Goal: Task Accomplishment & Management: Manage account settings

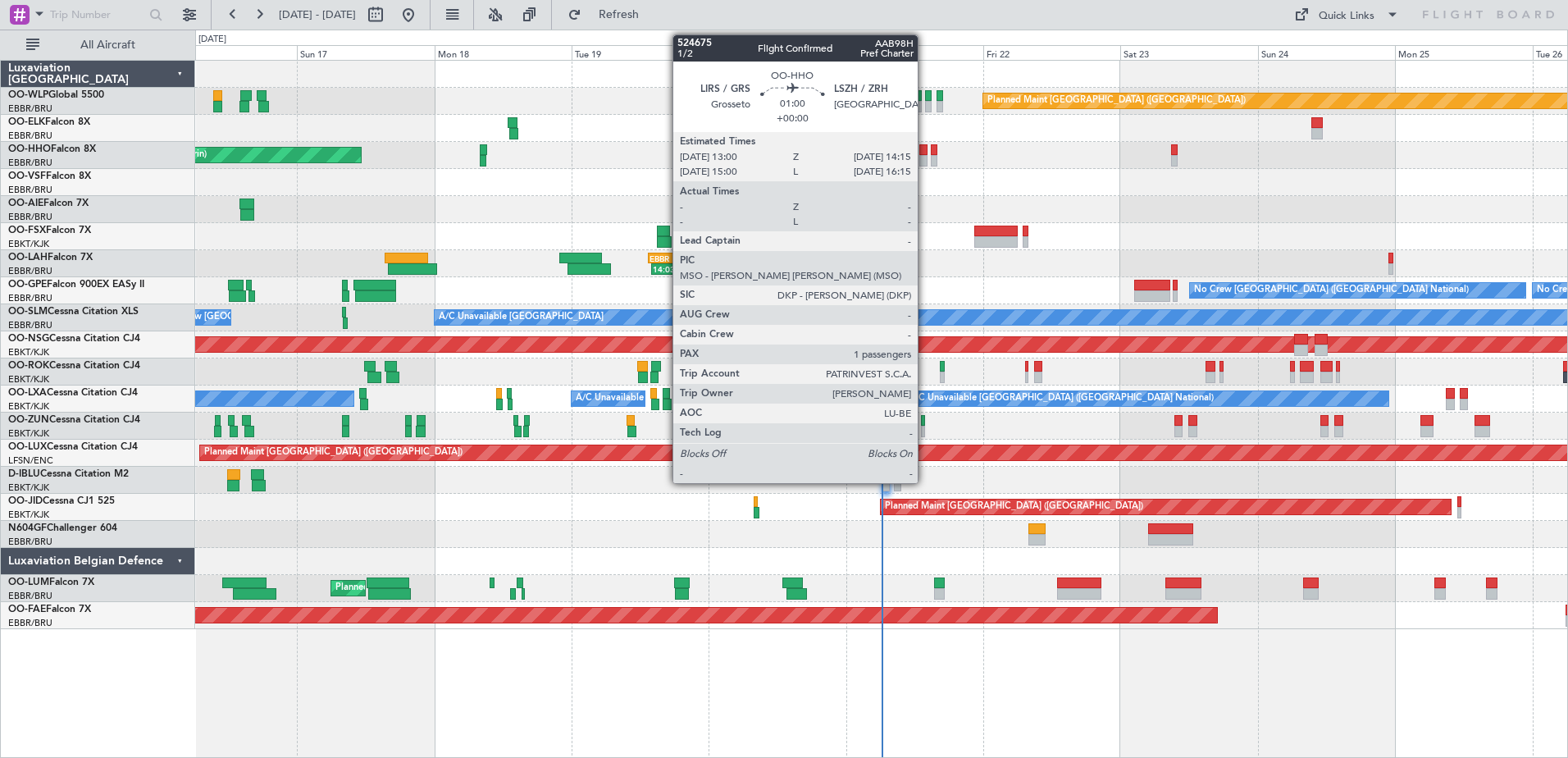
click at [925, 161] on div at bounding box center [923, 160] width 7 height 12
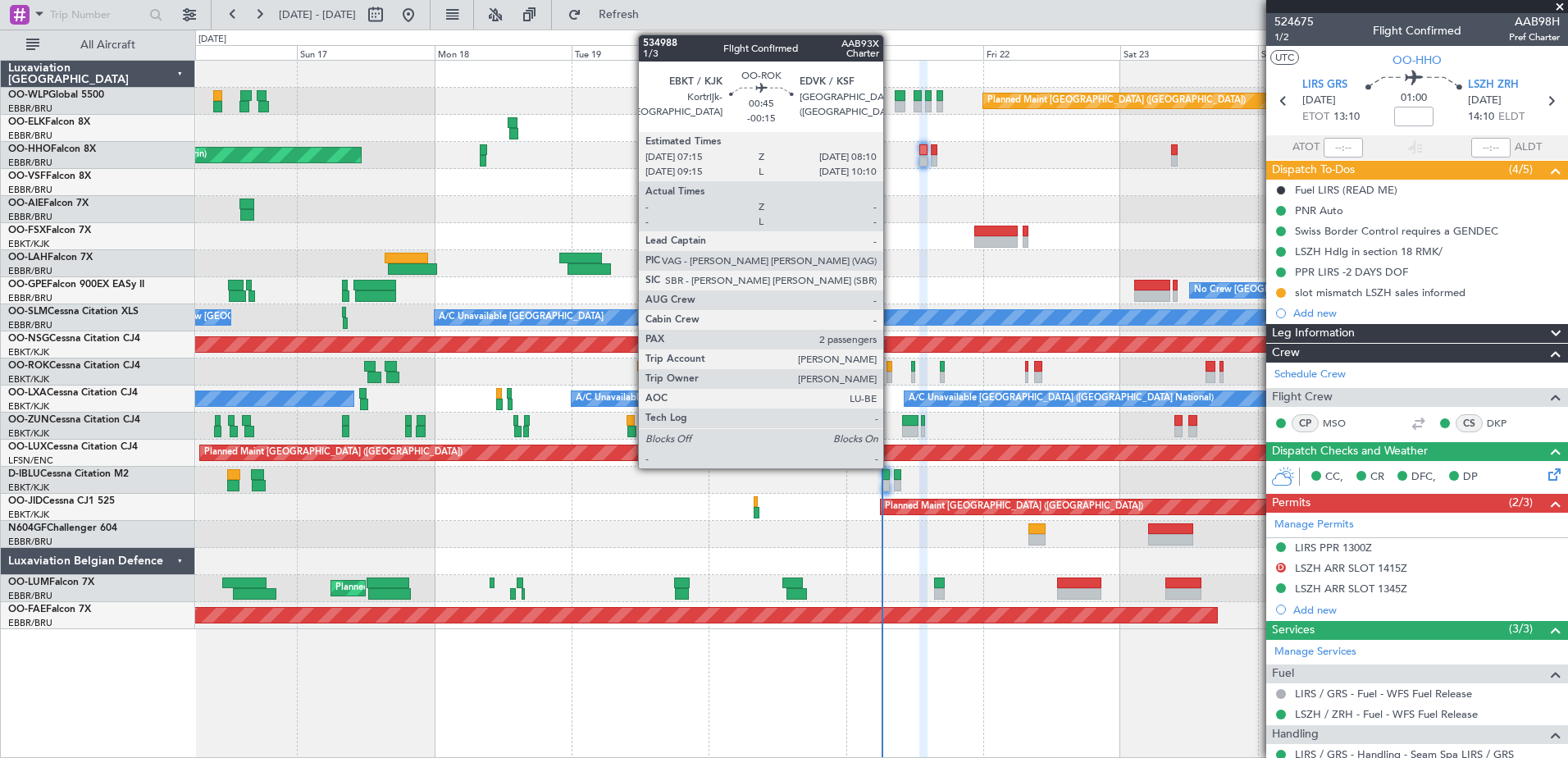
click at [891, 369] on div at bounding box center [889, 366] width 5 height 12
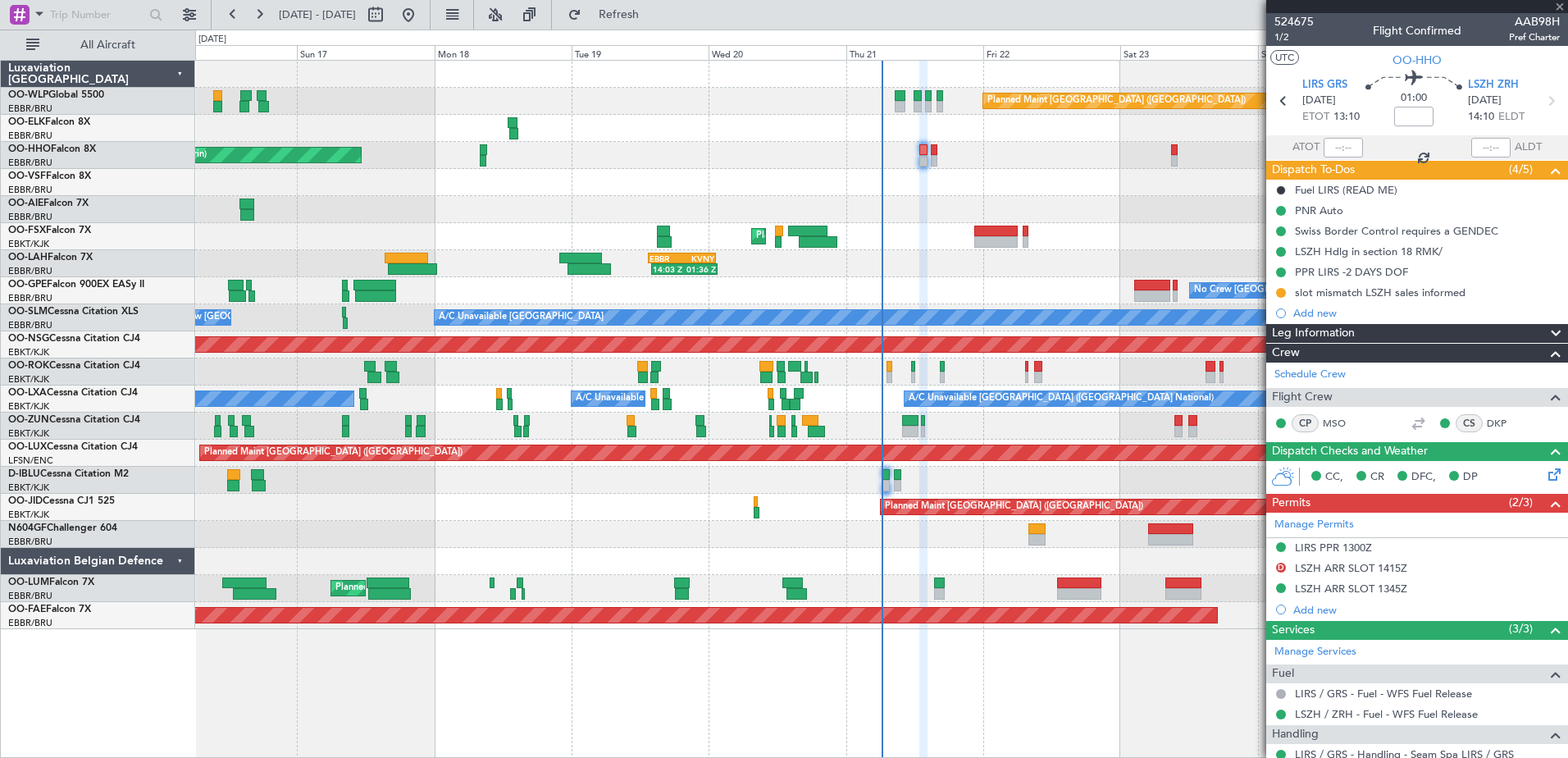
type input "-00:15"
type input "2"
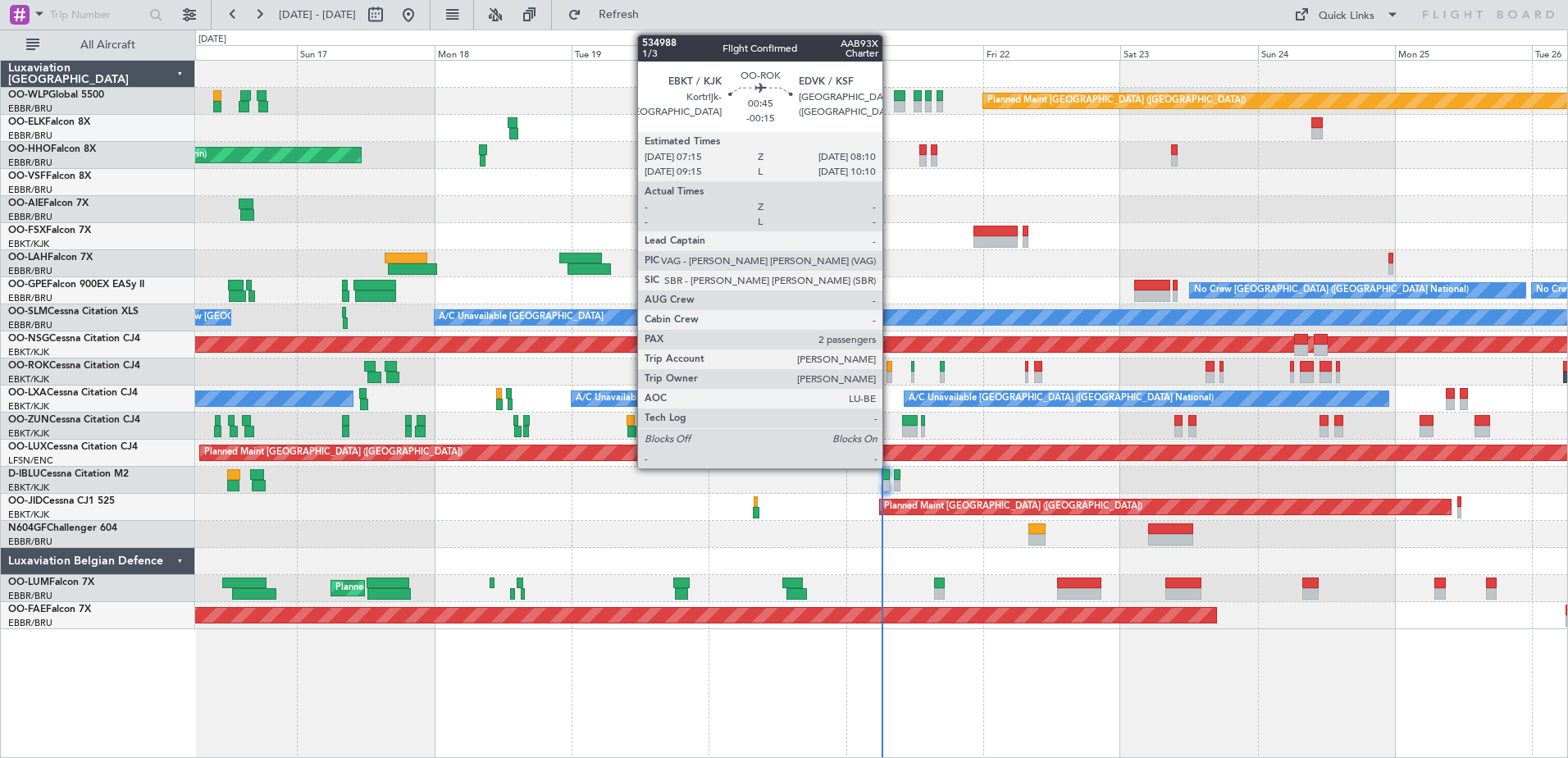
click at [890, 372] on div at bounding box center [889, 377] width 5 height 12
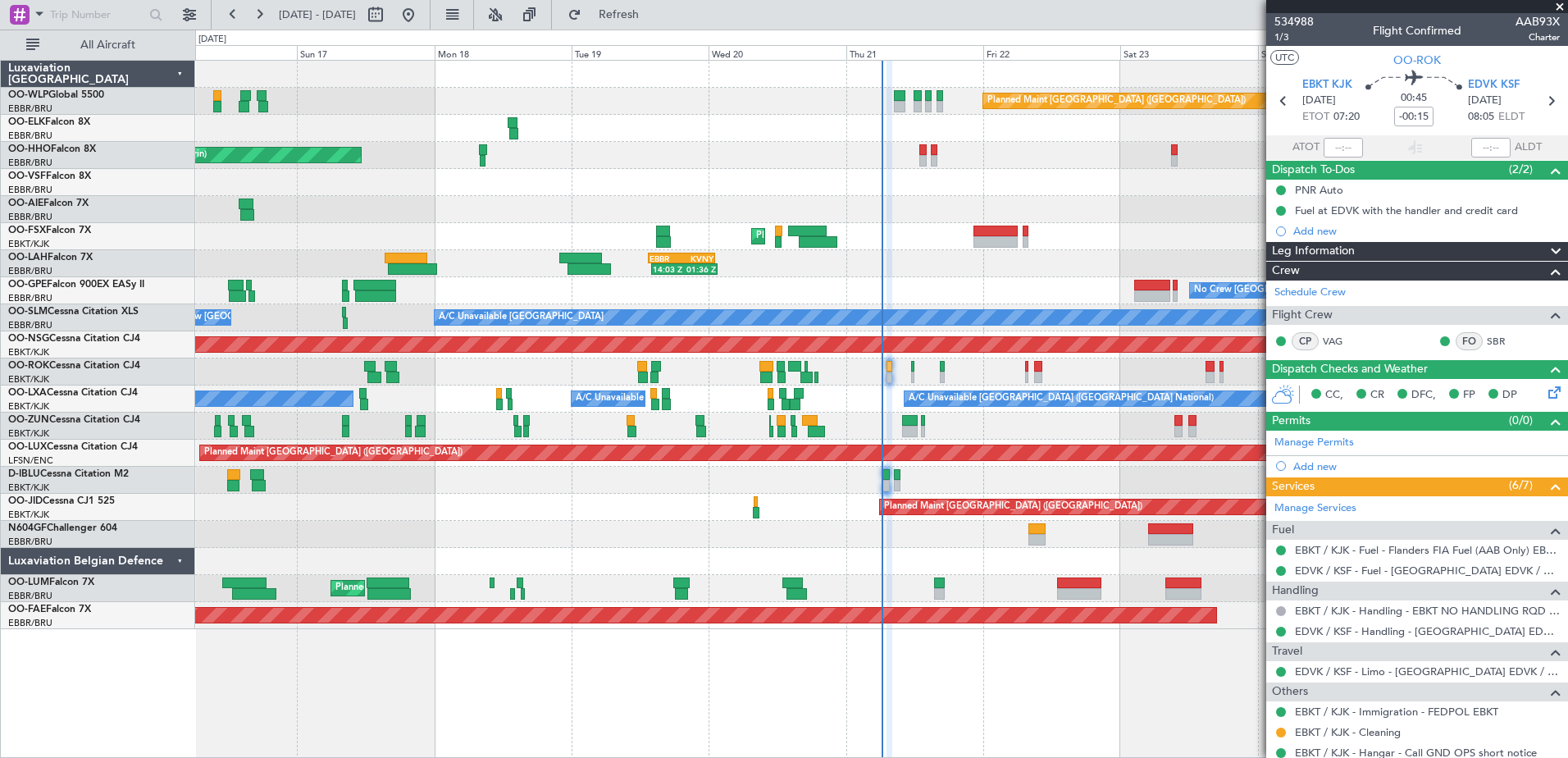
click at [1545, 389] on icon at bounding box center [1551, 389] width 13 height 13
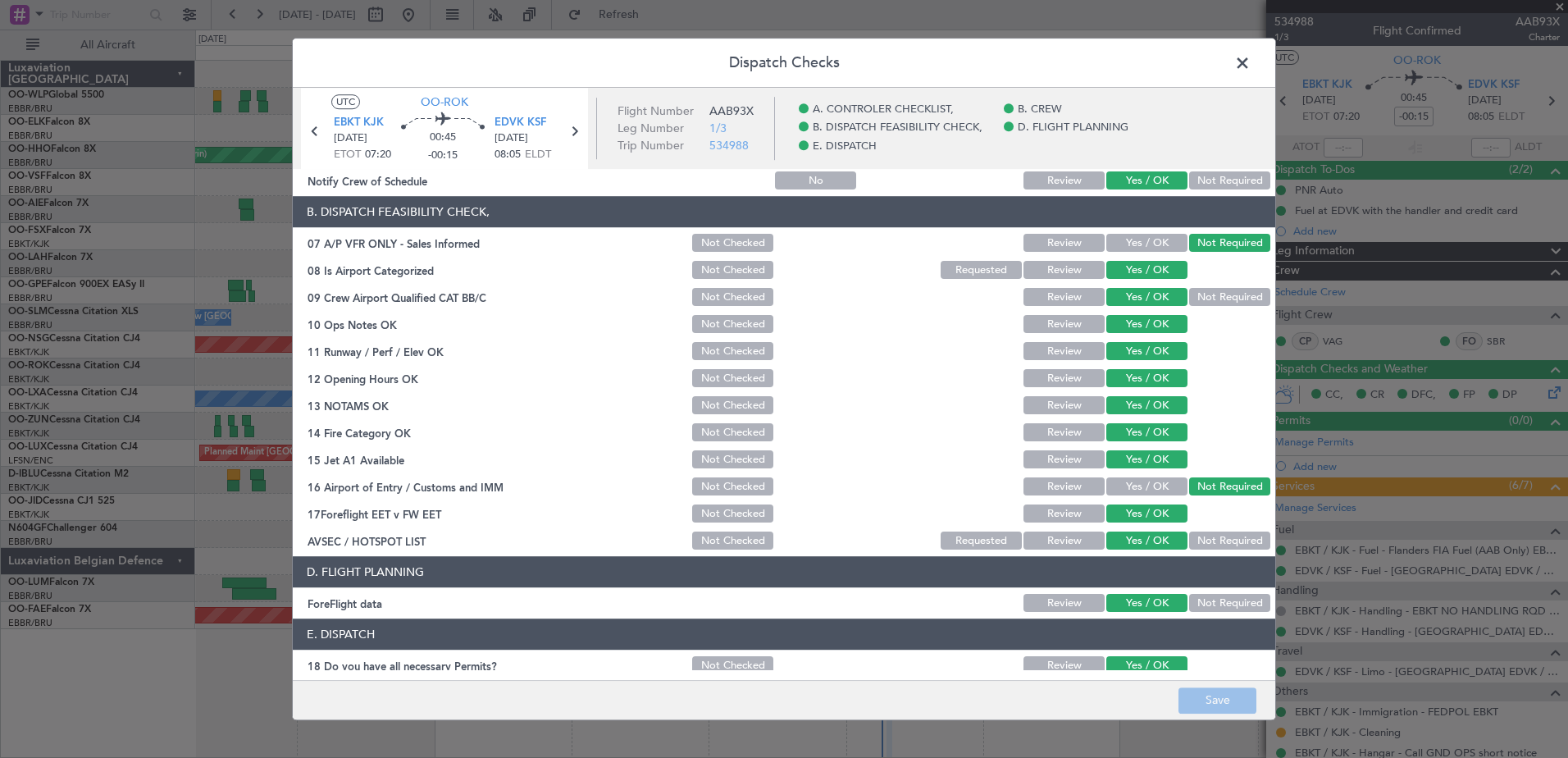
scroll to position [325, 0]
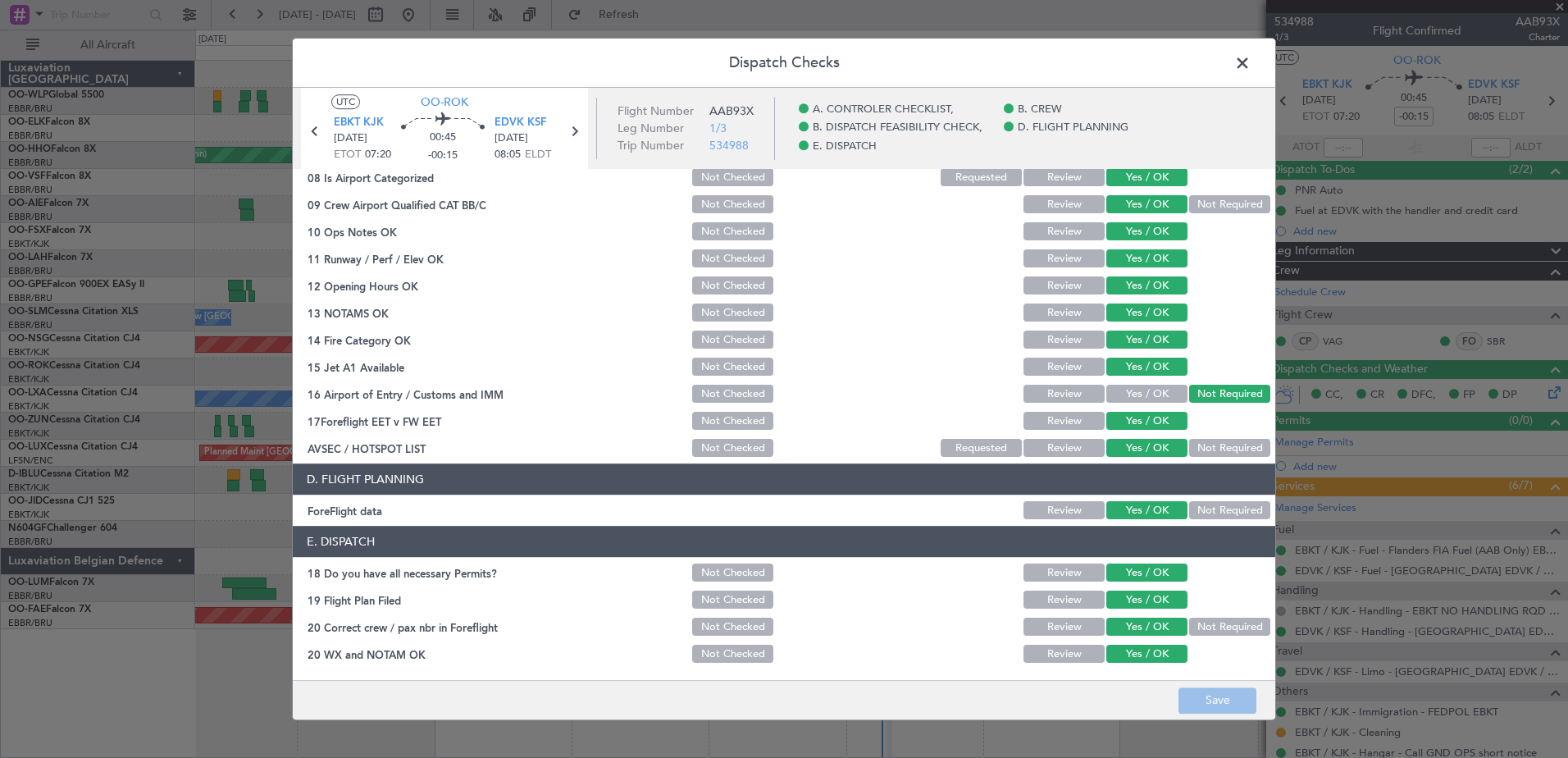
click at [1251, 60] on span at bounding box center [1251, 67] width 0 height 33
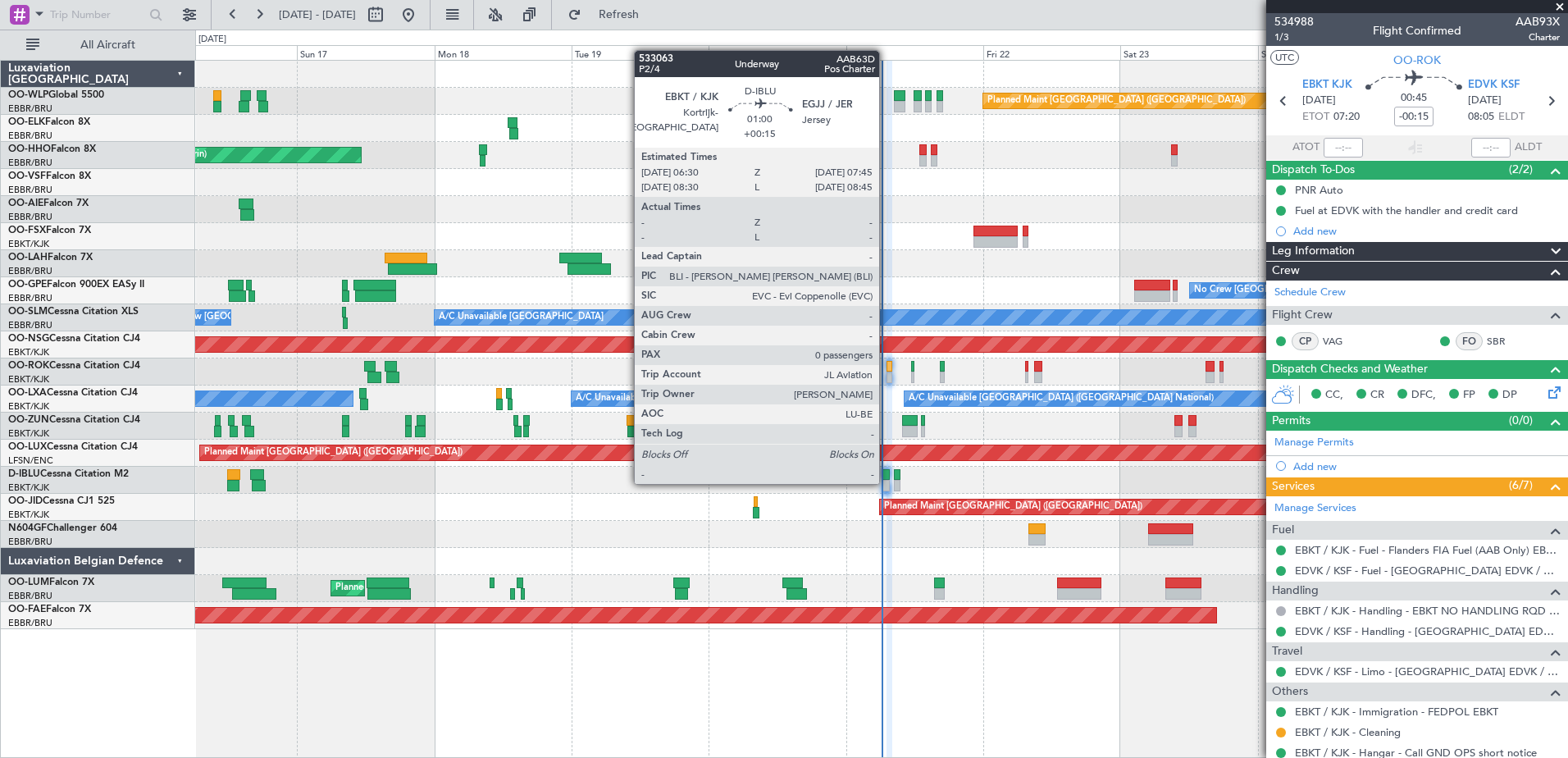
click at [886, 483] on div at bounding box center [886, 485] width 7 height 12
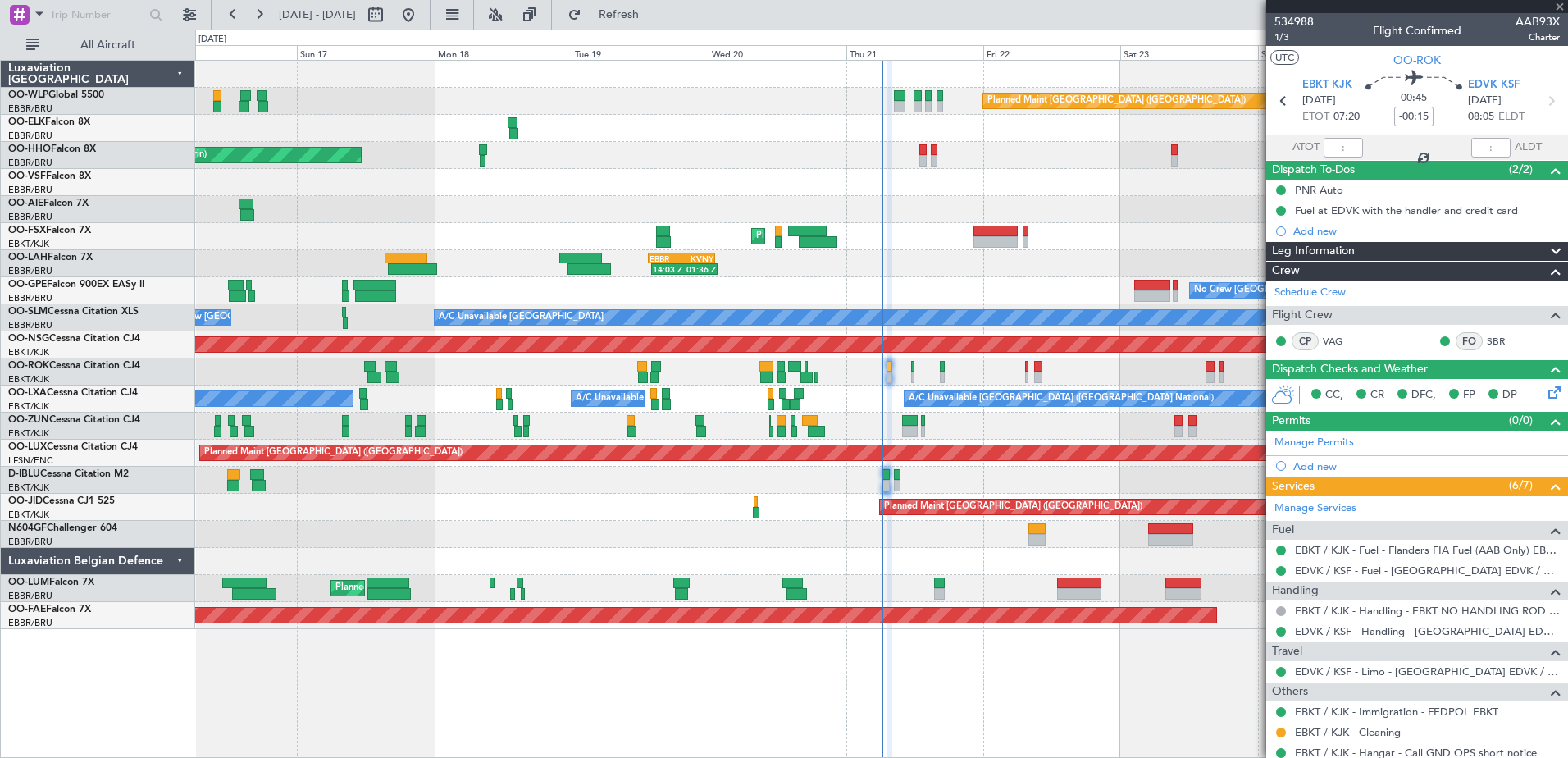
type input "+00:15"
type input "0"
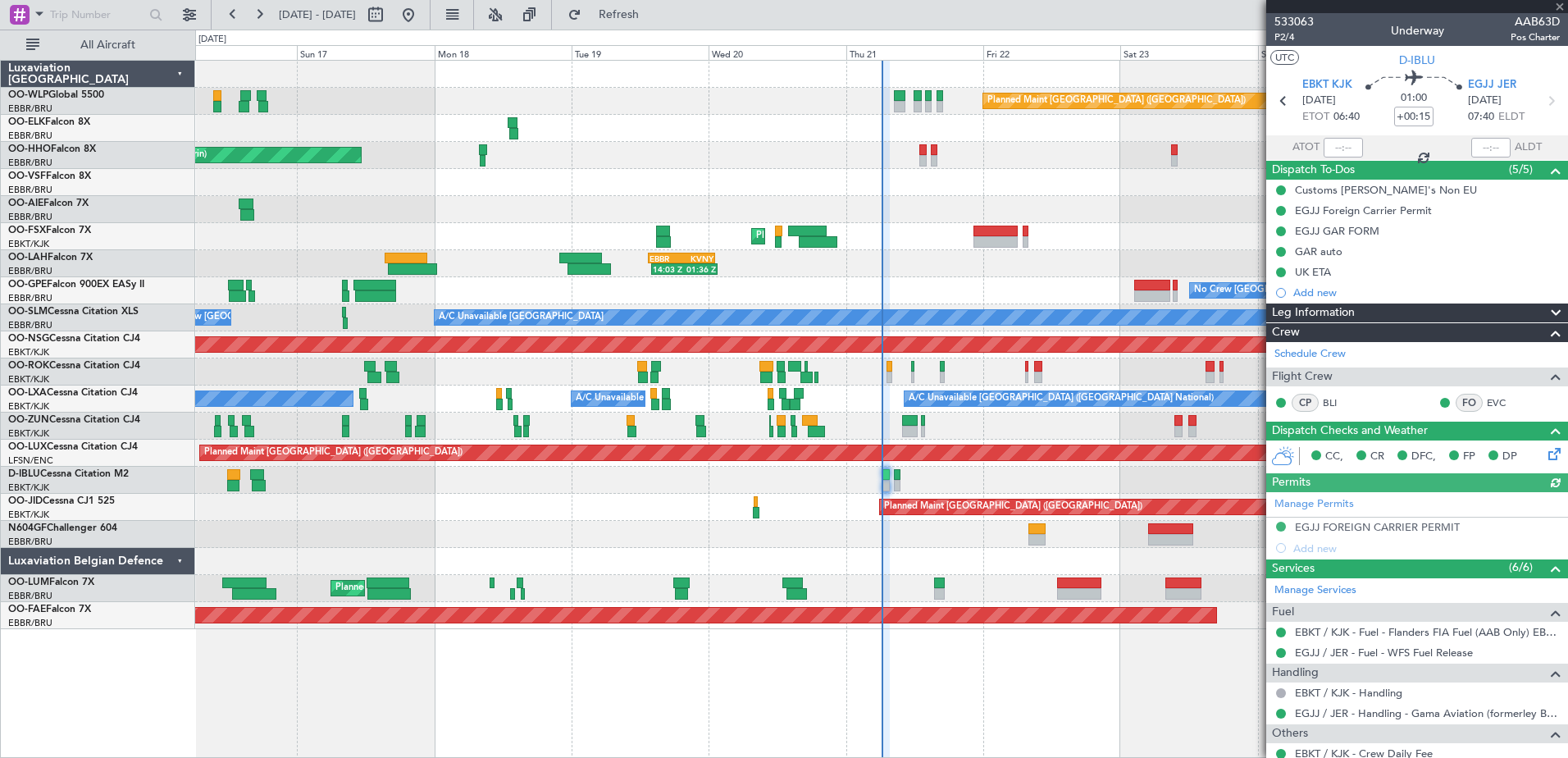
scroll to position [92, 0]
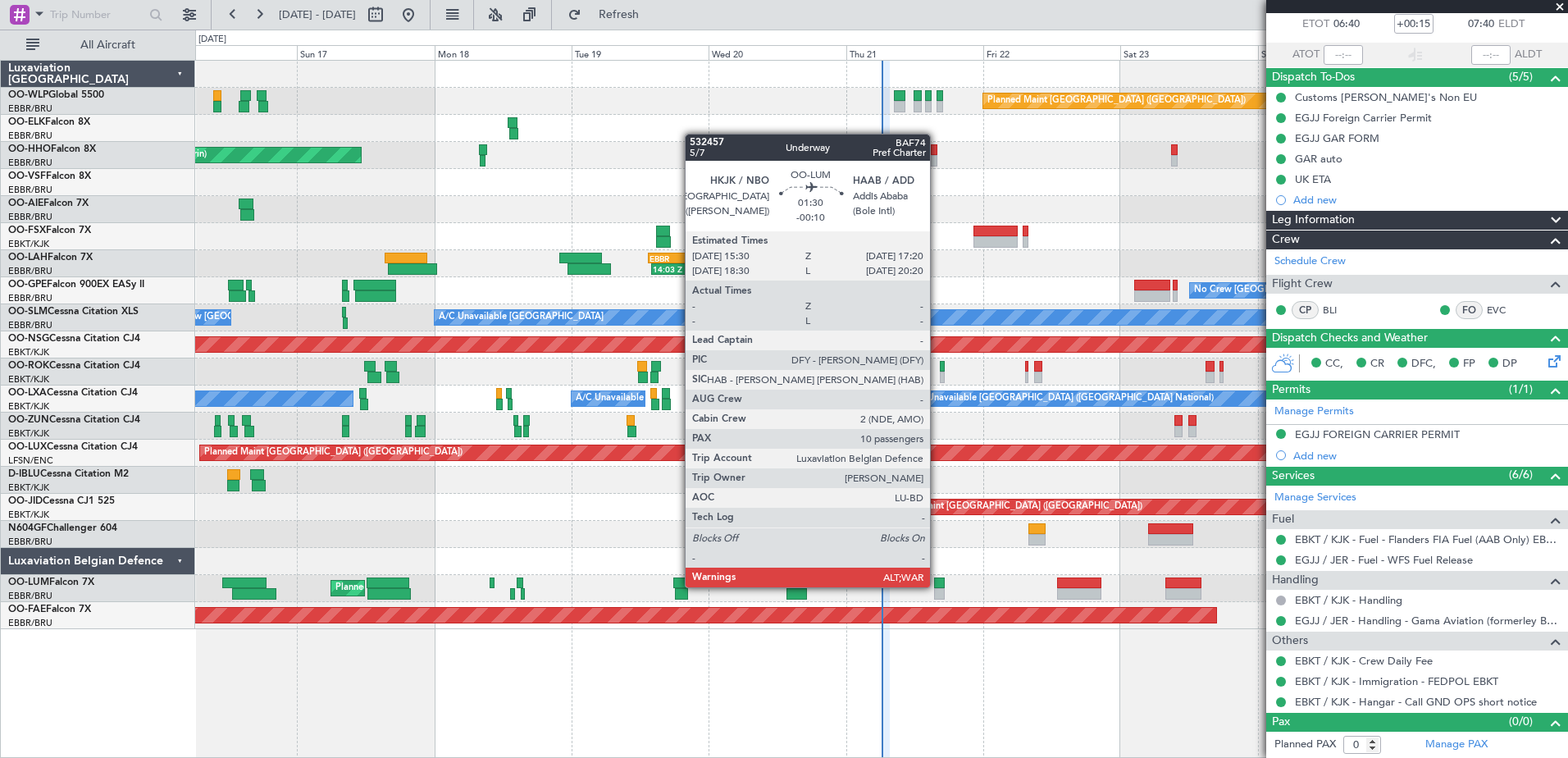
click at [938, 586] on div at bounding box center [940, 583] width 11 height 12
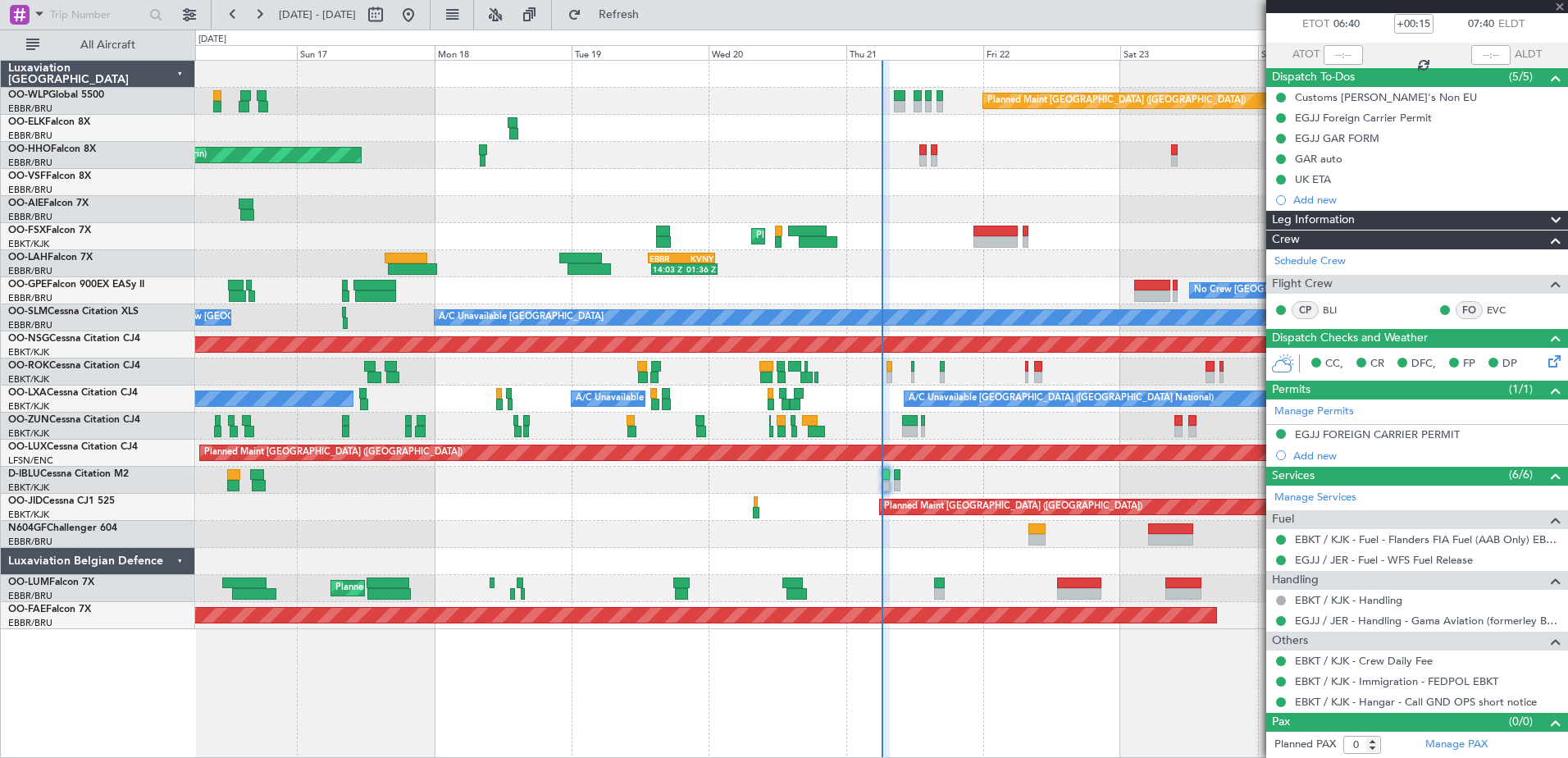
type input "-00:10"
type input "10"
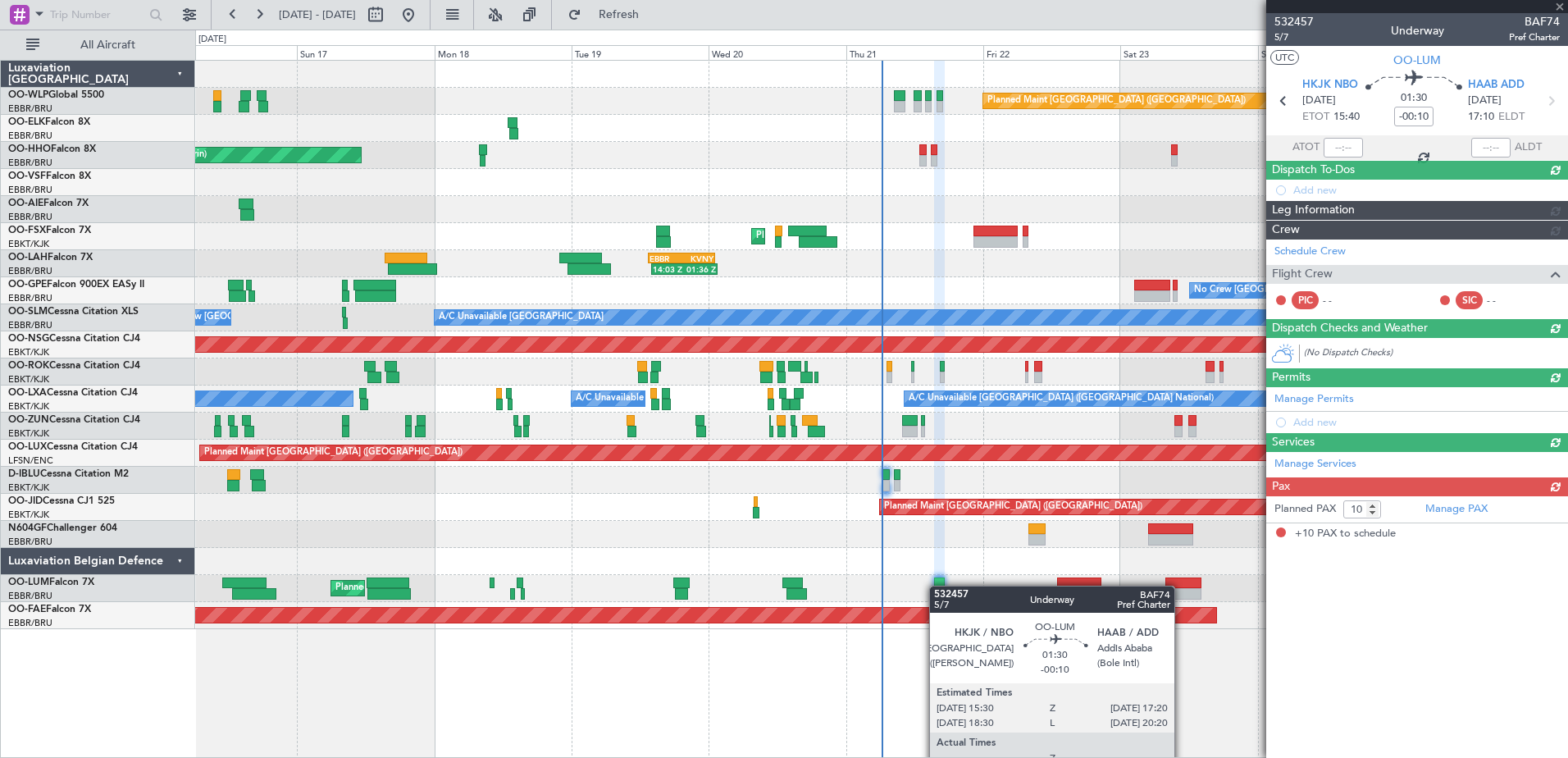
scroll to position [0, 0]
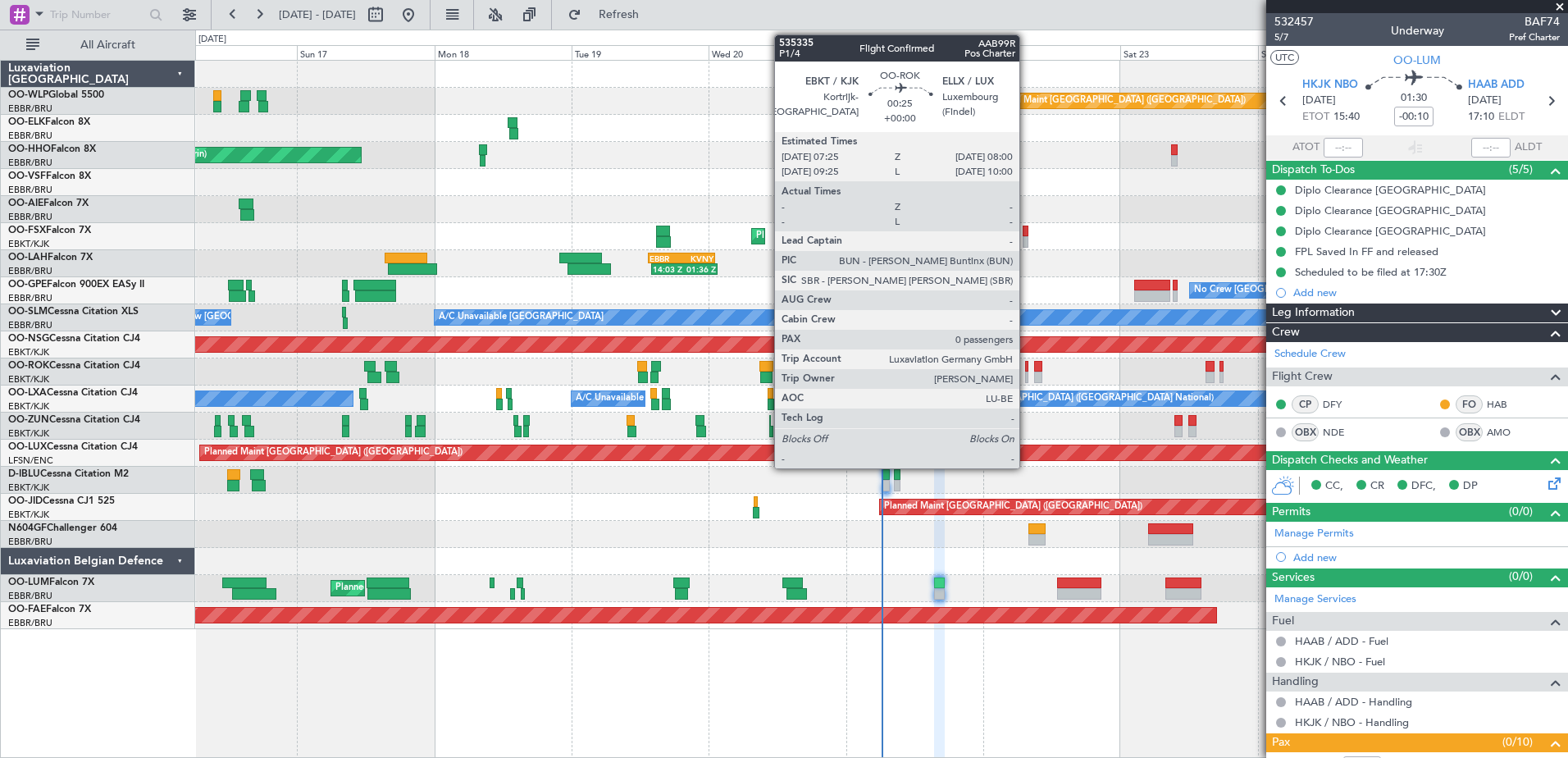
click at [1027, 369] on div at bounding box center [1027, 366] width 4 height 12
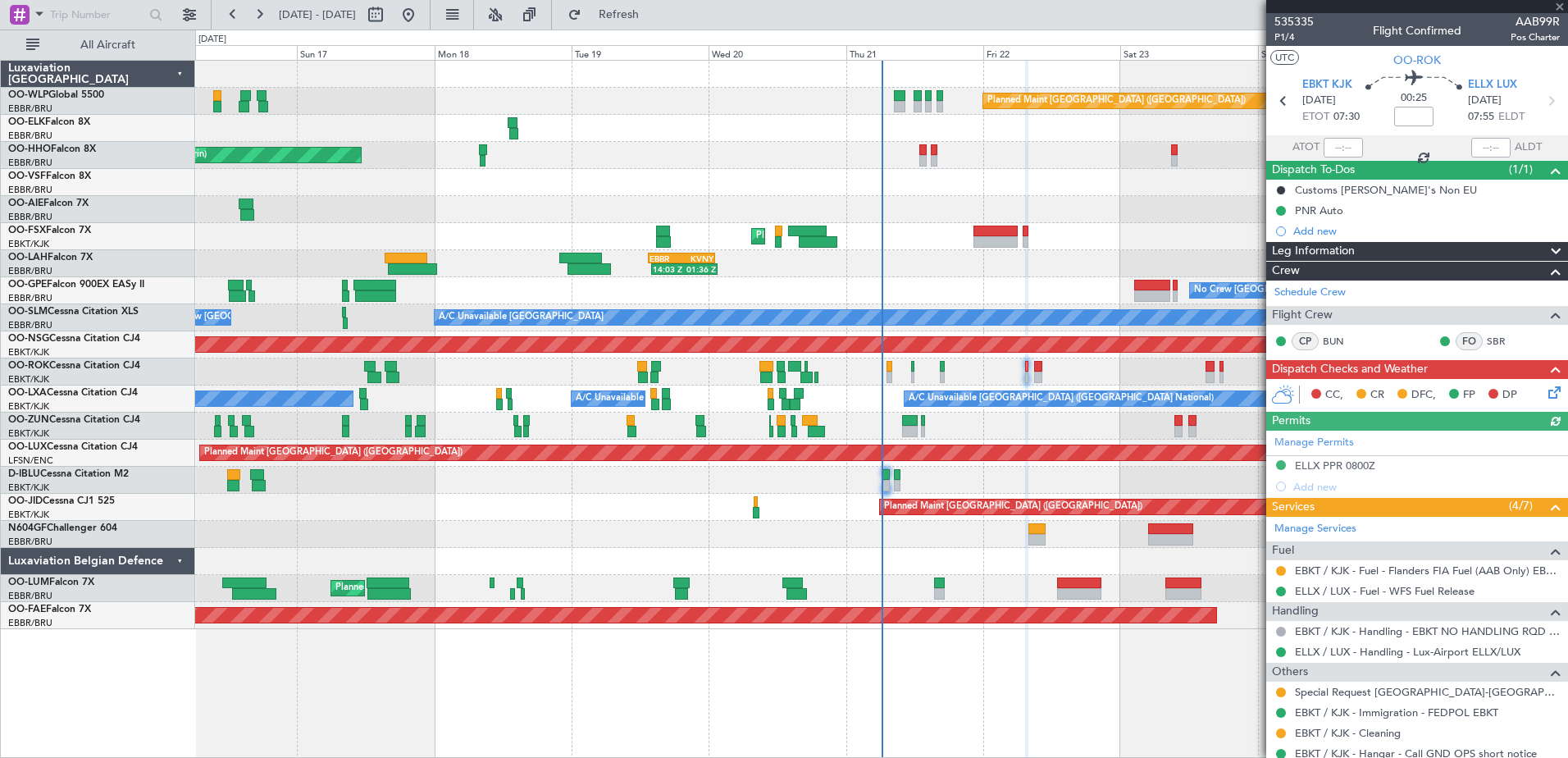
scroll to position [52, 0]
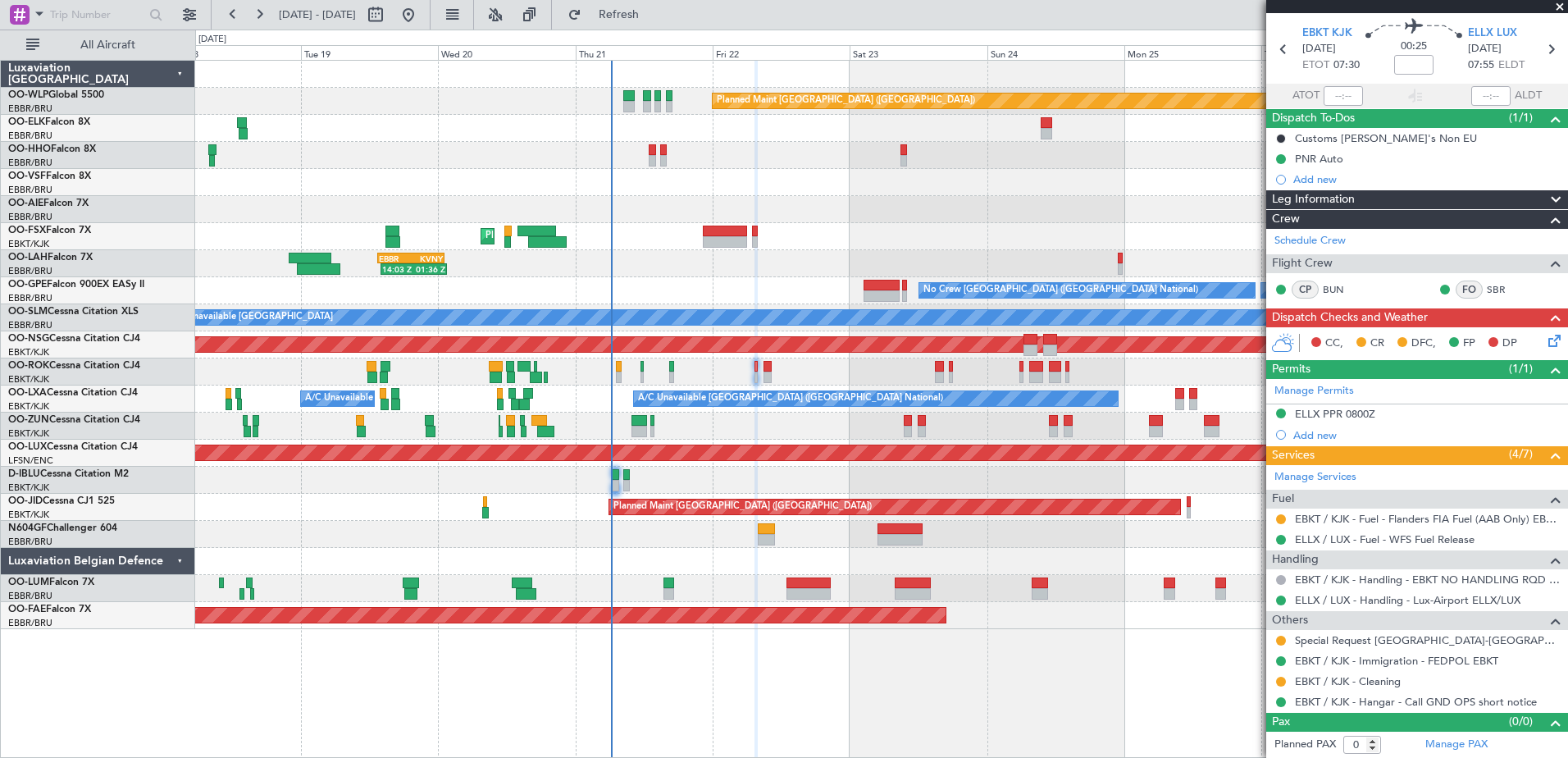
click at [939, 415] on div "Planned Maint Kortrijk-[GEOGRAPHIC_DATA]" at bounding box center [882, 426] width 1372 height 27
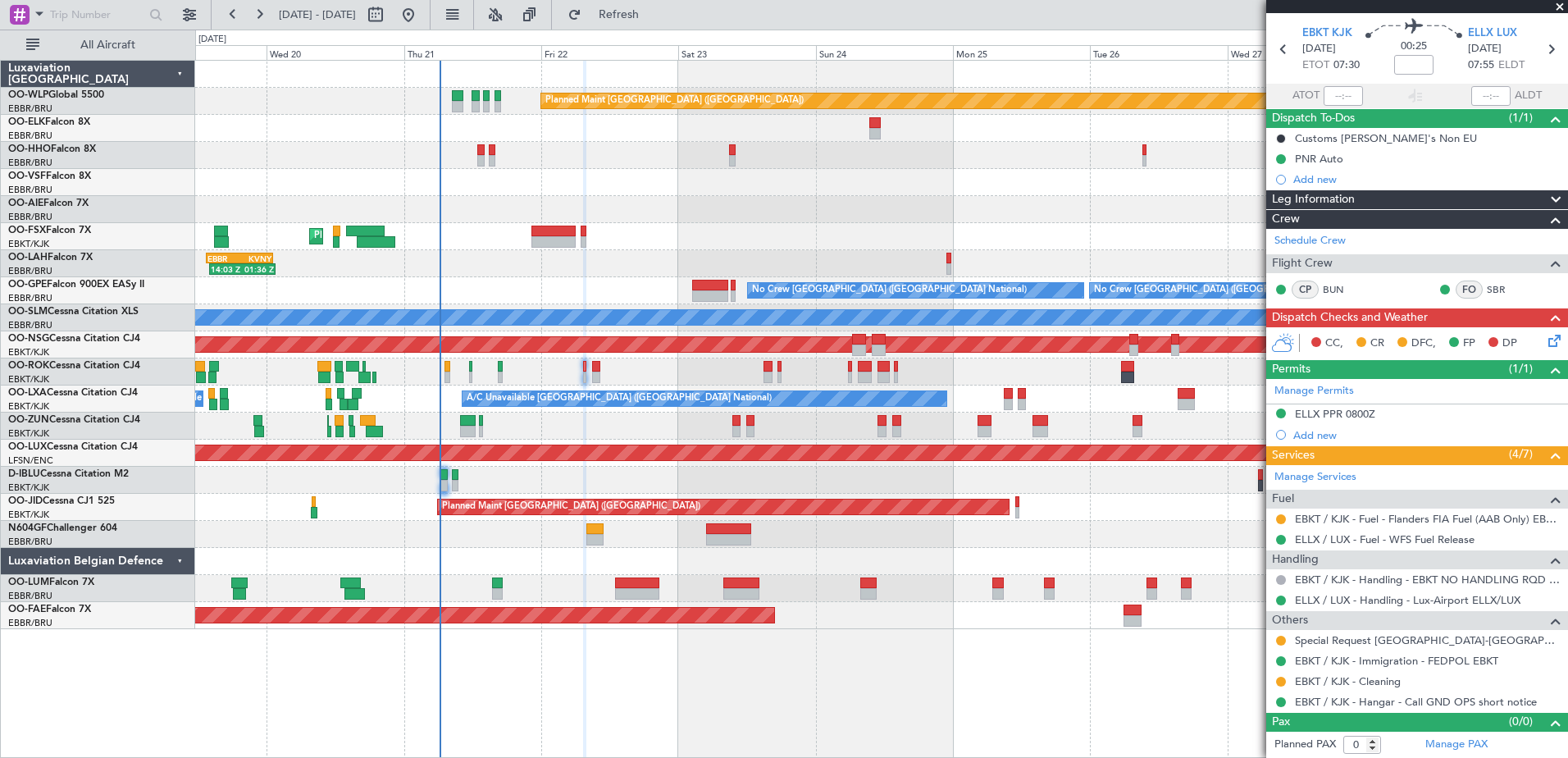
click at [965, 381] on div "Owner [GEOGRAPHIC_DATA]-[GEOGRAPHIC_DATA]" at bounding box center [882, 371] width 1372 height 27
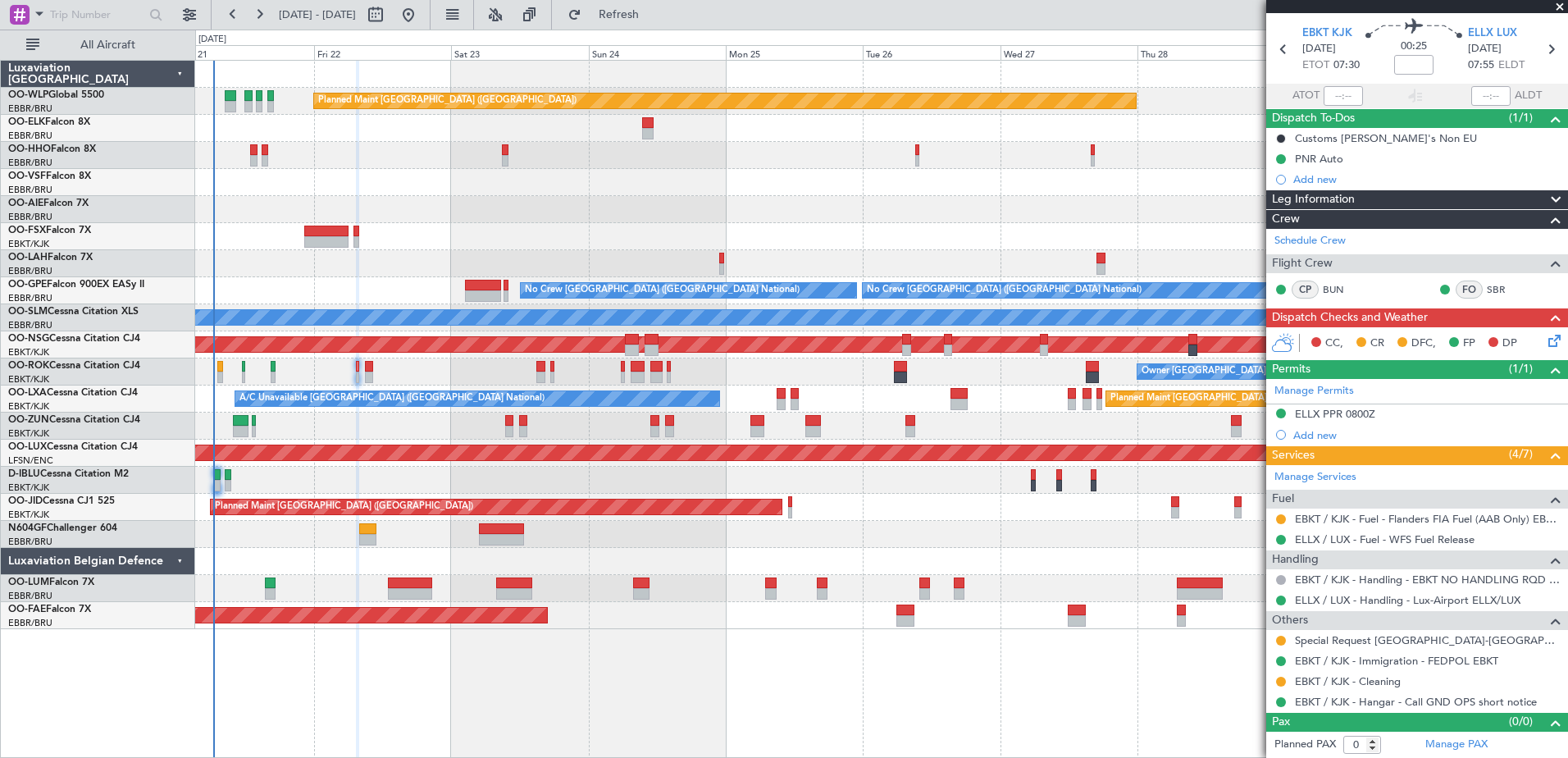
click at [1057, 374] on div "Owner [GEOGRAPHIC_DATA]-[GEOGRAPHIC_DATA]" at bounding box center [882, 371] width 1372 height 27
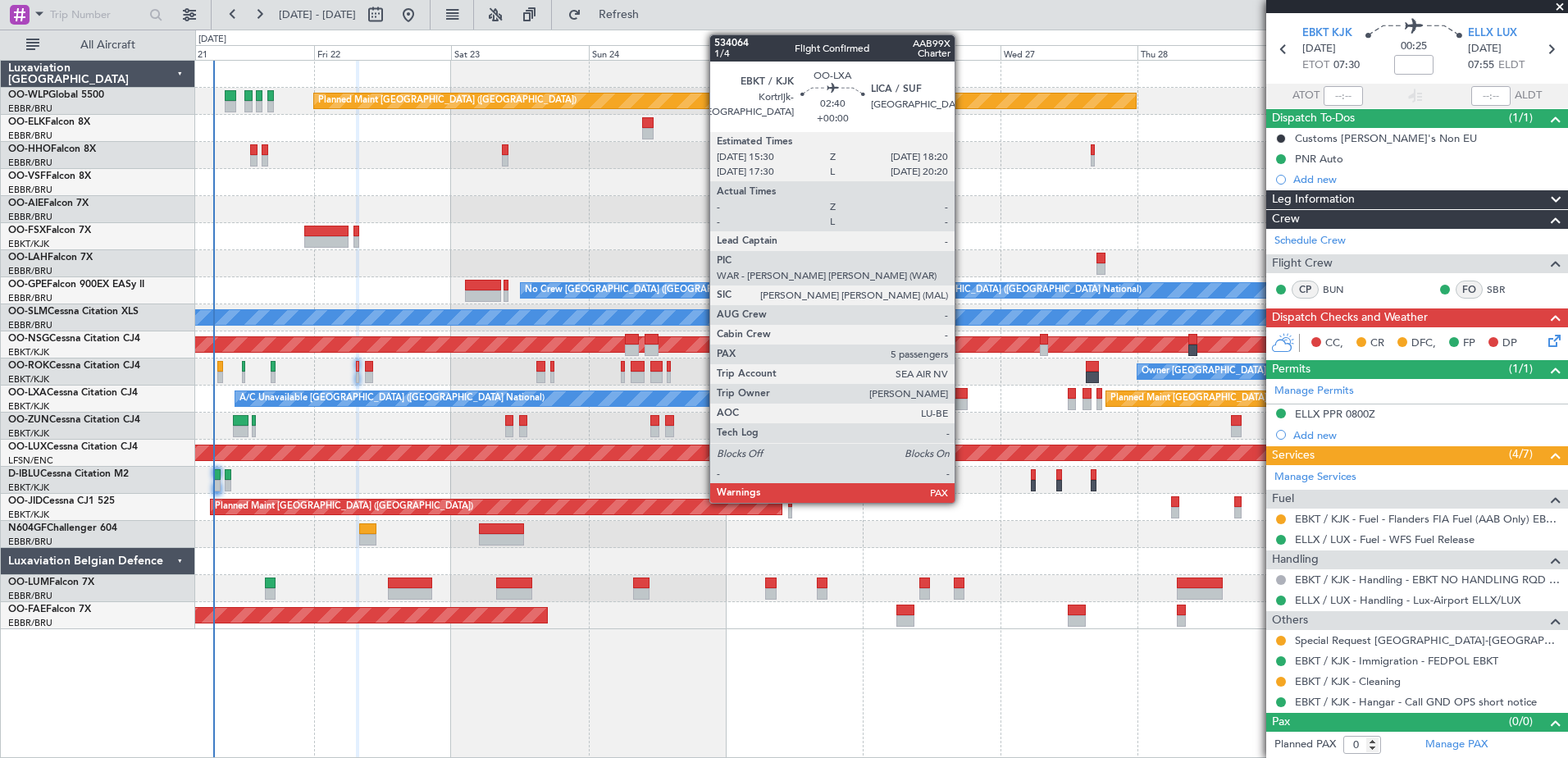
click at [962, 401] on div at bounding box center [958, 403] width 16 height 12
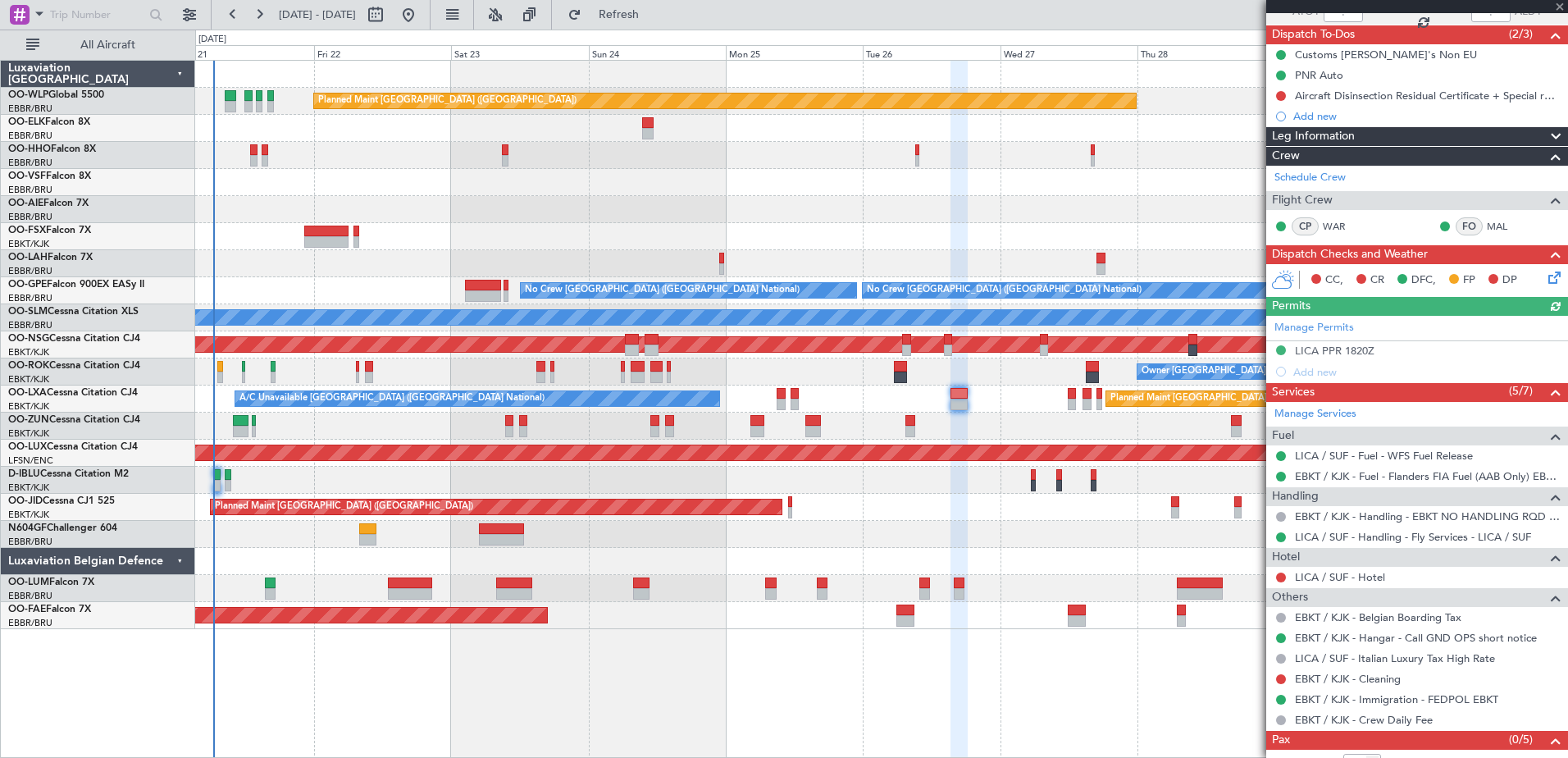
scroll to position [137, 0]
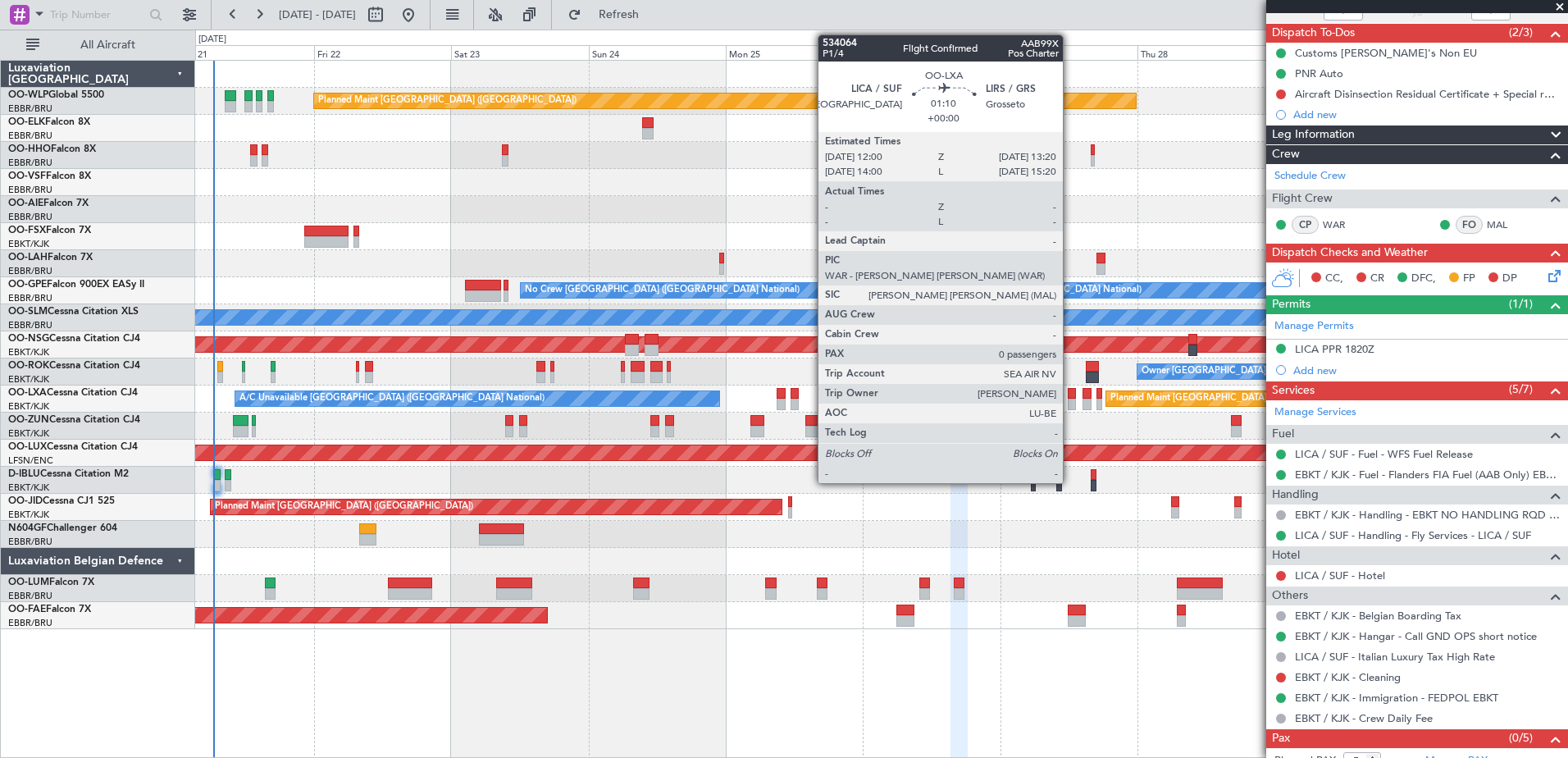
click at [1070, 402] on div at bounding box center [1071, 403] width 8 height 12
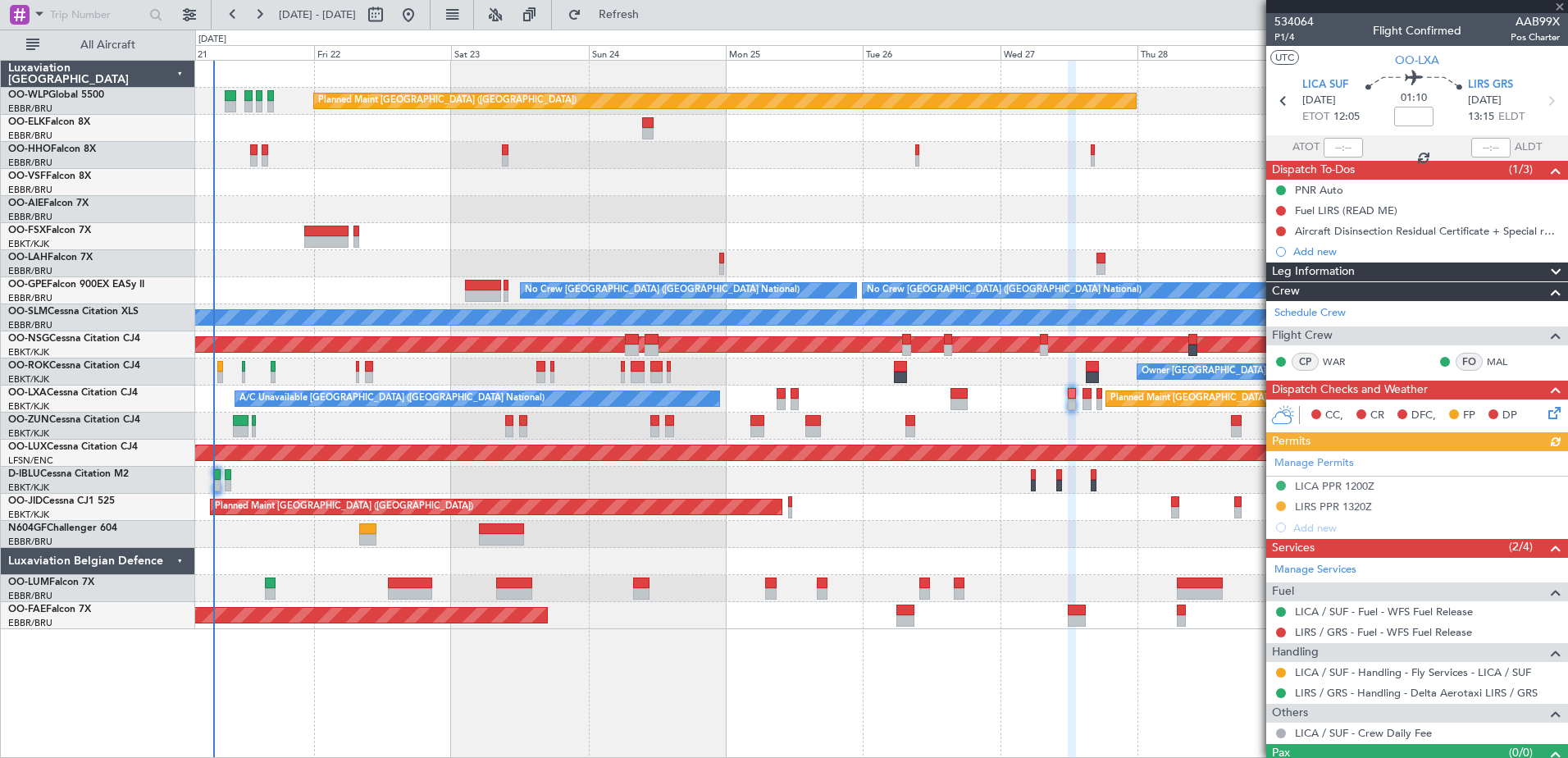
scroll to position [31, 0]
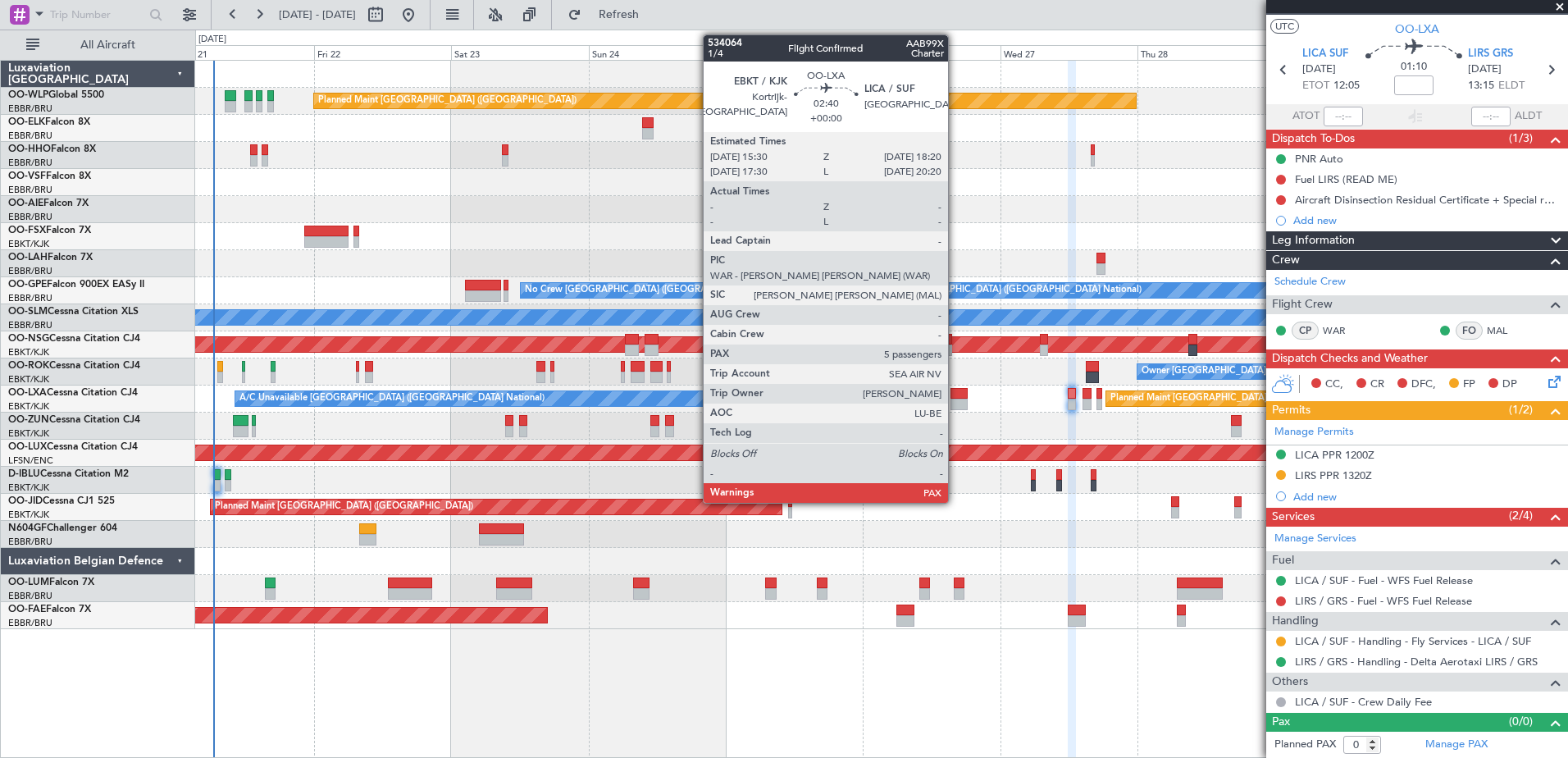
click at [956, 398] on div at bounding box center [958, 403] width 16 height 12
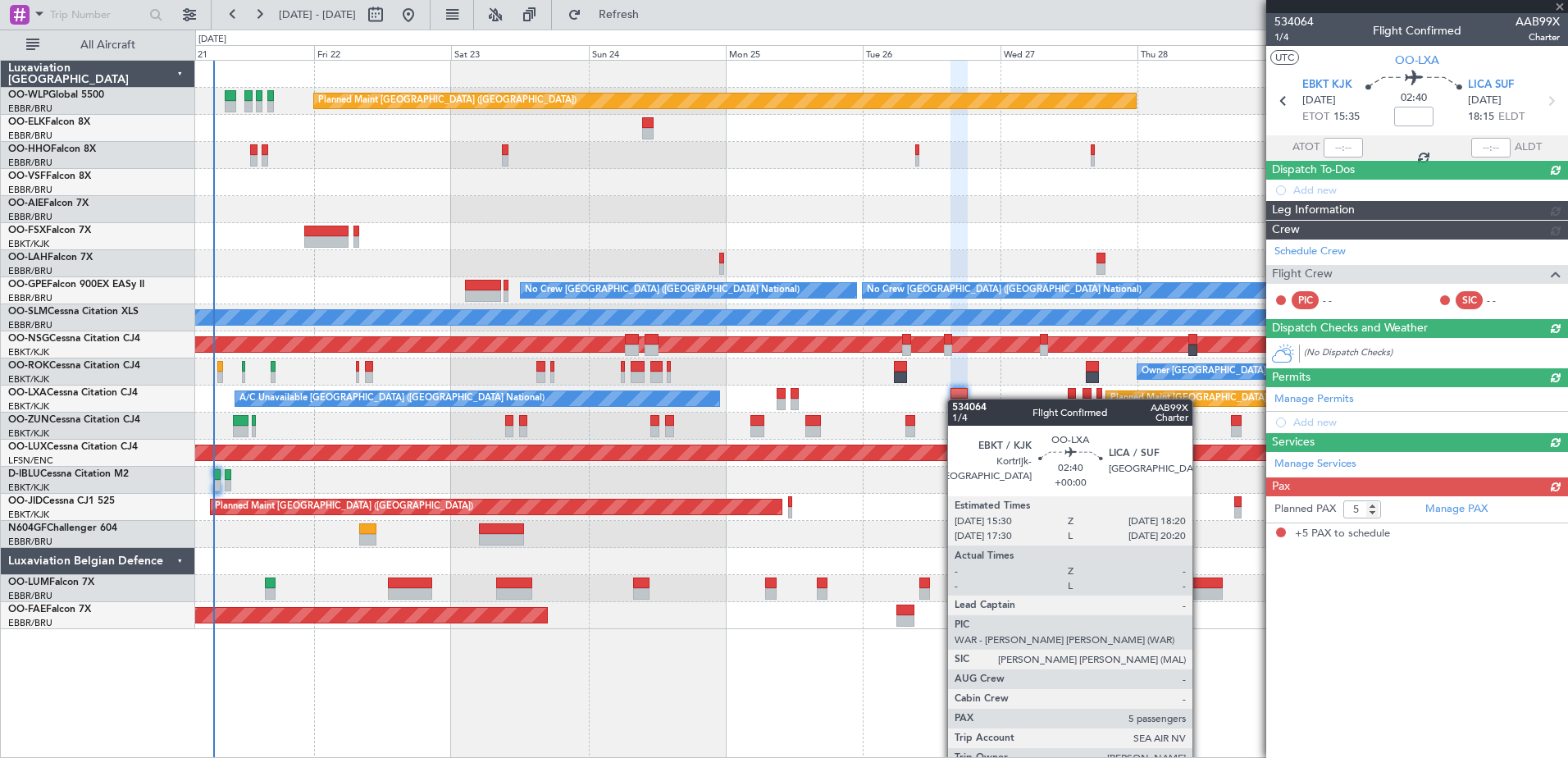
scroll to position [0, 0]
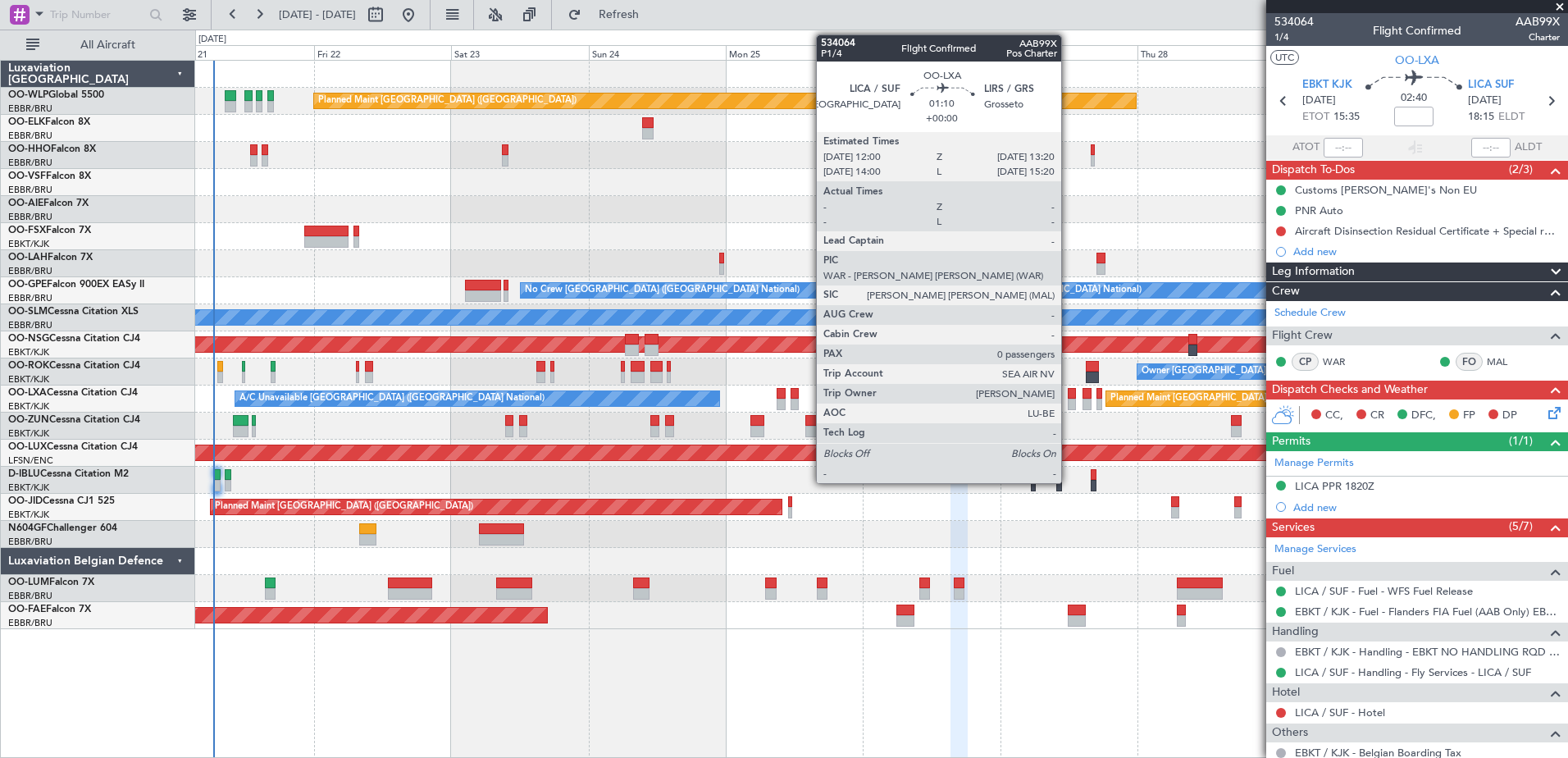
click at [1068, 396] on div at bounding box center [1071, 393] width 8 height 12
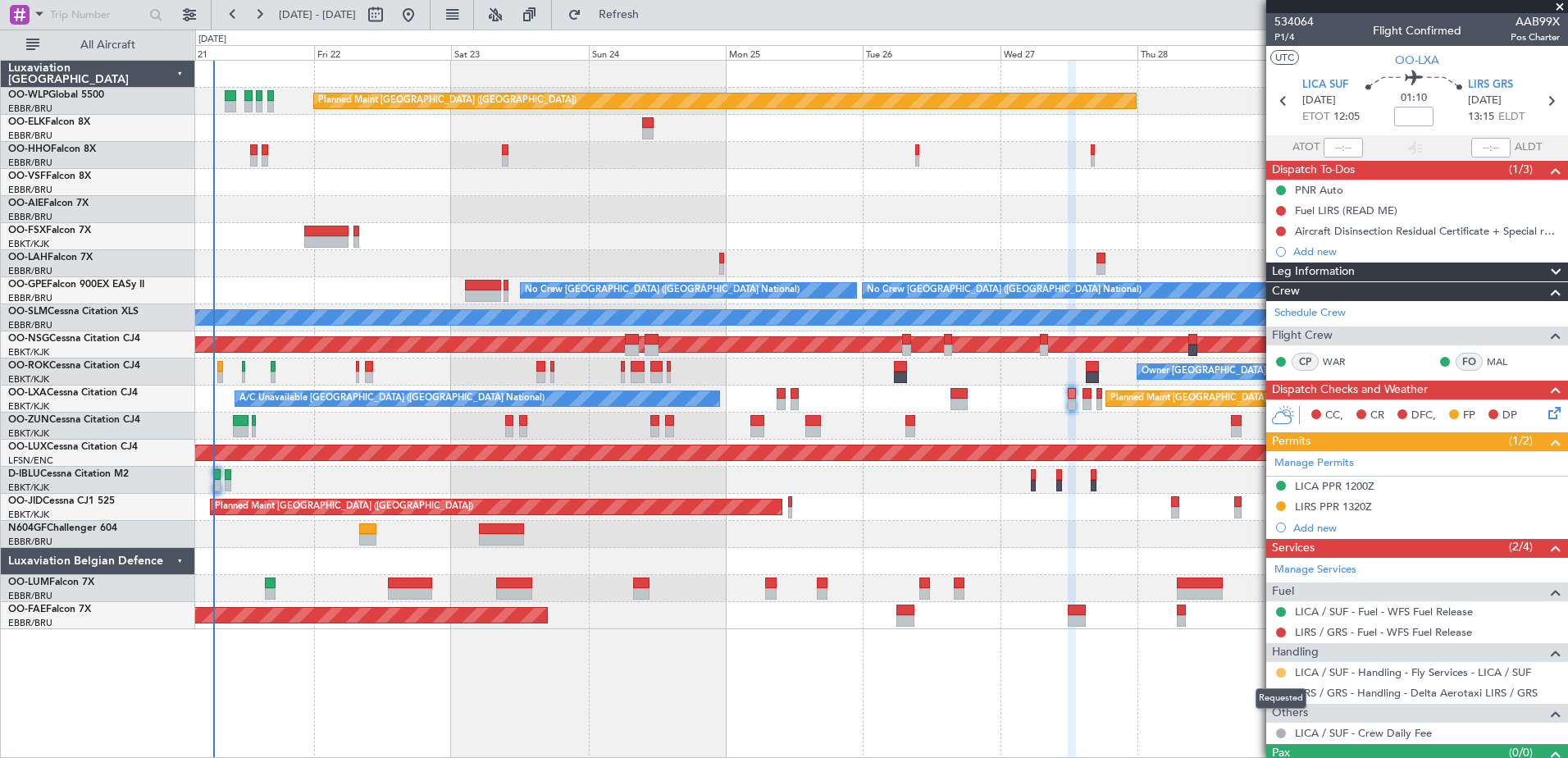
click at [1282, 669] on button at bounding box center [1281, 672] width 10 height 10
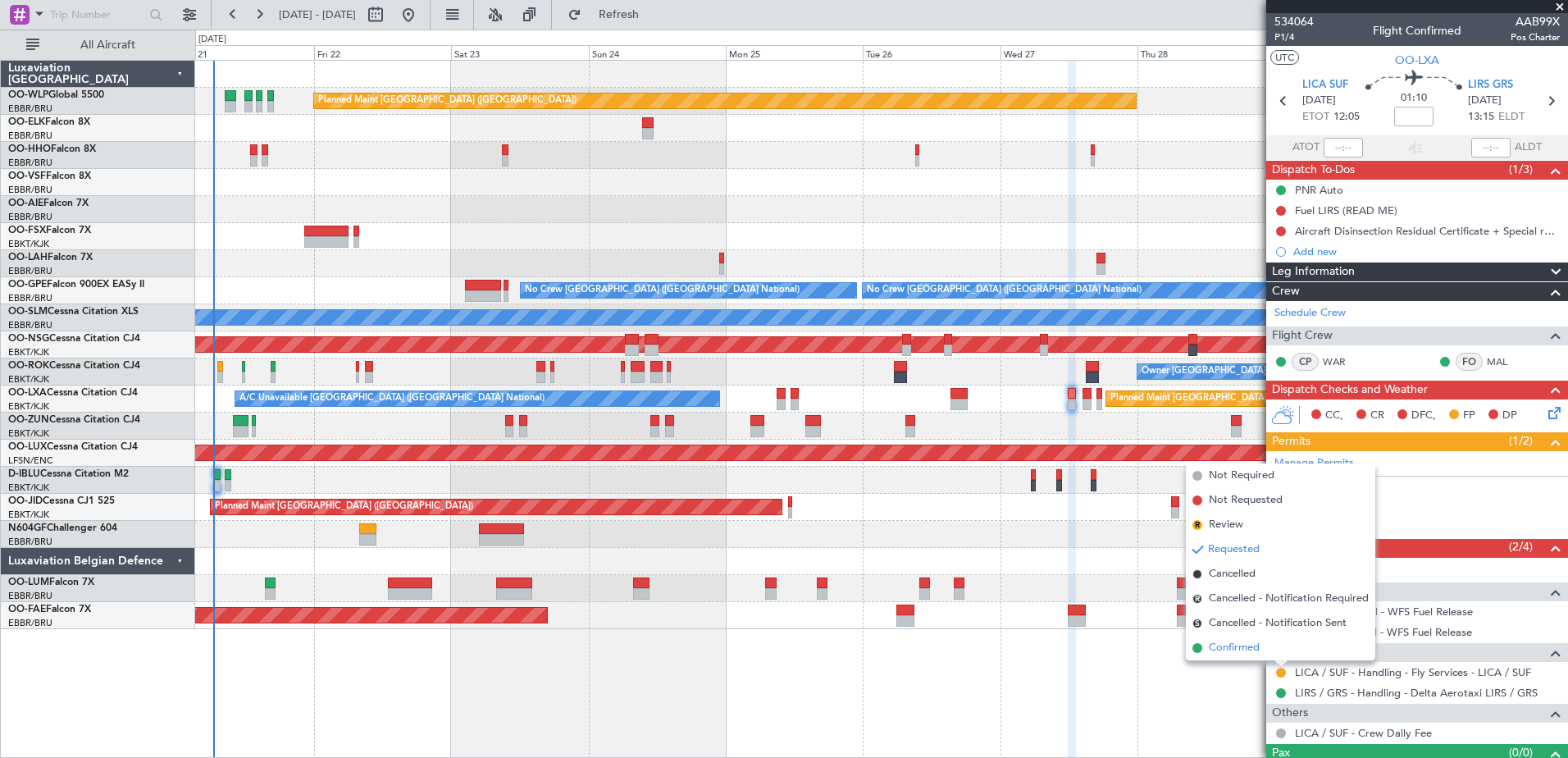
click at [1232, 645] on span "Confirmed" at bounding box center [1234, 648] width 51 height 16
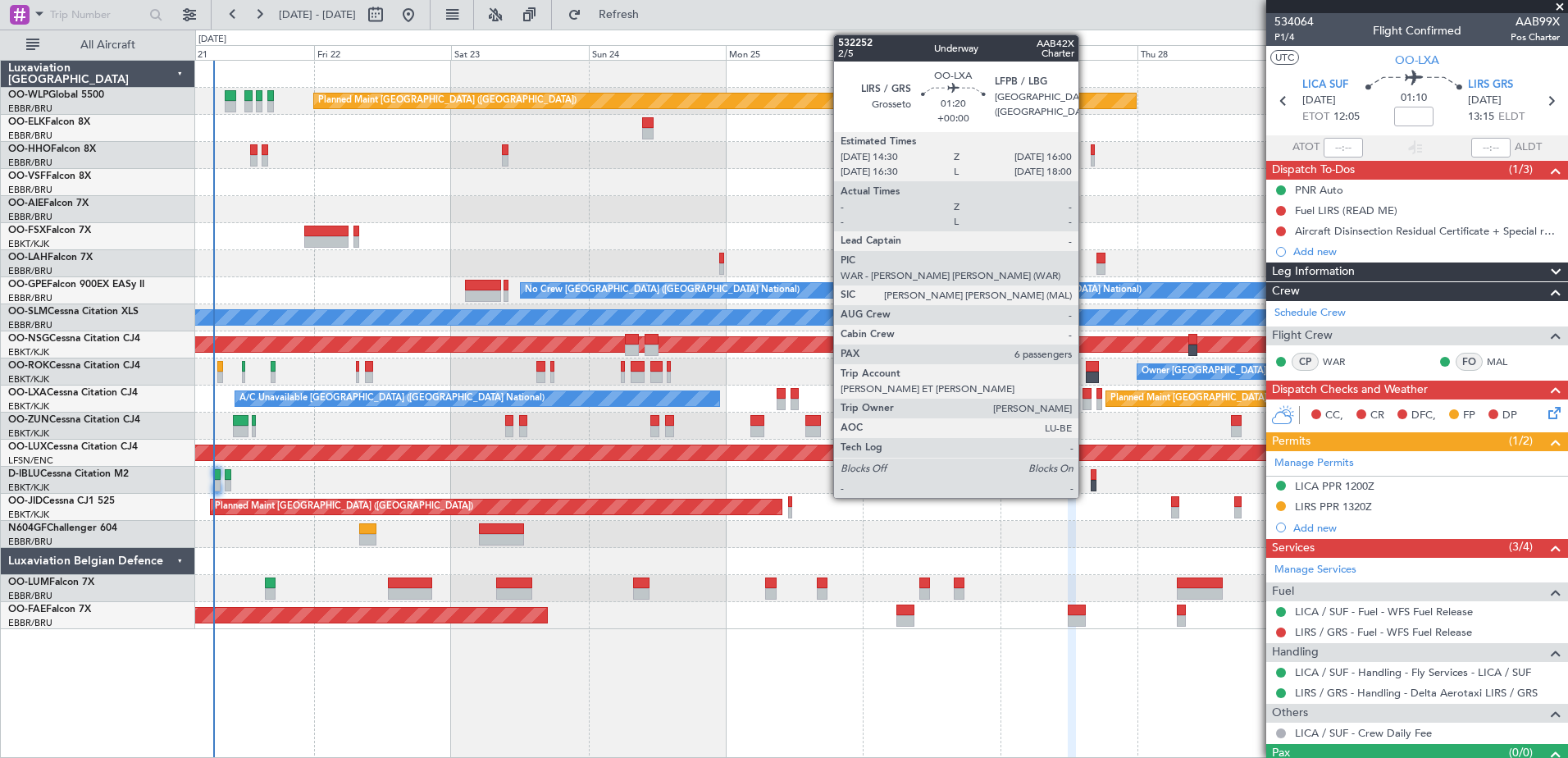
click at [1086, 402] on div at bounding box center [1087, 403] width 9 height 12
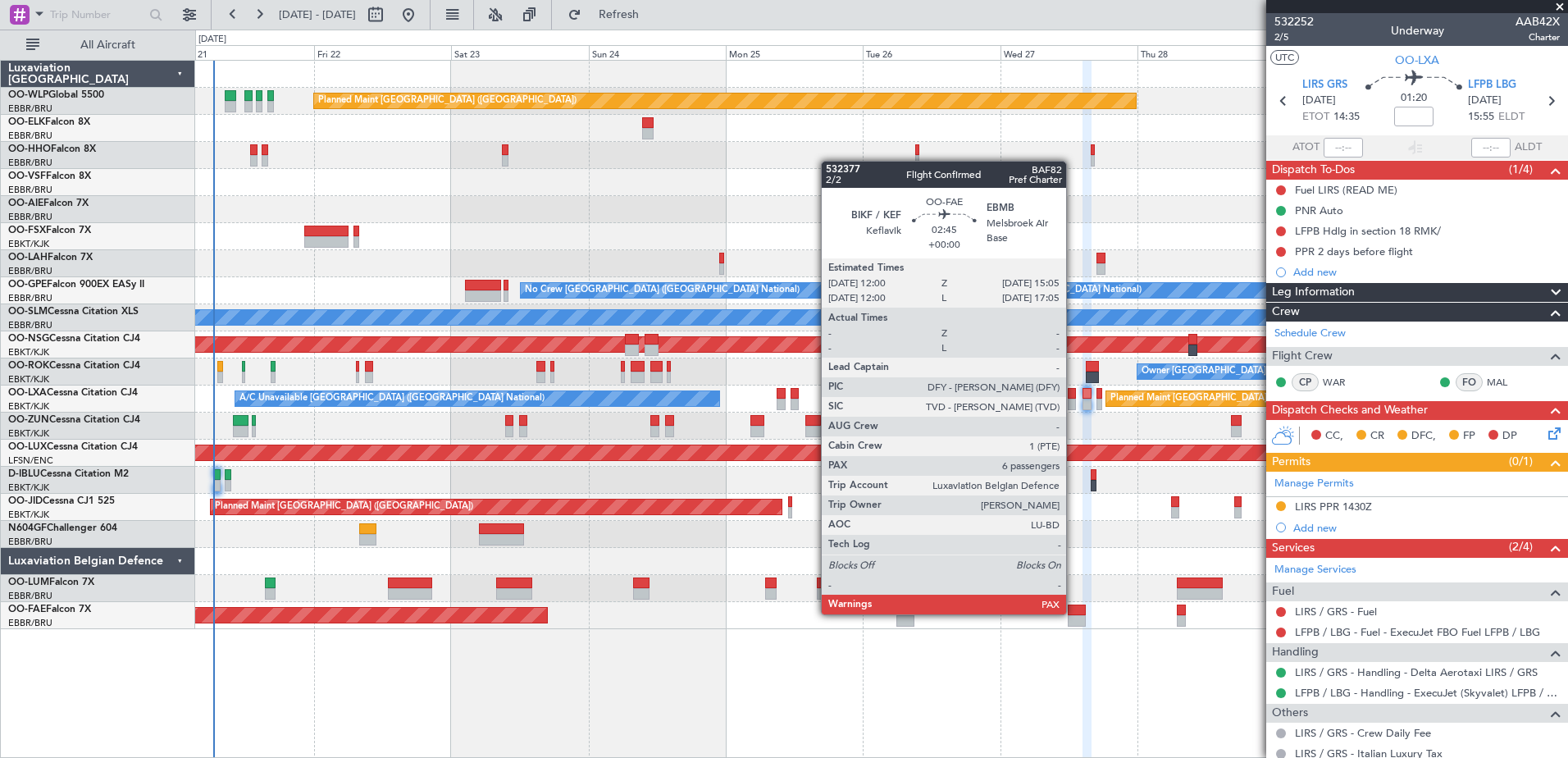
click at [1074, 612] on div at bounding box center [1076, 610] width 18 height 12
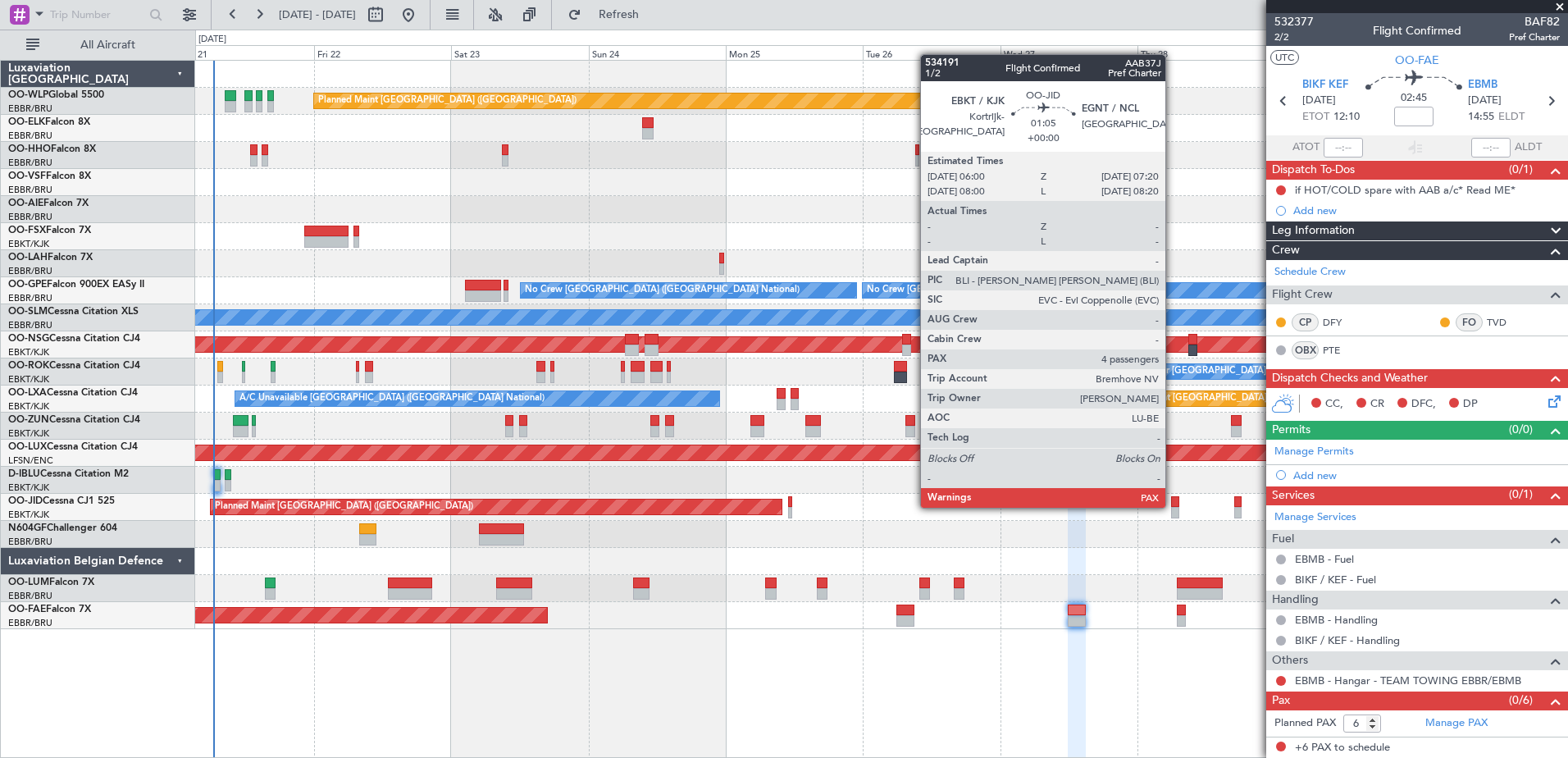
click at [1172, 506] on div at bounding box center [1175, 501] width 8 height 12
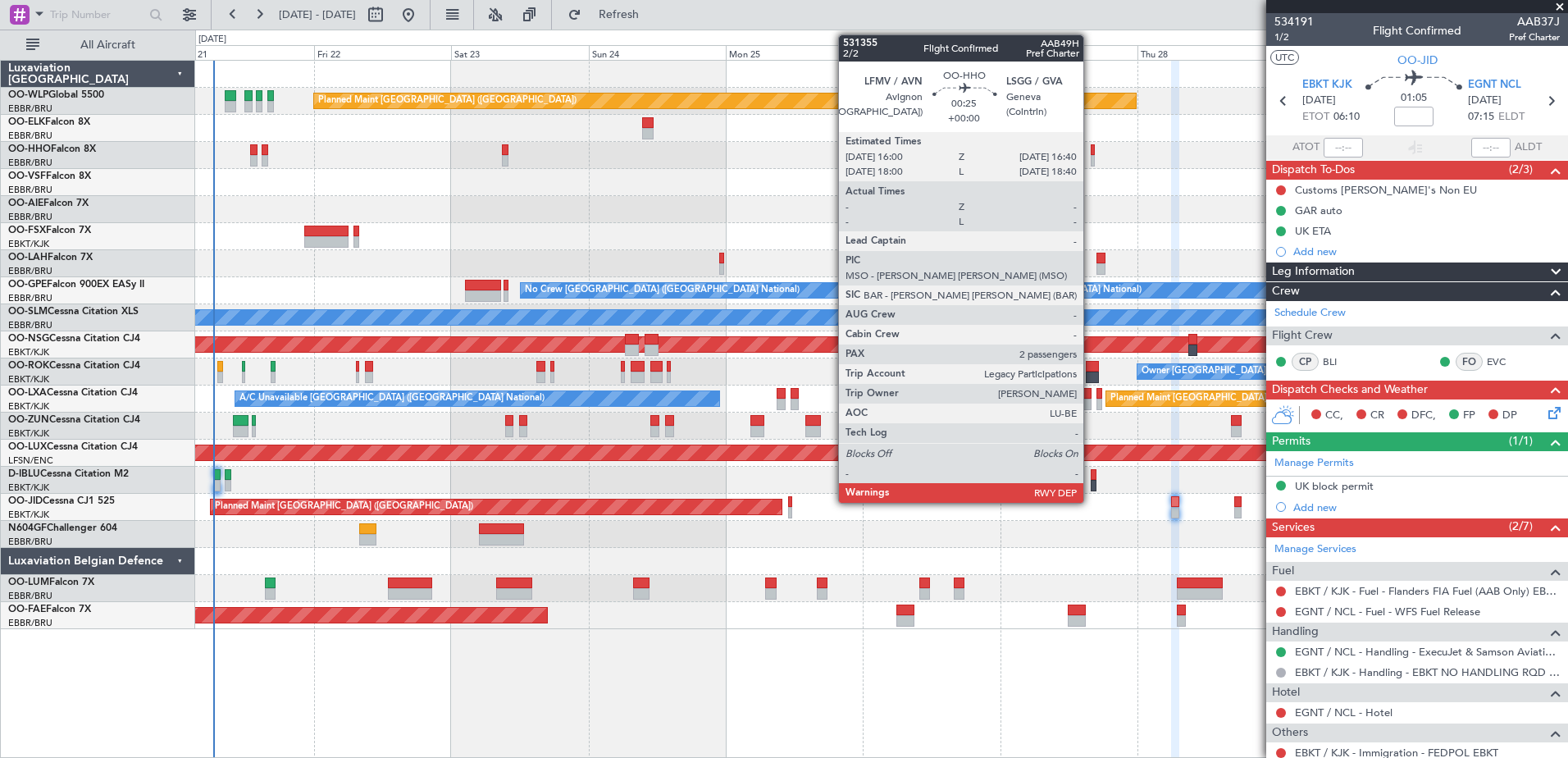
click at [1091, 151] on div at bounding box center [1092, 149] width 4 height 12
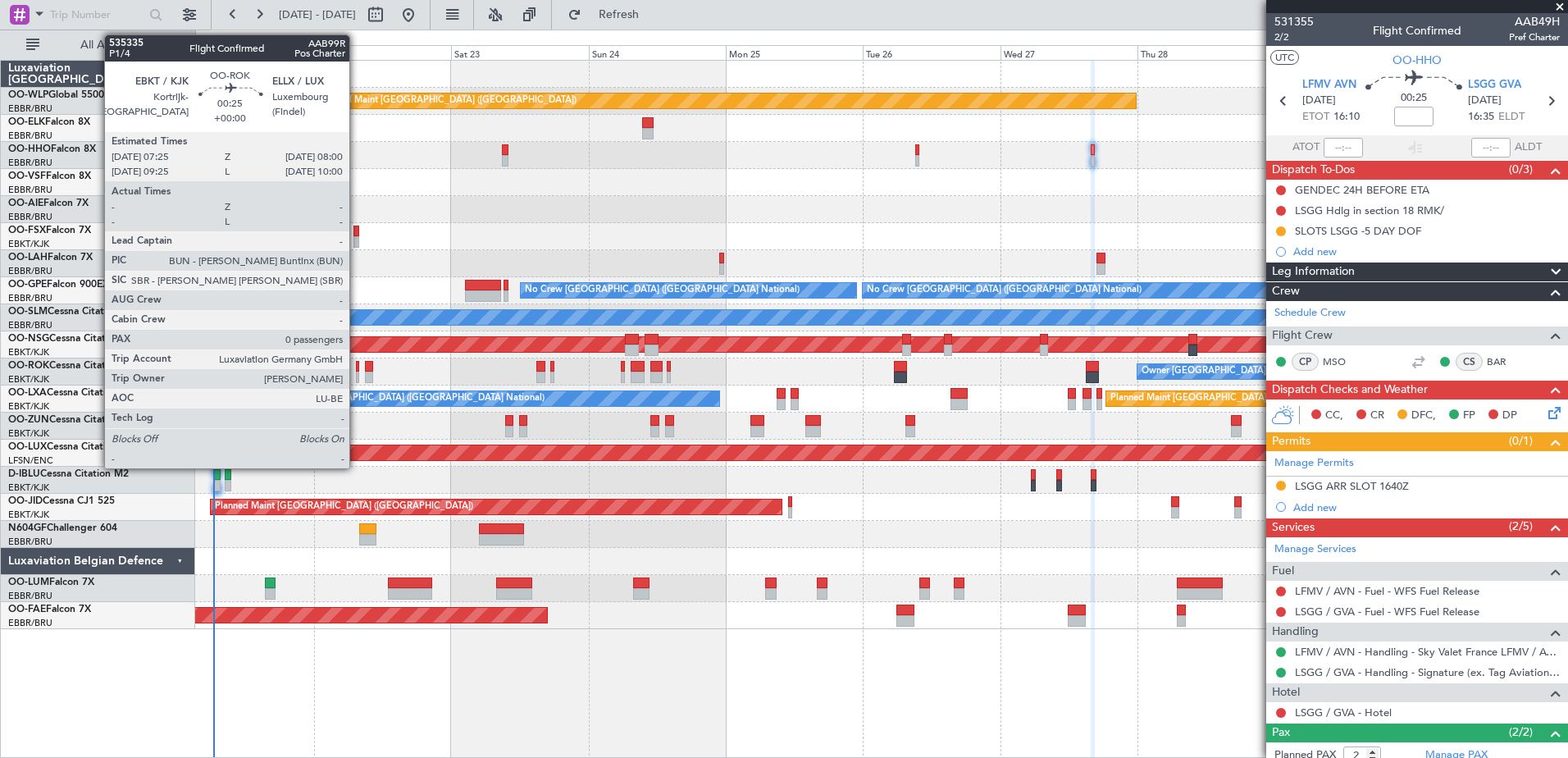
click at [356, 368] on div at bounding box center [357, 366] width 4 height 12
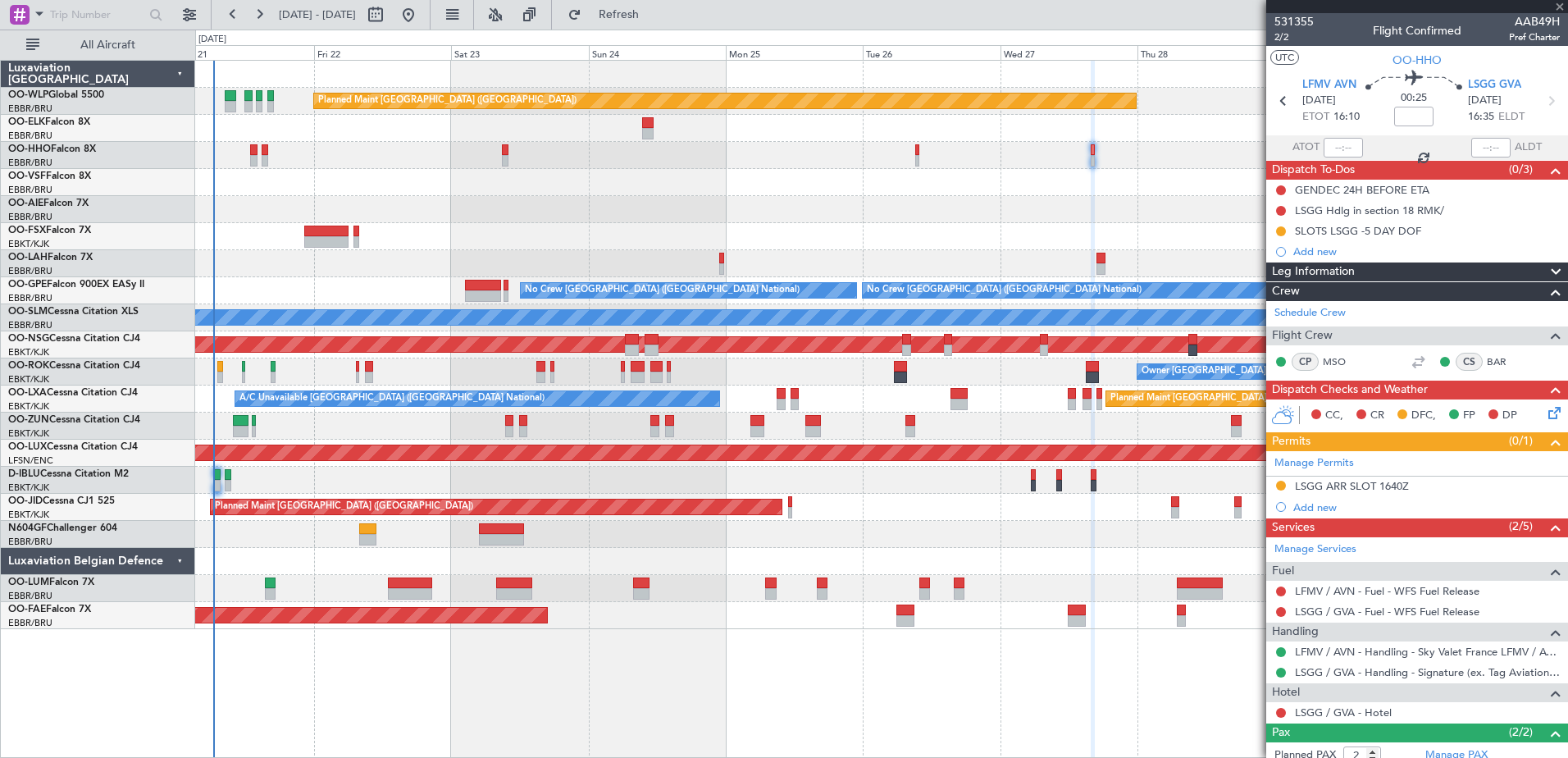
type input "0"
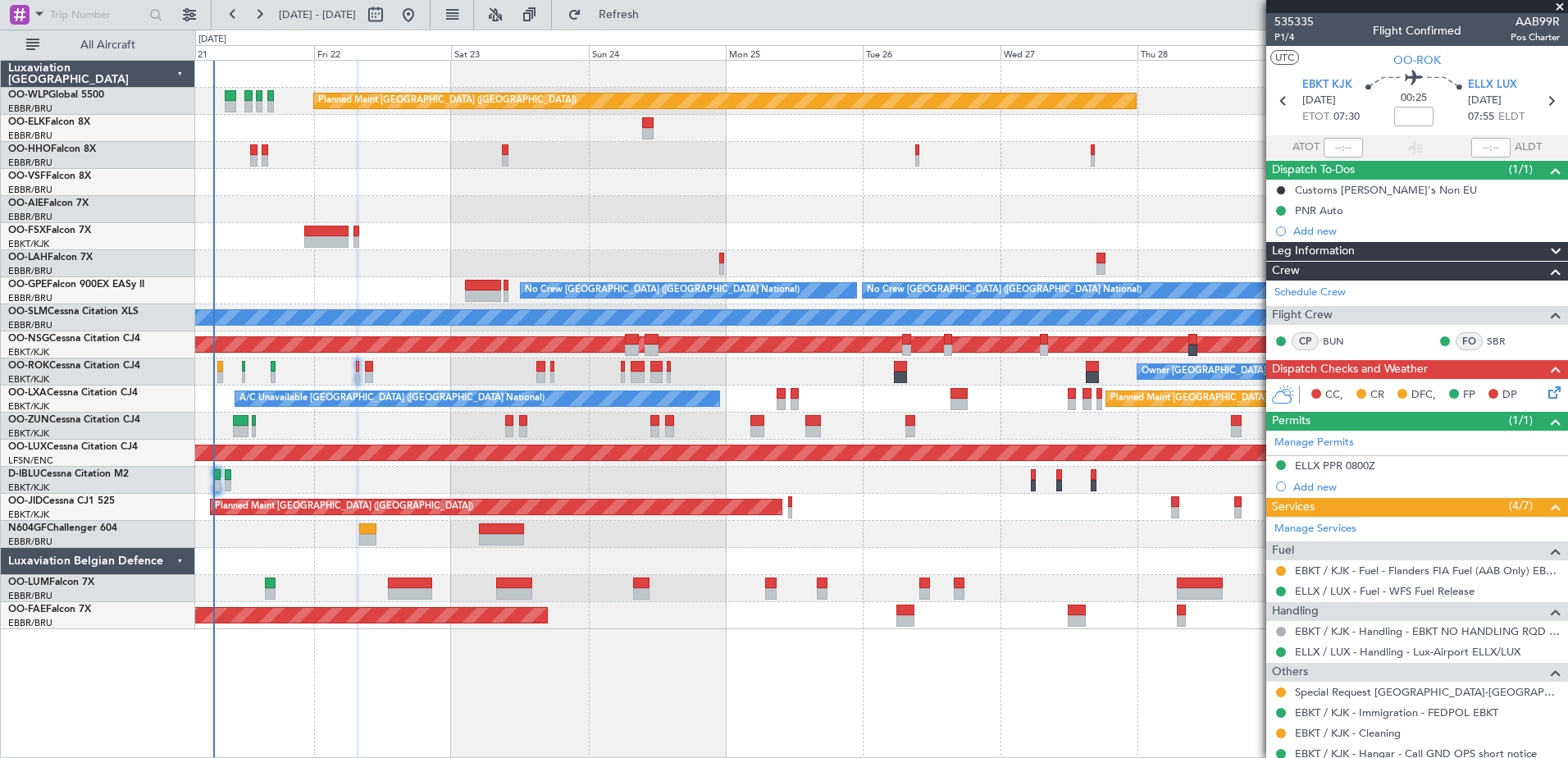
click at [1545, 396] on icon at bounding box center [1551, 389] width 13 height 13
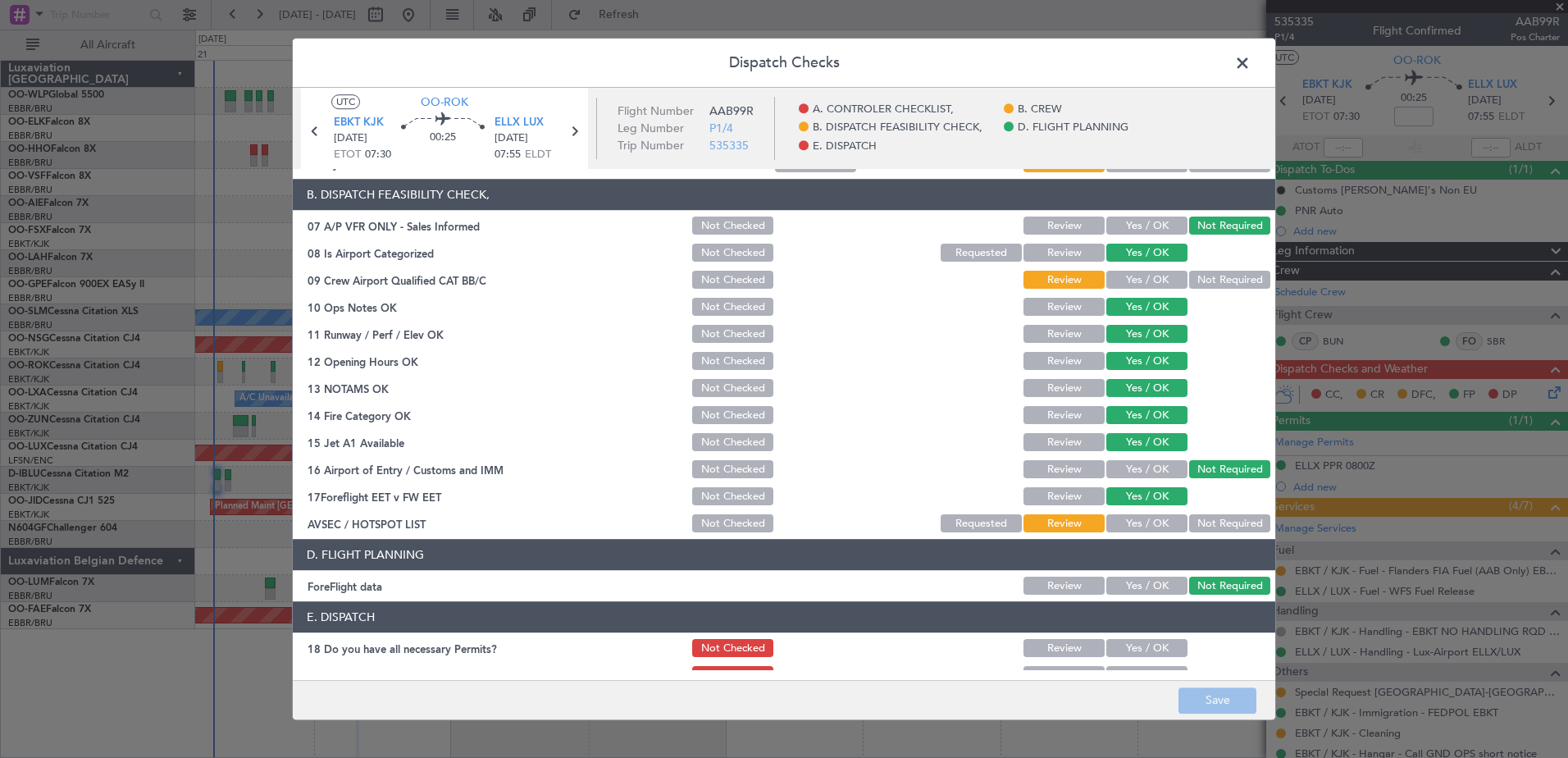
scroll to position [325, 0]
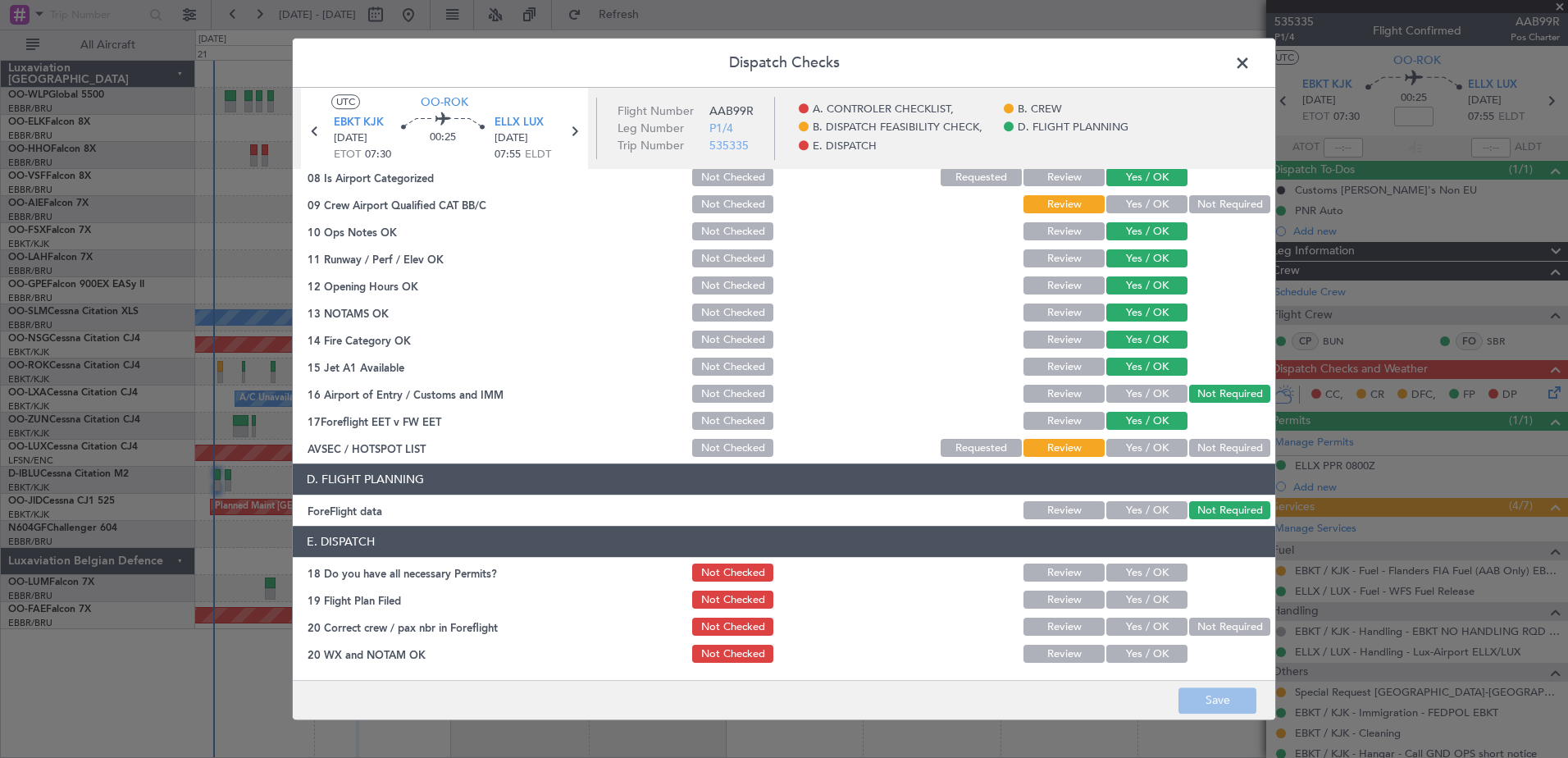
click at [1251, 62] on span at bounding box center [1251, 67] width 0 height 33
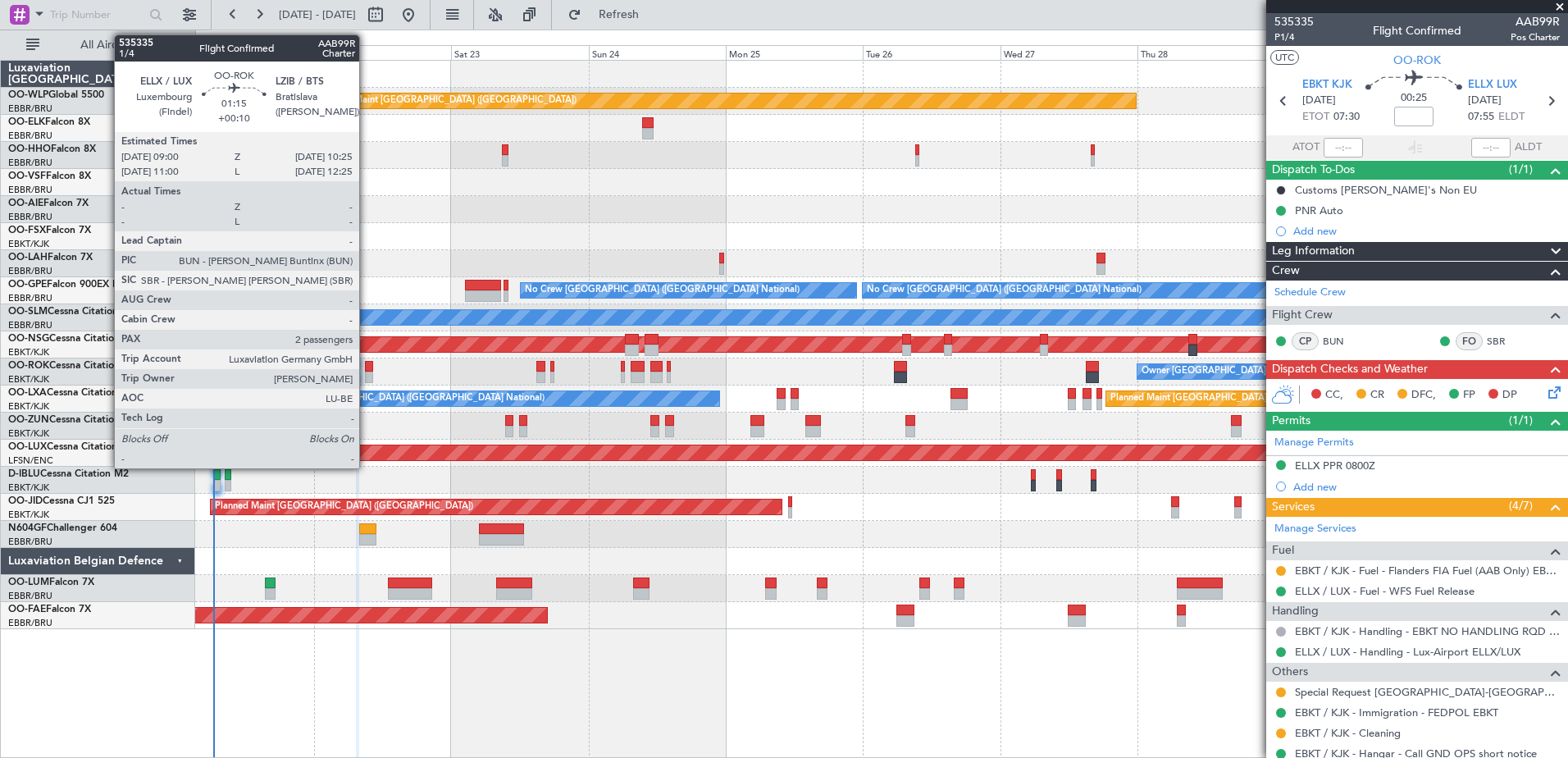
click at [366, 376] on div at bounding box center [369, 377] width 8 height 12
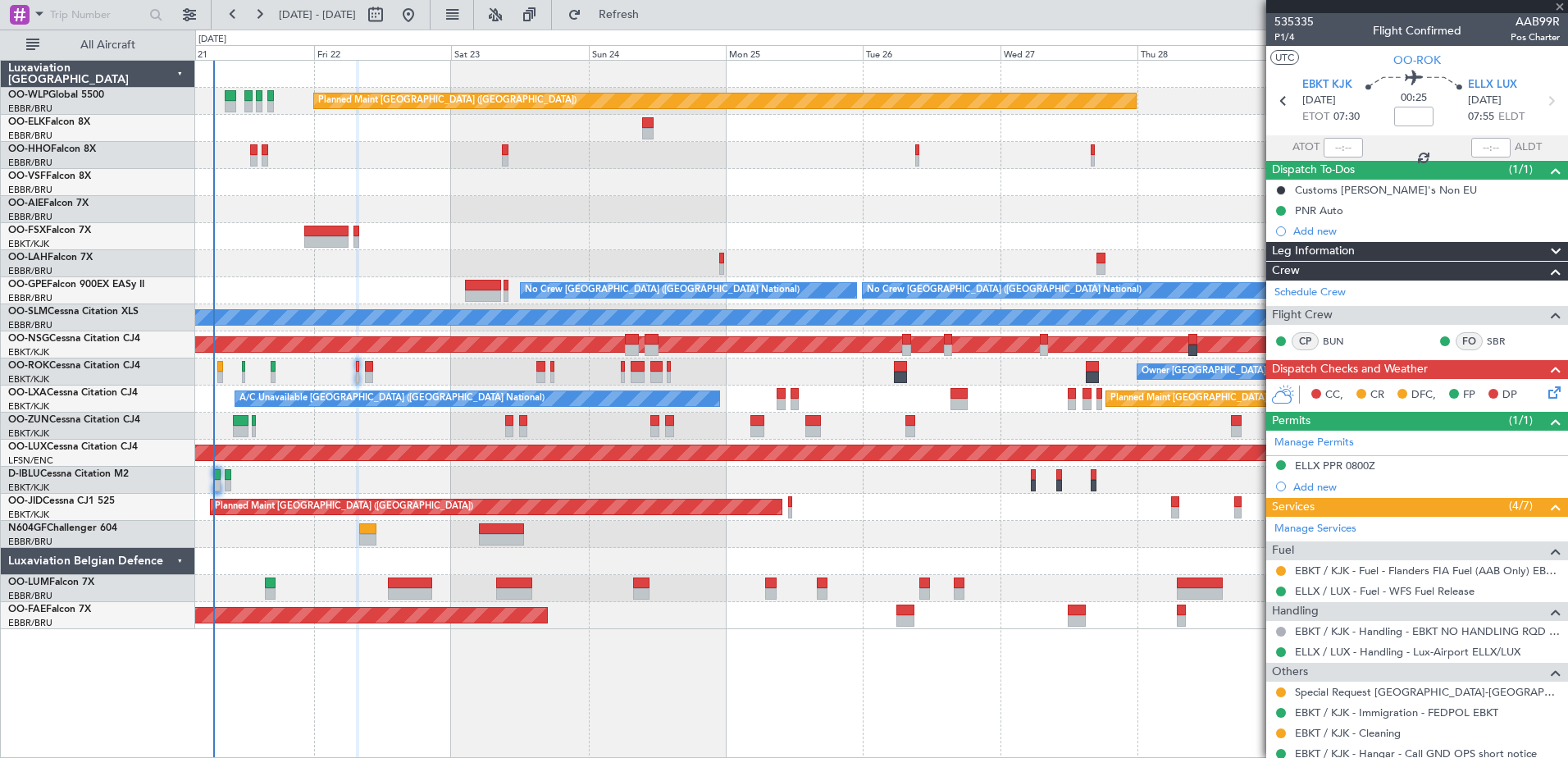
type input "+00:10"
type input "2"
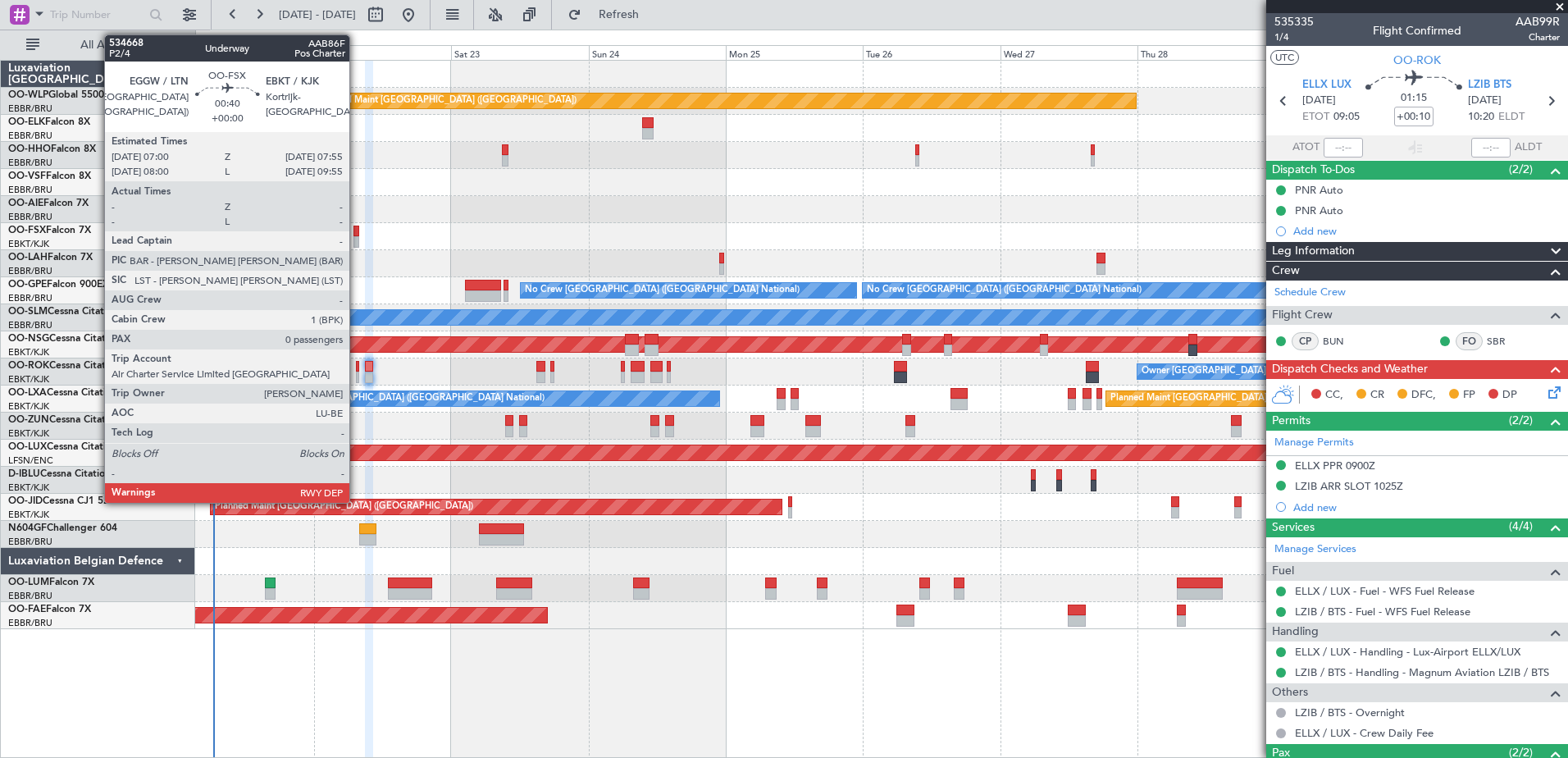
click at [356, 241] on div at bounding box center [356, 242] width 5 height 12
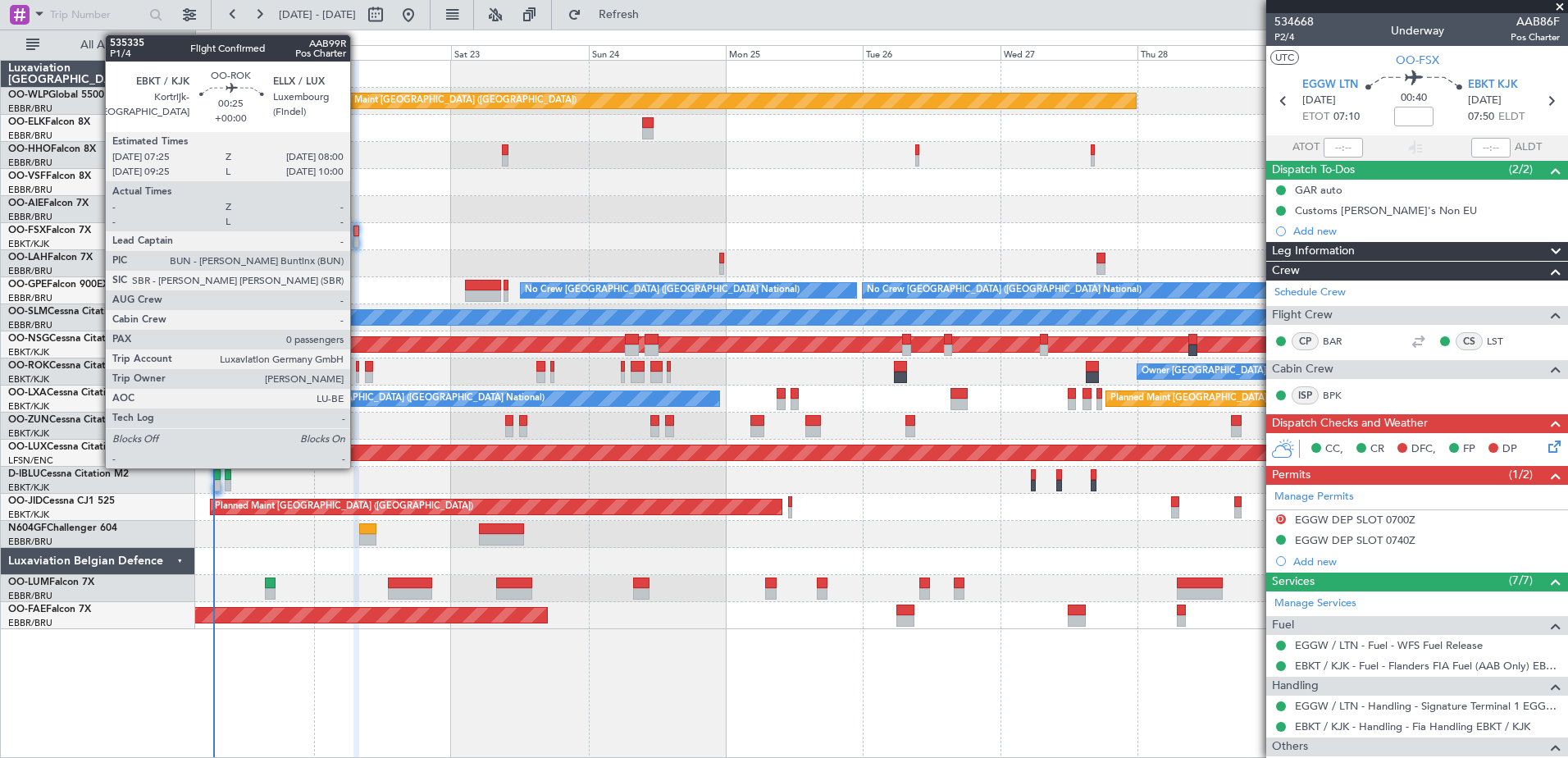
click at [357, 374] on div at bounding box center [357, 377] width 4 height 12
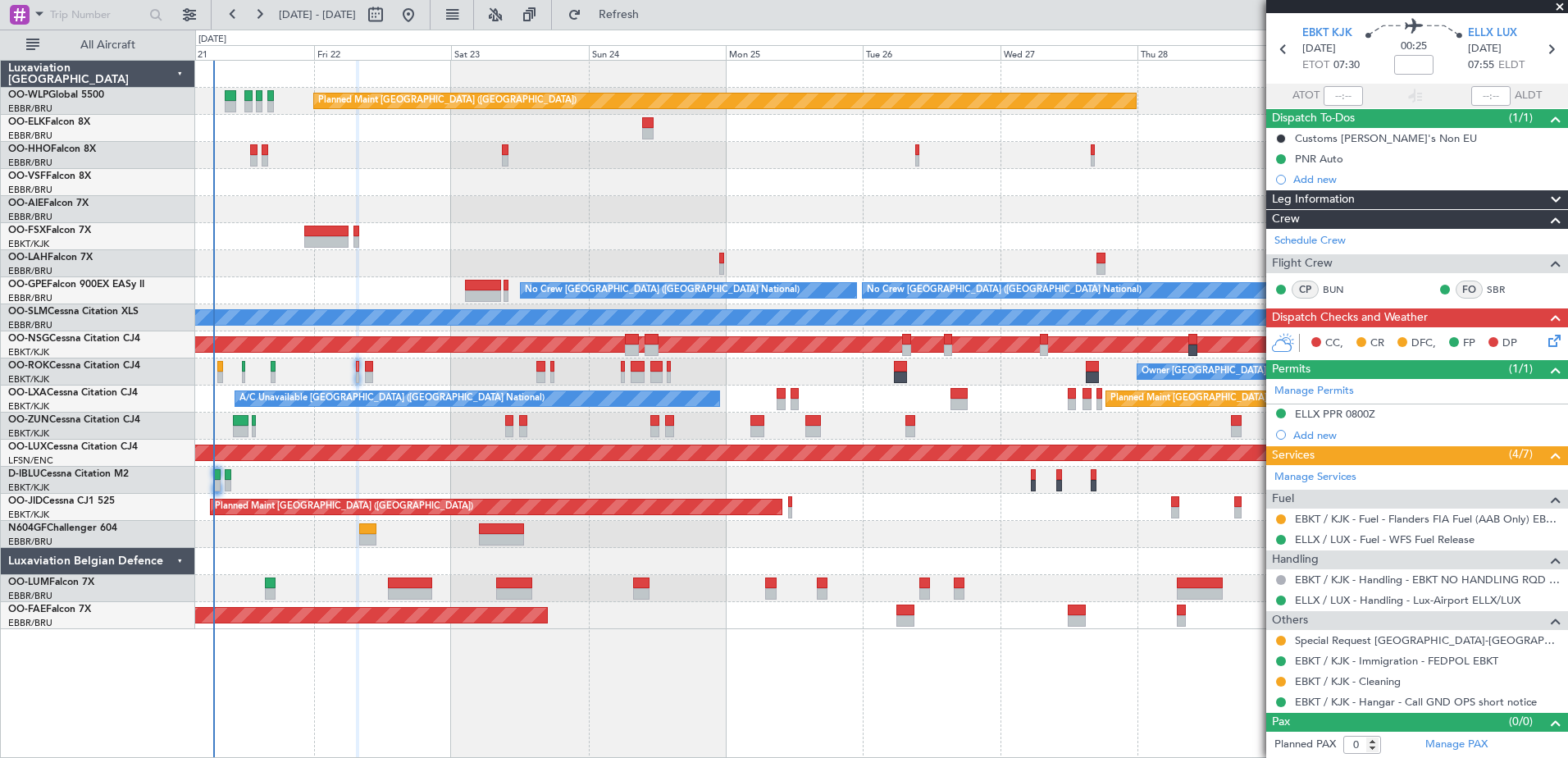
scroll to position [0, 0]
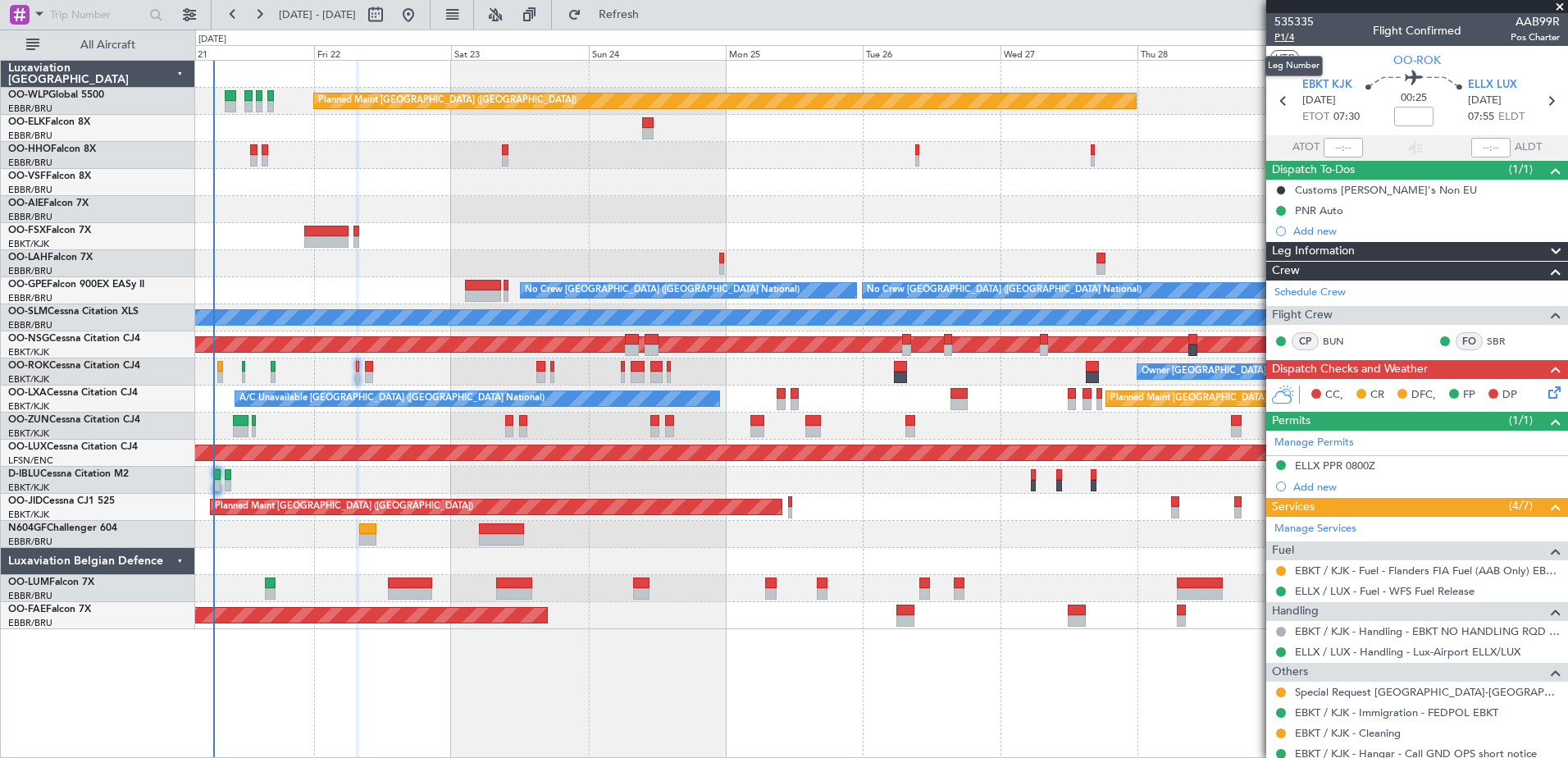
click at [1281, 38] on span "P1/4" at bounding box center [1294, 37] width 39 height 14
click at [1290, 33] on span "P1/4" at bounding box center [1294, 37] width 39 height 14
click at [421, 8] on button at bounding box center [409, 15] width 27 height 27
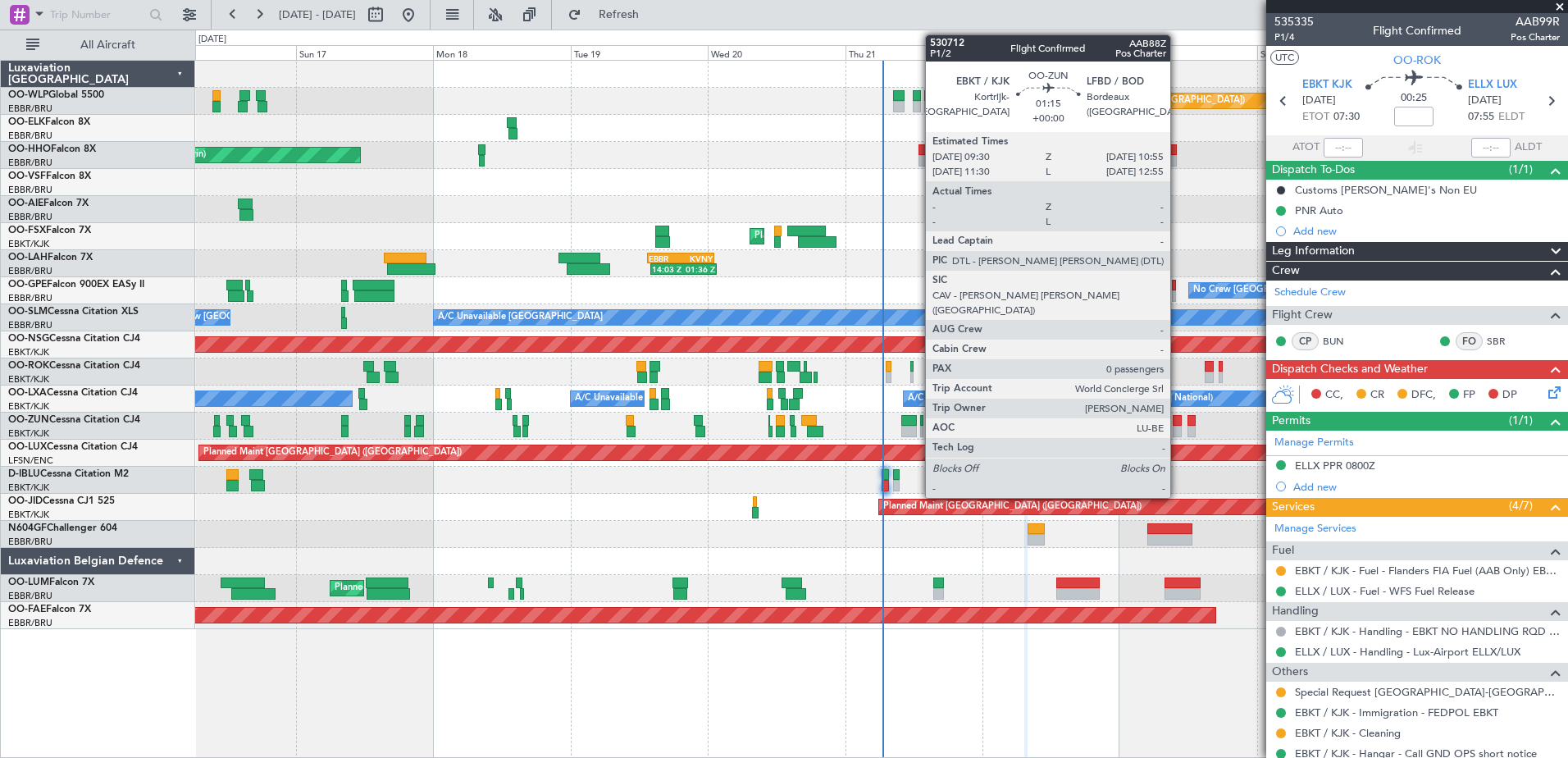
click at [1178, 434] on div at bounding box center [1176, 431] width 8 height 12
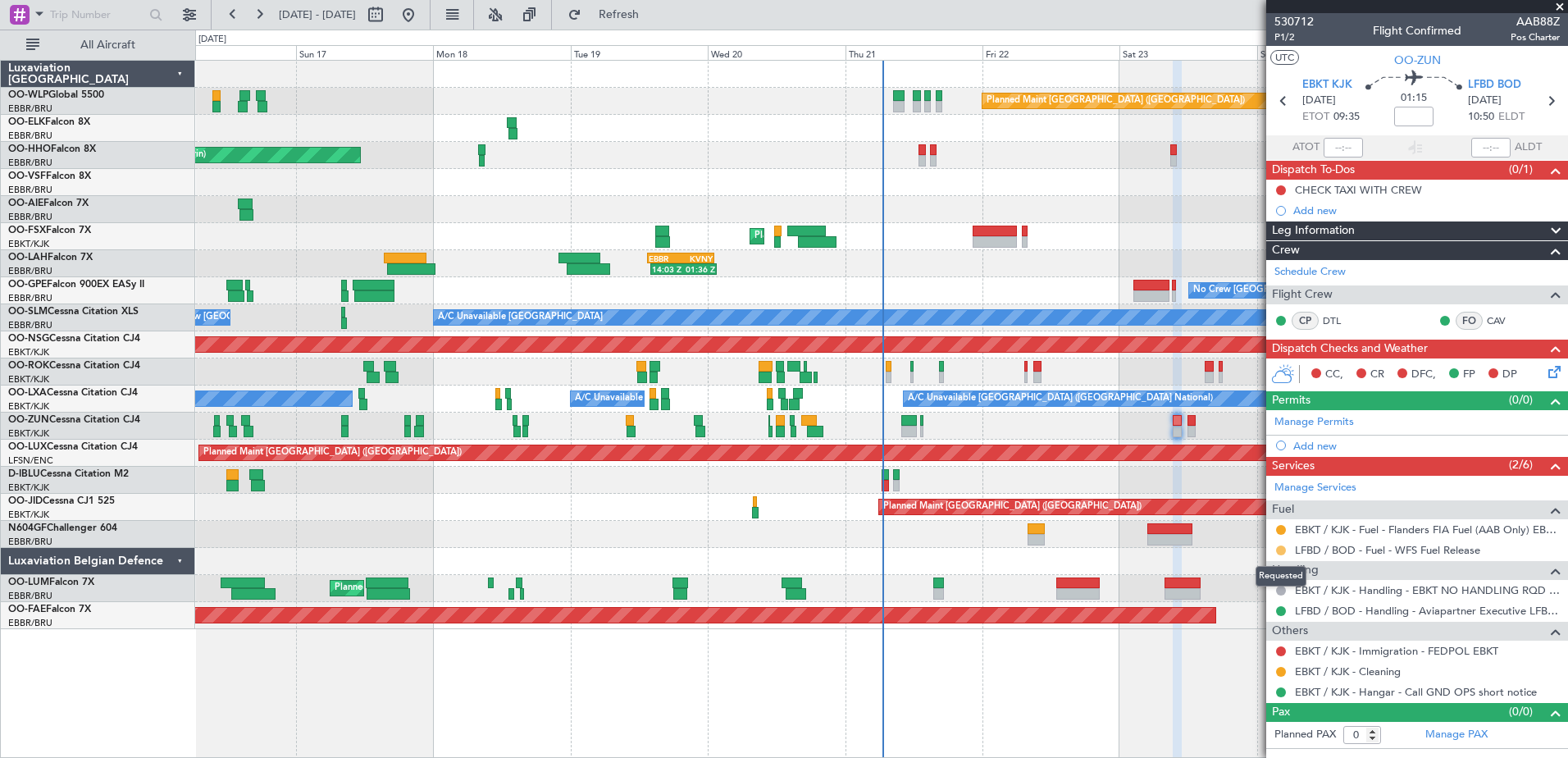
click at [1282, 548] on button at bounding box center [1281, 550] width 10 height 10
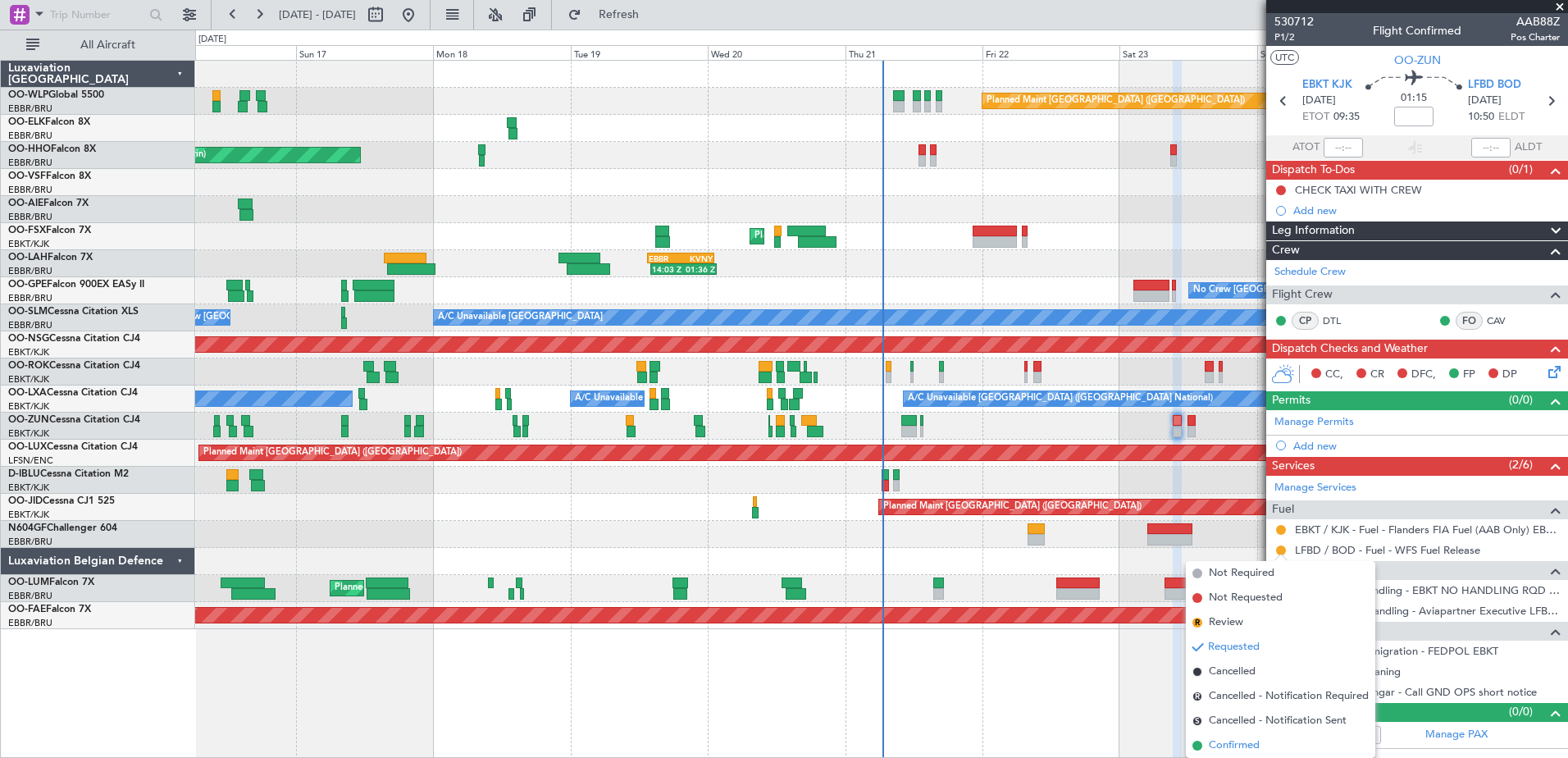
click at [1225, 744] on span "Confirmed" at bounding box center [1234, 745] width 51 height 16
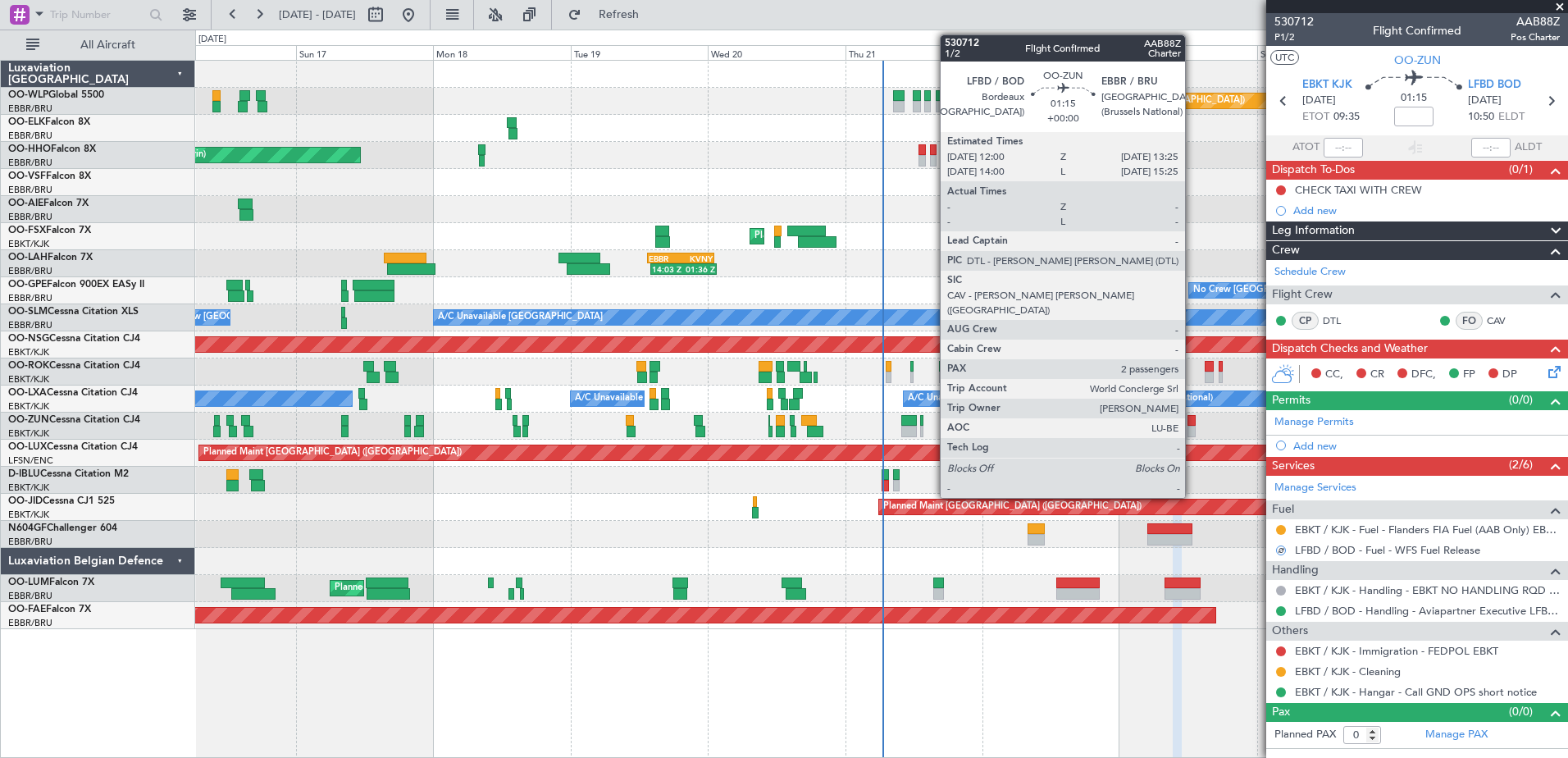
click at [1193, 428] on div at bounding box center [1191, 431] width 8 height 12
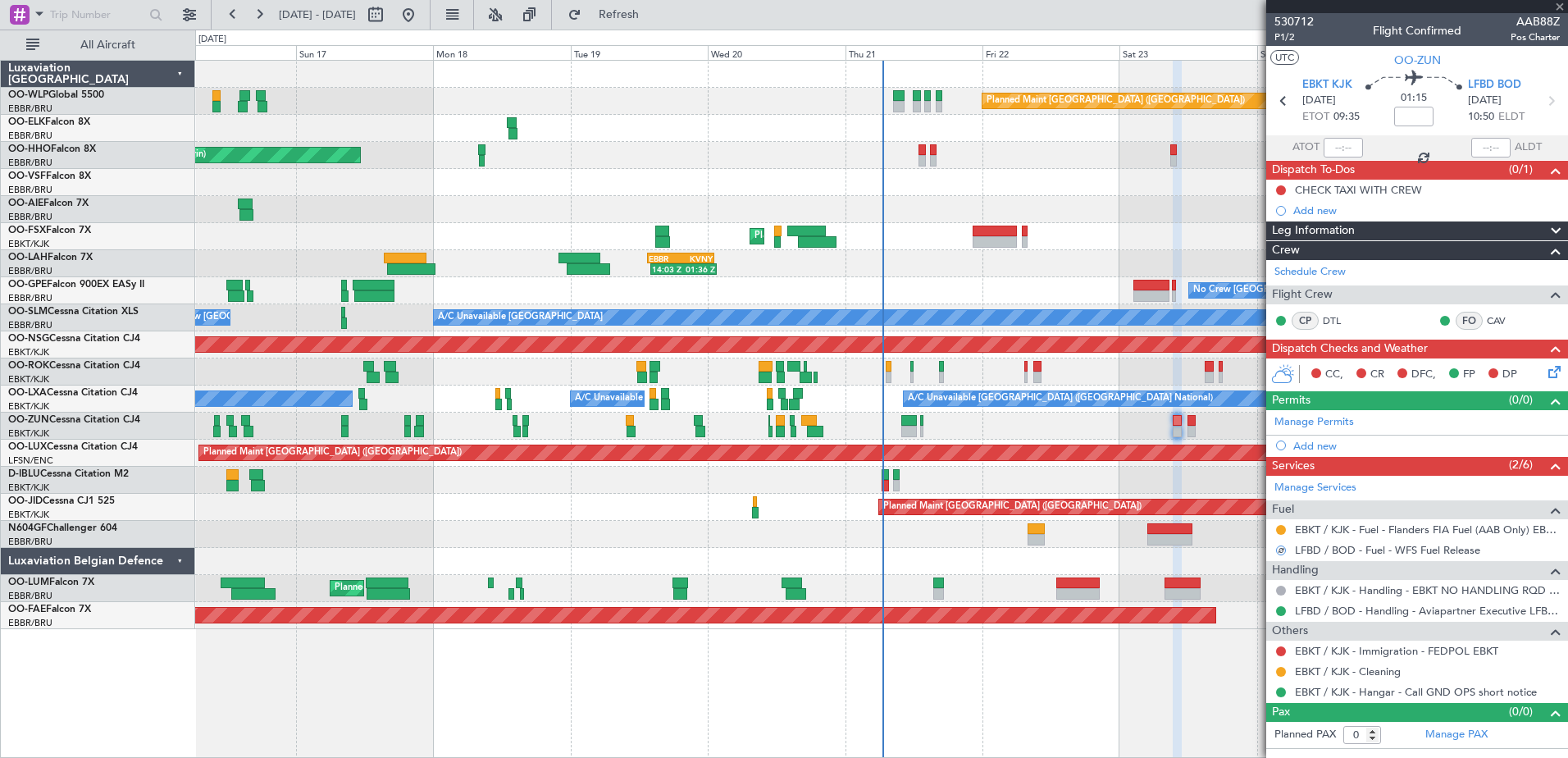
type input "2"
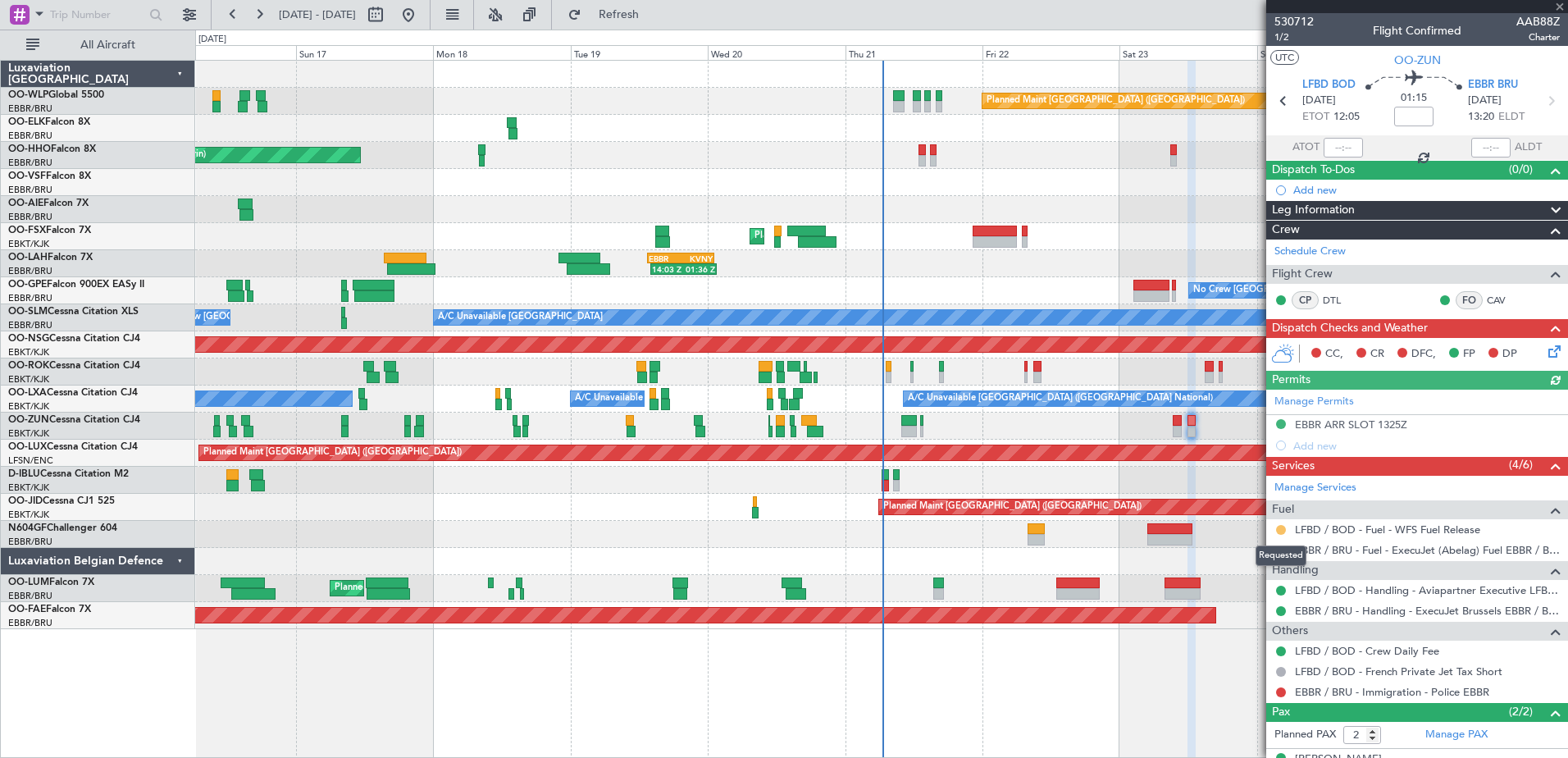
click at [1278, 528] on button at bounding box center [1281, 530] width 10 height 10
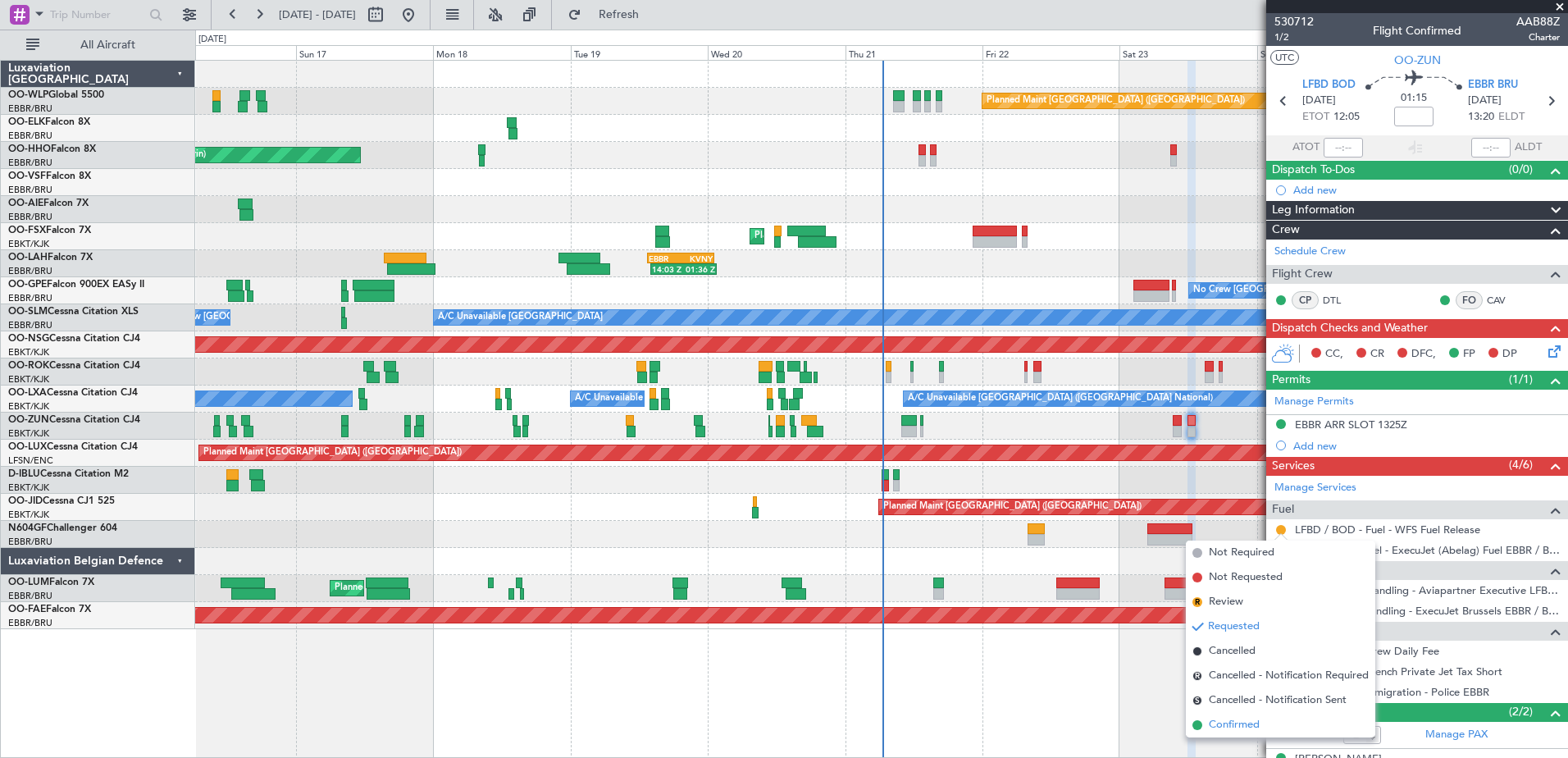
click at [1233, 719] on span "Confirmed" at bounding box center [1234, 724] width 51 height 16
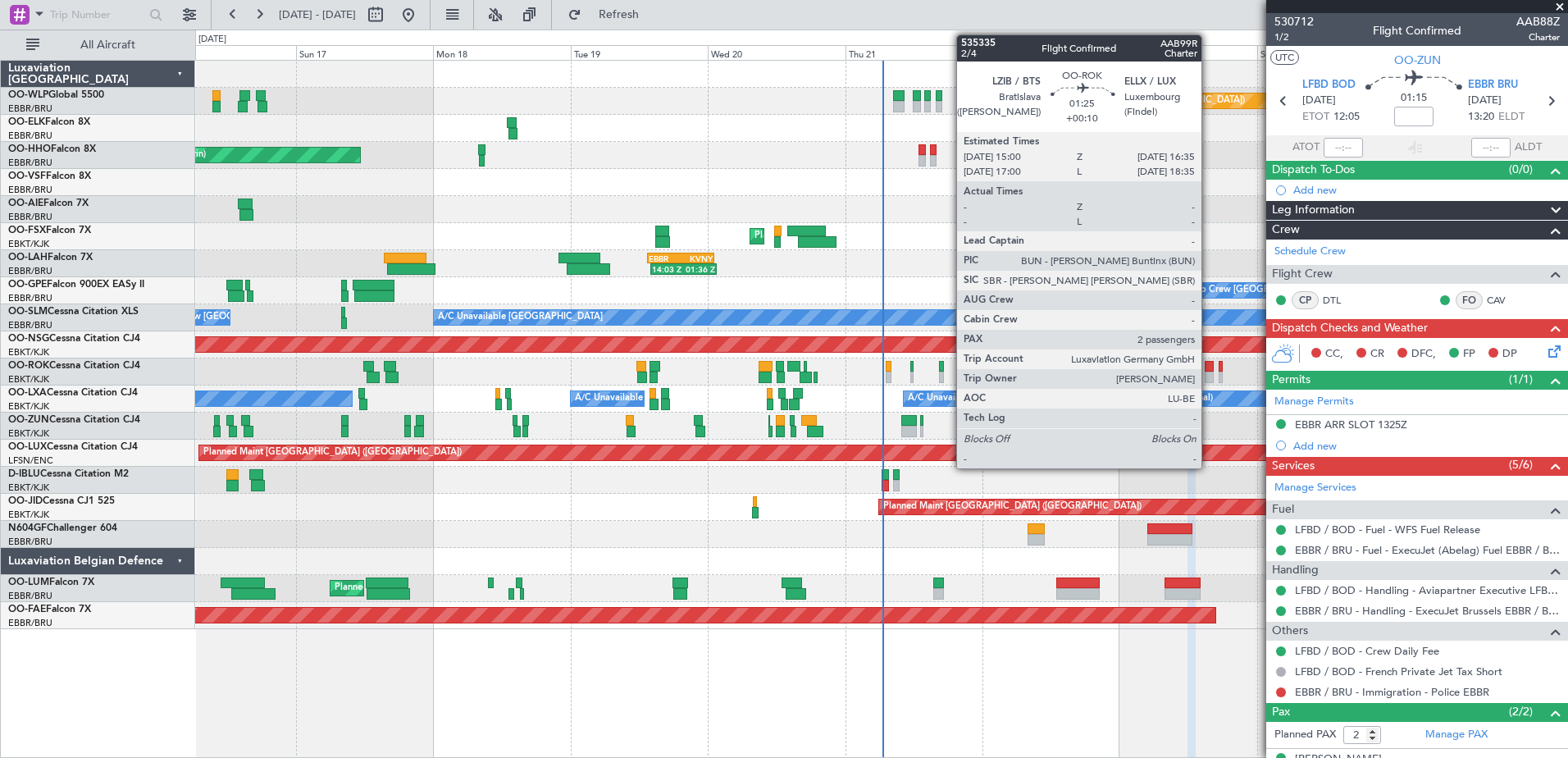
click at [1209, 366] on div at bounding box center [1209, 366] width 10 height 12
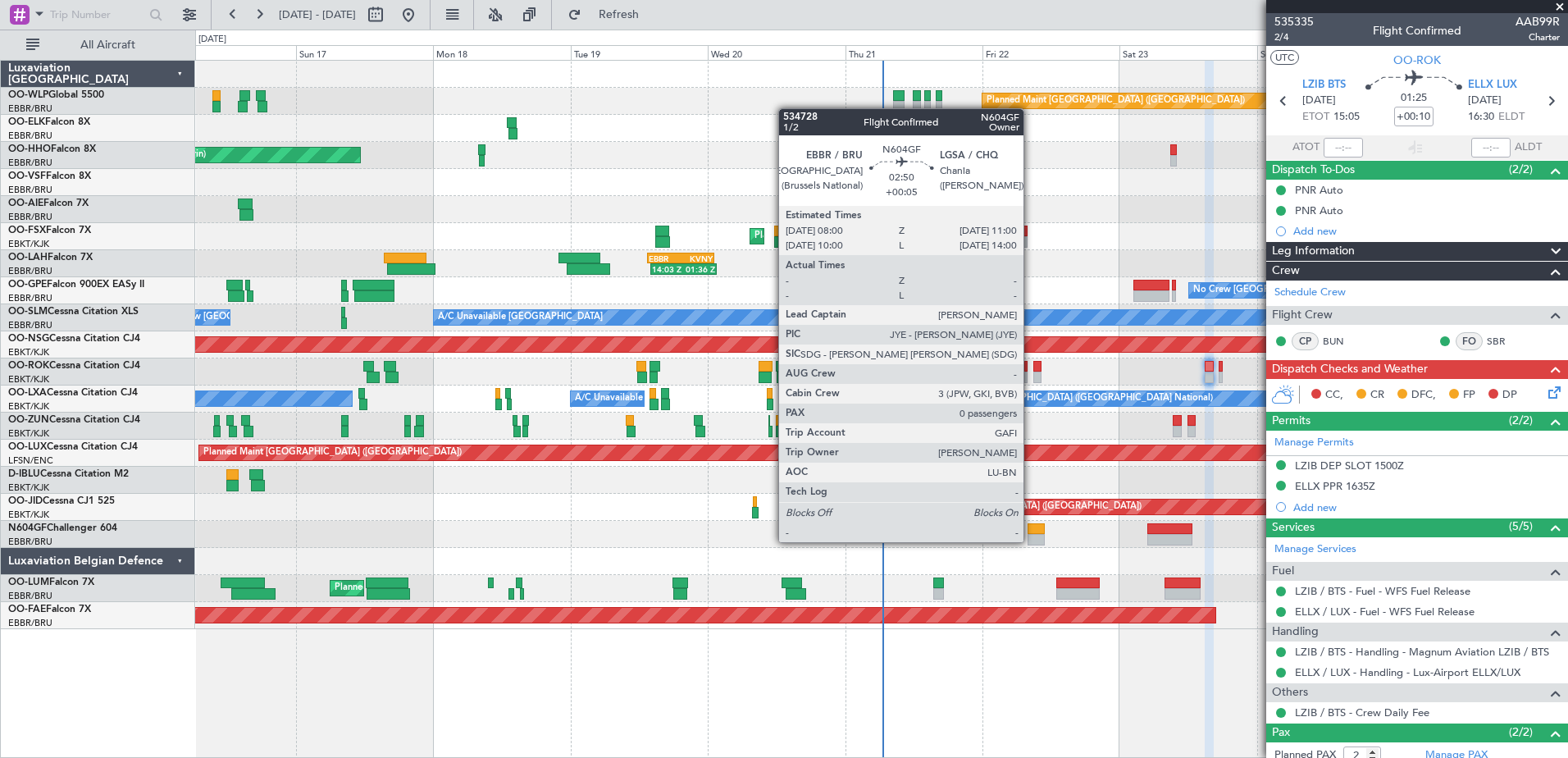
click at [1031, 542] on div at bounding box center [1036, 539] width 17 height 12
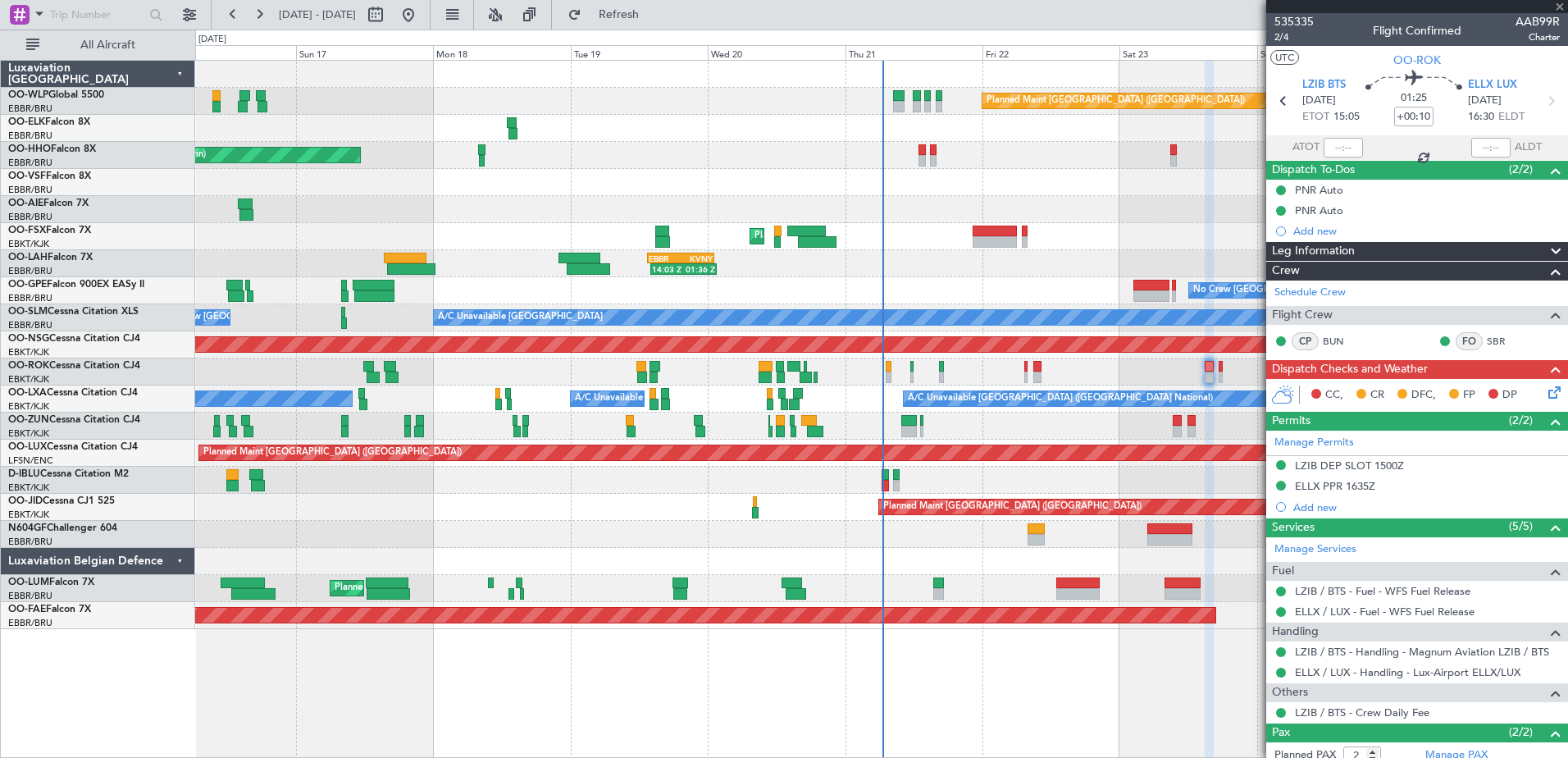
type input "+00:05"
type input "0"
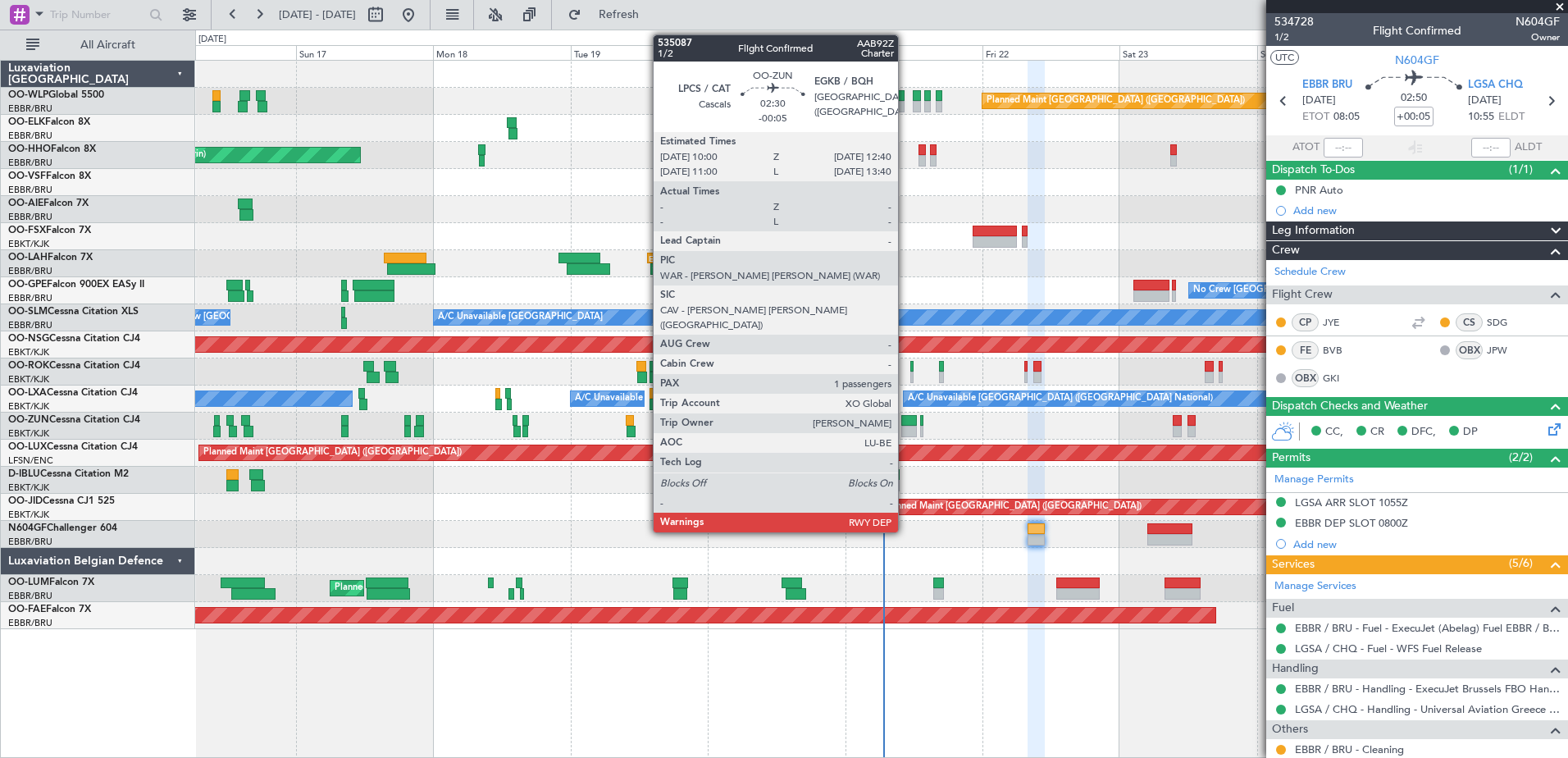
click at [906, 419] on div at bounding box center [909, 420] width 16 height 12
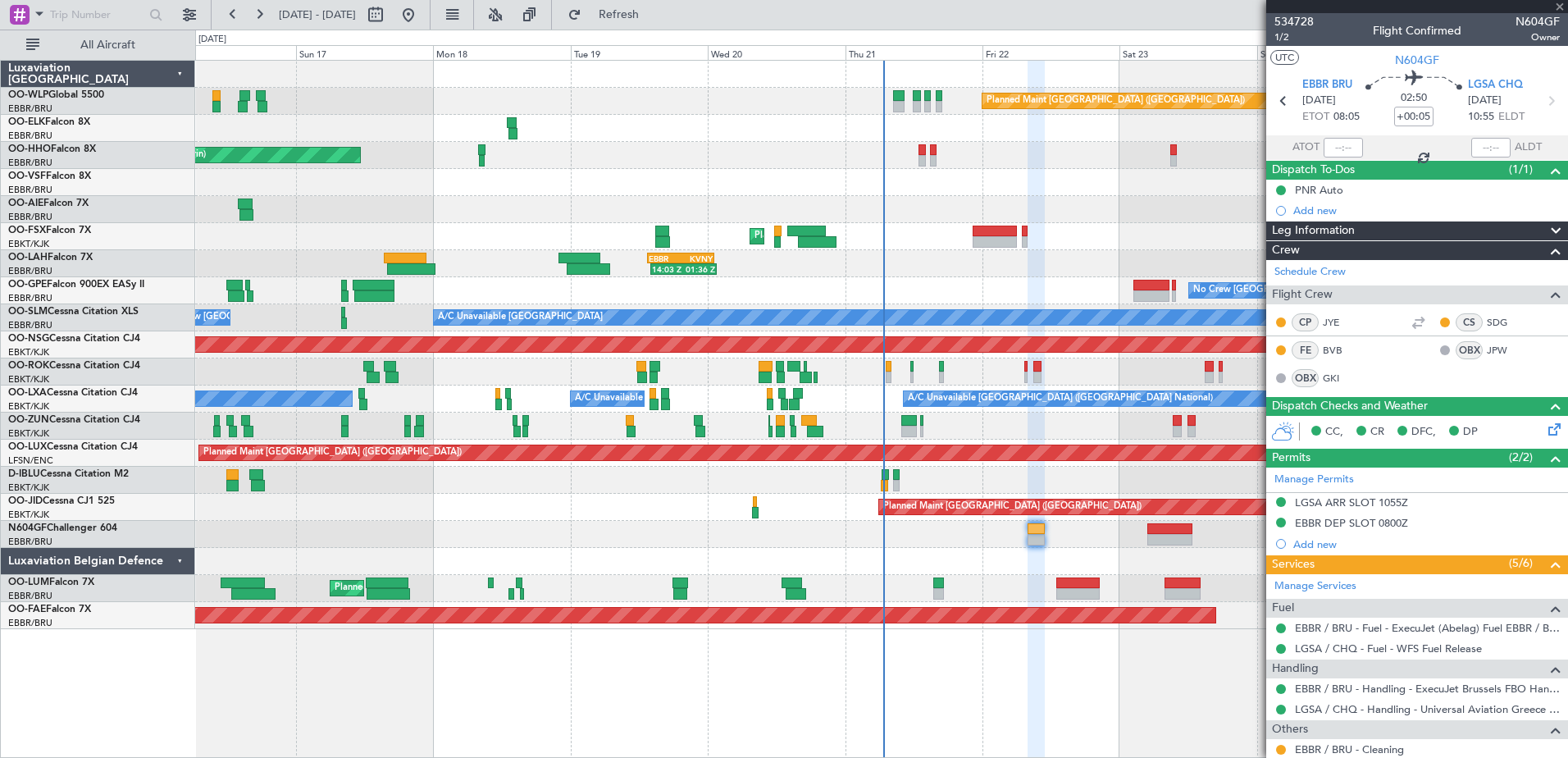
type input "-00:05"
type input "1"
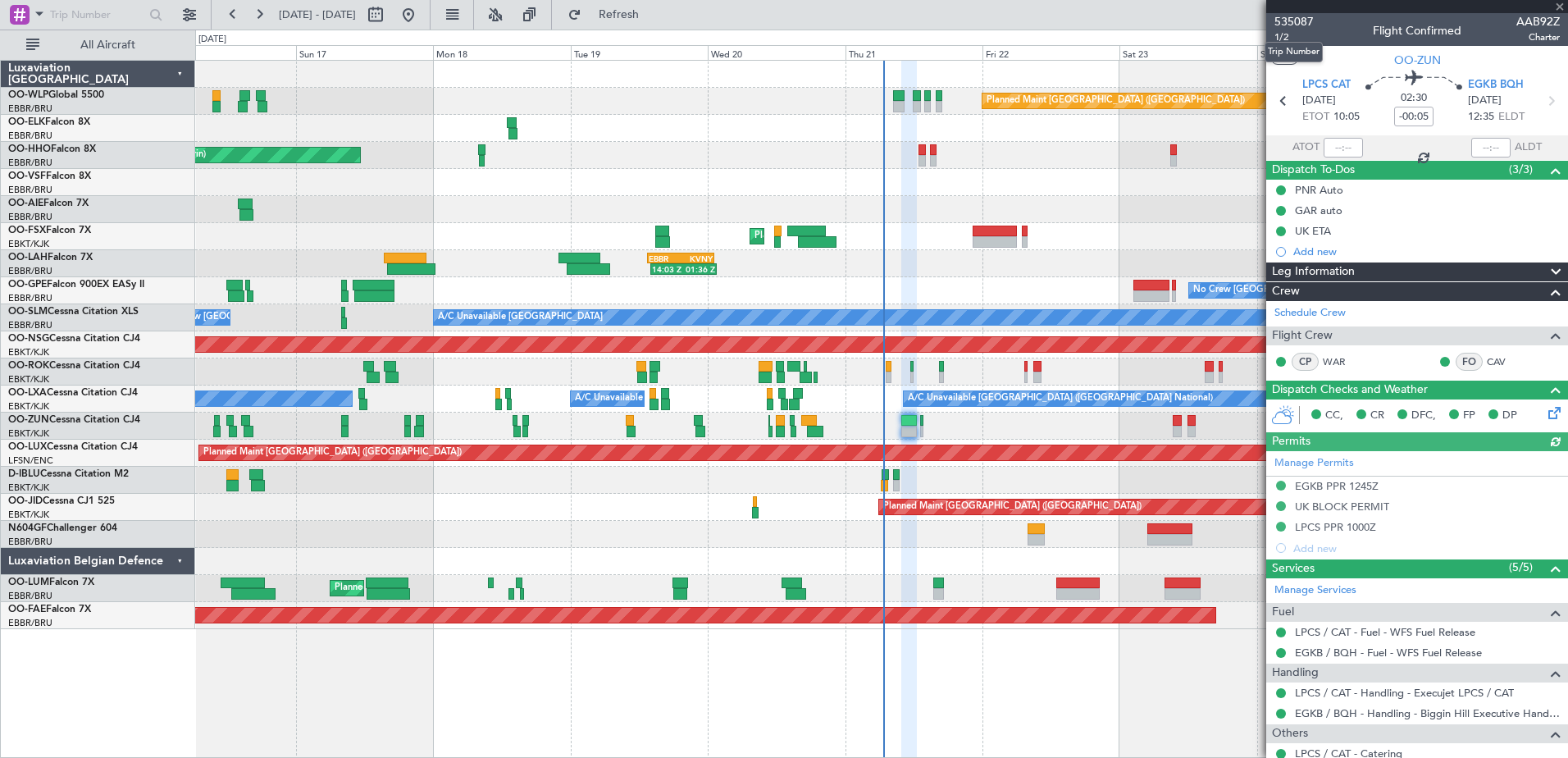
click at [1284, 36] on mat-tooltip-component "Trip Number" at bounding box center [1293, 52] width 81 height 44
click at [1281, 36] on mat-tooltip-component "Trip Number" at bounding box center [1293, 52] width 81 height 44
click at [1286, 32] on span "1/2" at bounding box center [1294, 37] width 39 height 14
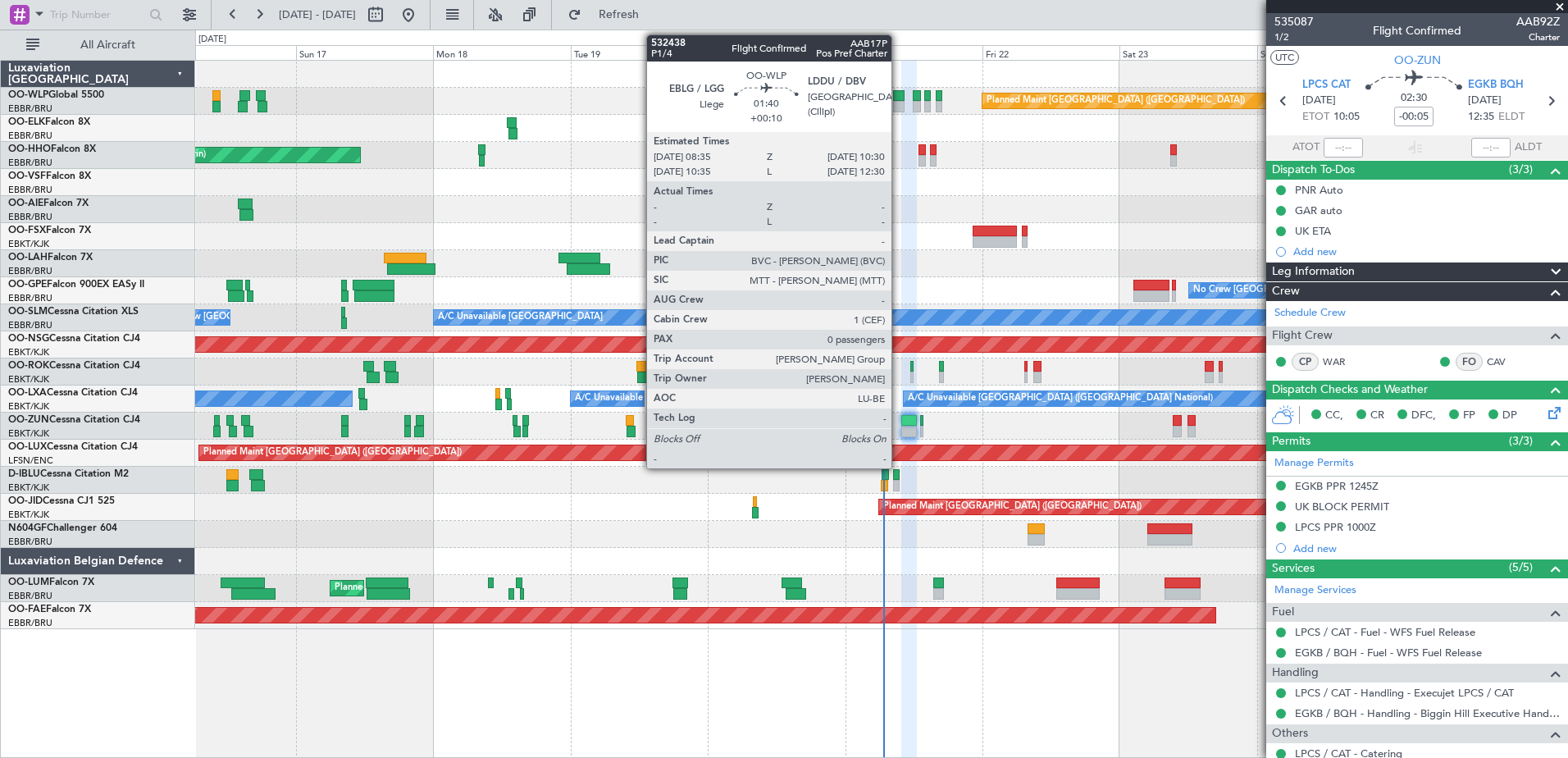
click at [899, 104] on div at bounding box center [899, 106] width 12 height 12
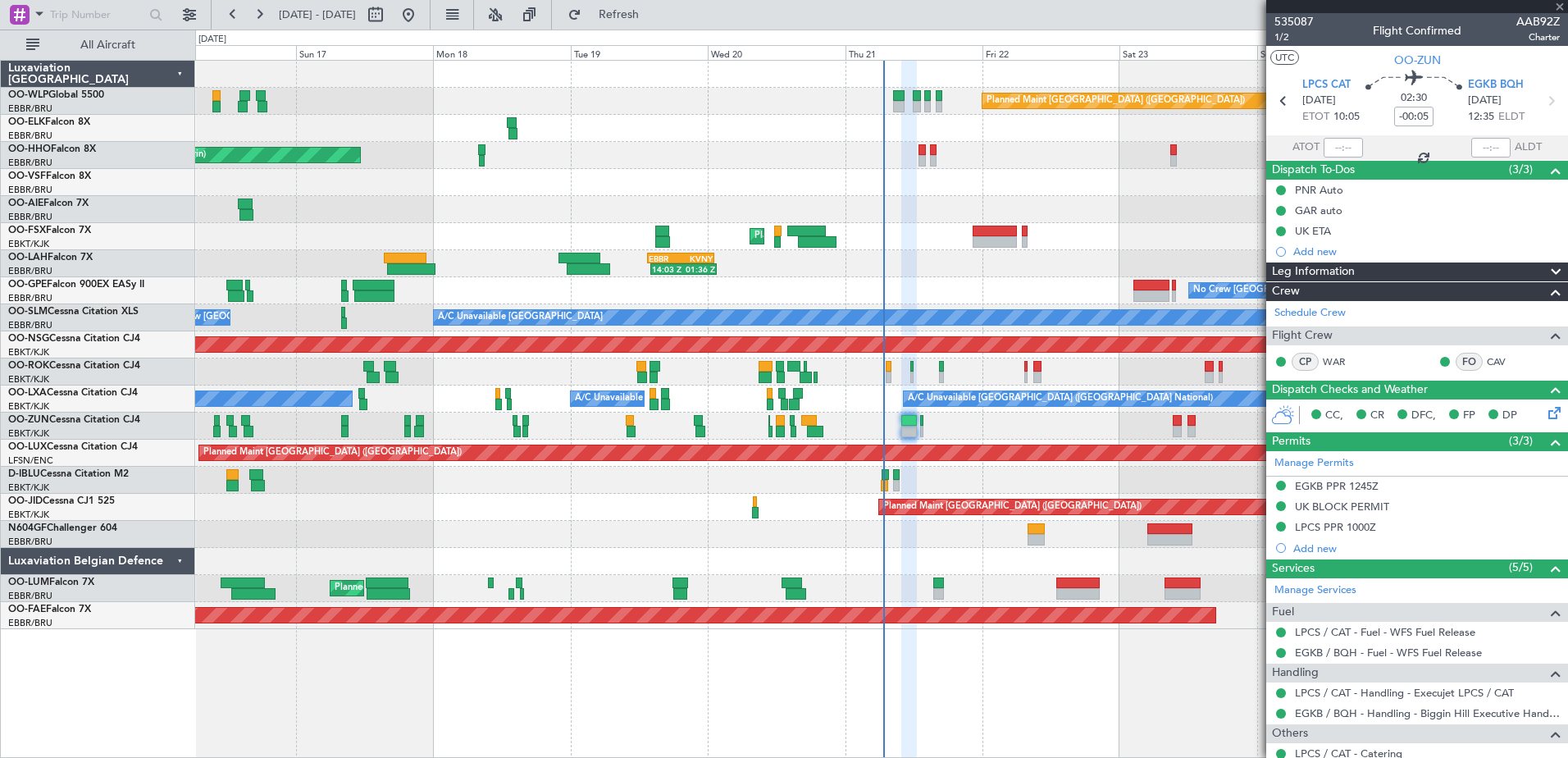
type input "+00:10"
type input "0"
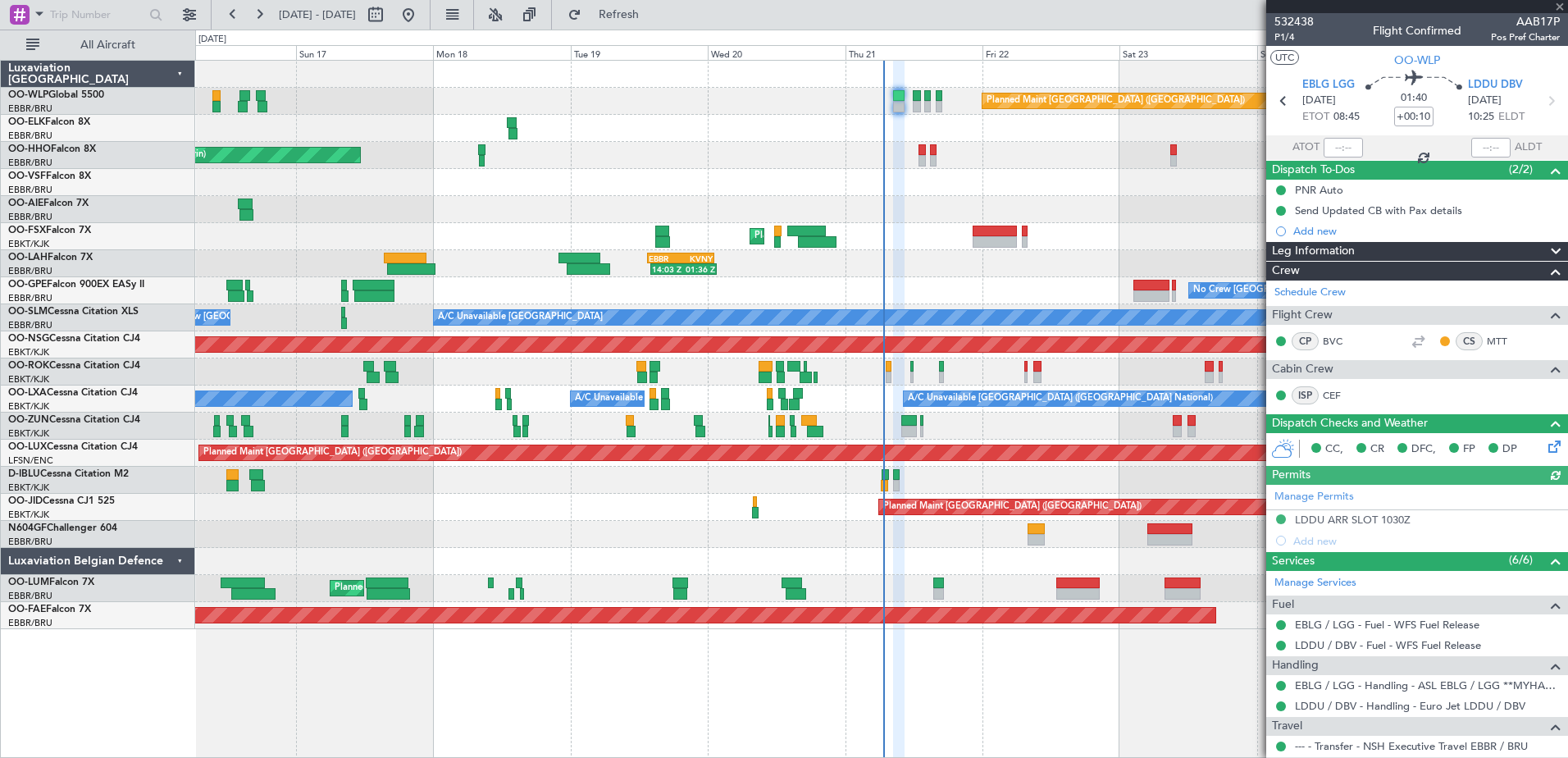
scroll to position [84, 0]
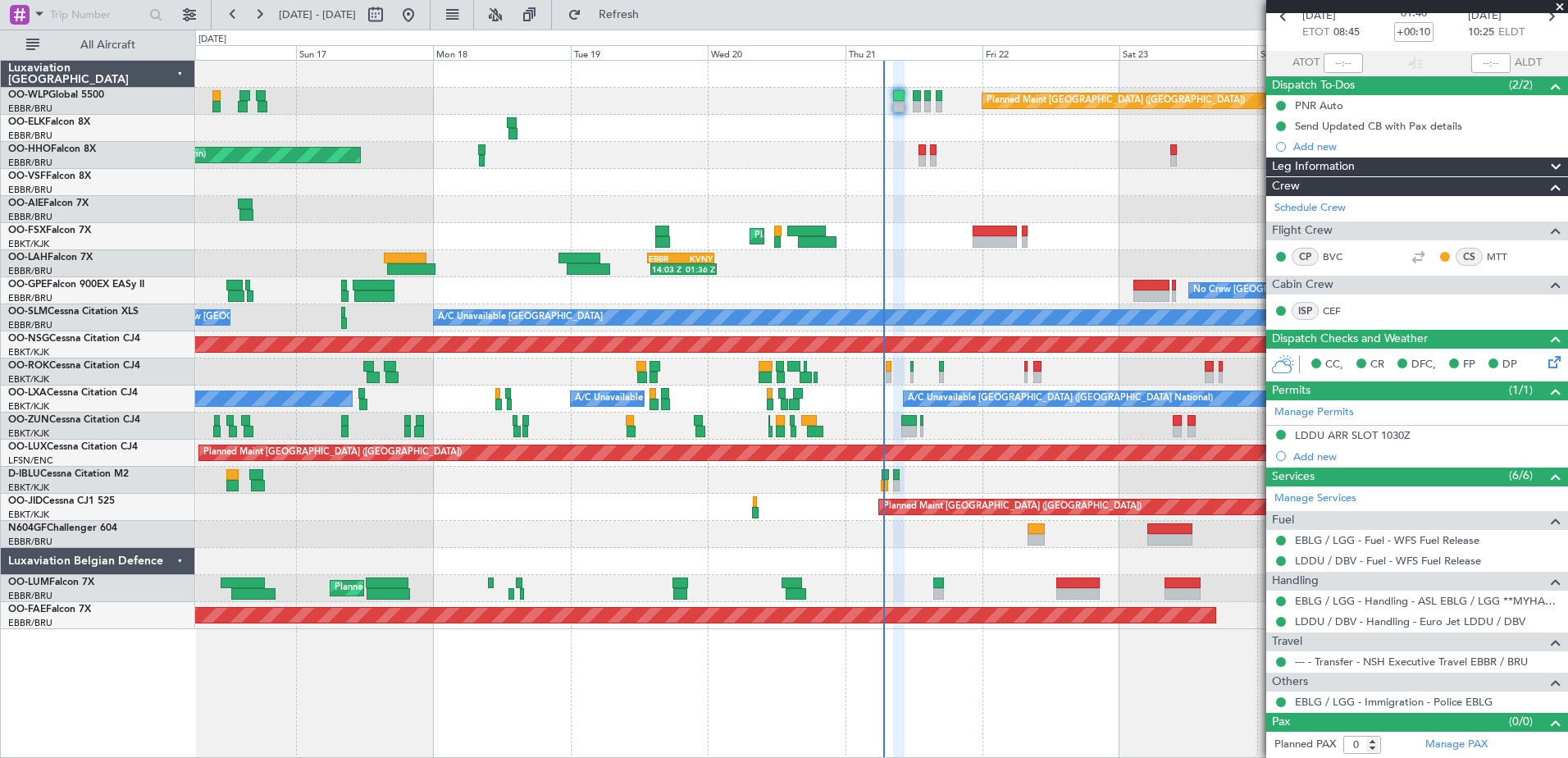
click at [933, 104] on div "Planned Maint [GEOGRAPHIC_DATA] ([GEOGRAPHIC_DATA])" at bounding box center [882, 101] width 1372 height 27
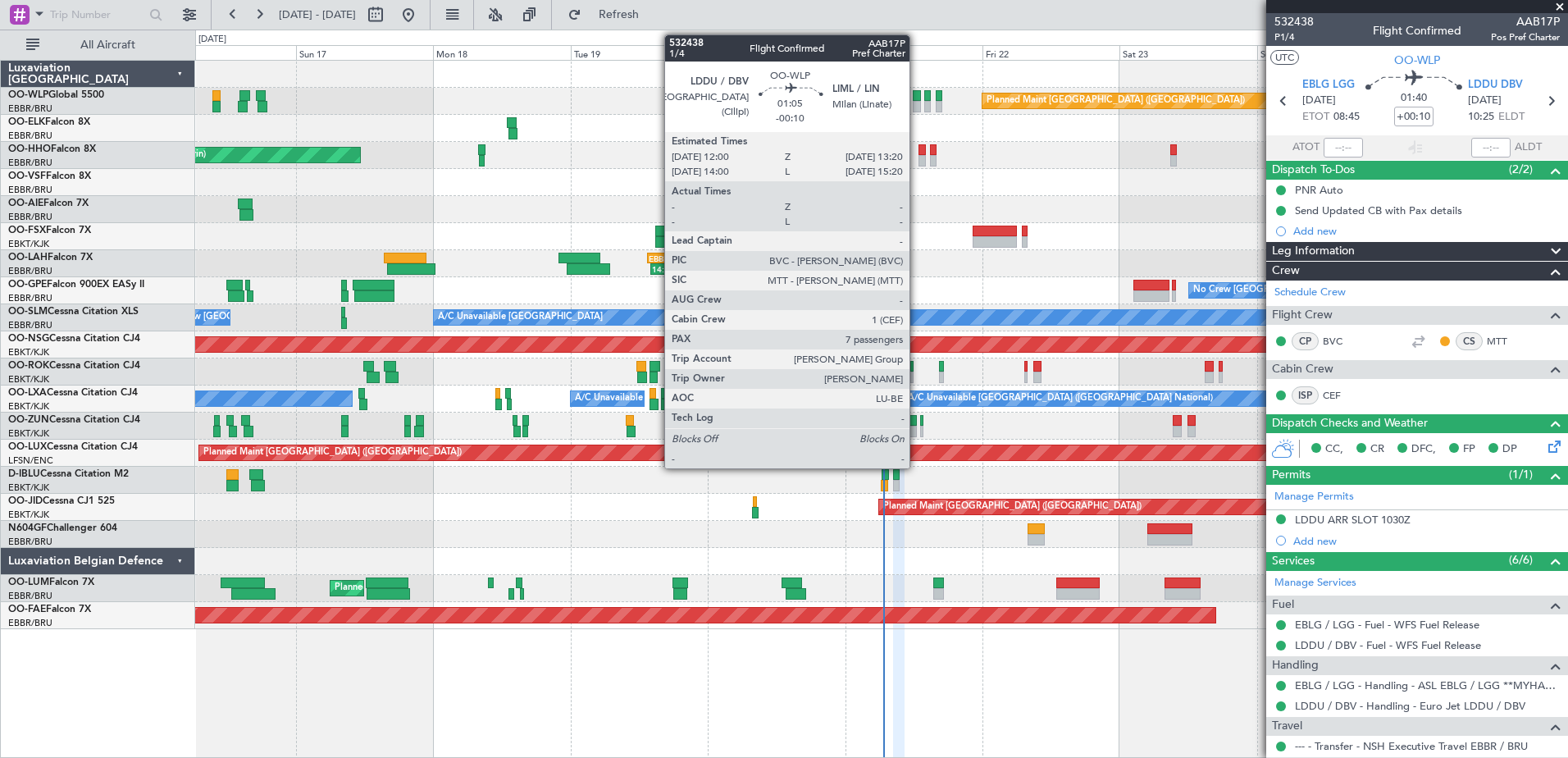
click at [917, 100] on div at bounding box center [916, 106] width 8 height 12
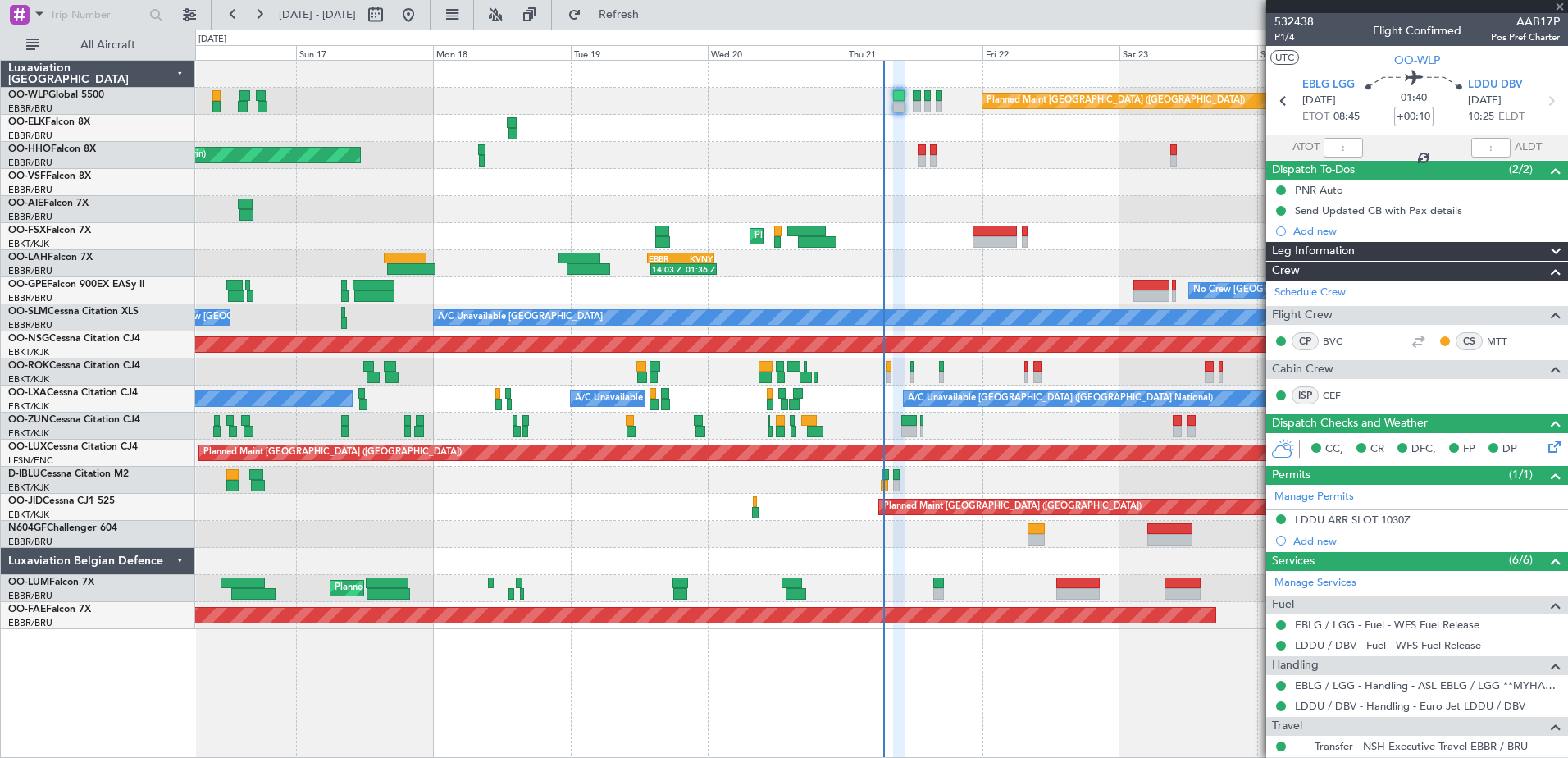
type input "-00:10"
type input "7"
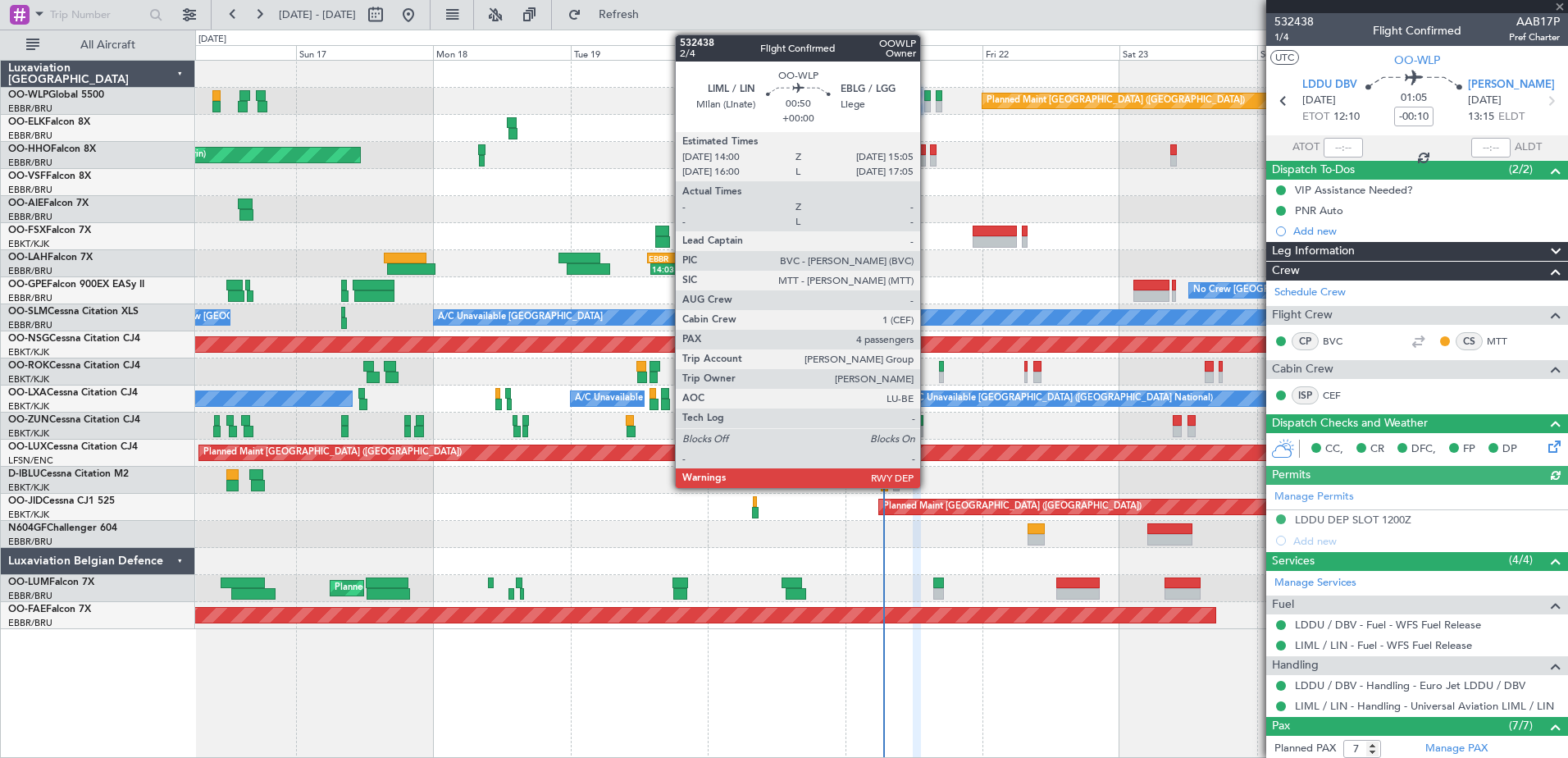
click at [928, 100] on div at bounding box center [927, 106] width 6 height 12
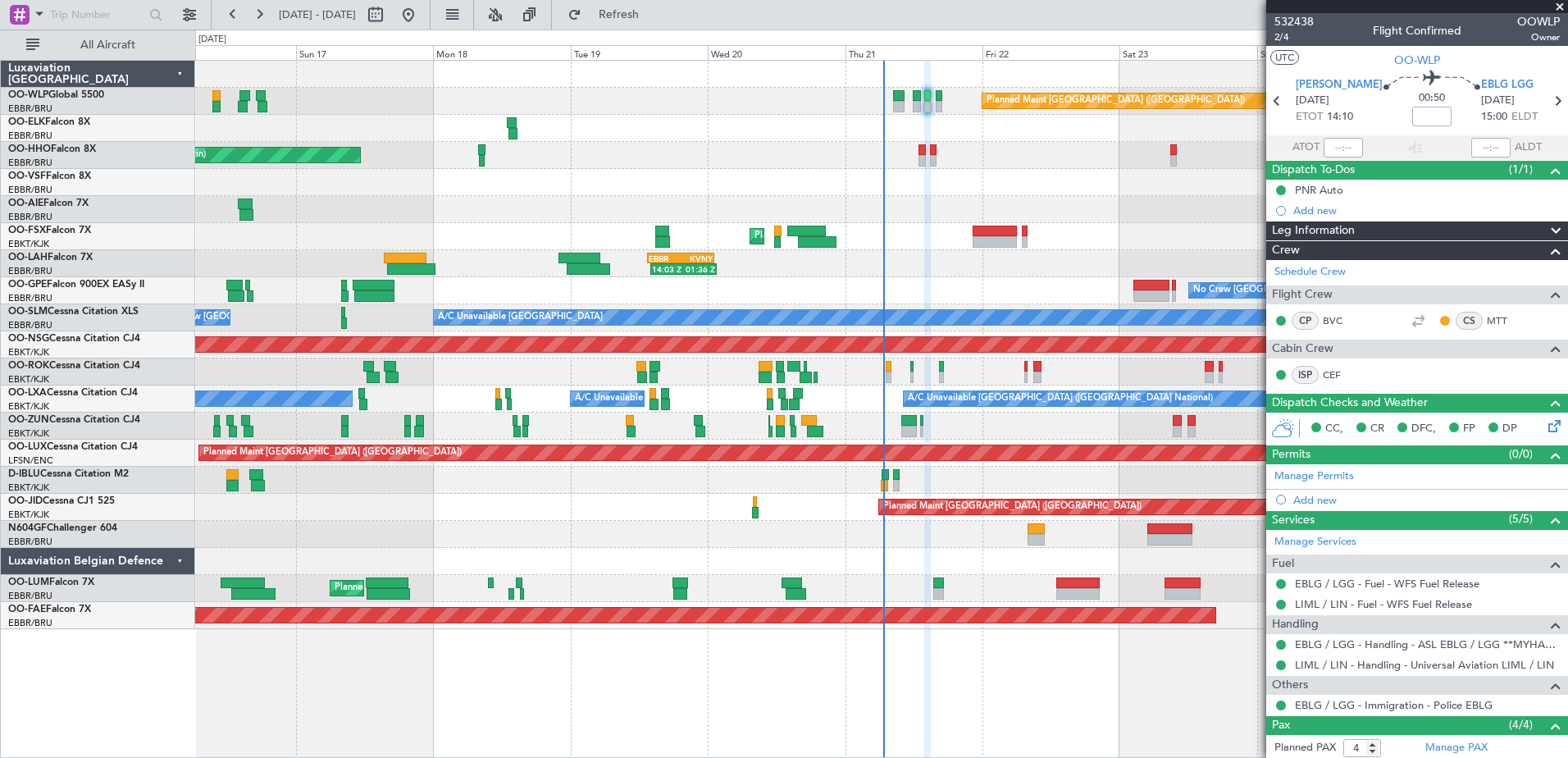
click at [943, 102] on div "Planned Maint [GEOGRAPHIC_DATA] ([GEOGRAPHIC_DATA])" at bounding box center [882, 101] width 1372 height 27
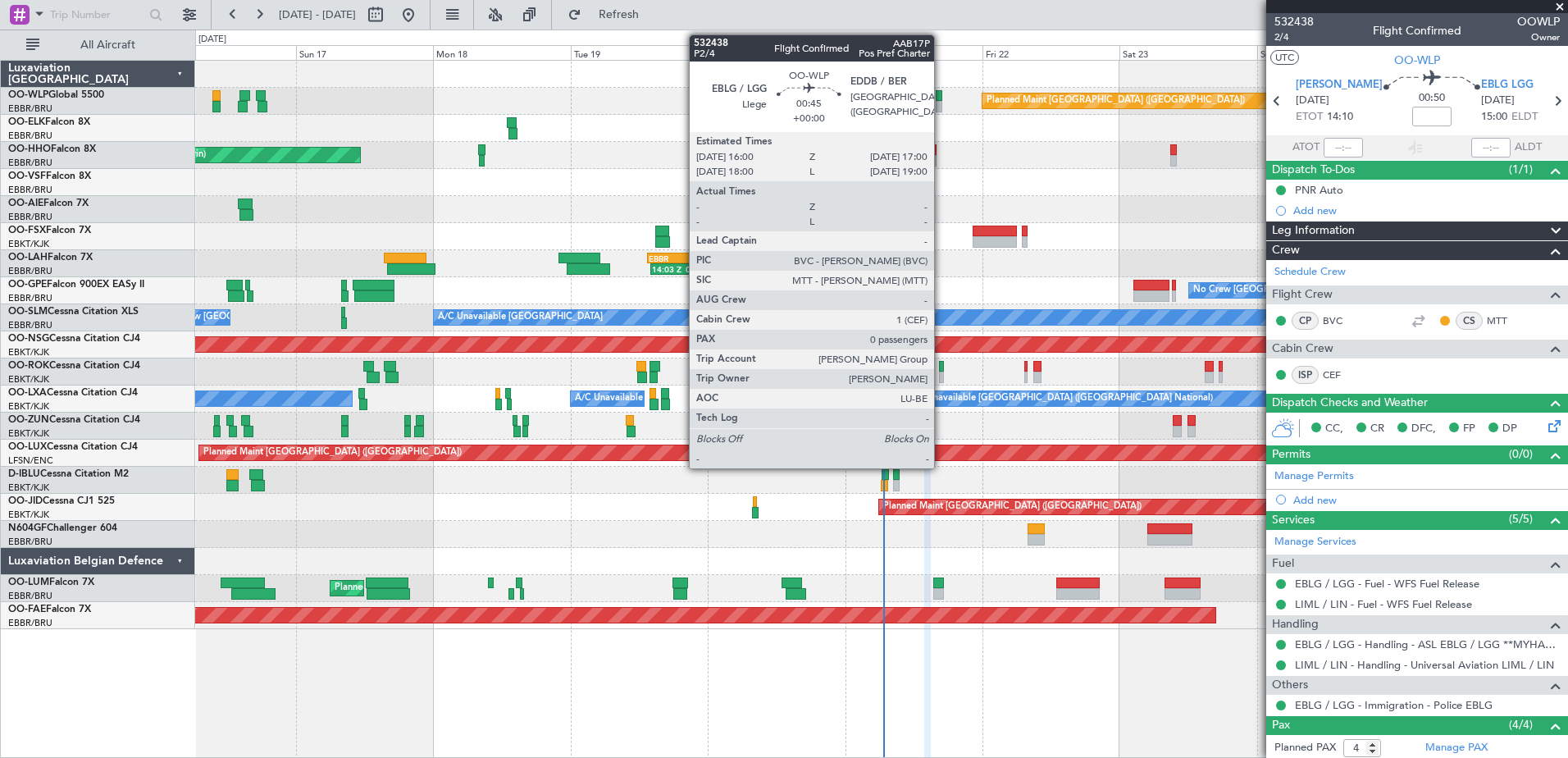
click at [941, 102] on div at bounding box center [939, 106] width 5 height 12
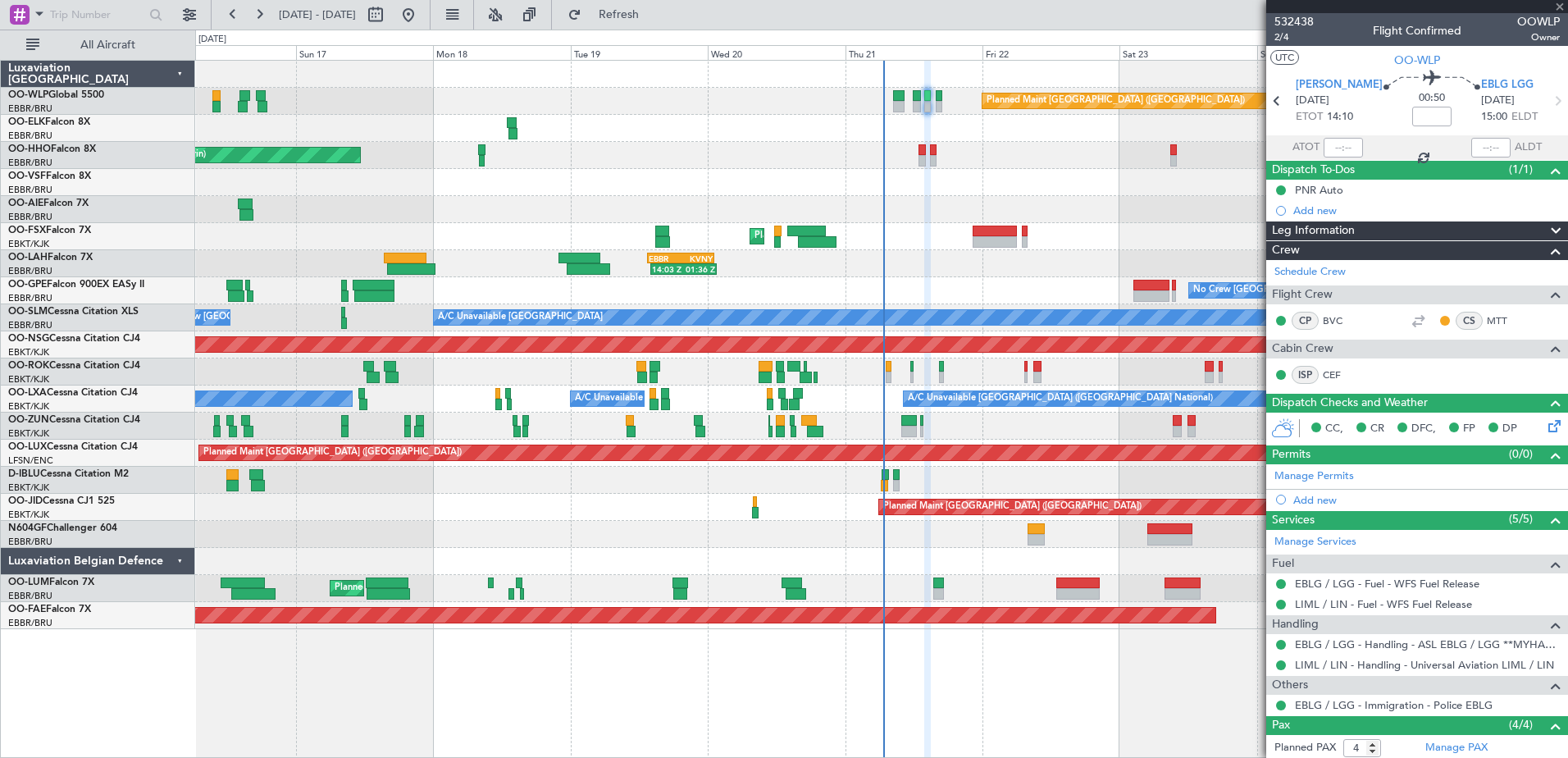
type input "0"
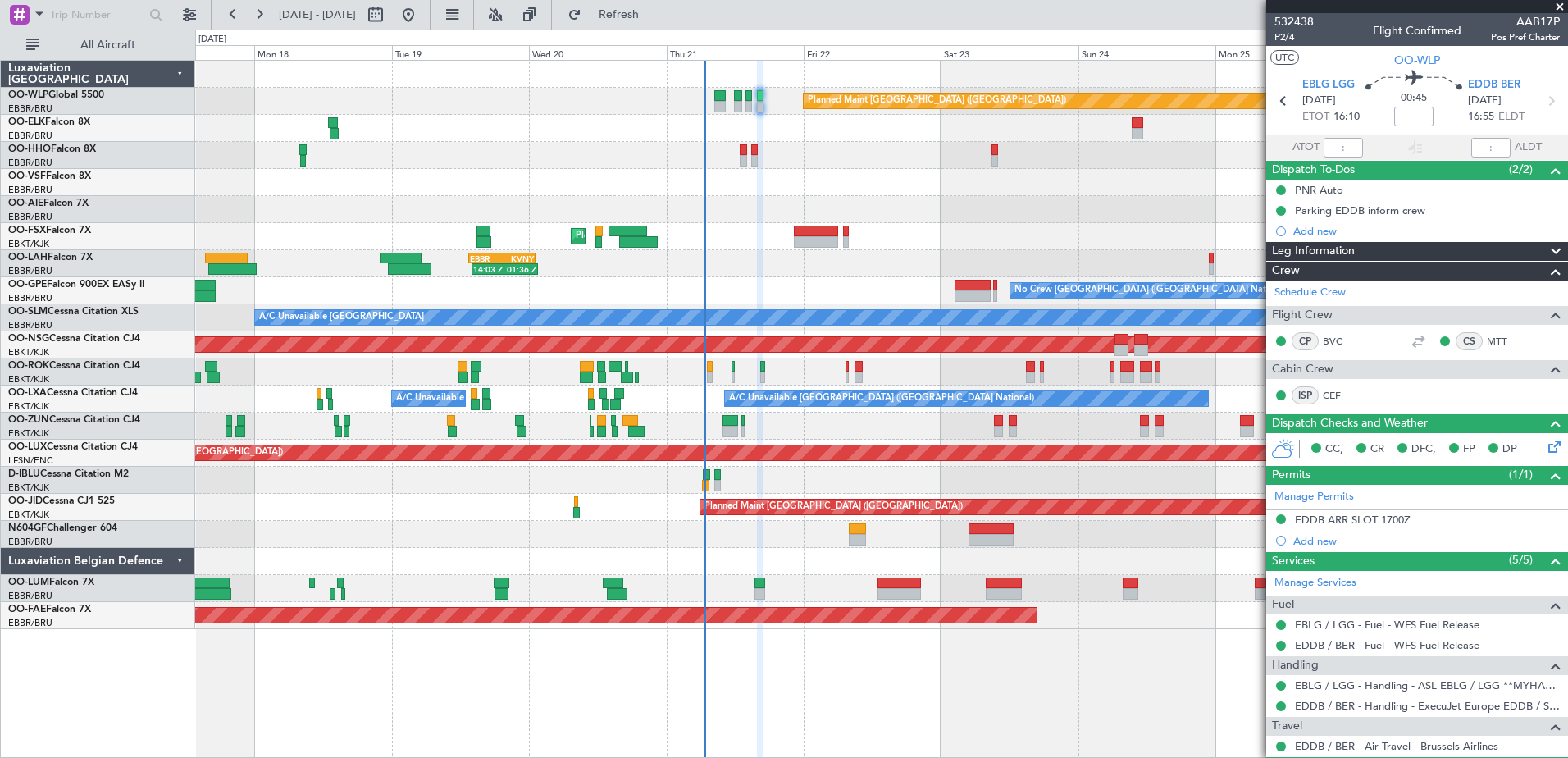
scroll to position [44, 0]
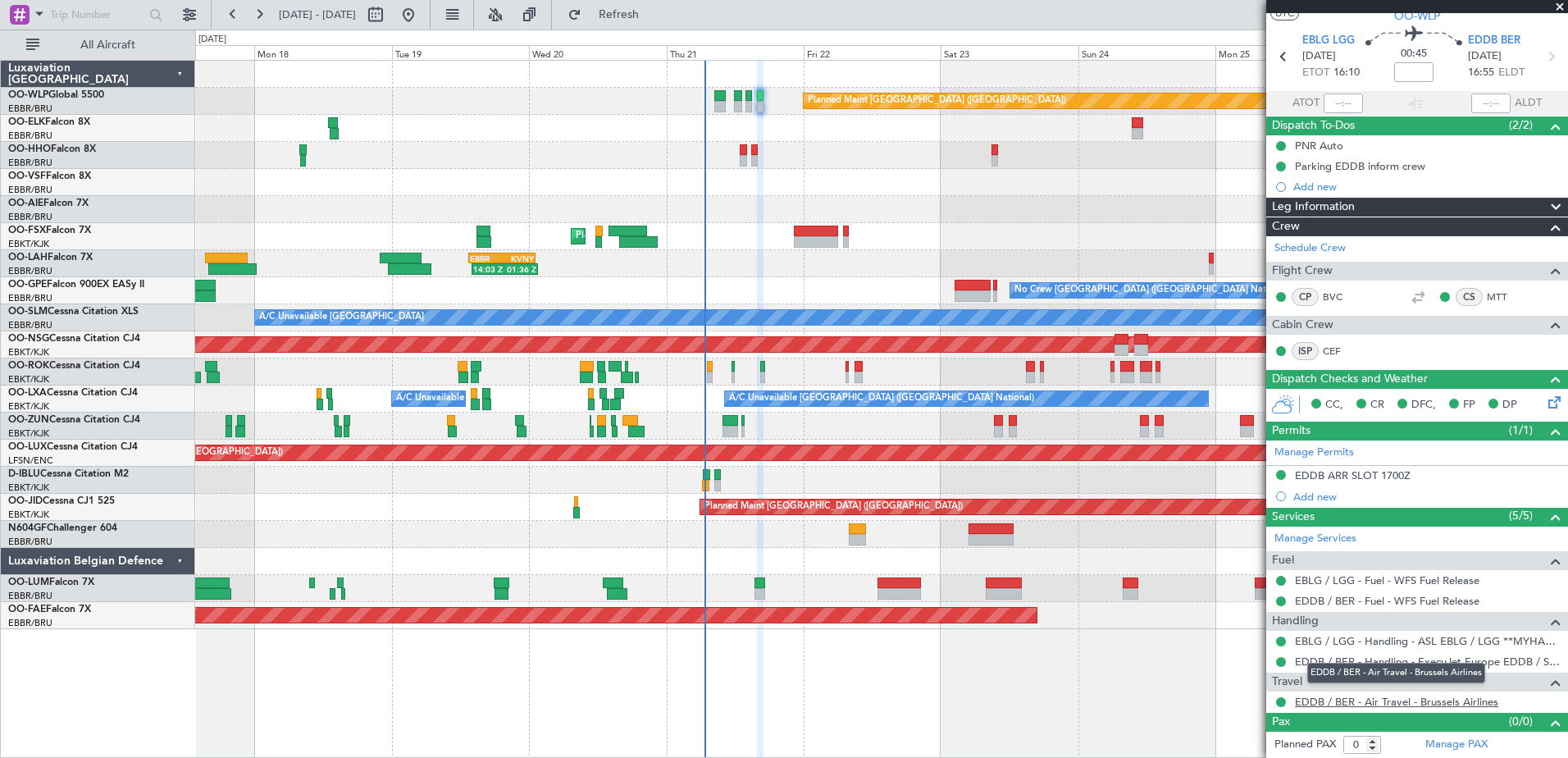
click at [1429, 700] on link "EDDB / BER - Air Travel - Brussels Airlines" at bounding box center [1396, 702] width 204 height 14
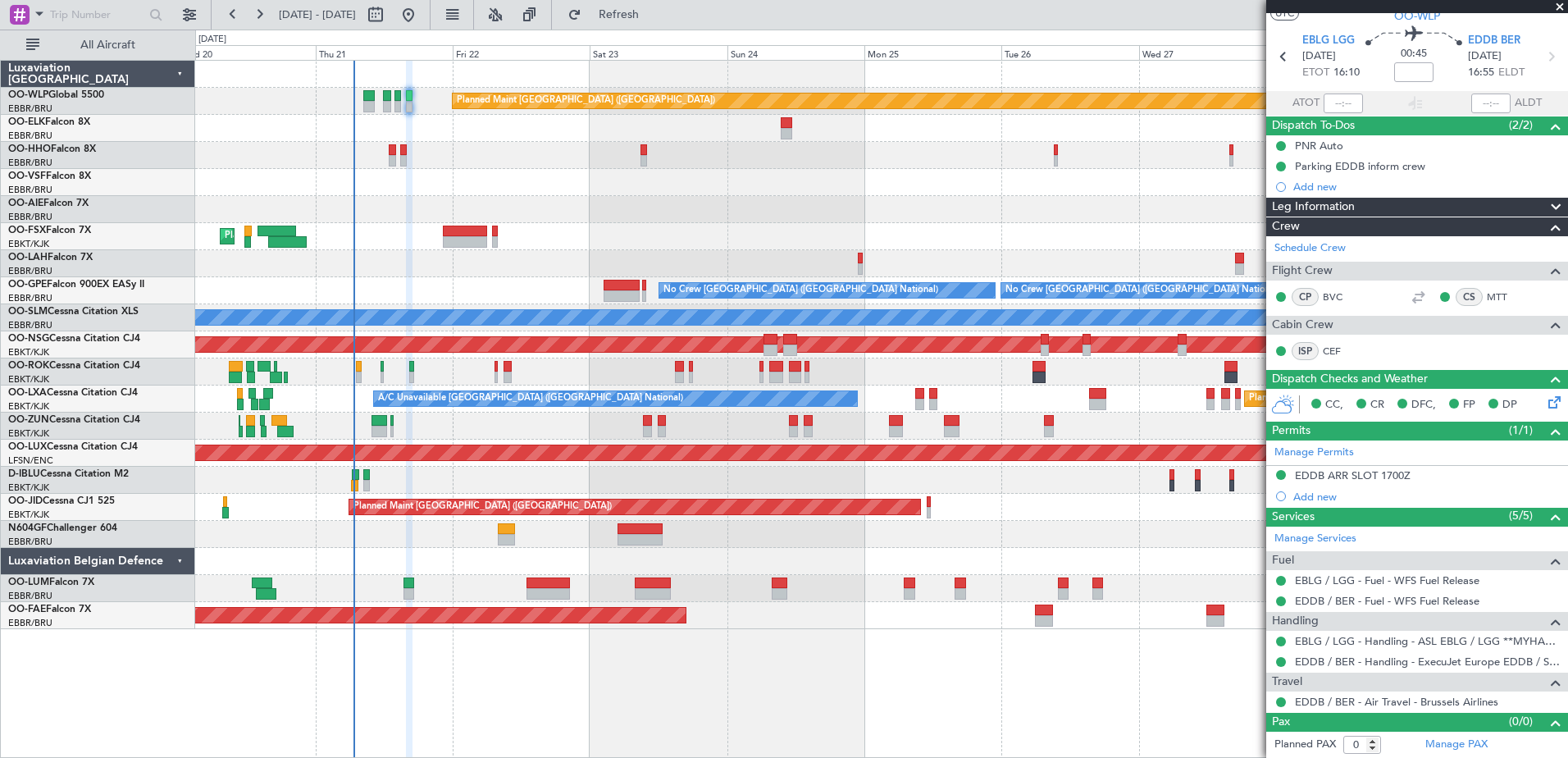
click at [822, 695] on div "Planned Maint Berlin (Brandenburg) Planned Maint London (Farnborough) Planned M…" at bounding box center [882, 408] width 1373 height 698
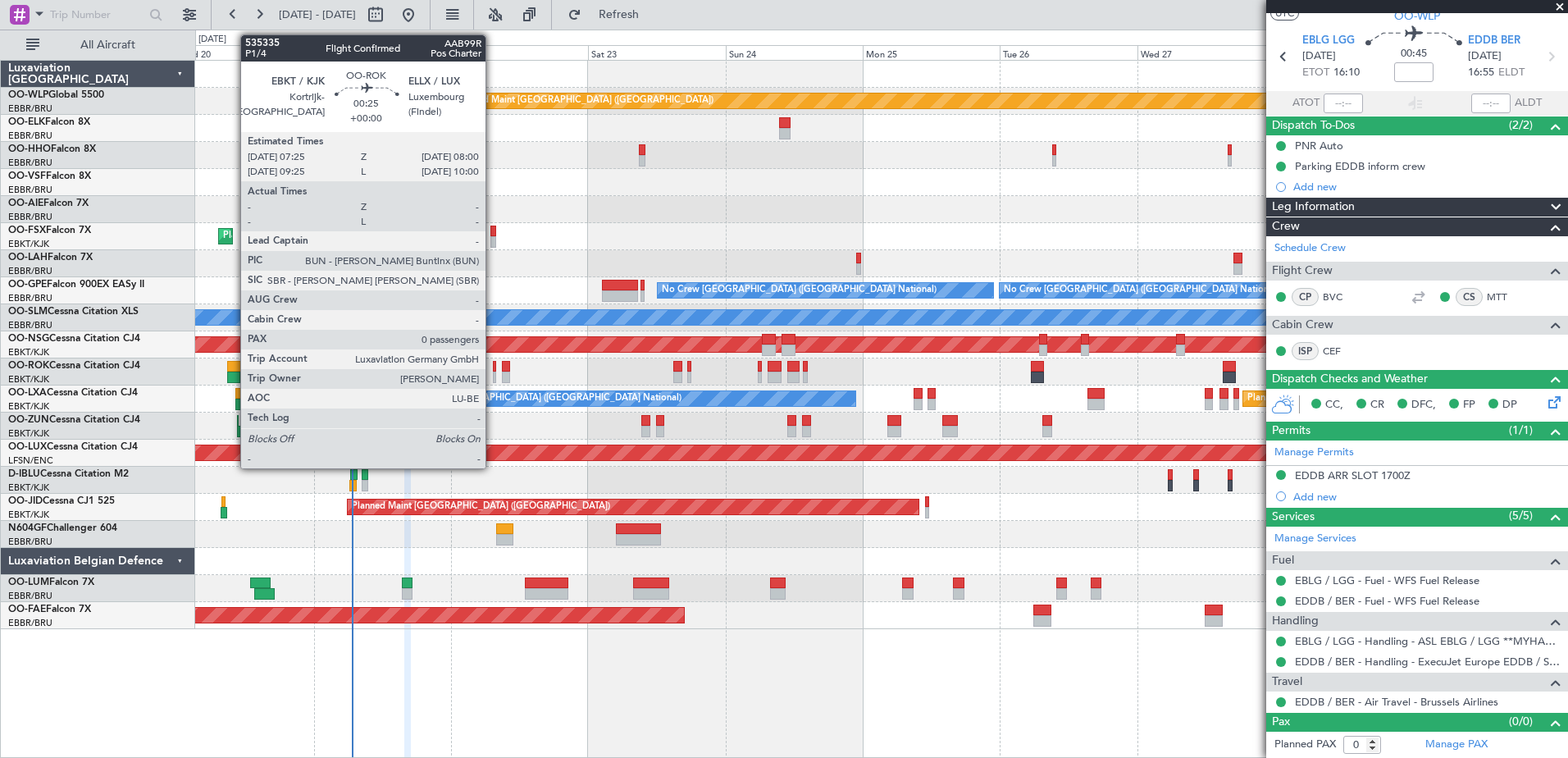
click at [493, 366] on div at bounding box center [495, 366] width 4 height 12
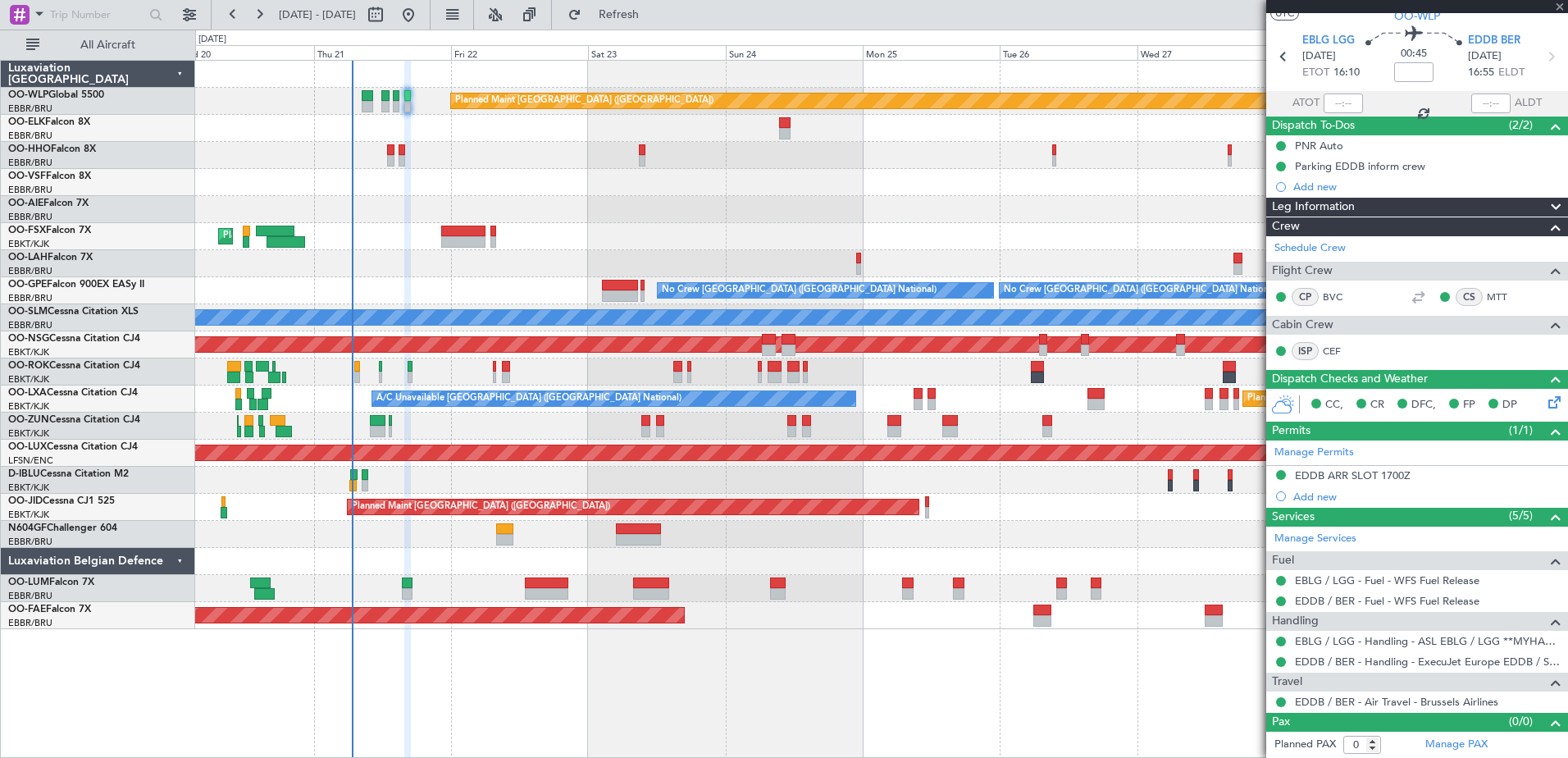
scroll to position [0, 0]
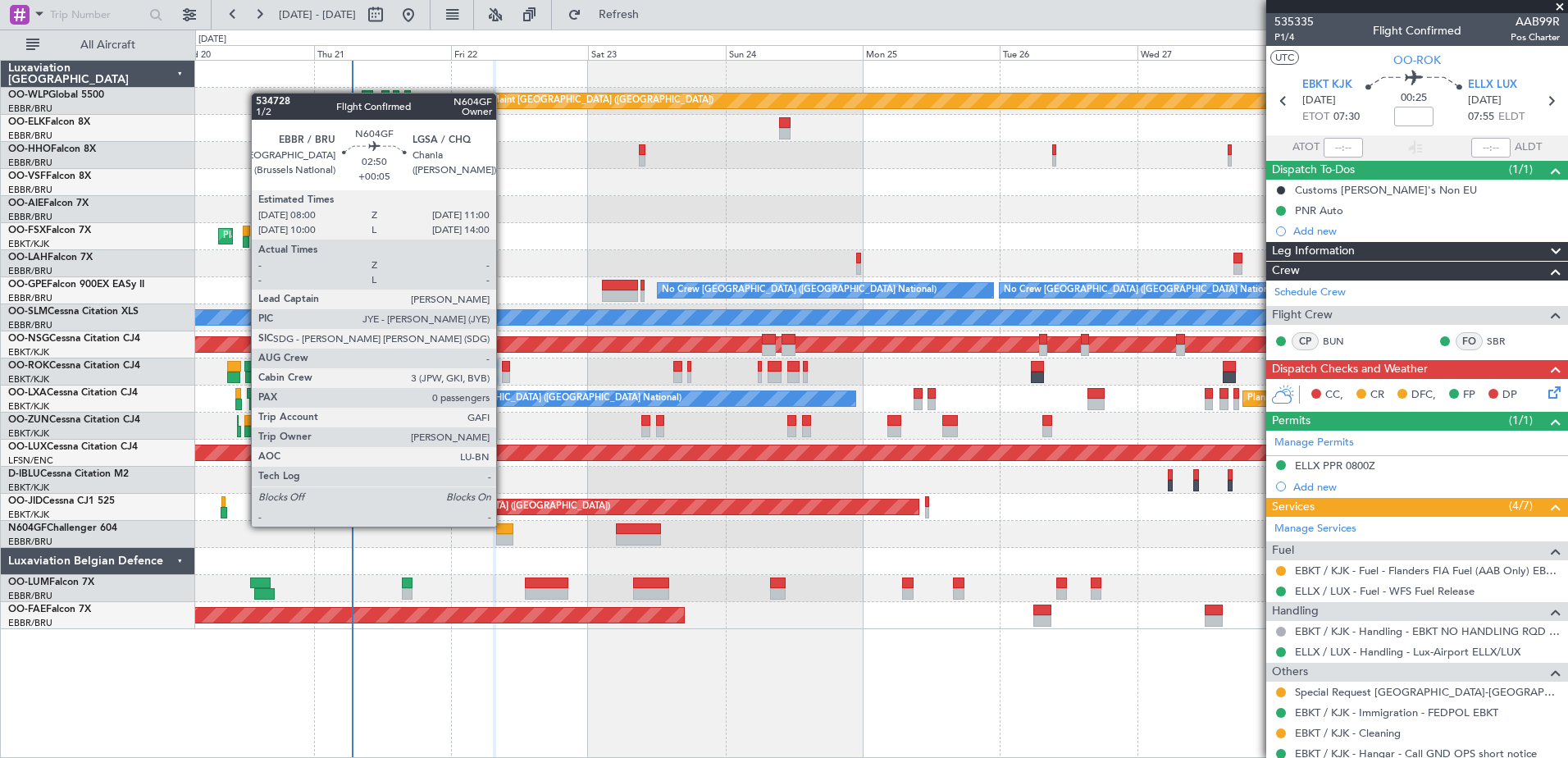
click at [504, 526] on div at bounding box center [504, 529] width 17 height 12
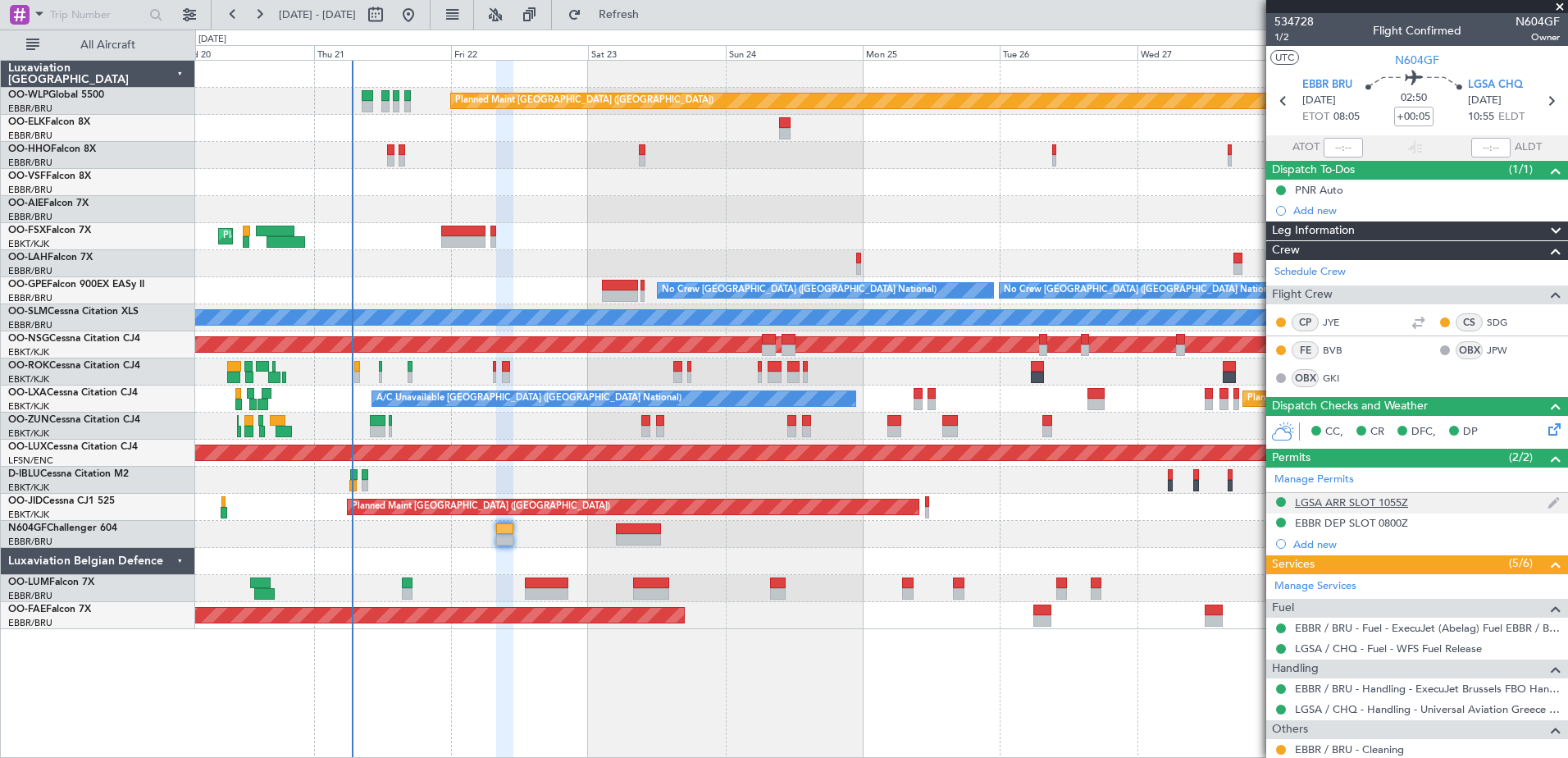
scroll to position [68, 0]
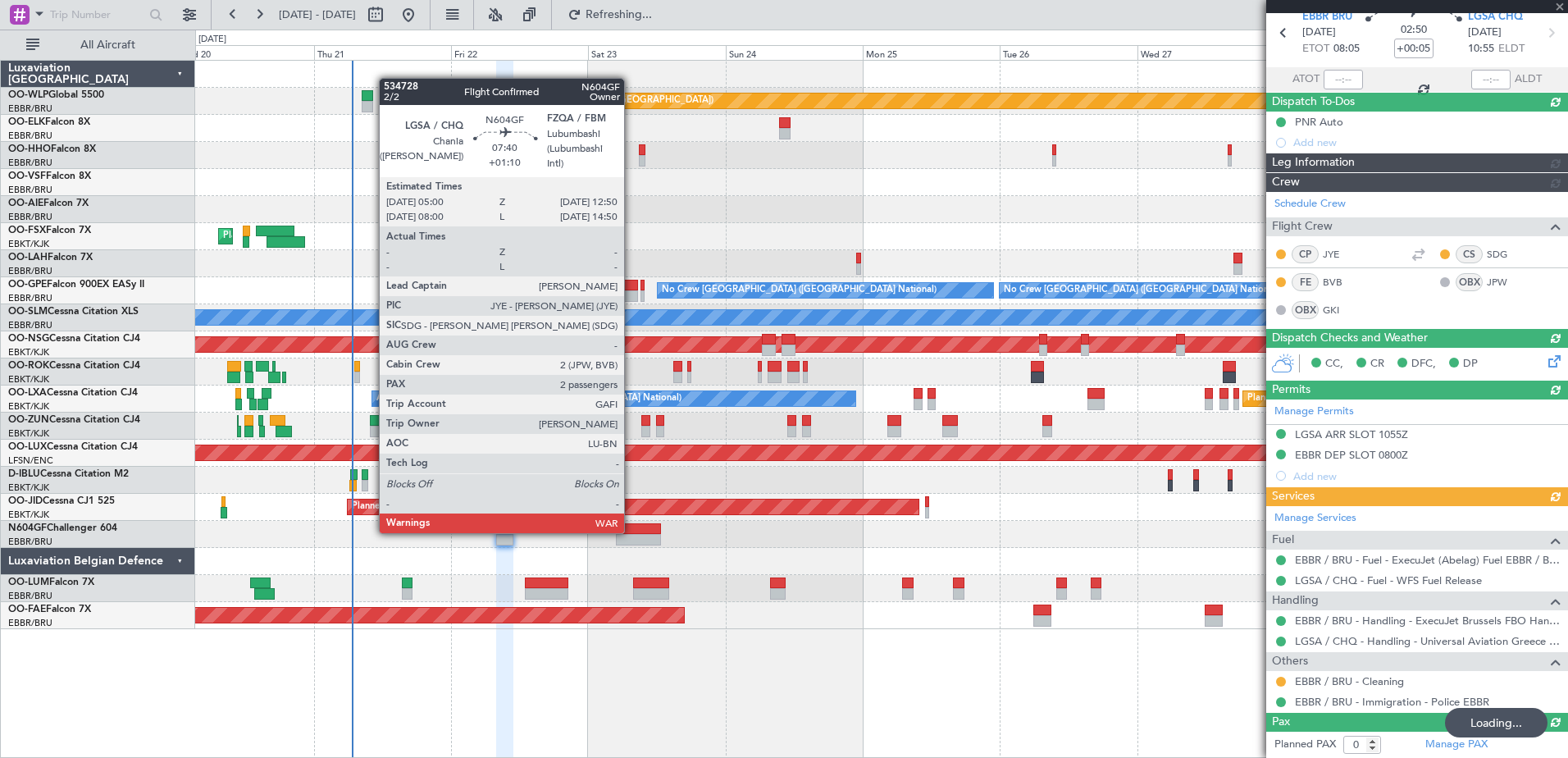
click at [631, 531] on div at bounding box center [638, 529] width 45 height 12
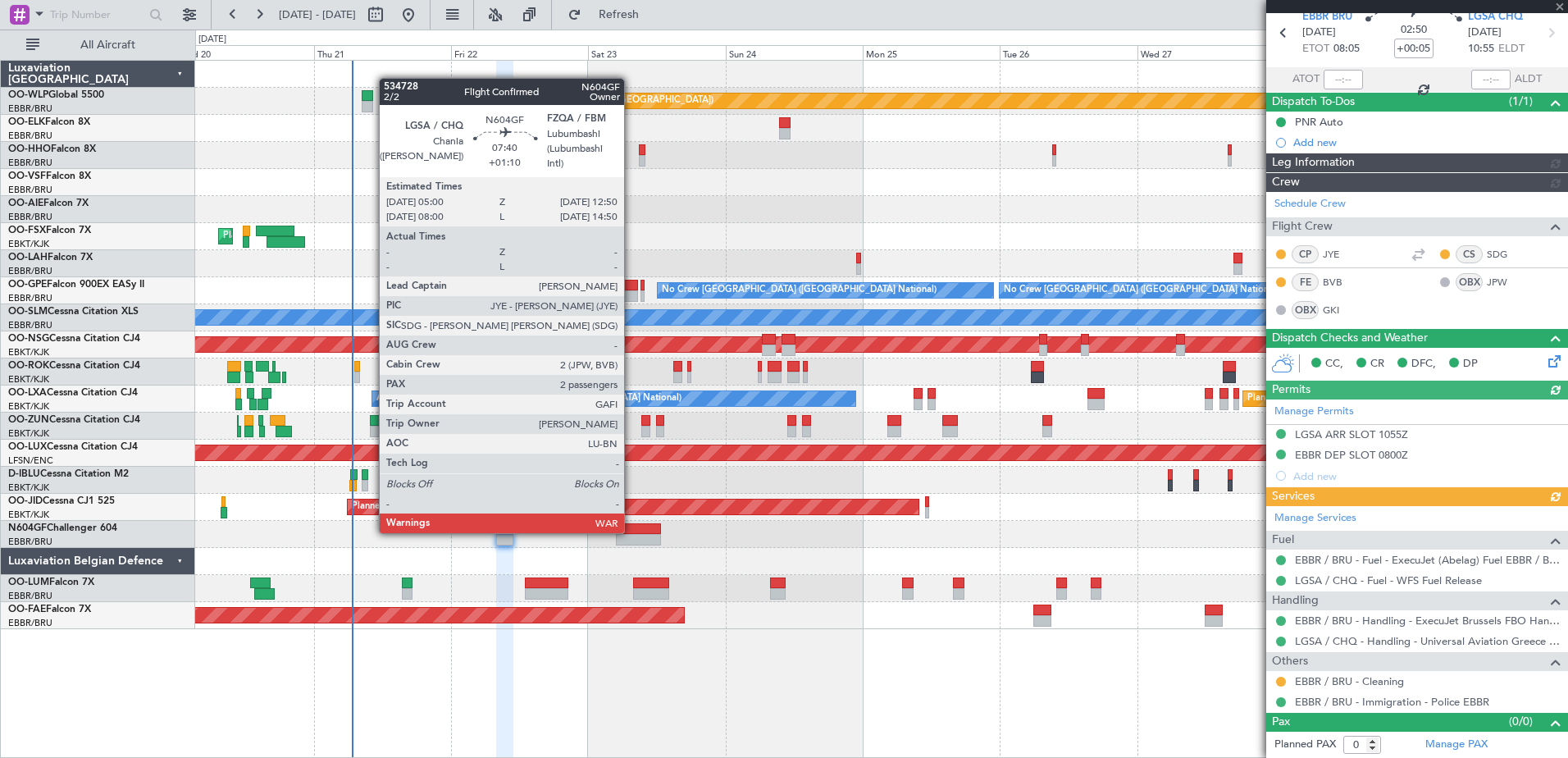
click at [631, 531] on div at bounding box center [638, 529] width 45 height 12
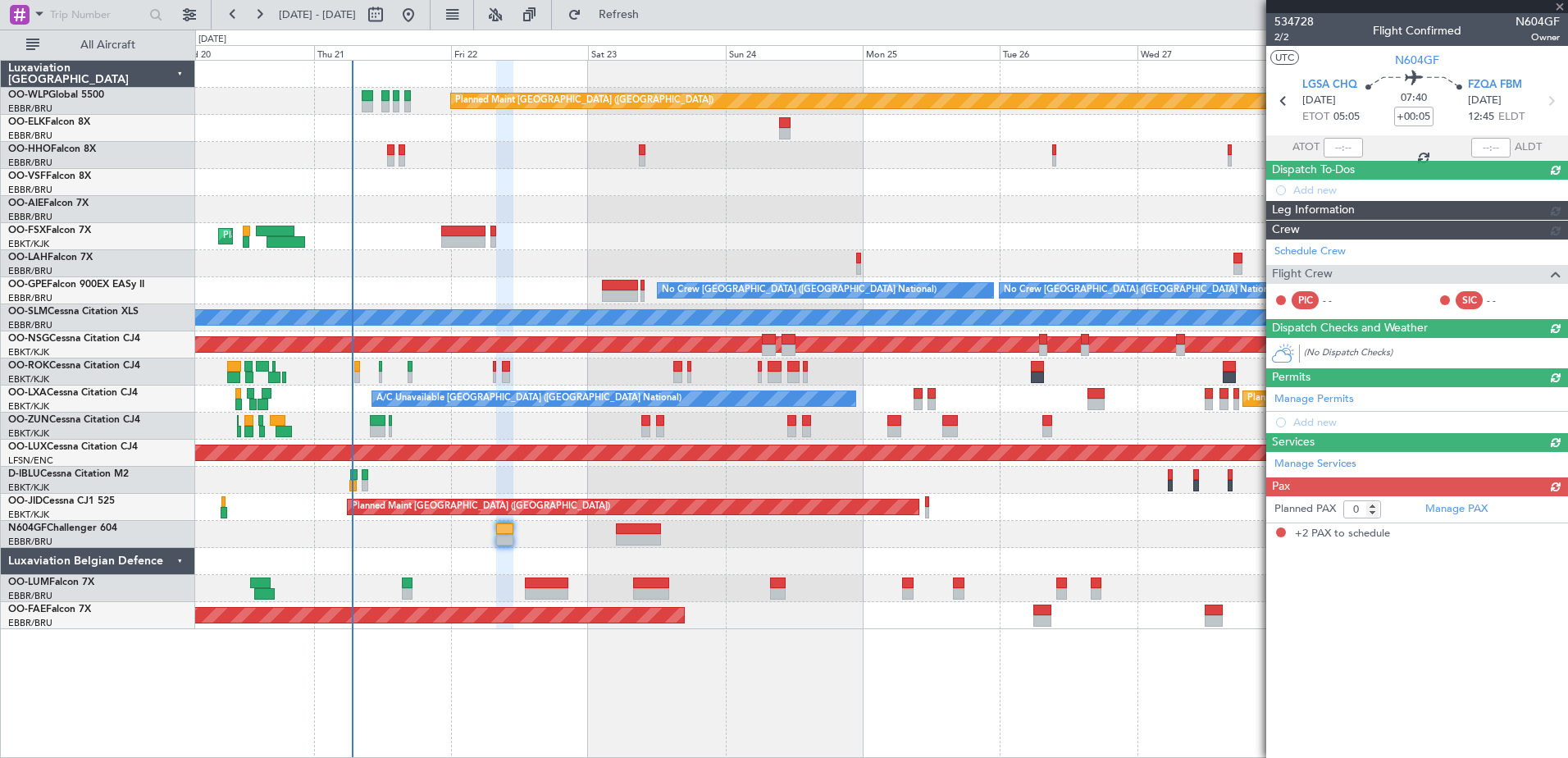
type input "+01:10"
type input "2"
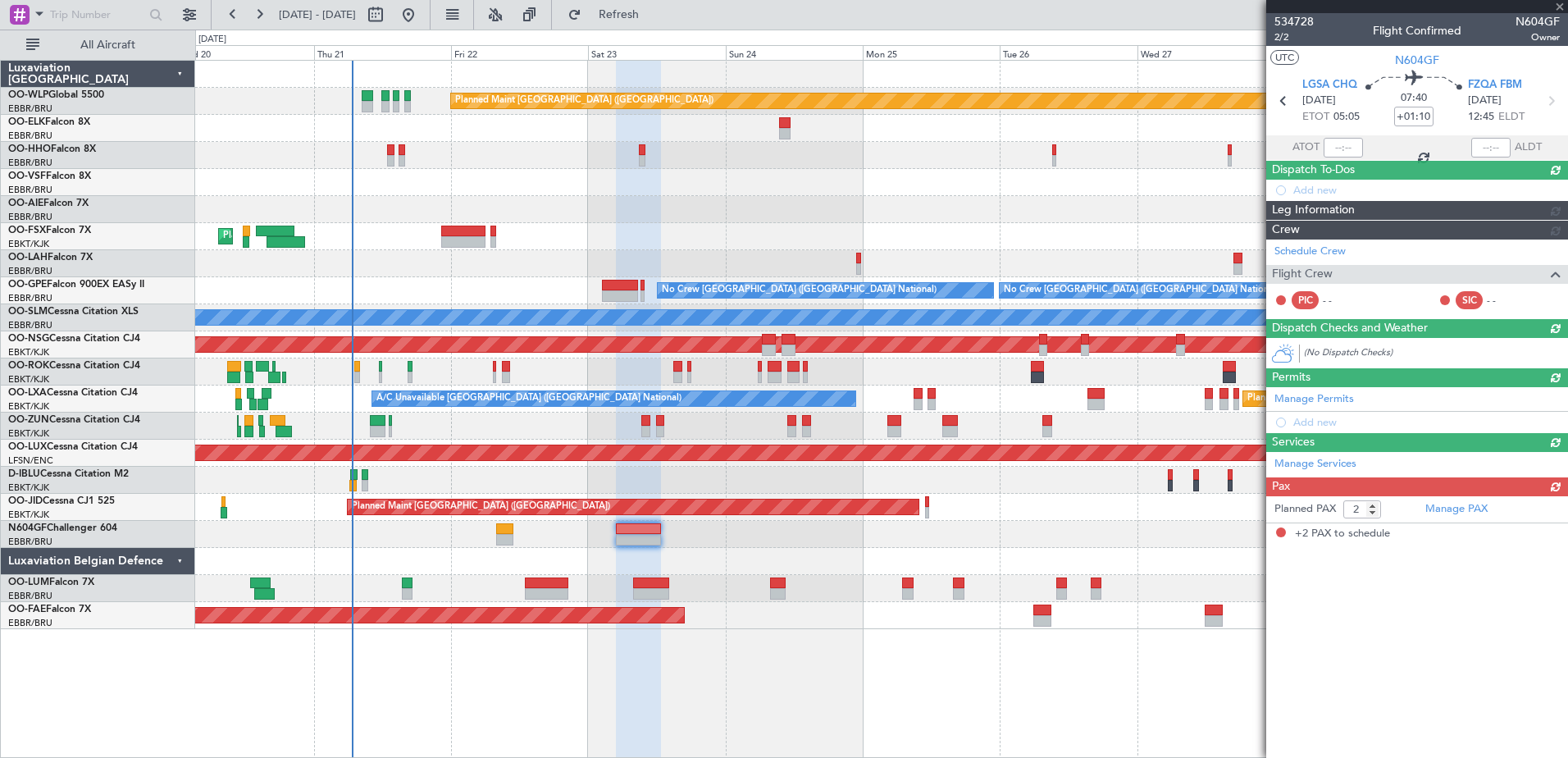
scroll to position [0, 0]
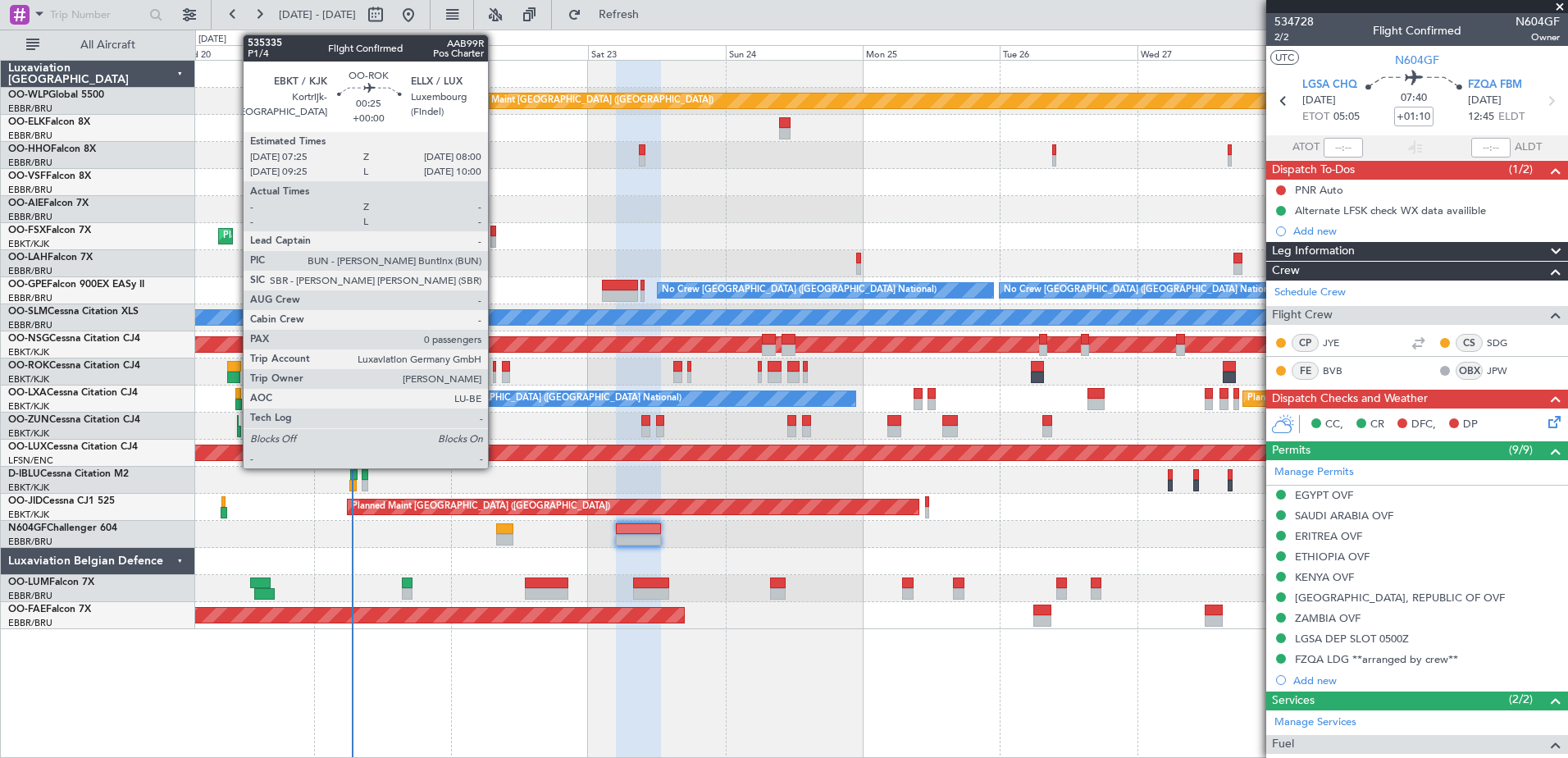
click at [495, 365] on div at bounding box center [495, 366] width 4 height 12
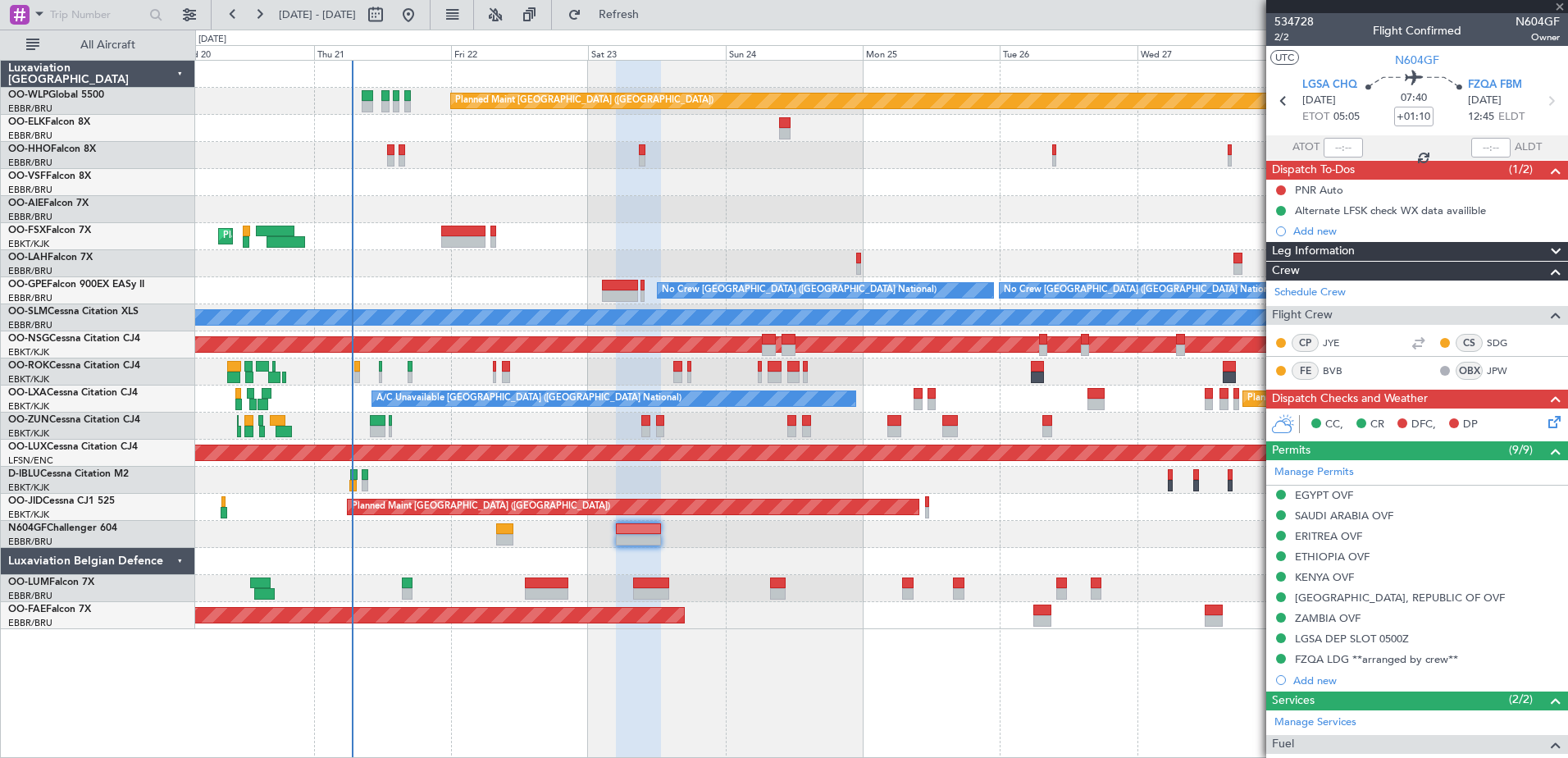
type input "0"
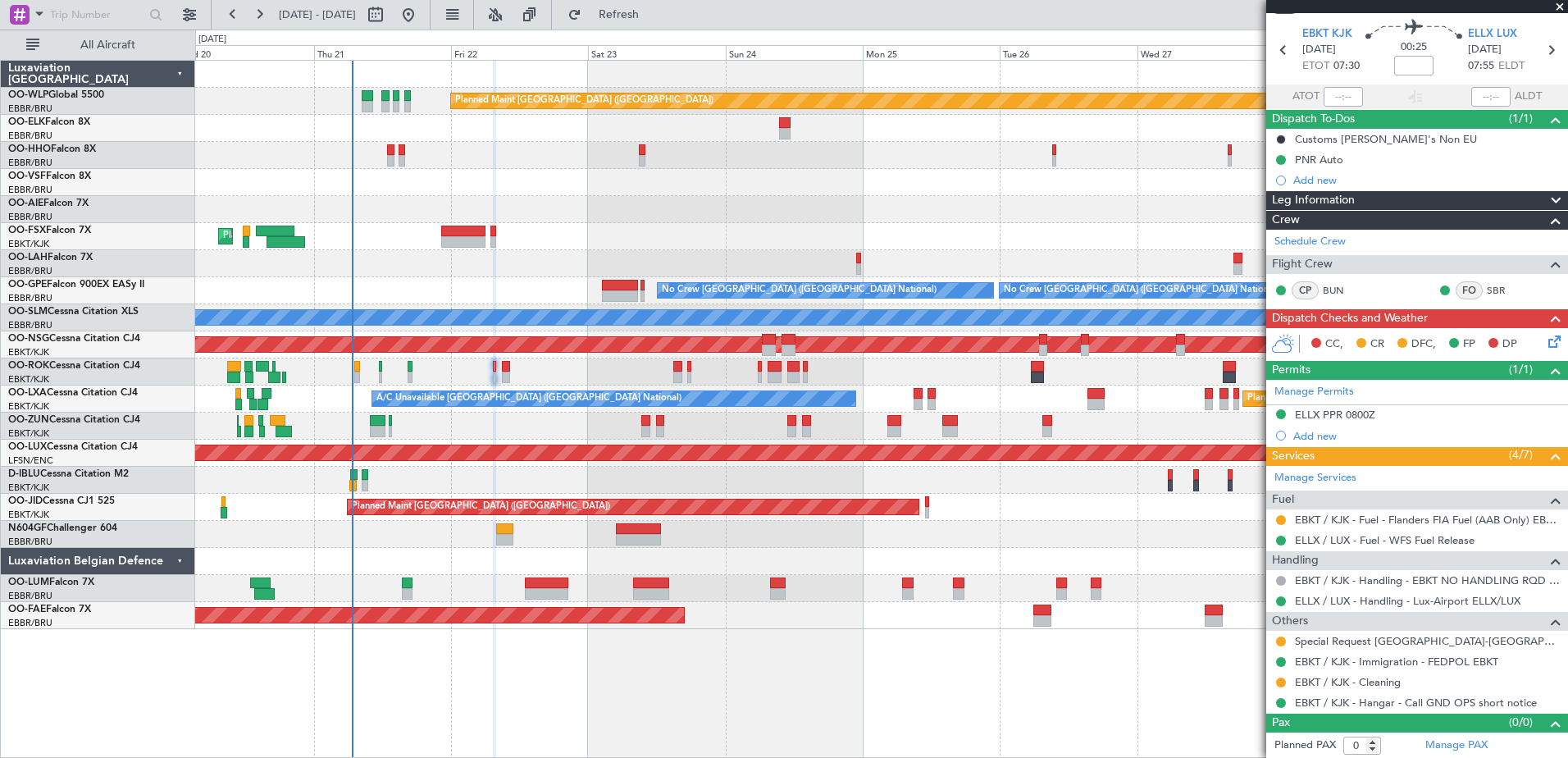
scroll to position [52, 0]
click at [1314, 475] on link "Manage Services" at bounding box center [1316, 477] width 82 height 16
click at [653, 16] on span "Refresh" at bounding box center [620, 14] width 69 height 12
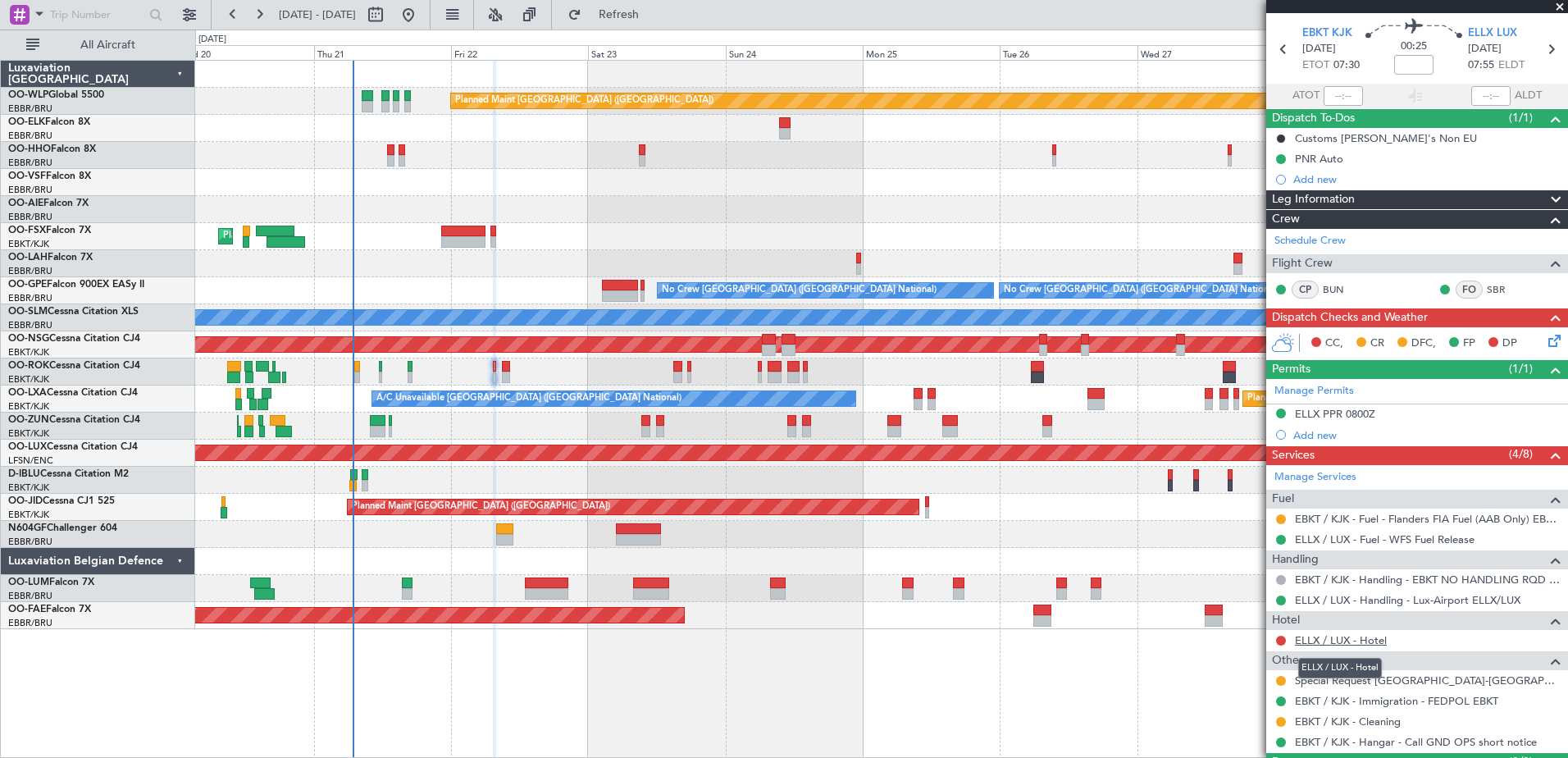
click at [1314, 637] on link "ELLX / LUX - Hotel" at bounding box center [1340, 640] width 92 height 14
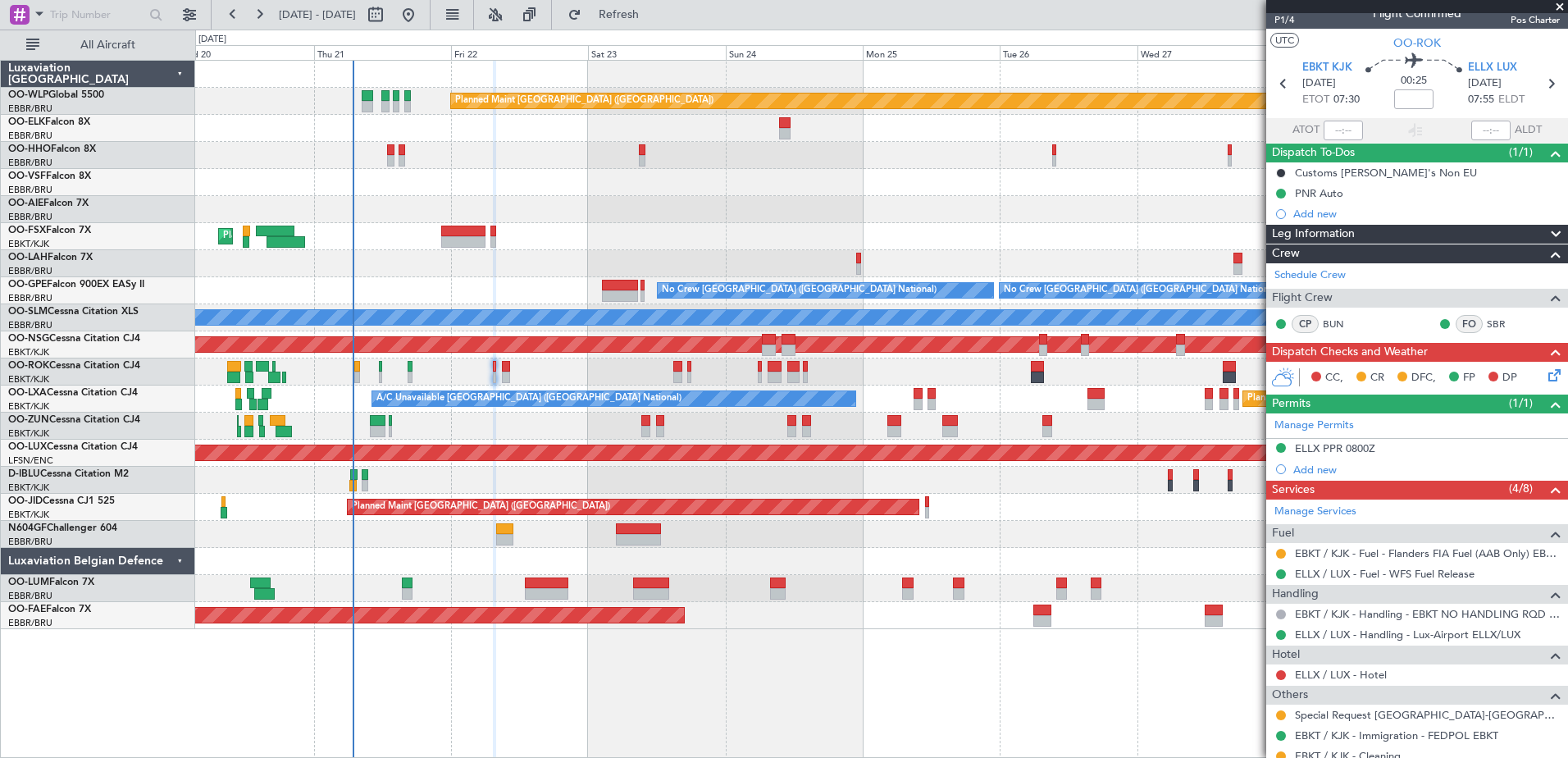
scroll to position [16, 0]
click at [1285, 22] on span "P1/4" at bounding box center [1294, 21] width 39 height 14
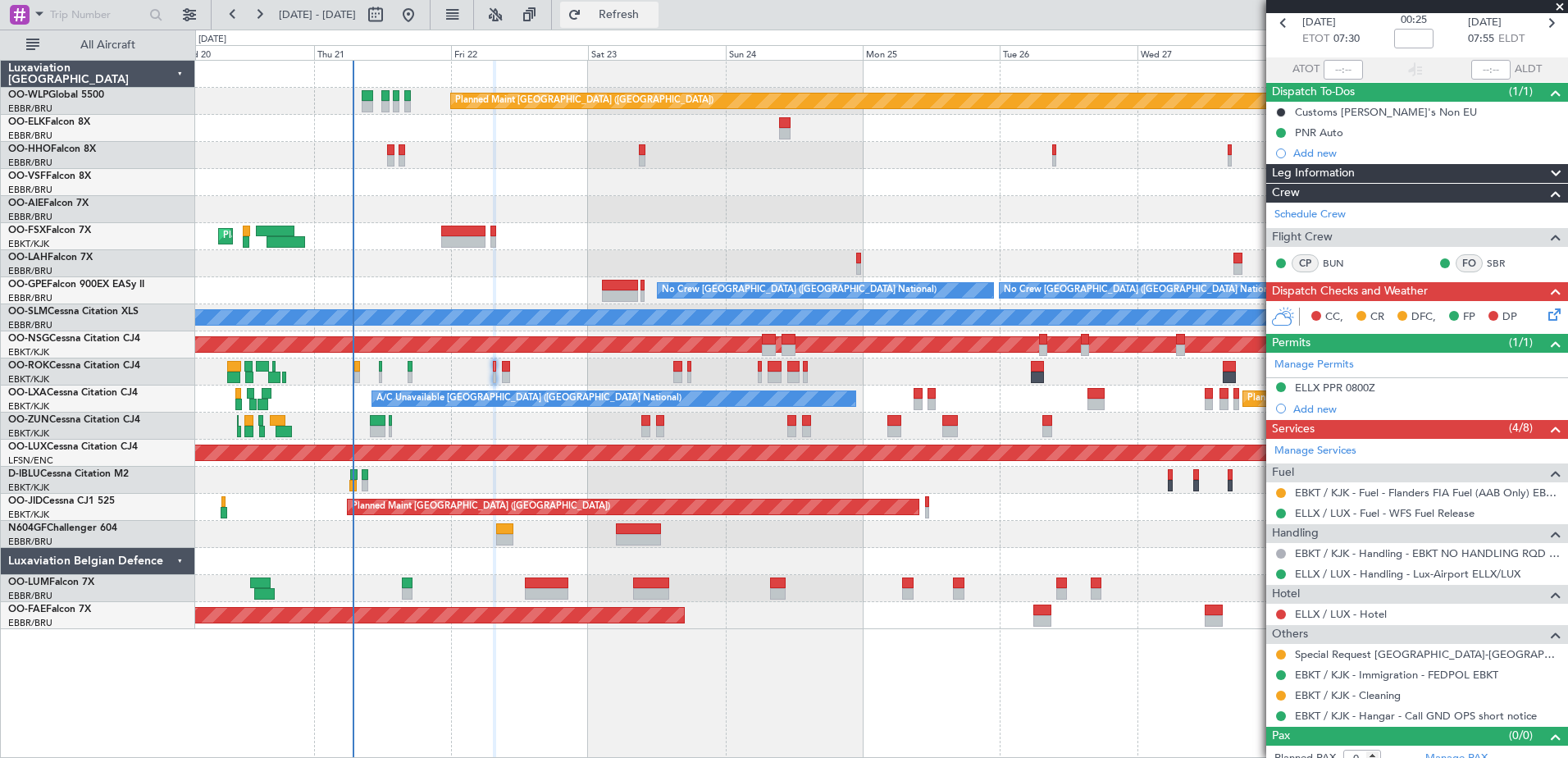
click at [659, 2] on button "Refresh" at bounding box center [609, 15] width 99 height 27
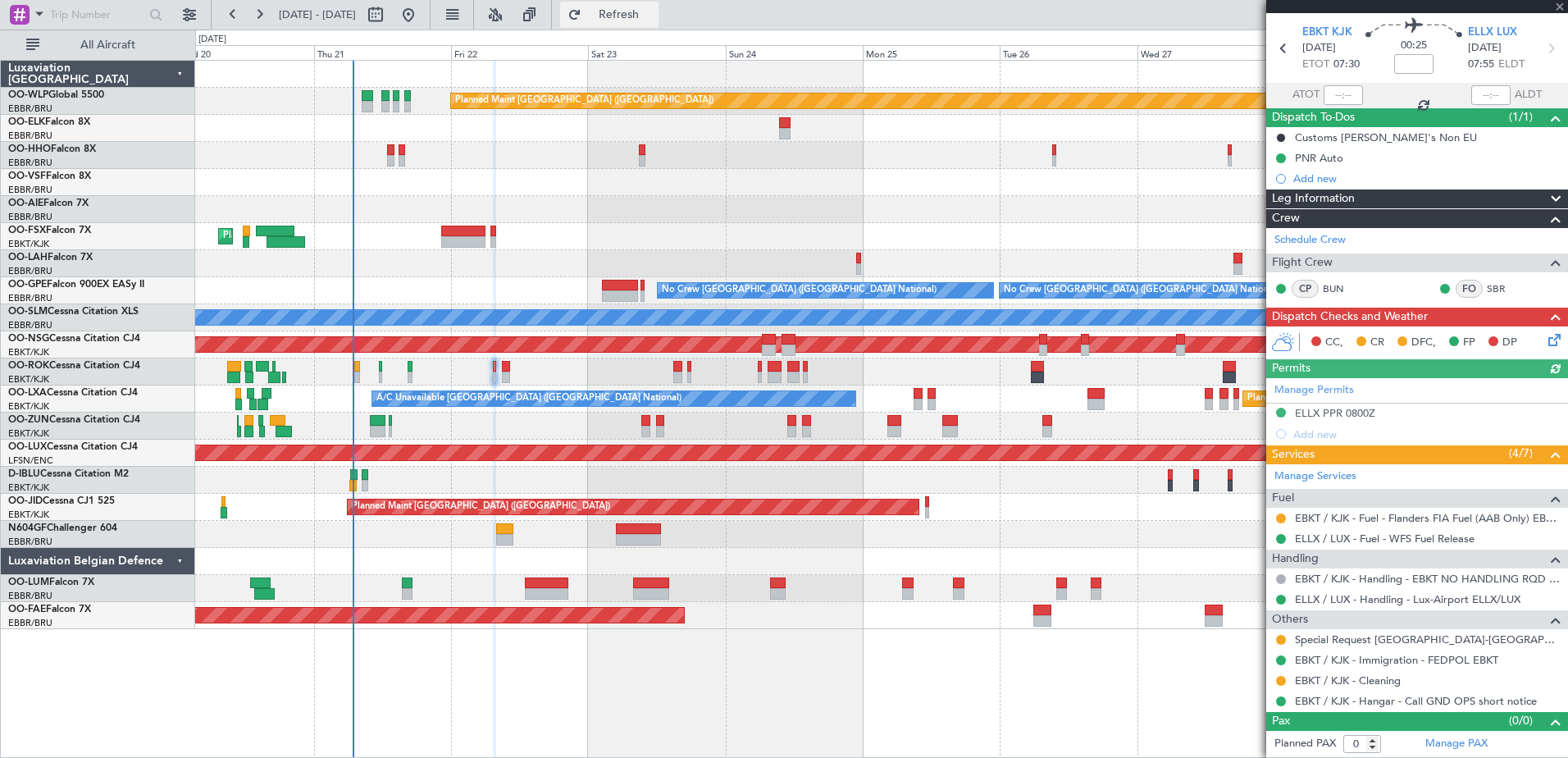
scroll to position [52, 0]
click at [1545, 342] on icon at bounding box center [1551, 338] width 13 height 13
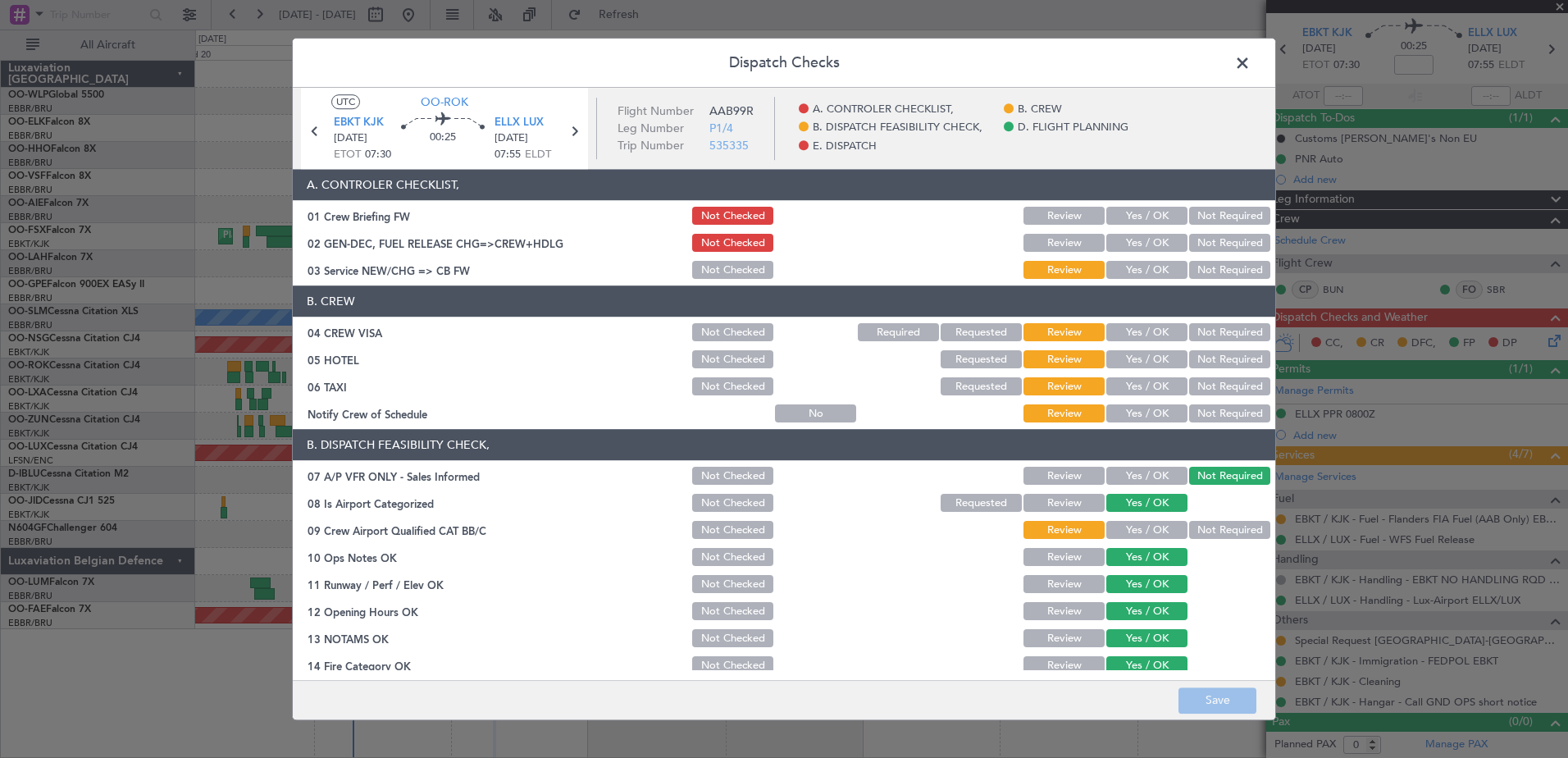
click at [1154, 273] on button "Yes / OK" at bounding box center [1147, 270] width 81 height 18
click at [1172, 326] on button "Yes / OK" at bounding box center [1147, 332] width 81 height 18
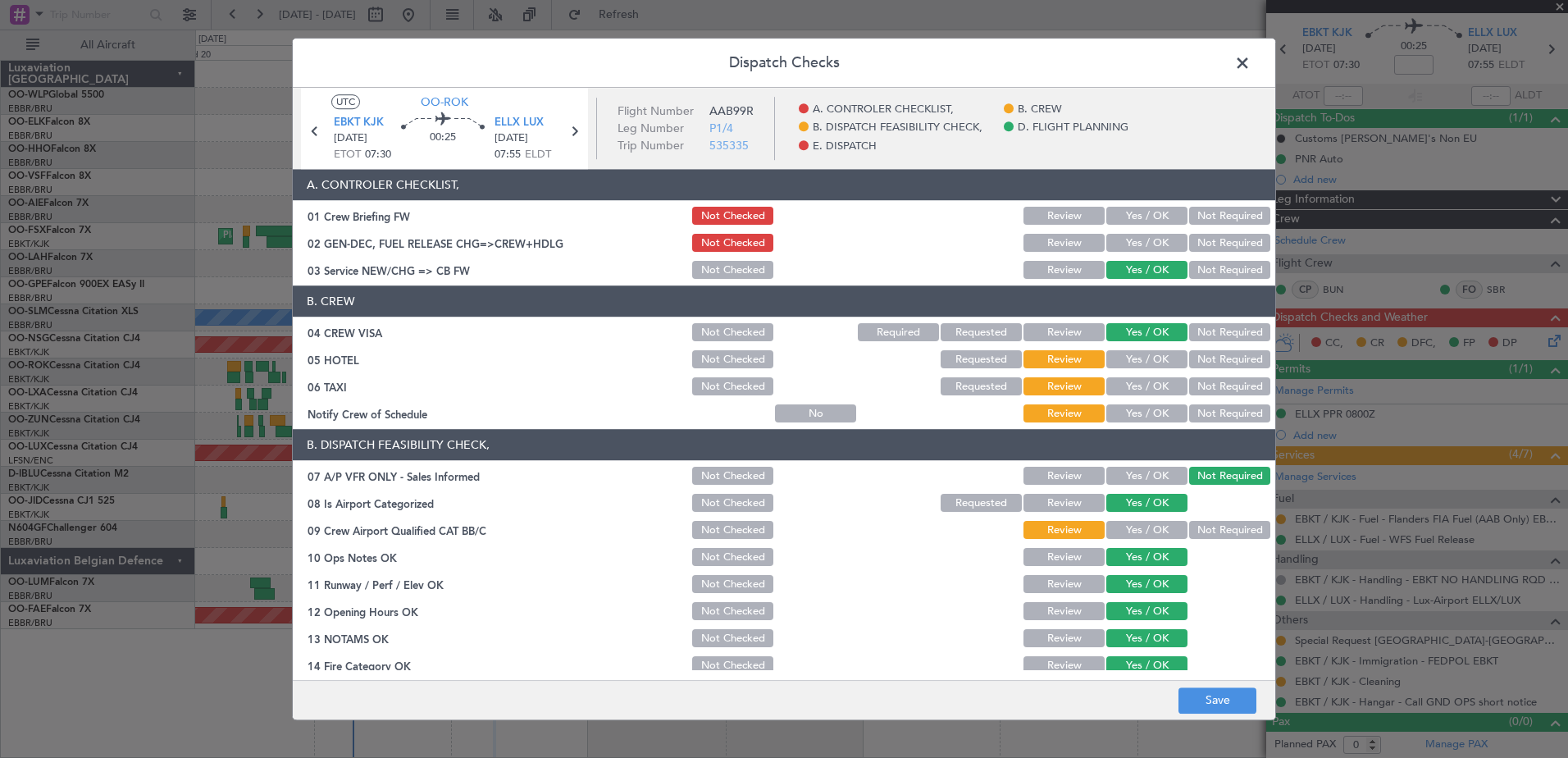
click at [1148, 414] on button "Yes / OK" at bounding box center [1147, 414] width 81 height 18
click at [1202, 380] on button "Not Required" at bounding box center [1229, 387] width 81 height 18
click at [1214, 531] on button "Not Required" at bounding box center [1229, 531] width 81 height 18
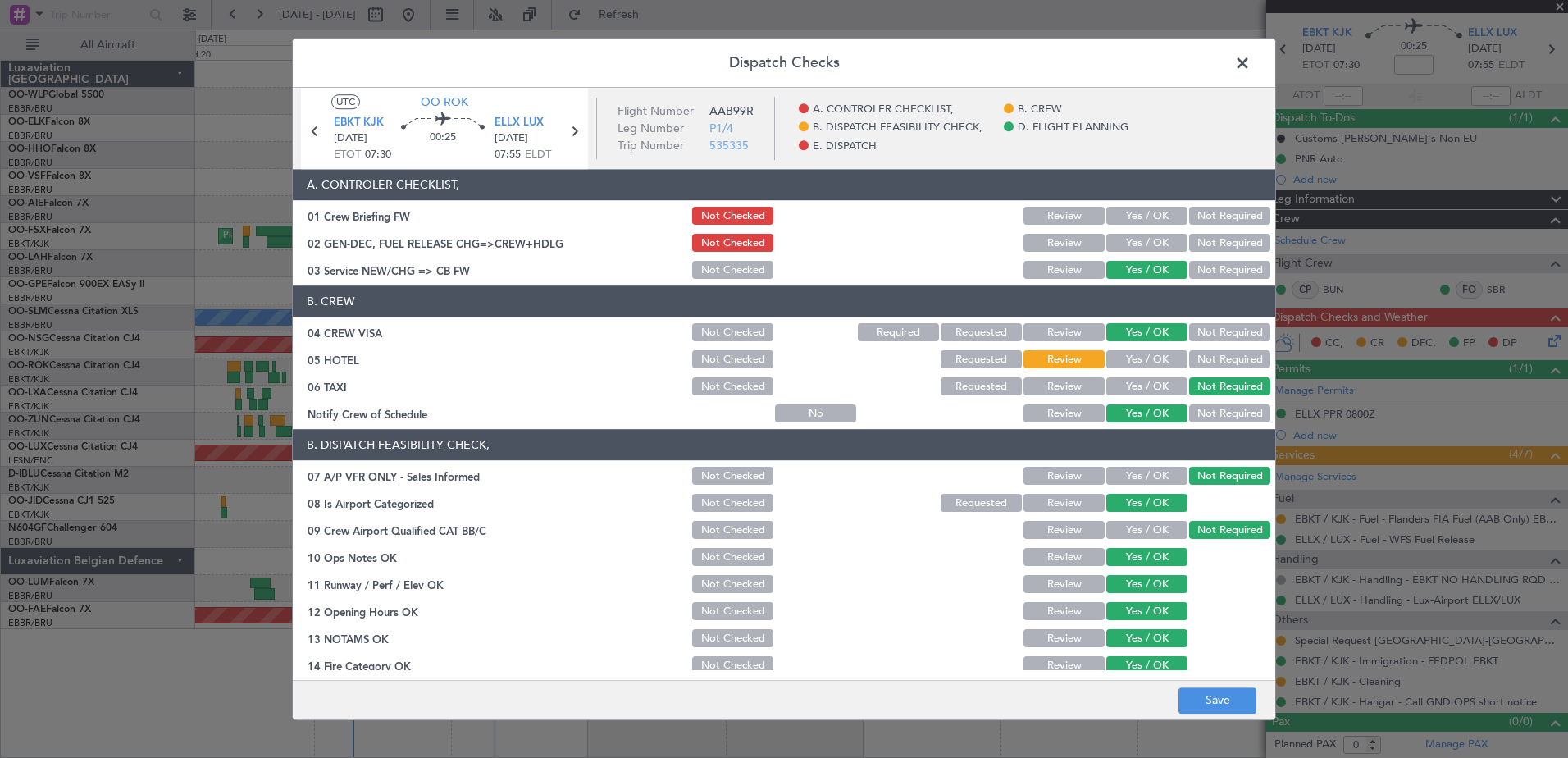
click at [1491, 26] on div "Dispatch Checks UTC OO-ROK EBKT KJK 22/08/2025 ETOT 07:30 00:25 ELLX LUX 22/08/…" at bounding box center [784, 379] width 1568 height 758
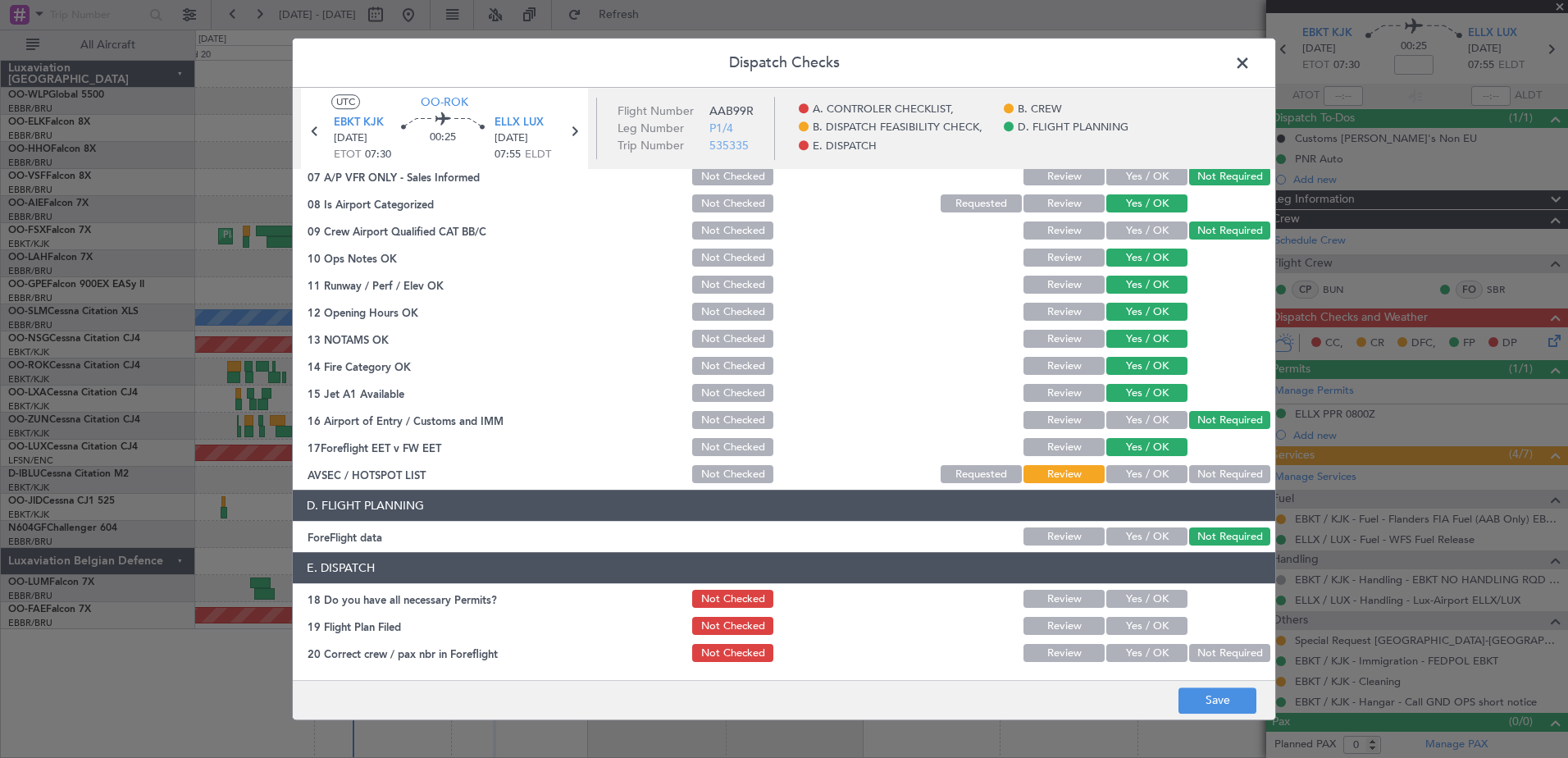
scroll to position [299, 0]
click at [1191, 481] on button "Not Required" at bounding box center [1229, 475] width 81 height 18
click at [1239, 708] on button "Save" at bounding box center [1218, 700] width 78 height 27
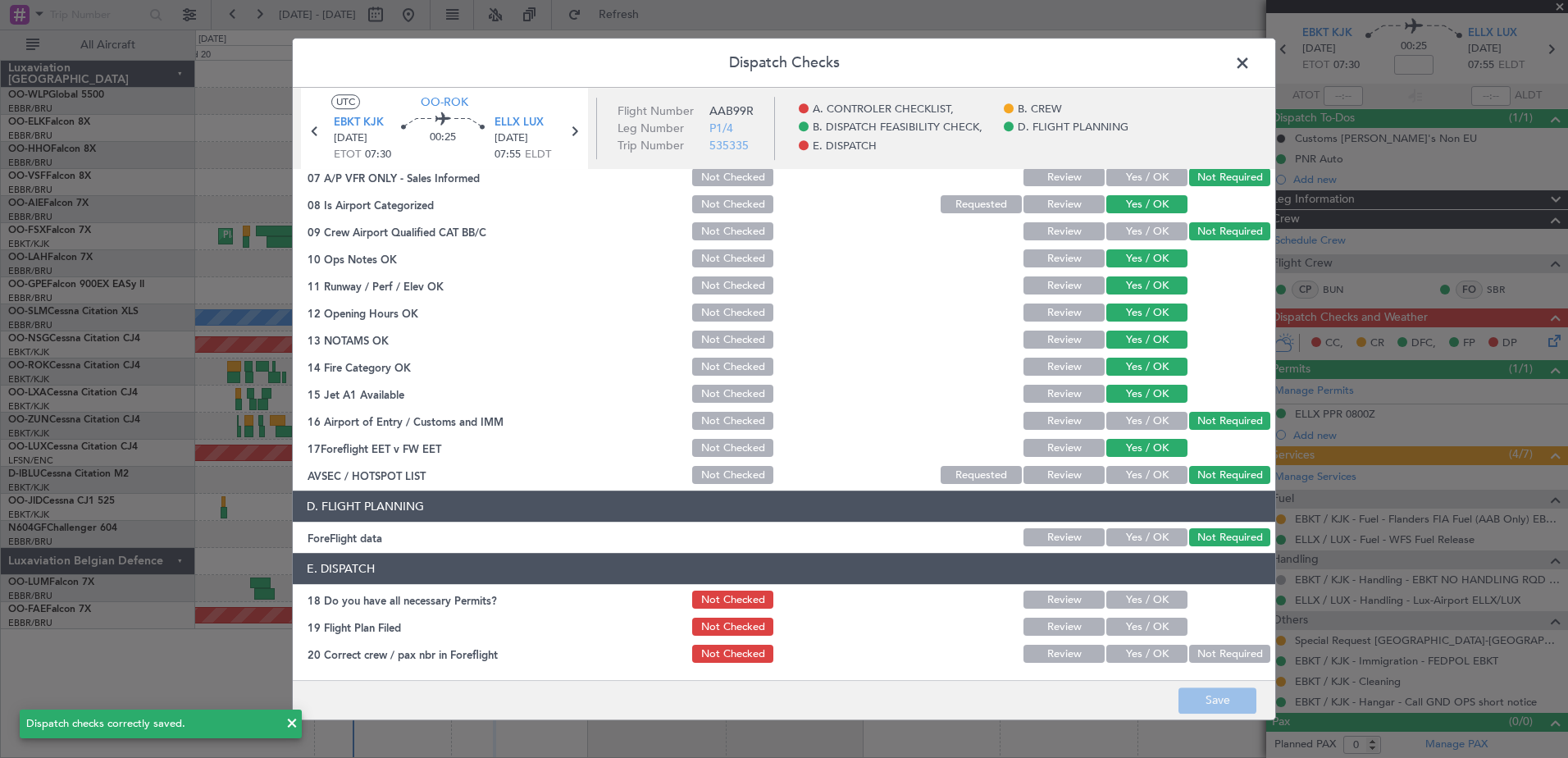
click at [1251, 68] on span at bounding box center [1251, 67] width 0 height 33
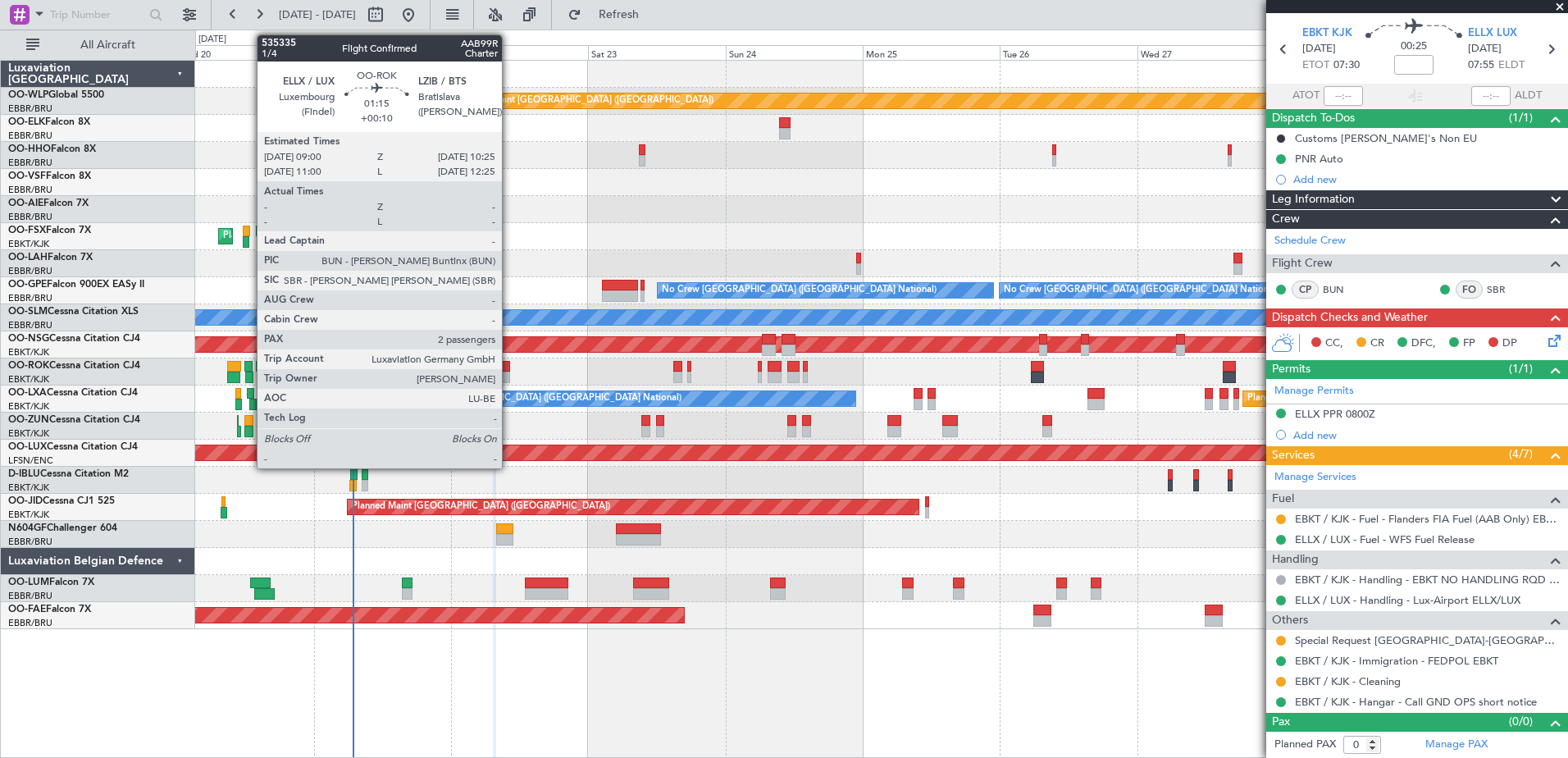
click at [509, 377] on div at bounding box center [506, 377] width 8 height 12
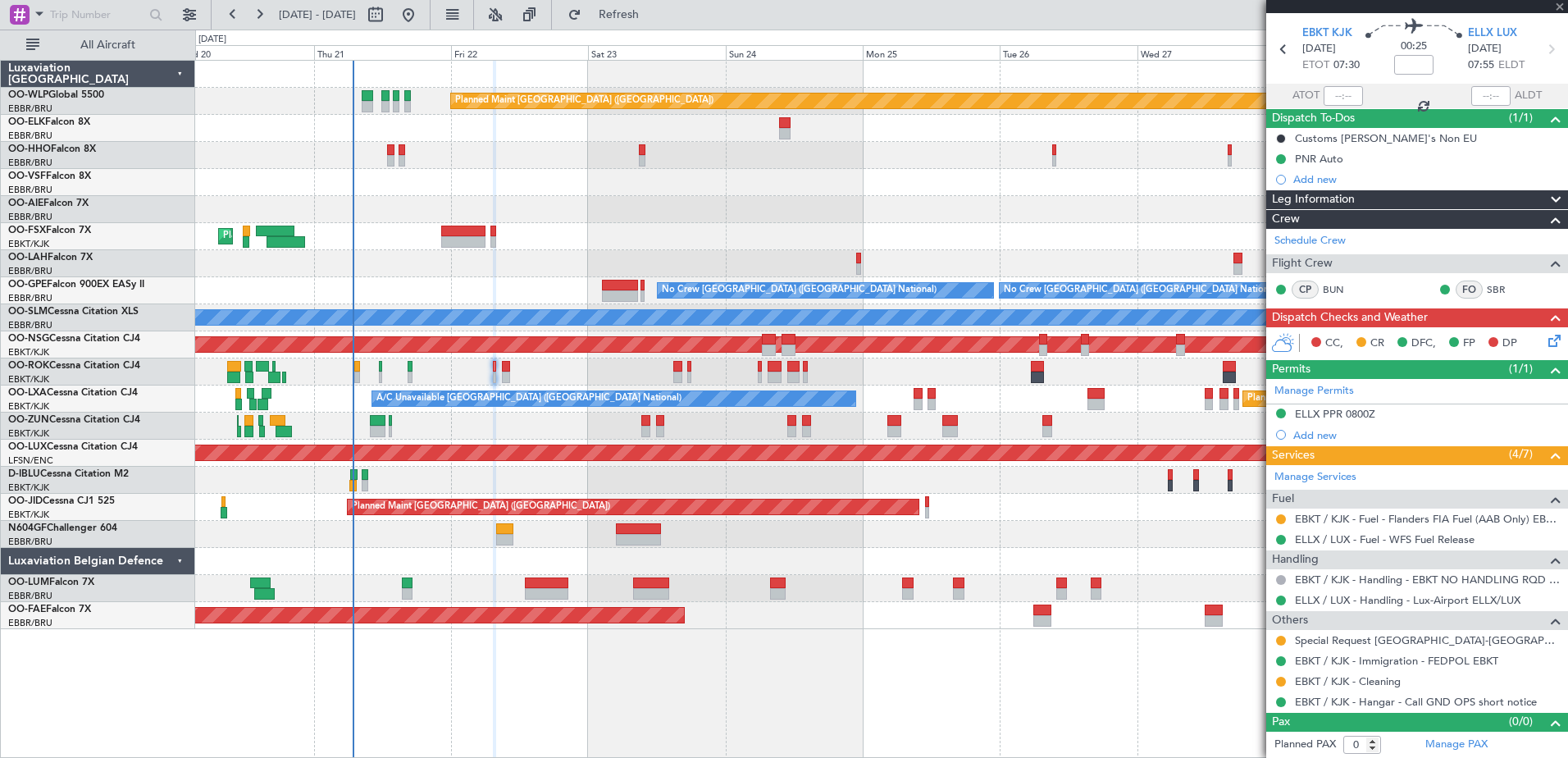
type input "+00:10"
type input "2"
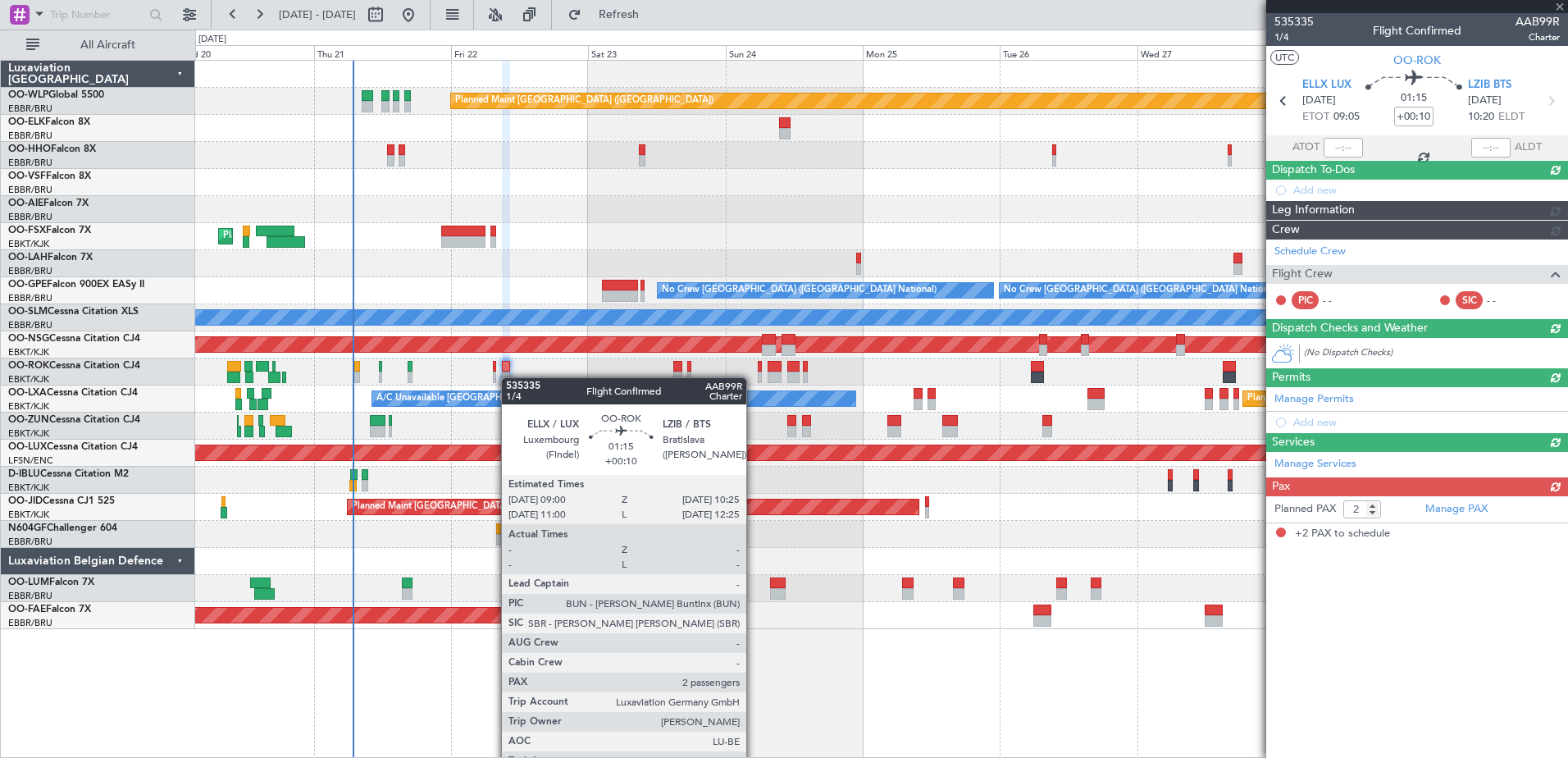
scroll to position [0, 0]
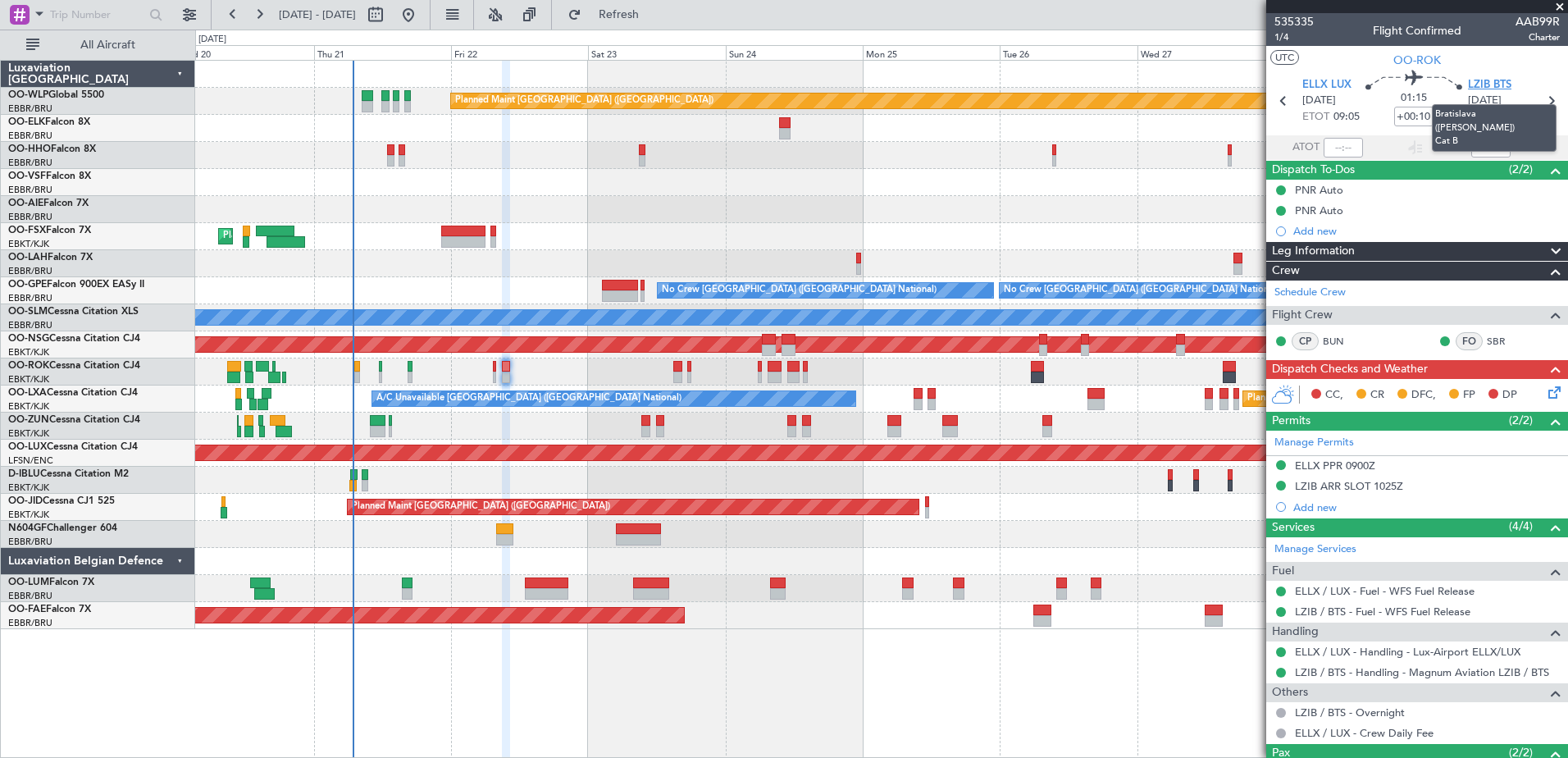
click at [1488, 80] on span "LZIB BTS" at bounding box center [1490, 85] width 44 height 16
click at [1342, 552] on link "Manage Services" at bounding box center [1316, 549] width 82 height 16
click at [659, 23] on button "Refresh" at bounding box center [609, 15] width 99 height 27
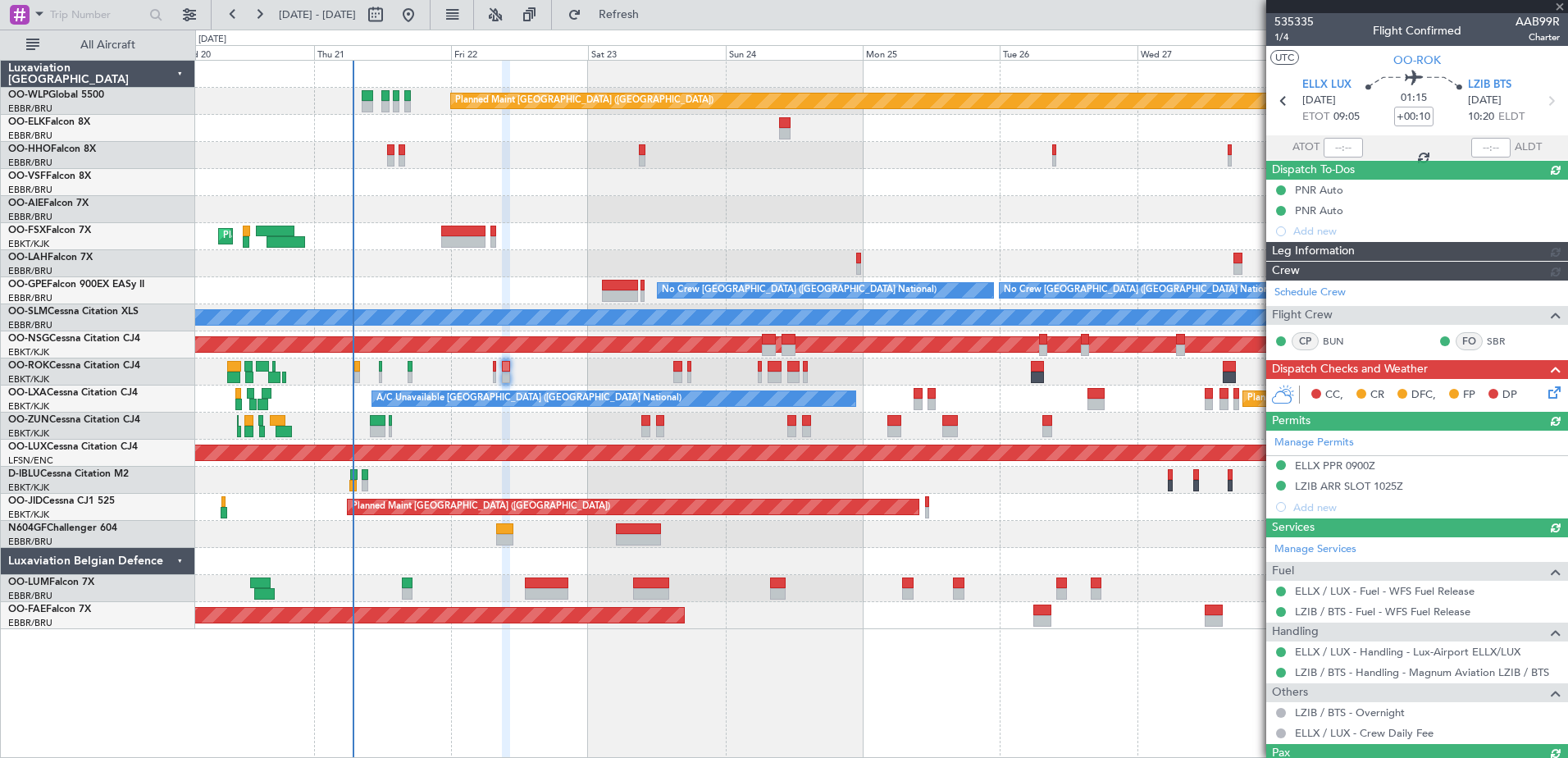
click at [1537, 392] on div "CC, CR DFC, FP DP" at bounding box center [1418, 395] width 302 height 33
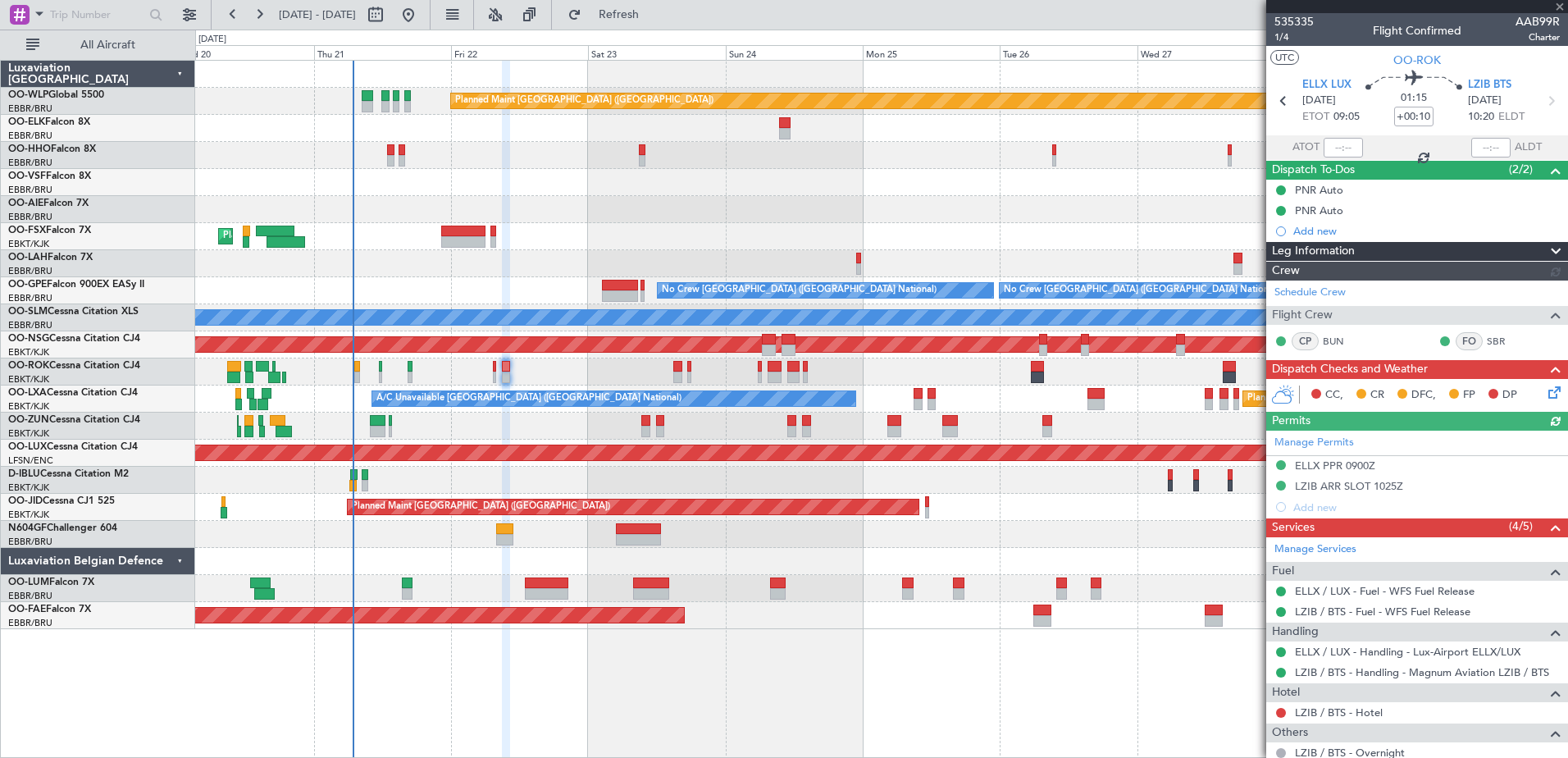
click at [1545, 392] on icon at bounding box center [1551, 389] width 13 height 13
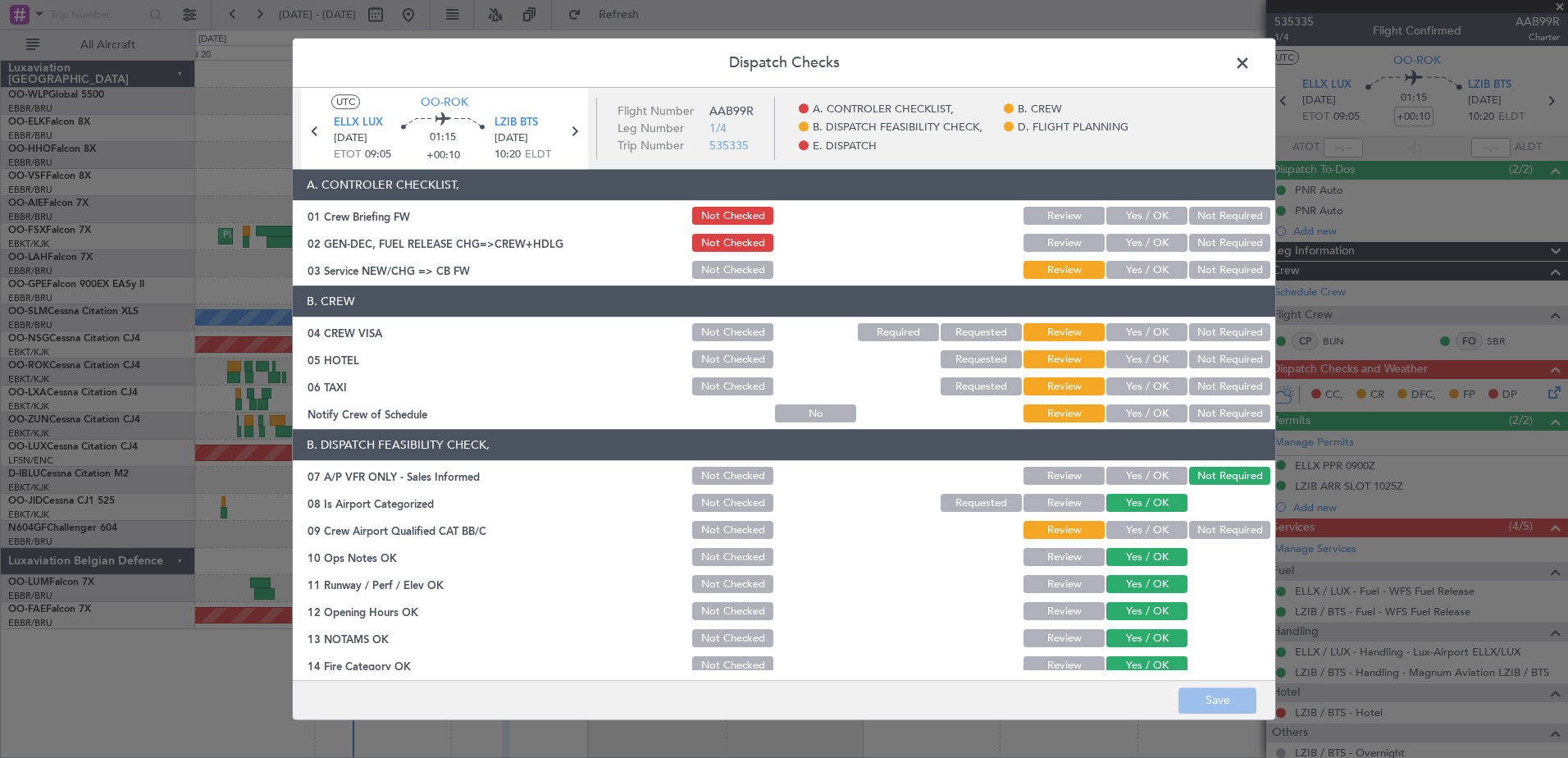
click at [1141, 326] on button "Yes / OK" at bounding box center [1147, 332] width 81 height 18
click at [1119, 411] on button "Yes / OK" at bounding box center [1147, 414] width 81 height 18
click at [1189, 386] on button "Not Required" at bounding box center [1229, 387] width 81 height 18
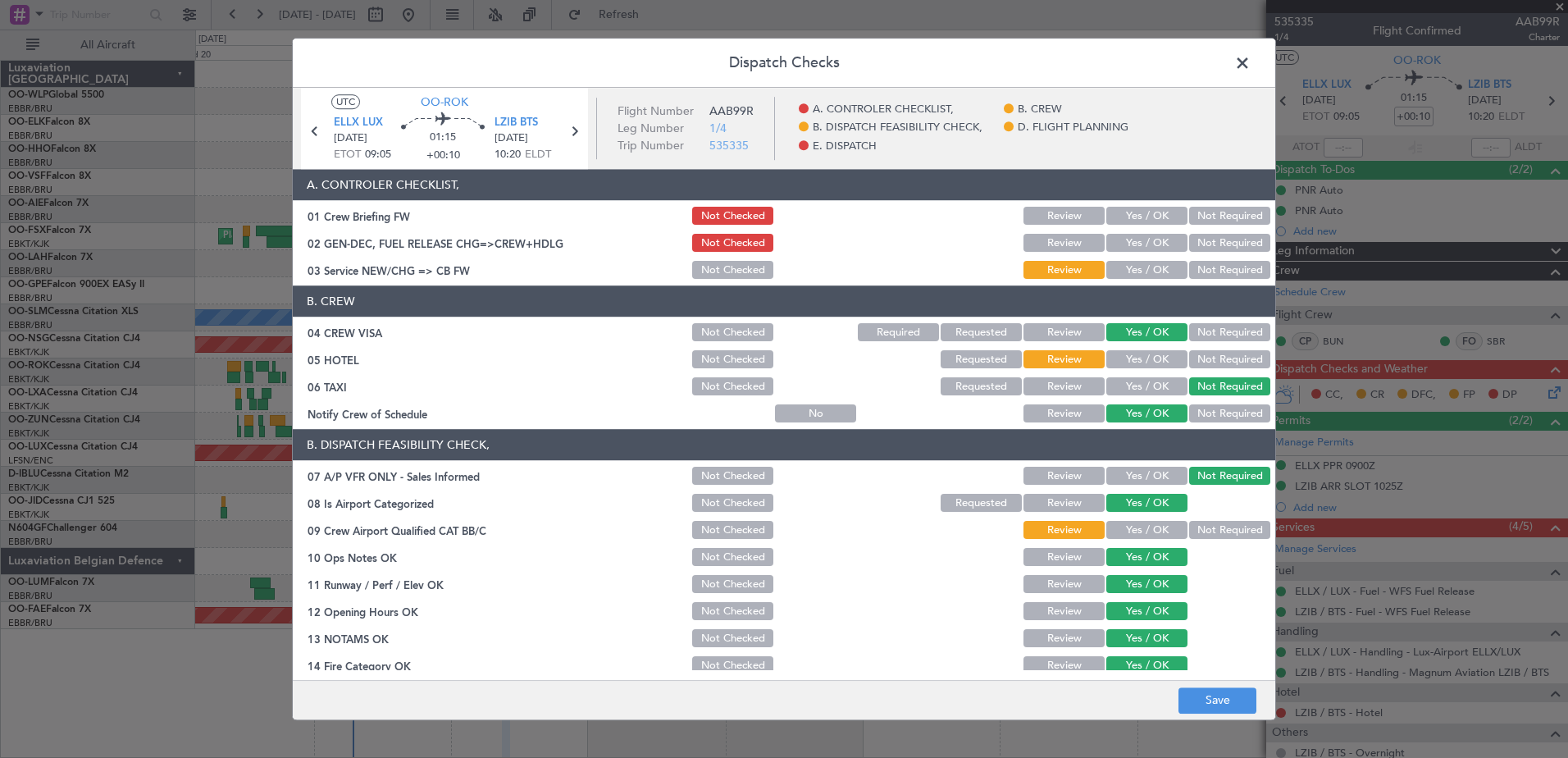
click at [1189, 527] on button "Not Required" at bounding box center [1229, 531] width 81 height 18
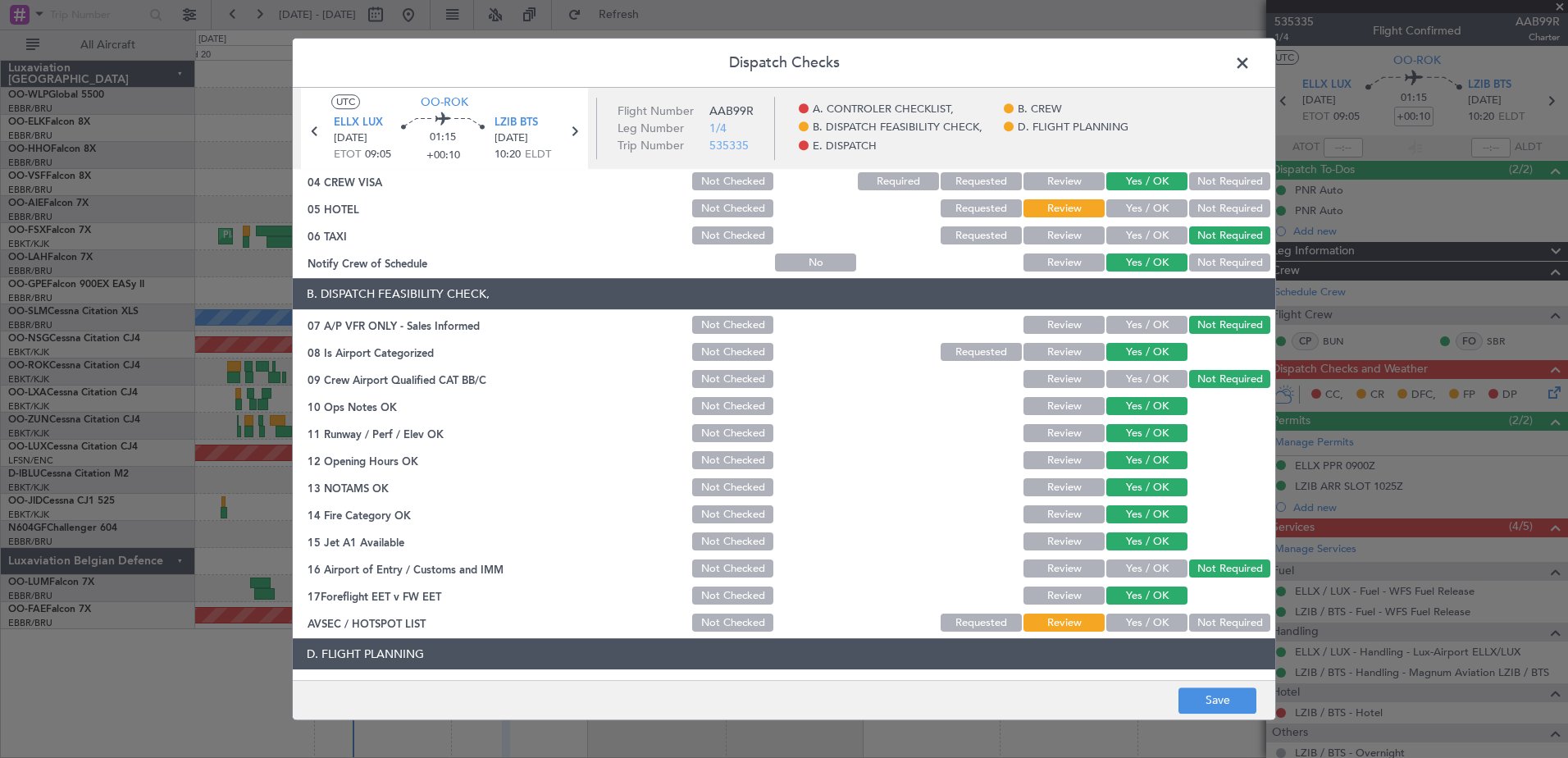
scroll to position [325, 0]
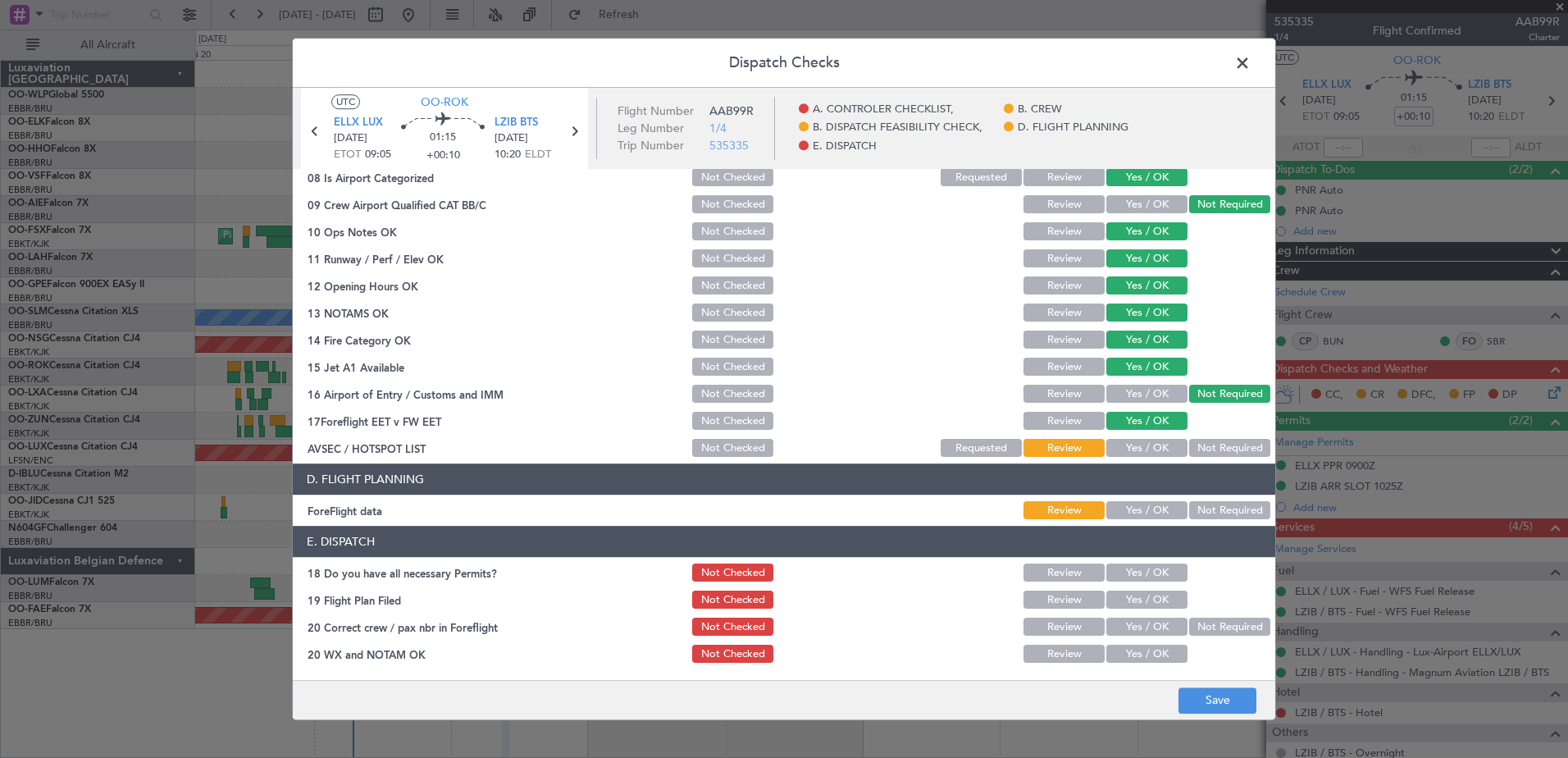
click at [1224, 457] on button "Not Required" at bounding box center [1229, 449] width 81 height 18
click at [1204, 703] on button "Save" at bounding box center [1218, 700] width 78 height 27
click at [1251, 60] on span at bounding box center [1251, 67] width 0 height 33
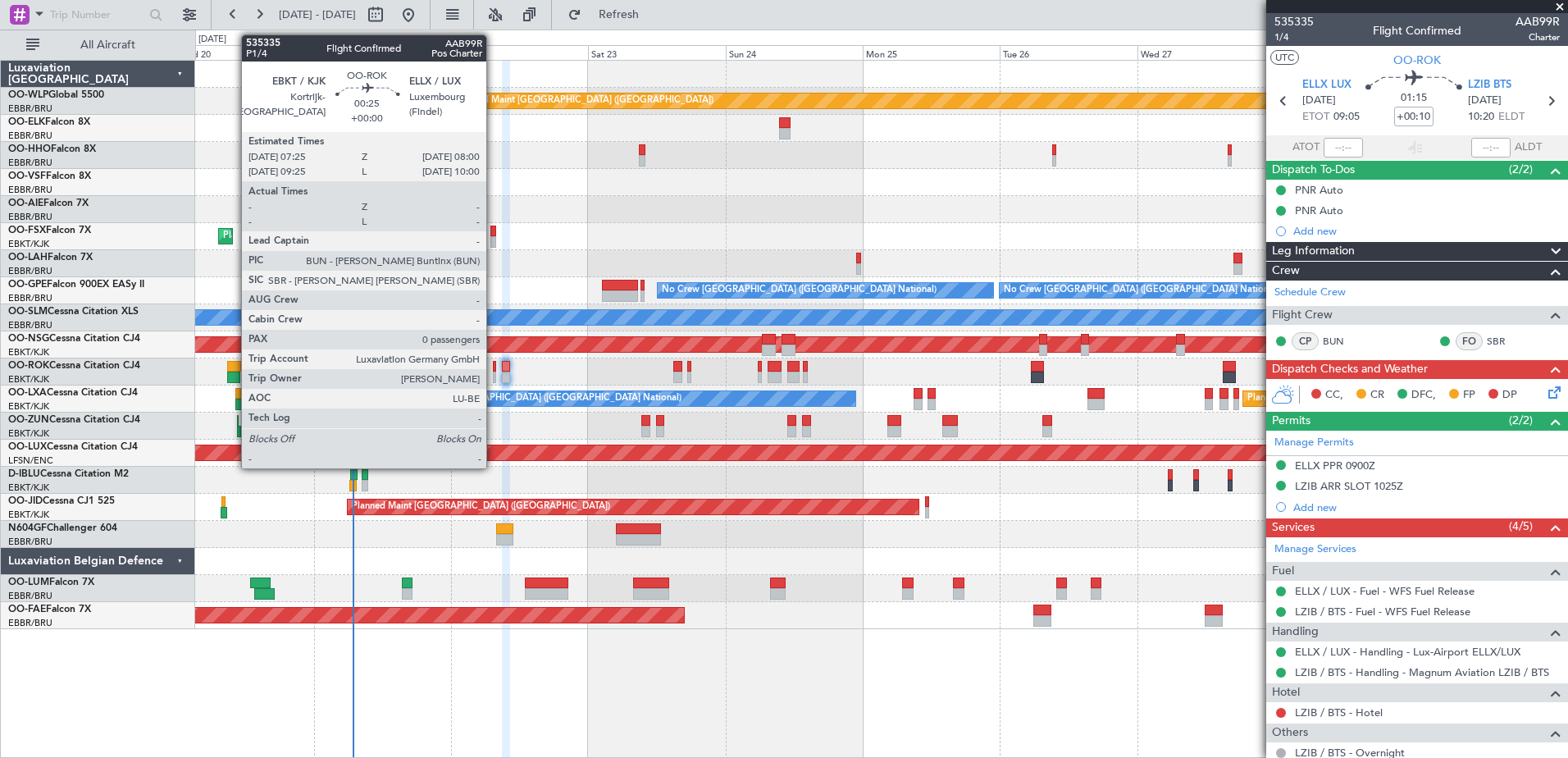
click at [493, 375] on div at bounding box center [495, 377] width 4 height 12
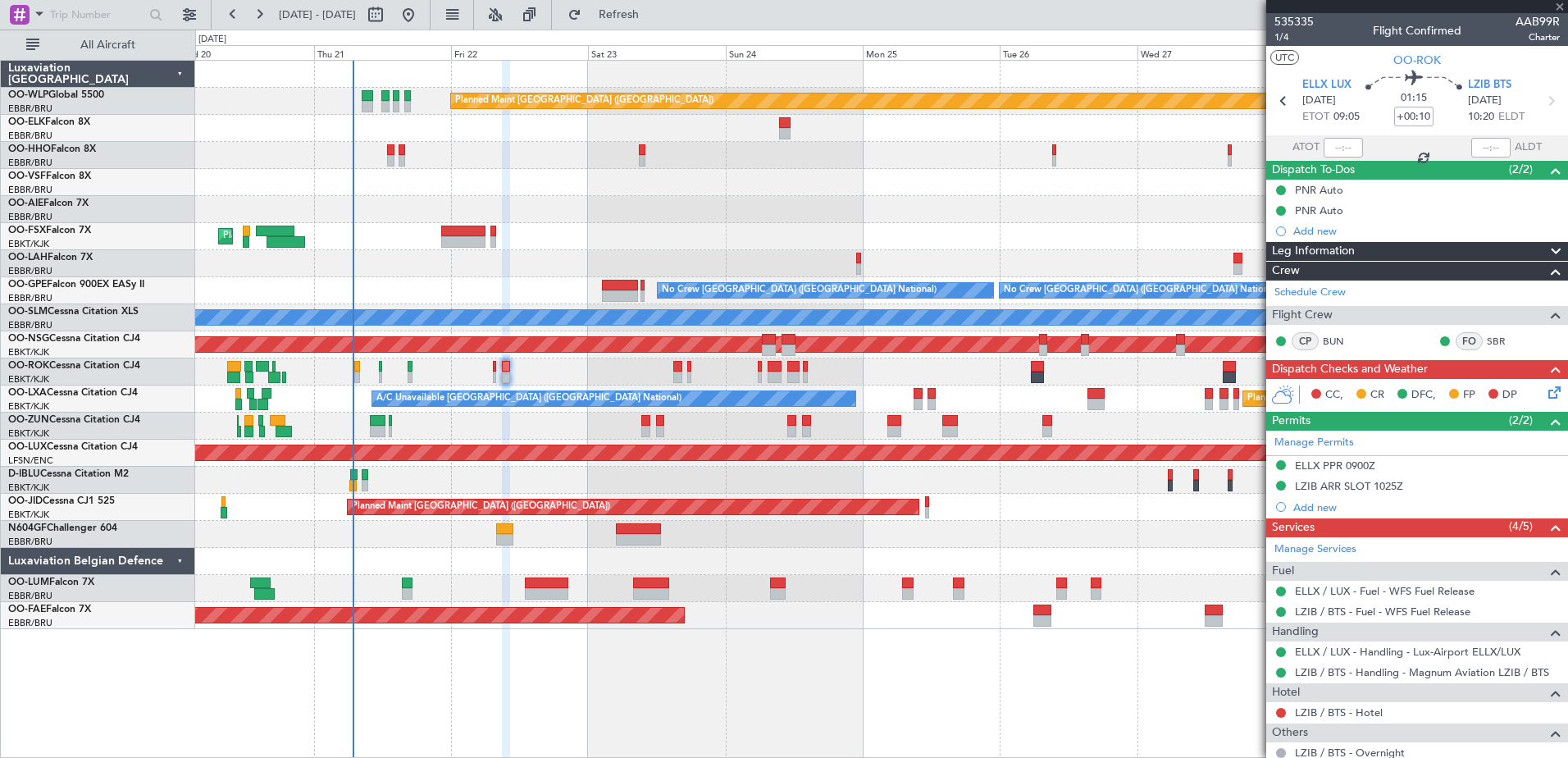
type input "0"
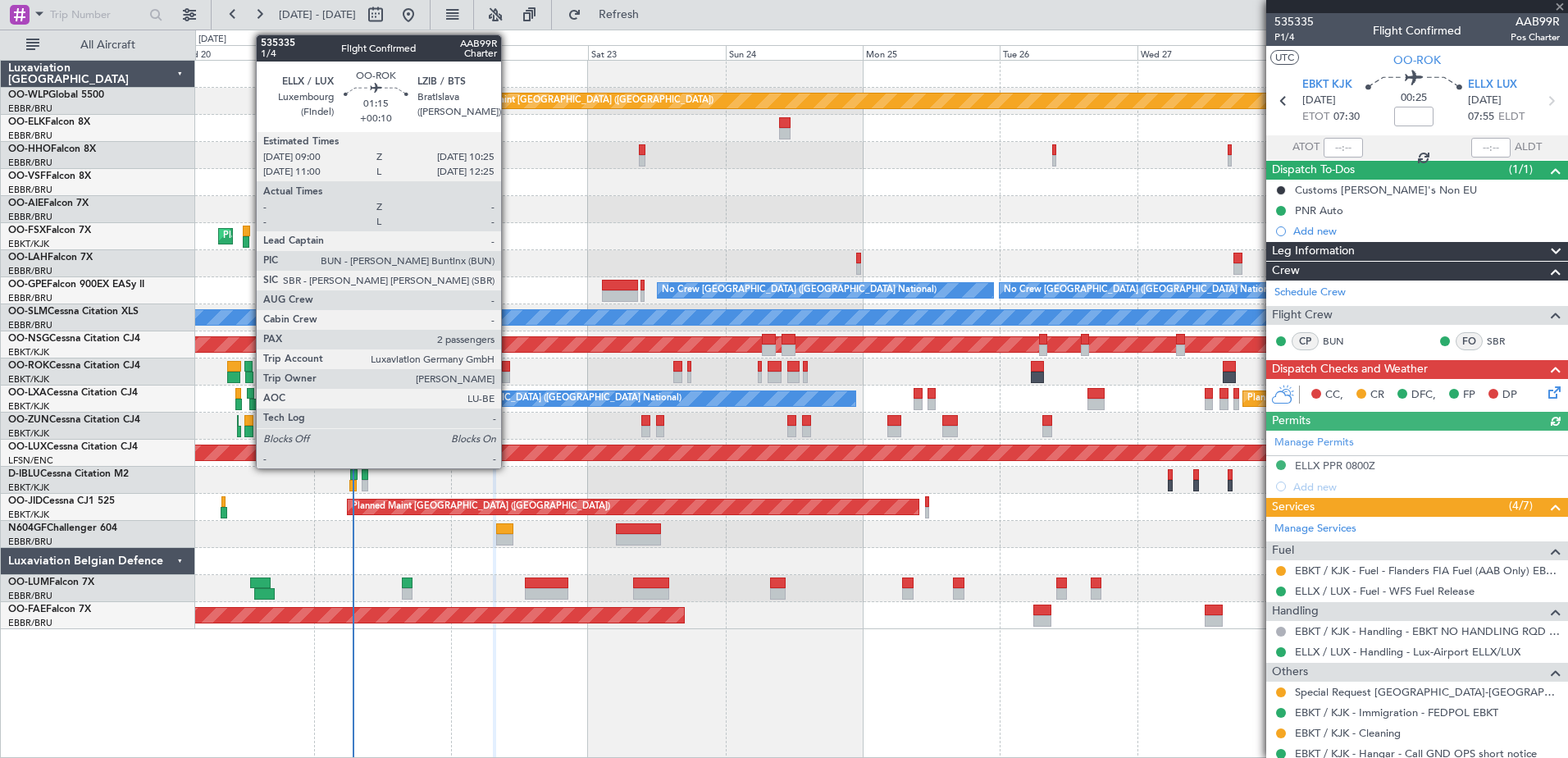
click at [508, 374] on div at bounding box center [506, 377] width 8 height 12
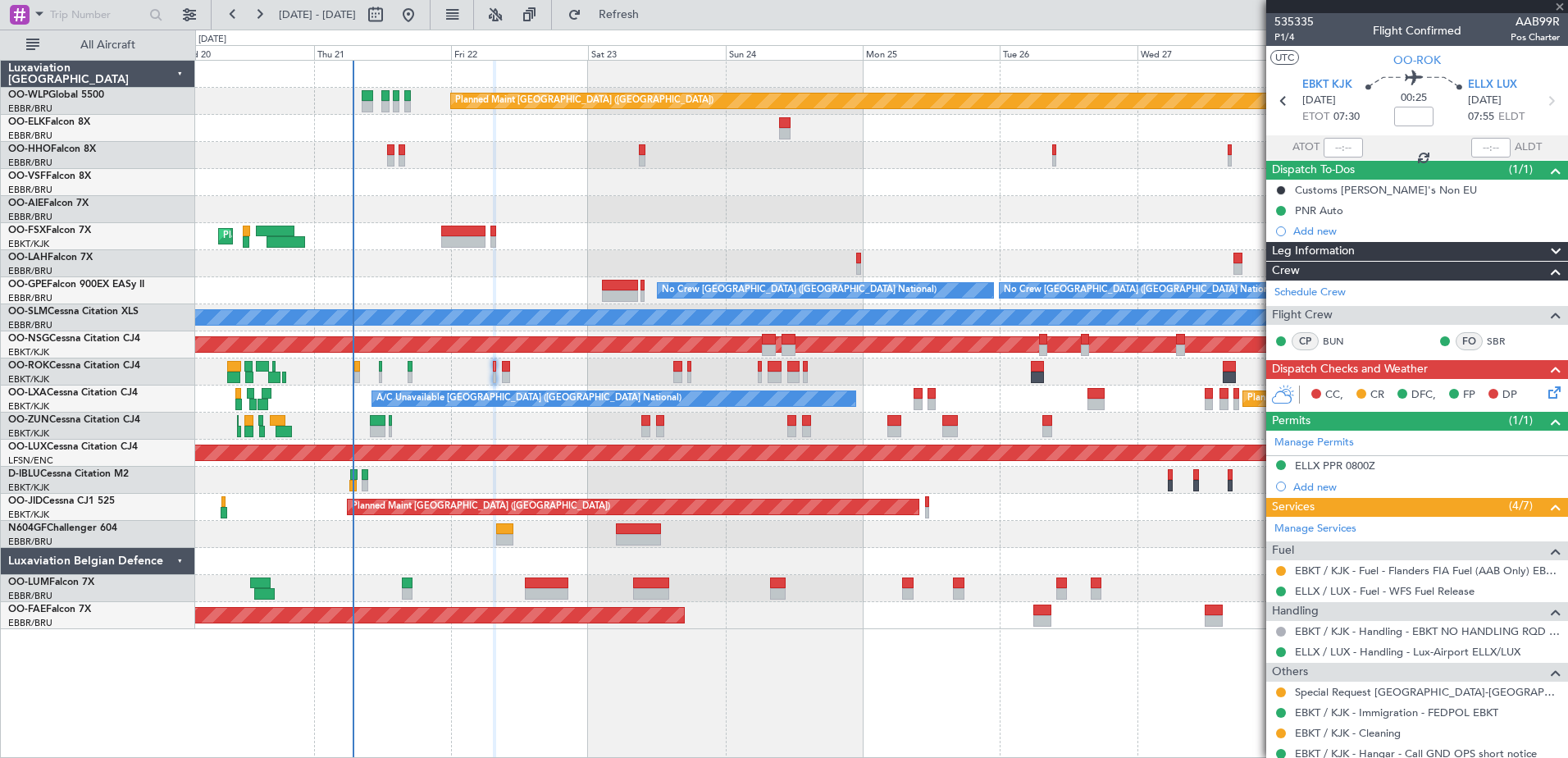
type input "+00:10"
type input "2"
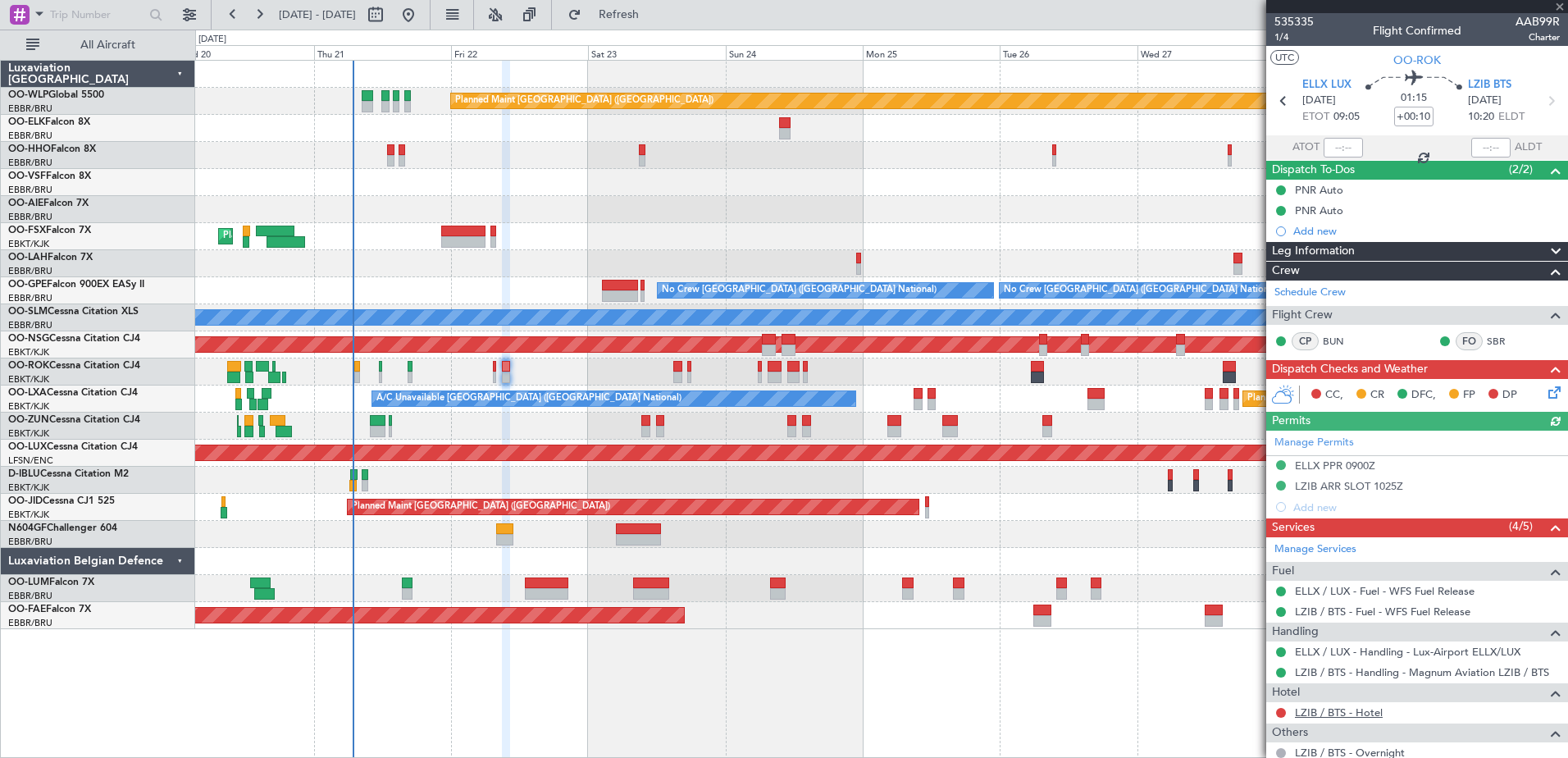
click at [1340, 715] on link "LZIB / BTS - Hotel" at bounding box center [1339, 713] width 88 height 14
click at [627, 9] on button "Refresh" at bounding box center [609, 15] width 99 height 27
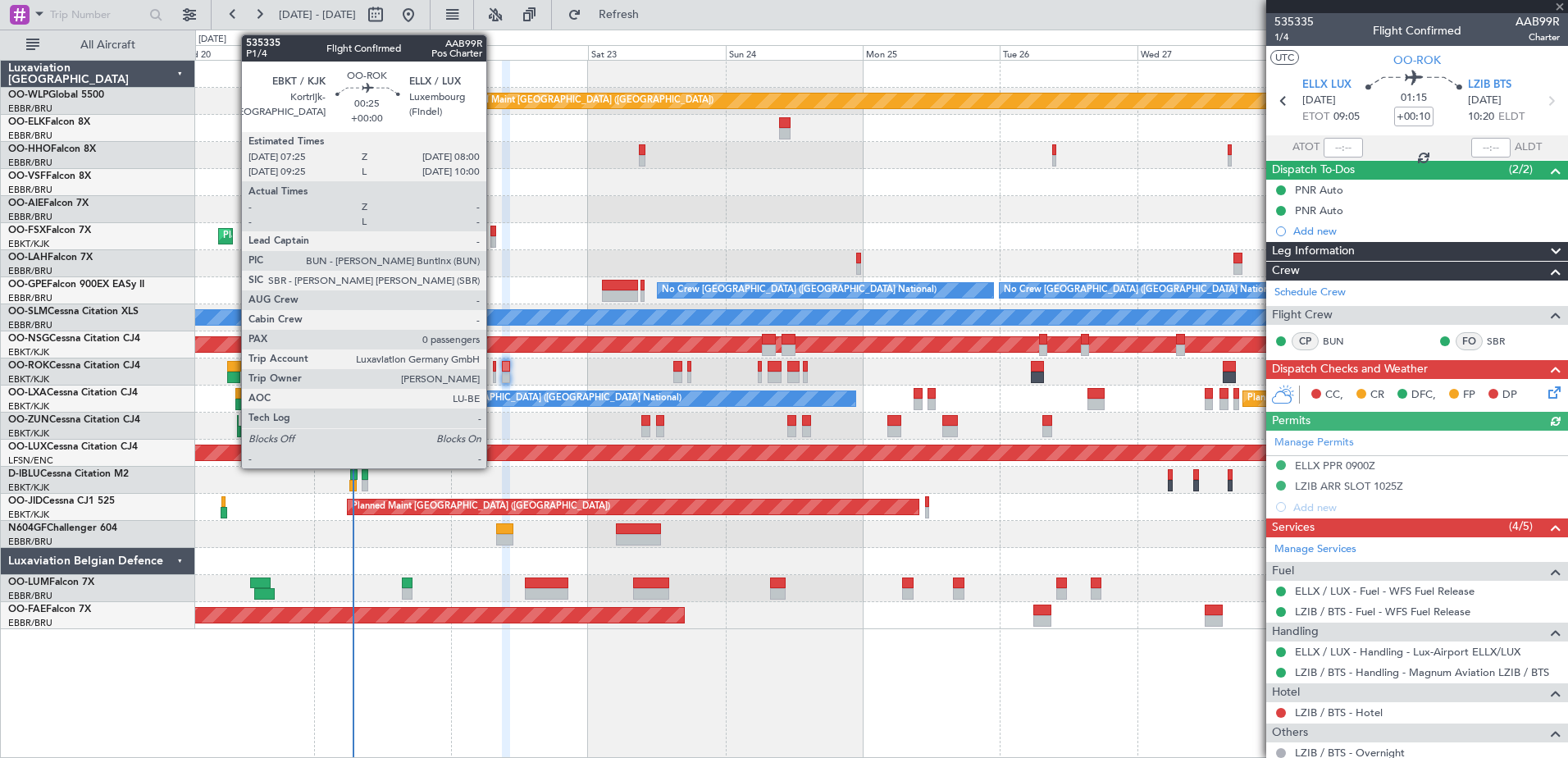
click at [493, 374] on div at bounding box center [495, 377] width 4 height 12
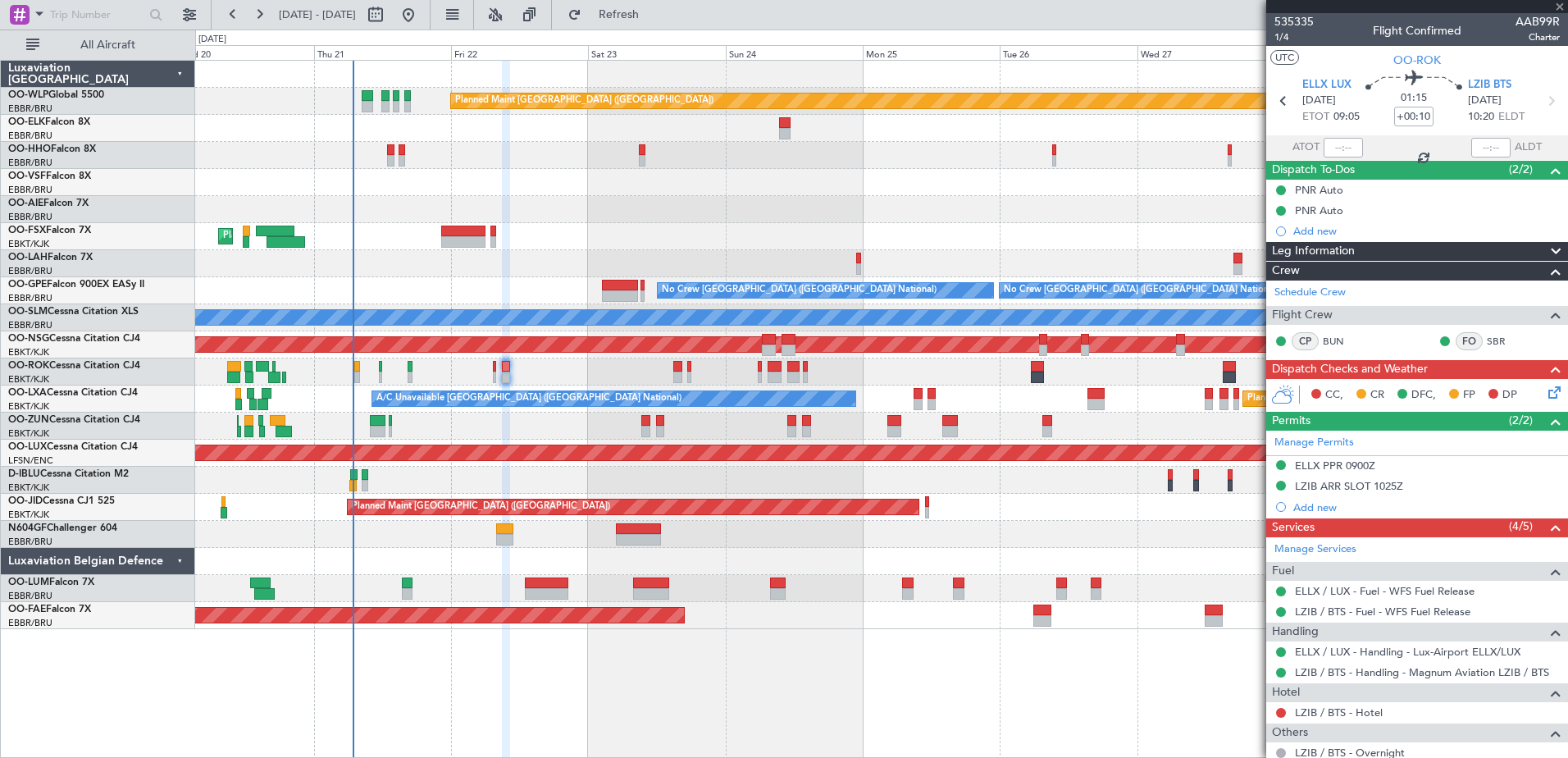
type input "0"
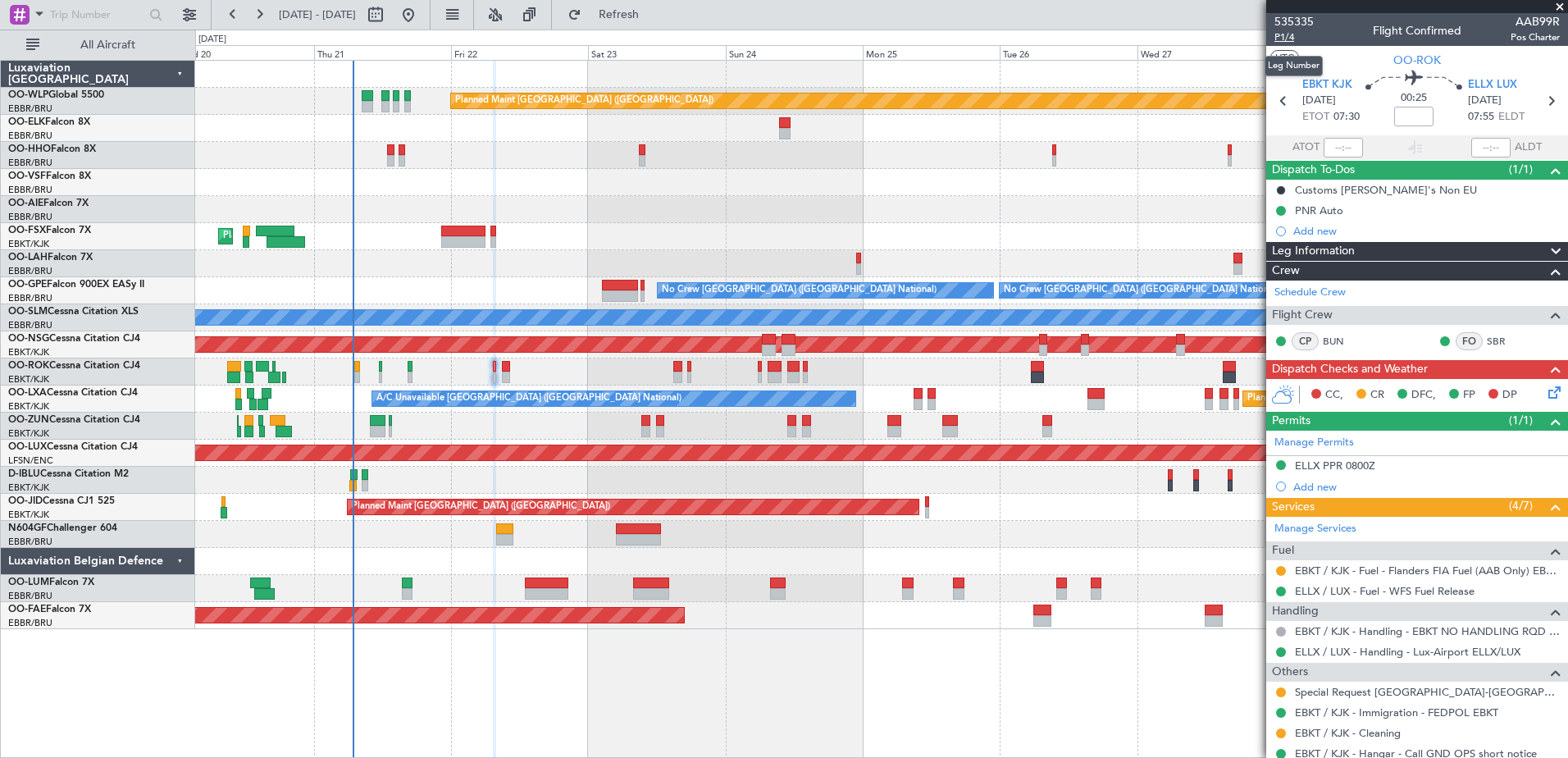
click at [1295, 42] on span "P1/4" at bounding box center [1294, 37] width 39 height 14
click at [1294, 40] on span "P1/4" at bounding box center [1294, 37] width 39 height 14
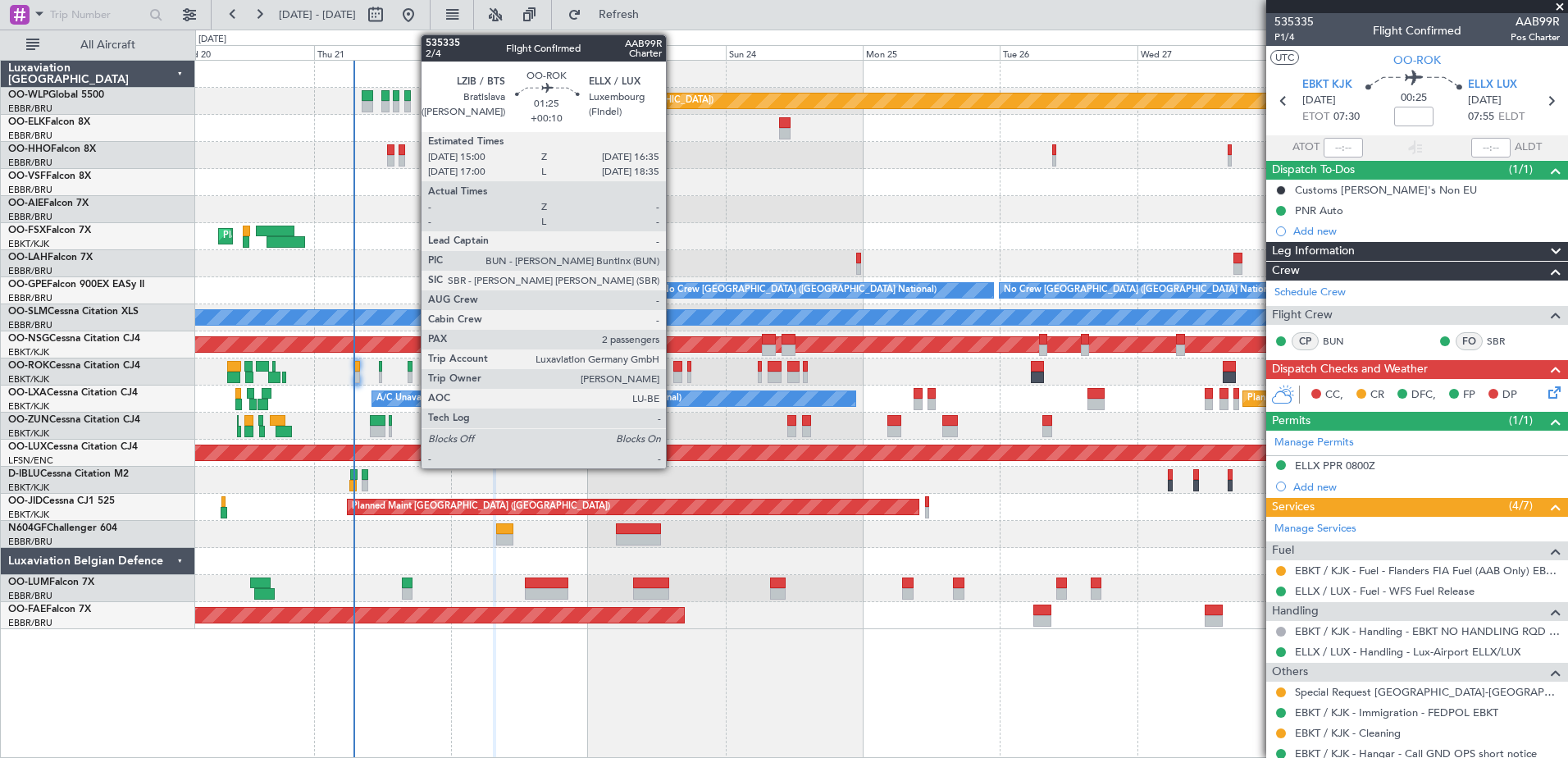
click at [674, 375] on div at bounding box center [678, 377] width 10 height 12
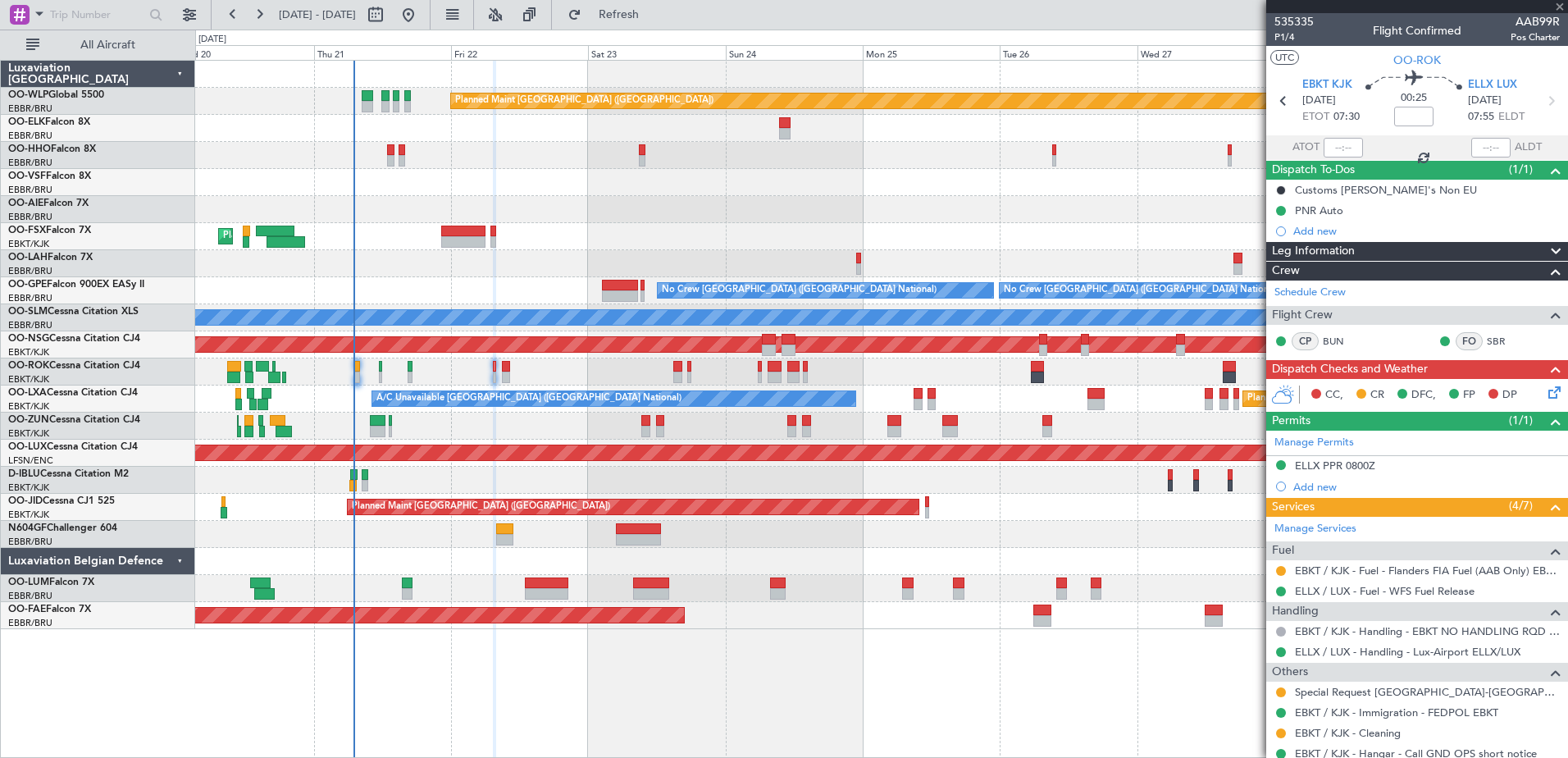
type input "+00:10"
type input "2"
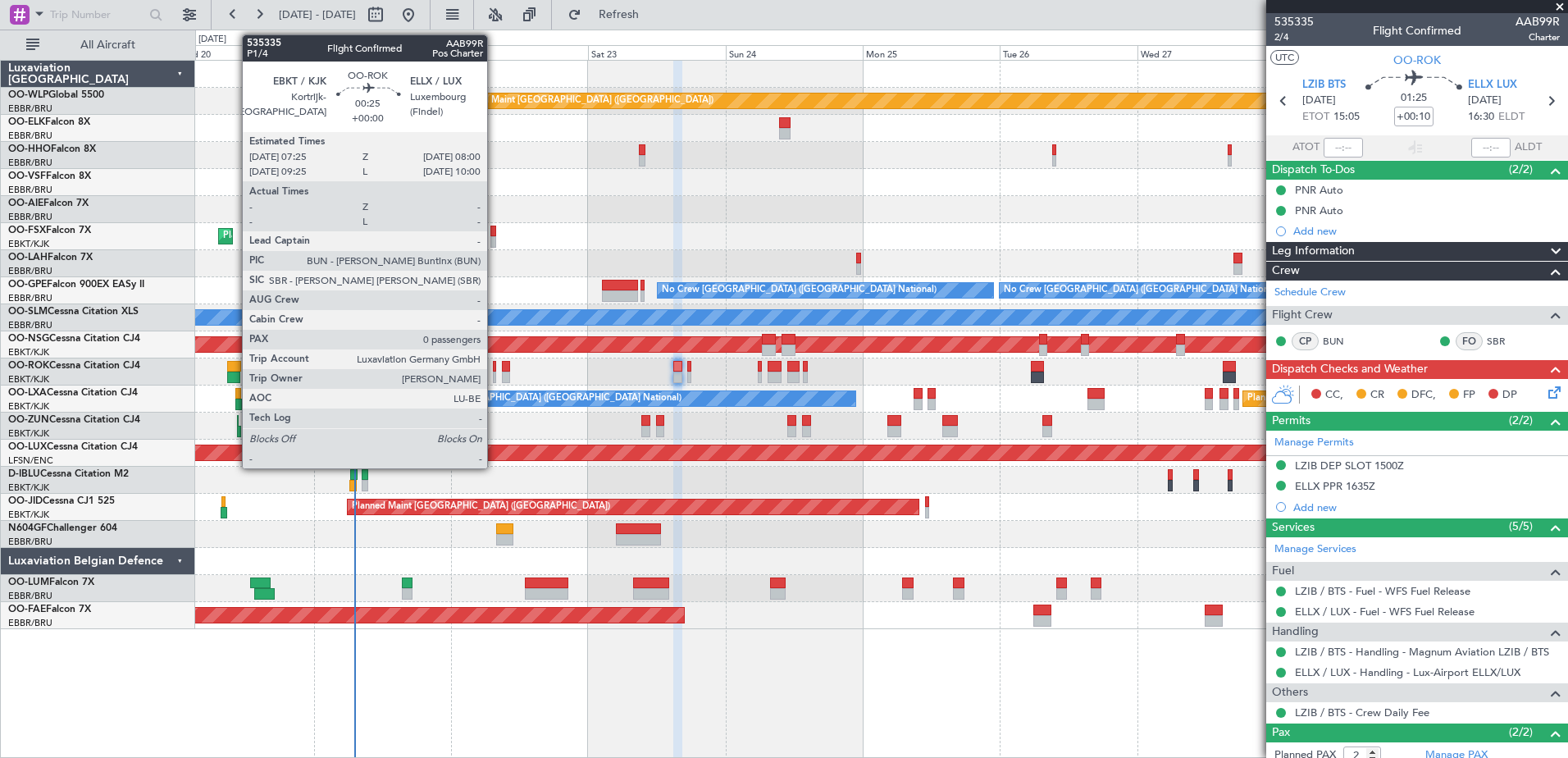
click at [494, 374] on div at bounding box center [495, 377] width 4 height 12
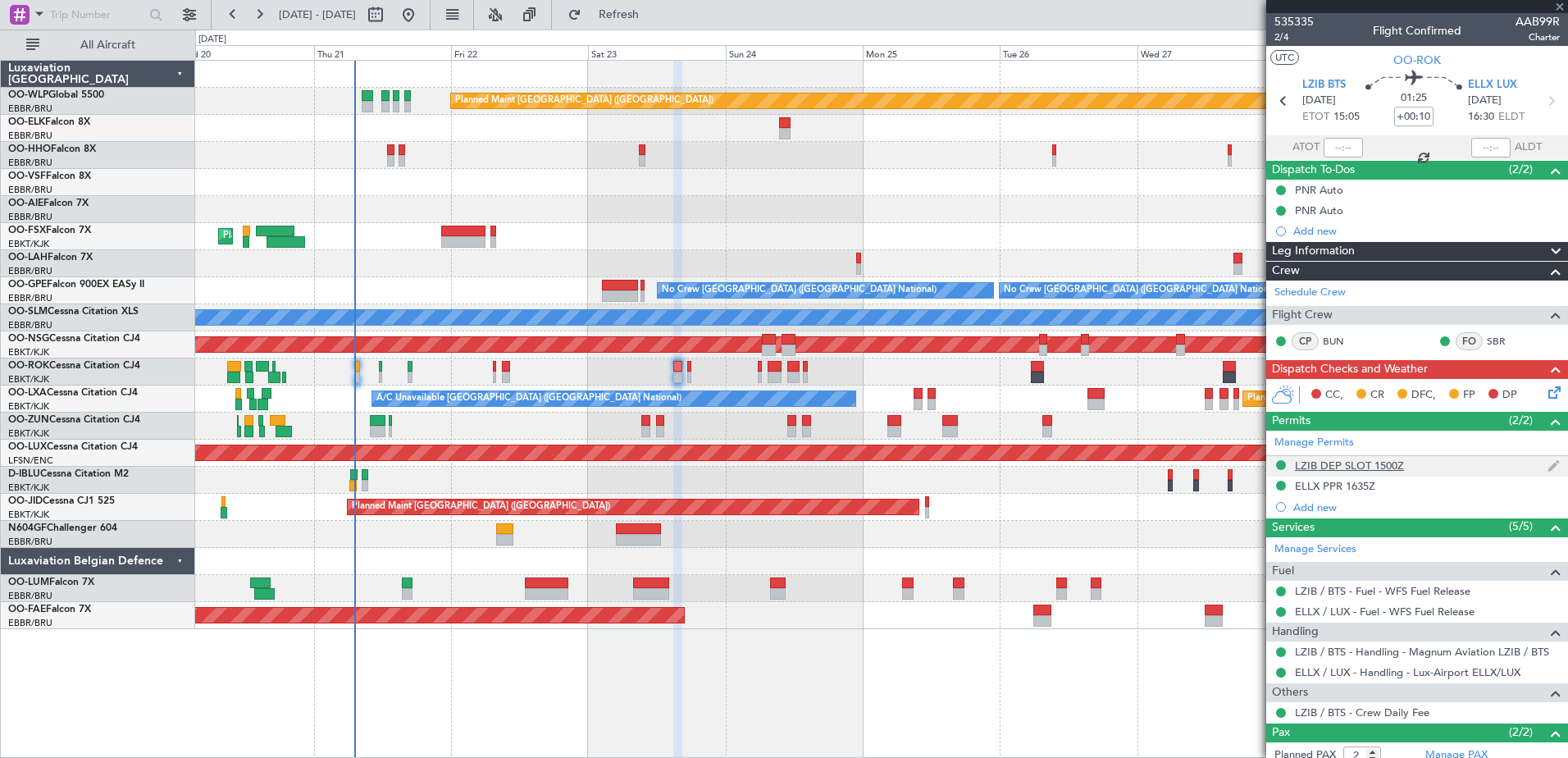
type input "0"
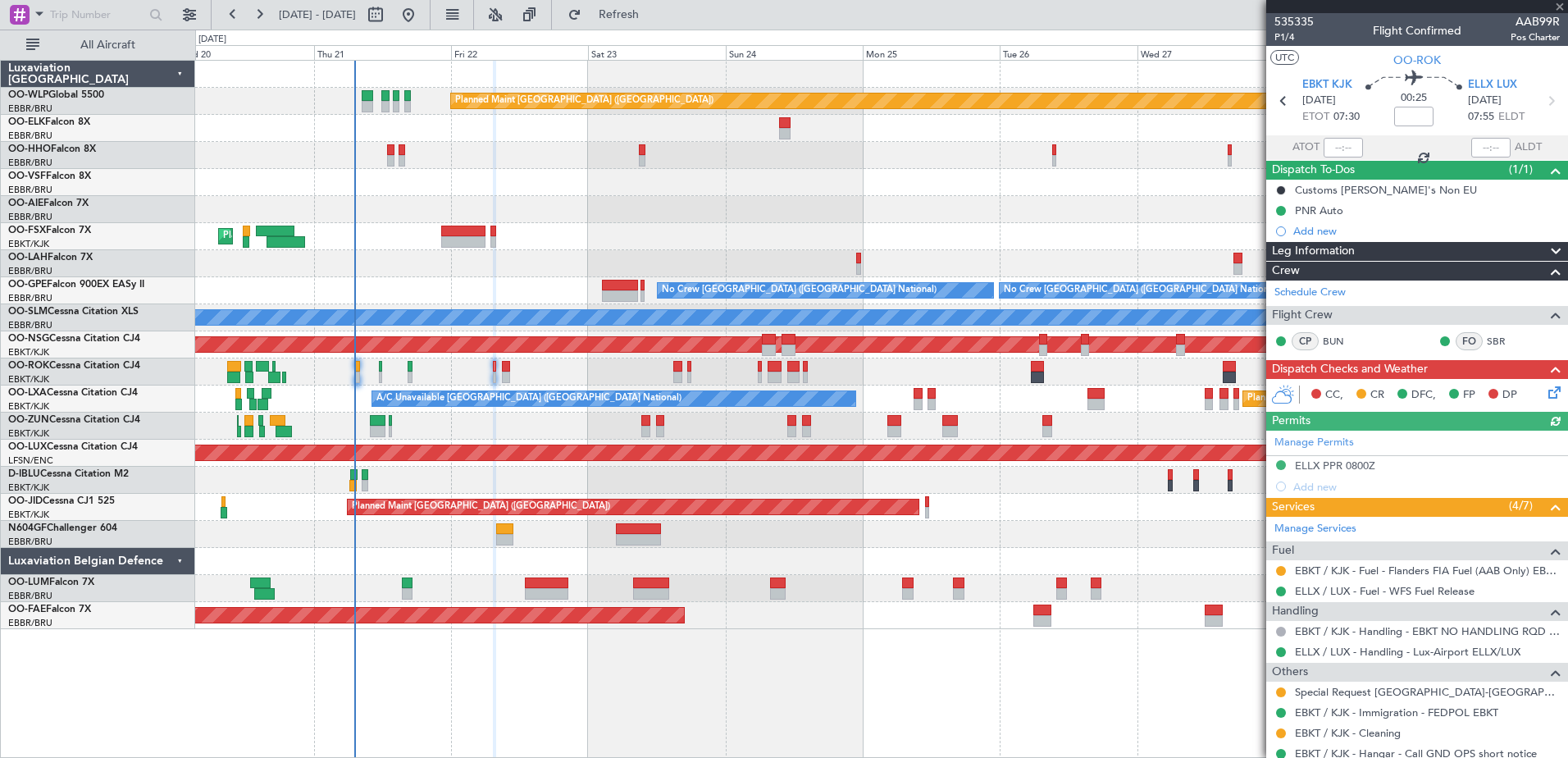
click at [1545, 396] on icon at bounding box center [1551, 389] width 13 height 13
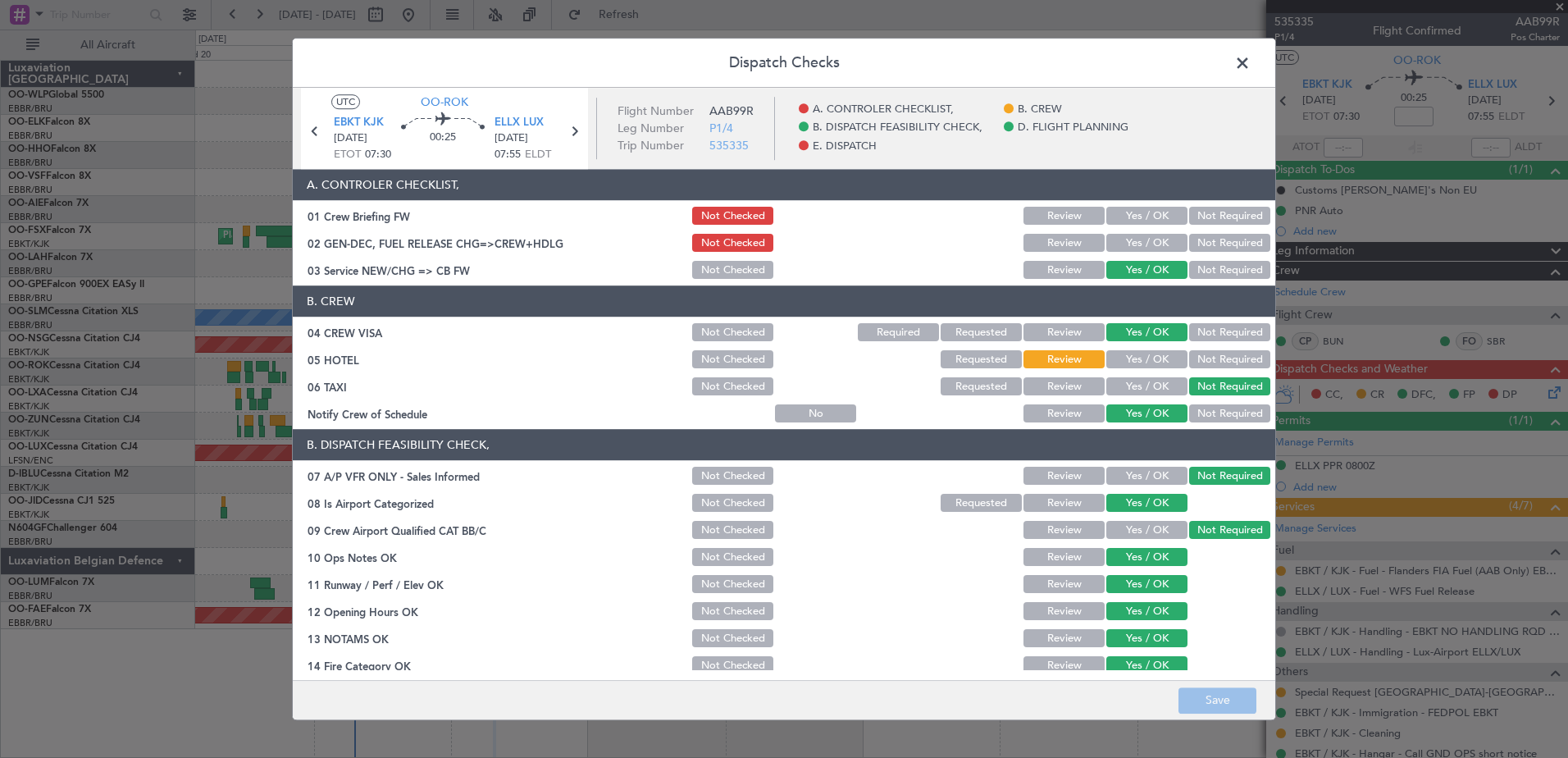
click at [1140, 237] on button "Yes / OK" at bounding box center [1147, 243] width 81 height 18
click at [1251, 68] on span at bounding box center [1251, 67] width 0 height 33
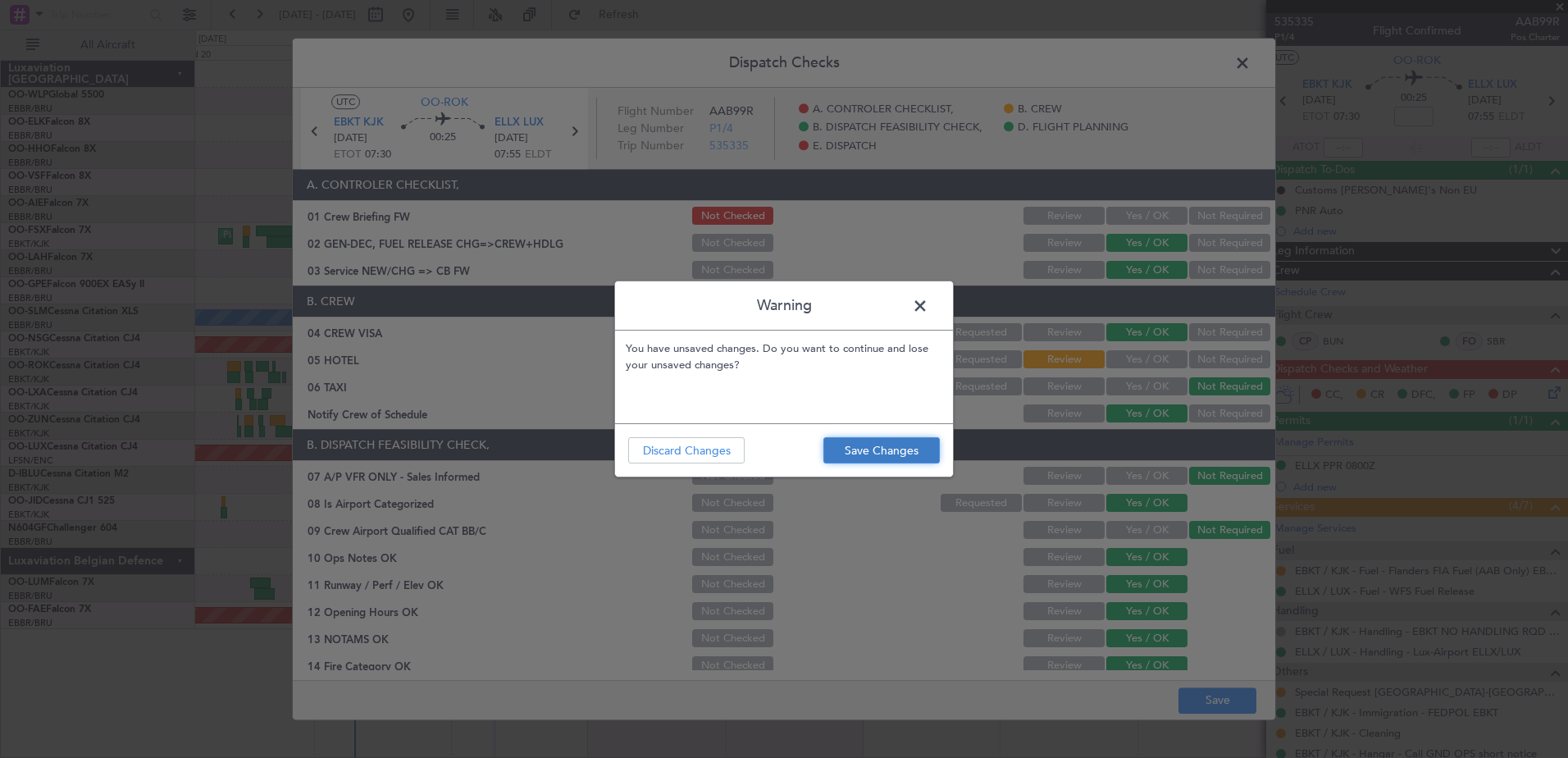
click at [882, 461] on button "Save Changes" at bounding box center [881, 451] width 116 height 27
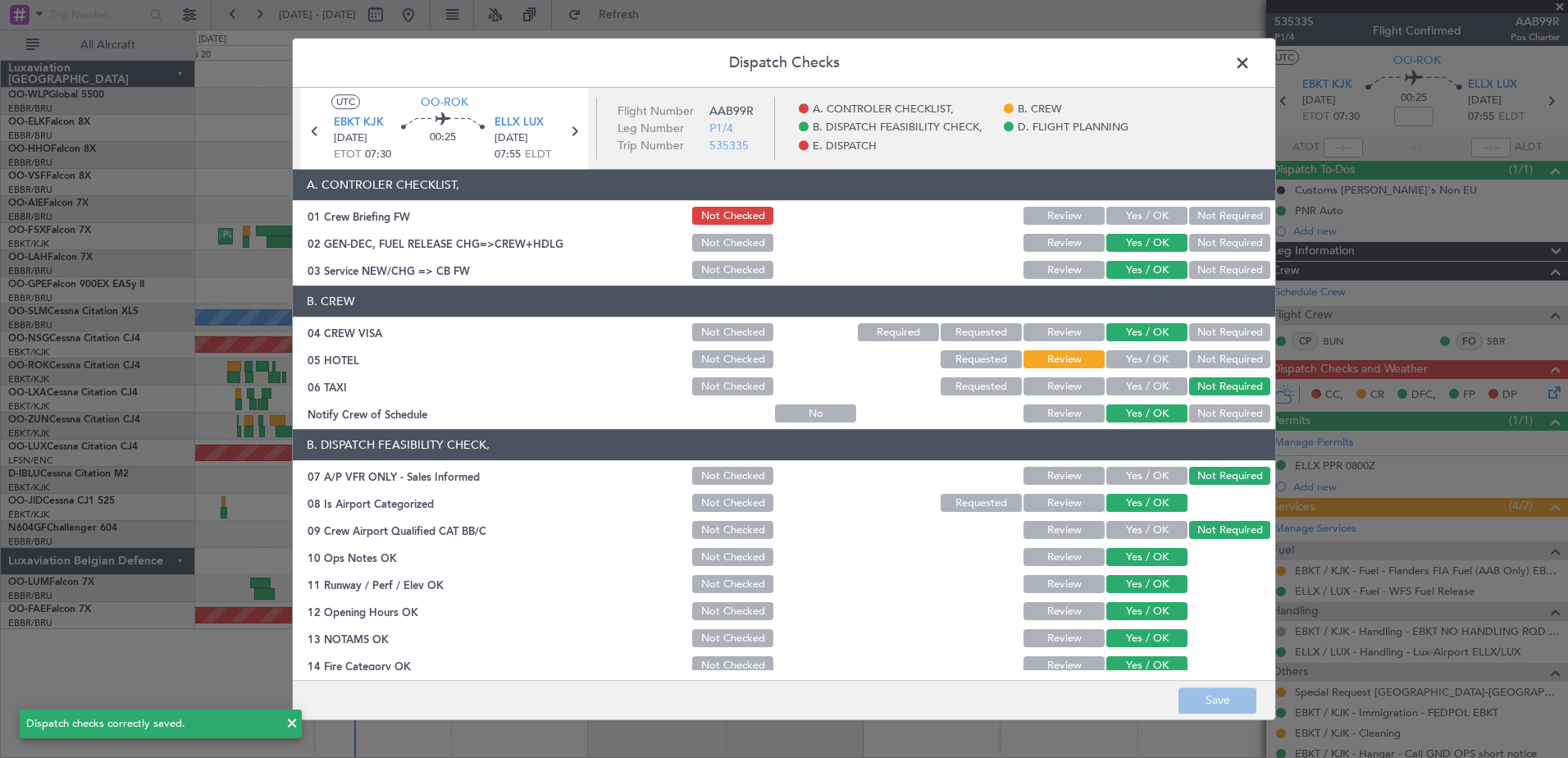
click at [1251, 67] on span at bounding box center [1251, 67] width 0 height 33
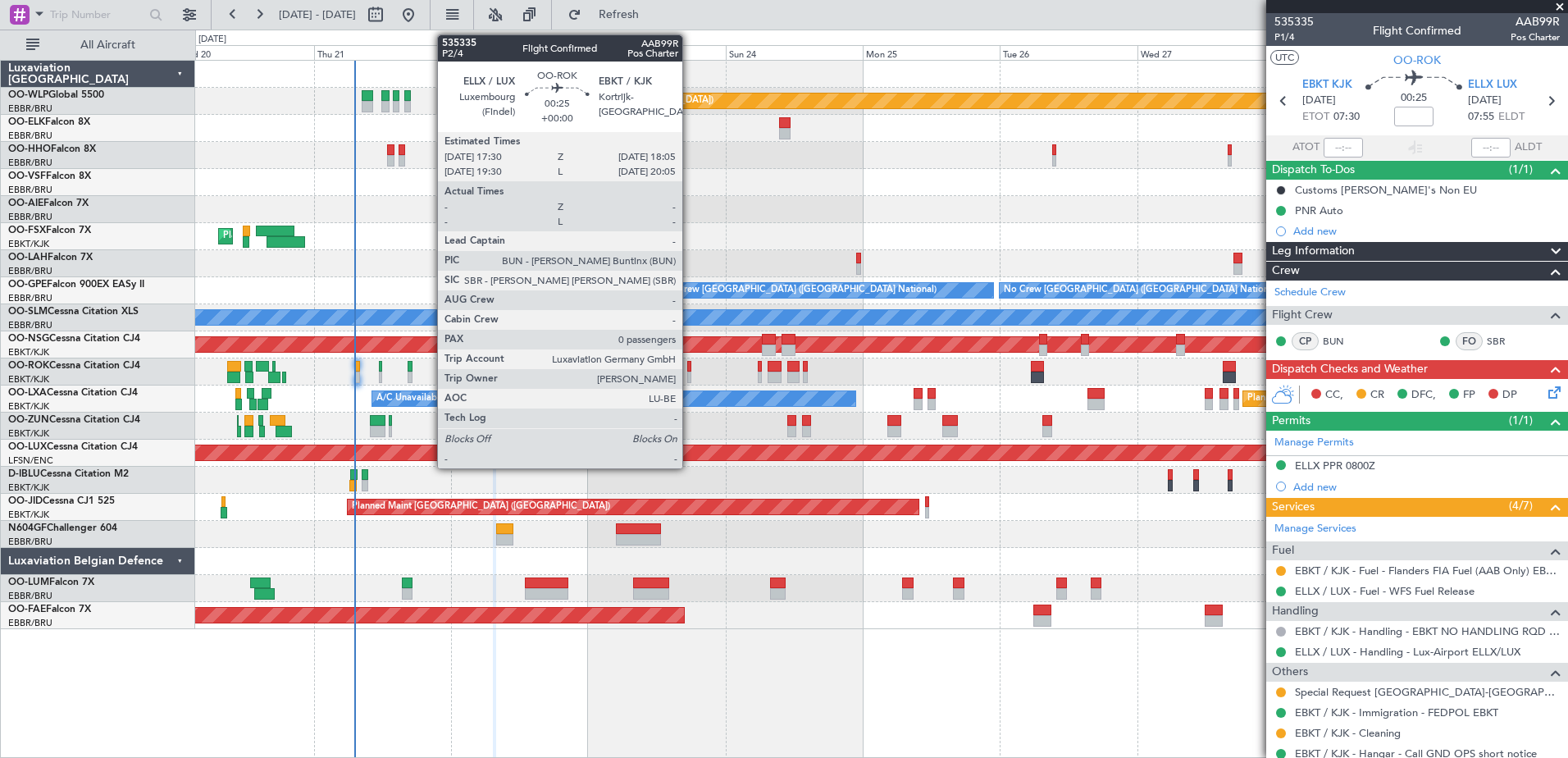
click at [690, 372] on div at bounding box center [689, 377] width 4 height 12
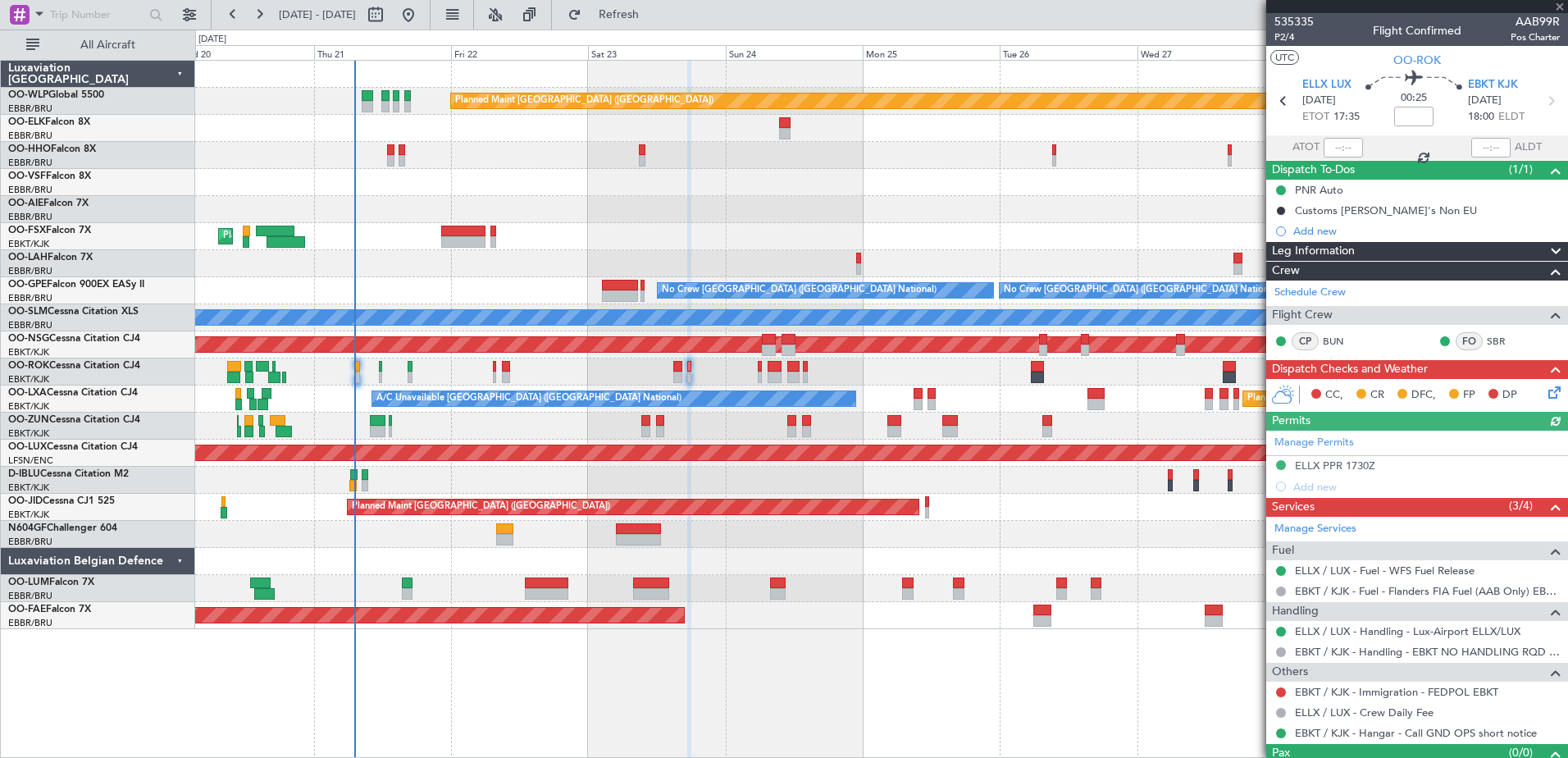
click at [1545, 392] on icon at bounding box center [1551, 389] width 13 height 13
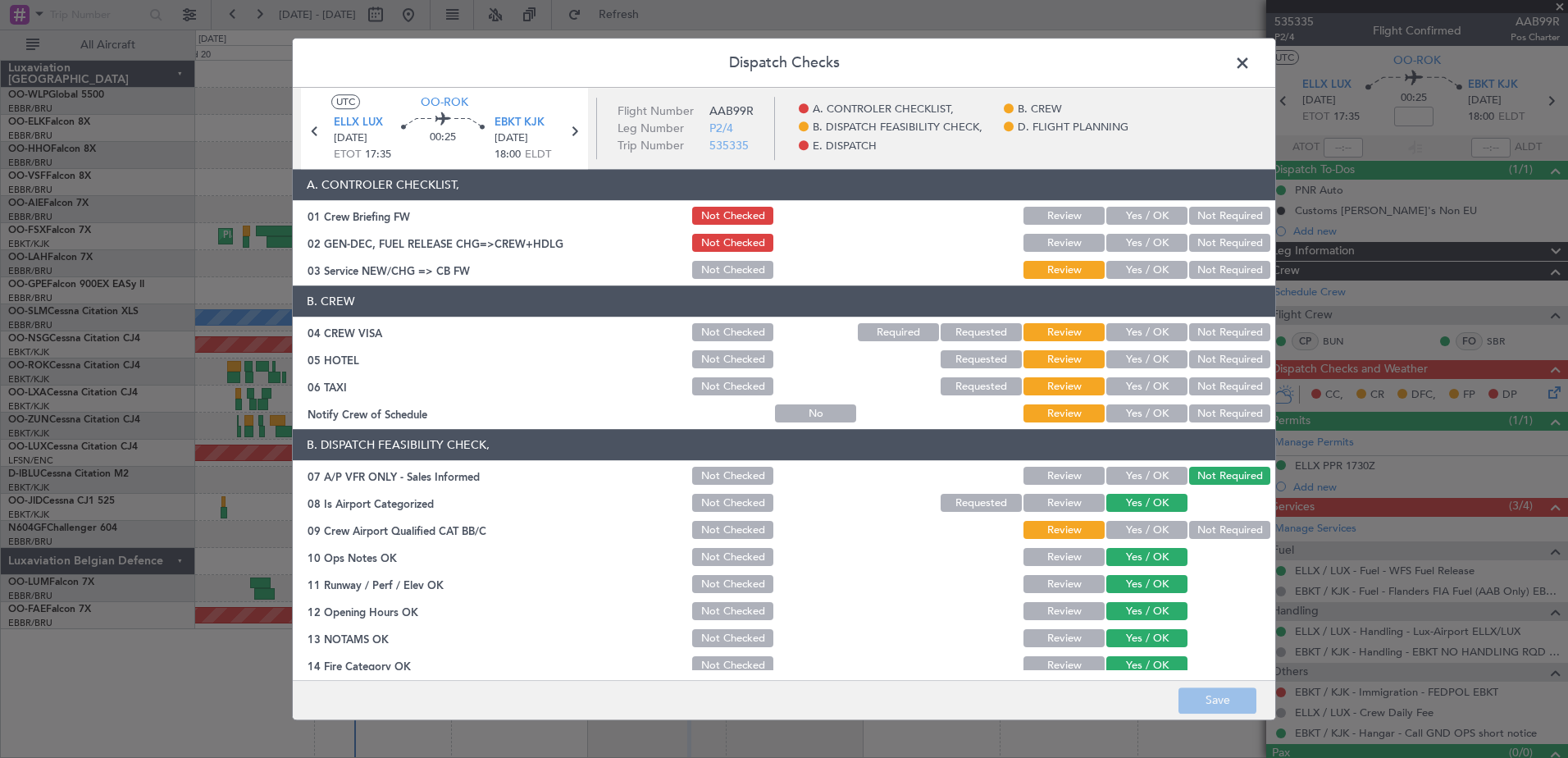
click at [1107, 271] on button "Yes / OK" at bounding box center [1147, 270] width 81 height 18
click at [1062, 271] on button "Review" at bounding box center [1063, 270] width 81 height 18
click at [1128, 245] on button "Yes / OK" at bounding box center [1147, 243] width 81 height 18
click at [1201, 695] on button "Save" at bounding box center [1218, 700] width 78 height 27
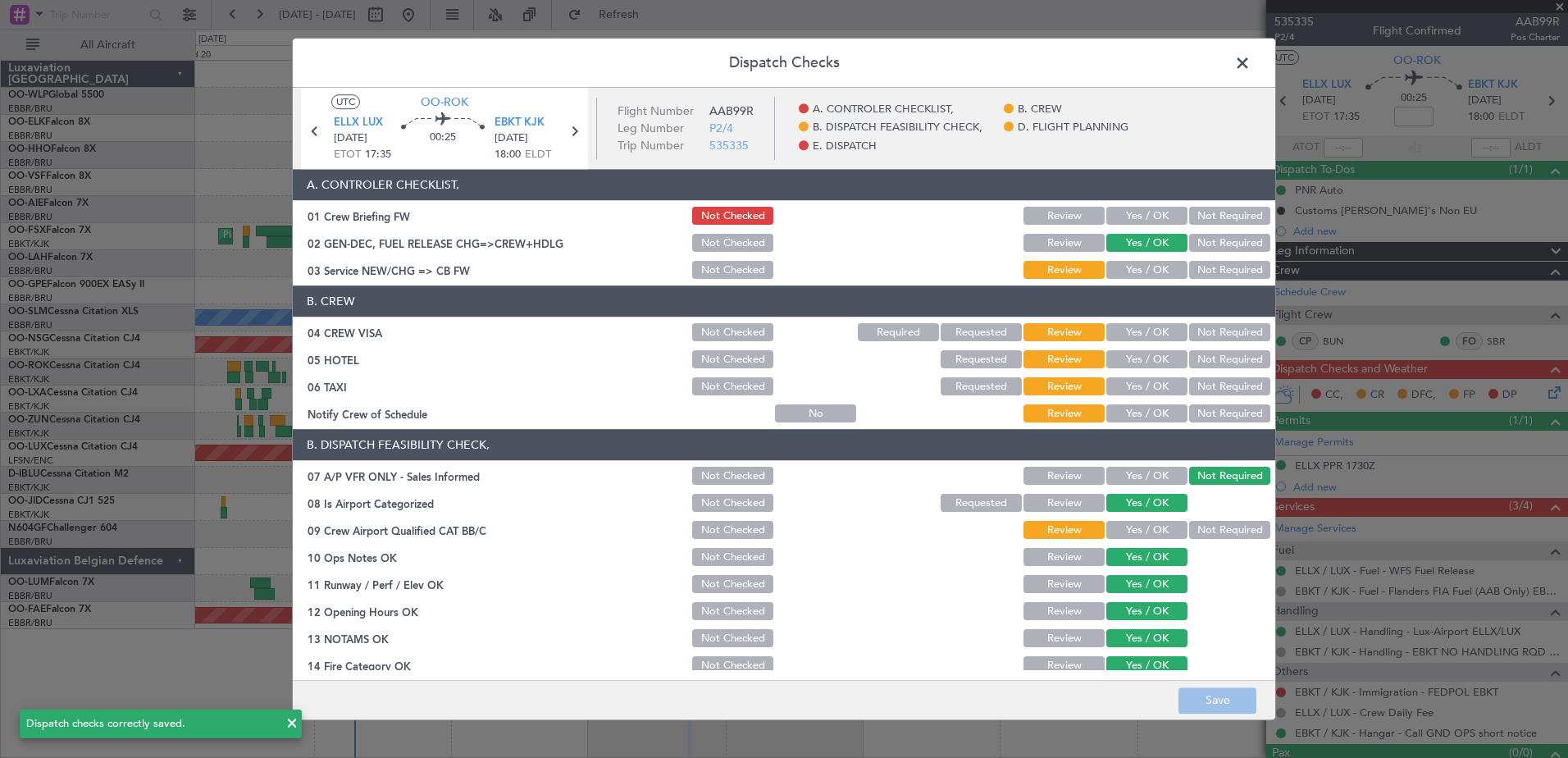
click at [1251, 67] on span at bounding box center [1251, 67] width 0 height 33
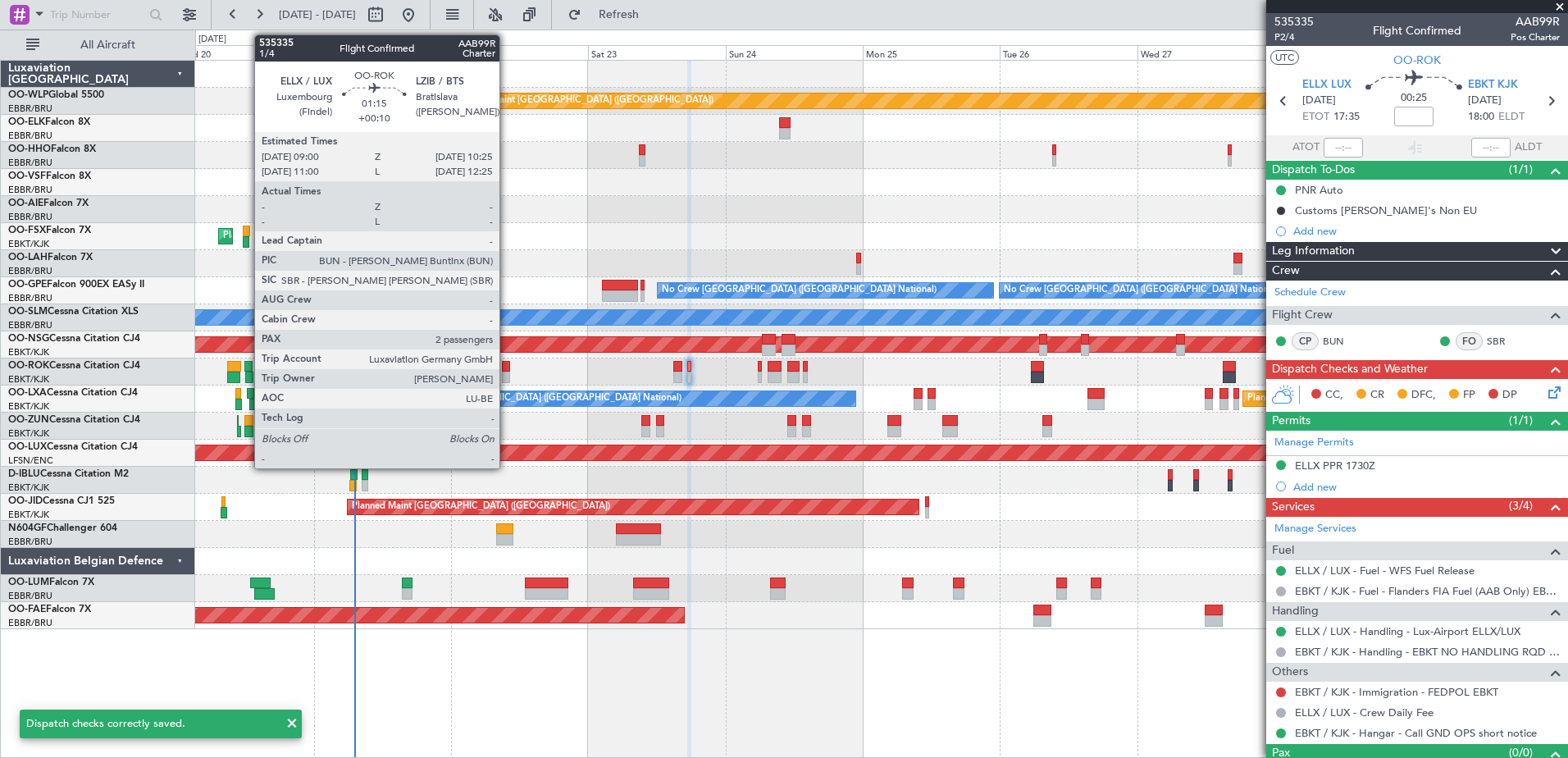
click at [507, 369] on div at bounding box center [506, 366] width 8 height 12
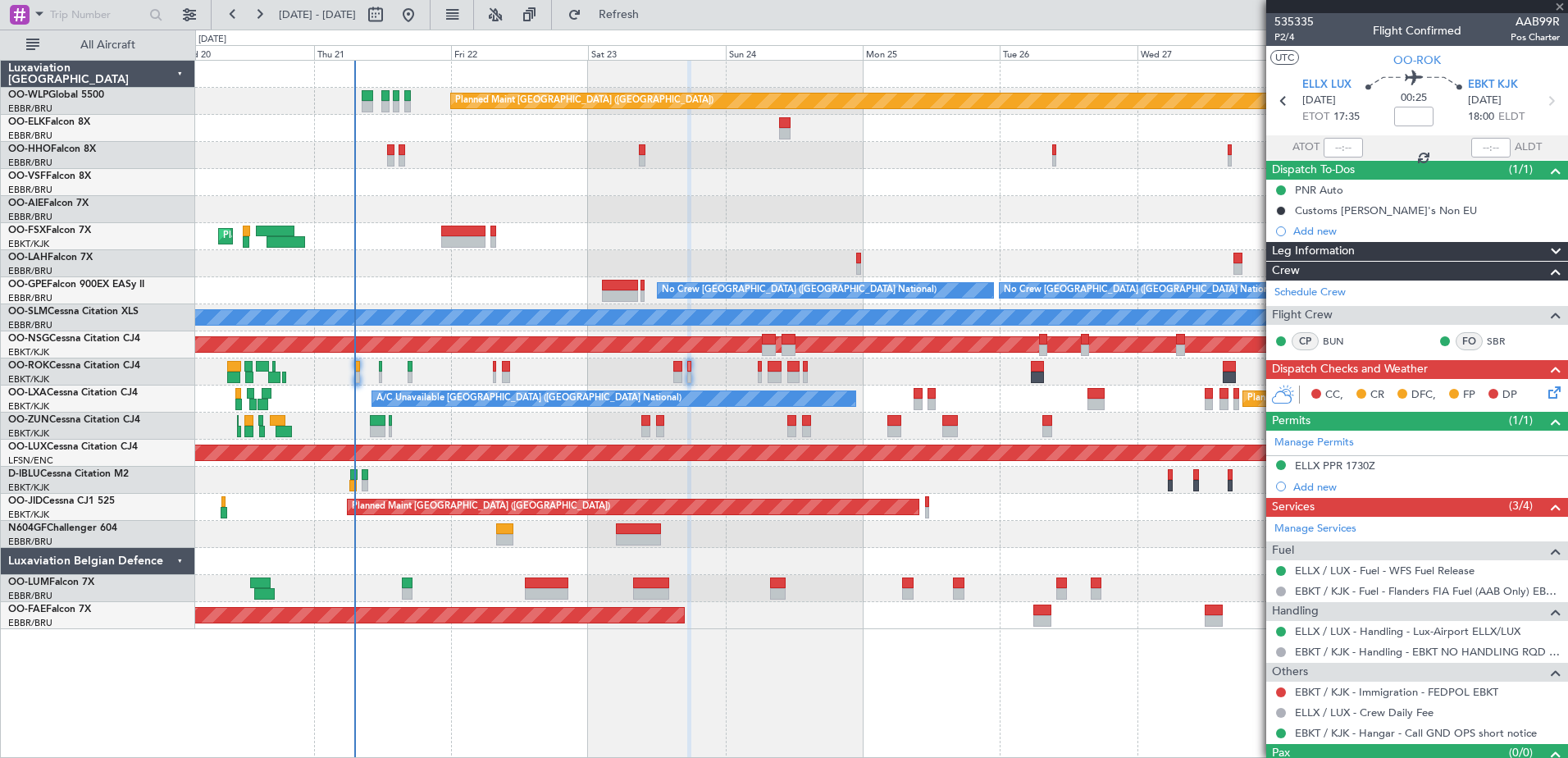
type input "+00:10"
type input "2"
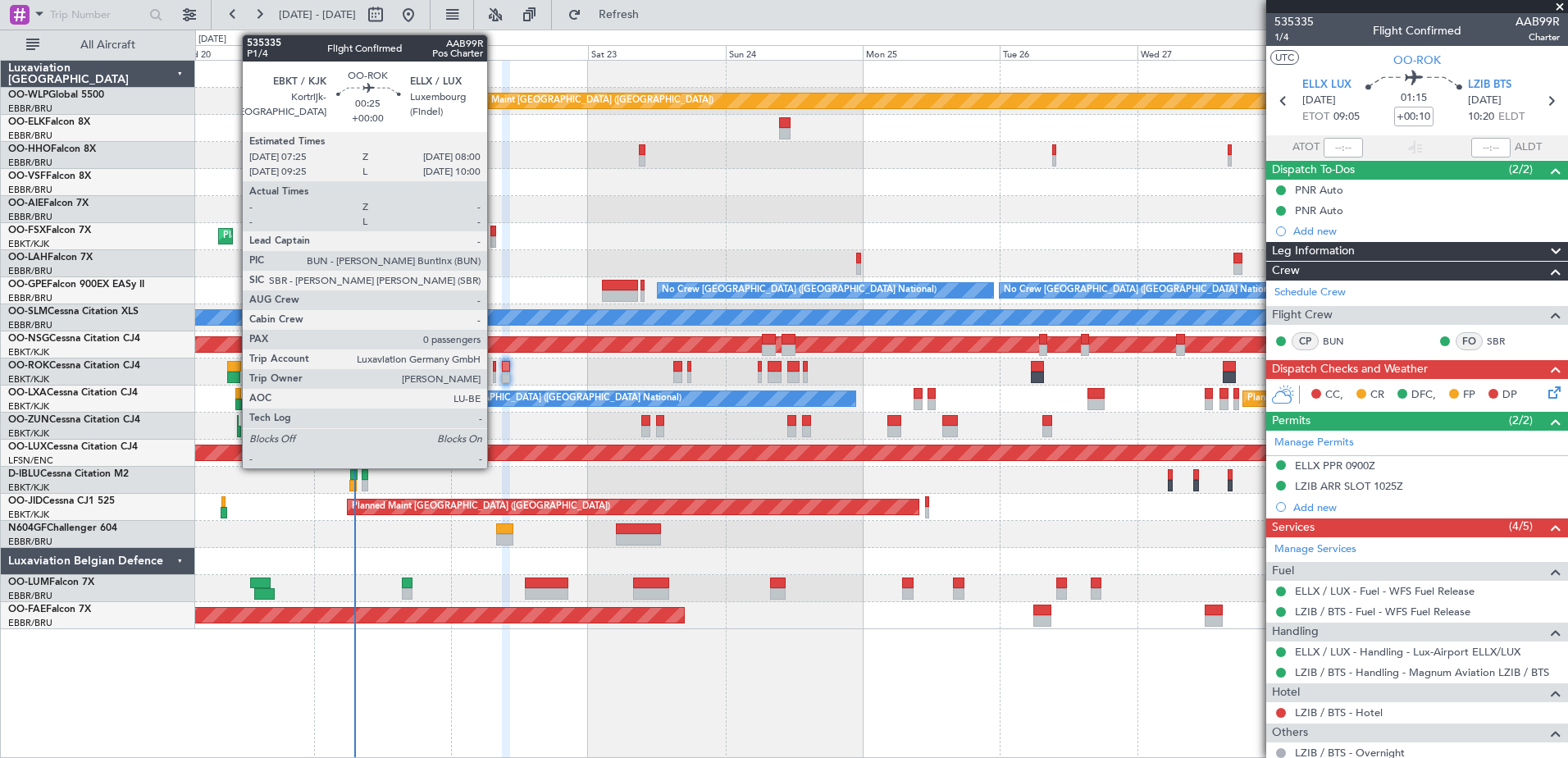
click at [494, 366] on div at bounding box center [495, 366] width 4 height 12
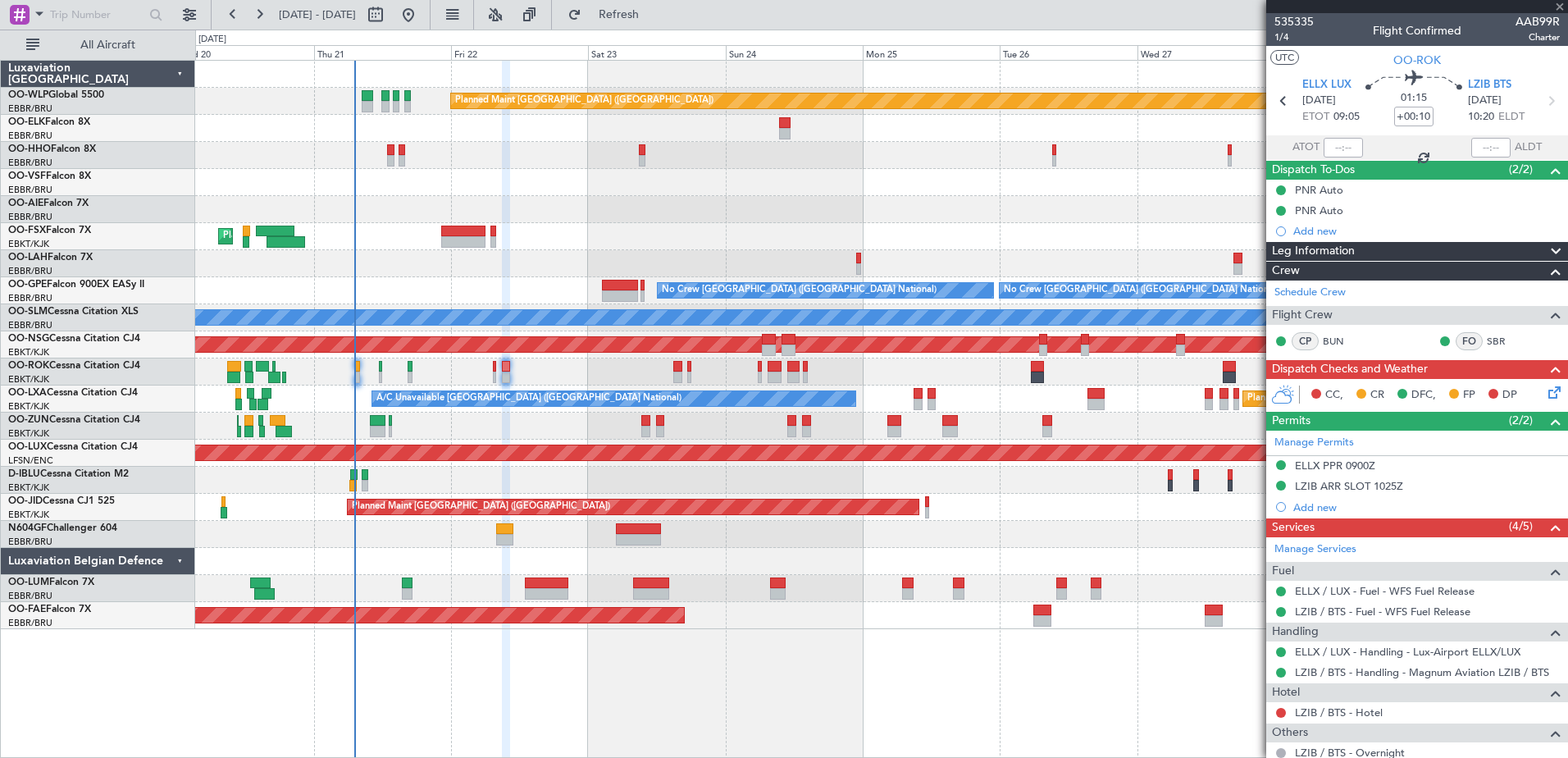
type input "0"
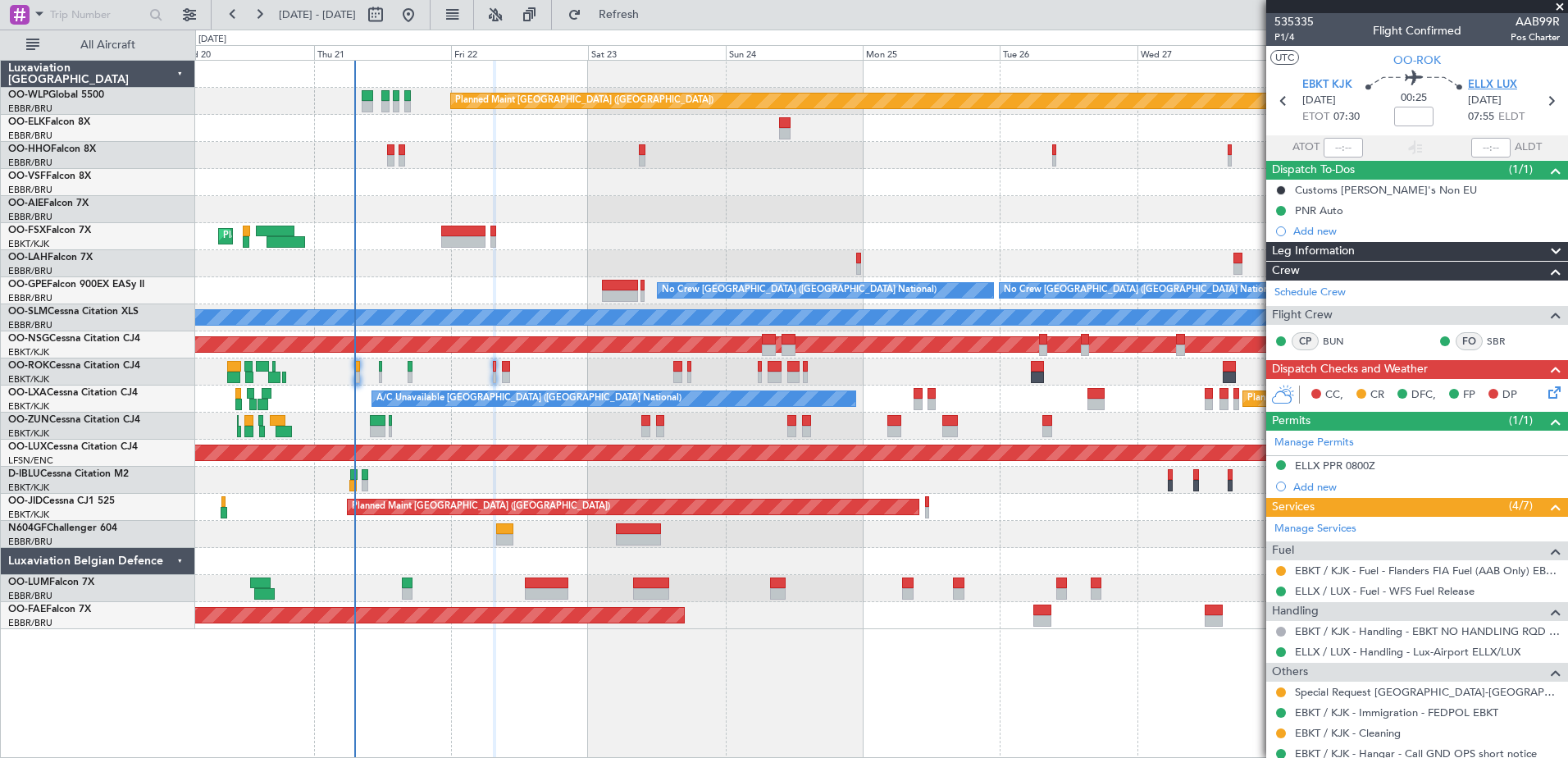
click at [1499, 87] on span "ELLX LUX" at bounding box center [1492, 85] width 49 height 16
click at [1368, 463] on div "ELLX PPR 0800Z" at bounding box center [1335, 466] width 80 height 14
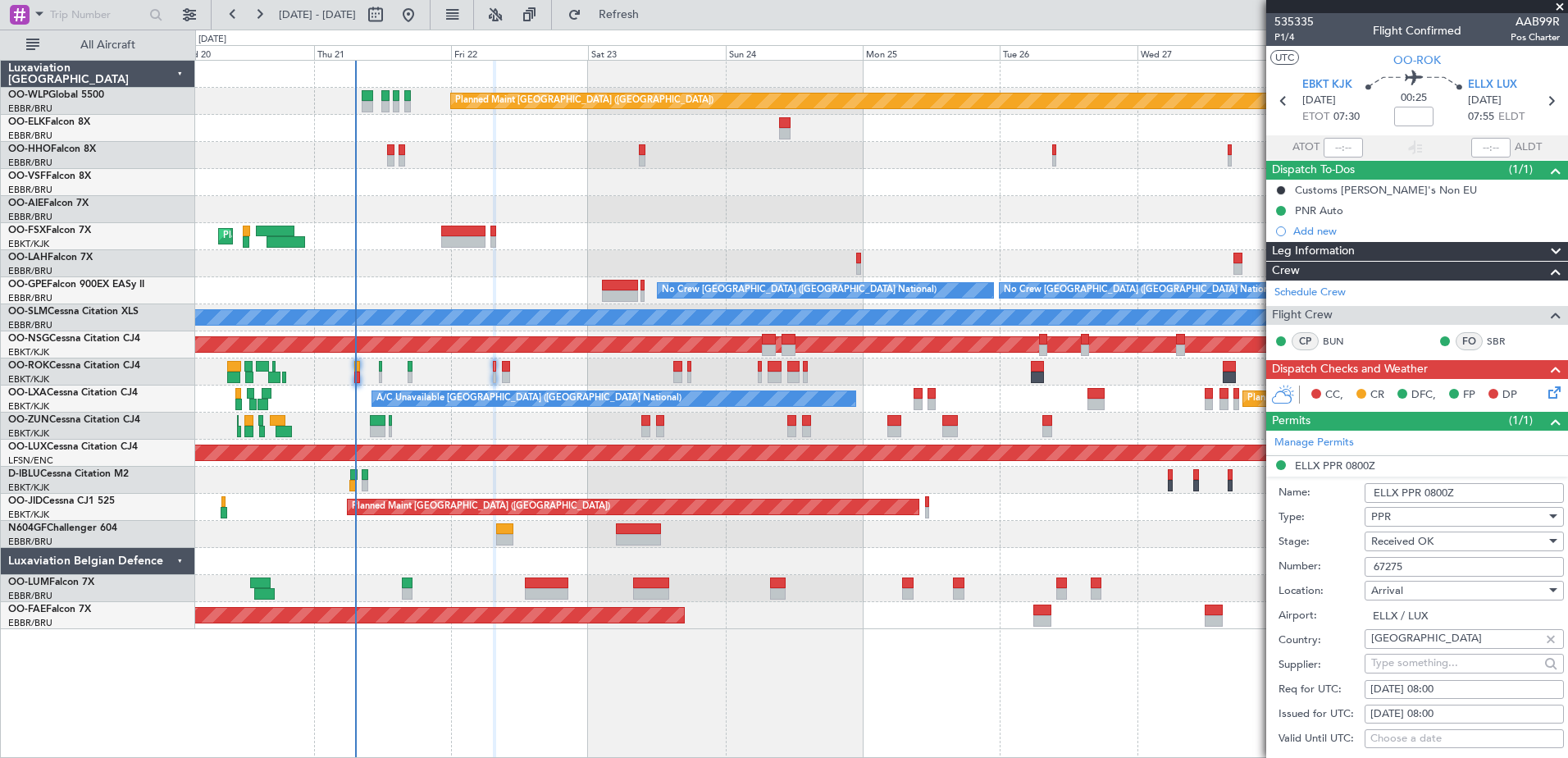
drag, startPoint x: 1411, startPoint y: 569, endPoint x: 1368, endPoint y: 570, distance: 43.0
click at [1368, 570] on input "67275" at bounding box center [1464, 566] width 199 height 20
click at [1543, 95] on icon at bounding box center [1551, 100] width 21 height 21
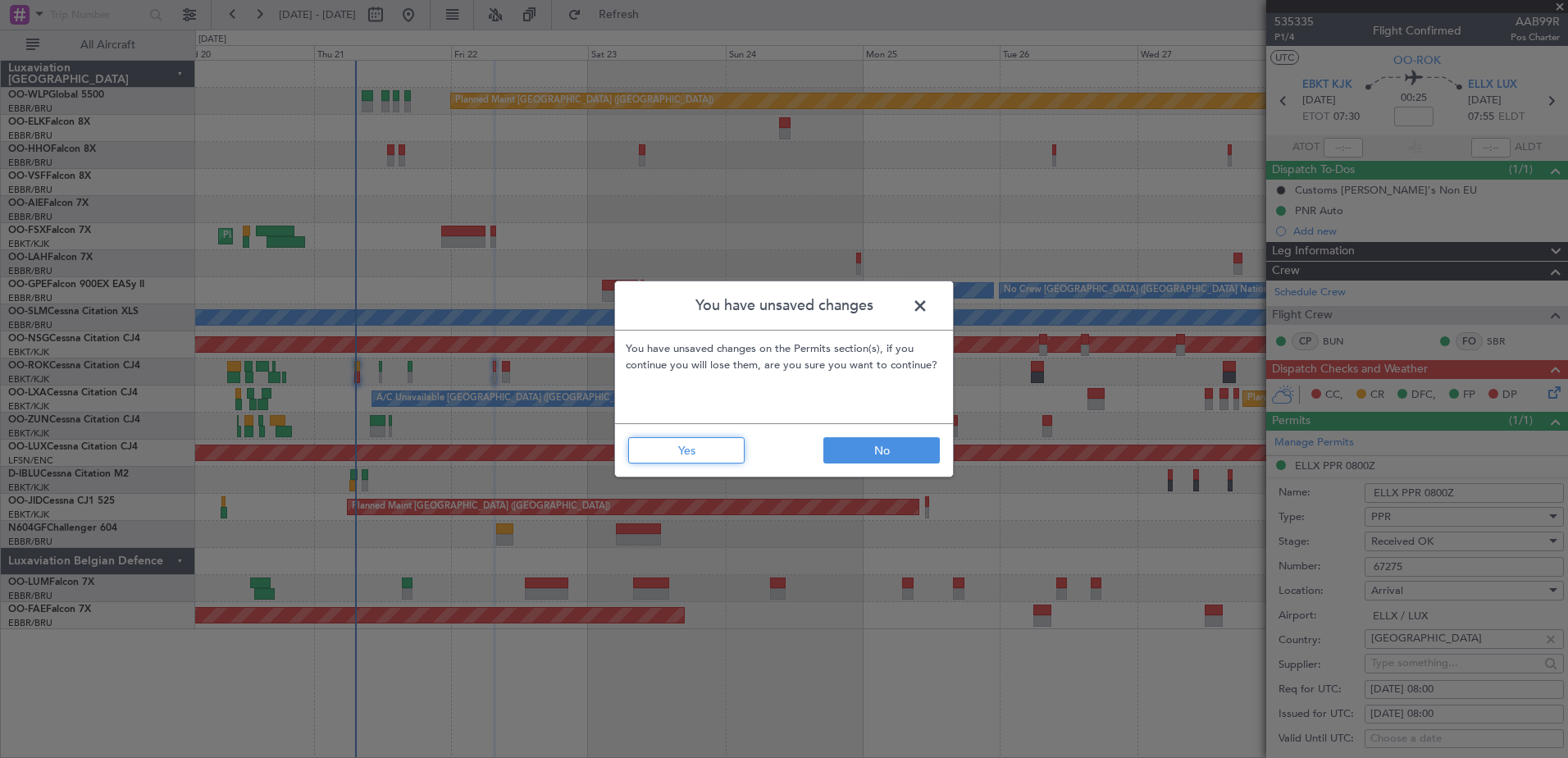
click at [732, 443] on button "Yes" at bounding box center [686, 451] width 116 height 27
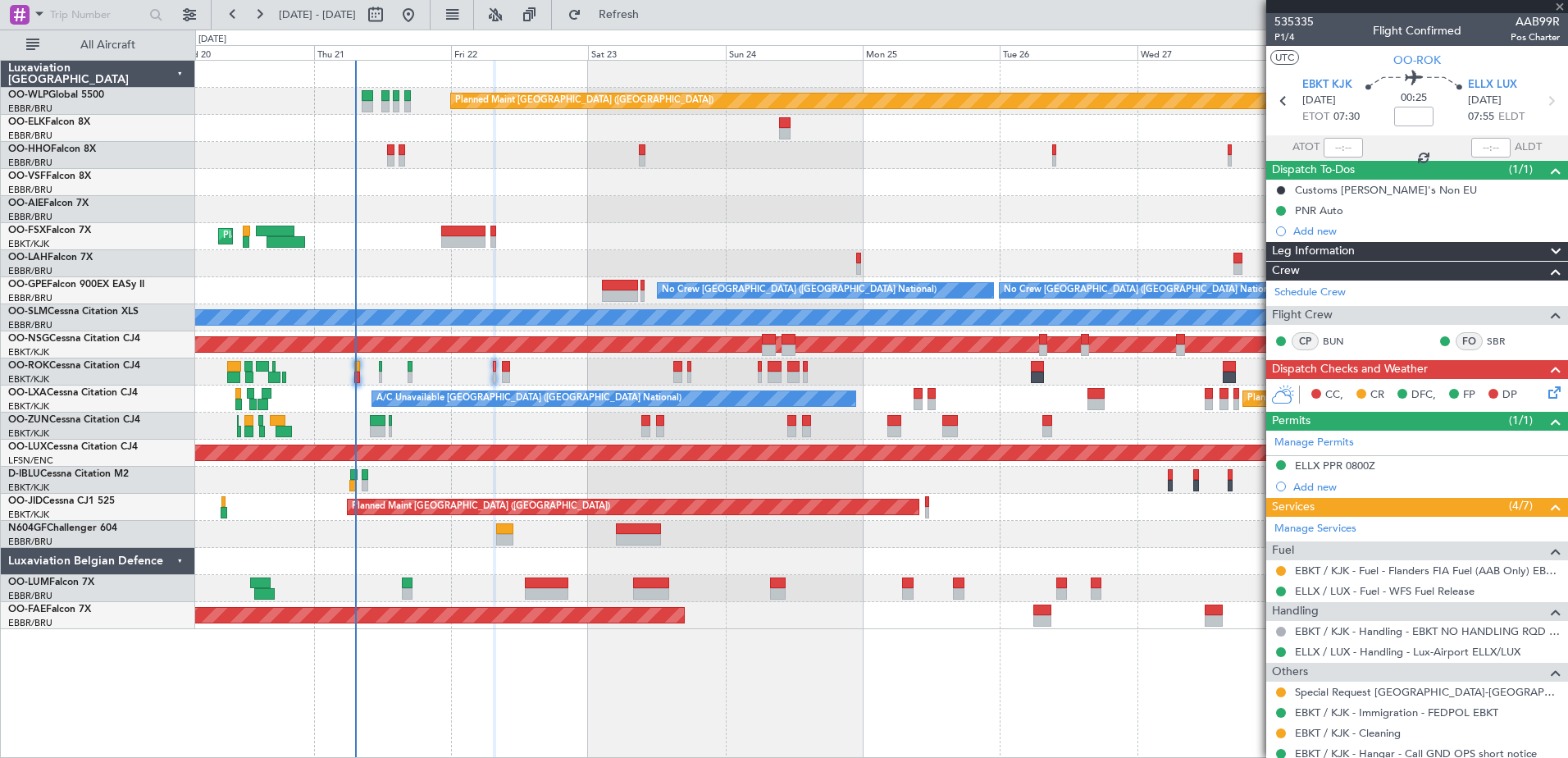
type input "+00:10"
type input "2"
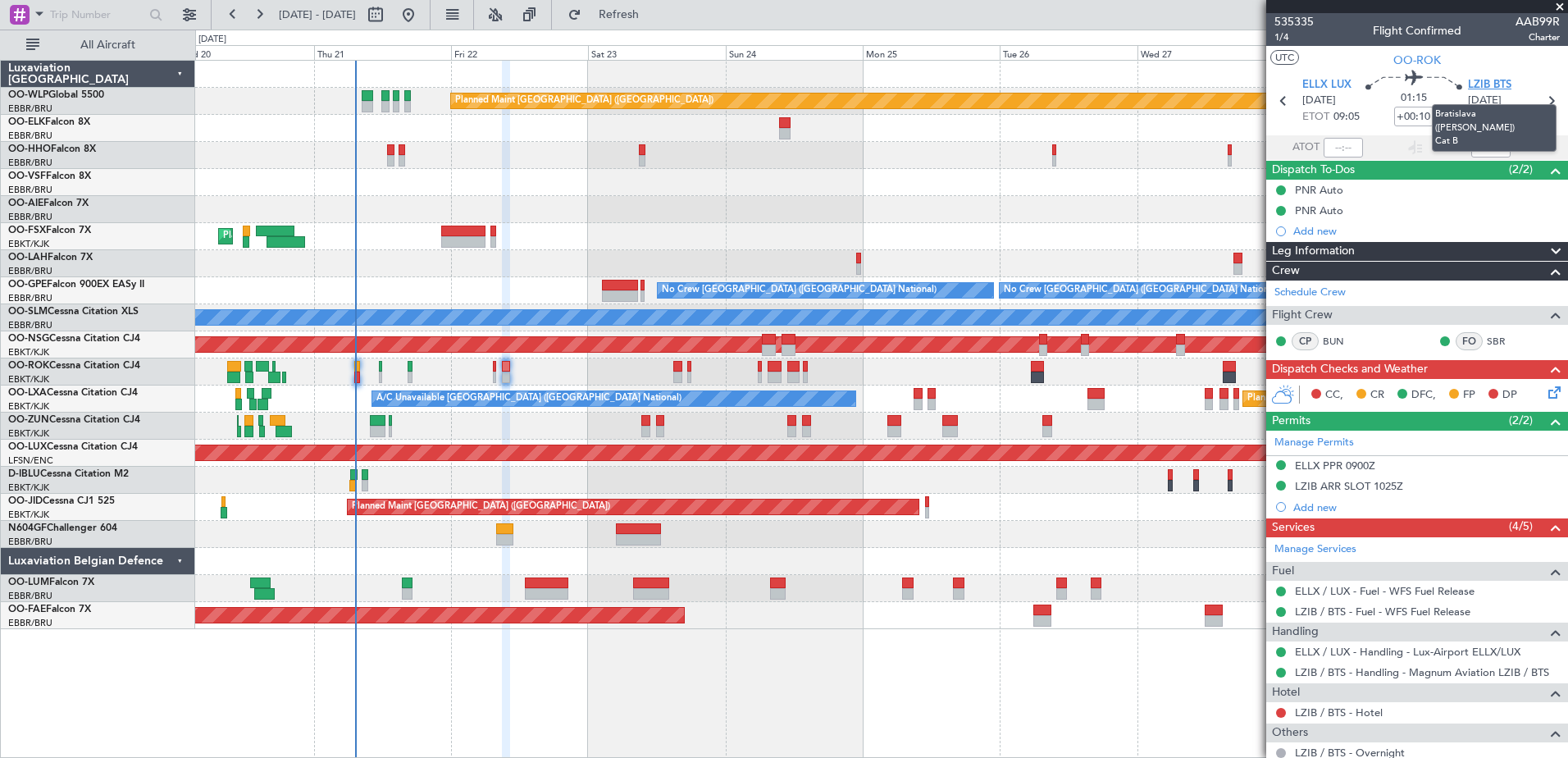
click at [1492, 85] on span "LZIB BTS" at bounding box center [1490, 85] width 44 height 16
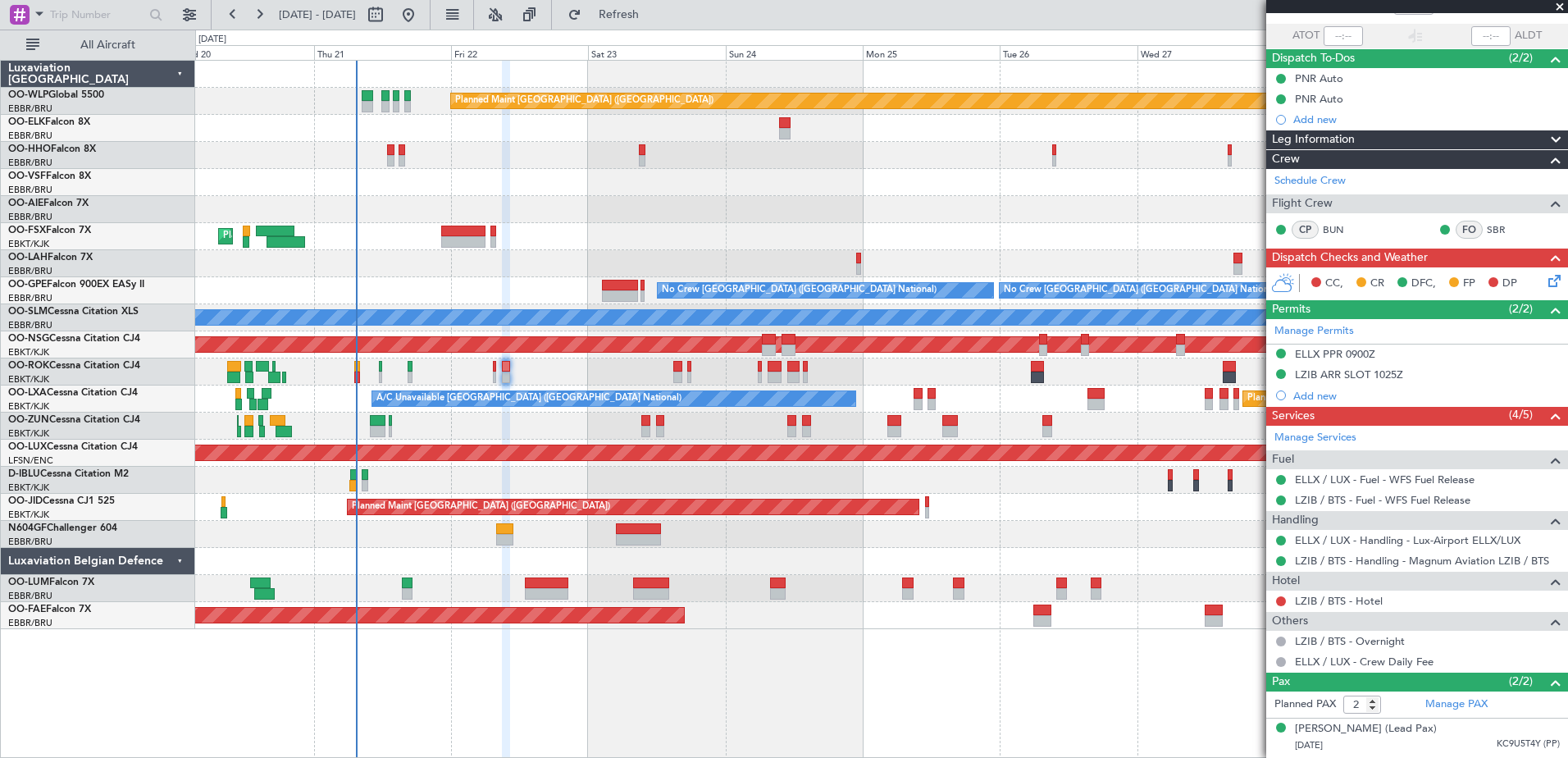
scroll to position [145, 0]
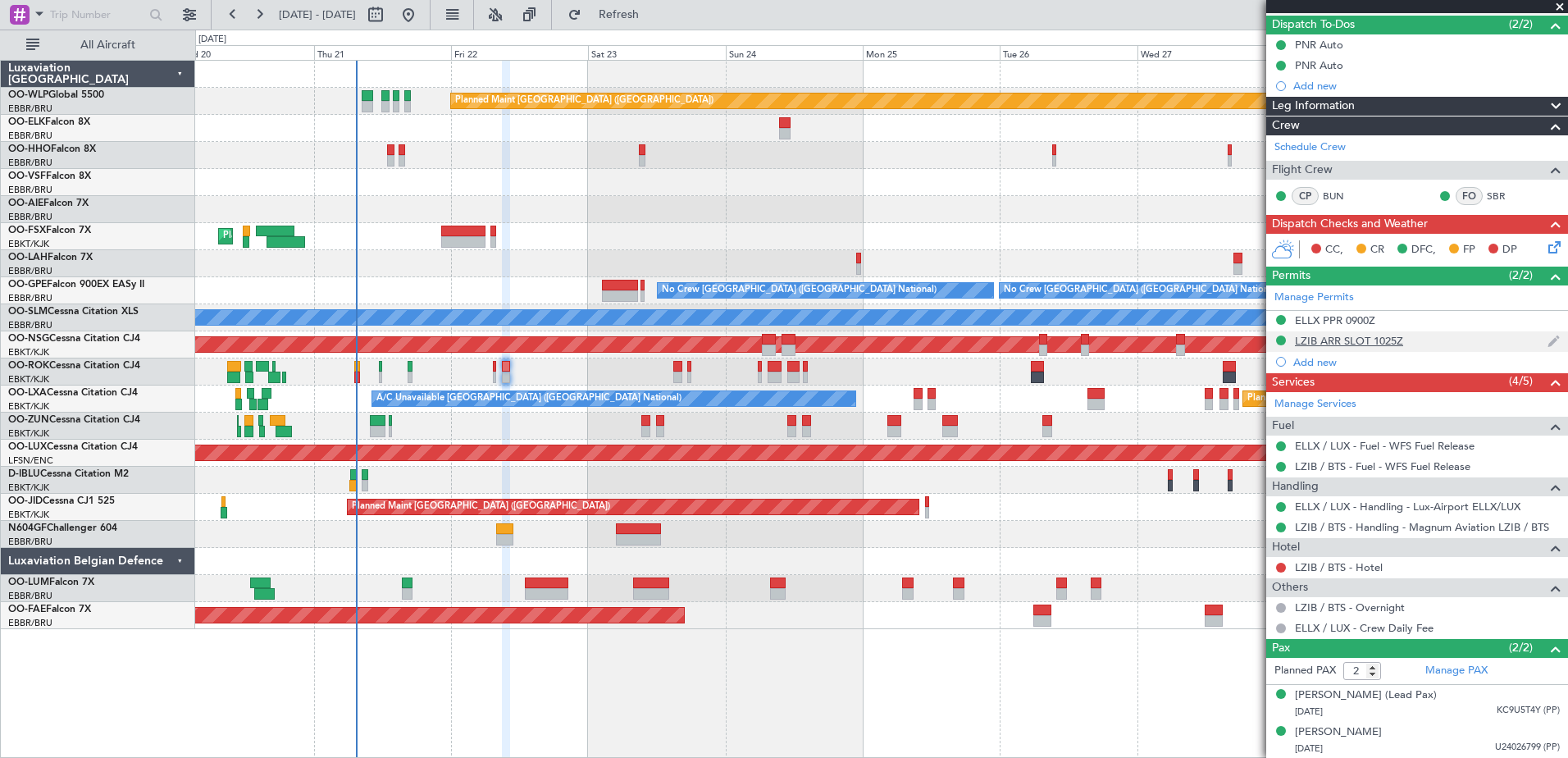
click at [1362, 343] on div "LZIB ARR SLOT 1025Z" at bounding box center [1349, 341] width 108 height 14
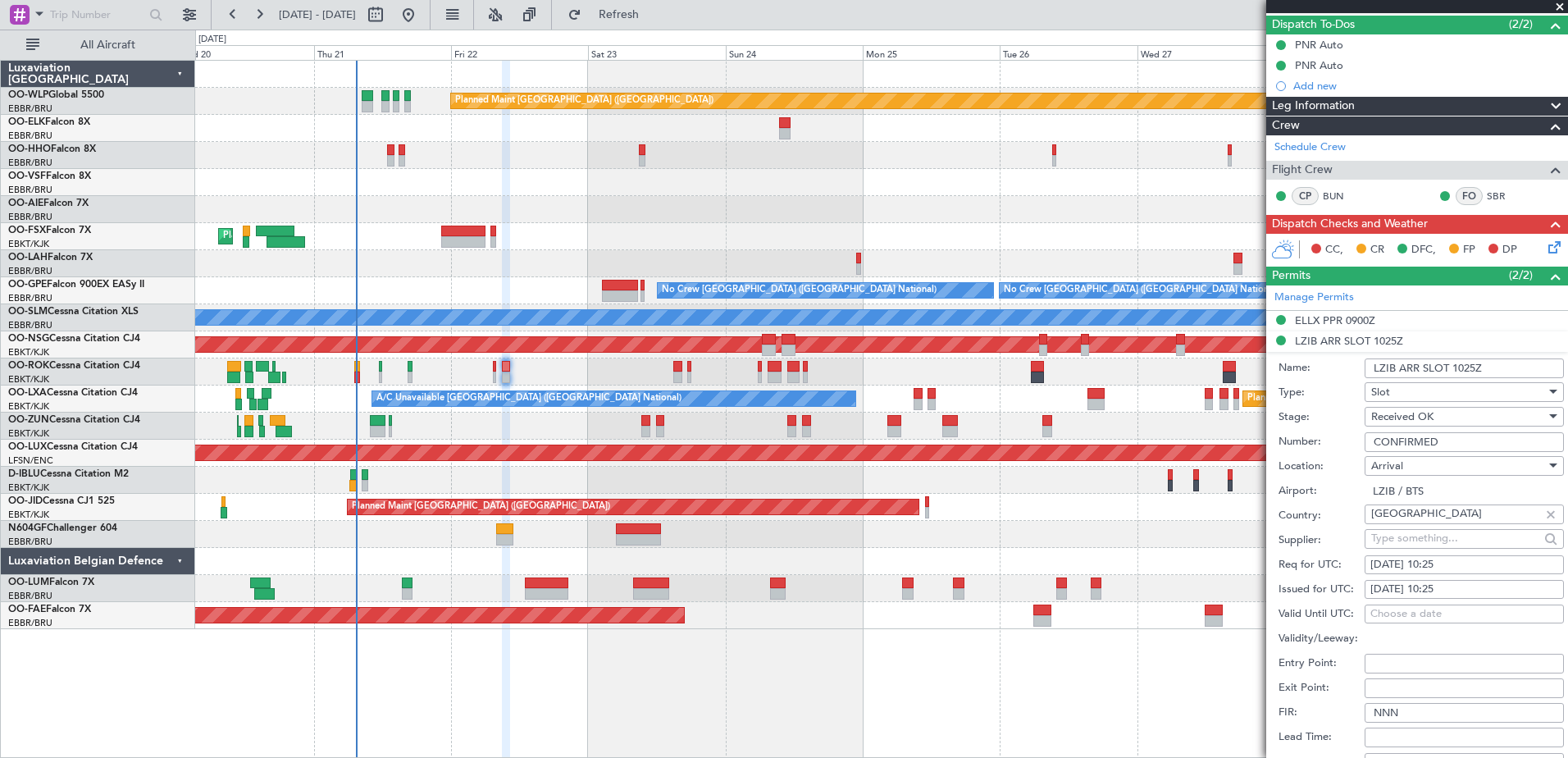
click at [1448, 443] on input "CONFIRMED" at bounding box center [1464, 442] width 199 height 20
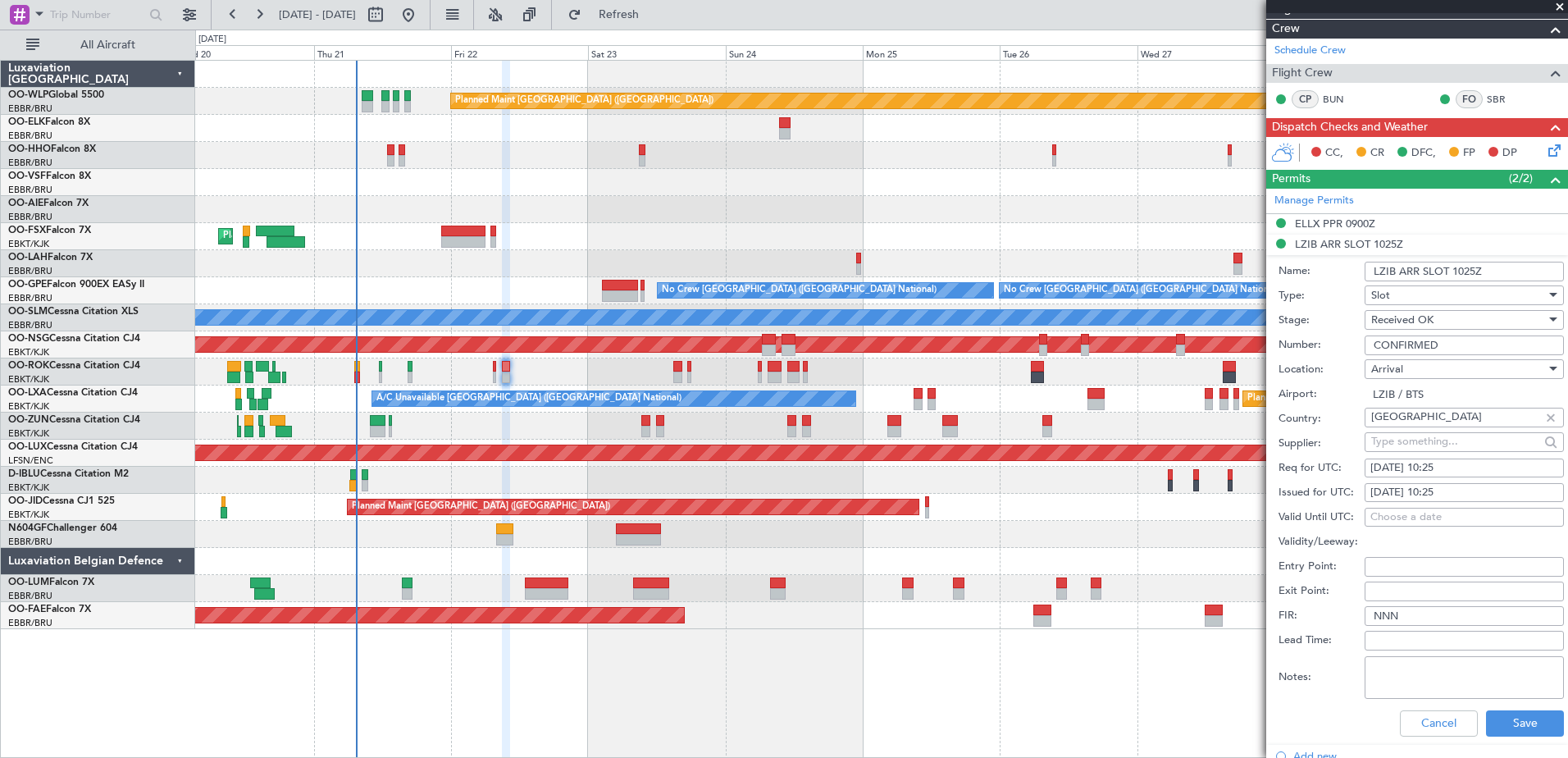
scroll to position [225, 0]
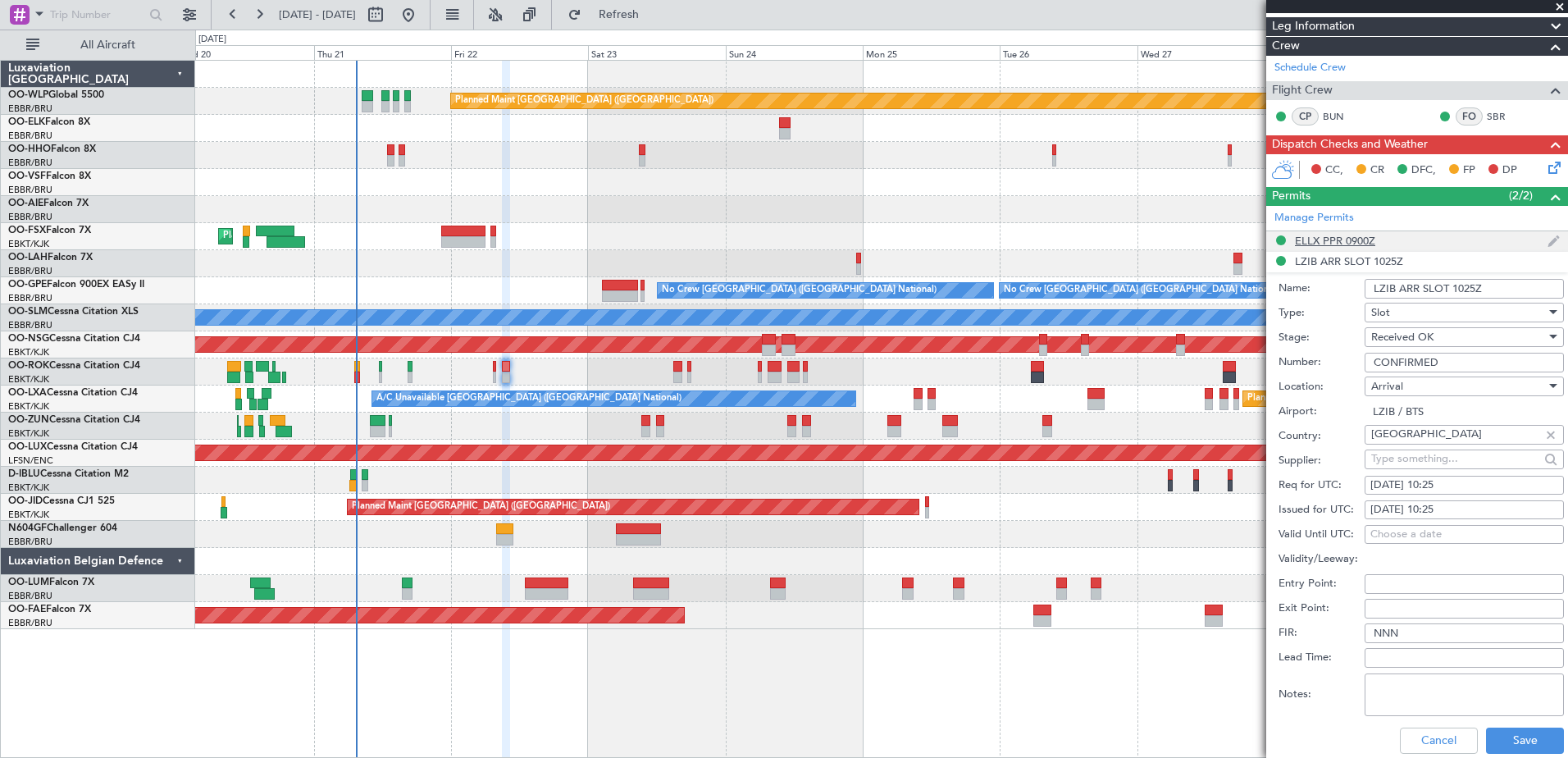
click at [1322, 238] on div "ELLX PPR 0900Z" at bounding box center [1335, 241] width 80 height 14
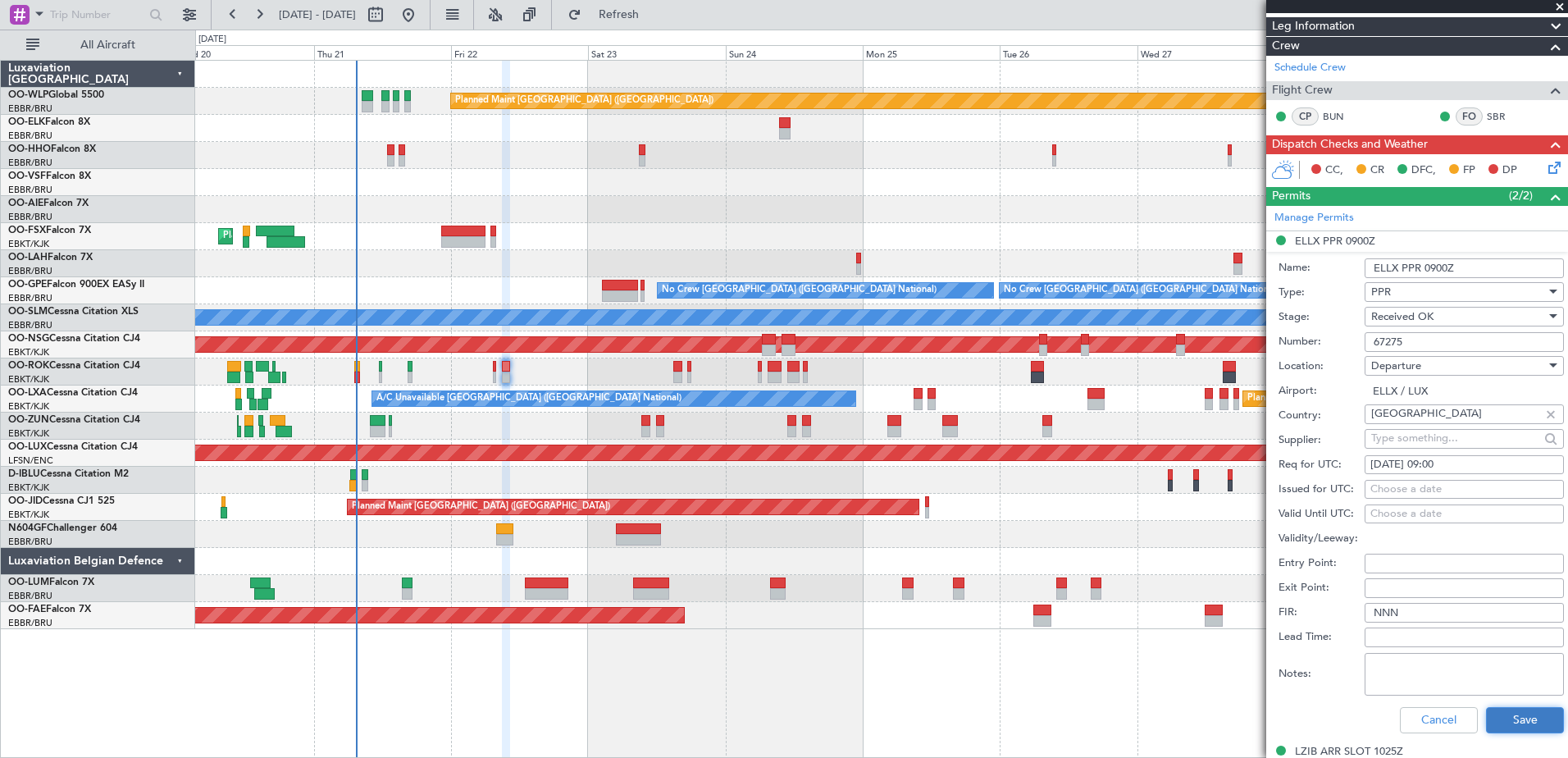
click at [1510, 713] on button "Save" at bounding box center [1525, 720] width 78 height 27
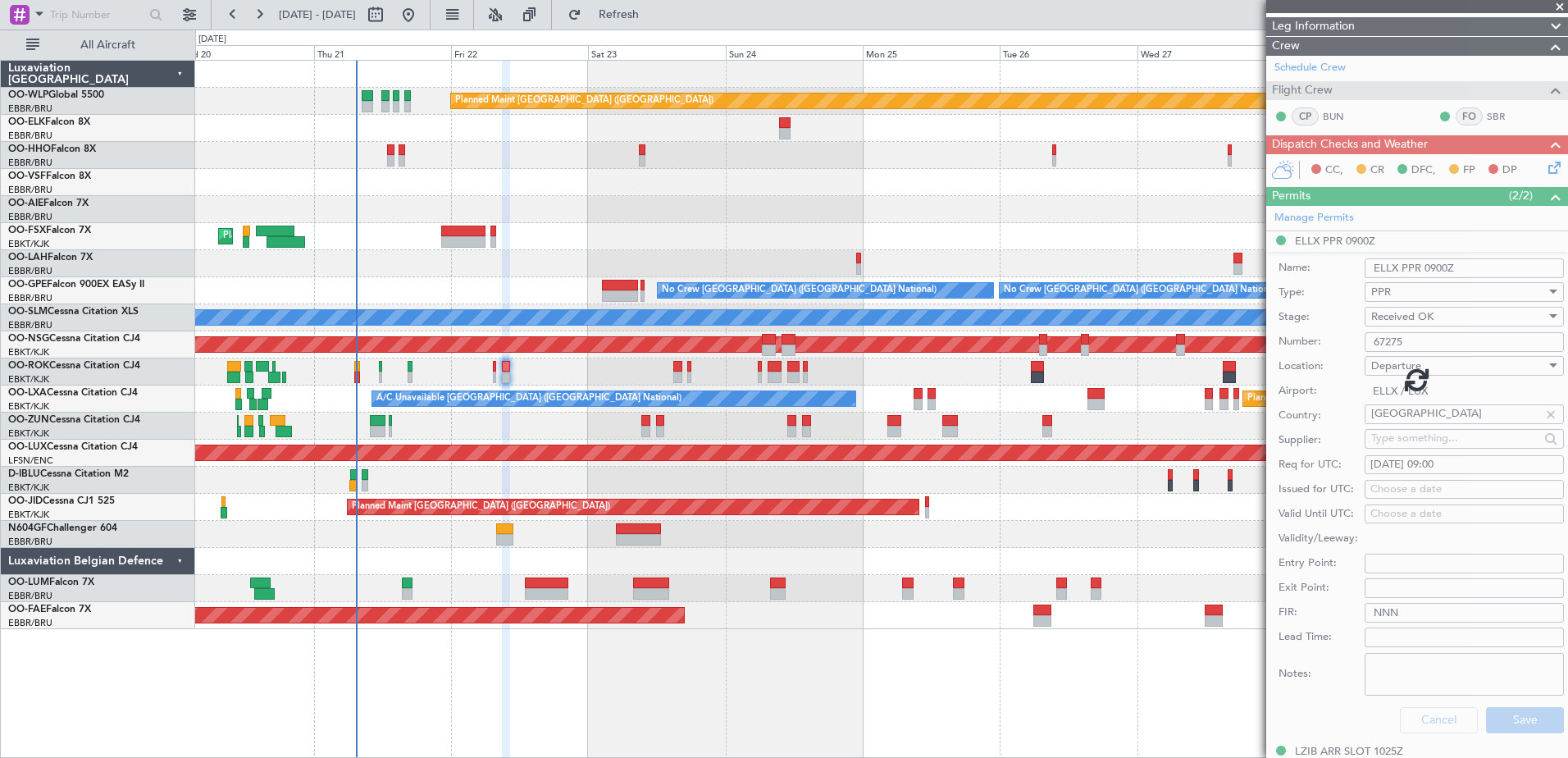
scroll to position [145, 0]
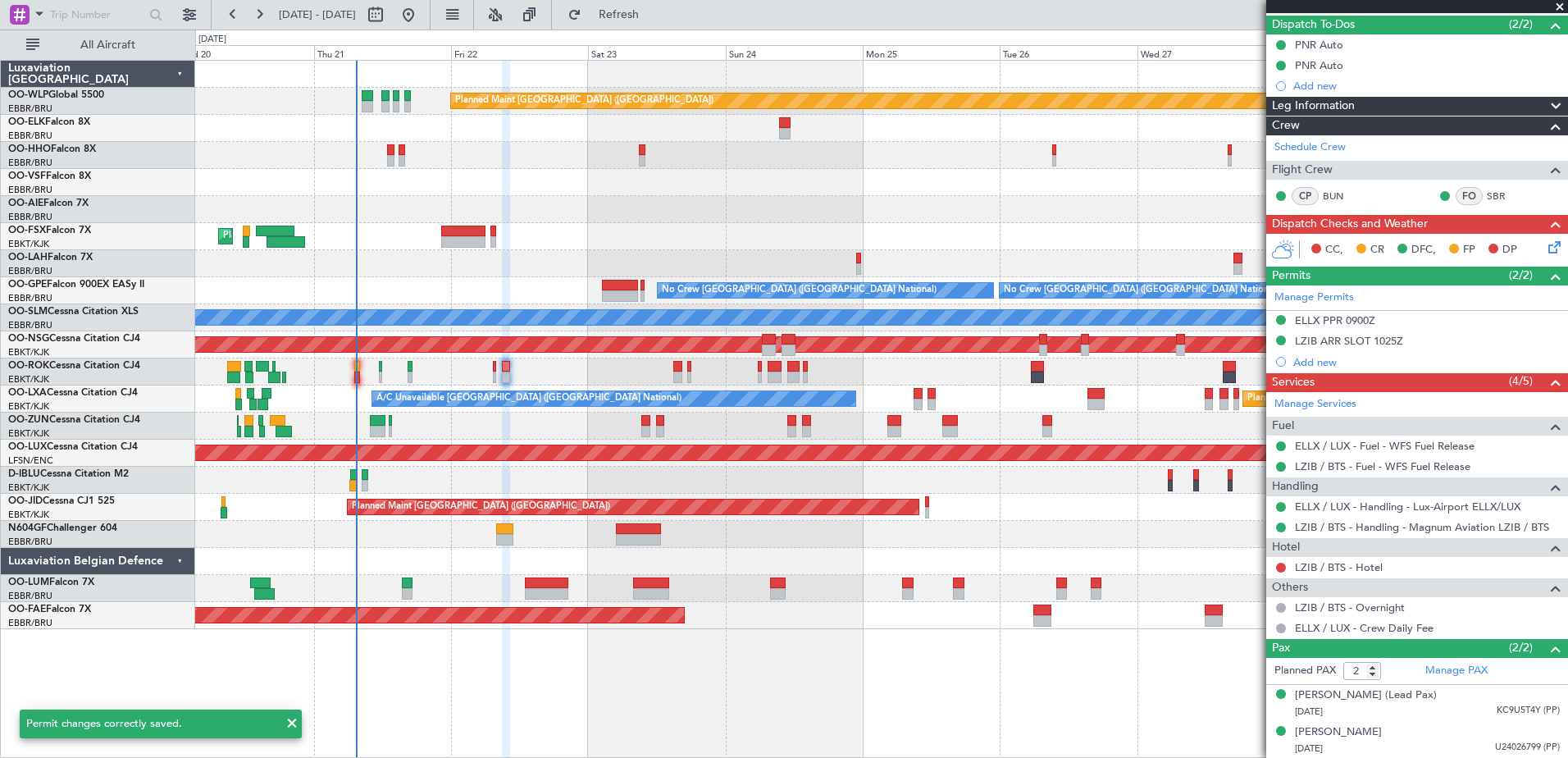
click at [1550, 251] on icon at bounding box center [1551, 244] width 13 height 13
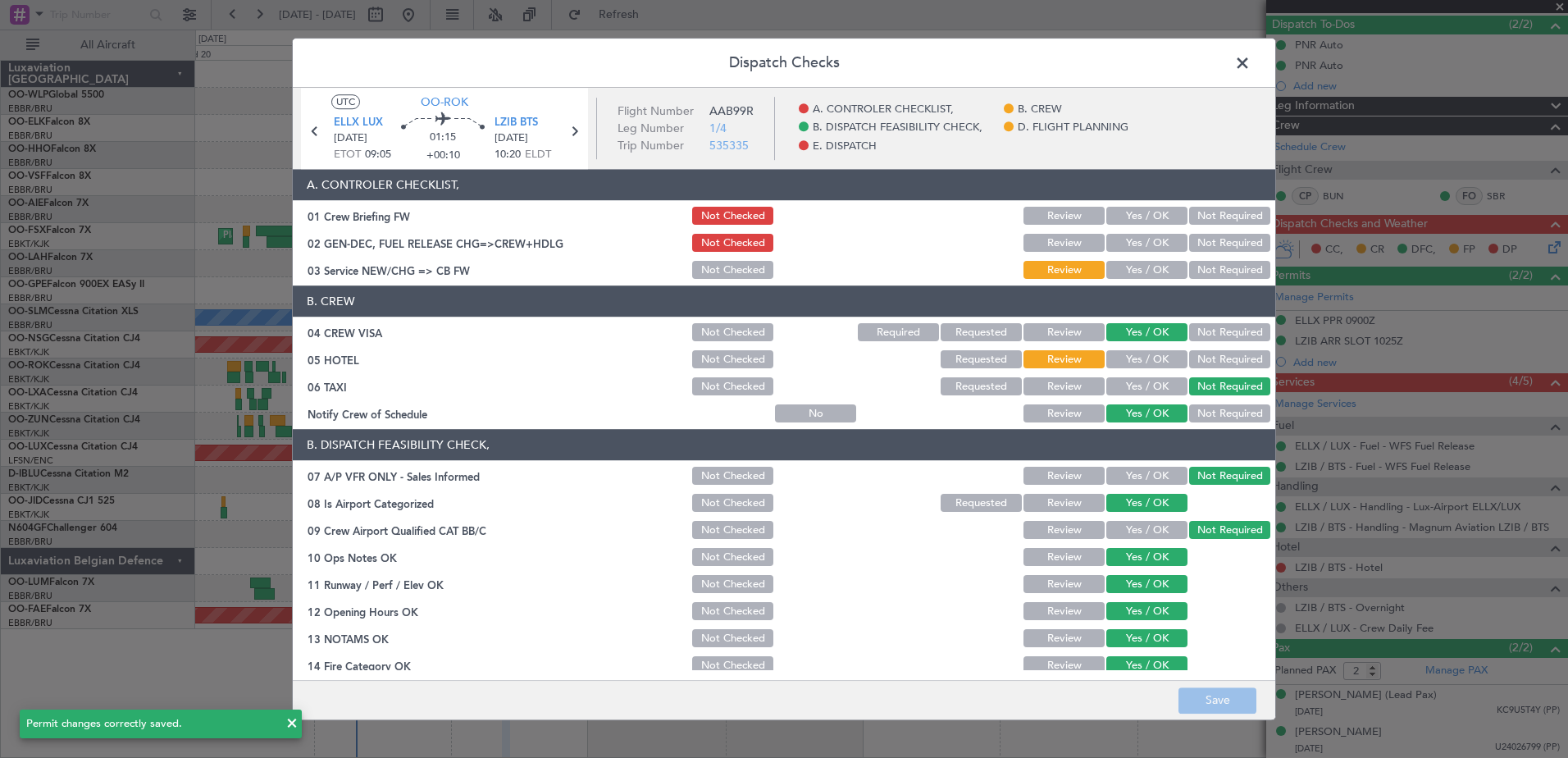
click at [1126, 243] on button "Yes / OK" at bounding box center [1147, 243] width 81 height 18
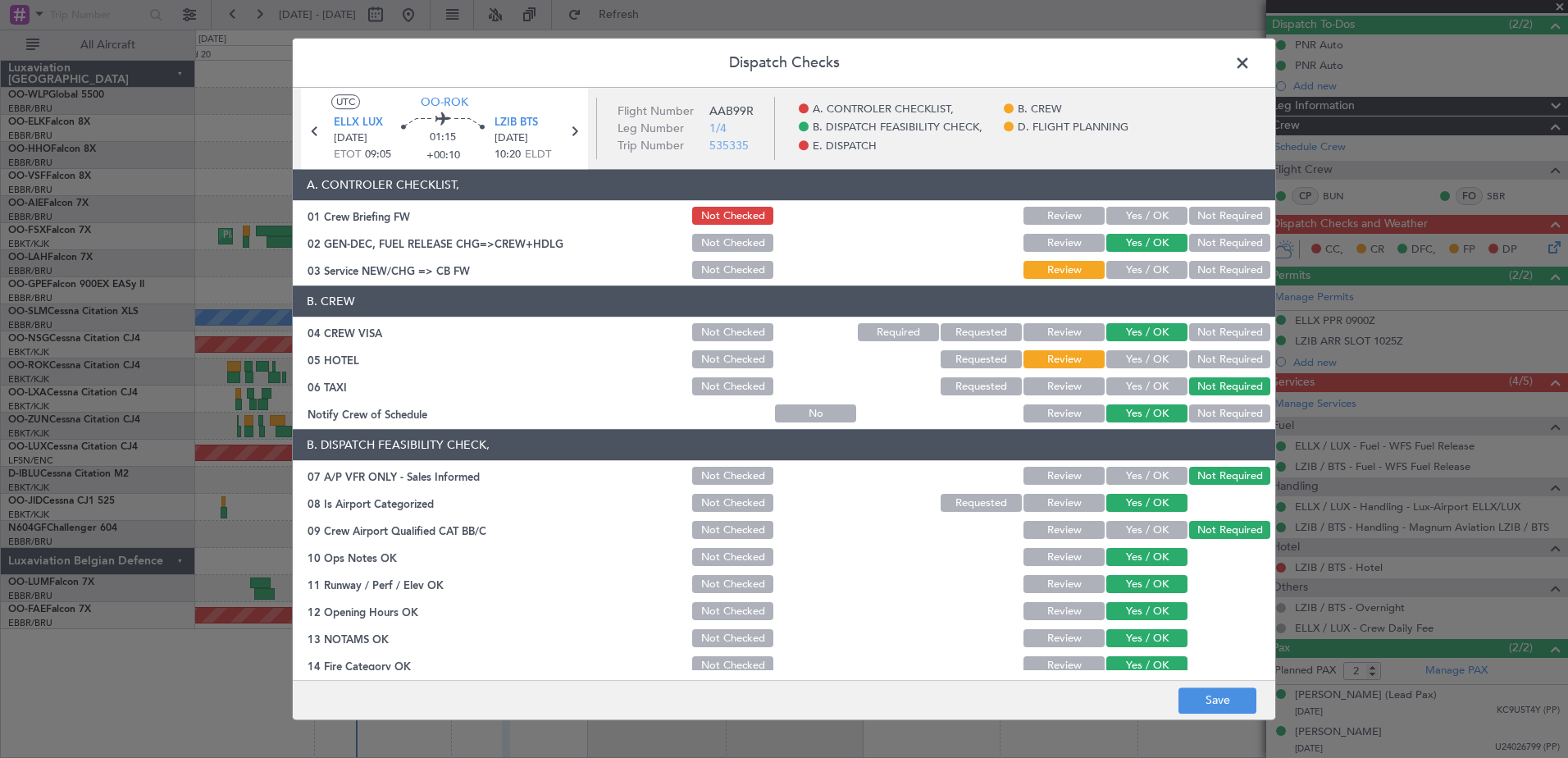
click at [1132, 270] on button "Yes / OK" at bounding box center [1147, 270] width 81 height 18
click at [1222, 694] on button "Save" at bounding box center [1218, 700] width 78 height 27
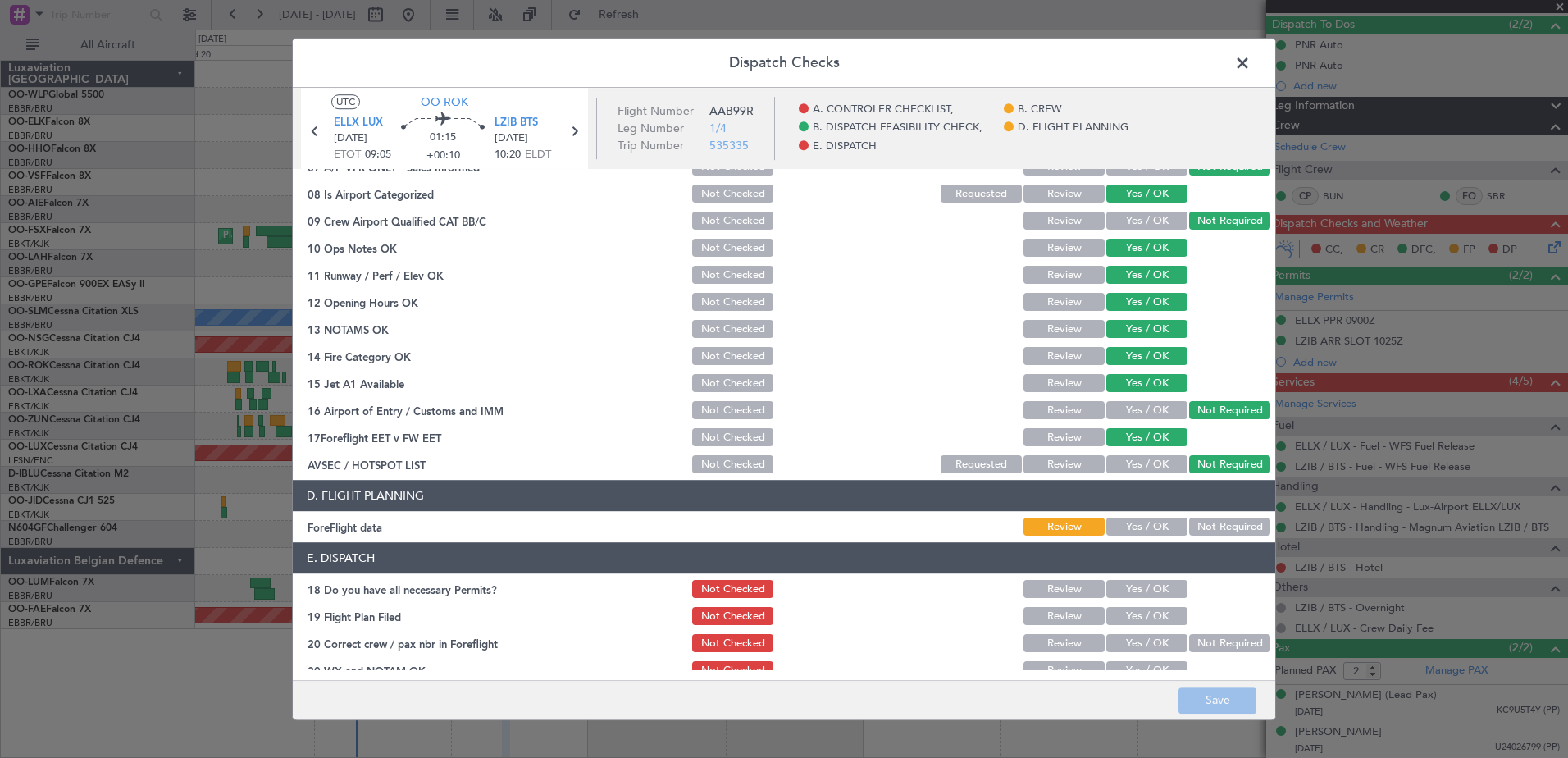
scroll to position [325, 0]
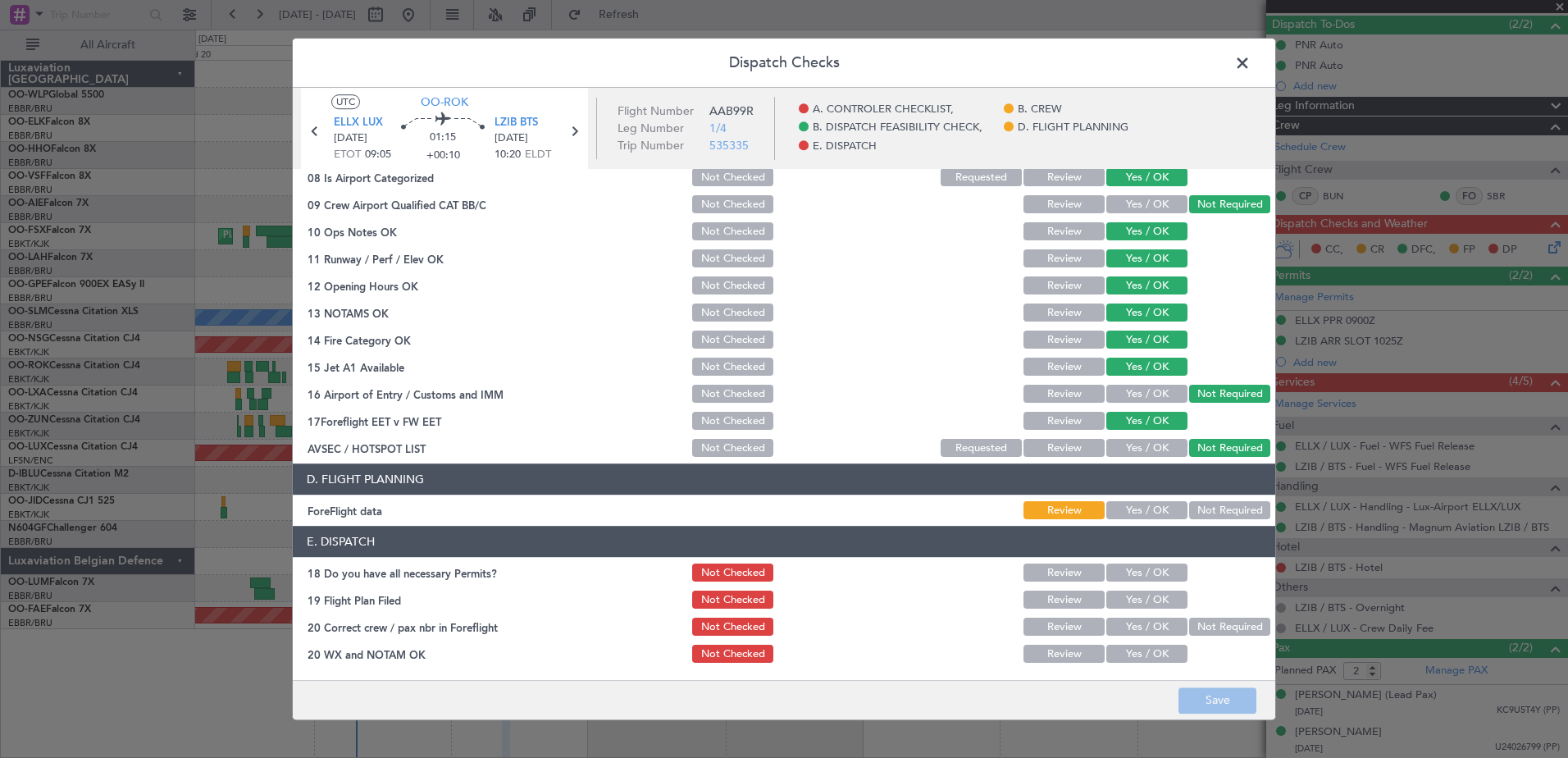
click at [1133, 507] on button "Yes / OK" at bounding box center [1147, 511] width 81 height 18
click at [1211, 700] on button "Save" at bounding box center [1218, 700] width 78 height 27
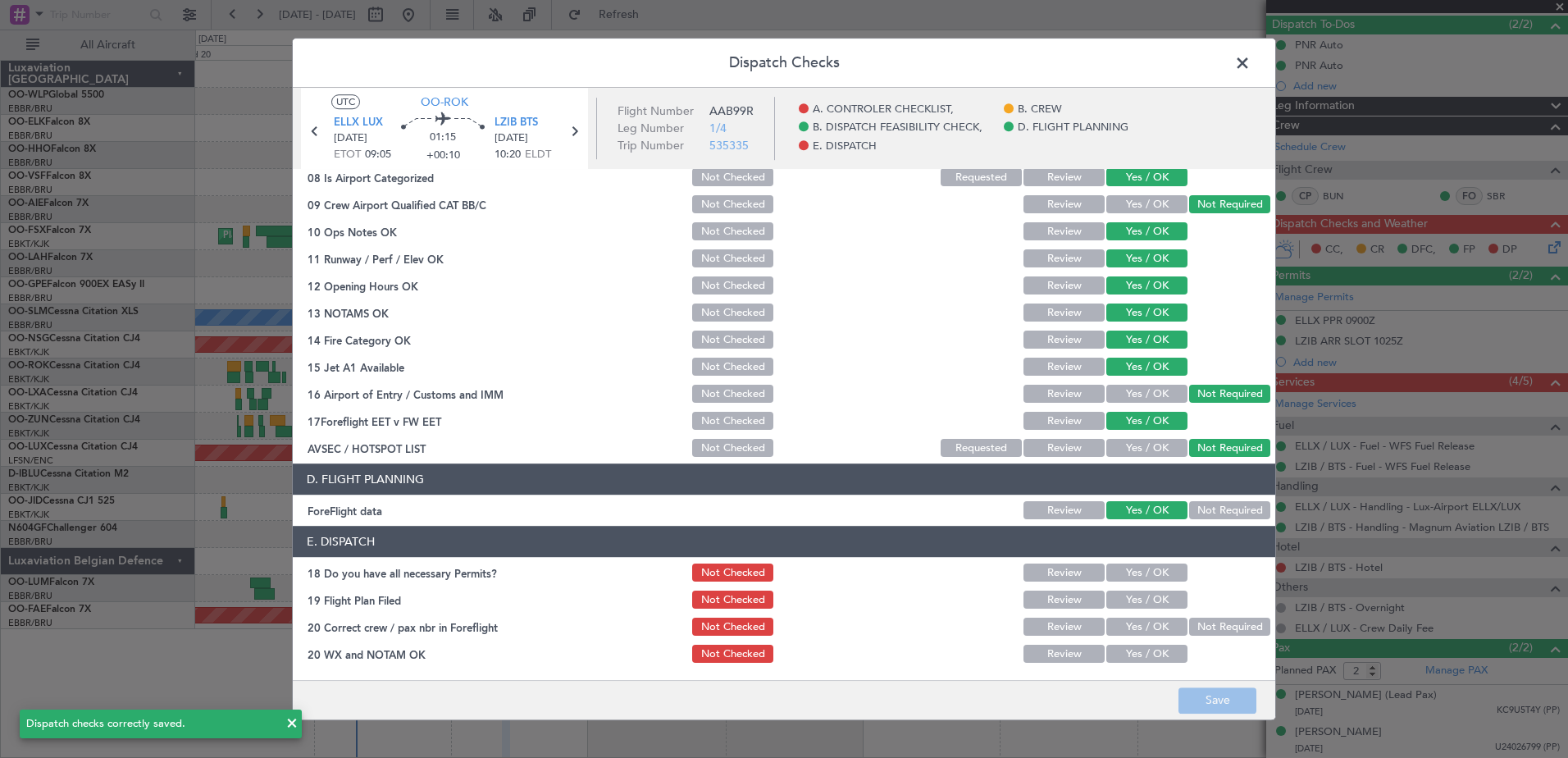
click at [1251, 66] on span at bounding box center [1251, 67] width 0 height 33
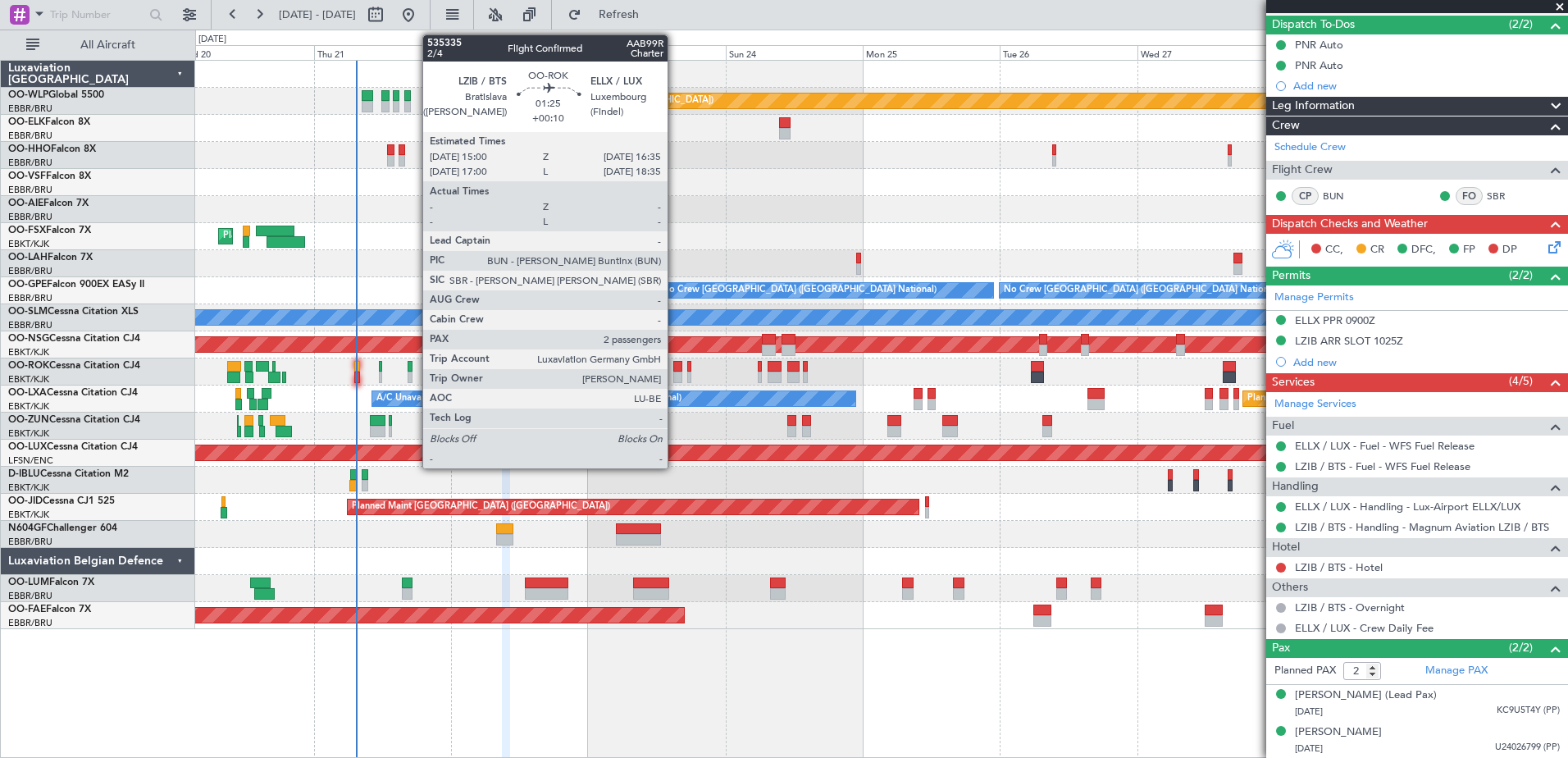
click at [675, 372] on div at bounding box center [678, 377] width 10 height 12
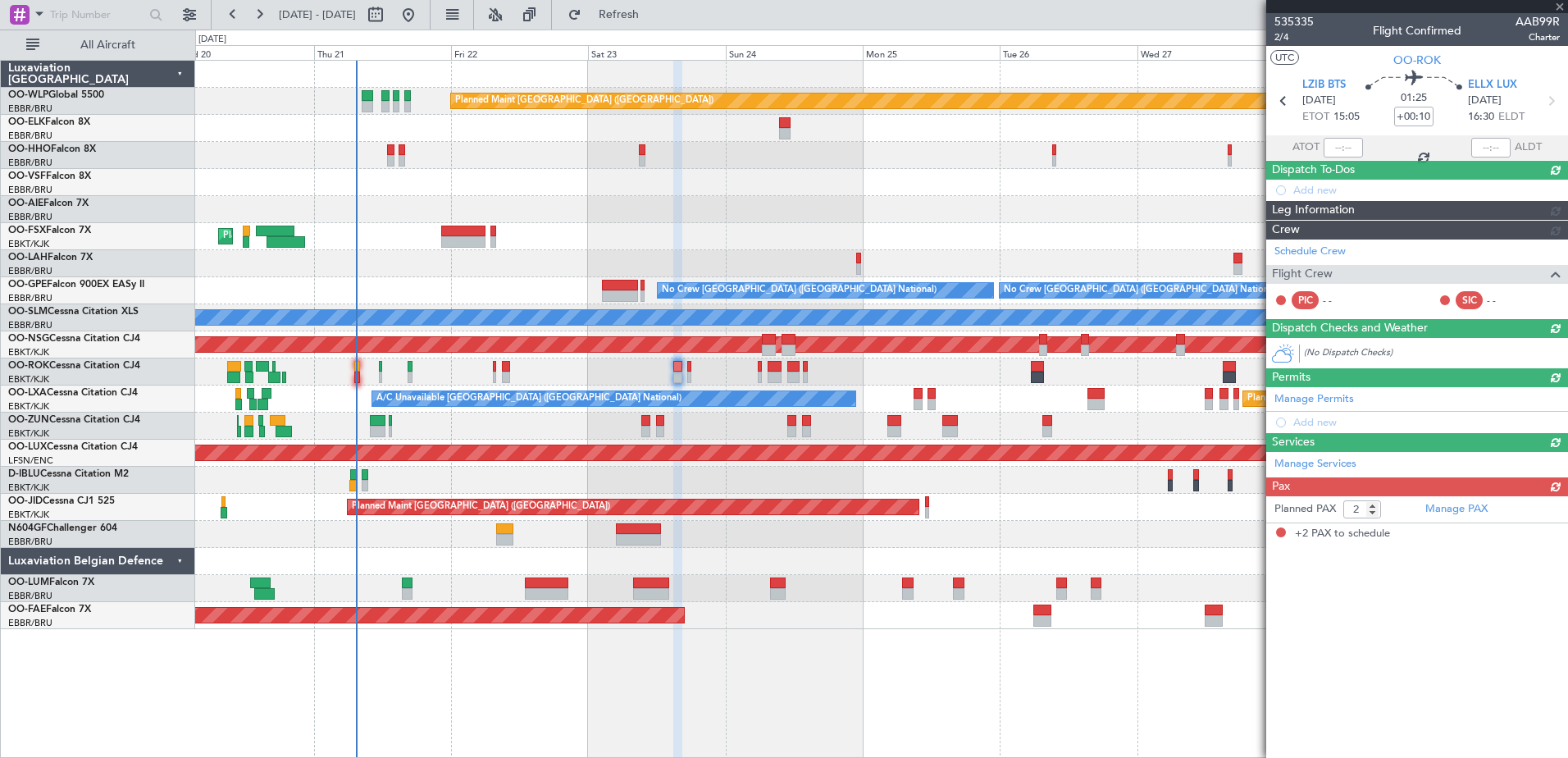
scroll to position [0, 0]
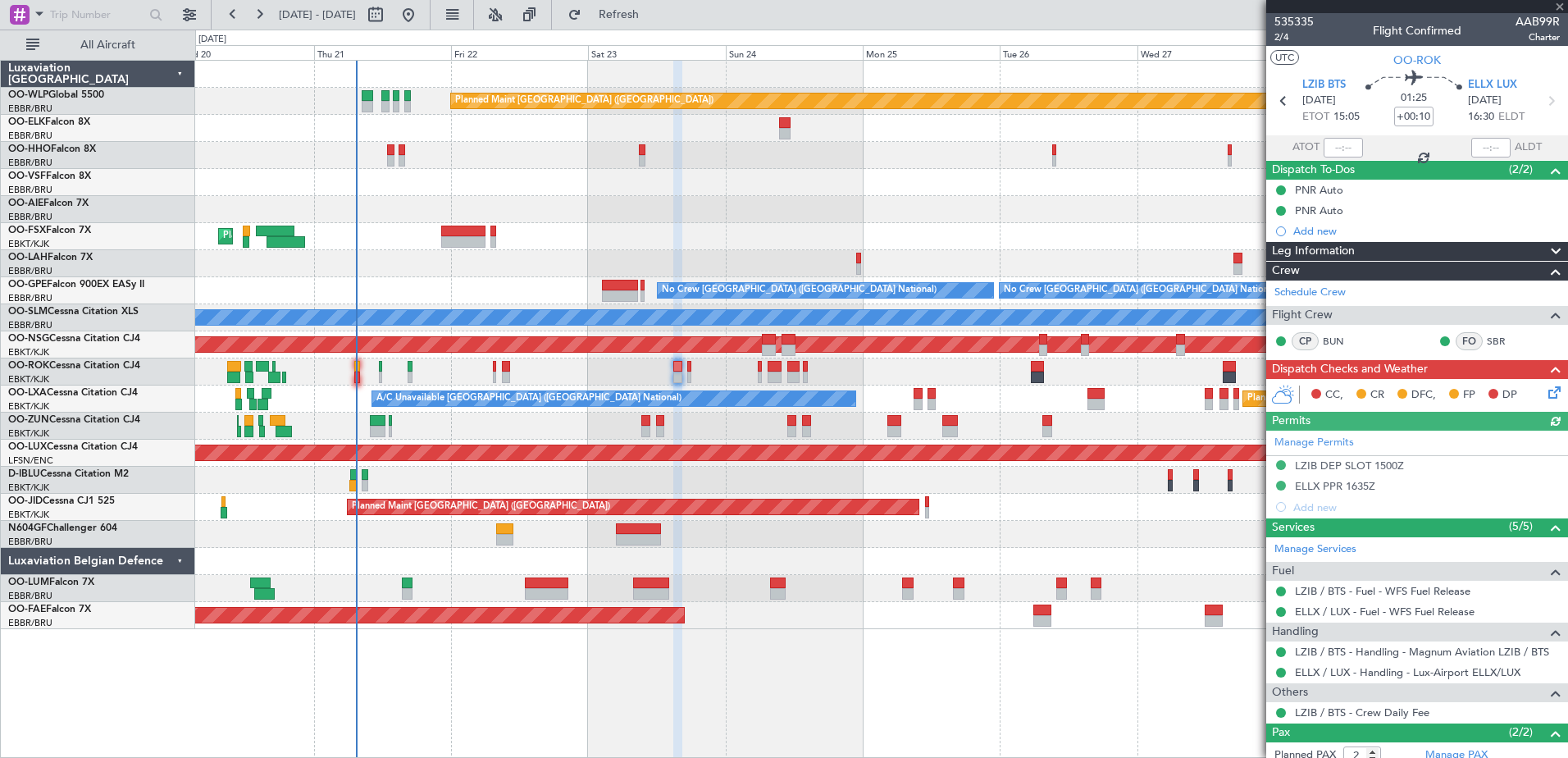
click at [1545, 393] on icon at bounding box center [1551, 389] width 13 height 13
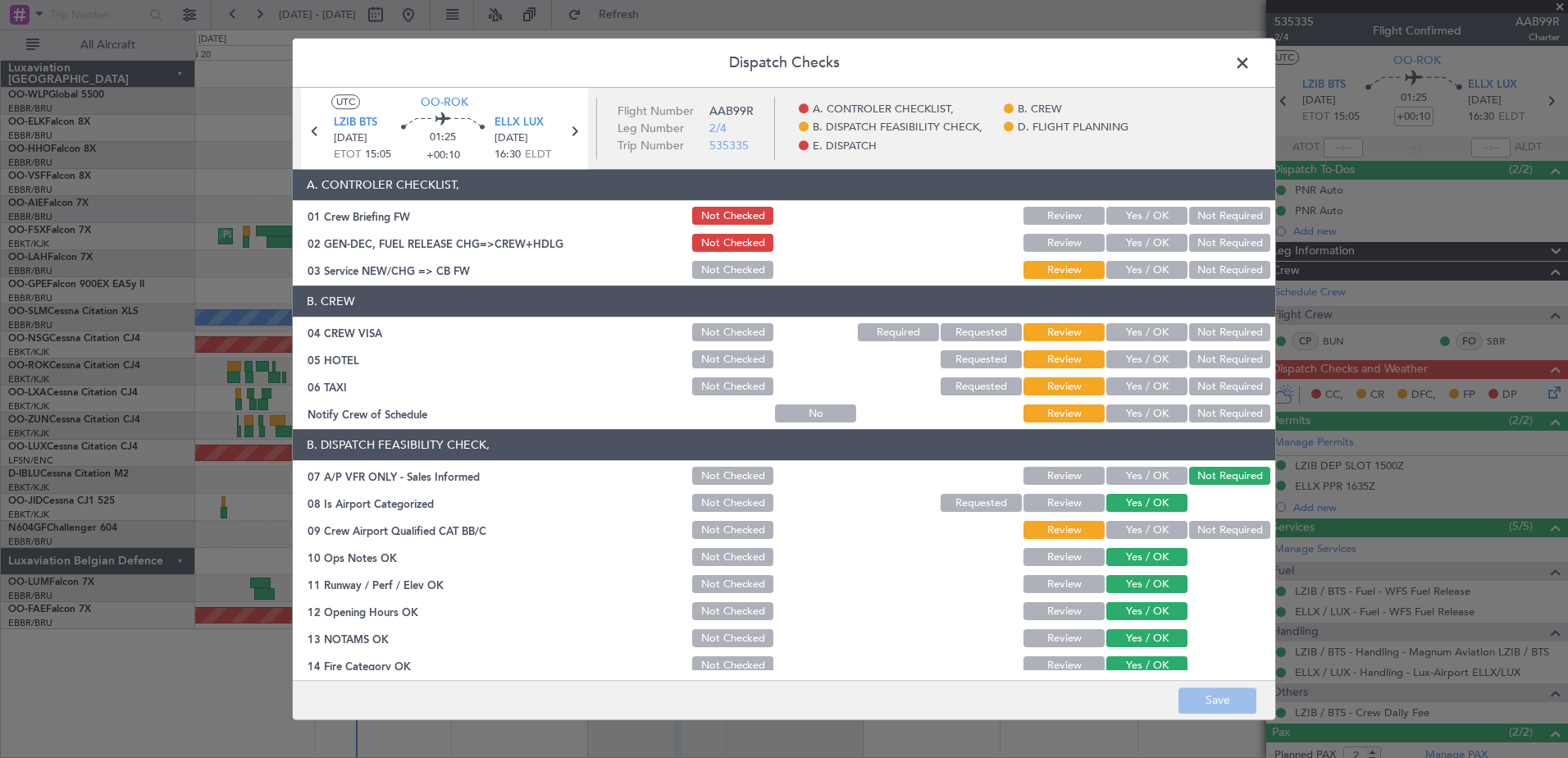
click at [1189, 355] on button "Not Required" at bounding box center [1229, 360] width 81 height 18
click at [1196, 387] on button "Not Required" at bounding box center [1229, 387] width 81 height 18
click at [1159, 419] on button "Yes / OK" at bounding box center [1147, 414] width 81 height 18
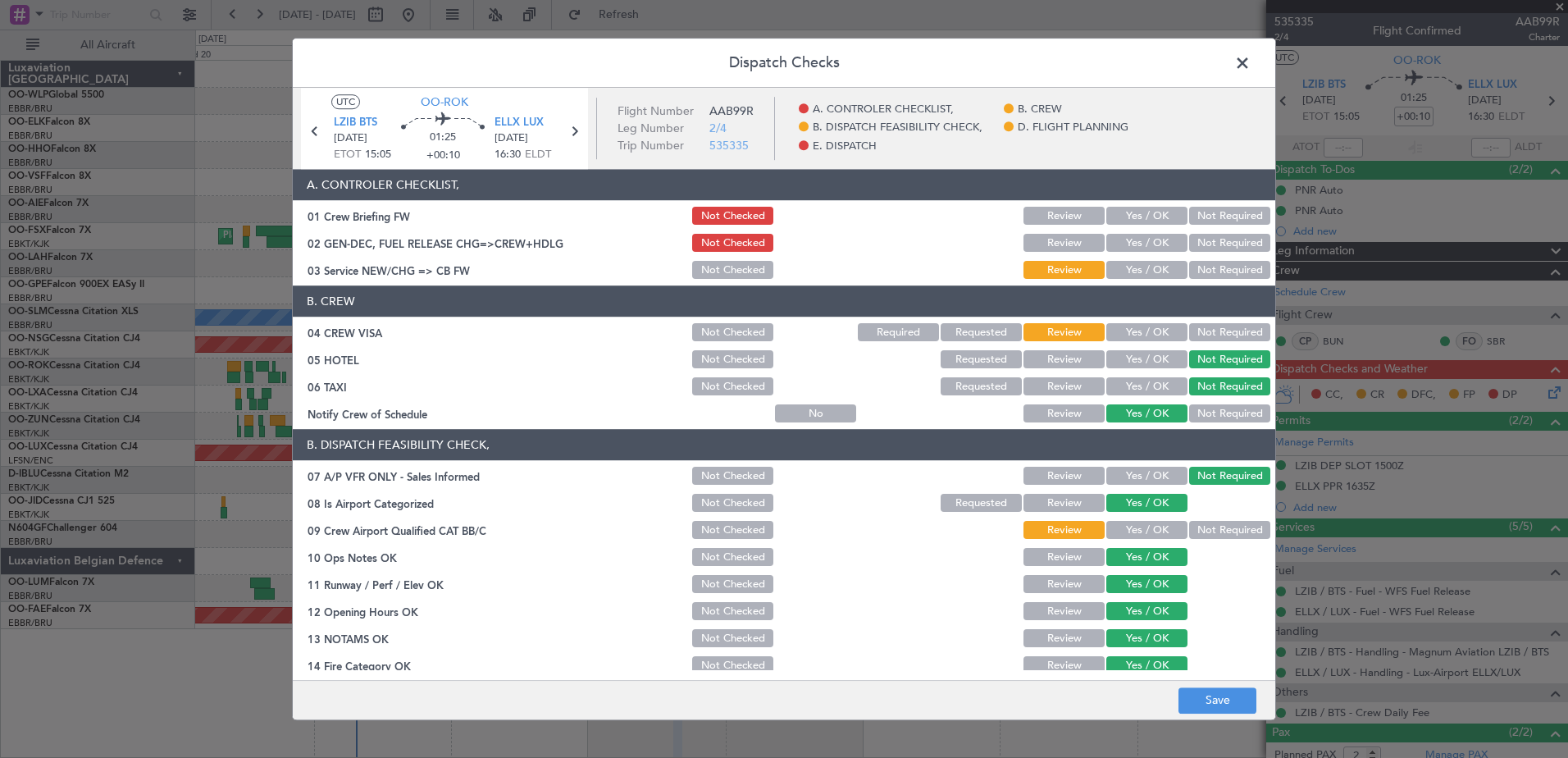
click at [1130, 338] on button "Yes / OK" at bounding box center [1147, 332] width 81 height 18
click at [1136, 244] on button "Yes / OK" at bounding box center [1147, 243] width 81 height 18
click at [1132, 280] on div "Yes / OK" at bounding box center [1145, 271] width 83 height 23
click at [1134, 277] on button "Yes / OK" at bounding box center [1147, 270] width 81 height 18
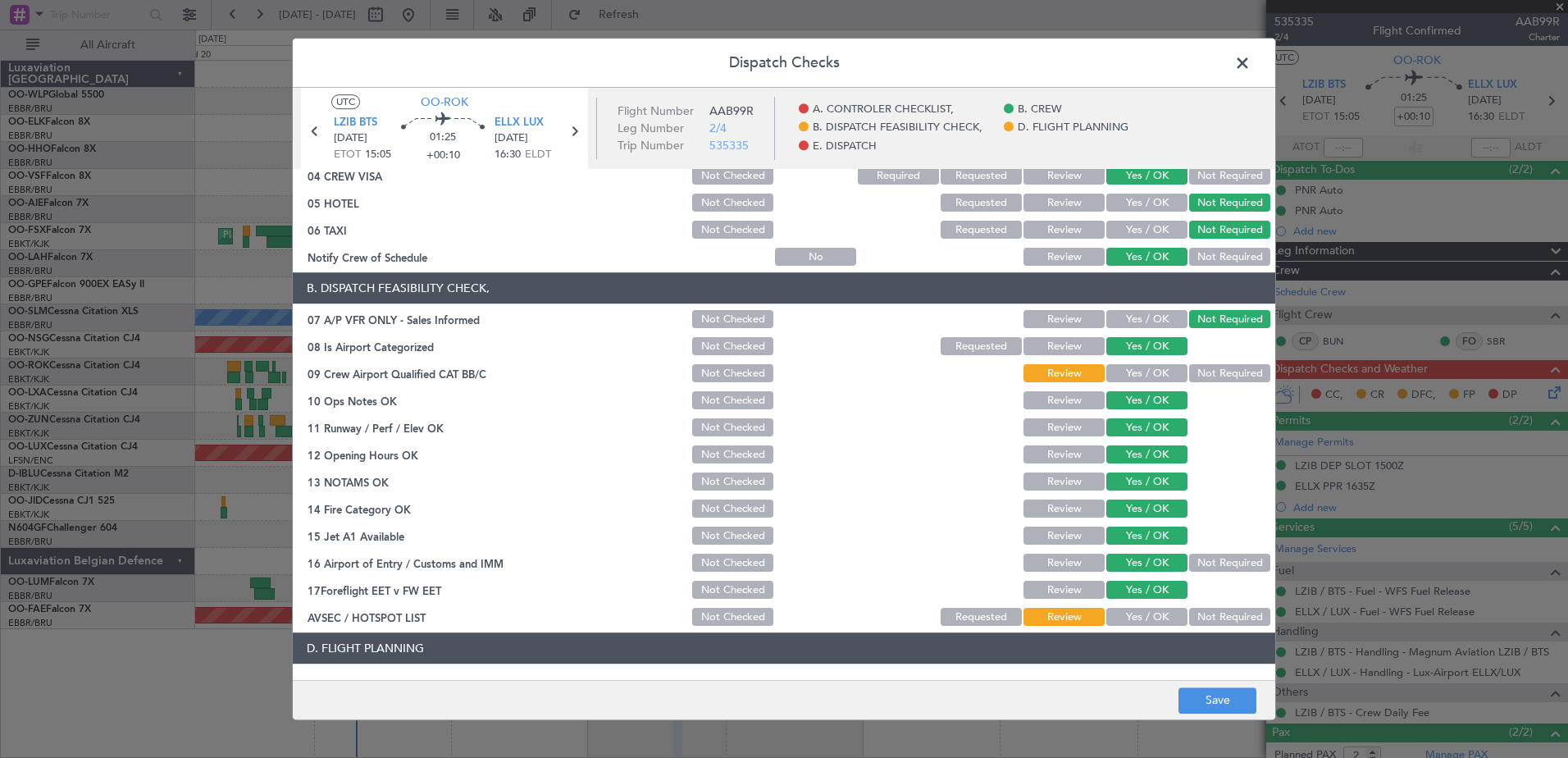
scroll to position [246, 0]
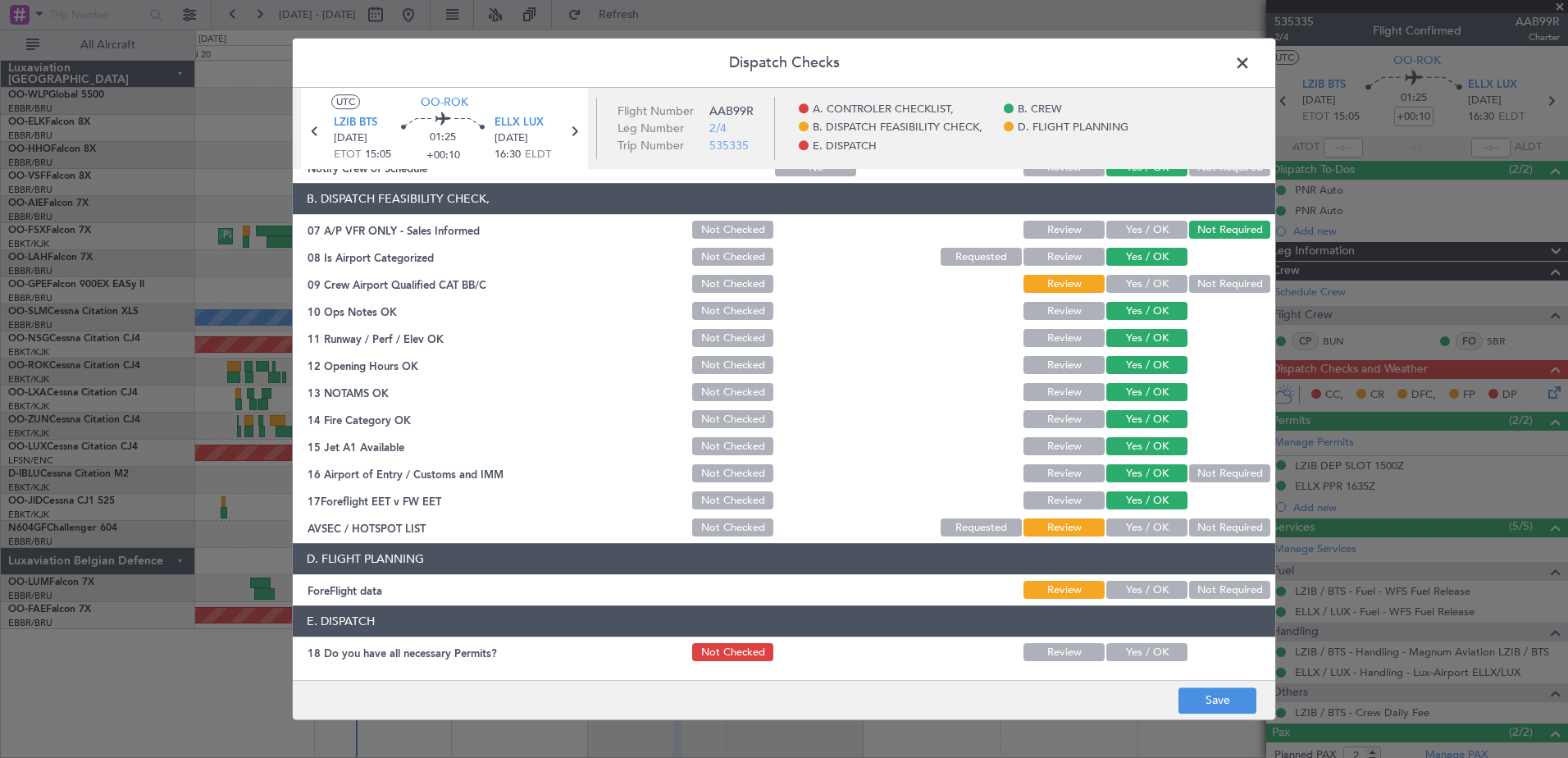
click at [1140, 291] on button "Yes / OK" at bounding box center [1147, 284] width 81 height 18
click at [1204, 275] on button "Not Required" at bounding box center [1229, 284] width 81 height 18
click at [1189, 524] on button "Not Required" at bounding box center [1229, 528] width 81 height 18
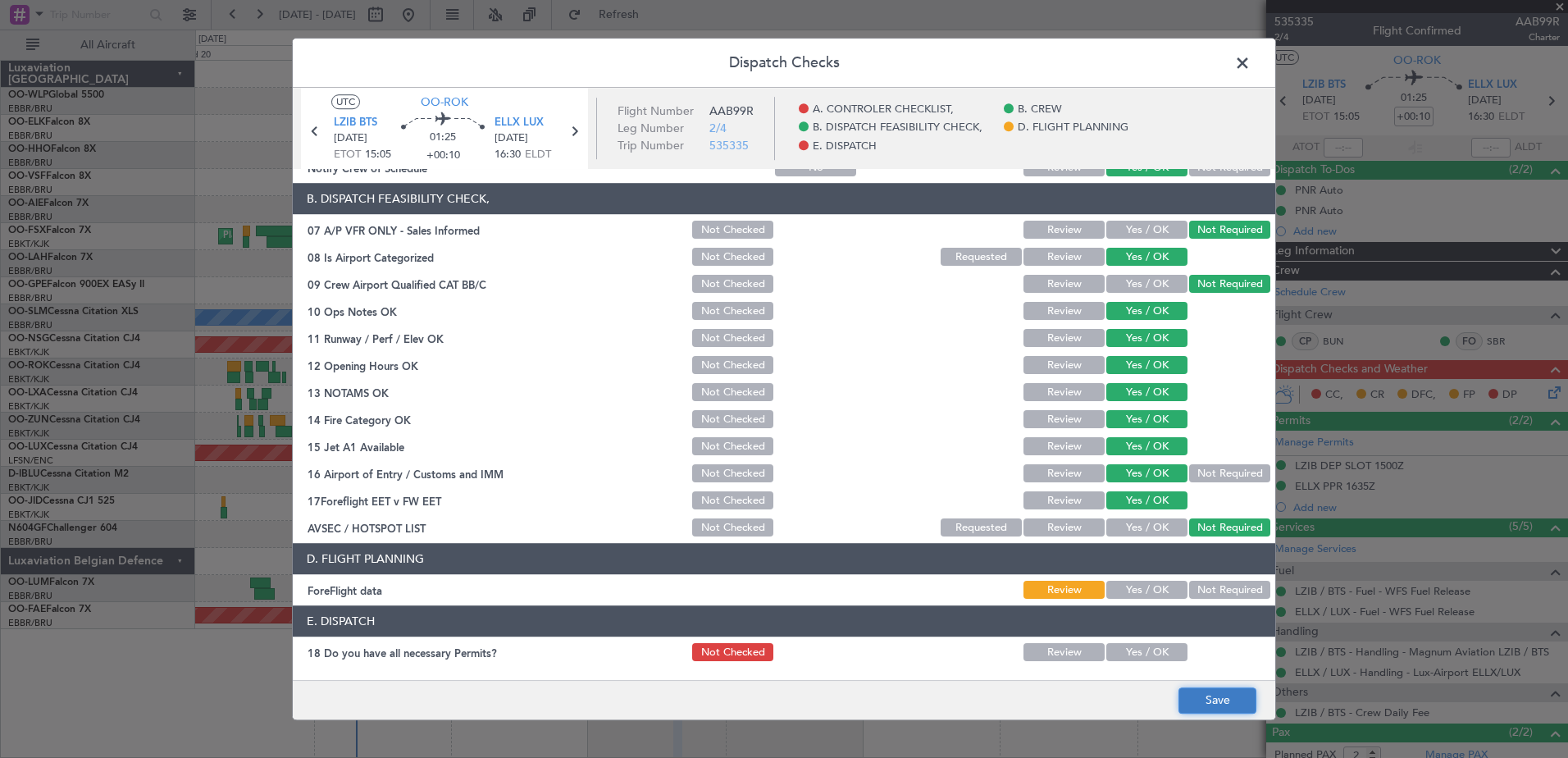
click at [1203, 693] on button "Save" at bounding box center [1218, 700] width 78 height 27
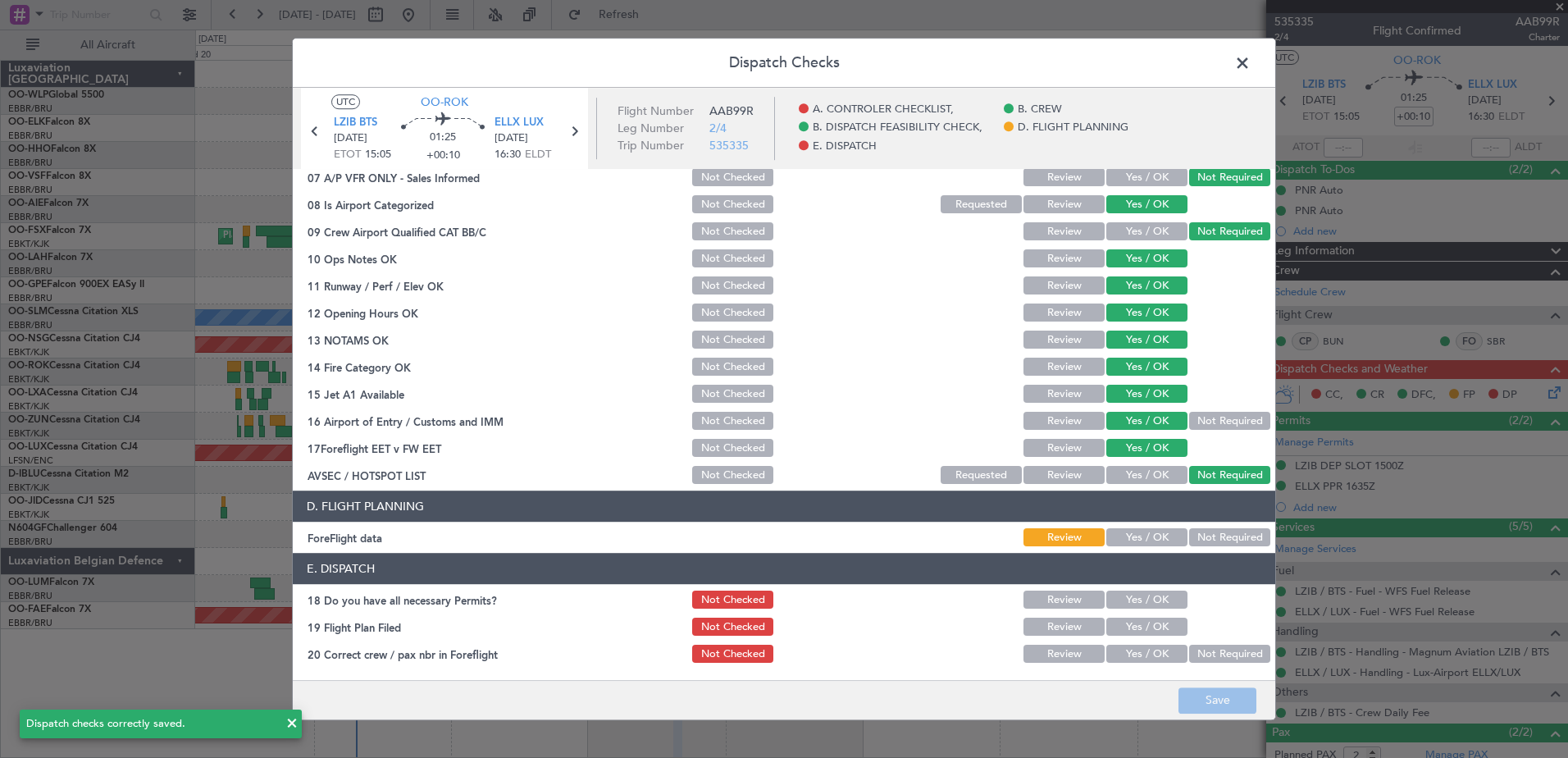
scroll to position [325, 0]
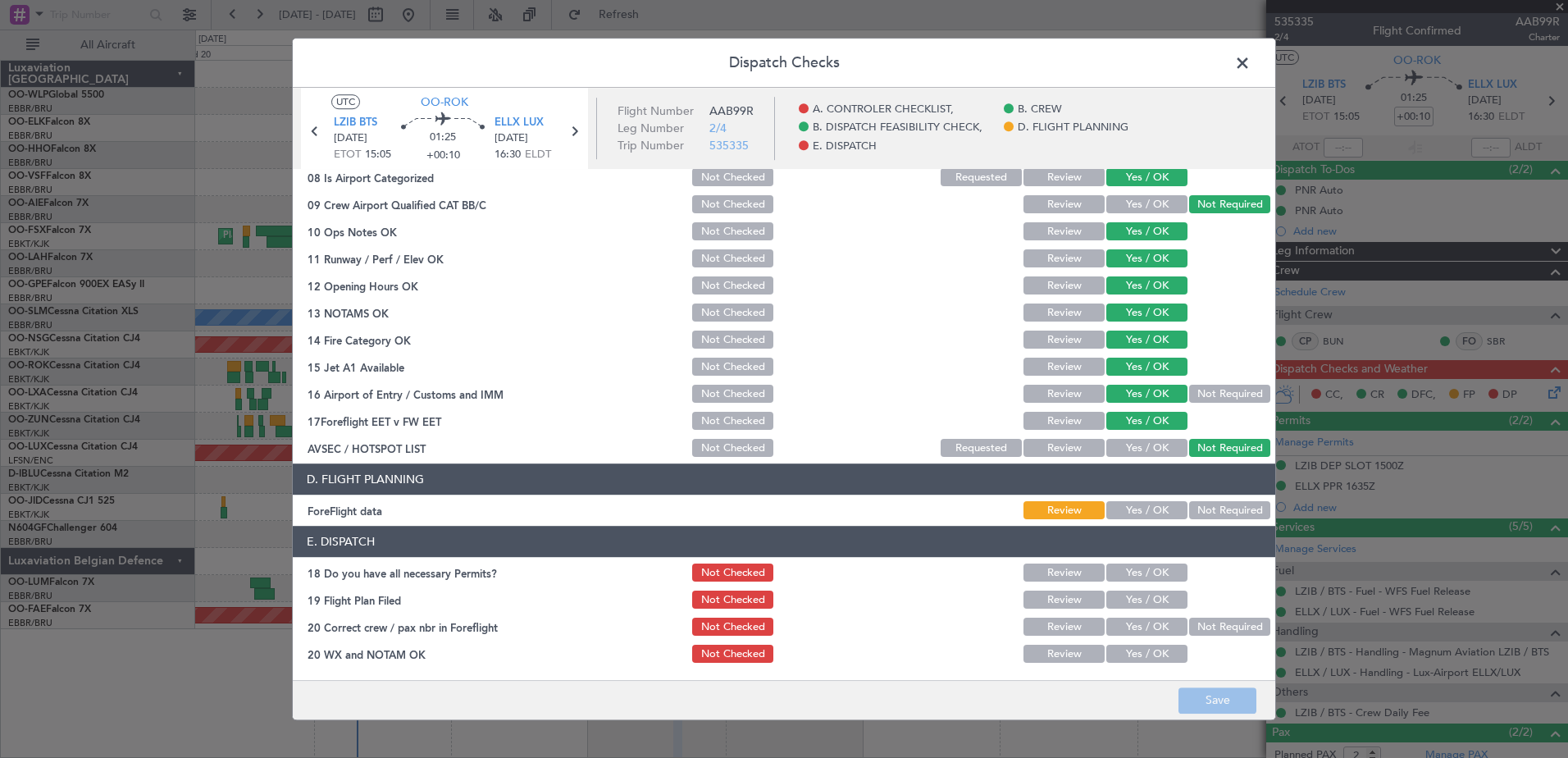
click at [1251, 61] on span at bounding box center [1251, 67] width 0 height 33
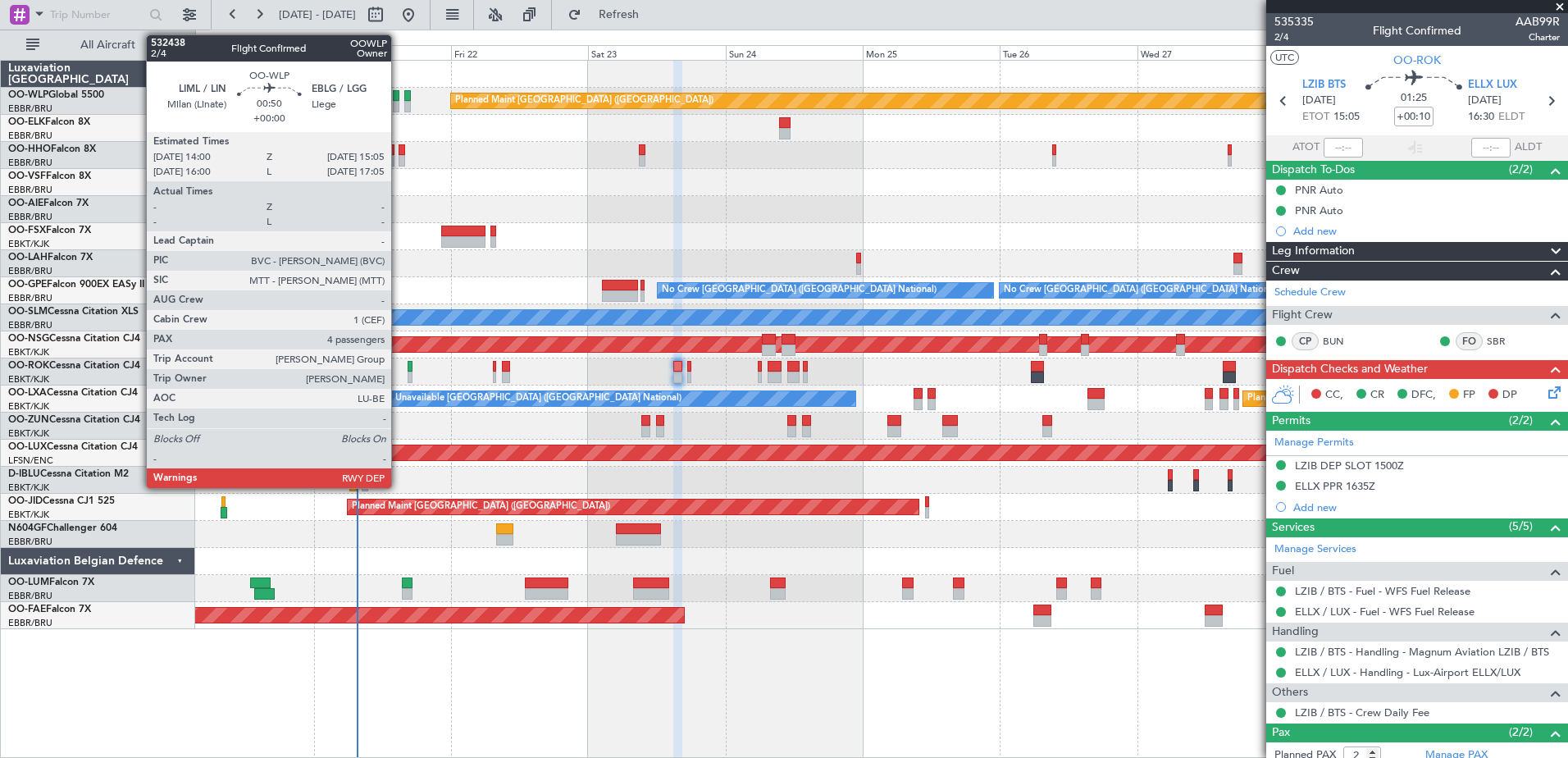
click at [398, 103] on div at bounding box center [396, 106] width 6 height 12
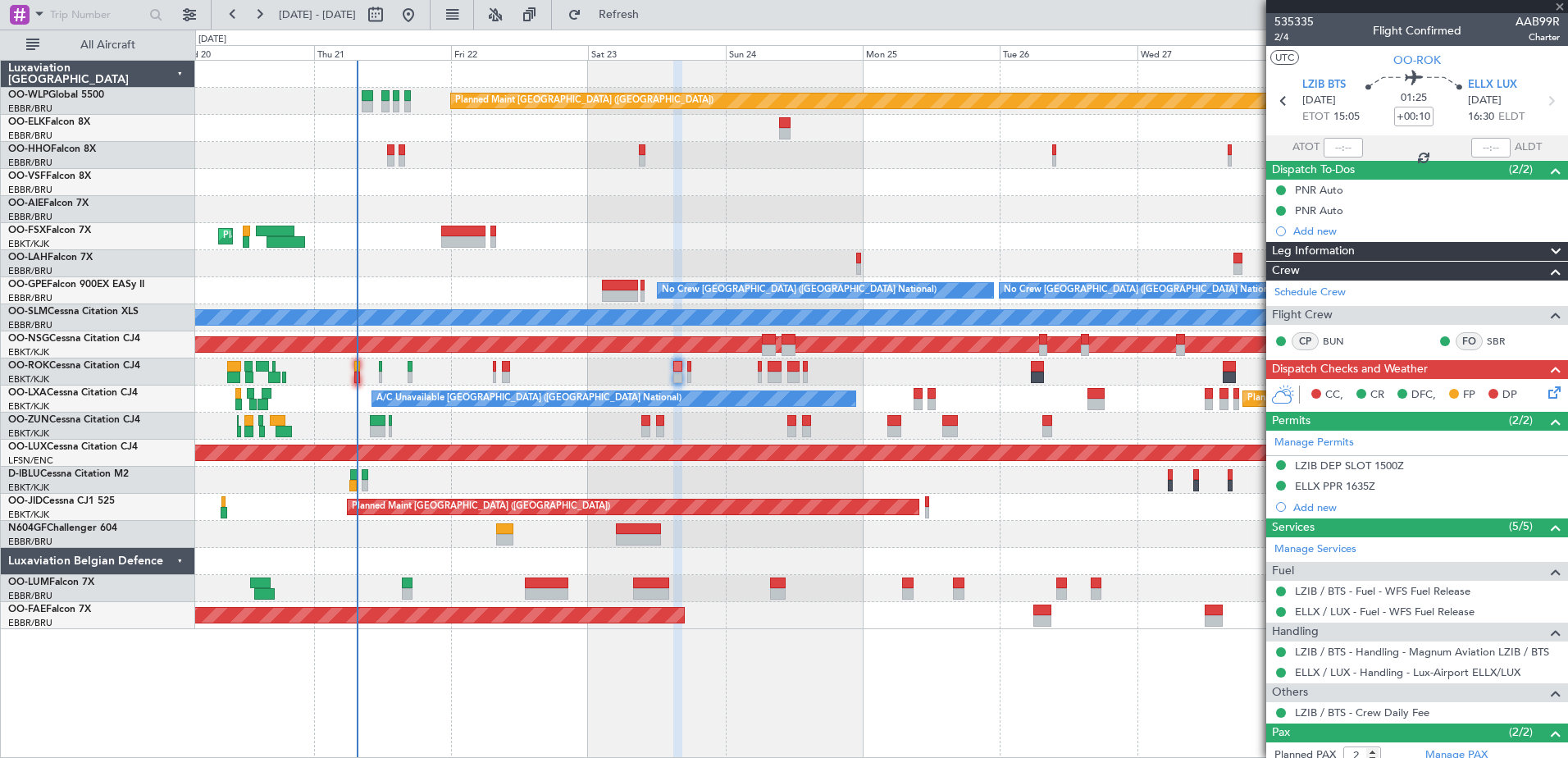
type input "4"
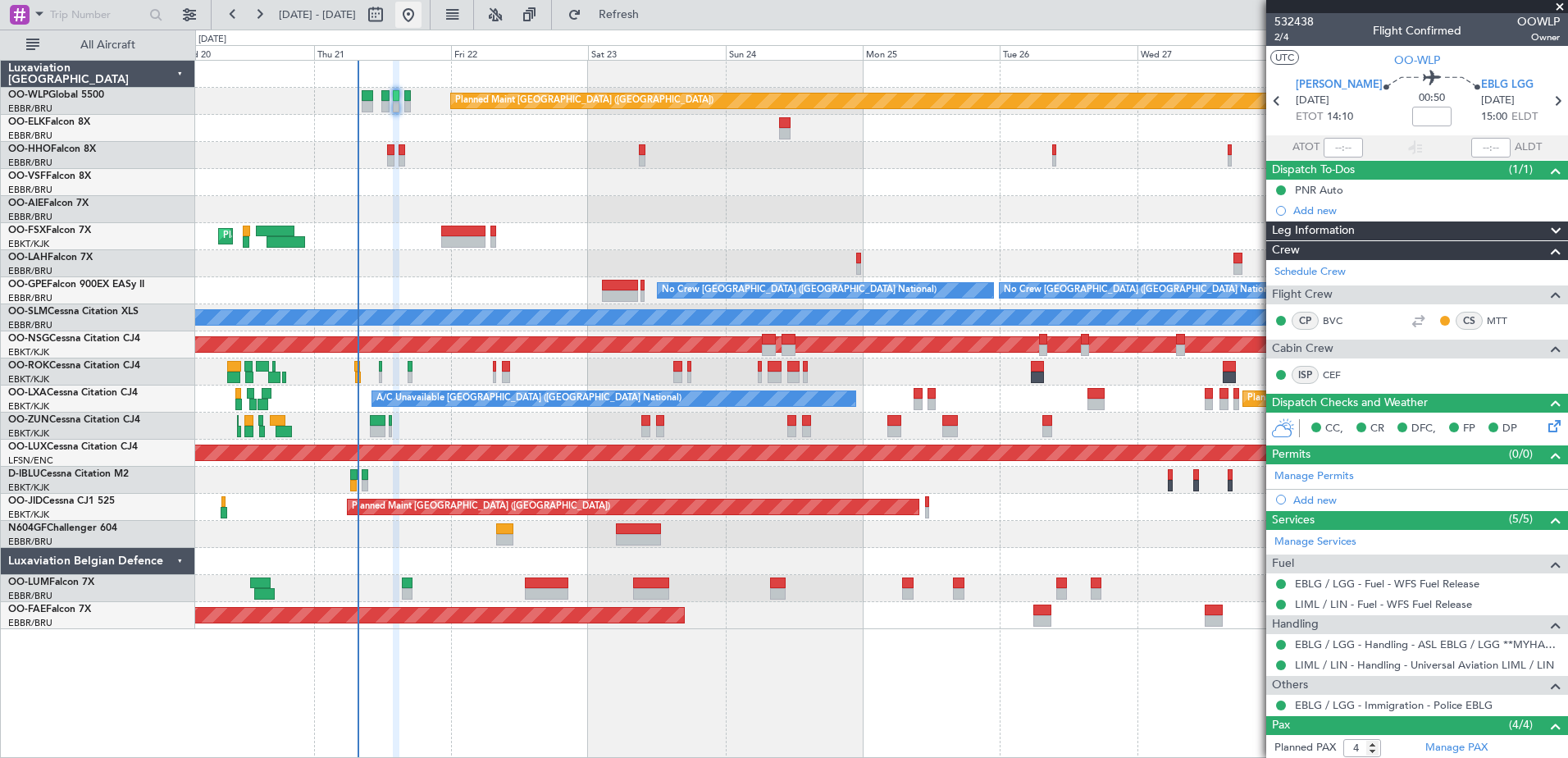
click at [421, 12] on button at bounding box center [409, 15] width 27 height 27
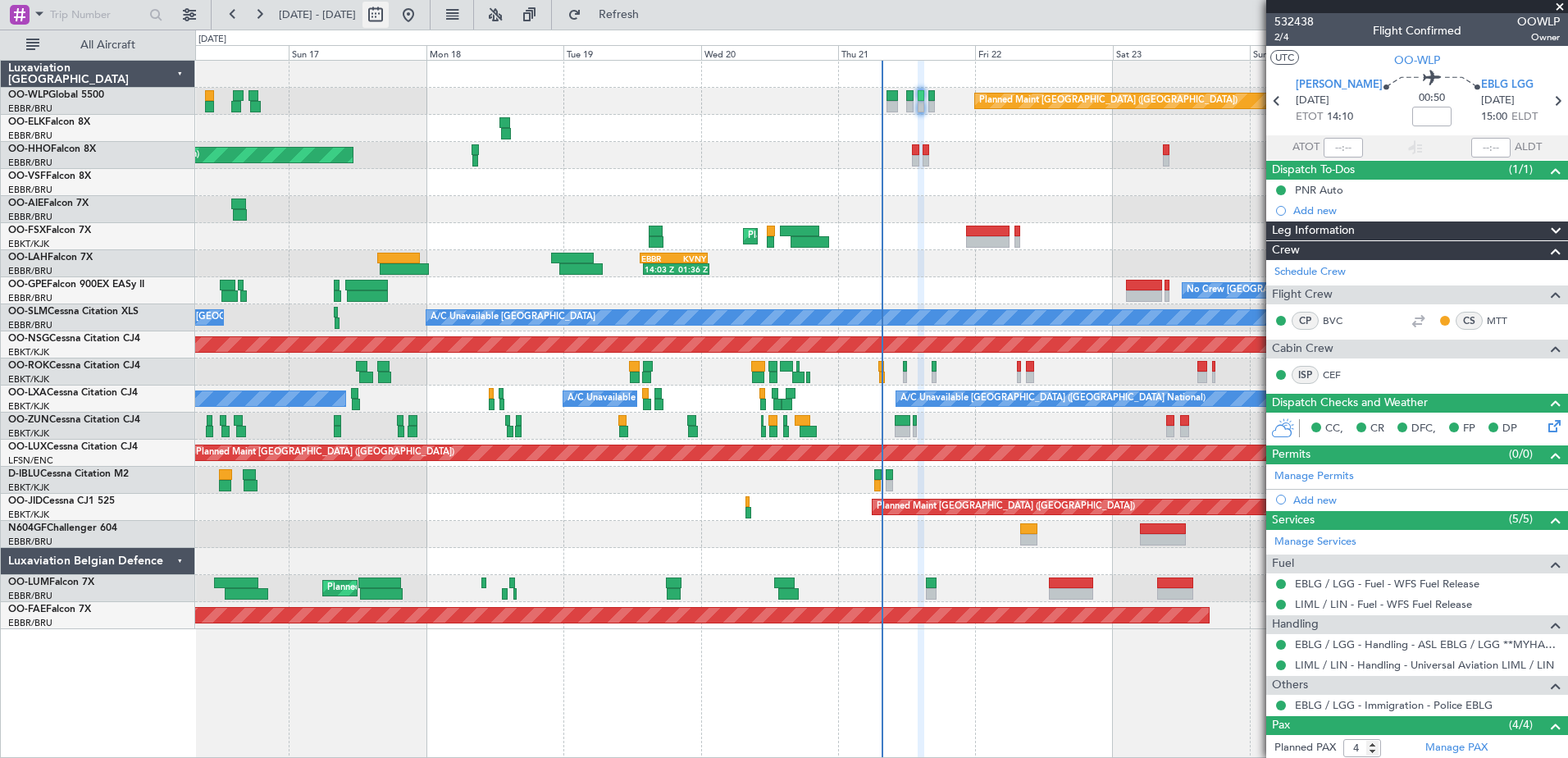
click at [388, 11] on button at bounding box center [376, 15] width 27 height 27
select select "8"
select select "2025"
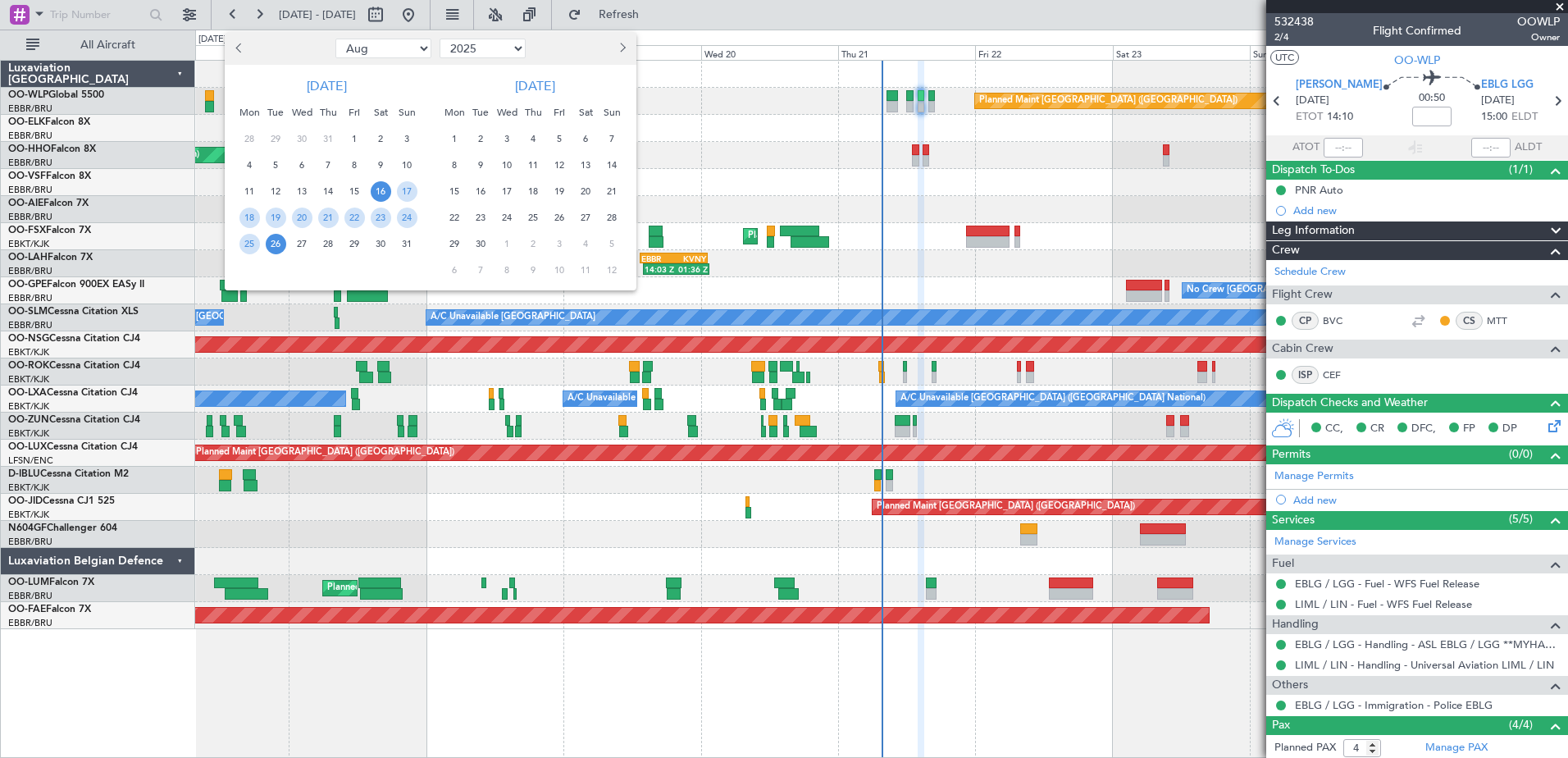
click at [616, 56] on button "Next month" at bounding box center [621, 49] width 18 height 27
select select "10"
click at [241, 169] on span "6" at bounding box center [249, 164] width 20 height 20
click at [404, 168] on span "12" at bounding box center [407, 164] width 20 height 20
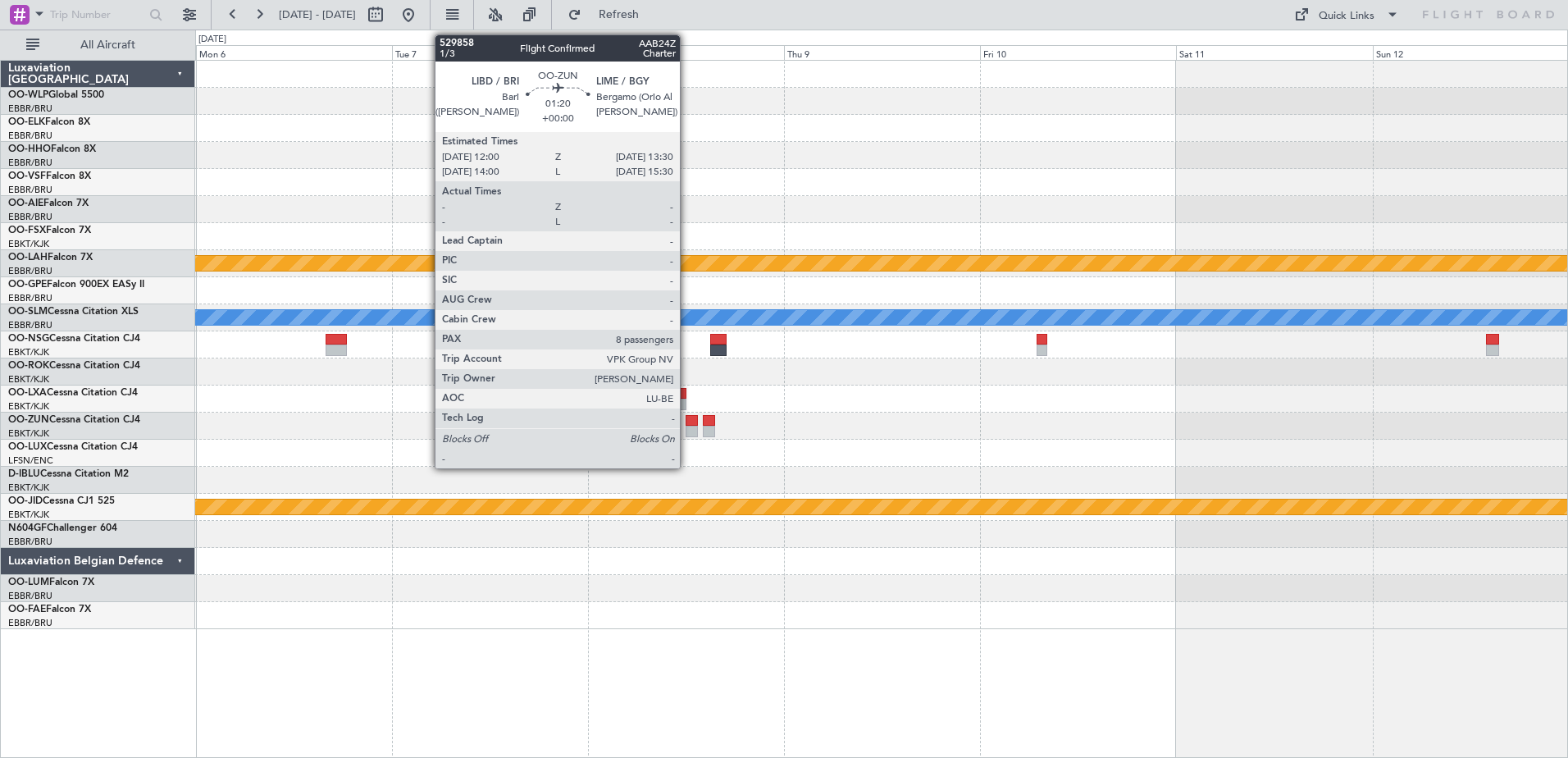
click at [687, 424] on div at bounding box center [692, 420] width 12 height 12
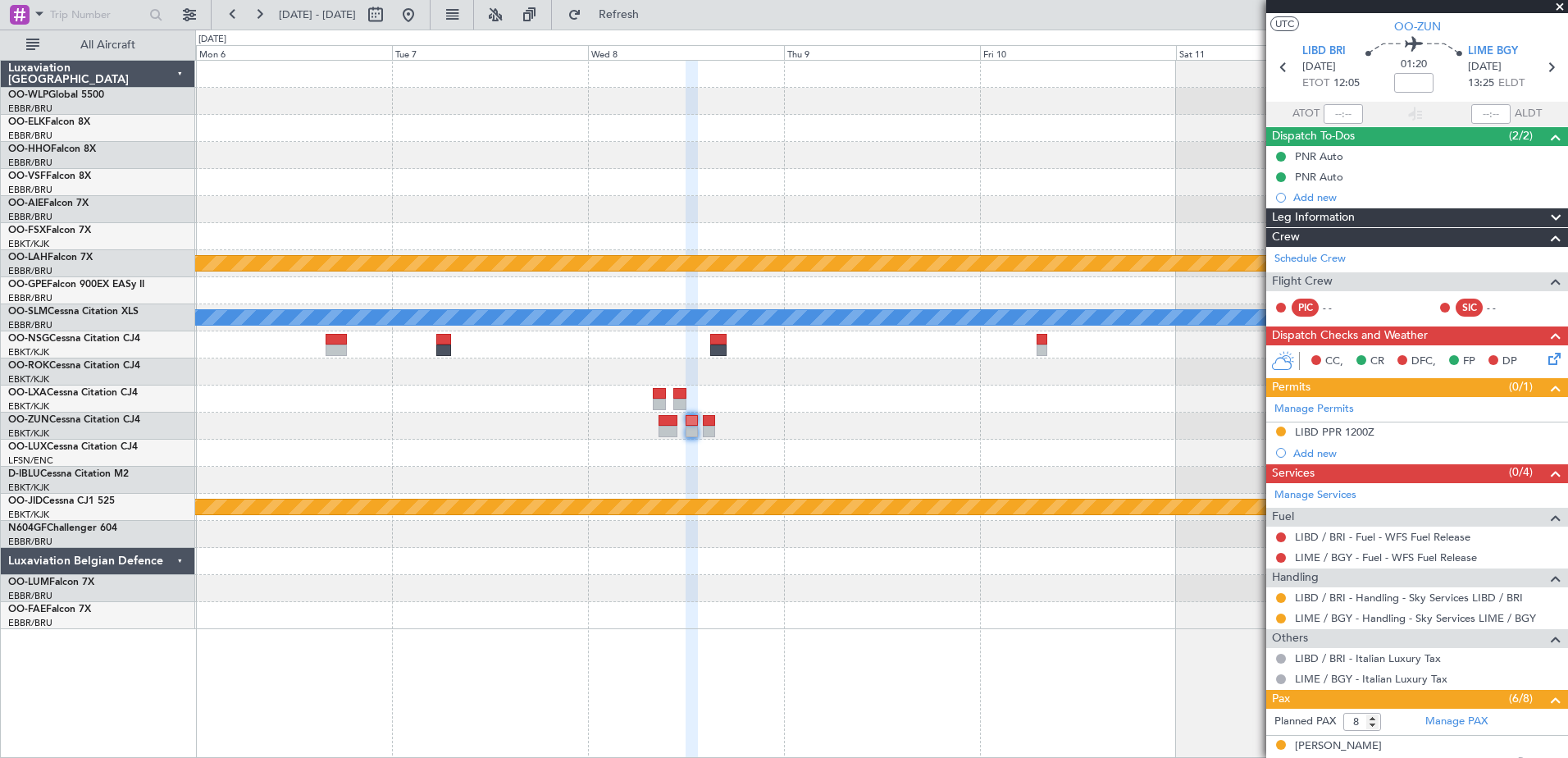
scroll to position [82, 0]
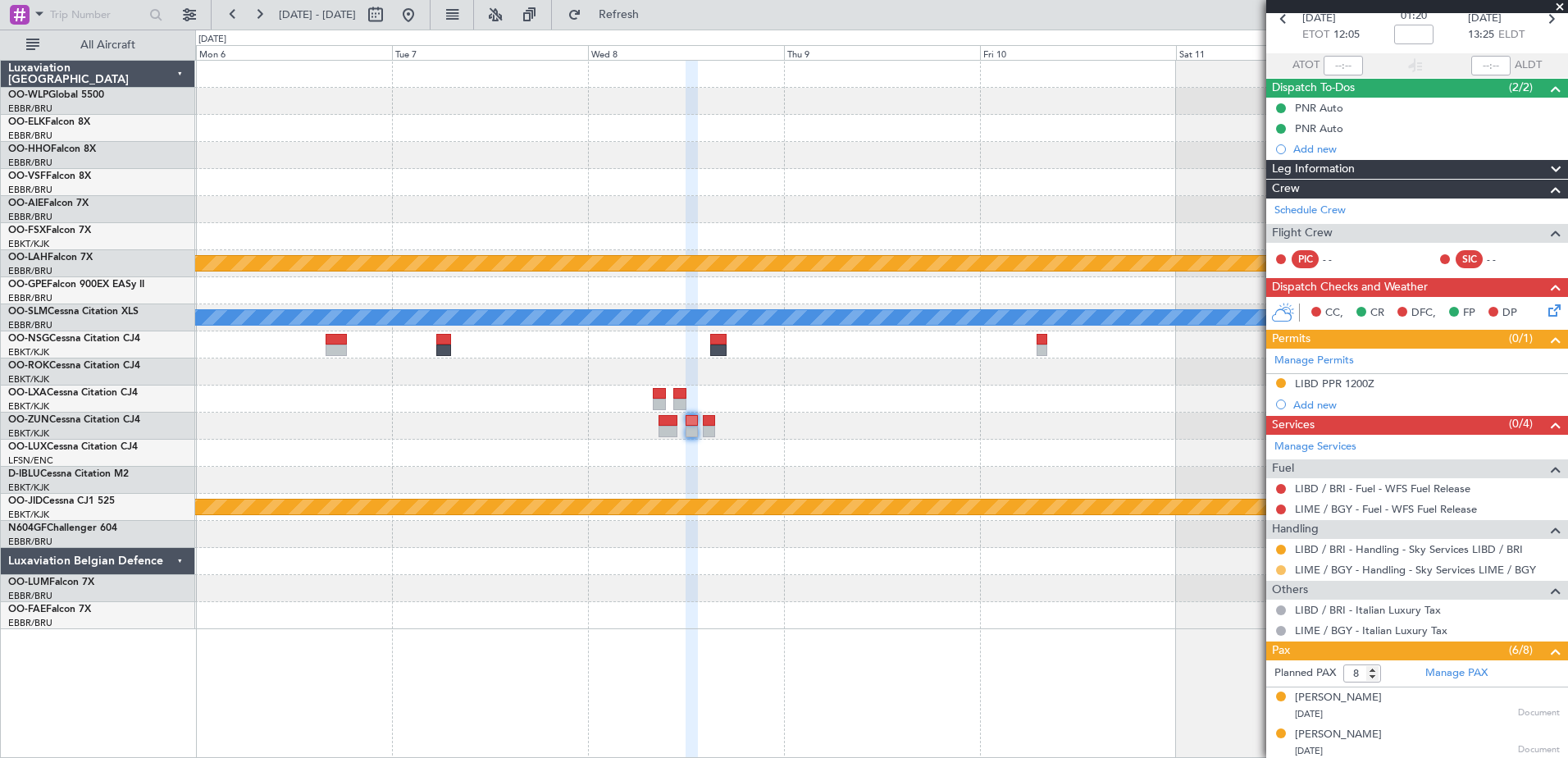
click at [1279, 569] on button at bounding box center [1281, 570] width 10 height 10
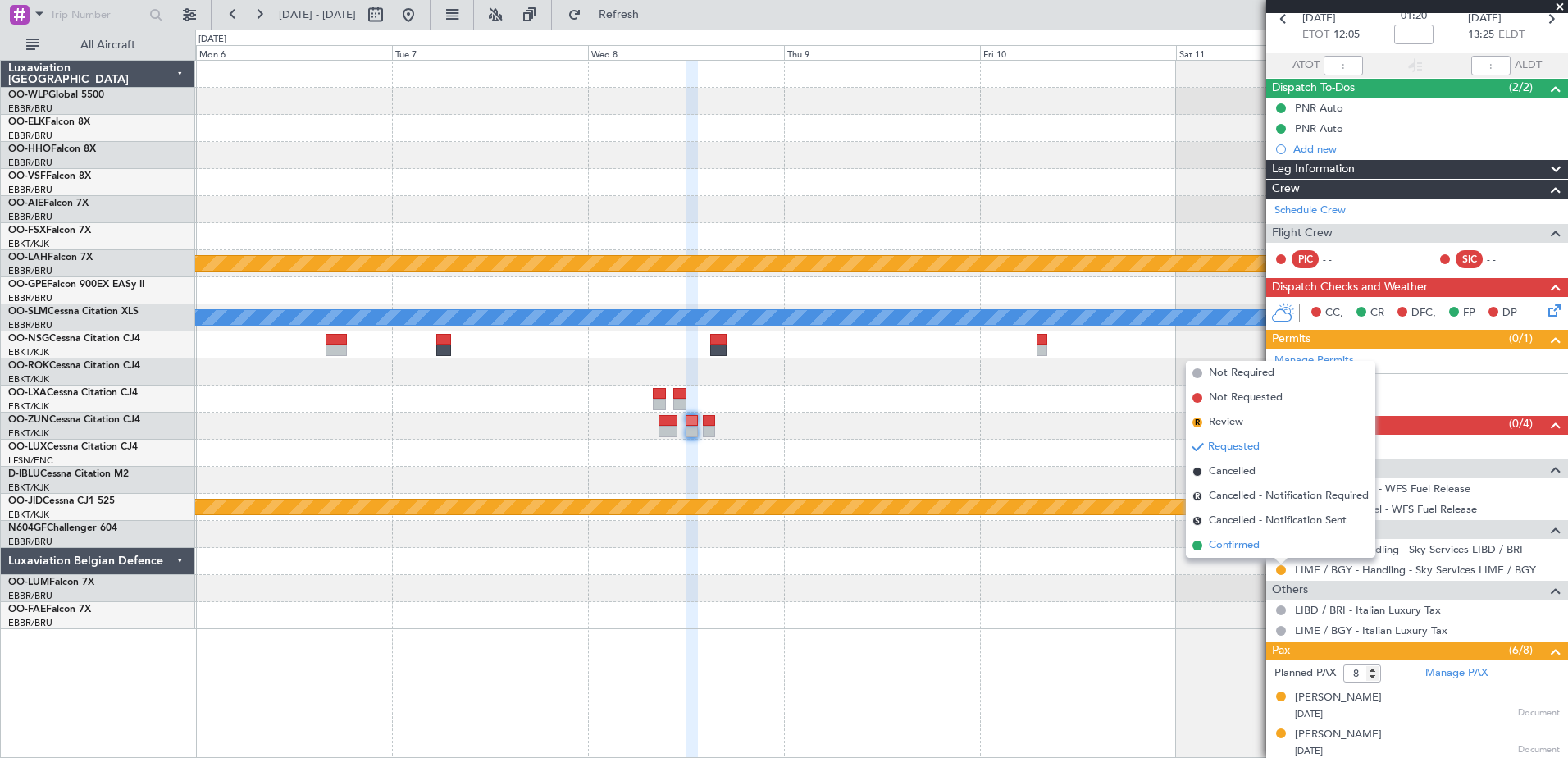
click at [1270, 555] on li "Confirmed" at bounding box center [1280, 546] width 189 height 25
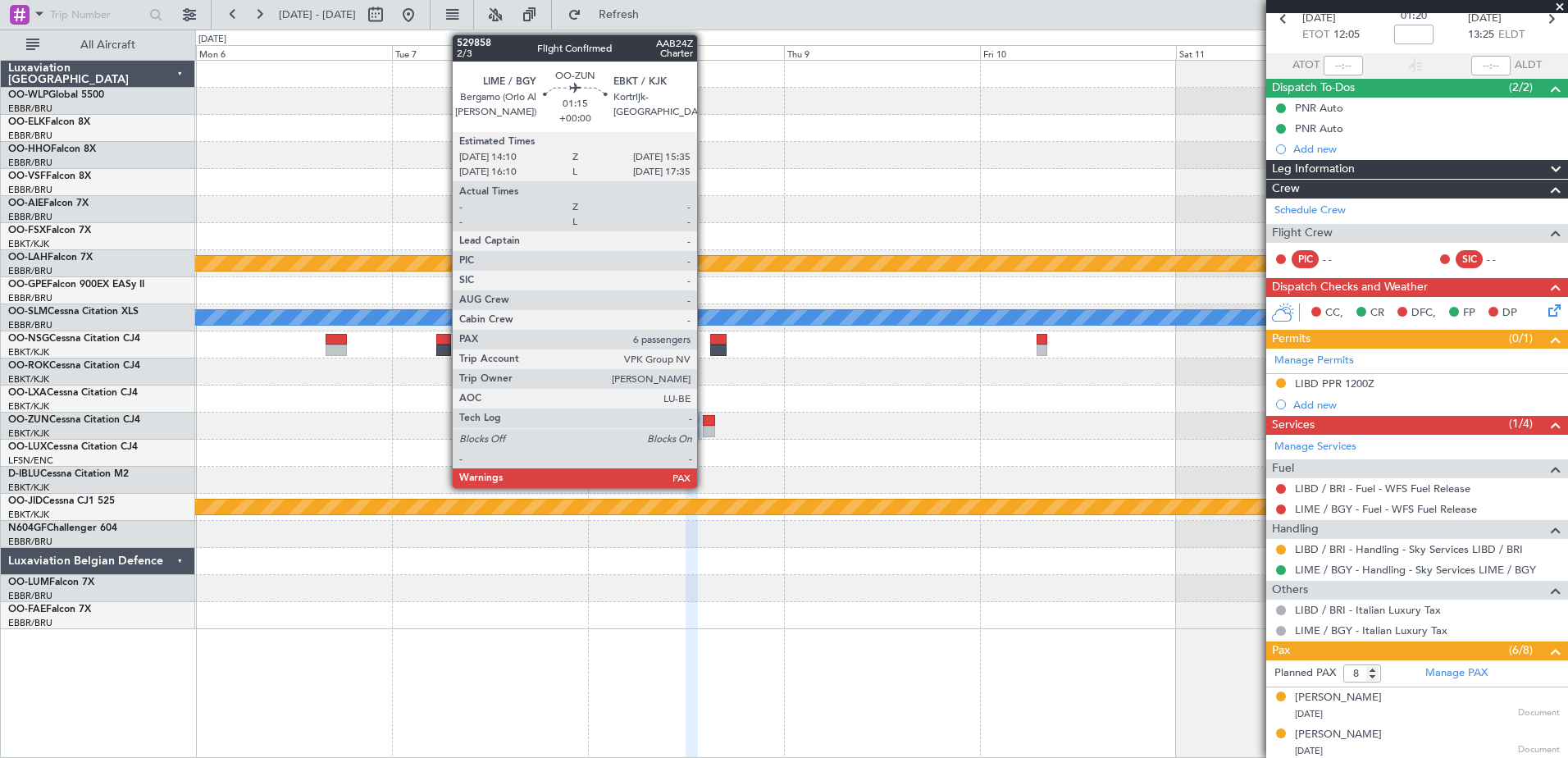
click at [705, 420] on div at bounding box center [709, 420] width 12 height 12
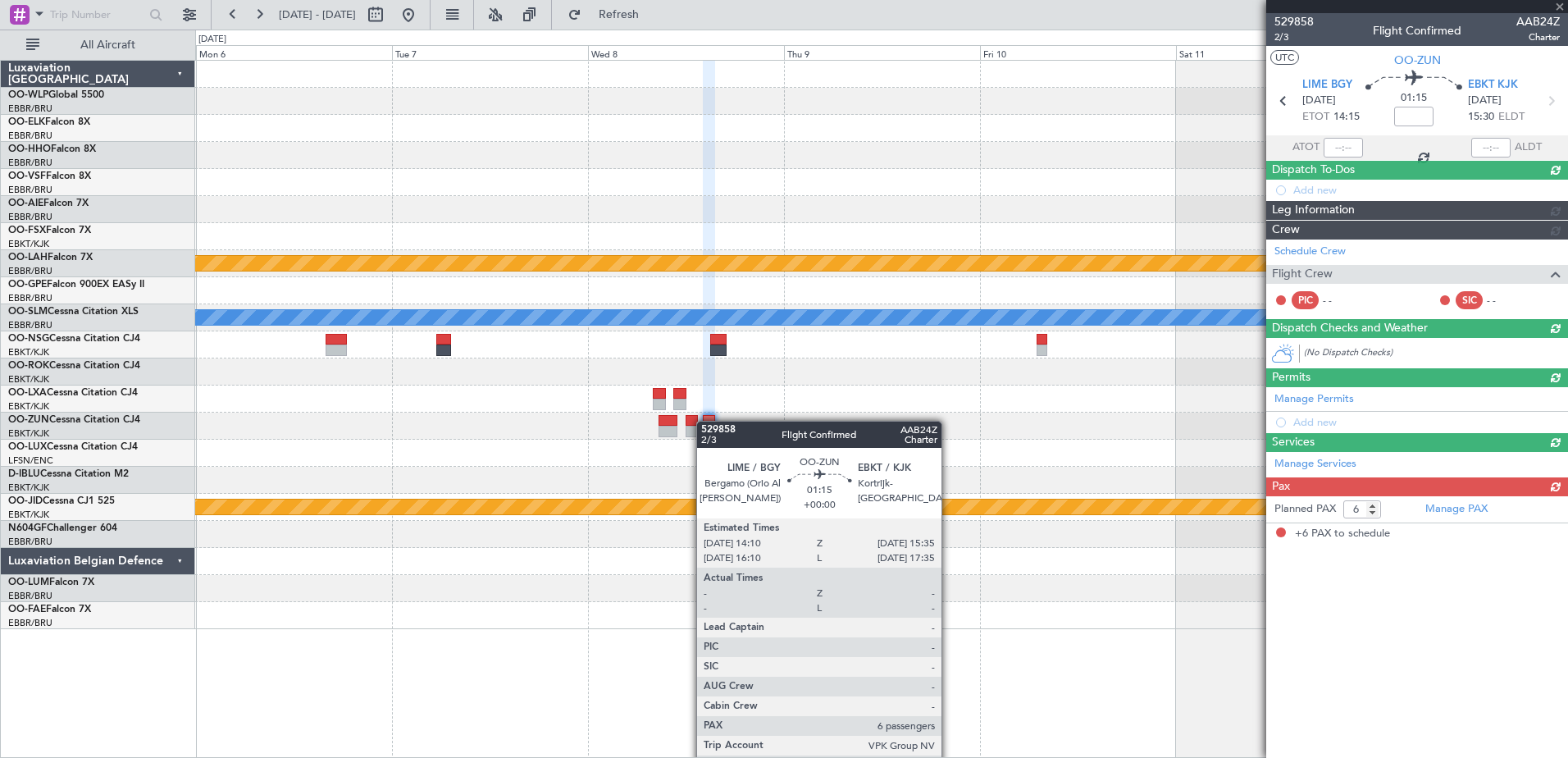
scroll to position [0, 0]
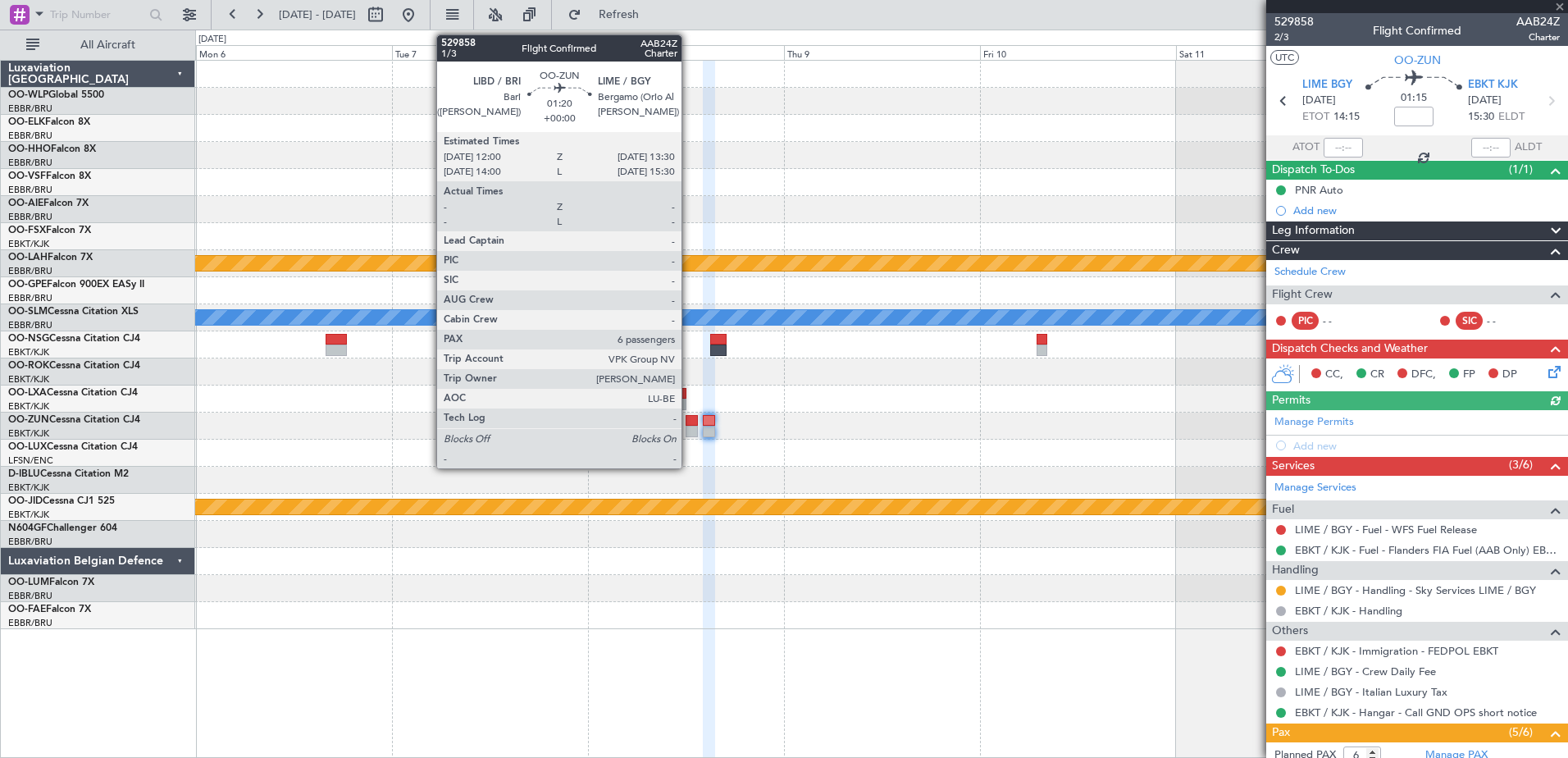
click at [689, 427] on div at bounding box center [692, 431] width 12 height 12
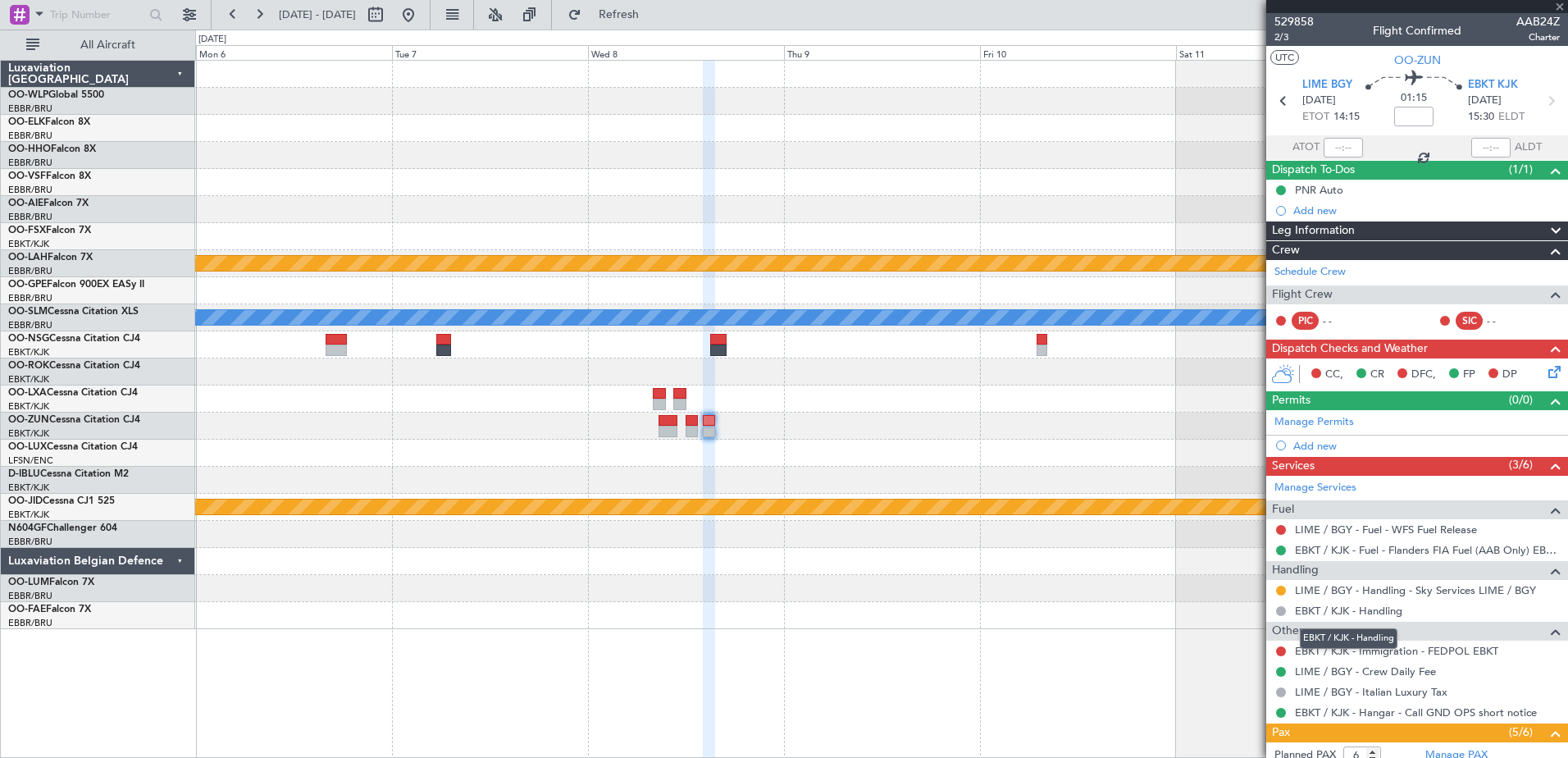
type input "8"
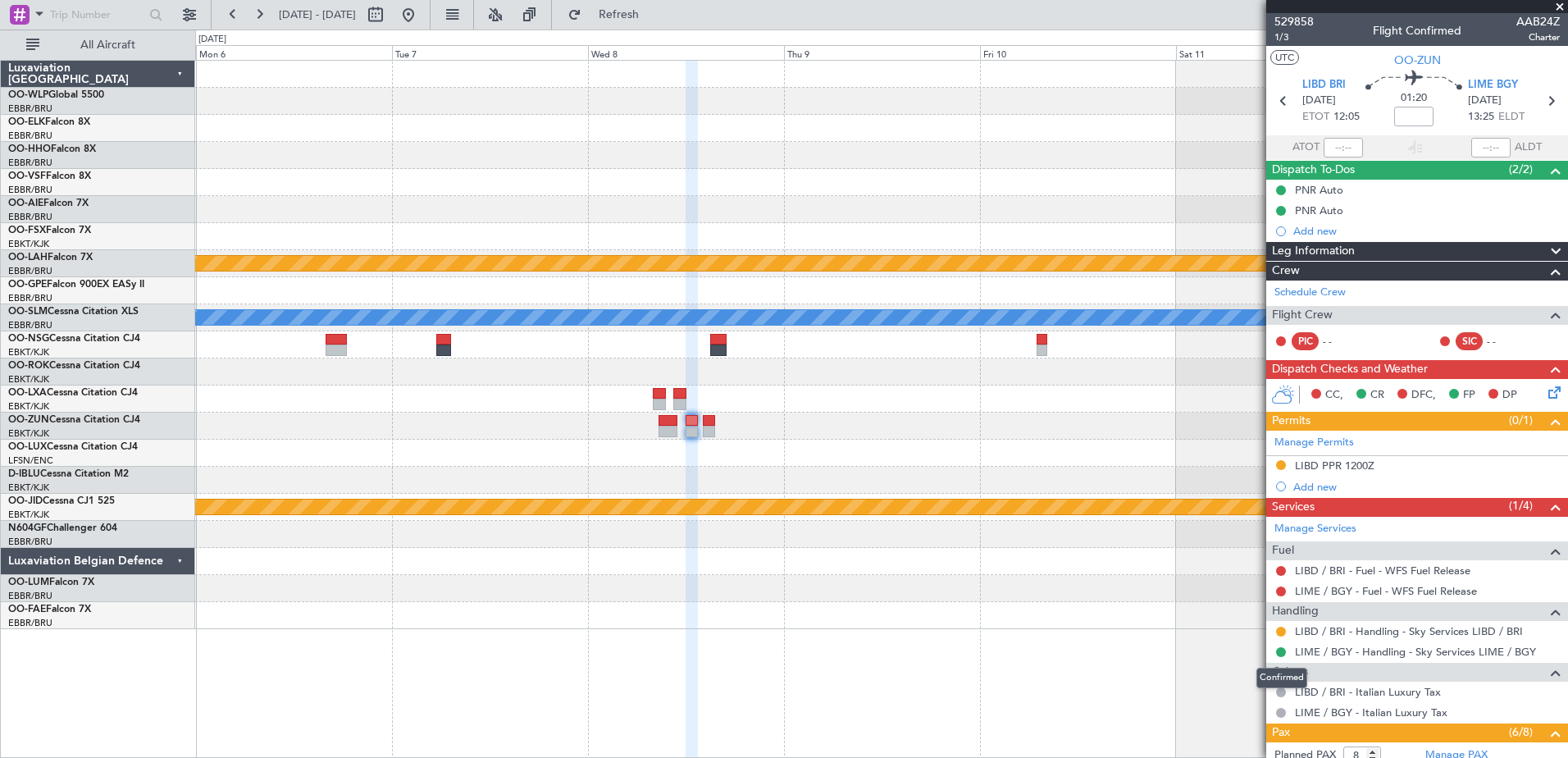
click at [1229, 642] on div "- - LSGG 17:30 Z SKBQ 05:00 Z Planned Maint Alton-st Louis (St Louis Regl) A/C …" at bounding box center [882, 408] width 1373 height 698
click at [1278, 653] on button at bounding box center [1281, 651] width 10 height 10
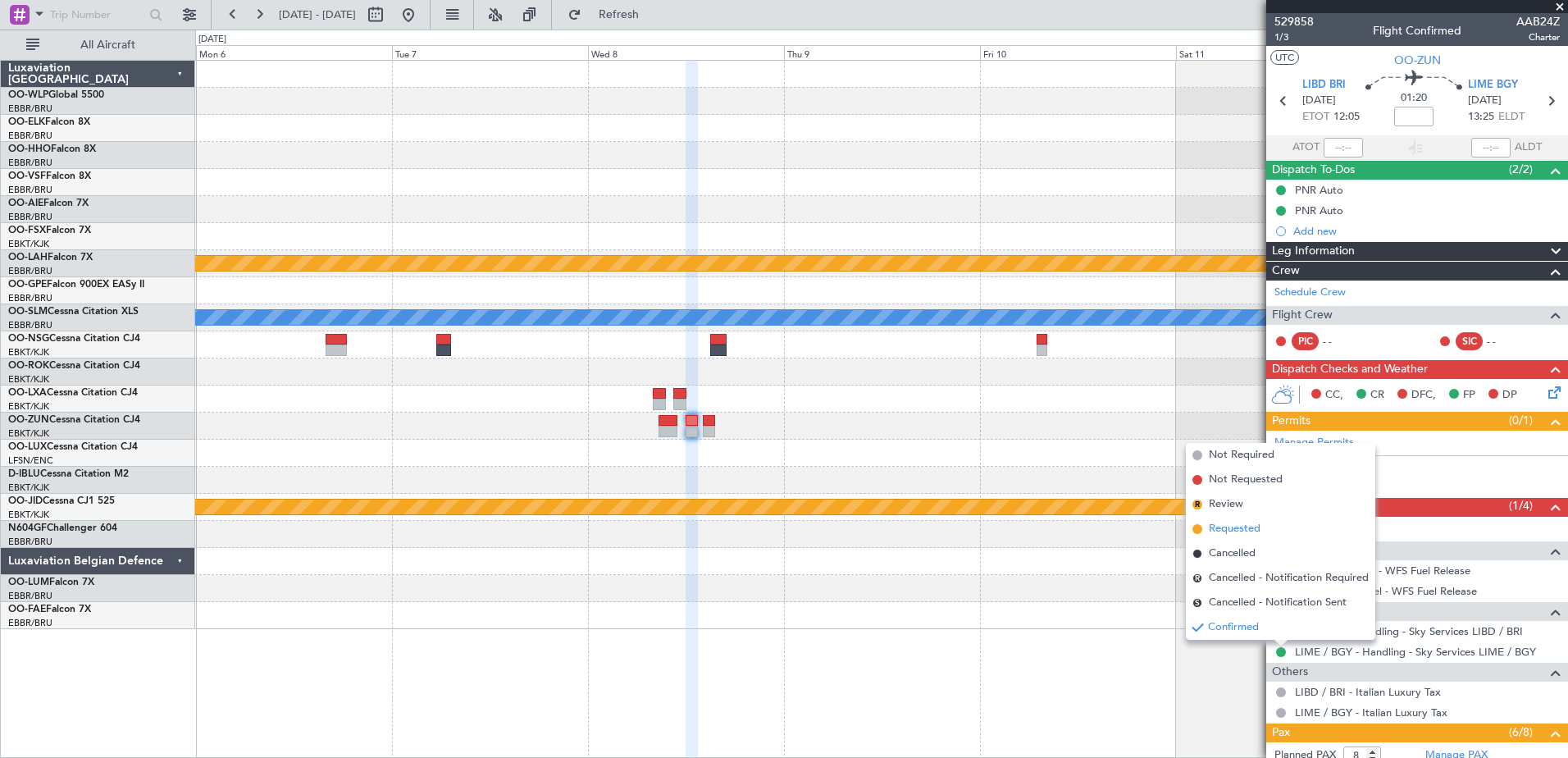
click at [1236, 533] on span "Requested" at bounding box center [1235, 529] width 52 height 16
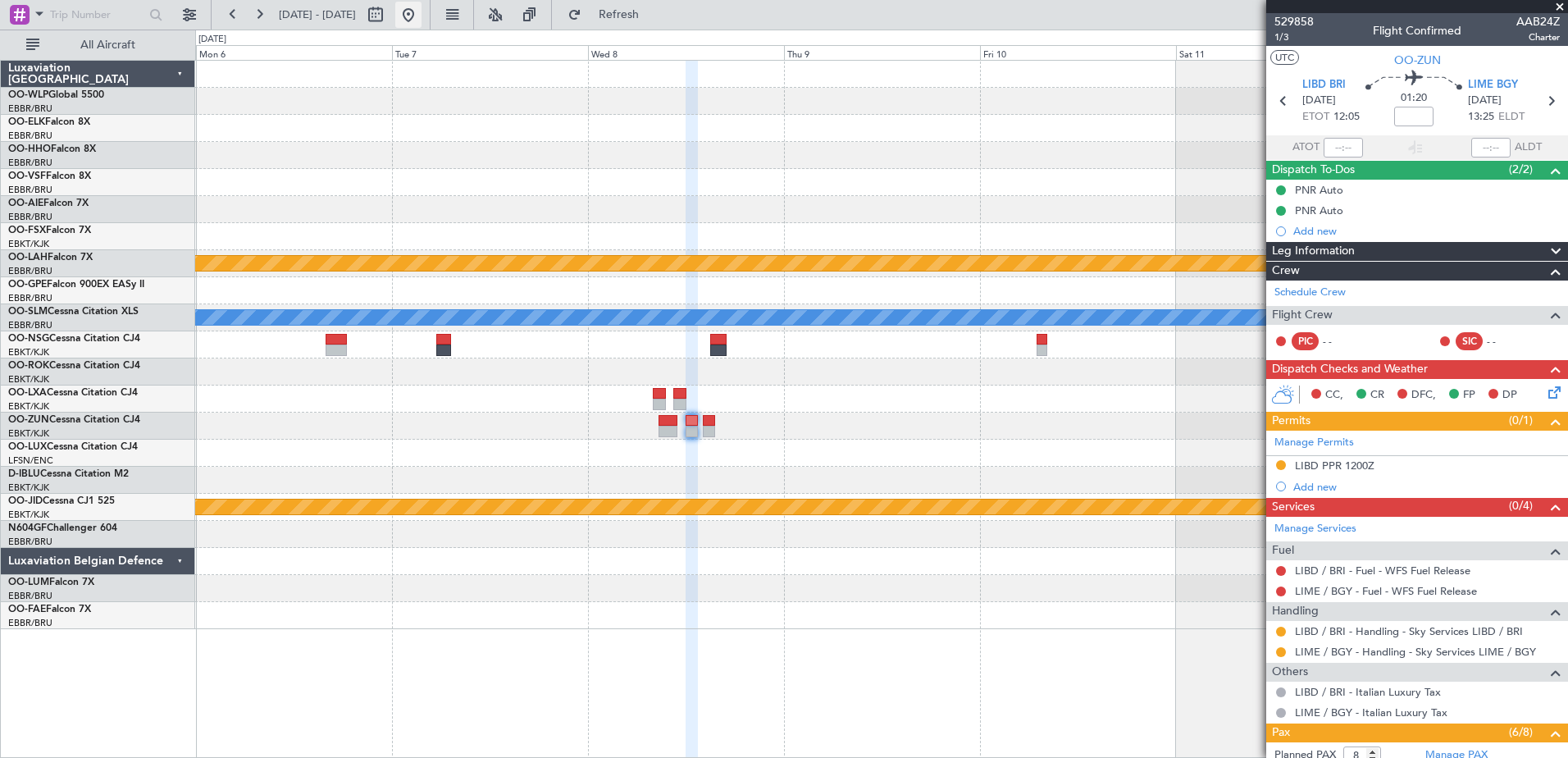
click at [421, 18] on button at bounding box center [409, 15] width 27 height 27
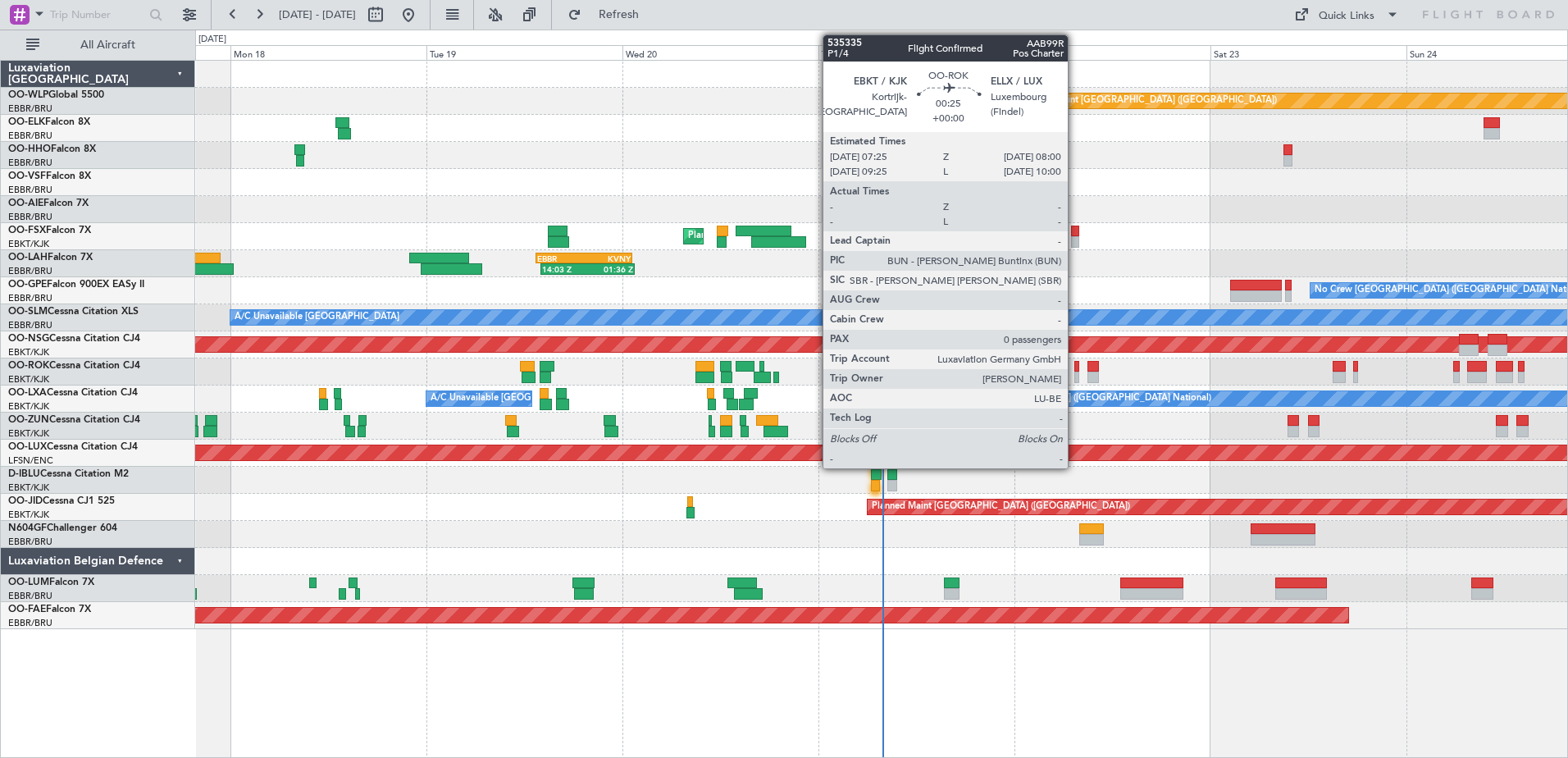
click at [1076, 372] on div at bounding box center [1077, 377] width 5 height 12
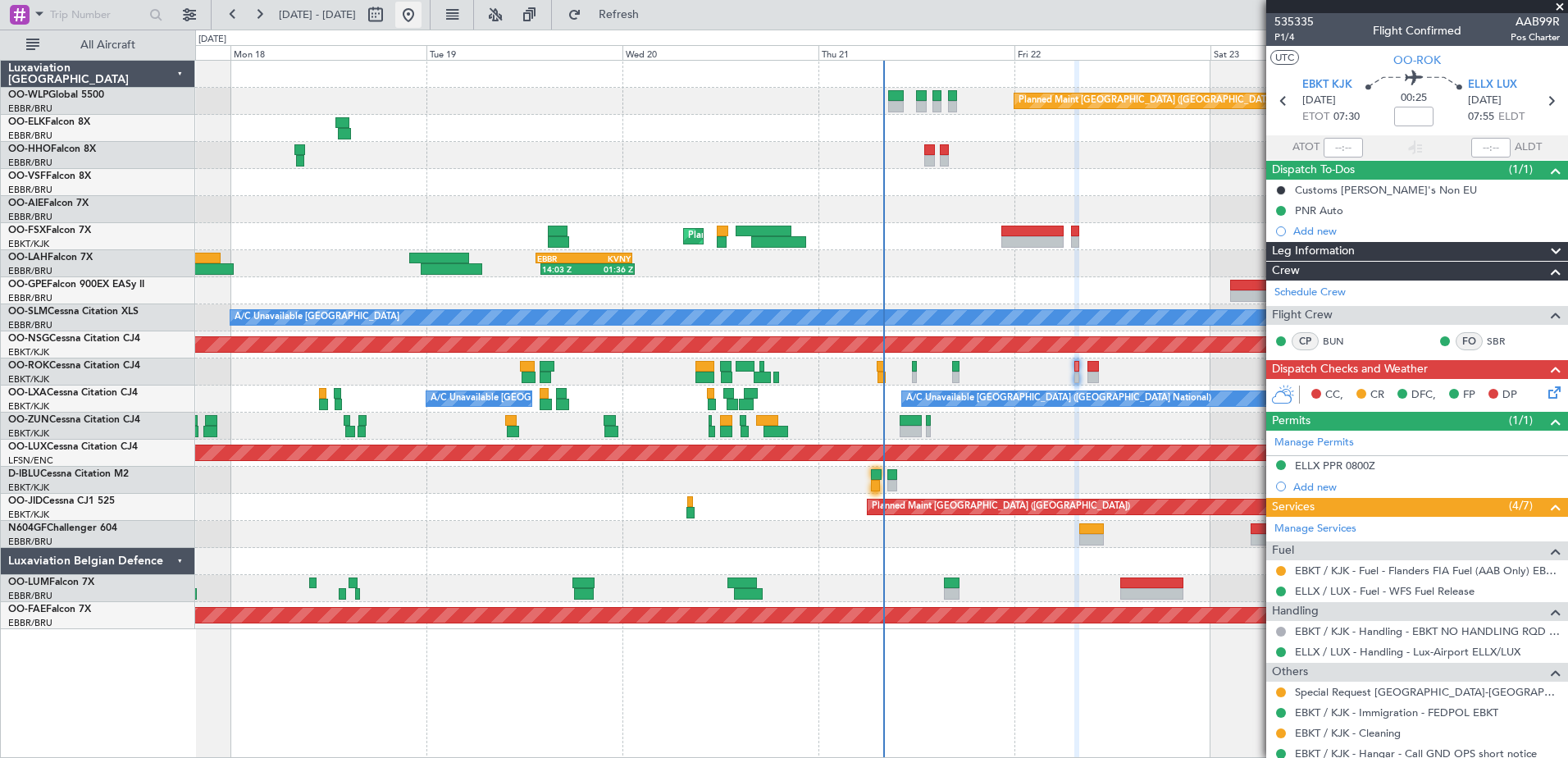
click at [421, 19] on button at bounding box center [409, 15] width 27 height 27
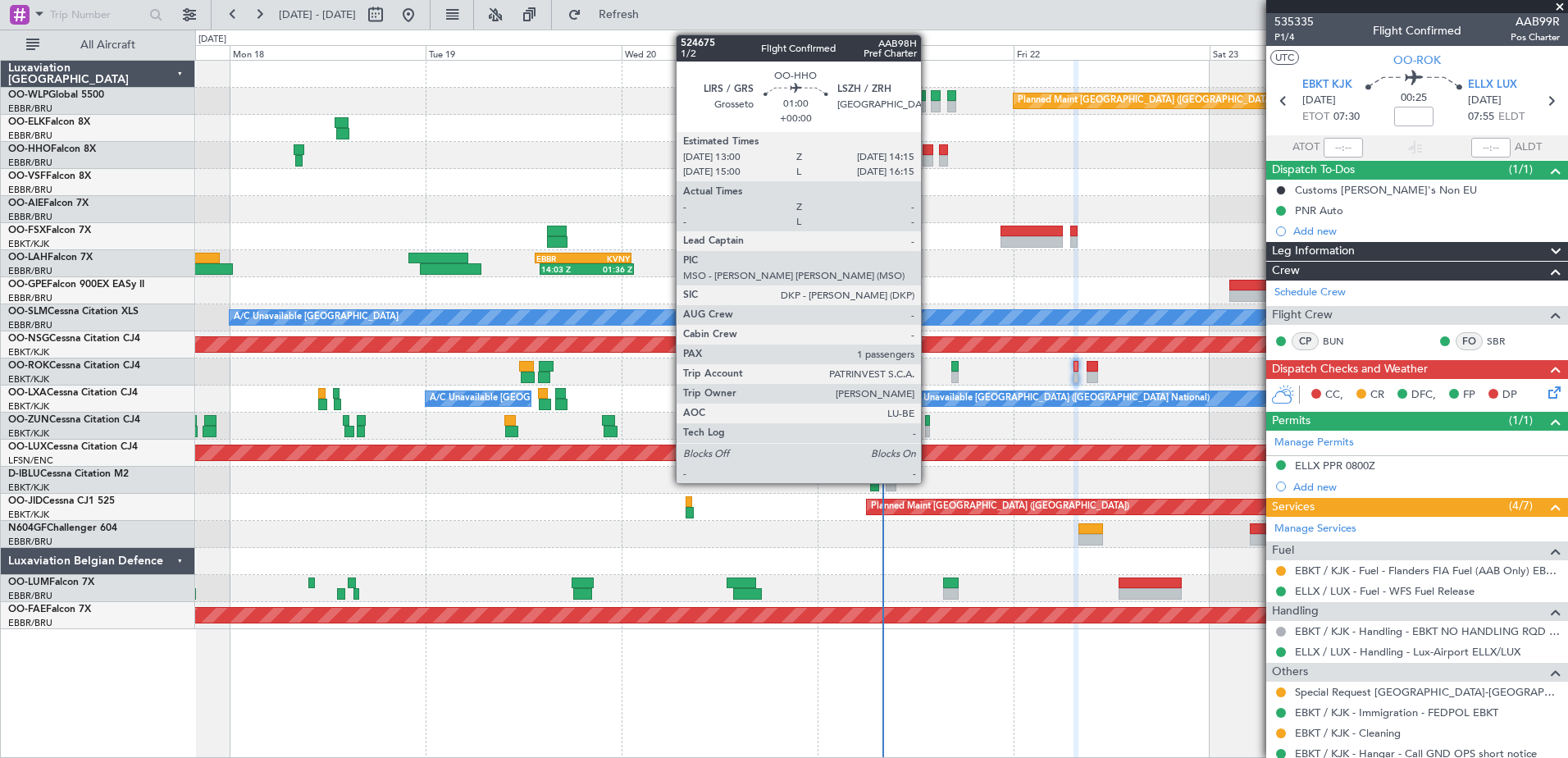
click at [928, 159] on div at bounding box center [928, 160] width 11 height 12
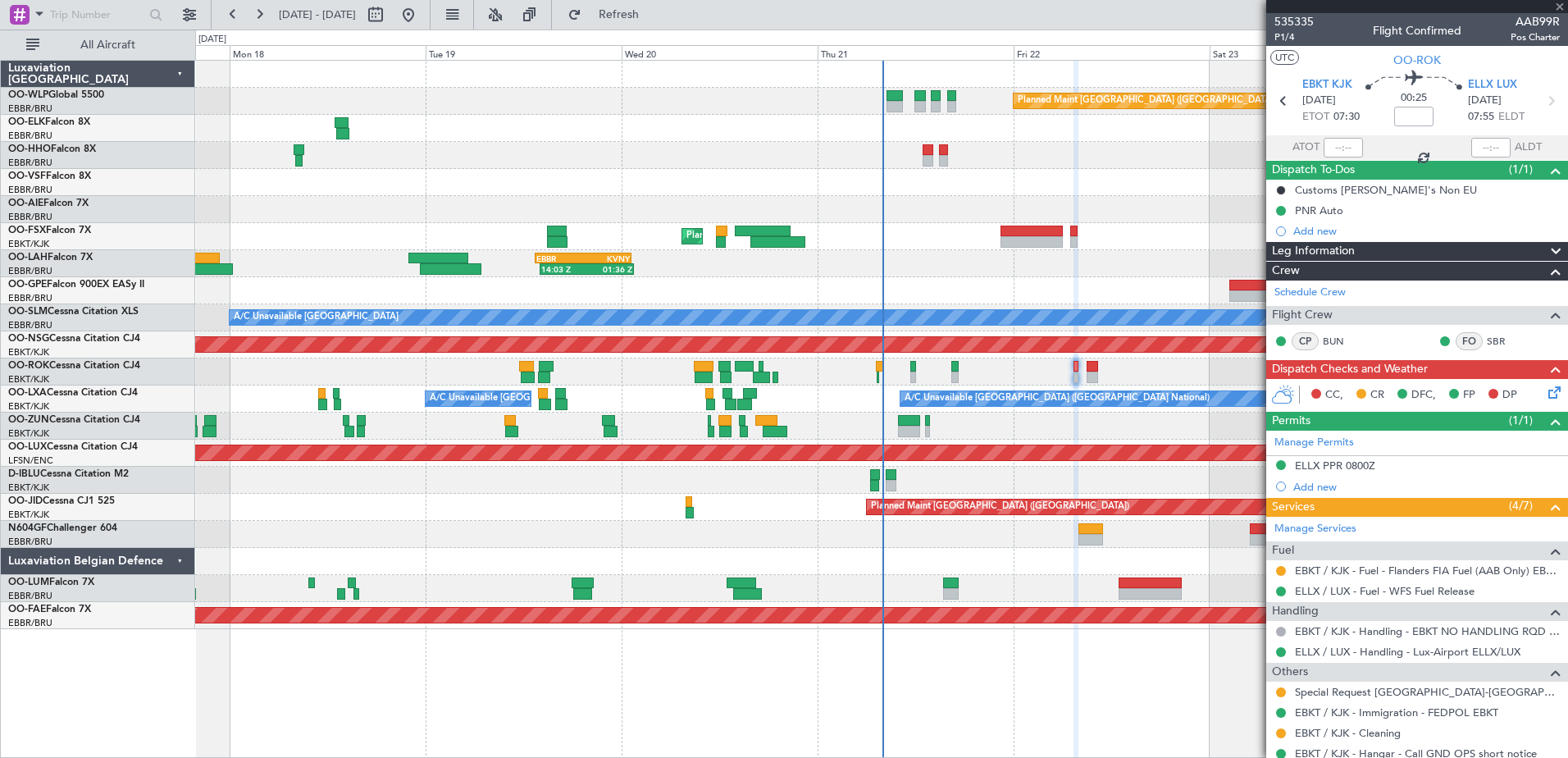
type input "1"
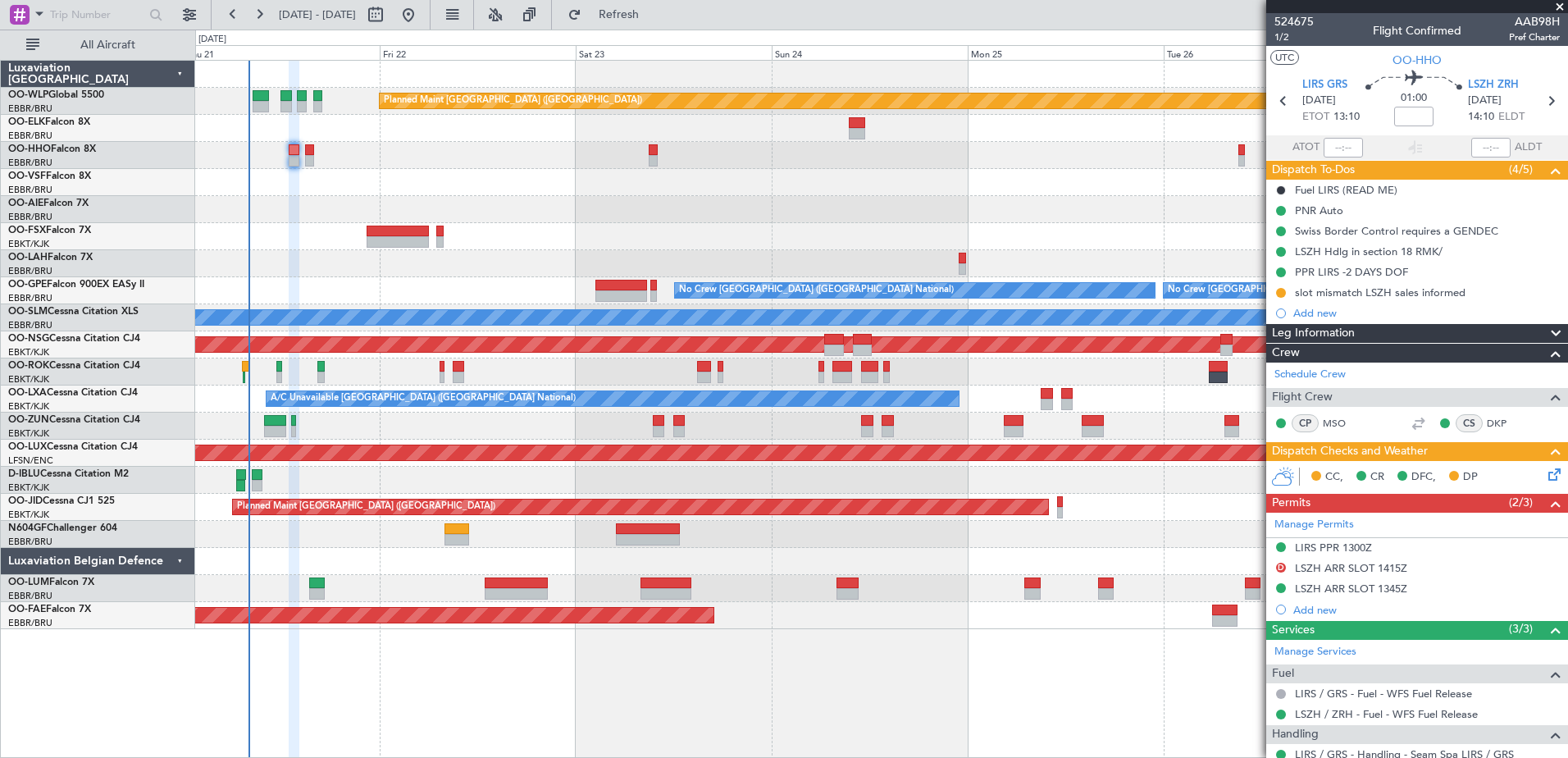
click at [796, 229] on div "Planned Maint Berlin (Brandenburg) Planned Maint Kortrijk-Wevelgem 14:03 Z 01:3…" at bounding box center [882, 344] width 1372 height 568
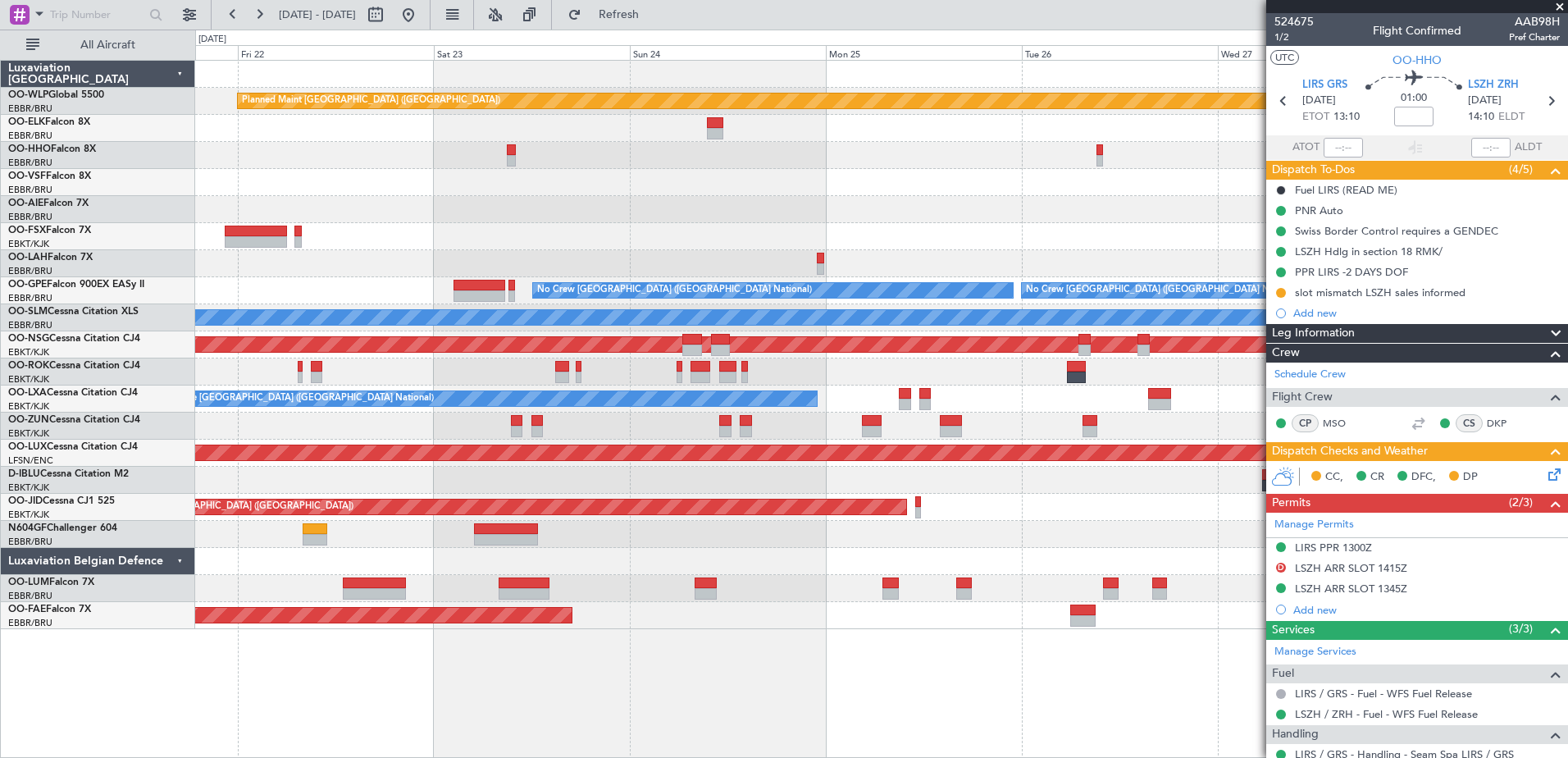
click at [975, 196] on div "Planned Maint Berlin (Brandenburg) Planned Maint Kortrijk-Wevelgem 14:03 Z 01:3…" at bounding box center [882, 344] width 1372 height 568
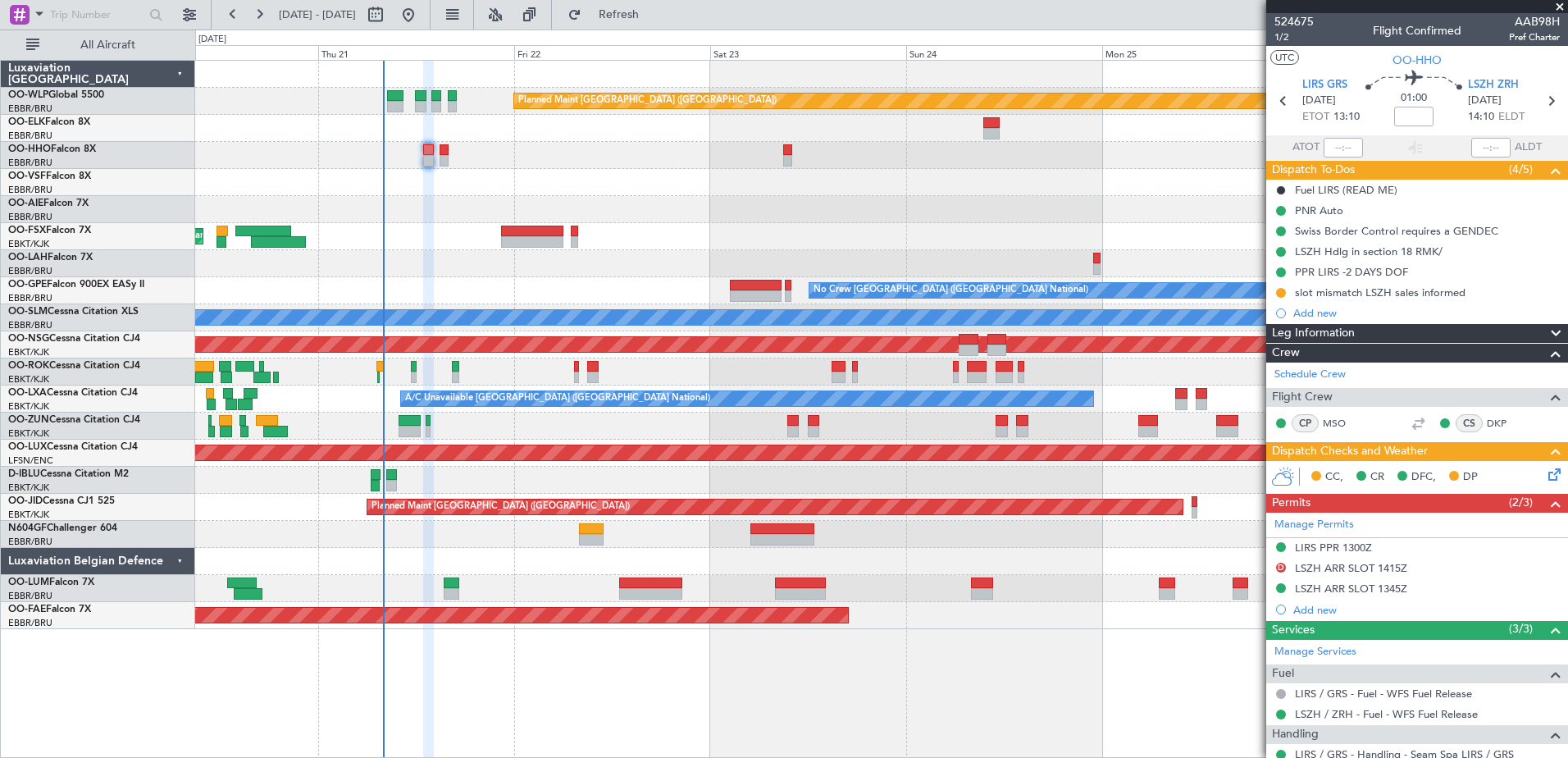
click at [948, 181] on div at bounding box center [882, 182] width 1372 height 27
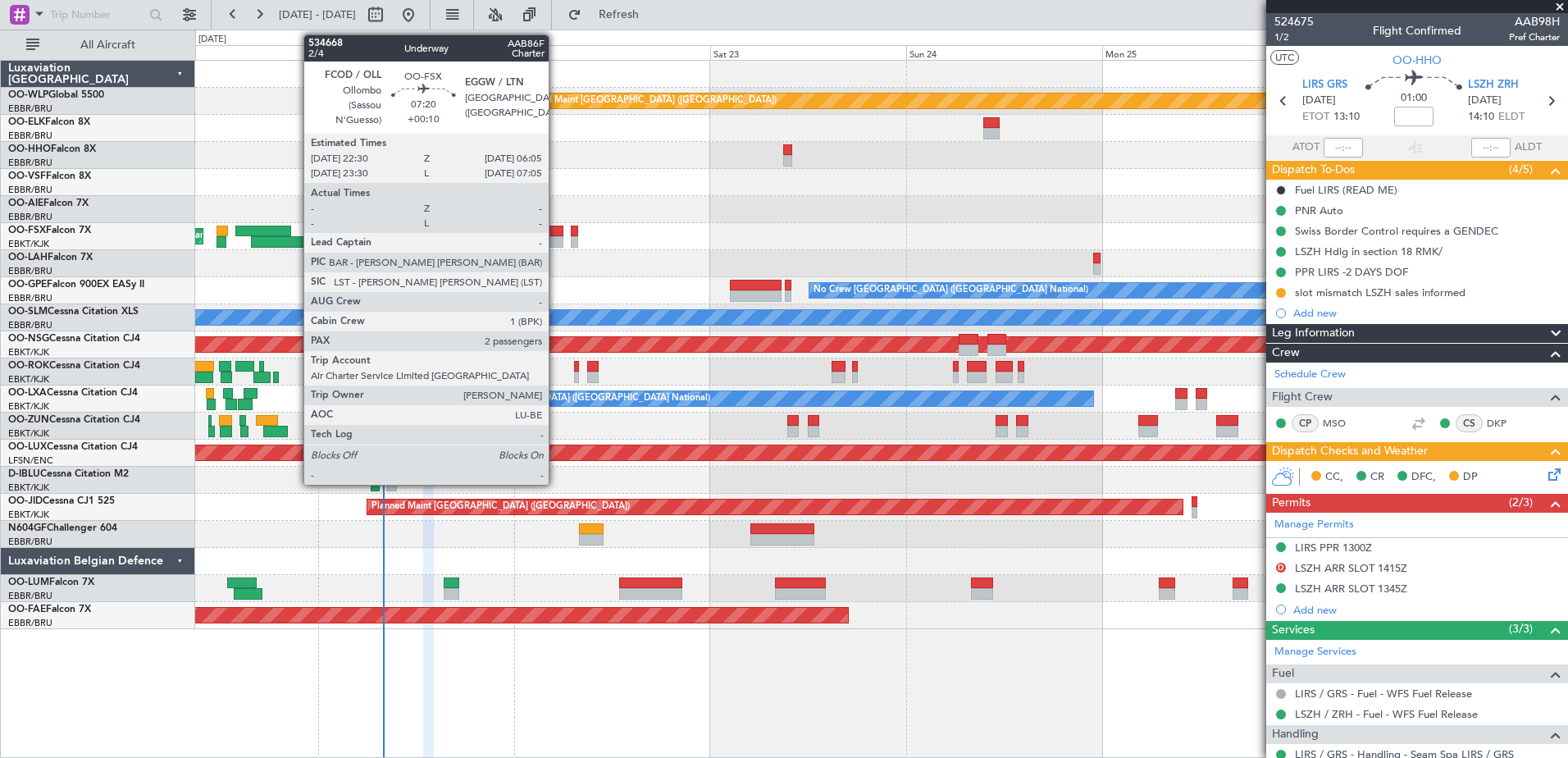
click at [556, 244] on div at bounding box center [532, 242] width 62 height 12
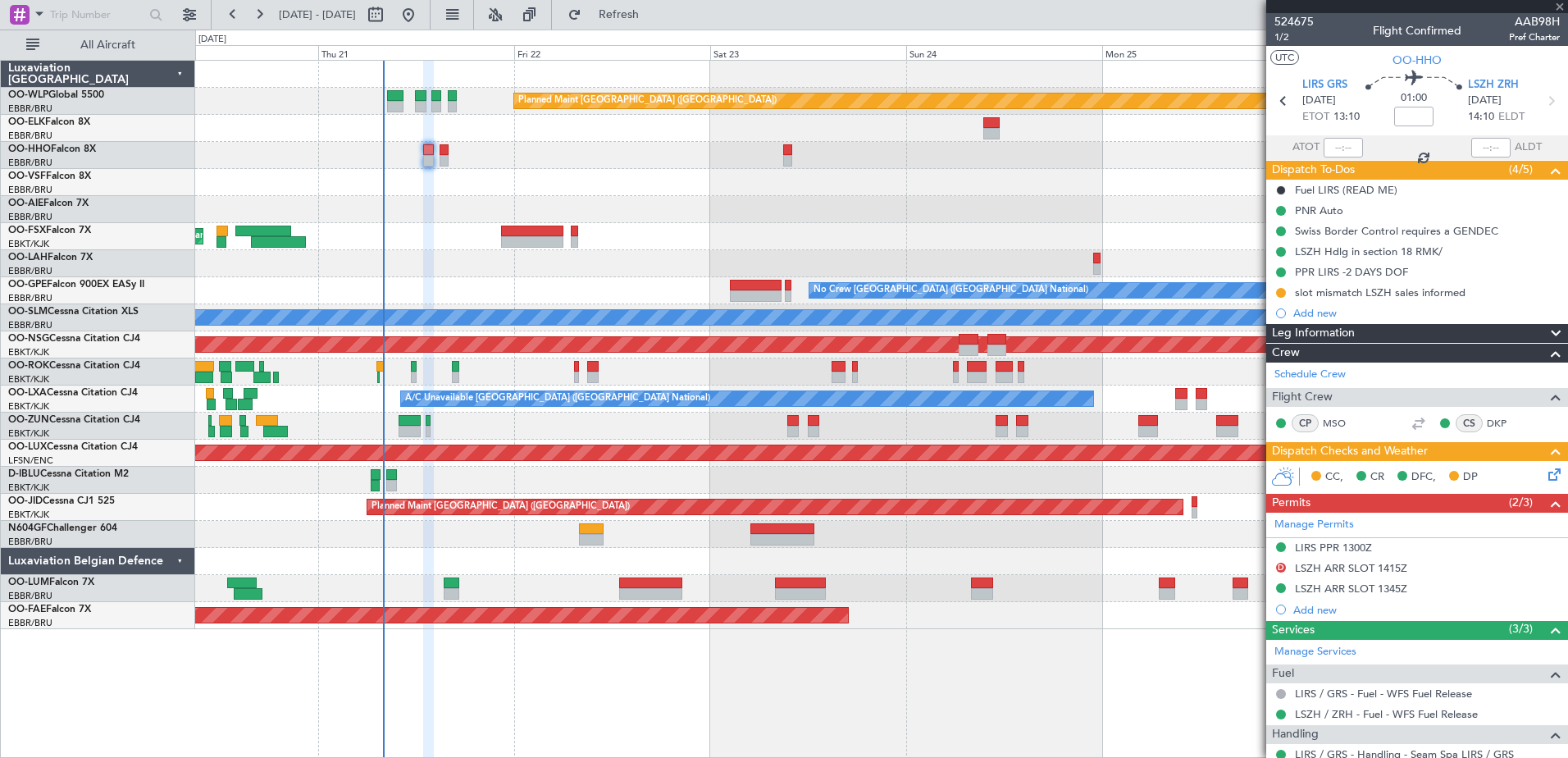
type input "+00:10"
type input "2"
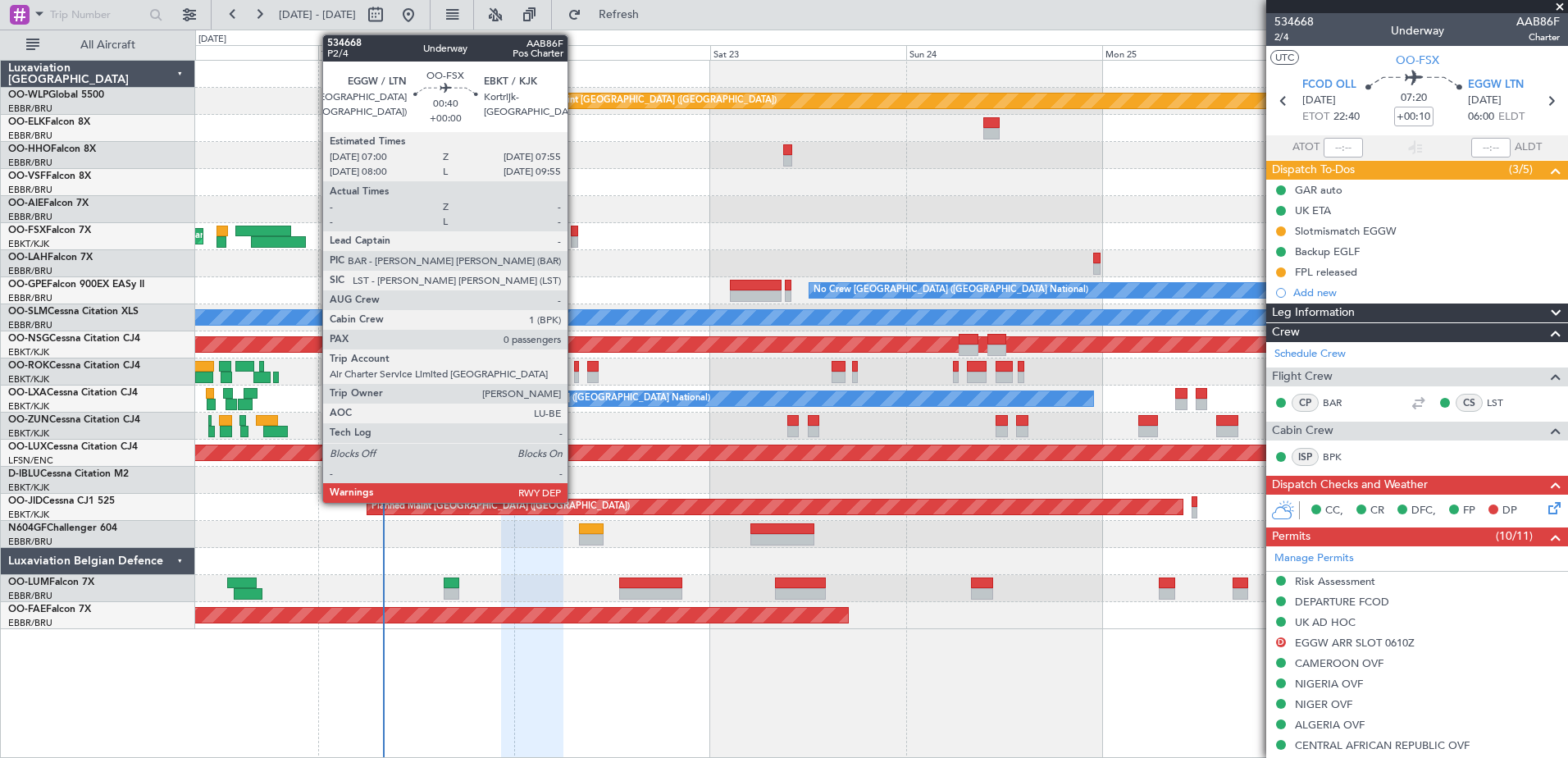
click at [575, 229] on div at bounding box center [574, 231] width 8 height 12
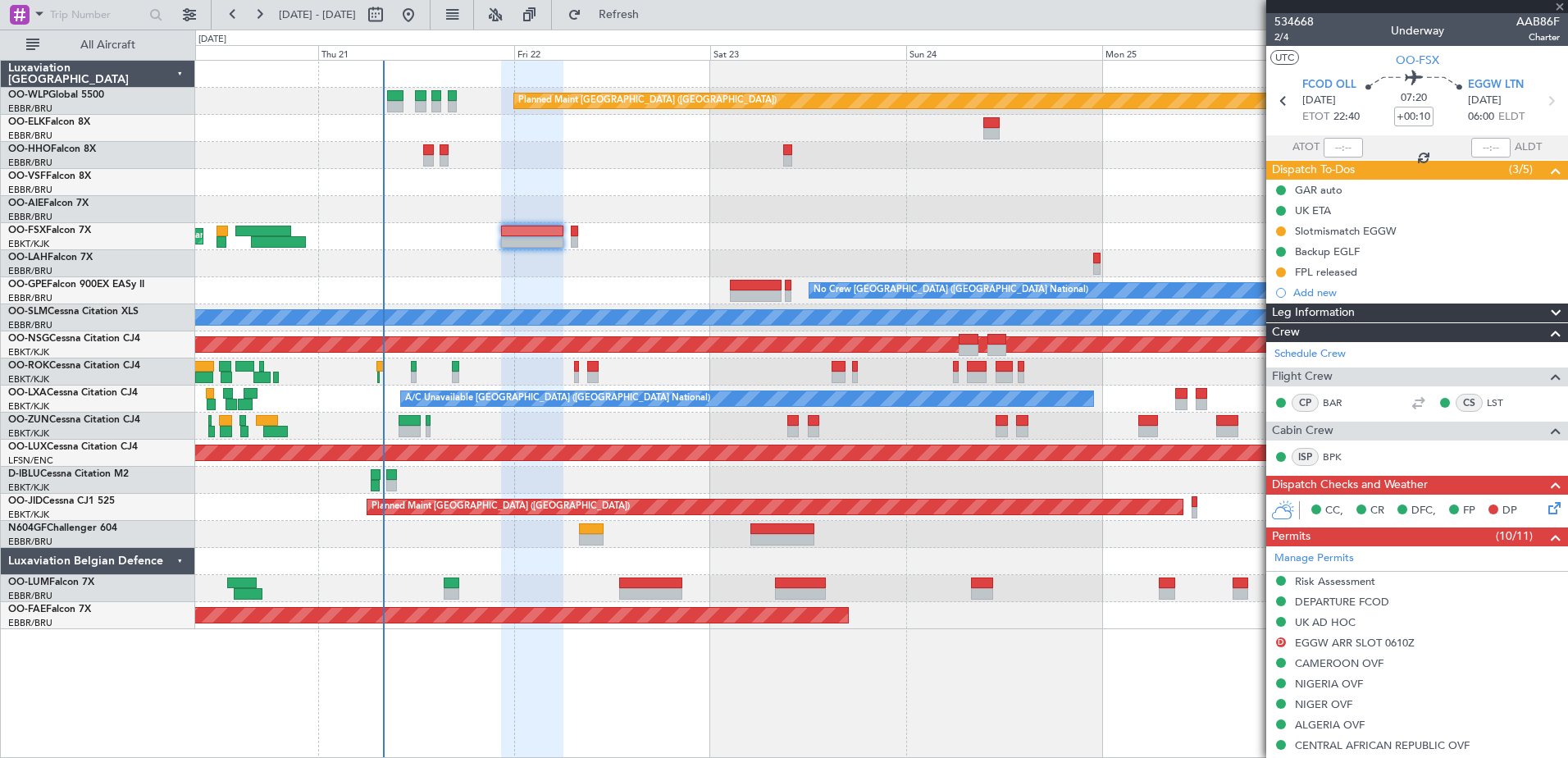
type input "0"
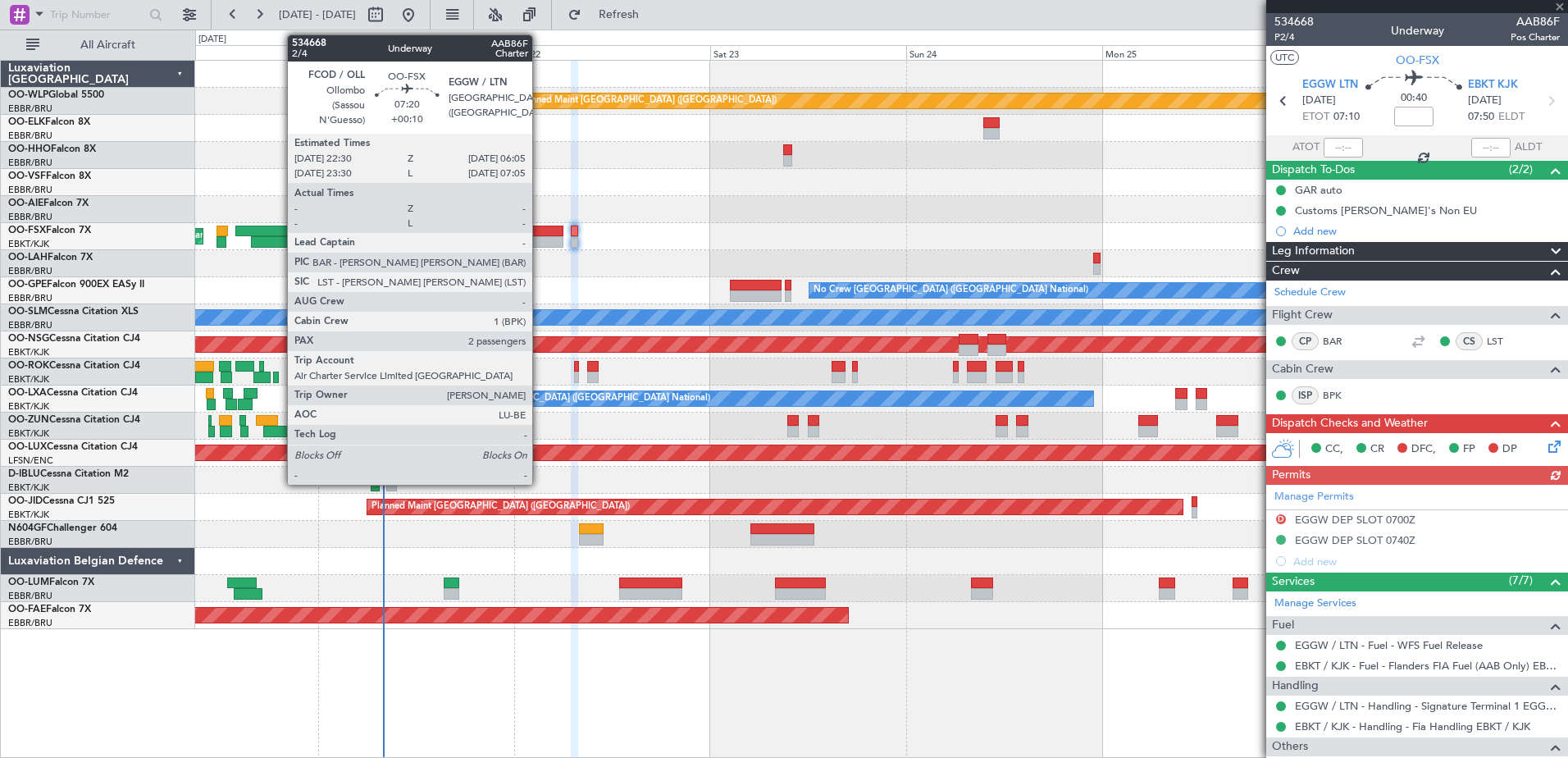
click at [540, 238] on div at bounding box center [532, 242] width 62 height 12
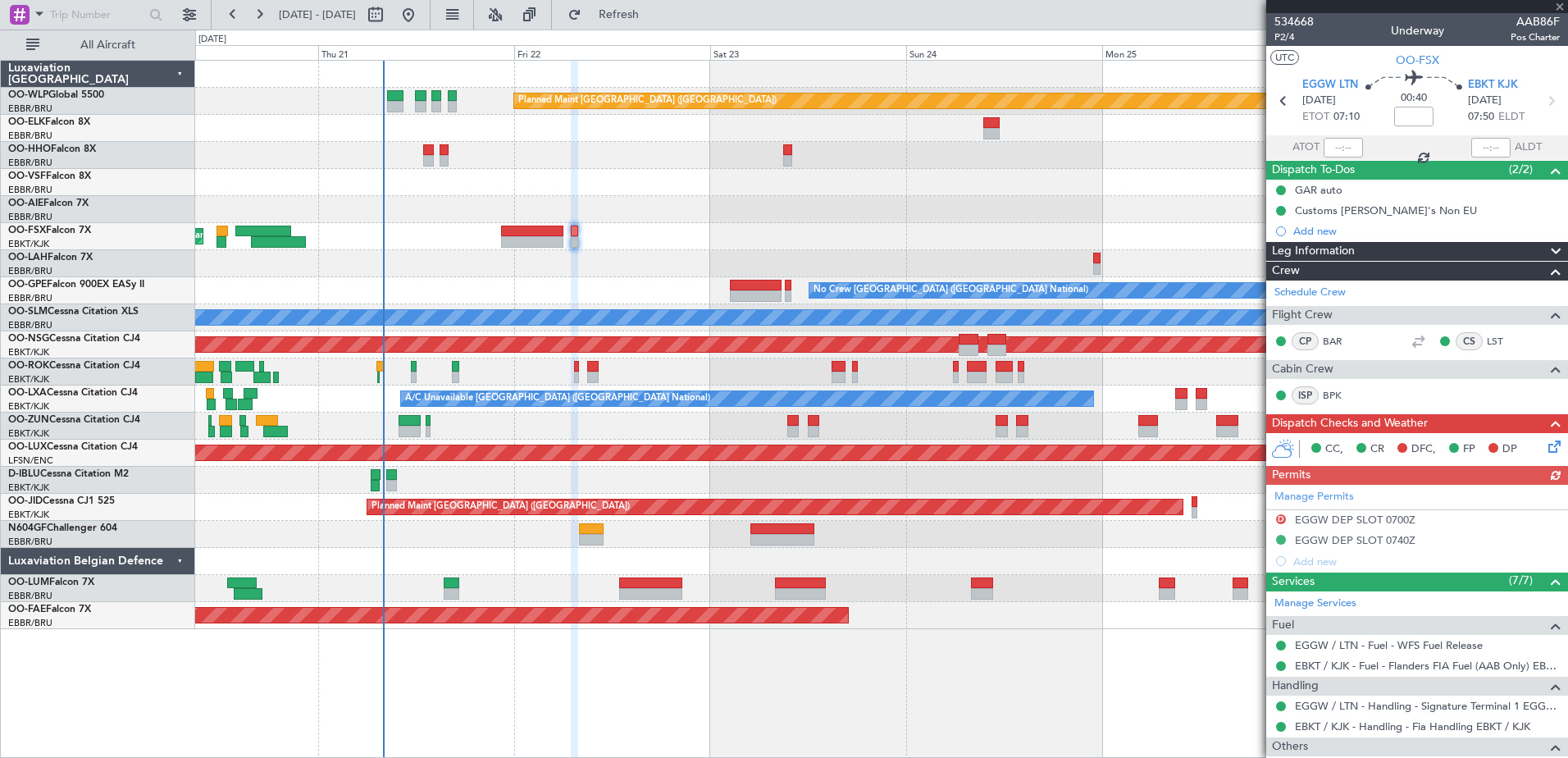
type input "+00:10"
type input "2"
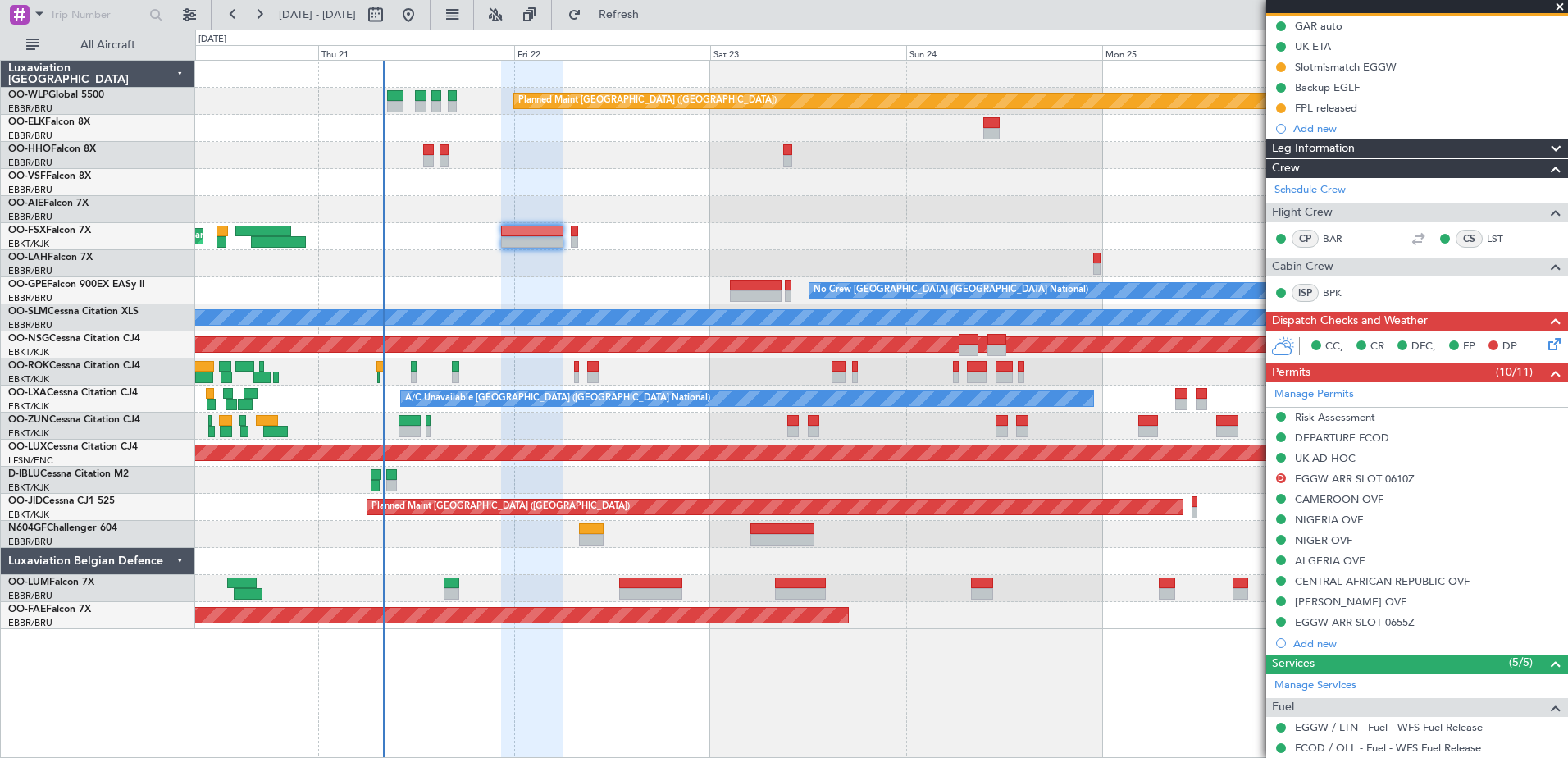
scroll to position [246, 0]
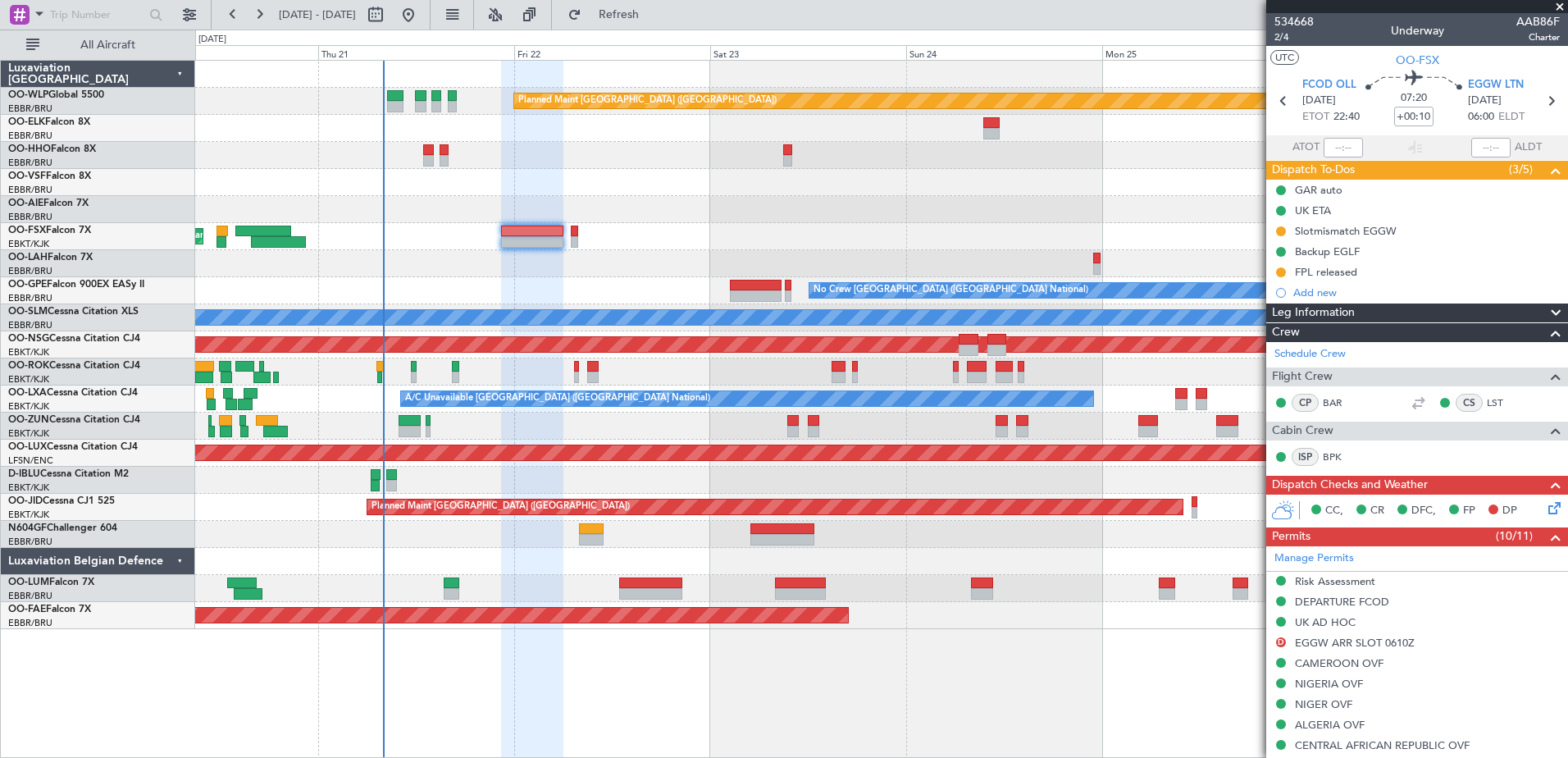
scroll to position [246, 0]
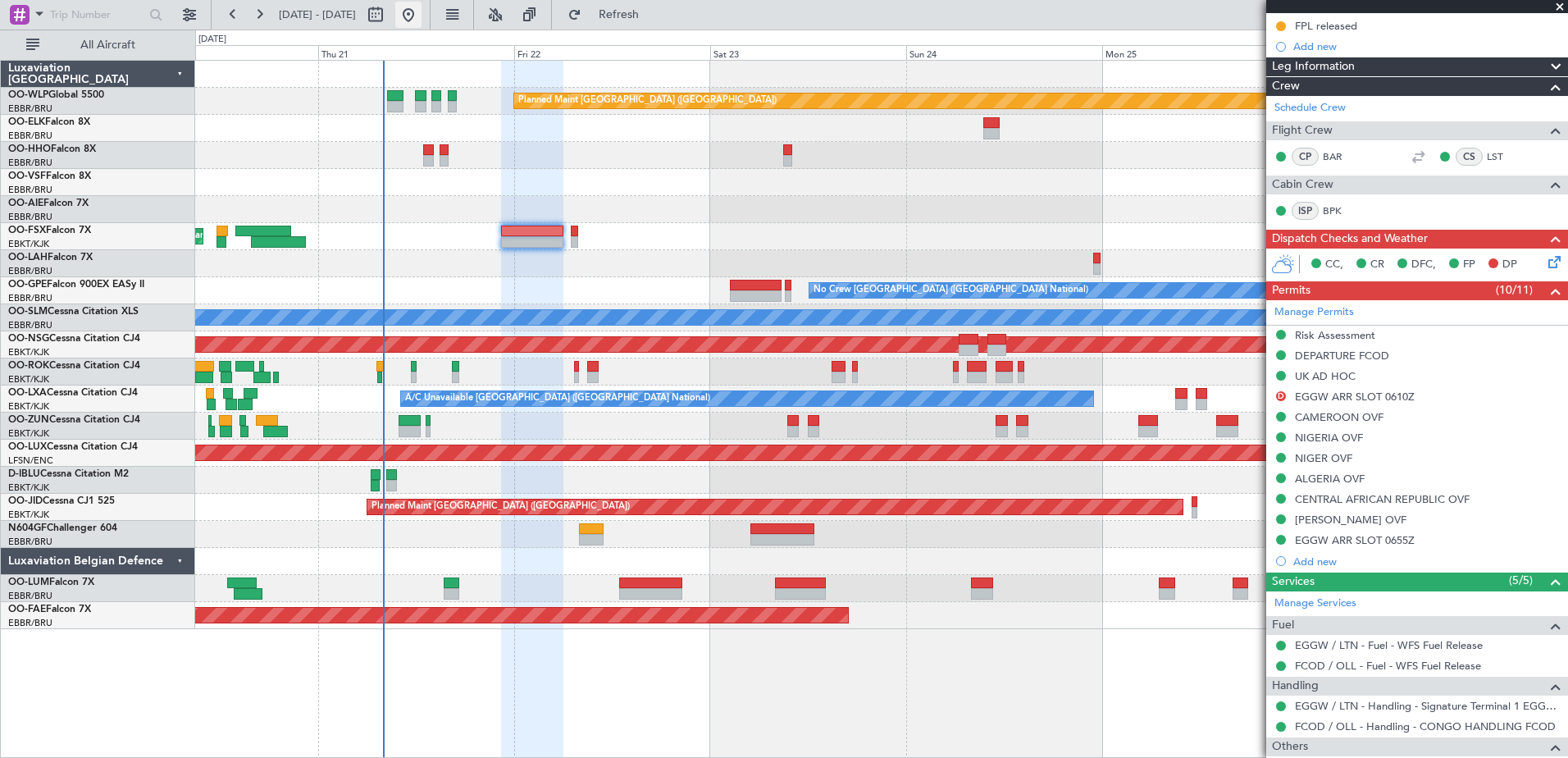
click at [421, 16] on button at bounding box center [409, 15] width 27 height 27
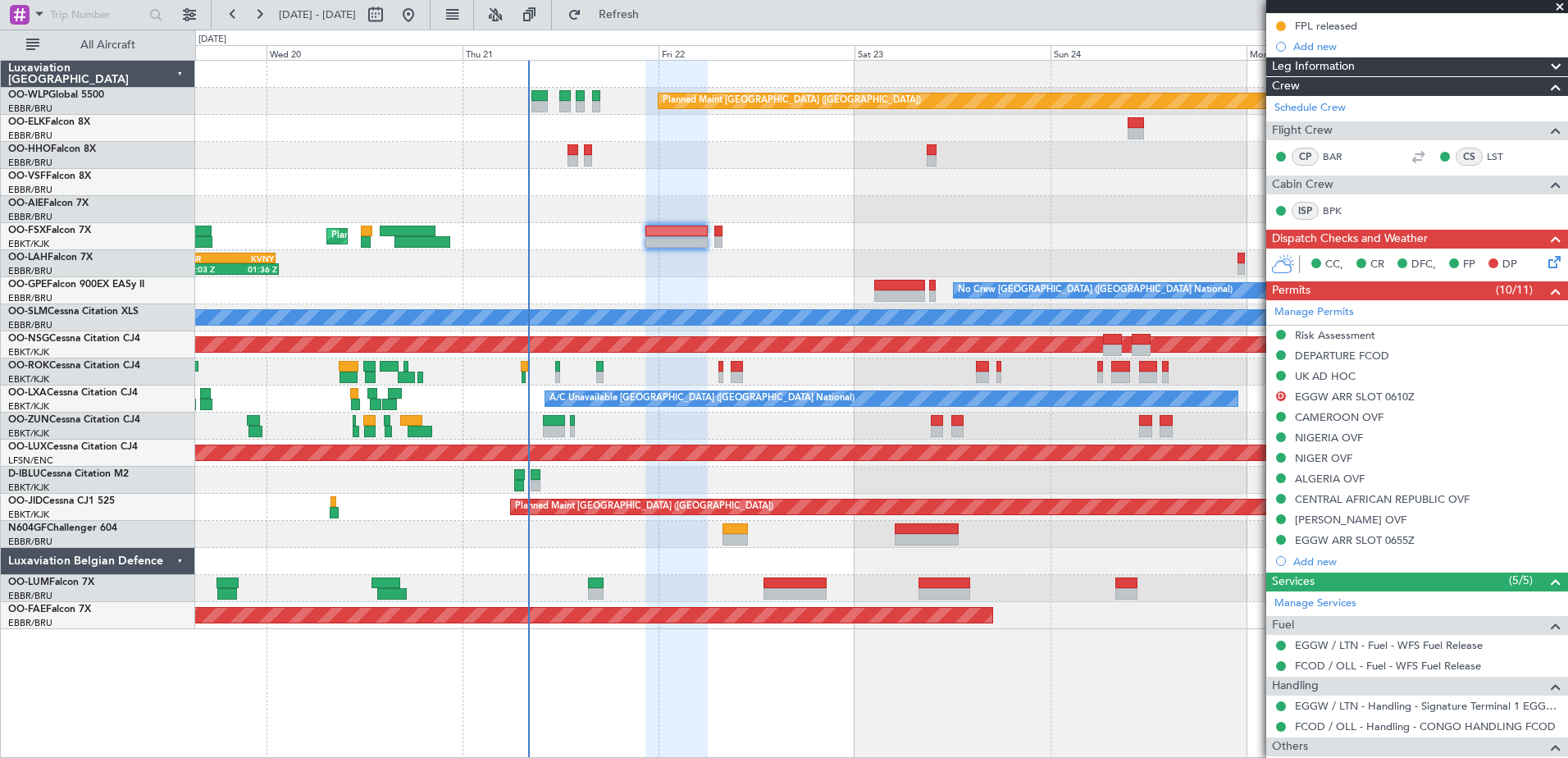
click at [752, 547] on div "Planned Maint Berlin (Brandenburg) Planned Maint Kortrijk-Wevelgem 14:03 Z 01:3…" at bounding box center [882, 344] width 1372 height 568
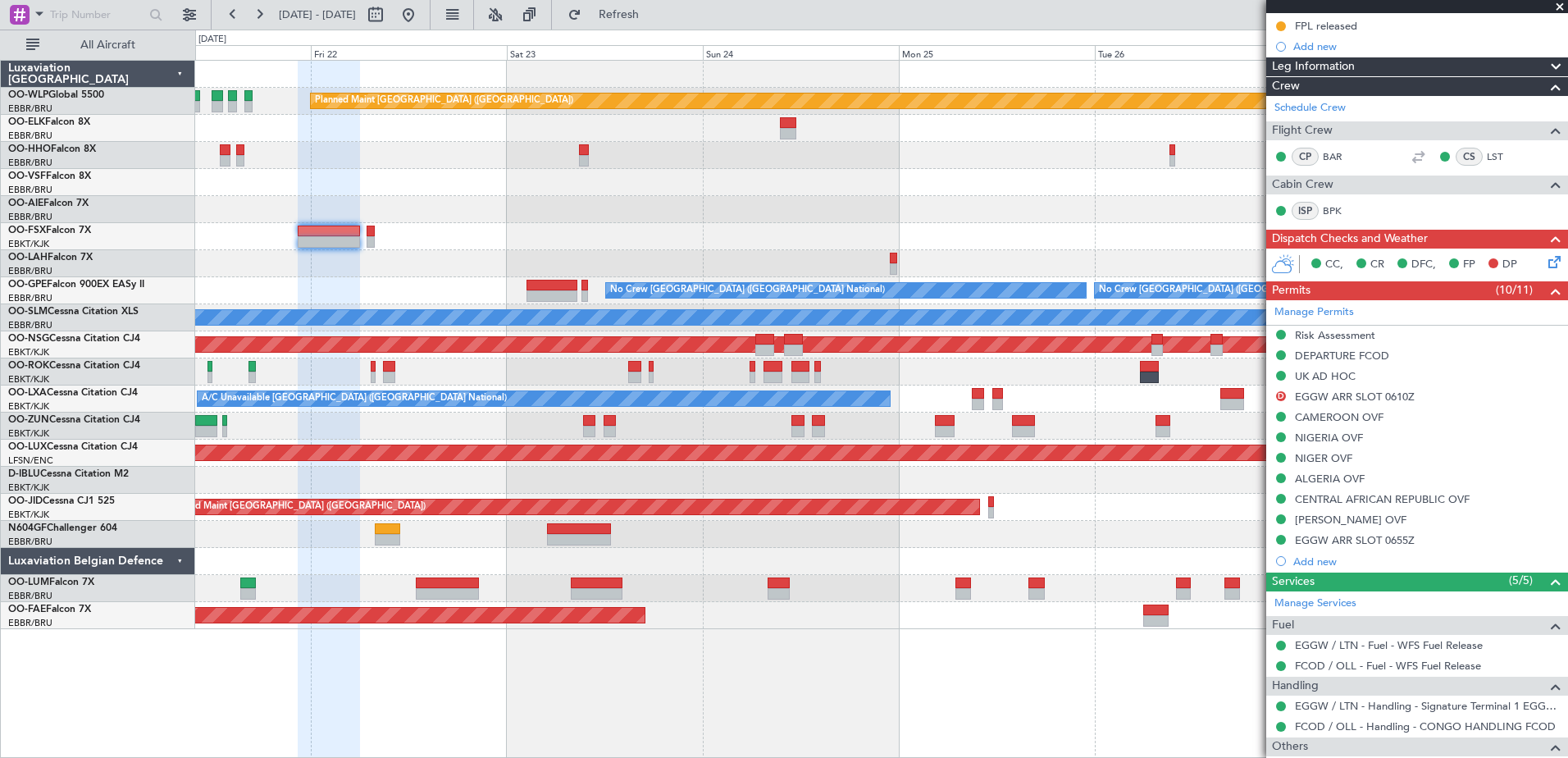
click at [941, 363] on div "Owner [GEOGRAPHIC_DATA]-[GEOGRAPHIC_DATA]" at bounding box center [882, 371] width 1372 height 27
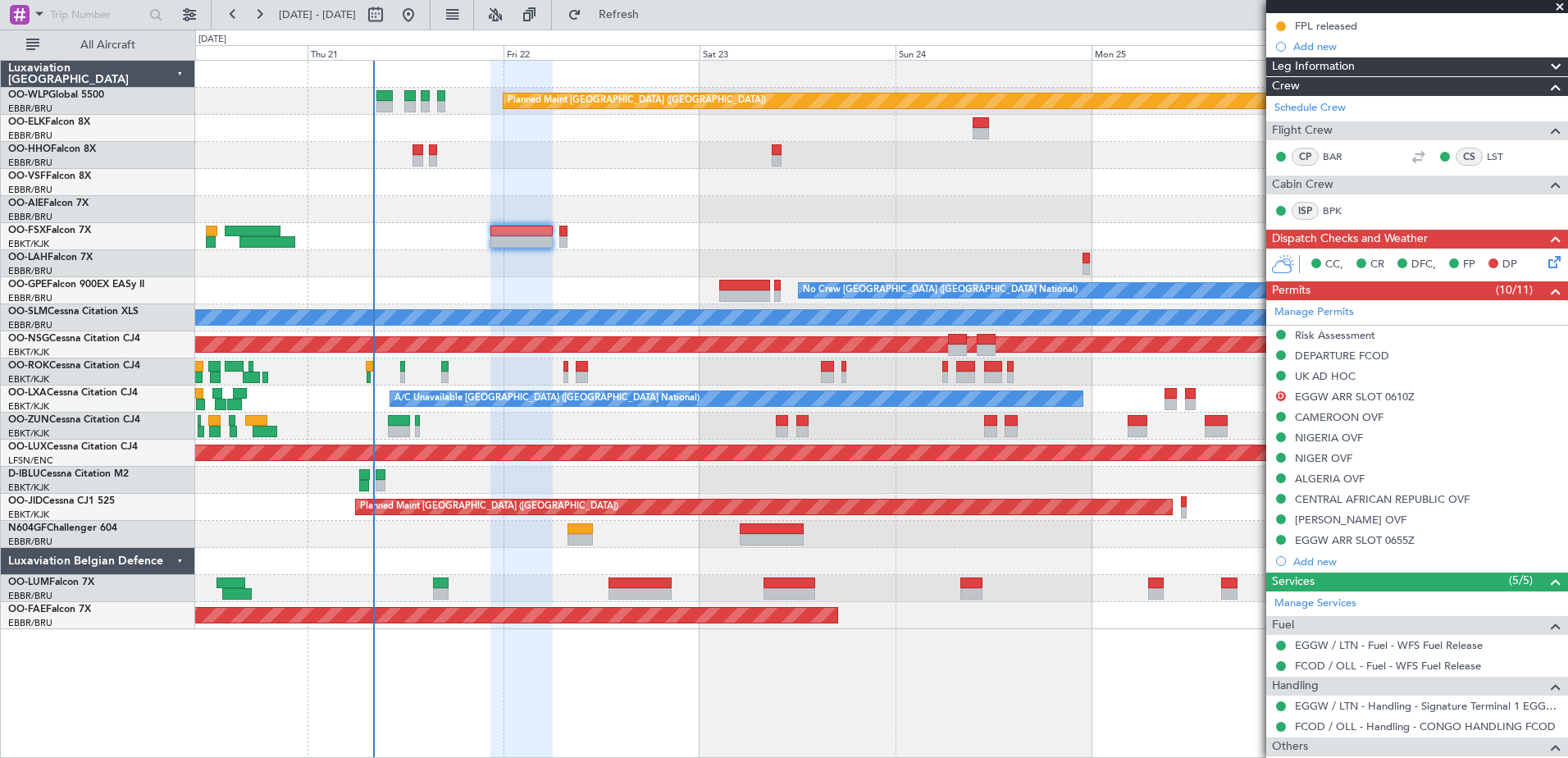
click at [708, 411] on div "Planned Maint Berlin (Brandenburg) Planned Maint Kortrijk-Wevelgem 14:03 Z 01:3…" at bounding box center [882, 344] width 1372 height 568
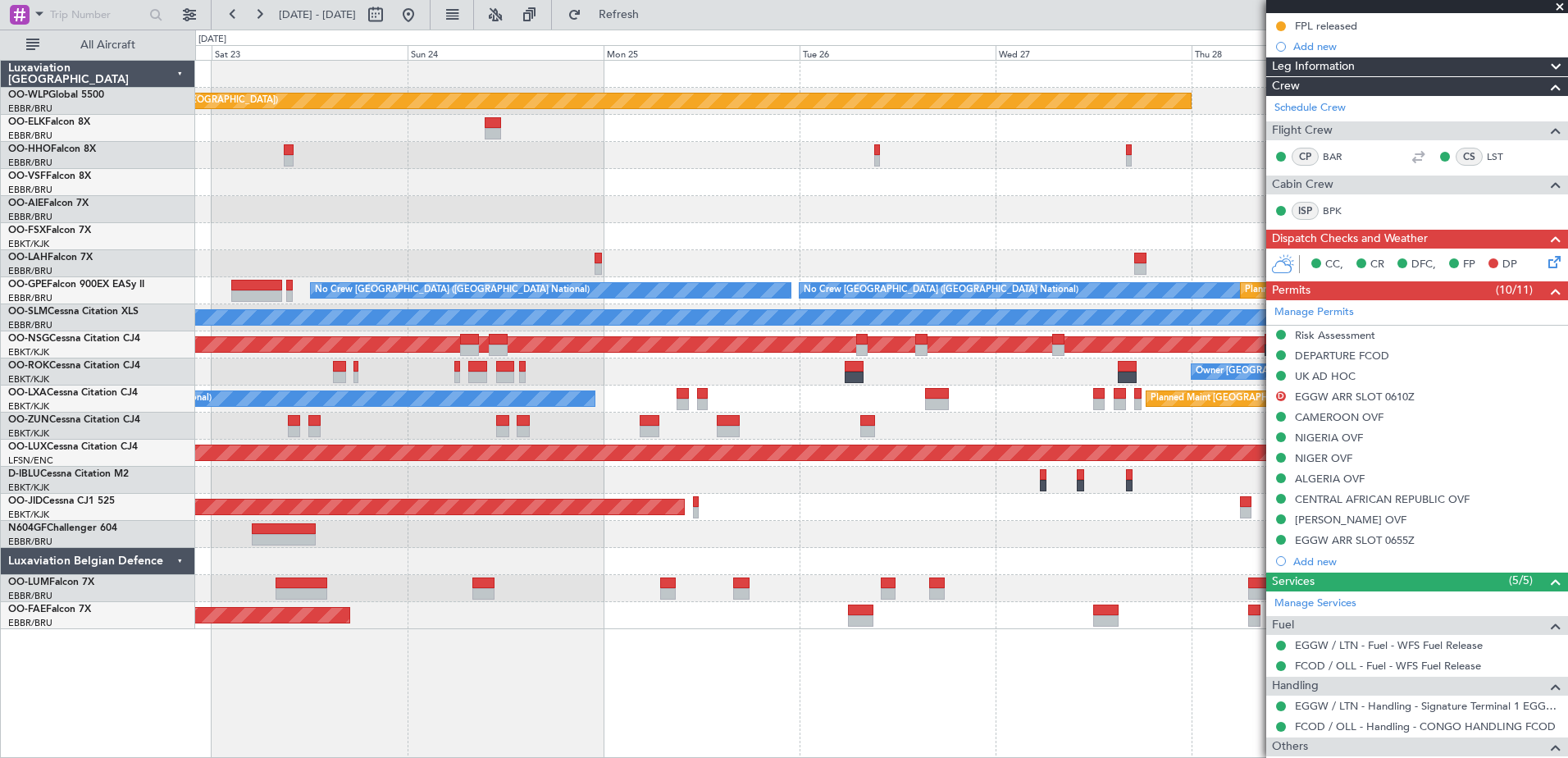
click at [606, 429] on div "Planned Maint Berlin (Brandenburg) - - LIEO 10:00 Z KTEB 19:15 Z No Crew Brusse…" at bounding box center [882, 344] width 1372 height 568
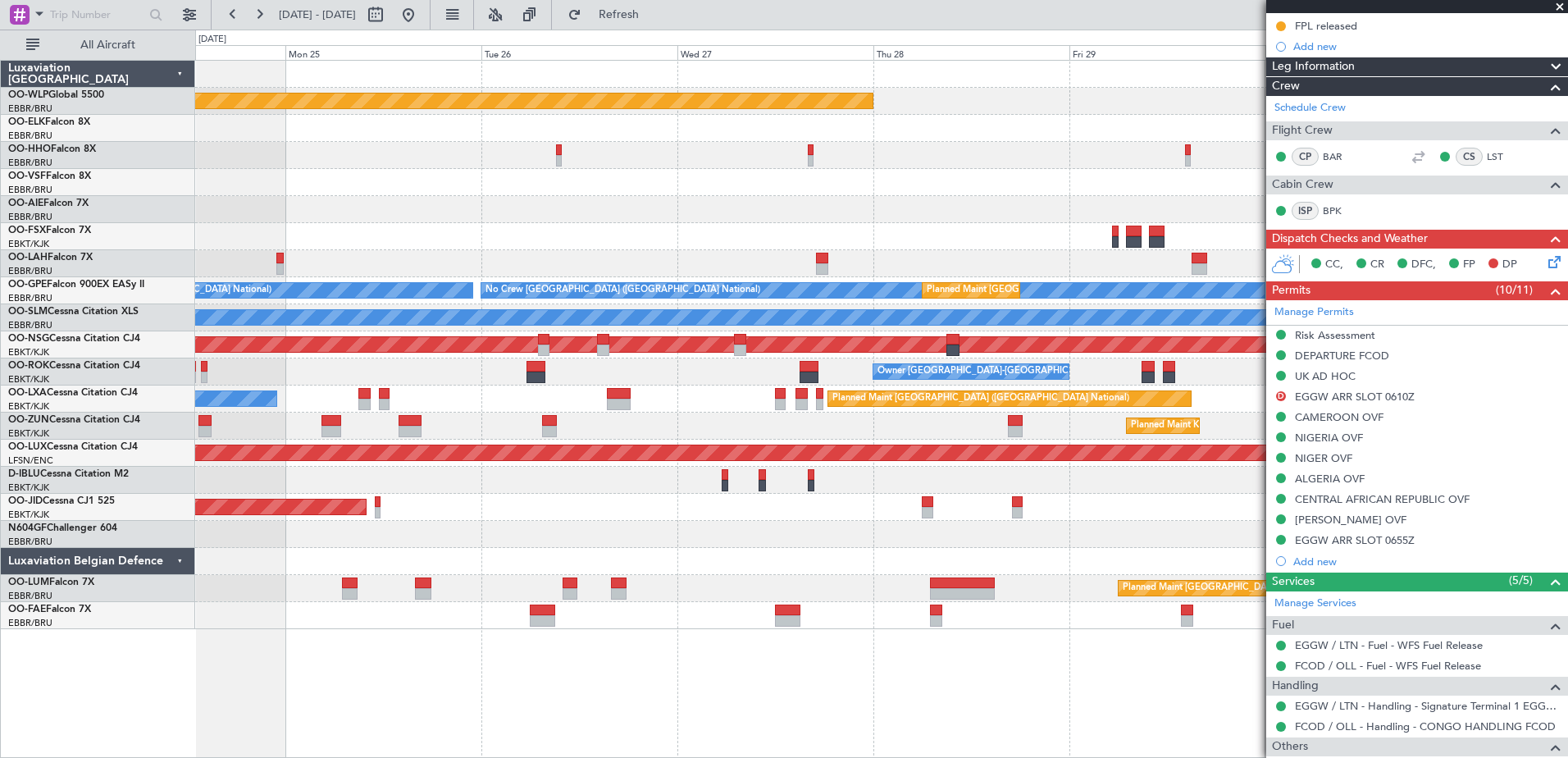
click at [683, 405] on div "Planned Maint Berlin (Brandenburg) - - LIEO 10:00 Z KTEB 19:15 Z Planned Maint …" at bounding box center [882, 344] width 1372 height 568
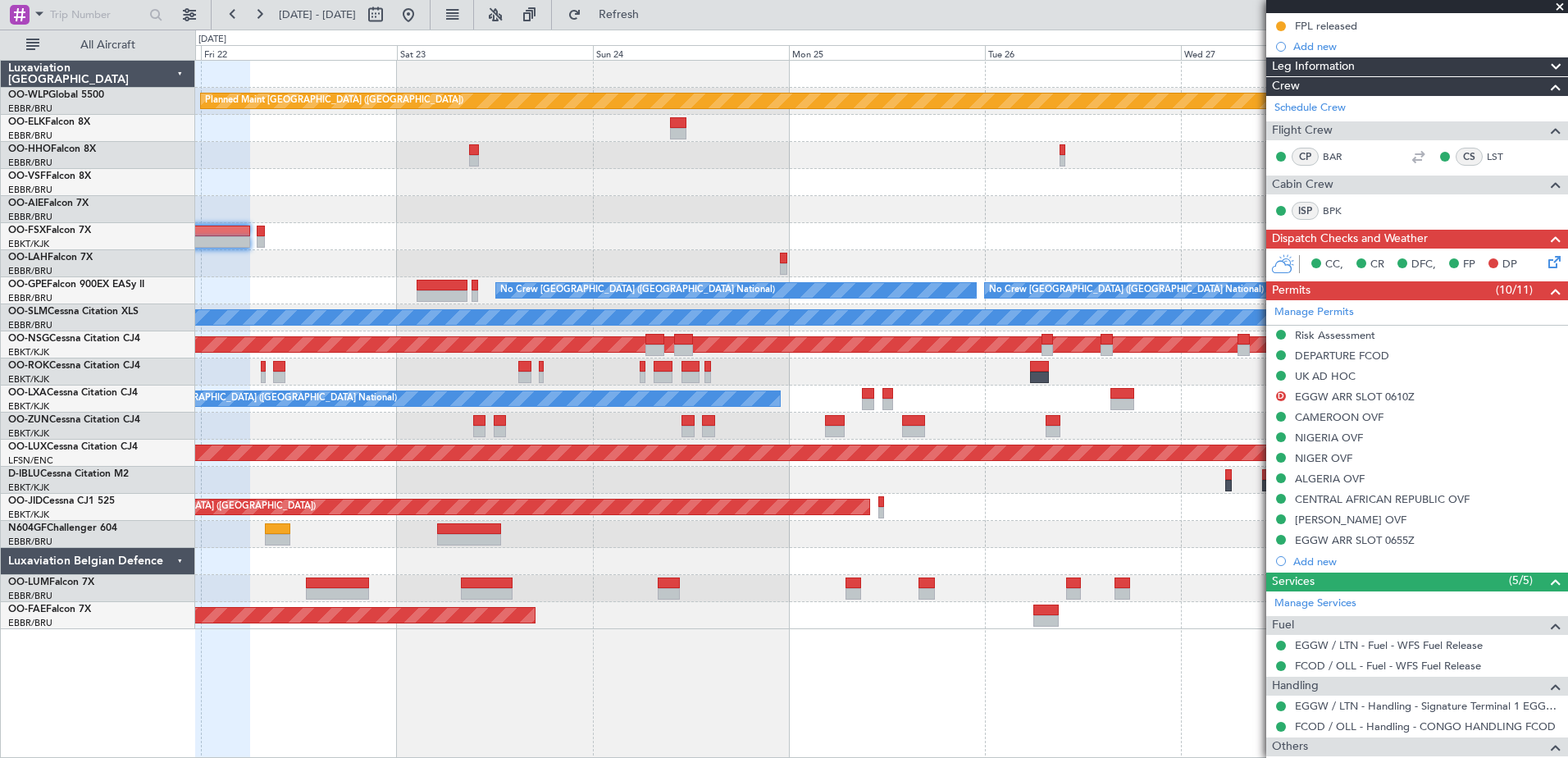
click at [980, 375] on div "Owner [GEOGRAPHIC_DATA]-[GEOGRAPHIC_DATA]" at bounding box center [882, 371] width 1372 height 27
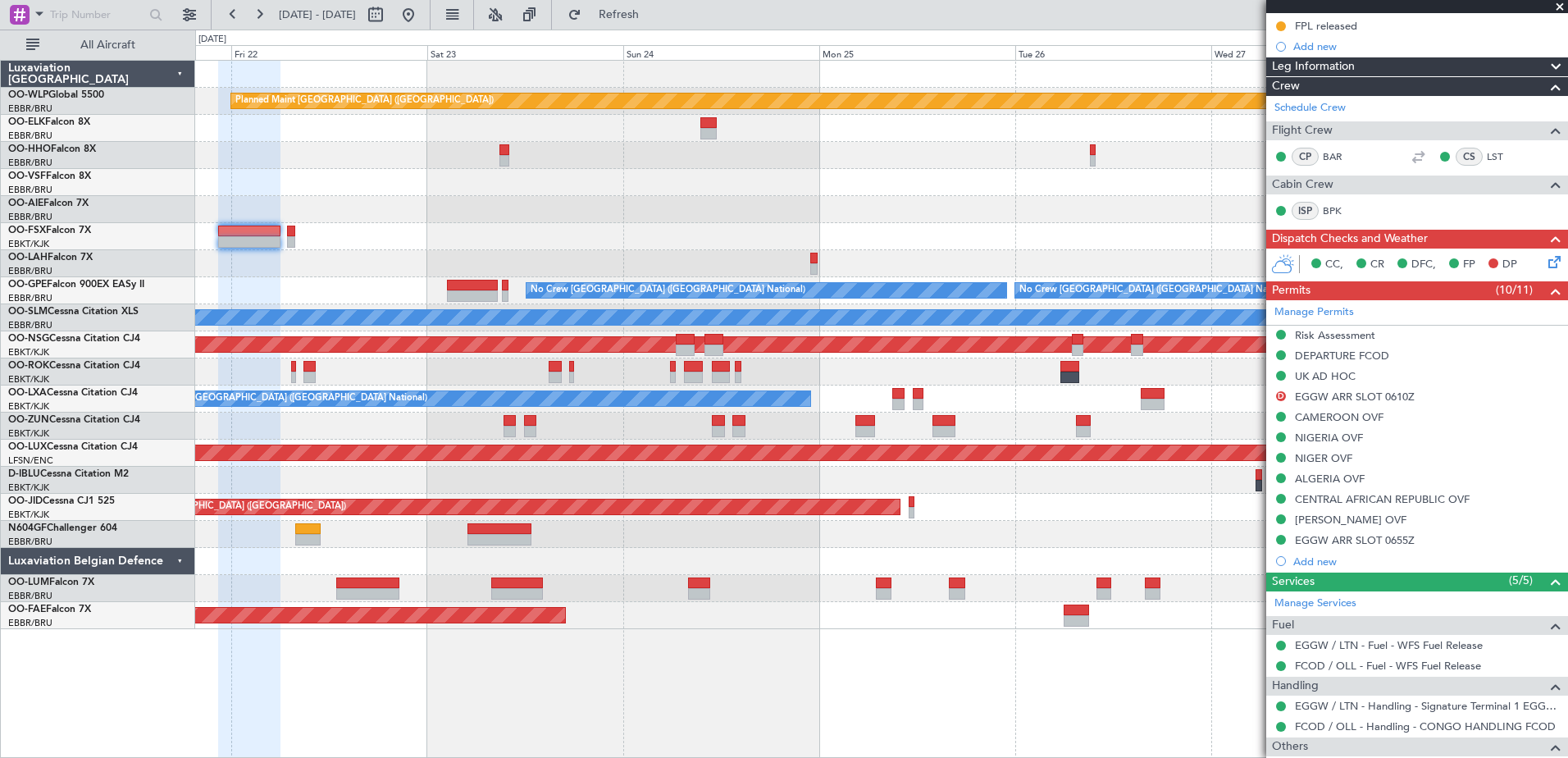
click at [942, 385] on div "Owner [GEOGRAPHIC_DATA]-[GEOGRAPHIC_DATA]" at bounding box center [882, 371] width 1372 height 27
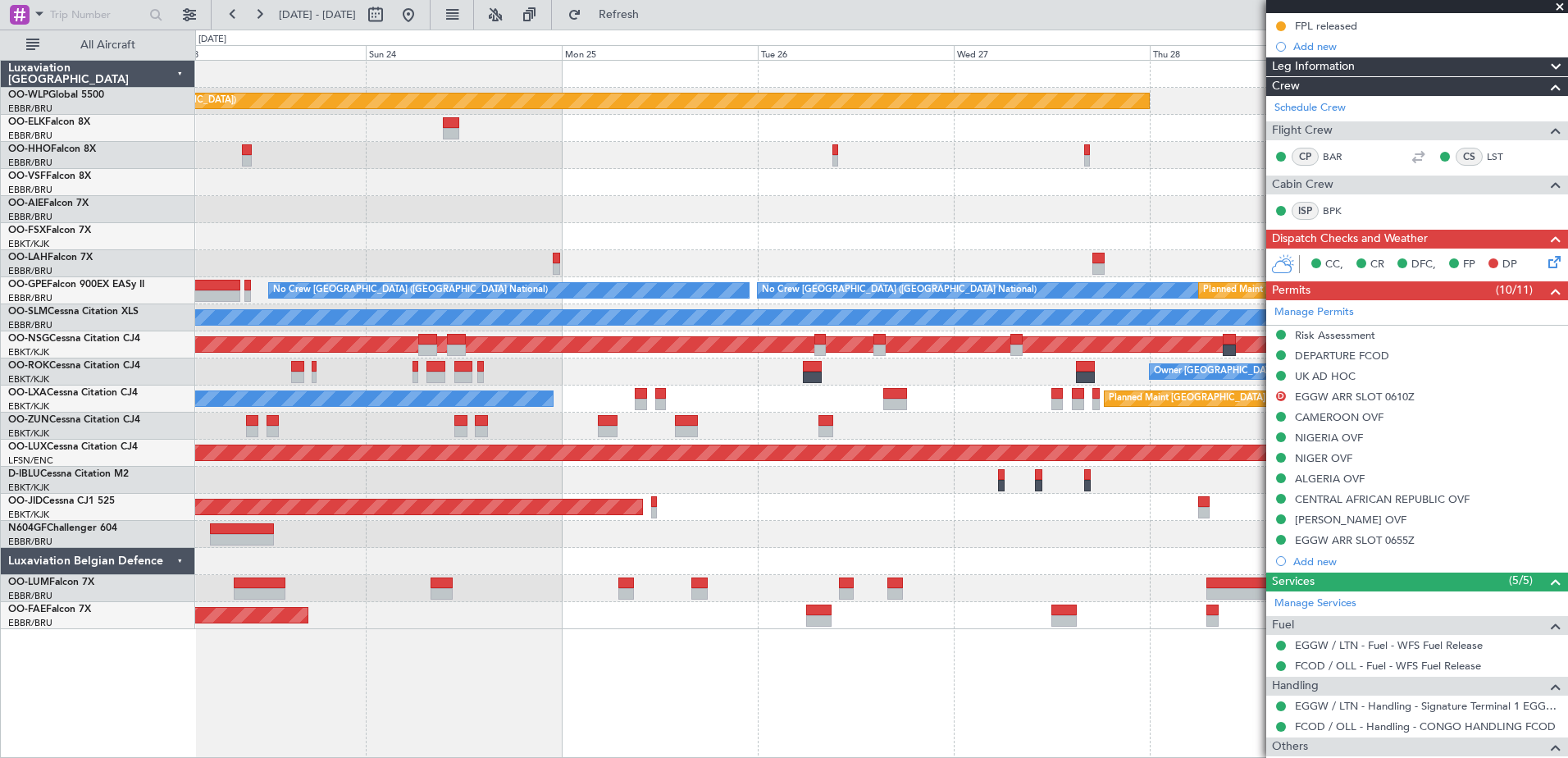
click at [911, 415] on div "Planned Maint Berlin (Brandenburg) - - LIEO 10:00 Z KTEB 19:15 Z No Crew Brusse…" at bounding box center [882, 344] width 1372 height 568
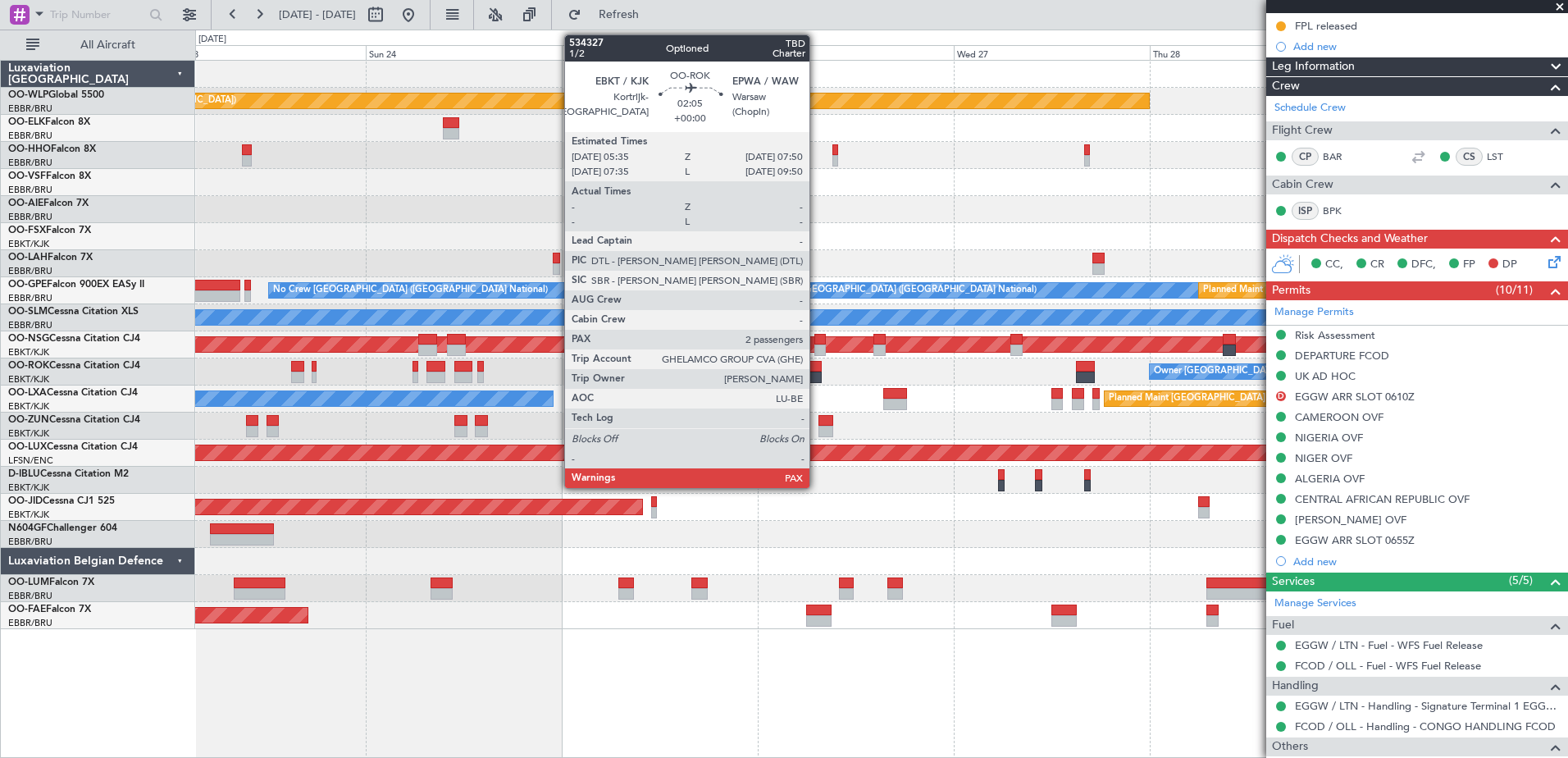
click at [817, 376] on div at bounding box center [812, 377] width 19 height 12
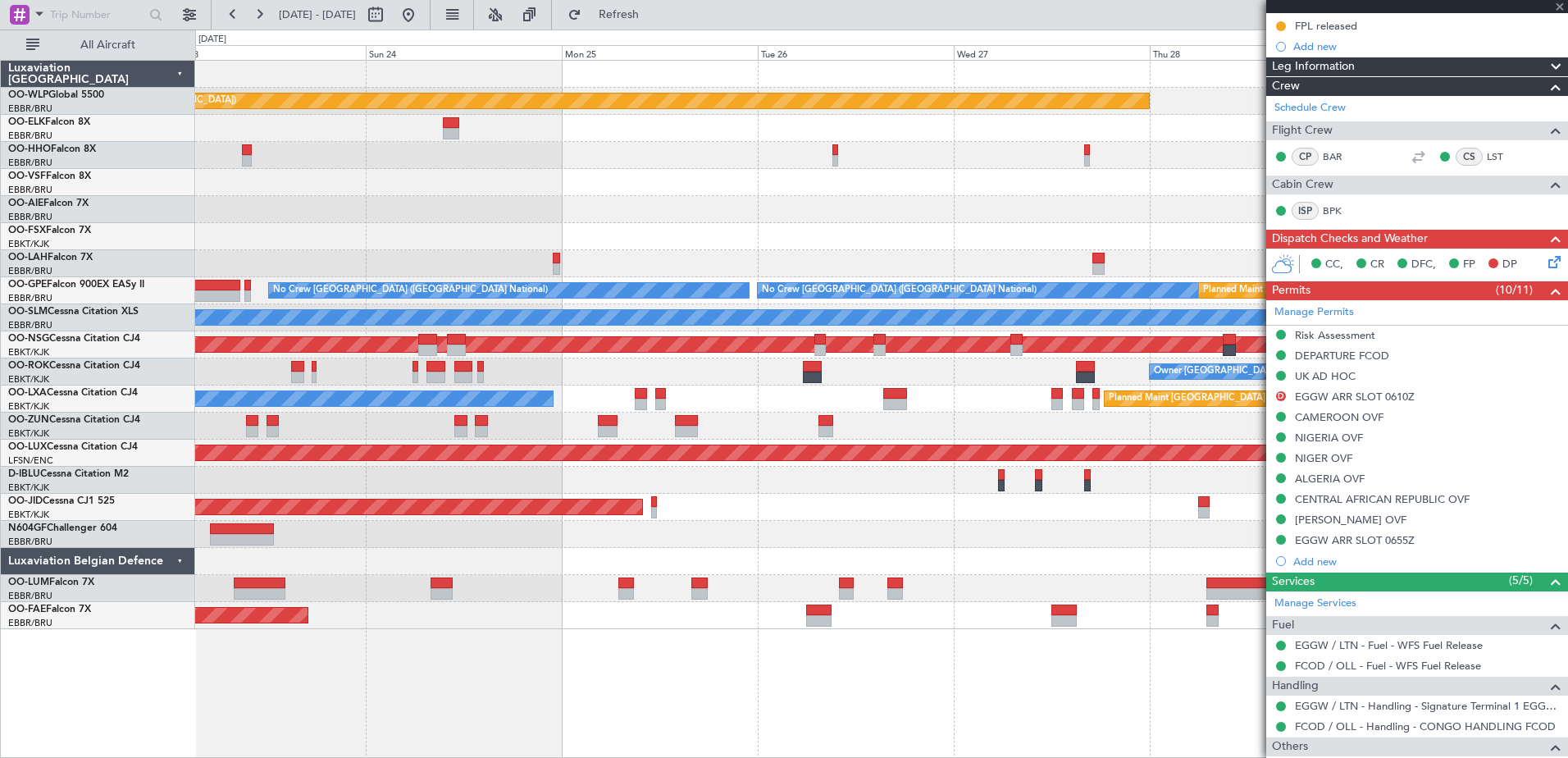
scroll to position [0, 0]
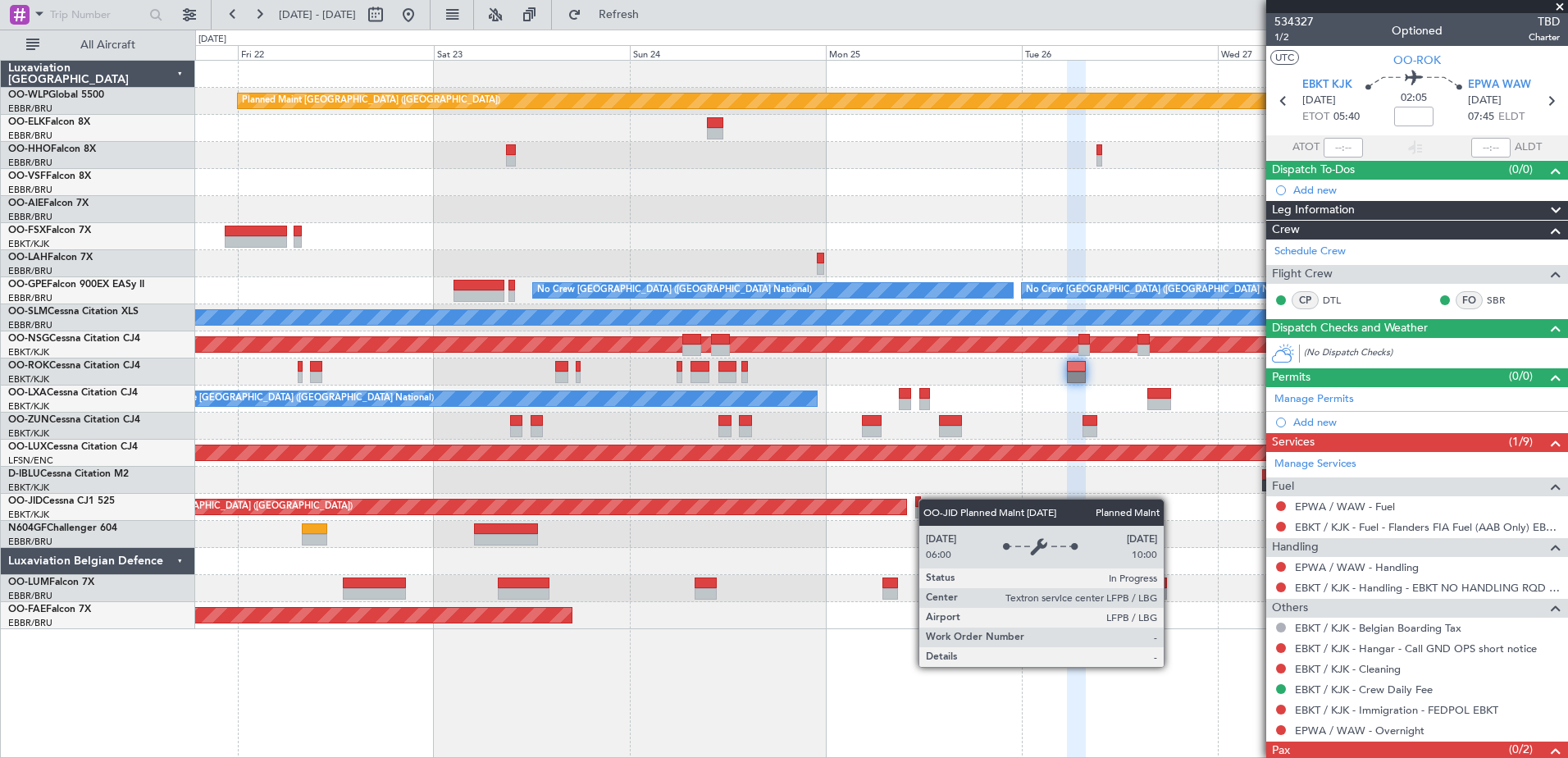
click at [737, 512] on div "Planned Maint Berlin (Brandenburg) Planned Maint Kortrijk-Wevelgem 14:03 Z 01:3…" at bounding box center [882, 344] width 1372 height 568
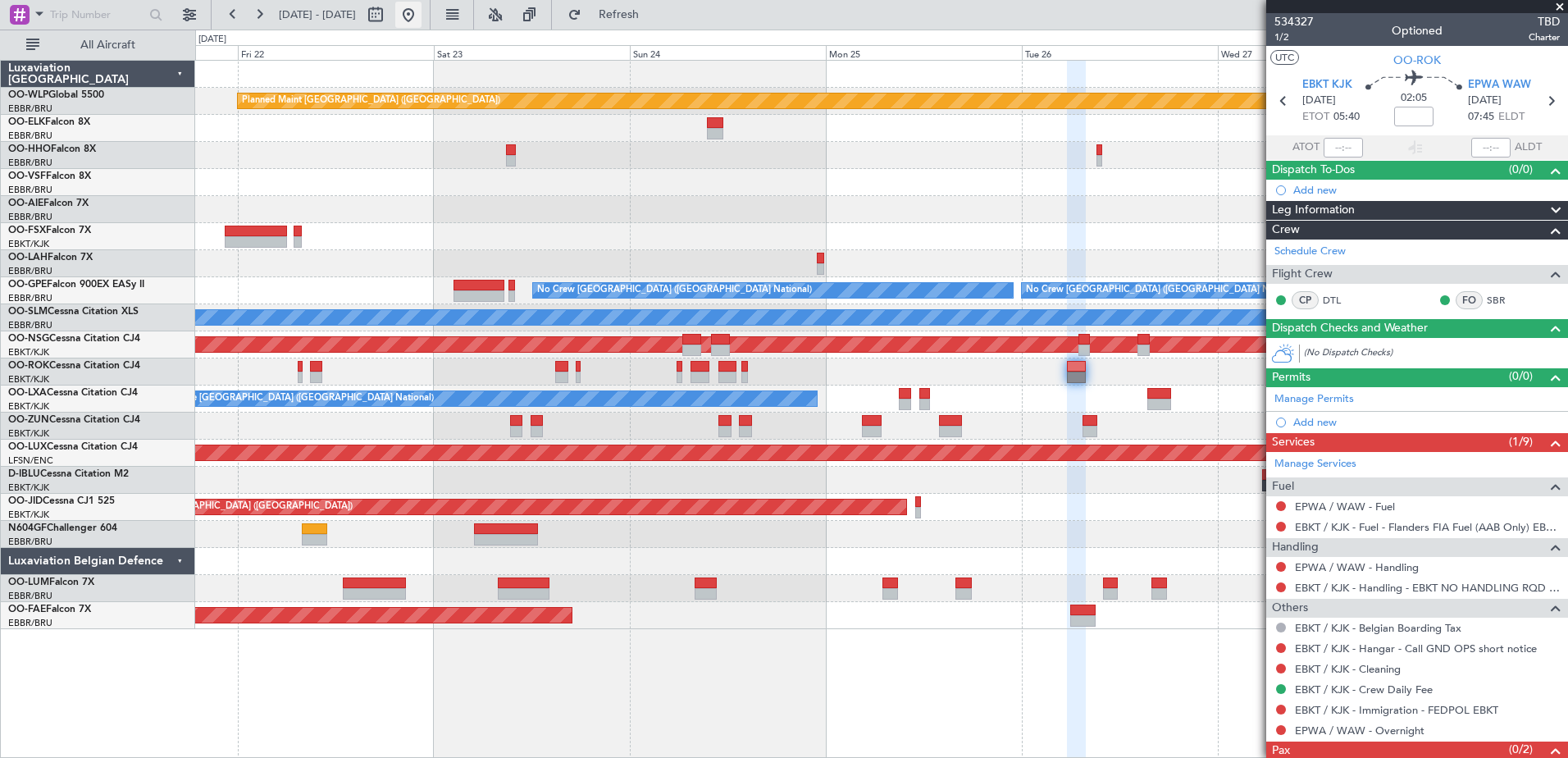
click at [421, 14] on button at bounding box center [409, 15] width 27 height 27
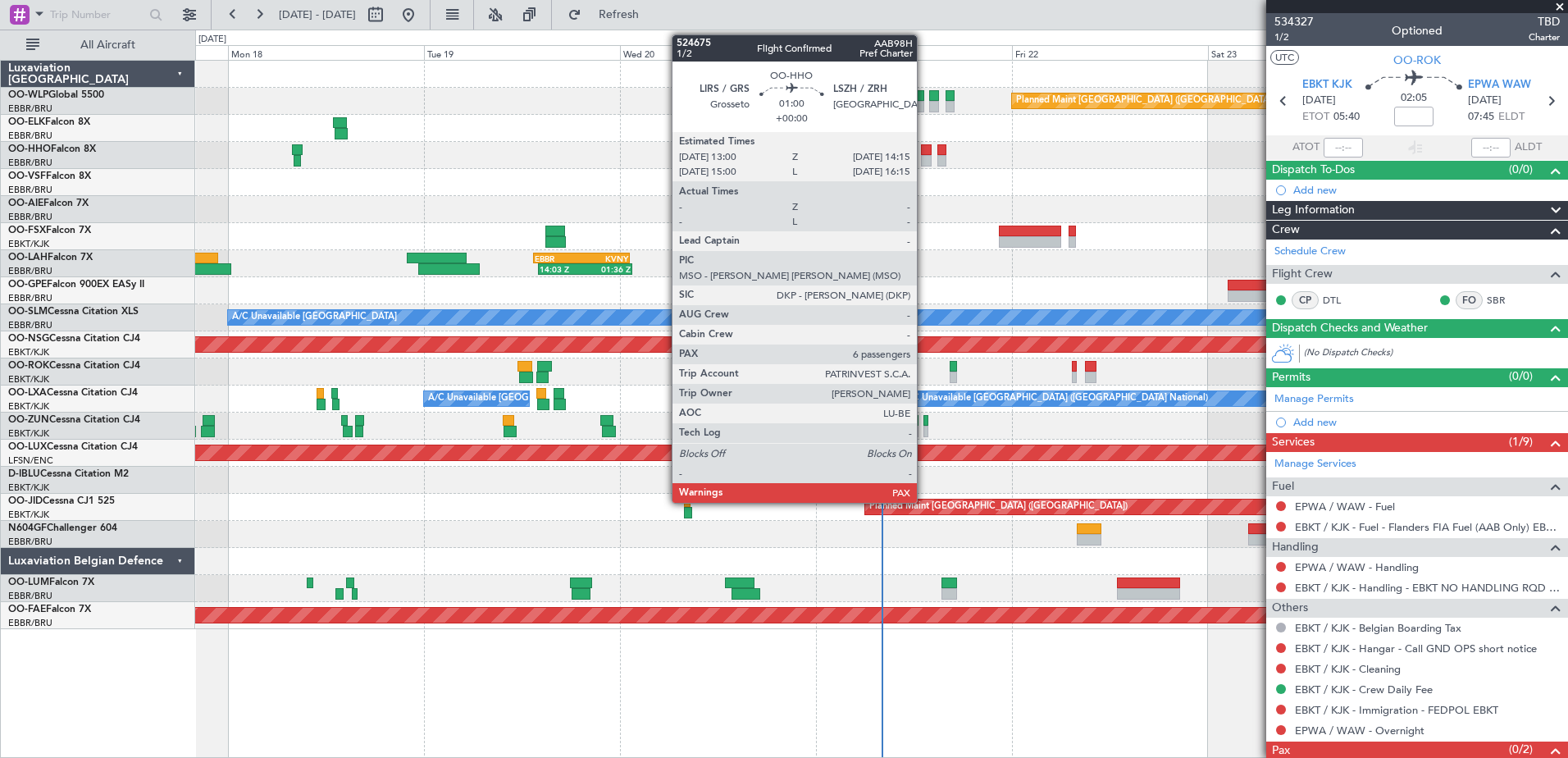
click at [924, 159] on div at bounding box center [926, 160] width 11 height 12
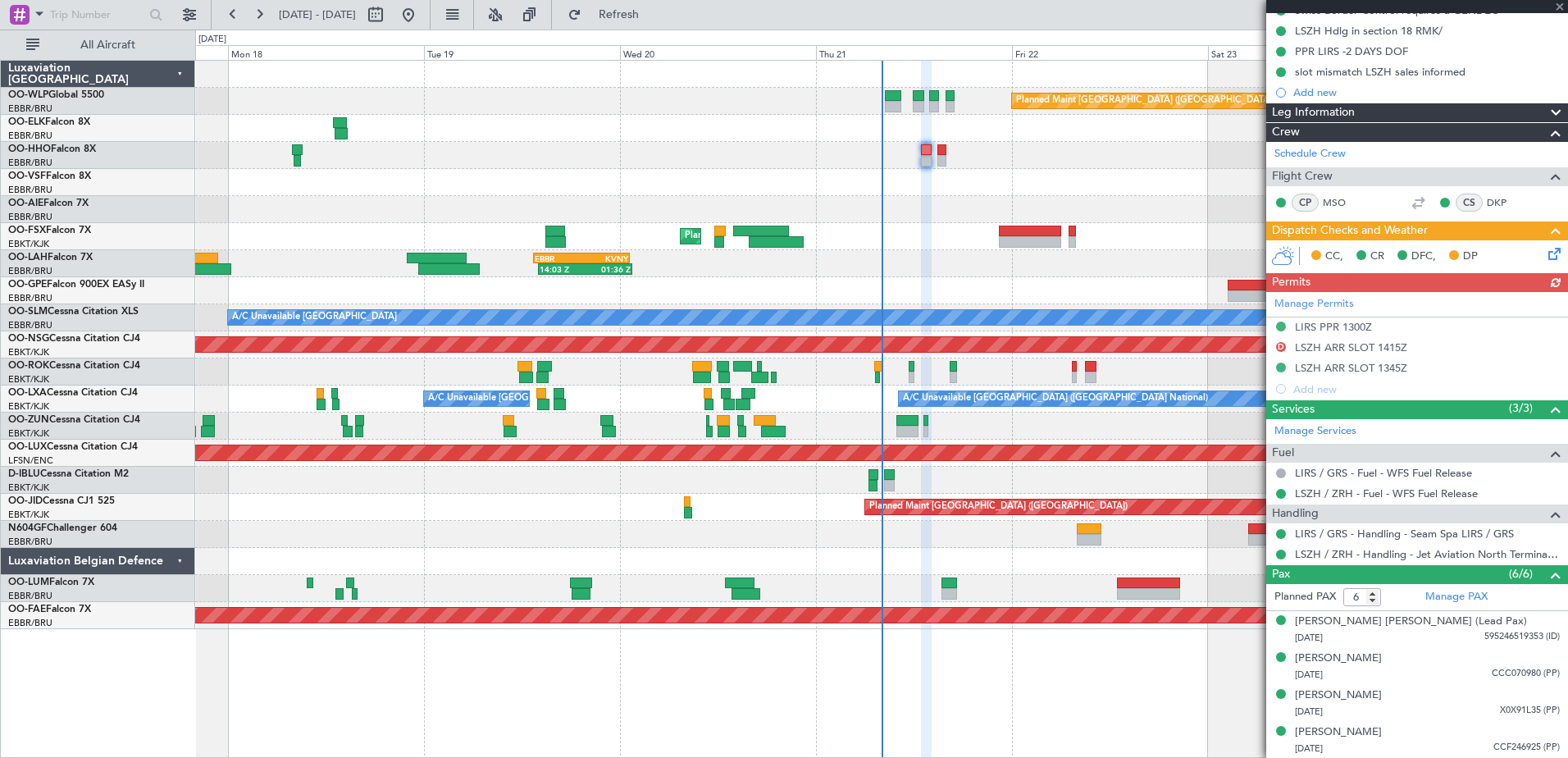
scroll to position [294, 0]
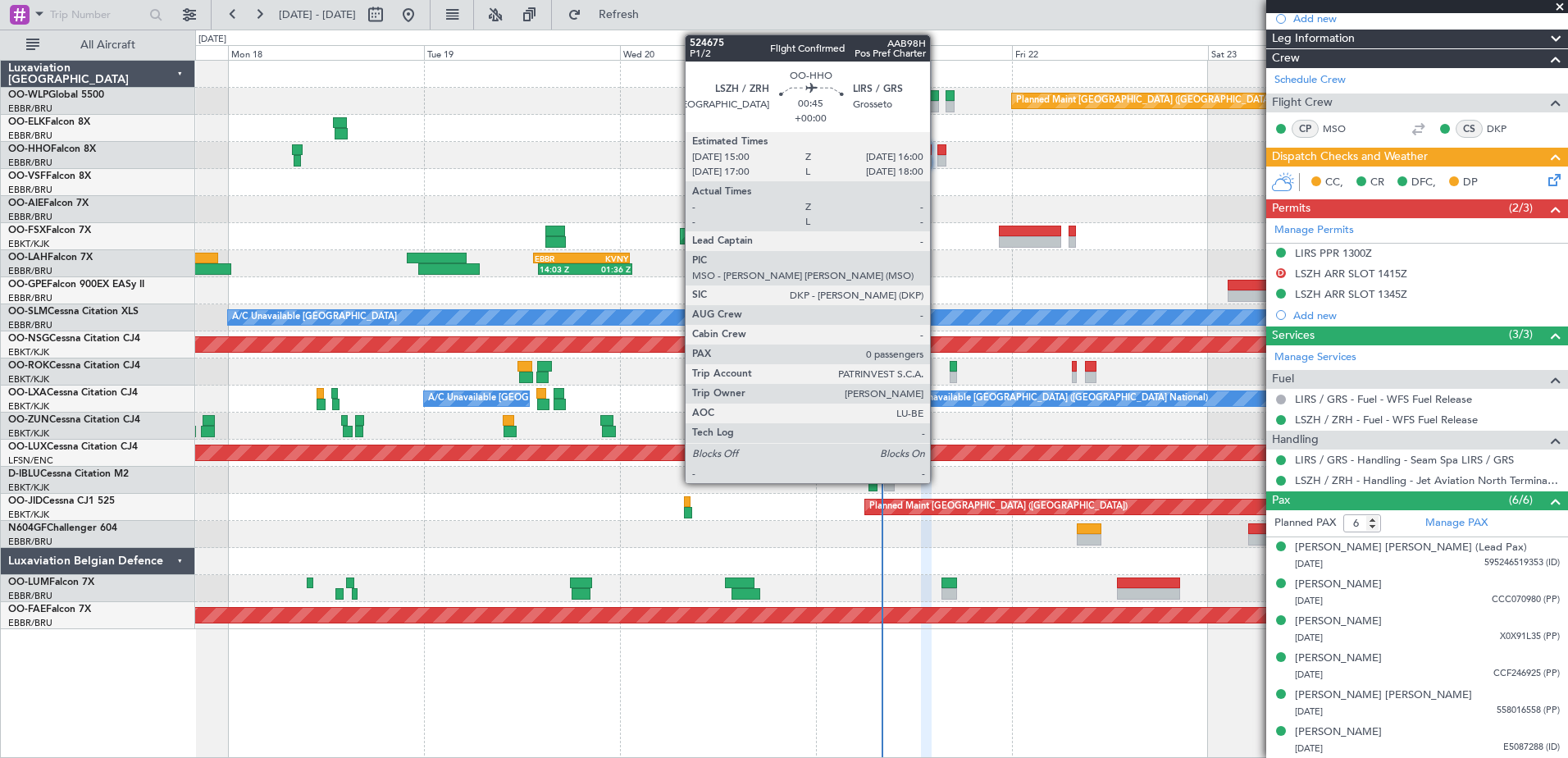
click at [938, 164] on div at bounding box center [941, 160] width 8 height 12
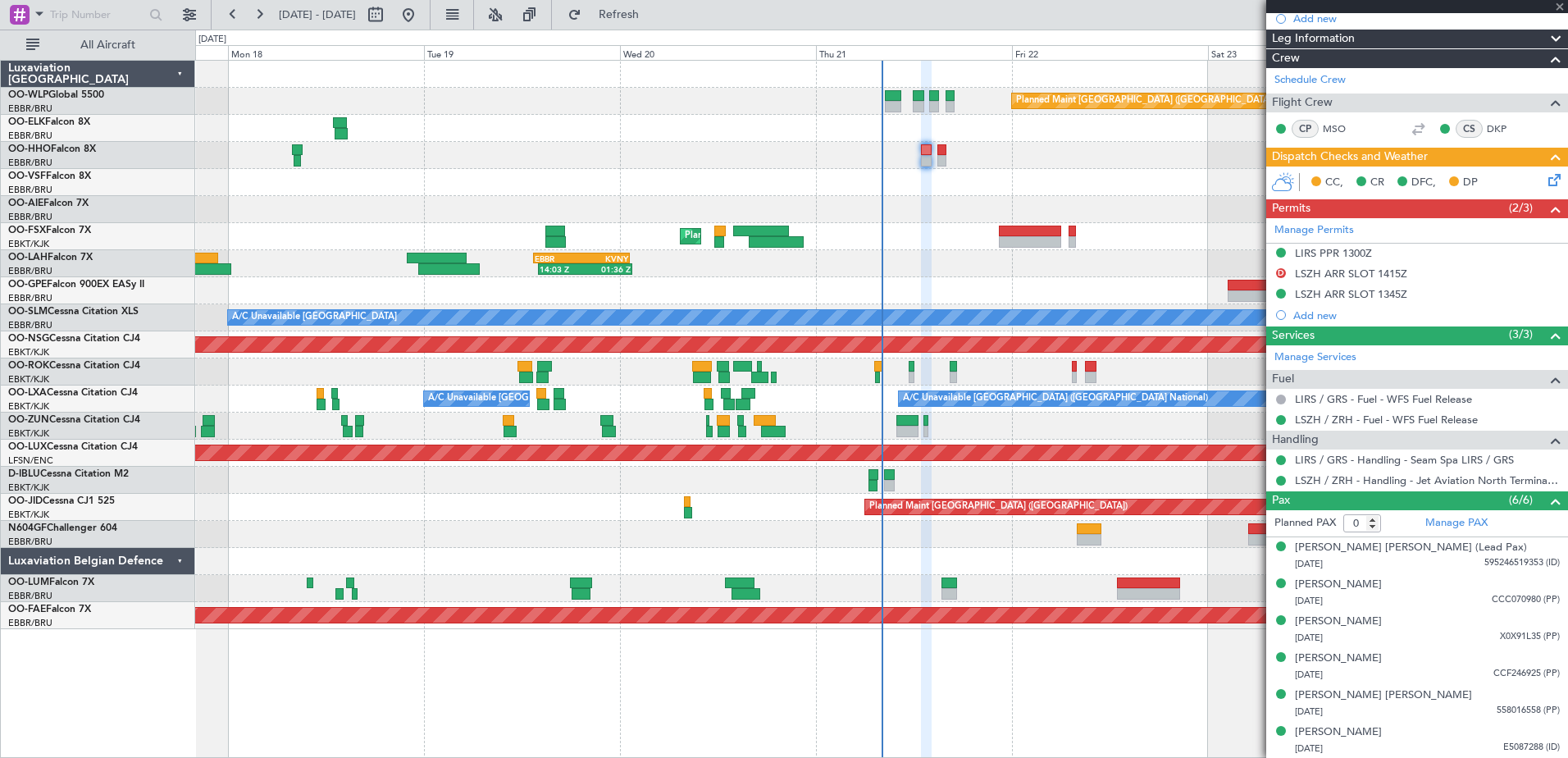
scroll to position [0, 0]
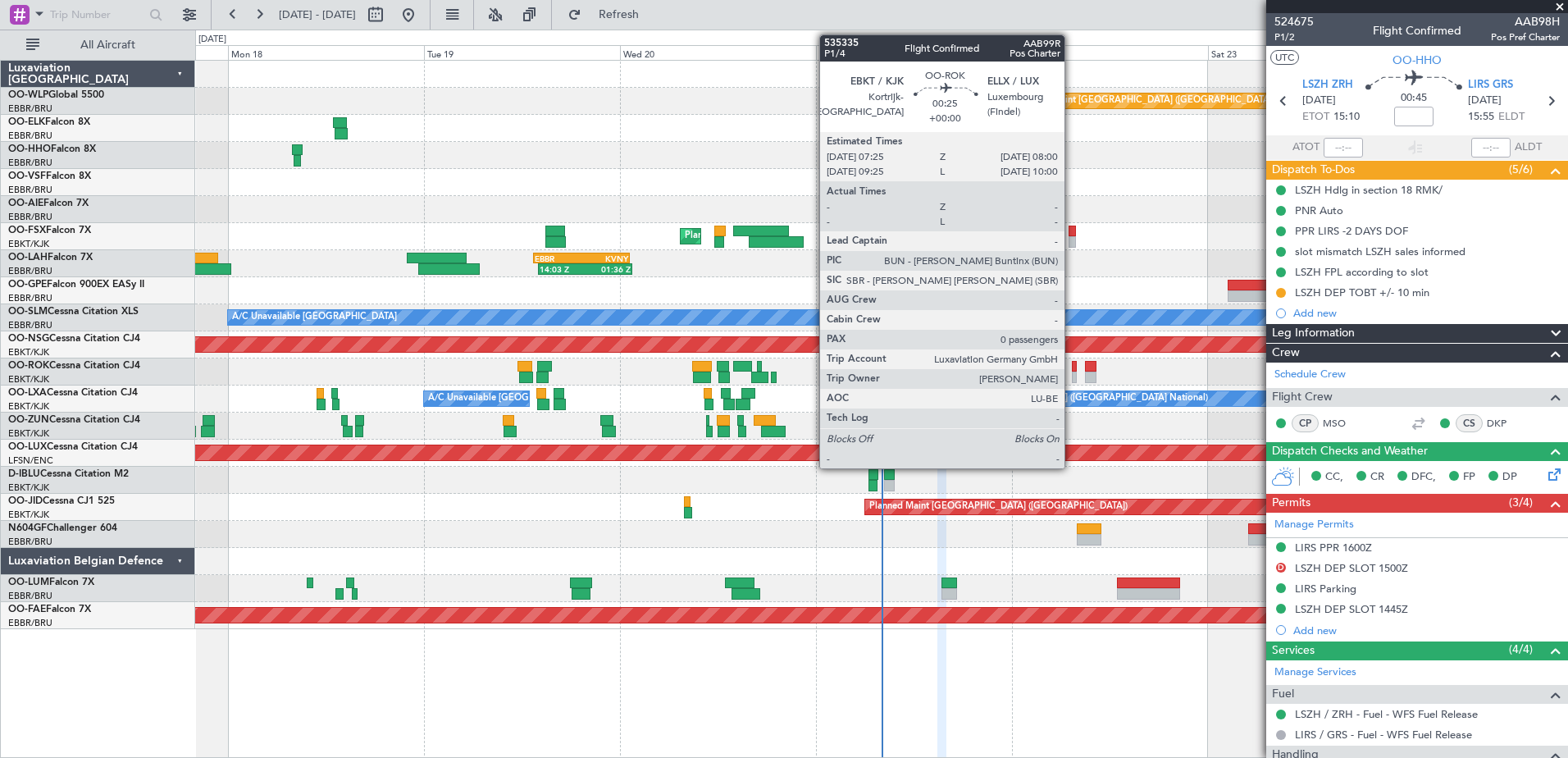
click at [1072, 379] on div at bounding box center [1075, 377] width 5 height 12
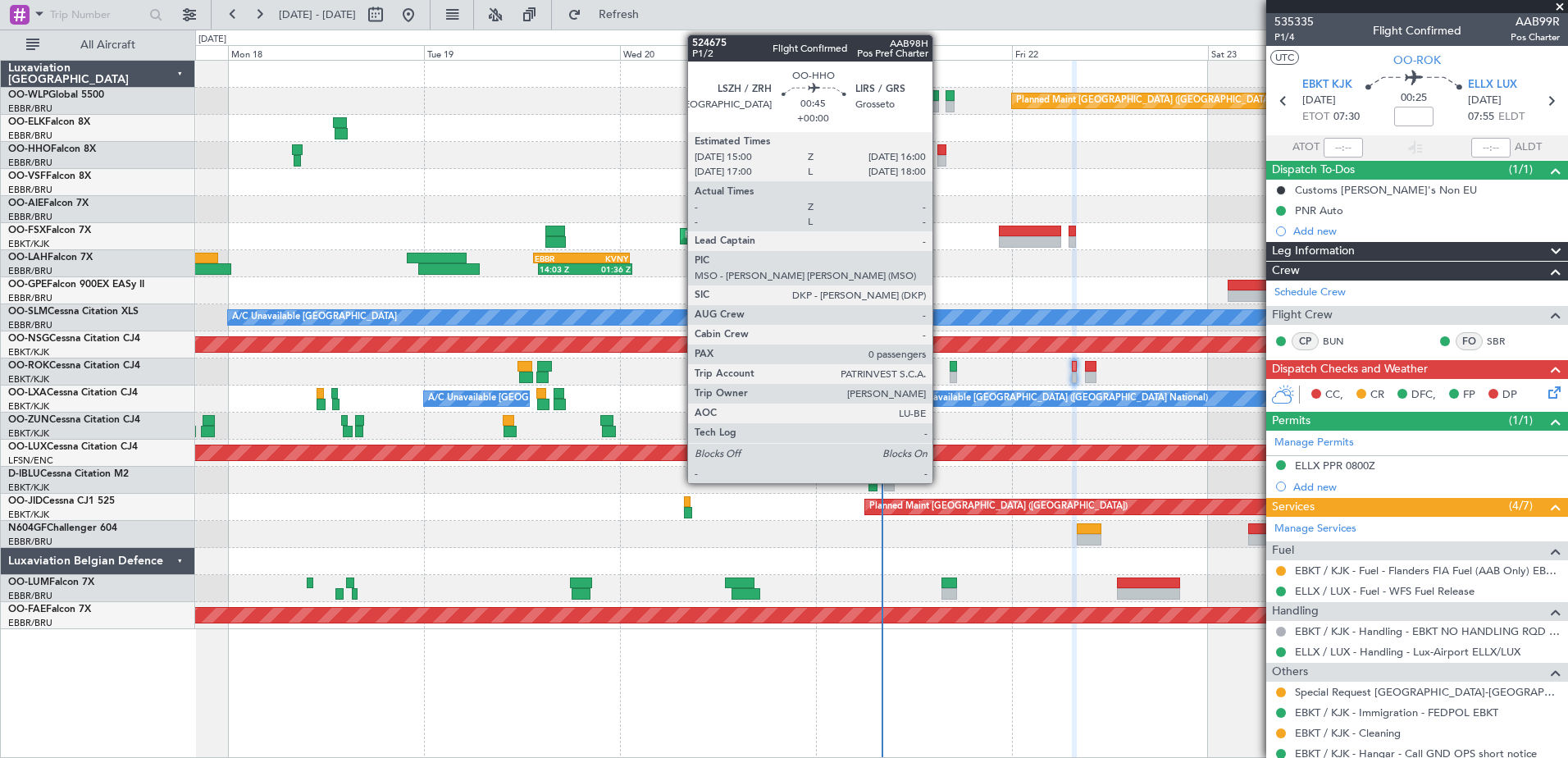
click at [940, 156] on div at bounding box center [941, 160] width 8 height 12
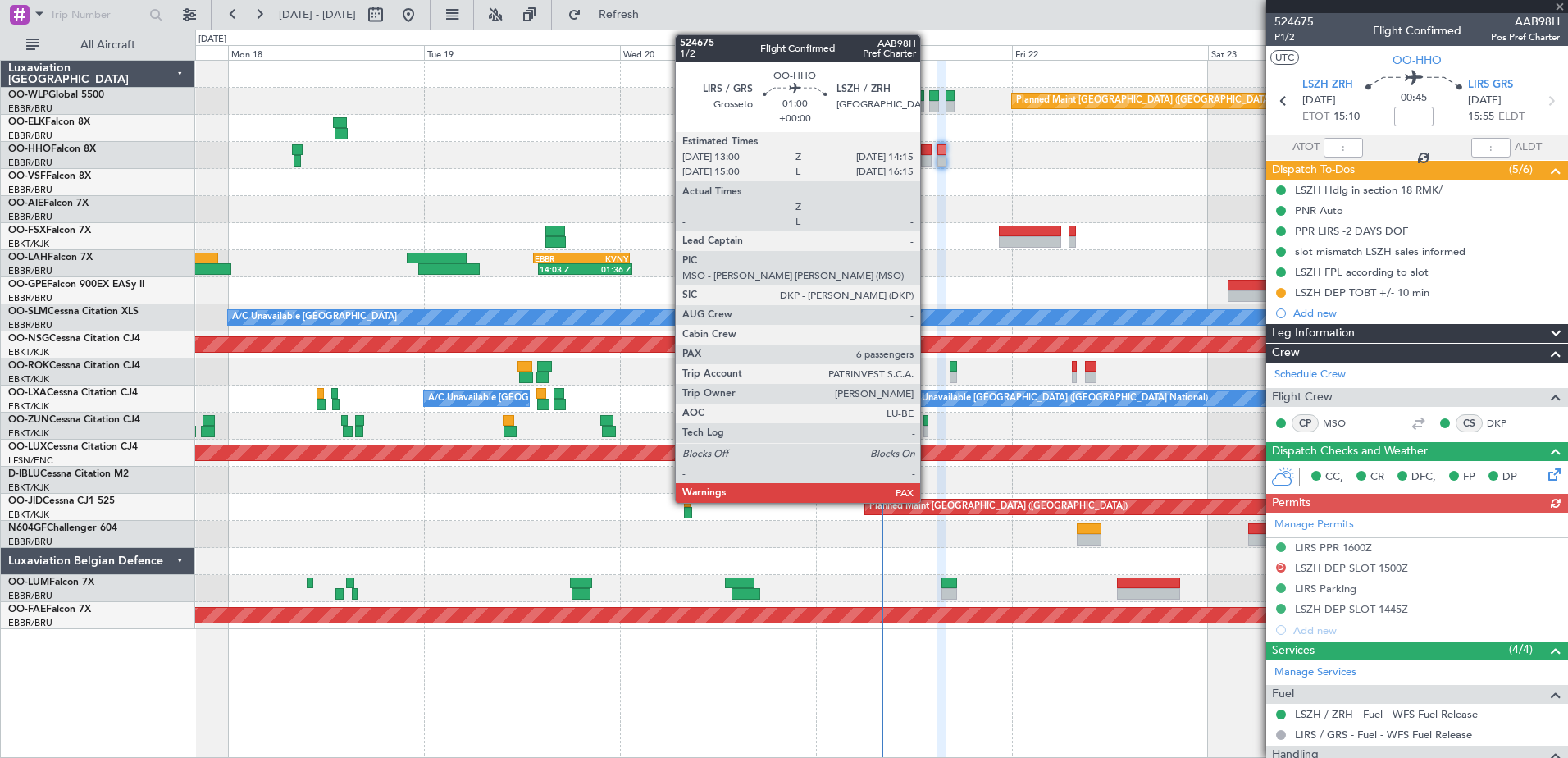
click at [928, 164] on div at bounding box center [926, 160] width 11 height 12
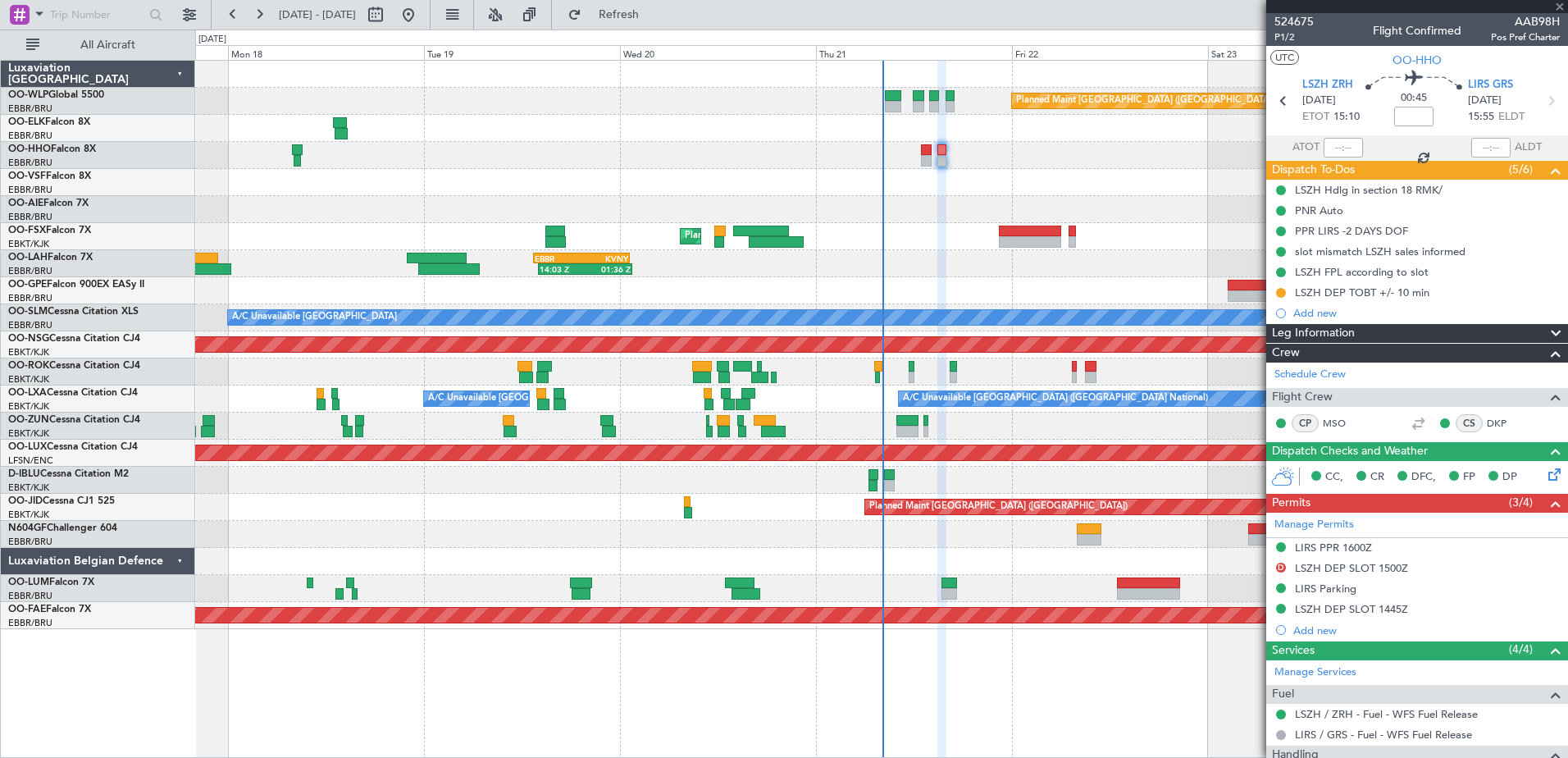
type input "6"
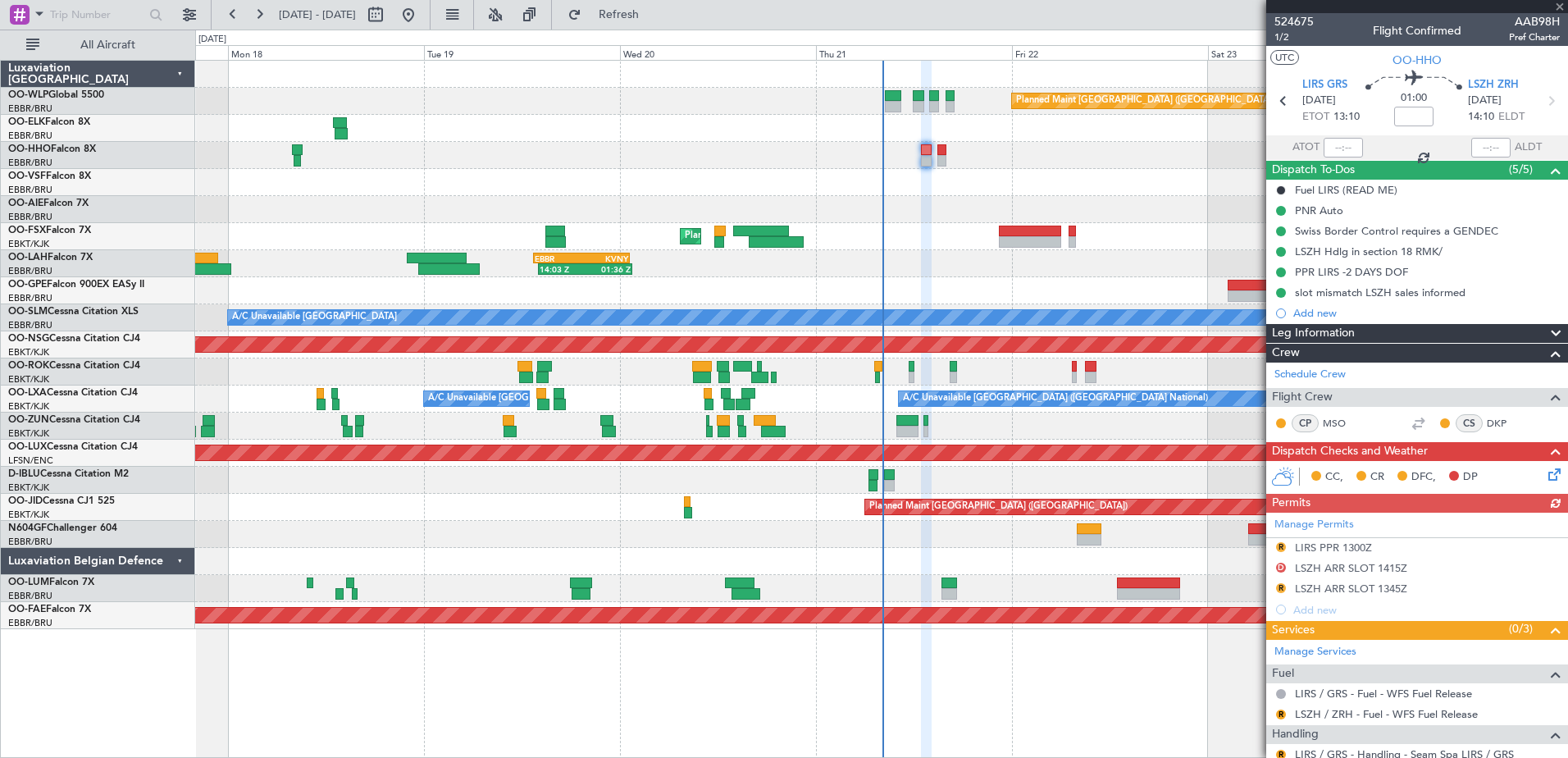
click at [755, 187] on div at bounding box center [882, 182] width 1372 height 27
click at [421, 19] on button at bounding box center [409, 15] width 27 height 27
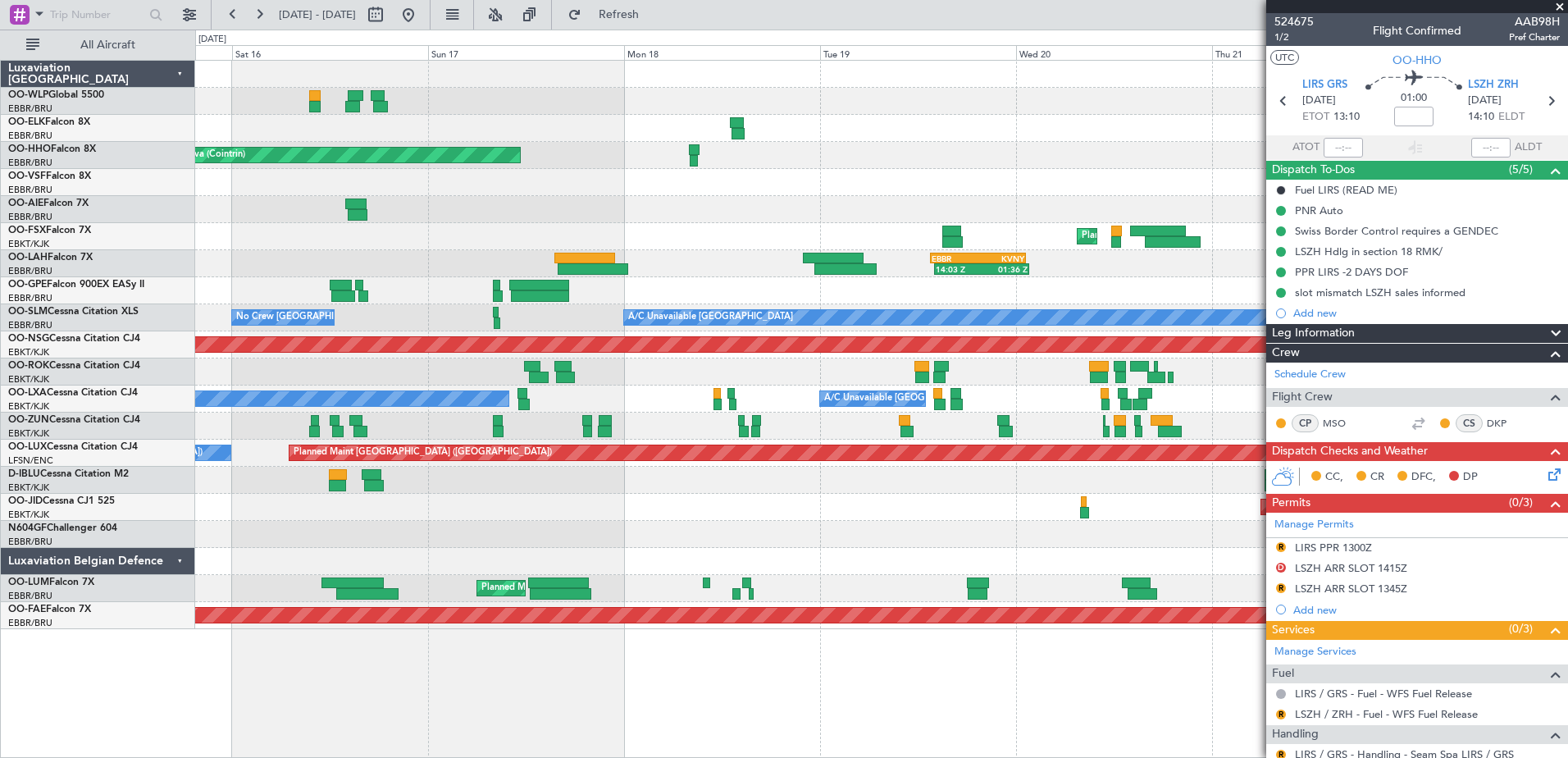
click at [768, 191] on div at bounding box center [882, 182] width 1372 height 27
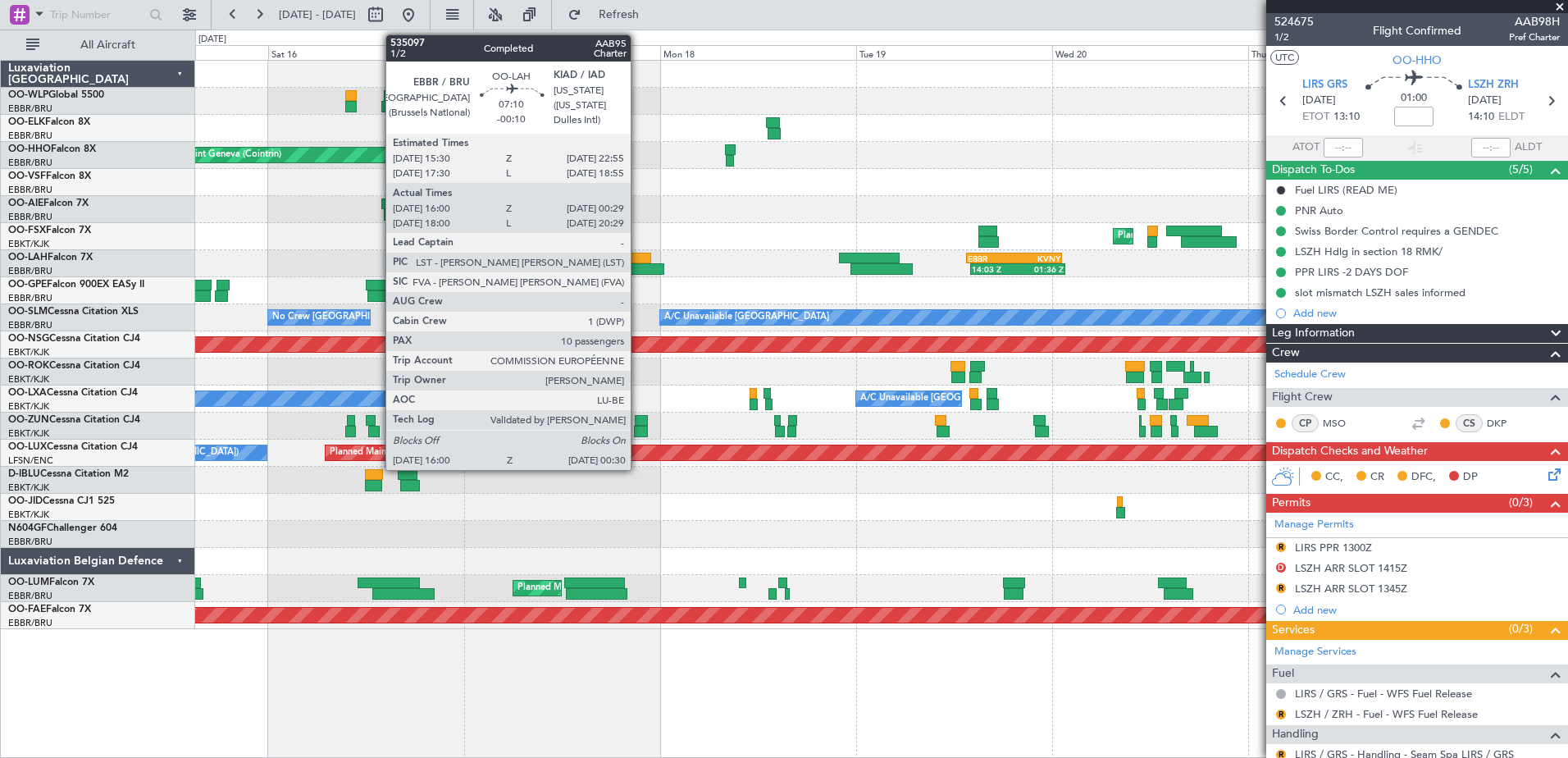
click at [638, 270] on div at bounding box center [628, 268] width 69 height 12
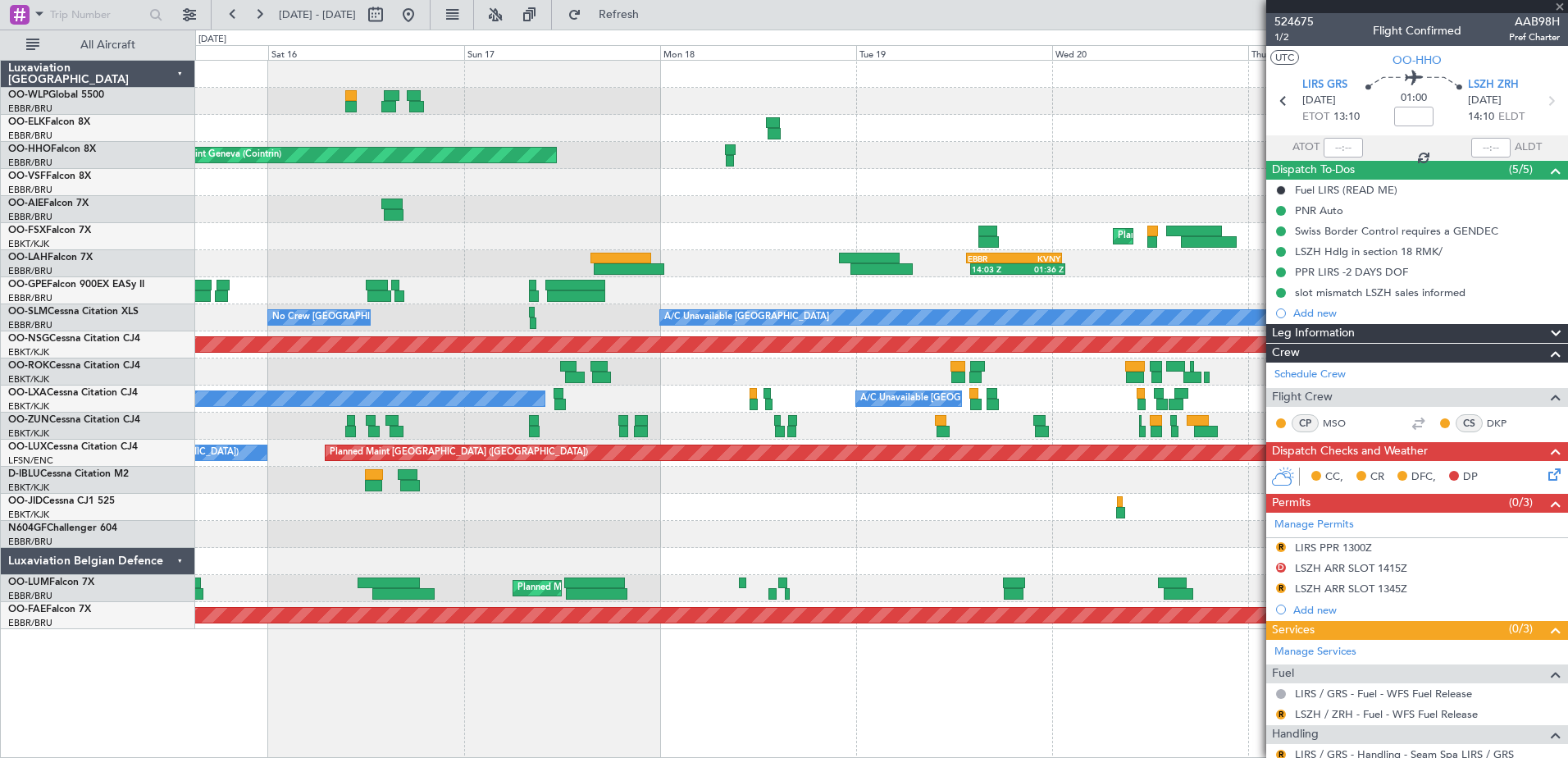
type input "-00:10"
type input "16:10"
type input "00:24"
type input "10"
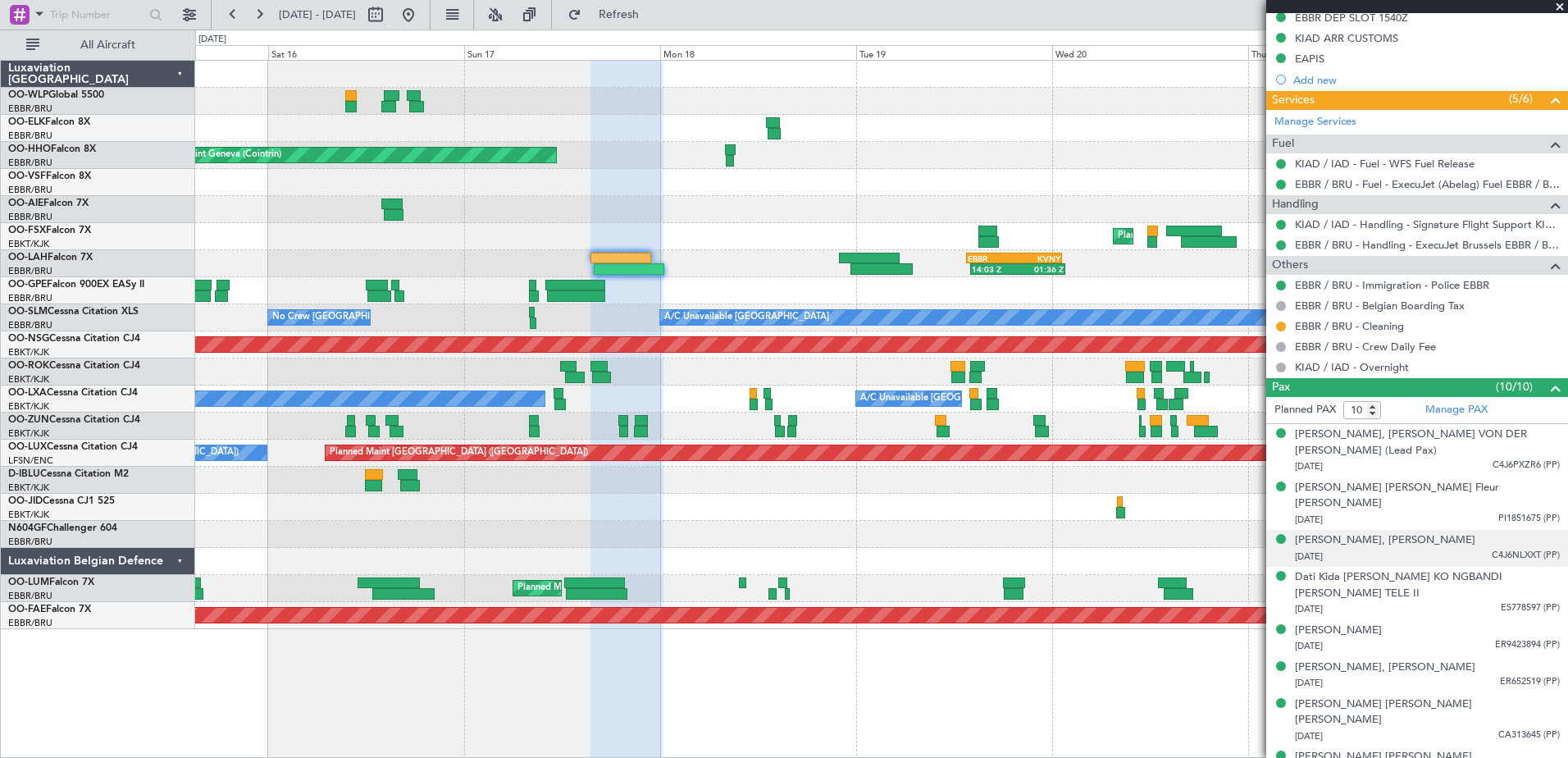
scroll to position [515, 0]
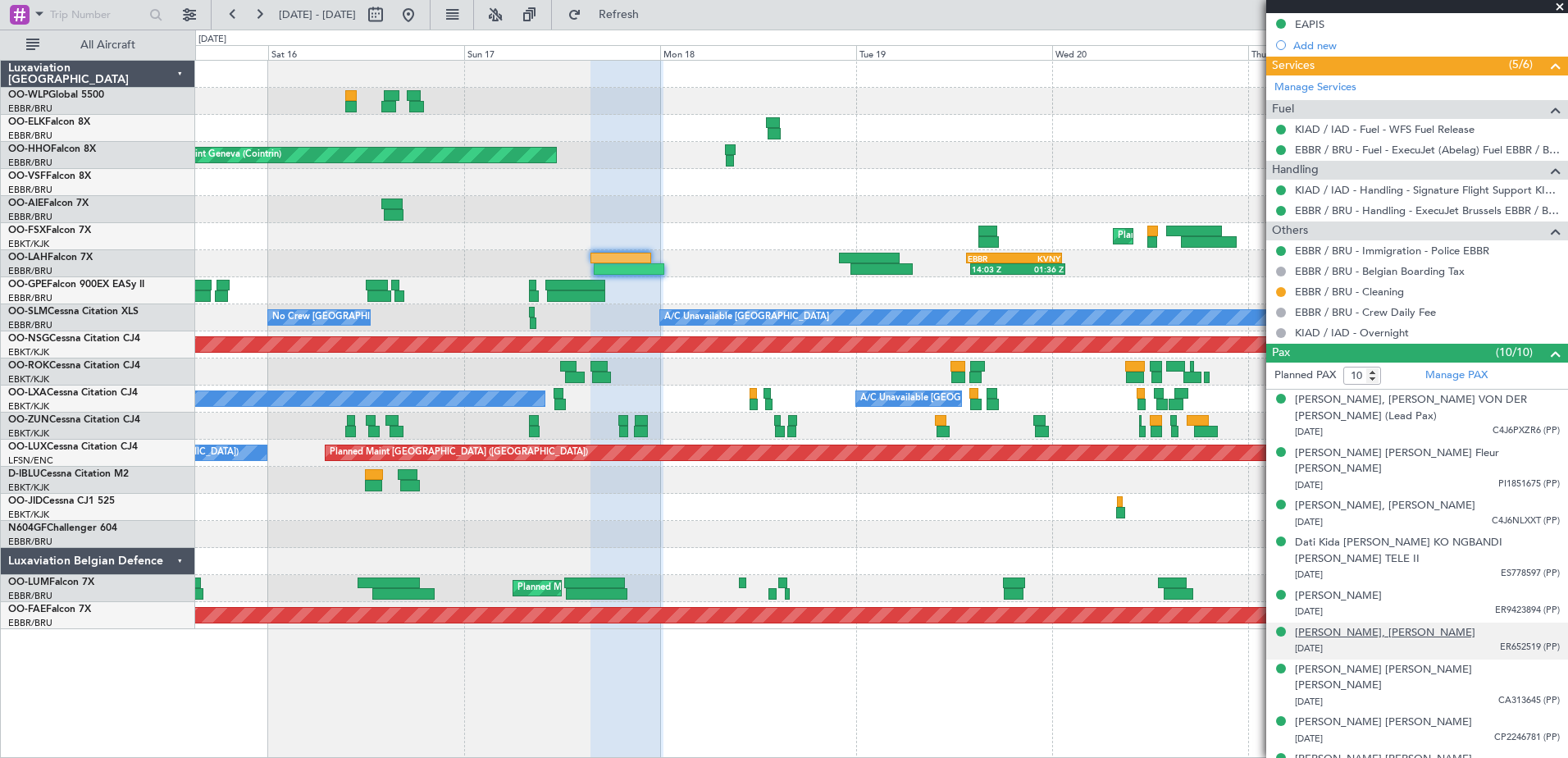
click at [1393, 625] on div "François, Jean, Sylvain DECLERCQ" at bounding box center [1385, 633] width 180 height 16
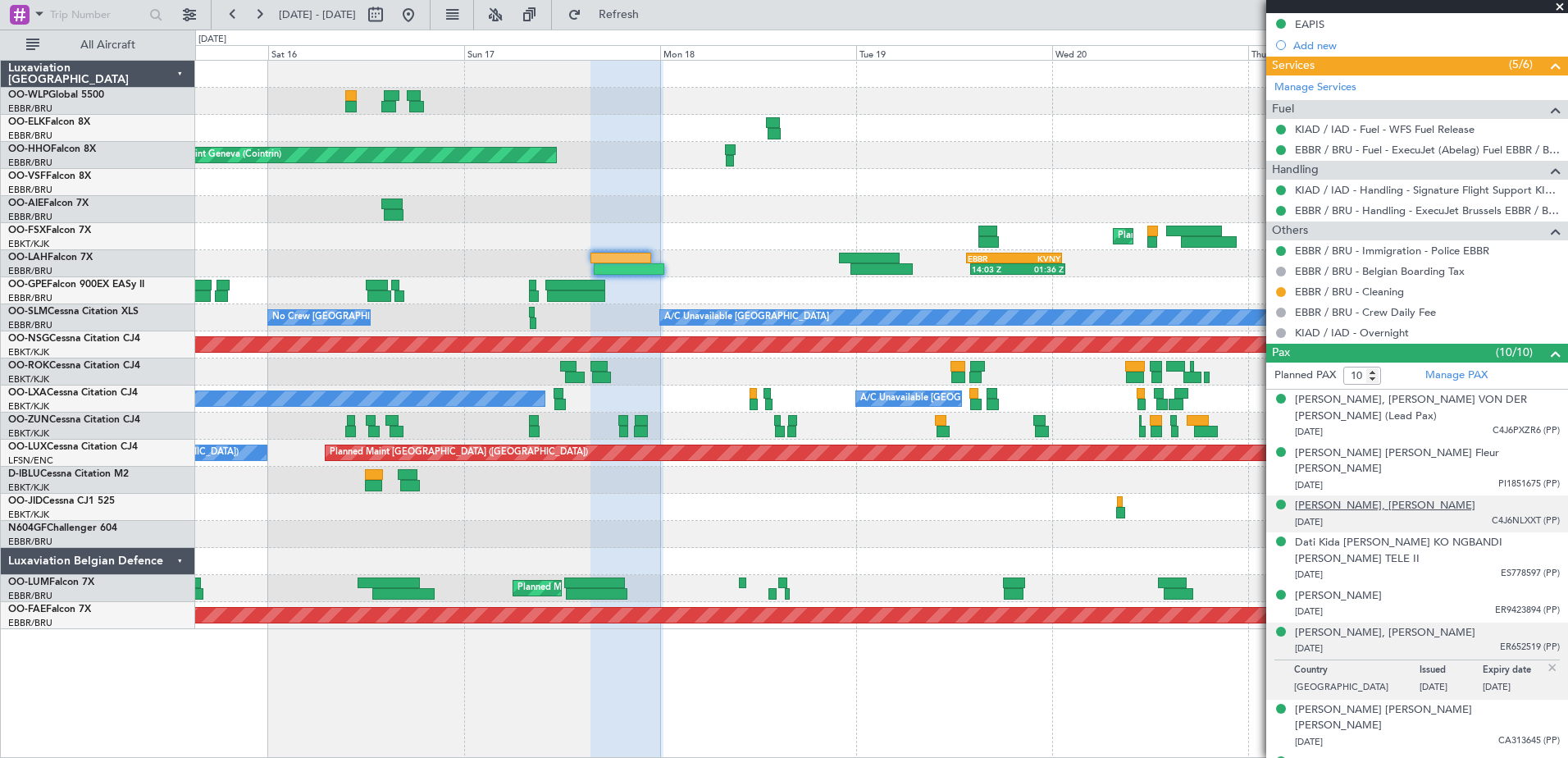
click at [1367, 498] on div "Björn, Helmut SEIBERT" at bounding box center [1385, 506] width 180 height 16
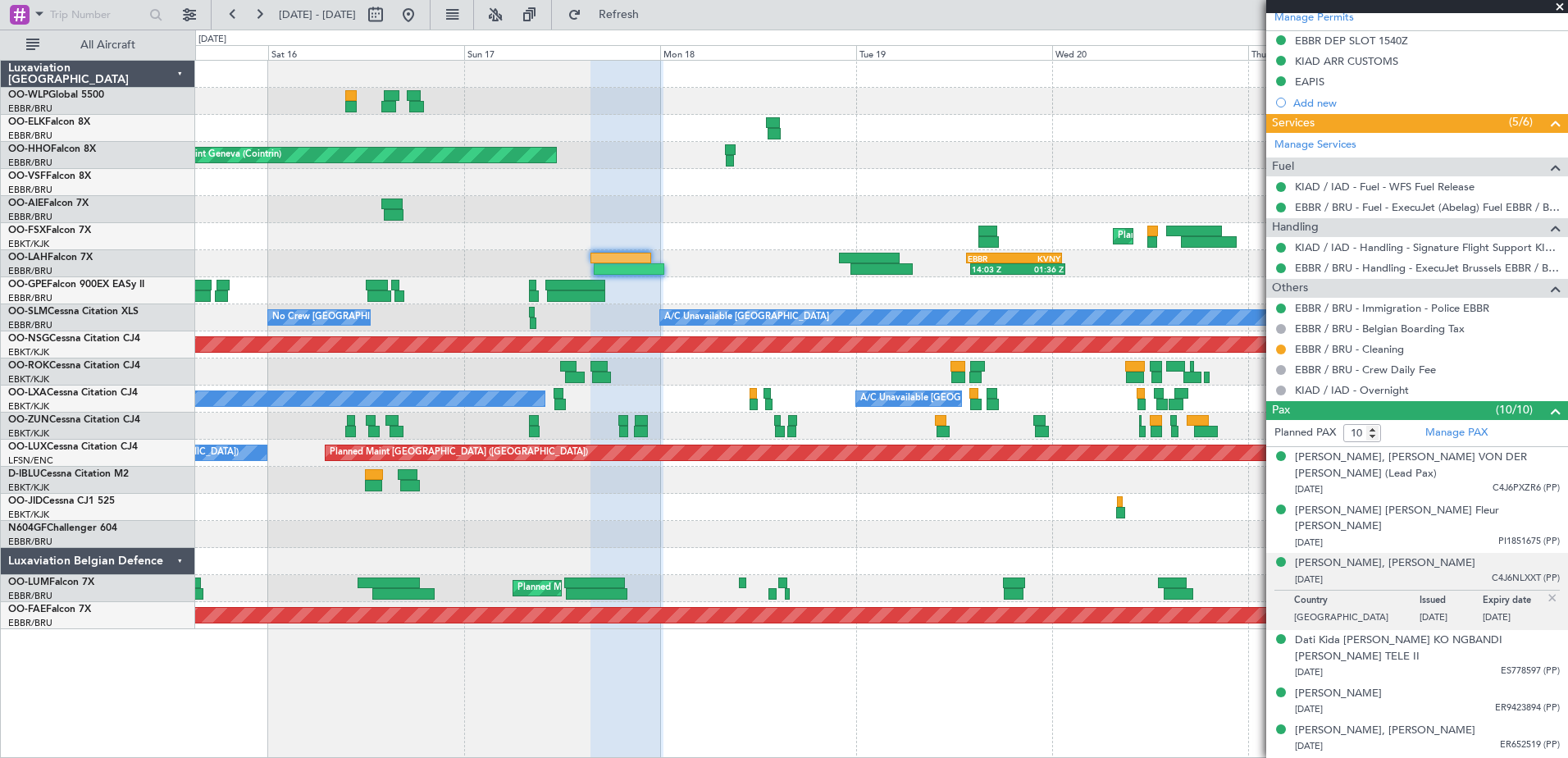
scroll to position [434, 0]
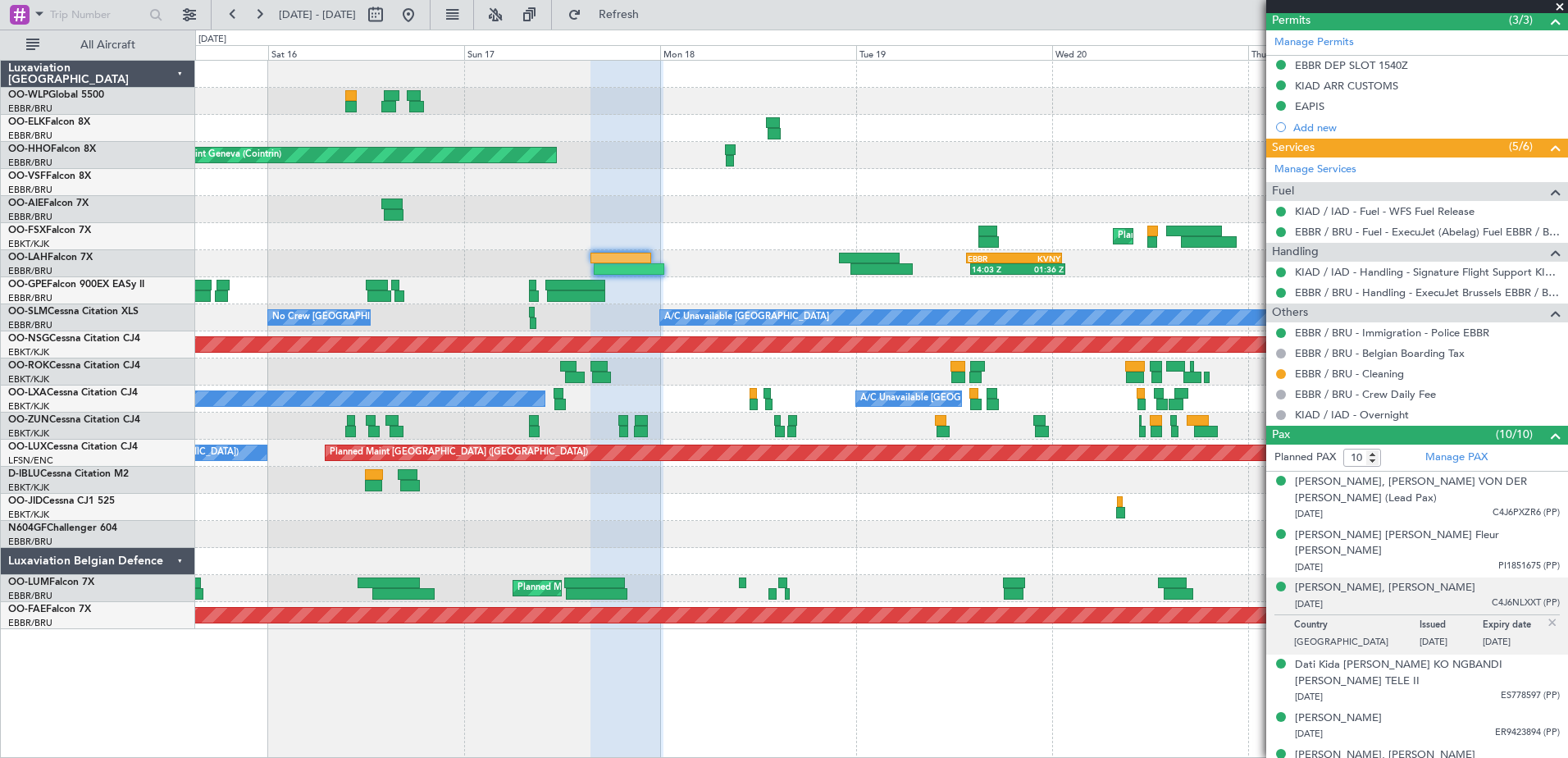
click at [1545, 615] on img at bounding box center [1552, 622] width 15 height 15
click at [1375, 579] on div "Björn, Helmut SEIBERT" at bounding box center [1385, 587] width 180 height 16
click at [421, 3] on button at bounding box center [409, 15] width 27 height 27
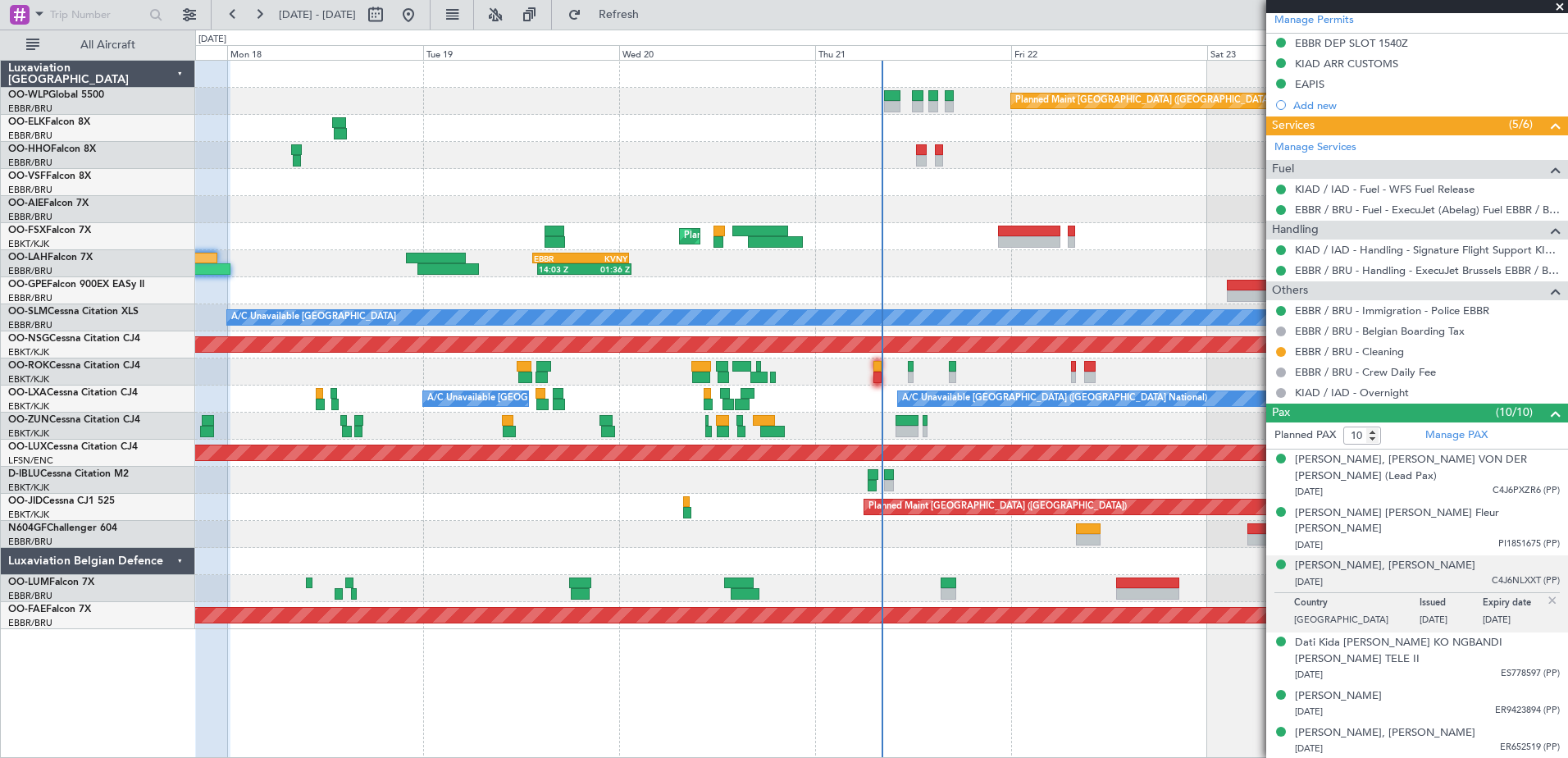
scroll to position [556, 0]
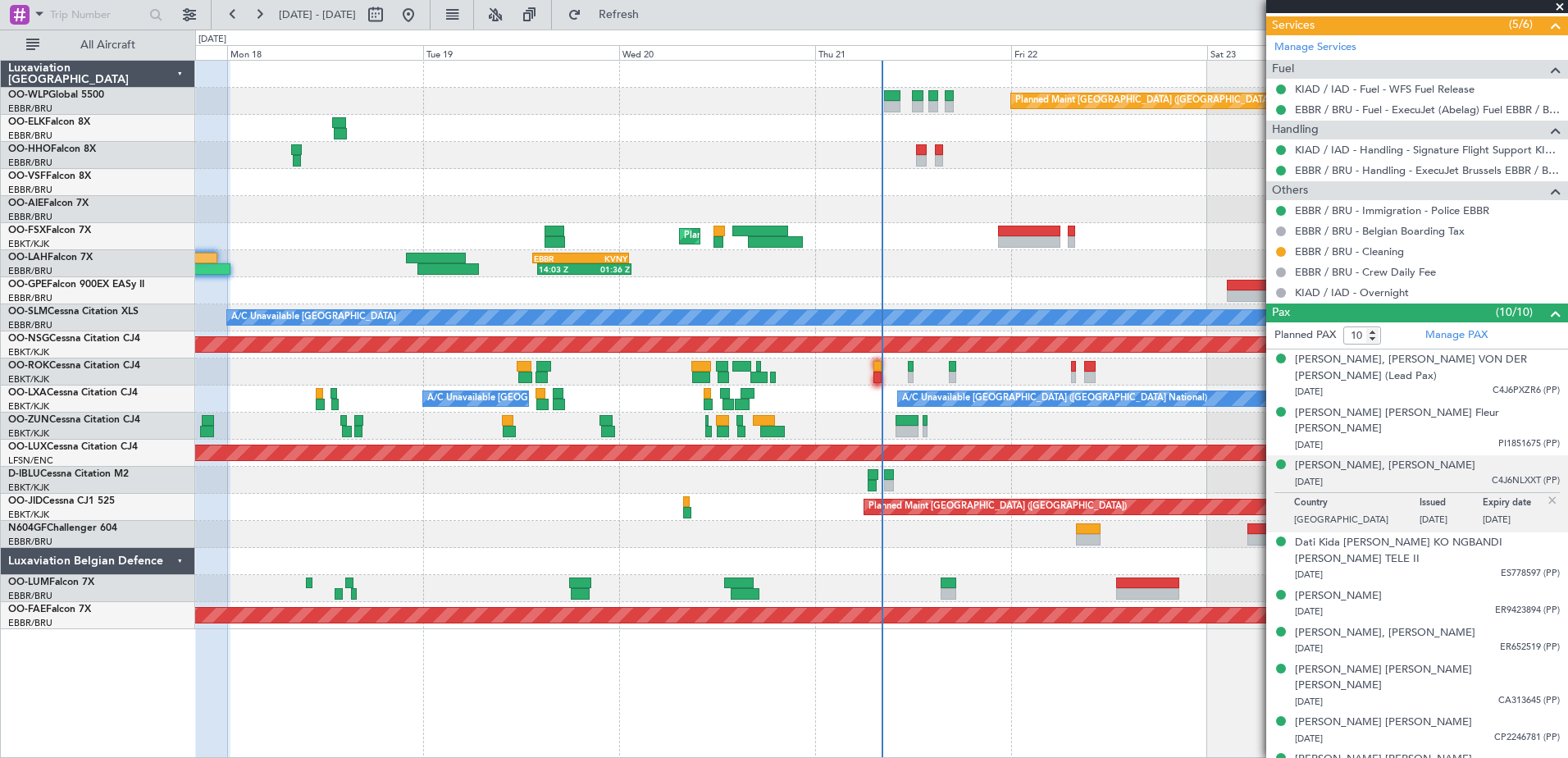
click at [1545, 493] on img at bounding box center [1552, 500] width 15 height 15
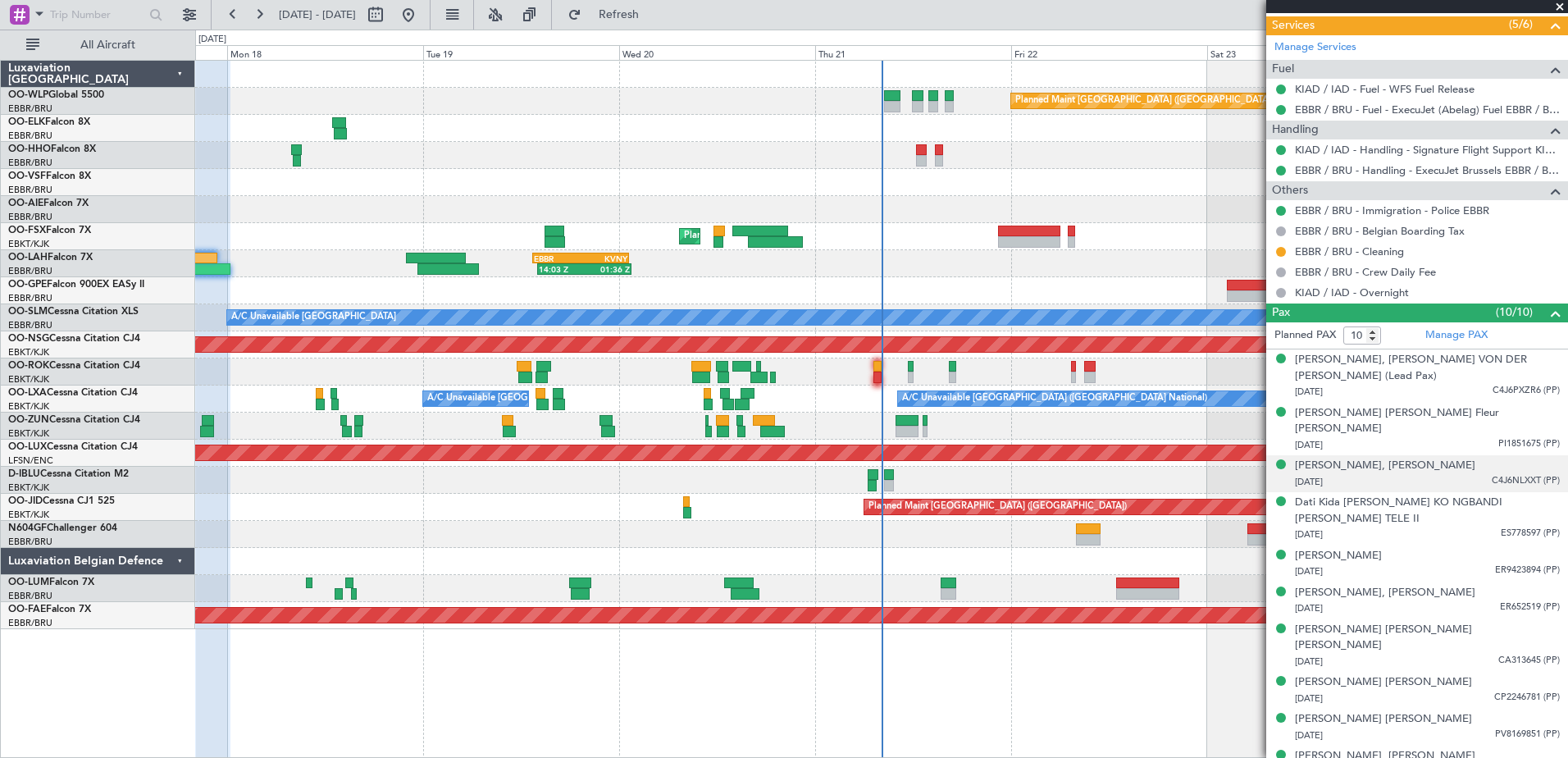
scroll to position [515, 0]
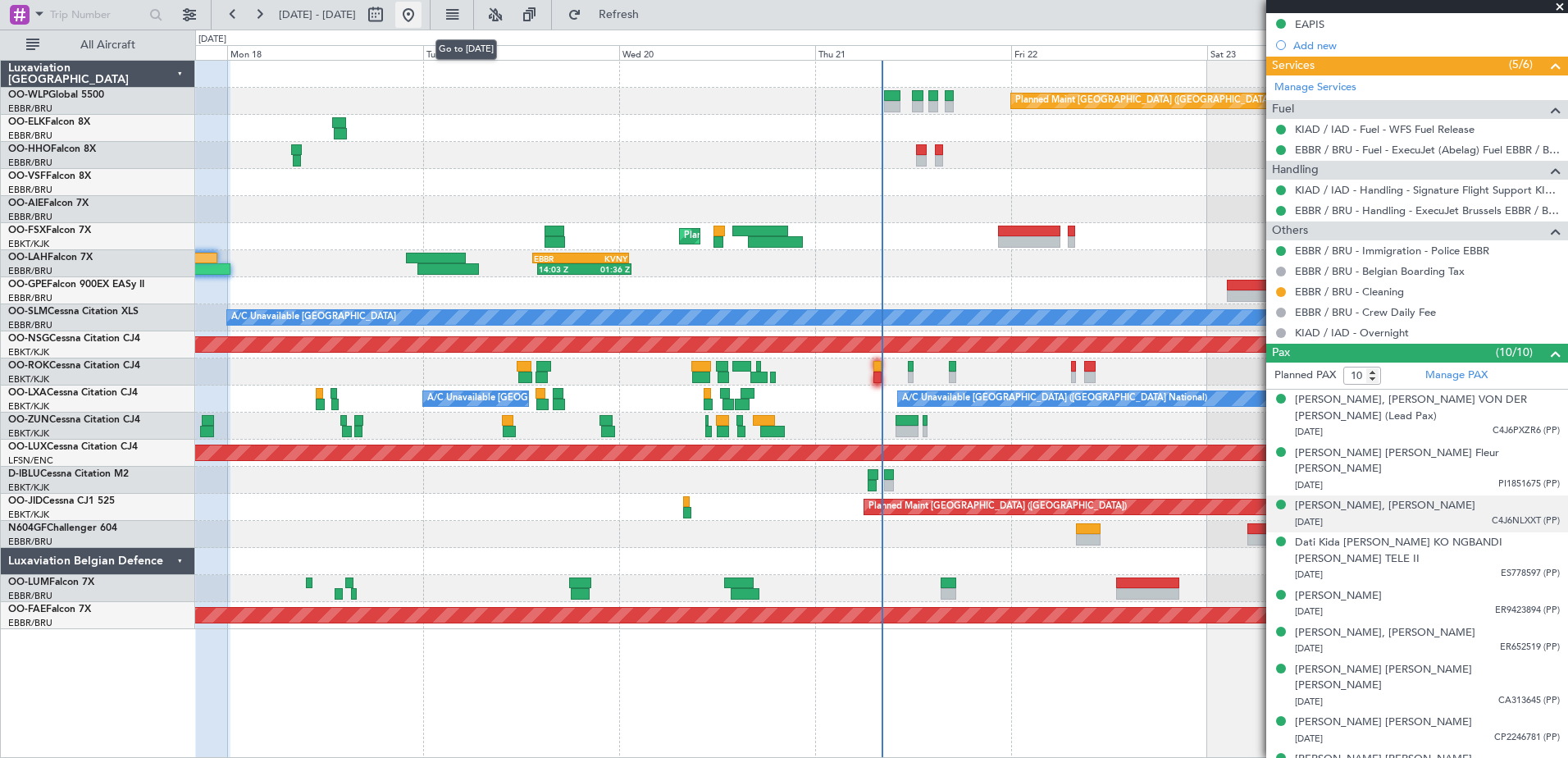
click at [421, 14] on button at bounding box center [409, 15] width 27 height 27
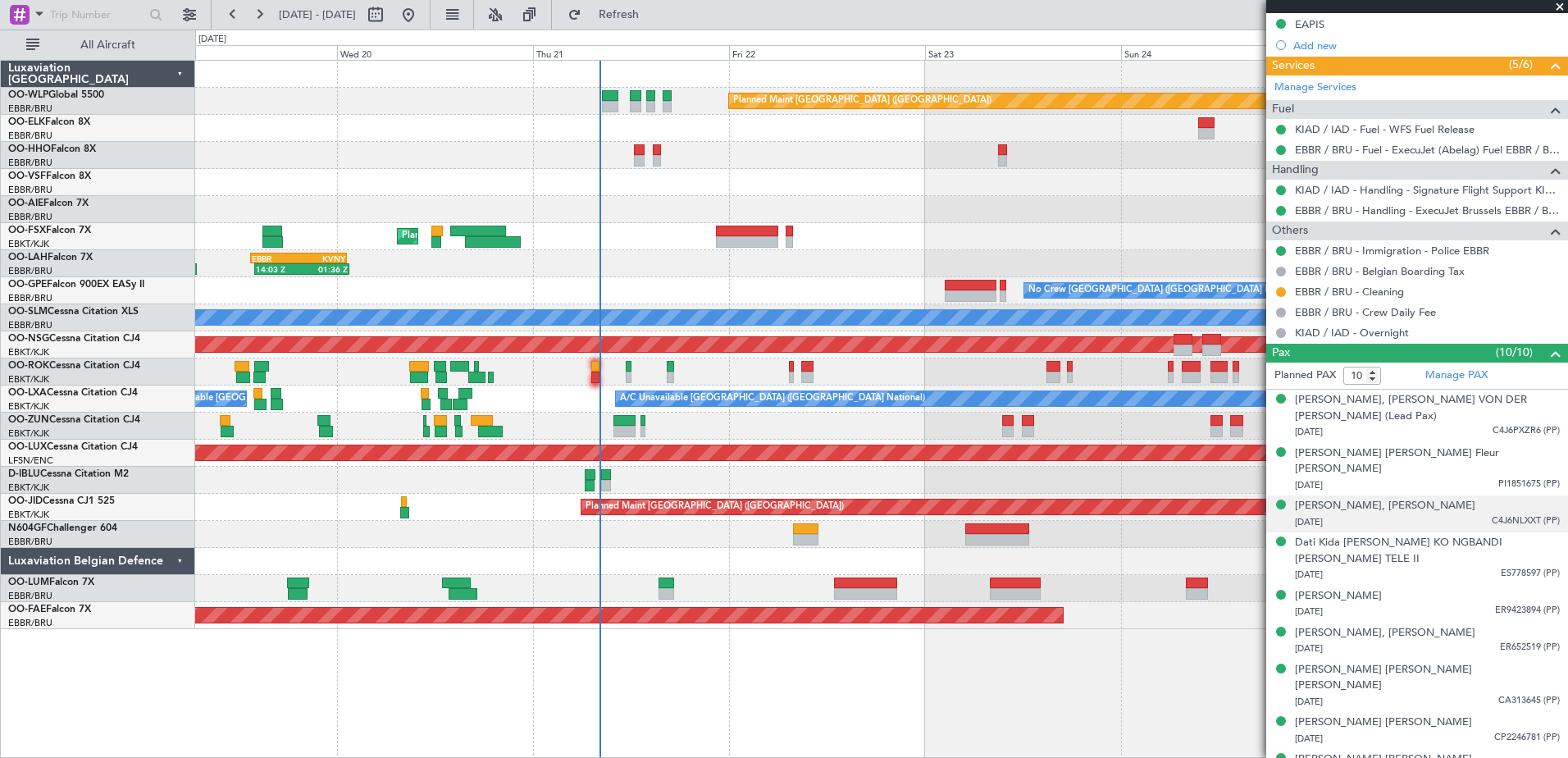
click at [796, 201] on div at bounding box center [882, 210] width 1372 height 27
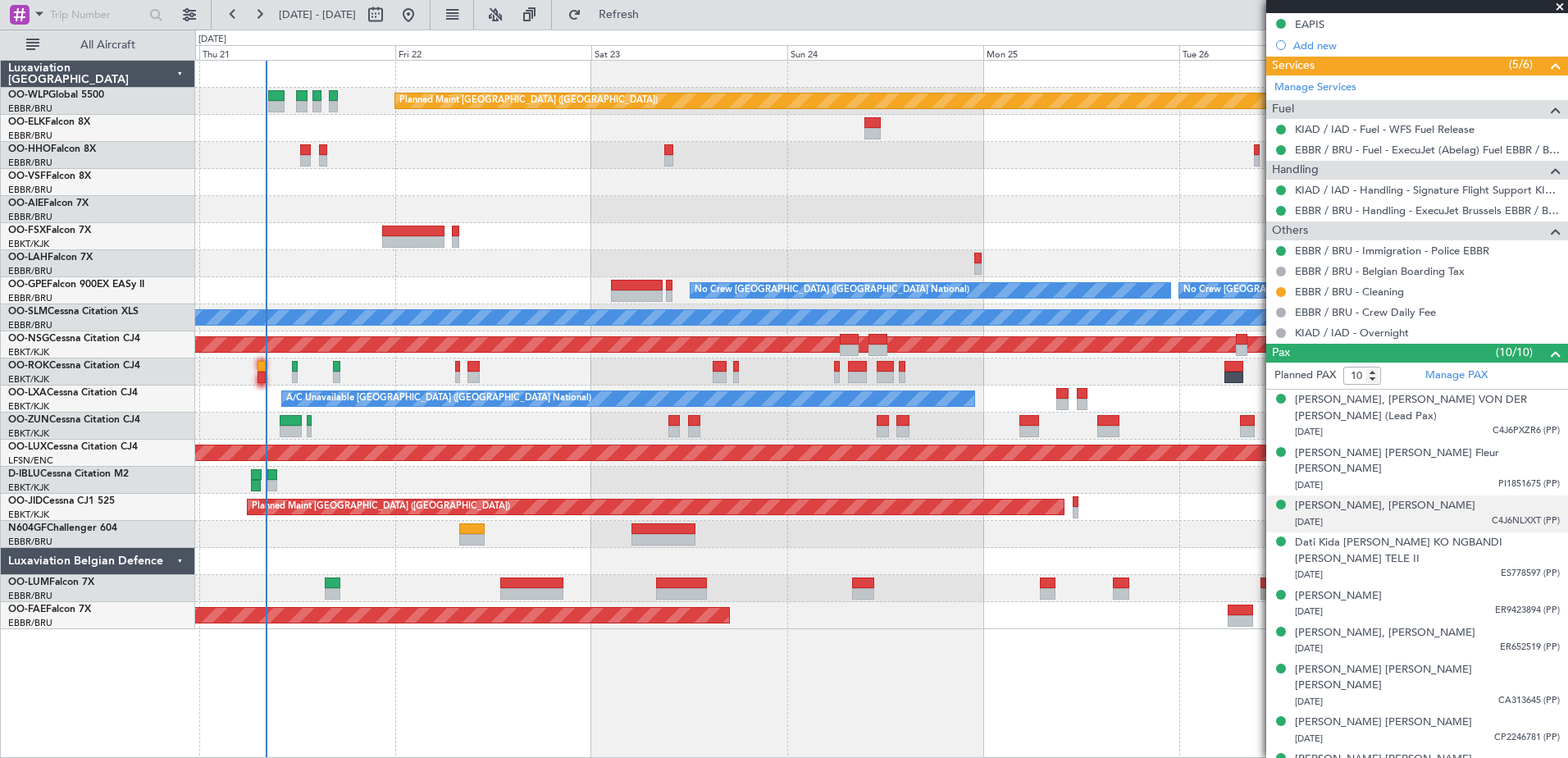
click at [762, 226] on div "Planned Maint Berlin (Brandenburg) Planned Maint Kortrijk-Wevelgem 14:03 Z 01:3…" at bounding box center [882, 344] width 1372 height 568
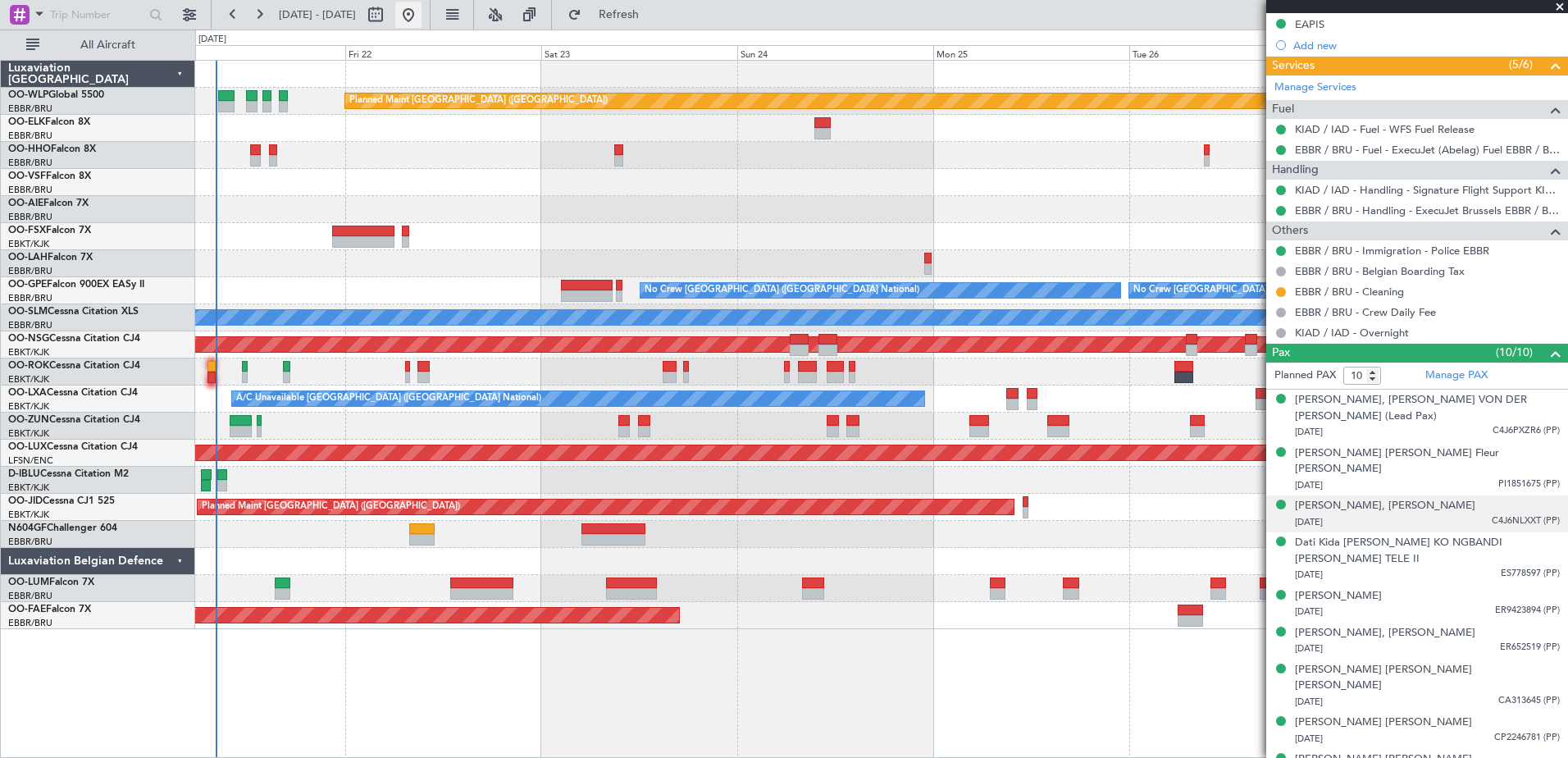
click at [421, 20] on button at bounding box center [409, 15] width 27 height 27
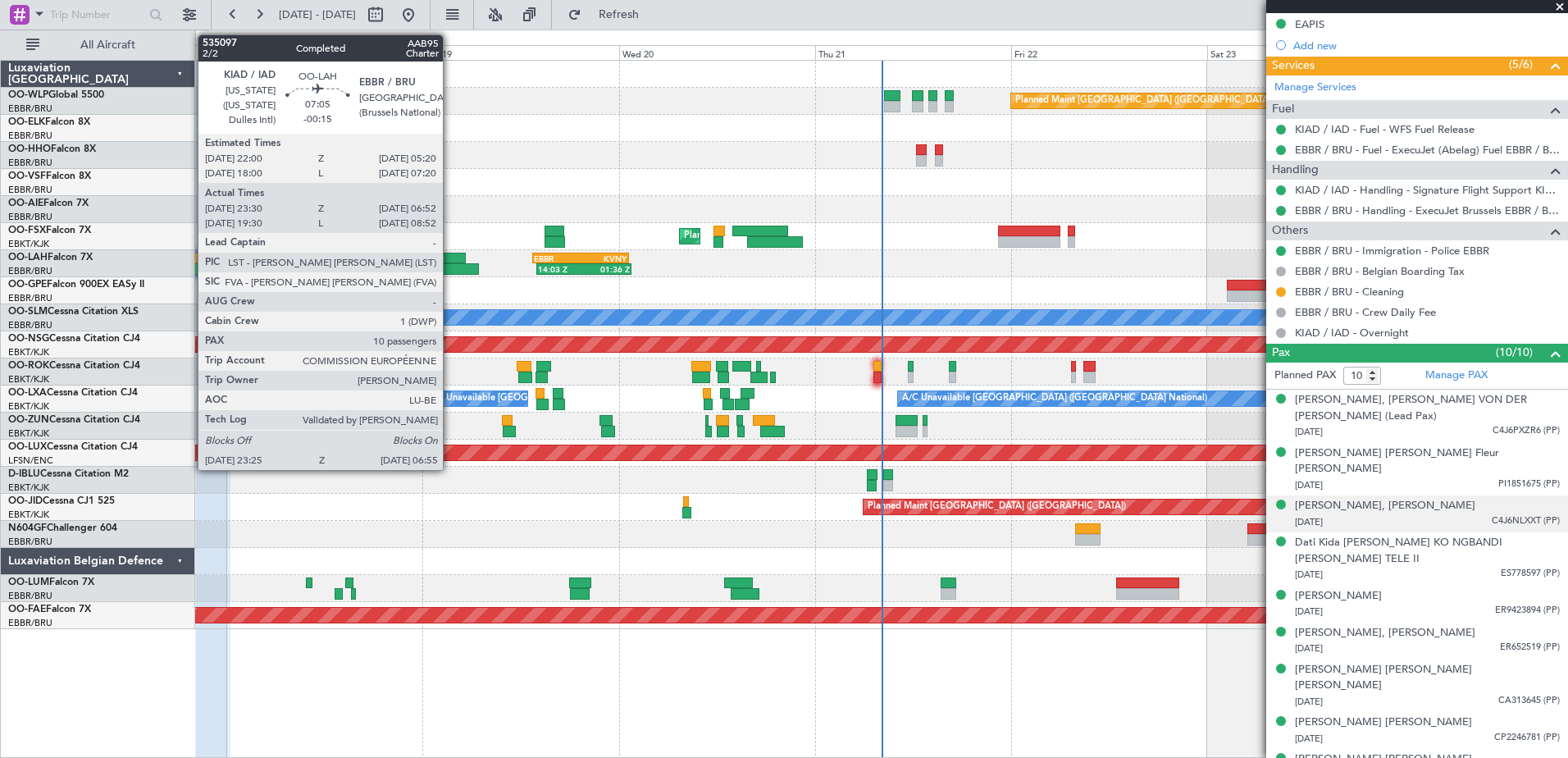
click at [451, 268] on div at bounding box center [448, 268] width 61 height 12
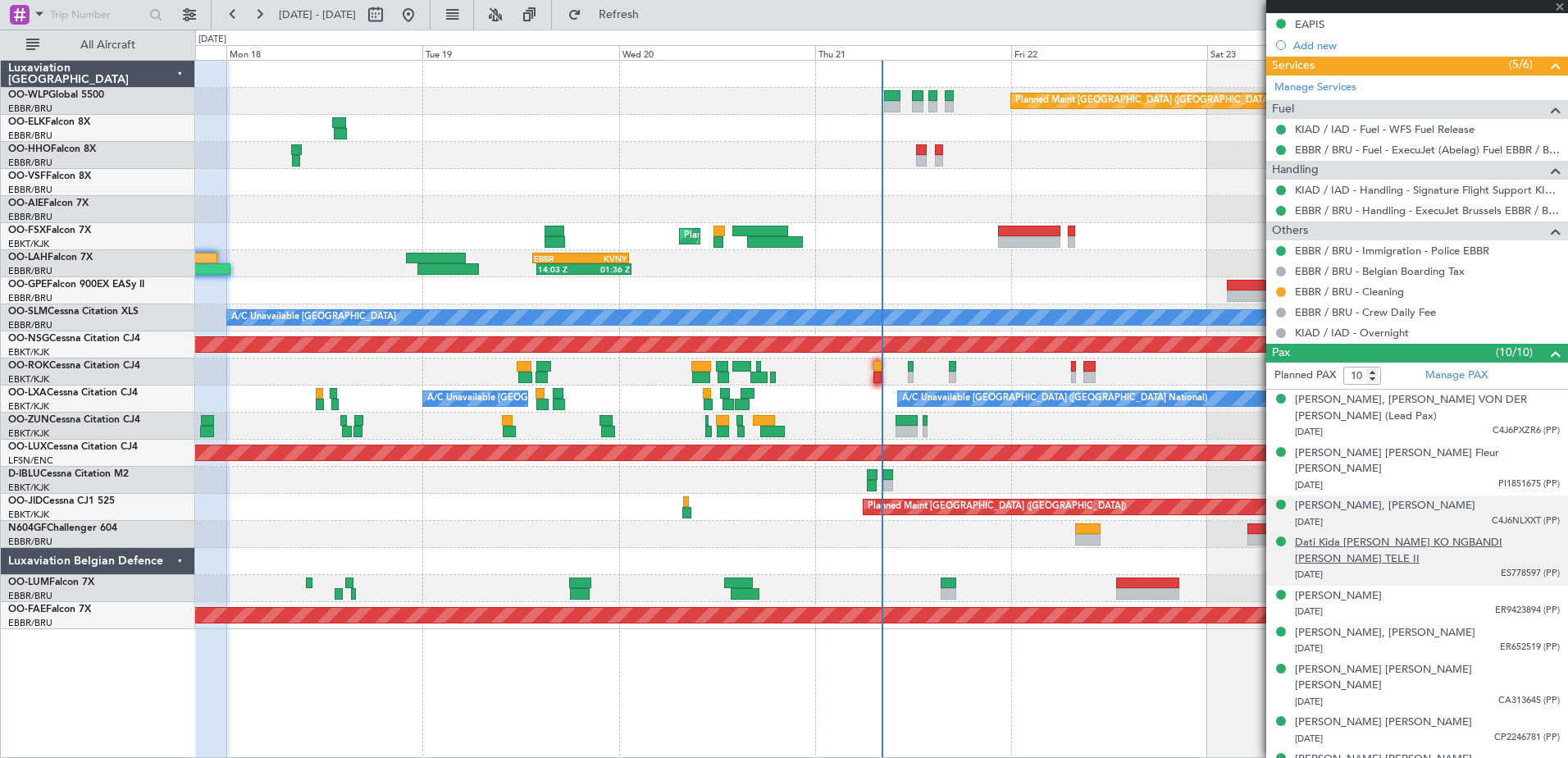
type input "-00:15"
type input "23:40"
type input "06:47"
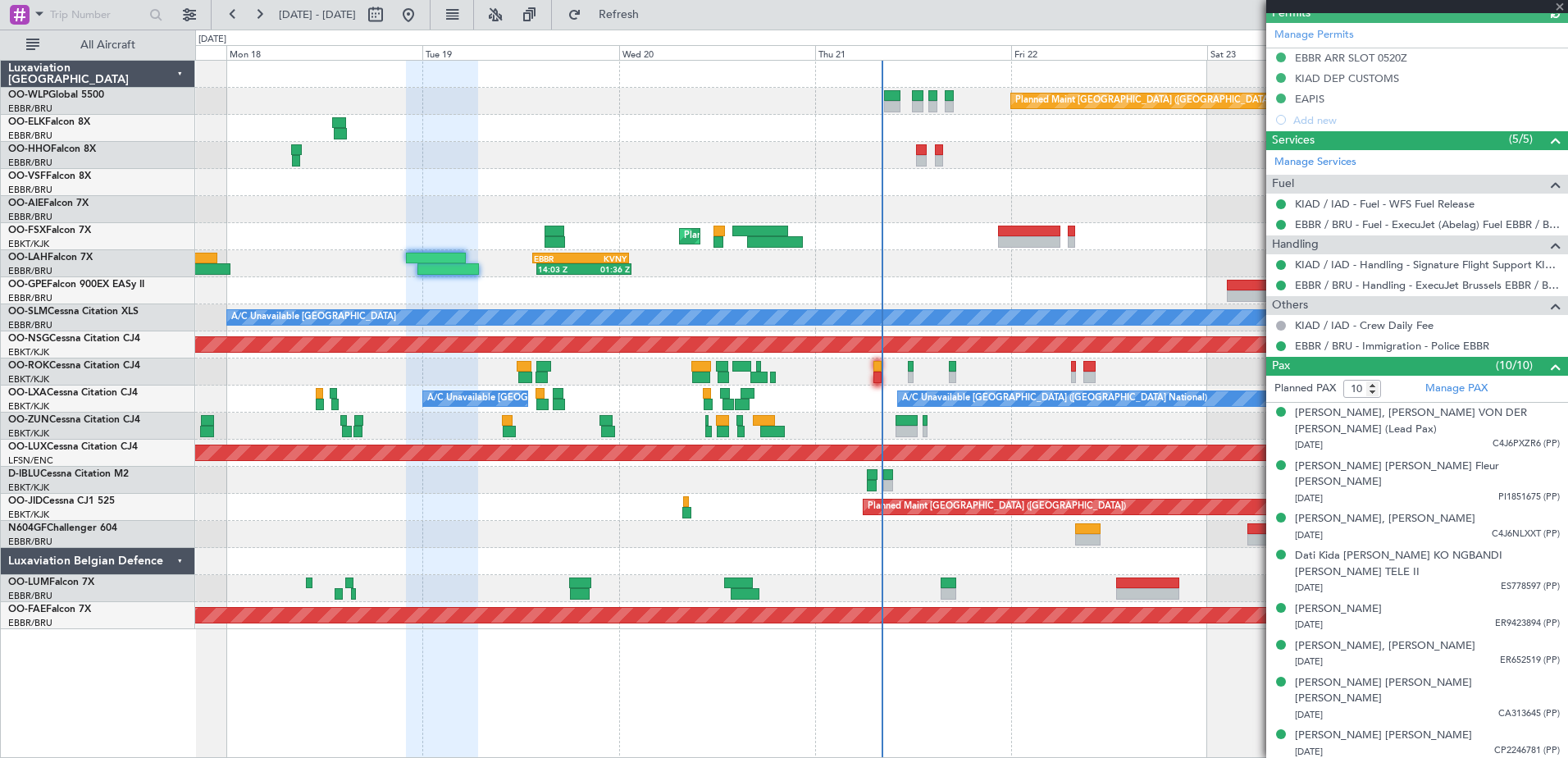
scroll to position [454, 0]
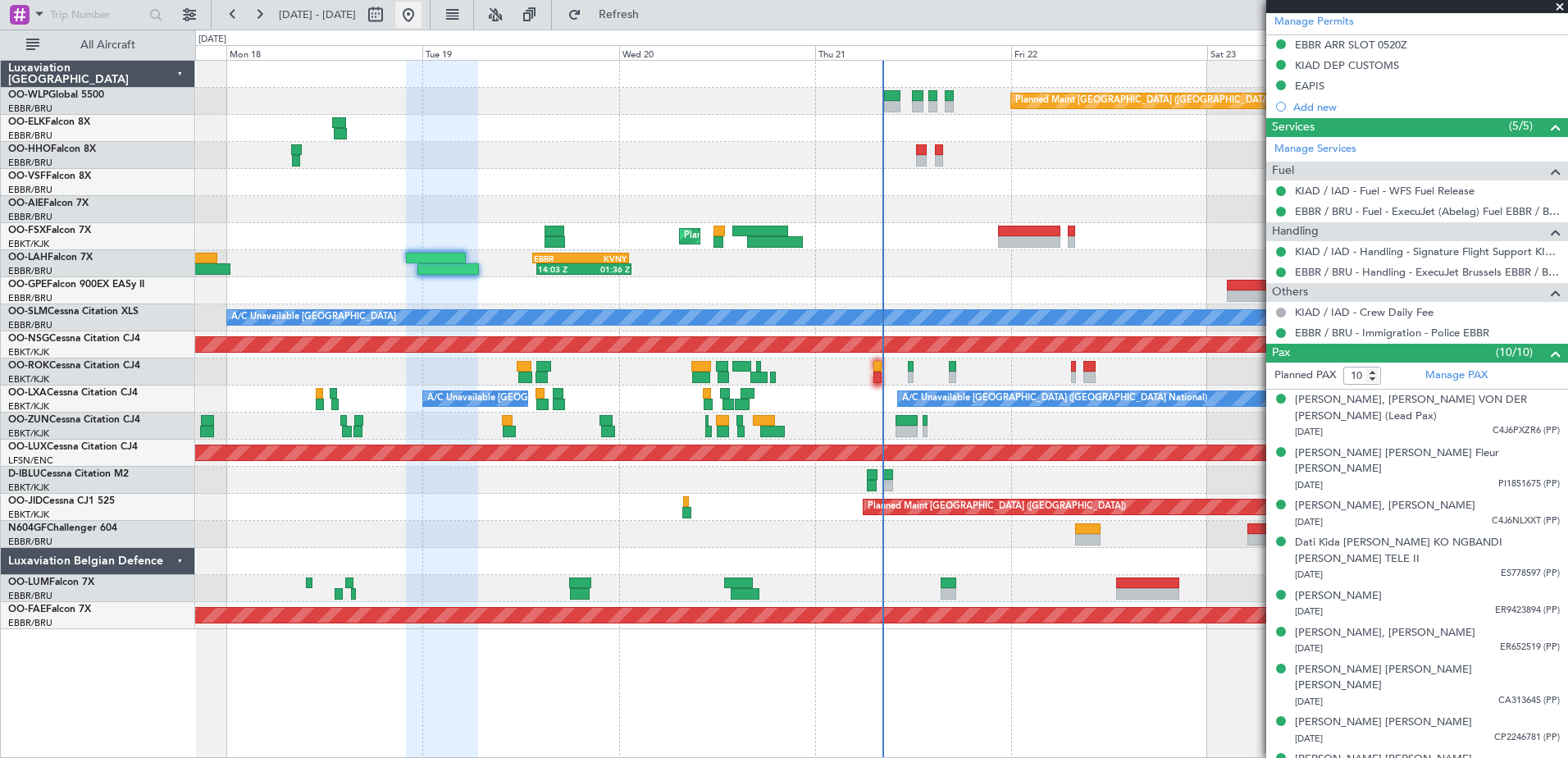
click at [421, 16] on button at bounding box center [409, 15] width 27 height 27
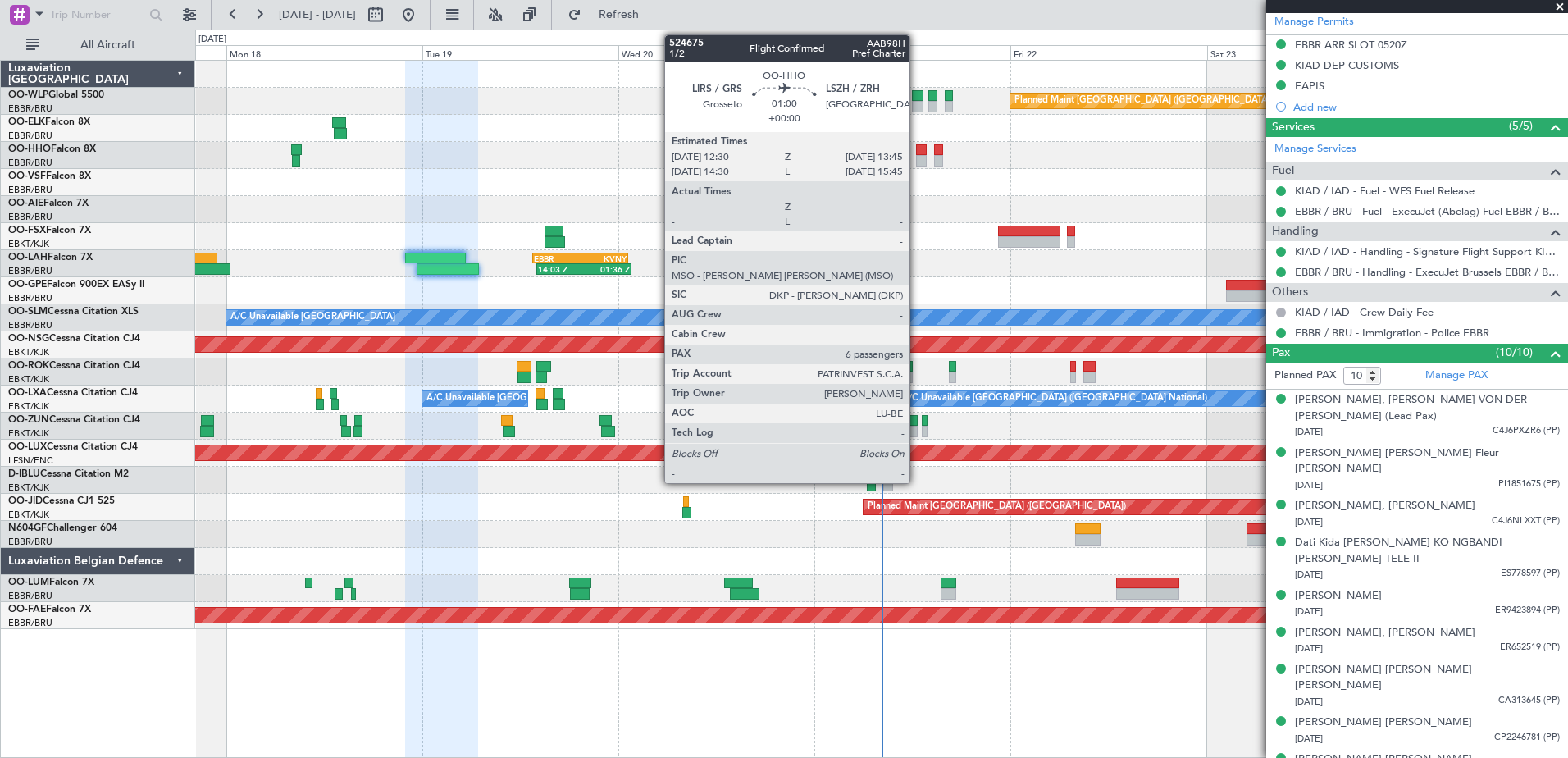
click at [917, 149] on div at bounding box center [922, 149] width 11 height 12
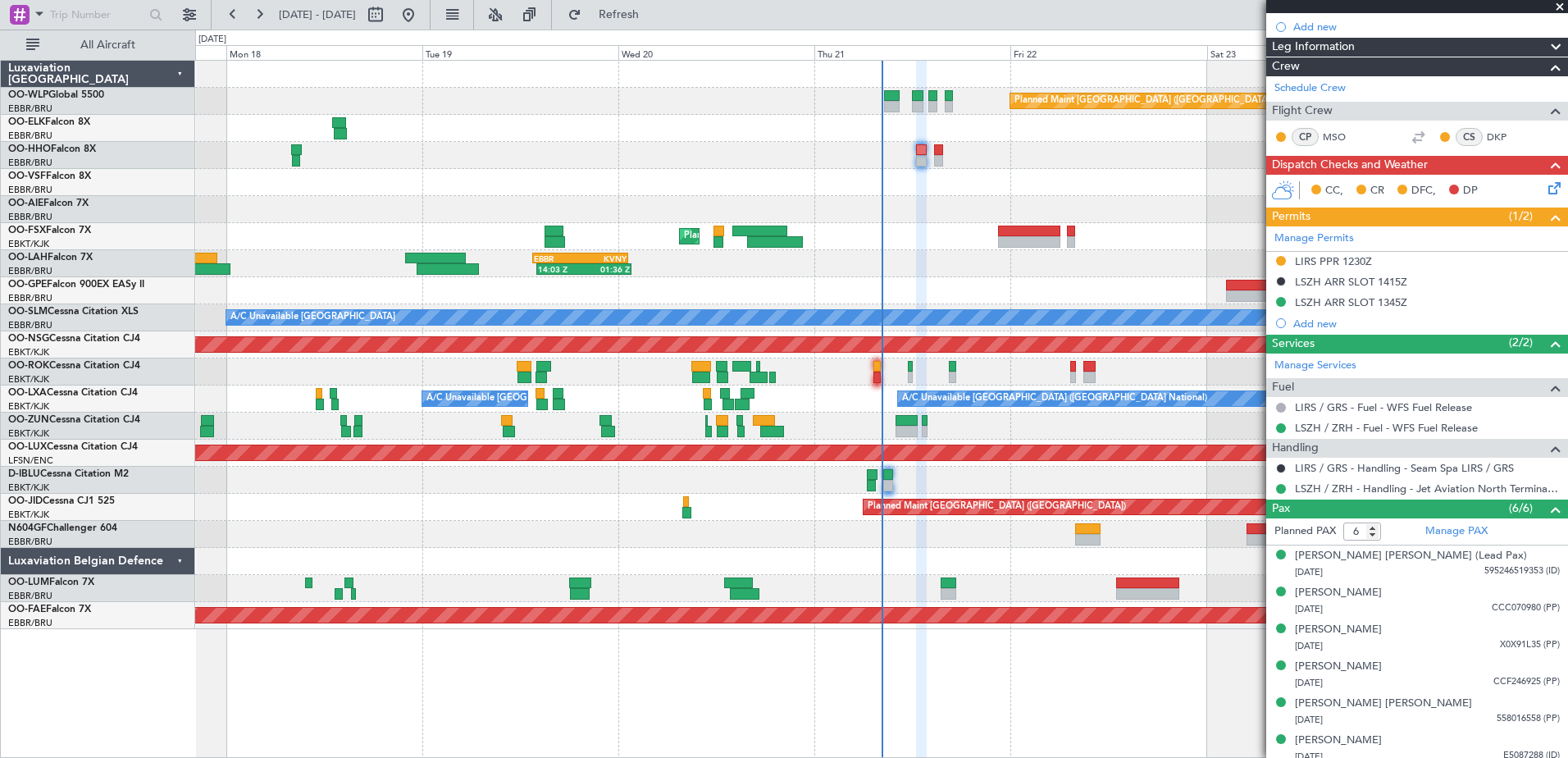
scroll to position [294, 0]
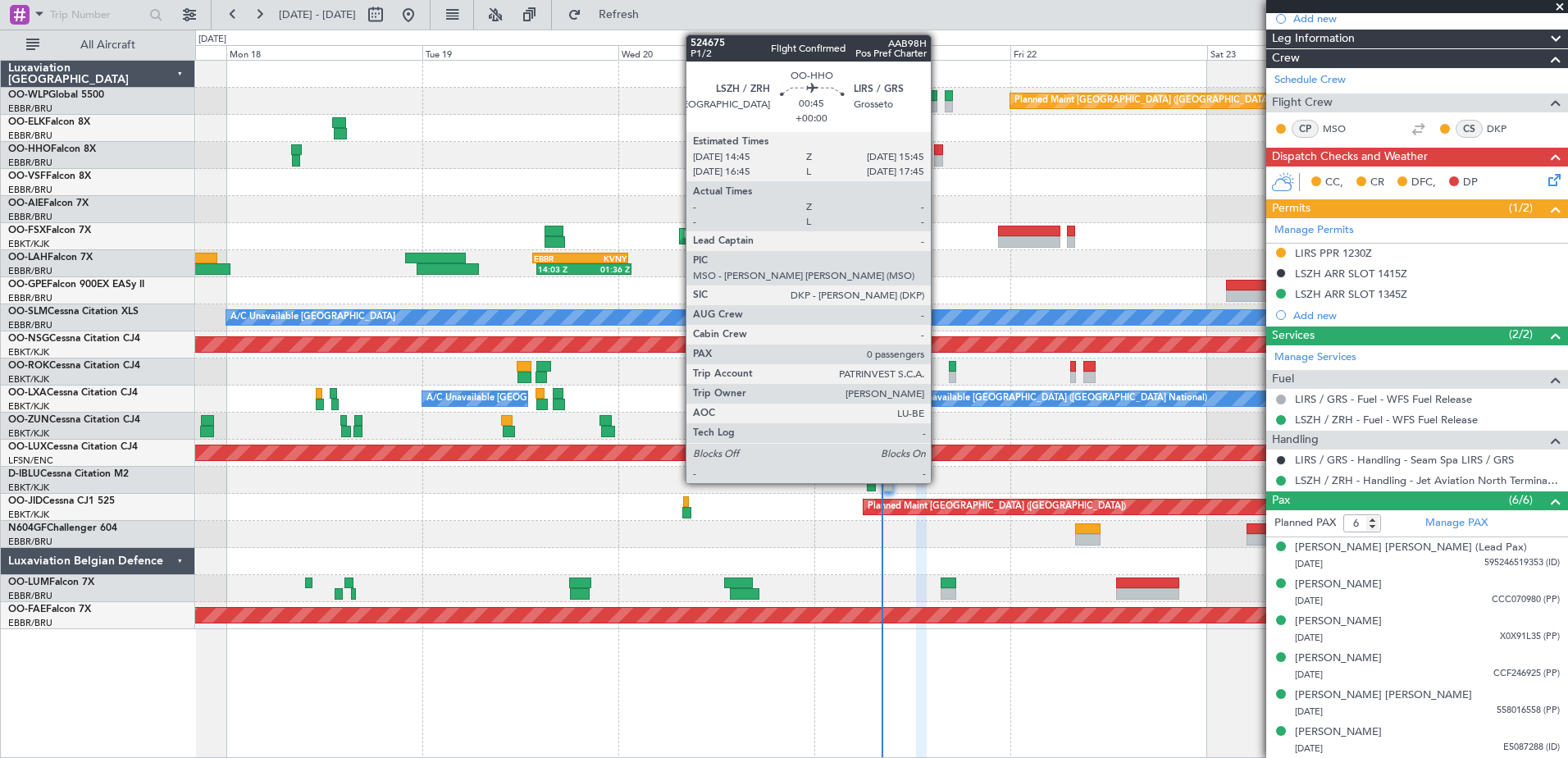
click at [939, 154] on div at bounding box center [938, 149] width 8 height 12
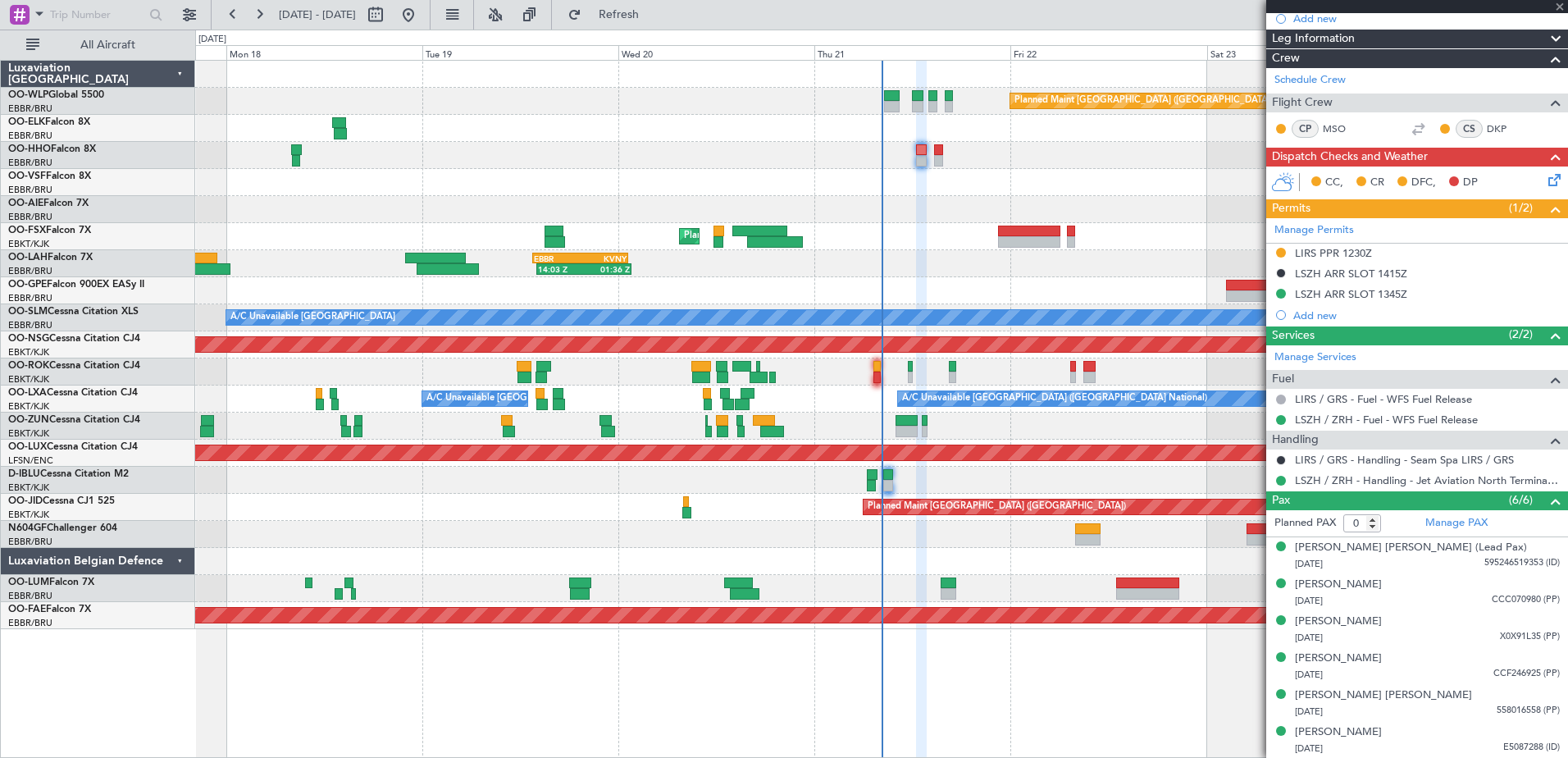
scroll to position [0, 0]
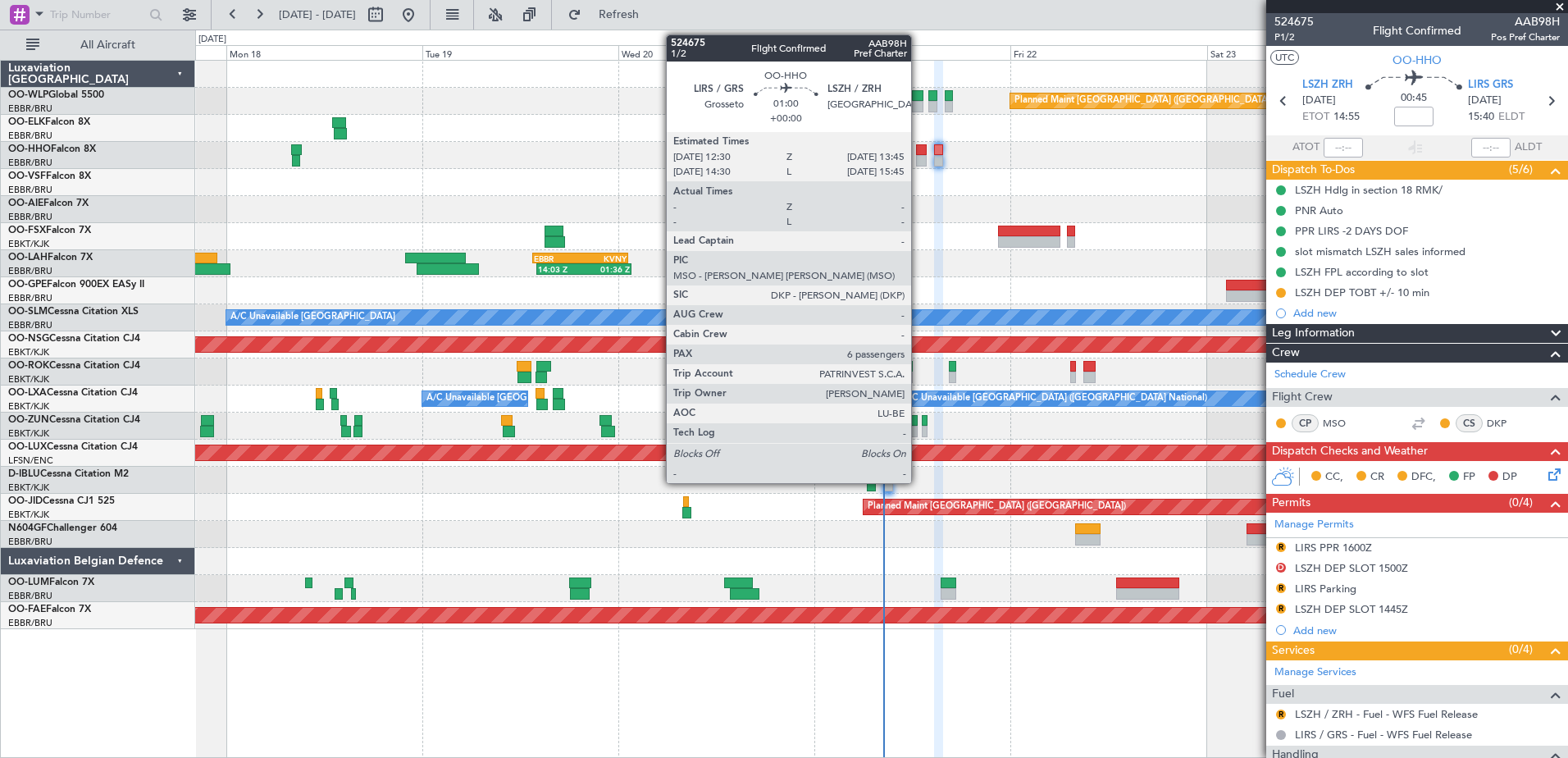
click at [918, 154] on div at bounding box center [922, 149] width 11 height 12
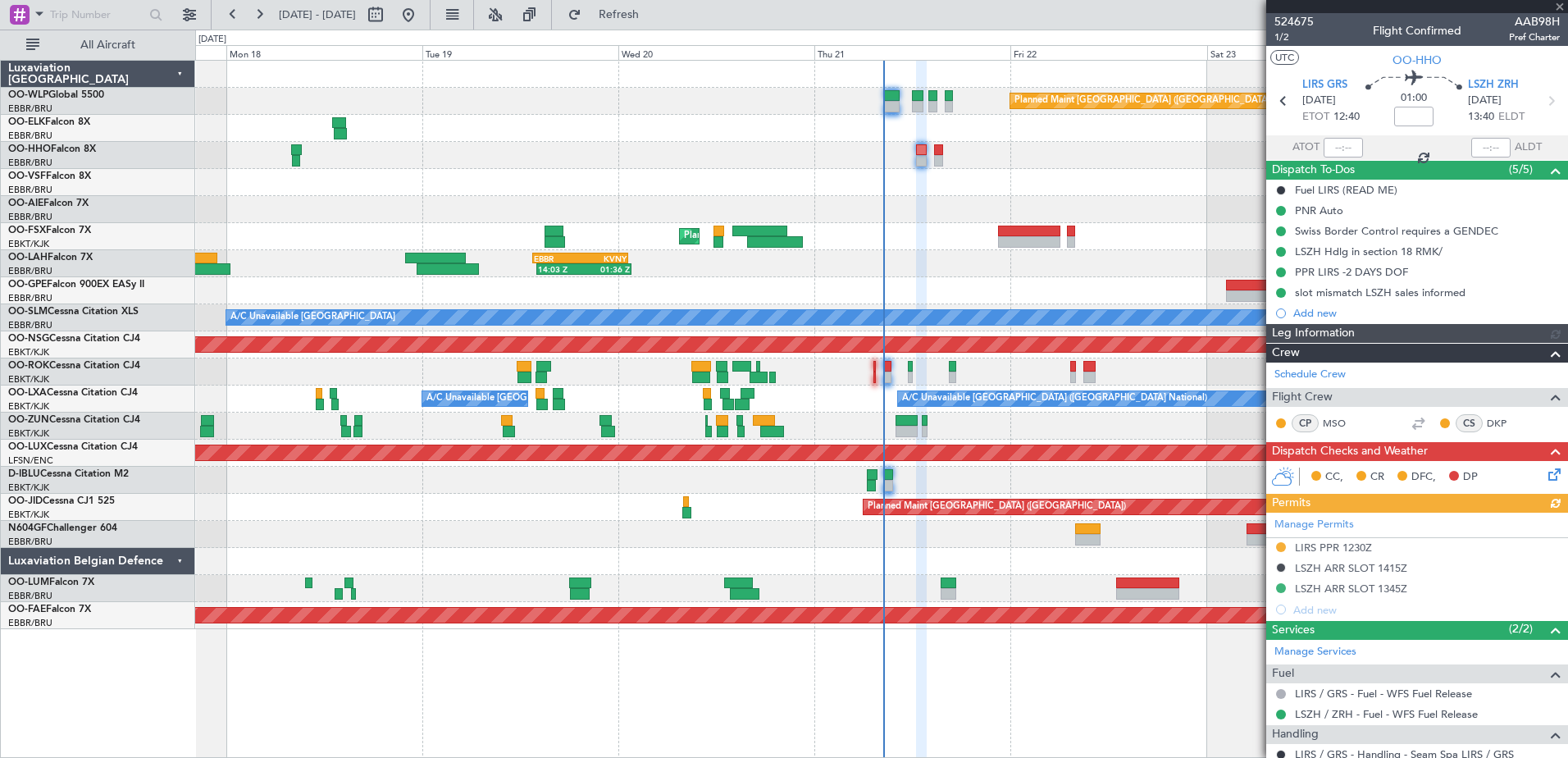
scroll to position [164, 0]
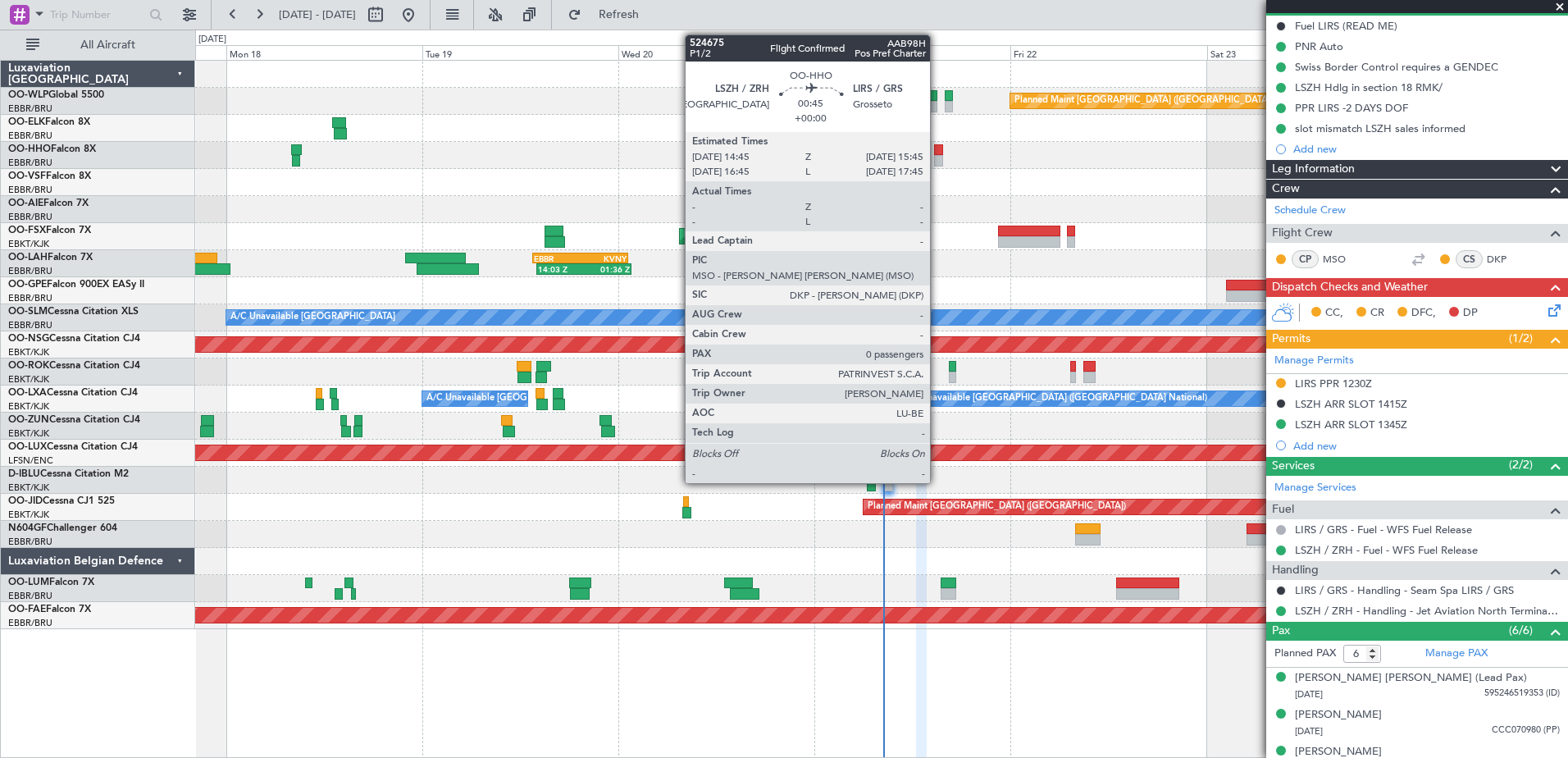
click at [938, 162] on div at bounding box center [938, 160] width 8 height 12
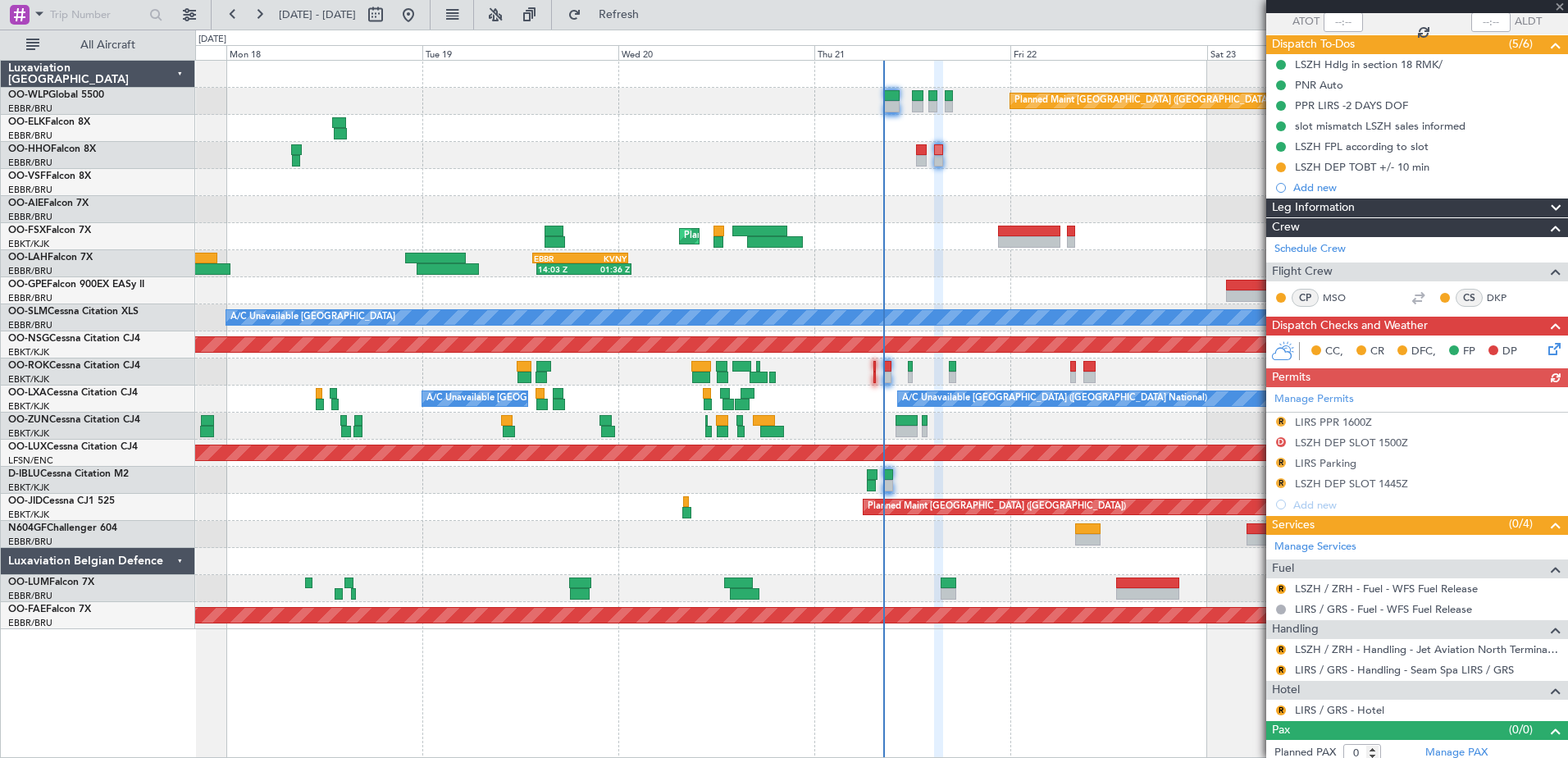
scroll to position [133, 0]
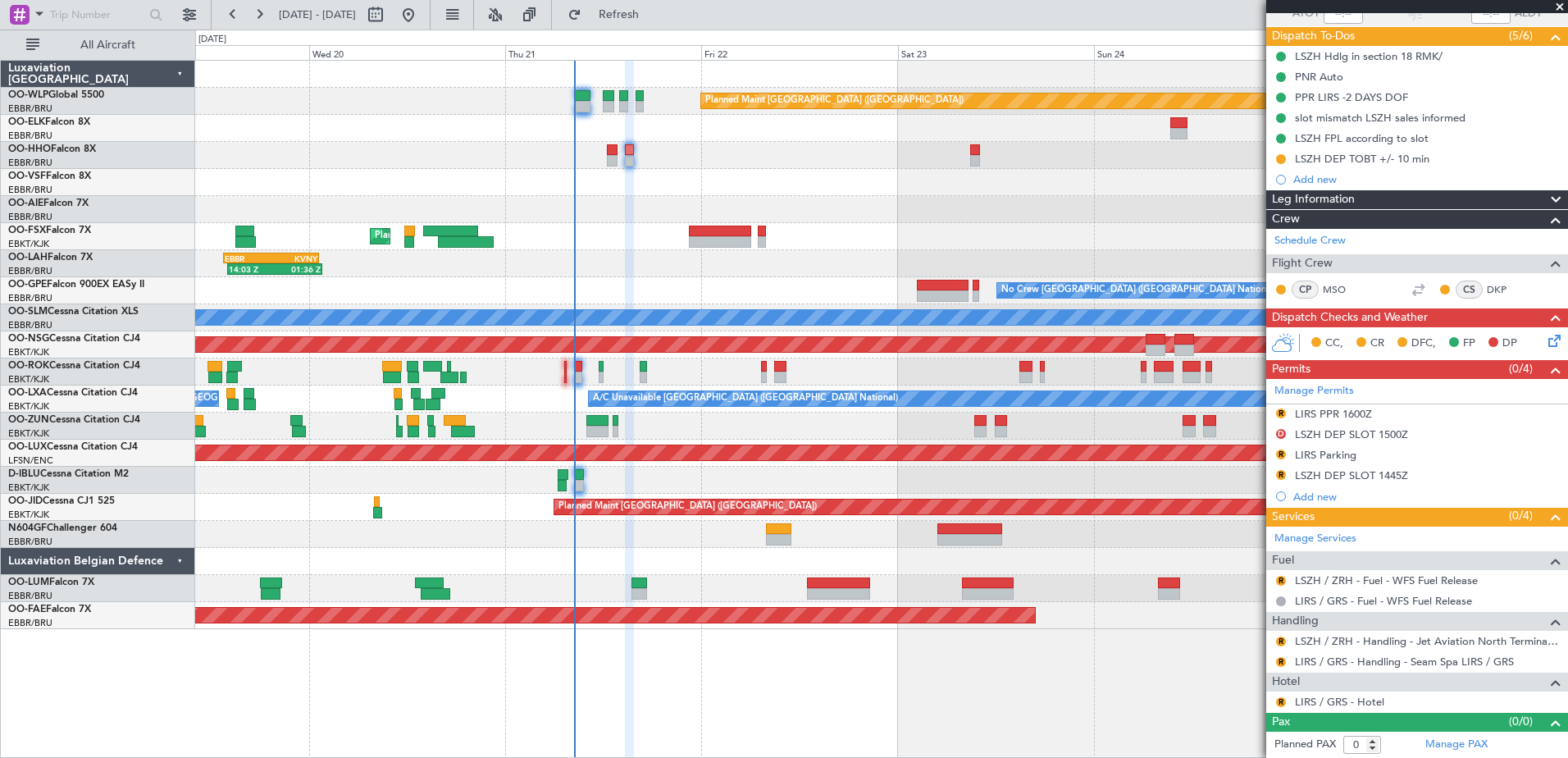
click at [774, 196] on div "Planned Maint Berlin (Brandenburg) Planned Maint Kortrijk-Wevelgem 14:03 Z 01:3…" at bounding box center [882, 344] width 1372 height 568
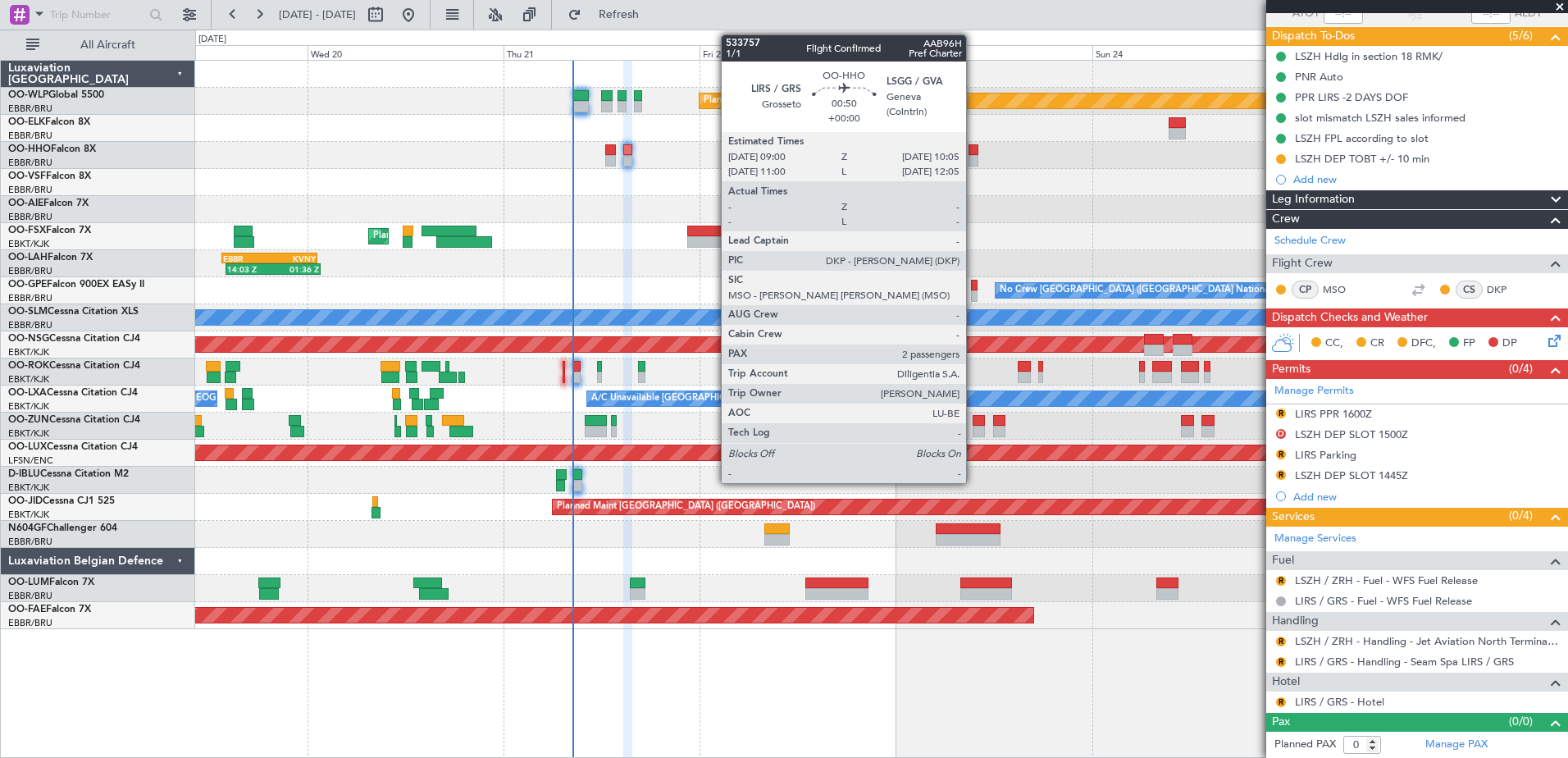
click at [973, 149] on div at bounding box center [973, 149] width 9 height 12
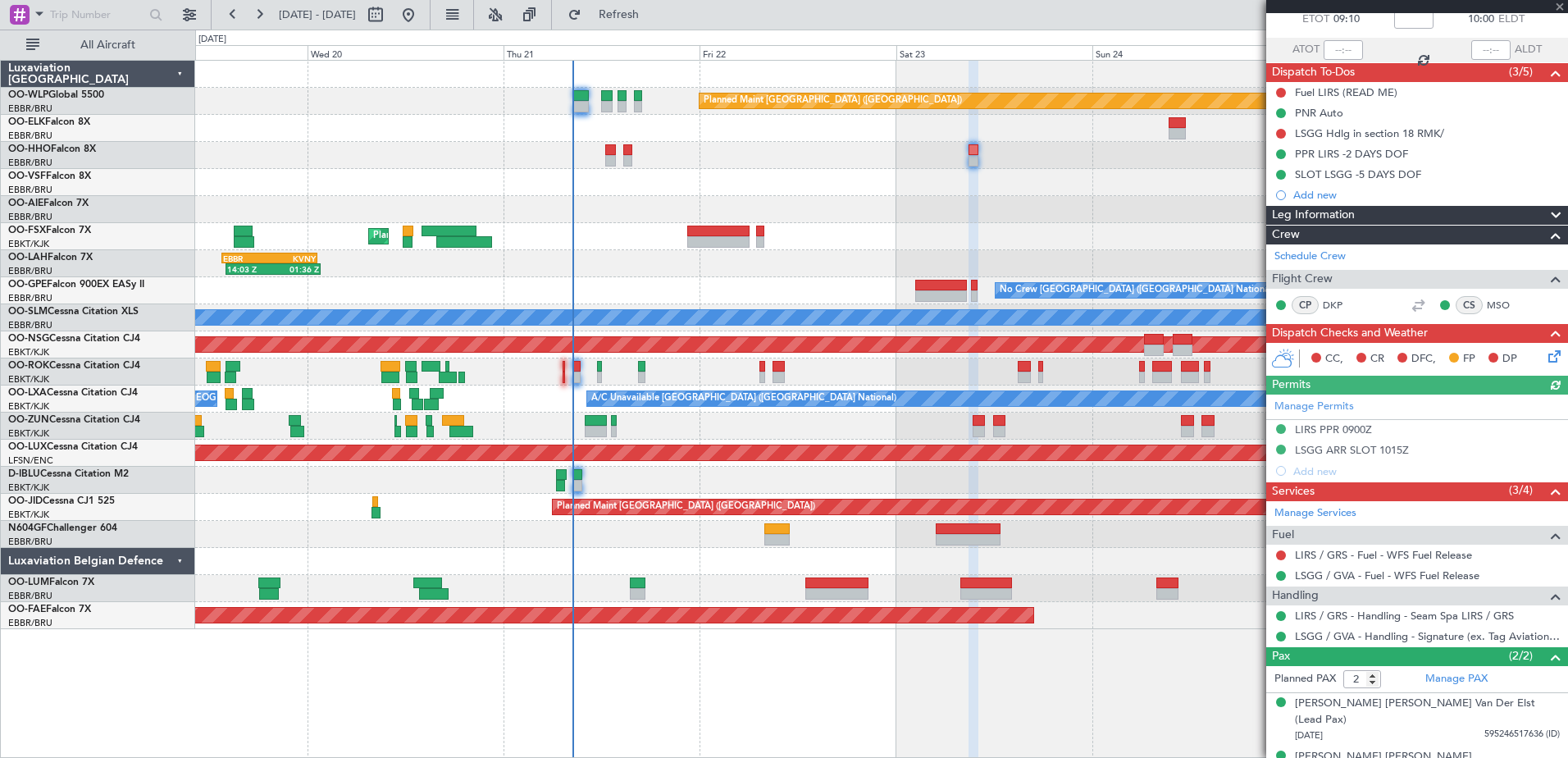
scroll to position [106, 0]
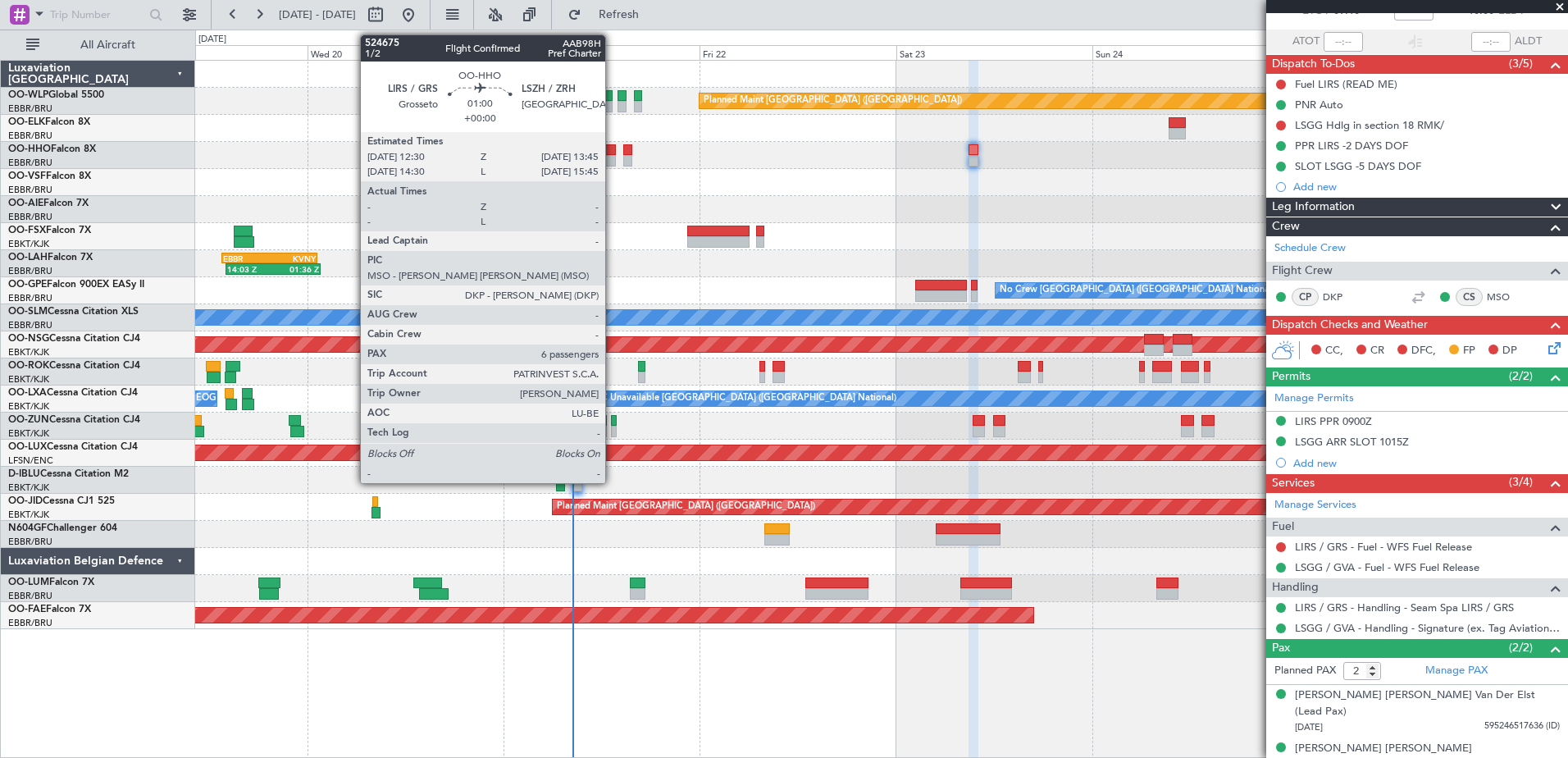
click at [612, 156] on div at bounding box center [611, 160] width 11 height 12
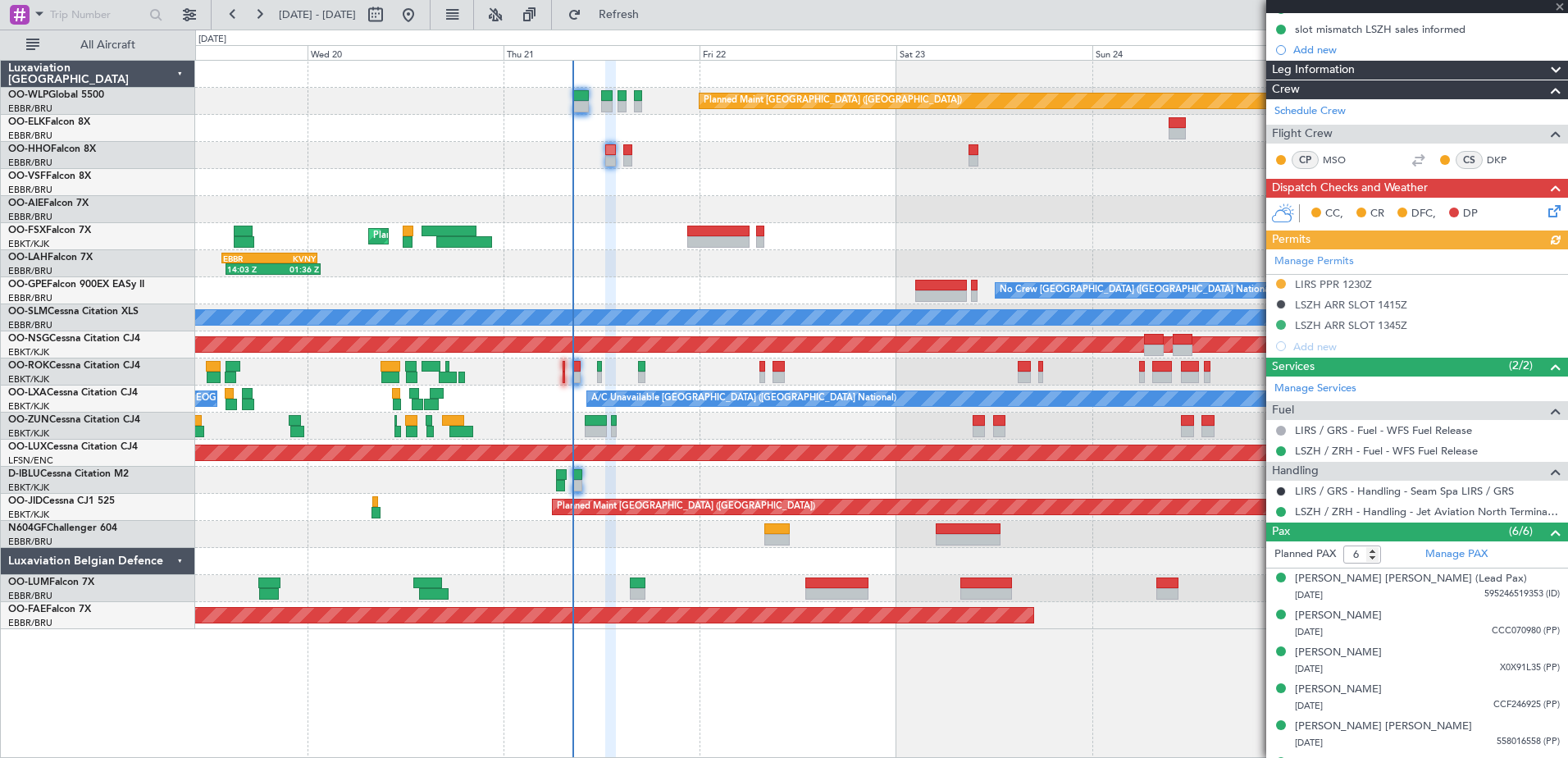
scroll to position [294, 0]
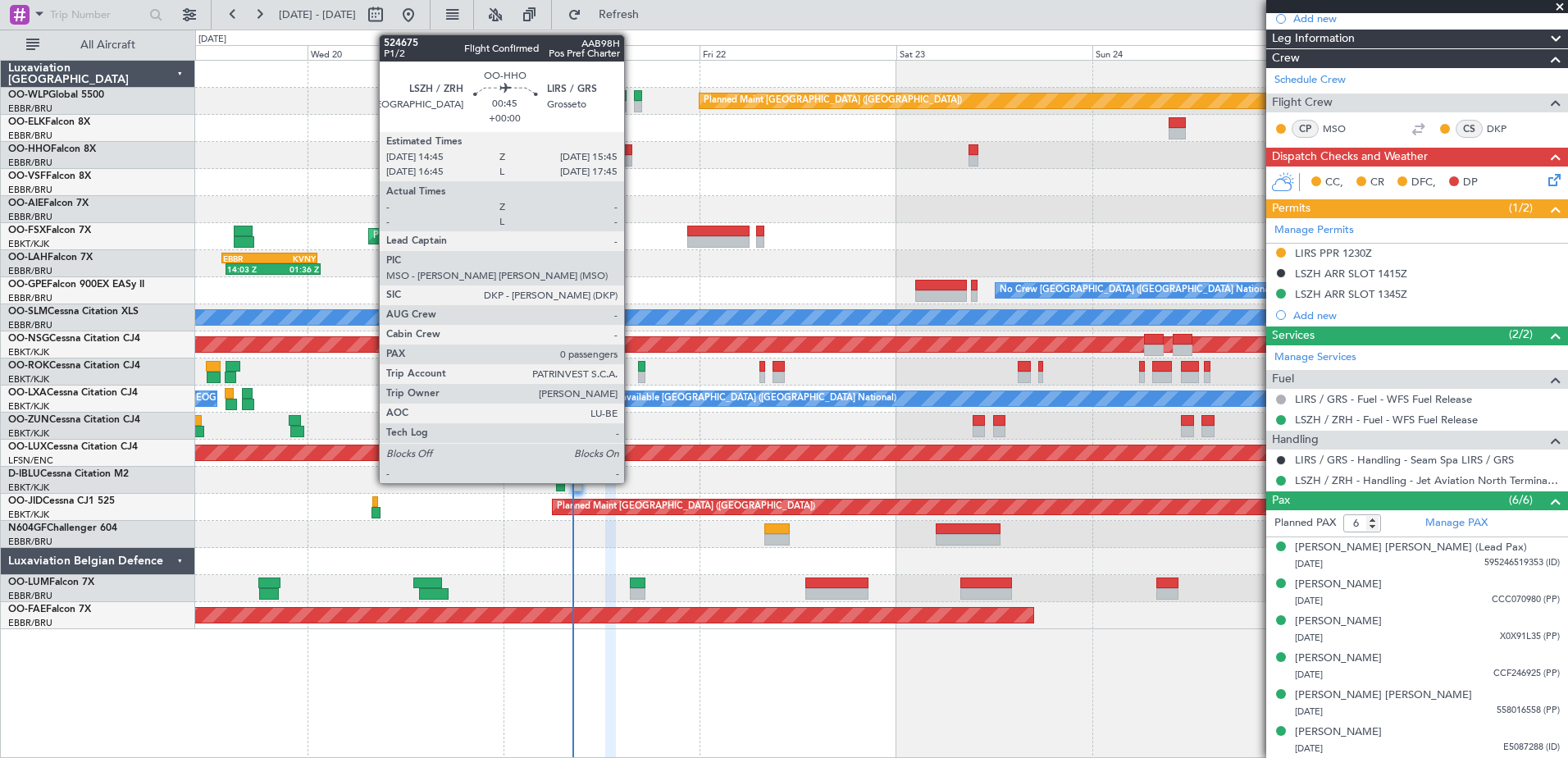
click at [631, 155] on div at bounding box center [627, 160] width 8 height 12
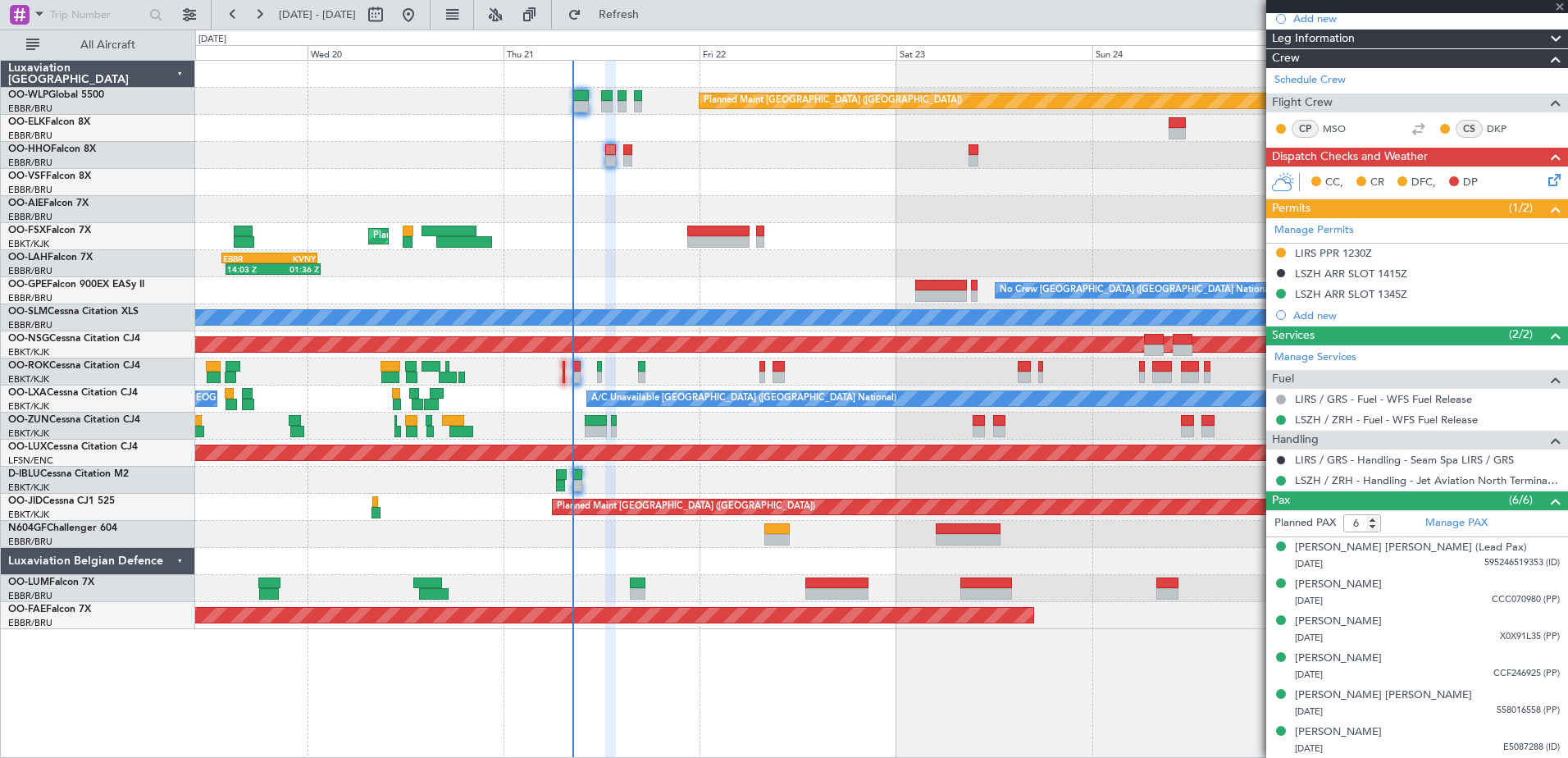
type input "0"
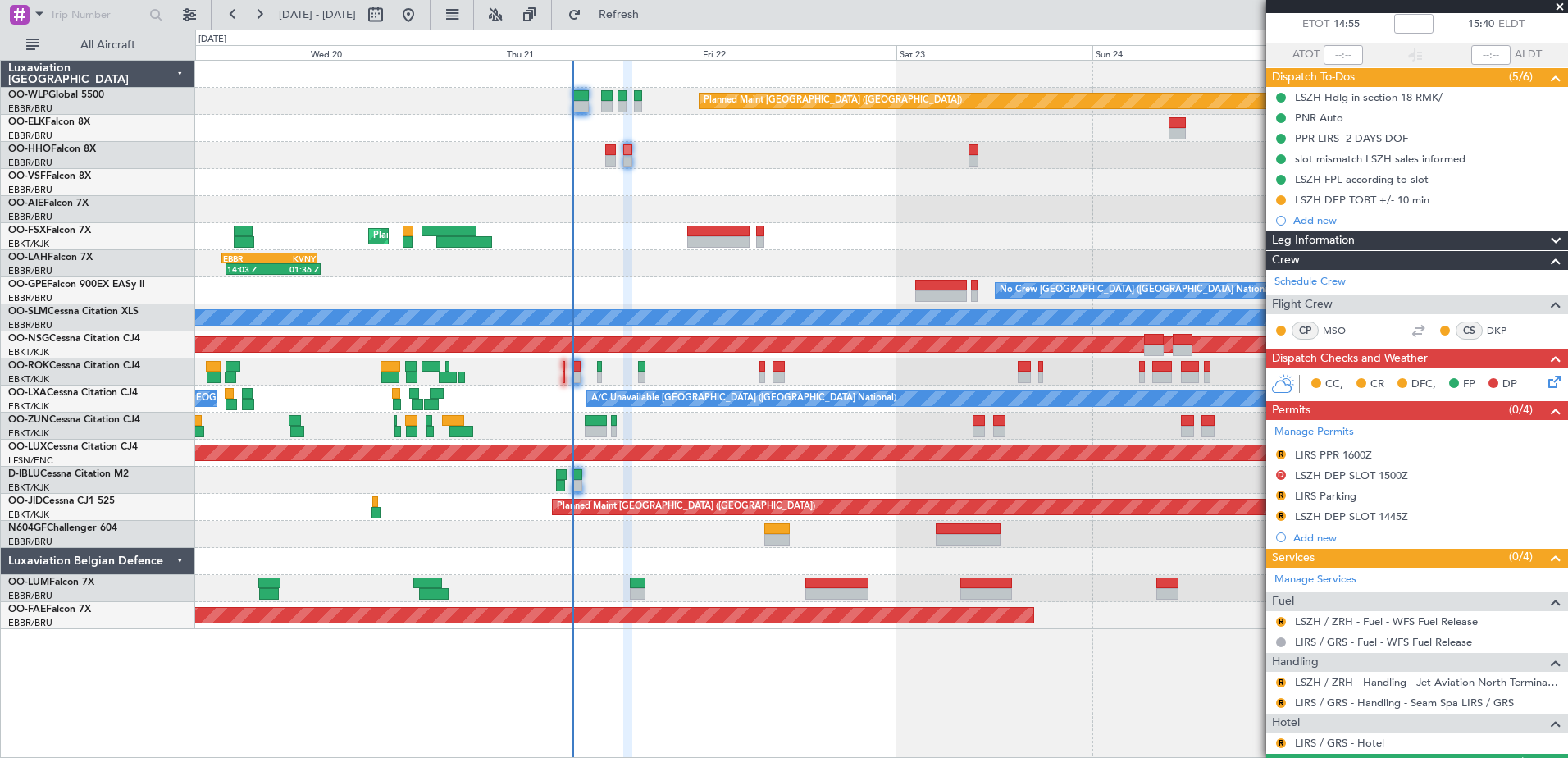
scroll to position [0, 0]
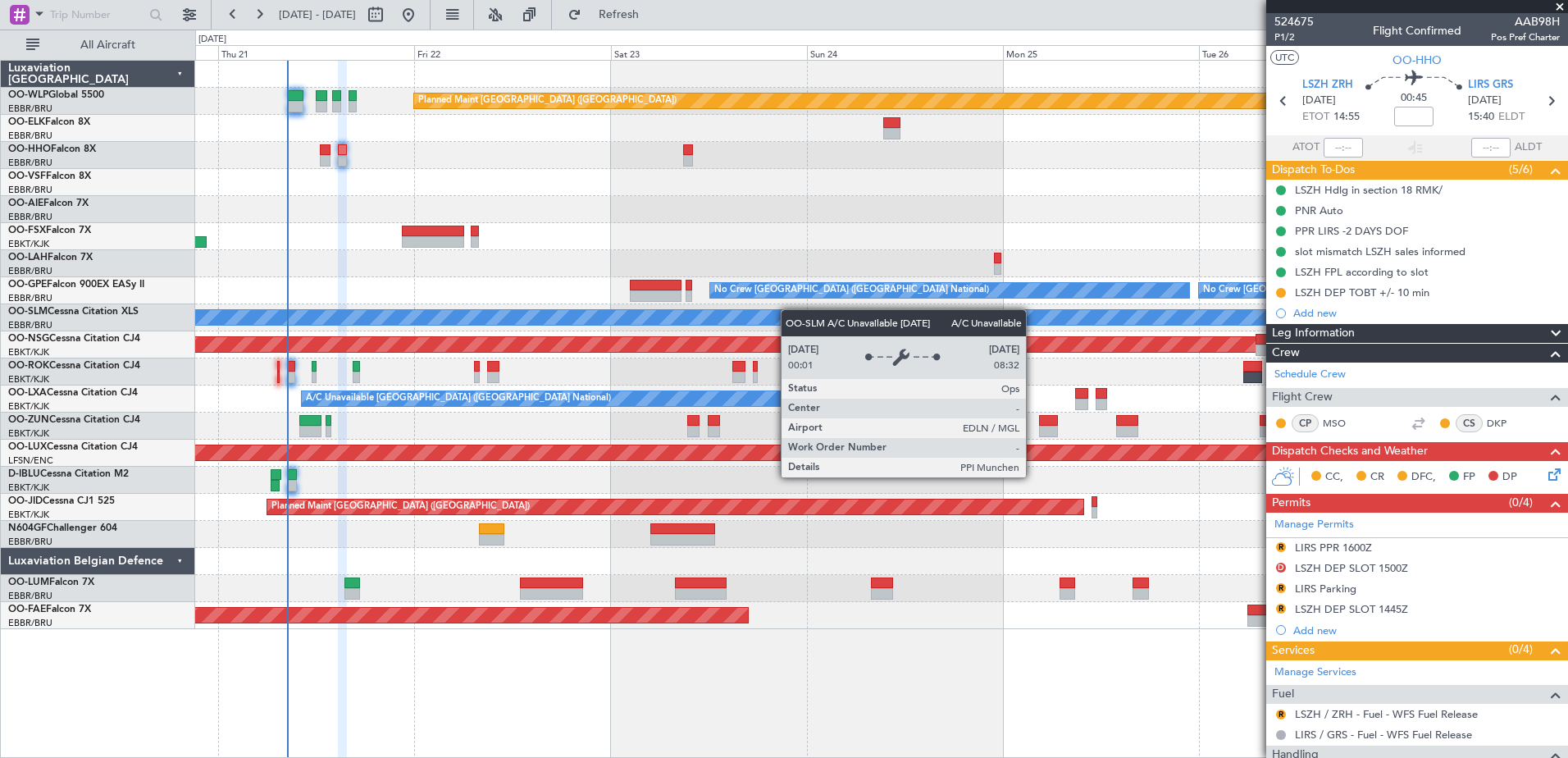
click at [780, 313] on div "Planned Maint Berlin (Brandenburg) Planned Maint Kortrijk-Wevelgem 14:03 Z 01:3…" at bounding box center [882, 344] width 1372 height 568
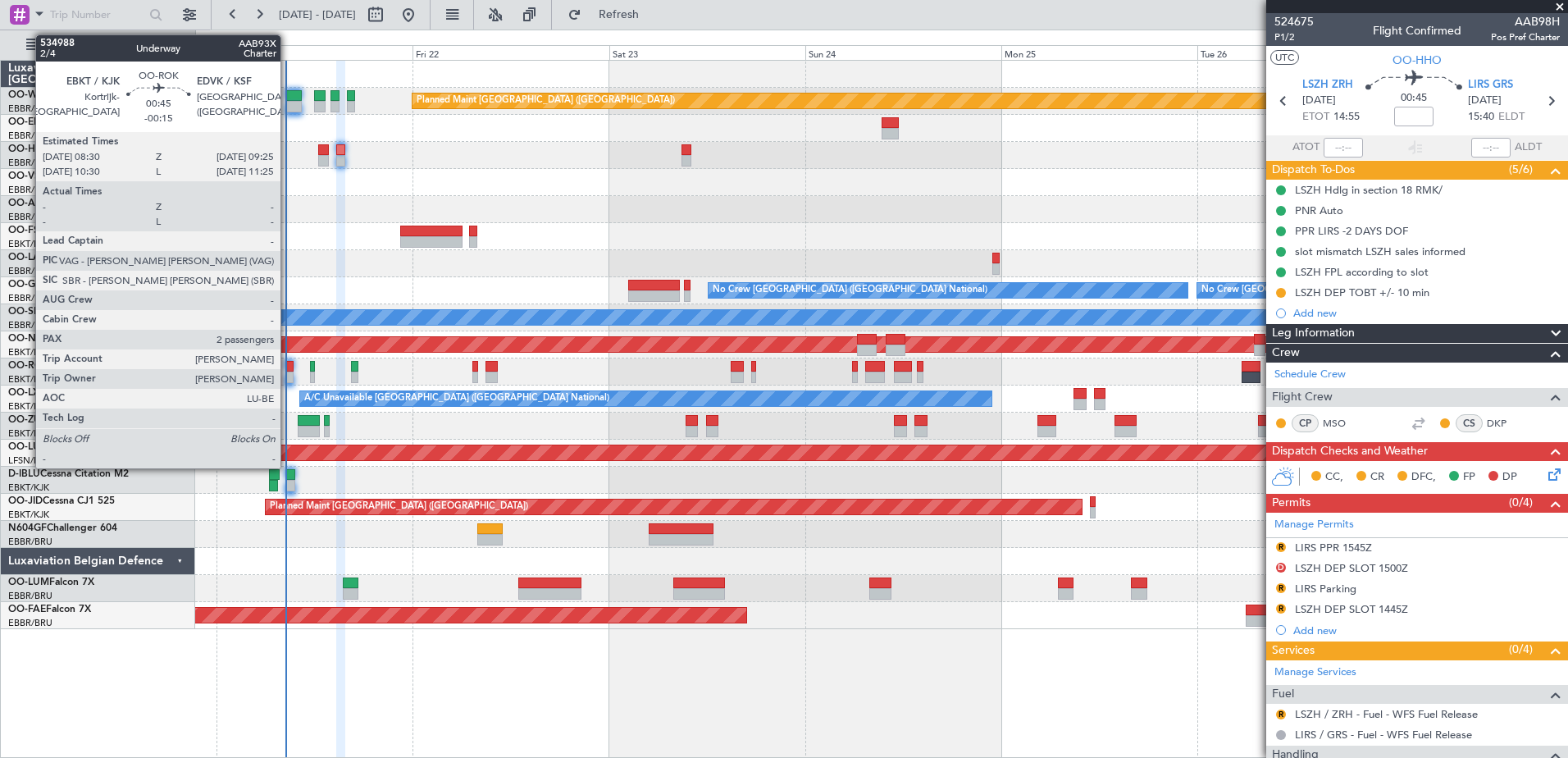
click at [288, 372] on div at bounding box center [289, 377] width 8 height 12
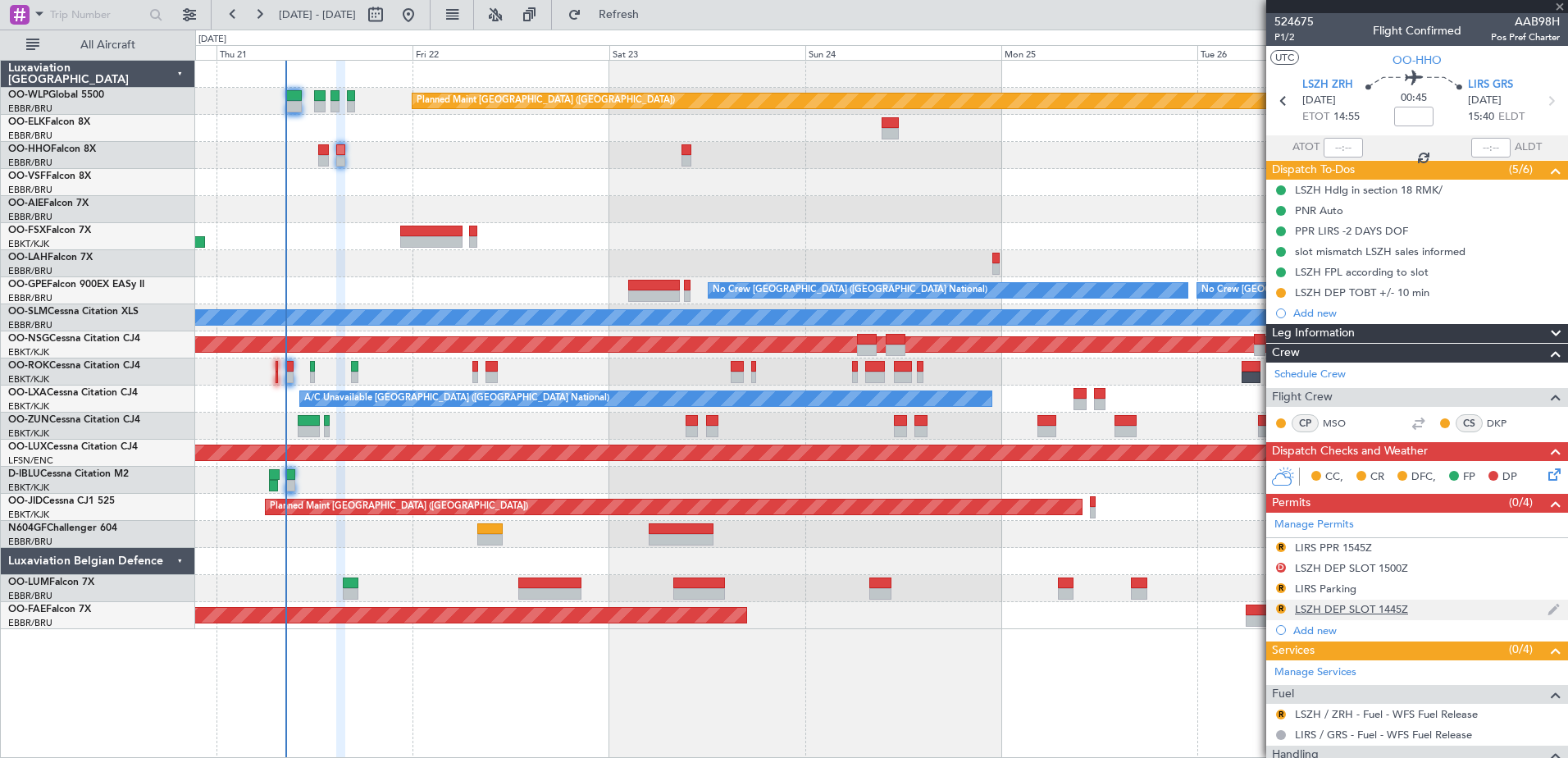
type input "-00:15"
type input "2"
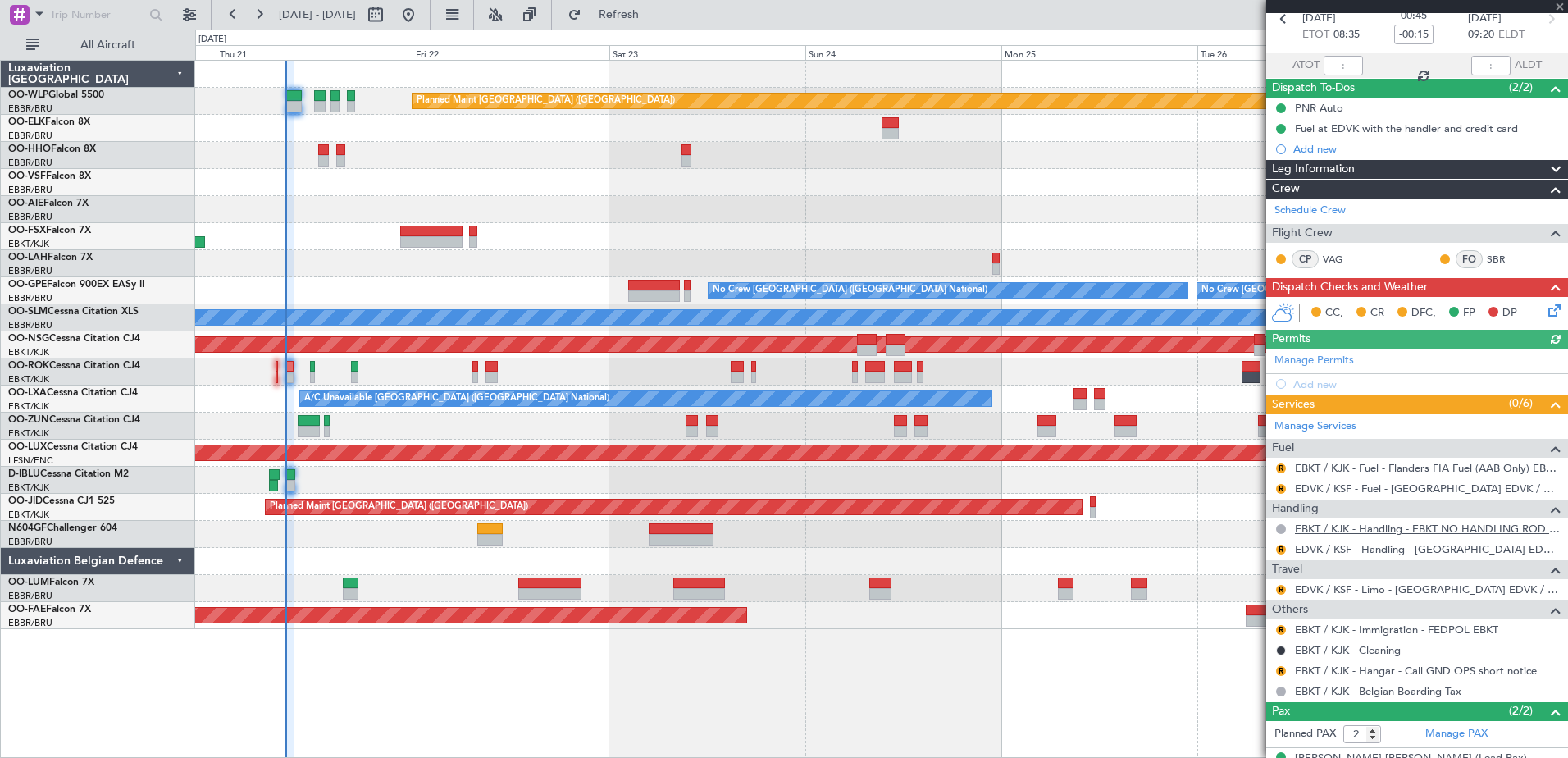
scroll to position [145, 0]
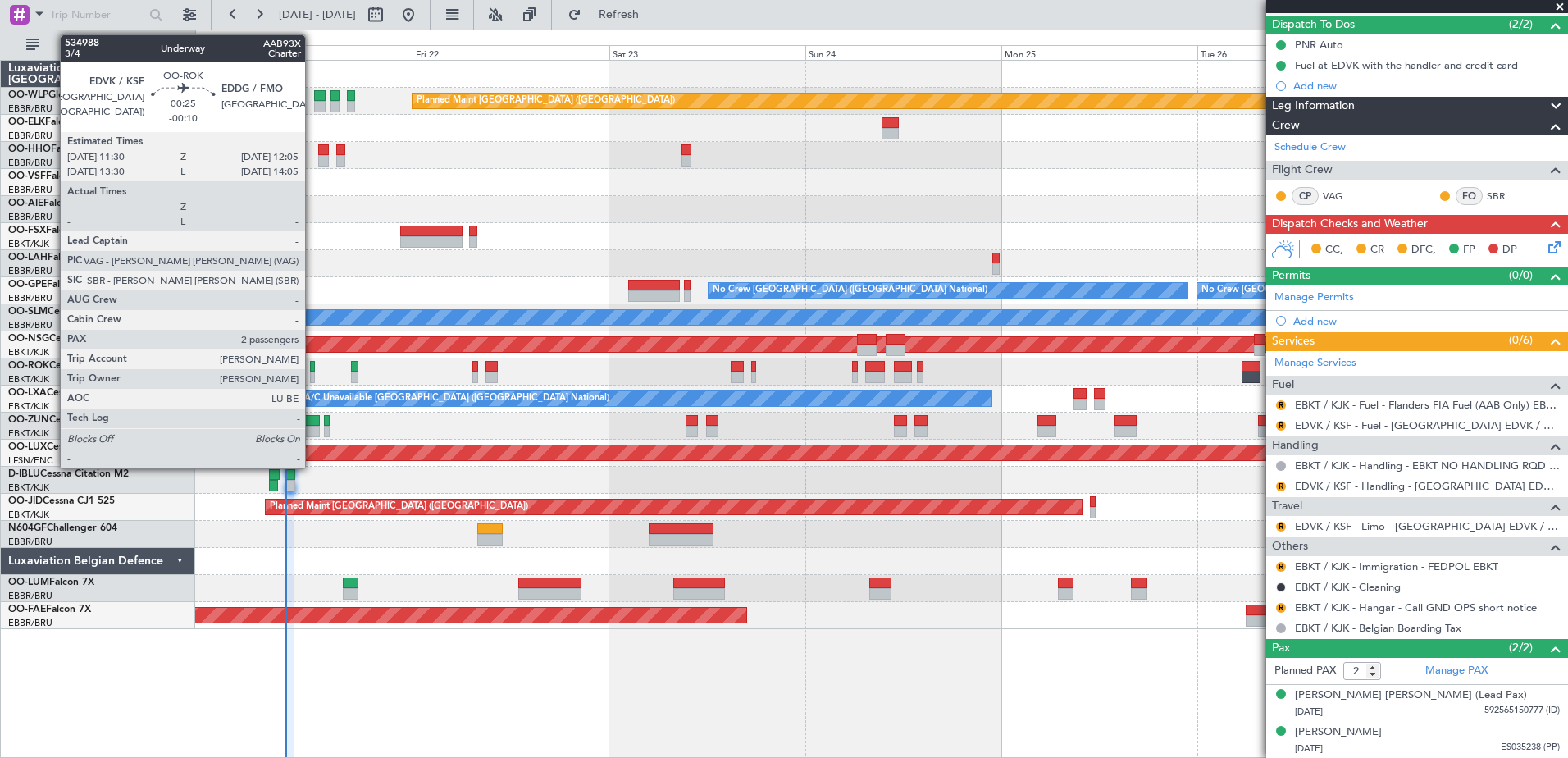
click at [313, 367] on div at bounding box center [313, 366] width 5 height 12
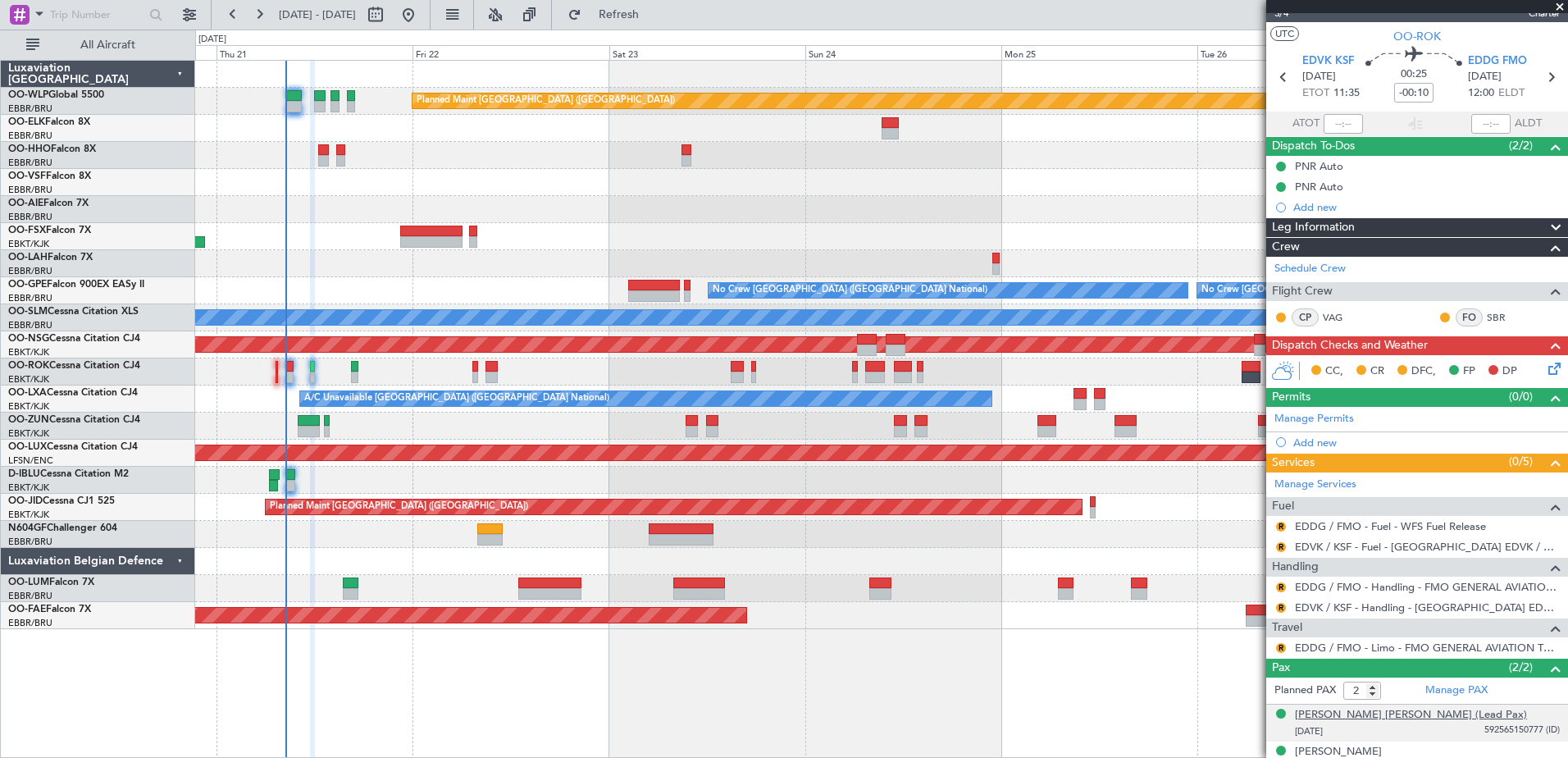
scroll to position [44, 0]
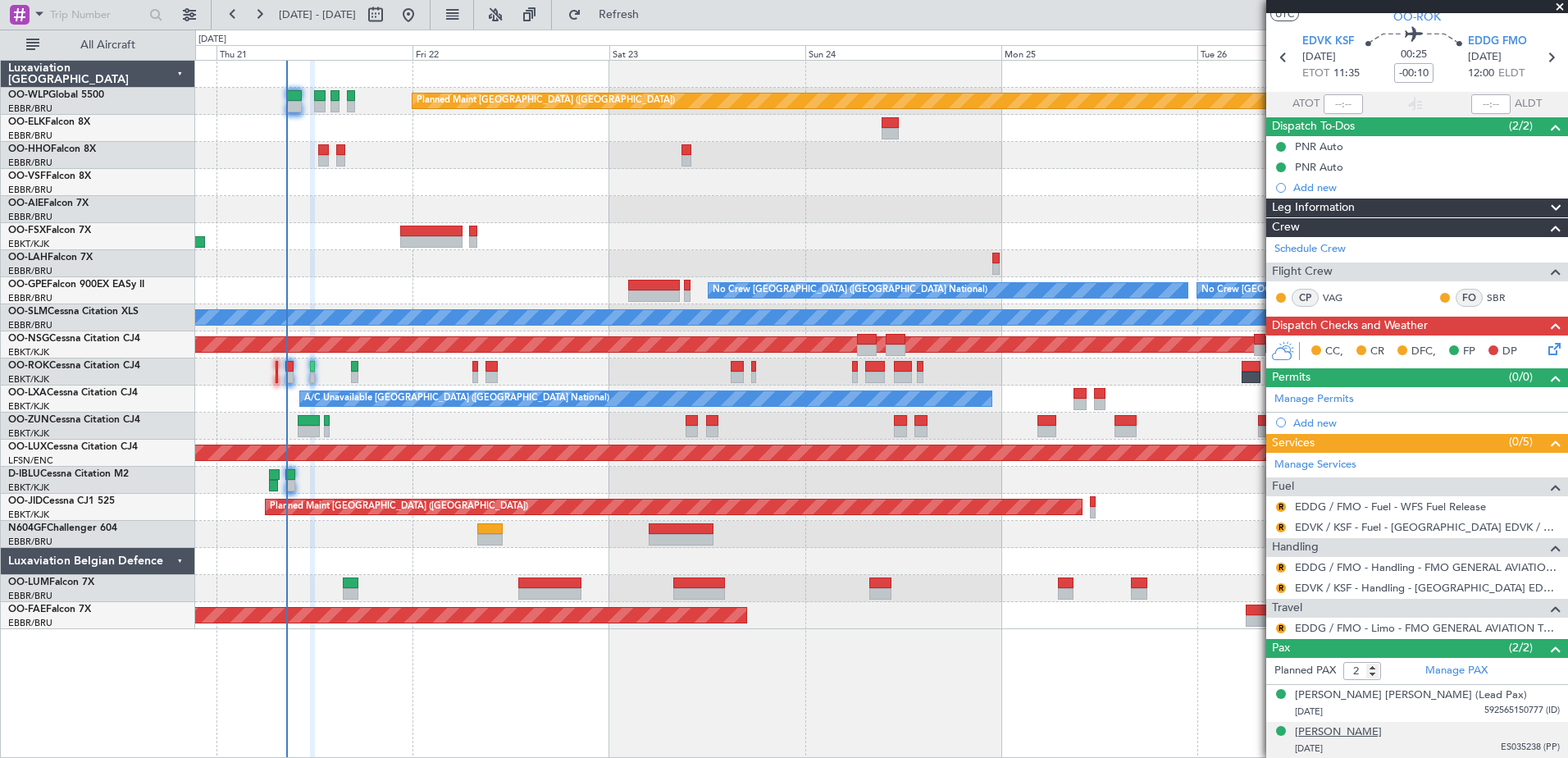
click at [1356, 730] on div "Nele Aernoudt" at bounding box center [1339, 732] width 87 height 16
click at [1351, 691] on div "Steven Andre K Brouckaert (Lead Pax)" at bounding box center [1411, 695] width 232 height 16
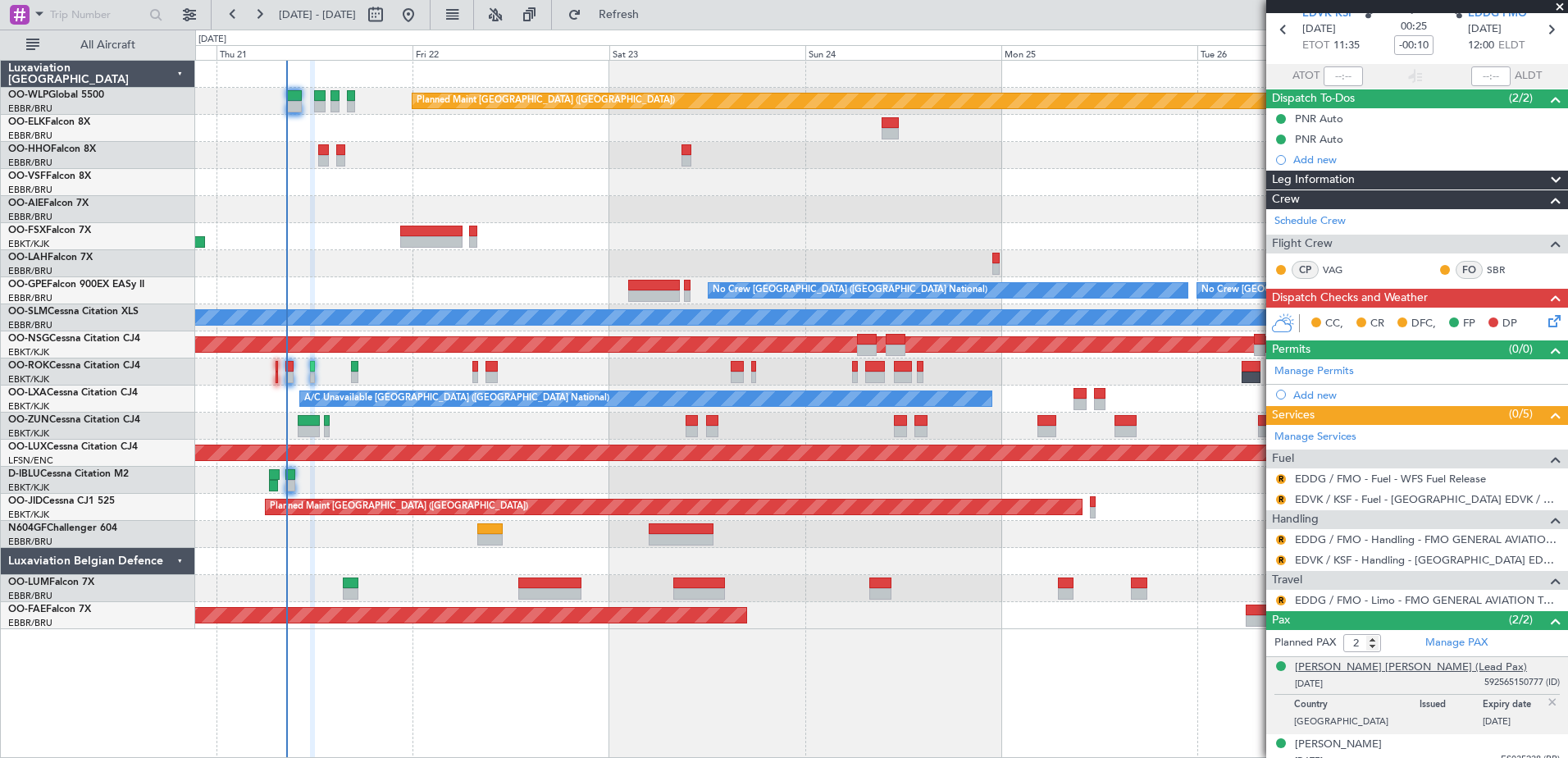
scroll to position [84, 0]
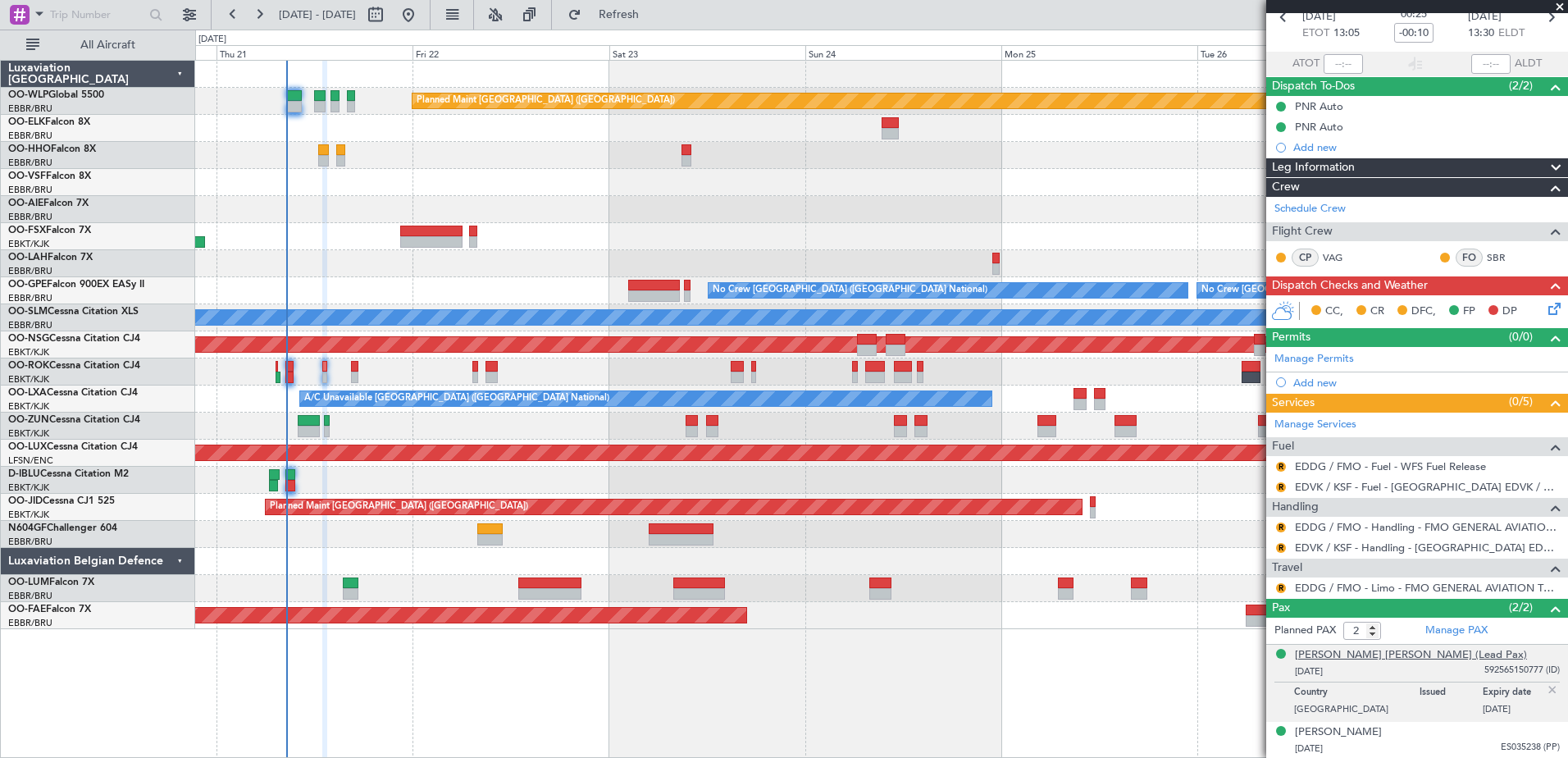
click at [1359, 656] on div "Steven Andre K Brouckaert (Lead Pax)" at bounding box center [1411, 655] width 232 height 16
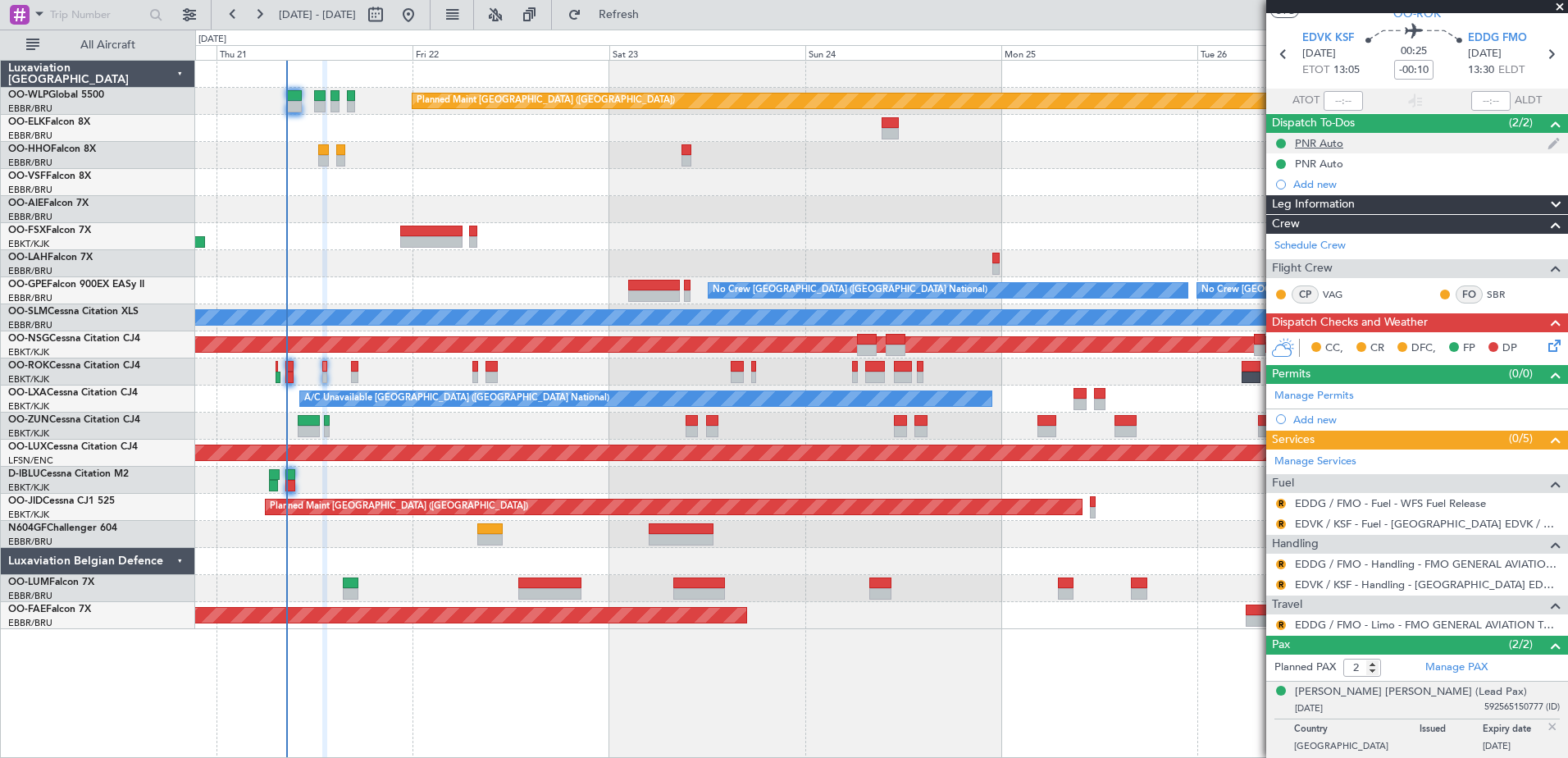
scroll to position [0, 0]
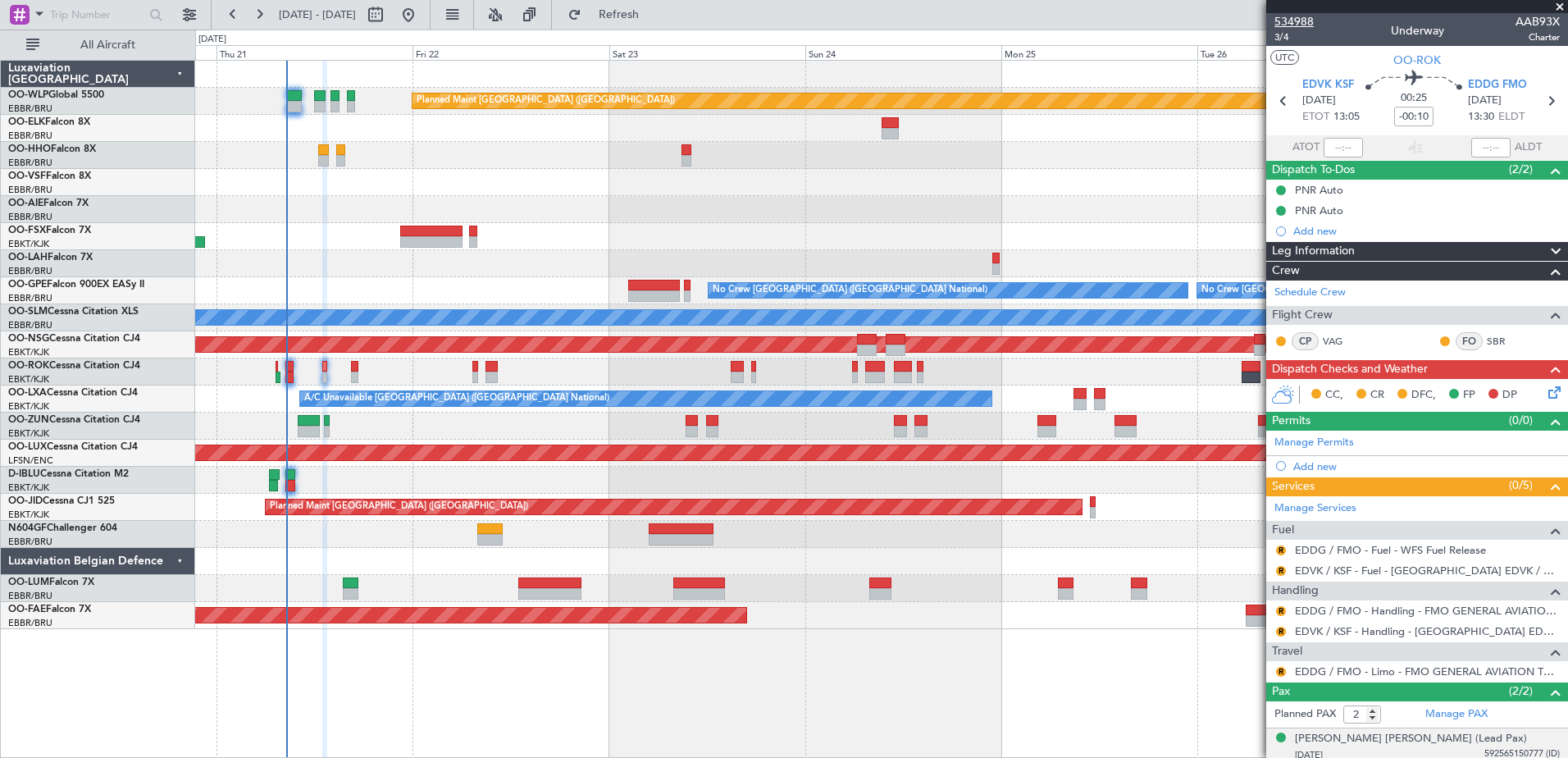
click at [1294, 25] on span "534988" at bounding box center [1294, 21] width 39 height 17
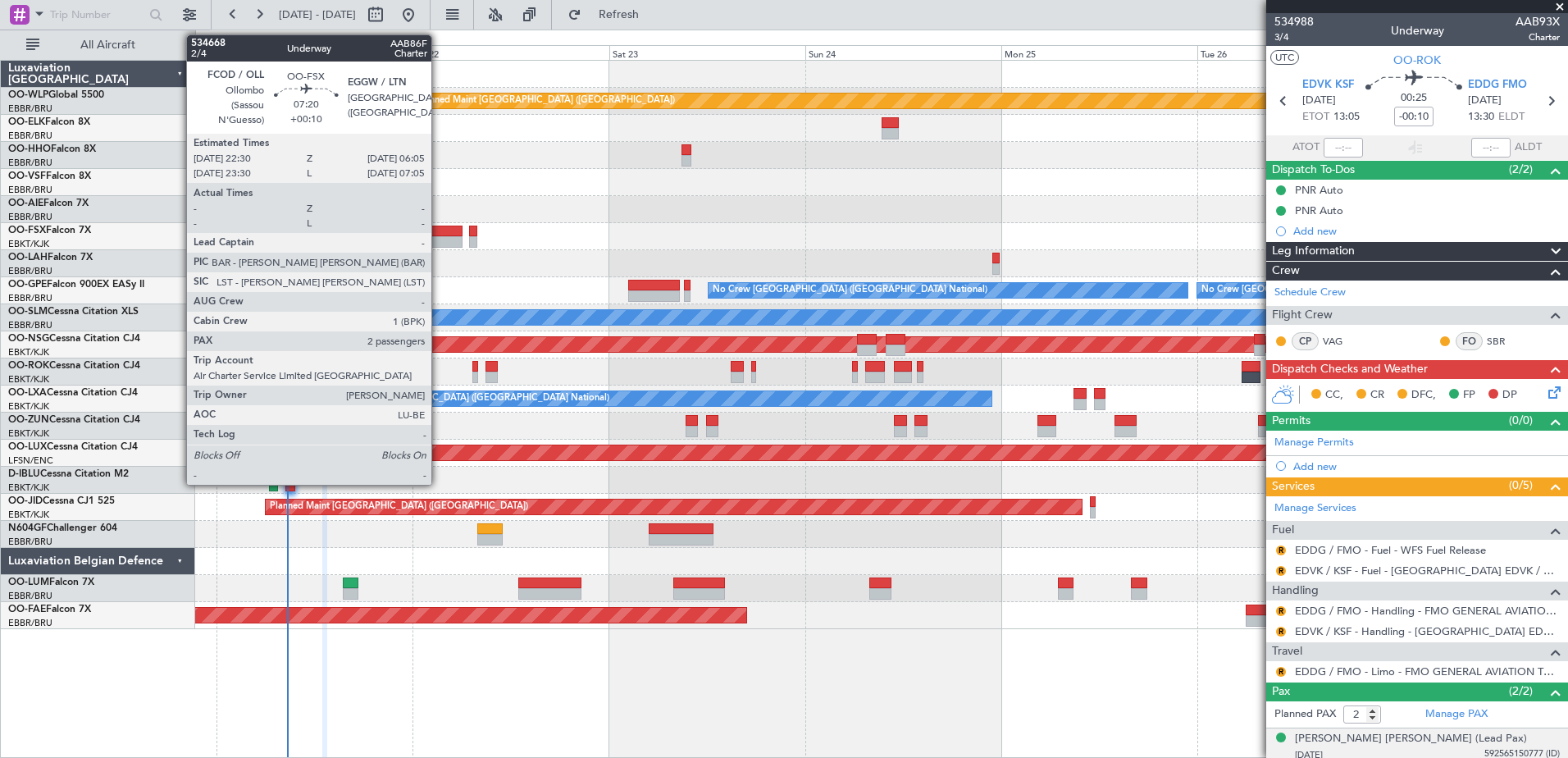
click at [439, 236] on div at bounding box center [431, 242] width 62 height 12
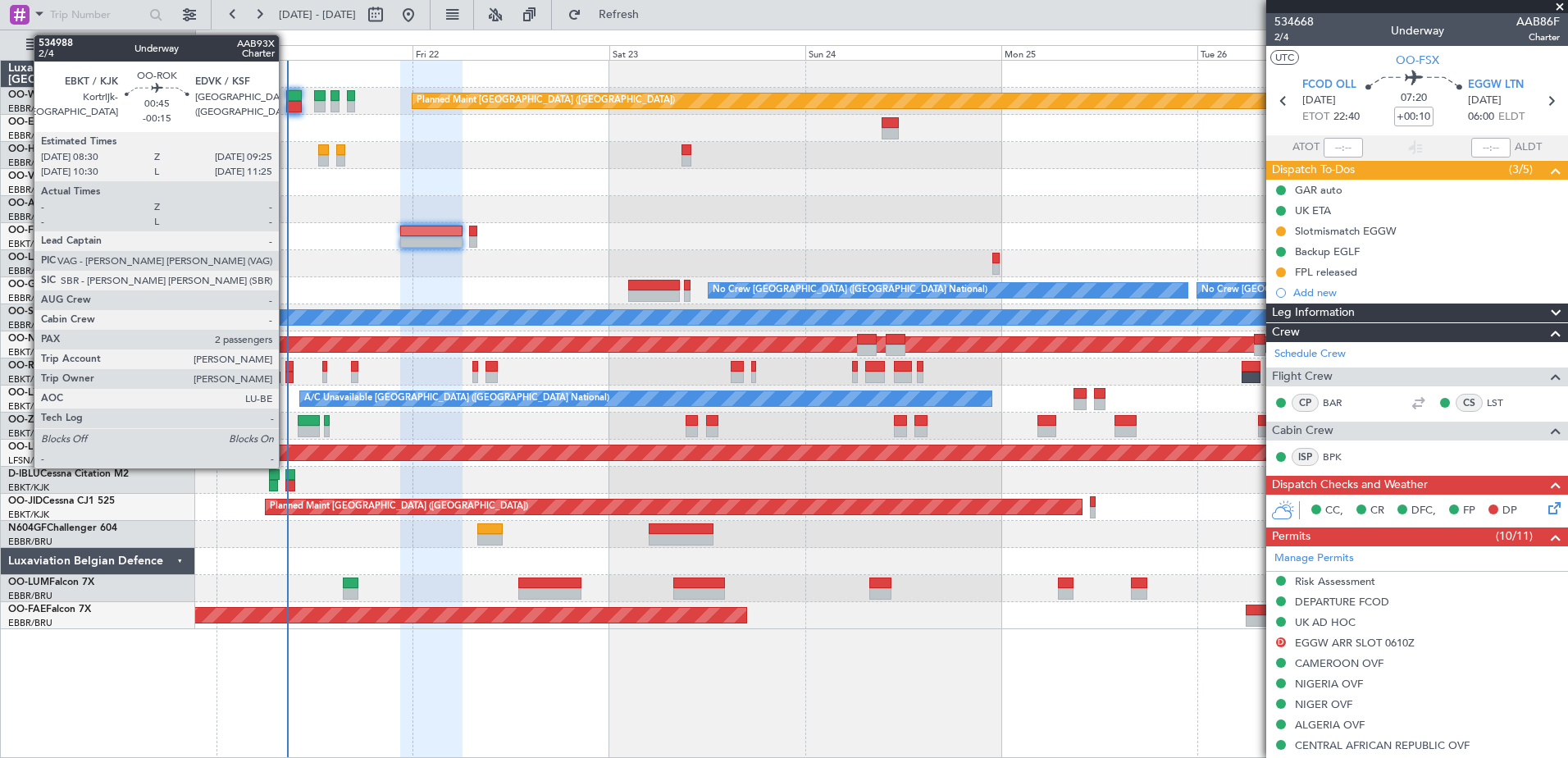
click at [286, 375] on div at bounding box center [289, 377] width 8 height 12
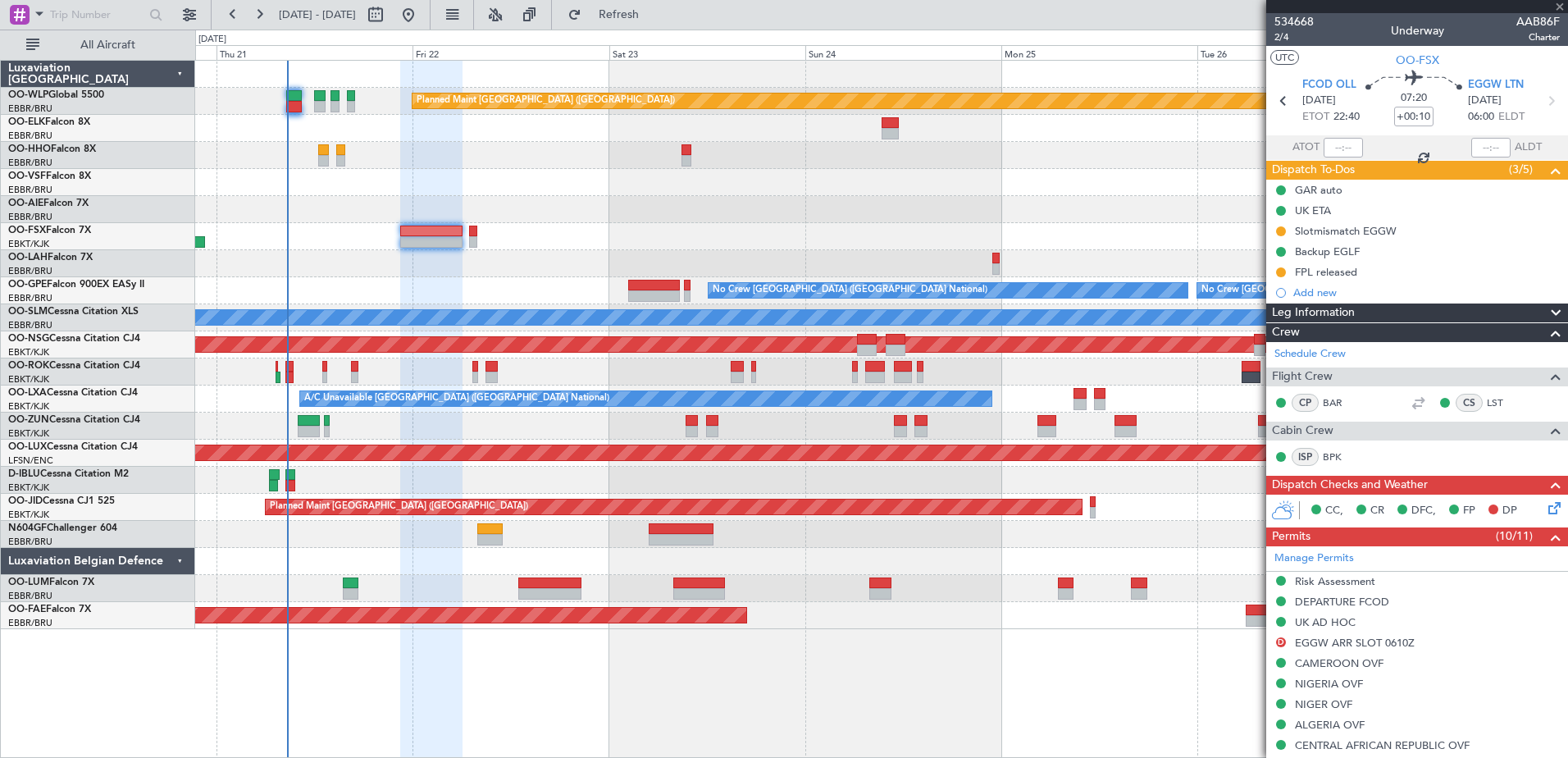
type input "-00:15"
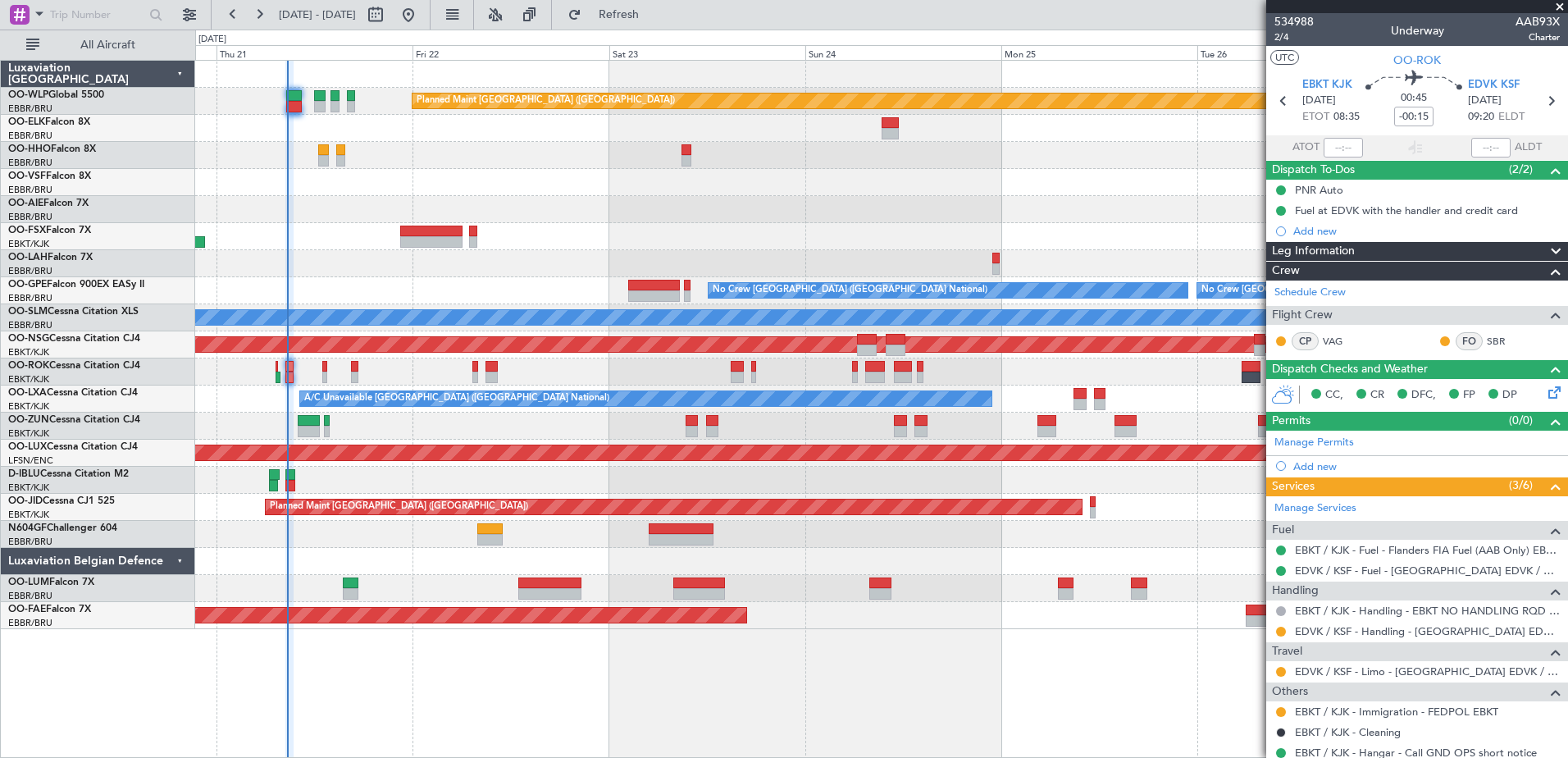
scroll to position [145, 0]
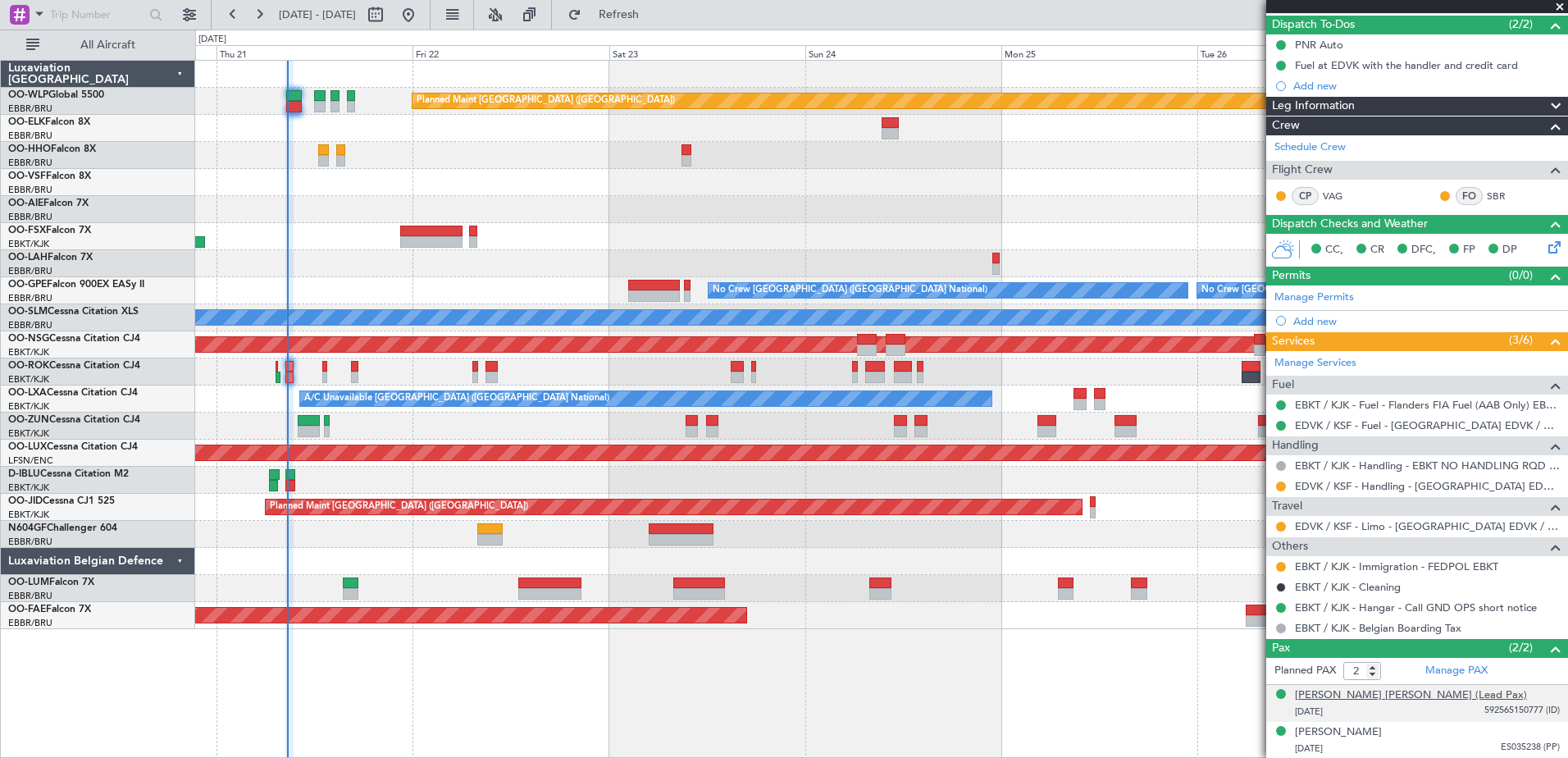
click at [1390, 700] on div "Steven Andre K Brouckaert (Lead Pax)" at bounding box center [1411, 695] width 232 height 16
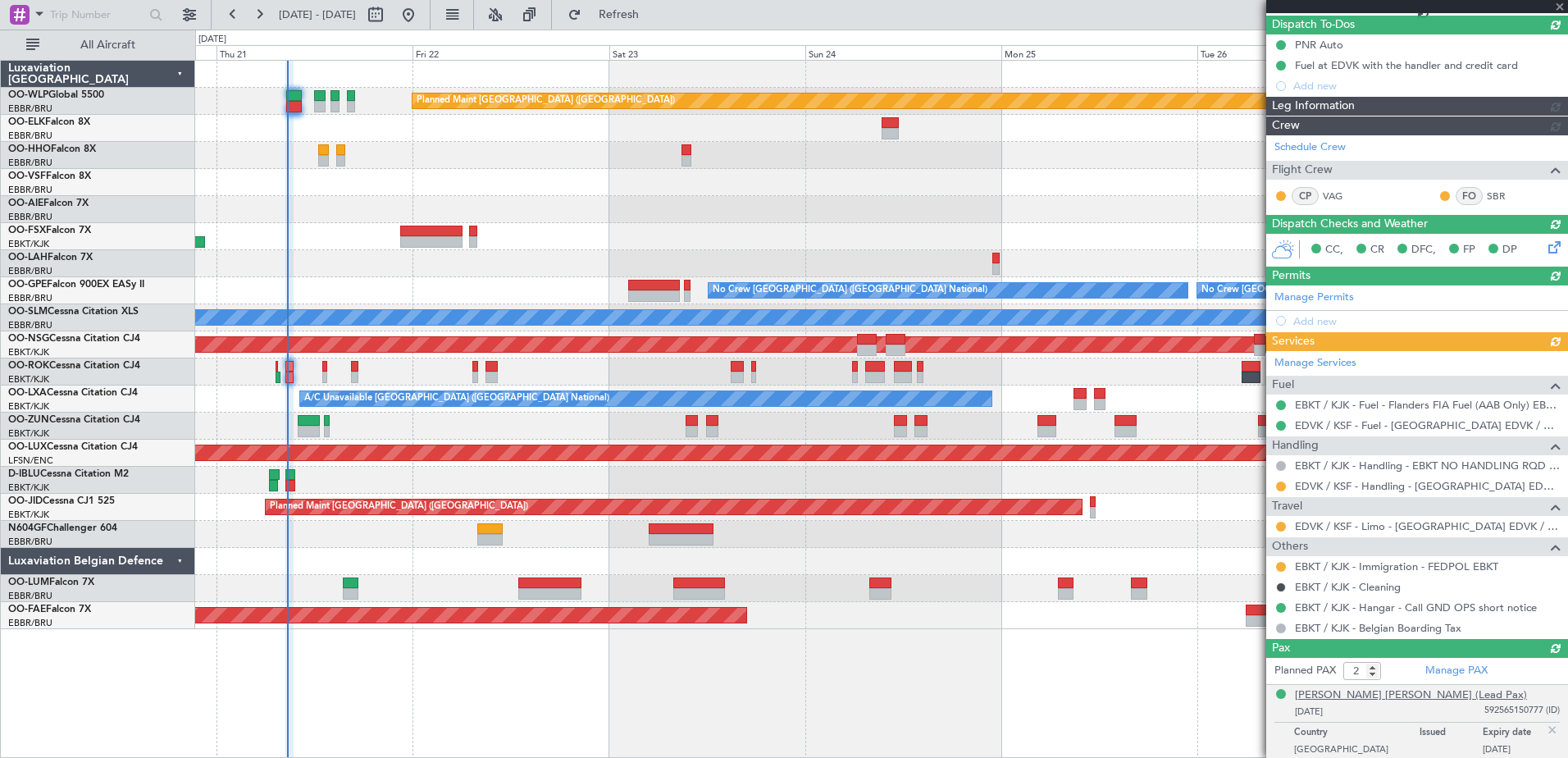
type input "08:34"
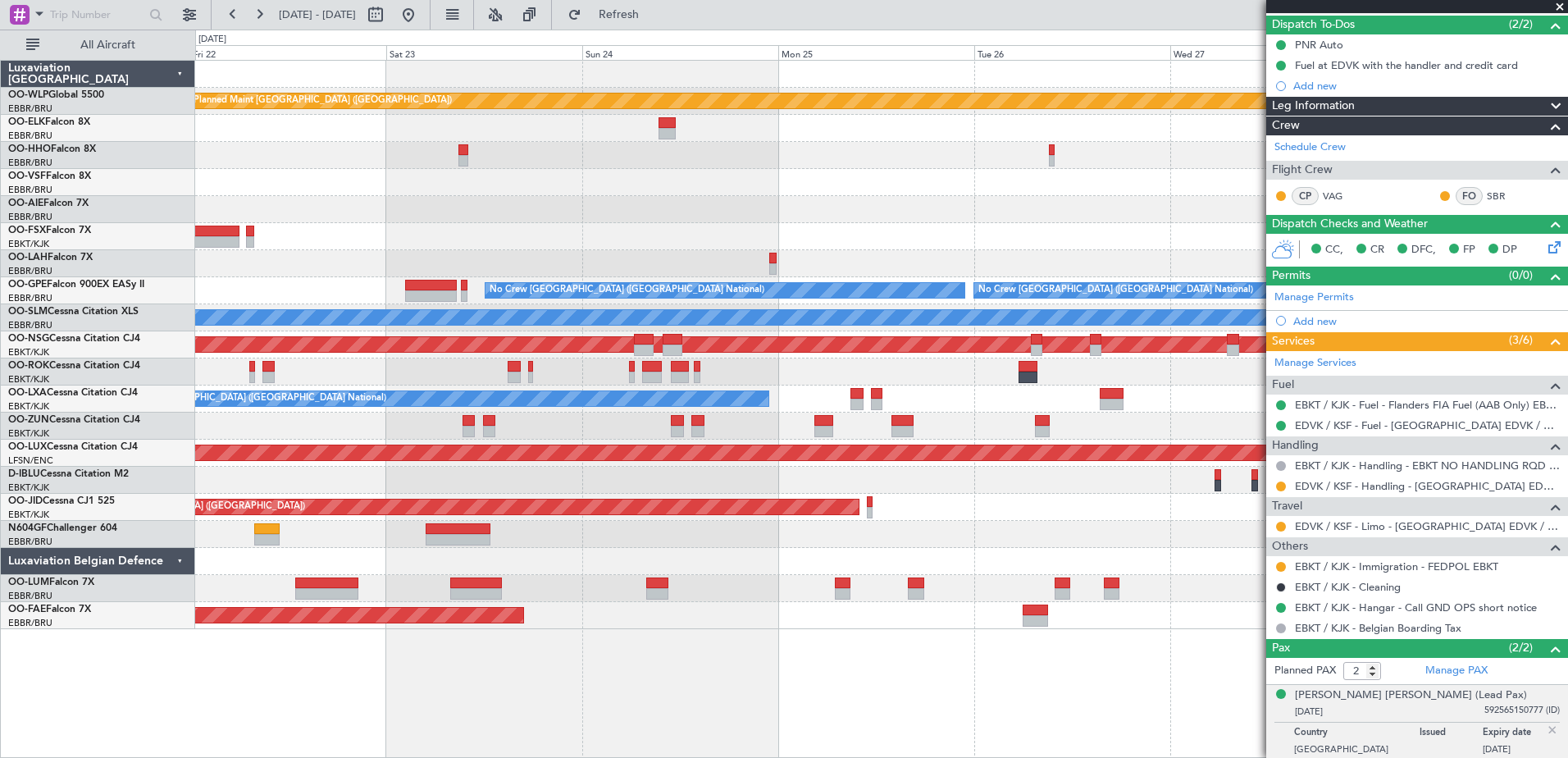
click at [716, 203] on div "Planned Maint Berlin (Brandenburg) Planned Maint Kortrijk-Wevelgem No Crew Brus…" at bounding box center [882, 344] width 1372 height 568
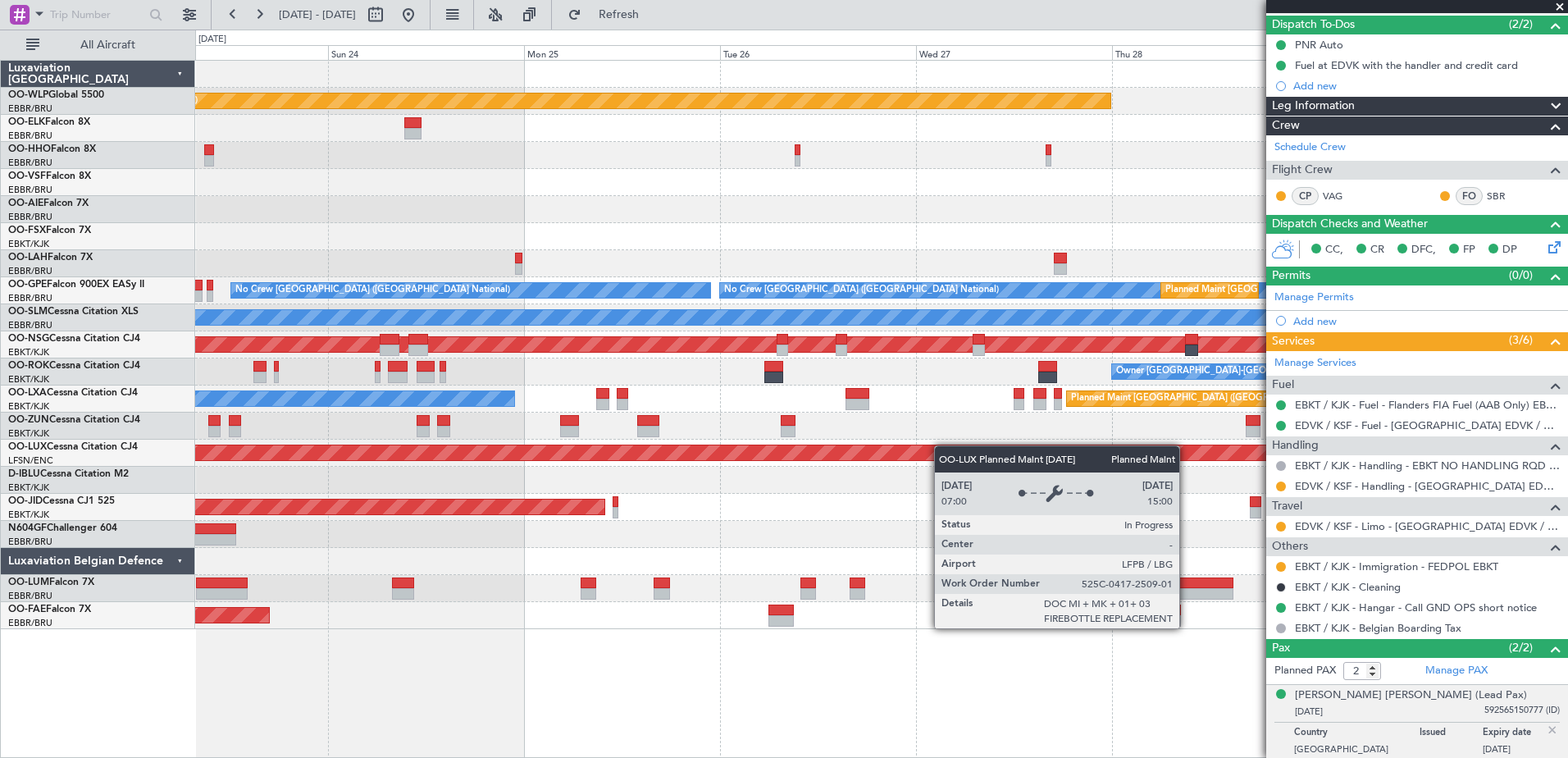
click at [875, 456] on div "Planned Maint Berlin (Brandenburg) - - LIEO 10:00 Z KTEB 19:15 Z No Crew Brusse…" at bounding box center [882, 344] width 1372 height 568
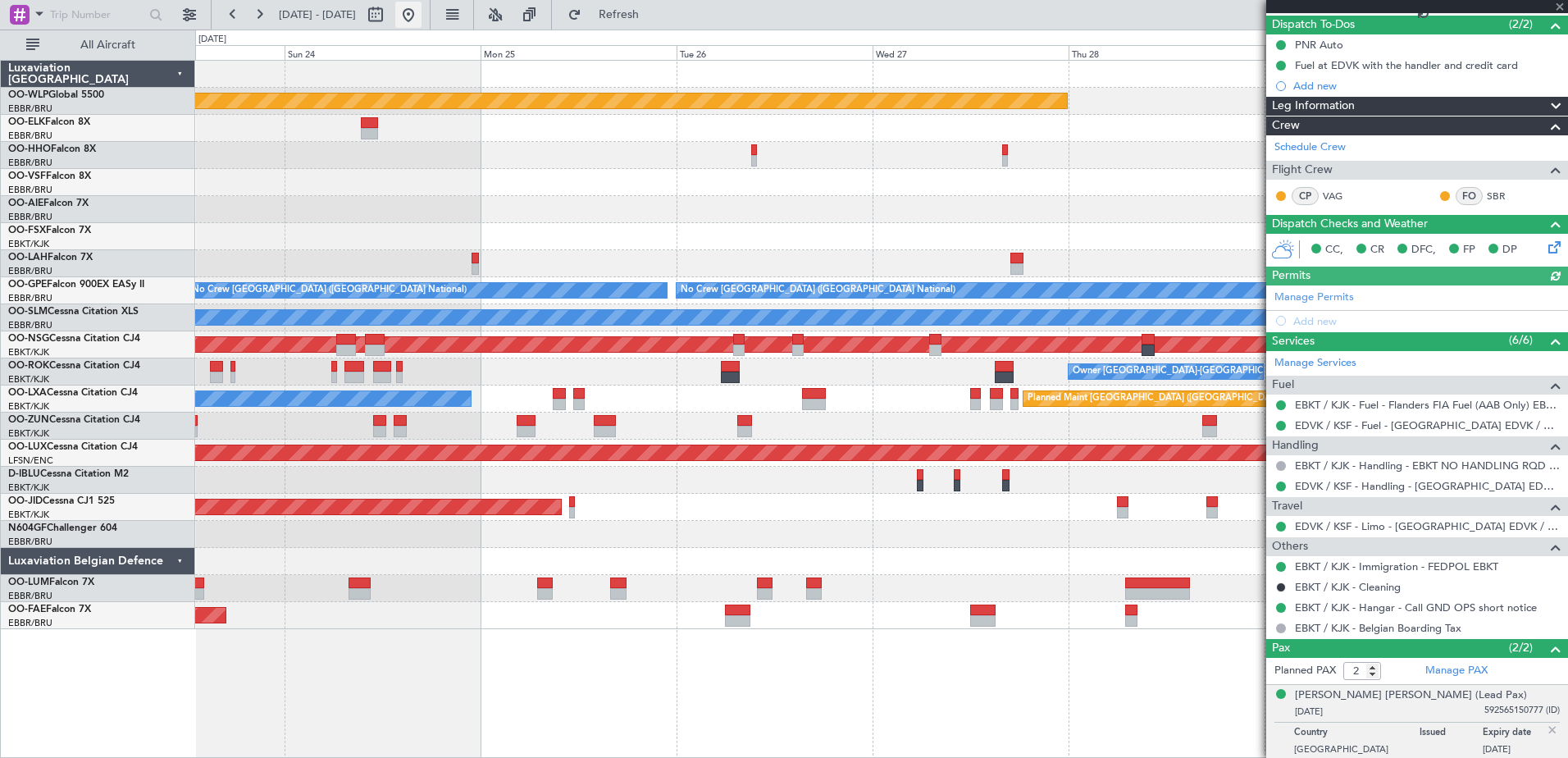
click at [421, 12] on button at bounding box center [409, 15] width 27 height 27
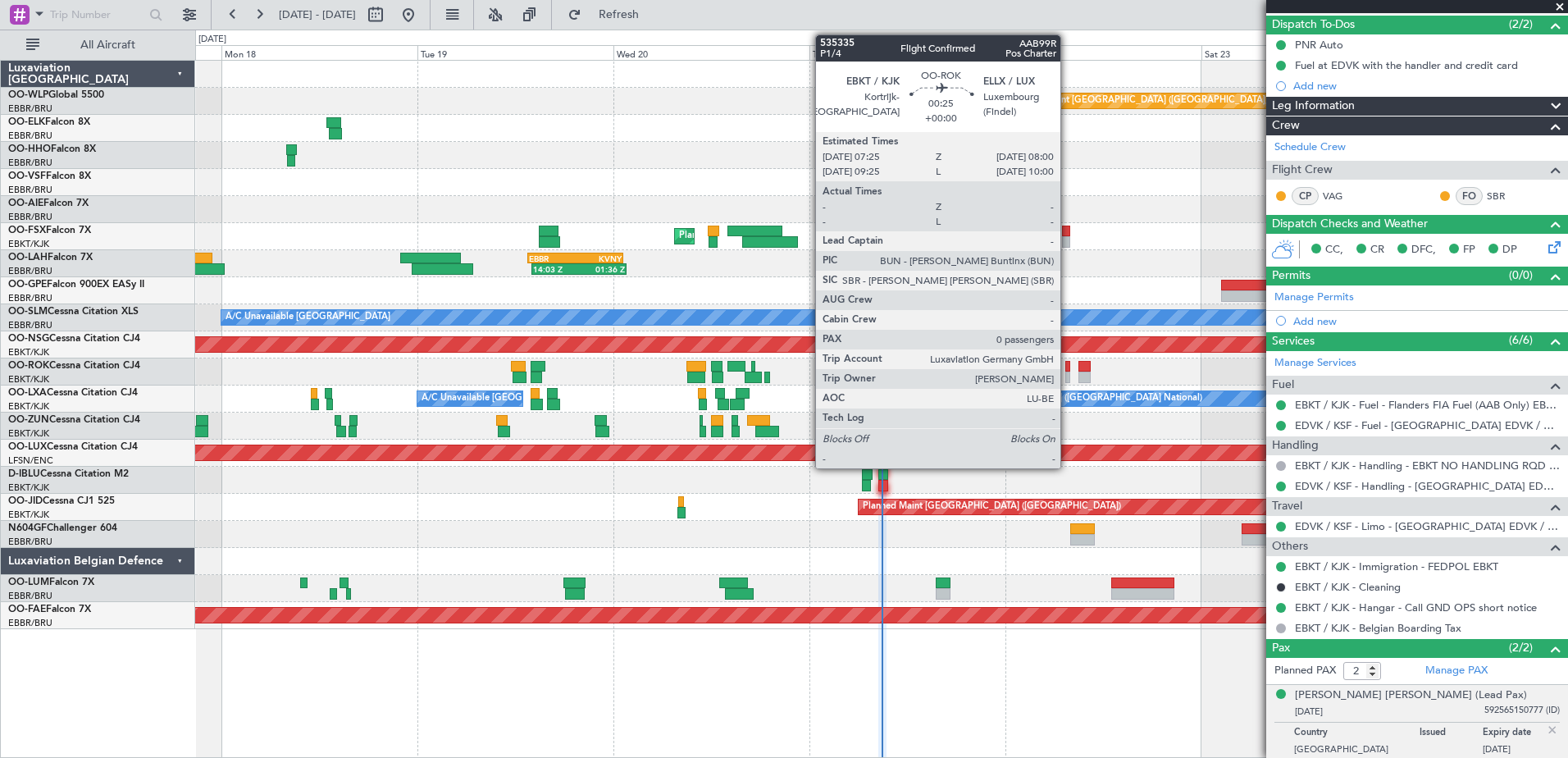
click at [1068, 377] on div at bounding box center [1068, 377] width 5 height 12
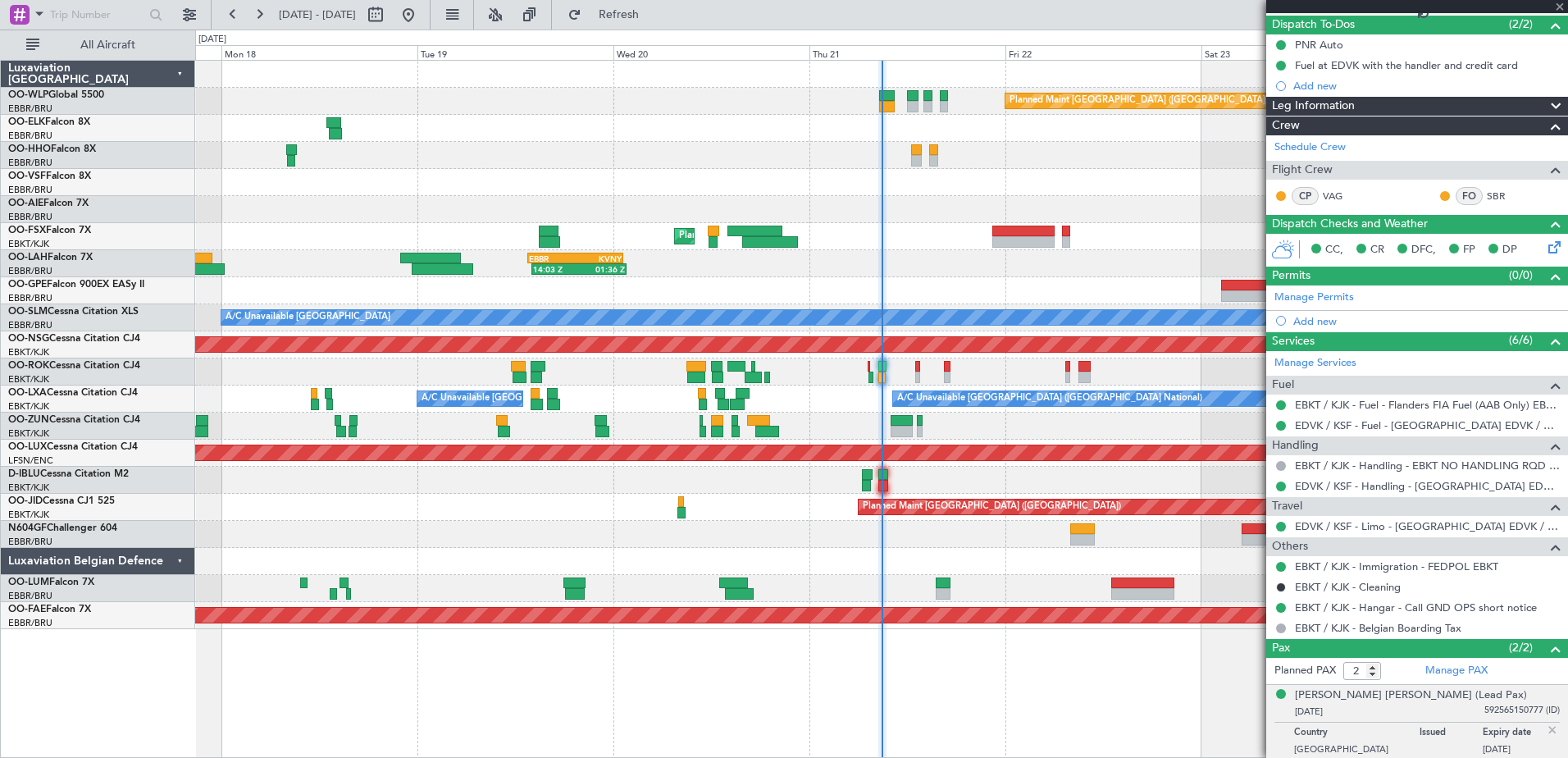
type input "0"
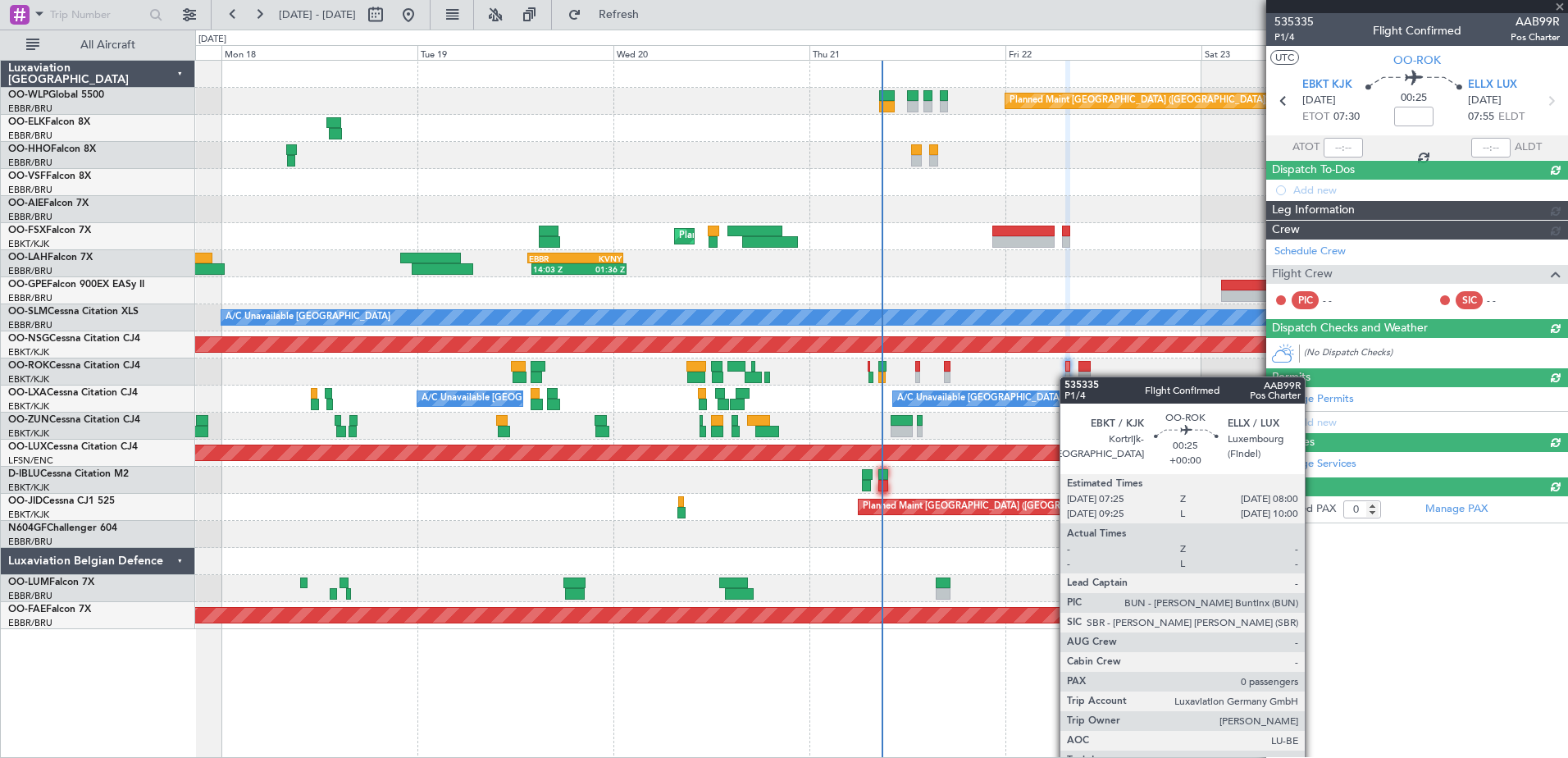
scroll to position [0, 0]
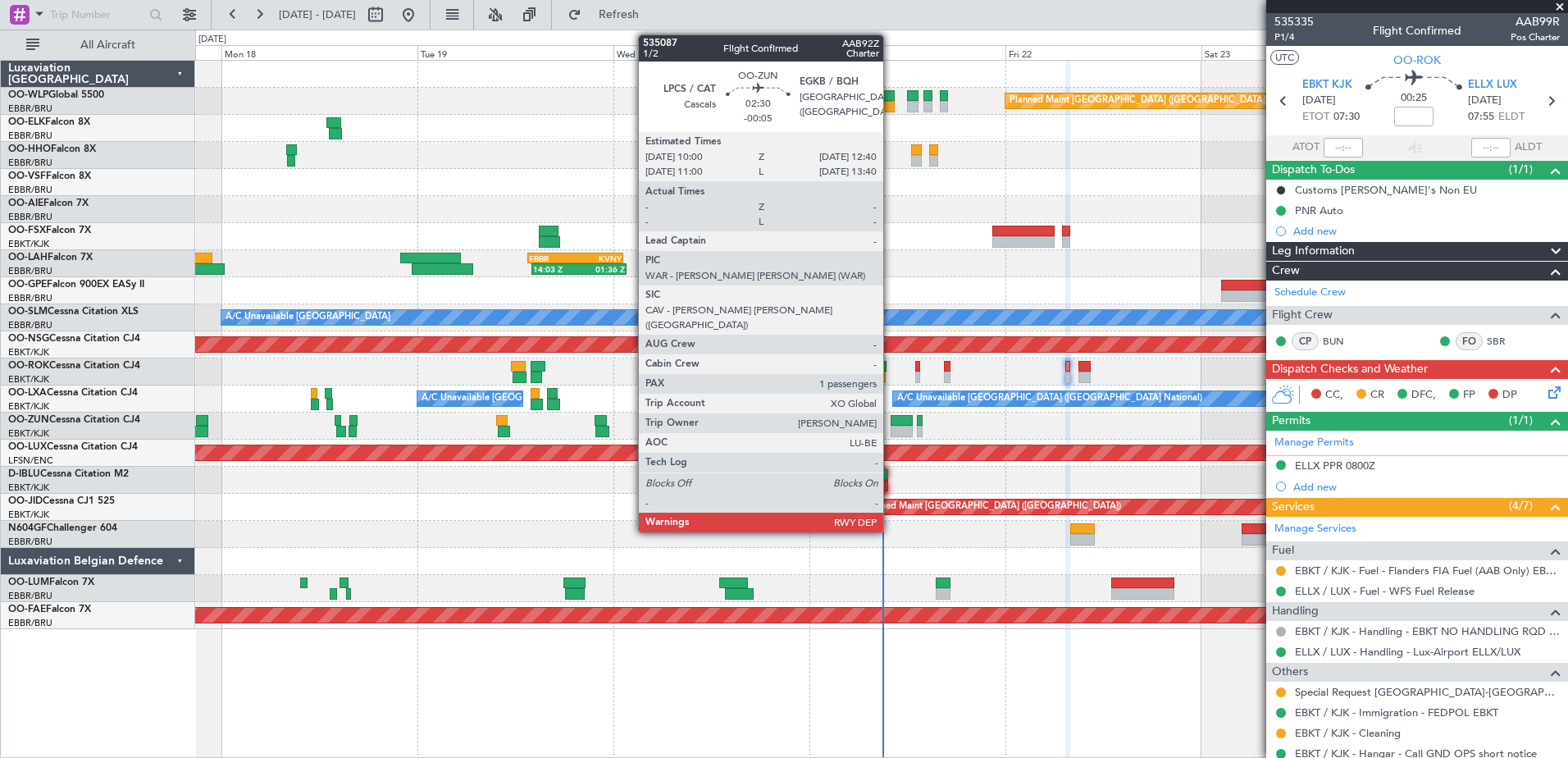
click at [891, 424] on div at bounding box center [901, 420] width 22 height 12
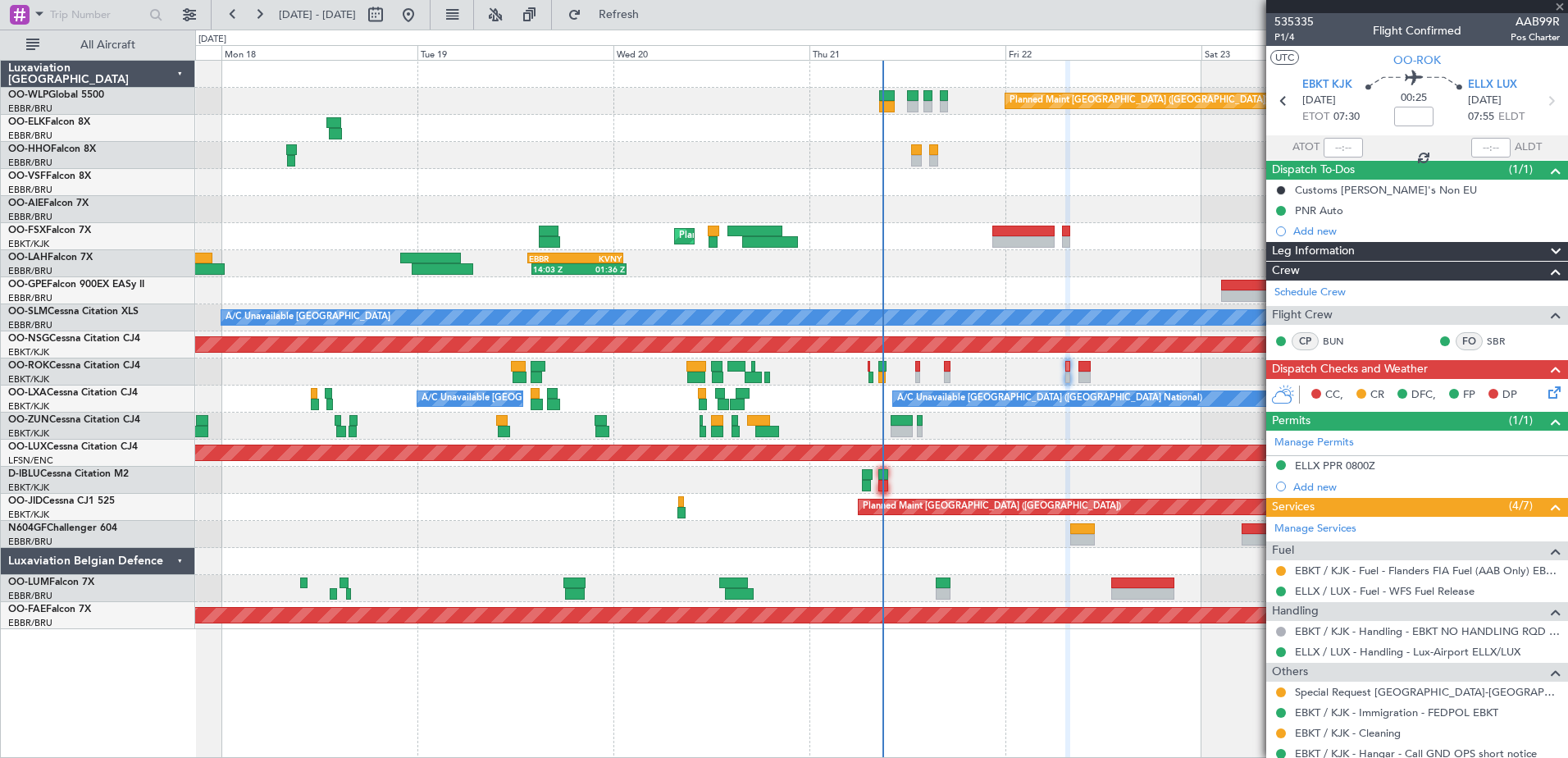
type input "-00:05"
type input "1"
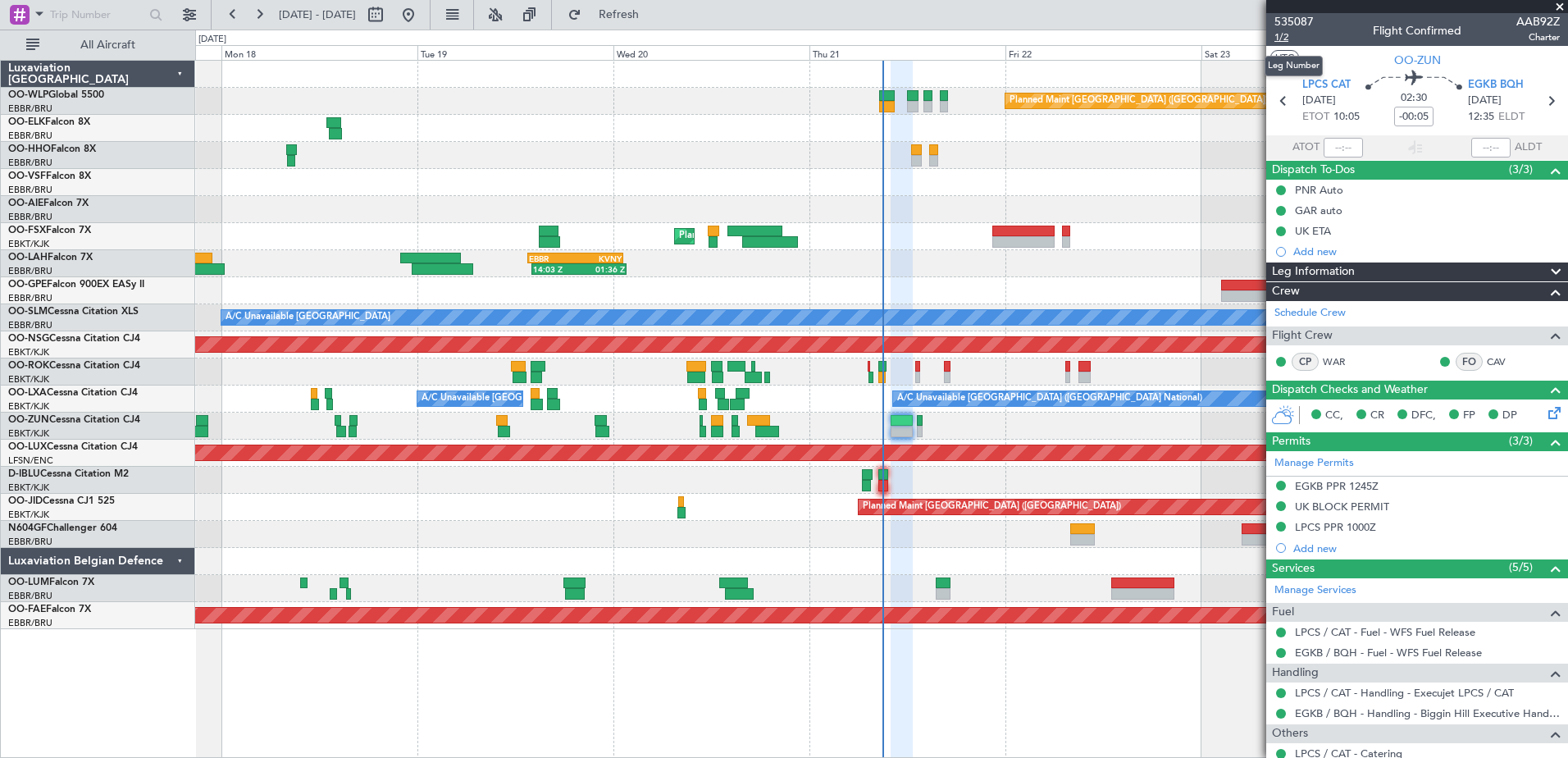
click at [1284, 39] on span "1/2" at bounding box center [1294, 37] width 39 height 14
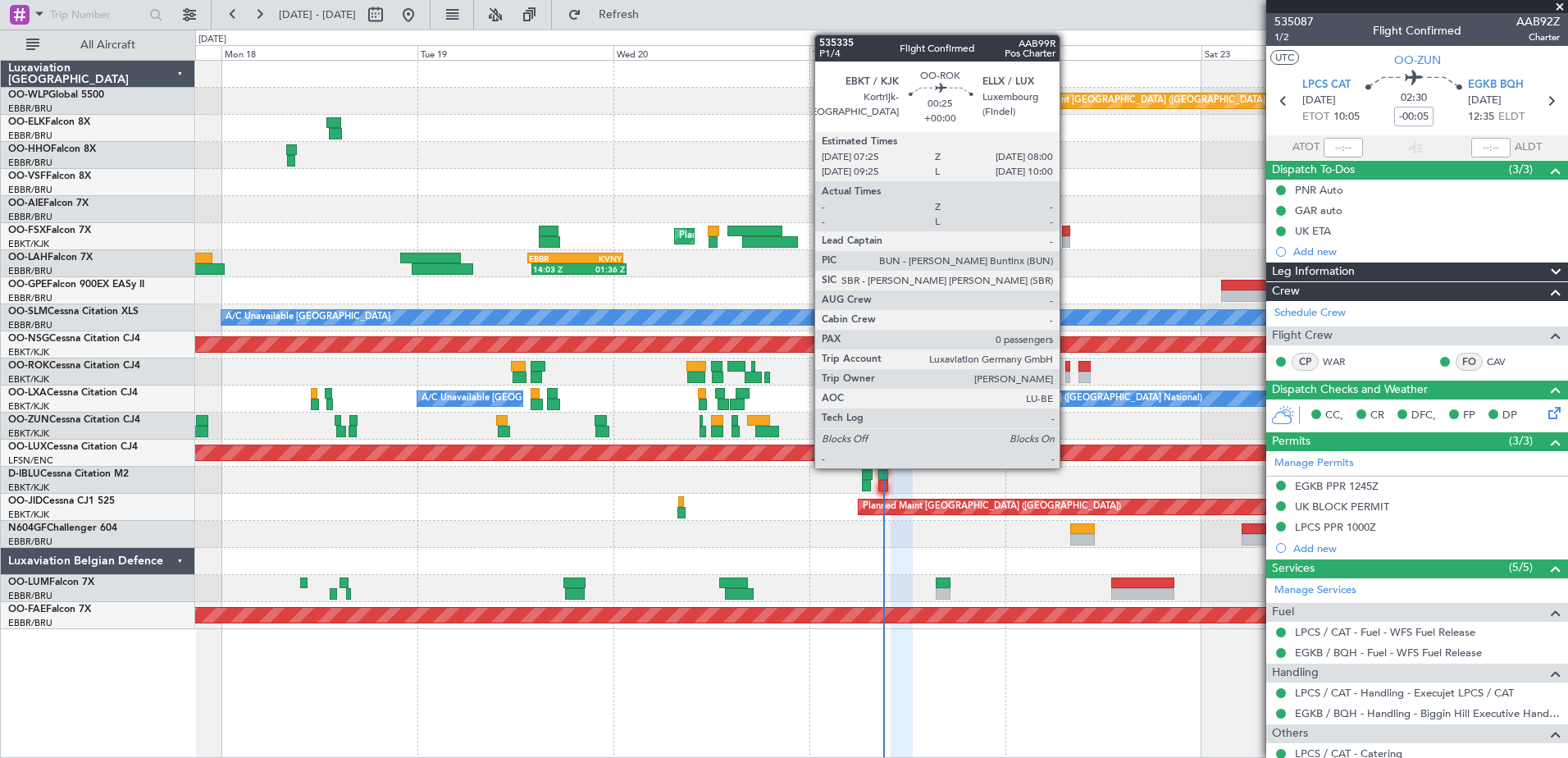
click at [1067, 371] on div at bounding box center [1068, 377] width 5 height 12
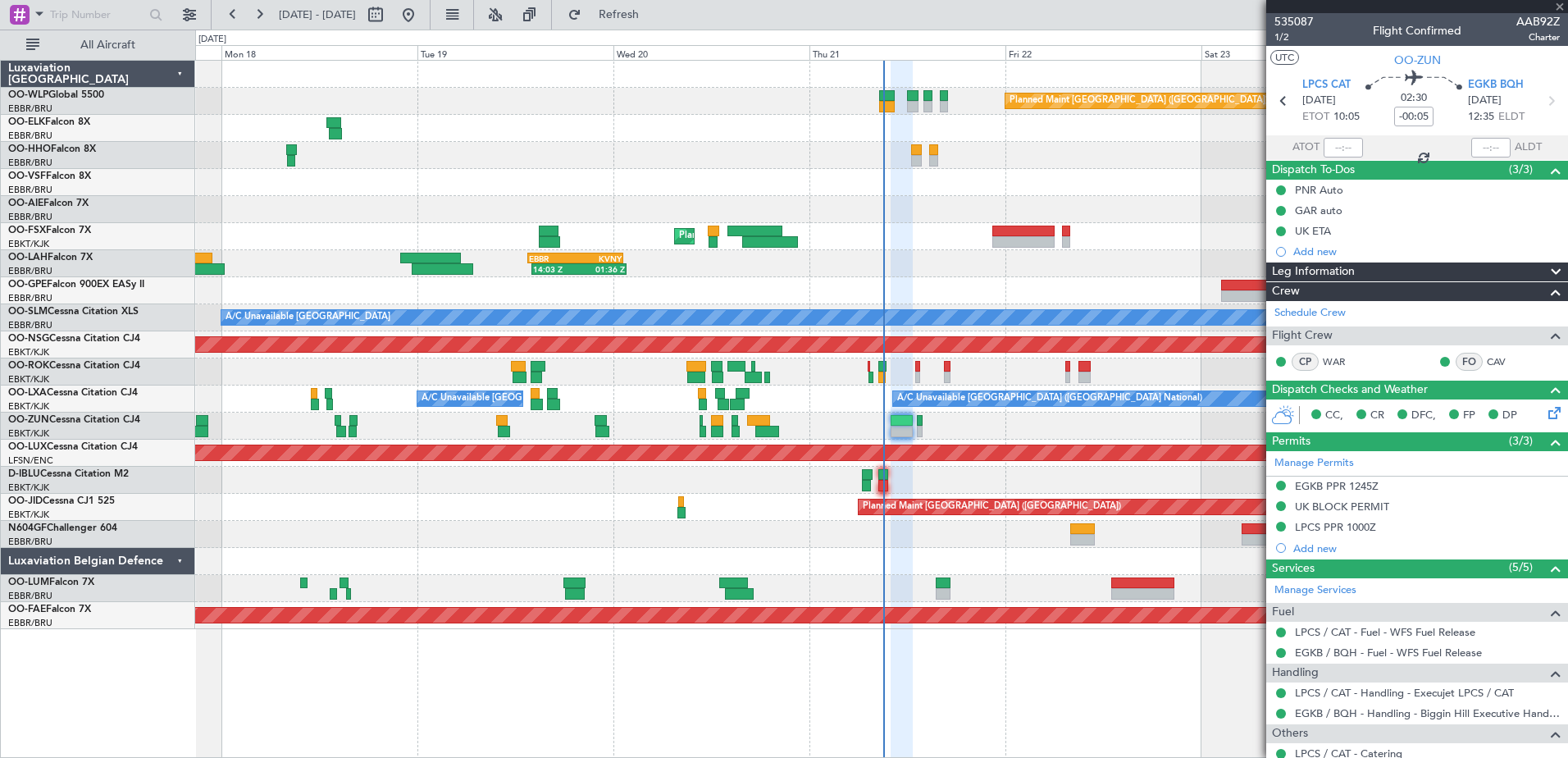
type input "0"
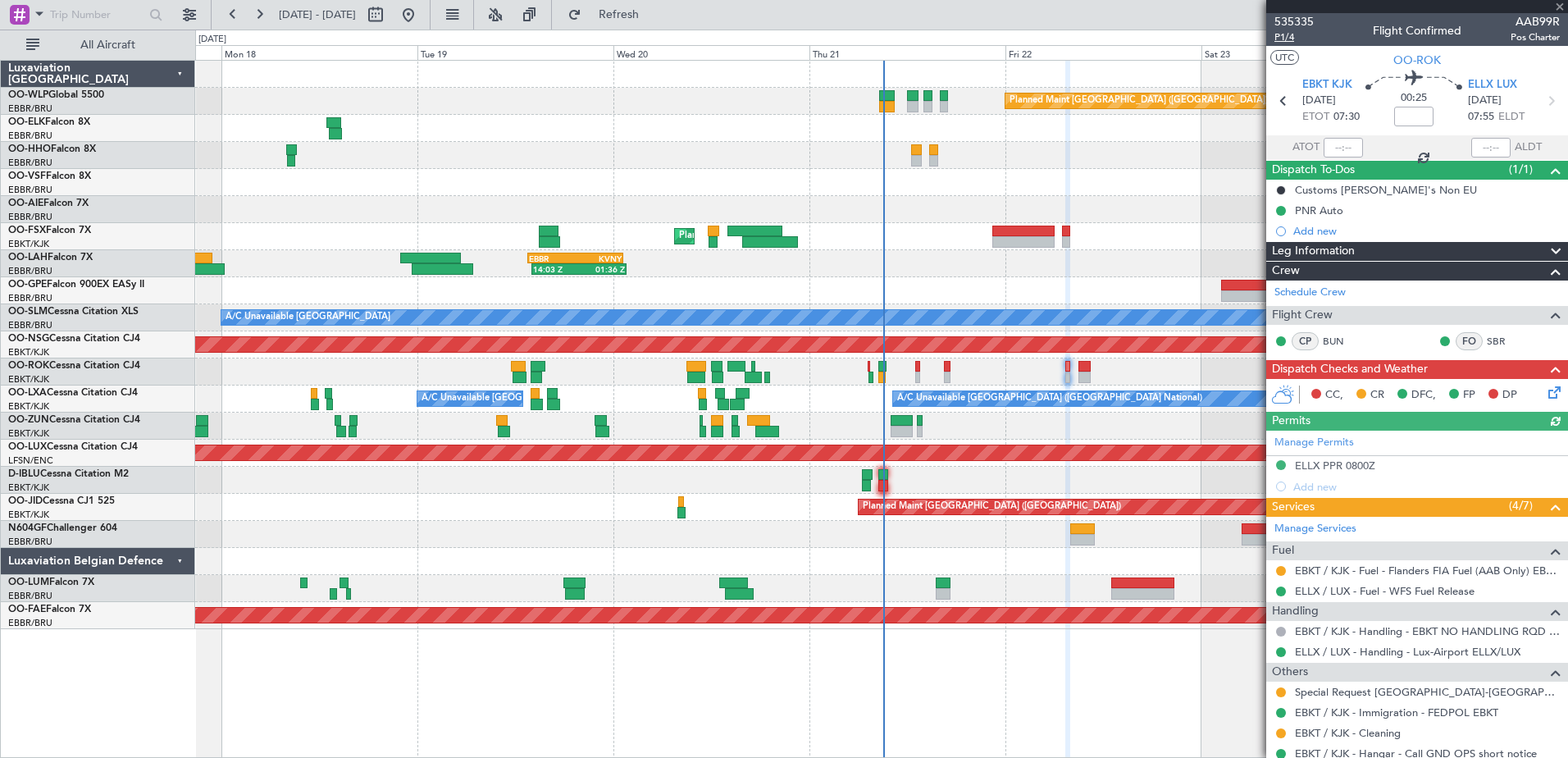
click at [1295, 36] on span "P1/4" at bounding box center [1294, 37] width 39 height 14
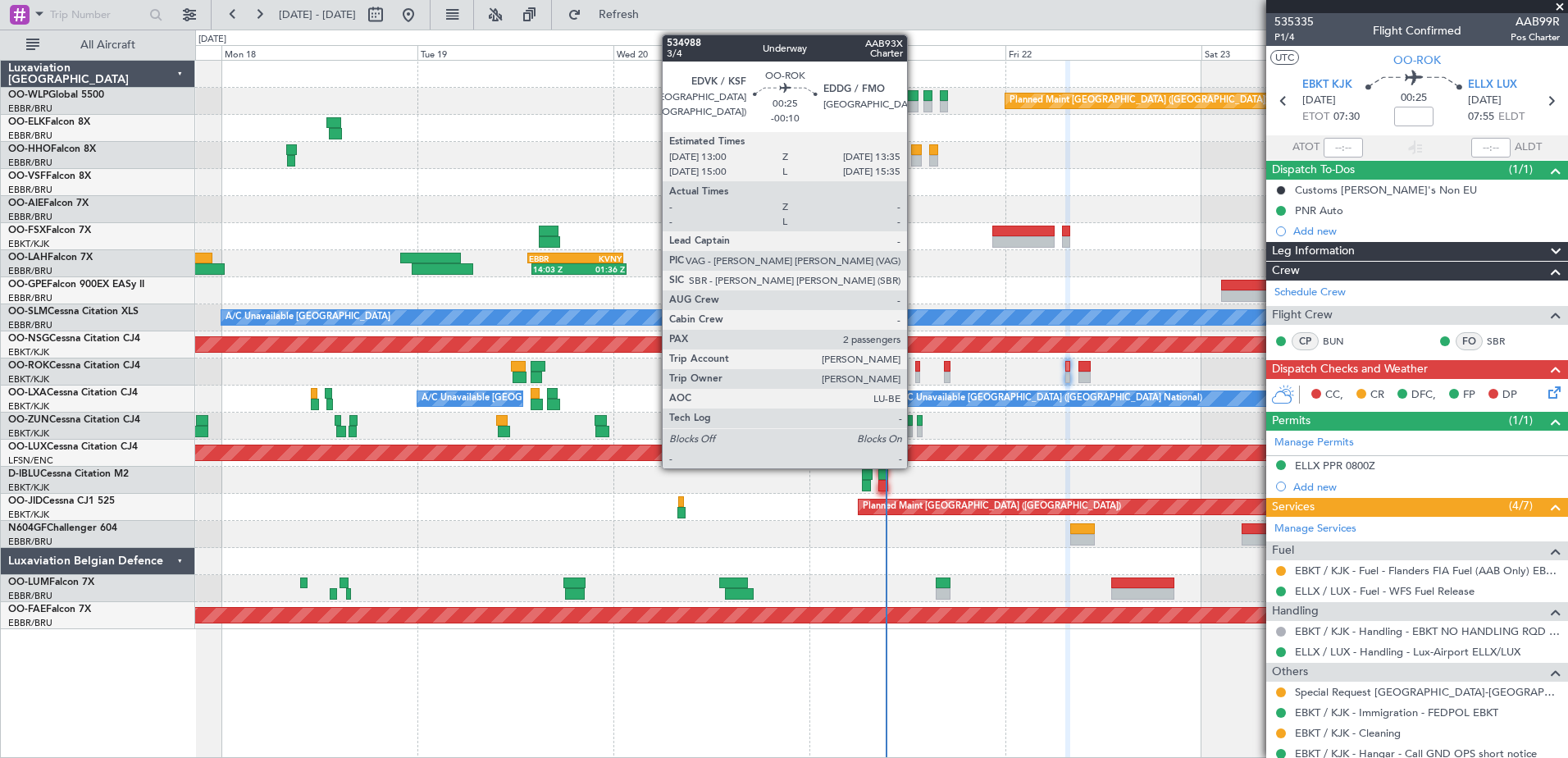
click at [916, 370] on div at bounding box center [918, 366] width 5 height 12
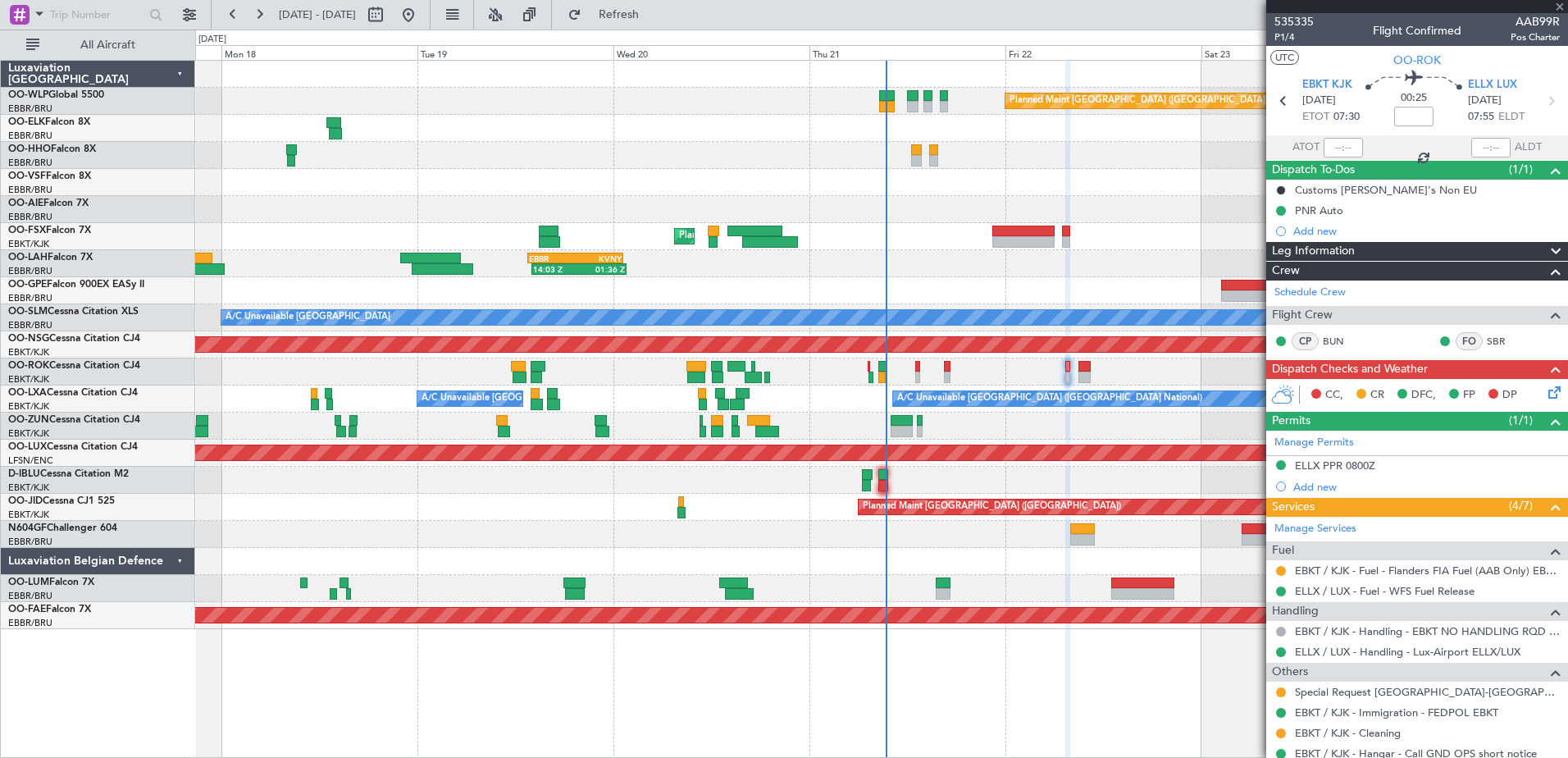
type input "-00:10"
type input "2"
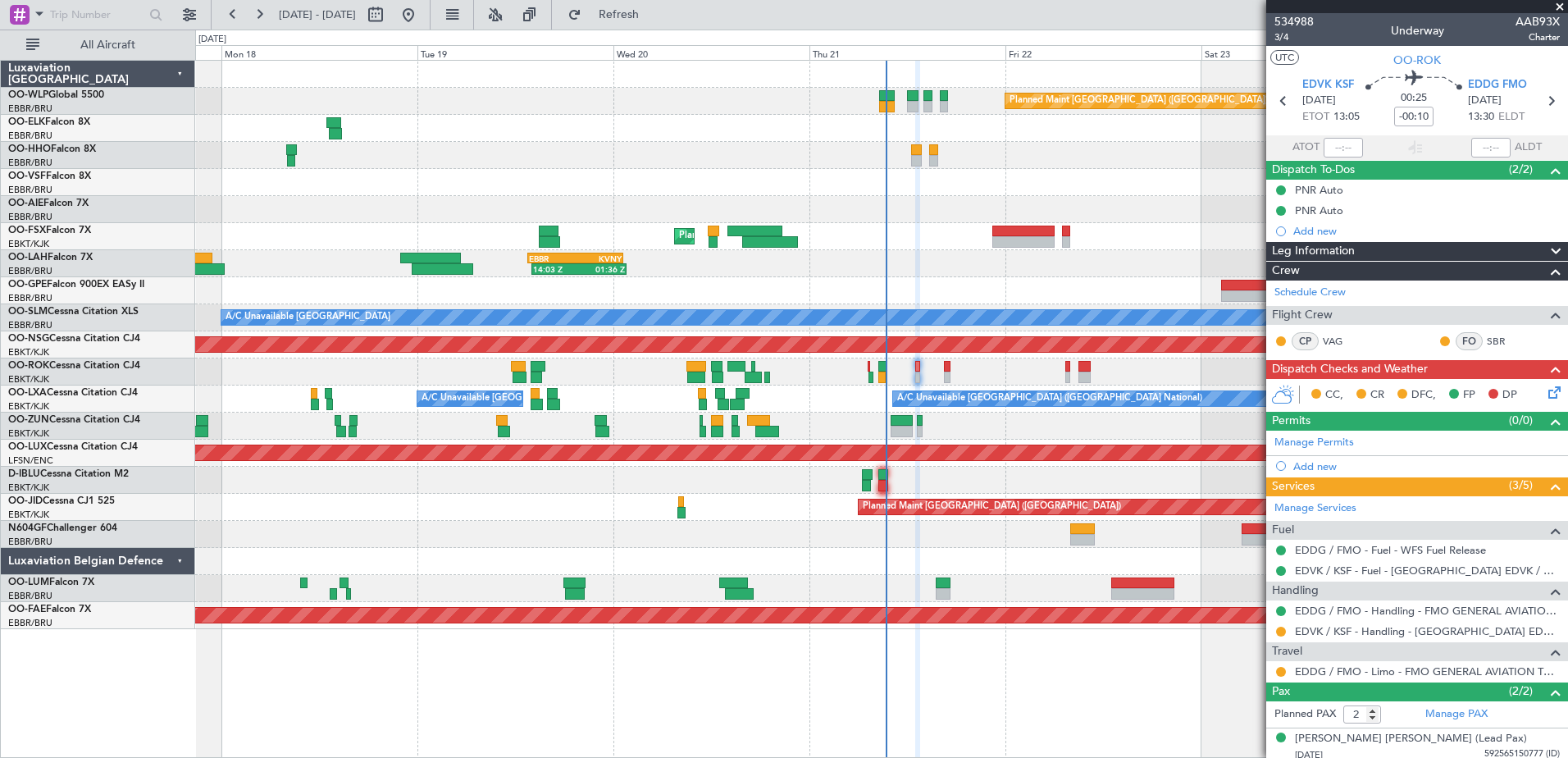
click at [1545, 392] on icon at bounding box center [1551, 389] width 13 height 13
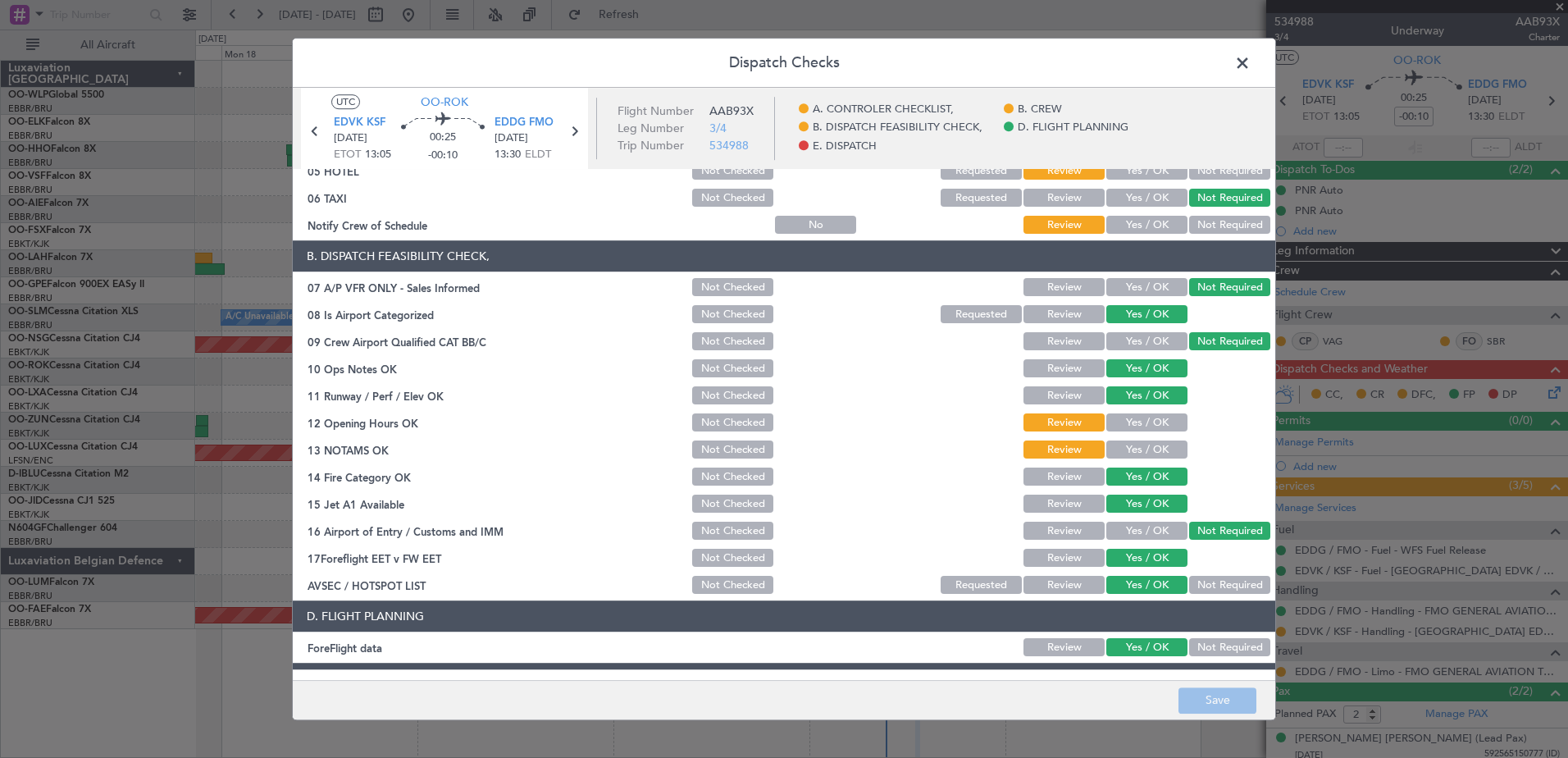
scroll to position [325, 0]
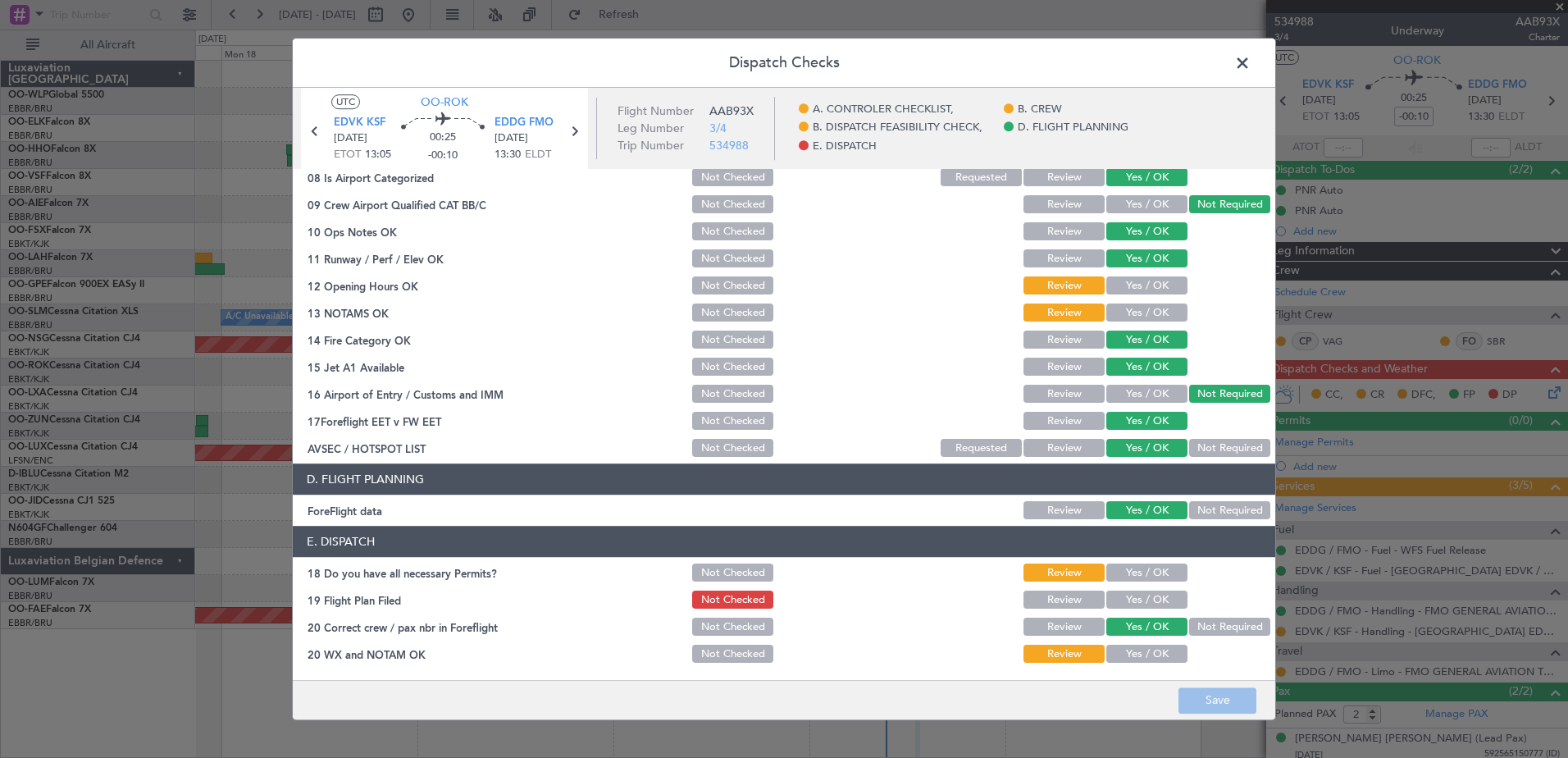
click at [1138, 569] on button "Yes / OK" at bounding box center [1147, 573] width 81 height 18
click at [1130, 596] on button "Yes / OK" at bounding box center [1147, 600] width 81 height 18
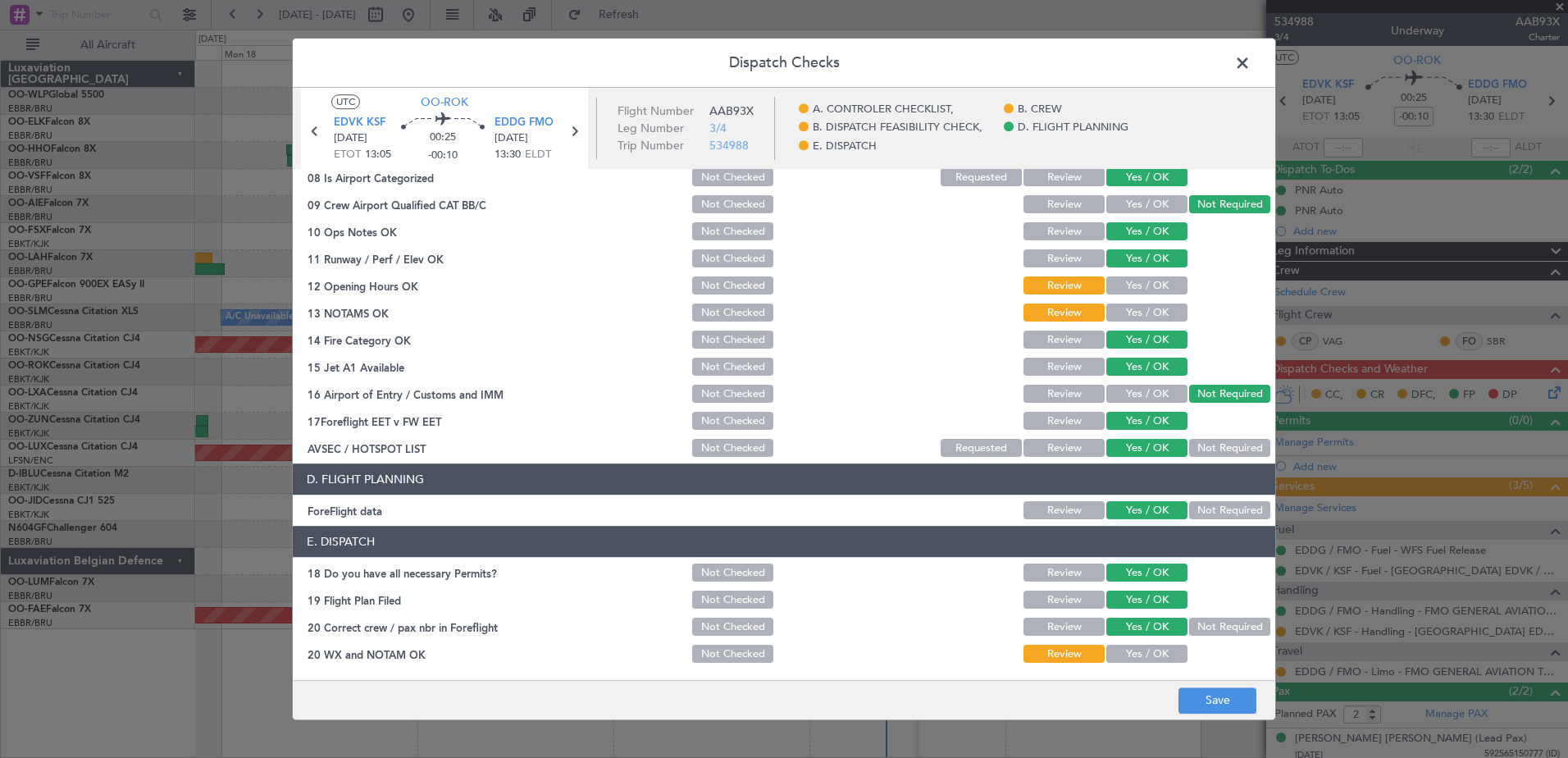
click at [1128, 645] on button "Yes / OK" at bounding box center [1147, 654] width 81 height 18
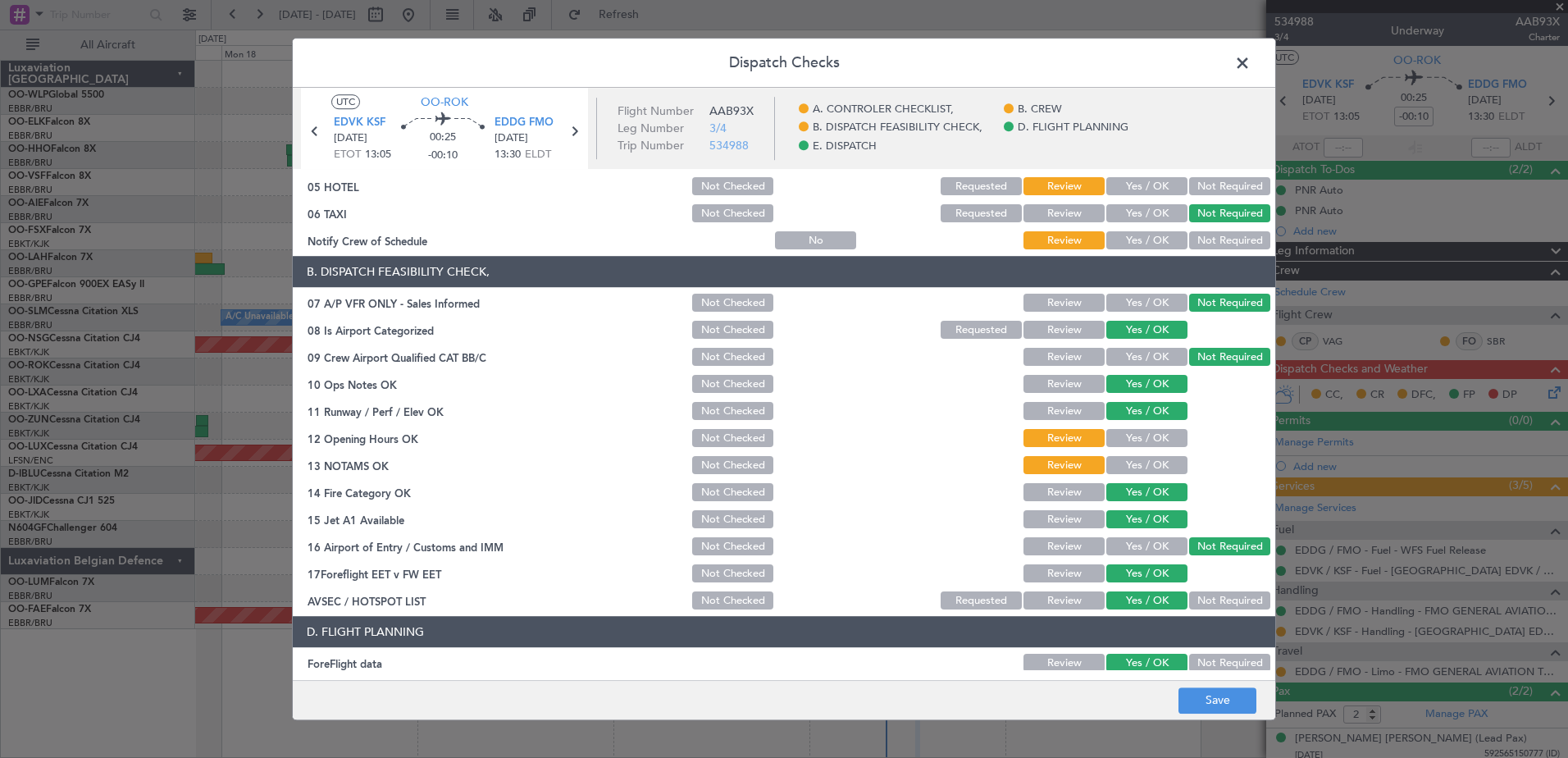
scroll to position [0, 0]
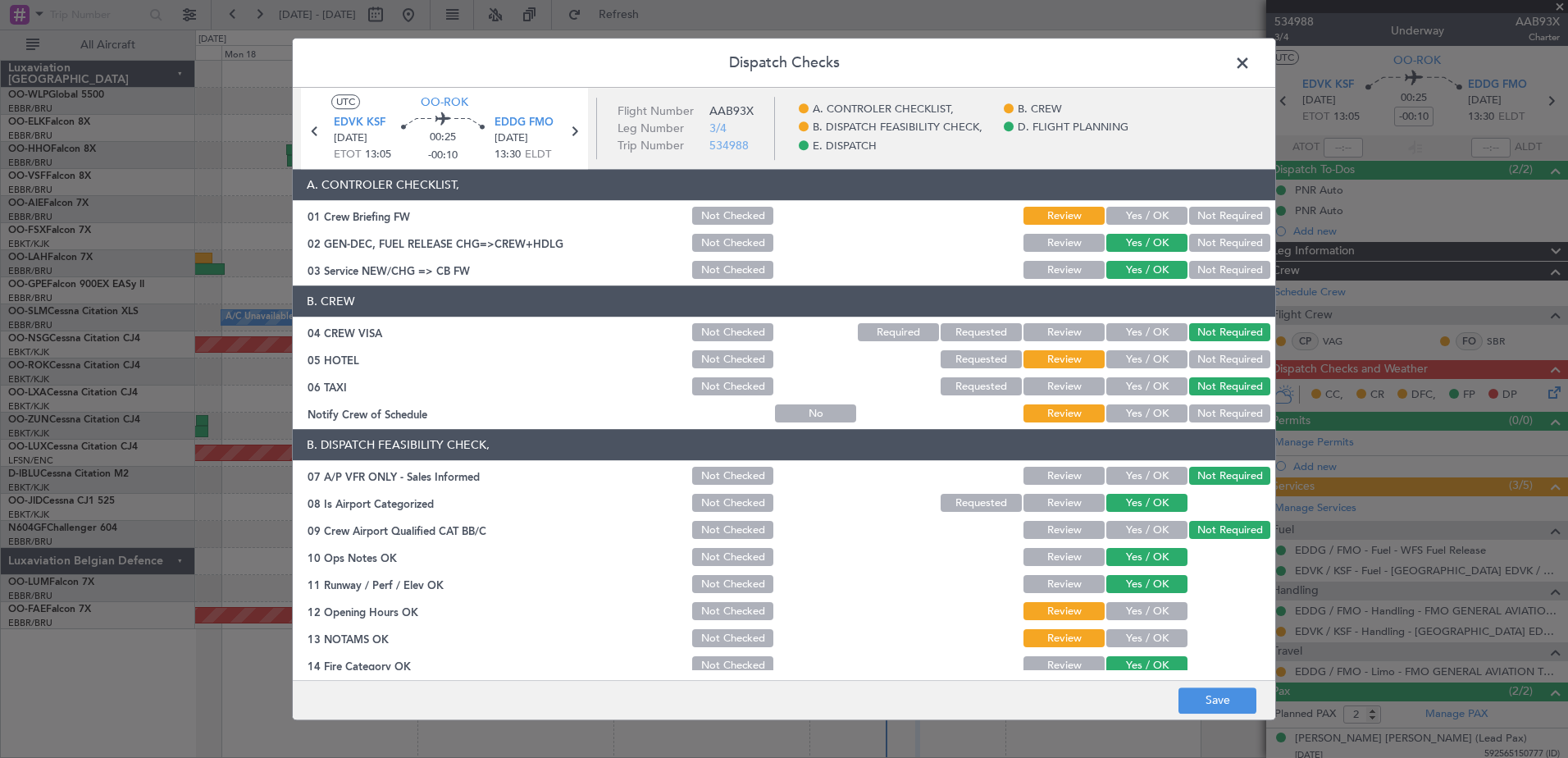
click at [1116, 217] on button "Yes / OK" at bounding box center [1147, 216] width 81 height 18
click at [1154, 416] on button "Yes / OK" at bounding box center [1147, 414] width 81 height 18
click at [1143, 346] on section "B. CREW 04 CREW VISA Not Checked Required Requested Review Yes / OK Not Require…" at bounding box center [783, 355] width 982 height 140
click at [1143, 337] on button "Yes / OK" at bounding box center [1147, 332] width 81 height 18
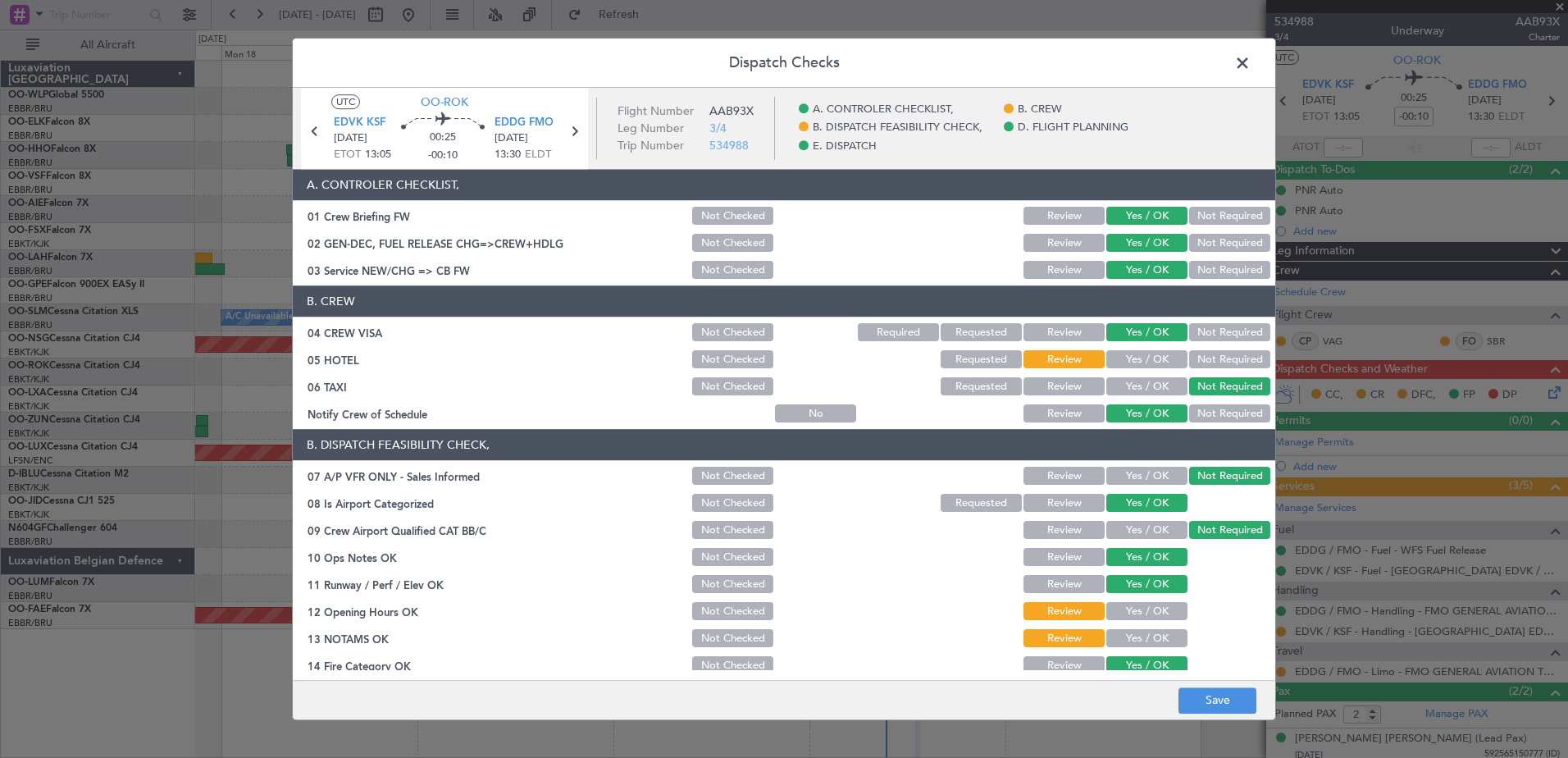
click at [1189, 334] on button "Not Required" at bounding box center [1229, 332] width 81 height 18
click at [1148, 329] on button "Yes / OK" at bounding box center [1147, 332] width 81 height 18
click at [1132, 467] on button "Yes / OK" at bounding box center [1147, 476] width 81 height 18
drag, startPoint x: 1236, startPoint y: 474, endPoint x: 1225, endPoint y: 477, distance: 11.4
click at [1235, 473] on button "Not Required" at bounding box center [1229, 476] width 81 height 18
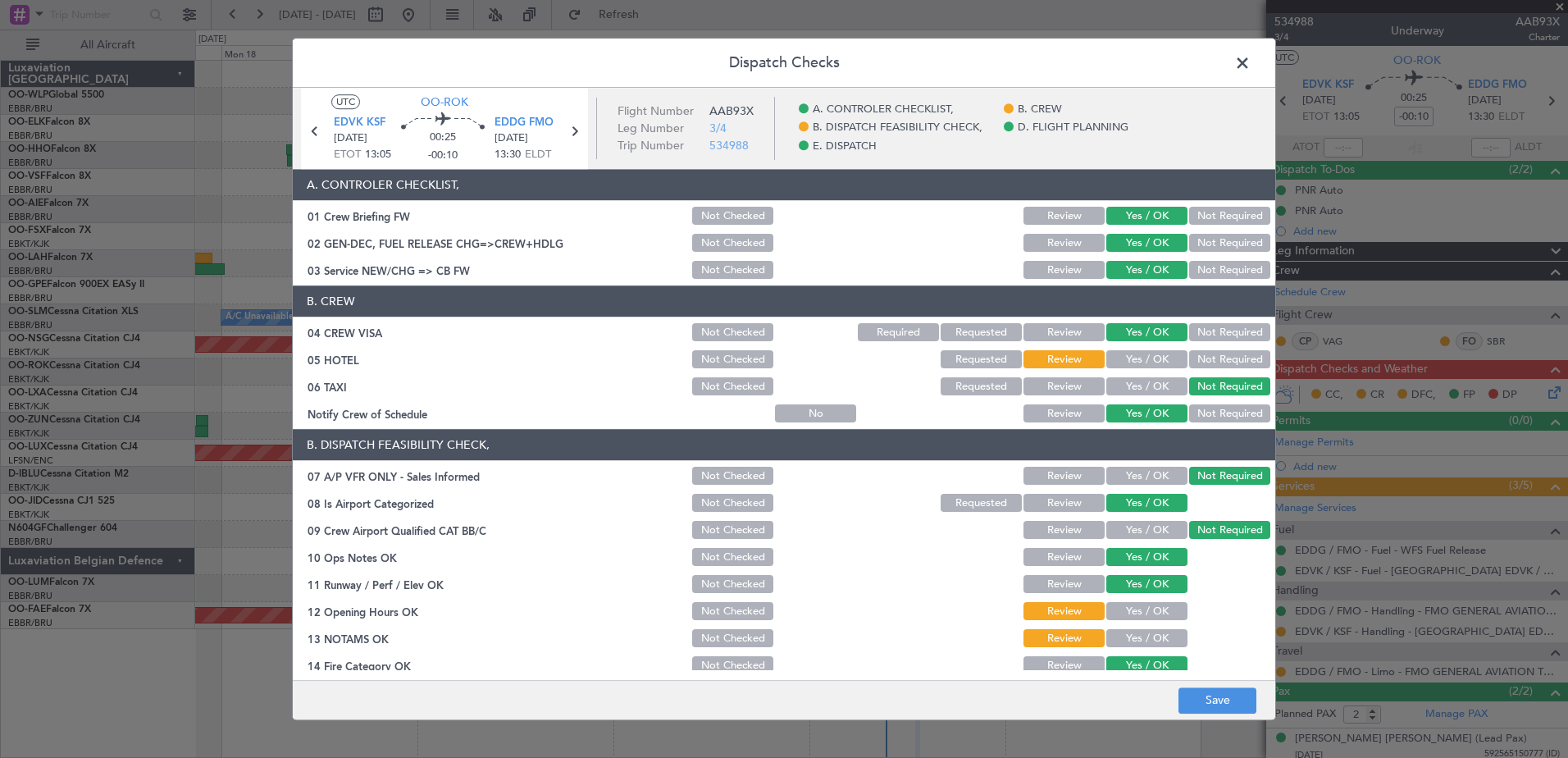
click at [1137, 606] on button "Yes / OK" at bounding box center [1147, 611] width 81 height 18
click at [1140, 639] on button "Yes / OK" at bounding box center [1147, 639] width 81 height 18
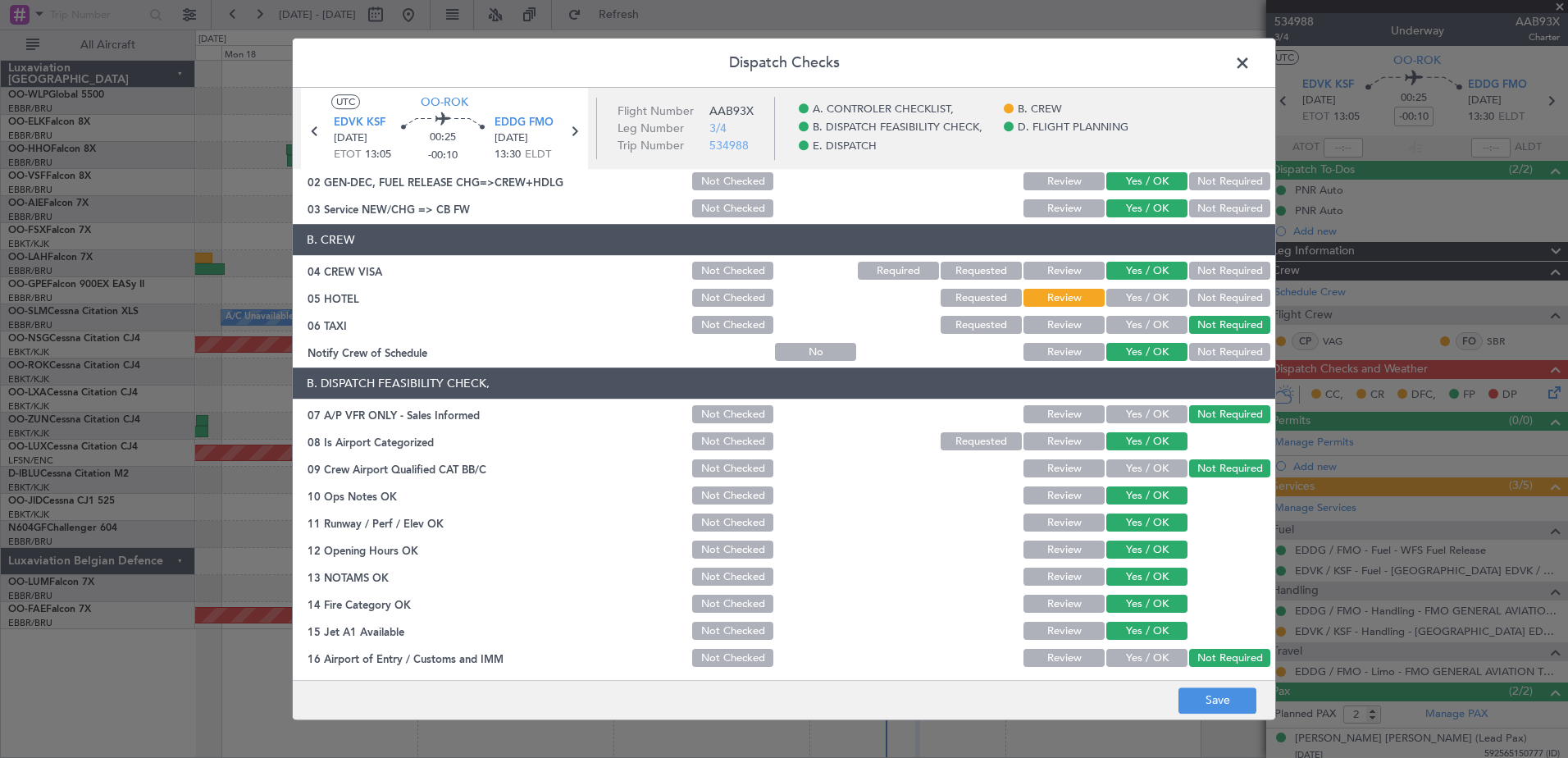
scroll to position [246, 0]
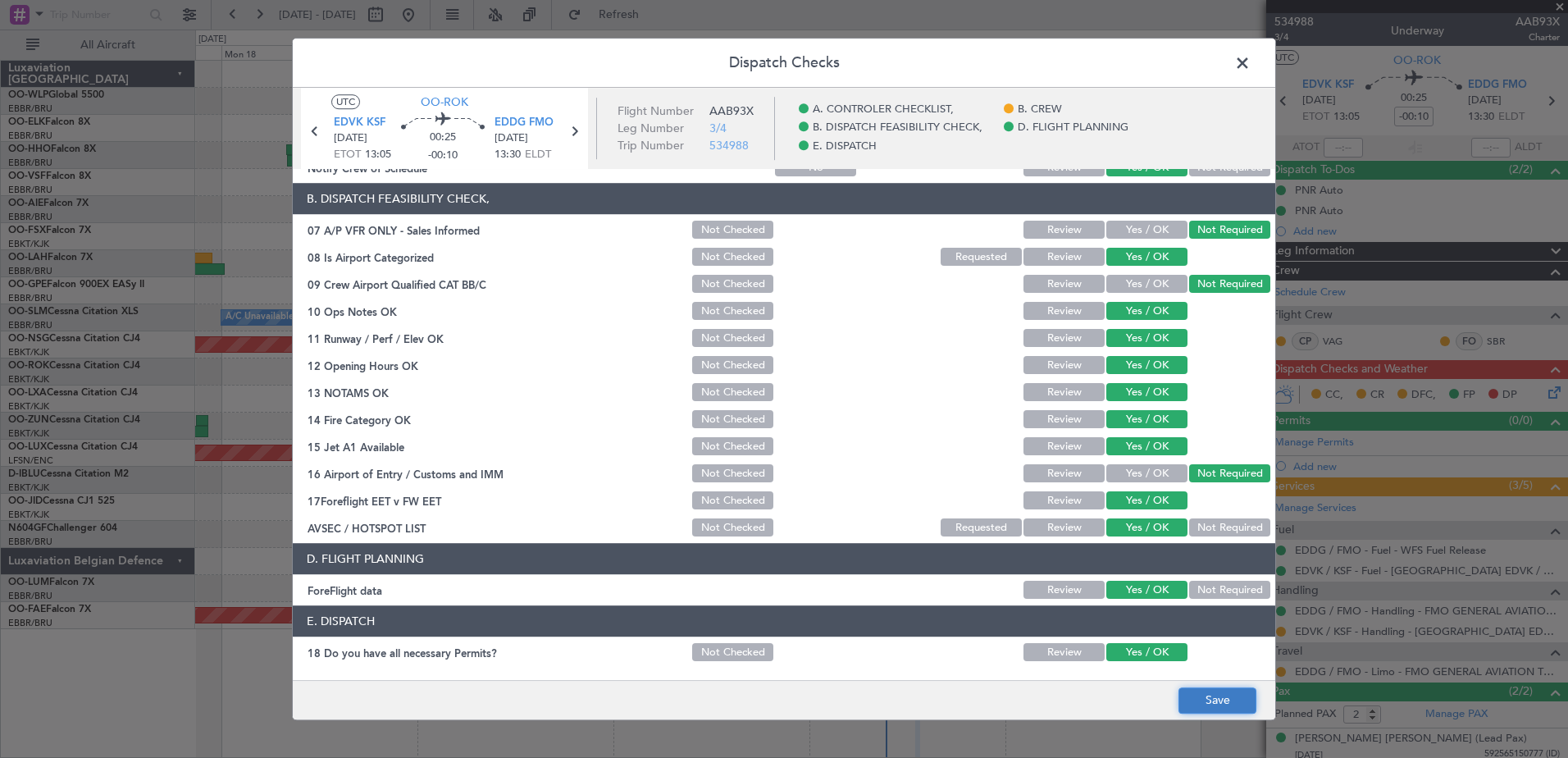
click at [1218, 698] on button "Save" at bounding box center [1218, 700] width 78 height 27
click at [1251, 63] on span at bounding box center [1251, 67] width 0 height 33
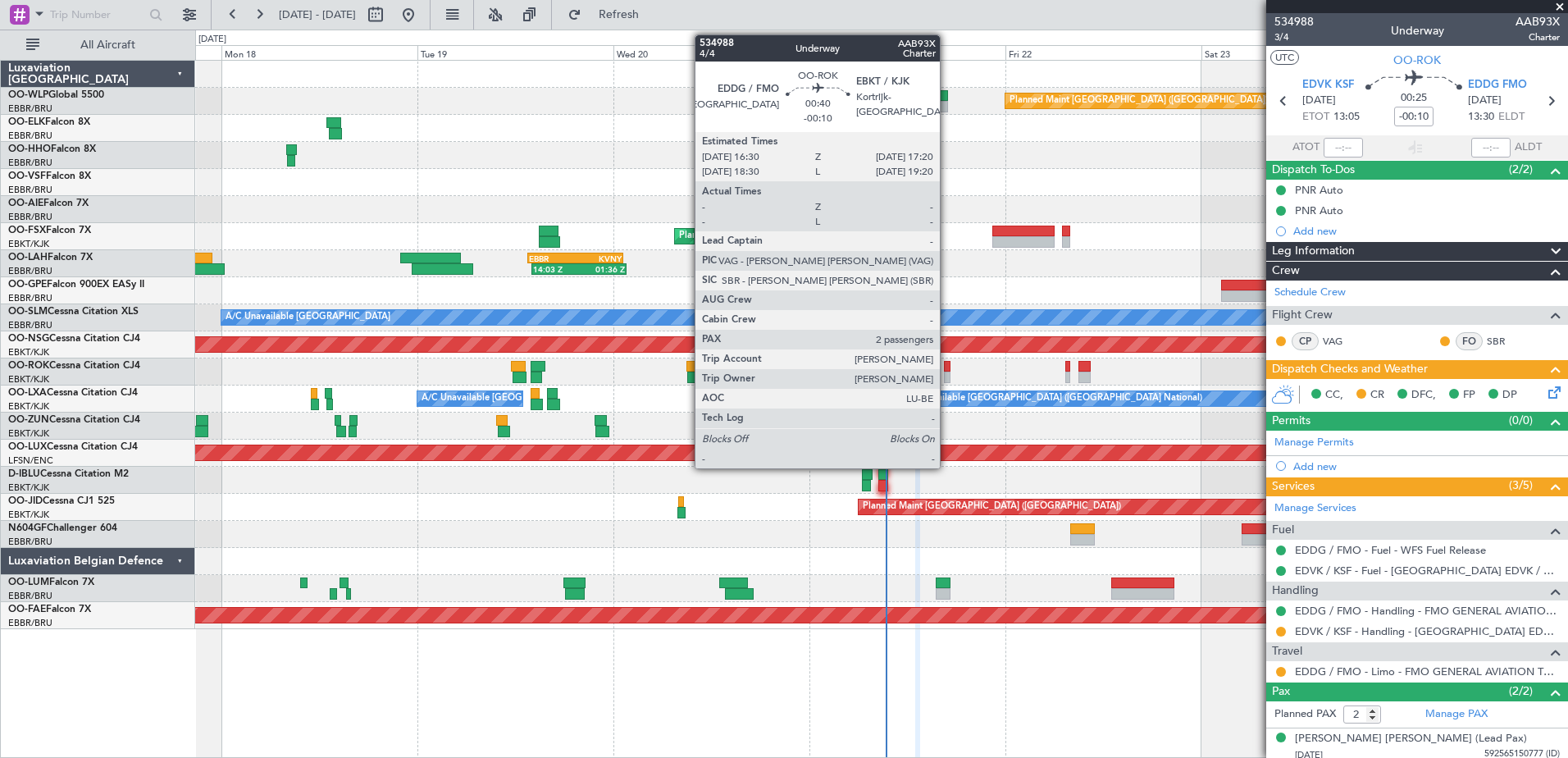
click at [948, 371] on div at bounding box center [948, 366] width 7 height 12
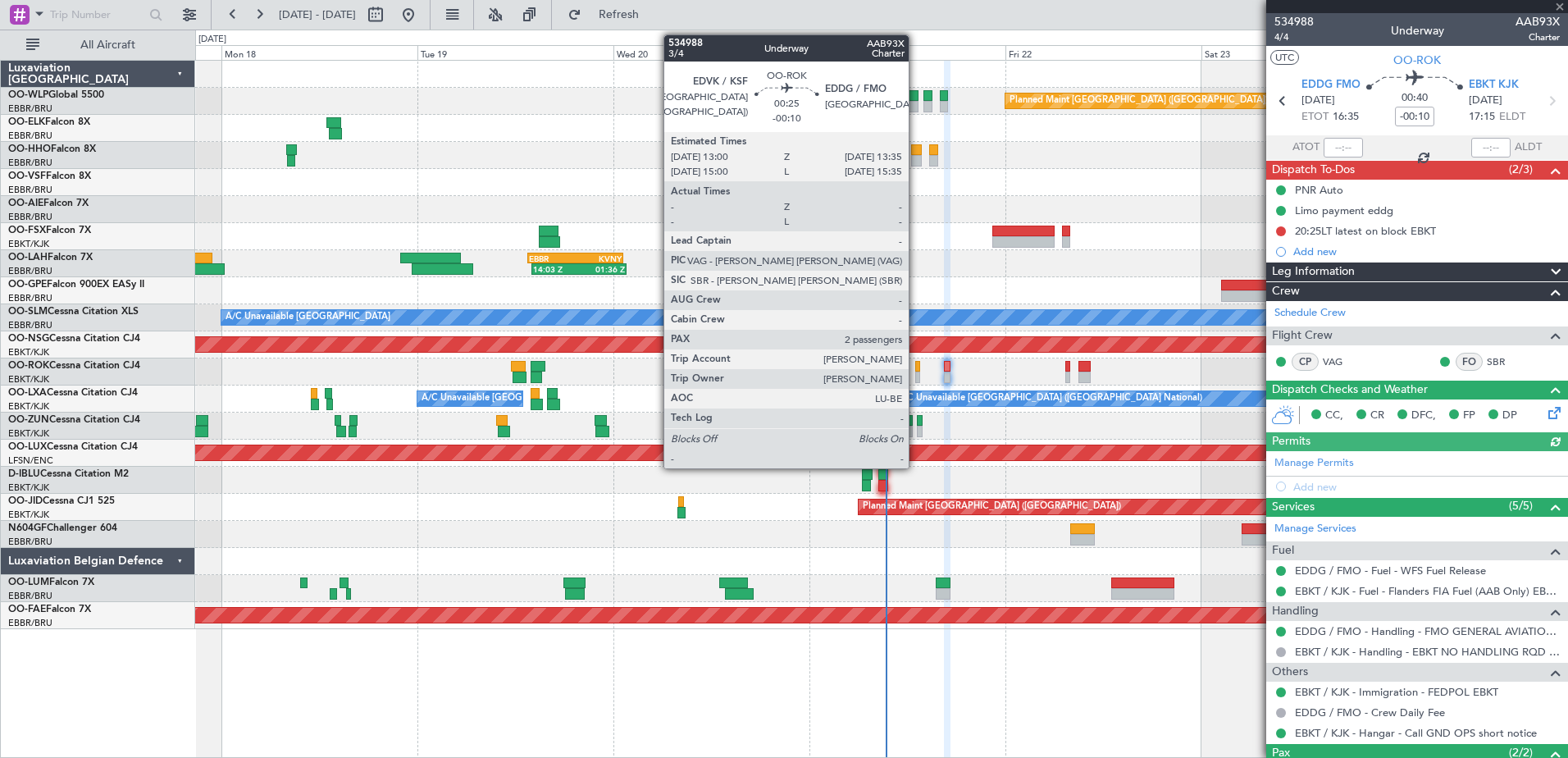
click at [916, 375] on div at bounding box center [918, 377] width 5 height 12
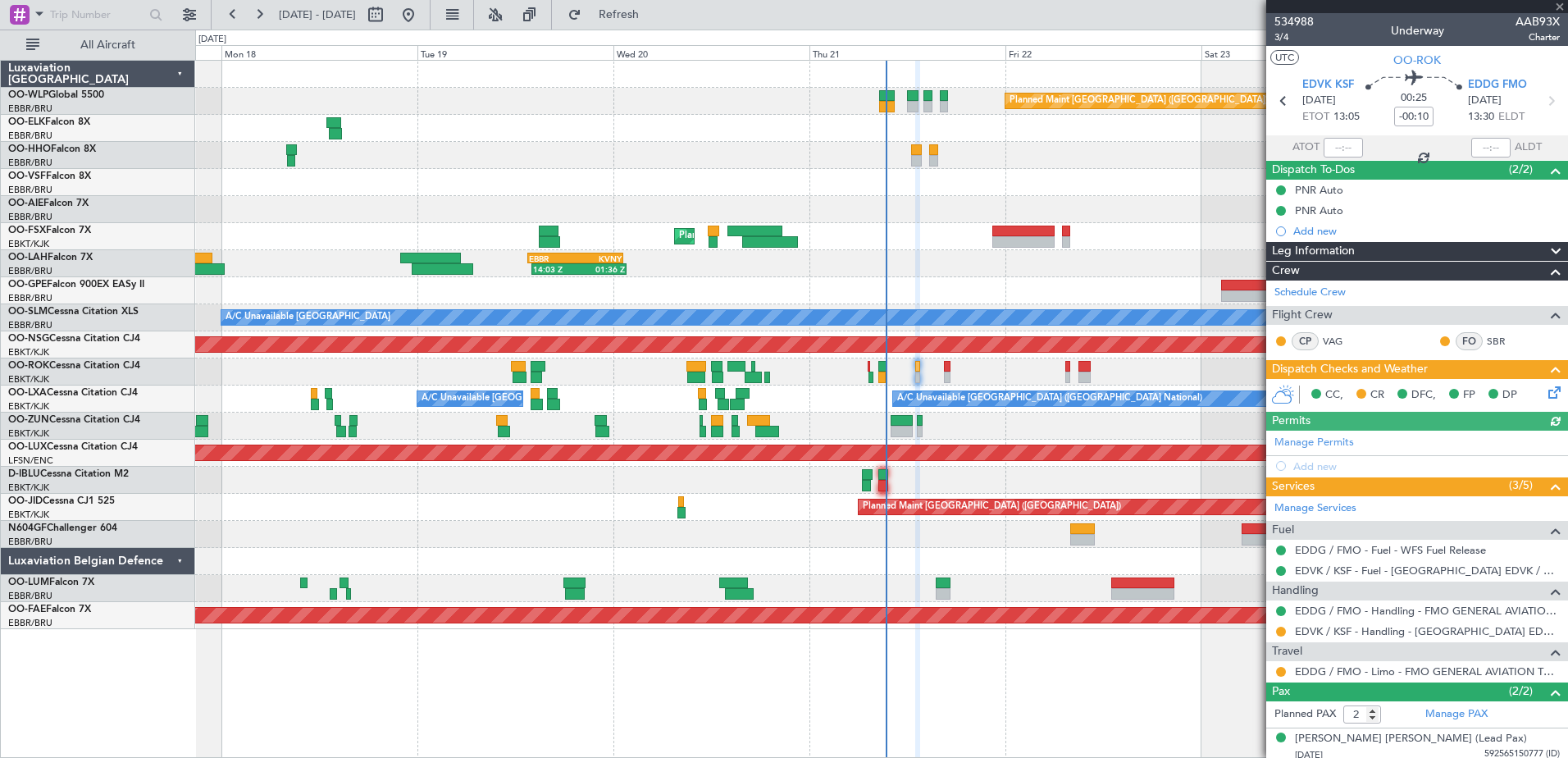
click at [1545, 395] on icon at bounding box center [1551, 389] width 13 height 13
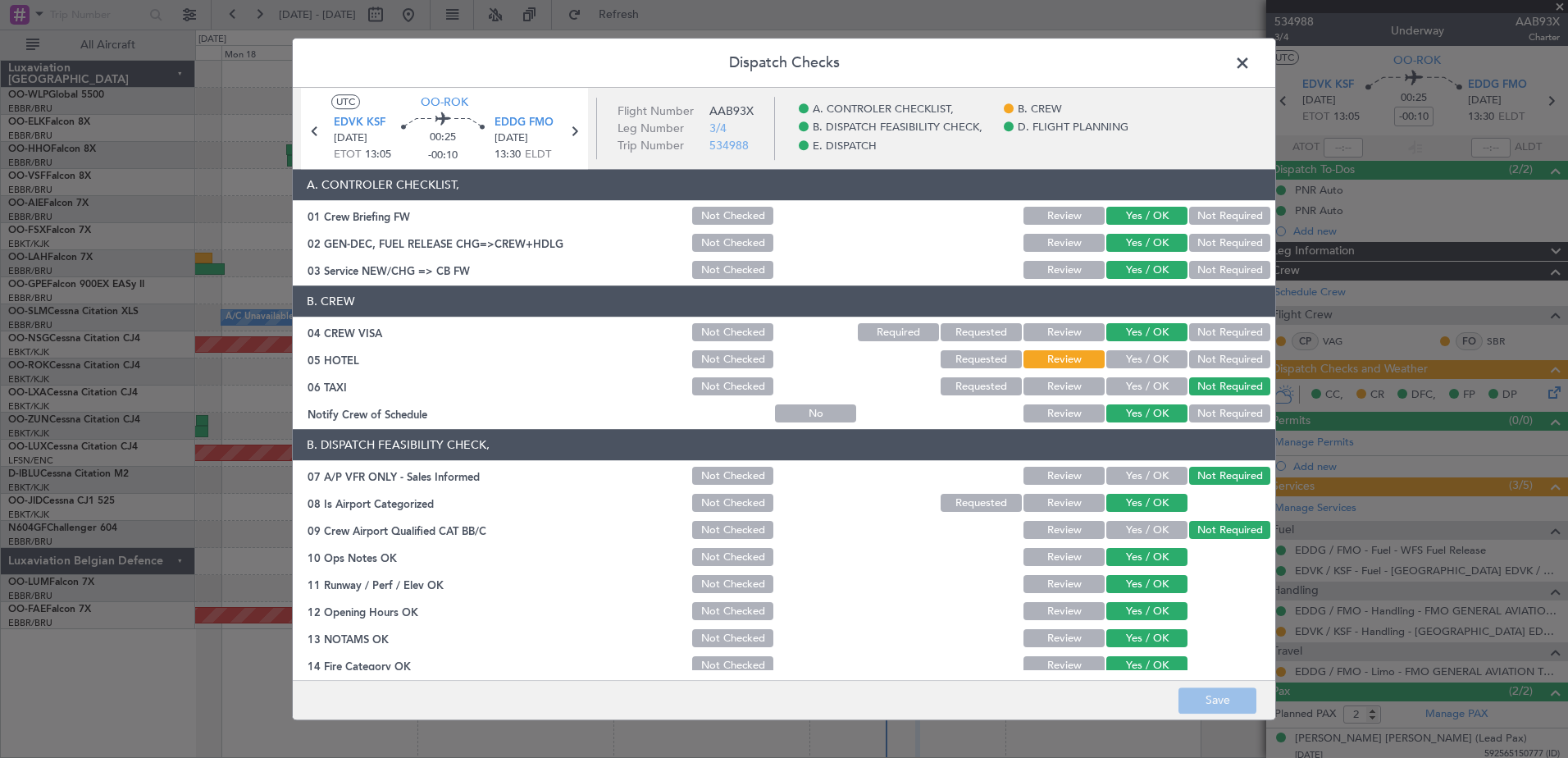
click at [1223, 360] on button "Not Required" at bounding box center [1229, 360] width 81 height 18
click at [1236, 695] on button "Save" at bounding box center [1218, 700] width 78 height 27
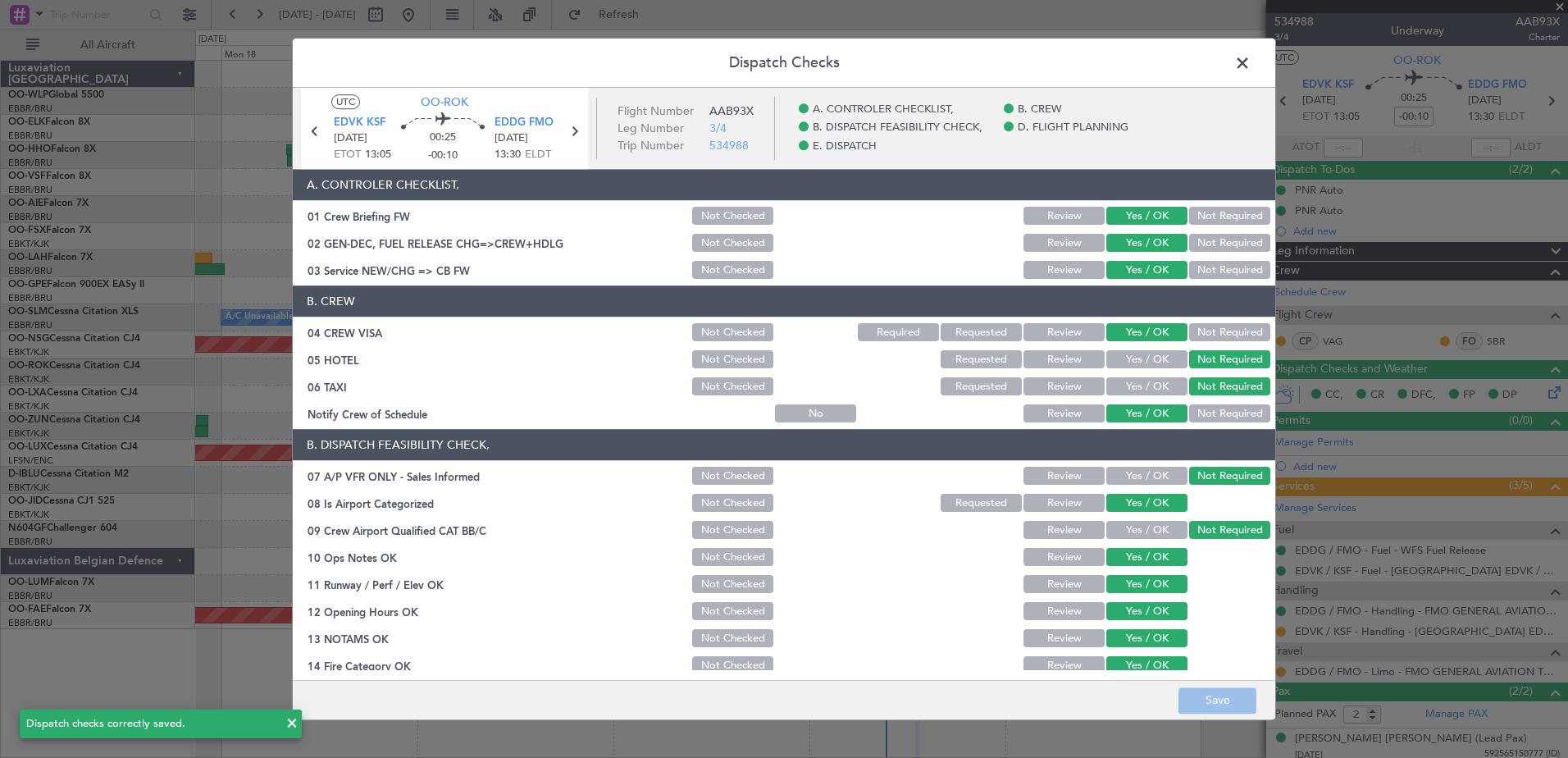
click at [1251, 57] on span at bounding box center [1251, 67] width 0 height 33
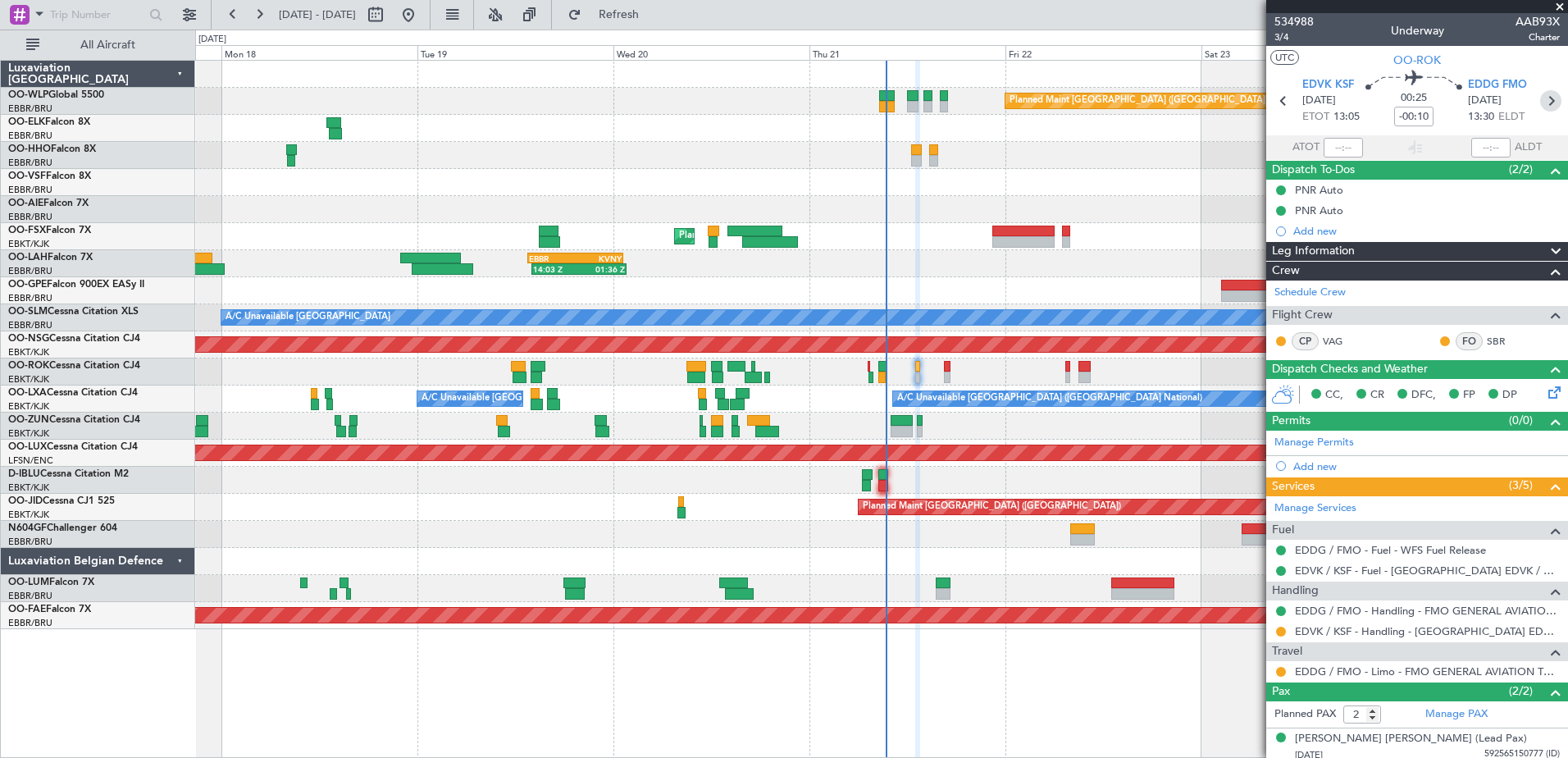
click at [1544, 104] on icon at bounding box center [1551, 100] width 21 height 21
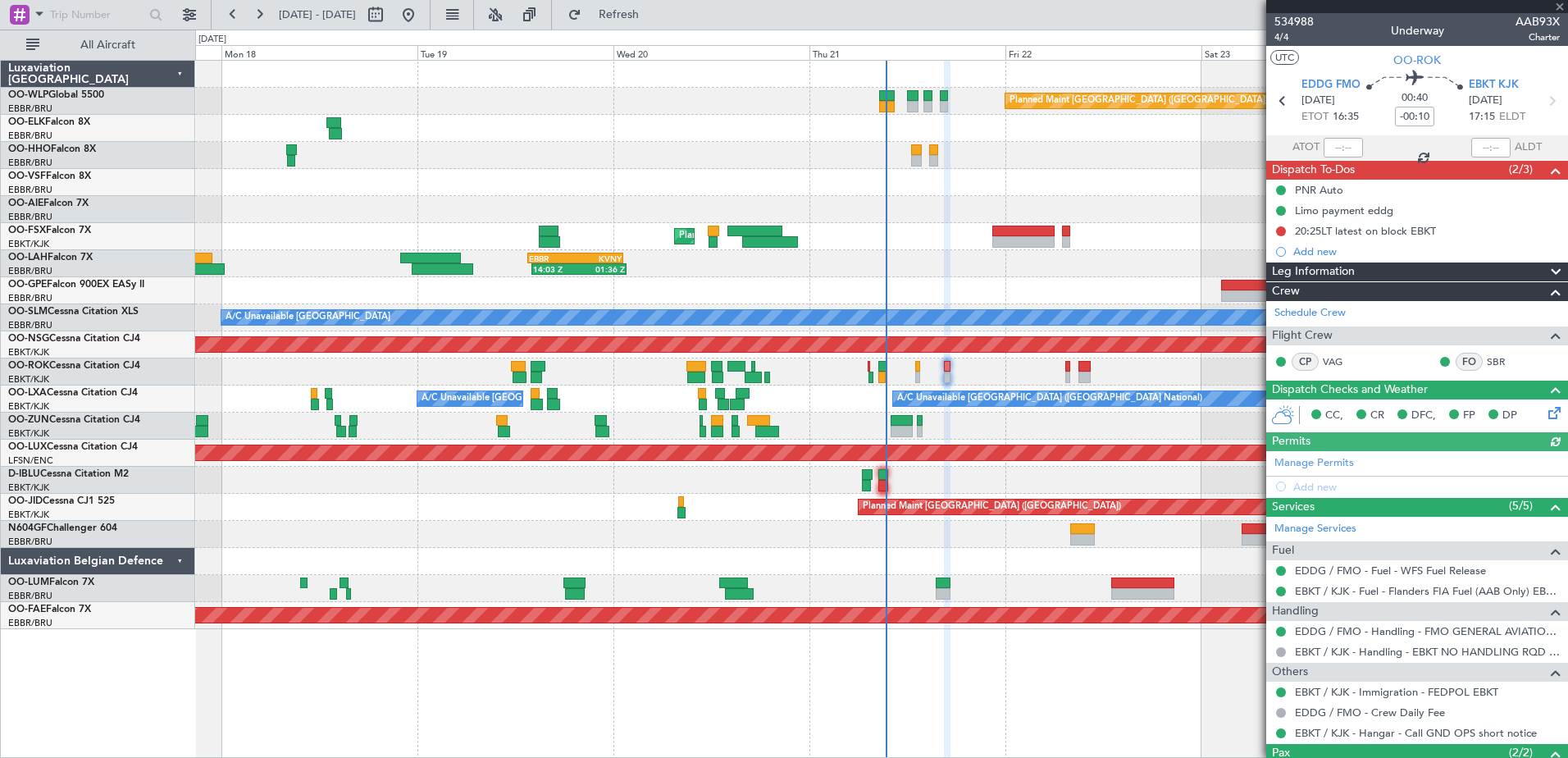
click at [1545, 408] on icon at bounding box center [1551, 410] width 13 height 13
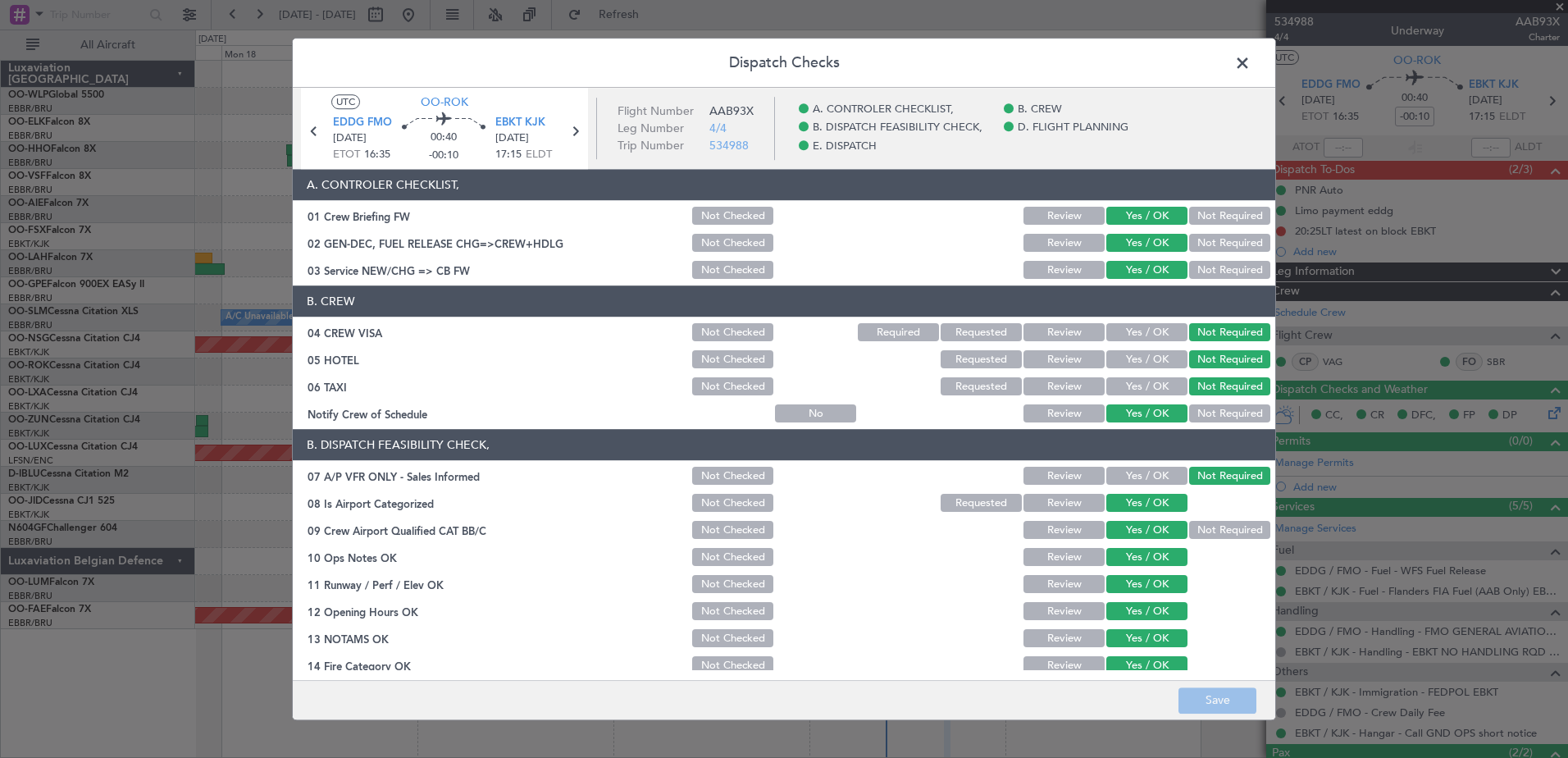
click at [1251, 67] on span at bounding box center [1251, 67] width 0 height 33
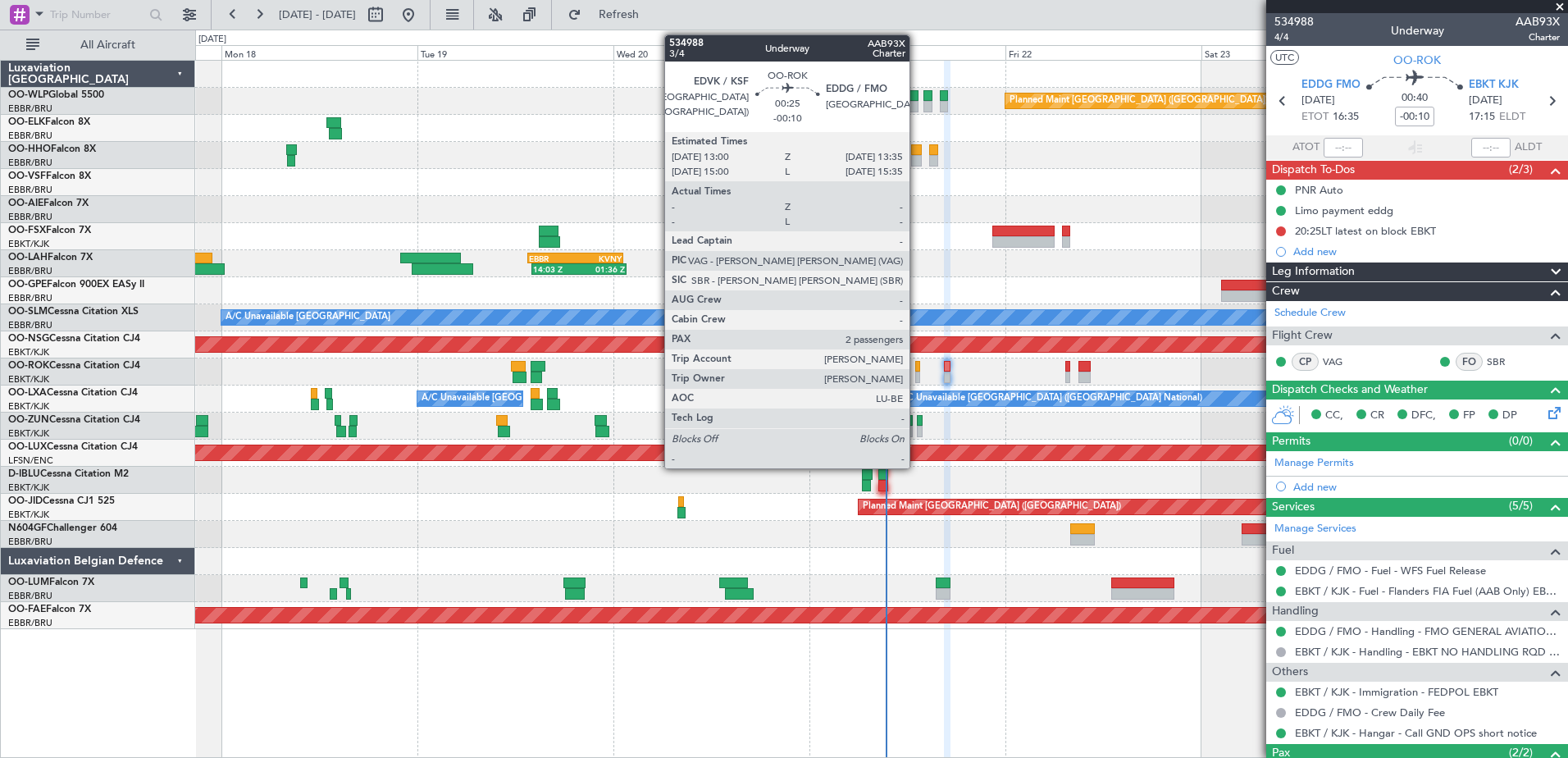
click at [917, 376] on div at bounding box center [918, 377] width 5 height 12
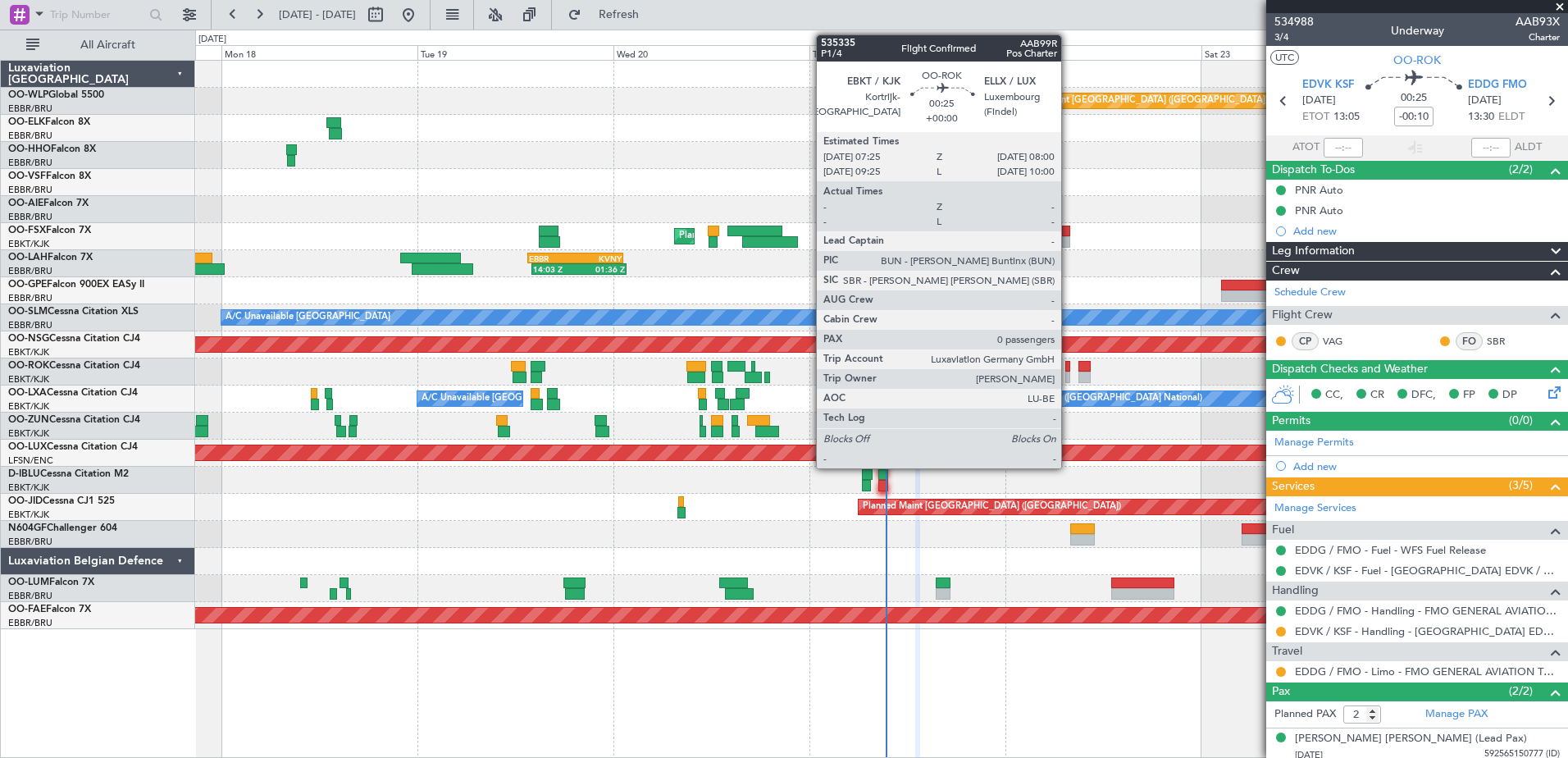
click at [1068, 371] on div at bounding box center [1068, 366] width 5 height 12
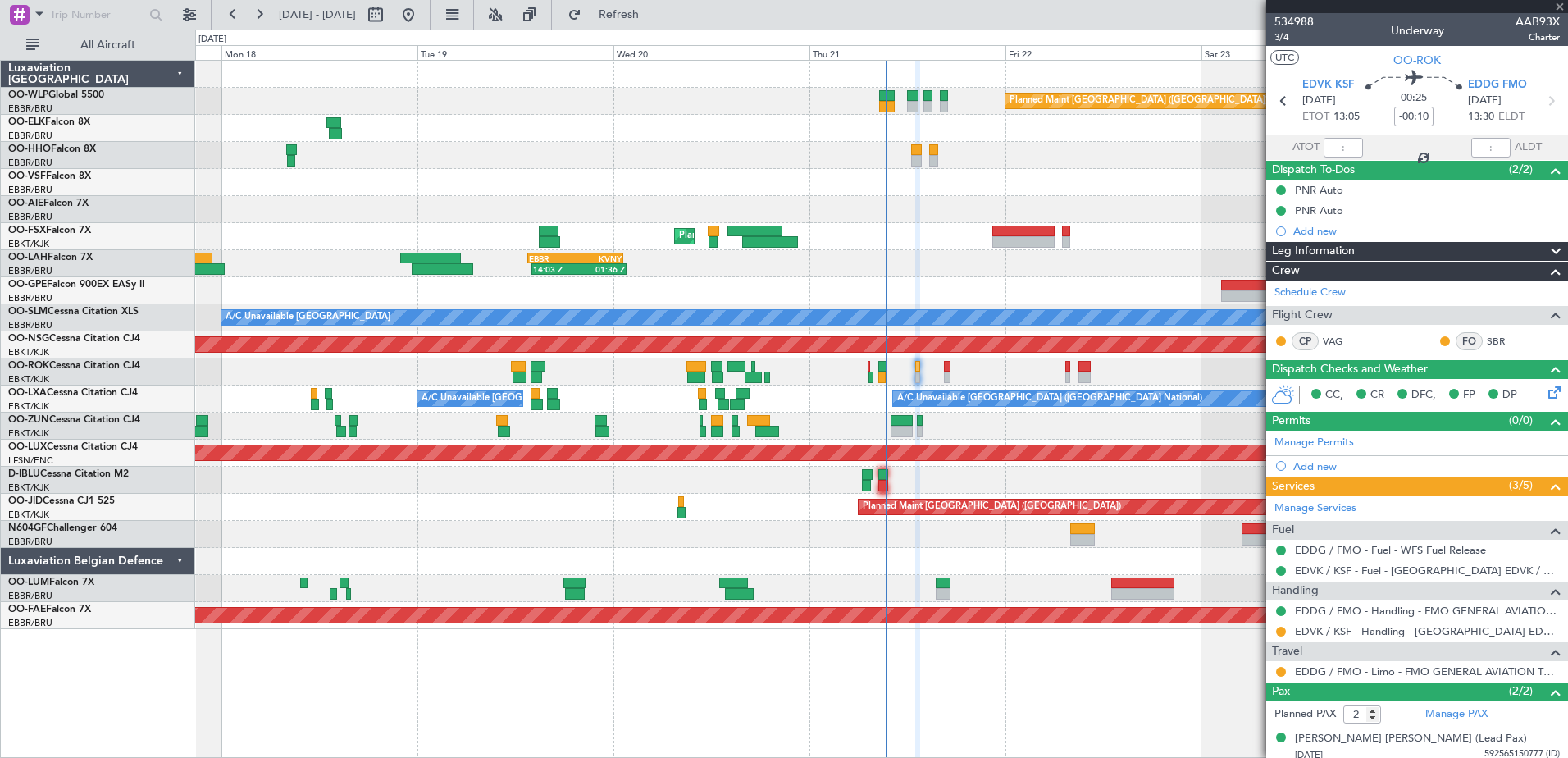
type input "0"
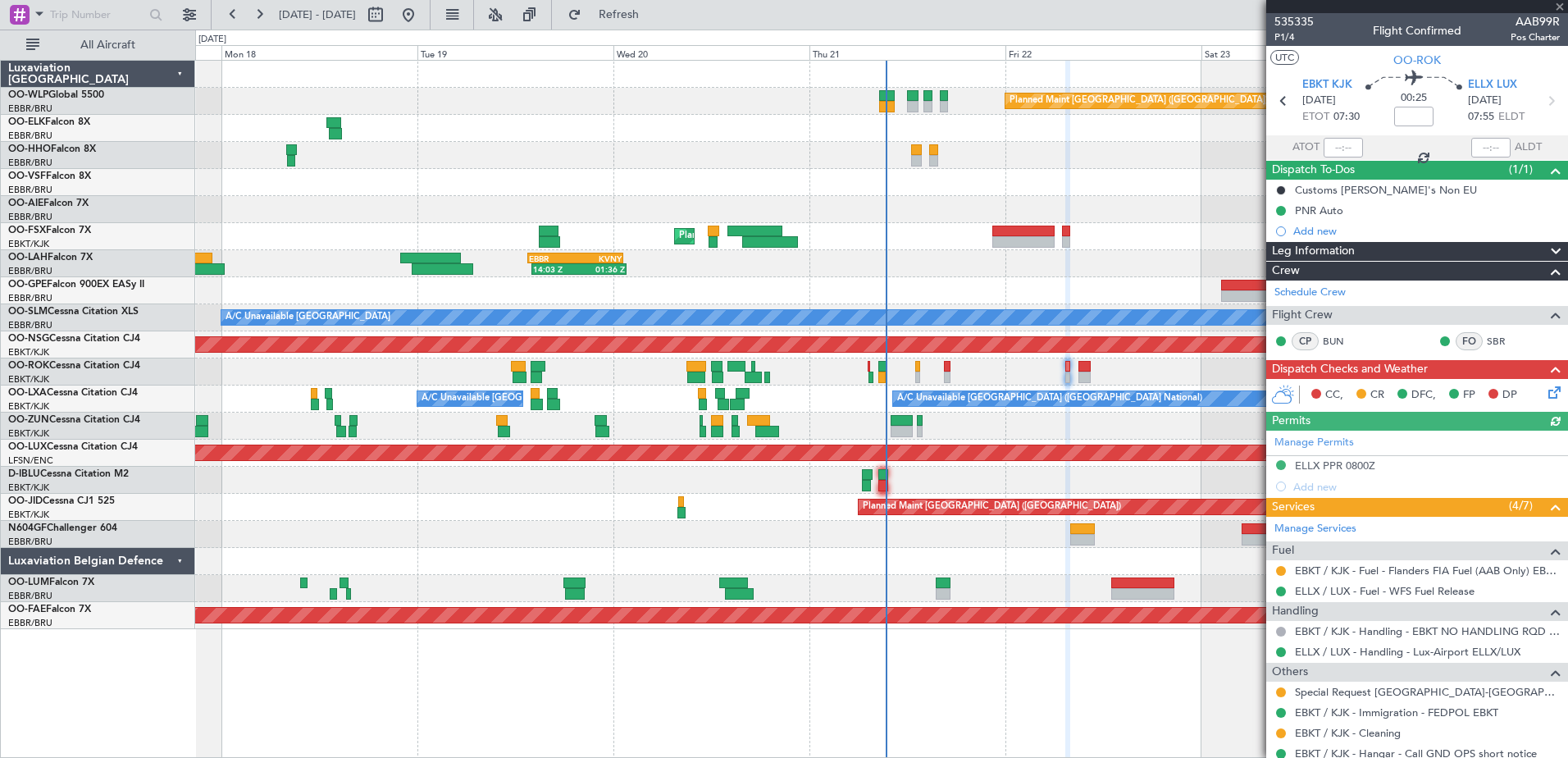
click at [1546, 395] on icon at bounding box center [1551, 389] width 13 height 13
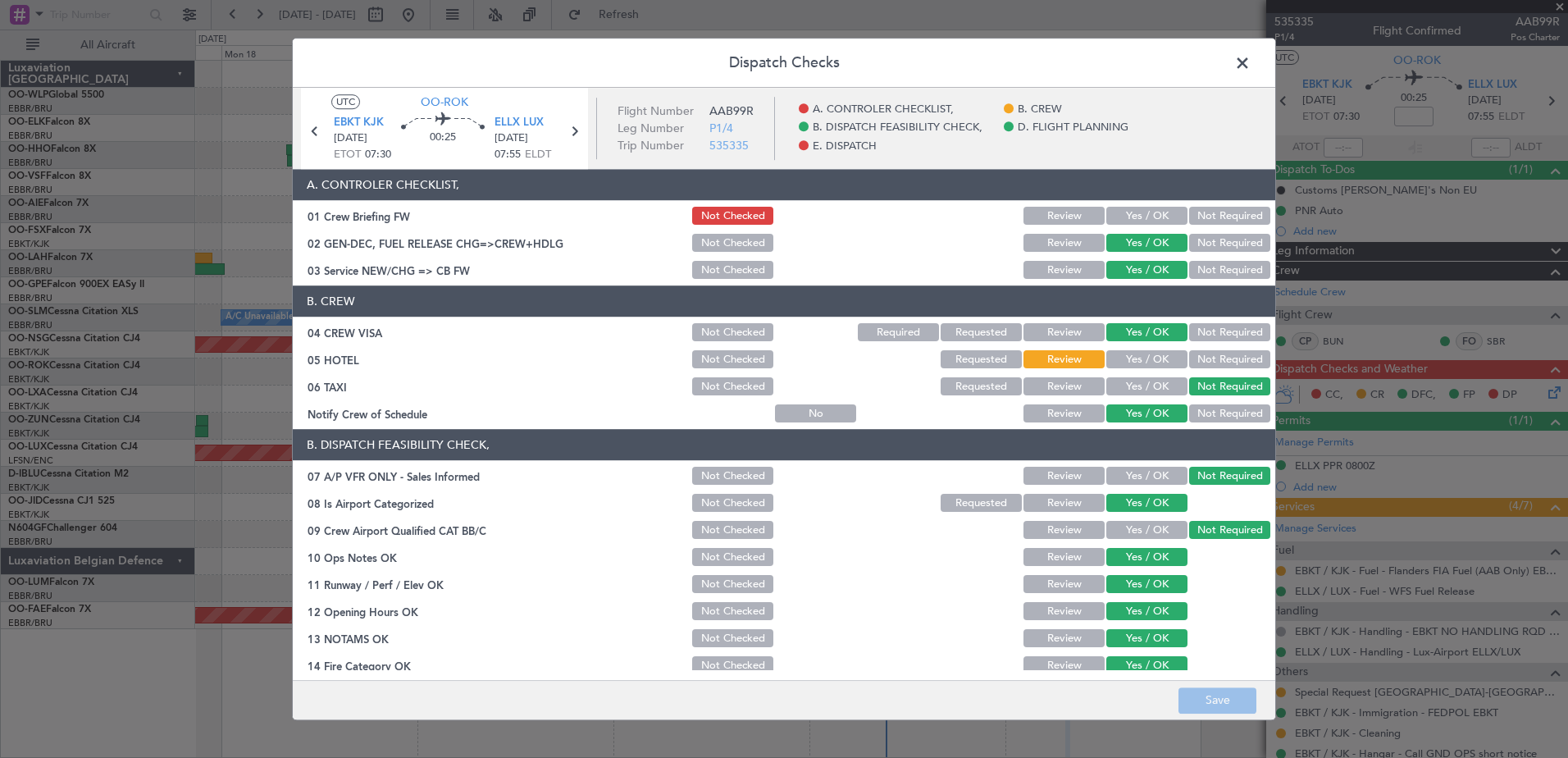
click at [1167, 215] on button "Yes / OK" at bounding box center [1147, 216] width 81 height 18
click at [1218, 357] on button "Not Required" at bounding box center [1229, 360] width 81 height 18
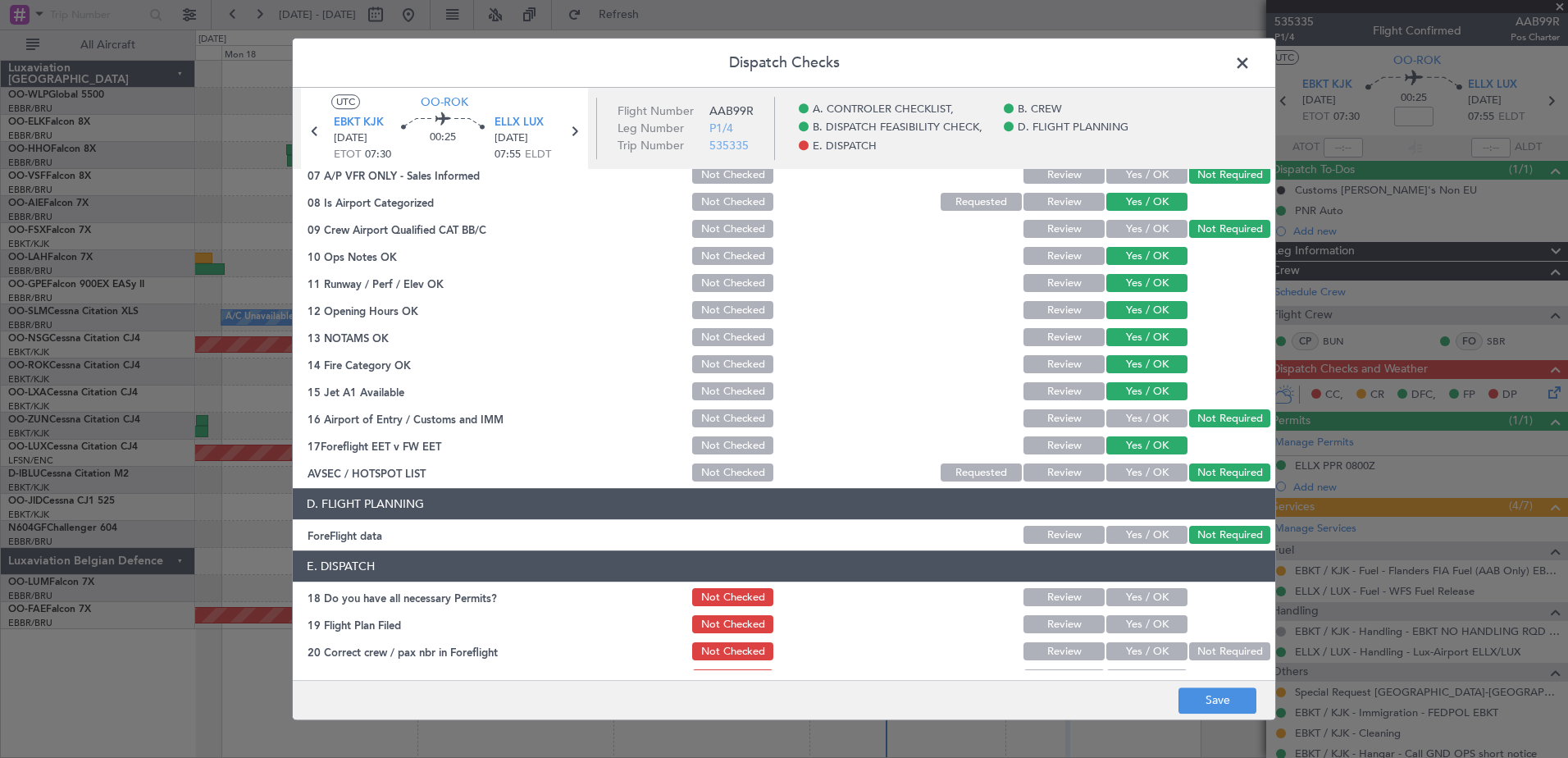
scroll to position [325, 0]
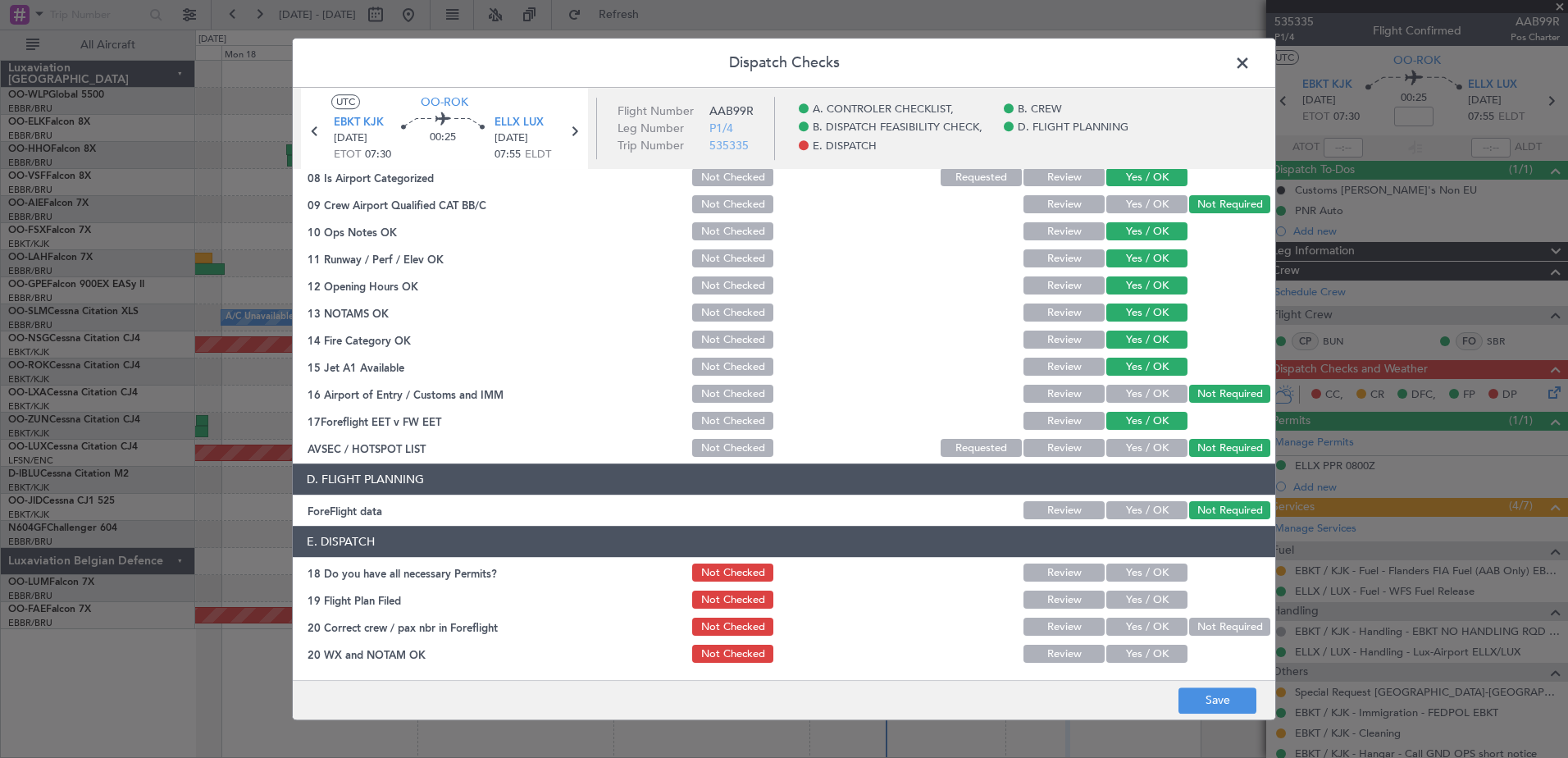
click at [1146, 560] on section "E. DISPATCH 18 Do you have all necessary Permits? Not Checked Review Yes / OK 1…" at bounding box center [783, 595] width 982 height 140
click at [1140, 577] on button "Yes / OK" at bounding box center [1147, 573] width 81 height 18
click at [1138, 600] on button "Yes / OK" at bounding box center [1147, 600] width 81 height 18
click at [1136, 626] on button "Yes / OK" at bounding box center [1147, 627] width 81 height 18
click at [1134, 642] on div "Yes / OK" at bounding box center [1145, 654] width 83 height 23
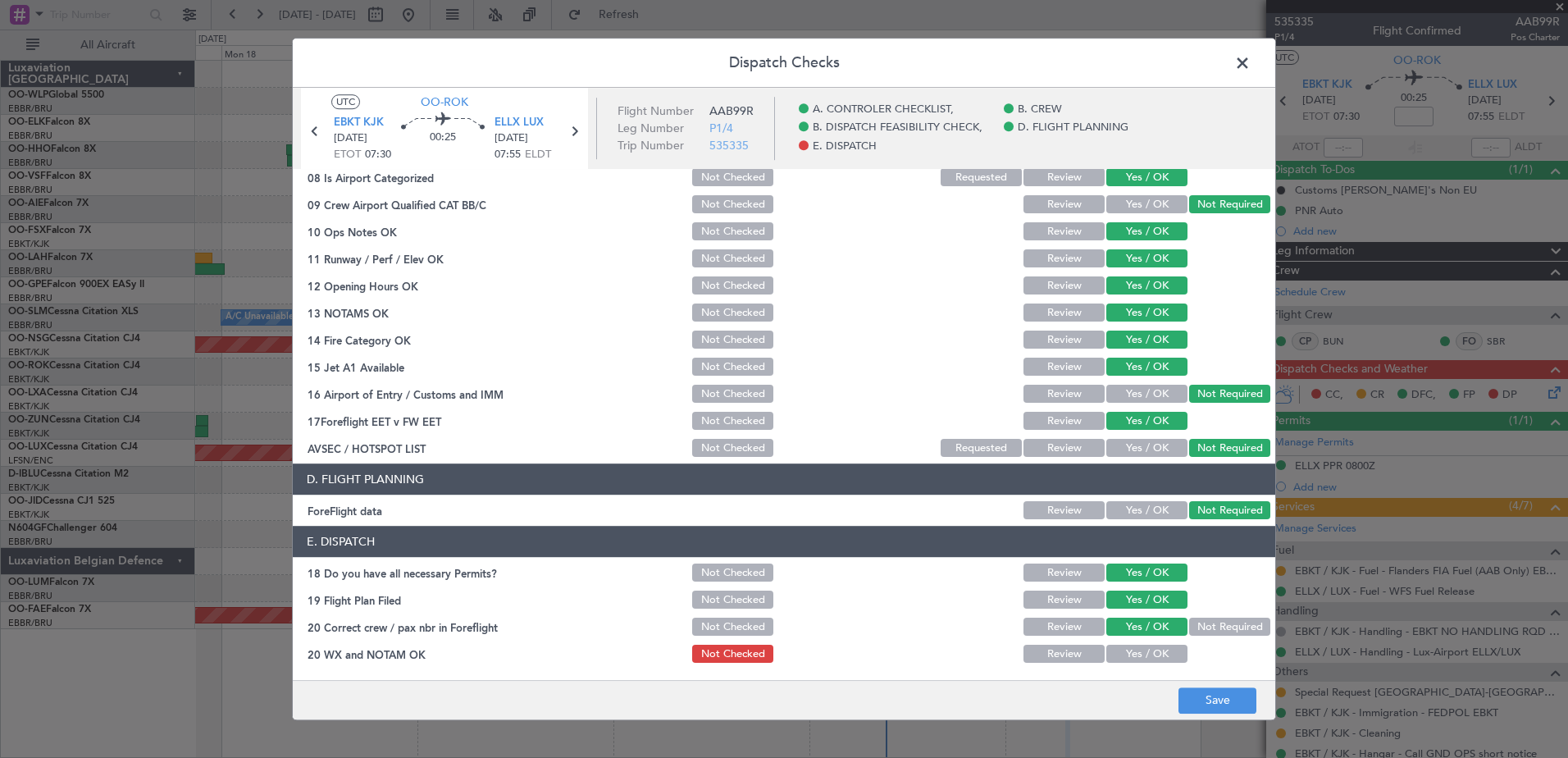
click at [1132, 652] on button "Yes / OK" at bounding box center [1147, 654] width 81 height 18
click at [1207, 706] on button "Save" at bounding box center [1218, 700] width 78 height 27
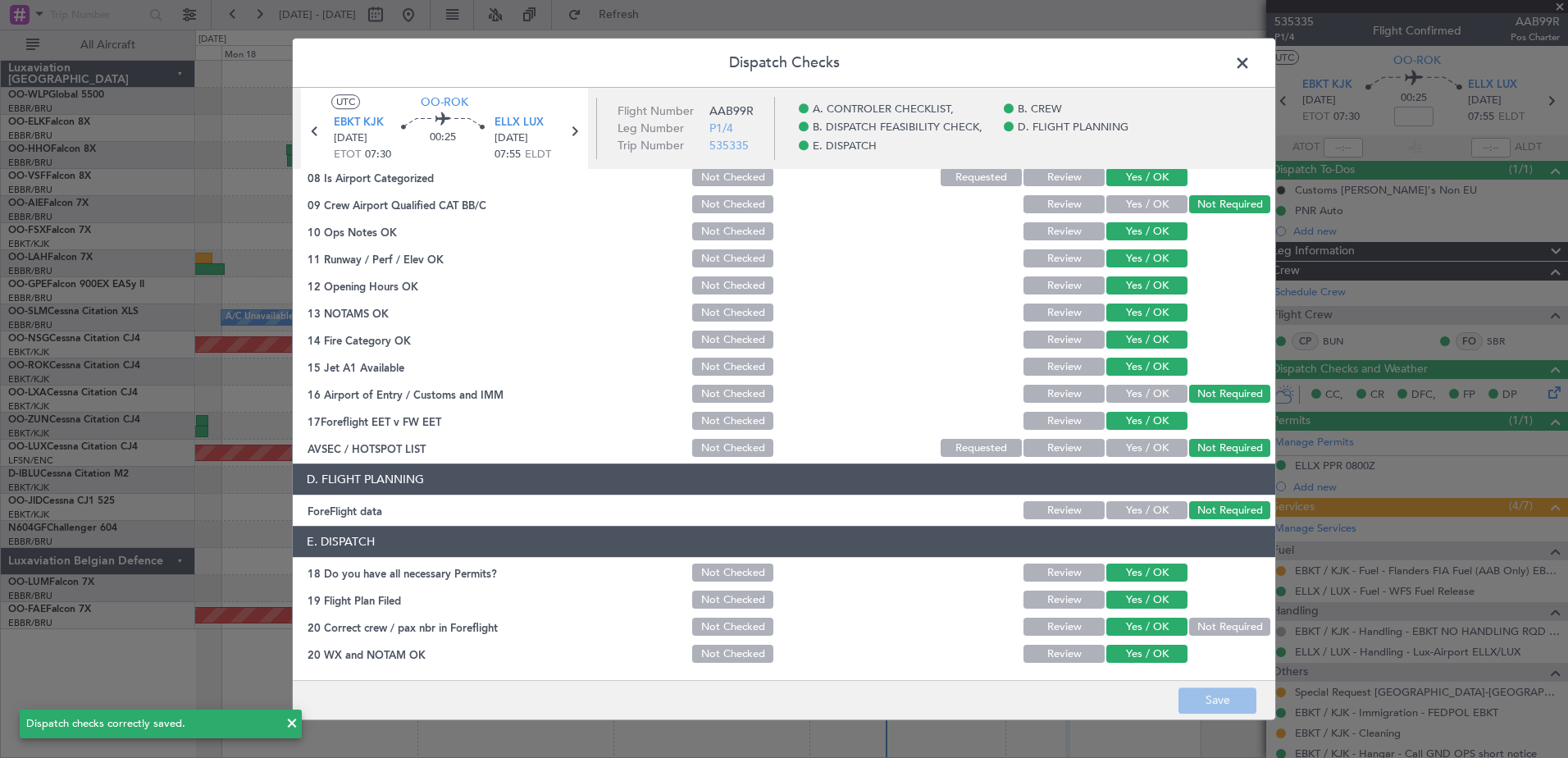
click at [1251, 72] on span at bounding box center [1251, 67] width 0 height 33
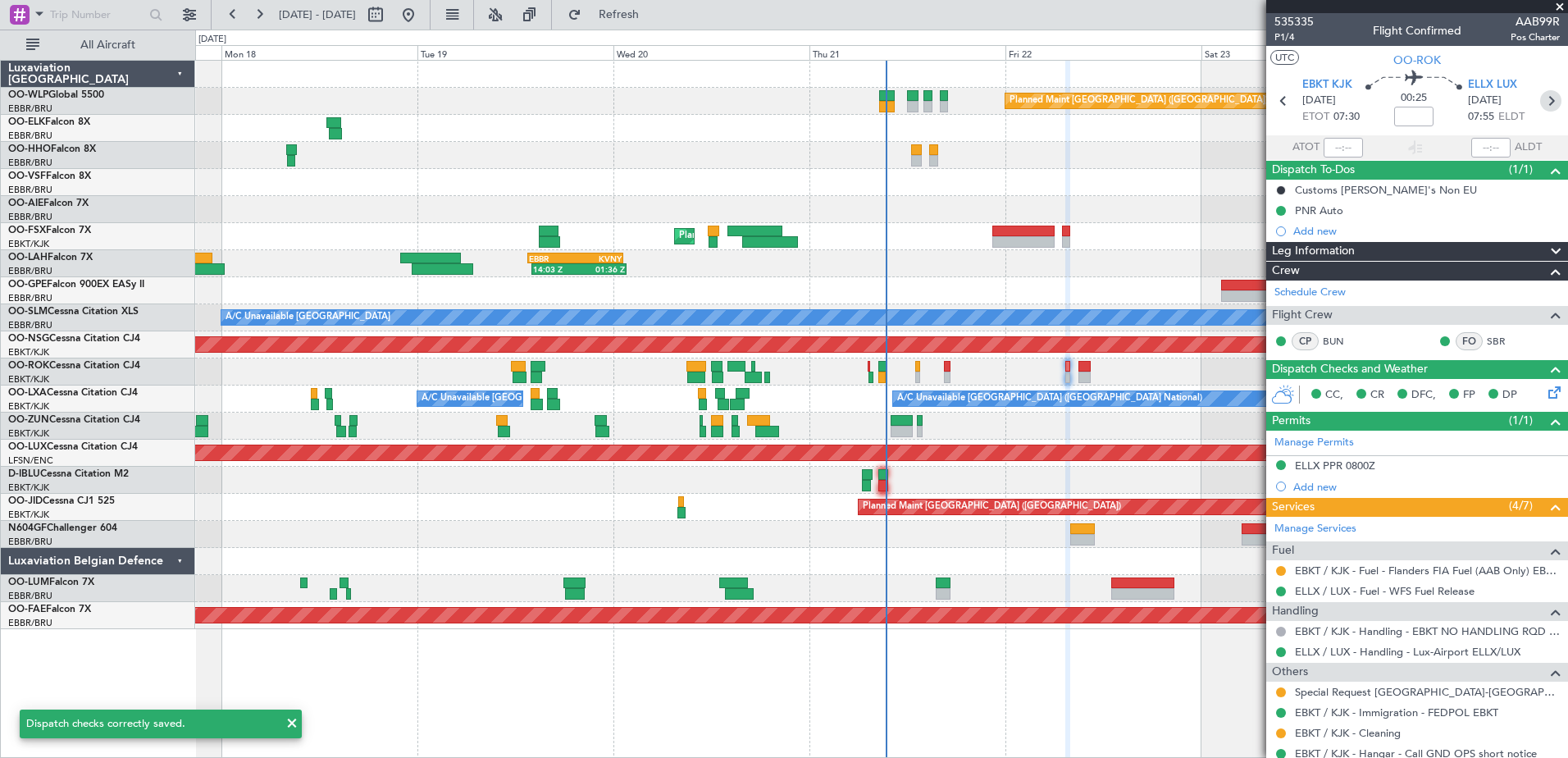
click at [1549, 101] on icon at bounding box center [1551, 100] width 21 height 21
type input "+00:10"
type input "1"
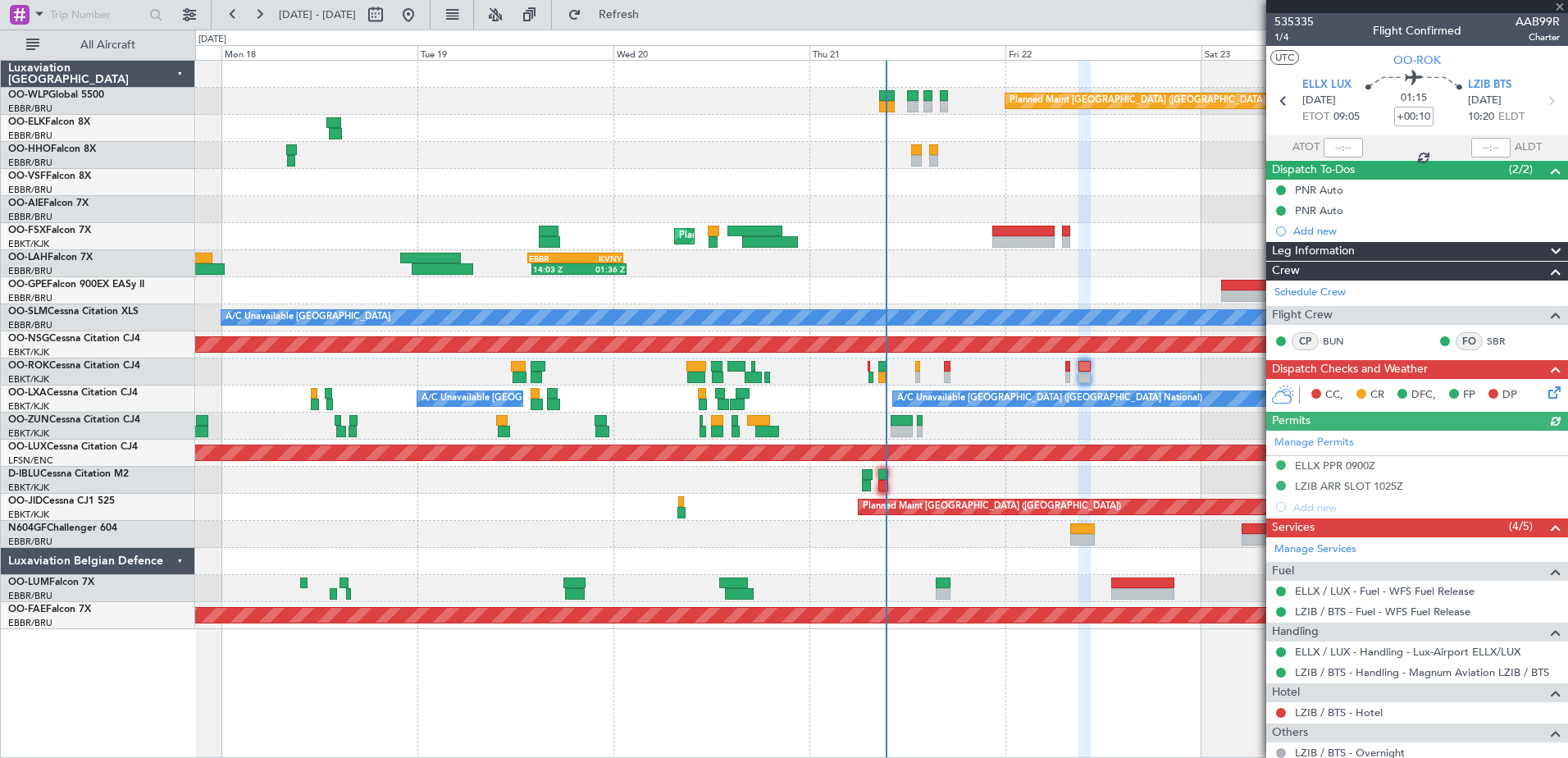
click at [1545, 387] on icon at bounding box center [1551, 389] width 13 height 13
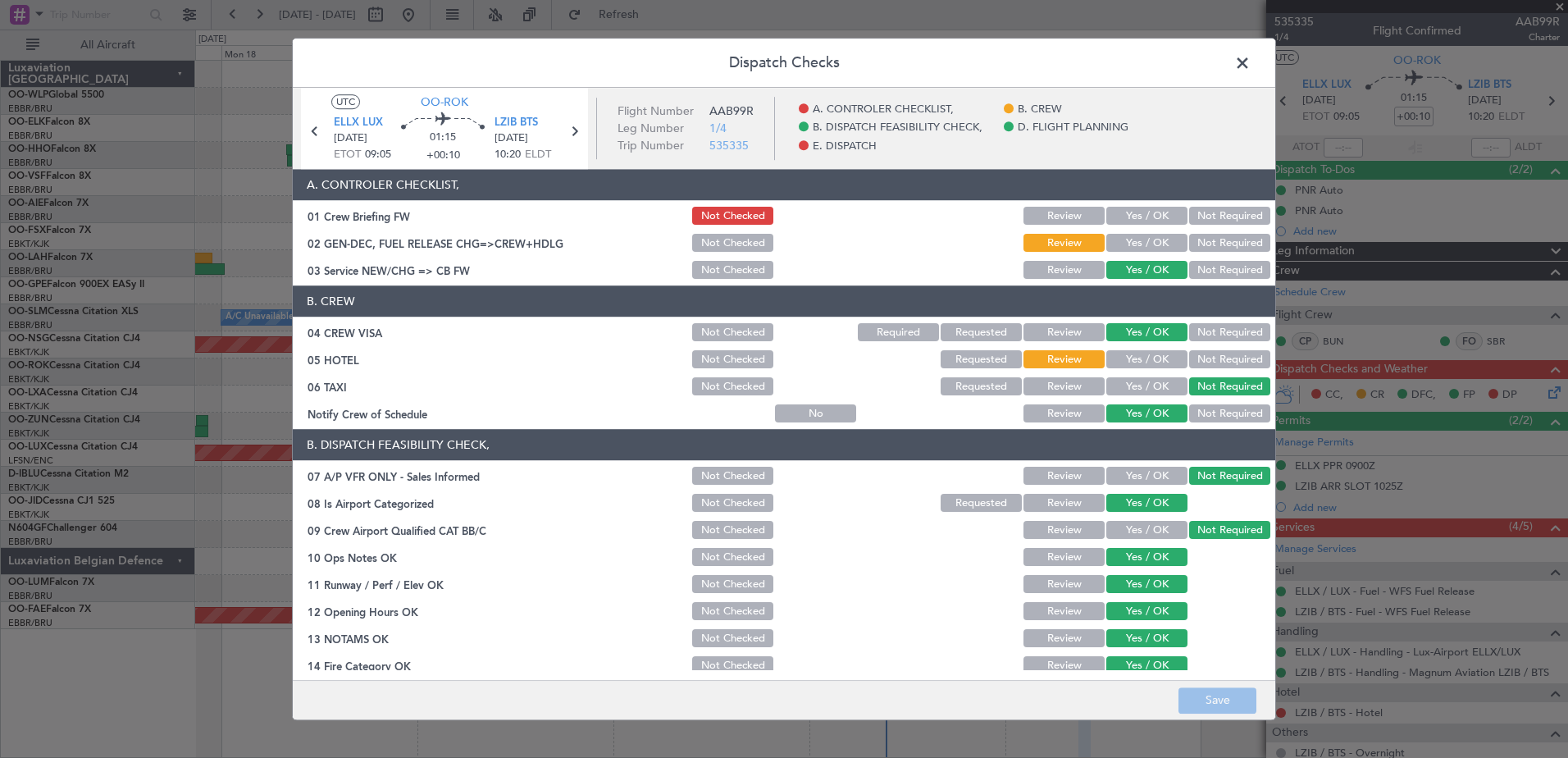
drag, startPoint x: 1115, startPoint y: 220, endPoint x: 1128, endPoint y: 234, distance: 19.1
click at [1116, 220] on button "Yes / OK" at bounding box center [1147, 216] width 81 height 18
click at [1128, 238] on button "Yes / OK" at bounding box center [1147, 243] width 81 height 18
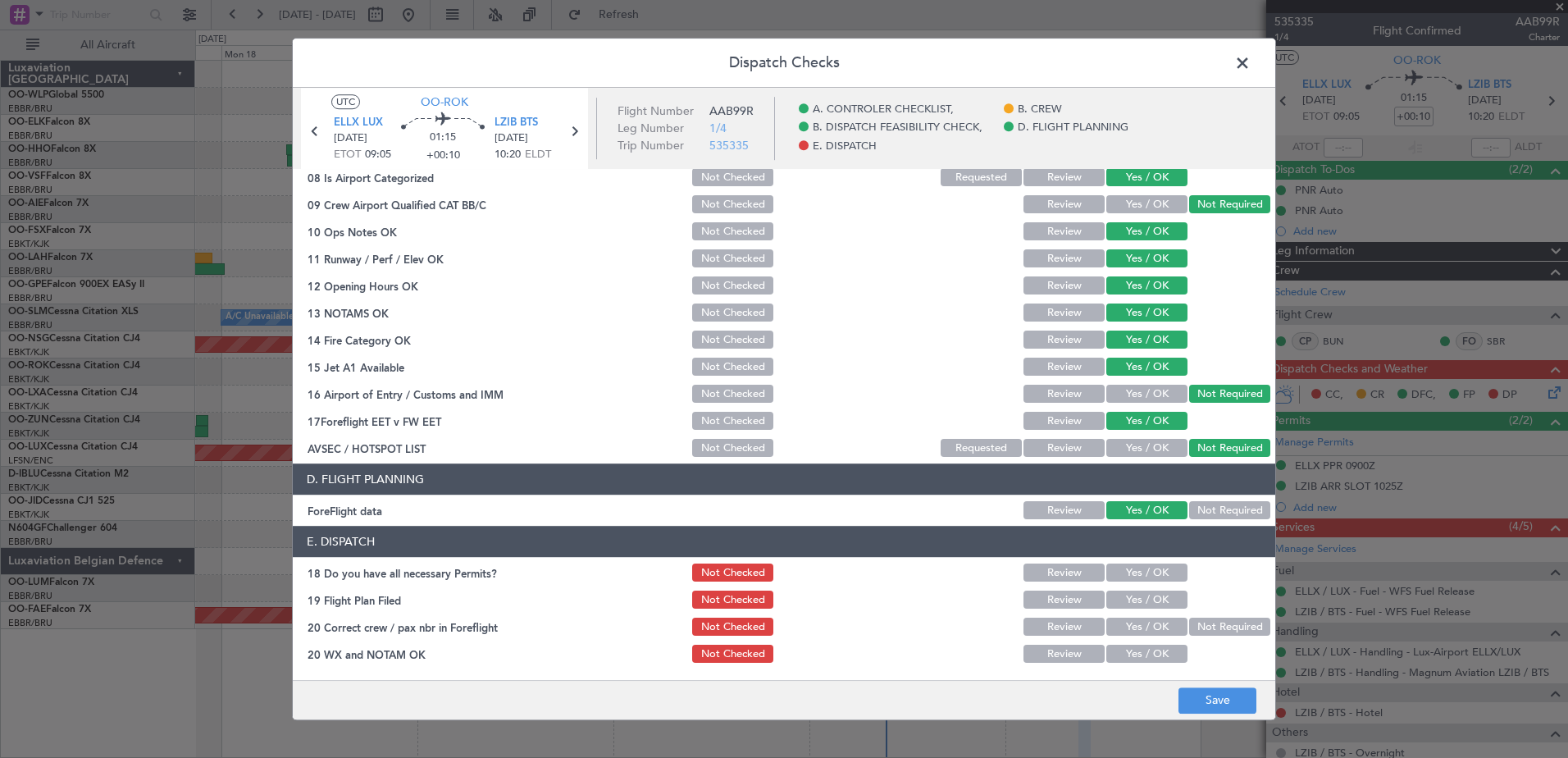
click at [1134, 563] on div "Yes / OK" at bounding box center [1145, 573] width 83 height 23
click at [1134, 585] on section "E. DISPATCH 18 Do you have all necessary Permits? Not Checked Review Yes / OK 1…" at bounding box center [783, 595] width 982 height 140
click at [1136, 564] on button "Yes / OK" at bounding box center [1147, 573] width 81 height 18
click at [1135, 602] on button "Yes / OK" at bounding box center [1147, 600] width 81 height 18
click at [1133, 633] on button "Yes / OK" at bounding box center [1147, 627] width 81 height 18
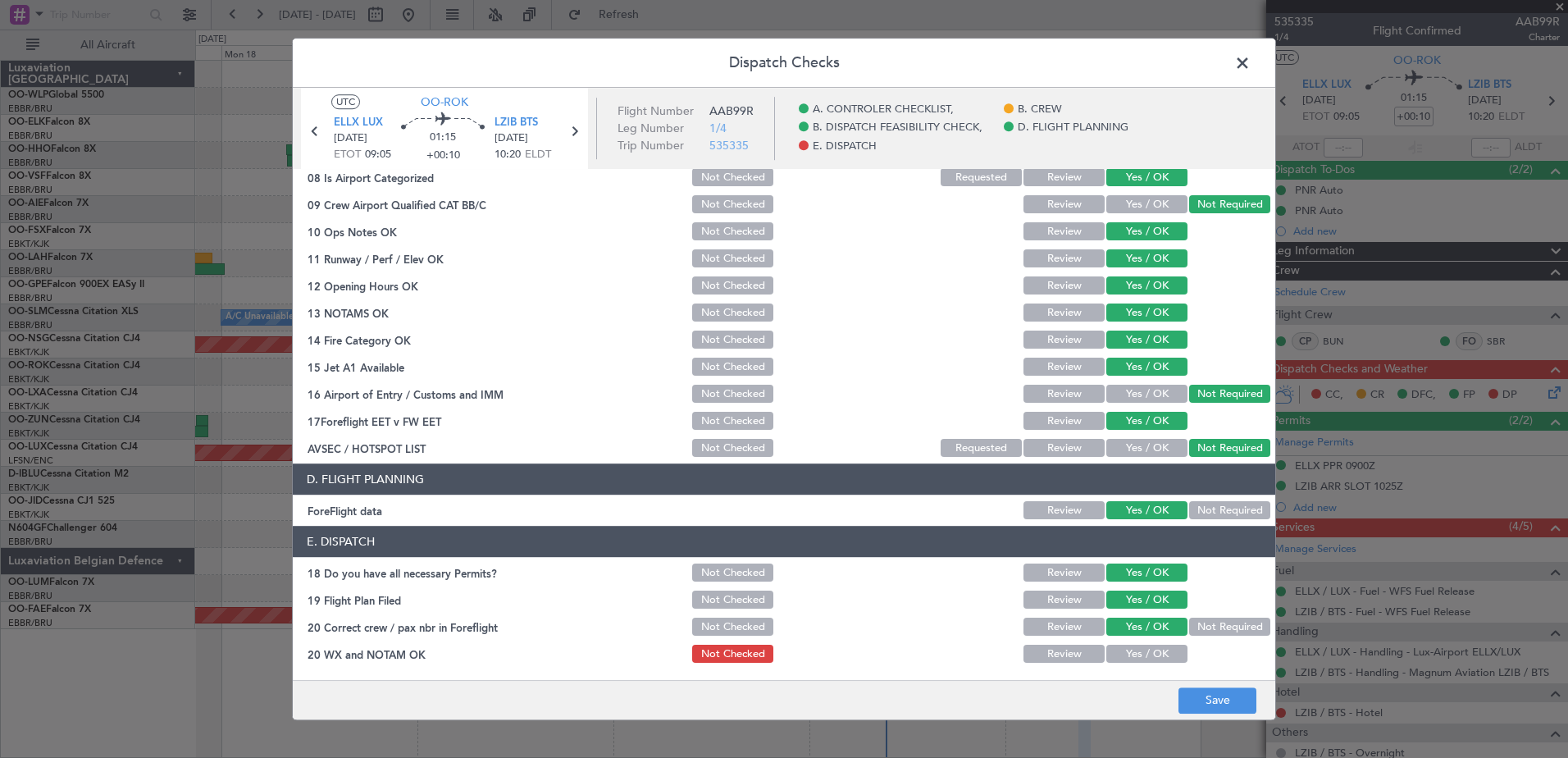
click at [1132, 651] on button "Yes / OK" at bounding box center [1147, 654] width 81 height 18
click at [1188, 690] on button "Save" at bounding box center [1218, 700] width 78 height 27
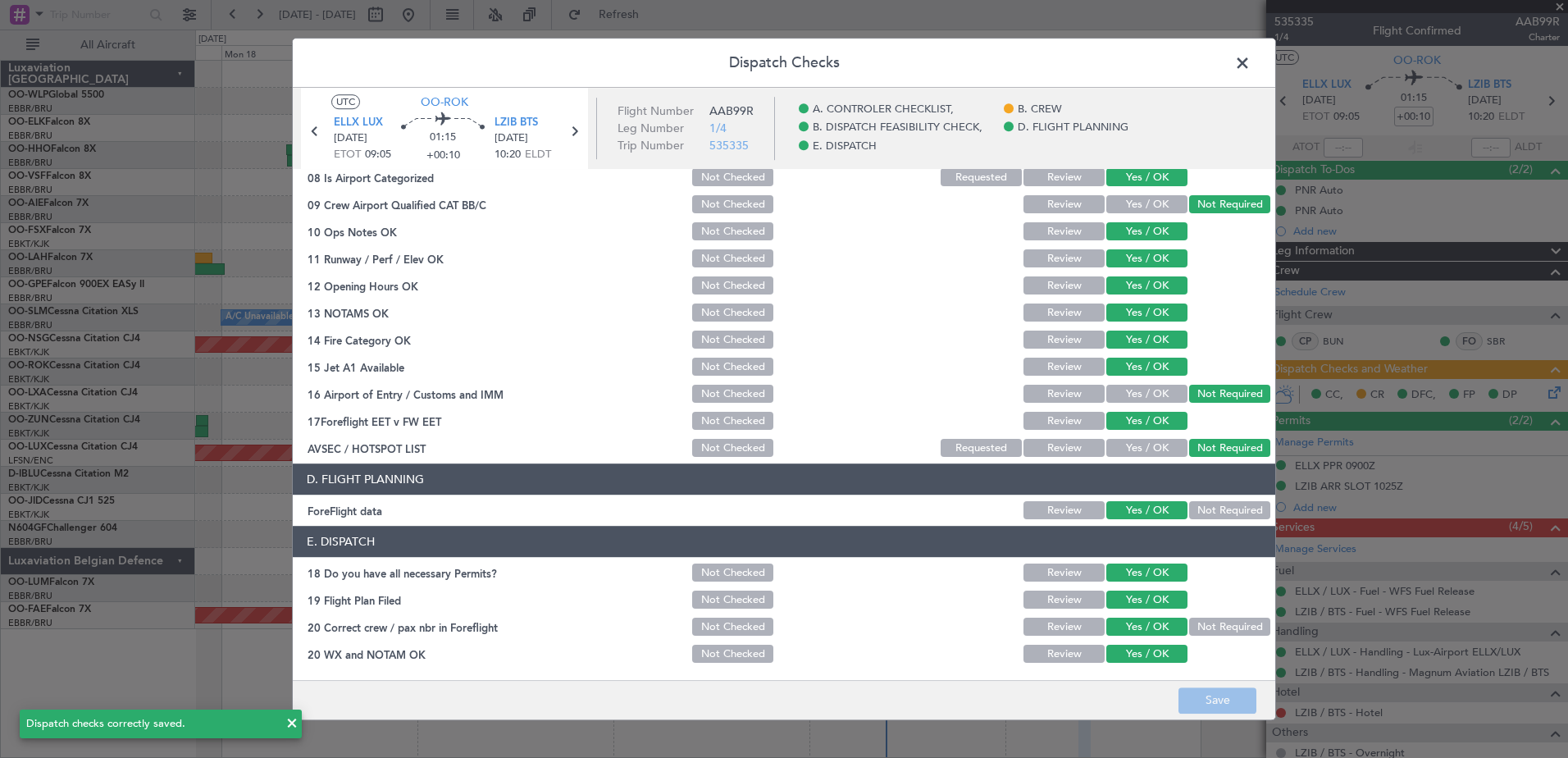
click at [1251, 68] on span at bounding box center [1251, 67] width 0 height 33
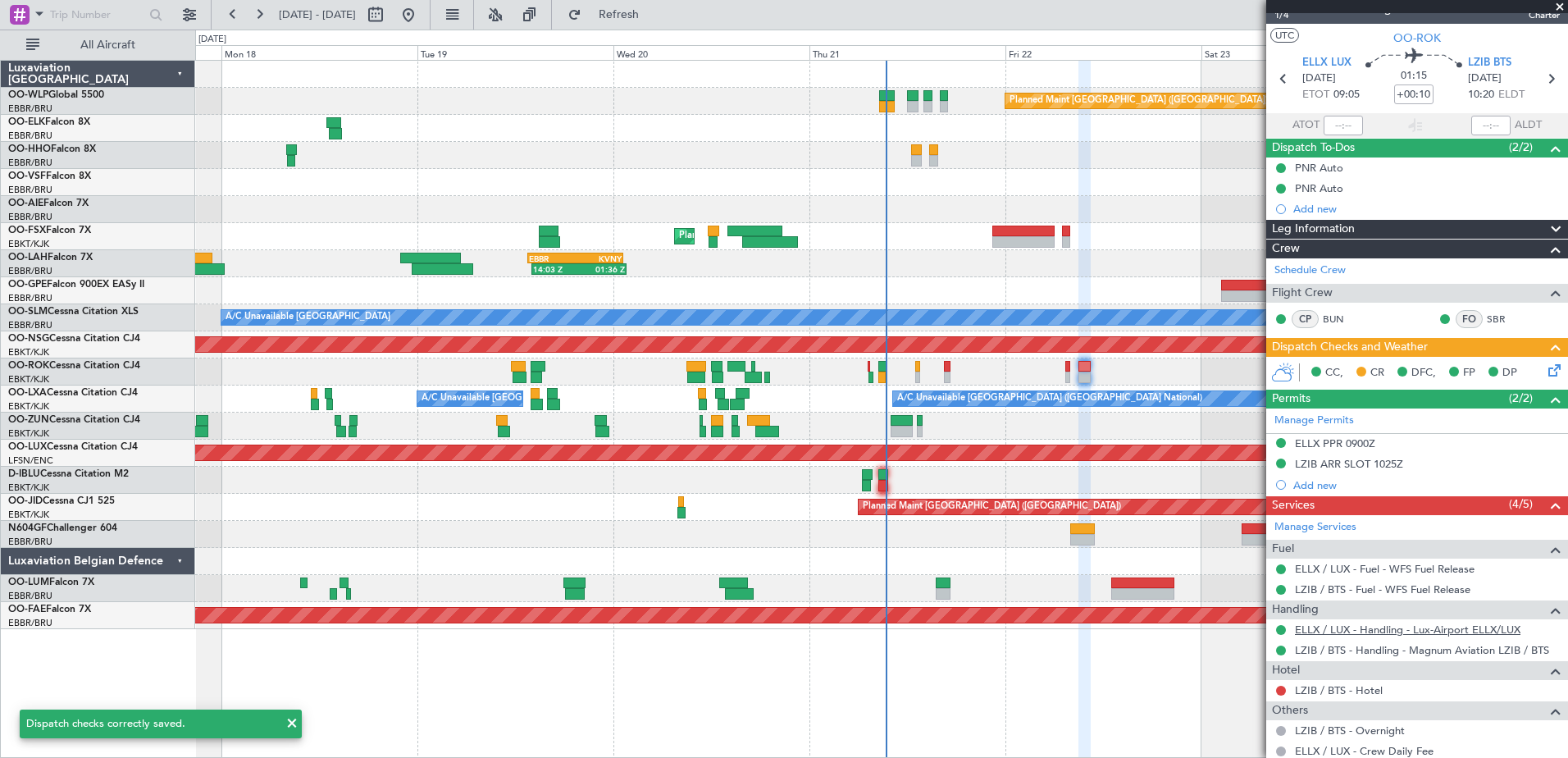
scroll to position [82, 0]
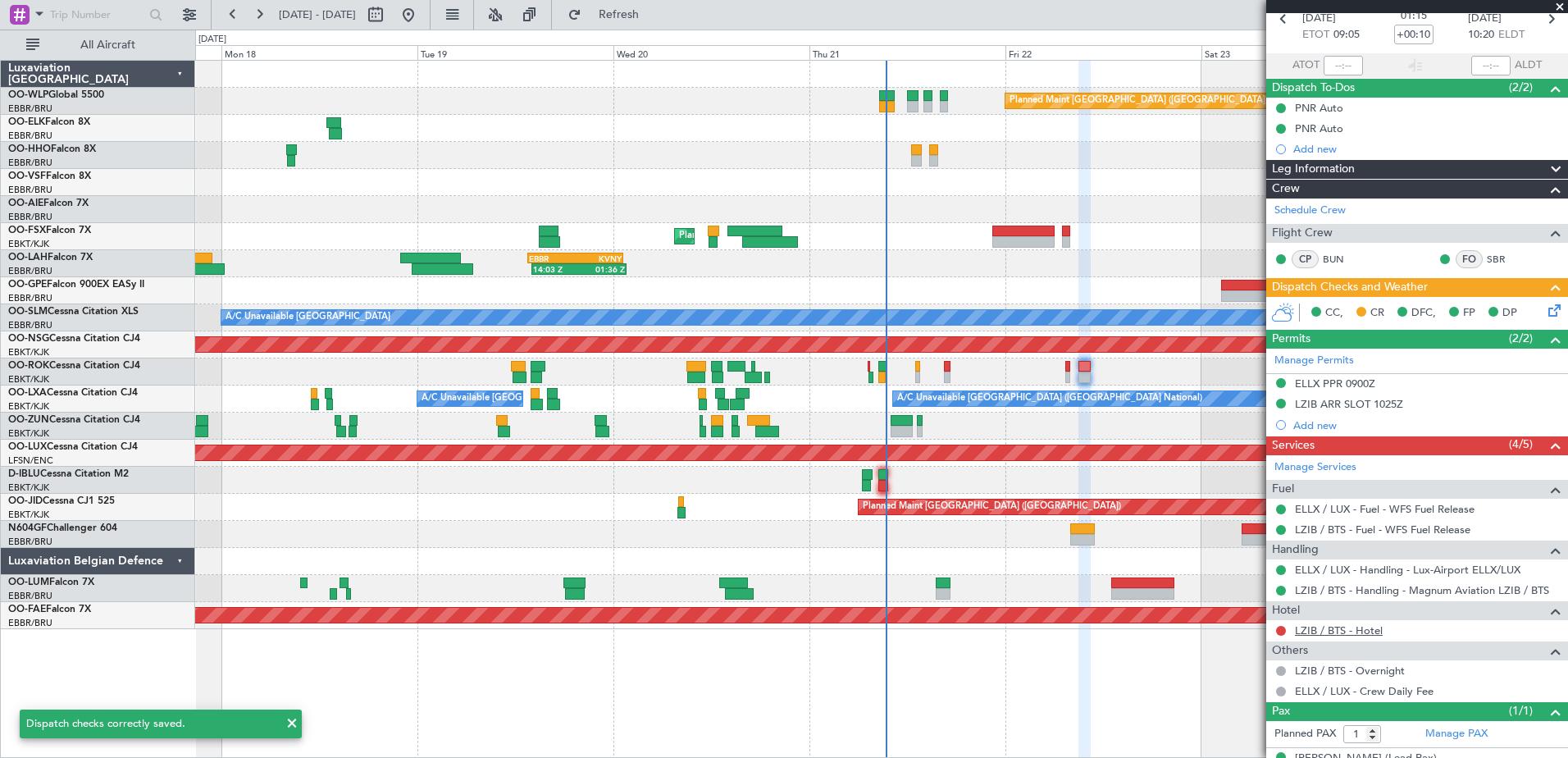
click at [1359, 625] on link "LZIB / BTS - Hotel" at bounding box center [1339, 630] width 88 height 14
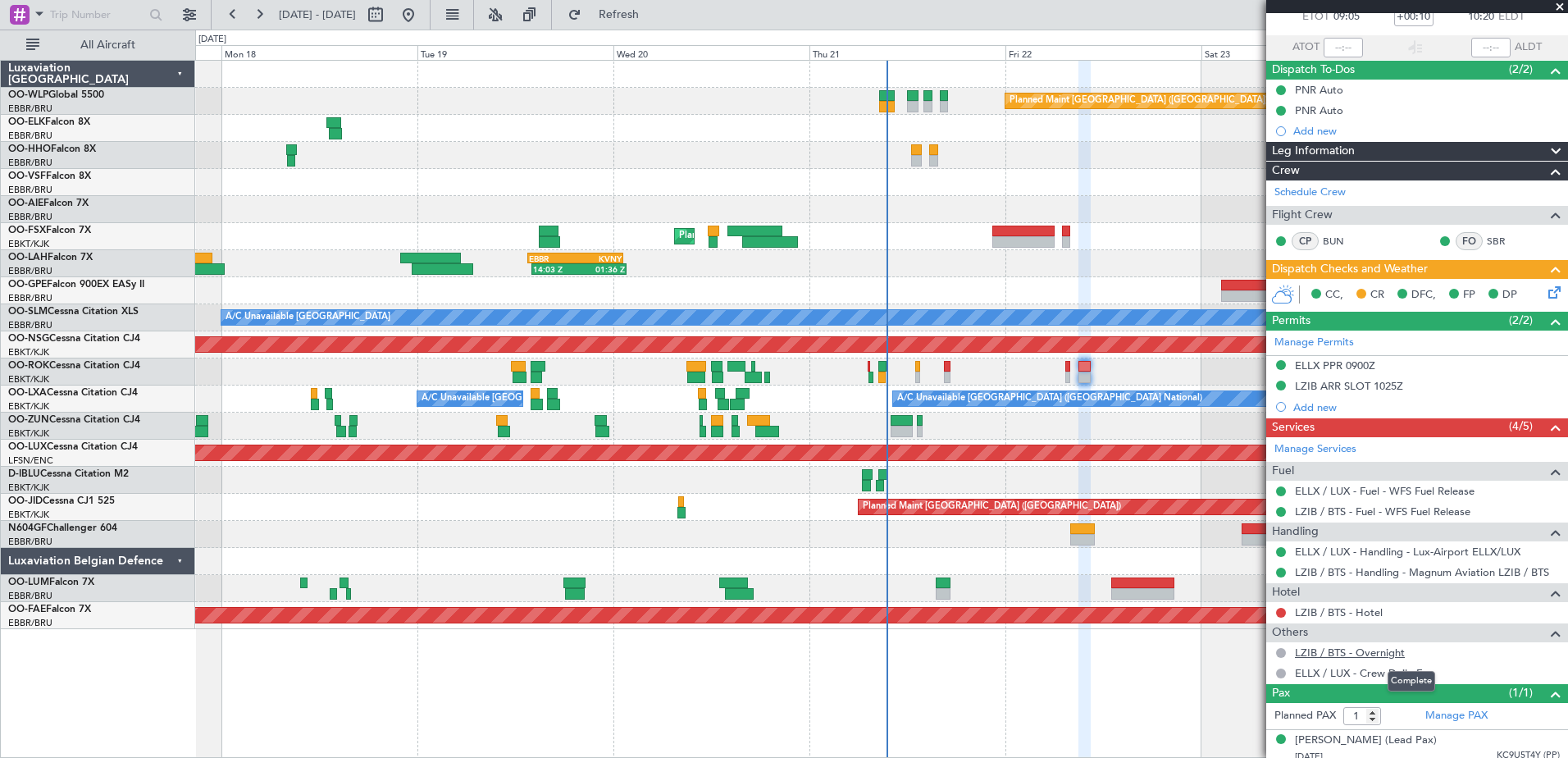
scroll to position [108, 0]
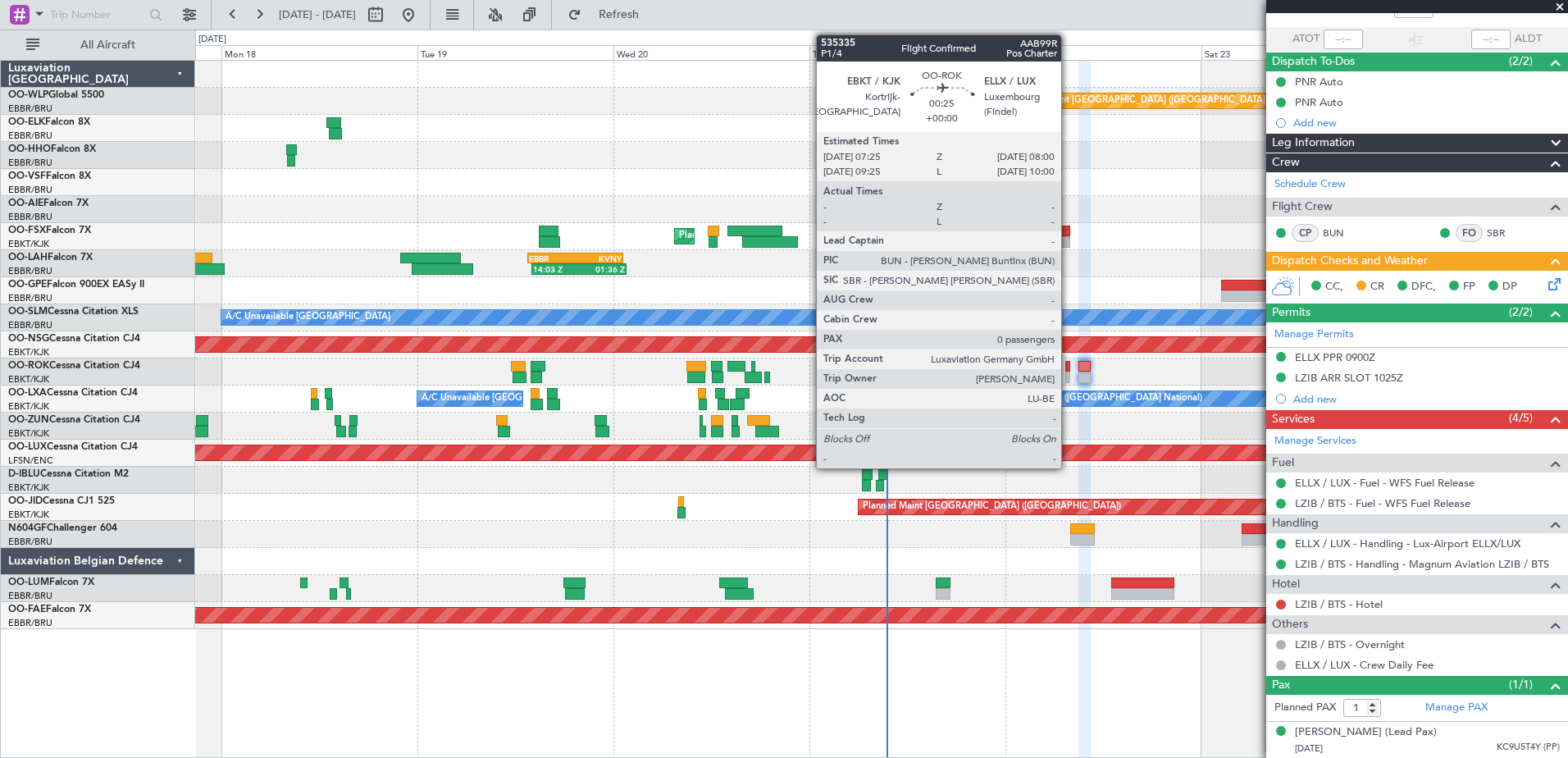
click at [1068, 376] on div at bounding box center [1068, 377] width 5 height 12
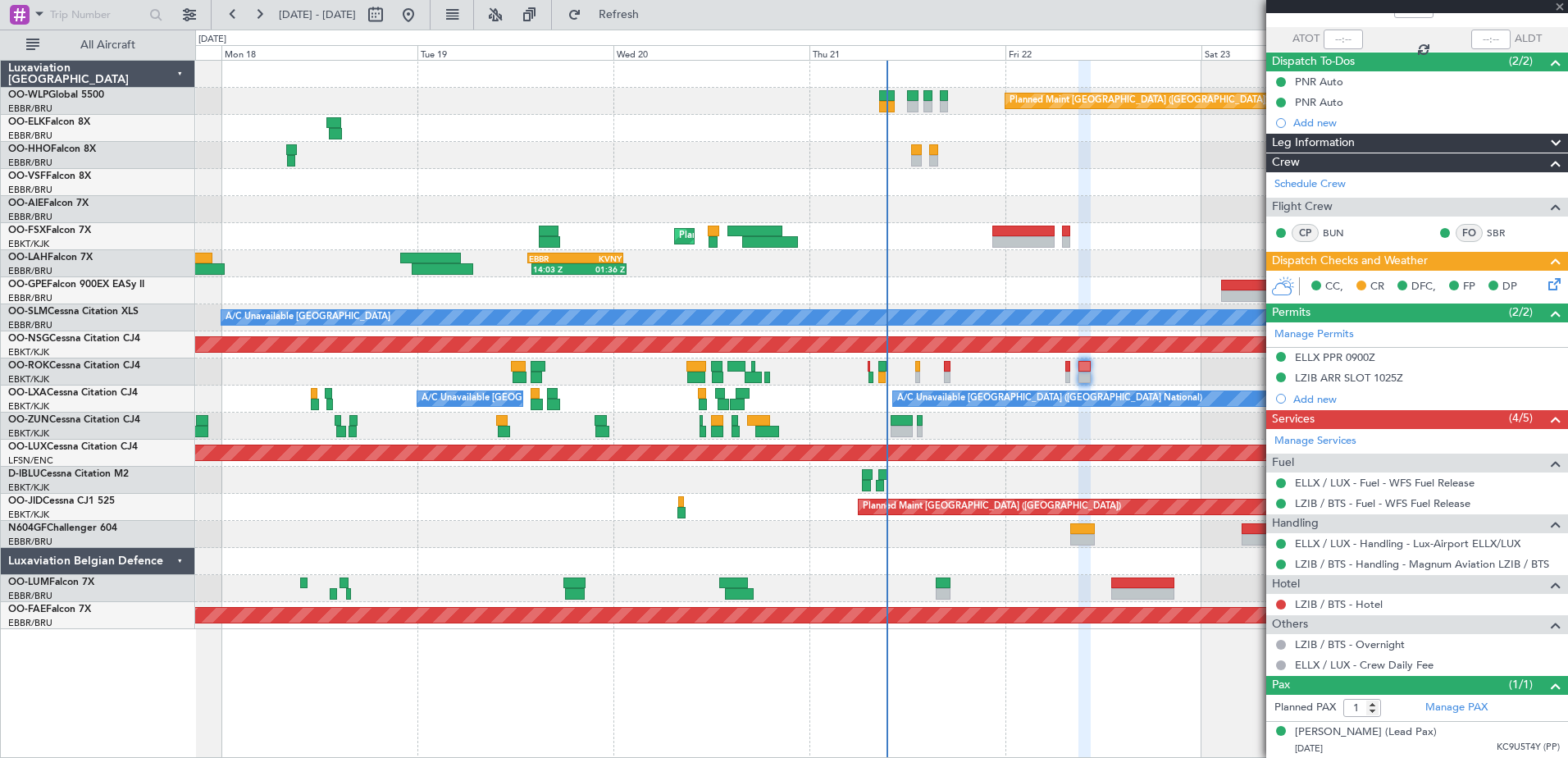
type input "0"
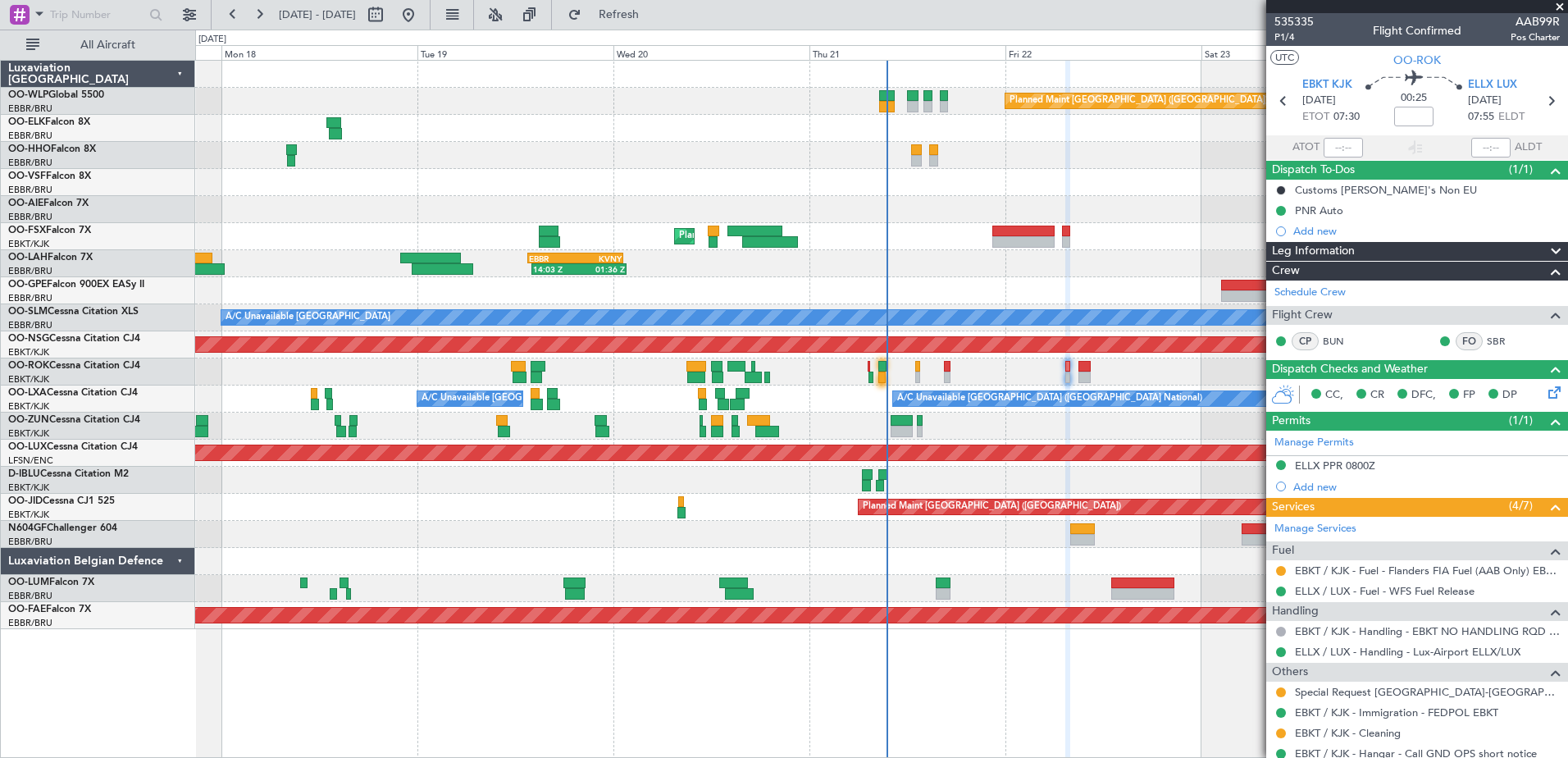
scroll to position [52, 0]
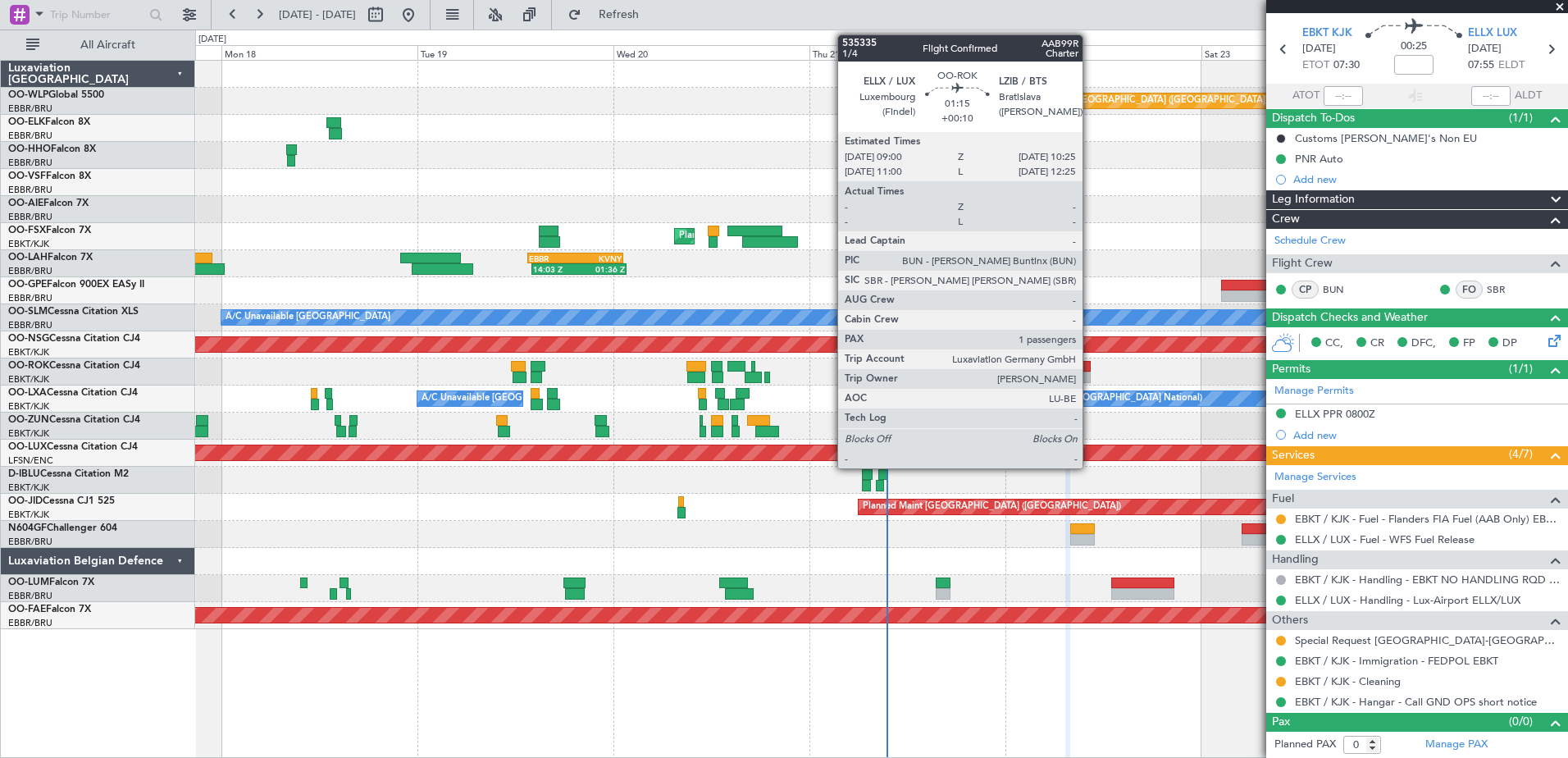
click at [1090, 371] on div at bounding box center [1084, 366] width 12 height 12
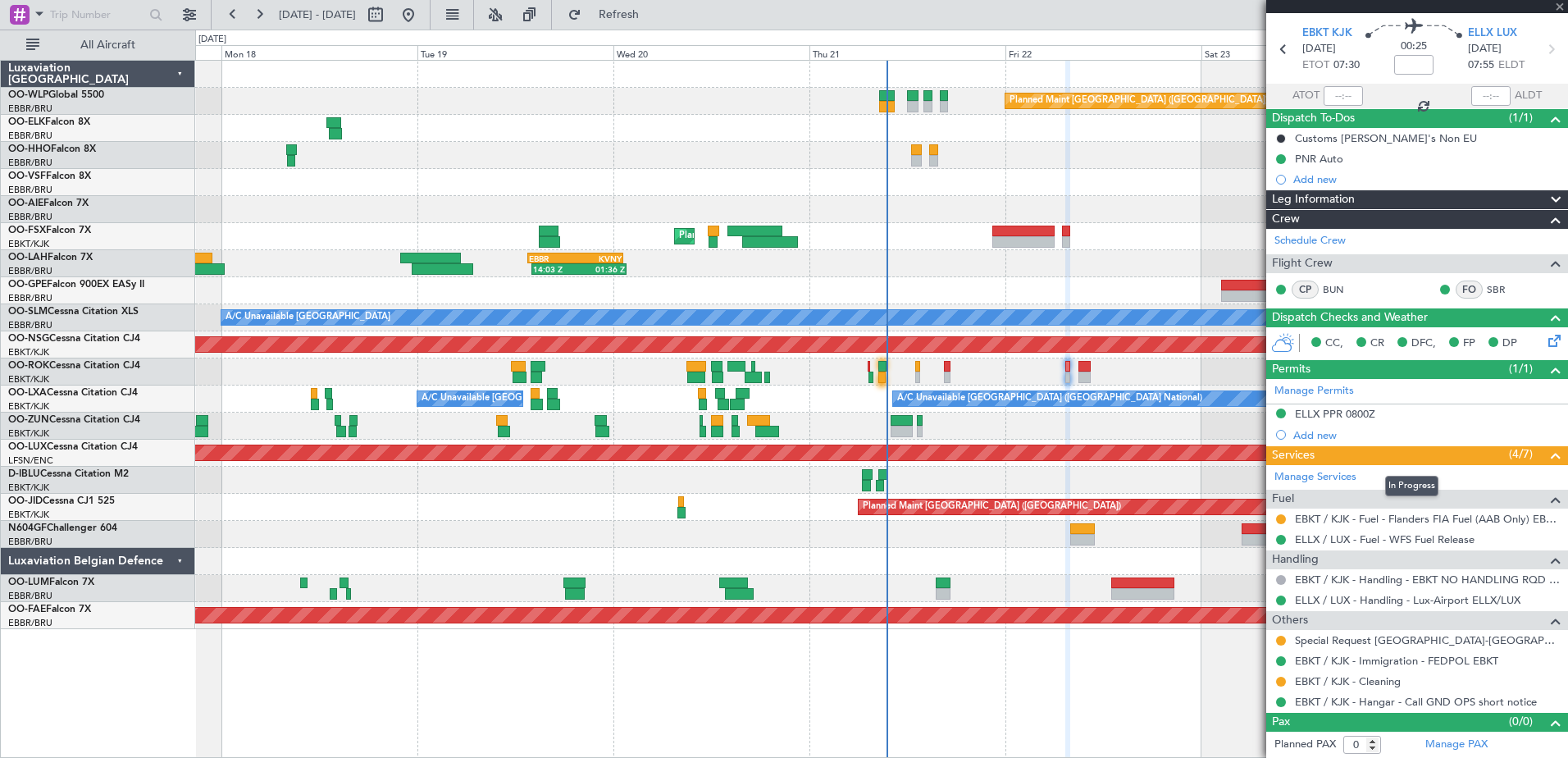
type input "+00:10"
type input "1"
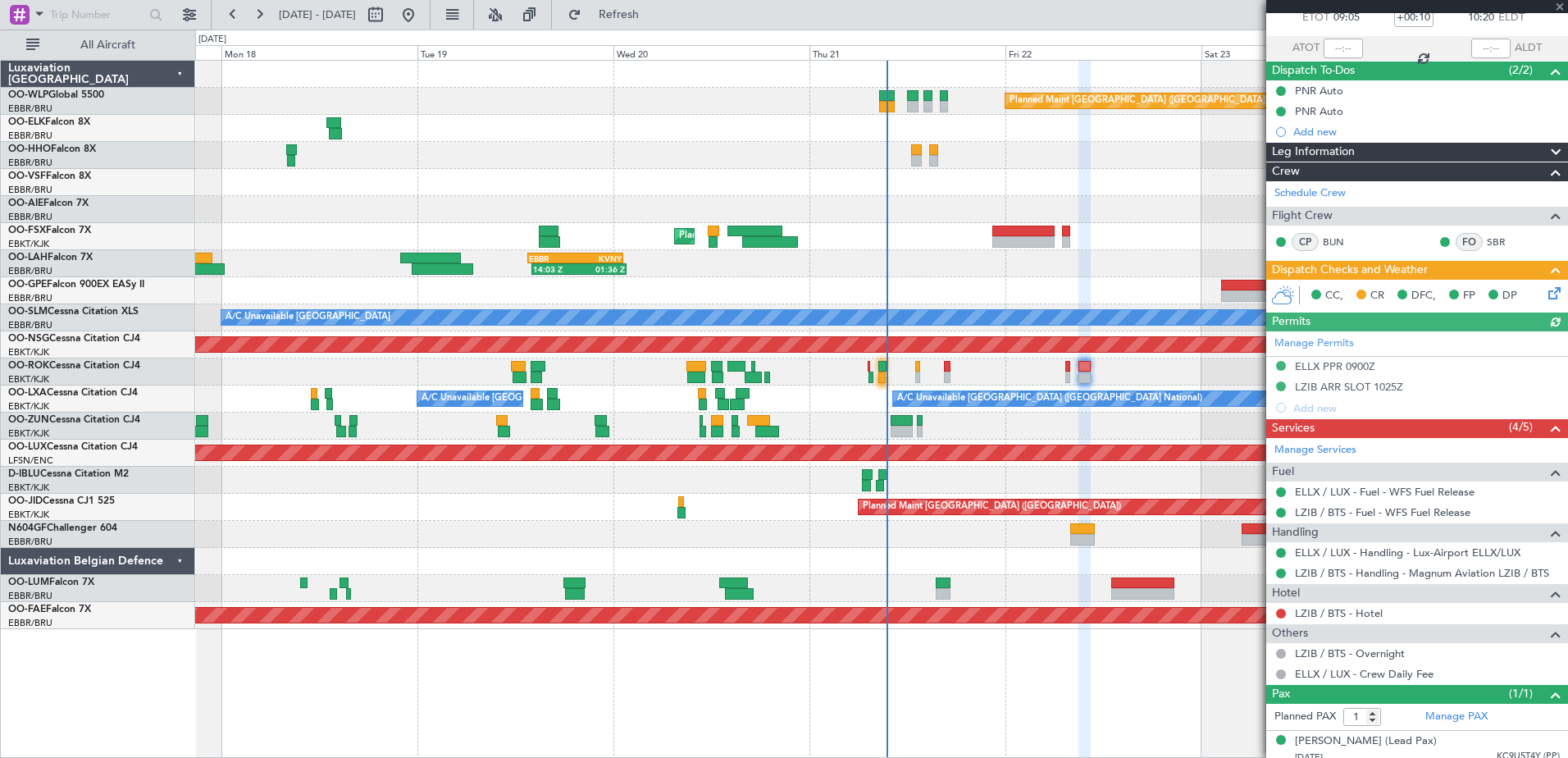
scroll to position [108, 0]
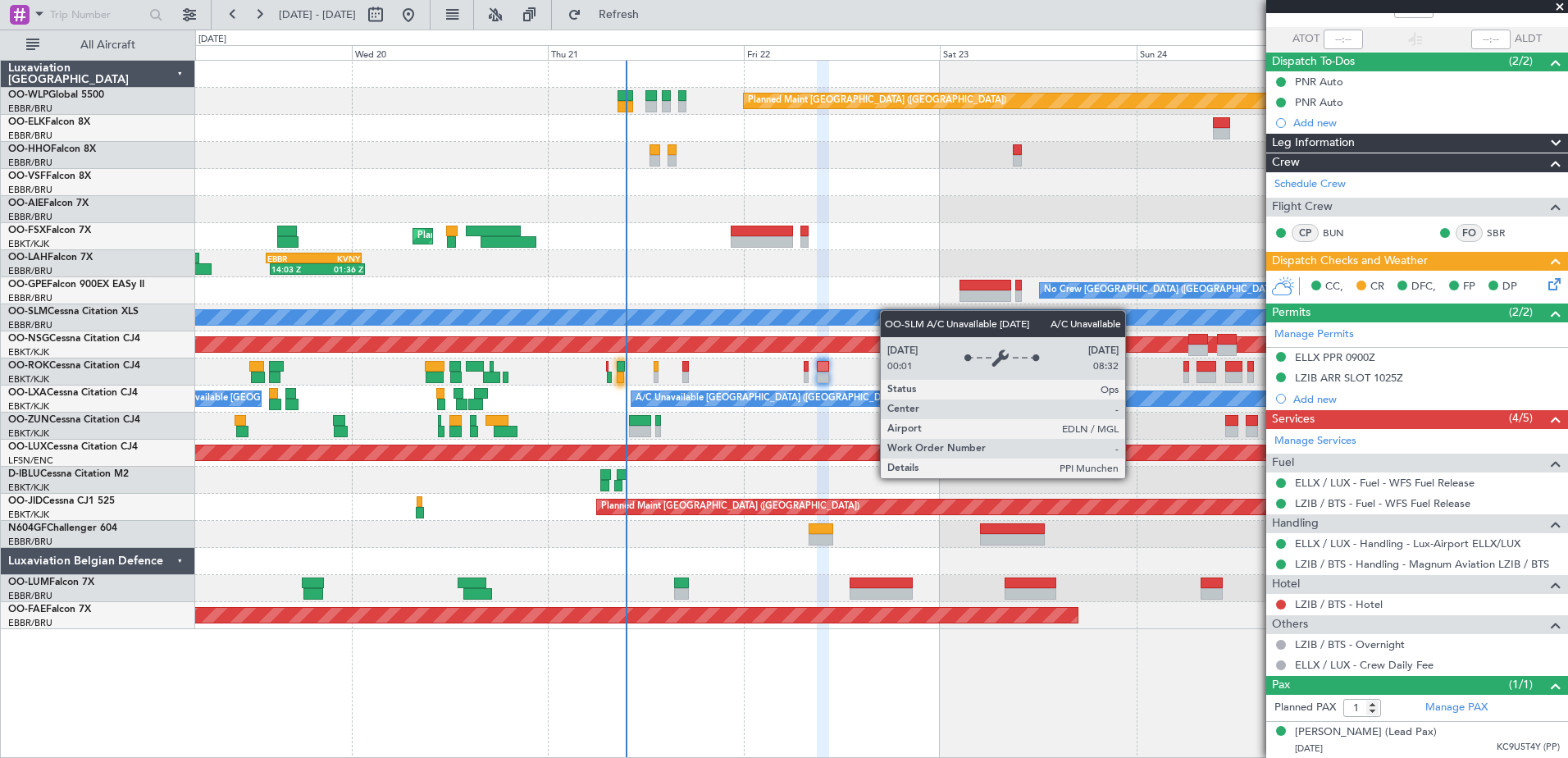
click at [875, 317] on div "Planned Maint [GEOGRAPHIC_DATA] ([GEOGRAPHIC_DATA]) AOG Maint Geneva ([GEOGRAPH…" at bounding box center [882, 344] width 1372 height 568
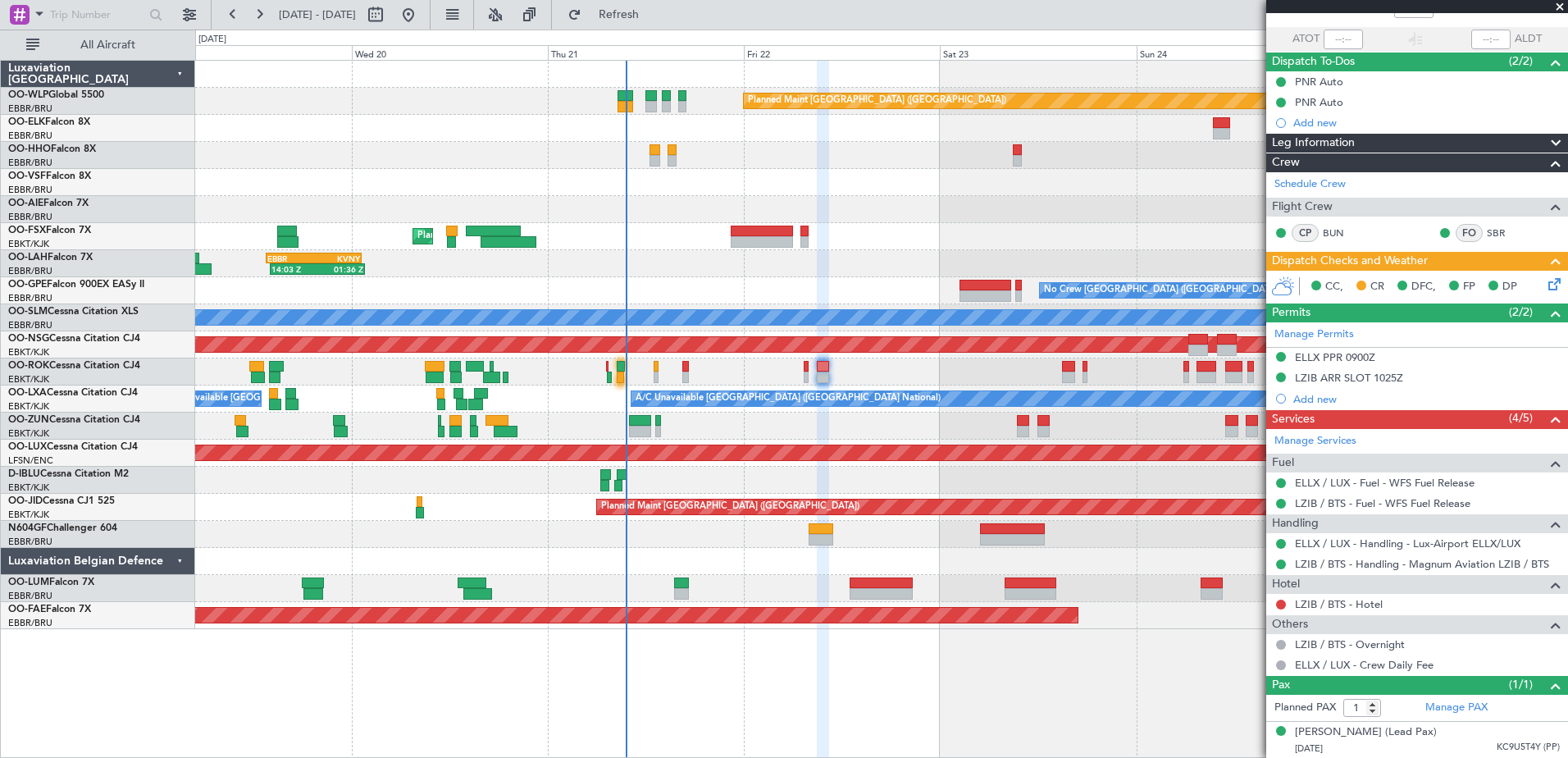
click at [803, 373] on div at bounding box center [882, 371] width 1372 height 27
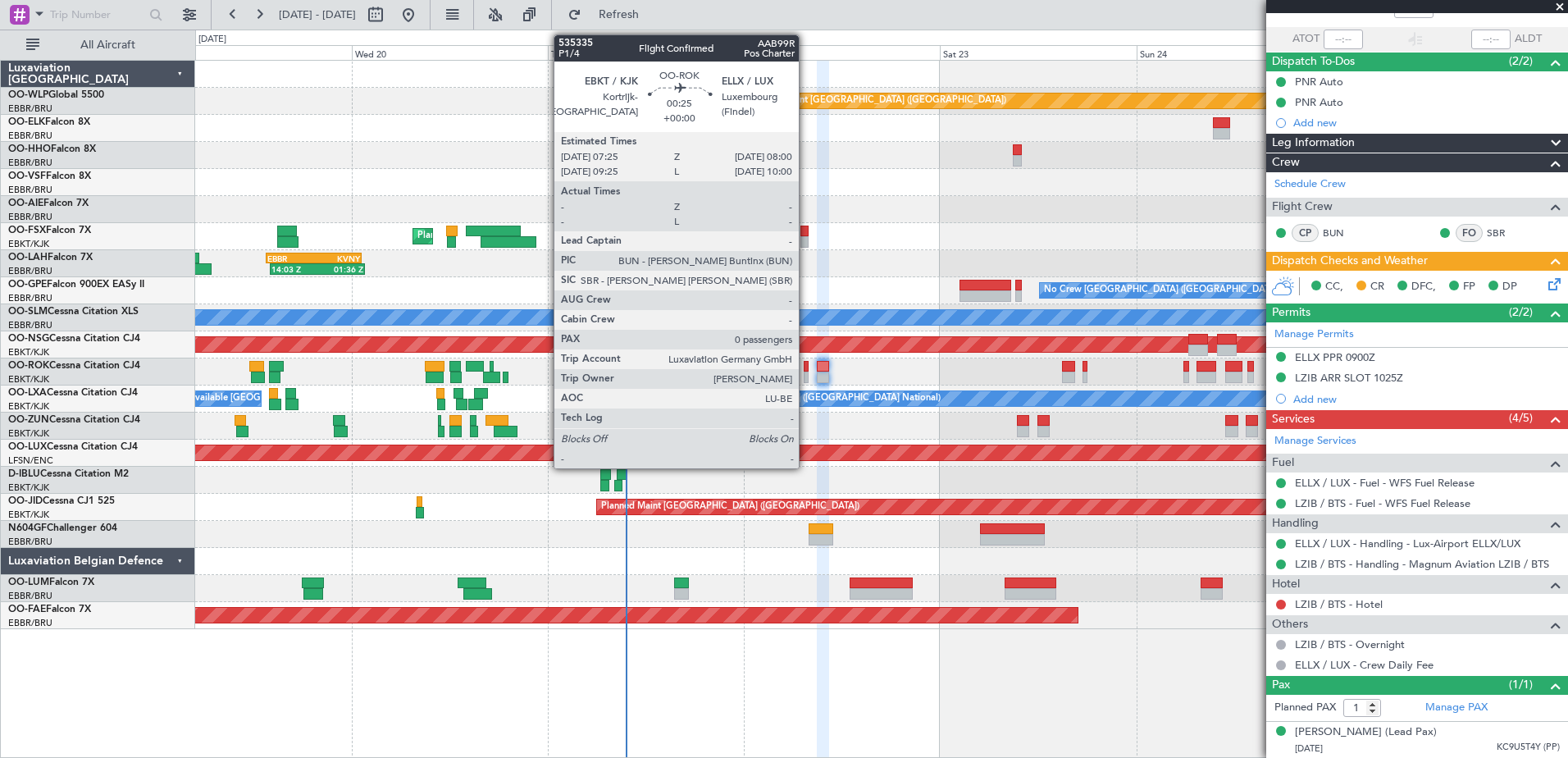
click at [807, 375] on div at bounding box center [806, 377] width 5 height 12
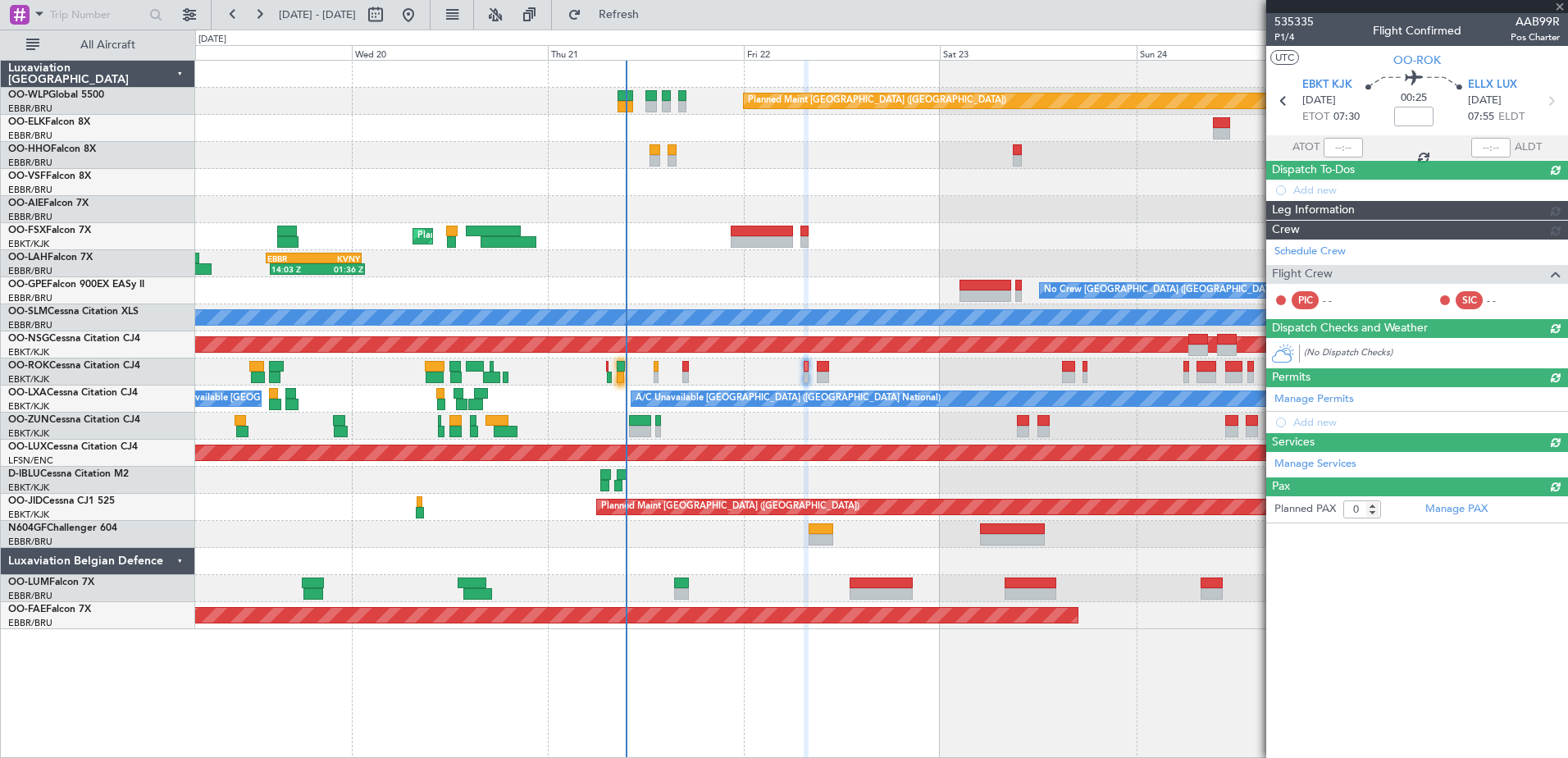
scroll to position [0, 0]
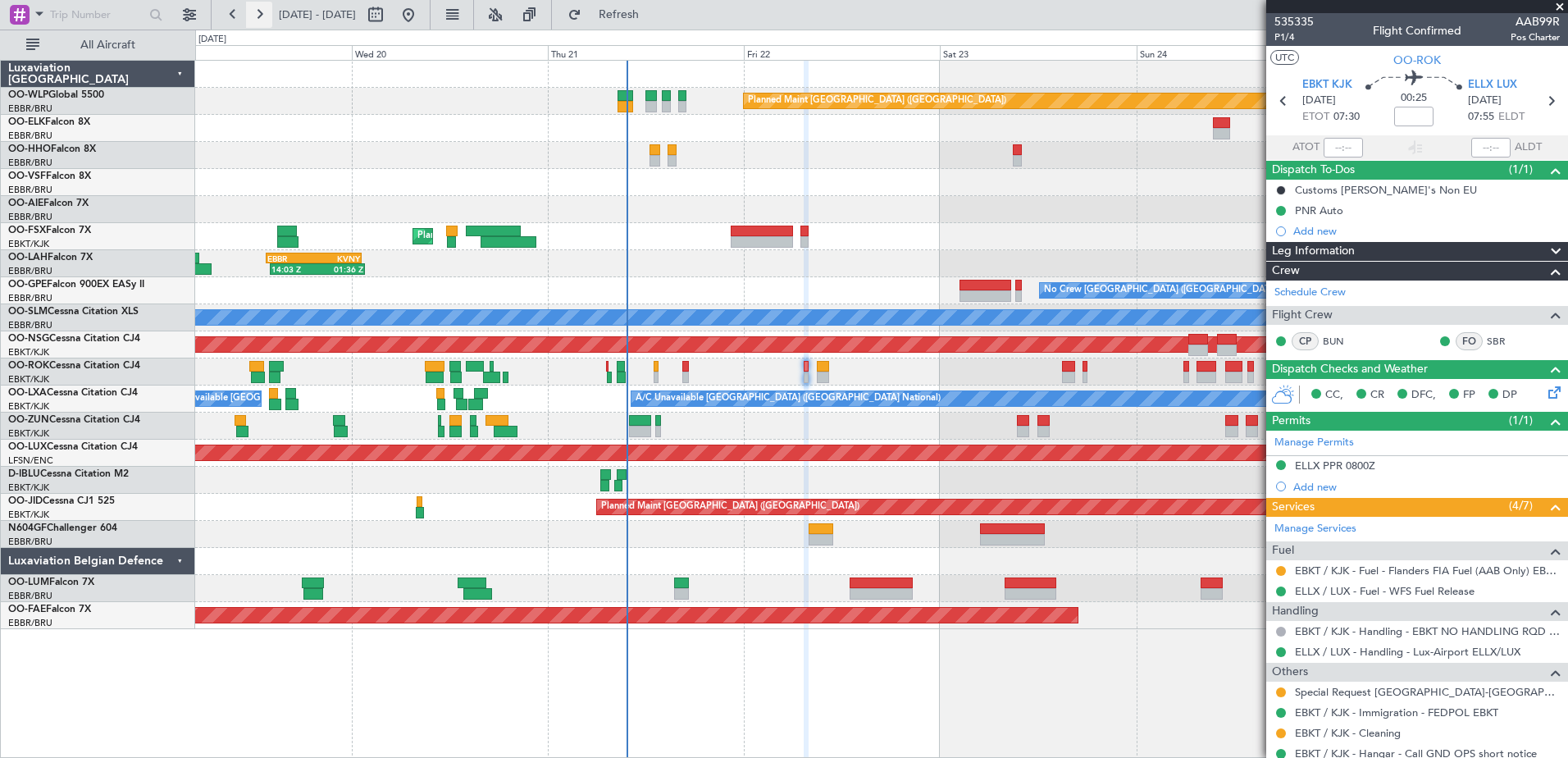
click at [264, 13] on button at bounding box center [260, 15] width 27 height 27
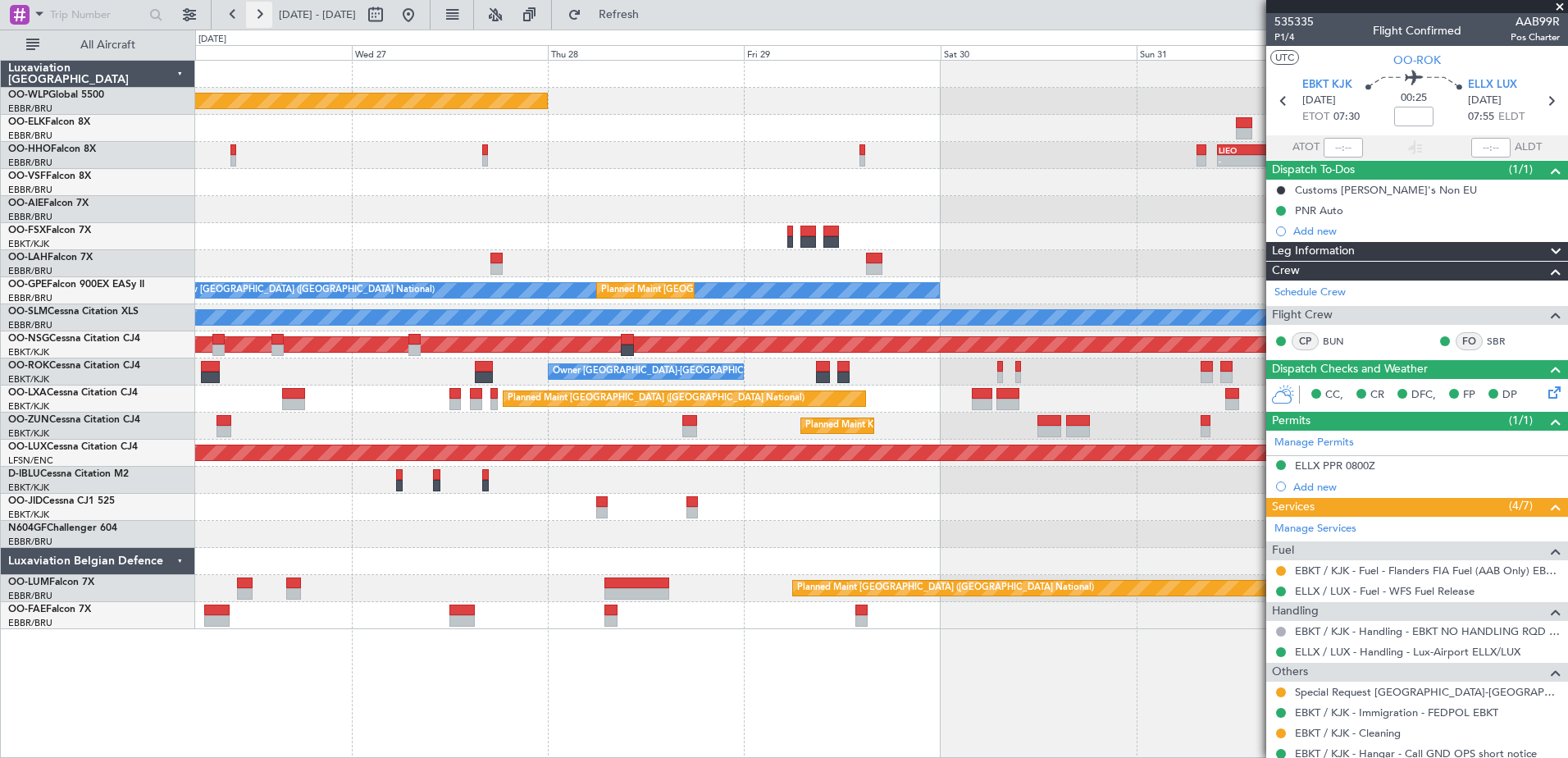
click at [267, 15] on button at bounding box center [260, 15] width 27 height 27
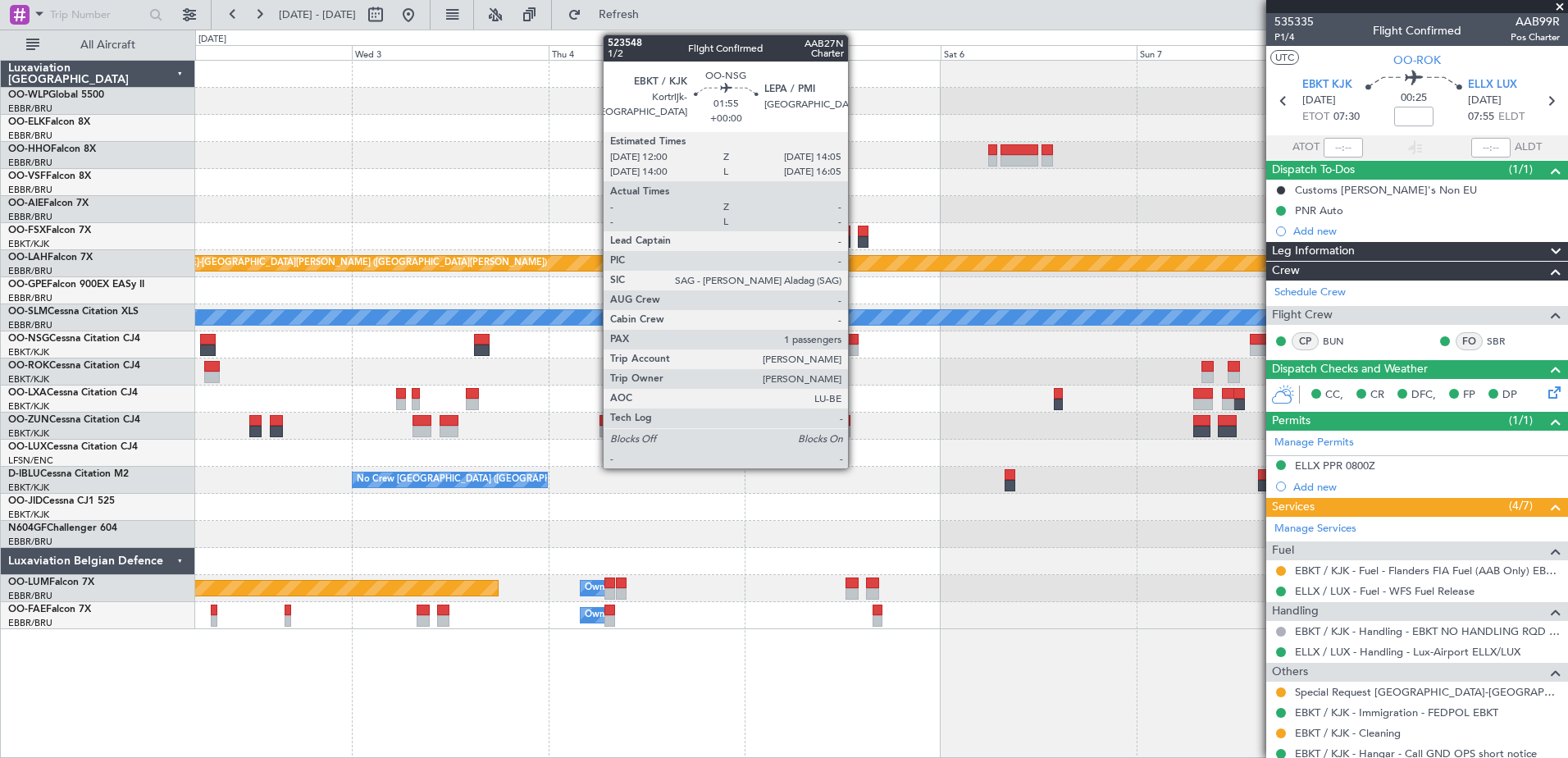
click at [855, 339] on div at bounding box center [850, 339] width 17 height 12
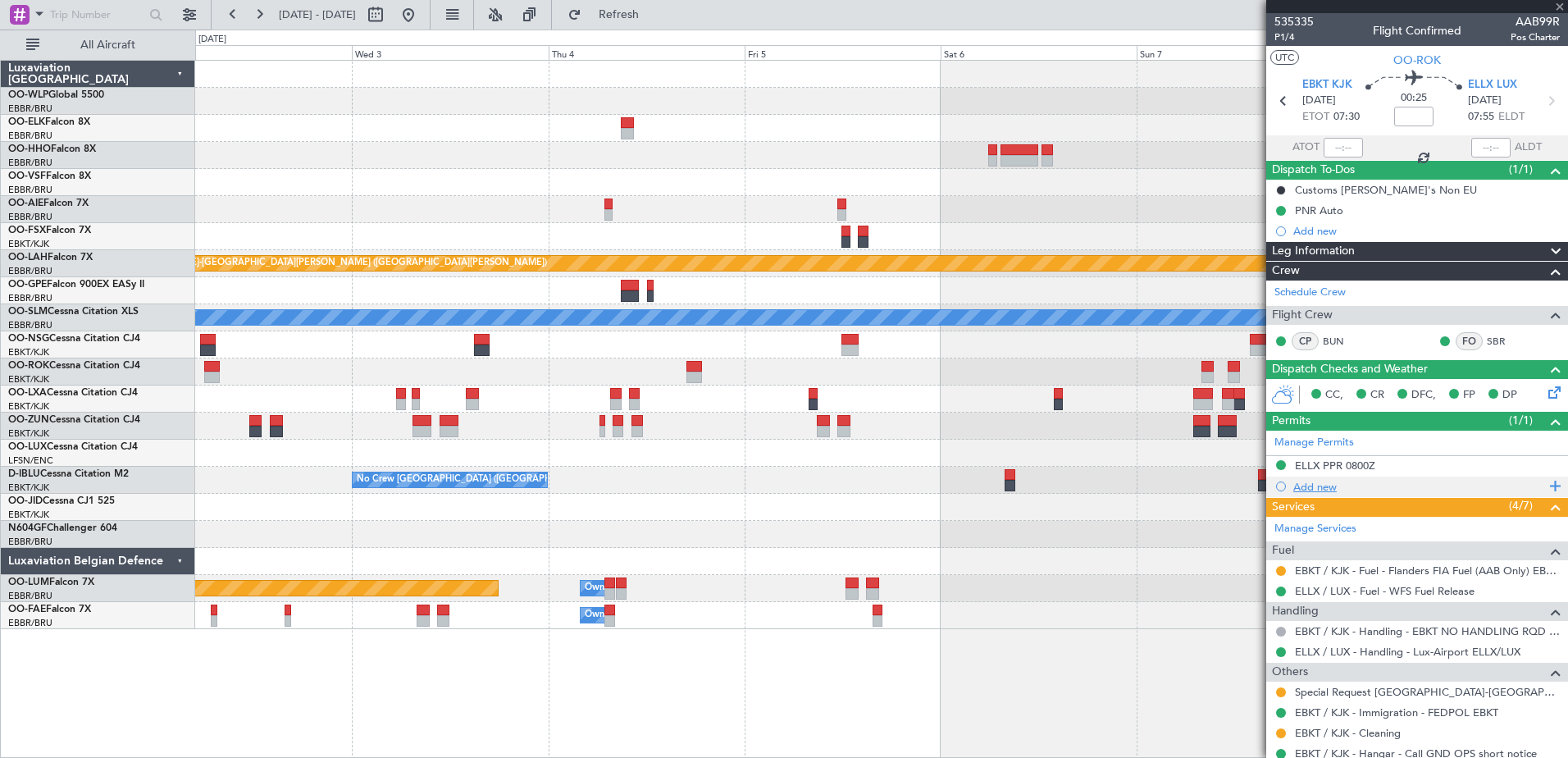
type input "1"
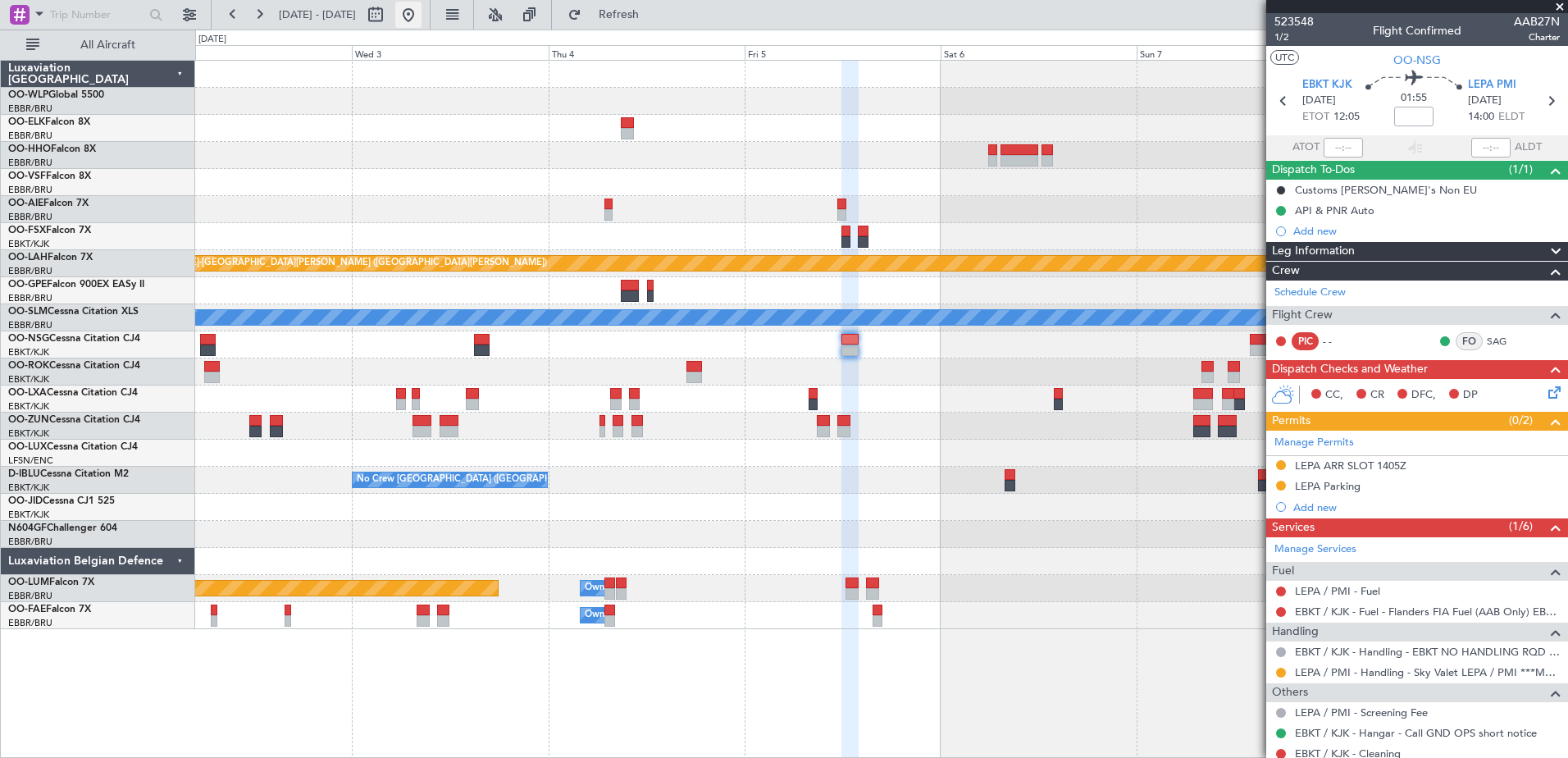
click at [421, 26] on button at bounding box center [409, 15] width 27 height 27
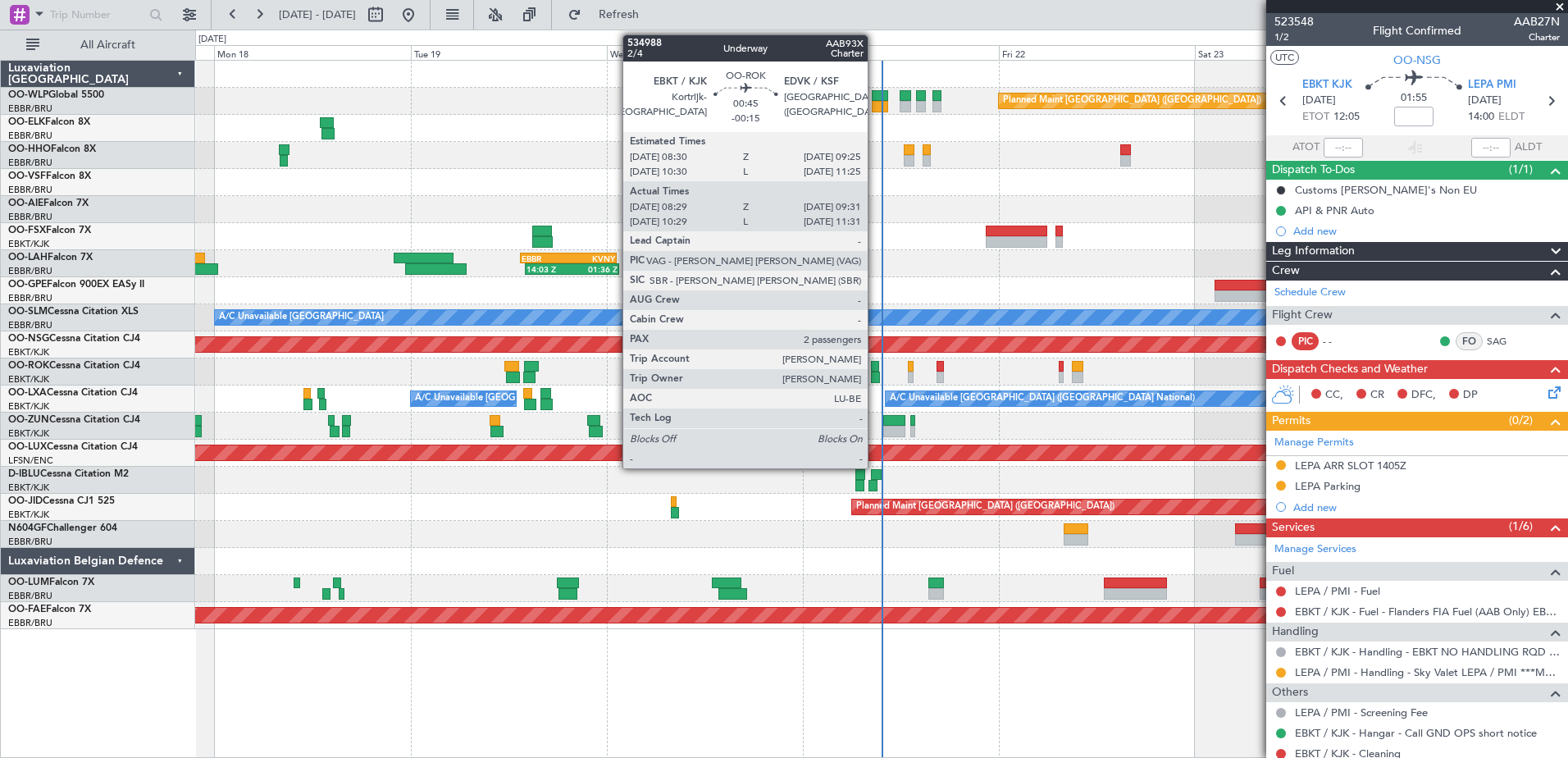
click at [875, 374] on div at bounding box center [876, 377] width 9 height 12
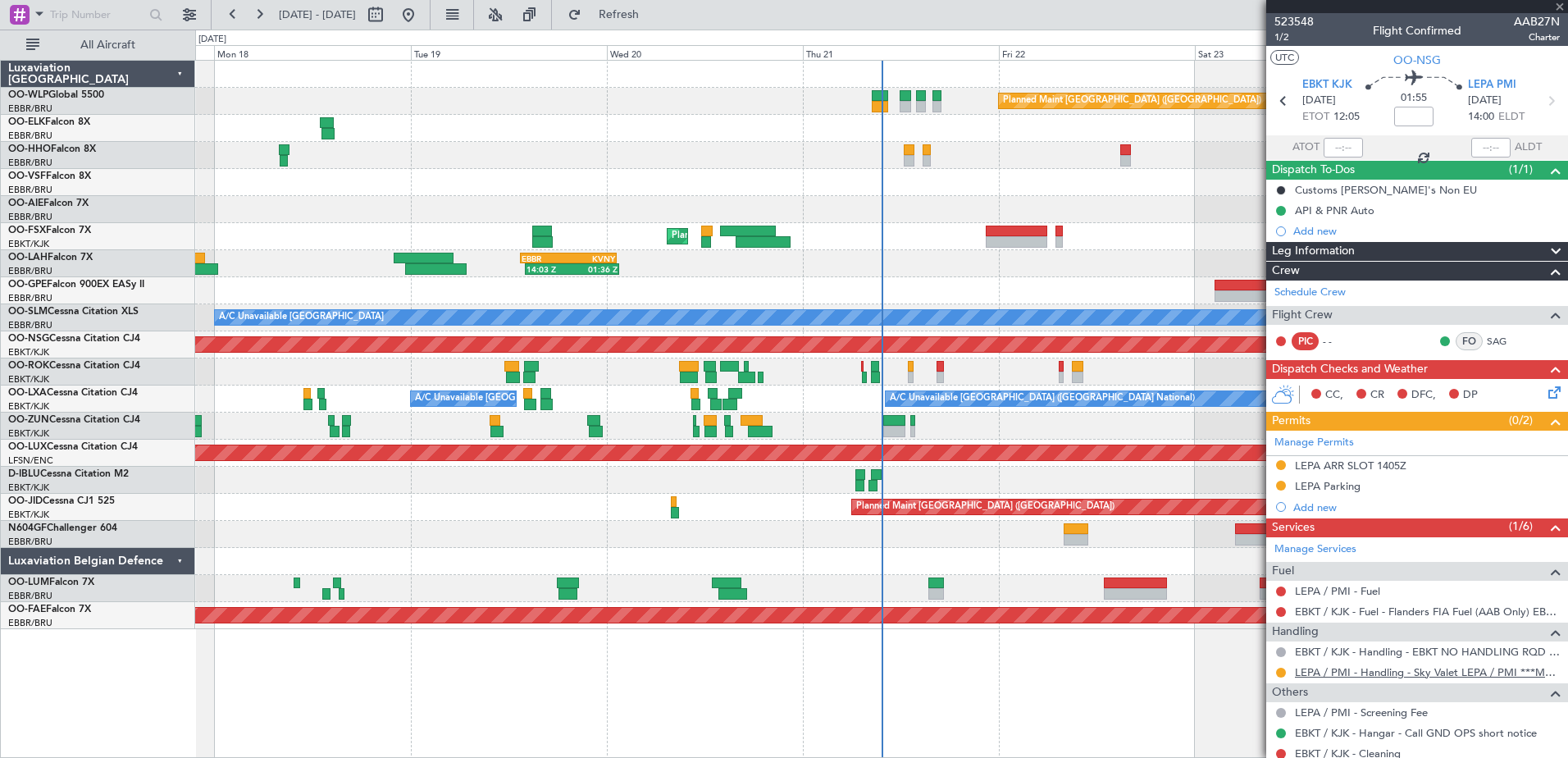
type input "-00:15"
type input "08:34"
type input "09:26"
type input "2"
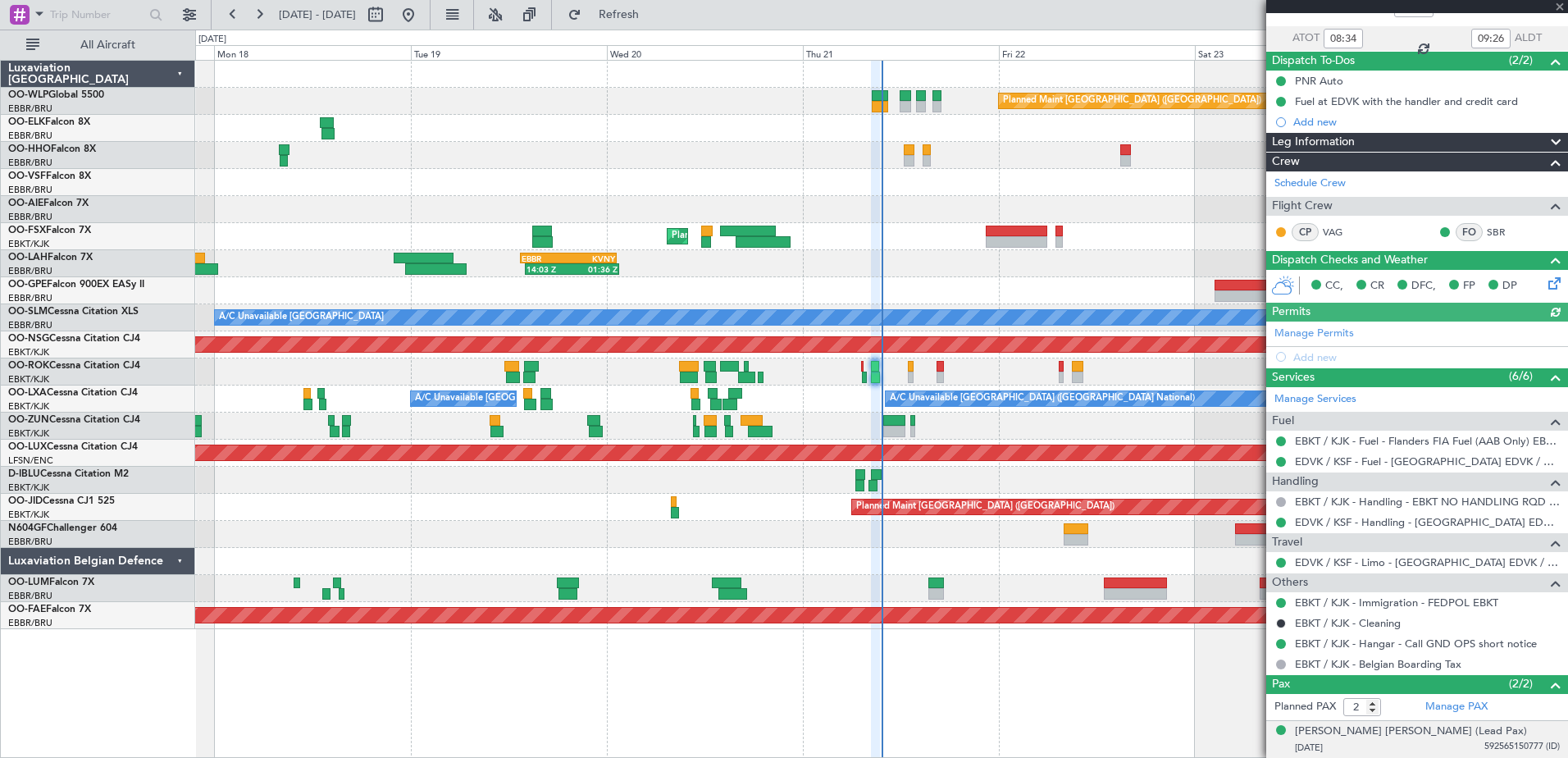
scroll to position [111, 0]
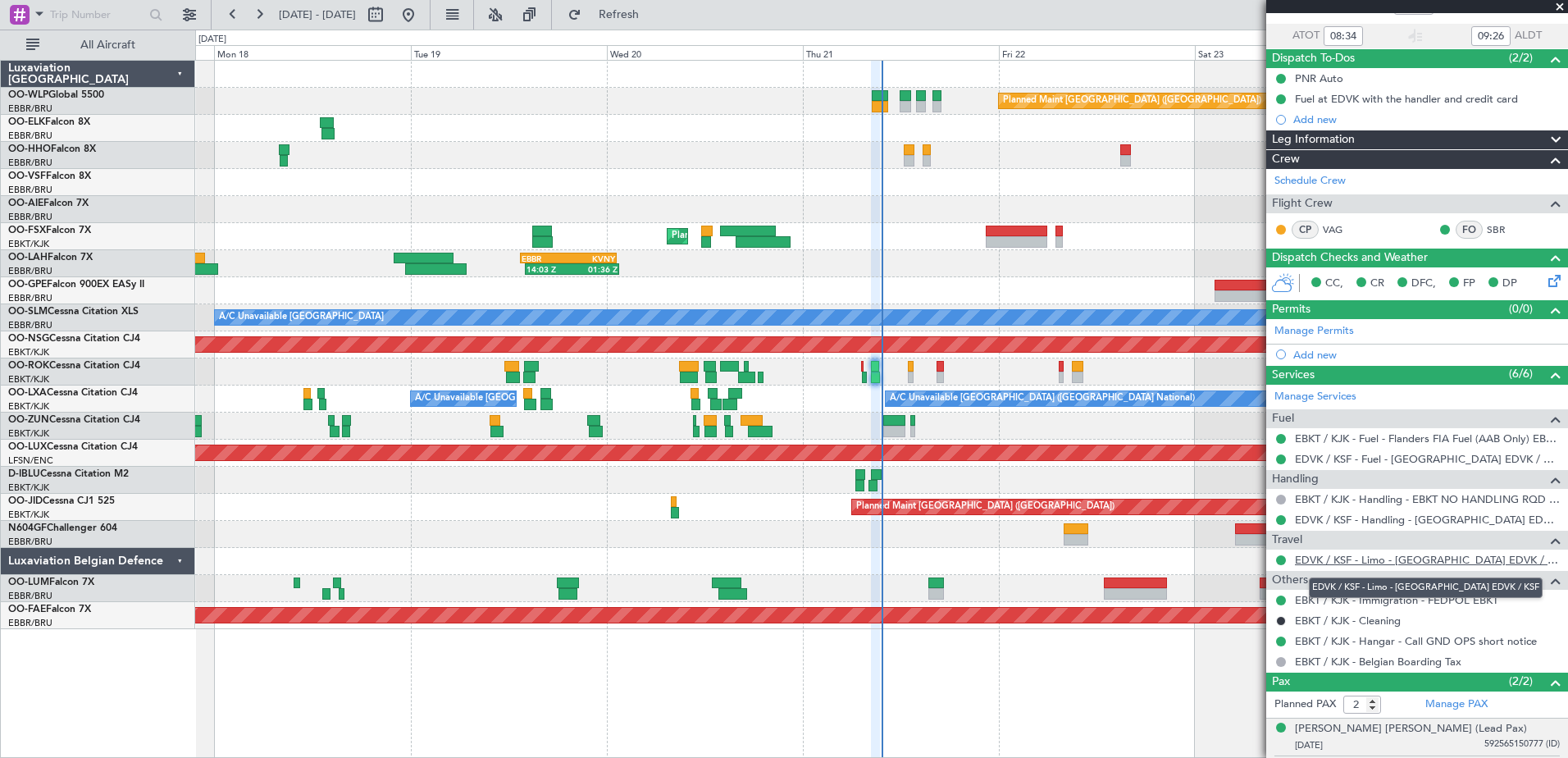
click at [1430, 562] on link "EDVK / KSF - Limo - [GEOGRAPHIC_DATA] EDVK / KSF" at bounding box center [1428, 560] width 265 height 14
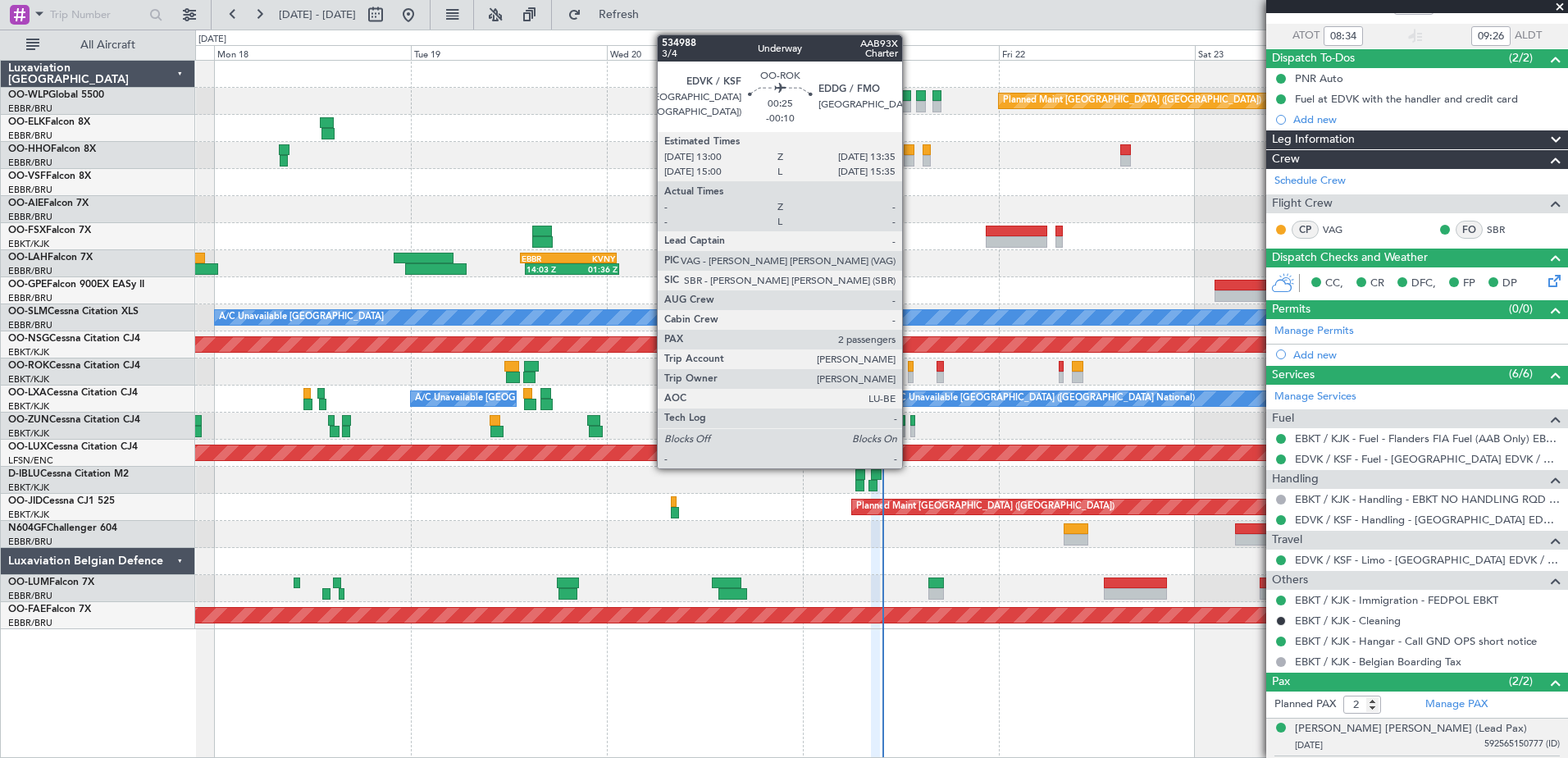
click at [909, 379] on div at bounding box center [910, 377] width 5 height 12
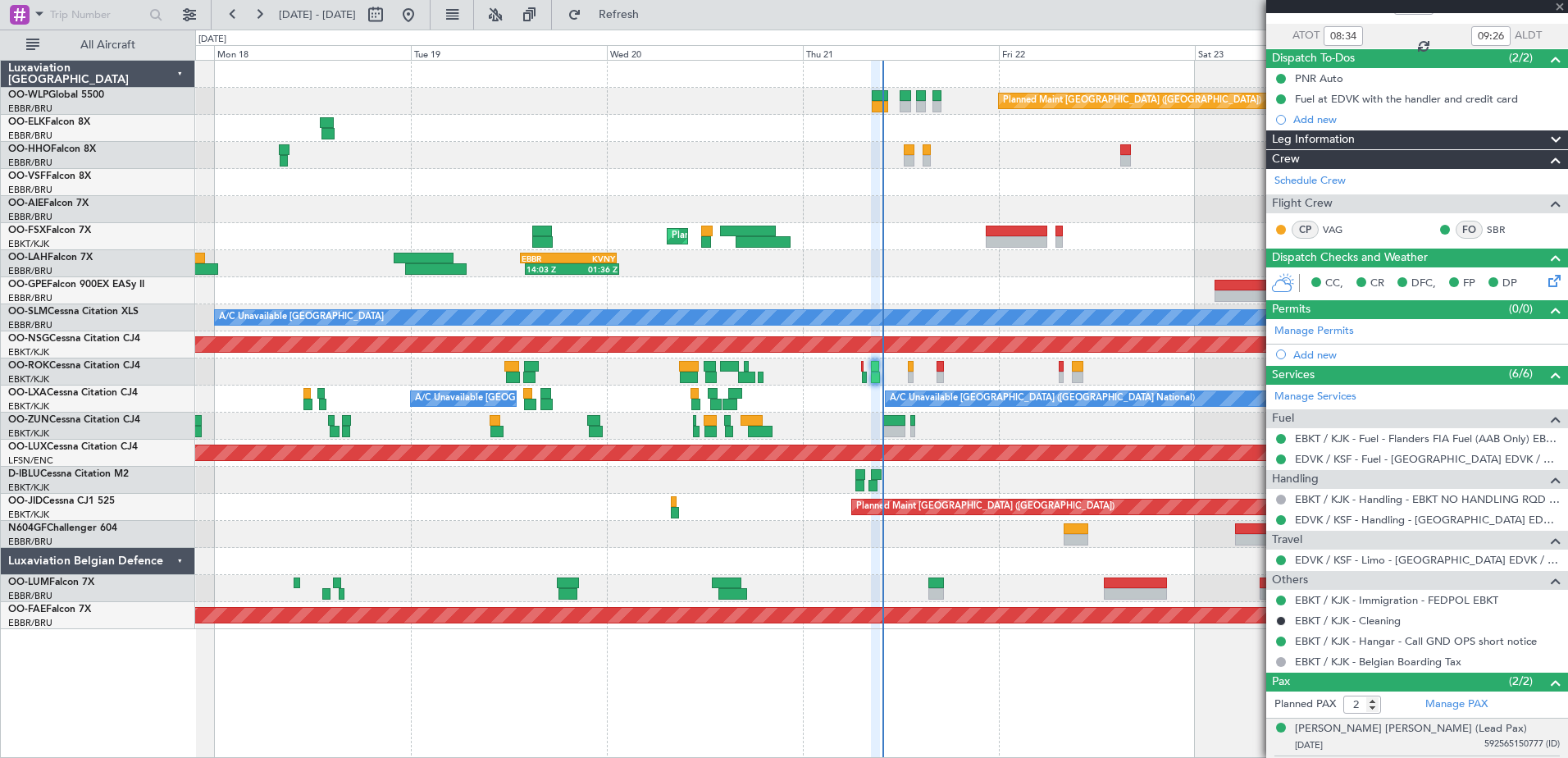
type input "-00:10"
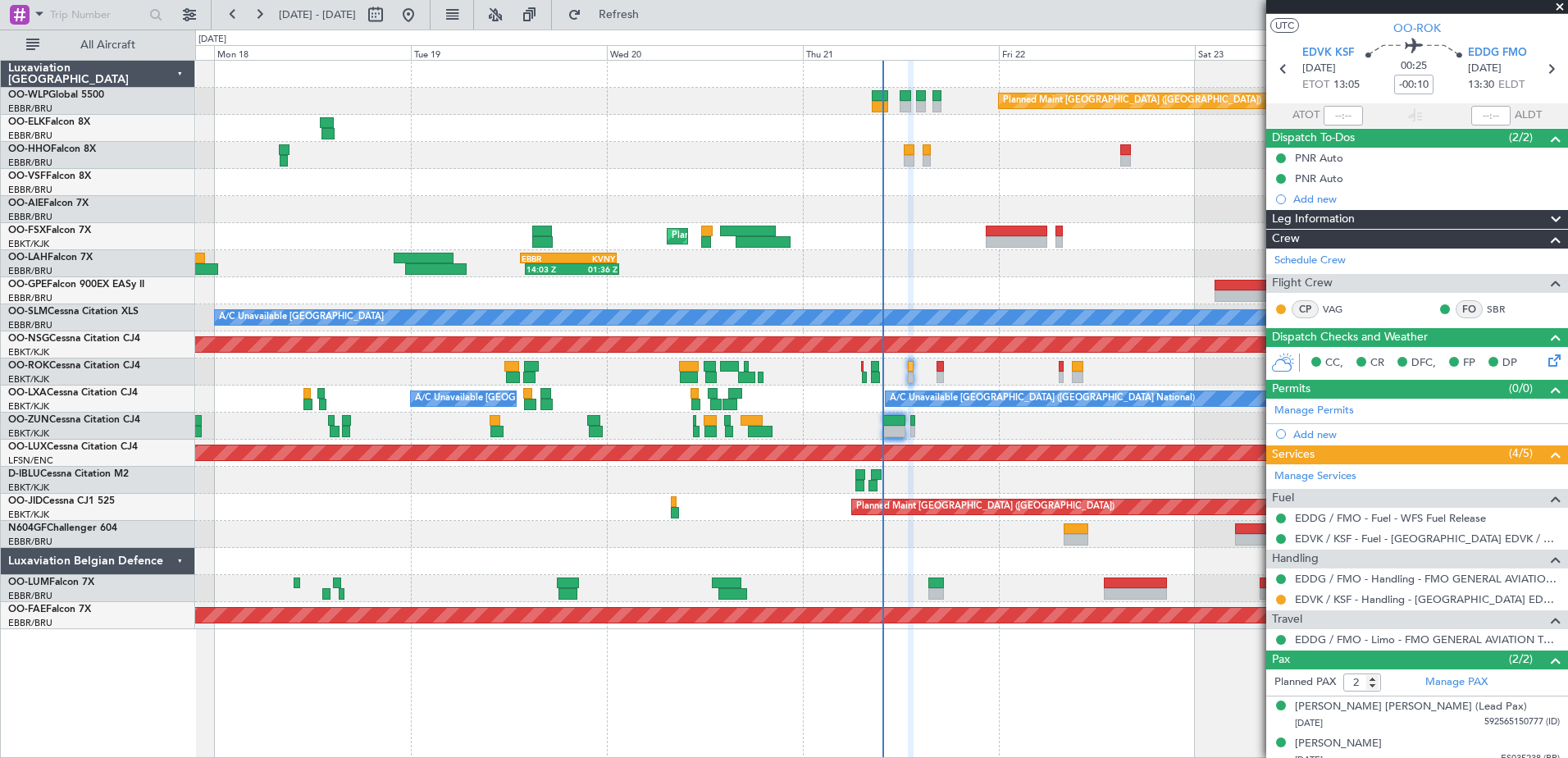
scroll to position [44, 0]
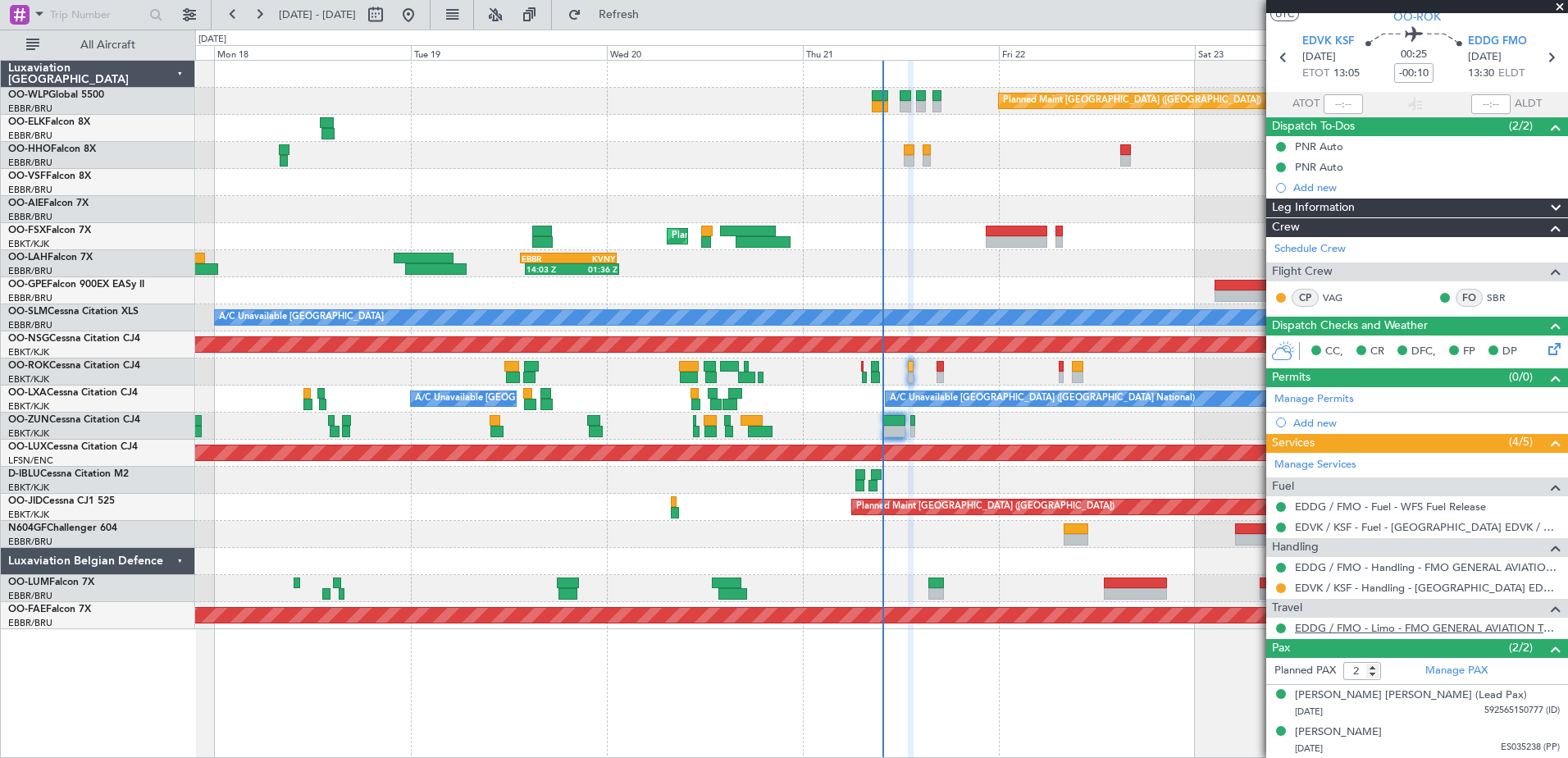
click at [1460, 630] on link "EDDG / FMO - Limo - FMO GENERAL AVIATION TERMINAL EDDG" at bounding box center [1428, 627] width 265 height 14
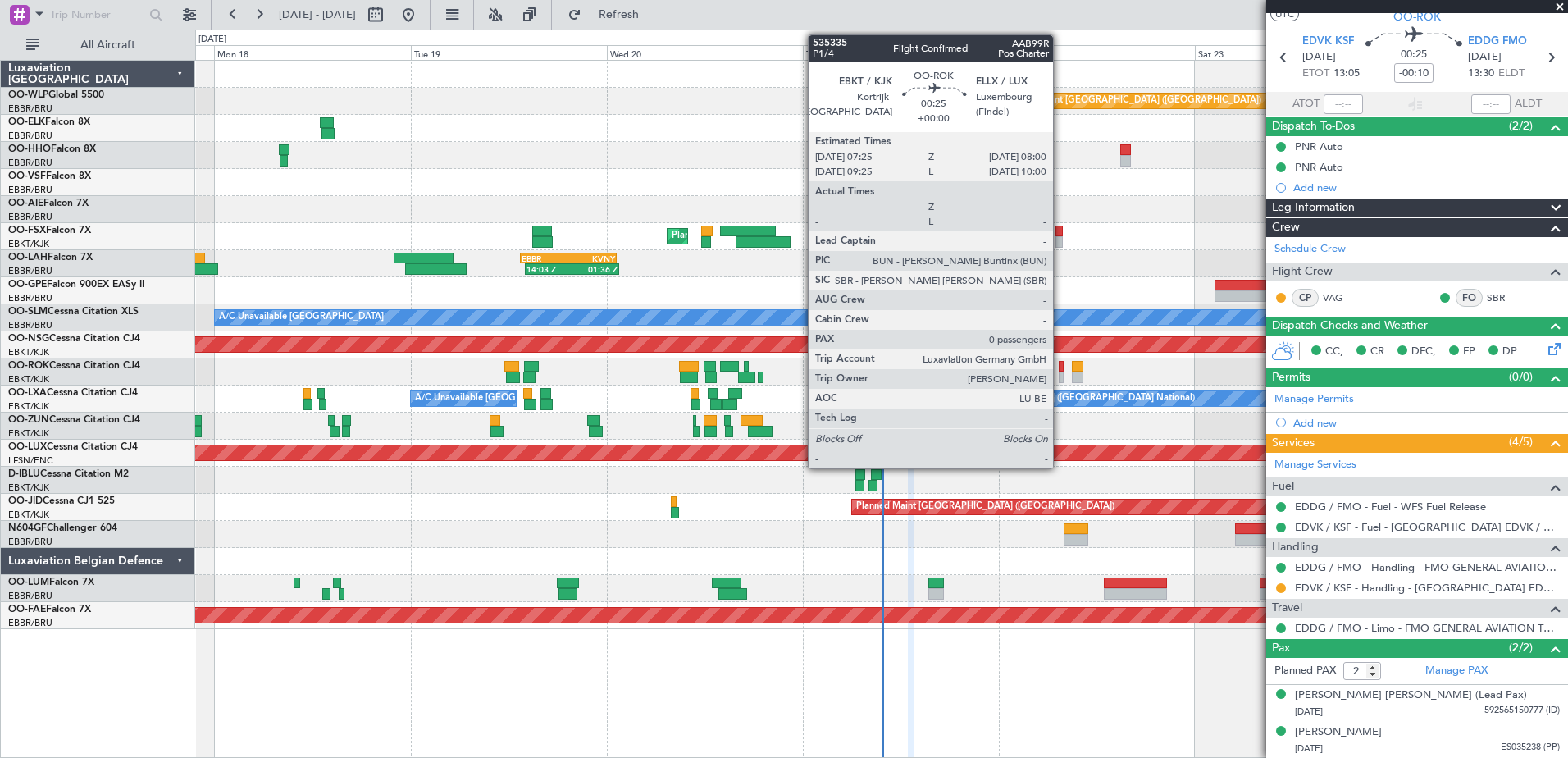
click at [1060, 377] on div at bounding box center [1061, 377] width 5 height 12
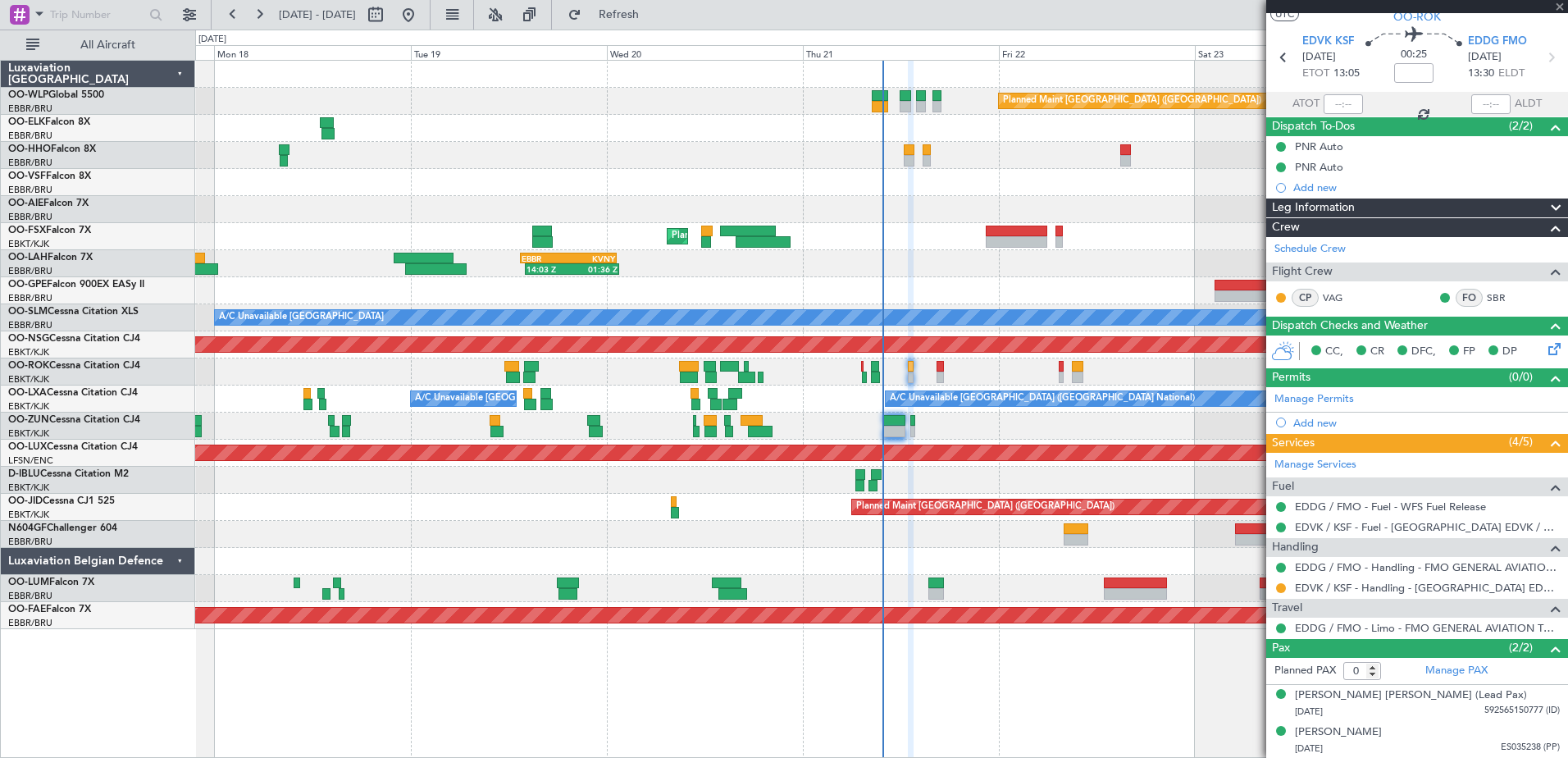
scroll to position [0, 0]
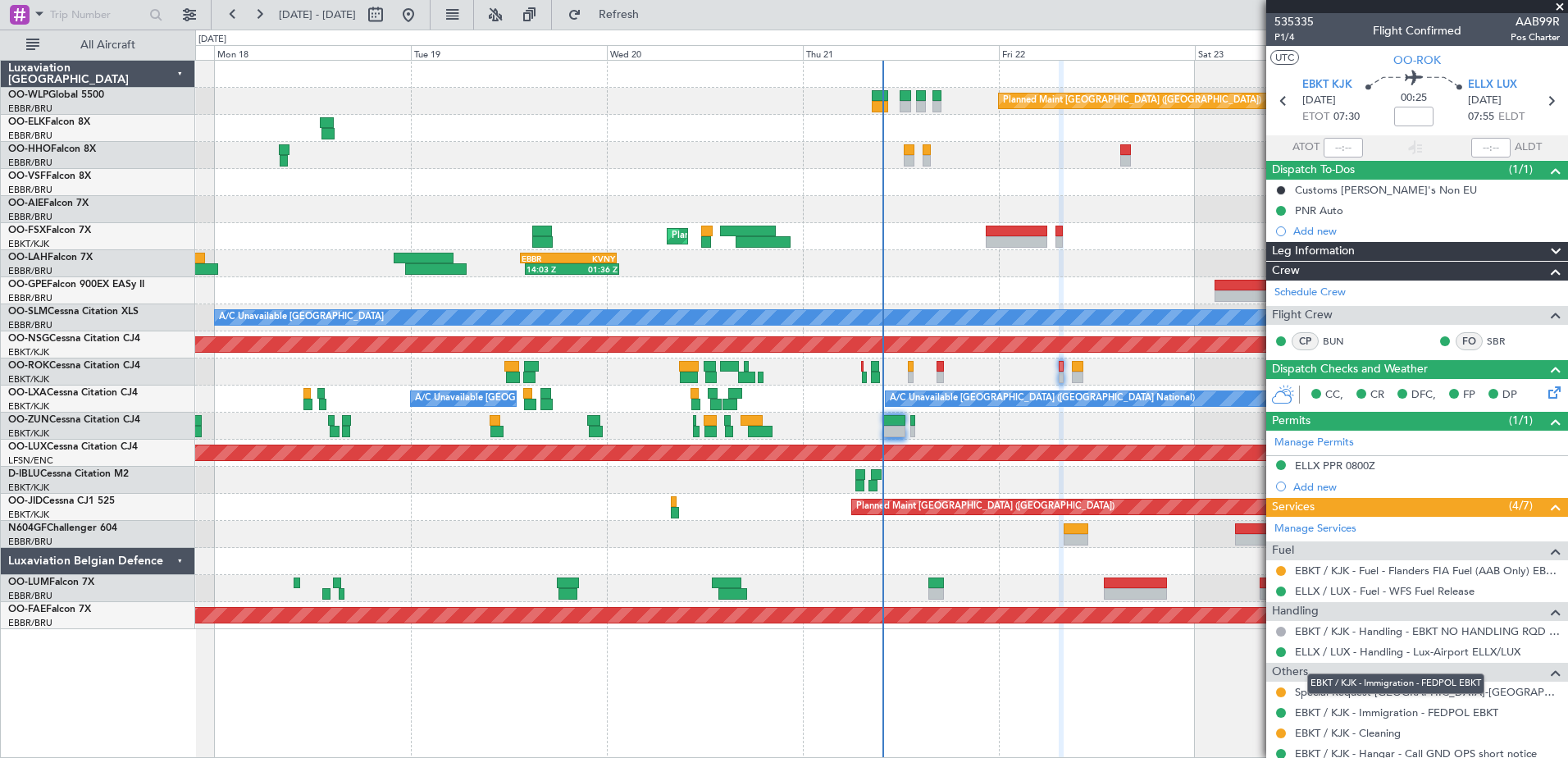
click at [1444, 691] on div "EBKT / KJK - Immigration - FEDPOL EBKT" at bounding box center [1396, 683] width 177 height 20
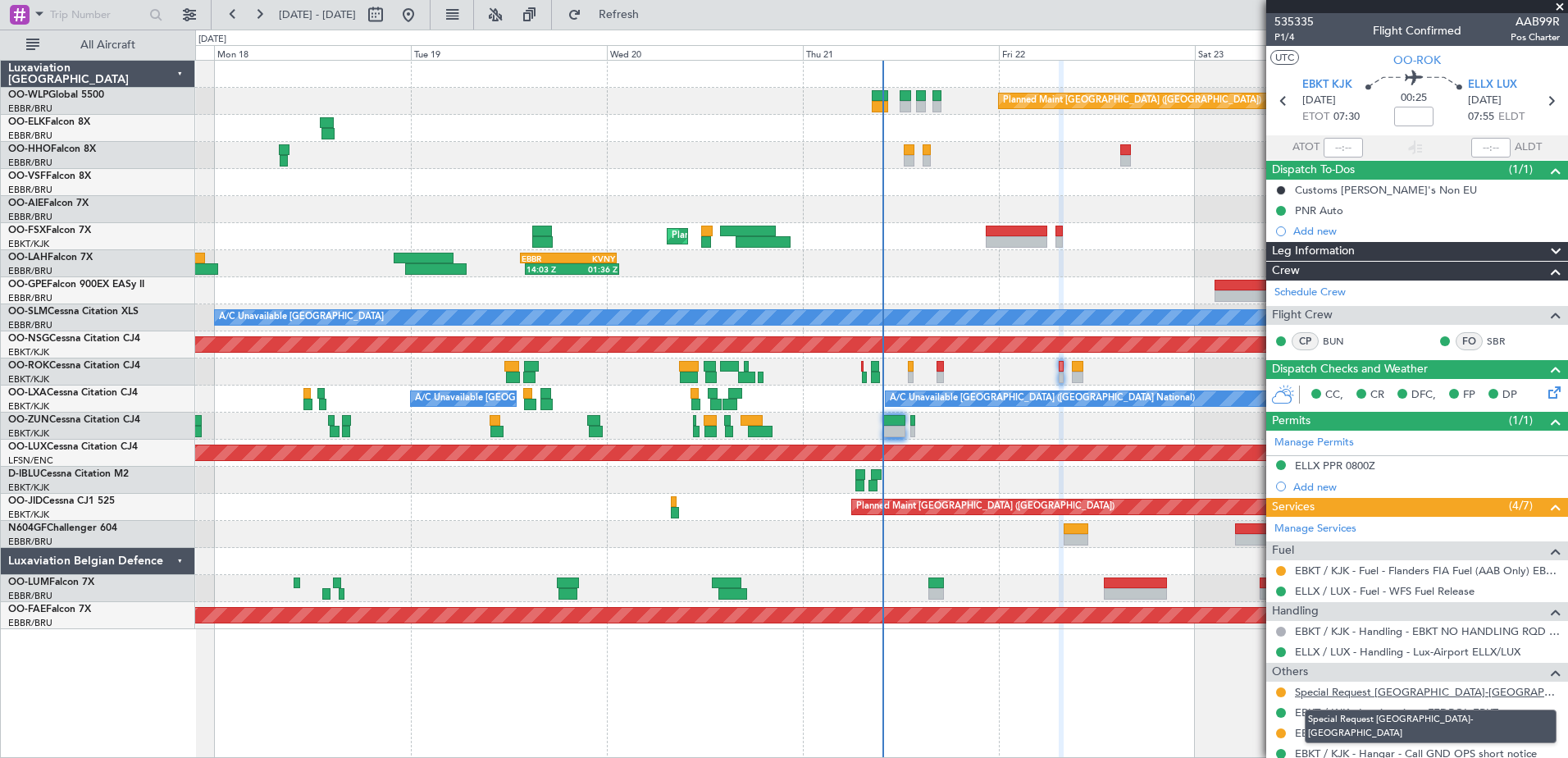
click at [1332, 691] on link "Special Request [GEOGRAPHIC_DATA]-[GEOGRAPHIC_DATA]" at bounding box center [1428, 691] width 265 height 14
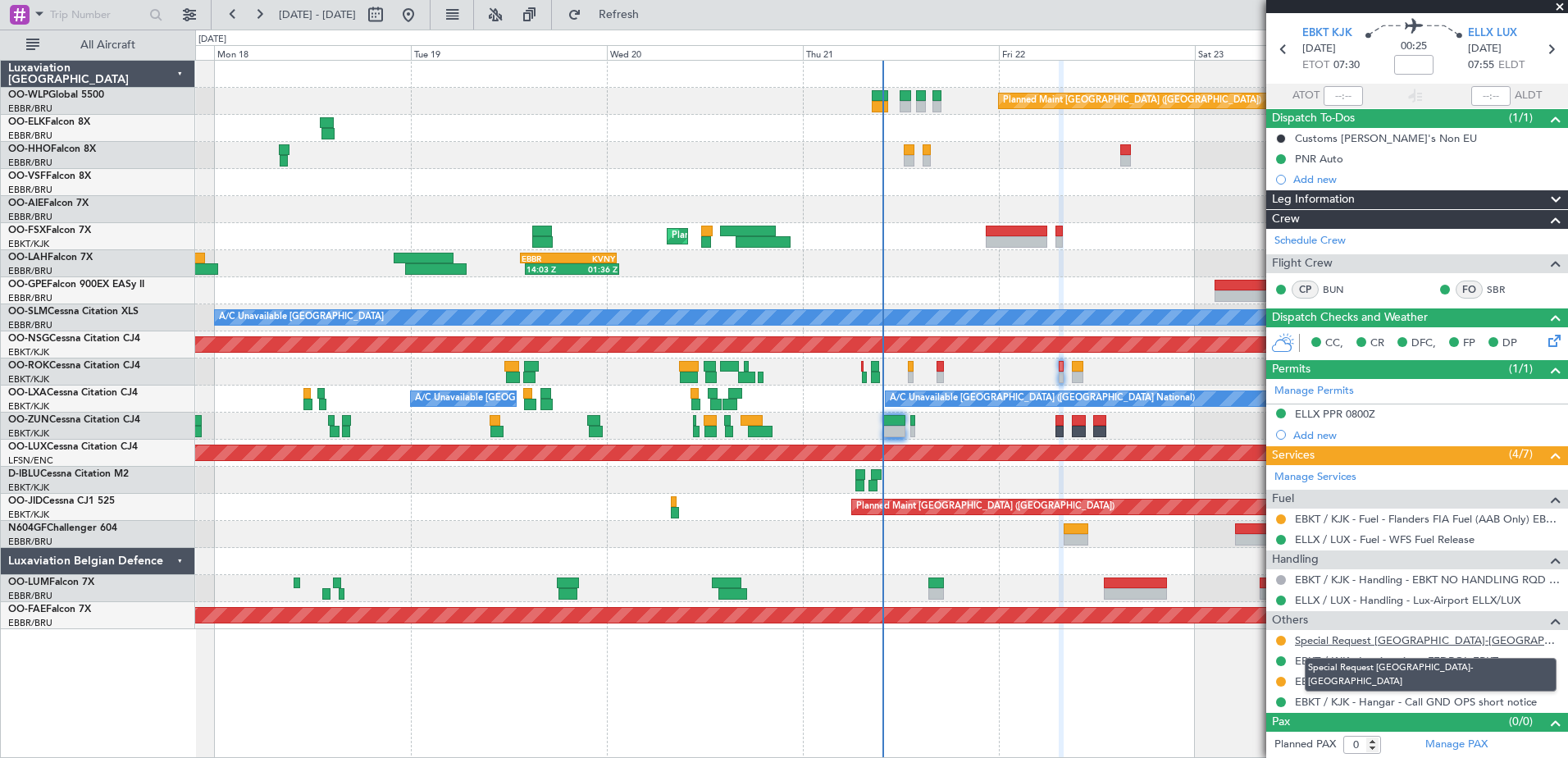
click at [1364, 642] on link "Special Request [GEOGRAPHIC_DATA]-[GEOGRAPHIC_DATA]" at bounding box center [1428, 640] width 265 height 14
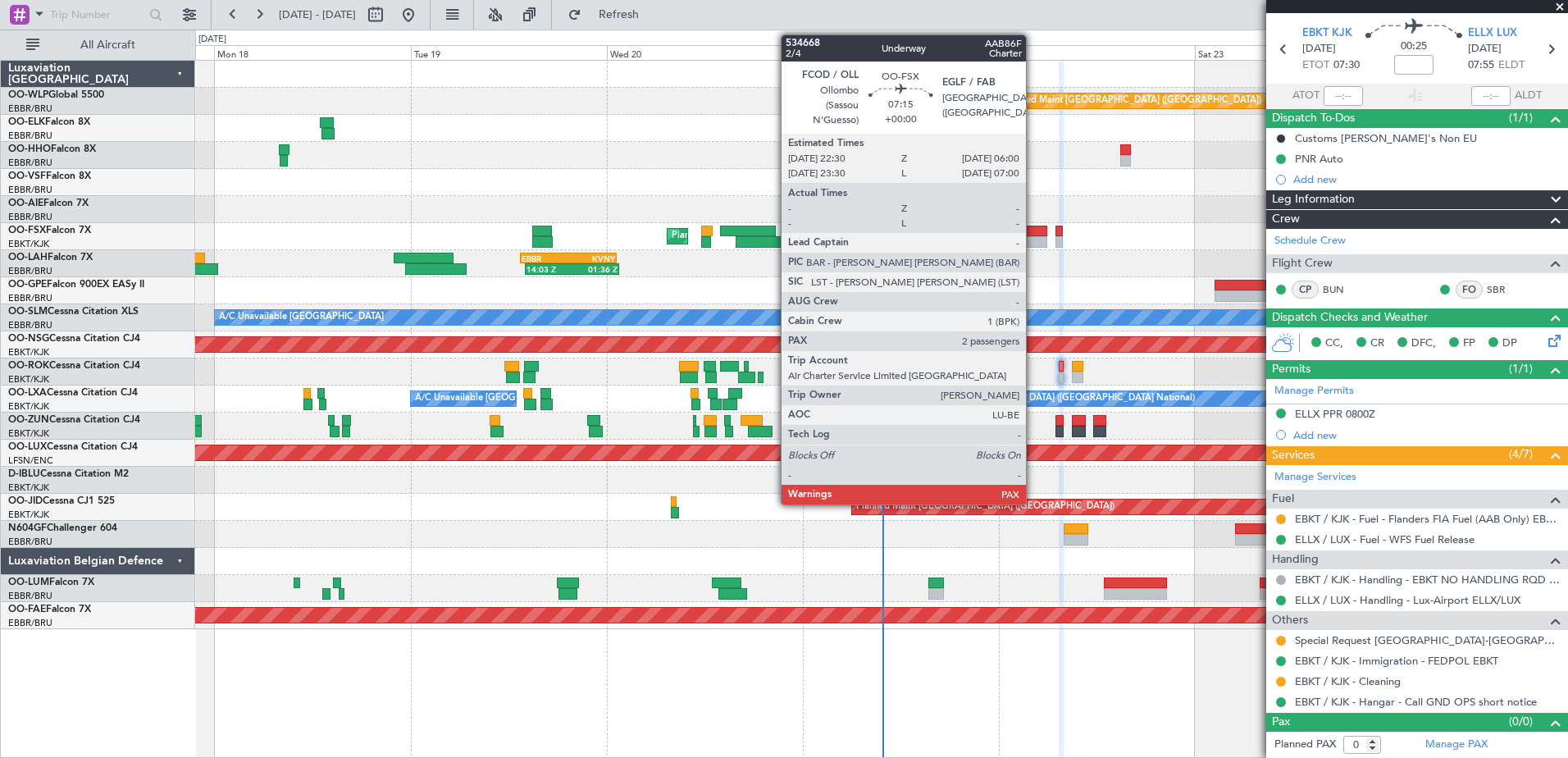
click at [1034, 235] on div at bounding box center [1016, 231] width 61 height 12
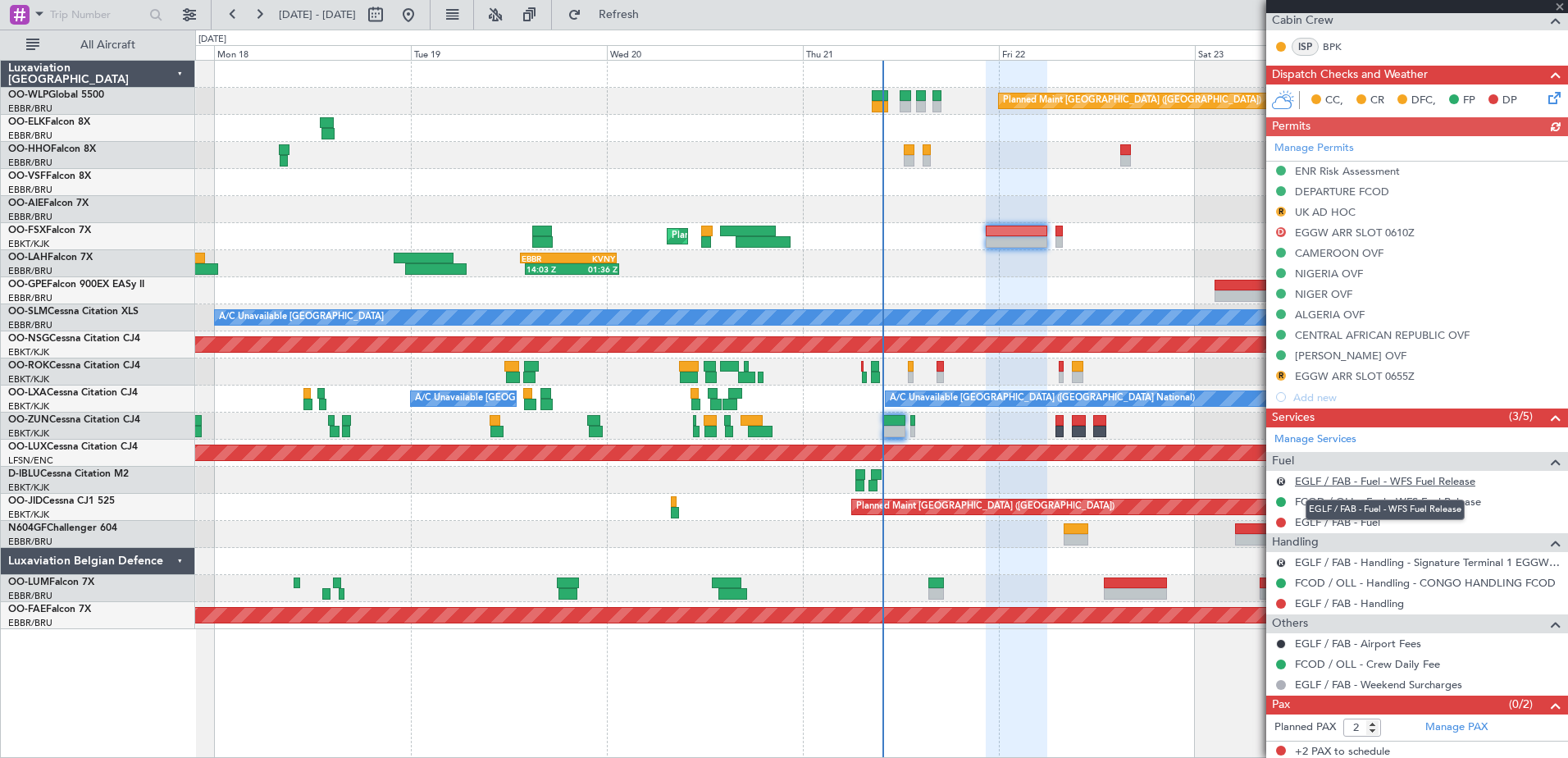
scroll to position [414, 0]
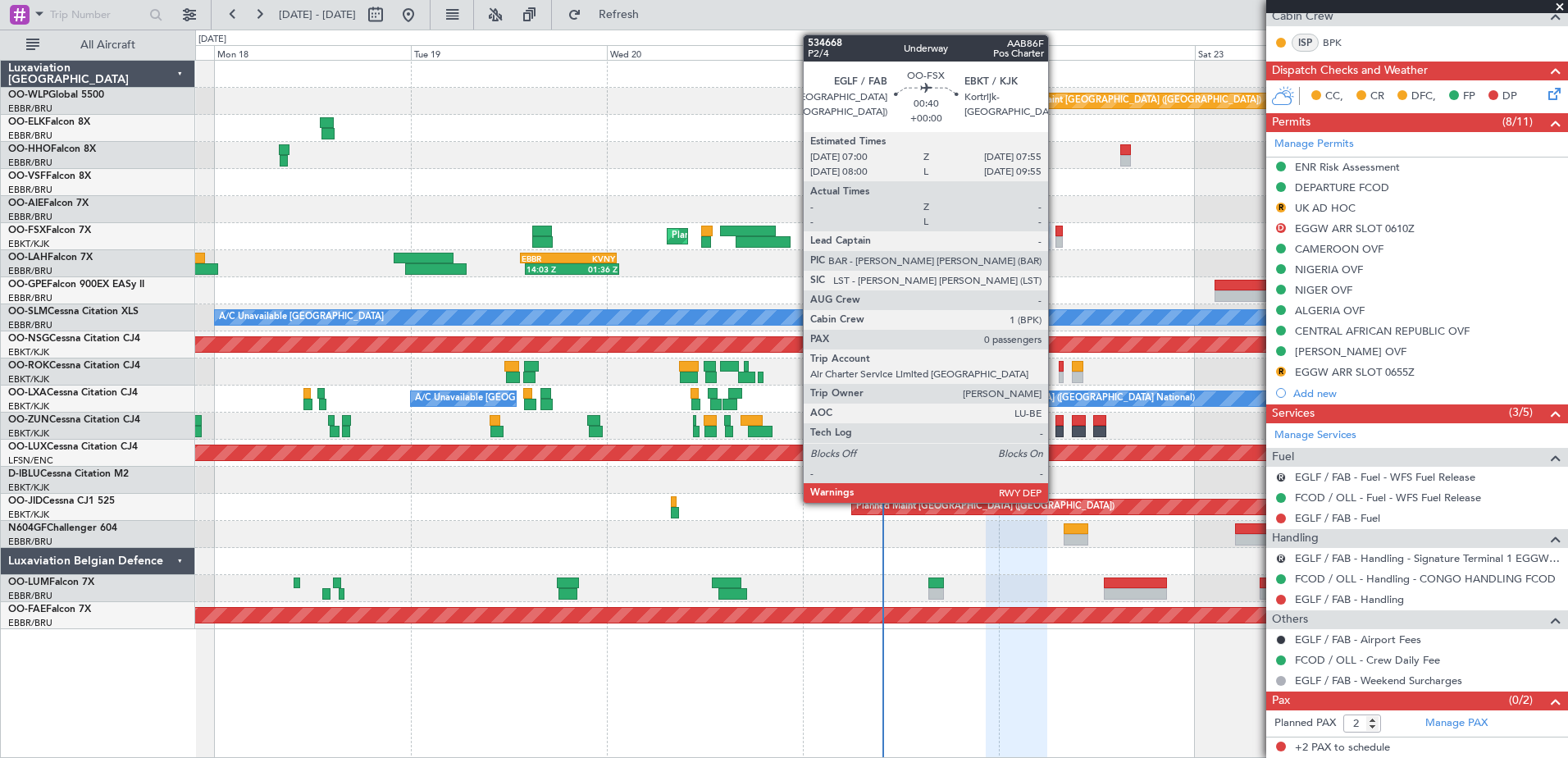
click at [1055, 232] on div at bounding box center [1059, 231] width 8 height 12
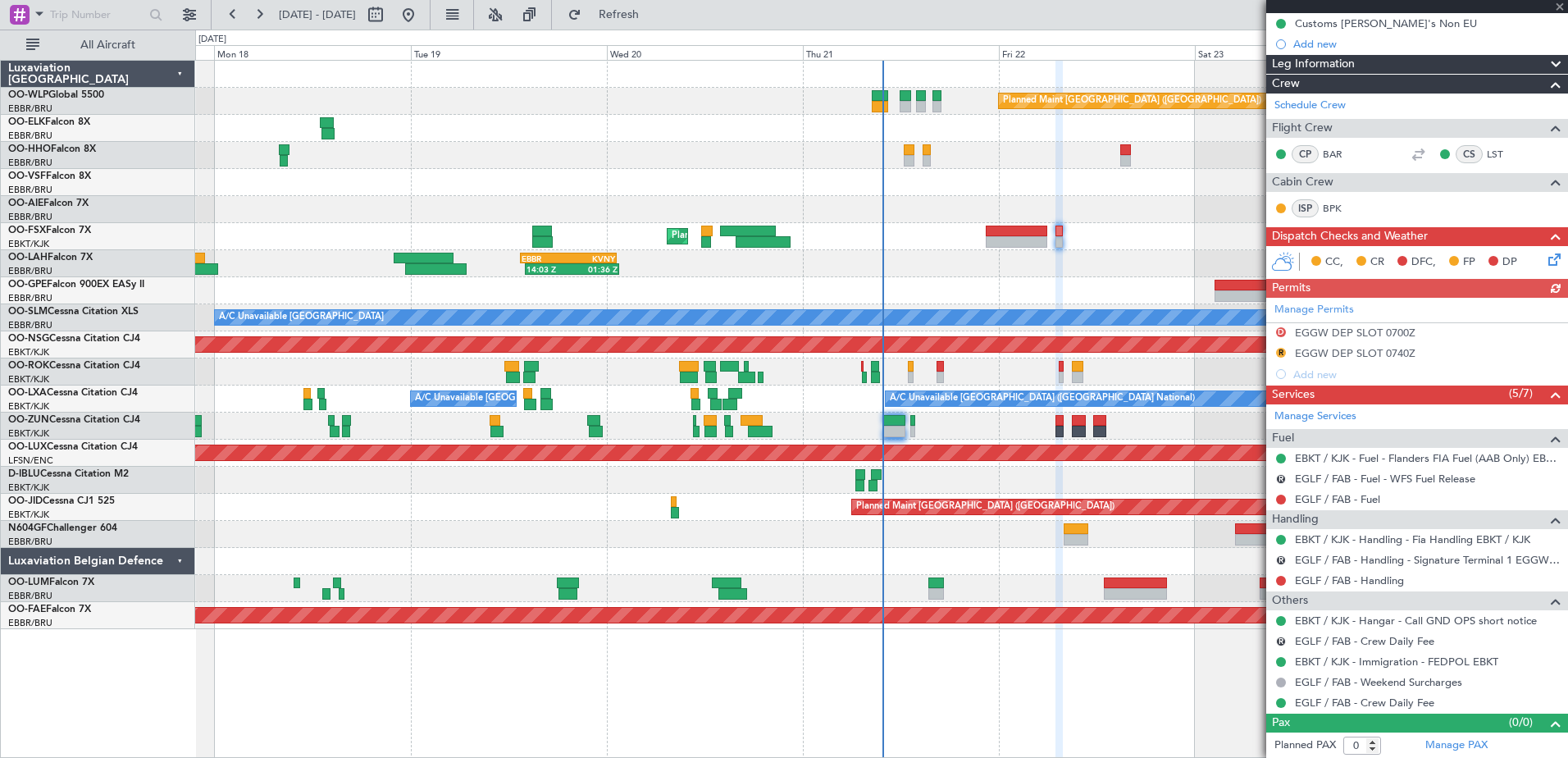
scroll to position [188, 0]
click at [1032, 233] on div at bounding box center [1016, 231] width 61 height 12
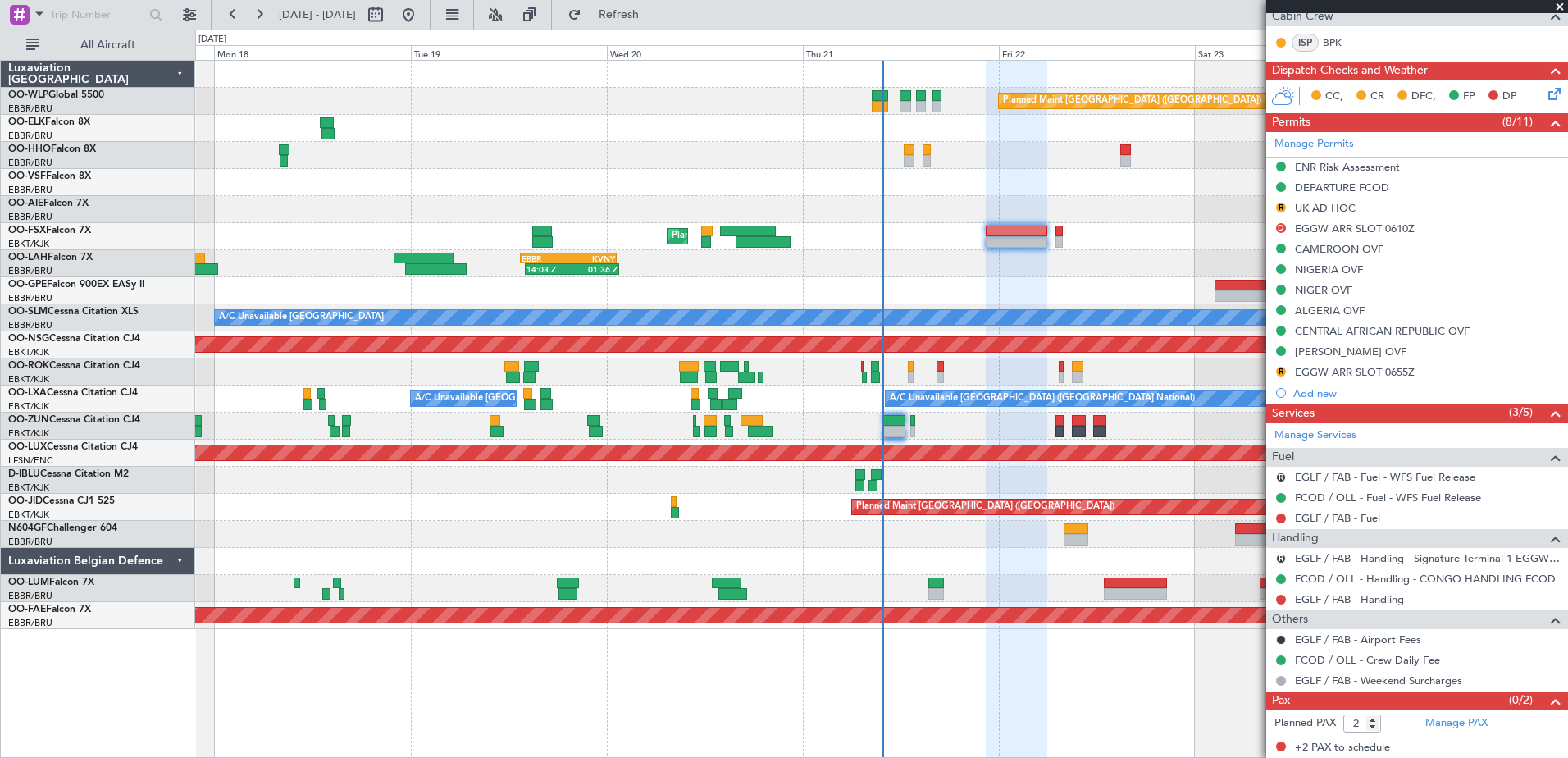
scroll to position [0, 0]
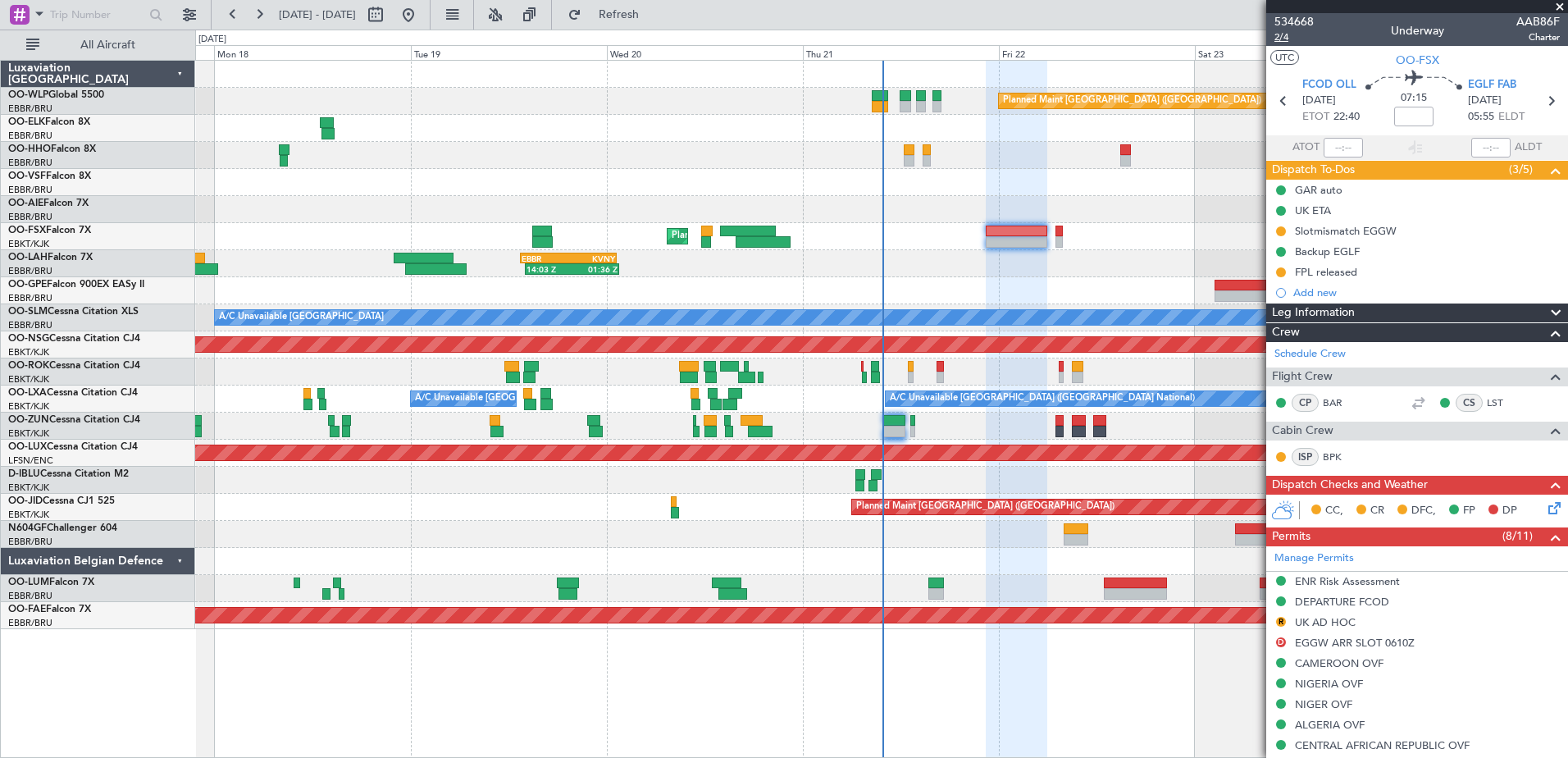
click at [1282, 38] on span "2/4" at bounding box center [1294, 37] width 39 height 14
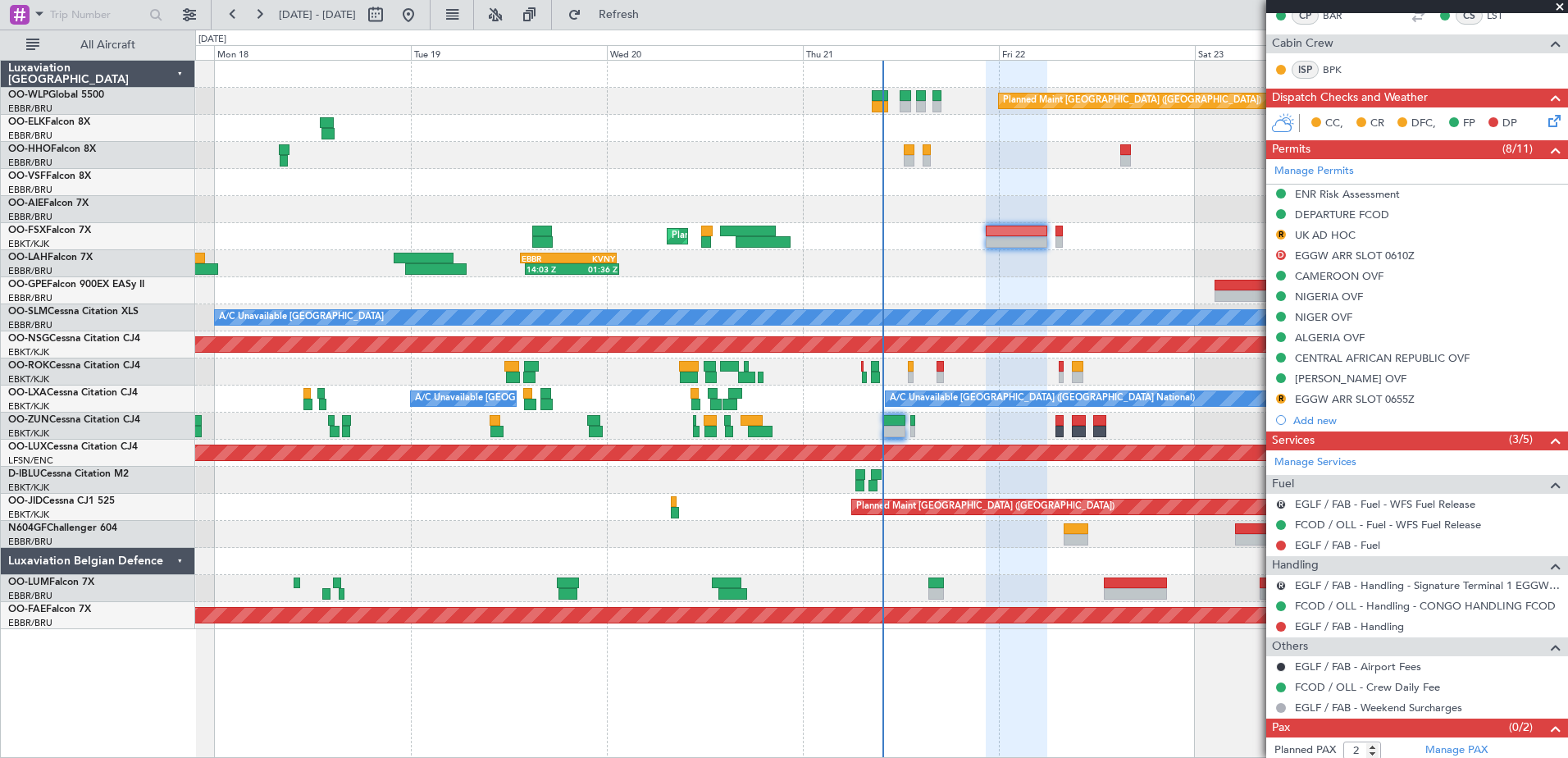
scroll to position [414, 0]
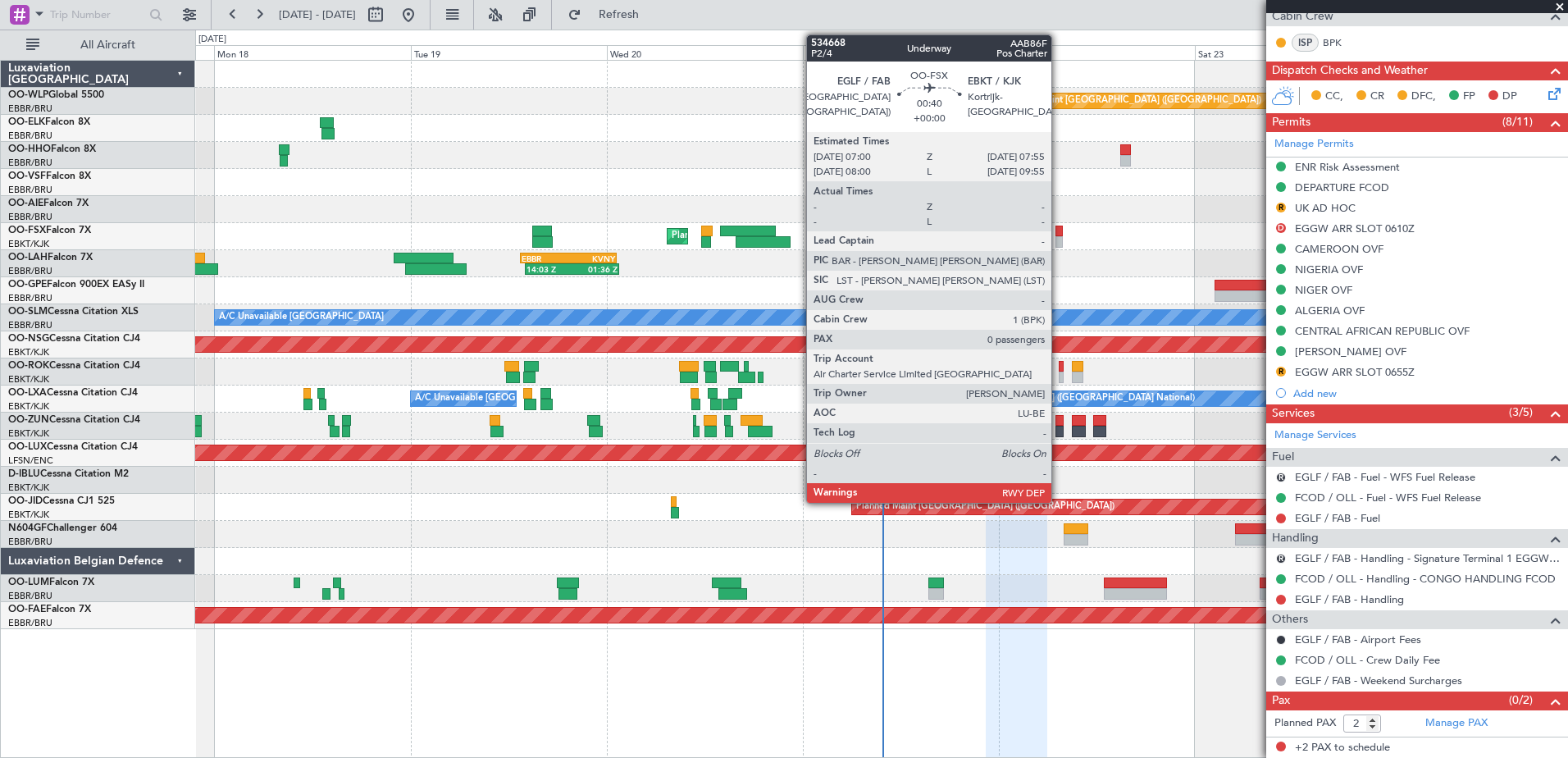
click at [1059, 230] on div at bounding box center [1059, 231] width 8 height 12
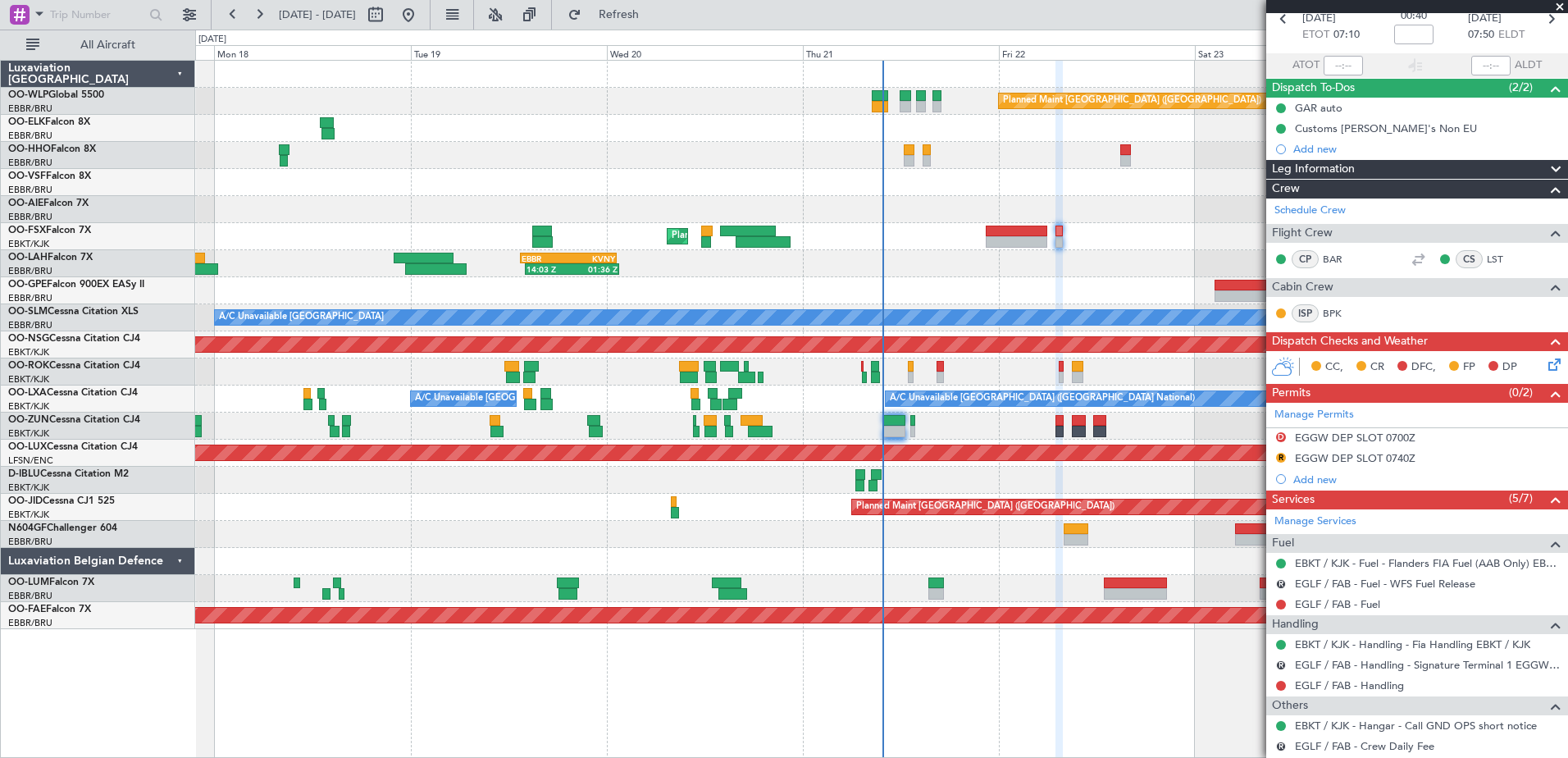
scroll to position [164, 0]
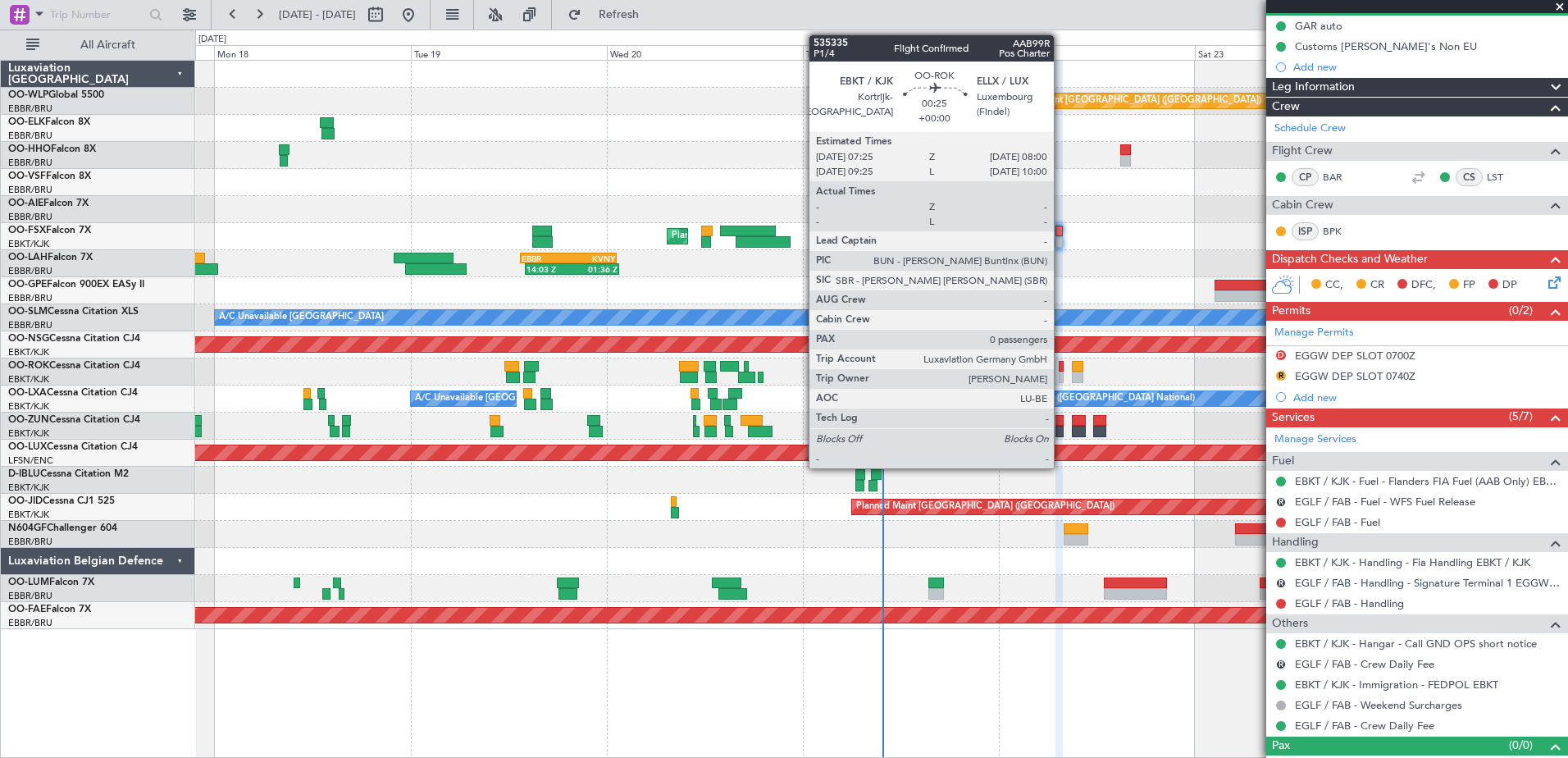
click at [1061, 369] on div at bounding box center [1061, 366] width 5 height 12
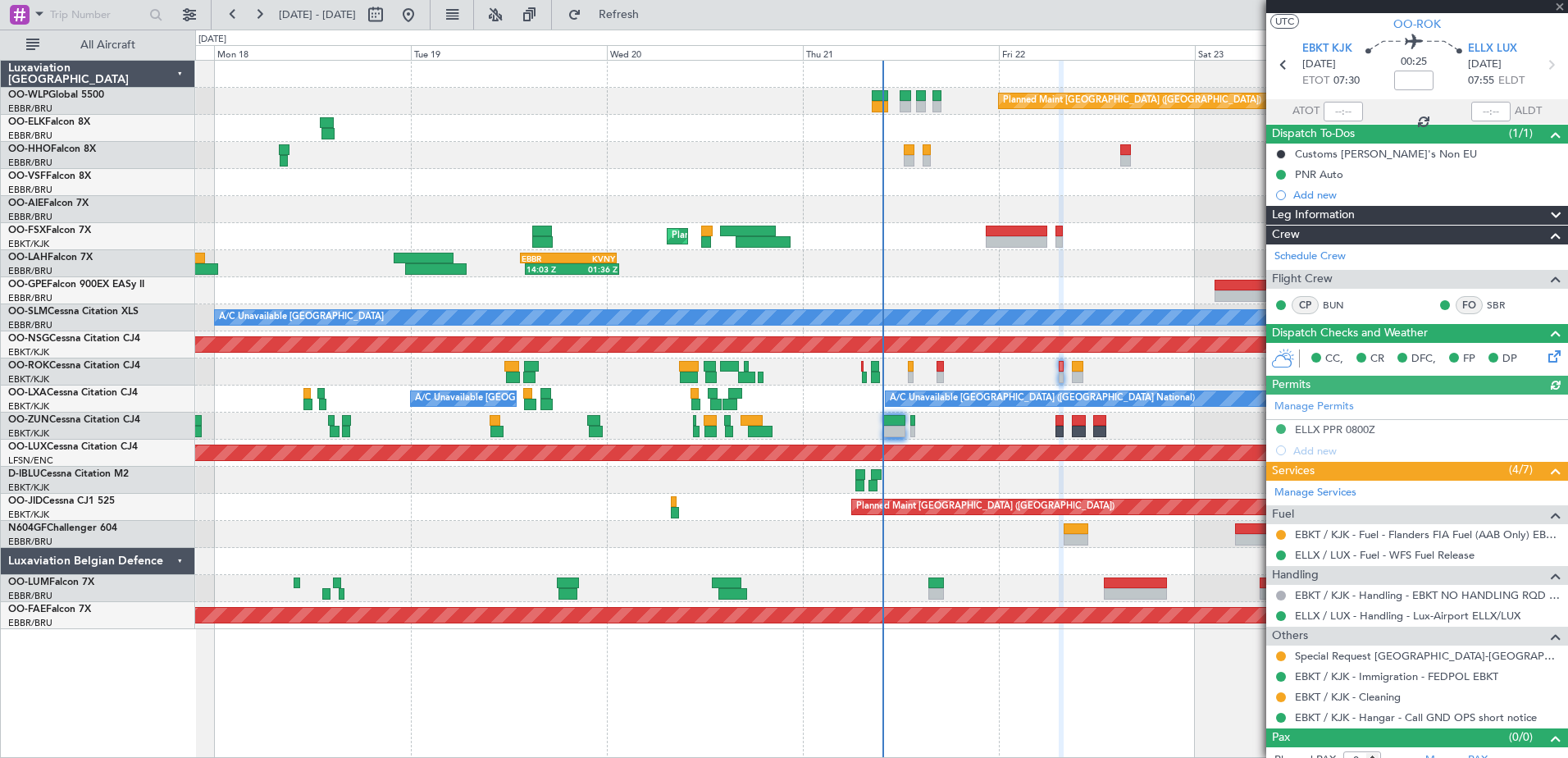
scroll to position [52, 0]
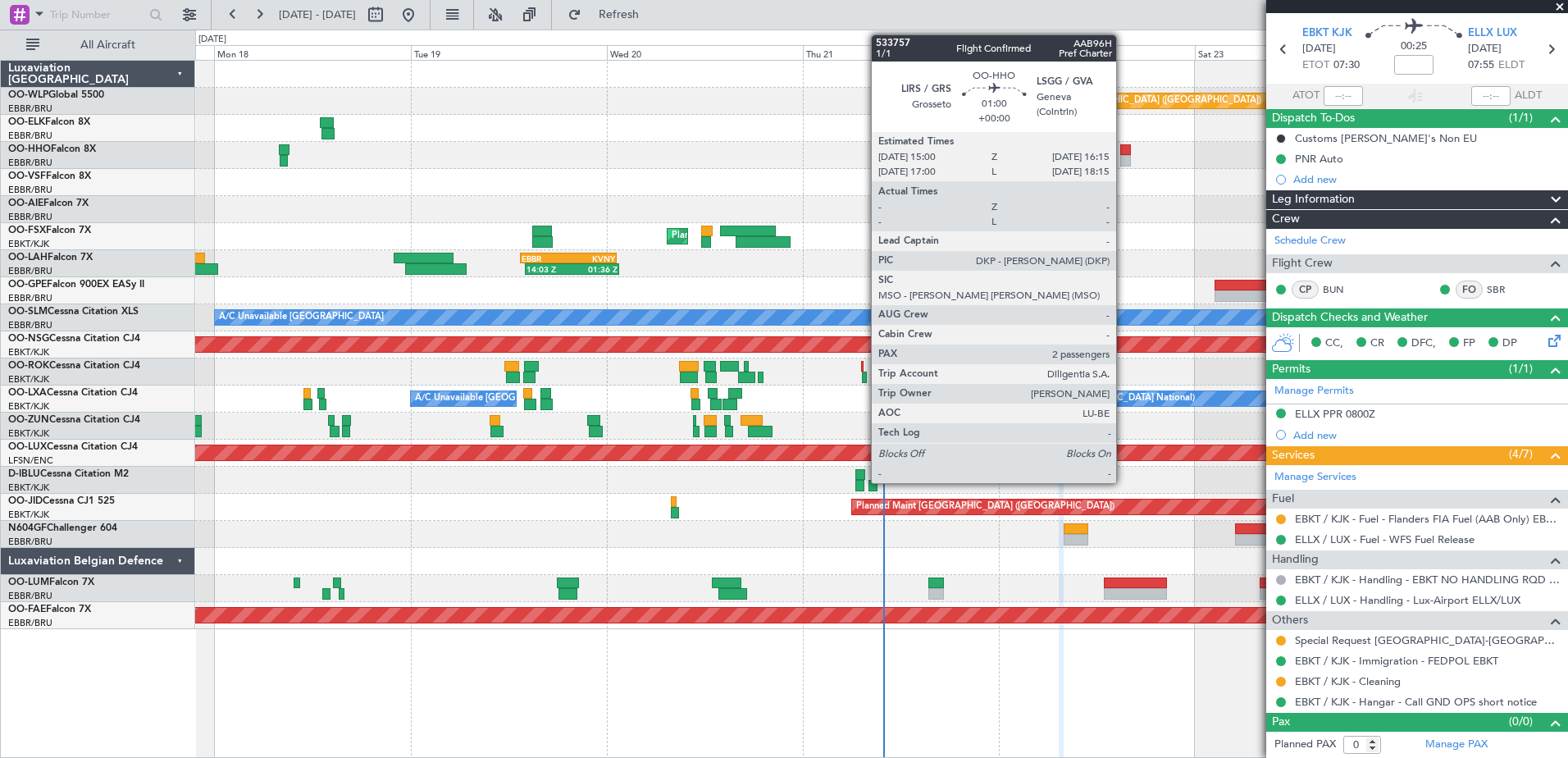
click at [1124, 154] on div at bounding box center [1125, 149] width 11 height 12
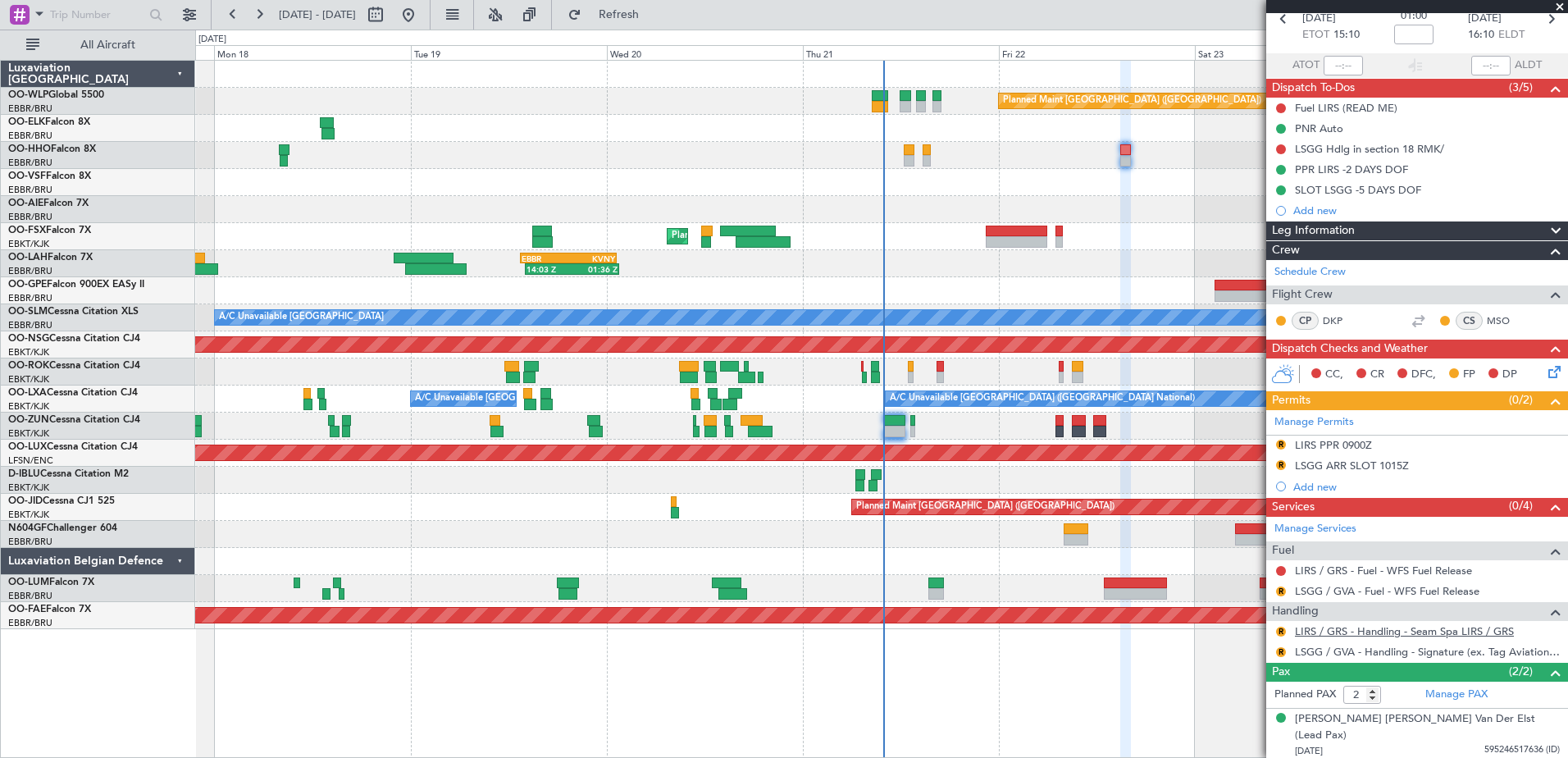
scroll to position [106, 0]
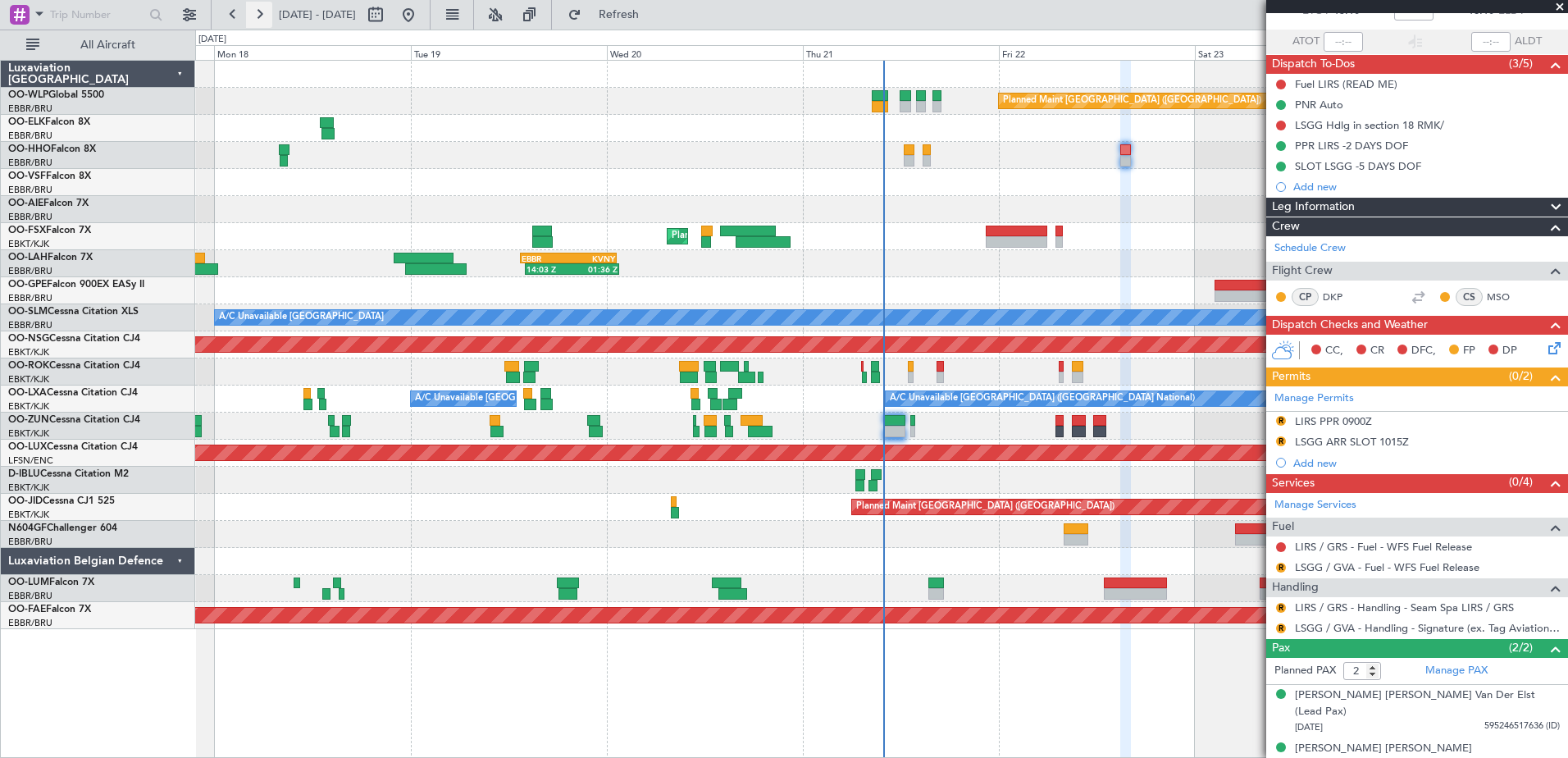
click at [261, 12] on button at bounding box center [260, 15] width 27 height 27
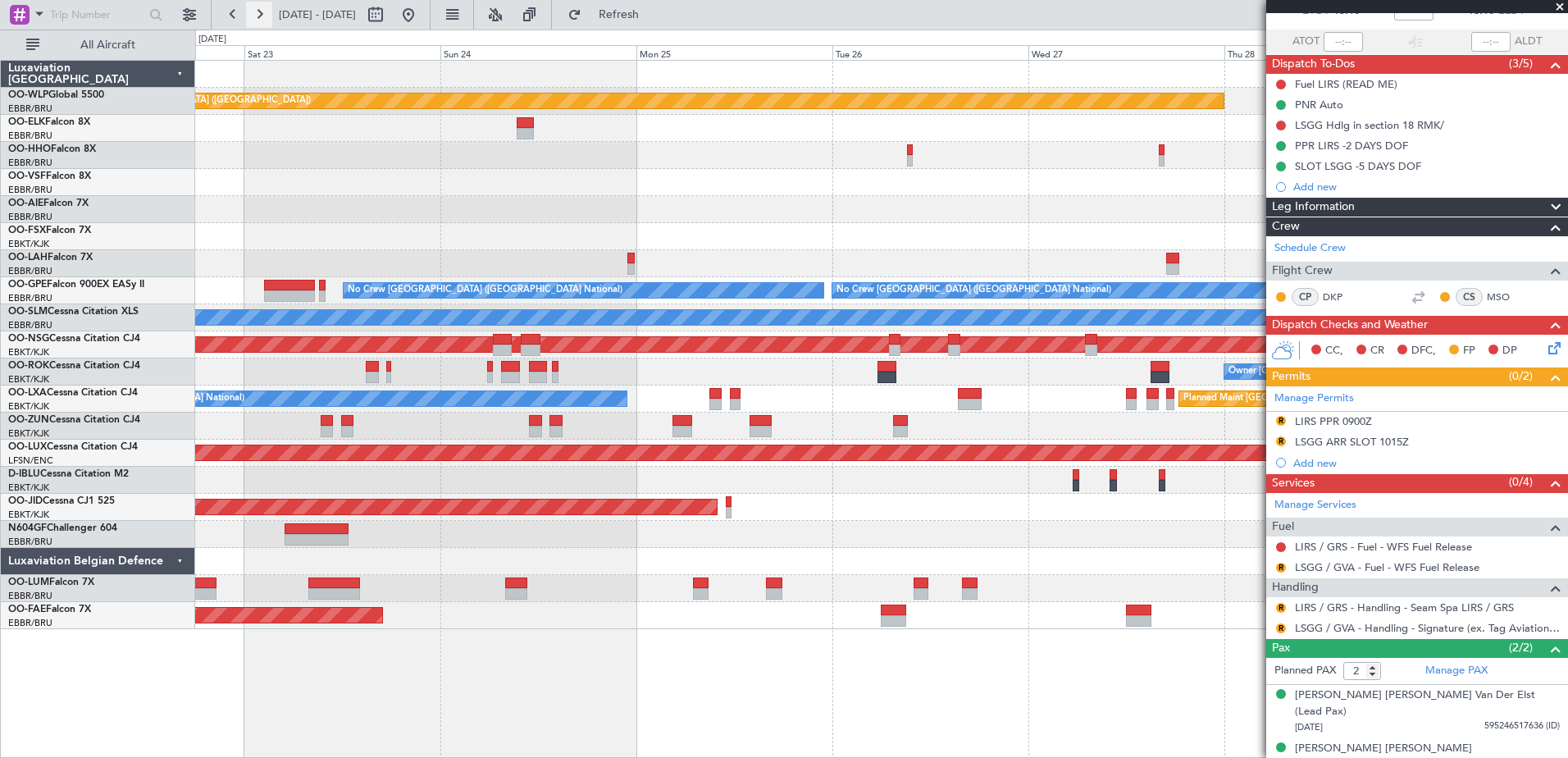
click at [261, 12] on button at bounding box center [260, 15] width 27 height 27
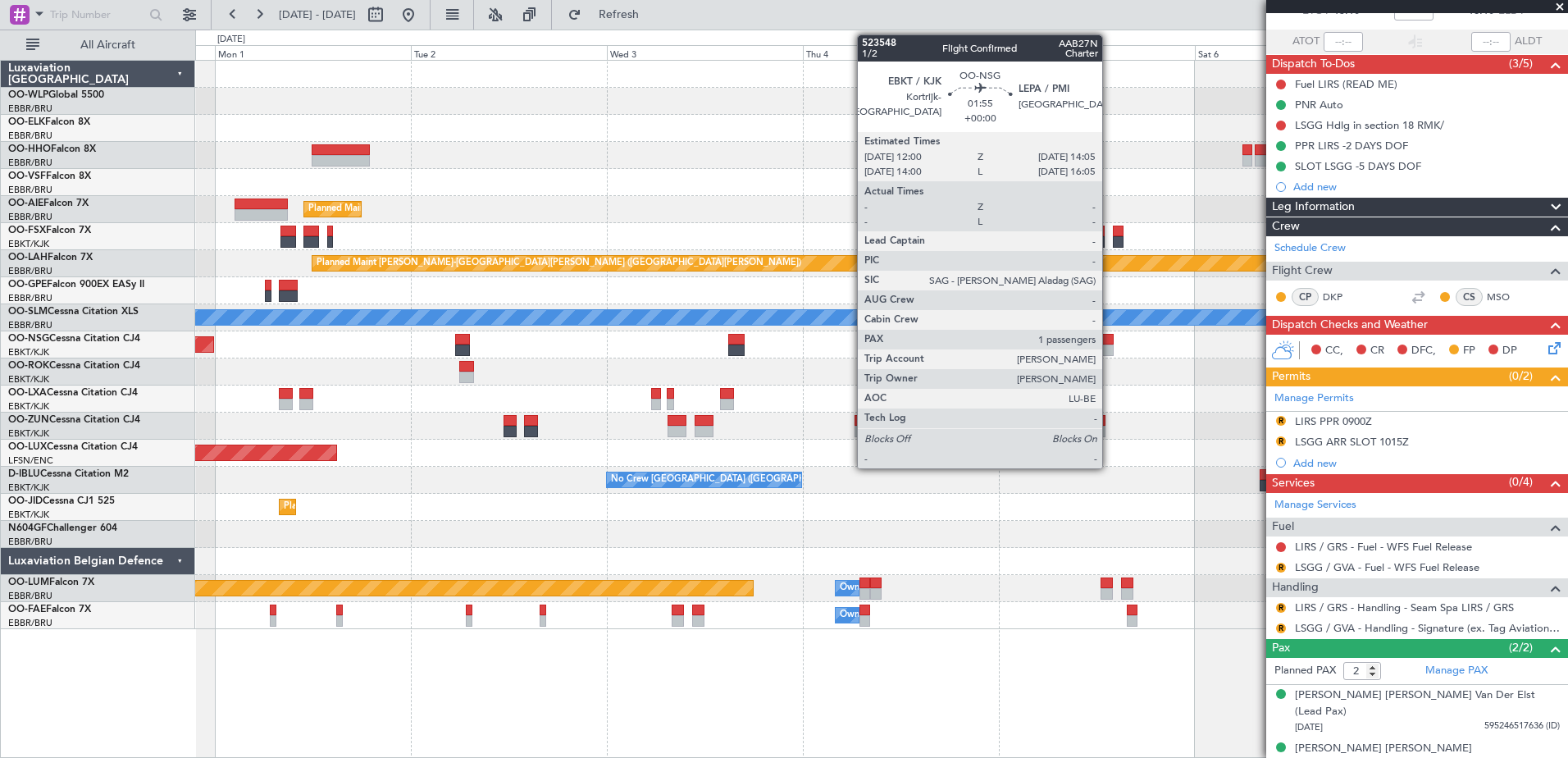
click at [1109, 349] on div at bounding box center [1105, 350] width 17 height 12
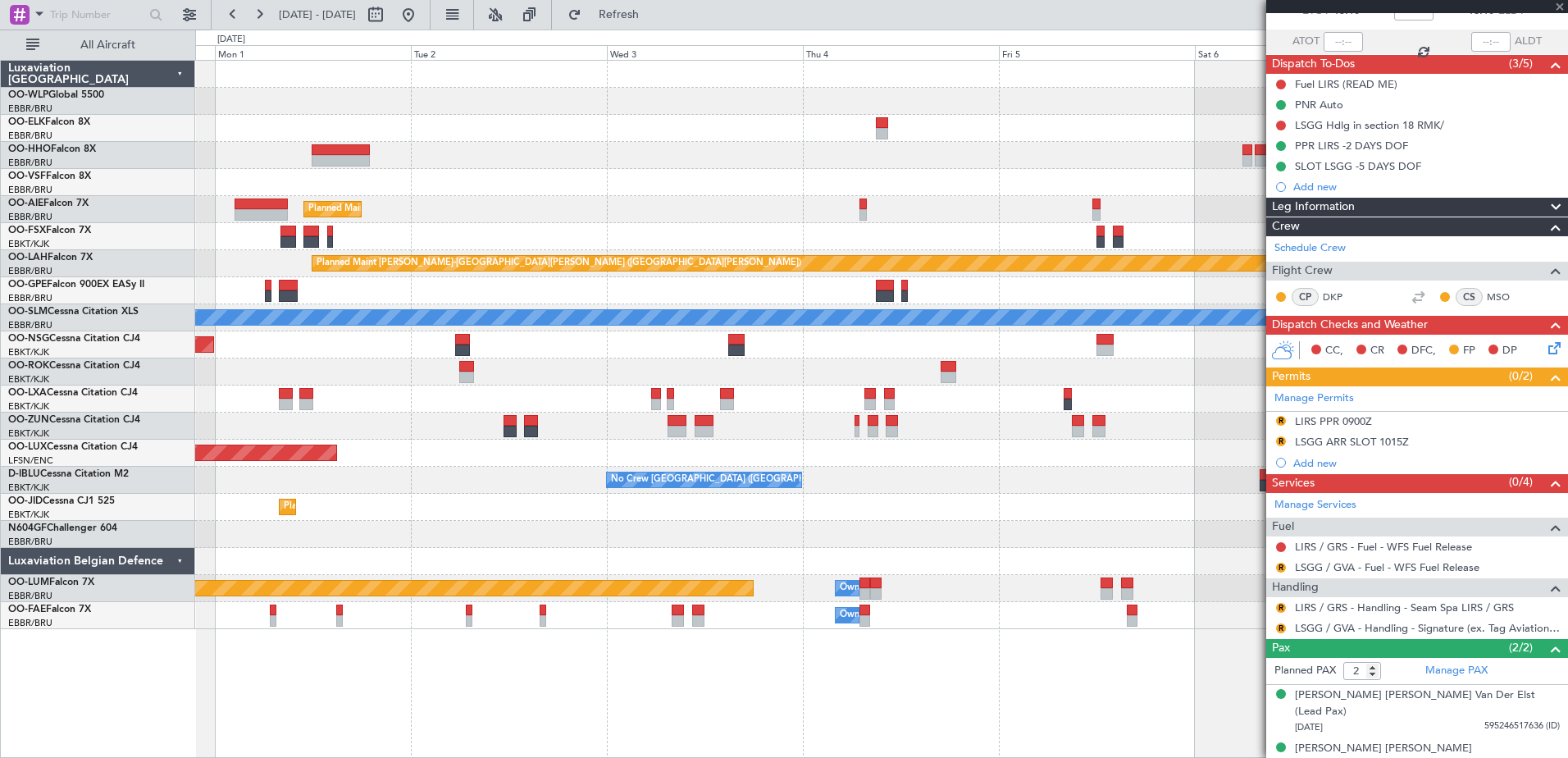
type input "1"
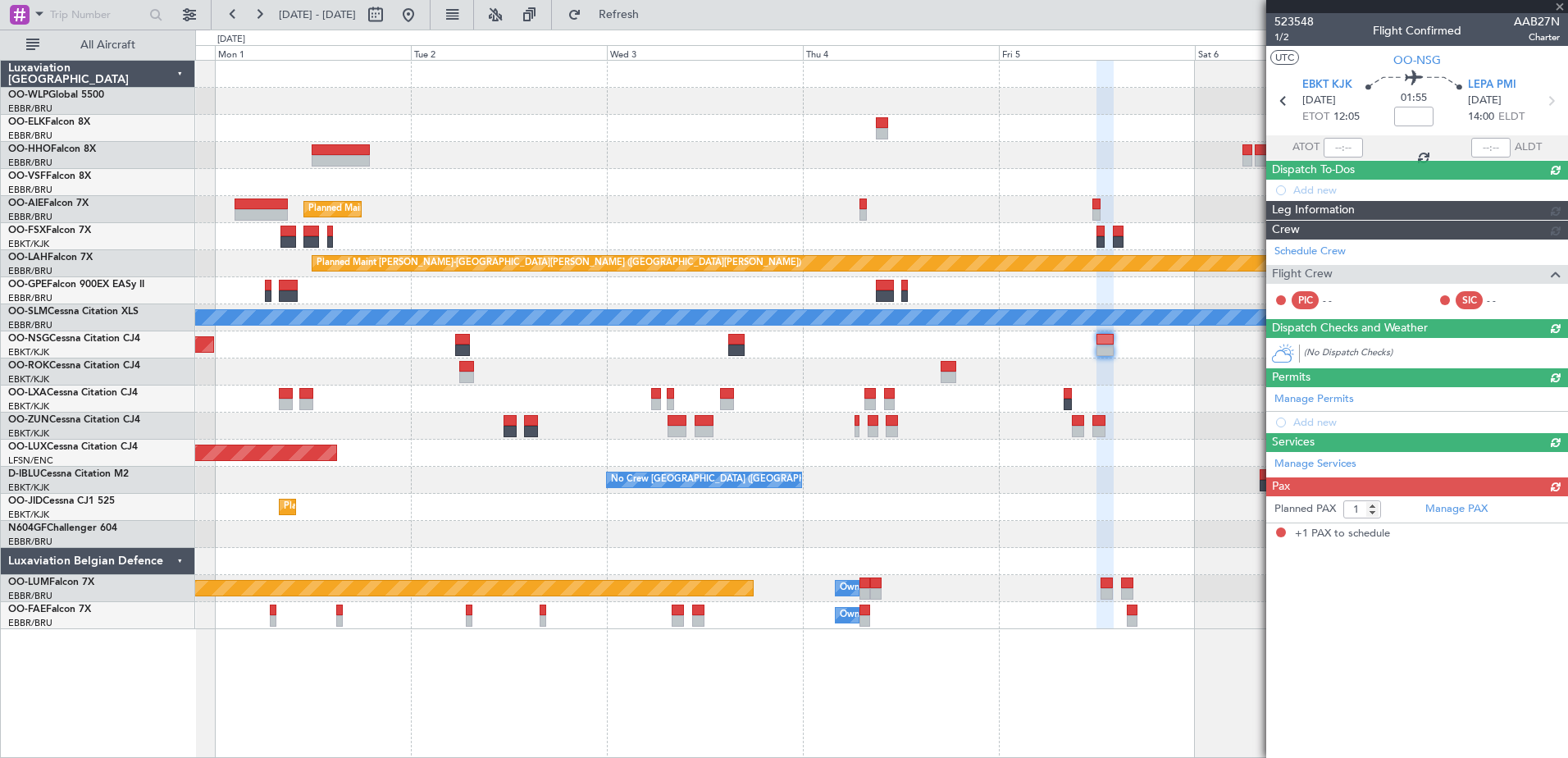
scroll to position [0, 0]
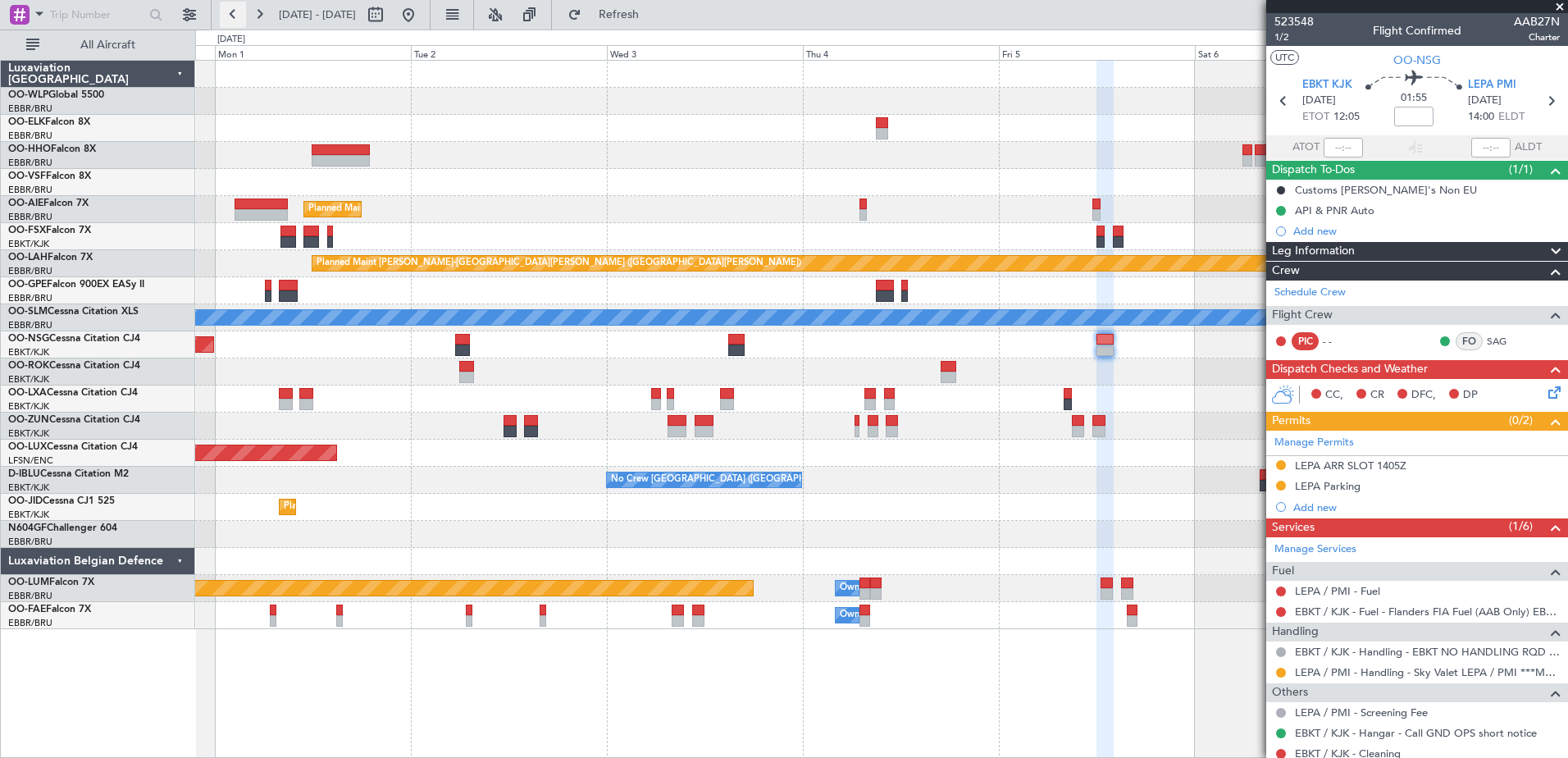
click at [224, 9] on button at bounding box center [233, 15] width 27 height 27
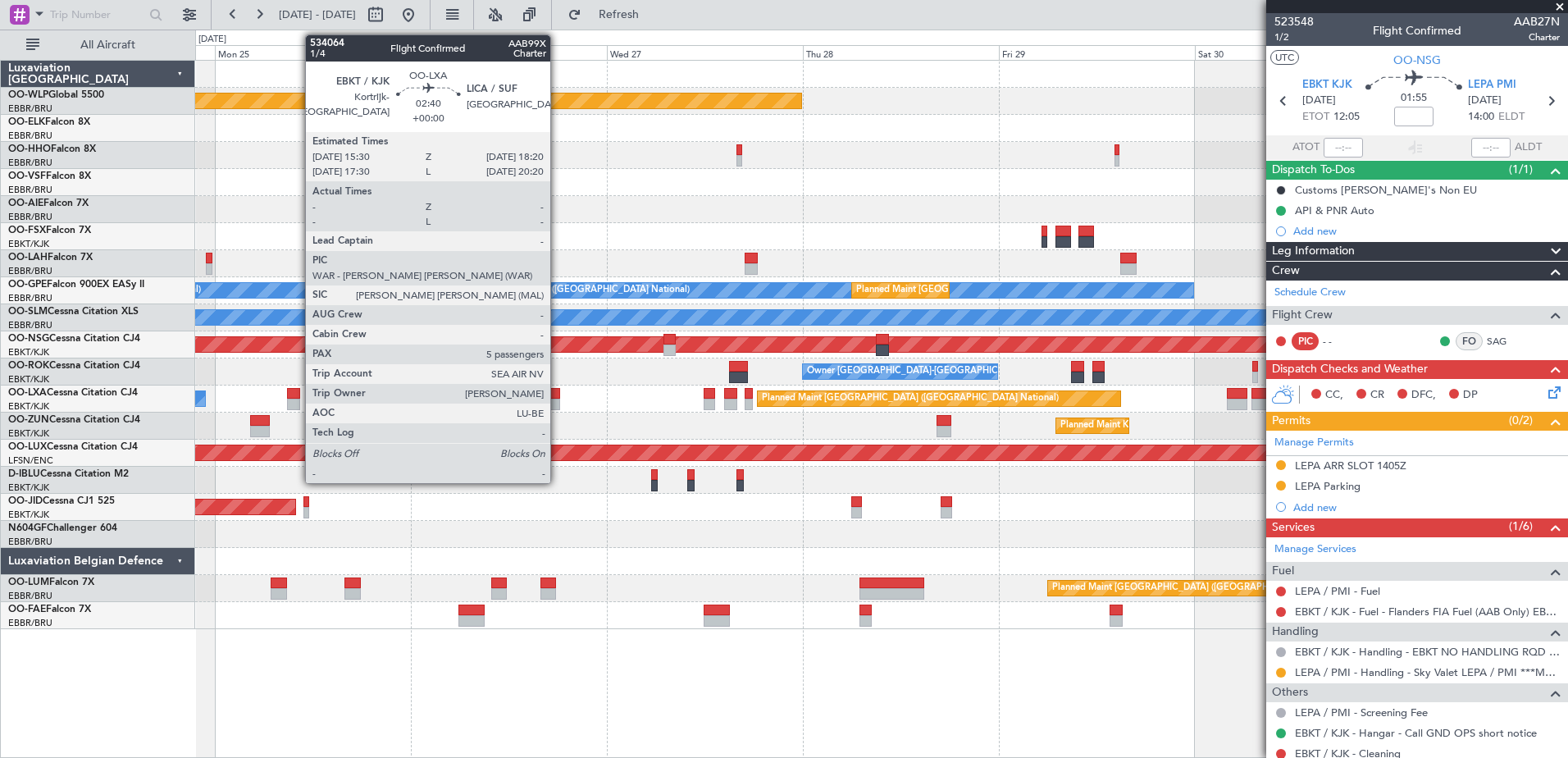
click at [557, 392] on div at bounding box center [548, 393] width 24 height 12
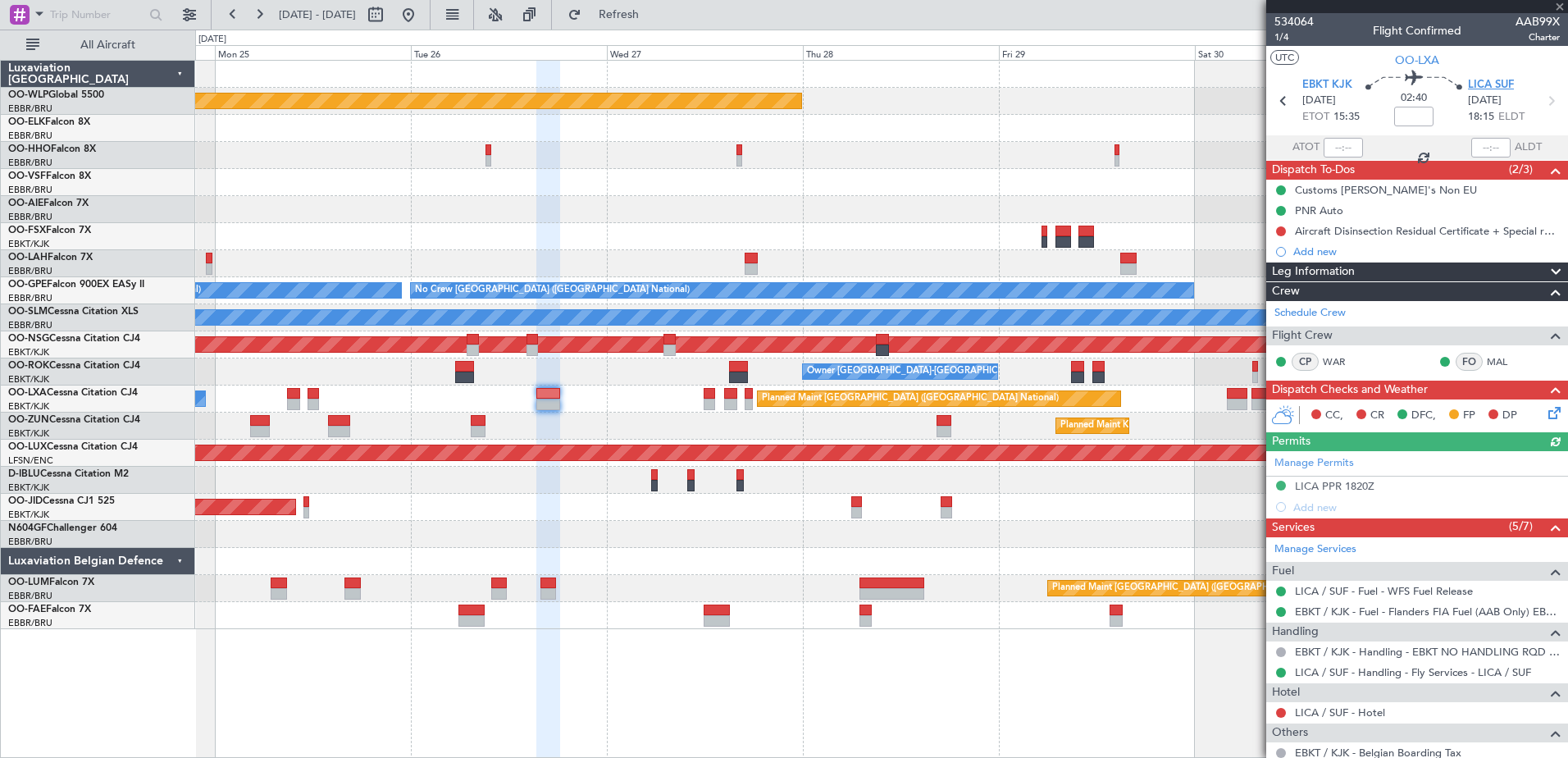
click at [1492, 86] on span "LICA SUF" at bounding box center [1492, 85] width 46 height 16
click at [421, 16] on button at bounding box center [409, 15] width 27 height 27
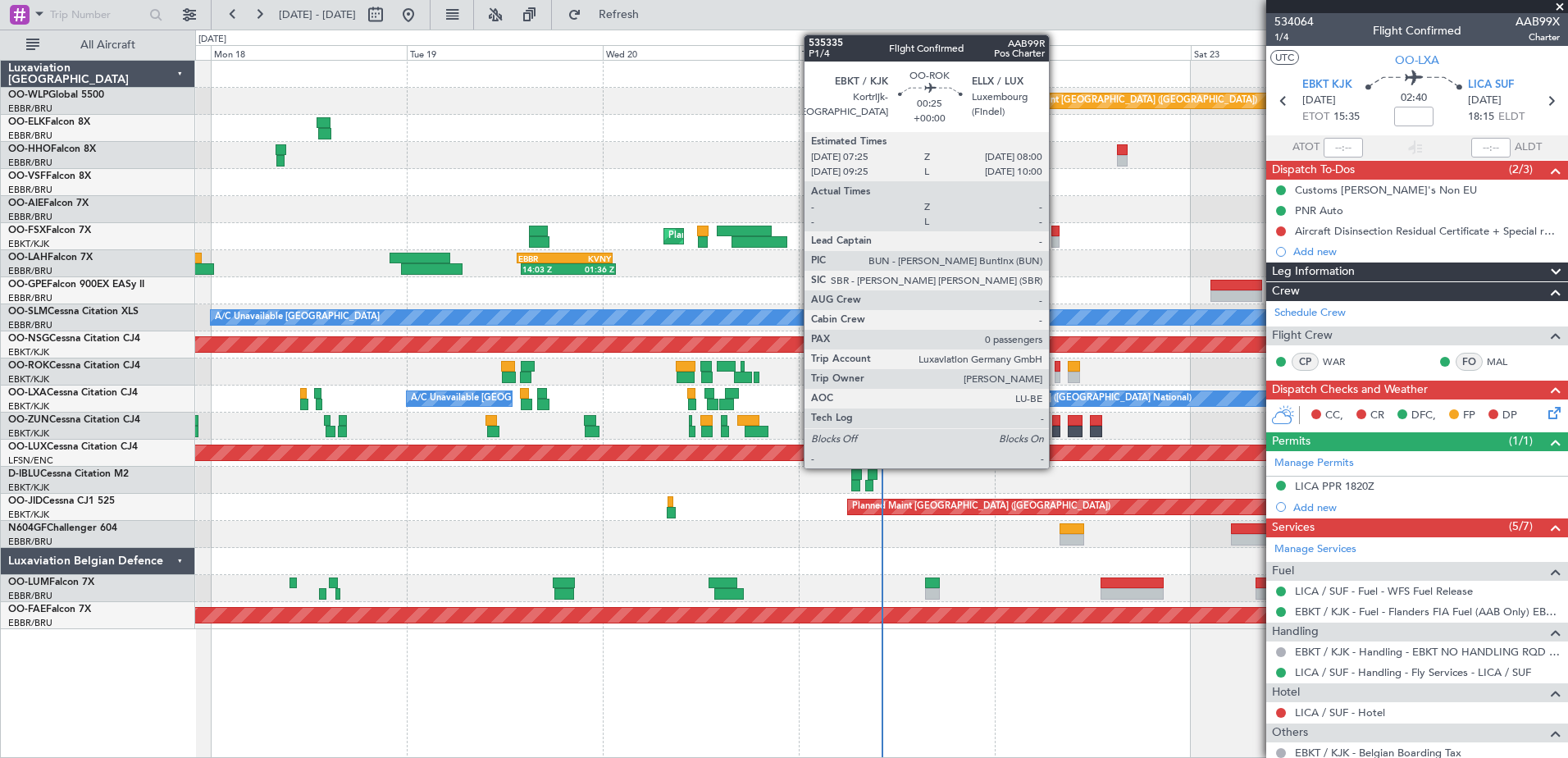
click at [1056, 369] on div at bounding box center [1058, 366] width 5 height 12
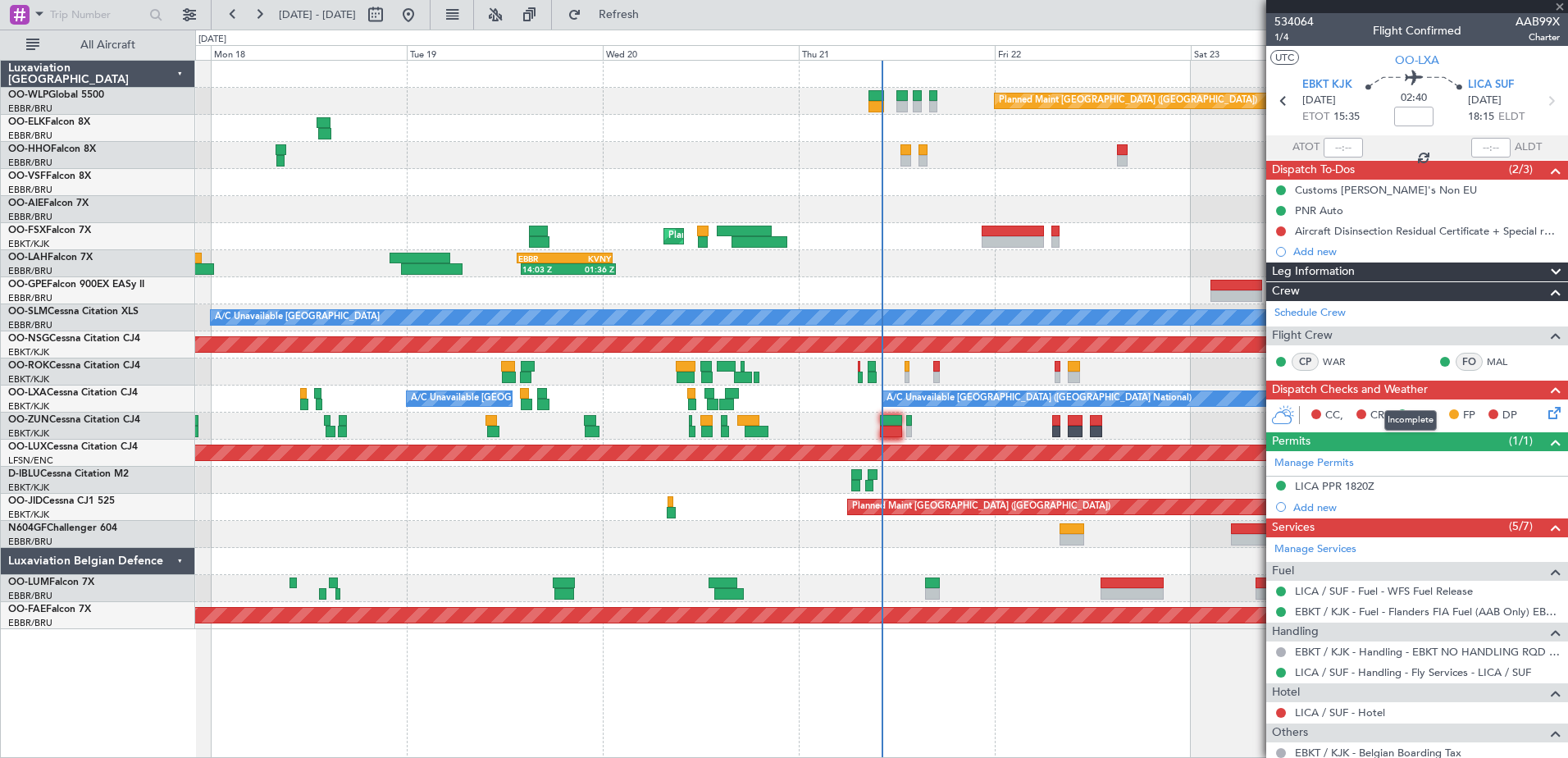
type input "0"
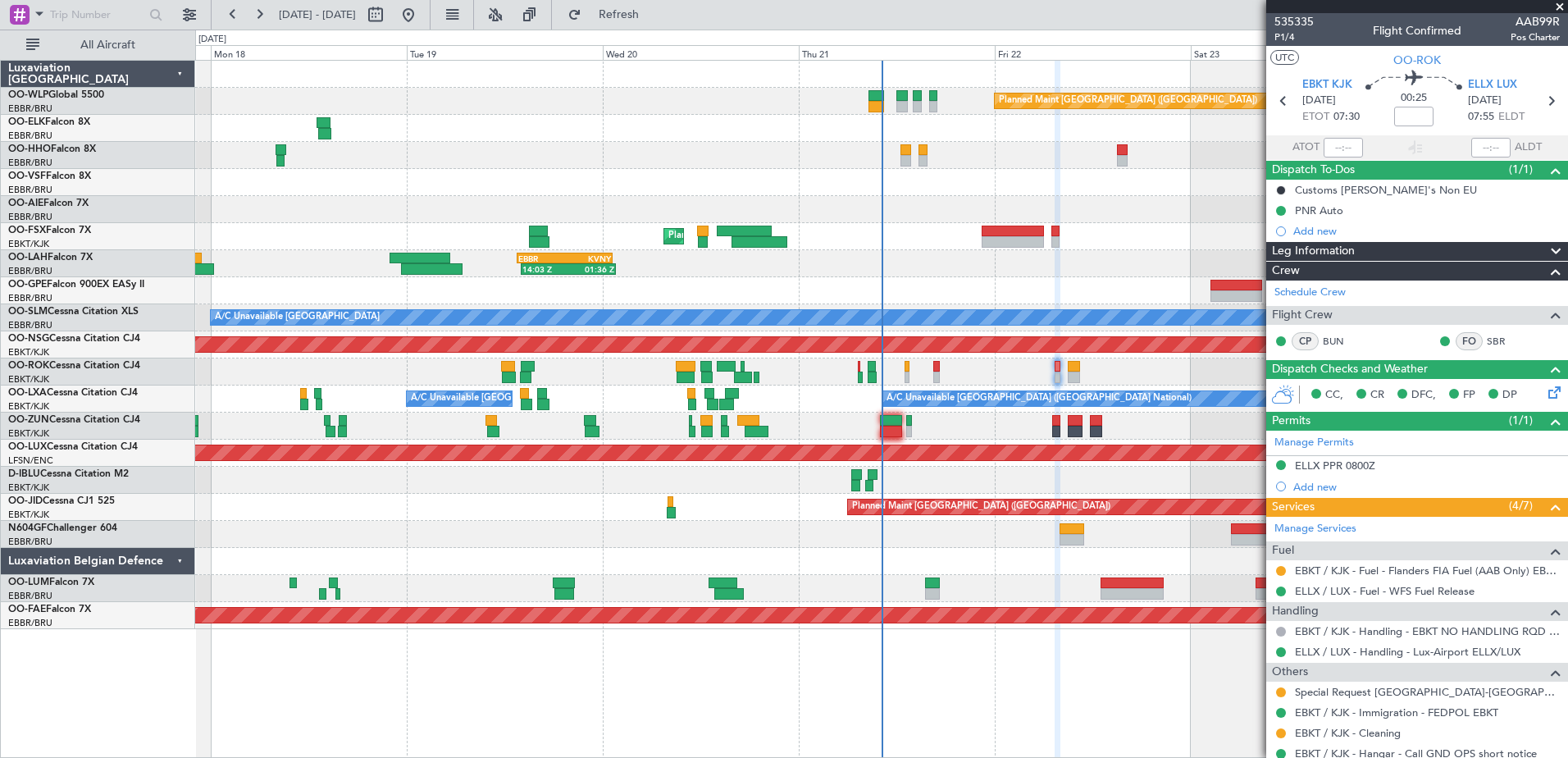
click at [1545, 394] on icon at bounding box center [1551, 389] width 13 height 13
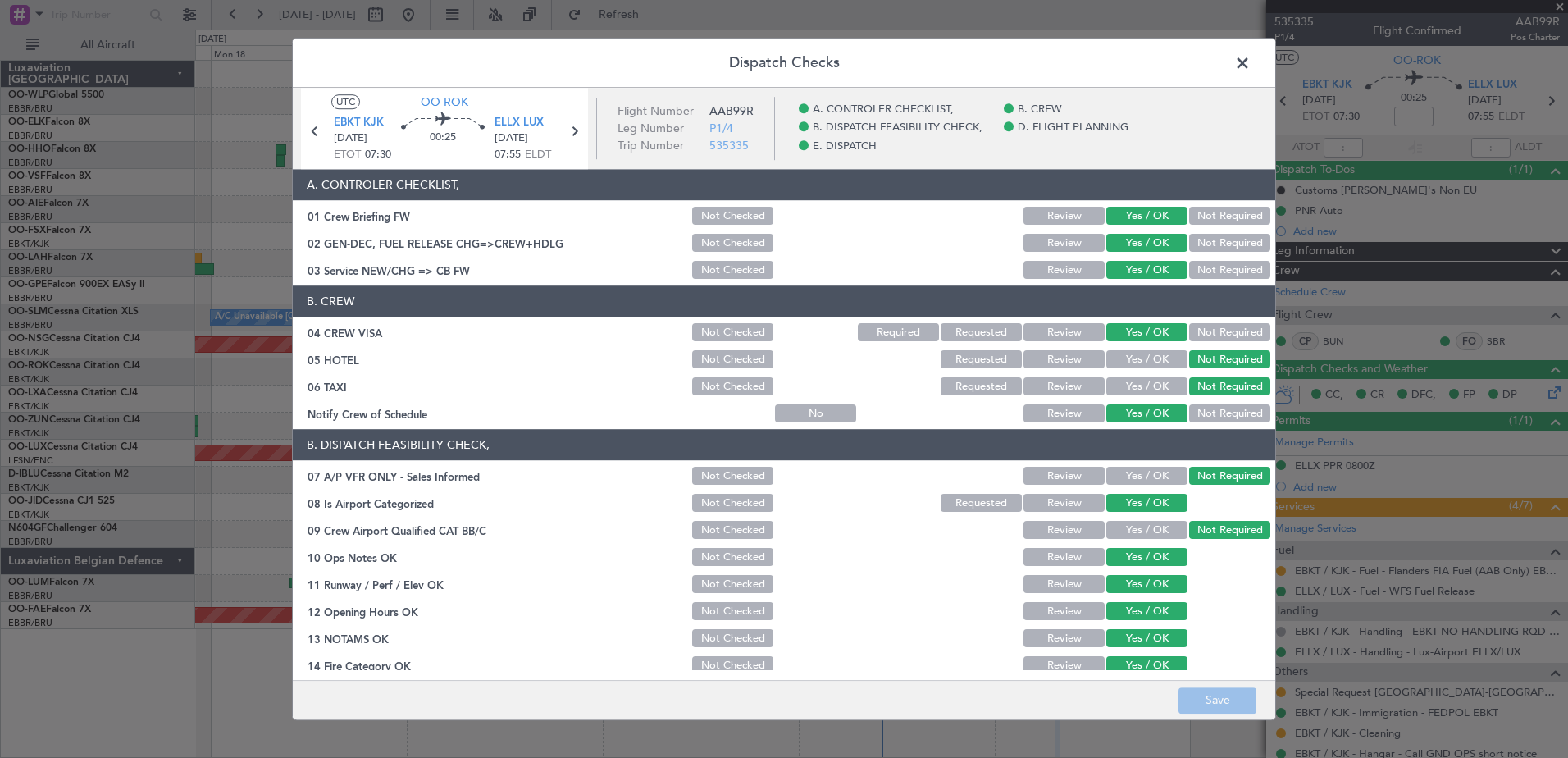
scroll to position [325, 0]
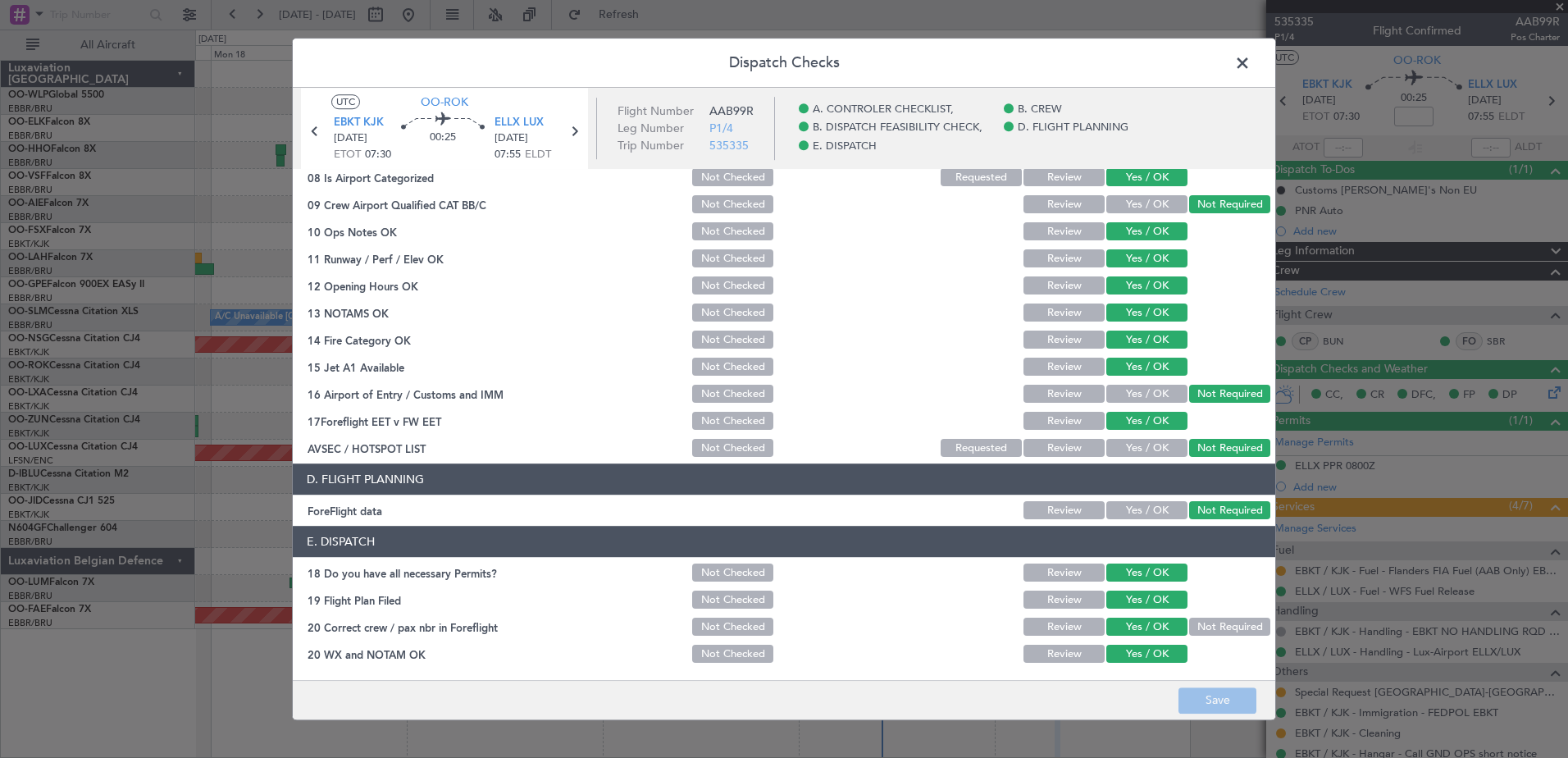
click at [1251, 62] on span at bounding box center [1251, 67] width 0 height 33
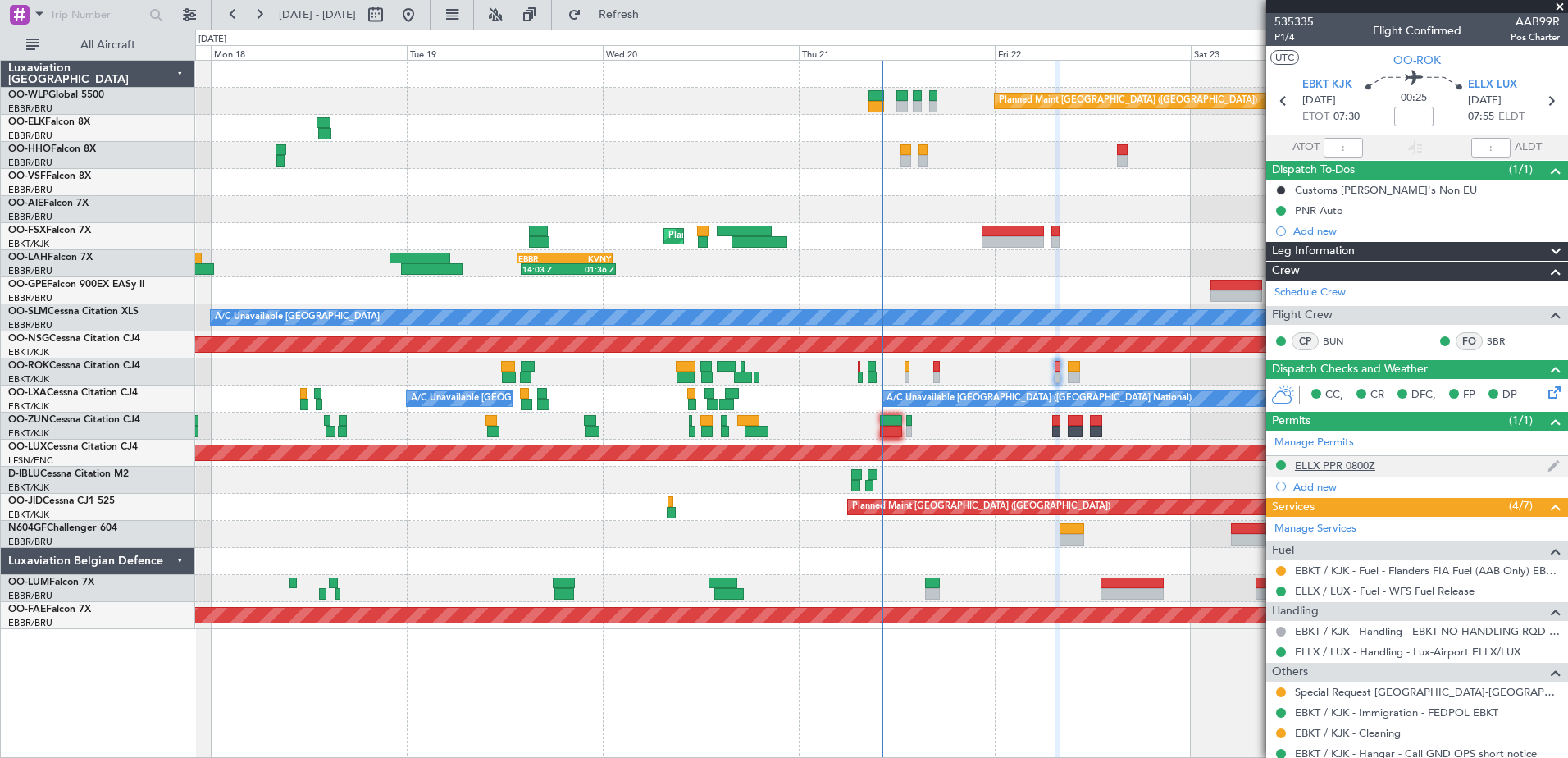
scroll to position [52, 0]
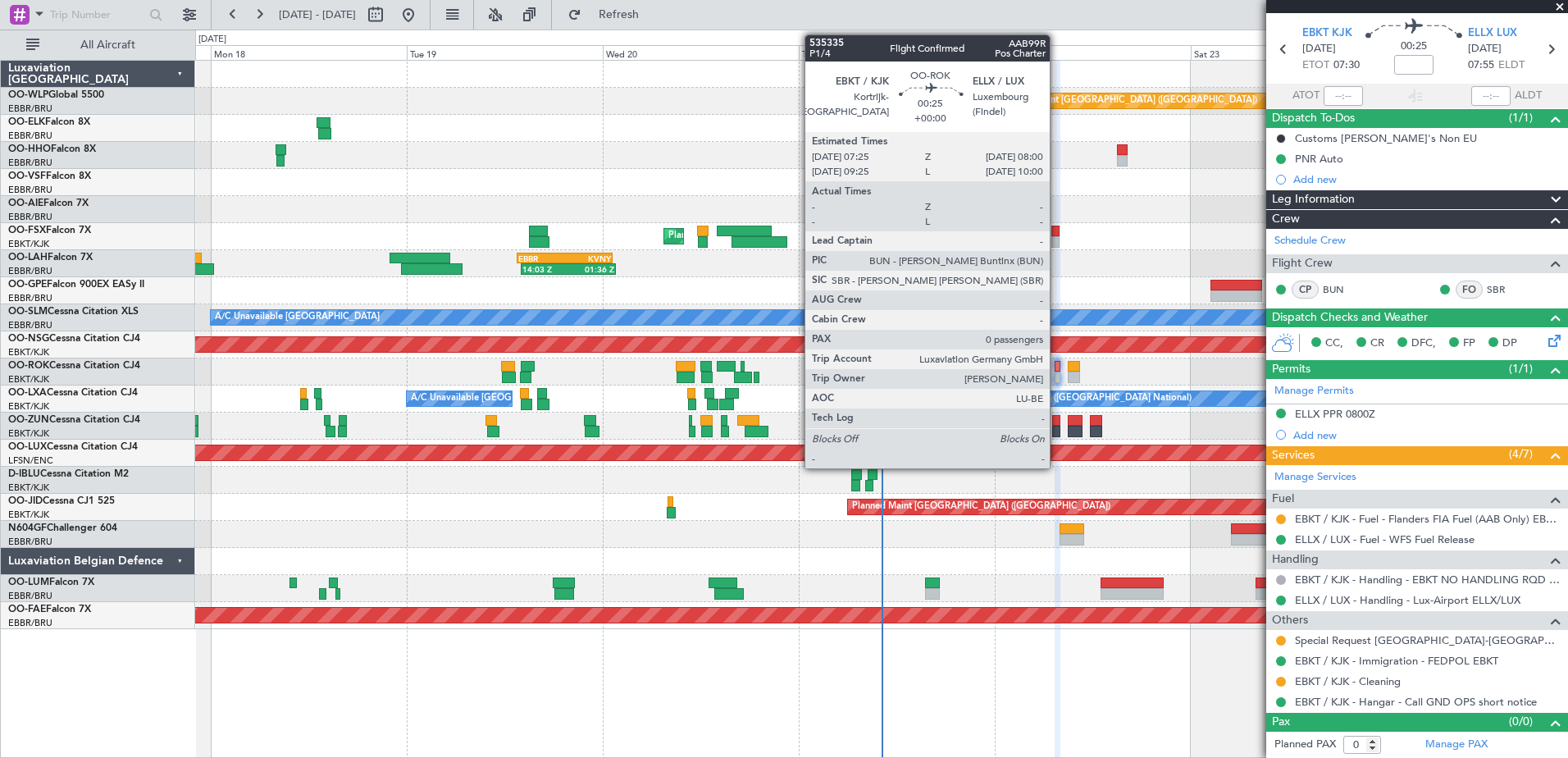
click at [1057, 381] on div at bounding box center [1058, 377] width 5 height 12
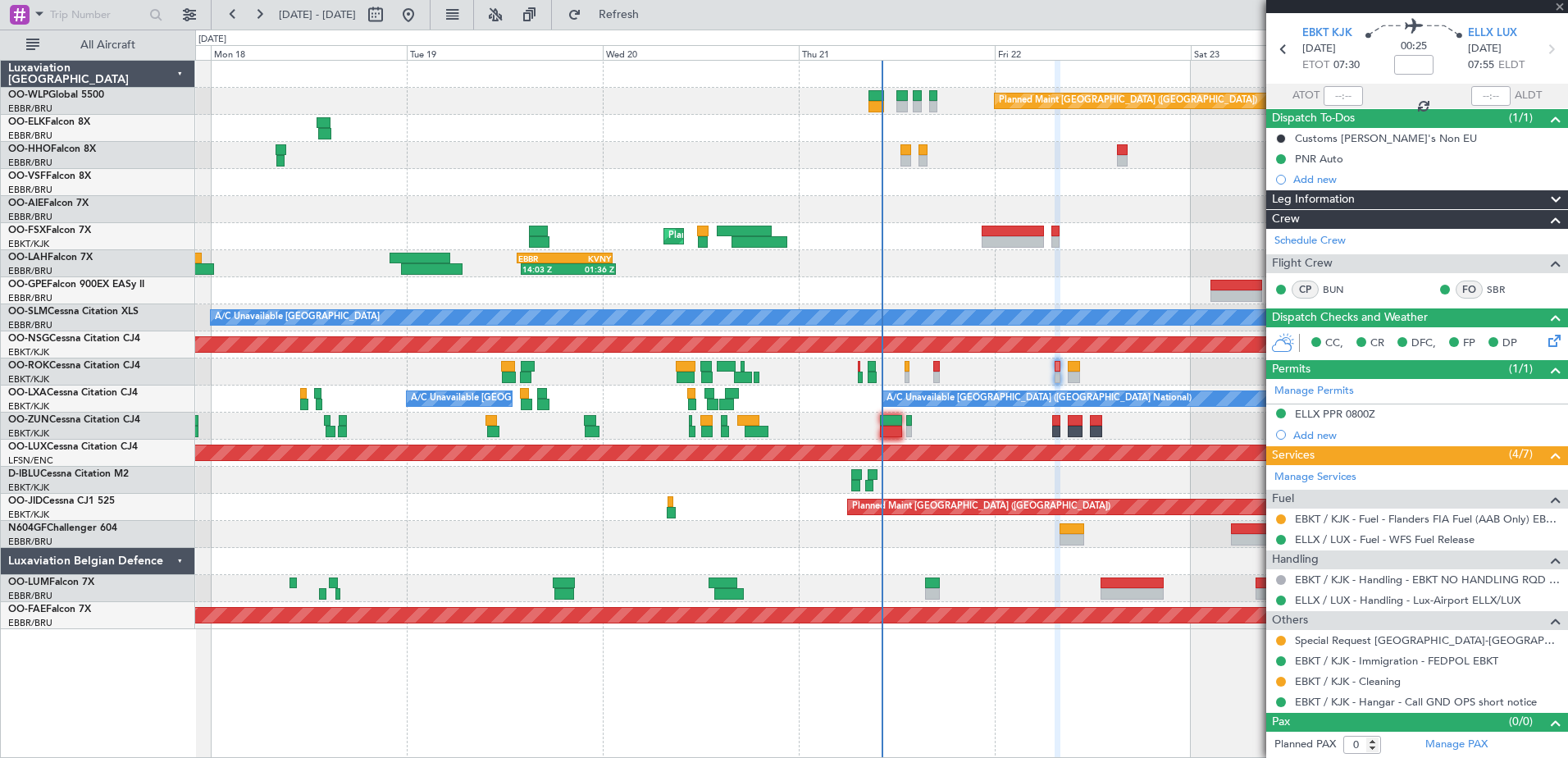
scroll to position [0, 0]
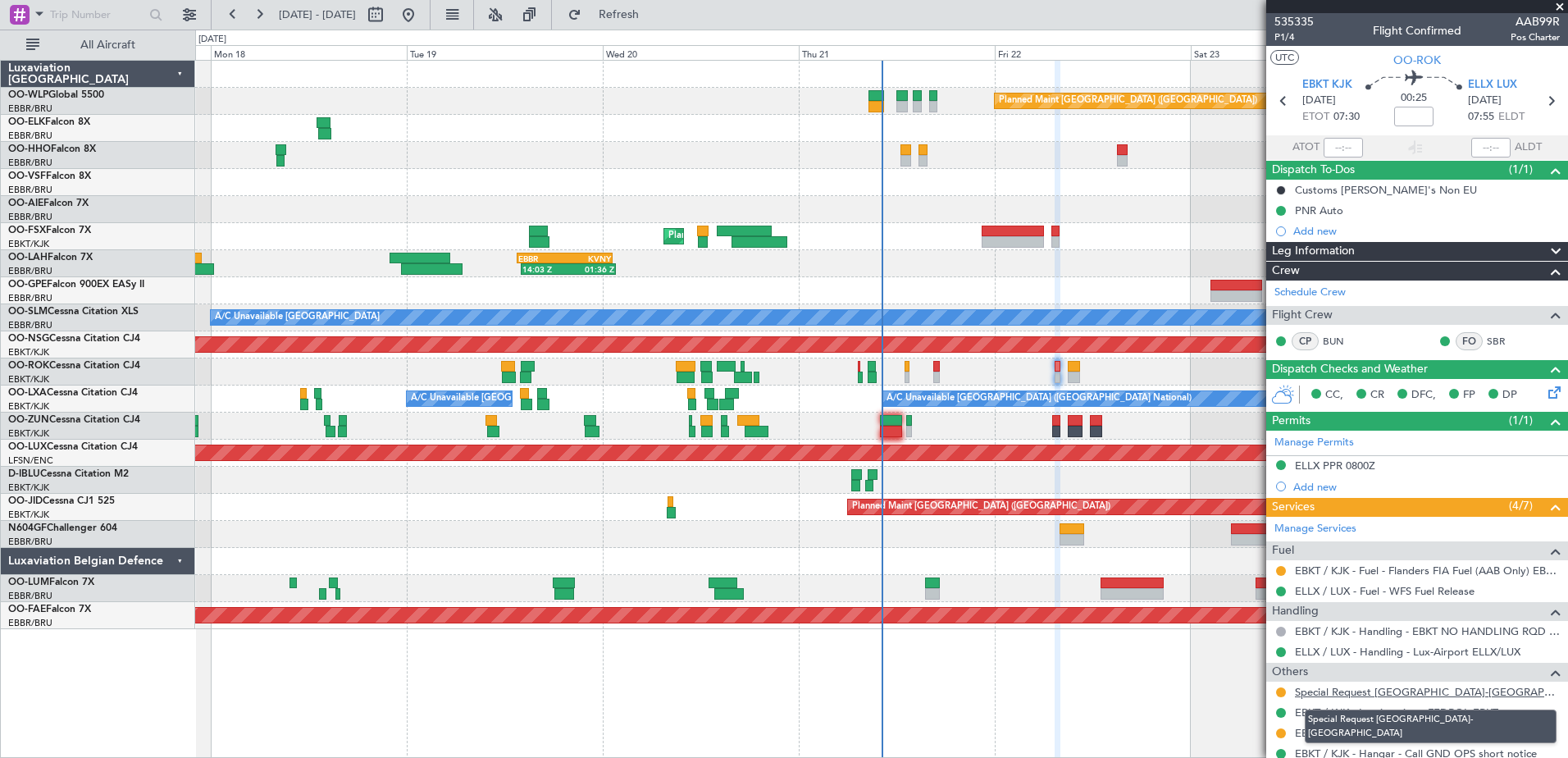
click at [1327, 695] on link "Special Request [GEOGRAPHIC_DATA]-[GEOGRAPHIC_DATA]" at bounding box center [1428, 691] width 265 height 14
click at [1430, 690] on link "Special Request [GEOGRAPHIC_DATA]-[GEOGRAPHIC_DATA]" at bounding box center [1428, 691] width 265 height 14
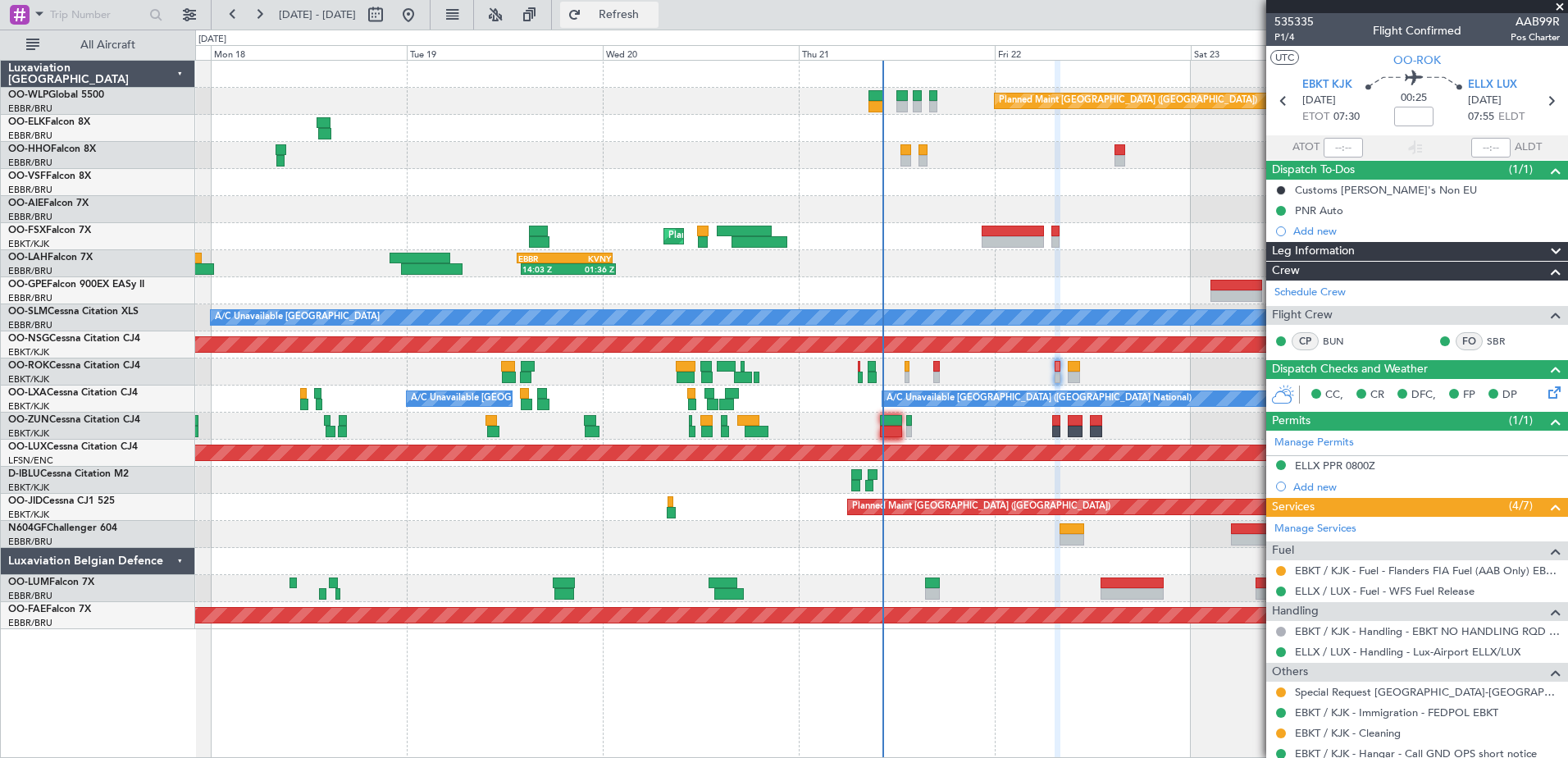
click at [628, 8] on button "Refresh" at bounding box center [609, 15] width 99 height 27
click at [260, 4] on button at bounding box center [260, 15] width 27 height 27
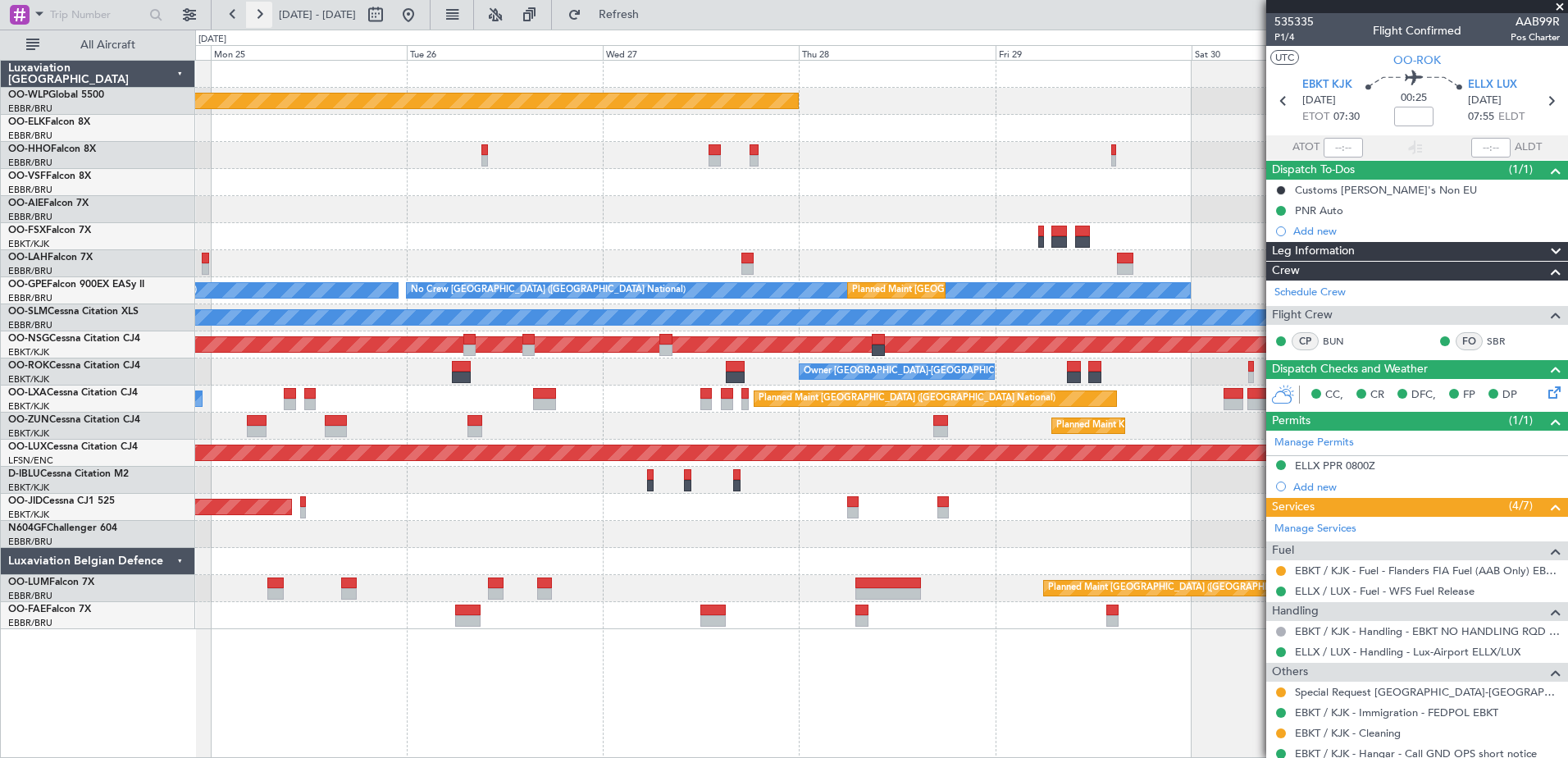
click at [260, 4] on button at bounding box center [260, 15] width 27 height 27
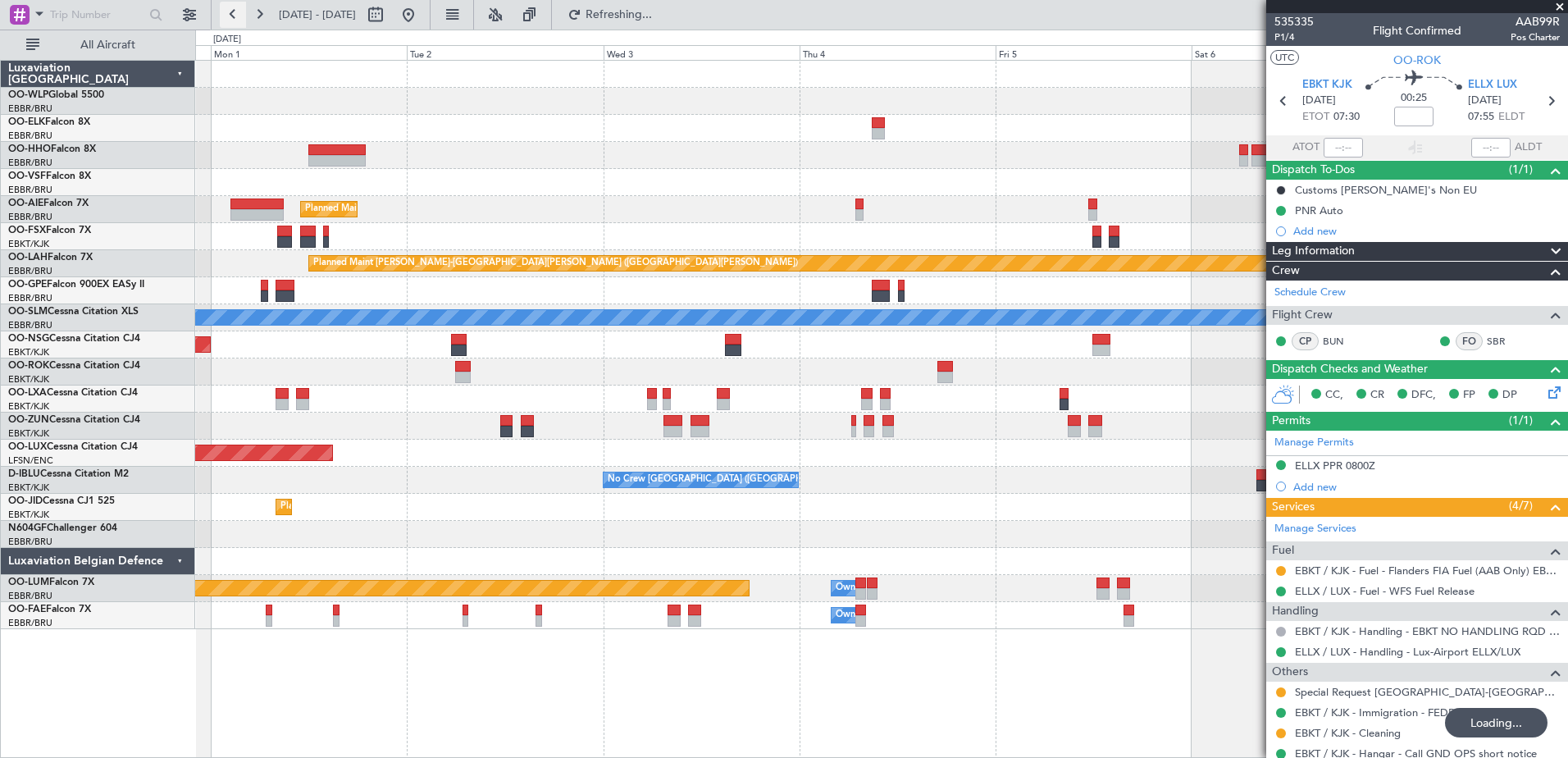
click at [230, 18] on button at bounding box center [233, 15] width 27 height 27
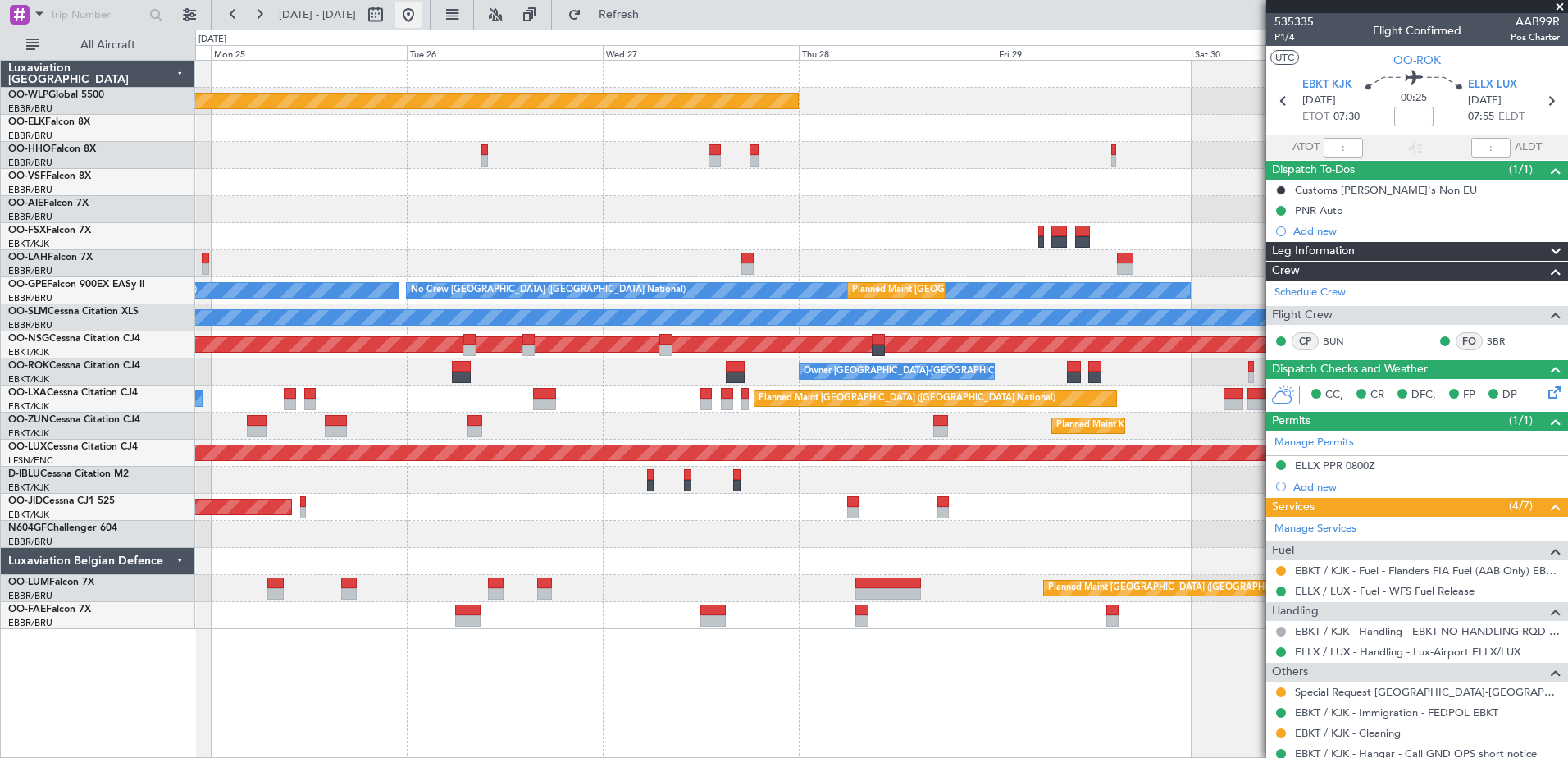
click at [421, 20] on button at bounding box center [409, 15] width 27 height 27
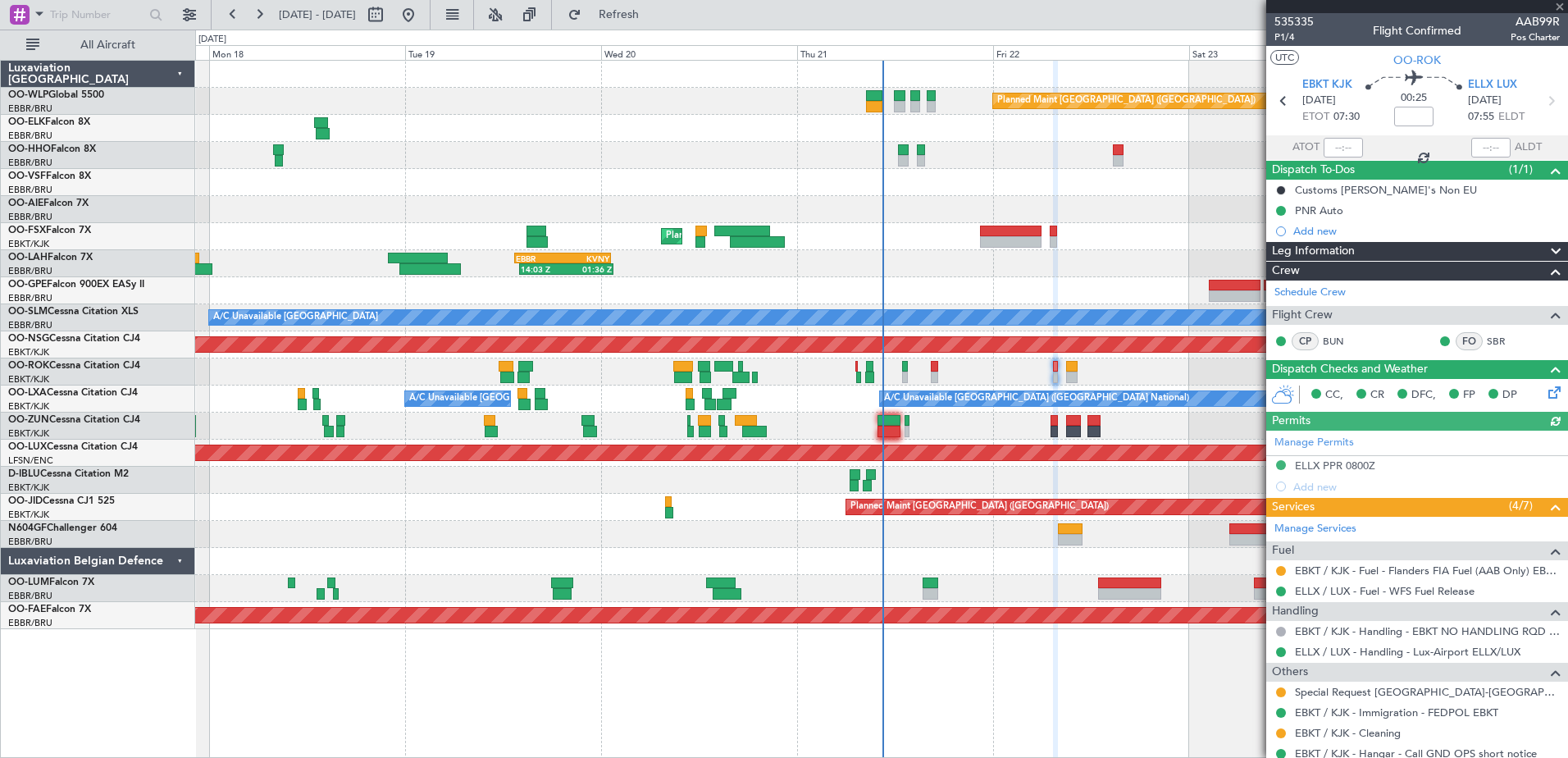
click at [1545, 396] on icon at bounding box center [1551, 389] width 13 height 13
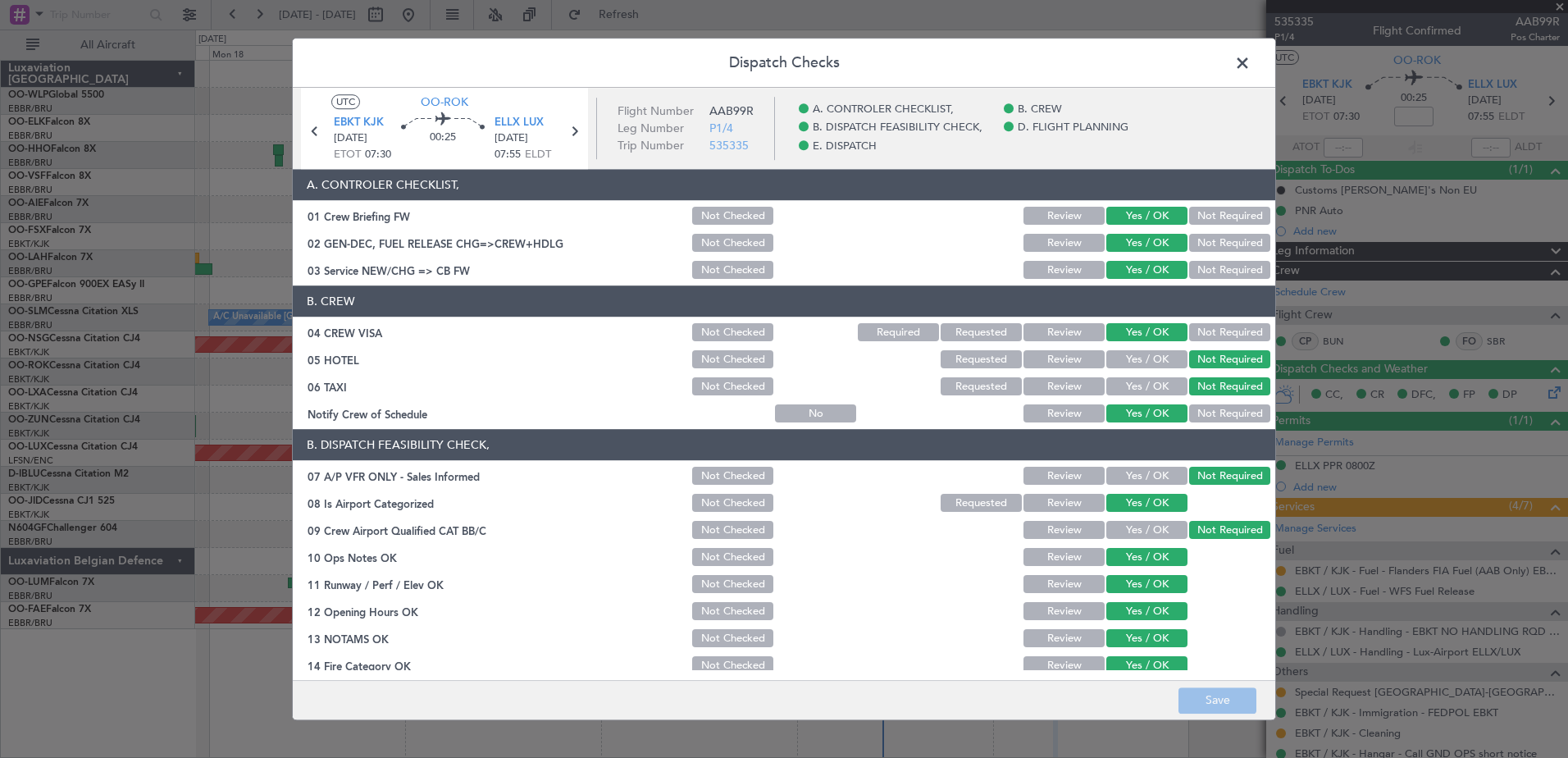
click at [1251, 60] on span at bounding box center [1251, 67] width 0 height 33
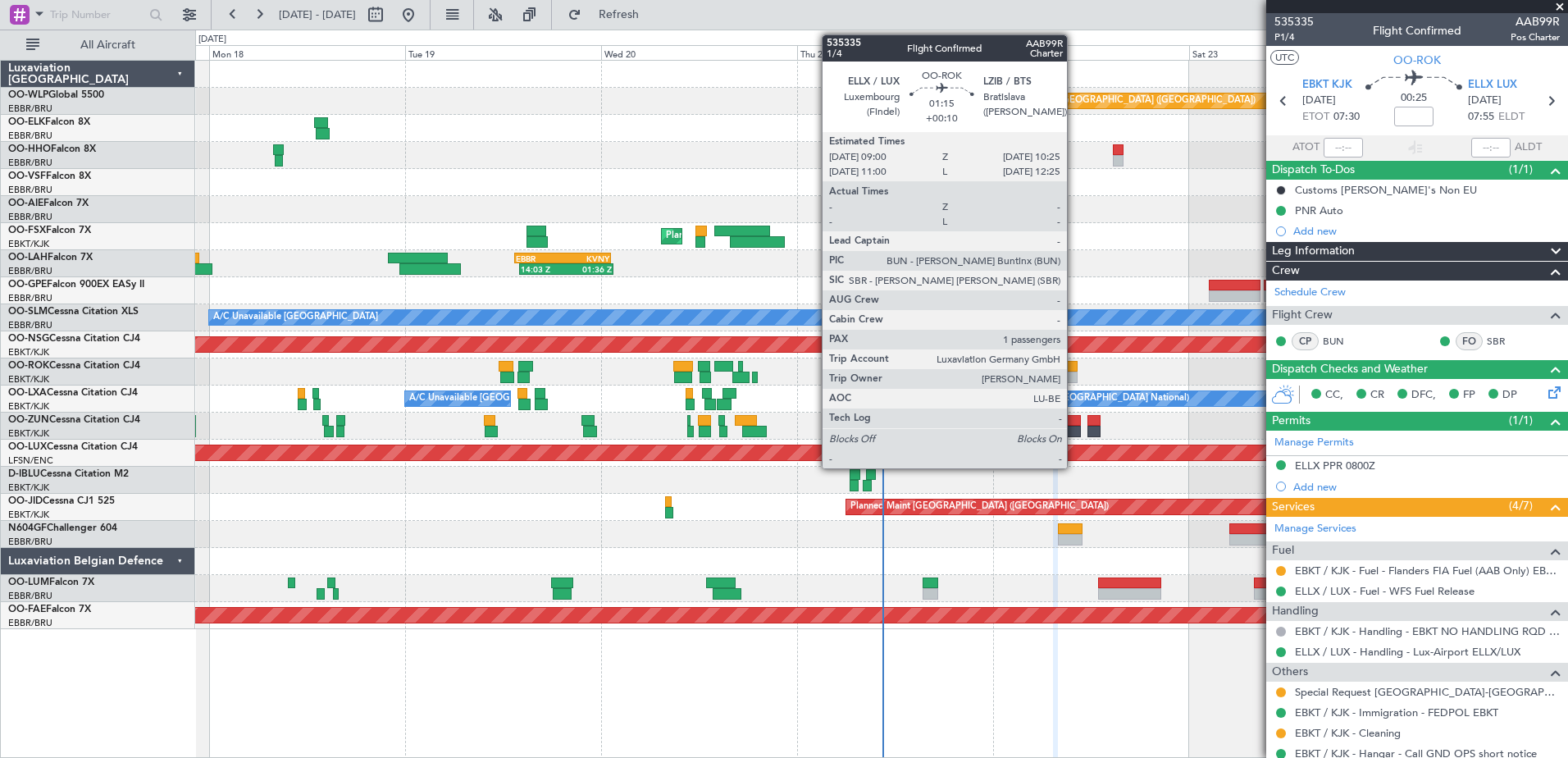
click at [1075, 368] on div at bounding box center [1072, 366] width 12 height 12
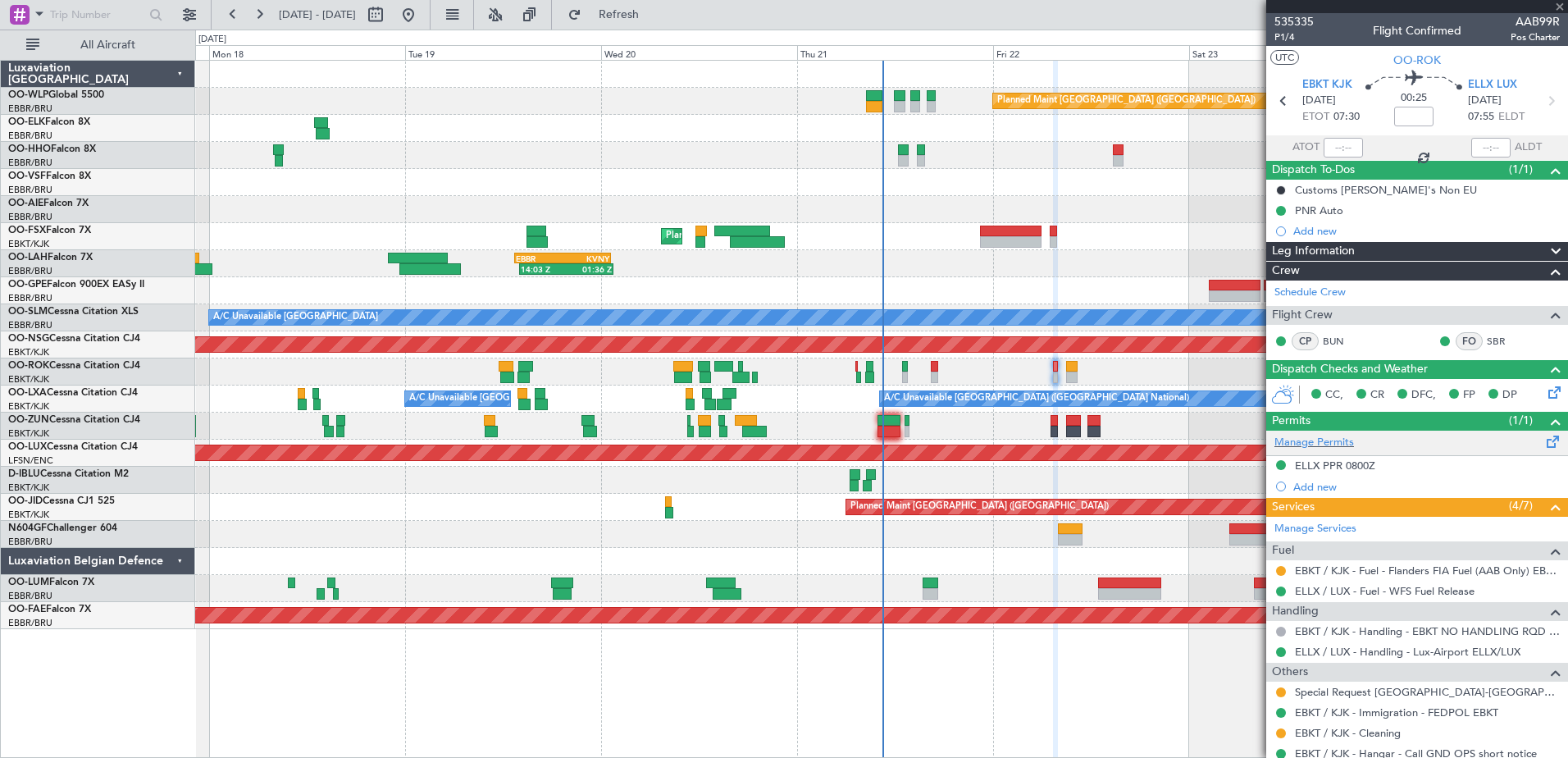
type input "+00:10"
type input "1"
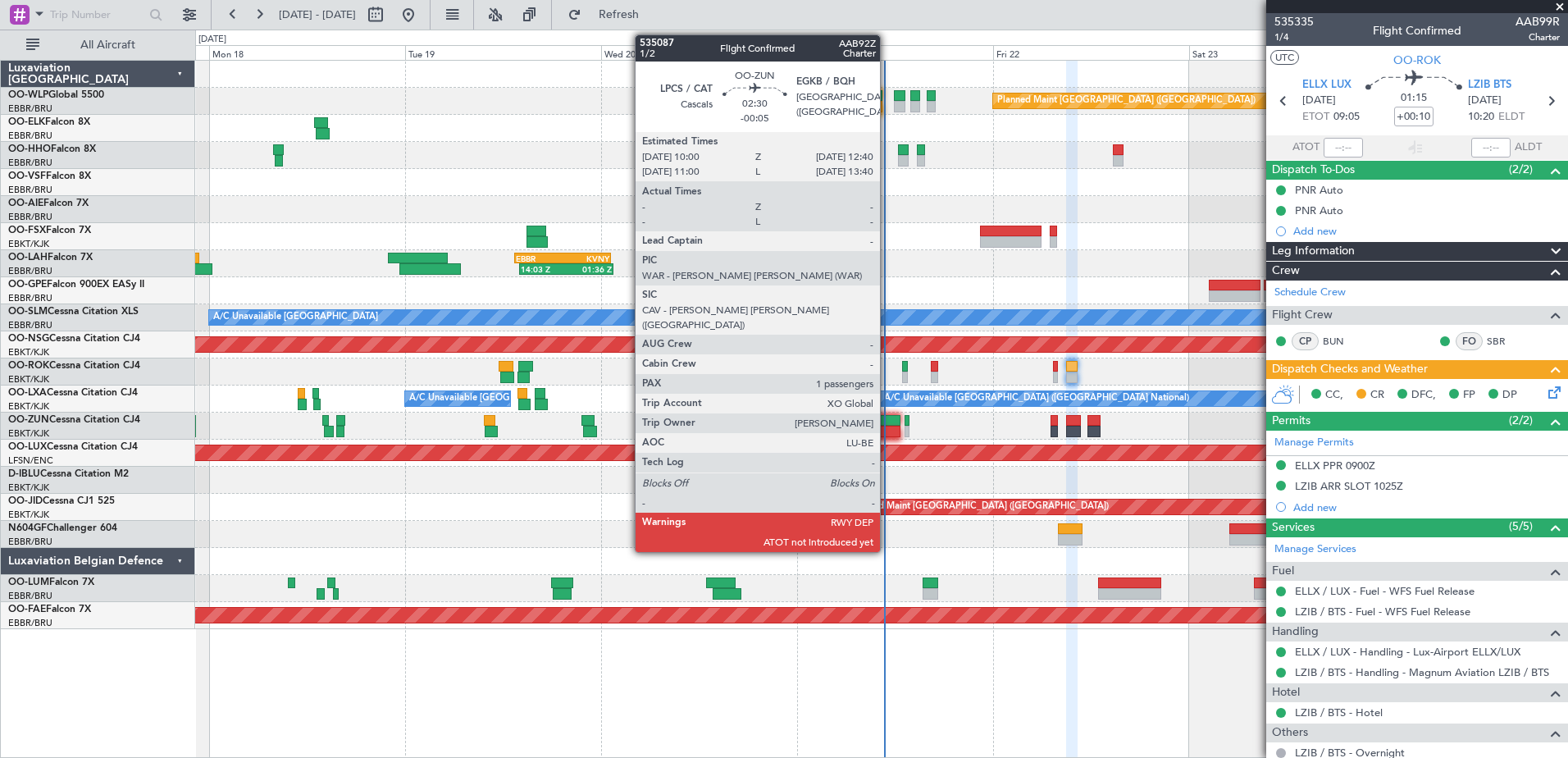
click at [887, 429] on div at bounding box center [888, 431] width 22 height 12
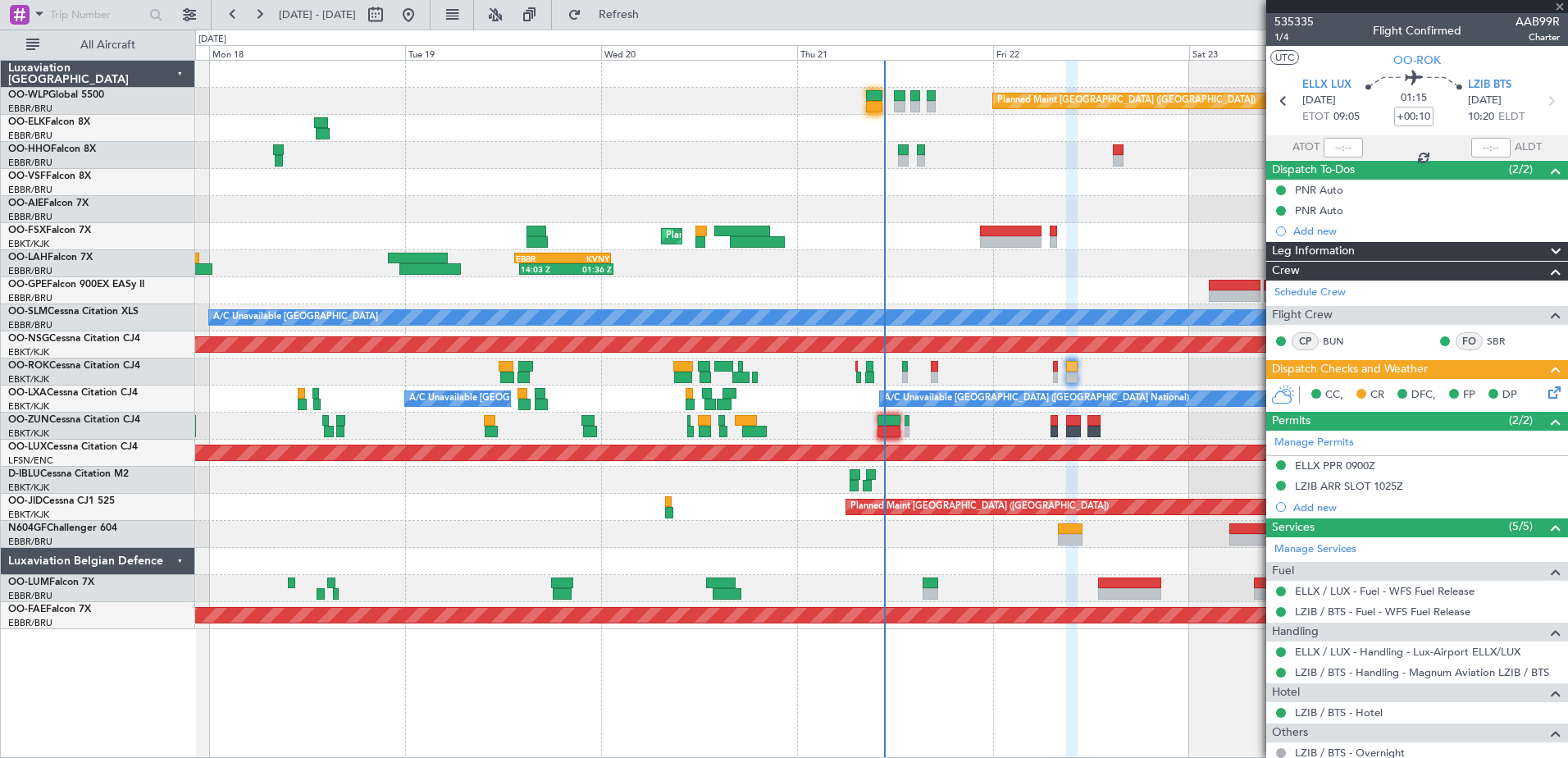
type input "-00:05"
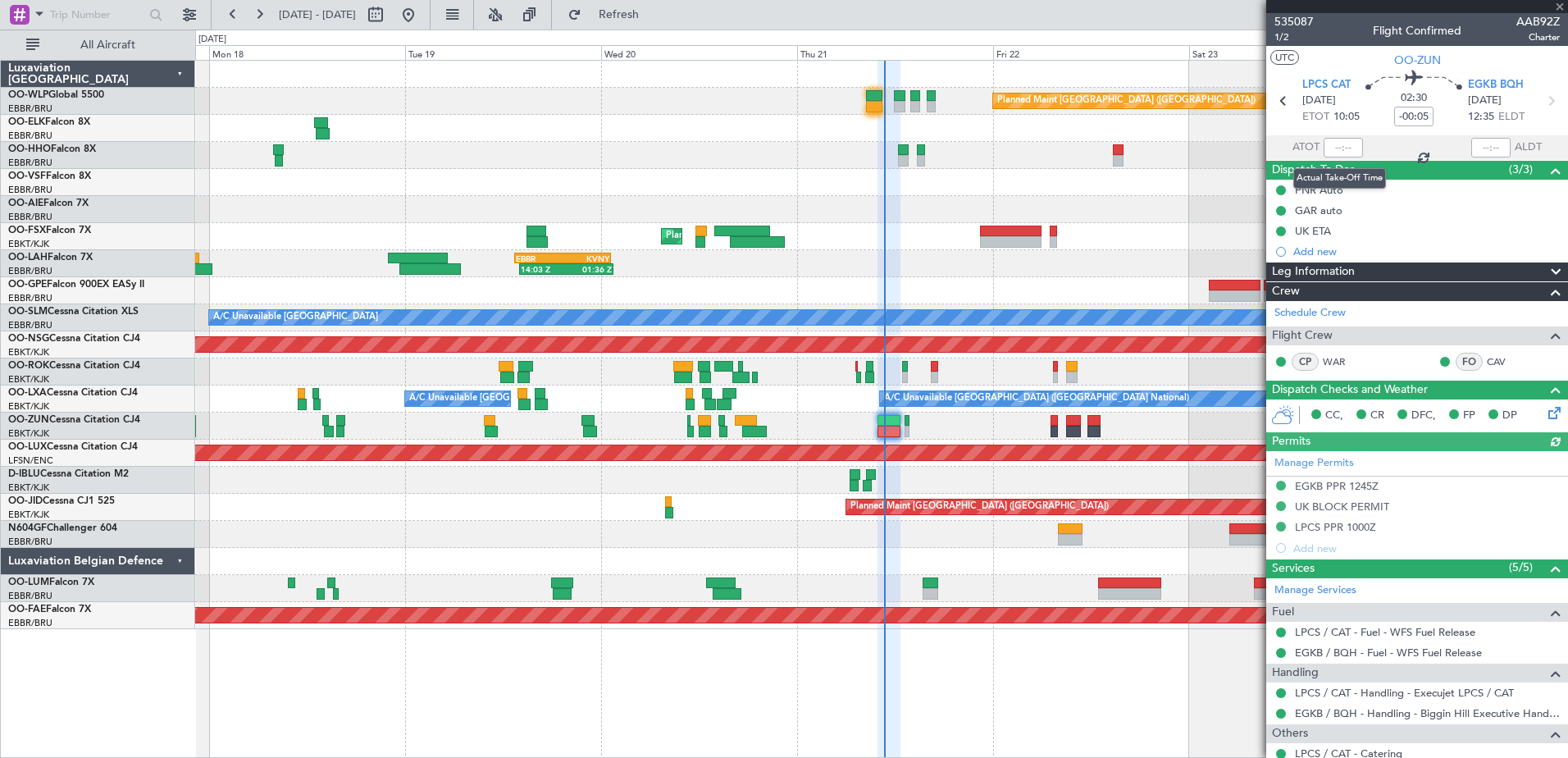
click at [1334, 148] on div at bounding box center [1343, 148] width 39 height 20
click at [1334, 148] on input "text" at bounding box center [1343, 148] width 39 height 20
type input "10:26"
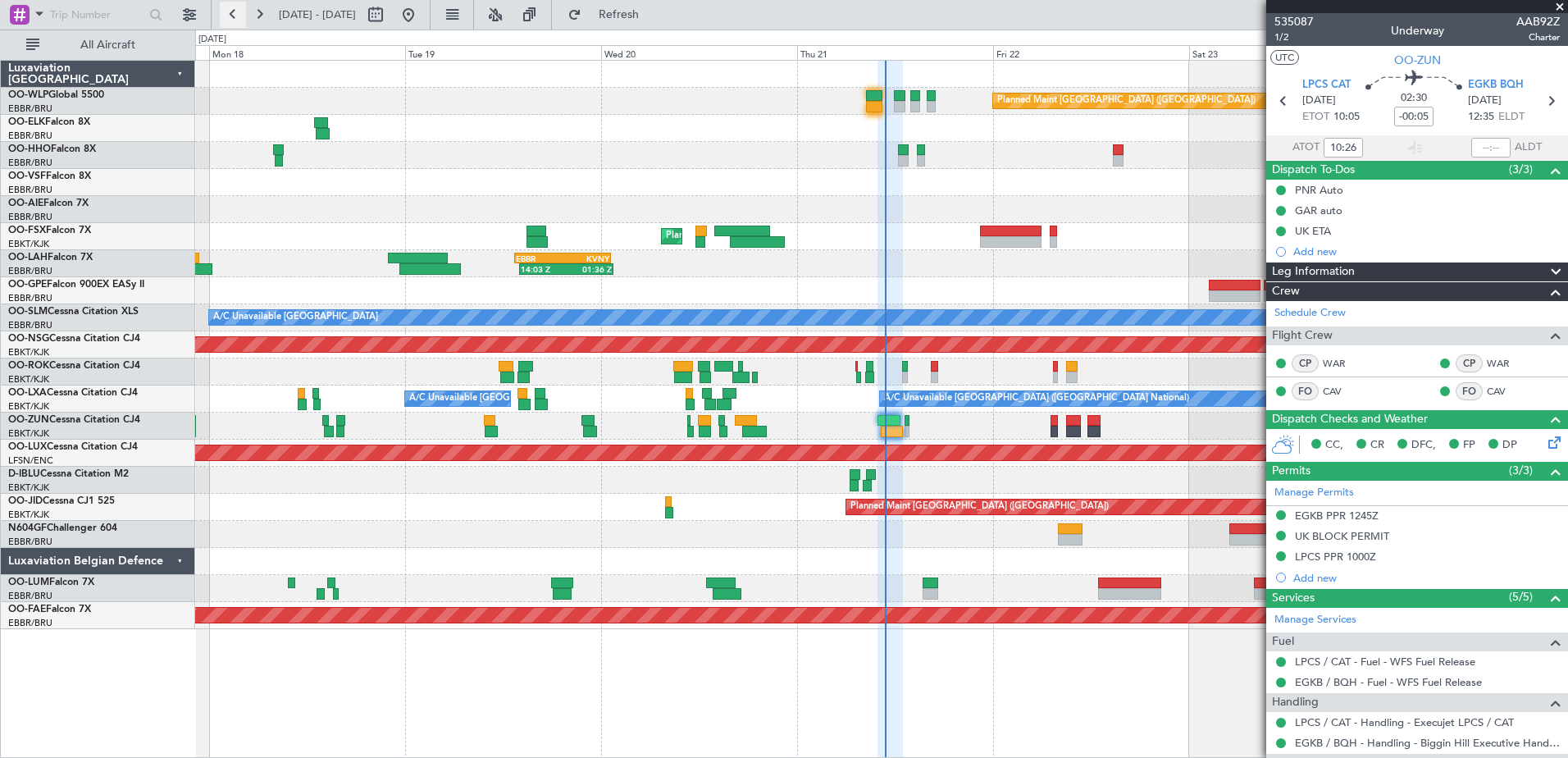
click at [242, 15] on button at bounding box center [233, 15] width 27 height 27
click at [243, 15] on button at bounding box center [233, 15] width 27 height 27
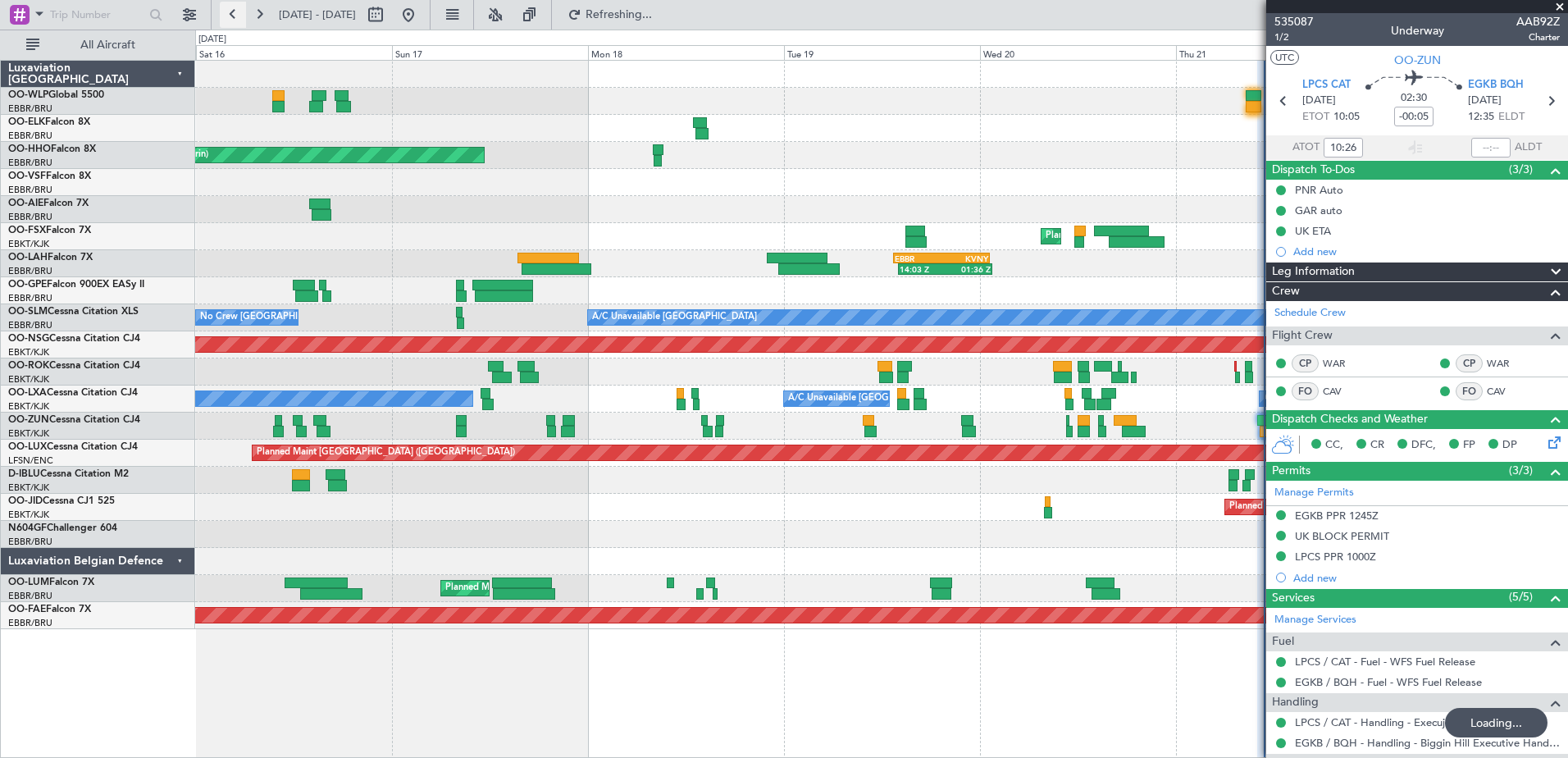
click at [243, 15] on button at bounding box center [233, 15] width 27 height 27
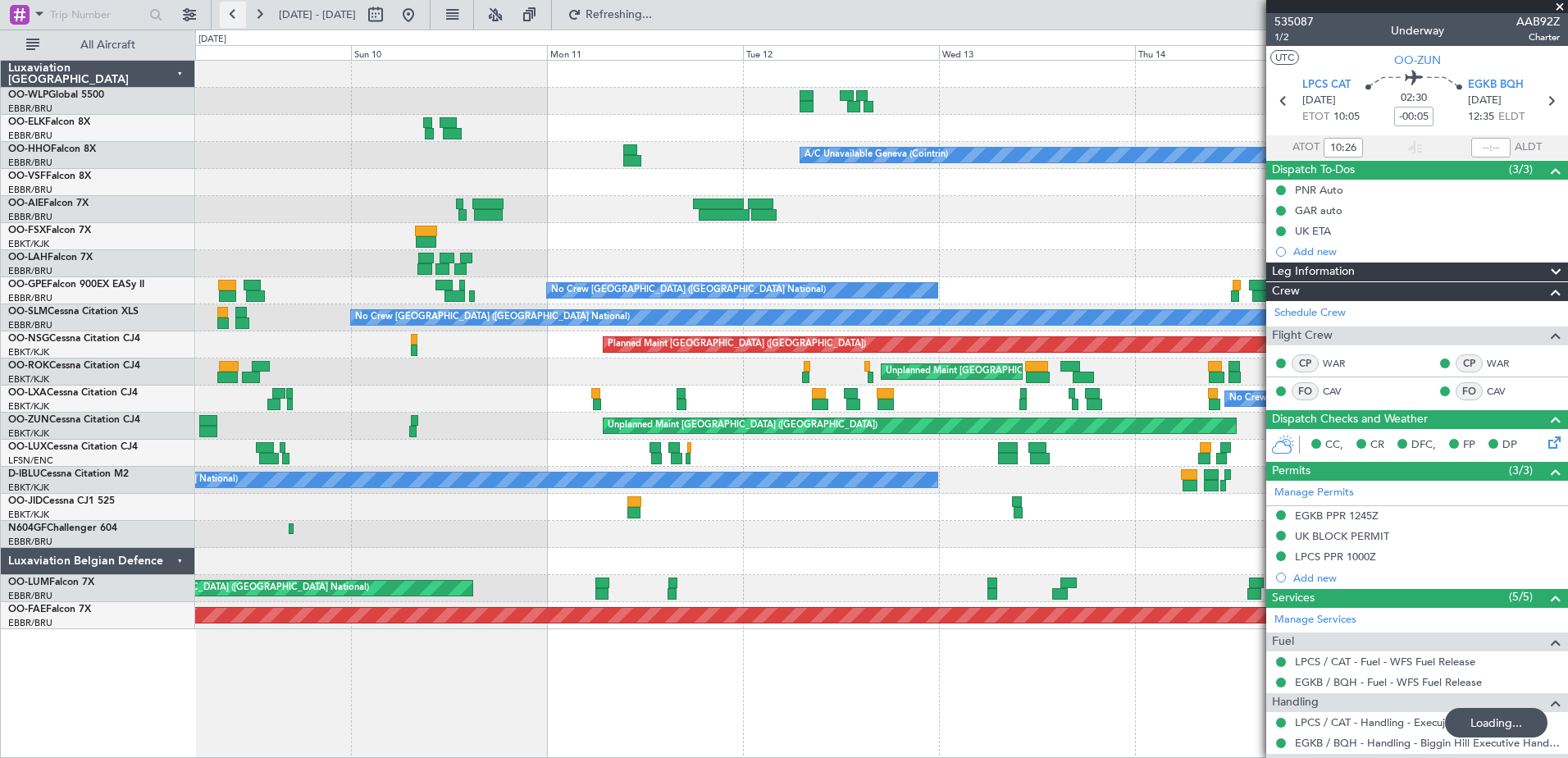
click at [243, 15] on button at bounding box center [233, 15] width 27 height 27
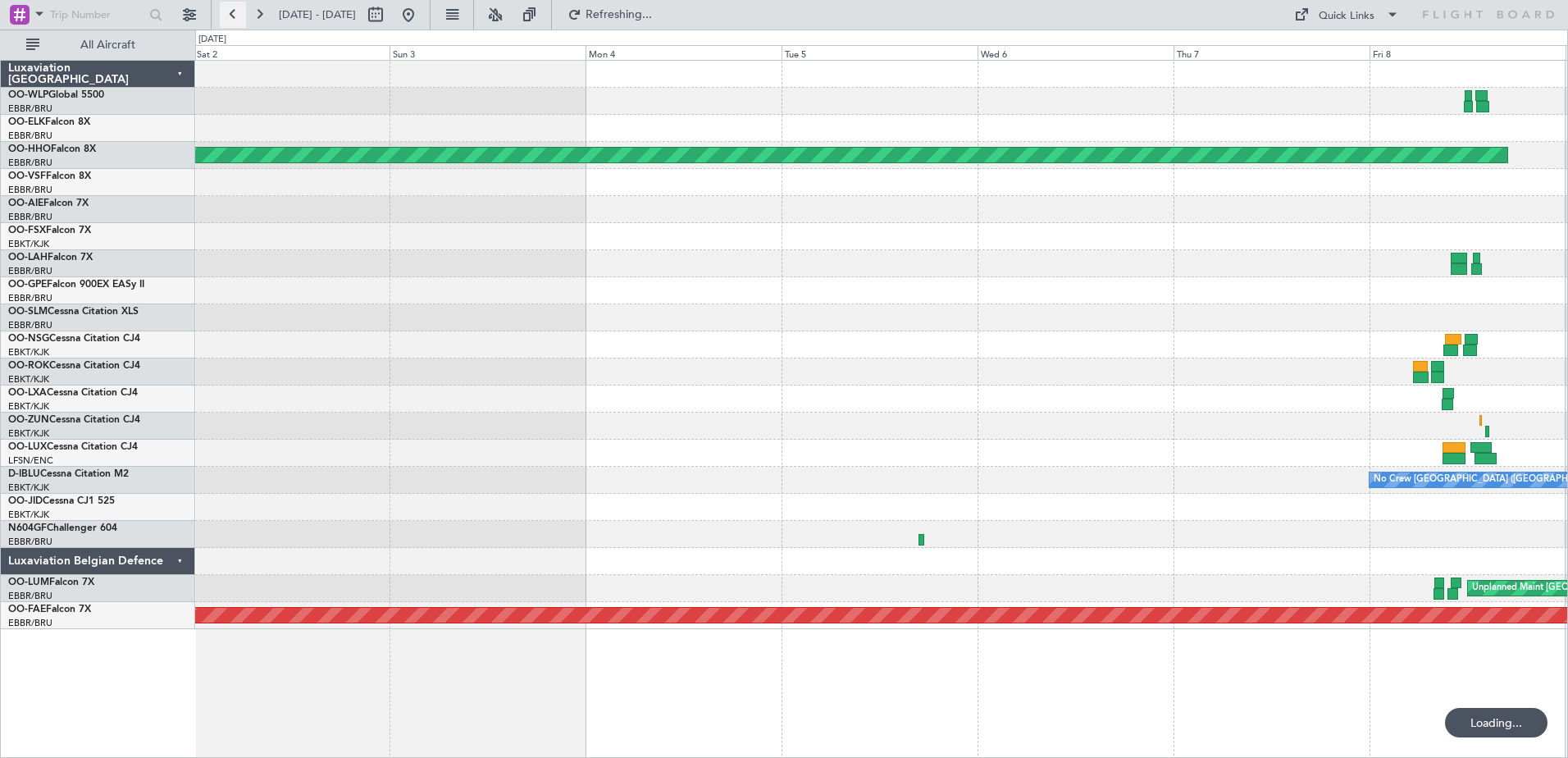
click at [243, 15] on button at bounding box center [233, 15] width 27 height 27
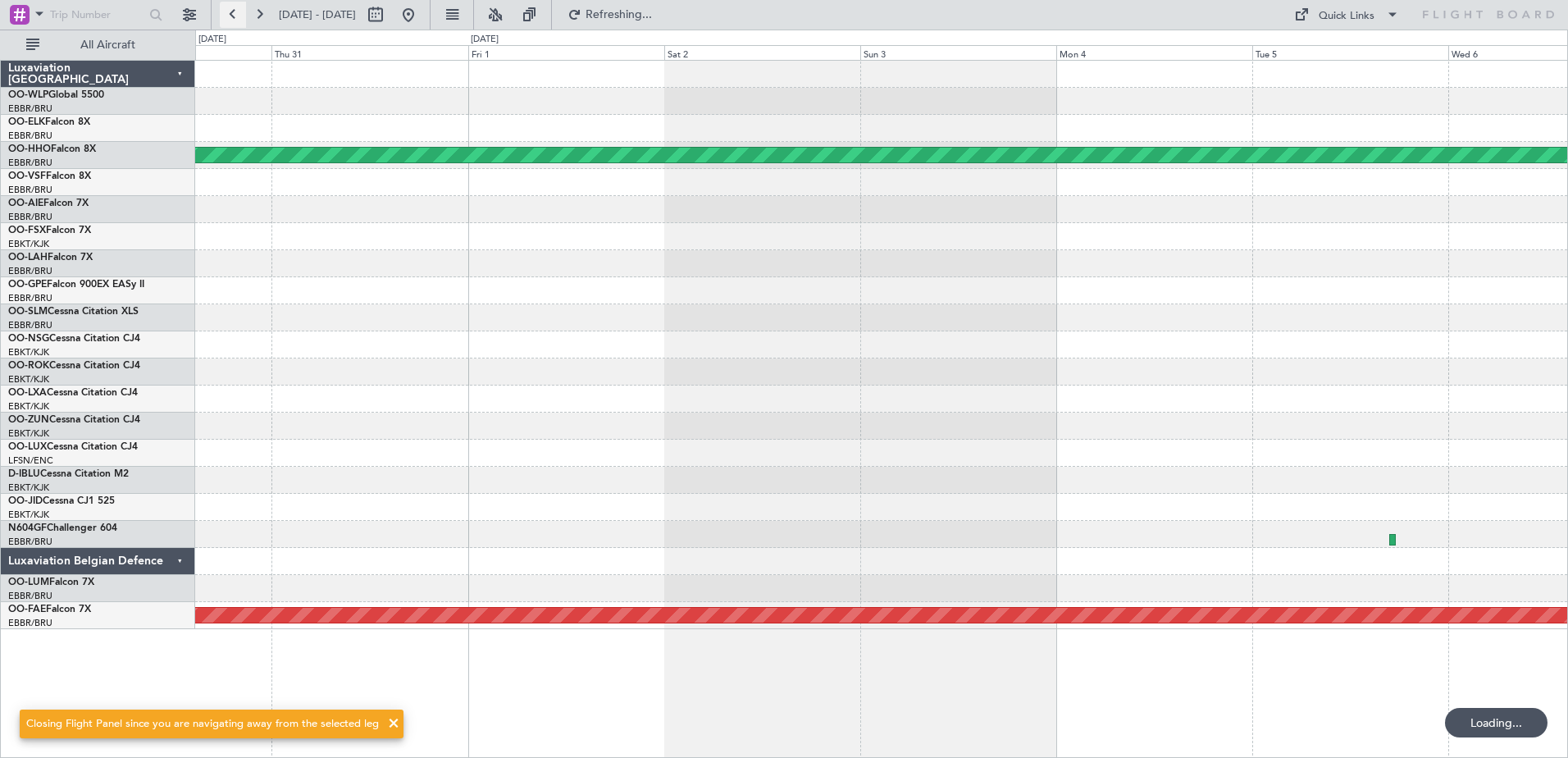
click at [243, 15] on button at bounding box center [233, 15] width 27 height 27
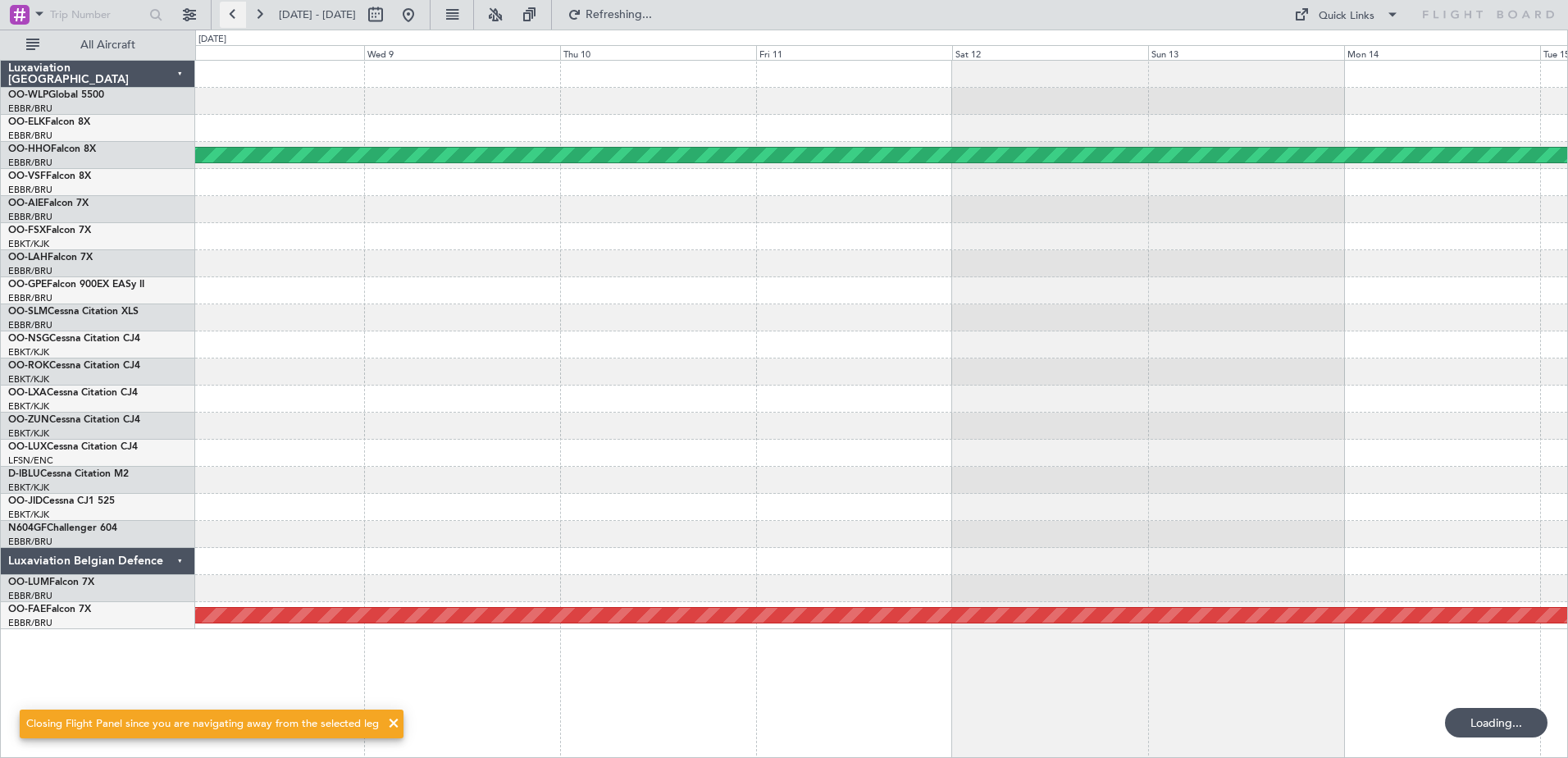
click at [243, 15] on button at bounding box center [233, 15] width 27 height 27
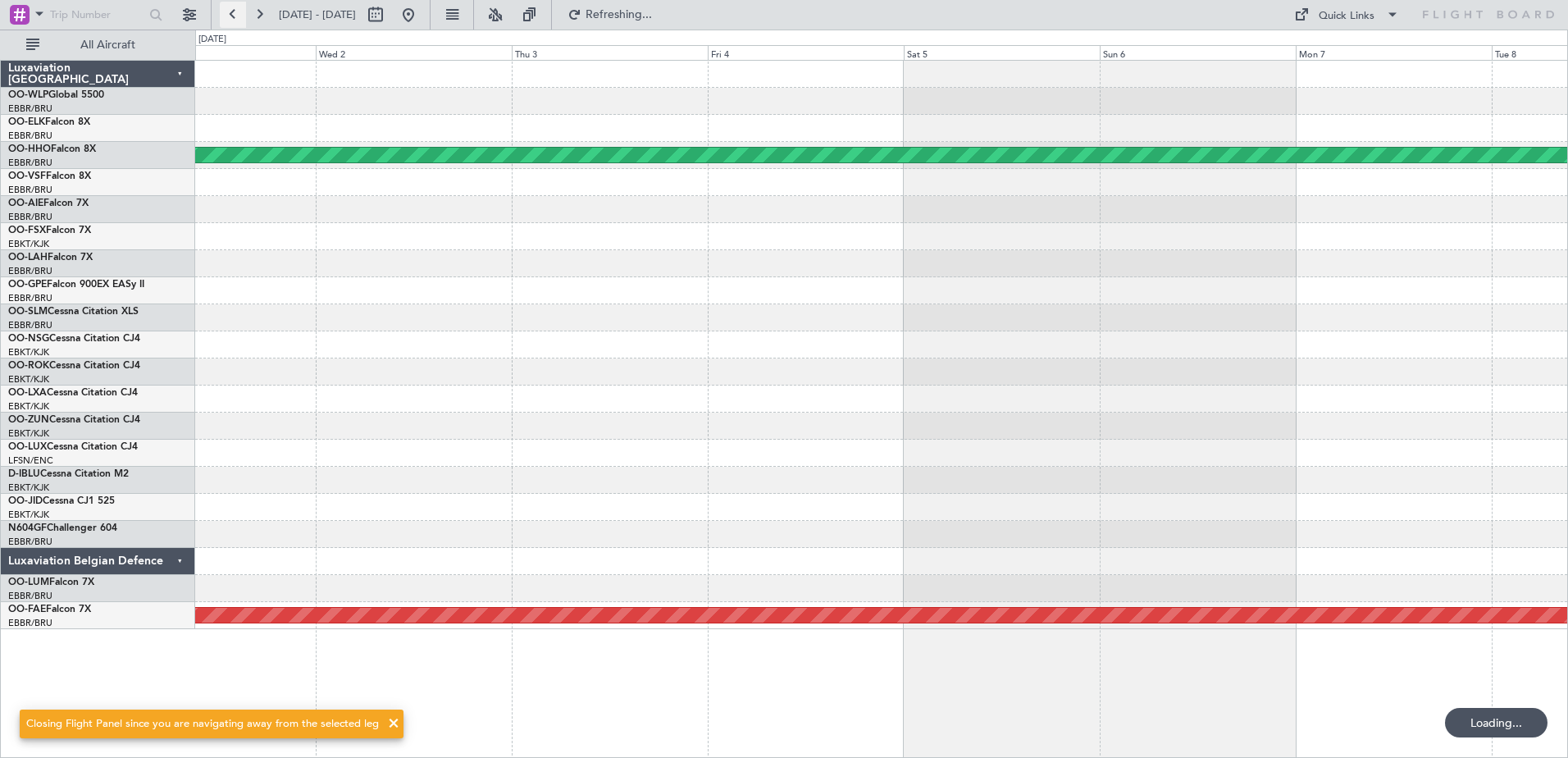
click at [243, 15] on button at bounding box center [233, 15] width 27 height 27
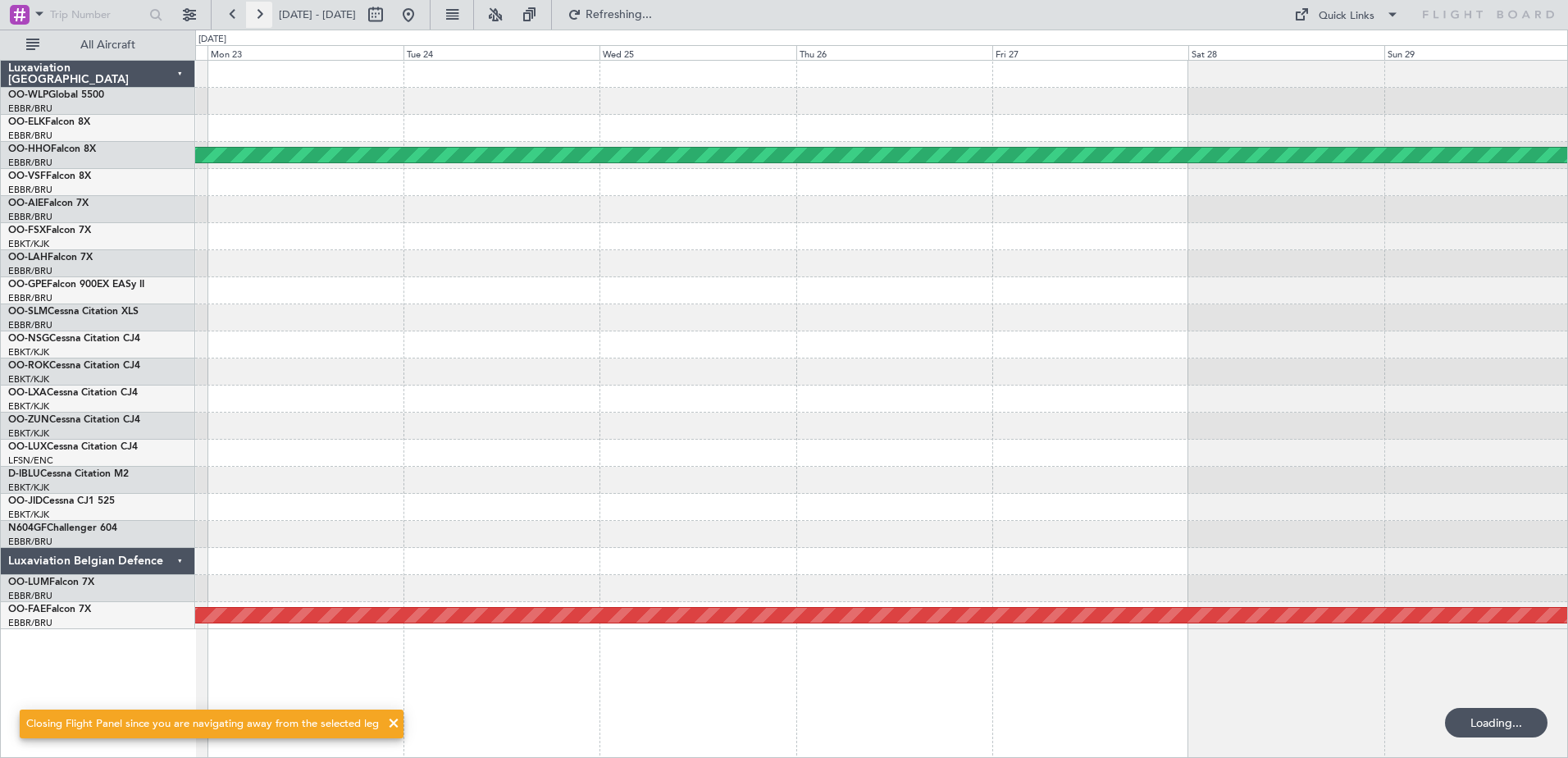
click at [254, 20] on button at bounding box center [260, 15] width 27 height 27
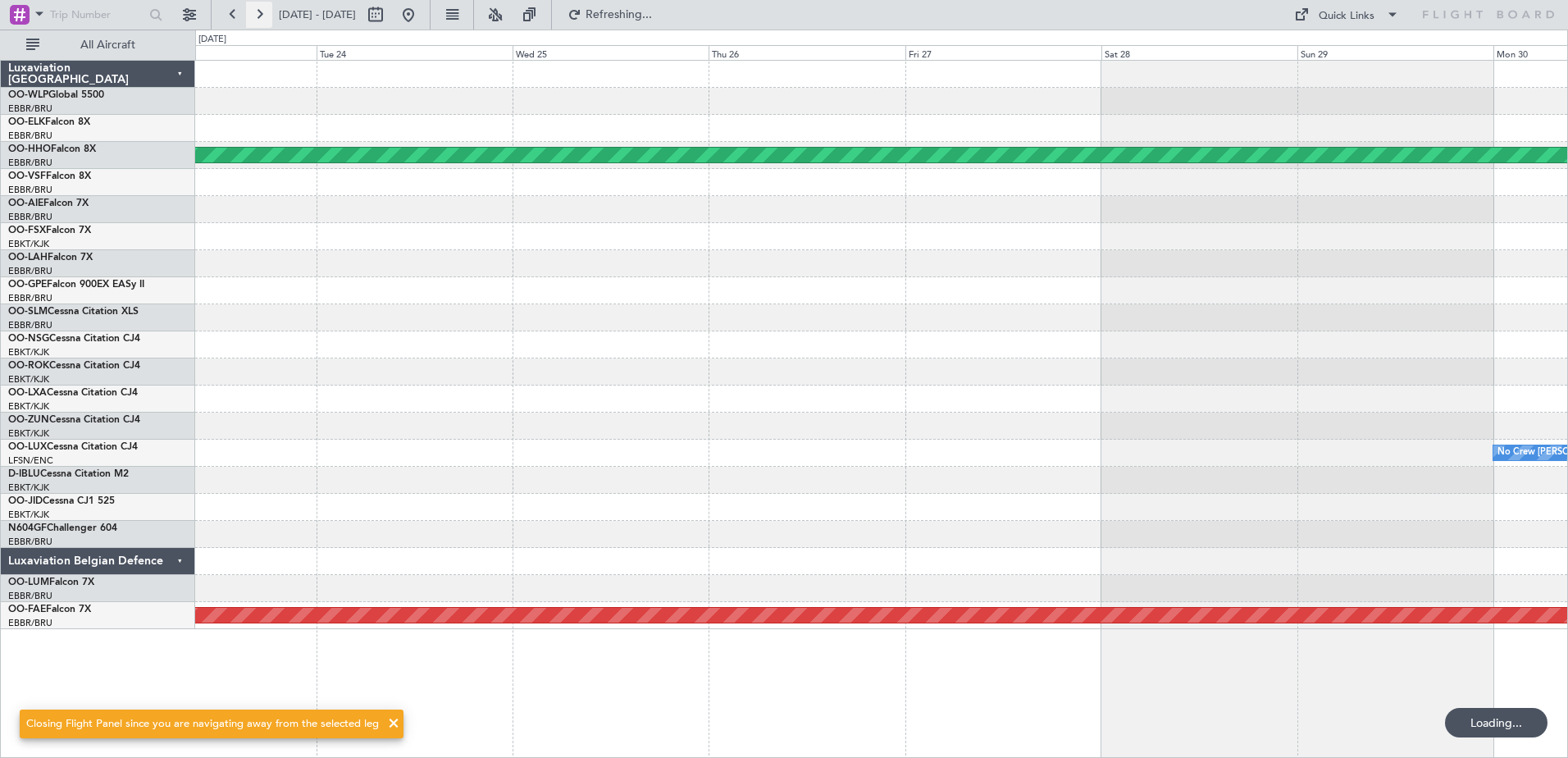
click at [254, 20] on button at bounding box center [260, 15] width 27 height 27
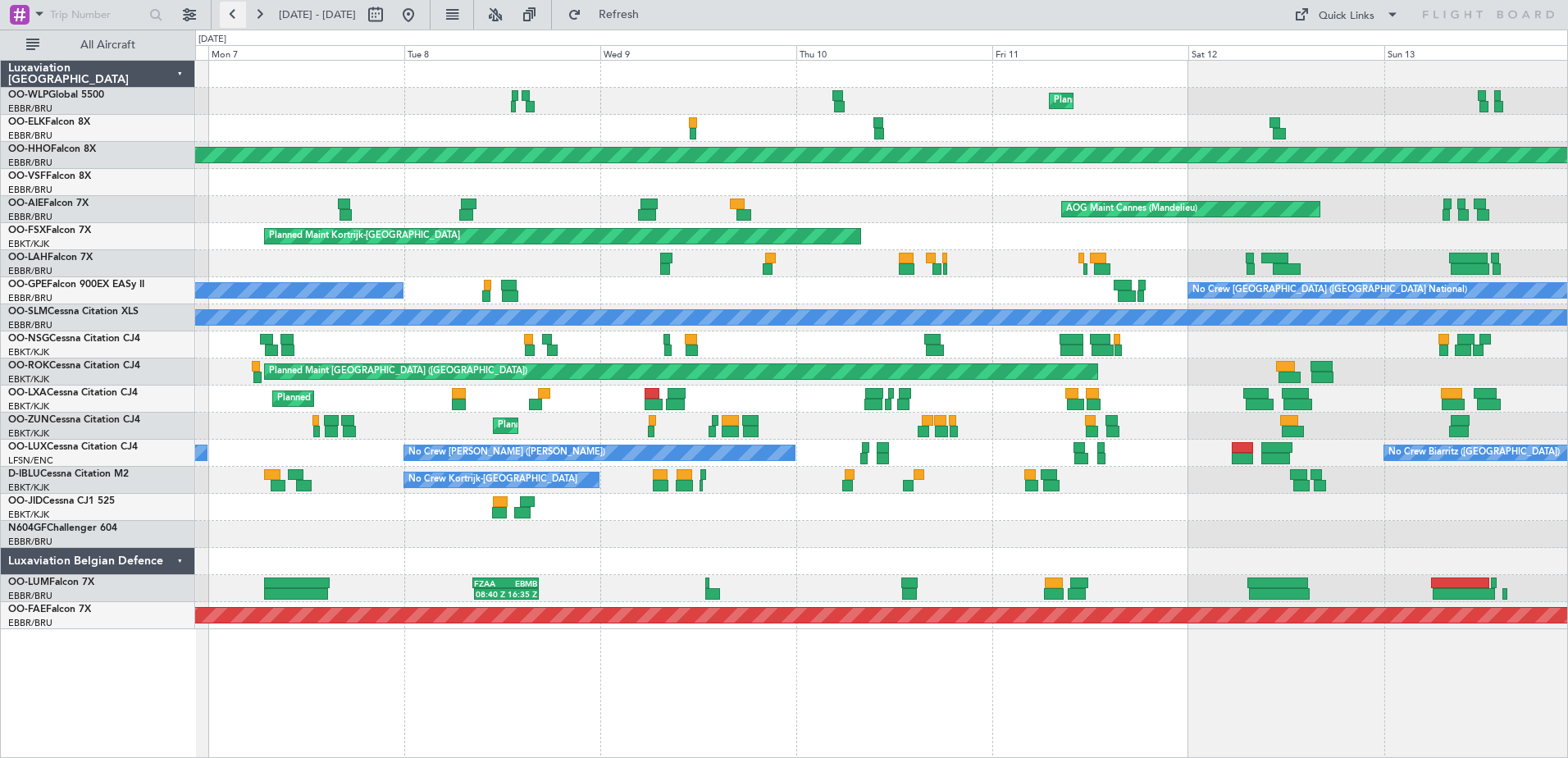
click at [238, 24] on button at bounding box center [233, 15] width 27 height 27
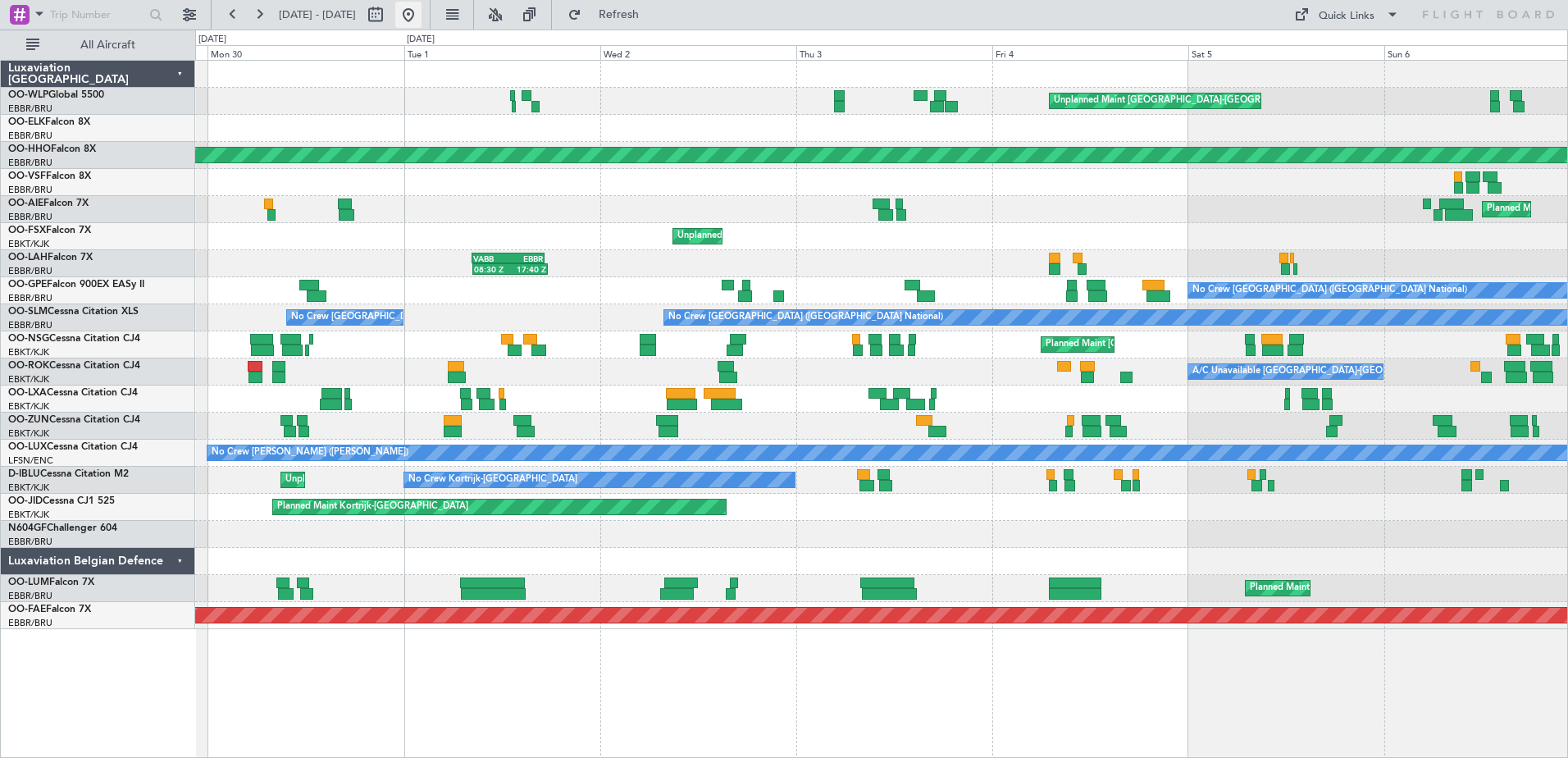
click at [421, 14] on button at bounding box center [409, 15] width 27 height 27
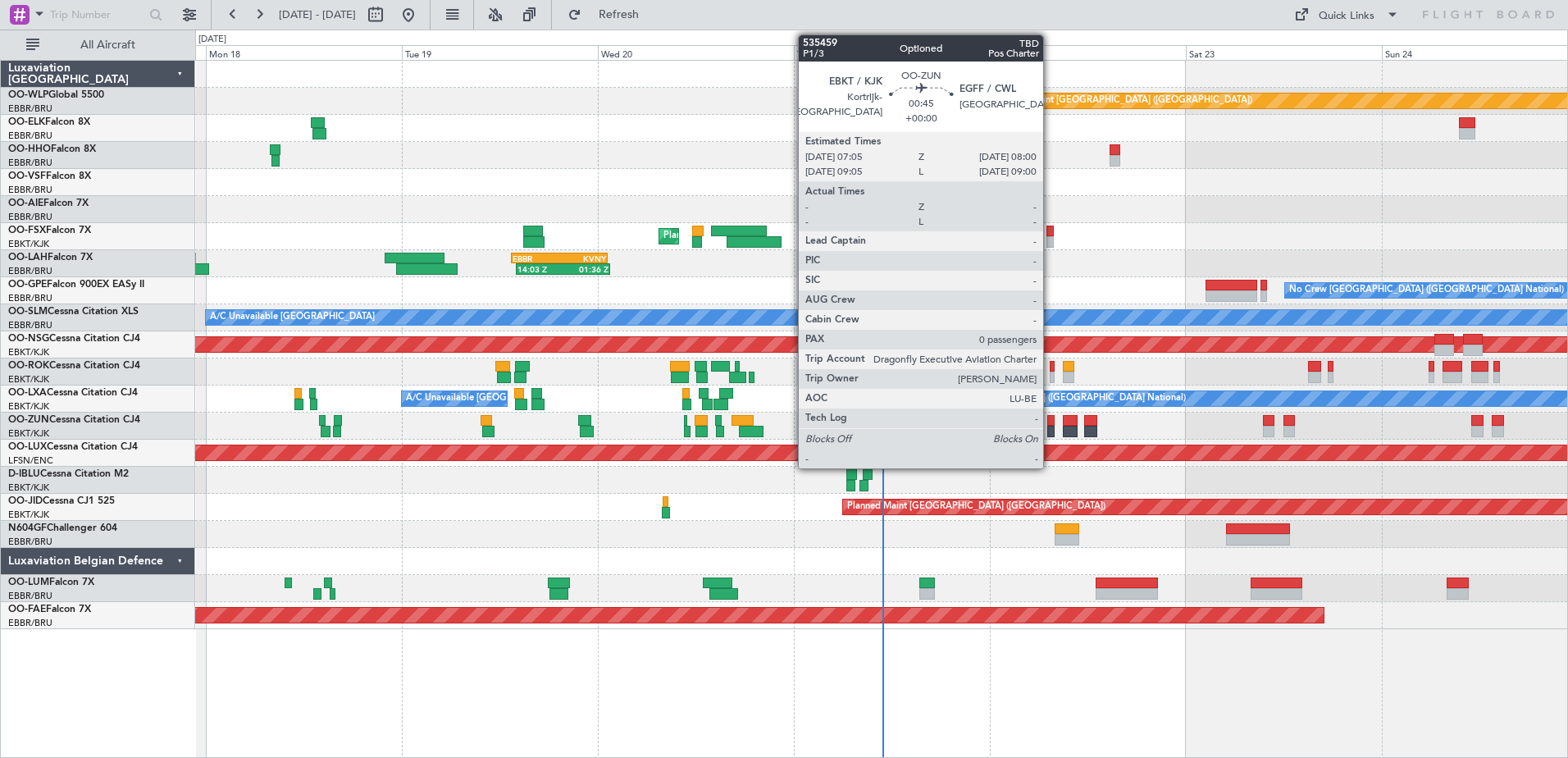
click at [1051, 429] on div at bounding box center [1051, 431] width 8 height 12
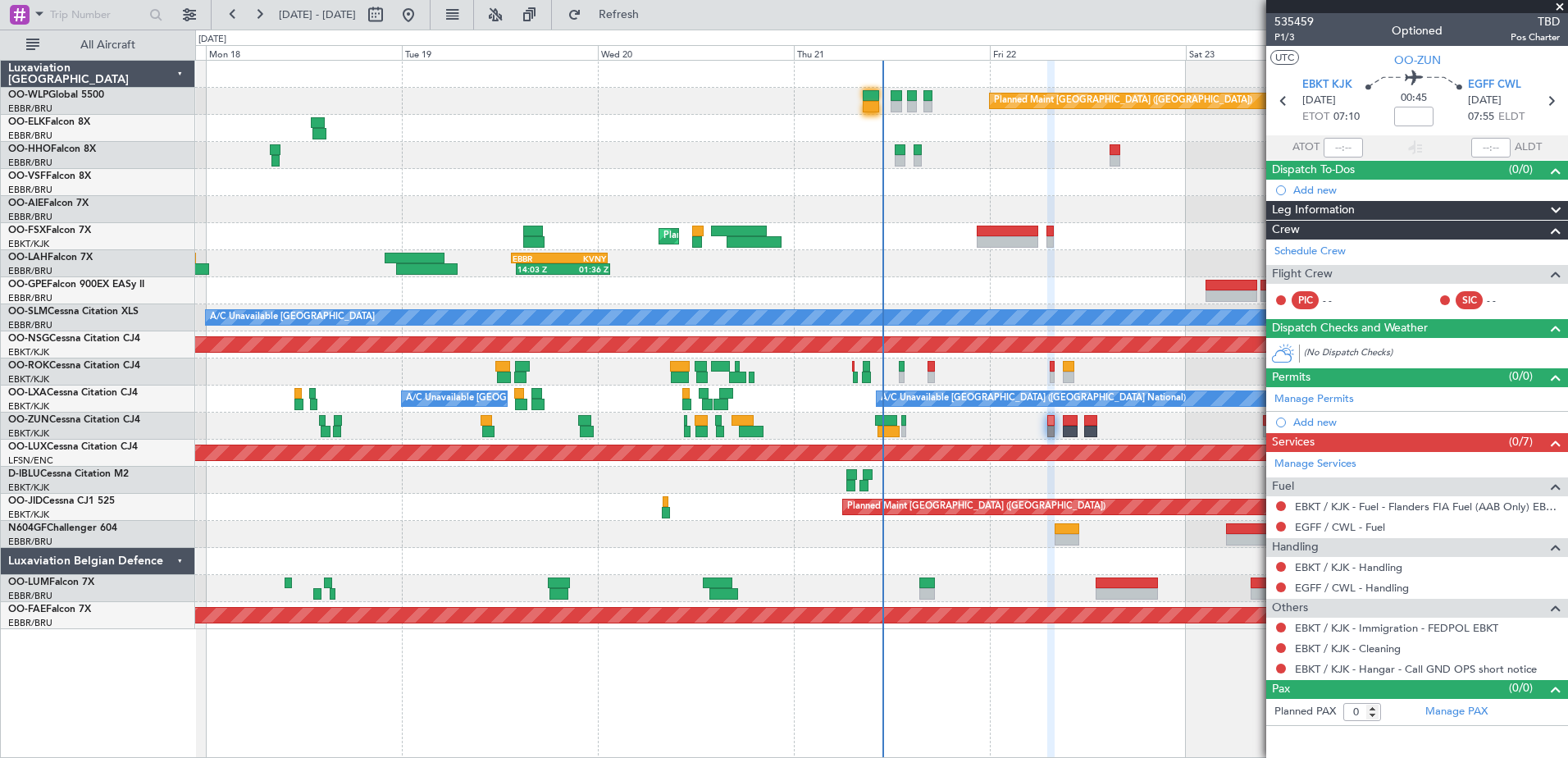
click at [1561, 0] on span at bounding box center [1560, 7] width 16 height 15
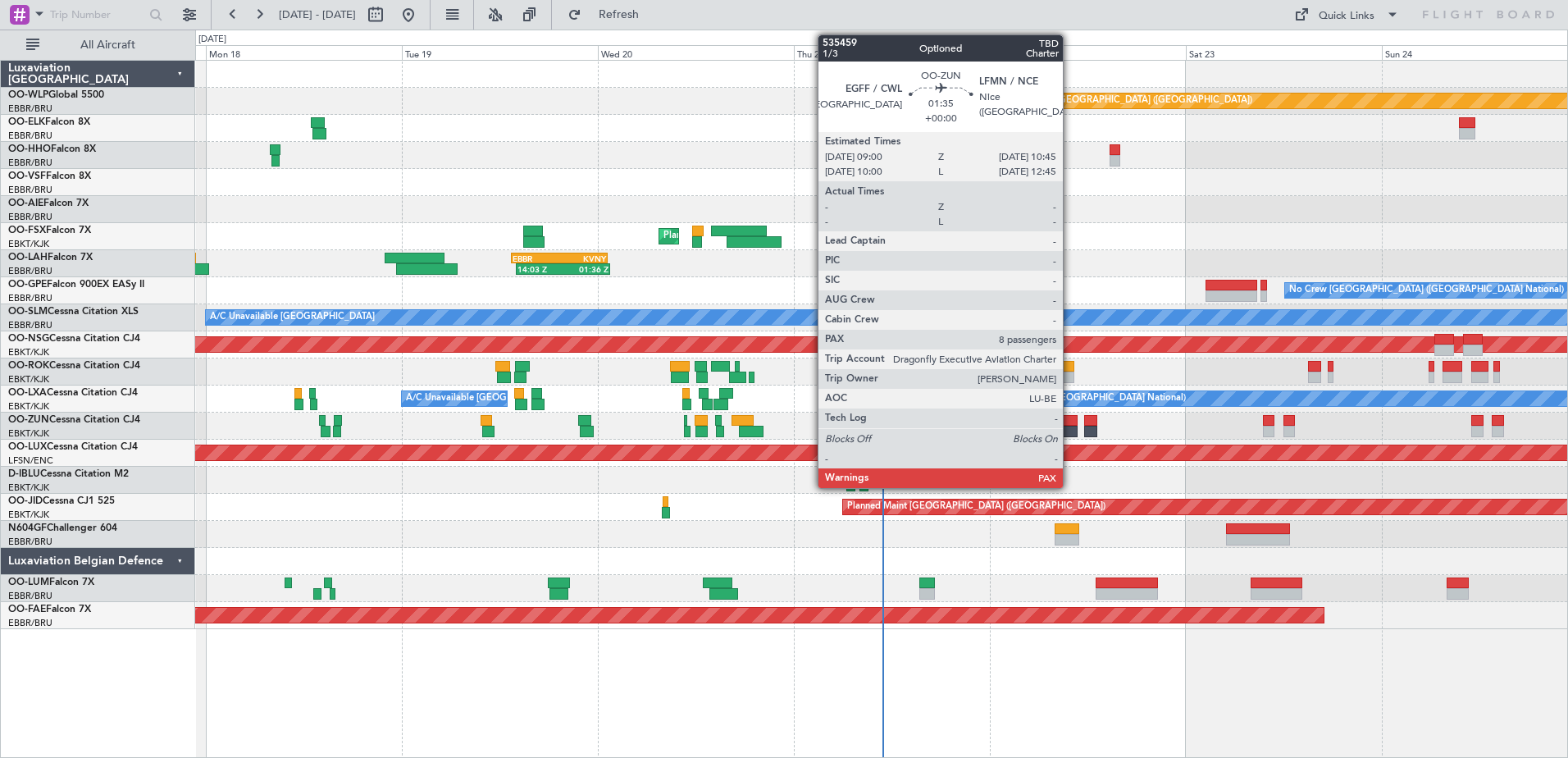
click at [1070, 427] on div at bounding box center [1070, 431] width 15 height 12
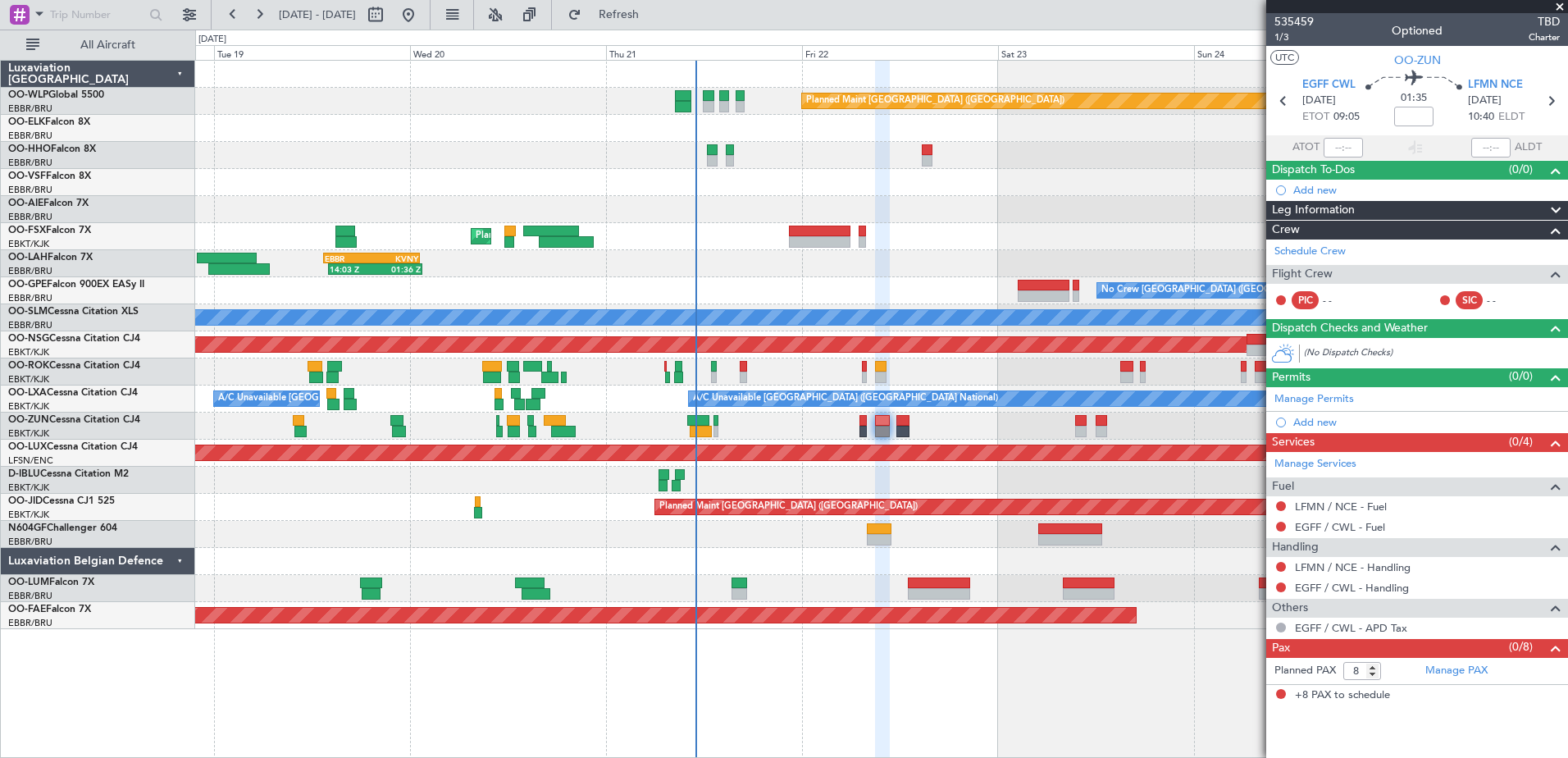
click at [899, 718] on div "Planned Maint Berlin (Brandenburg) AOG Maint Geneva (Cointrin) Planned Maint Ko…" at bounding box center [882, 408] width 1373 height 698
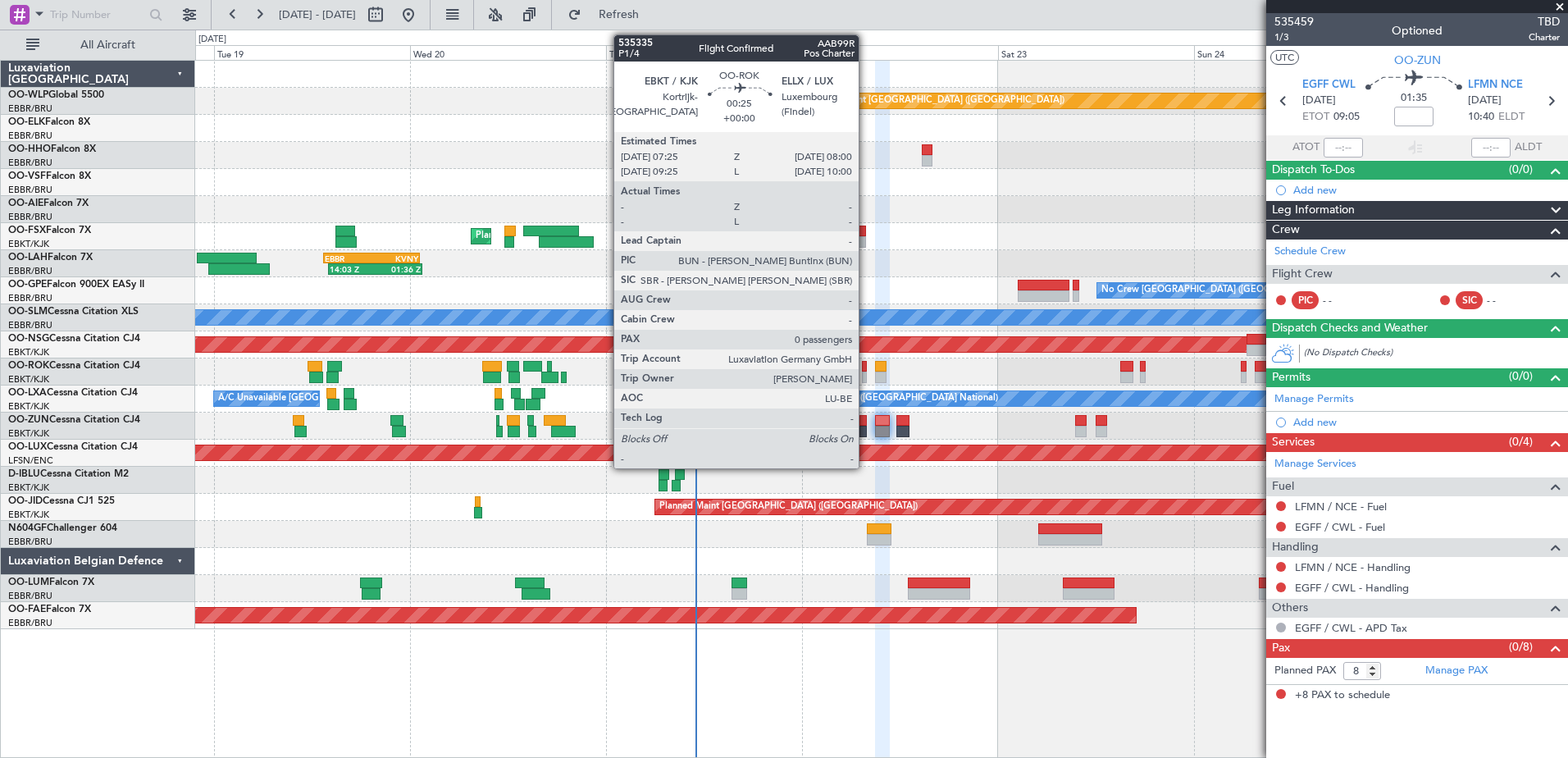
click at [866, 377] on div at bounding box center [865, 377] width 5 height 12
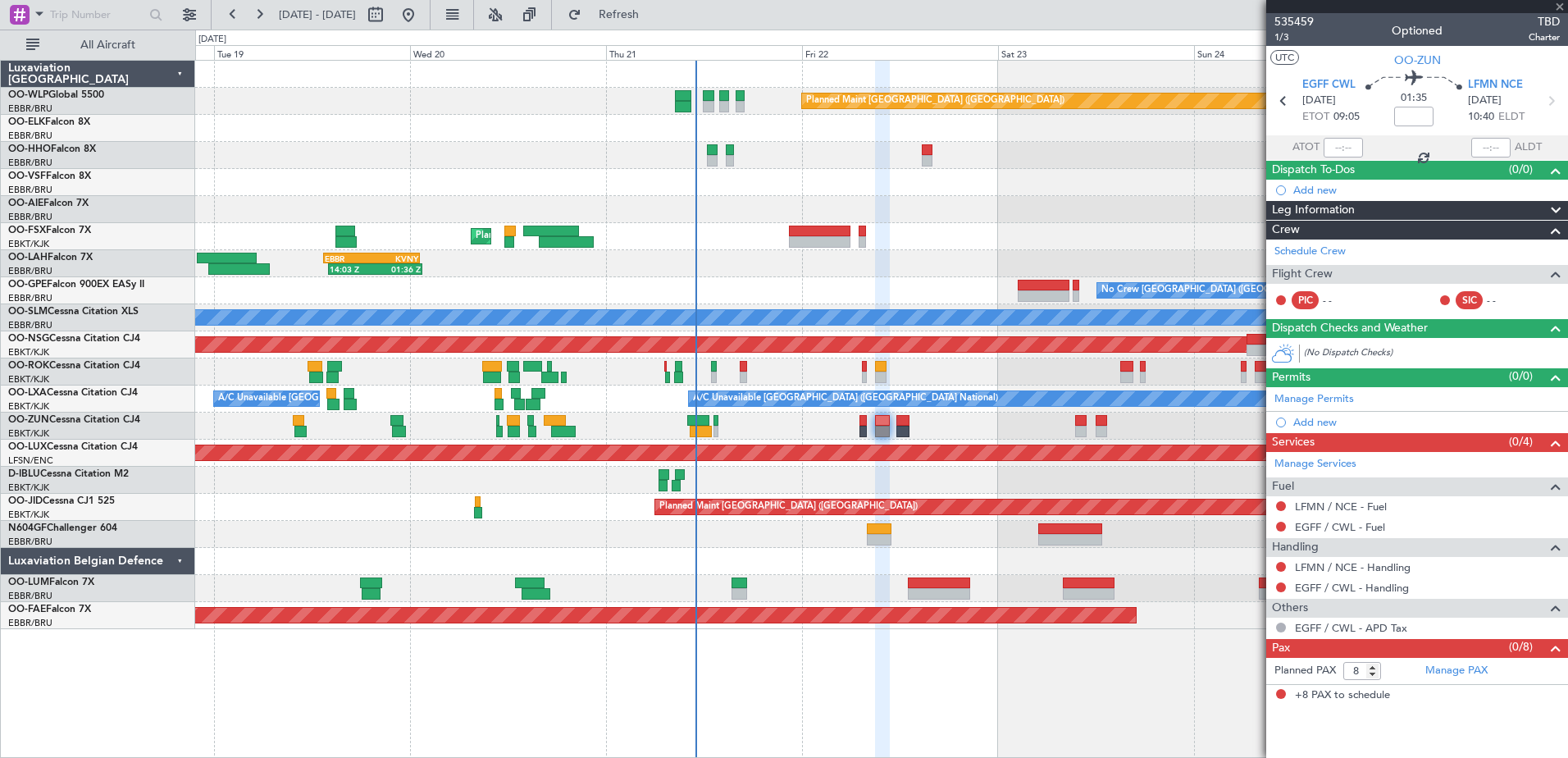
type input "0"
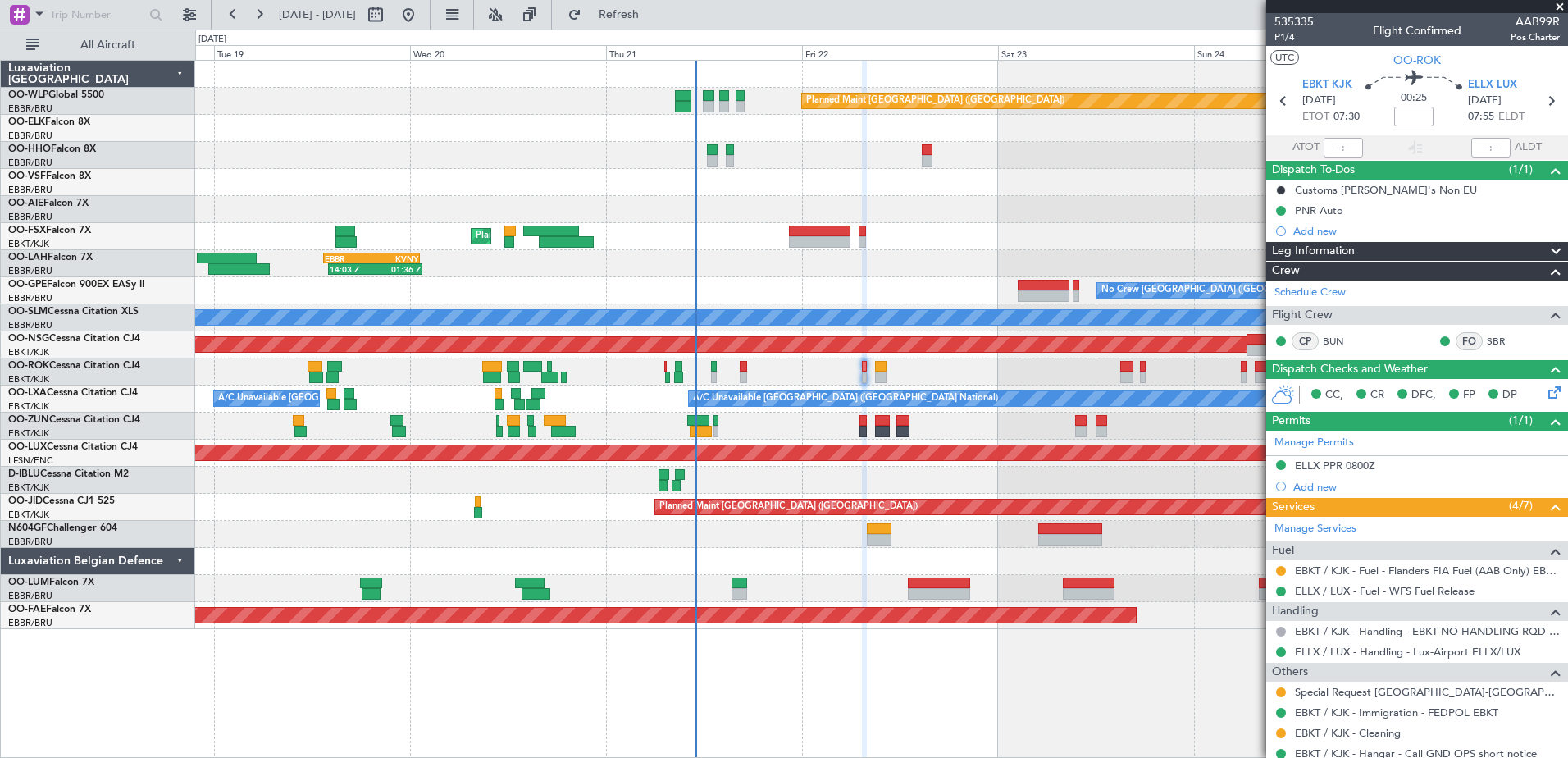
click at [1469, 88] on span "ELLX LUX" at bounding box center [1492, 85] width 49 height 16
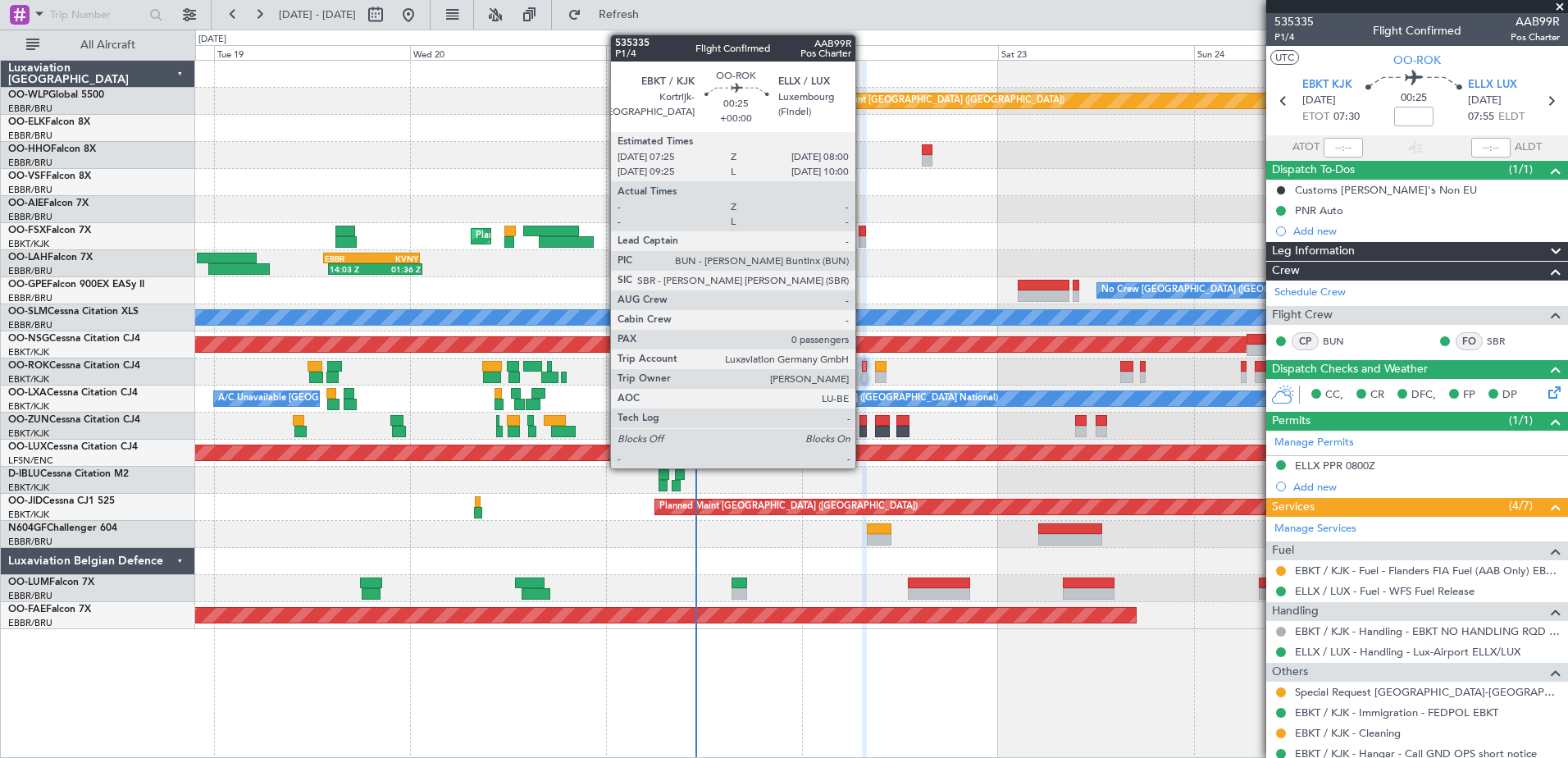
click at [863, 378] on div at bounding box center [865, 377] width 5 height 12
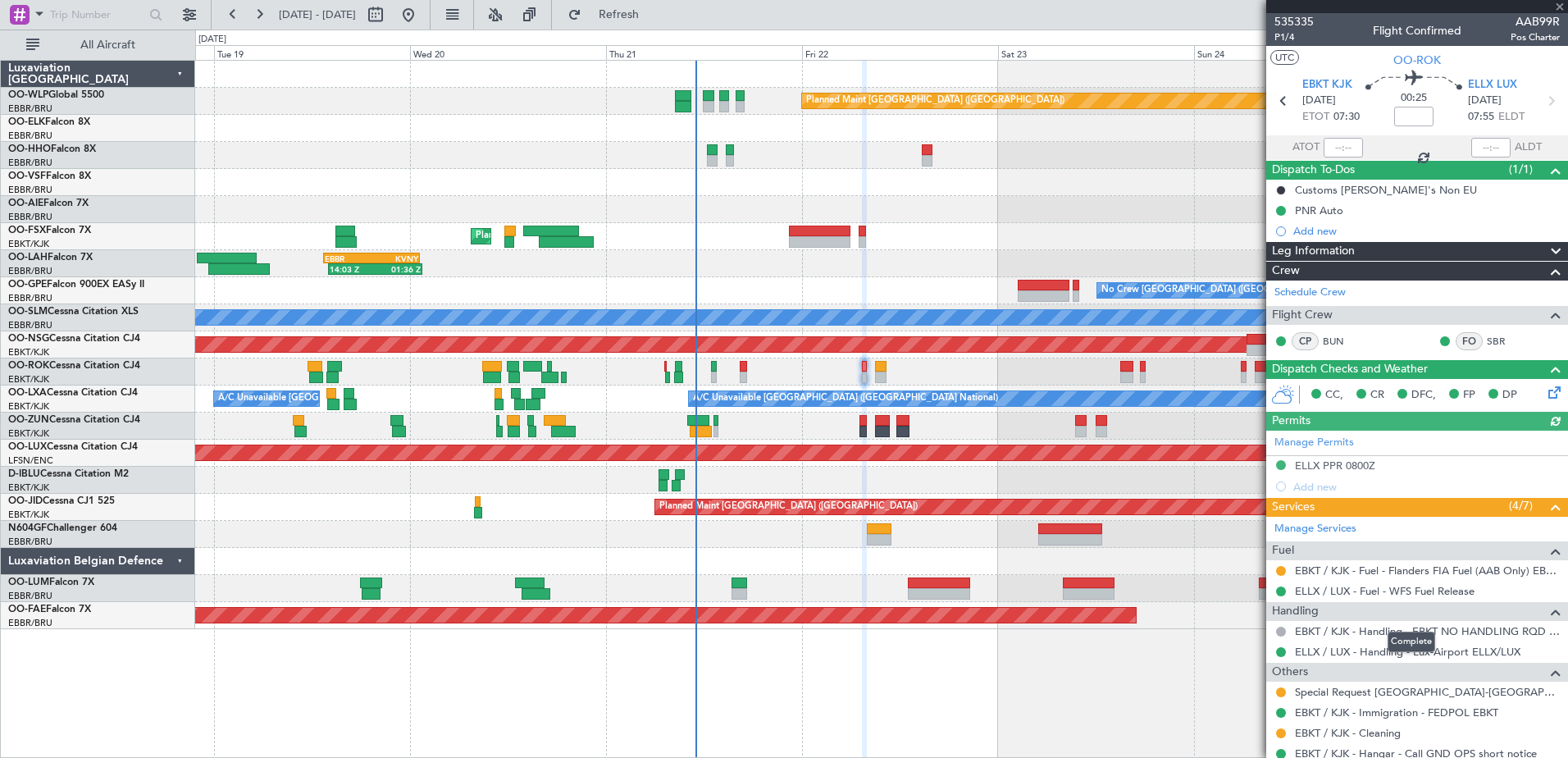
scroll to position [52, 0]
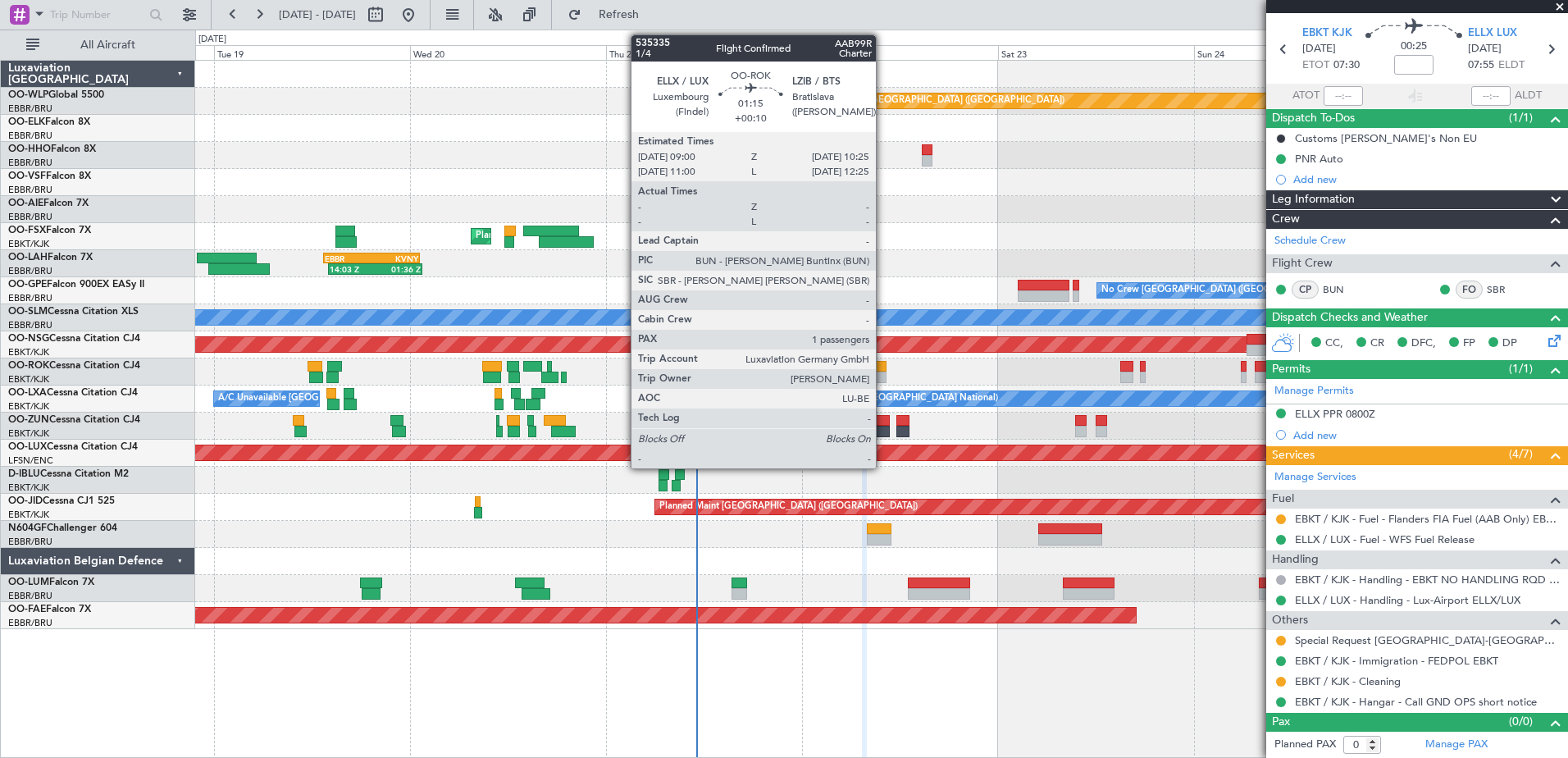
click at [884, 370] on div at bounding box center [881, 366] width 12 height 12
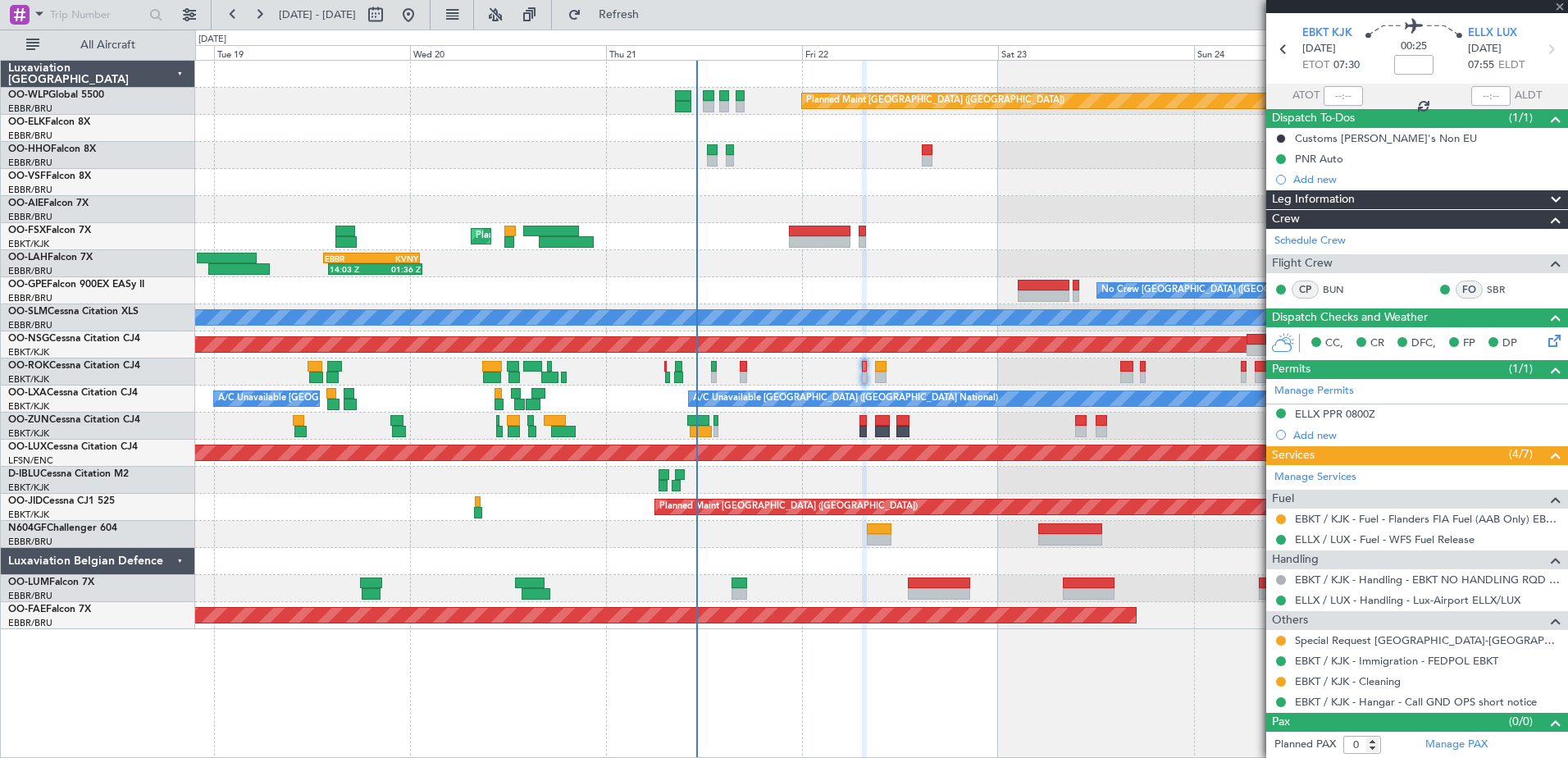
type input "+00:10"
type input "1"
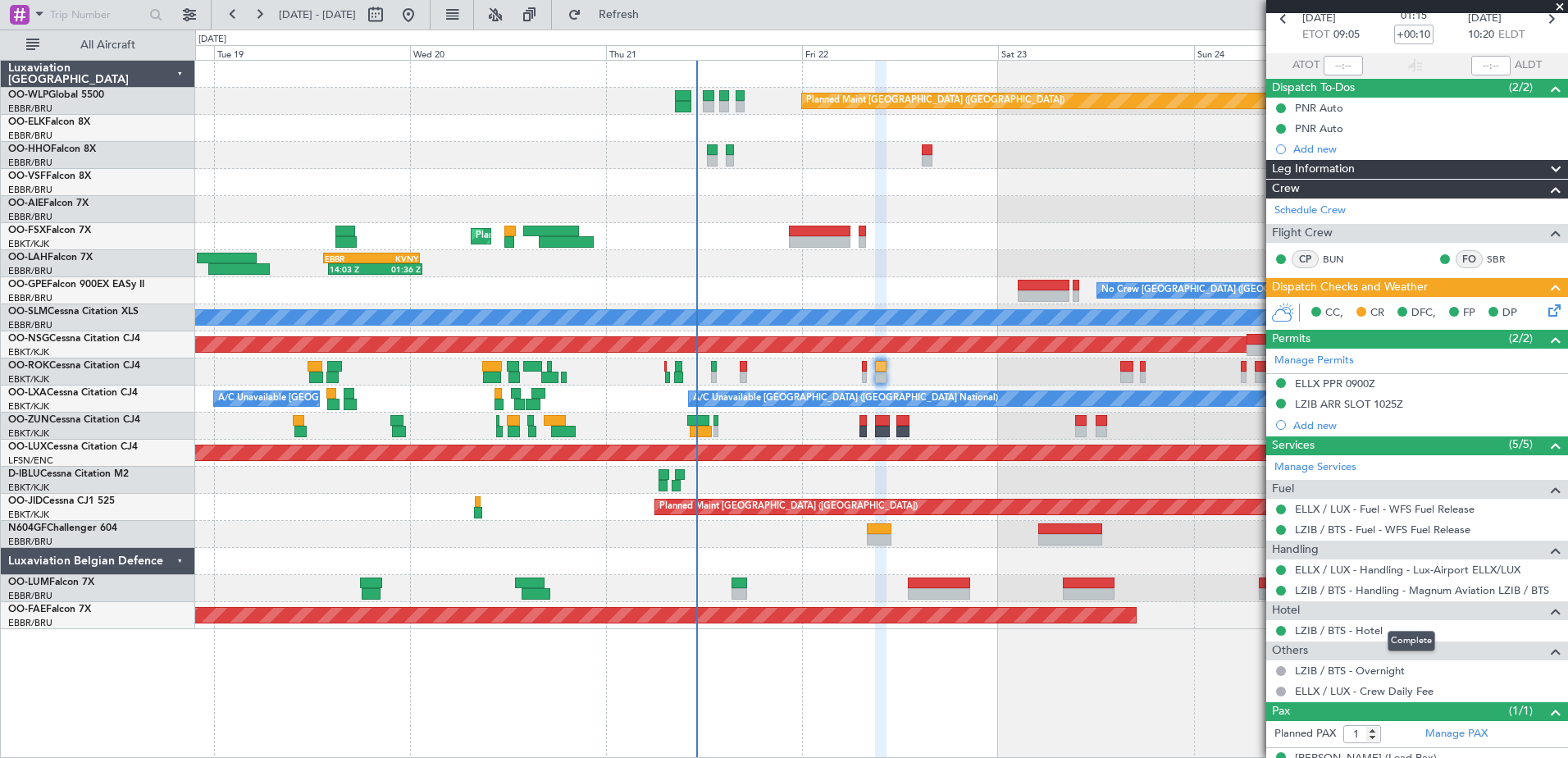
scroll to position [108, 0]
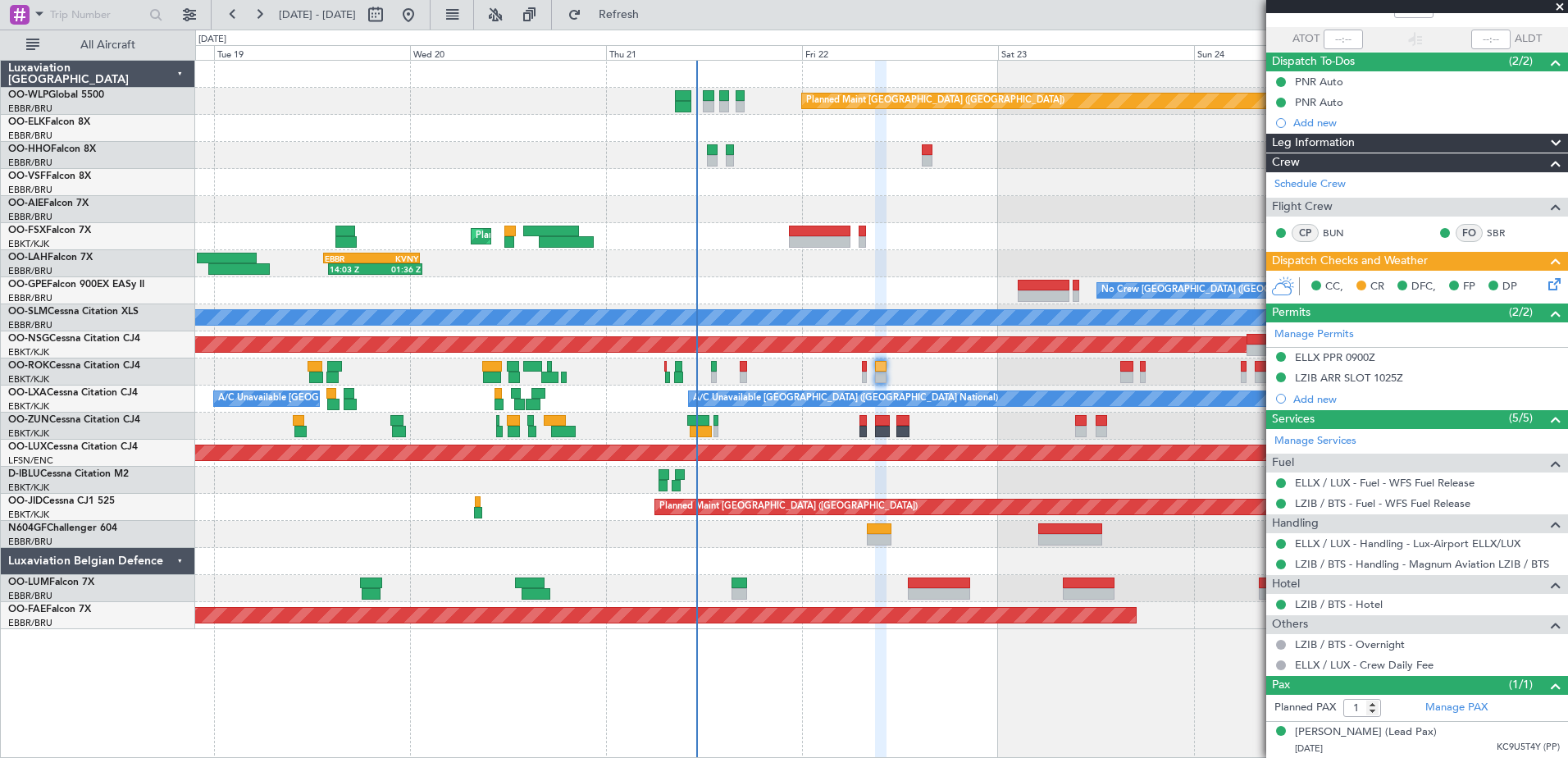
click at [1545, 280] on icon at bounding box center [1551, 281] width 13 height 13
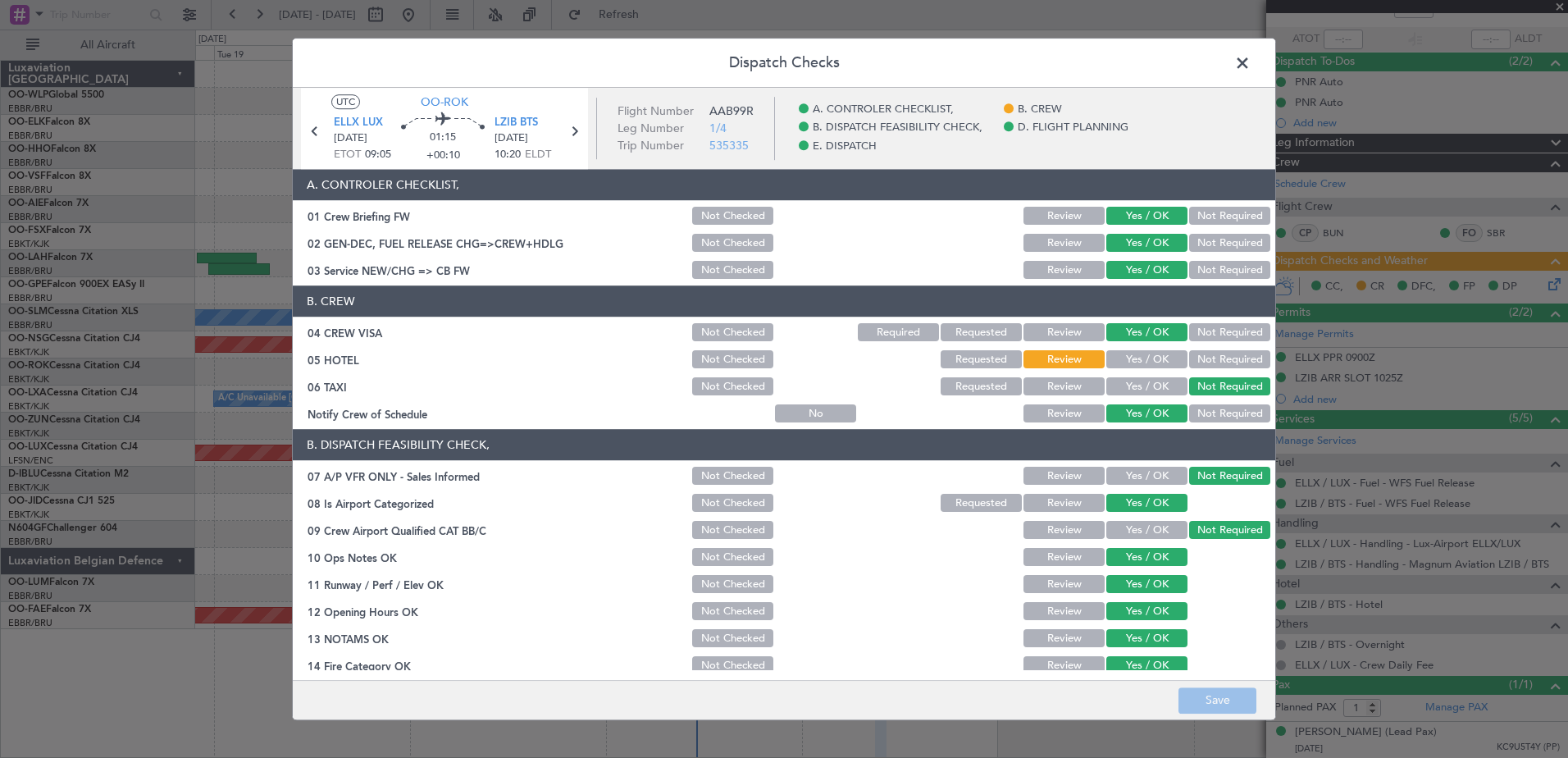
click at [1251, 74] on span at bounding box center [1251, 67] width 0 height 33
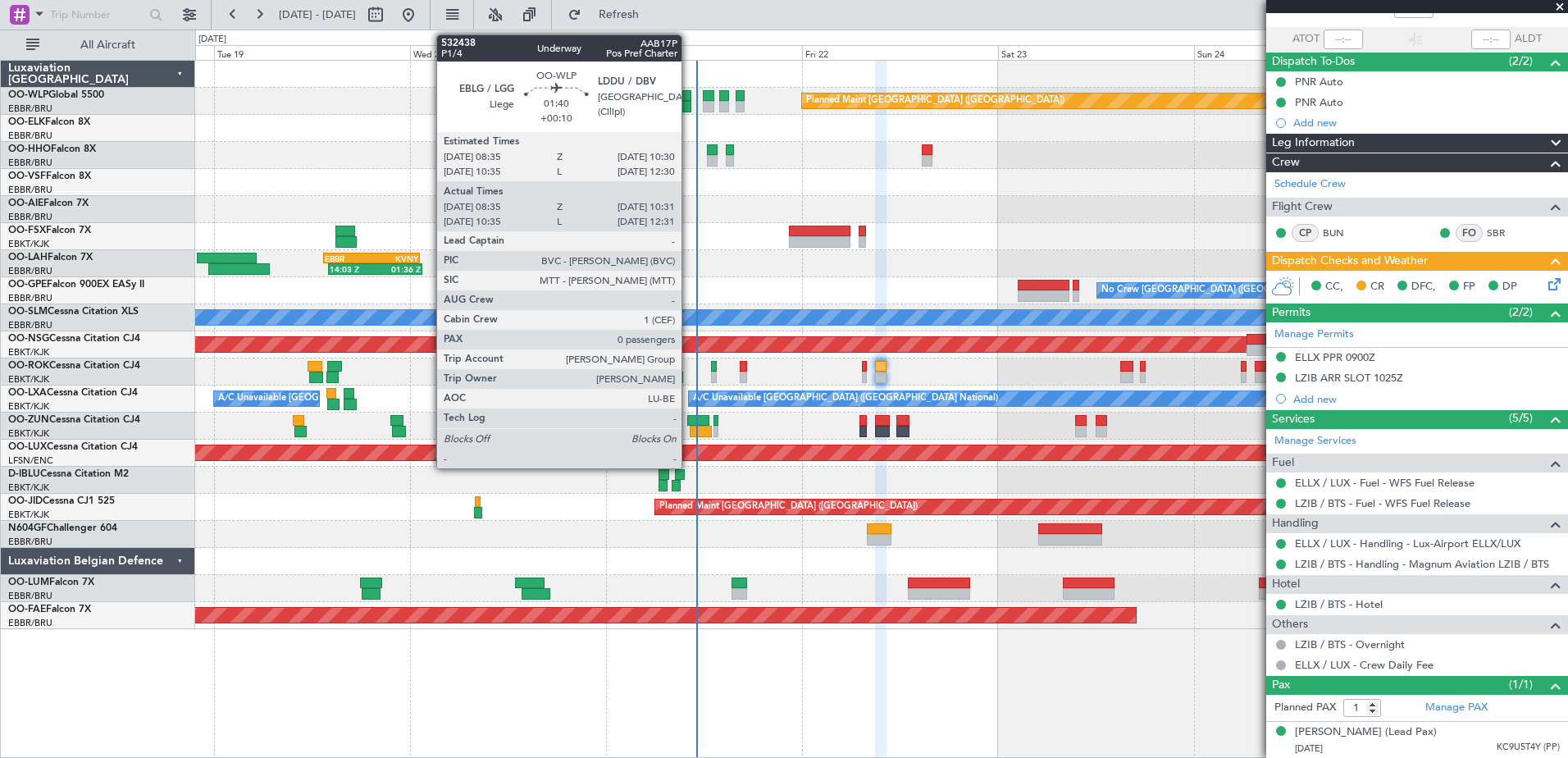
click at [689, 100] on div at bounding box center [683, 95] width 16 height 12
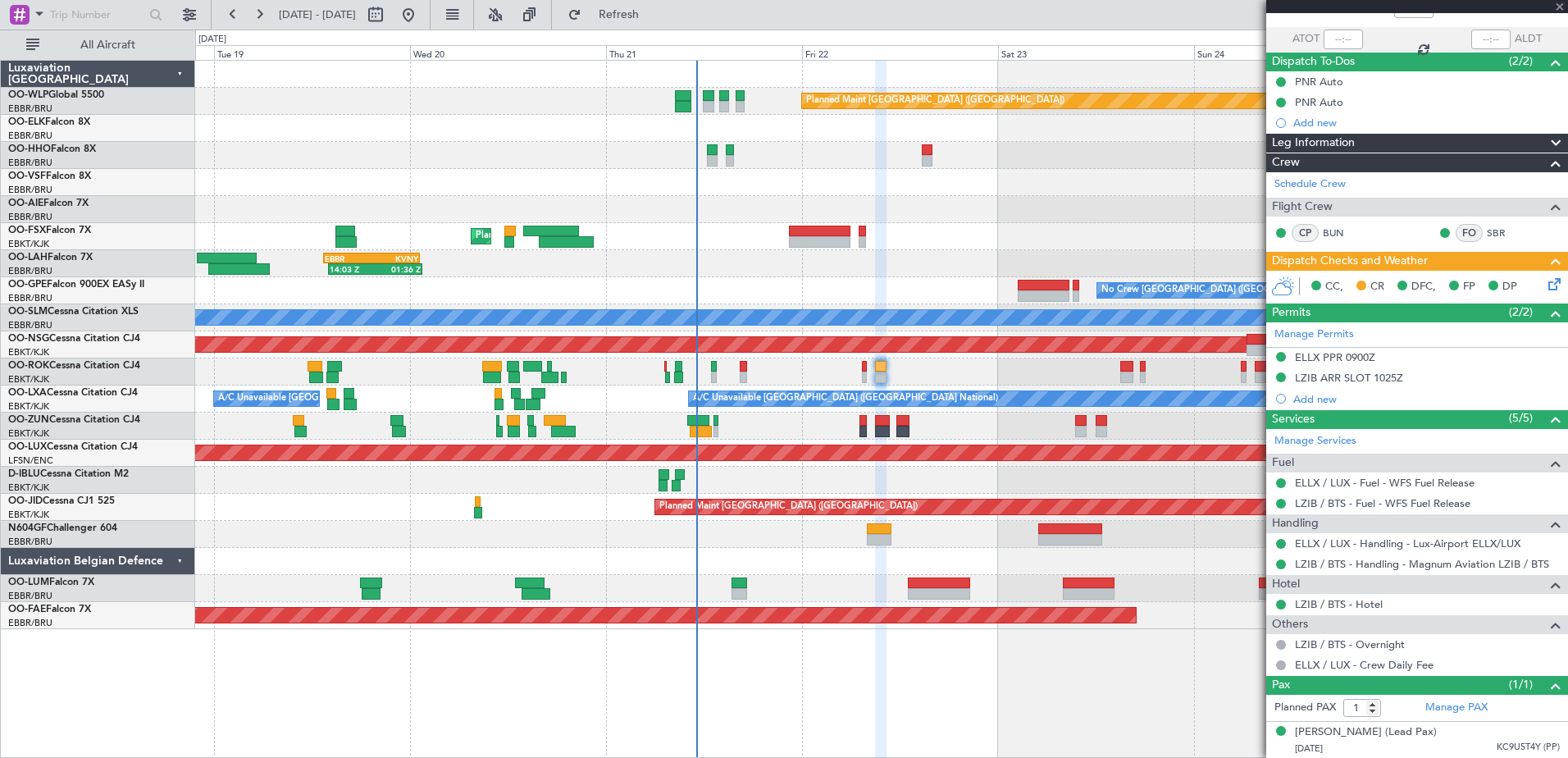
type input "08:45"
type input "10:26"
type input "0"
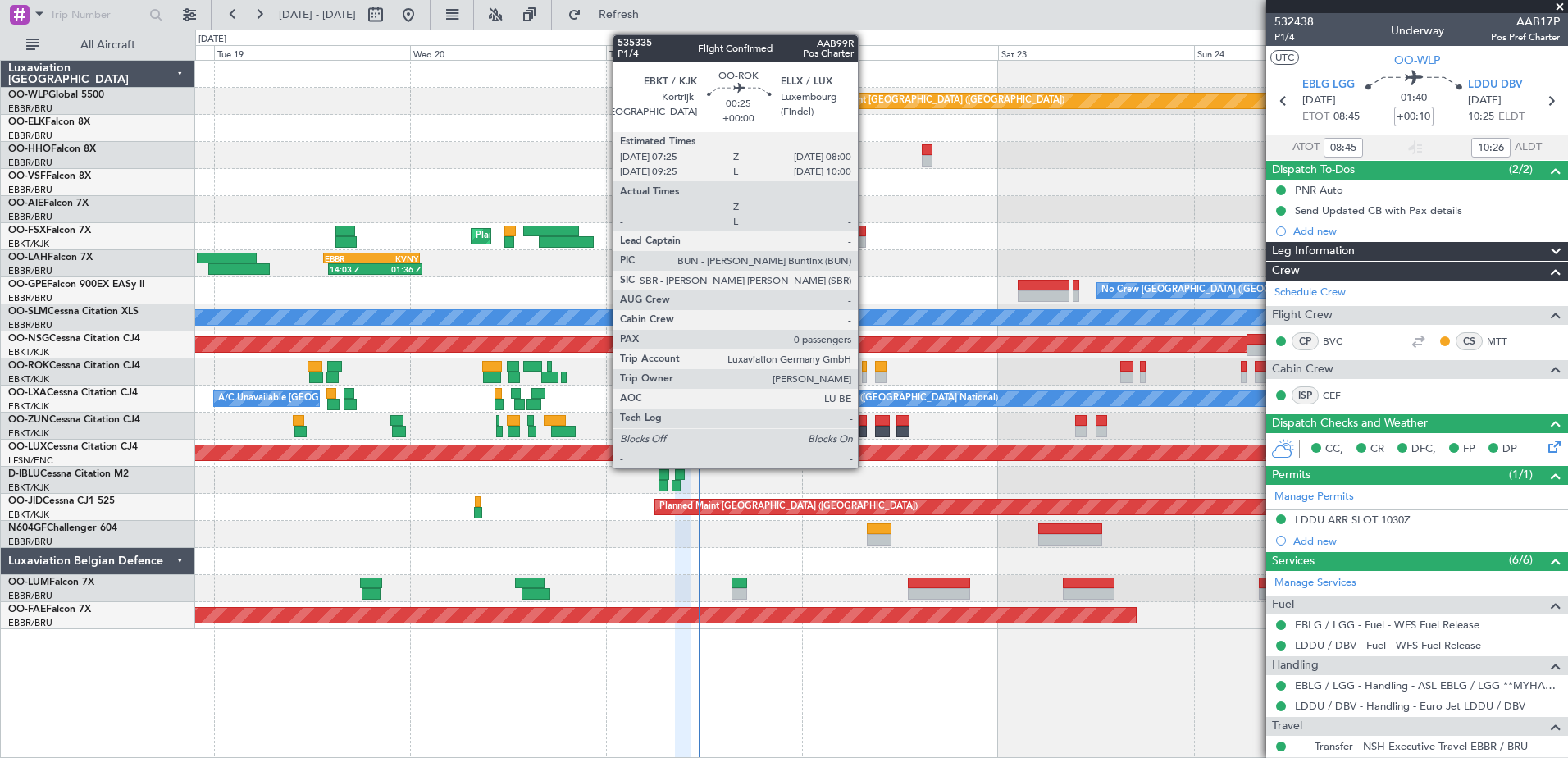
click at [865, 365] on div at bounding box center [865, 366] width 5 height 12
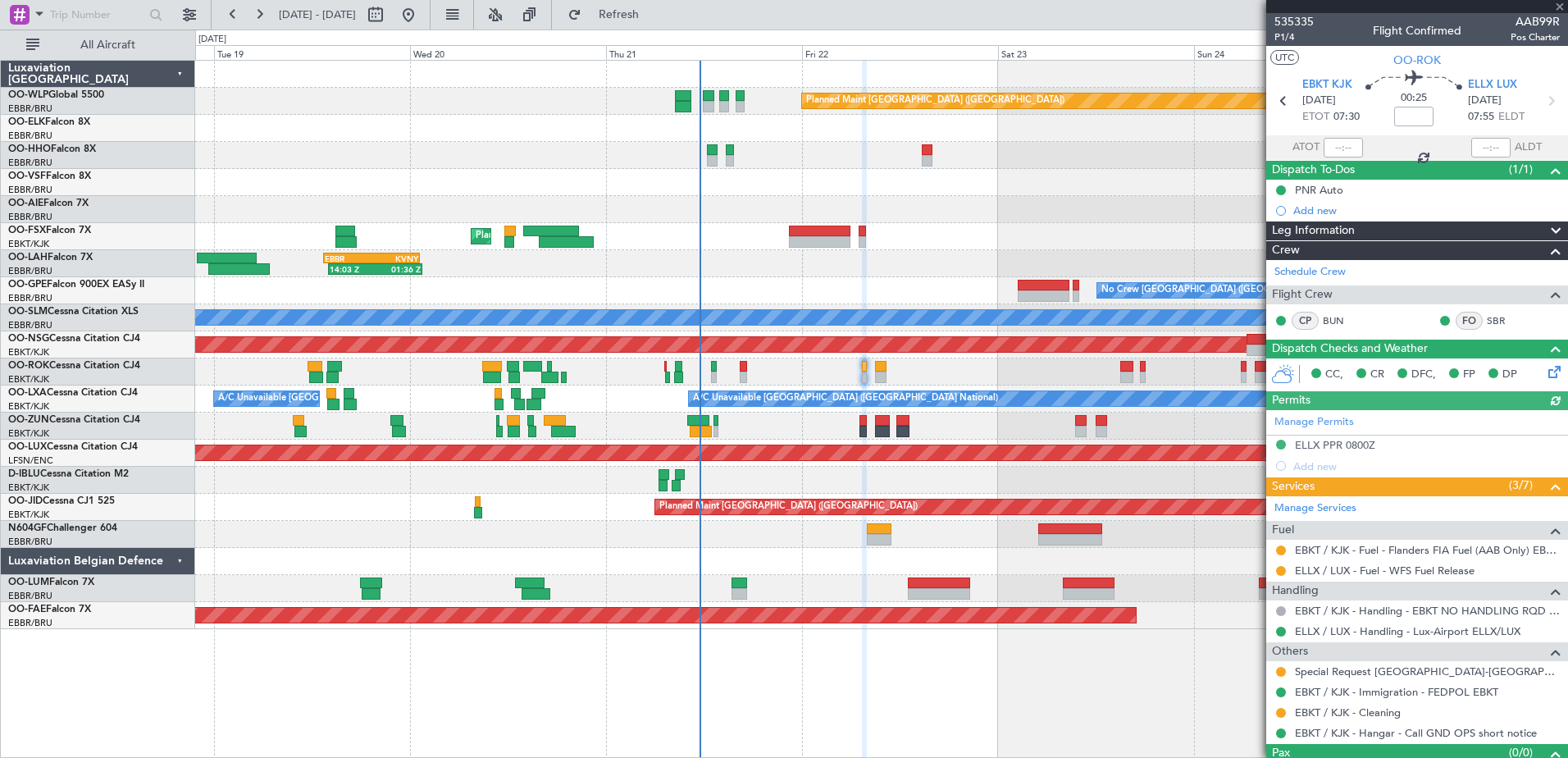
click at [1412, 51] on div "Trip Stage" at bounding box center [1412, 51] width 0 height 0
click at [1426, 62] on span "OO-ROK" at bounding box center [1418, 60] width 48 height 17
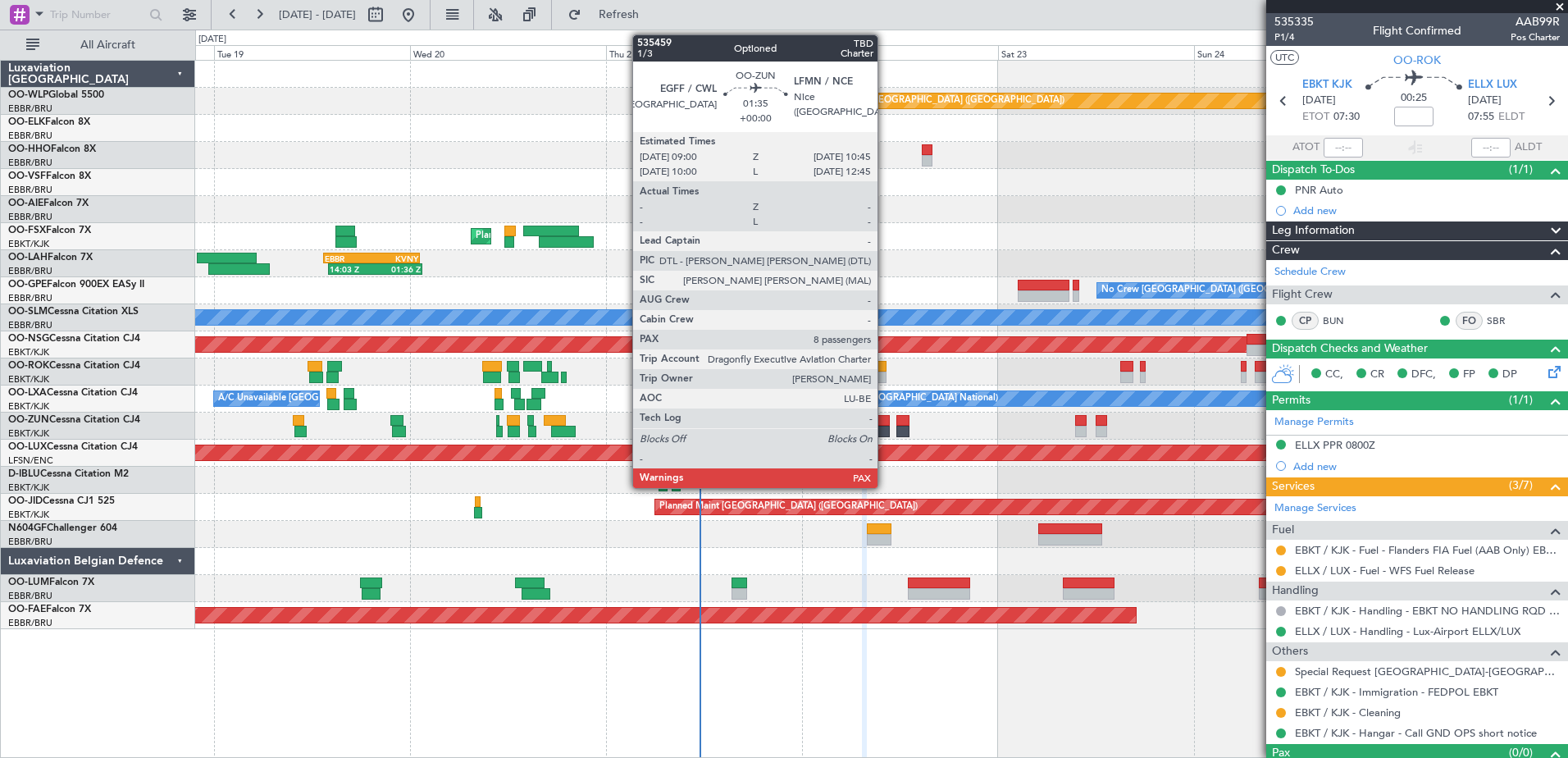
click at [885, 430] on div at bounding box center [882, 431] width 15 height 12
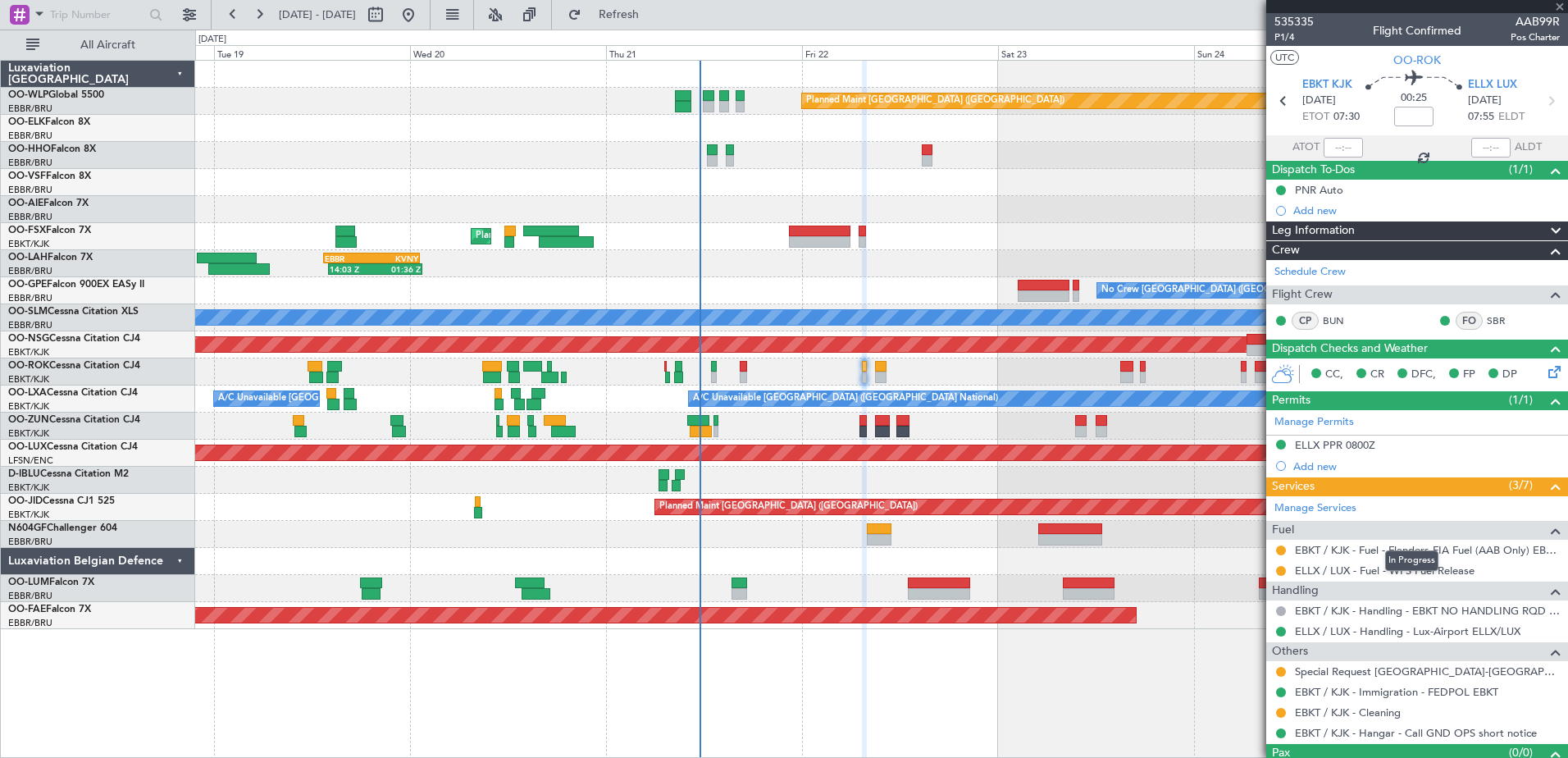
type input "8"
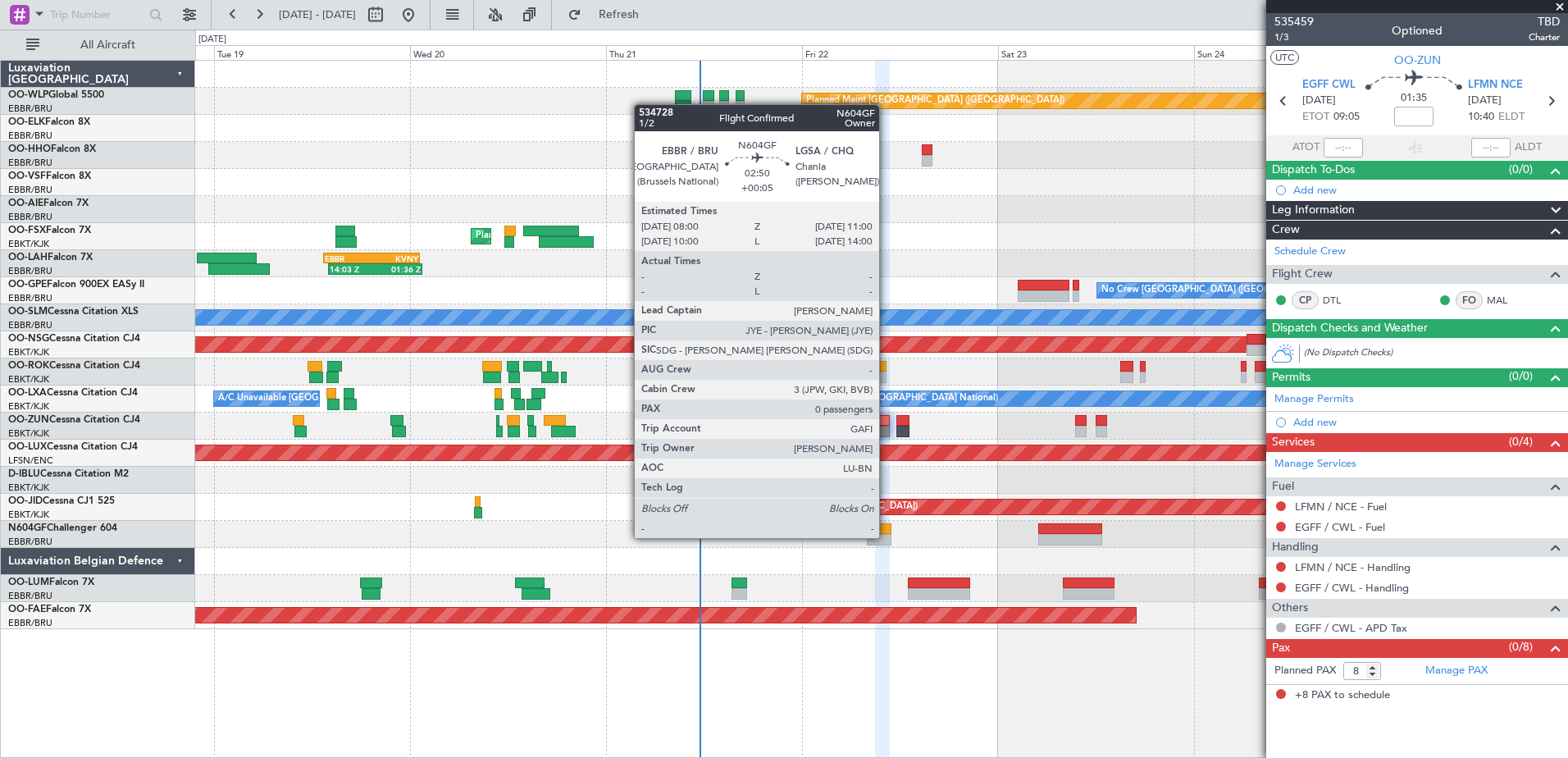
click at [886, 538] on div at bounding box center [879, 539] width 25 height 12
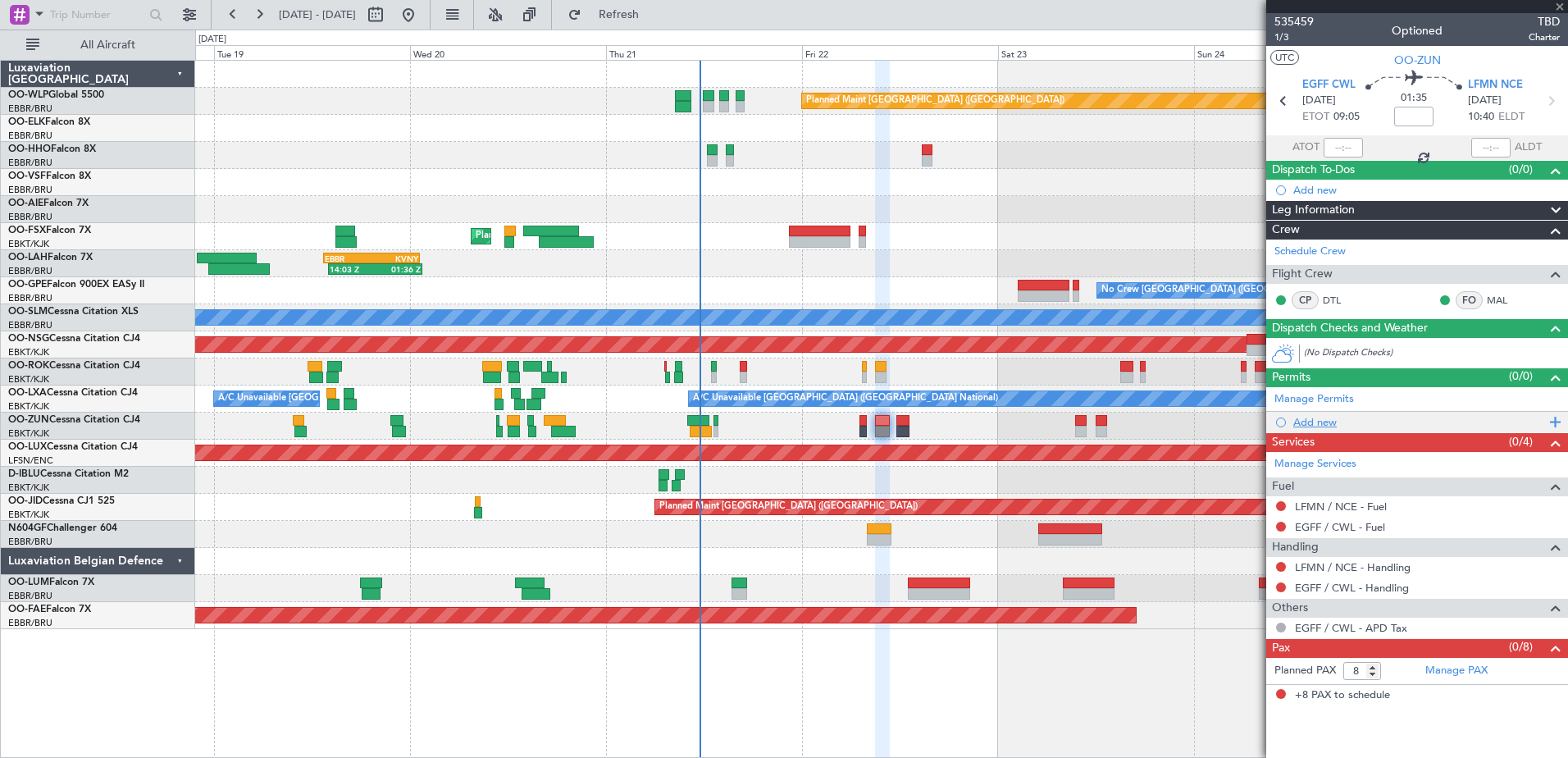
type input "+00:05"
type input "0"
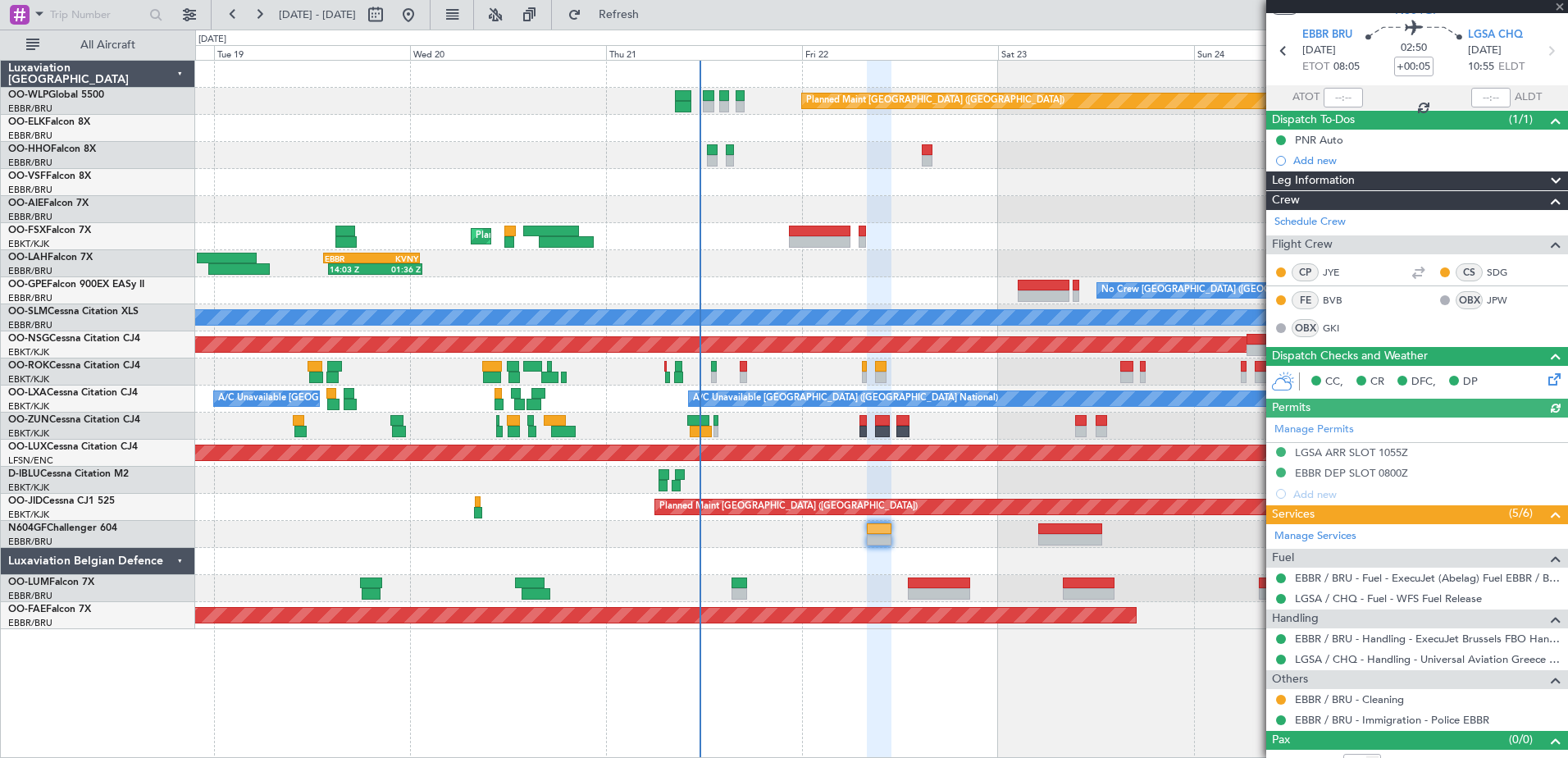
scroll to position [68, 0]
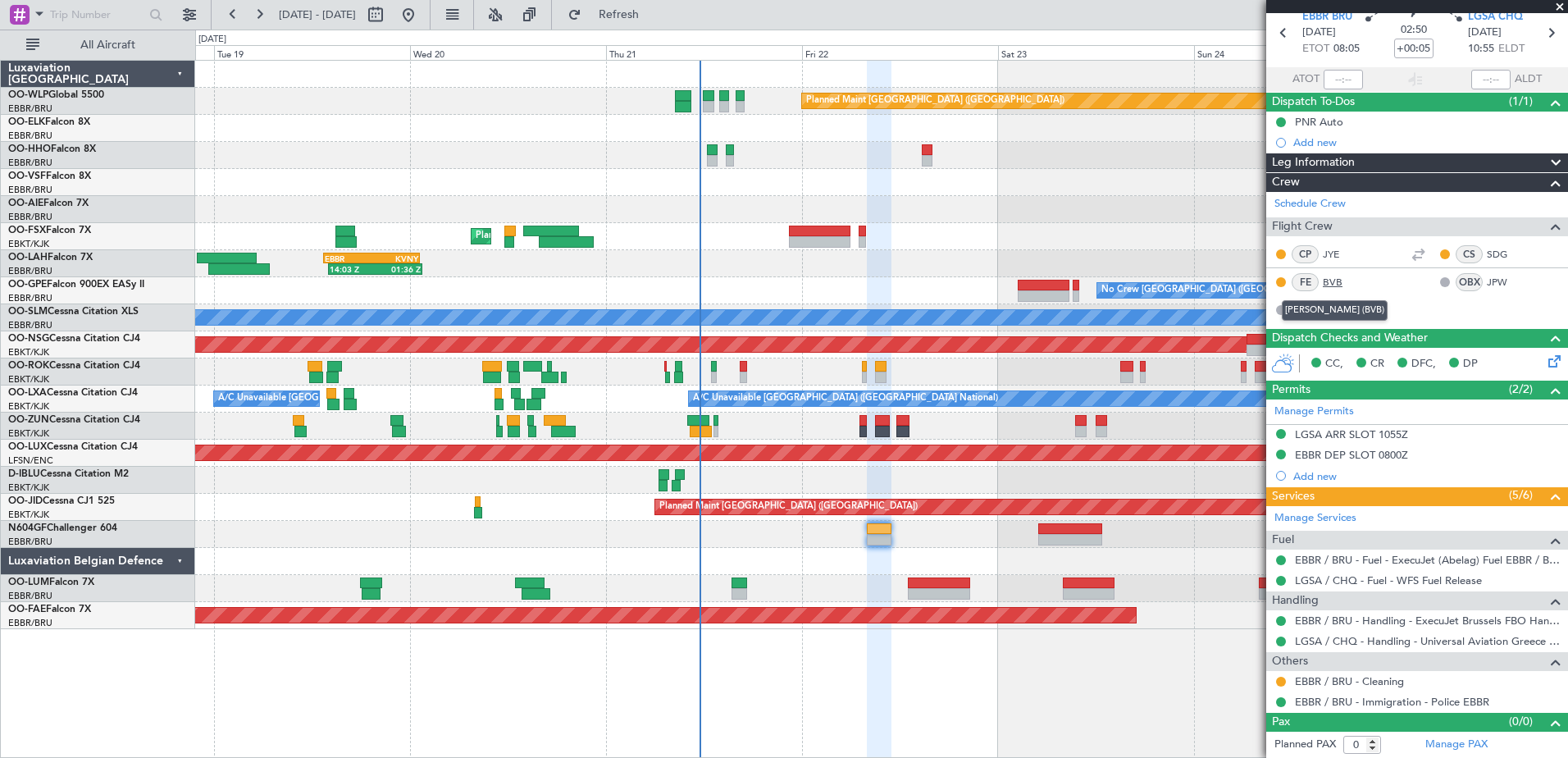
click at [1337, 281] on link "BVB" at bounding box center [1341, 282] width 37 height 15
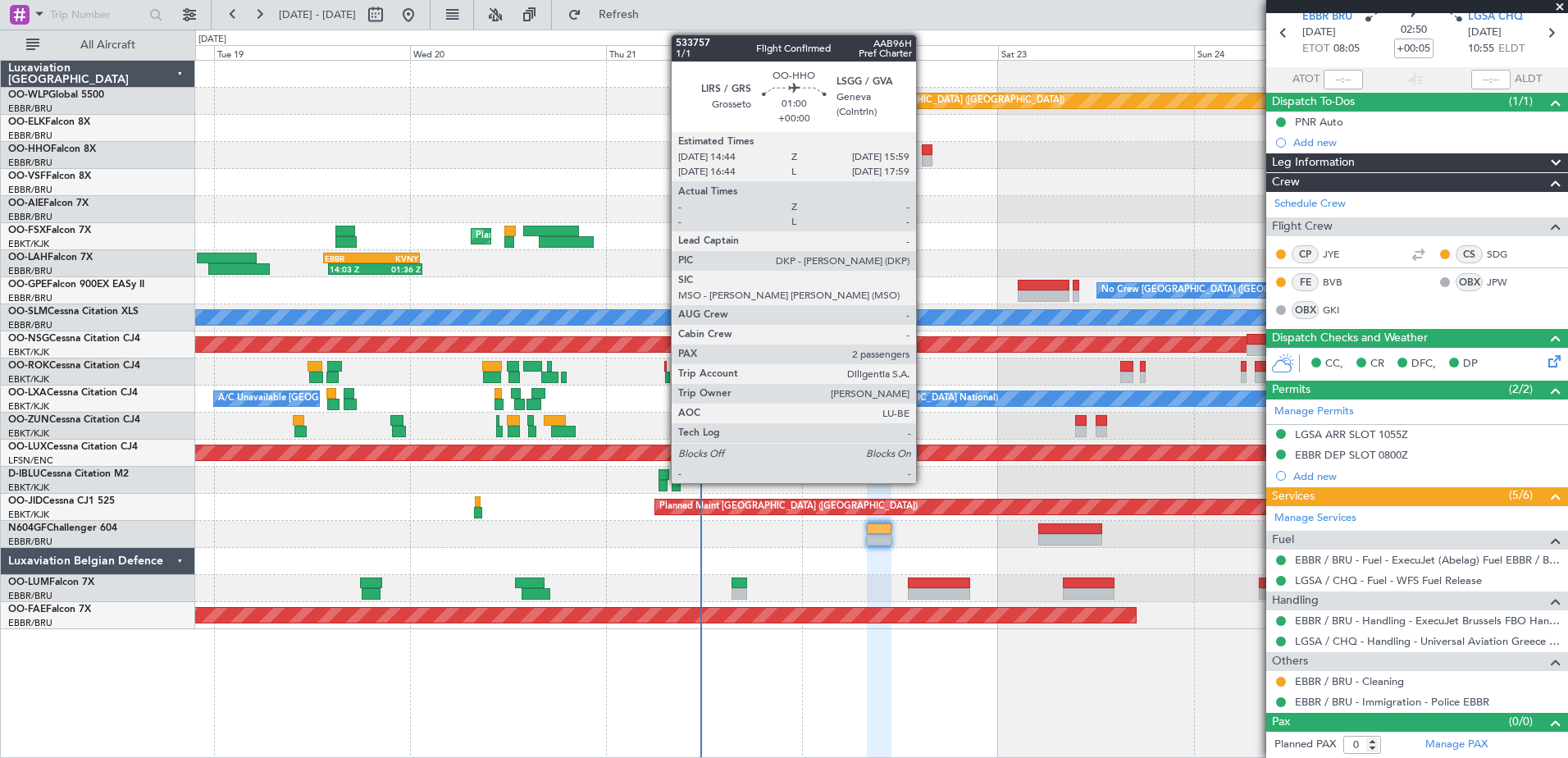
click at [924, 151] on div at bounding box center [927, 149] width 11 height 12
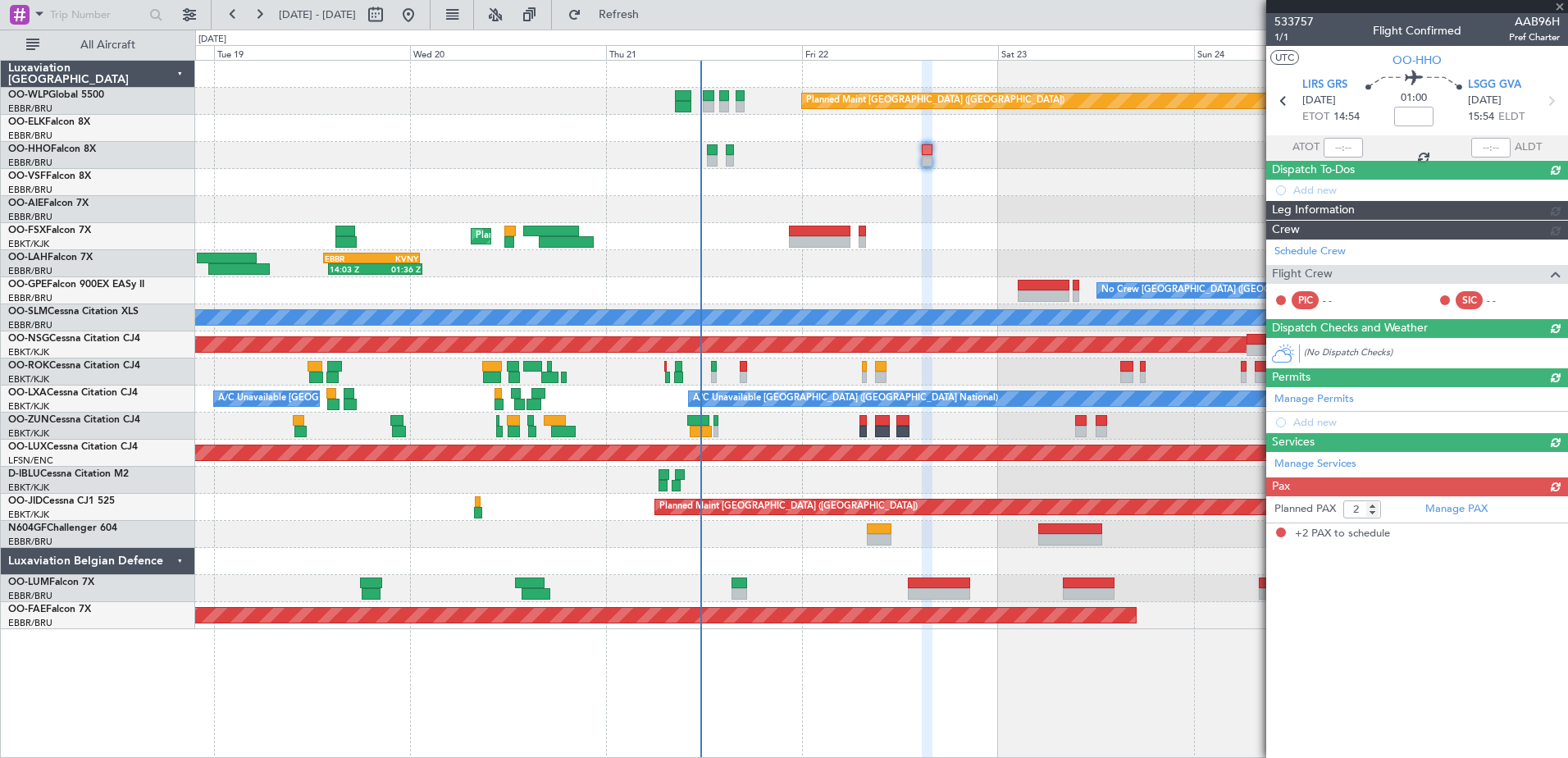
scroll to position [0, 0]
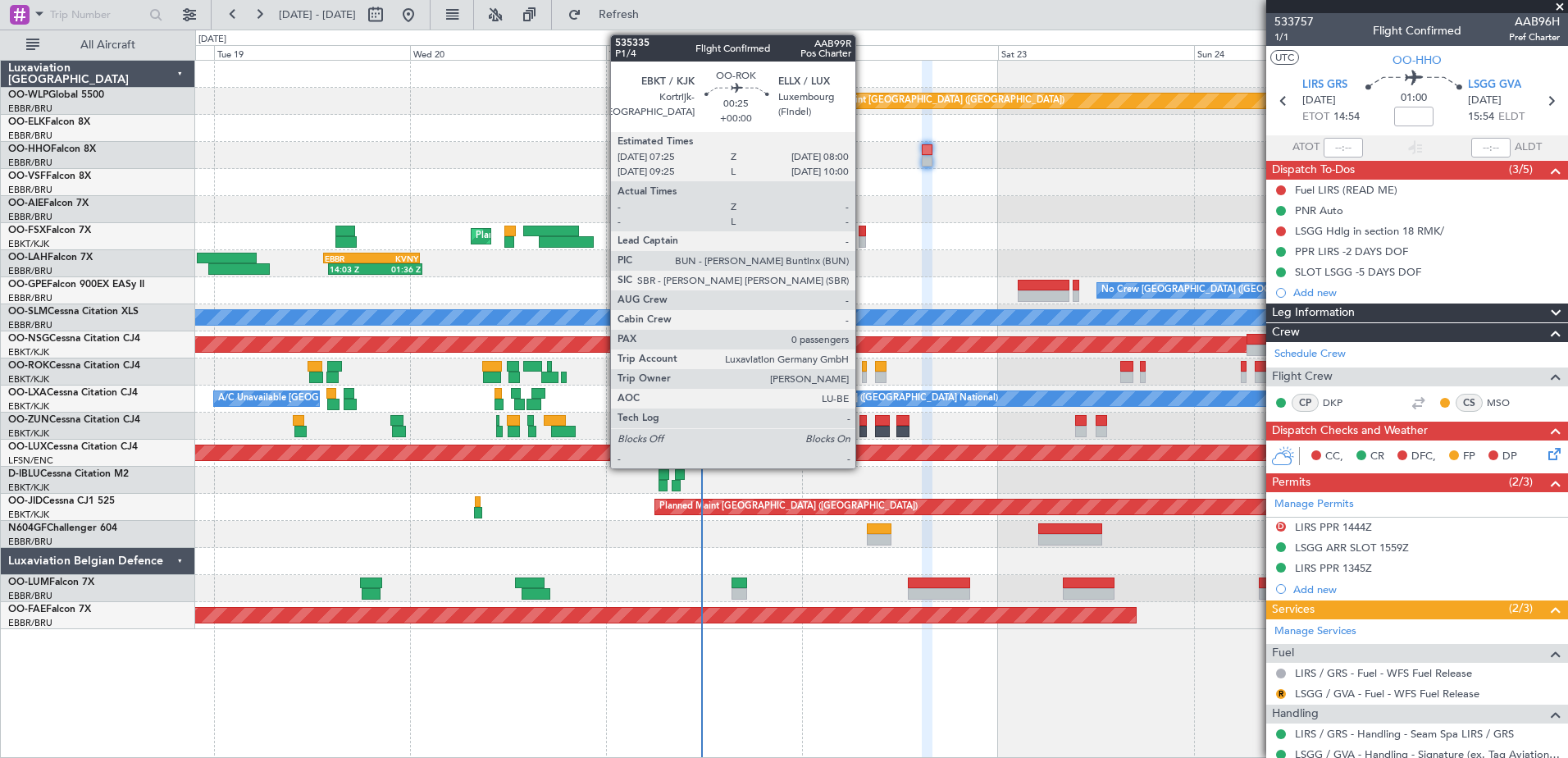
click at [863, 375] on div at bounding box center [865, 377] width 5 height 12
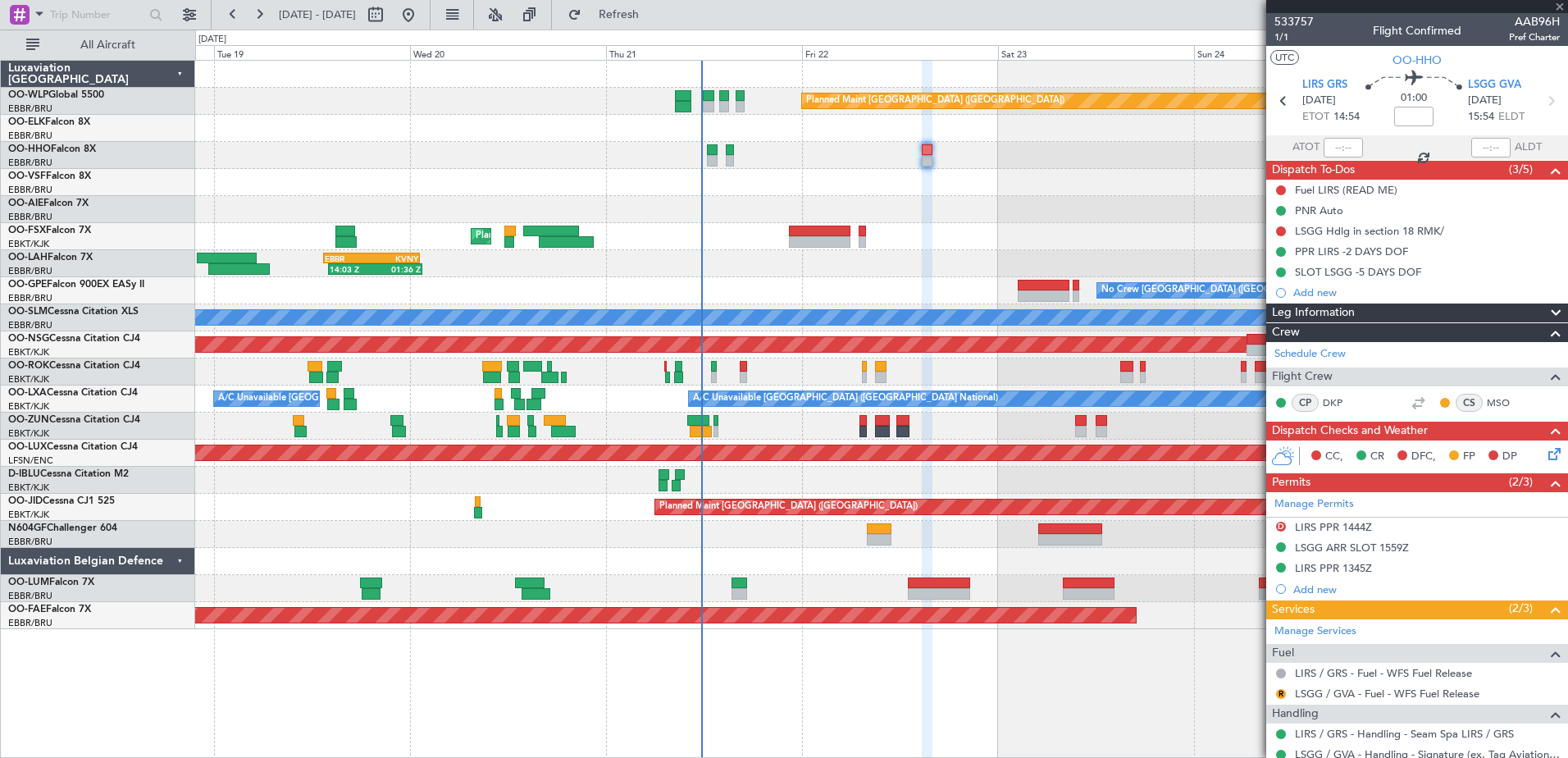
type input "0"
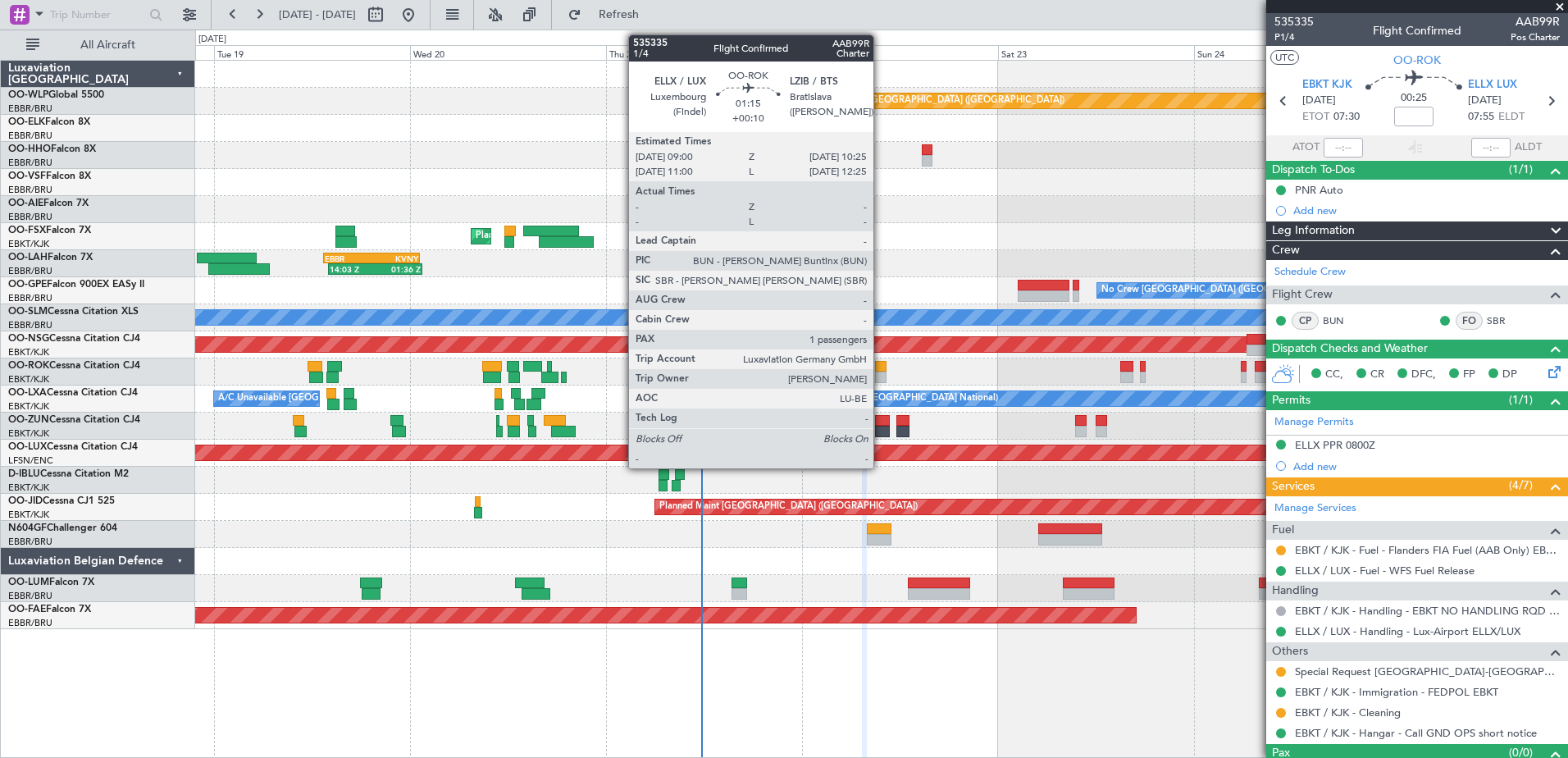
click at [881, 370] on div at bounding box center [881, 366] width 12 height 12
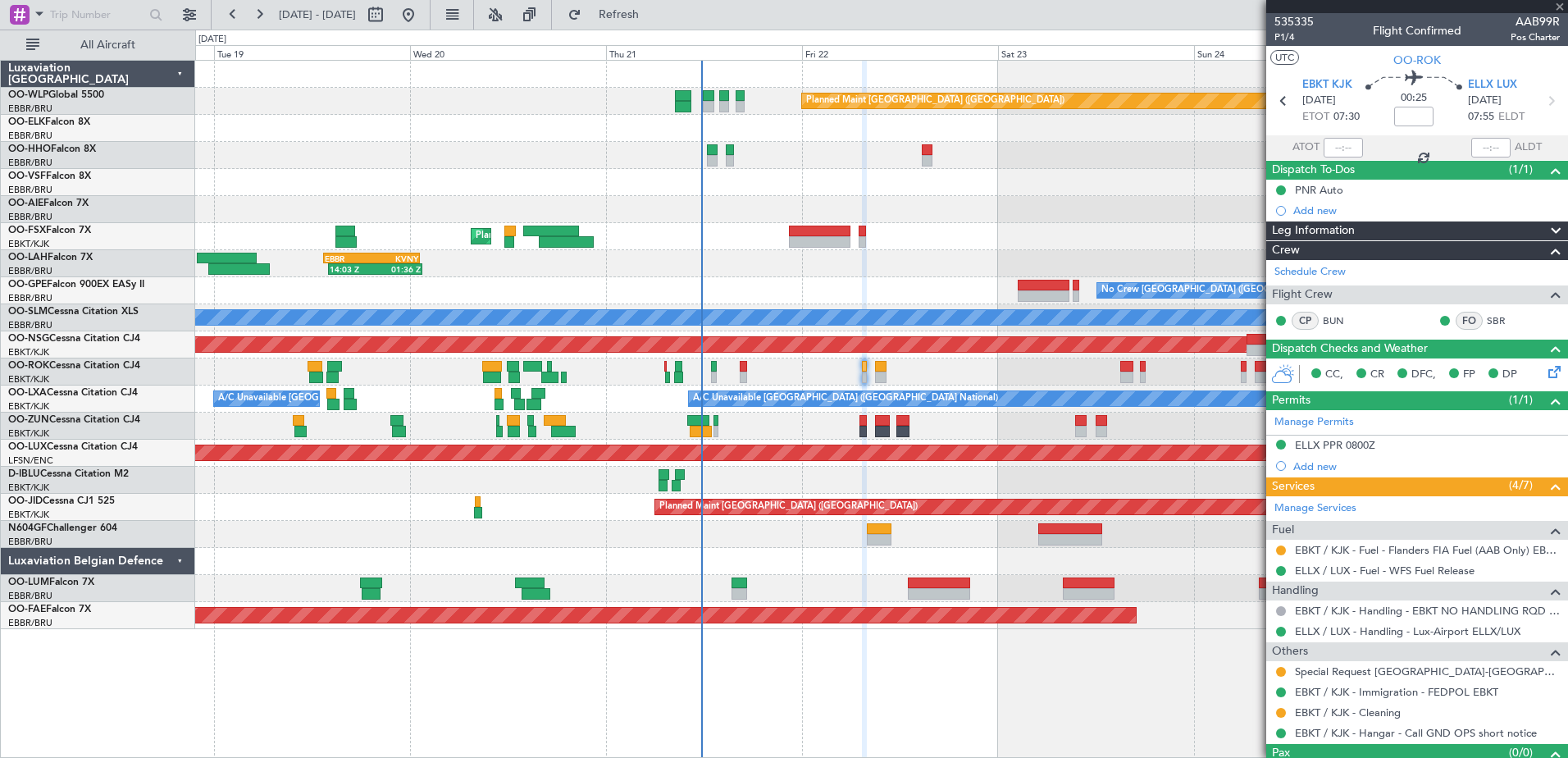
type input "+00:10"
type input "1"
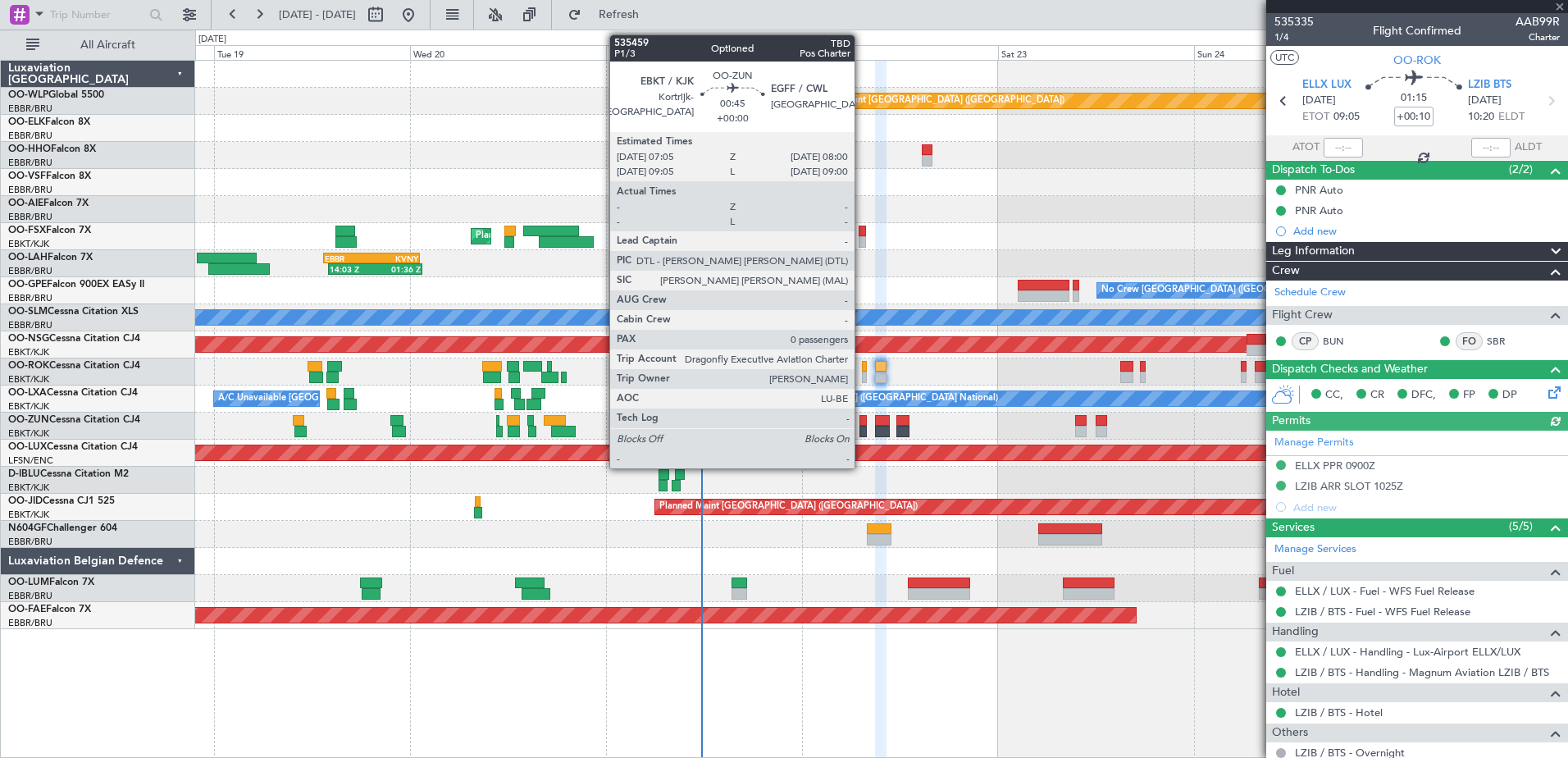
click at [862, 419] on div at bounding box center [863, 420] width 8 height 12
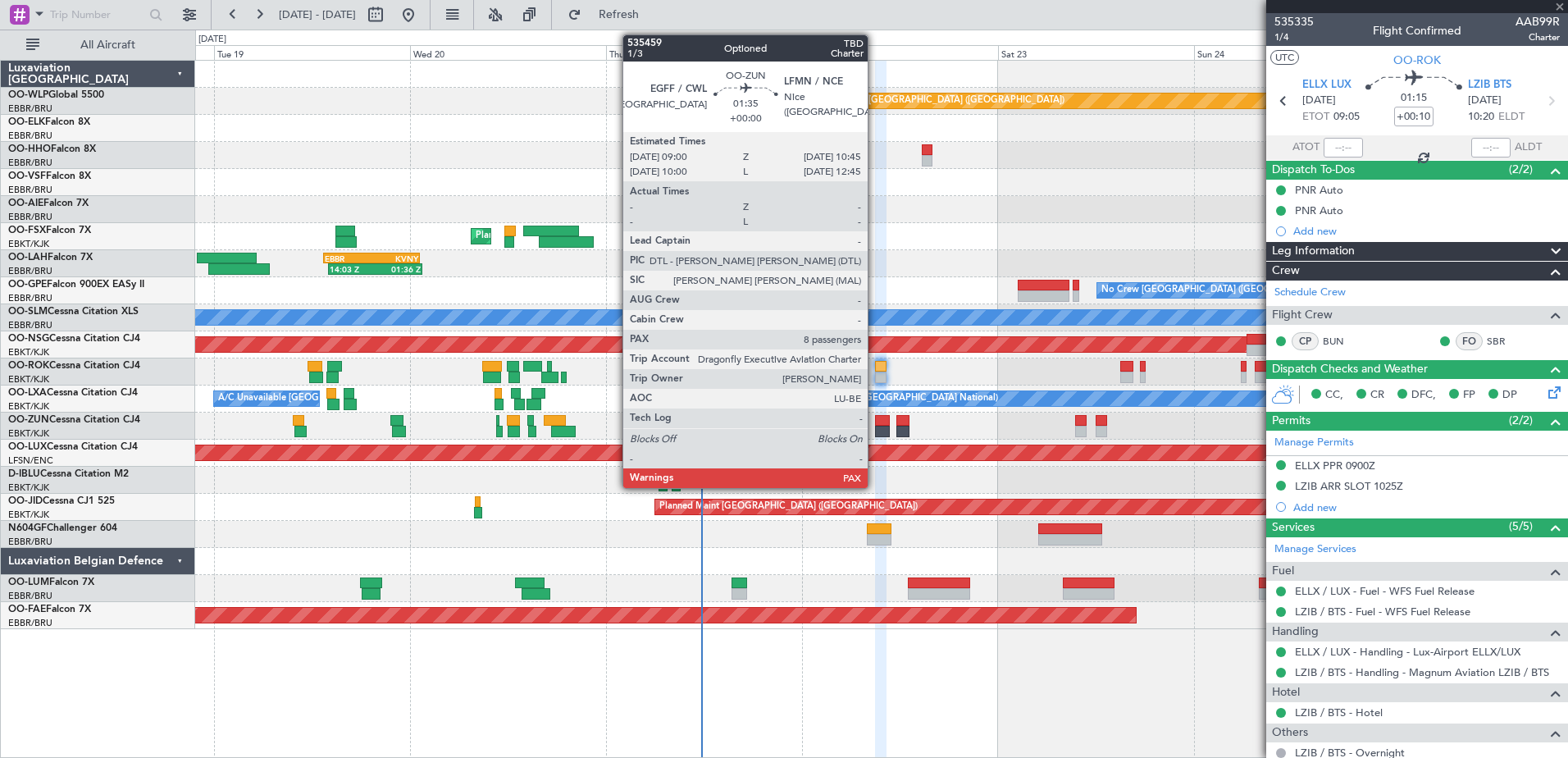
type input "0"
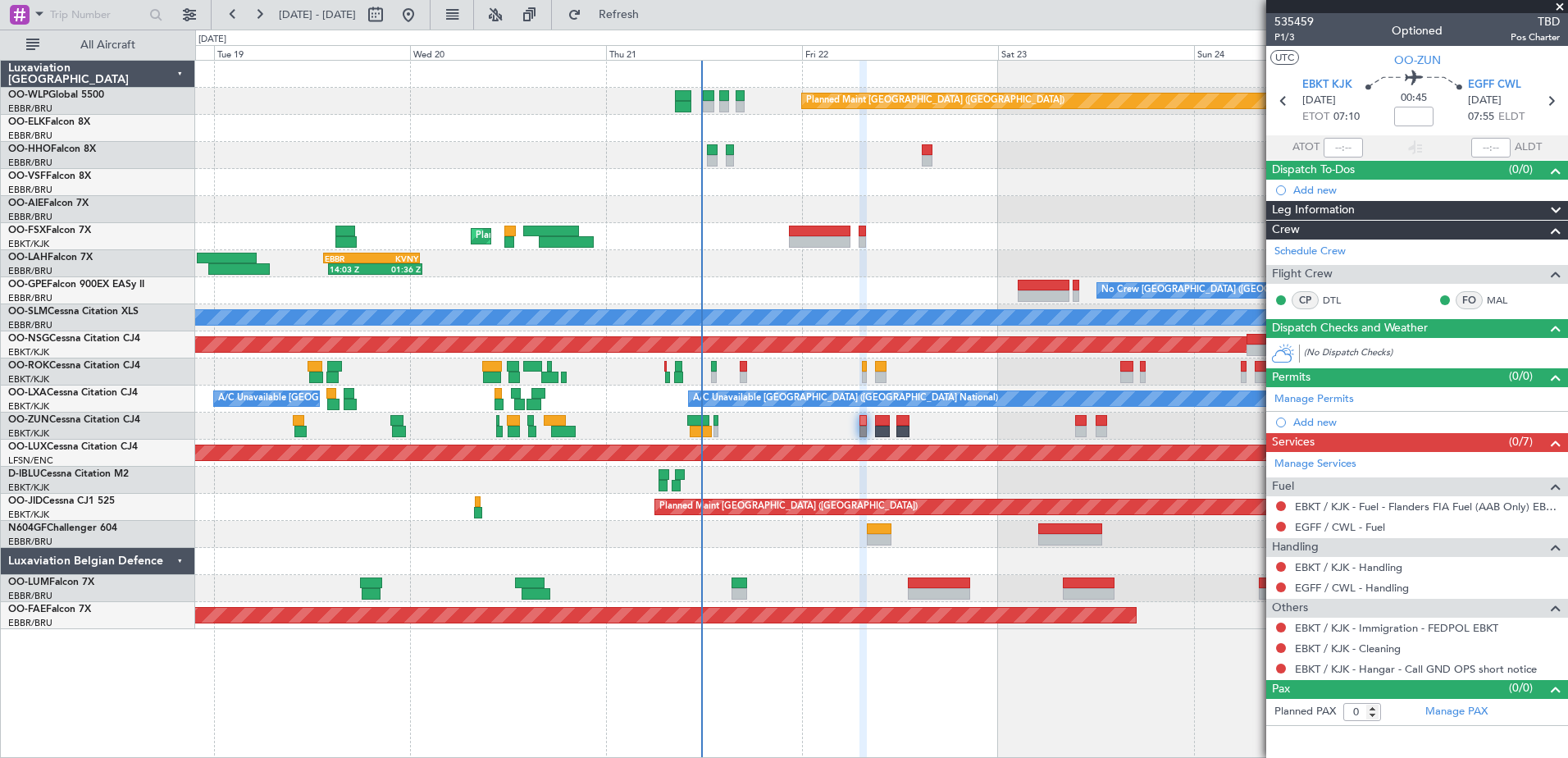
click at [1559, 8] on span at bounding box center [1560, 7] width 16 height 15
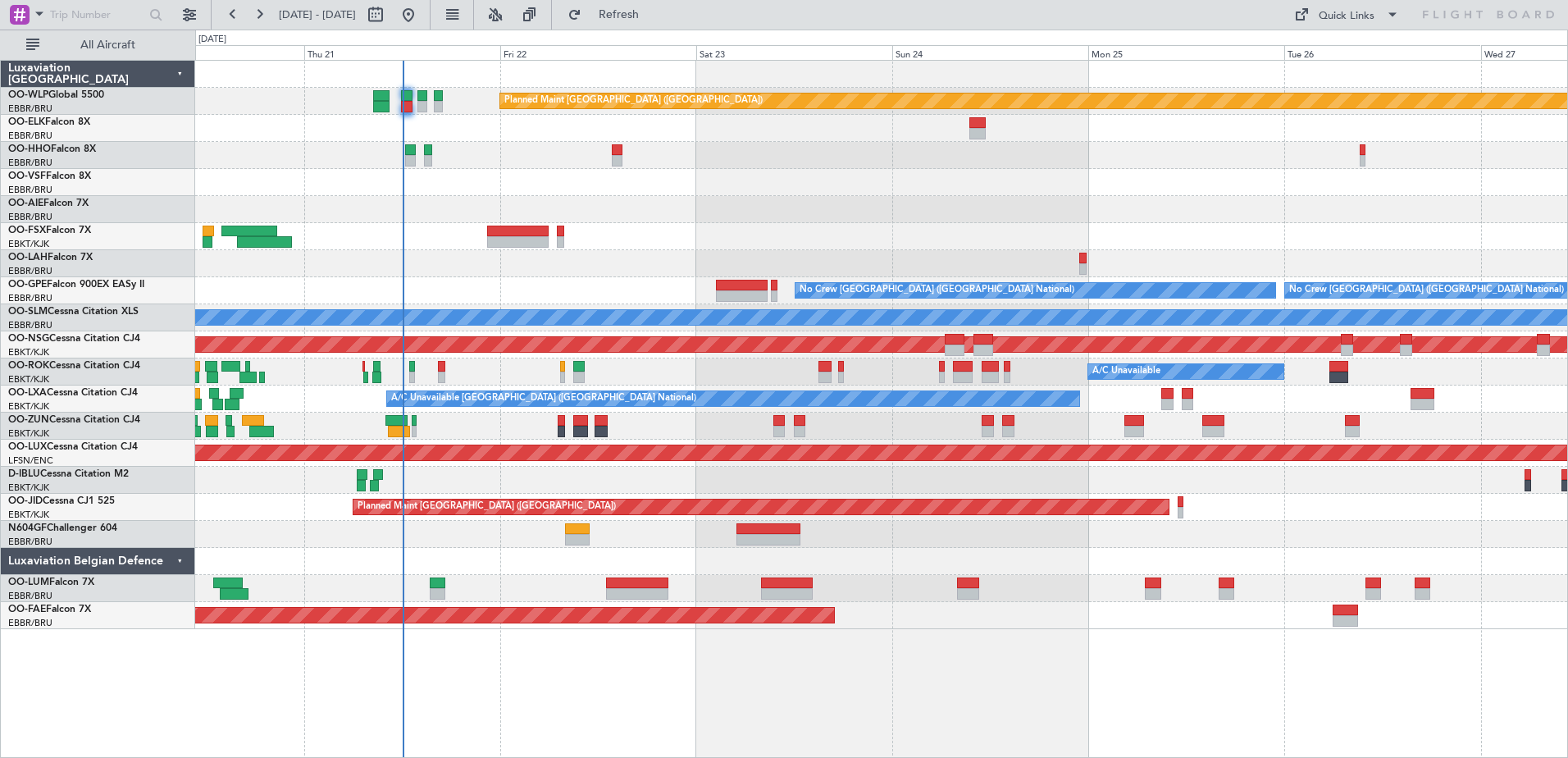
click at [889, 377] on div "Planned Maint Berlin (Brandenburg) Planned Maint Kortrijk-Wevelgem 14:03 Z 01:3…" at bounding box center [882, 344] width 1372 height 568
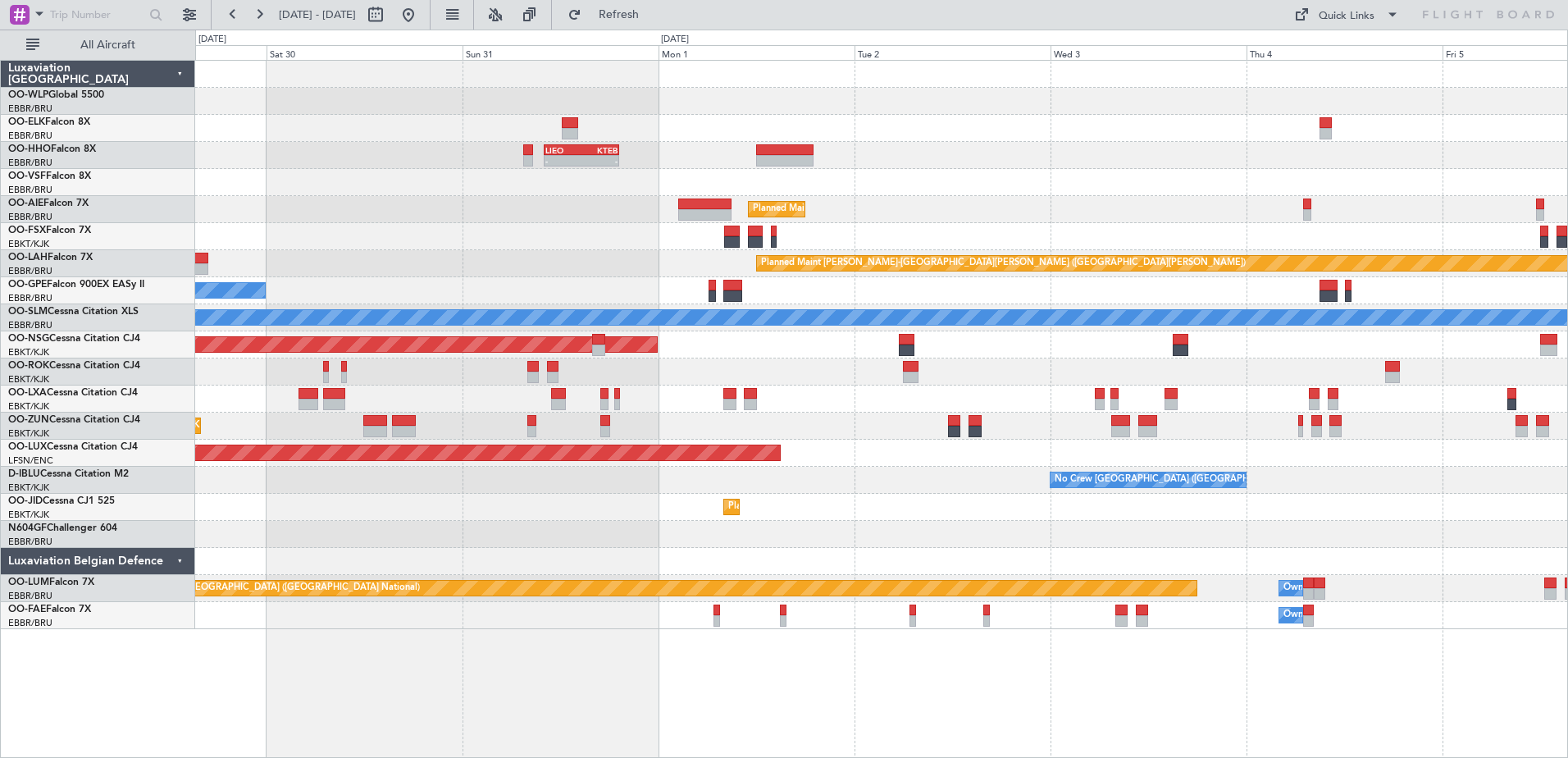
click at [518, 300] on div "Planned Maint Berlin (Brandenburg) - - LIEO 10:00 Z KTEB 19:15 Z Planned Maint …" at bounding box center [882, 344] width 1372 height 568
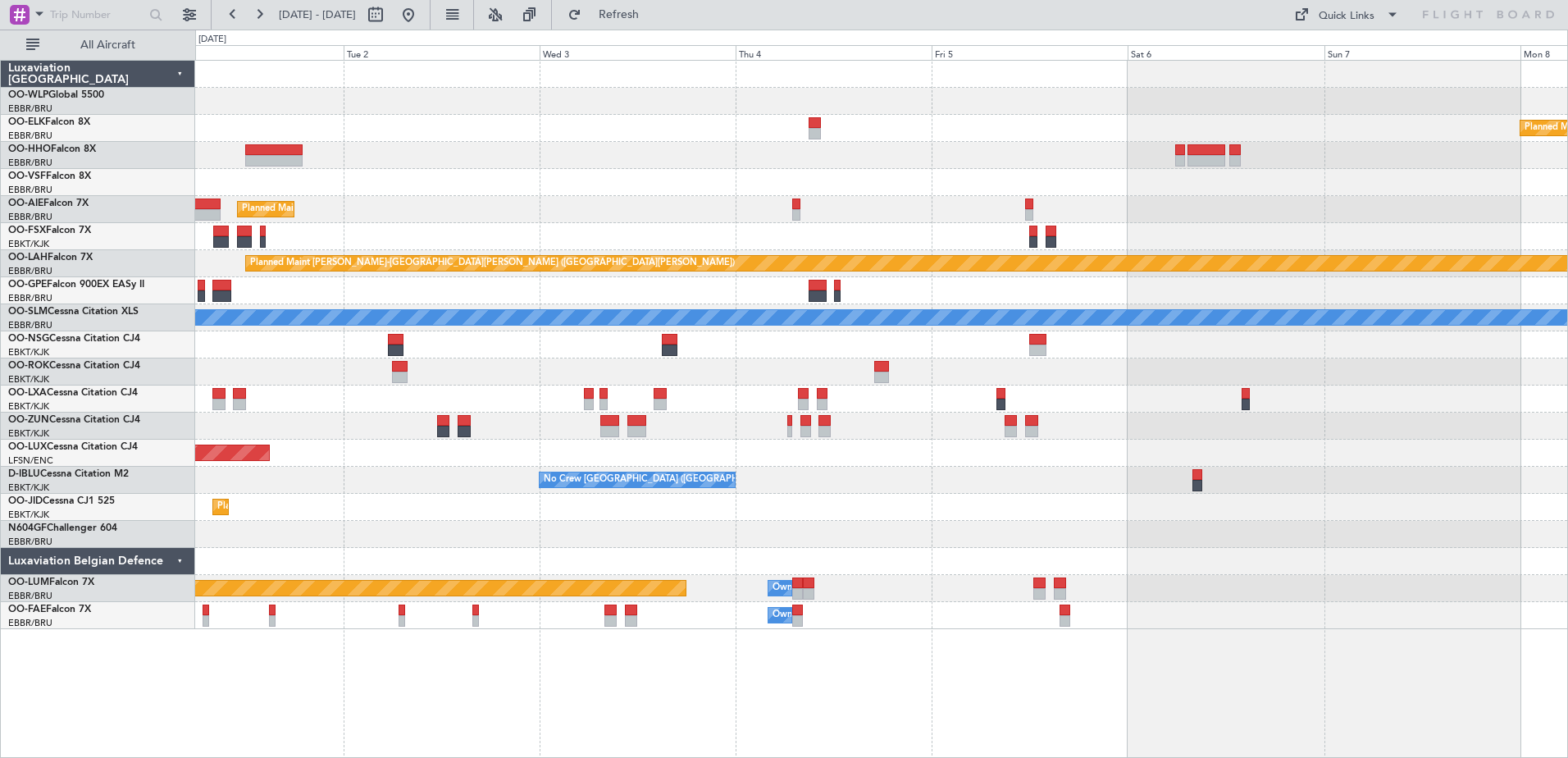
click at [775, 284] on div "Planned Maint Kortrijk-Wevelgem LIEO 10:00 Z KTEB 19:15 Z - - Planned Maint Lon…" at bounding box center [882, 344] width 1372 height 568
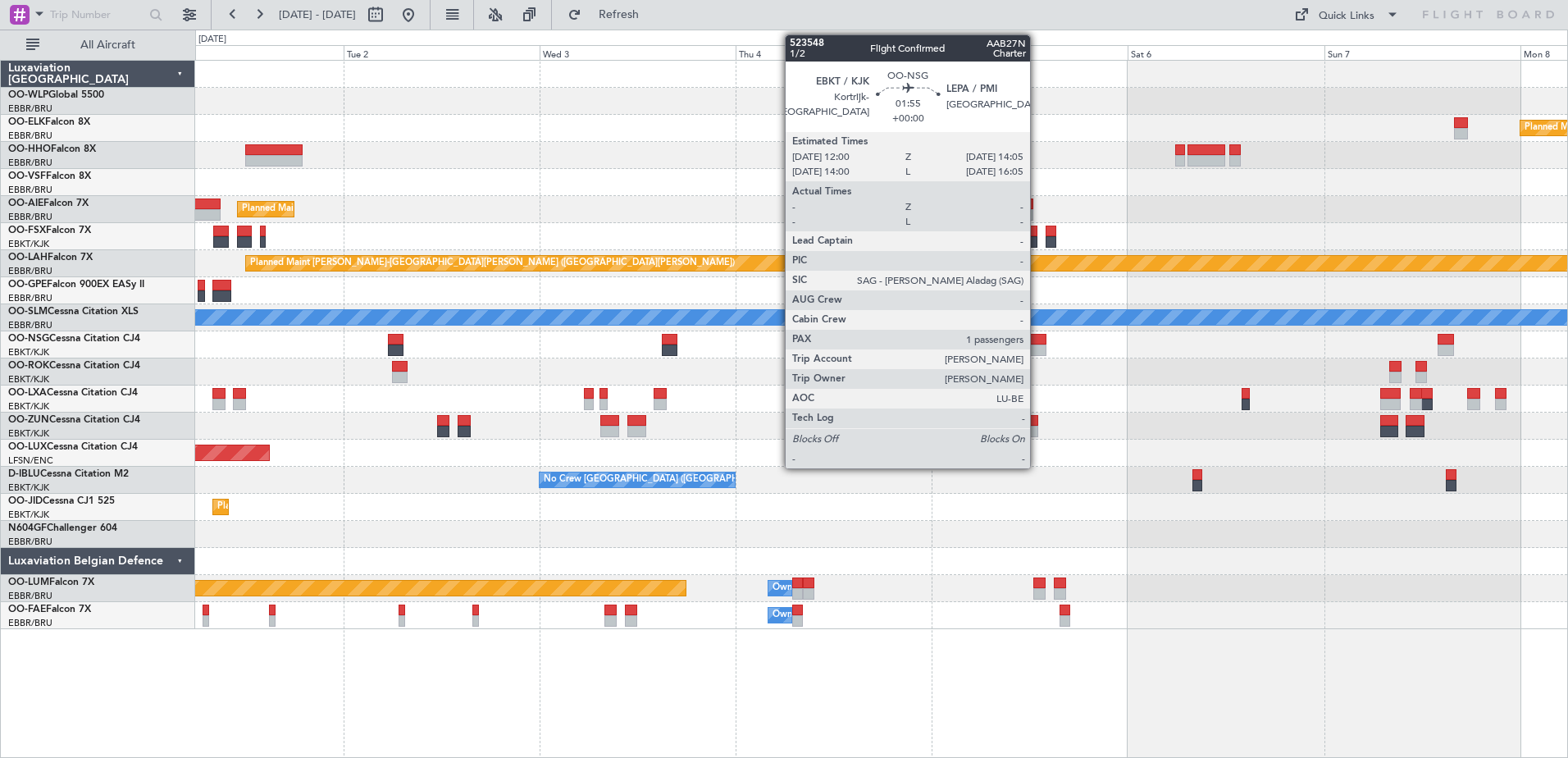
click at [1037, 339] on div at bounding box center [1037, 339] width 17 height 12
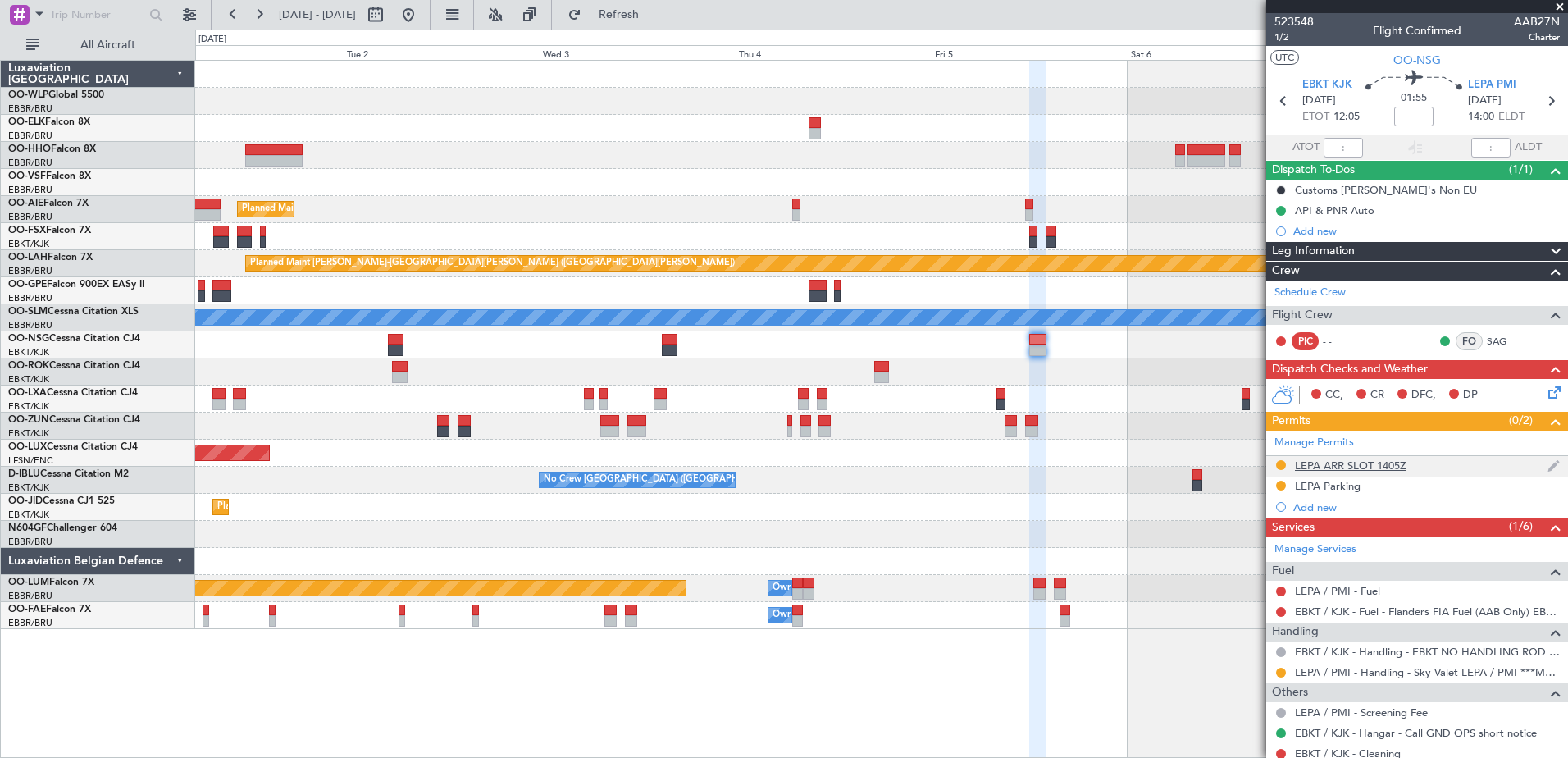
click at [1278, 459] on div at bounding box center [1281, 465] width 13 height 13
click at [1548, 461] on img at bounding box center [1554, 466] width 12 height 15
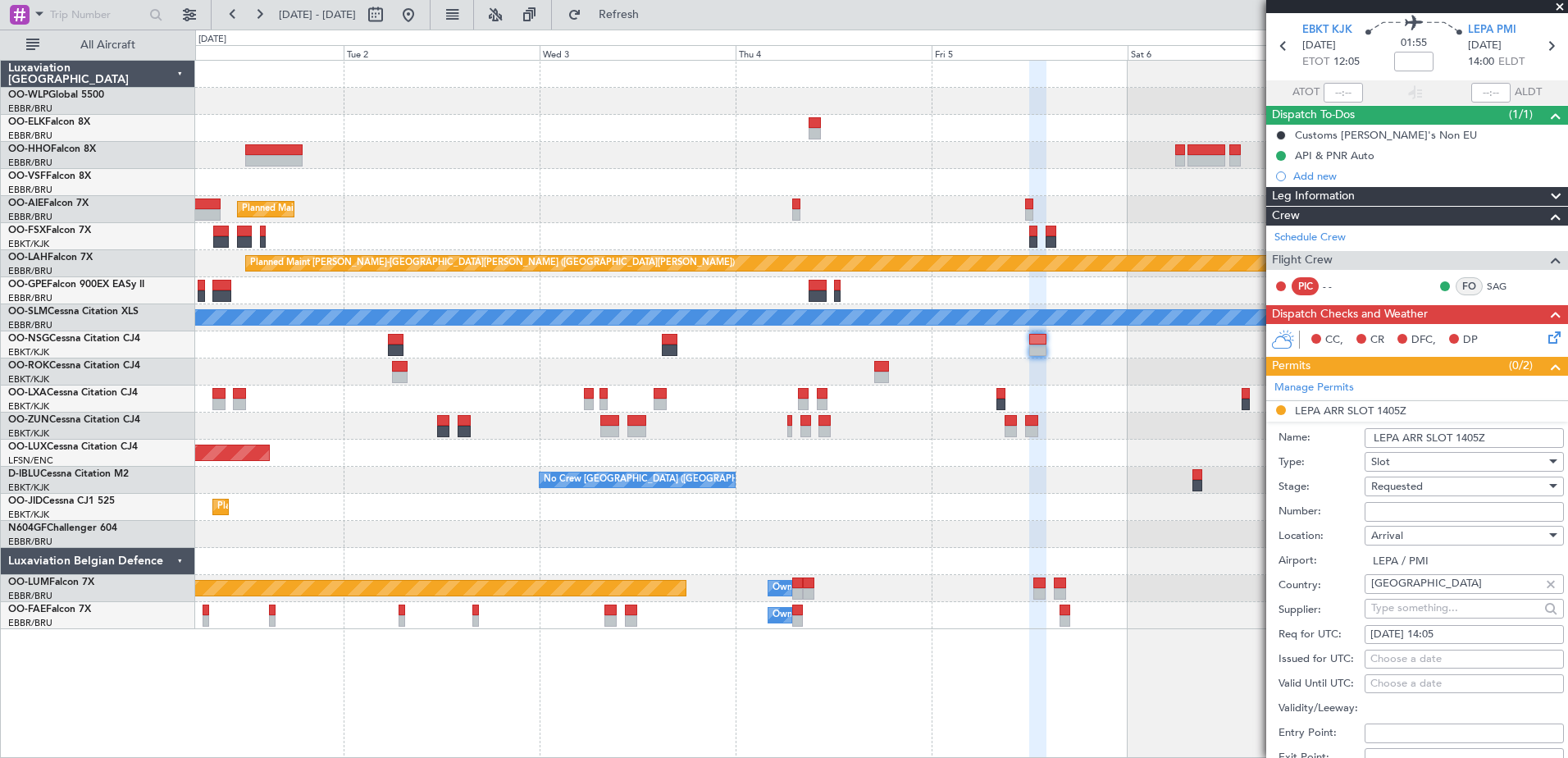
scroll to position [82, 0]
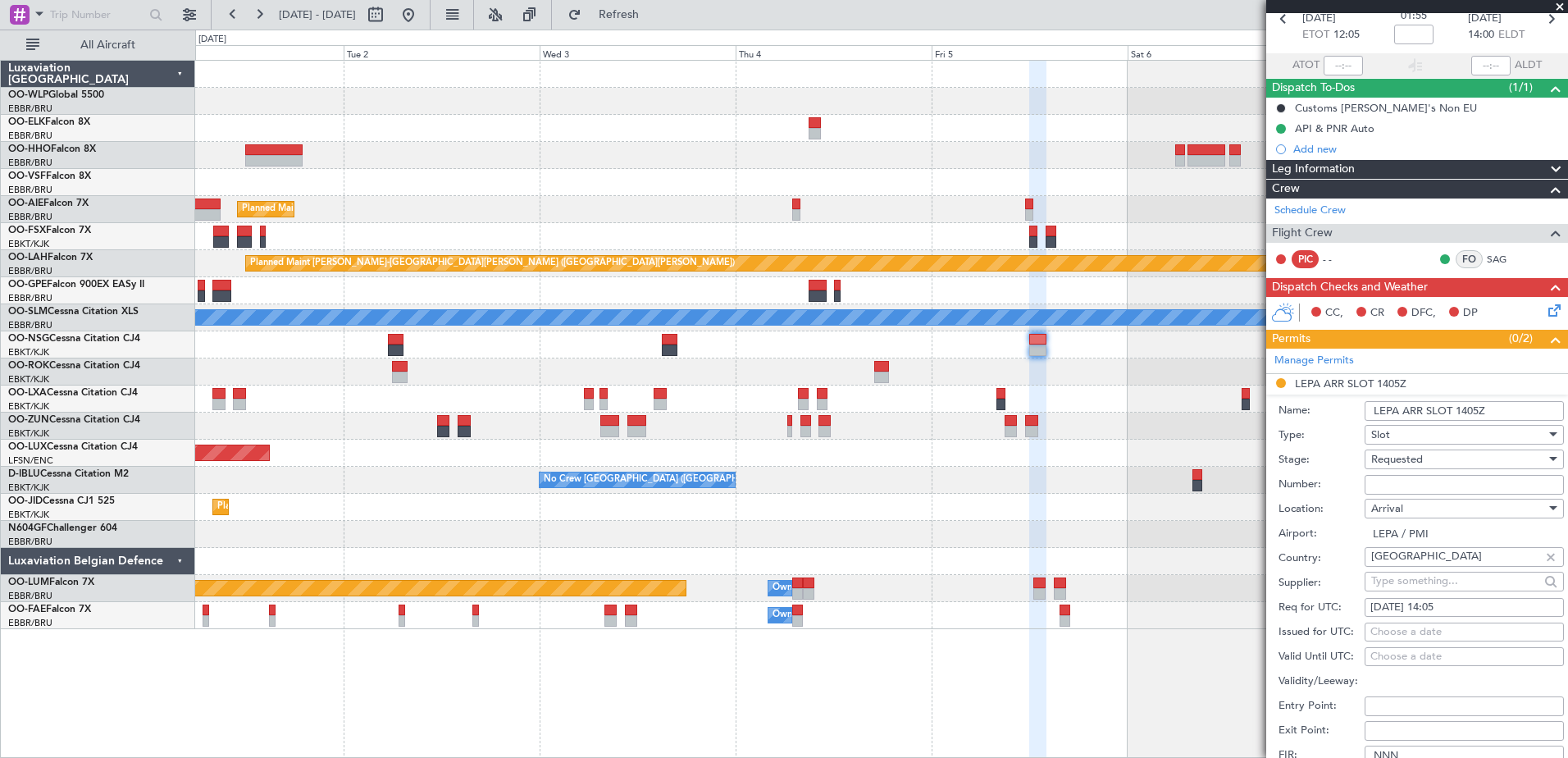
click at [1412, 631] on div "Choose a date" at bounding box center [1464, 632] width 188 height 16
select select "8"
select select "2025"
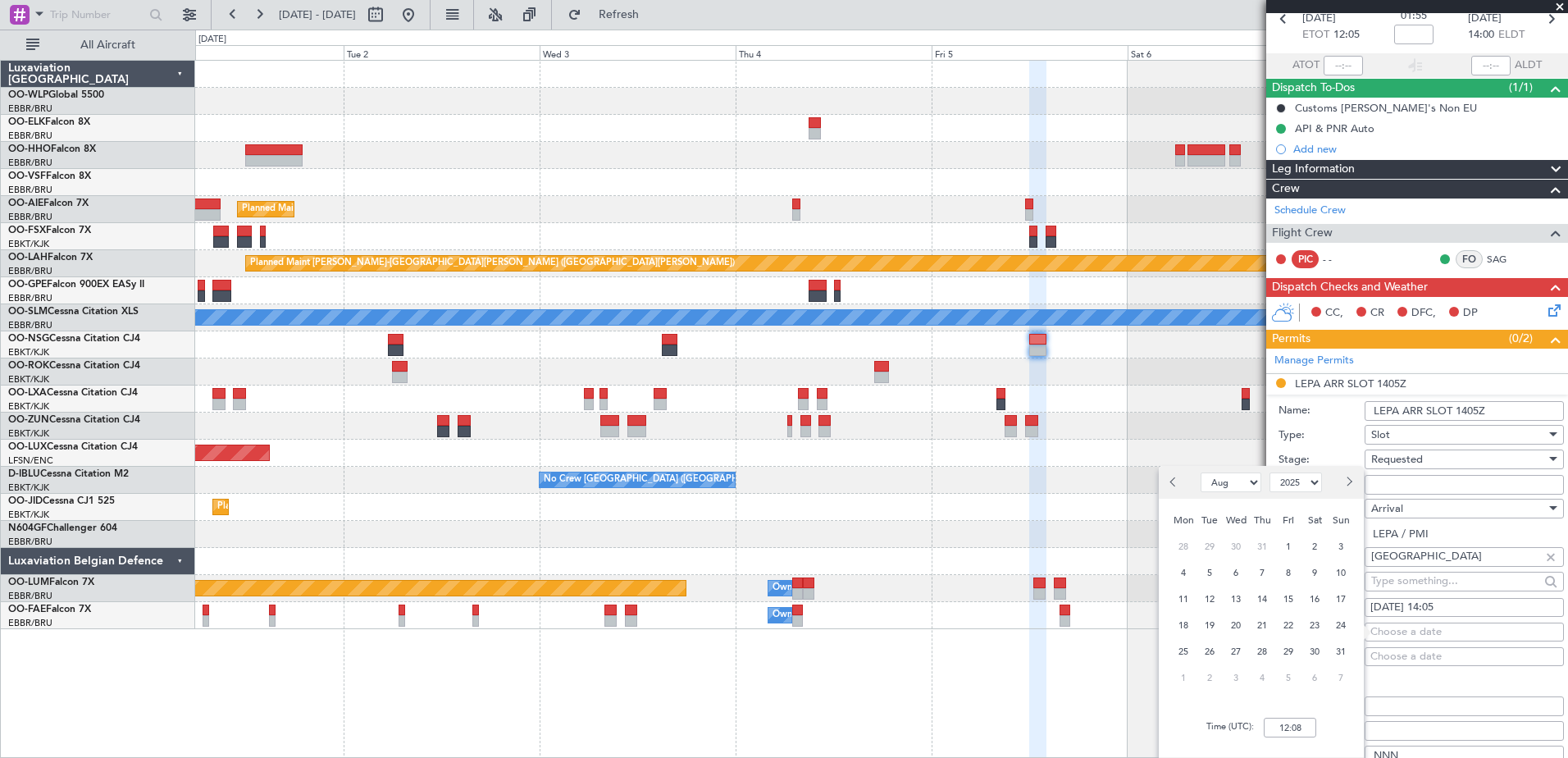
click at [1348, 485] on span "Next month" at bounding box center [1348, 481] width 10 height 10
select select "9"
click at [1299, 546] on span "5" at bounding box center [1288, 546] width 20 height 20
click at [1292, 731] on input "00:00" at bounding box center [1290, 727] width 52 height 20
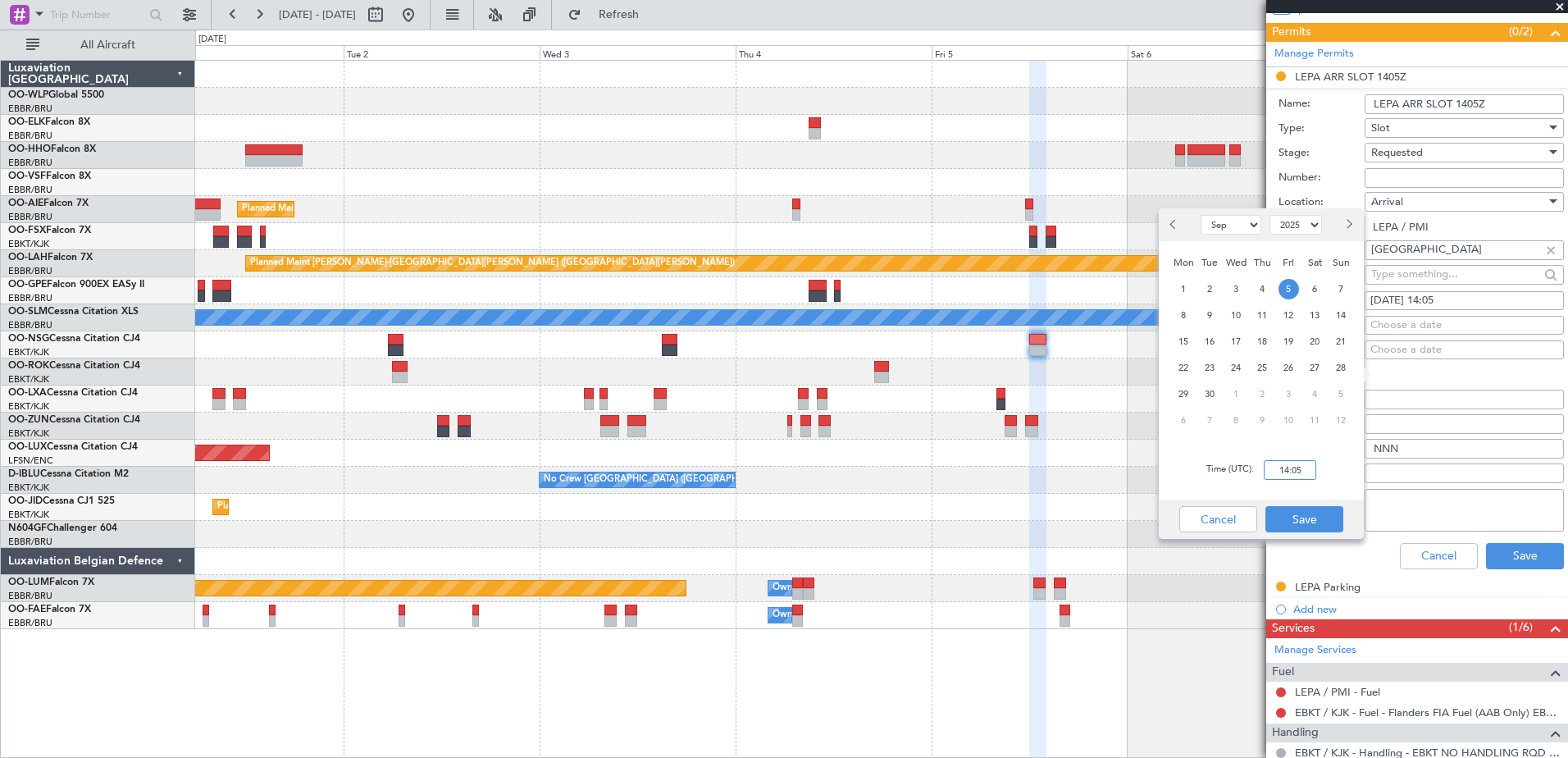
scroll to position [492, 0]
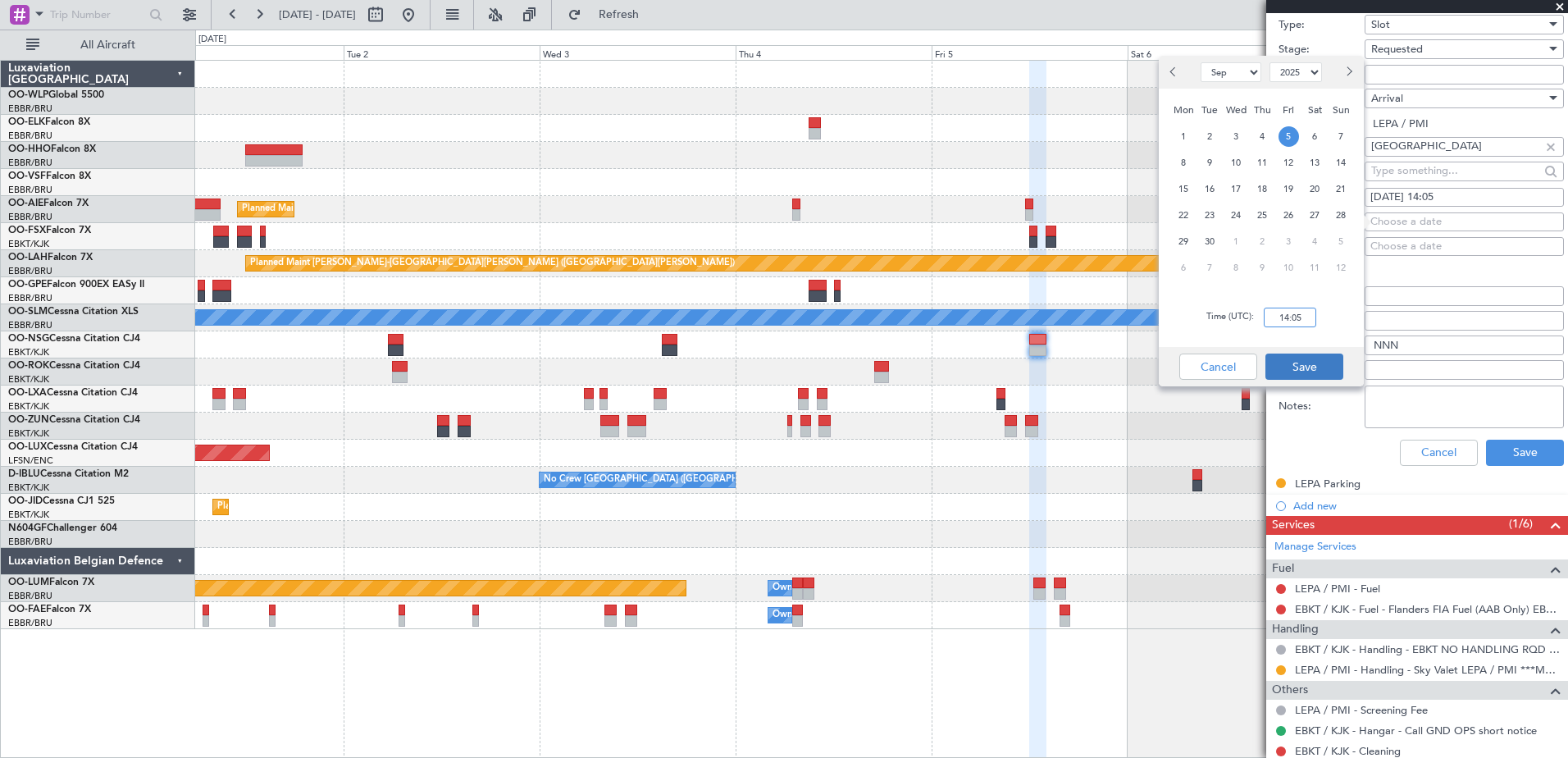
type input "14:05"
click at [1319, 356] on button "Save" at bounding box center [1305, 367] width 78 height 27
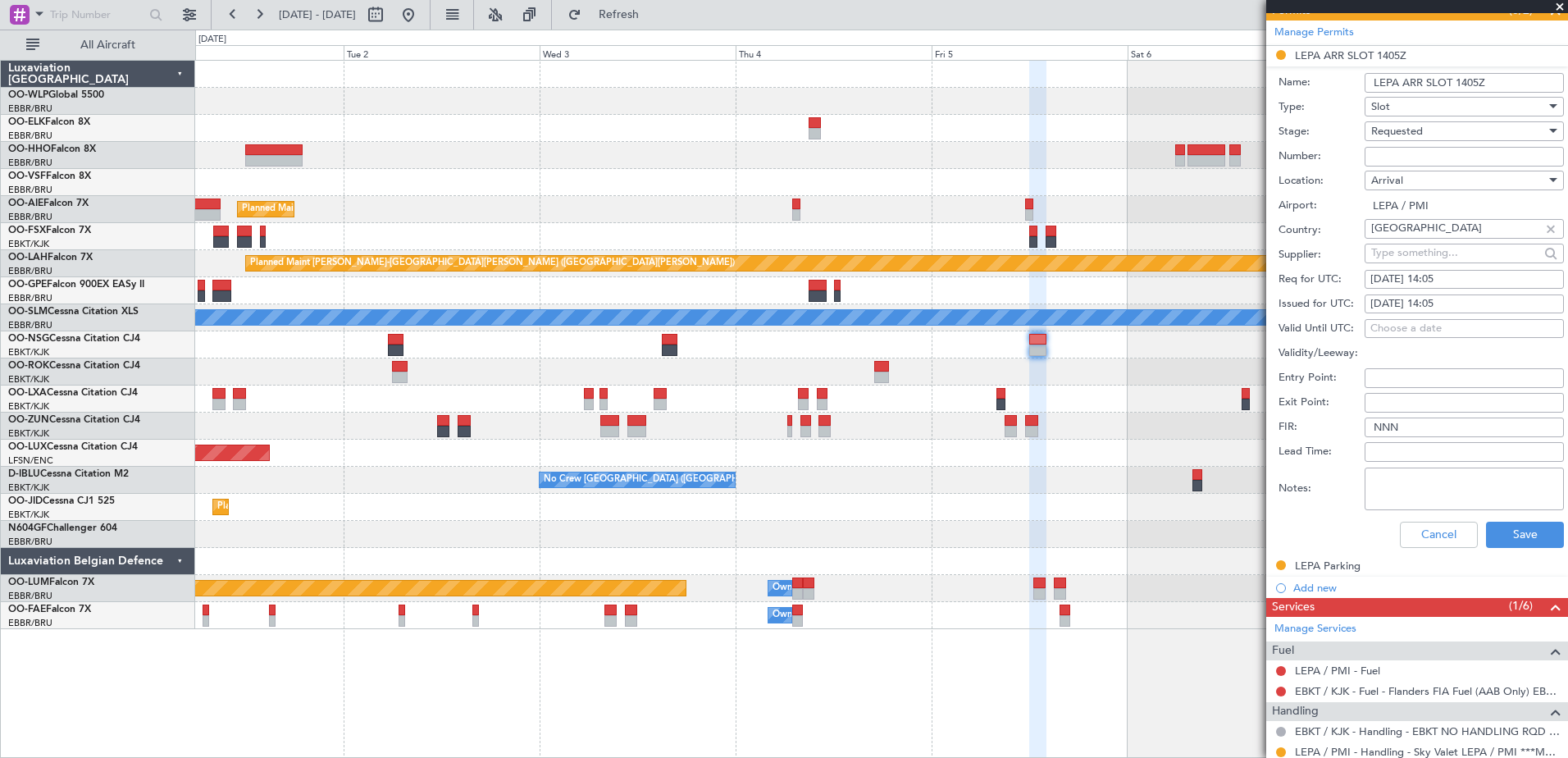
scroll to position [246, 0]
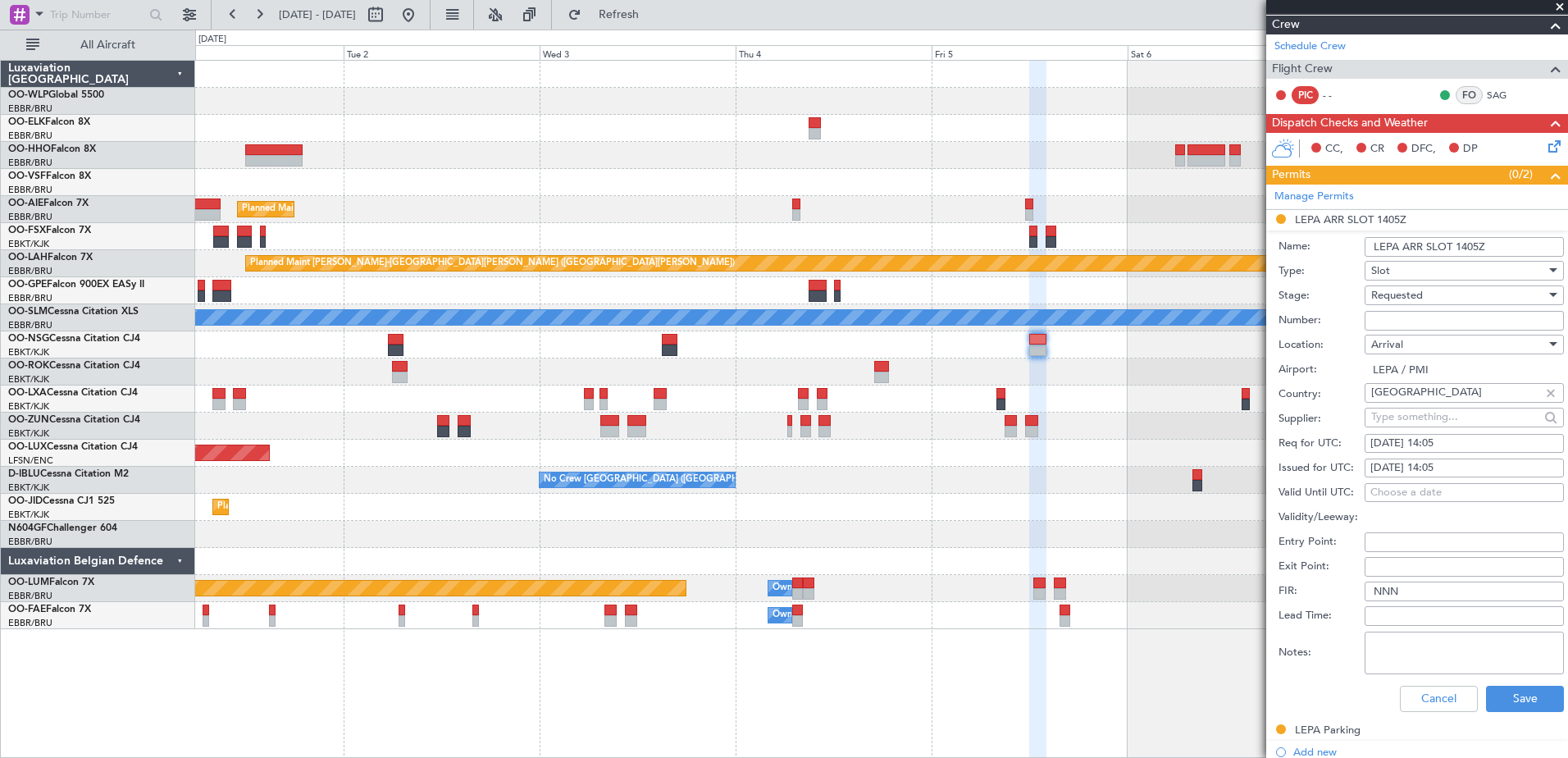
click at [1444, 296] on div "Requested" at bounding box center [1459, 295] width 175 height 25
click at [1427, 427] on span "Received OK" at bounding box center [1459, 427] width 172 height 25
click at [1500, 705] on button "Save" at bounding box center [1525, 698] width 78 height 27
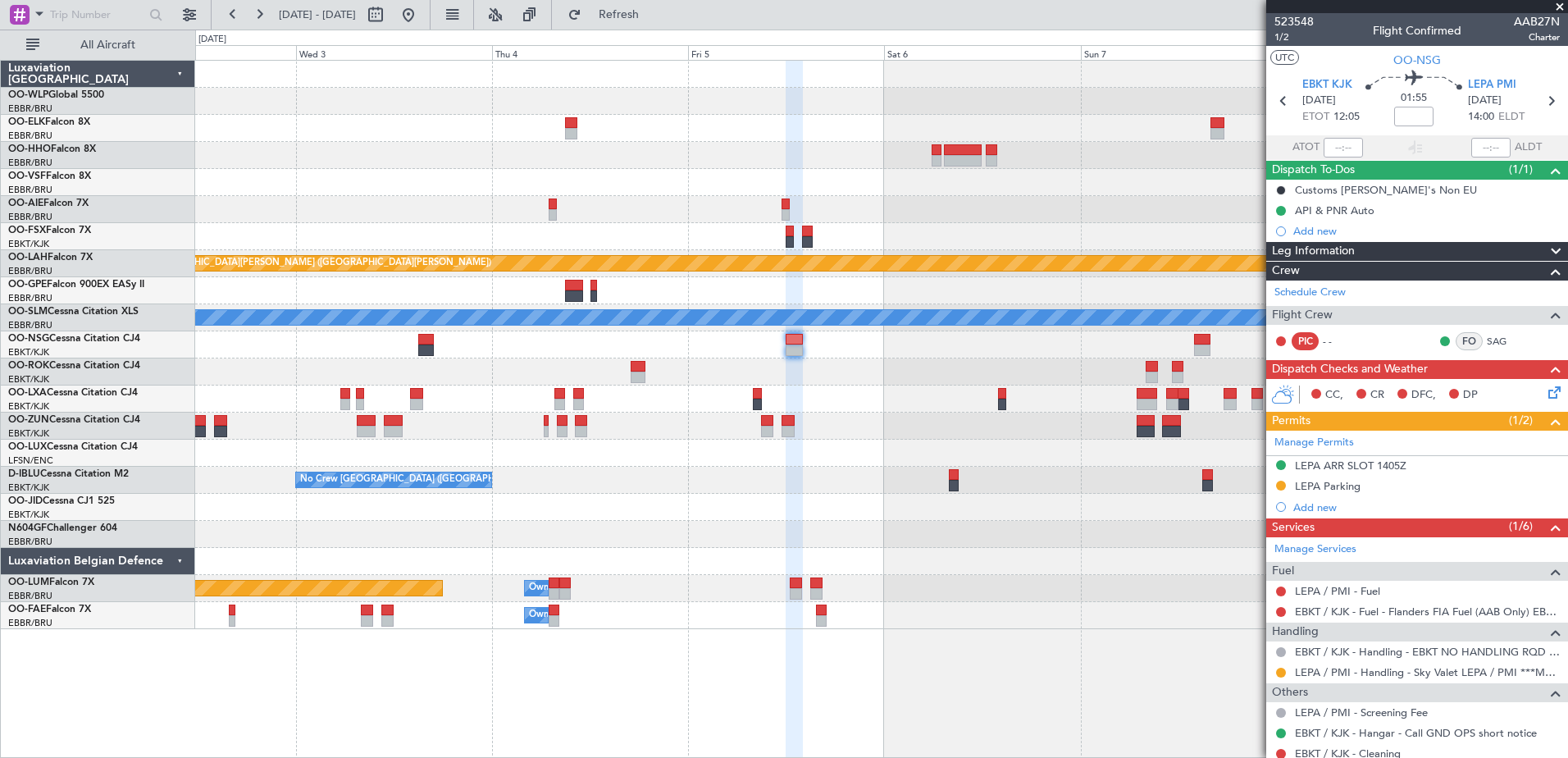
click at [875, 415] on div "Planned Maint Kortrijk-Wevelgem LIEO 10:00 Z KTEB 19:15 Z - - Planned Maint Lon…" at bounding box center [882, 344] width 1372 height 568
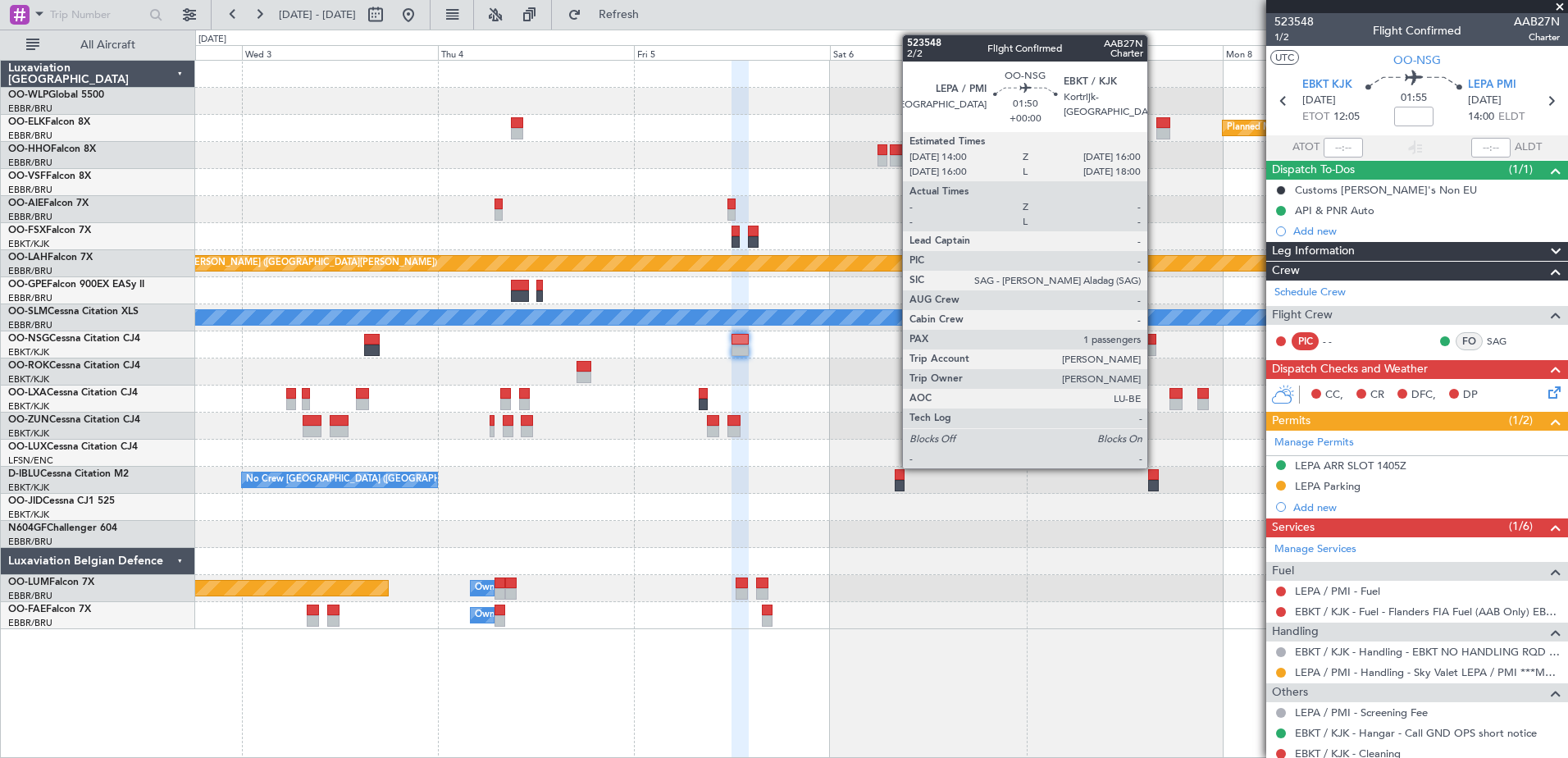
click at [1155, 347] on div at bounding box center [1148, 350] width 16 height 12
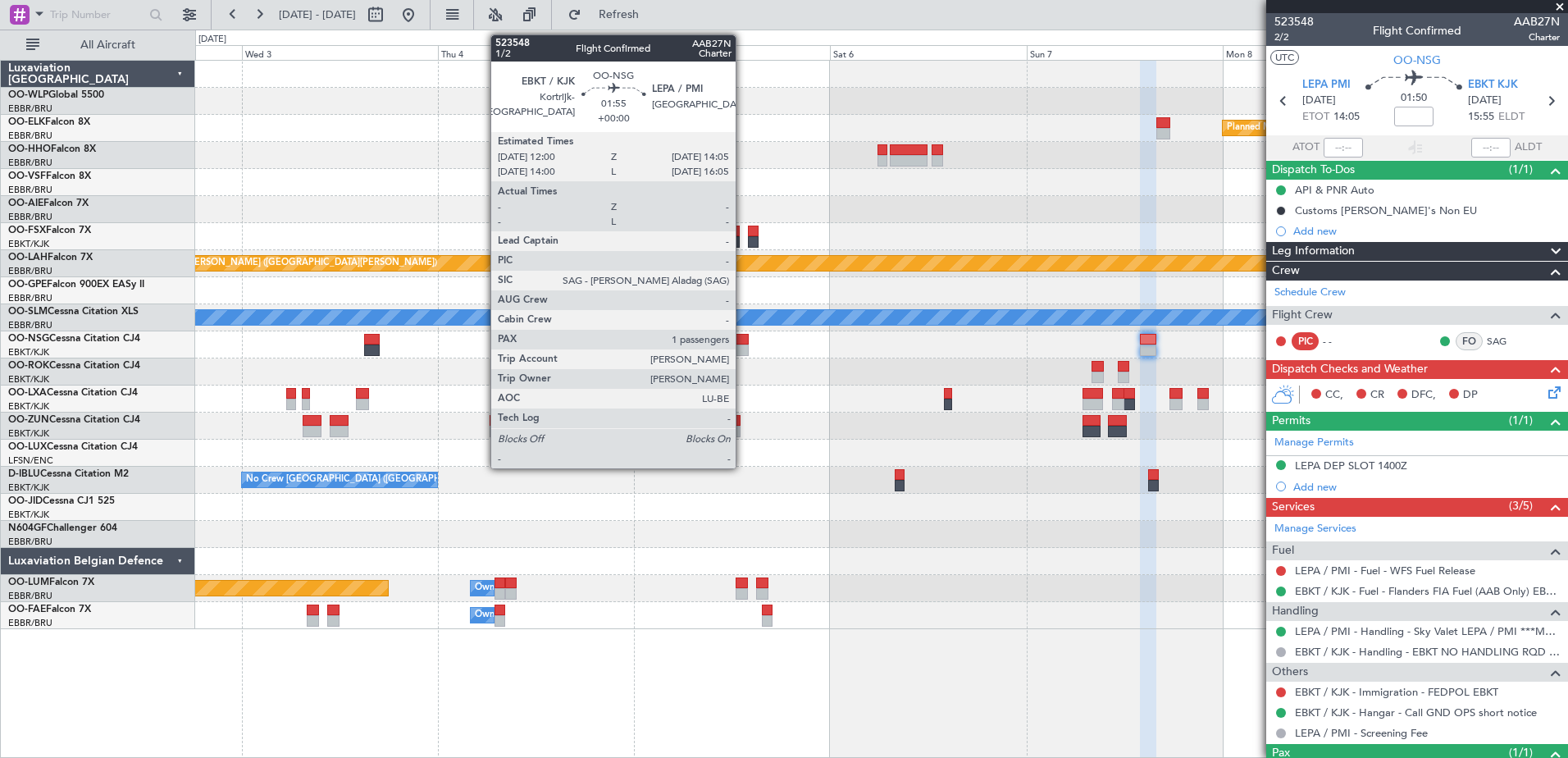
click at [743, 341] on div at bounding box center [740, 339] width 17 height 12
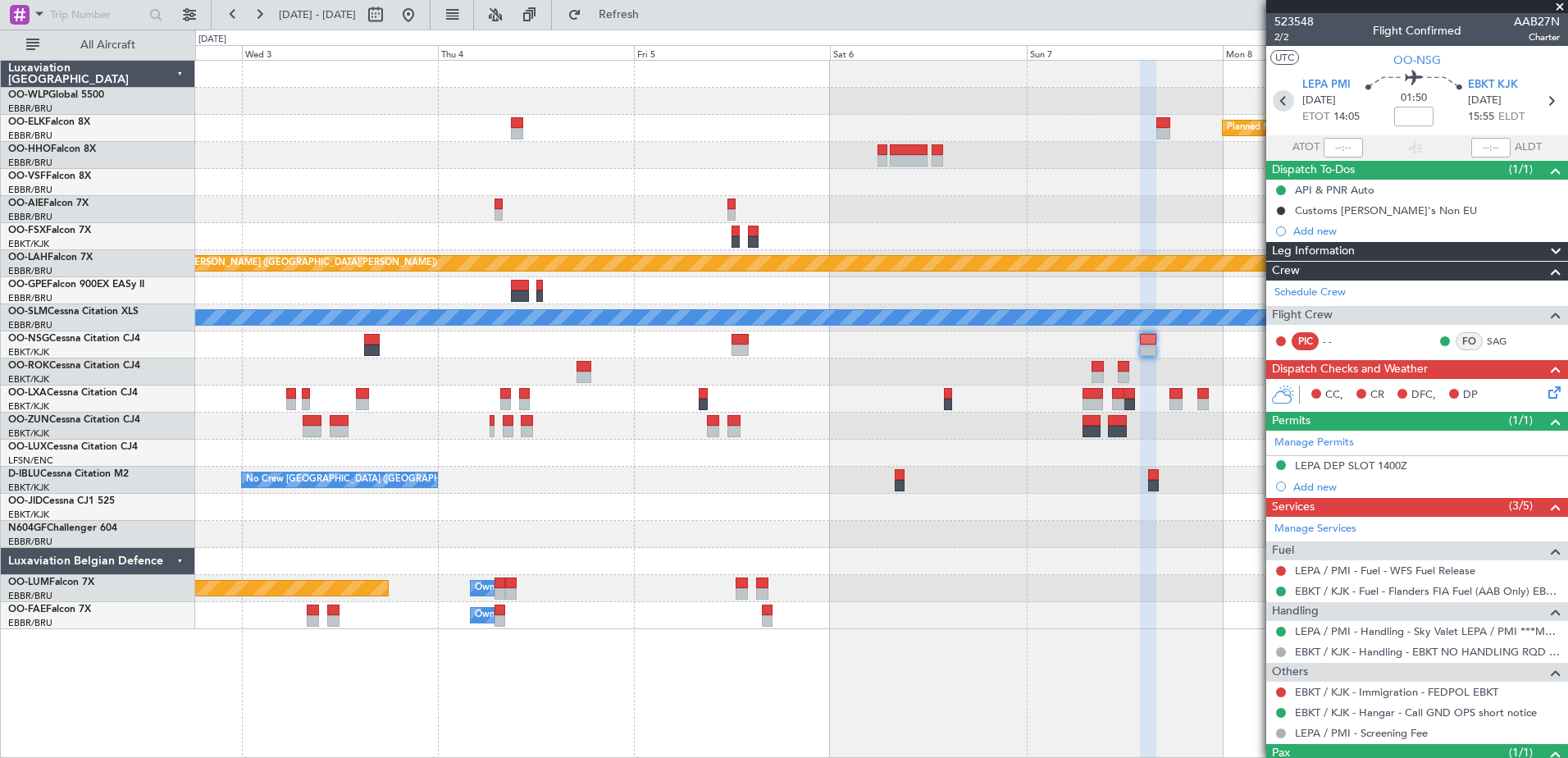
click at [1284, 110] on icon at bounding box center [1284, 100] width 21 height 21
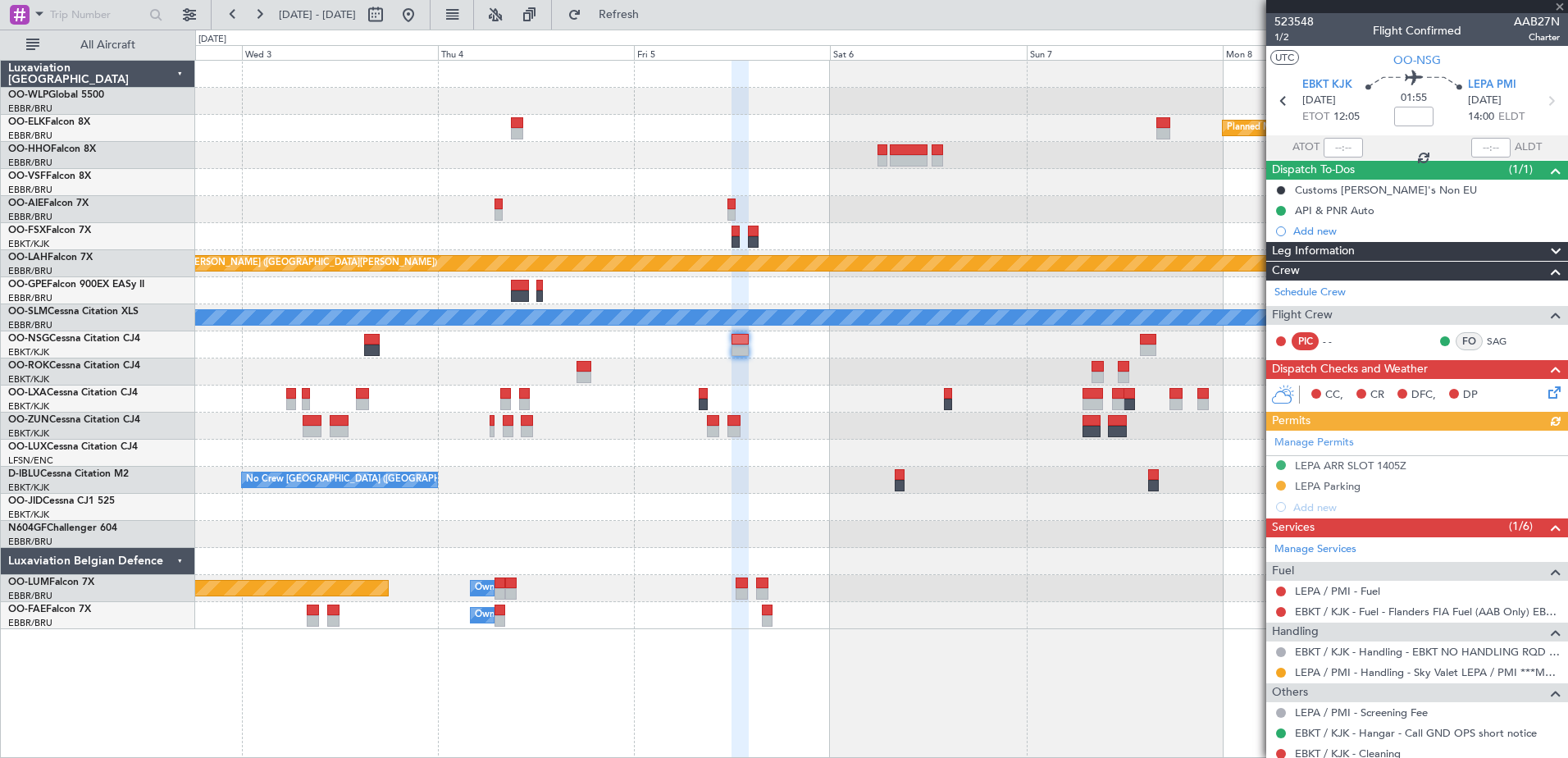
click at [1281, 483] on div "Manage Permits LEPA ARR SLOT 1405Z LEPA Parking Add new" at bounding box center [1418, 474] width 302 height 87
click at [1282, 490] on mat-tooltip-component "Requested" at bounding box center [1281, 511] width 74 height 44
click at [1280, 483] on button at bounding box center [1281, 485] width 10 height 10
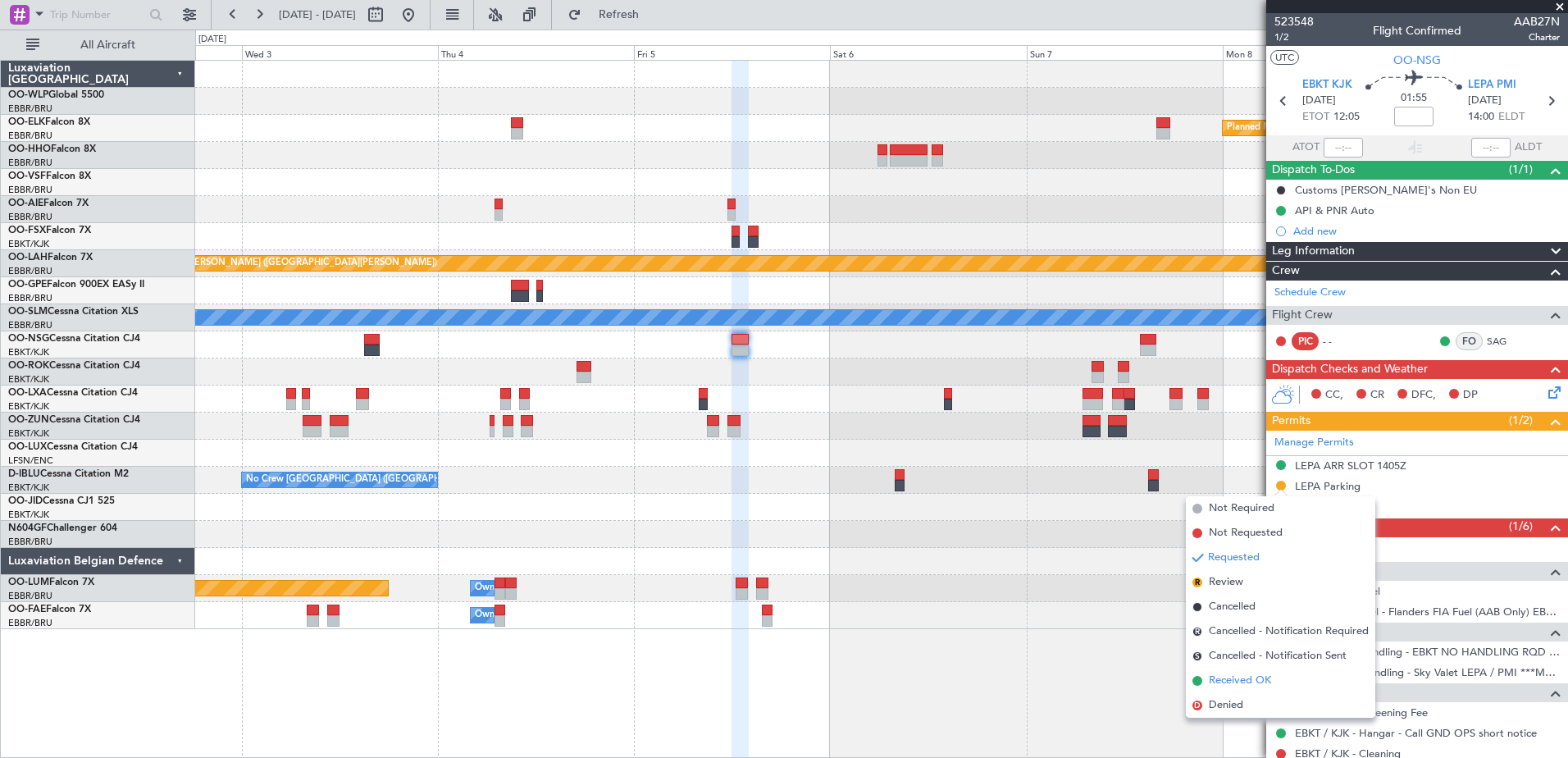
click at [1232, 675] on span "Received OK" at bounding box center [1240, 681] width 62 height 16
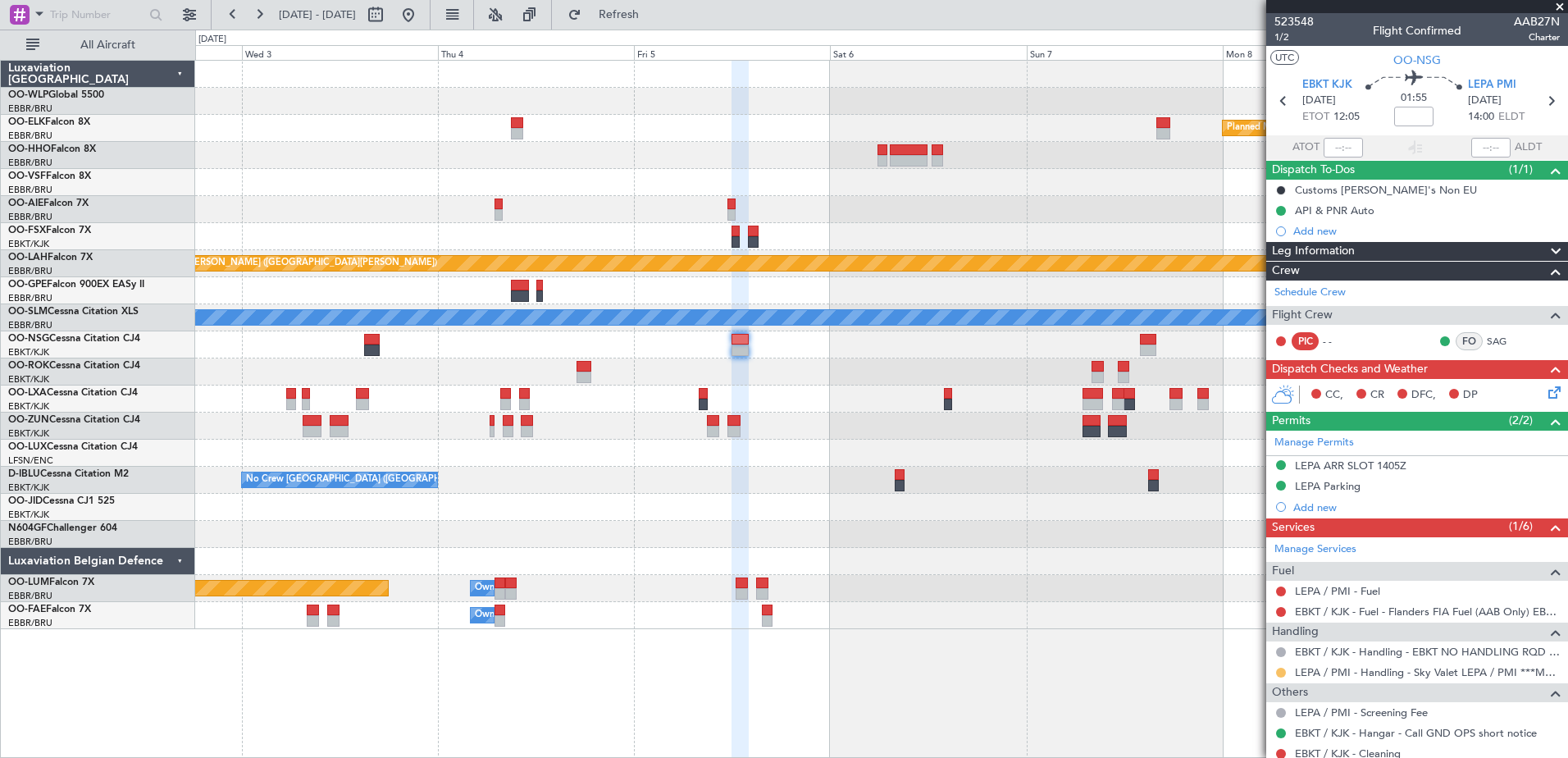
click at [1281, 669] on button at bounding box center [1281, 672] width 10 height 10
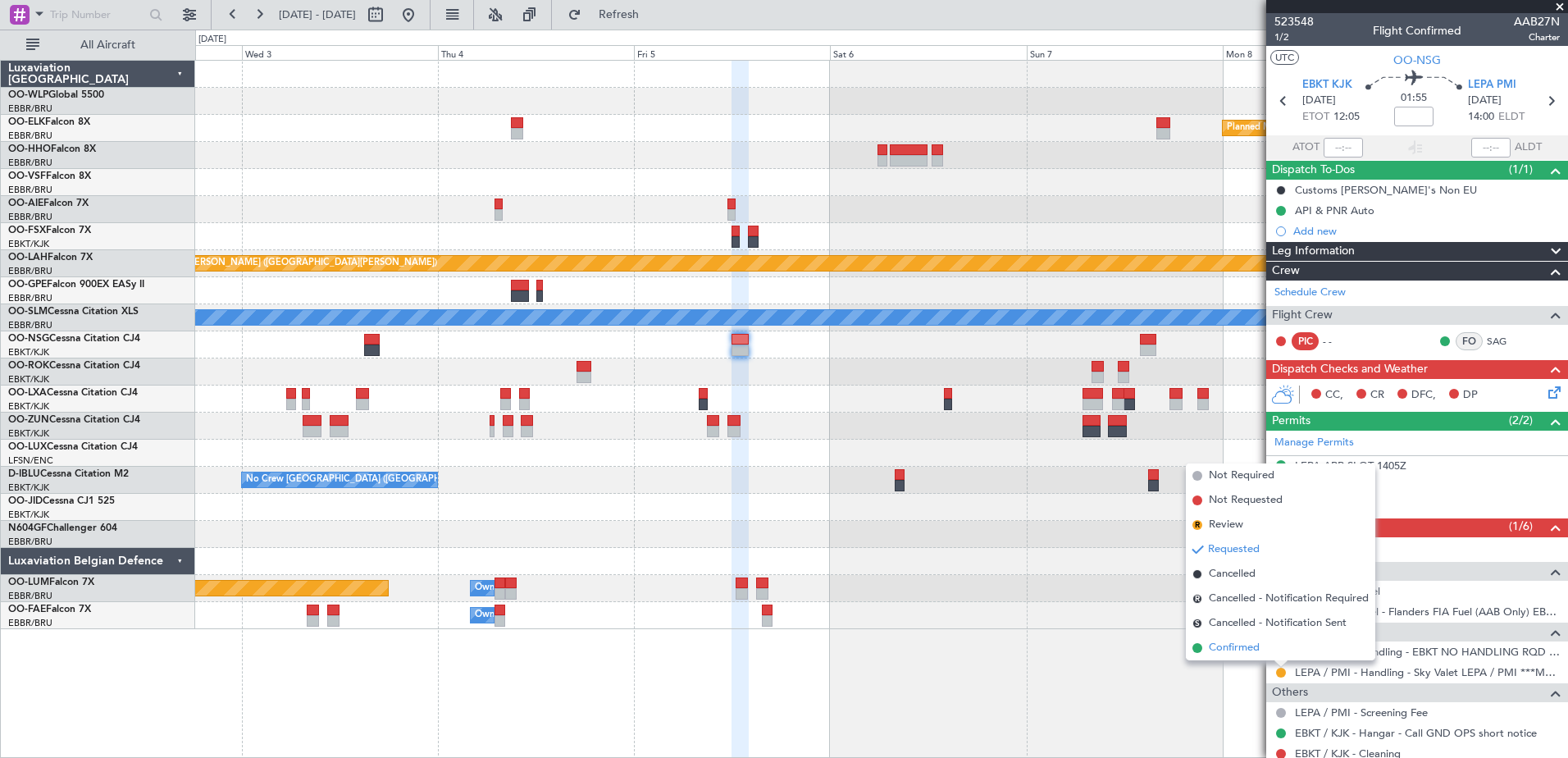
click at [1246, 642] on span "Confirmed" at bounding box center [1234, 648] width 51 height 16
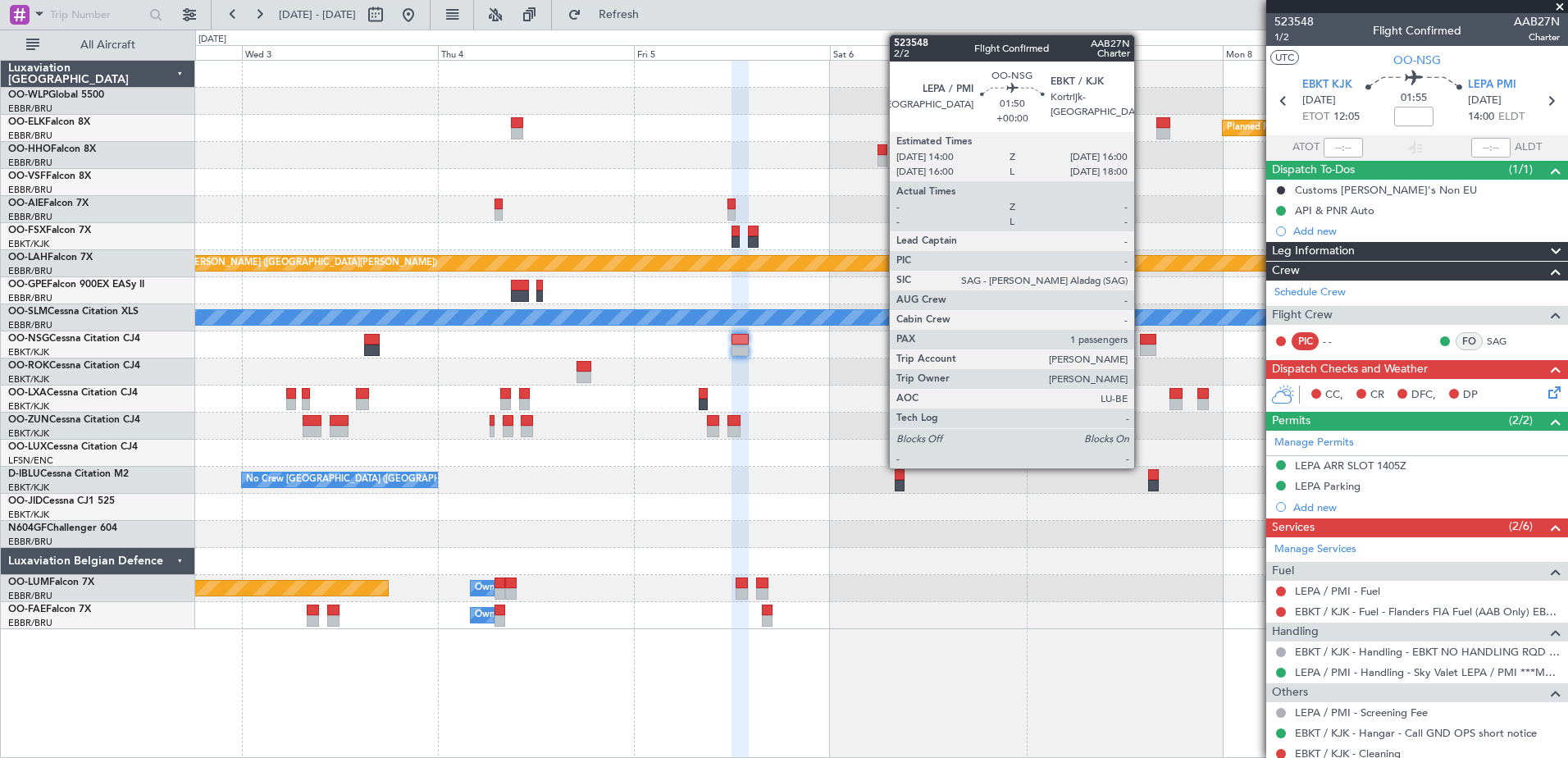
click at [1141, 339] on div at bounding box center [1148, 339] width 16 height 12
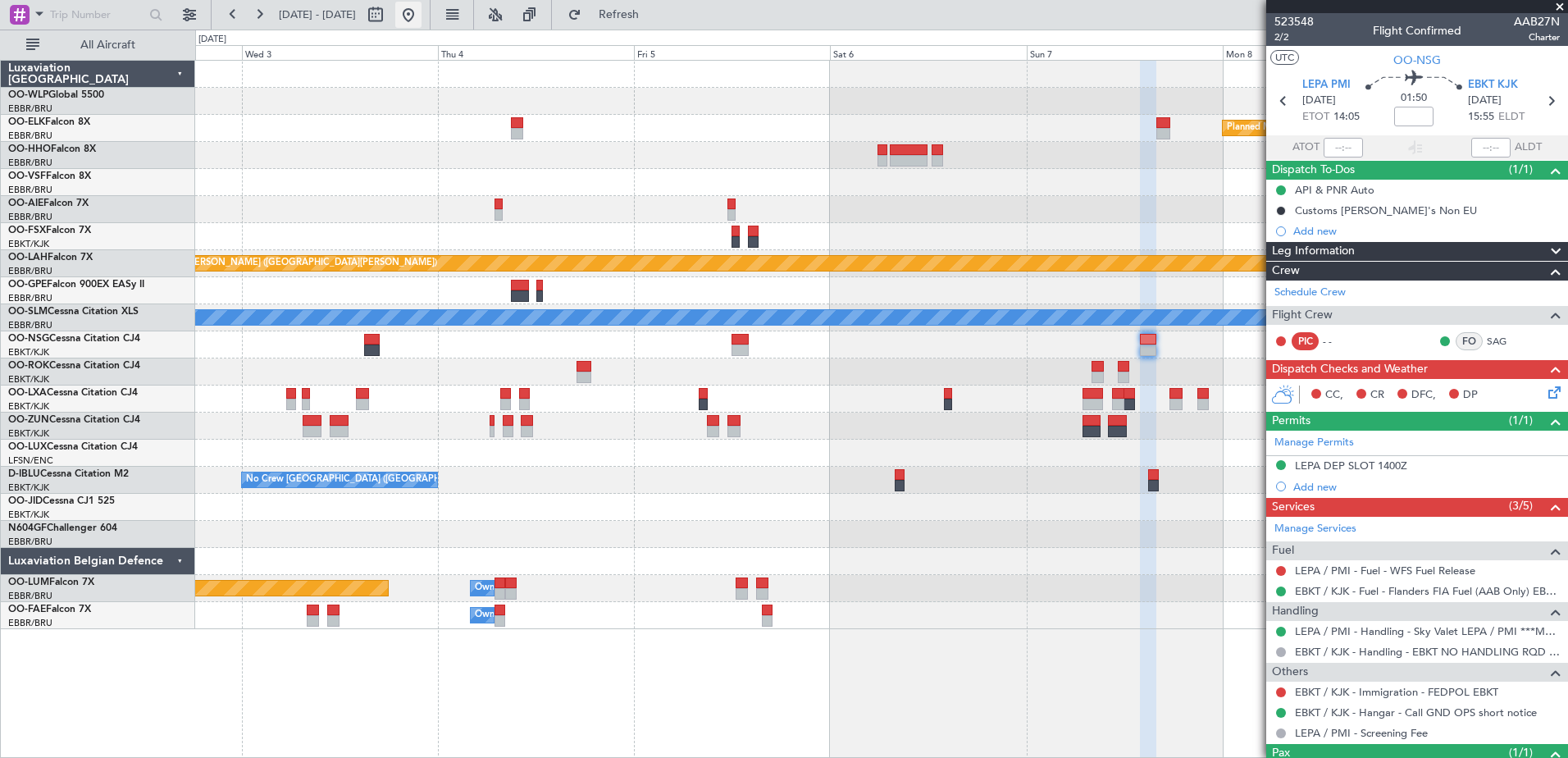
click at [421, 19] on button at bounding box center [409, 15] width 27 height 27
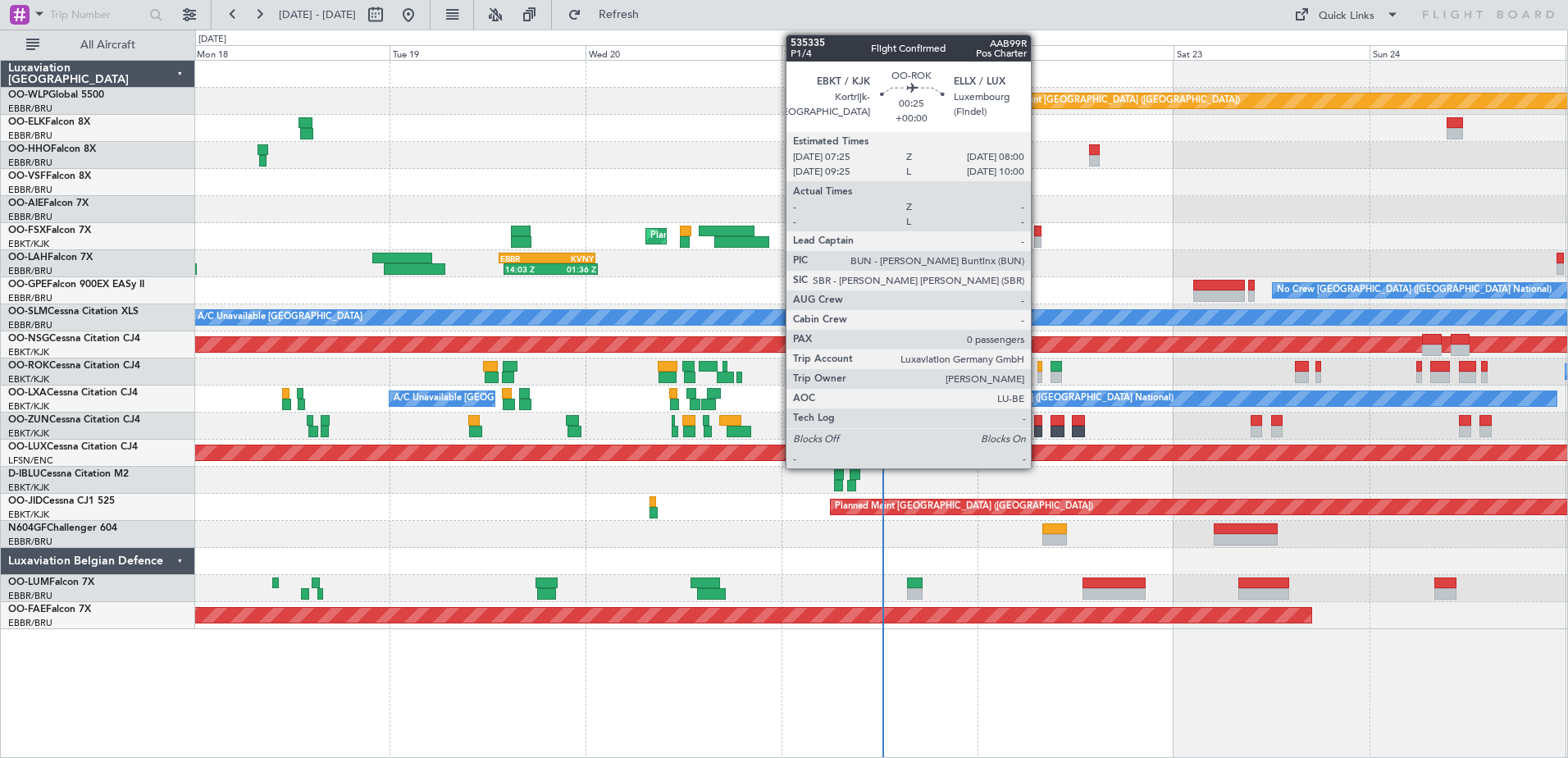
click at [1038, 369] on div at bounding box center [1040, 366] width 5 height 12
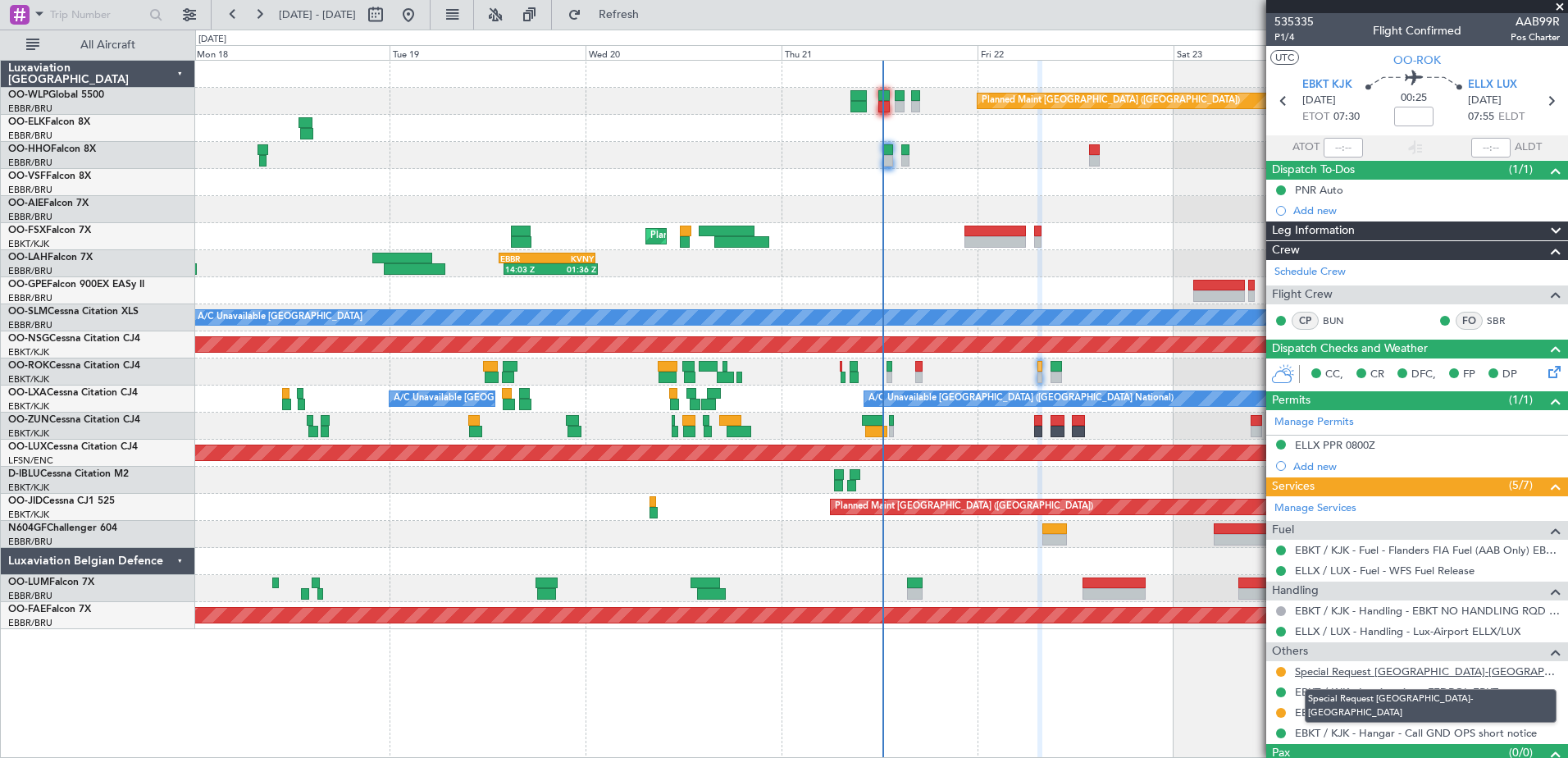
click at [1444, 669] on link "Special Request Kortrijk-Wevelgem" at bounding box center [1428, 671] width 265 height 14
click at [1436, 669] on link "Special Request Kortrijk-Wevelgem" at bounding box center [1428, 671] width 265 height 14
click at [1419, 672] on link "Special Request Kortrijk-Wevelgem" at bounding box center [1428, 671] width 265 height 14
click at [1395, 674] on link "Special Request Kortrijk-Wevelgem" at bounding box center [1428, 671] width 265 height 14
click at [1285, 673] on button at bounding box center [1281, 671] width 10 height 10
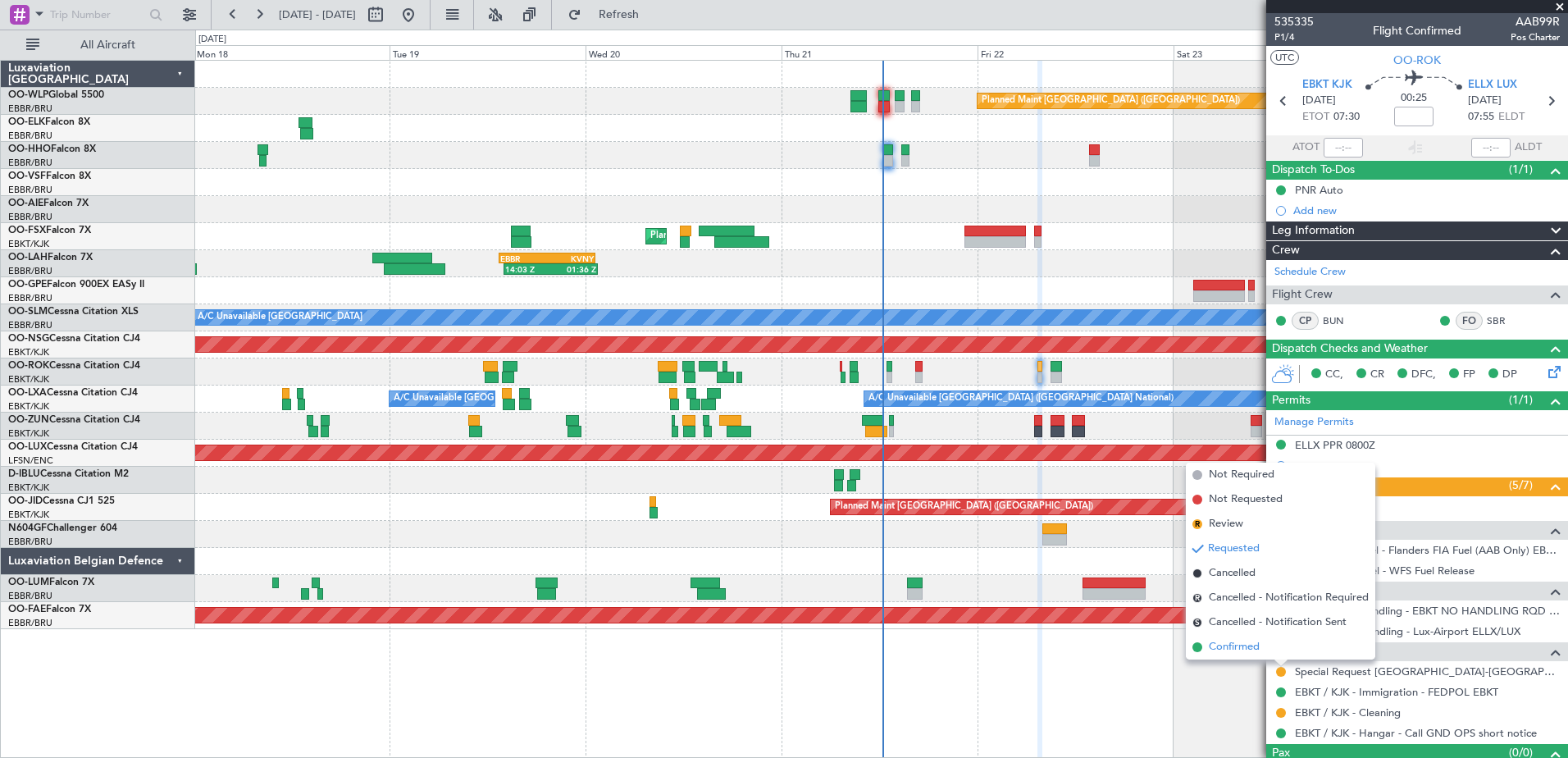
click at [1252, 643] on span "Confirmed" at bounding box center [1234, 647] width 51 height 16
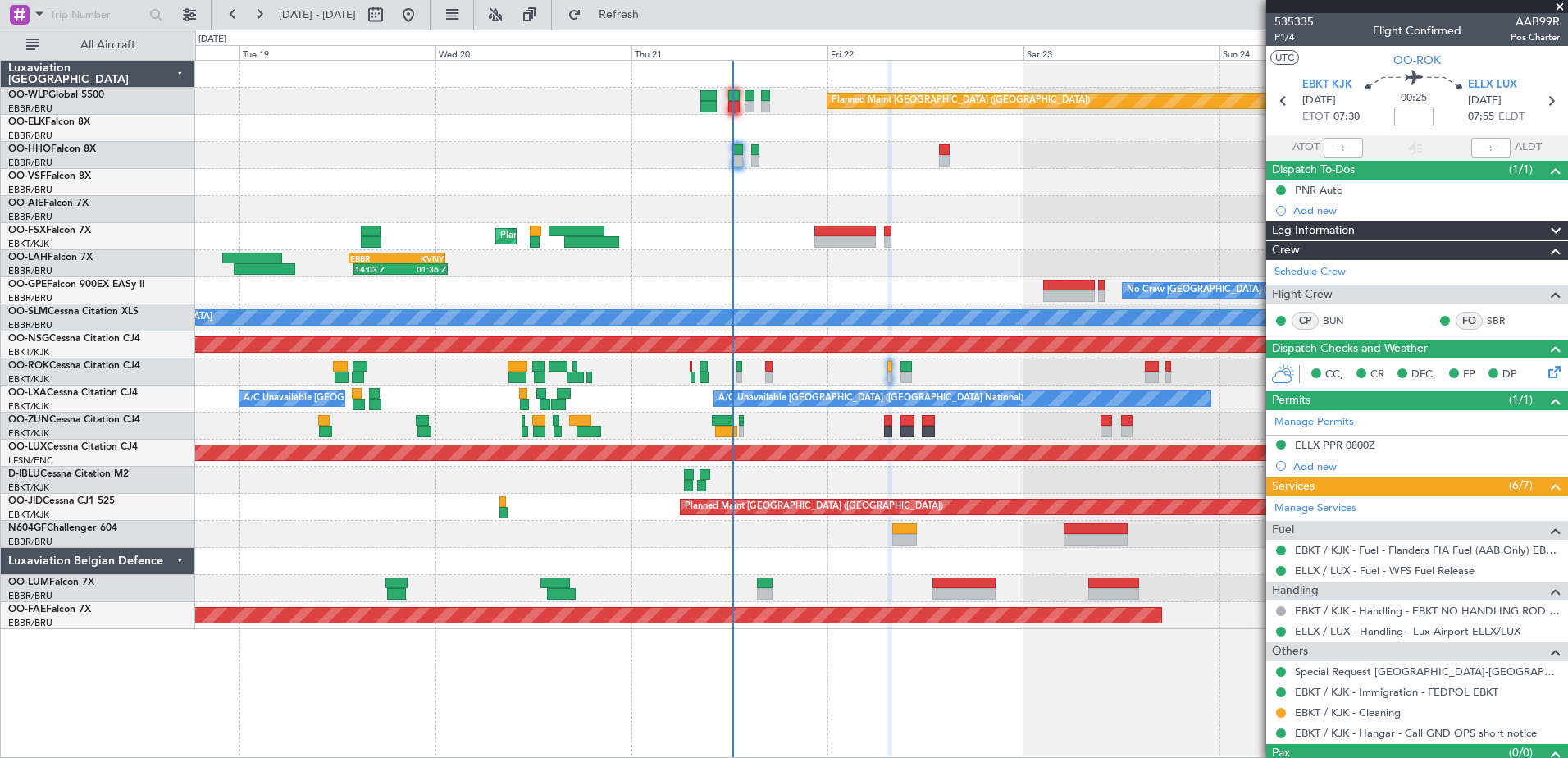
click at [1018, 730] on div "Planned Maint Berlin (Brandenburg) AOG Maint Geneva (Cointrin) Planned Maint Ko…" at bounding box center [882, 408] width 1373 height 698
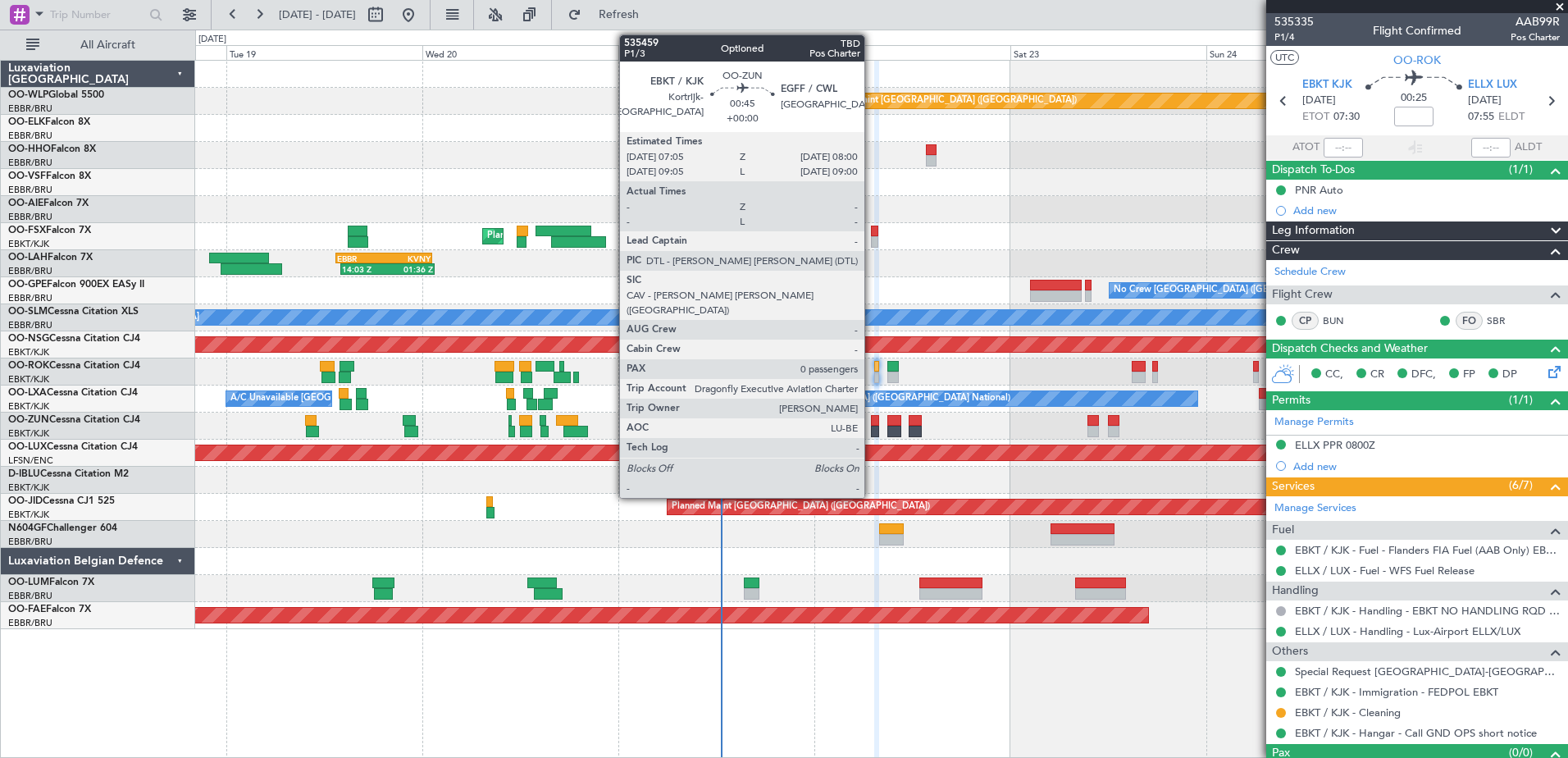
click at [872, 419] on div at bounding box center [875, 420] width 8 height 12
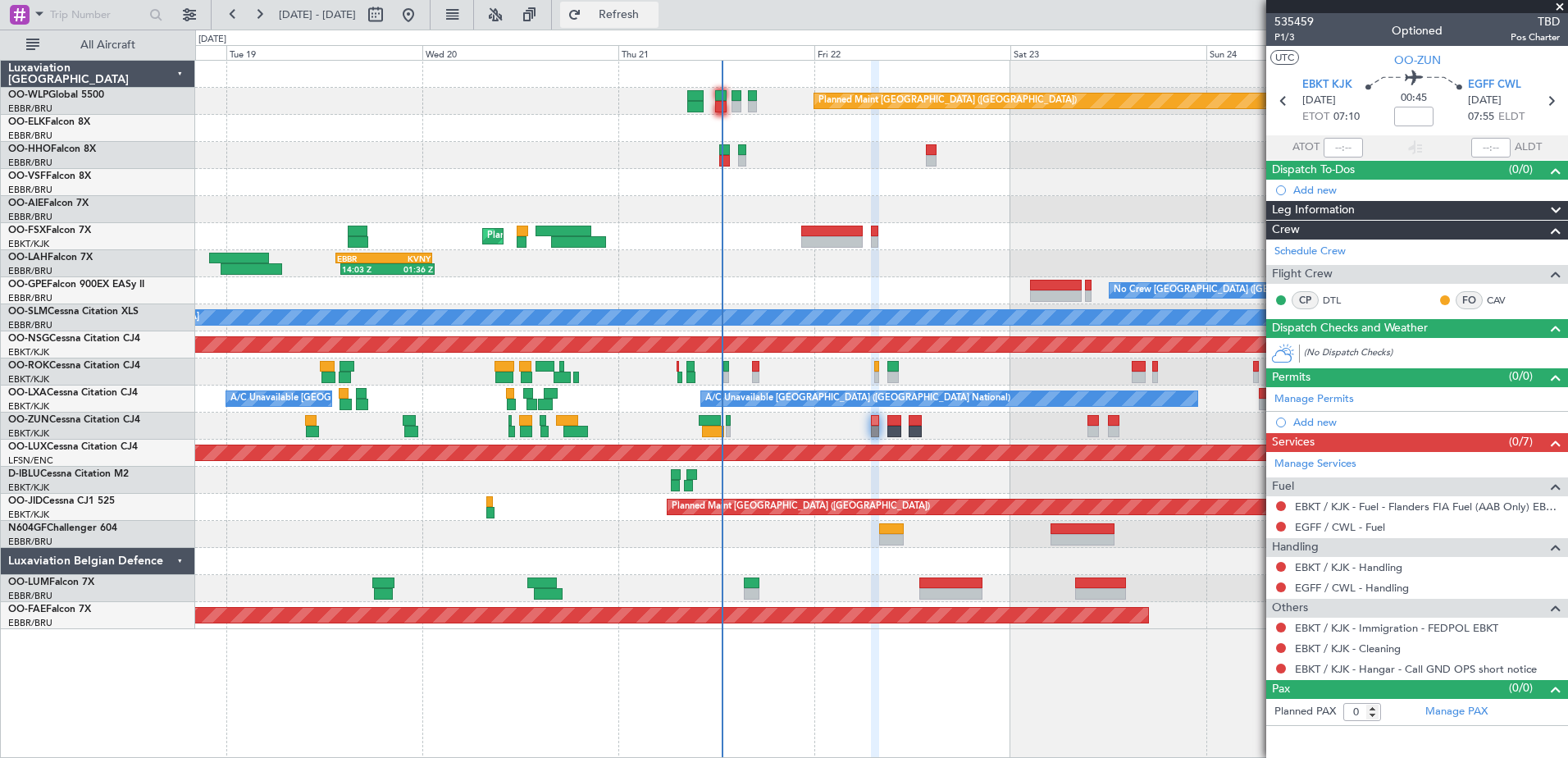
click at [625, 24] on button "Refresh" at bounding box center [609, 15] width 99 height 27
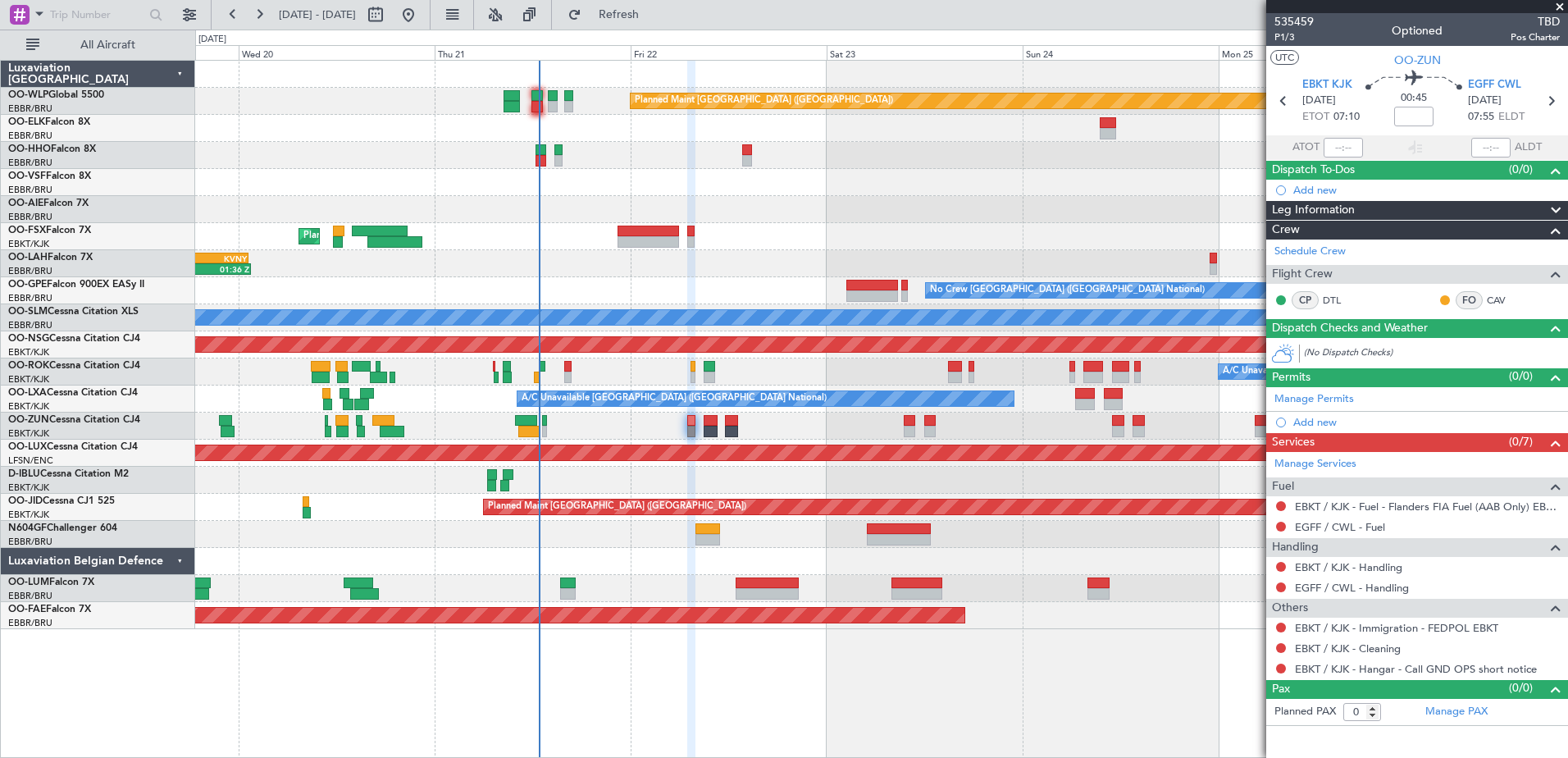
click at [568, 383] on div "A/C Unavailable Owner [GEOGRAPHIC_DATA]-[GEOGRAPHIC_DATA]" at bounding box center [882, 371] width 1372 height 27
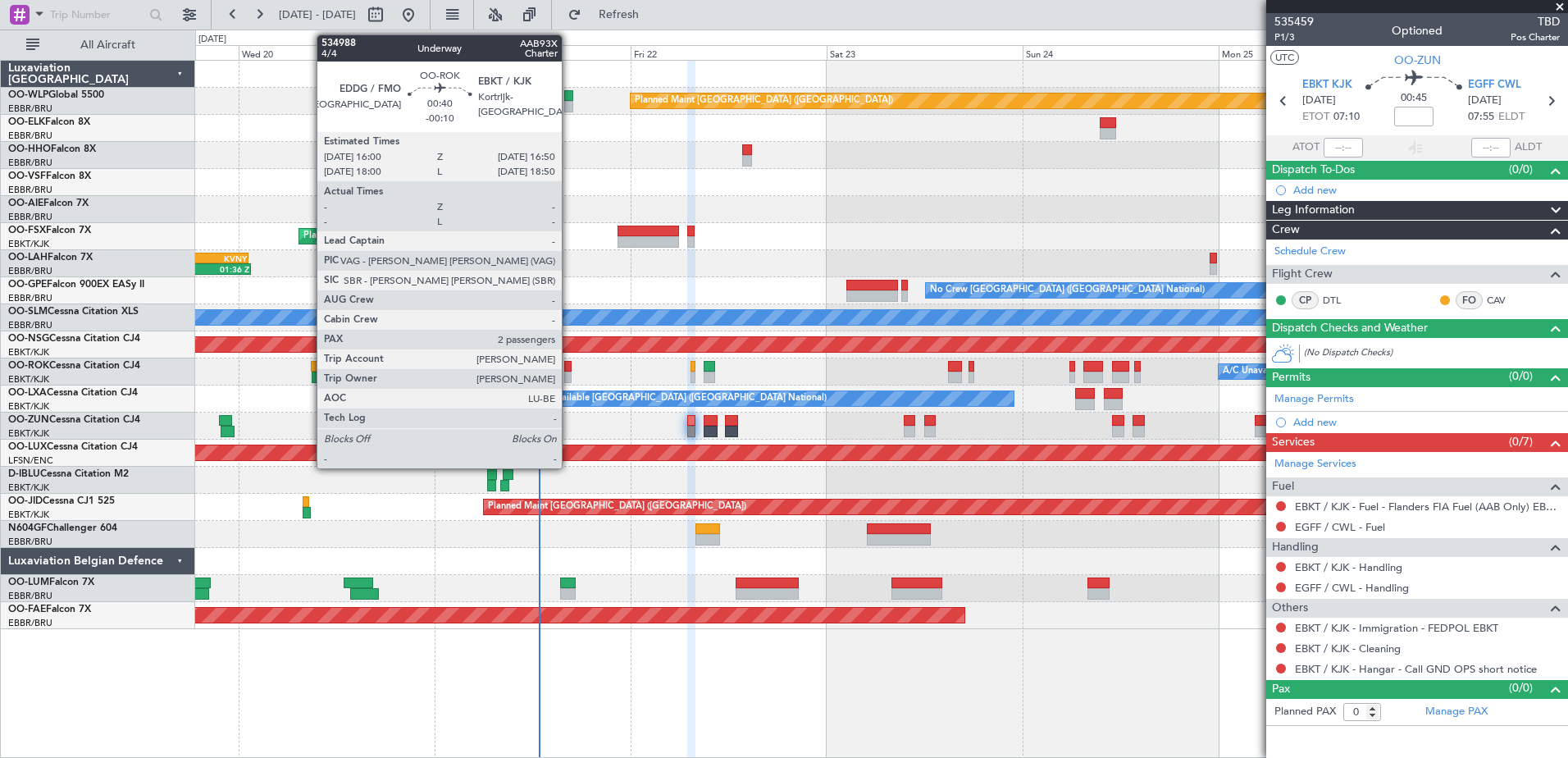
click at [569, 381] on div at bounding box center [568, 377] width 7 height 12
click at [569, 369] on div at bounding box center [568, 366] width 7 height 12
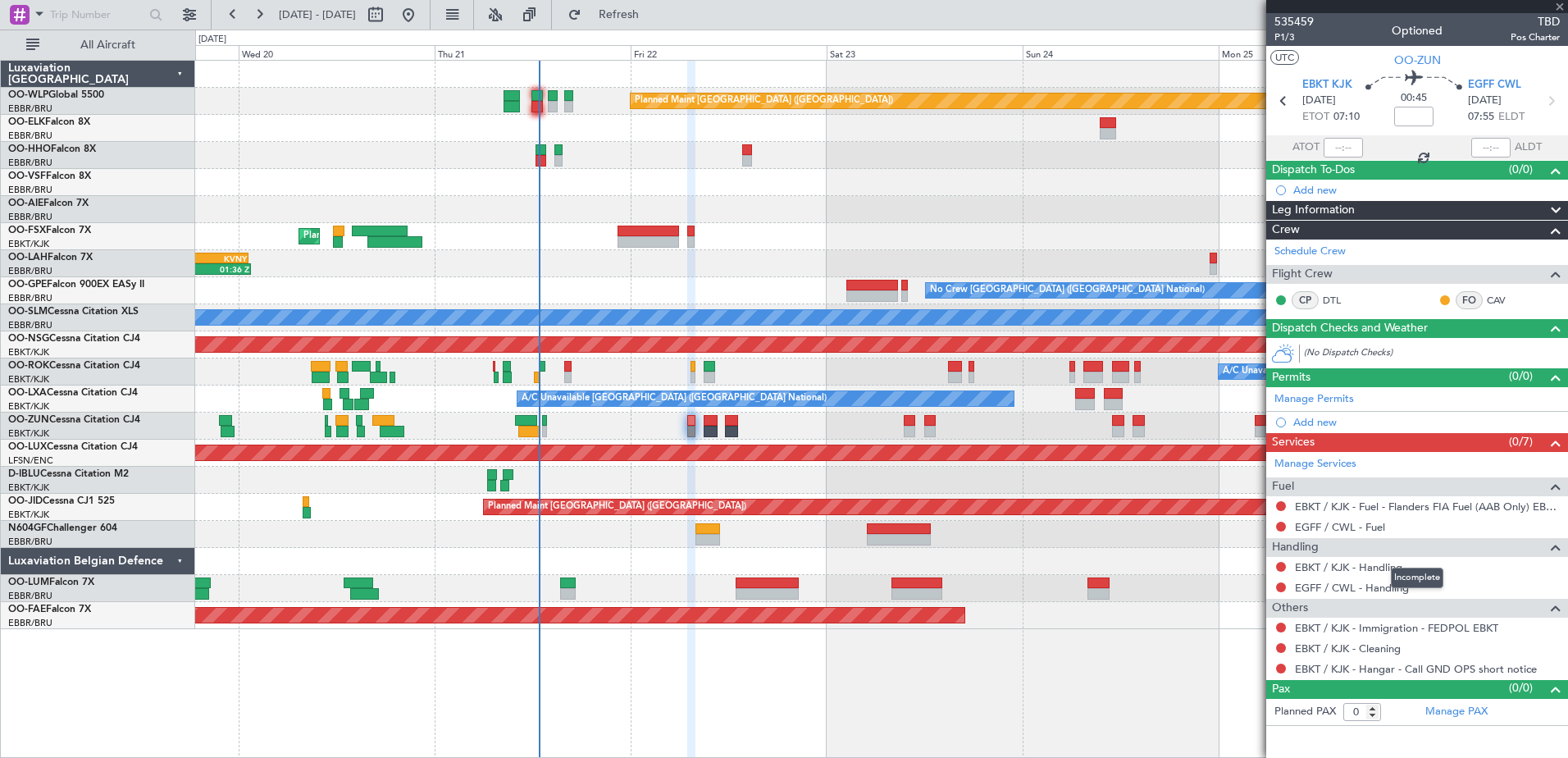
type input "-00:10"
type input "2"
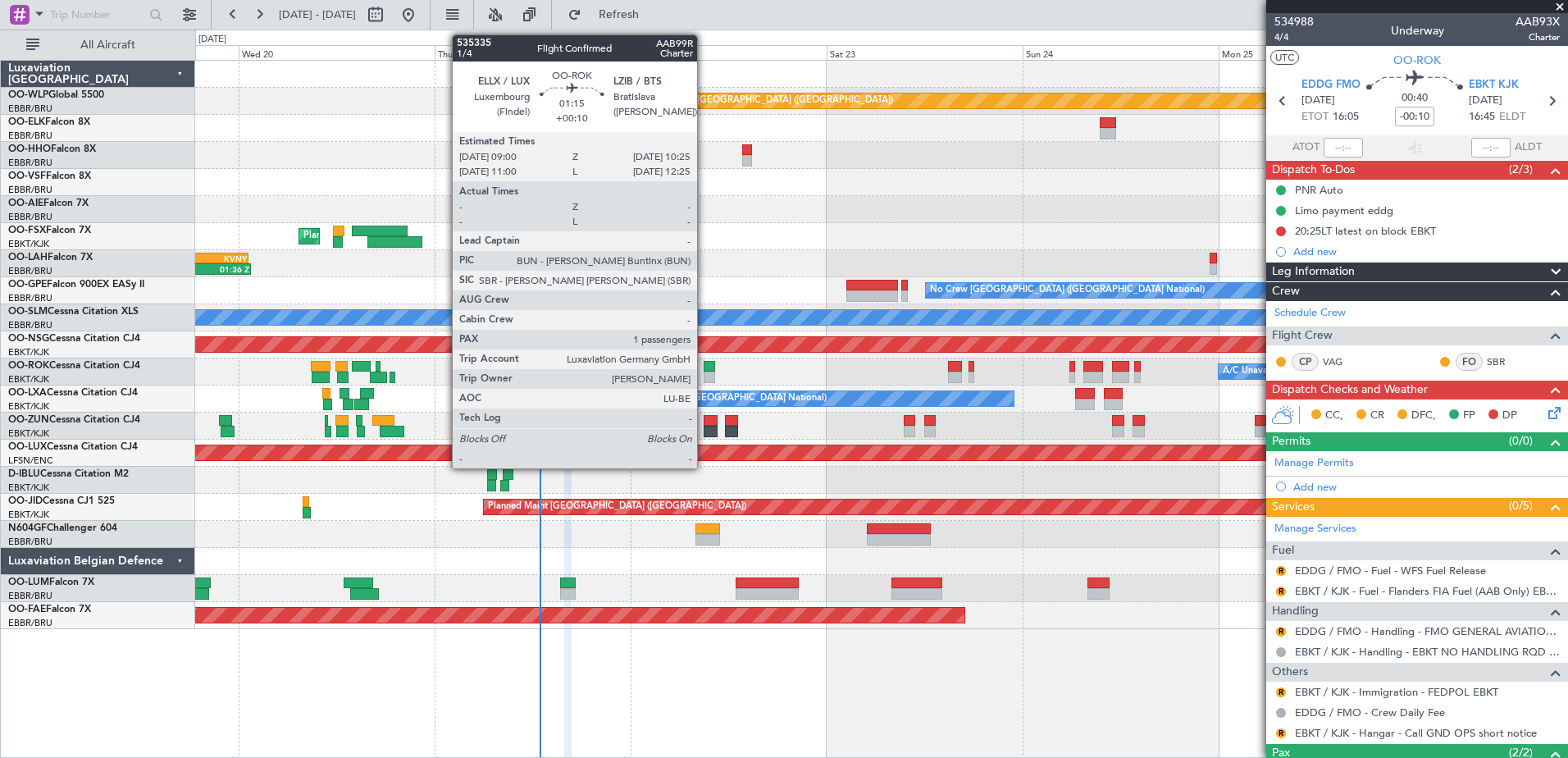
click at [705, 370] on div at bounding box center [710, 366] width 12 height 12
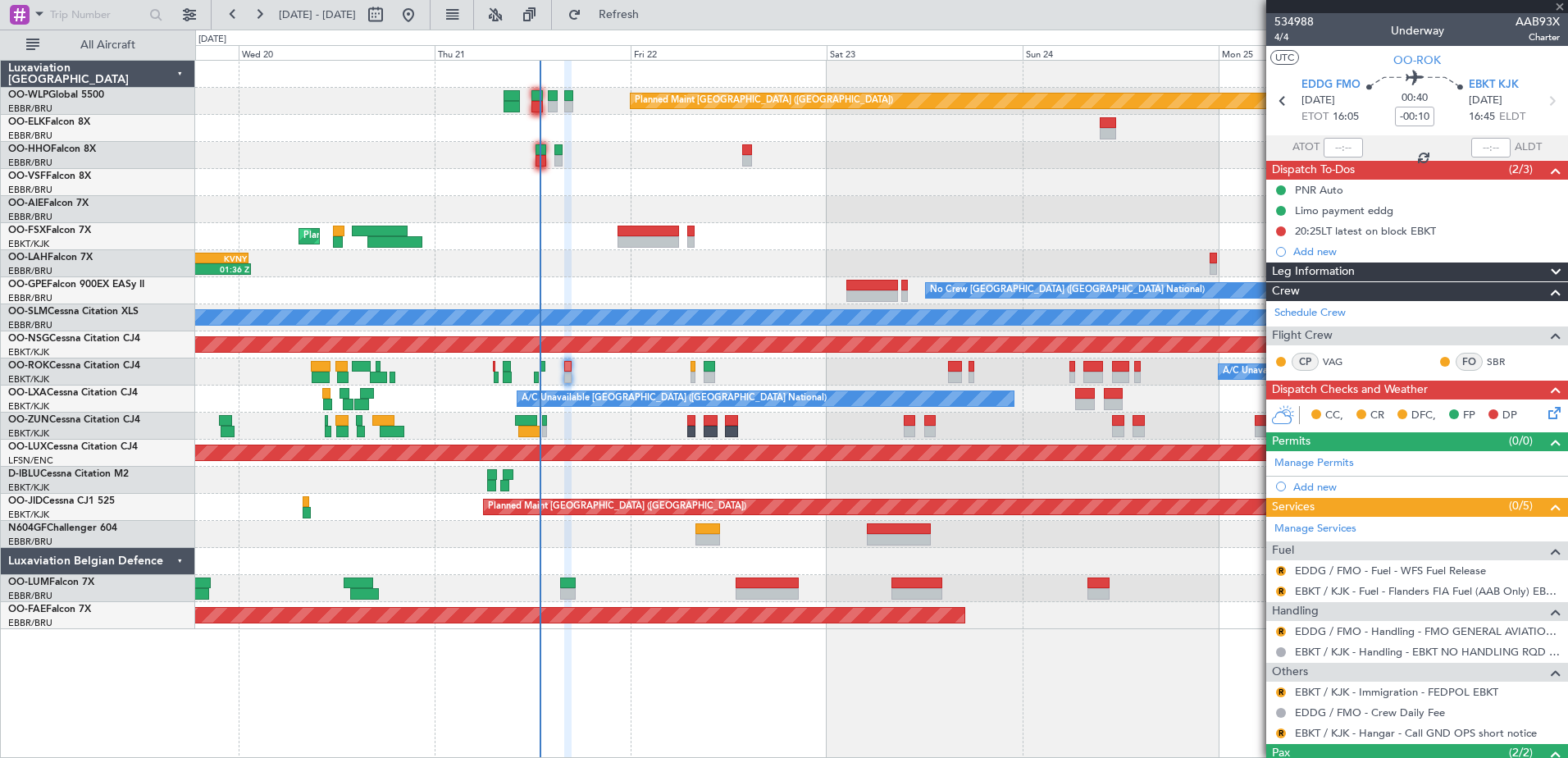
type input "+00:10"
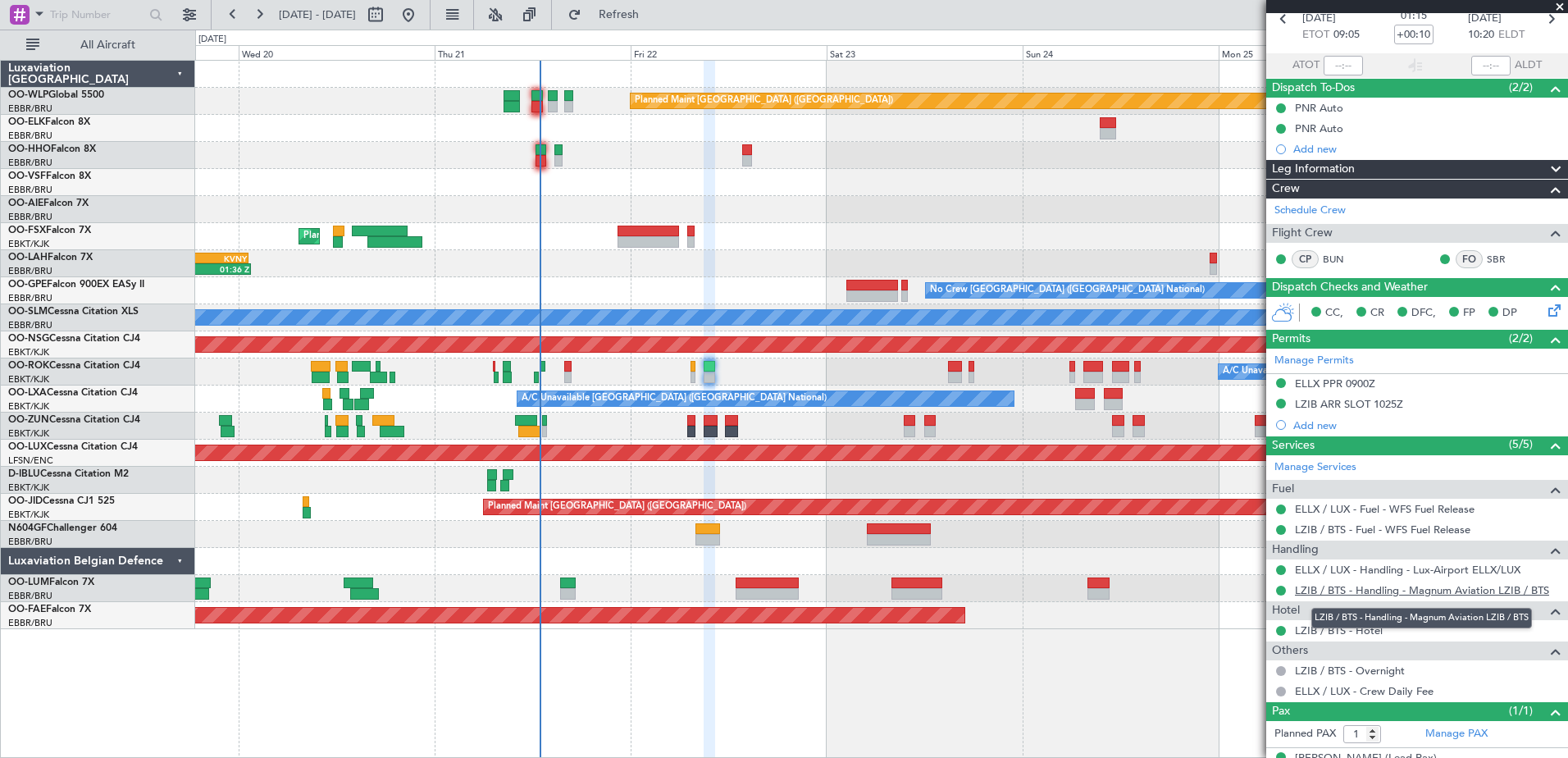
scroll to position [108, 0]
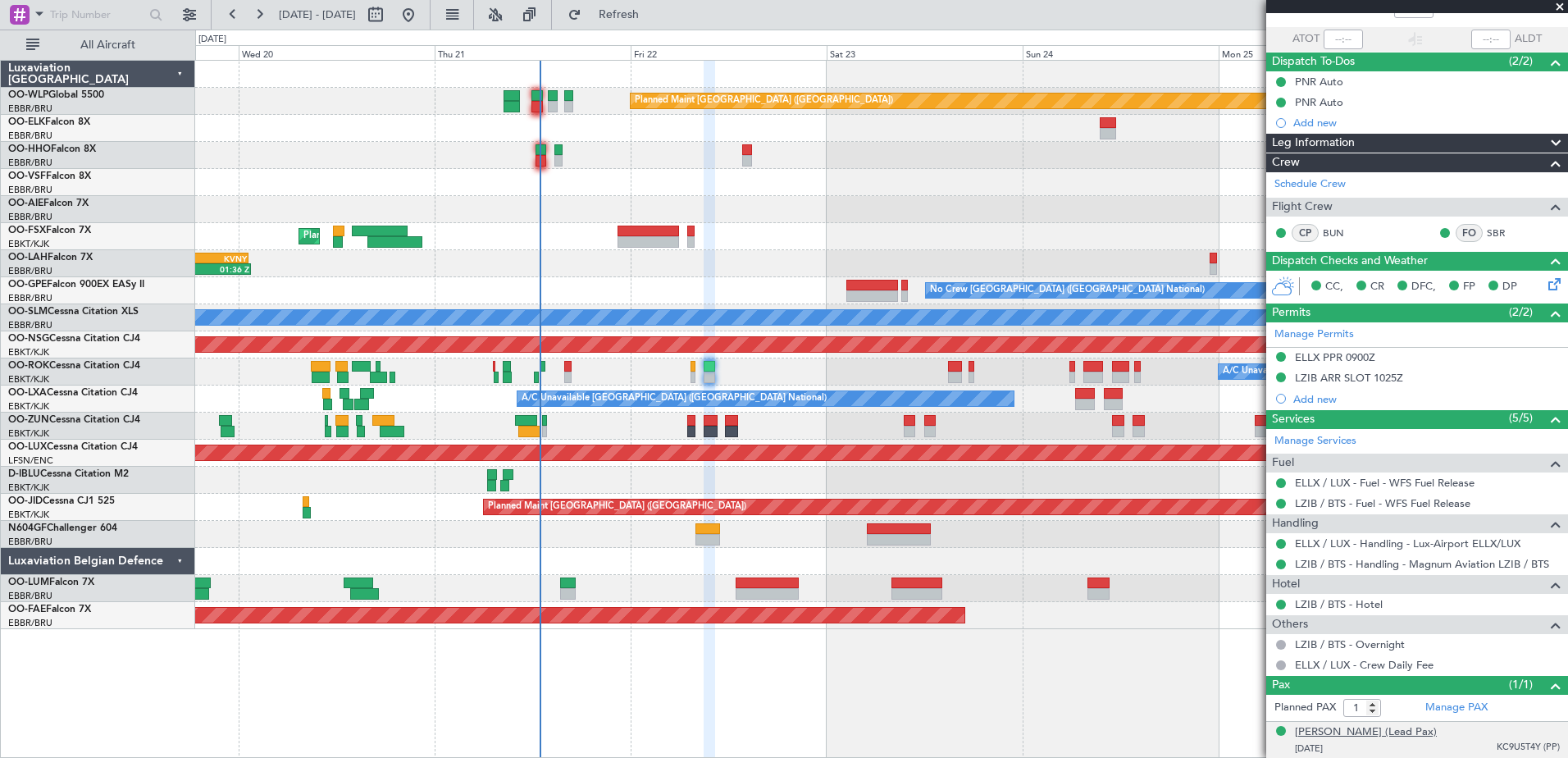
click at [1371, 737] on div "[PERSON_NAME] (Lead Pax)" at bounding box center [1366, 732] width 142 height 16
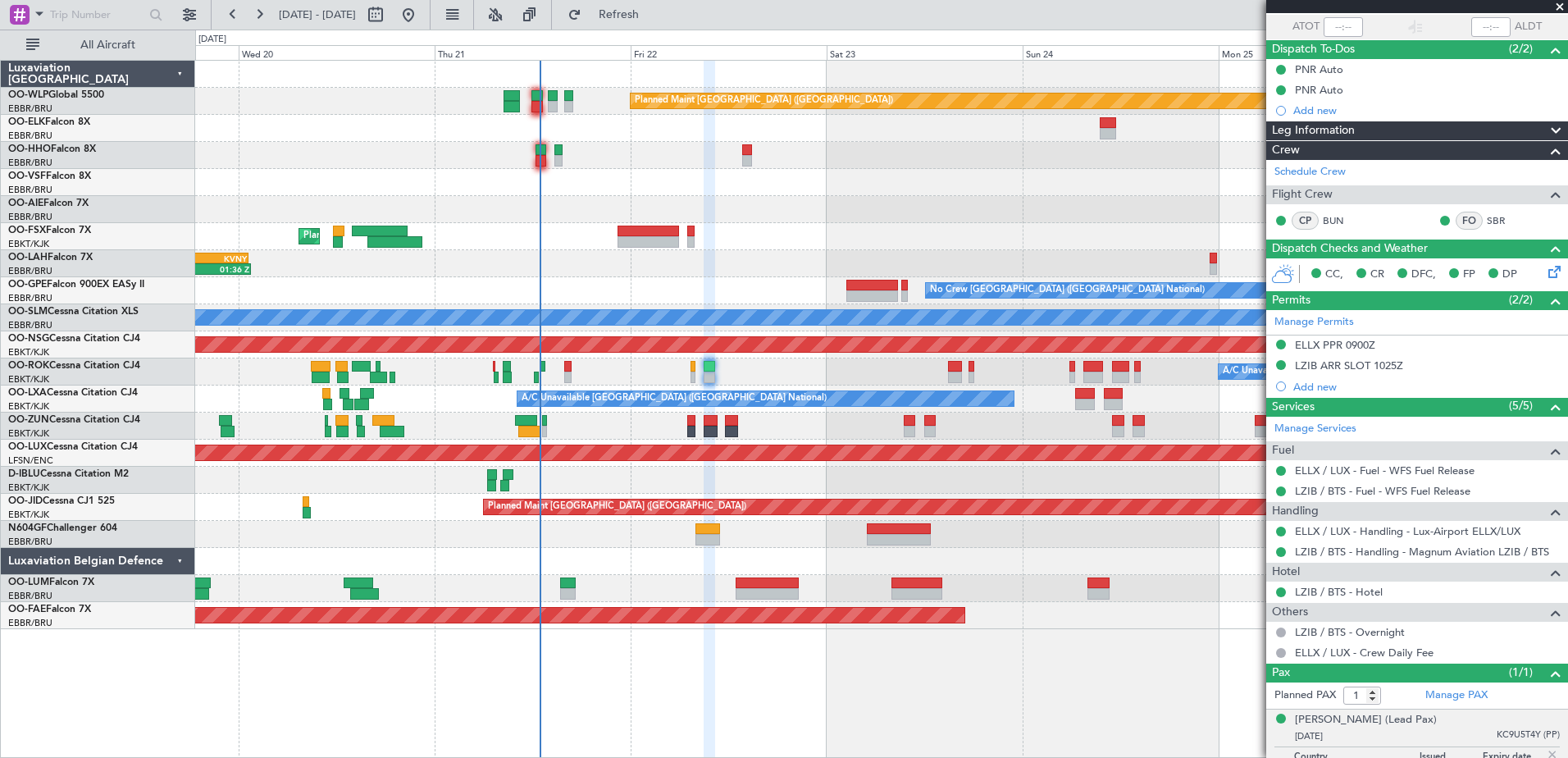
scroll to position [148, 0]
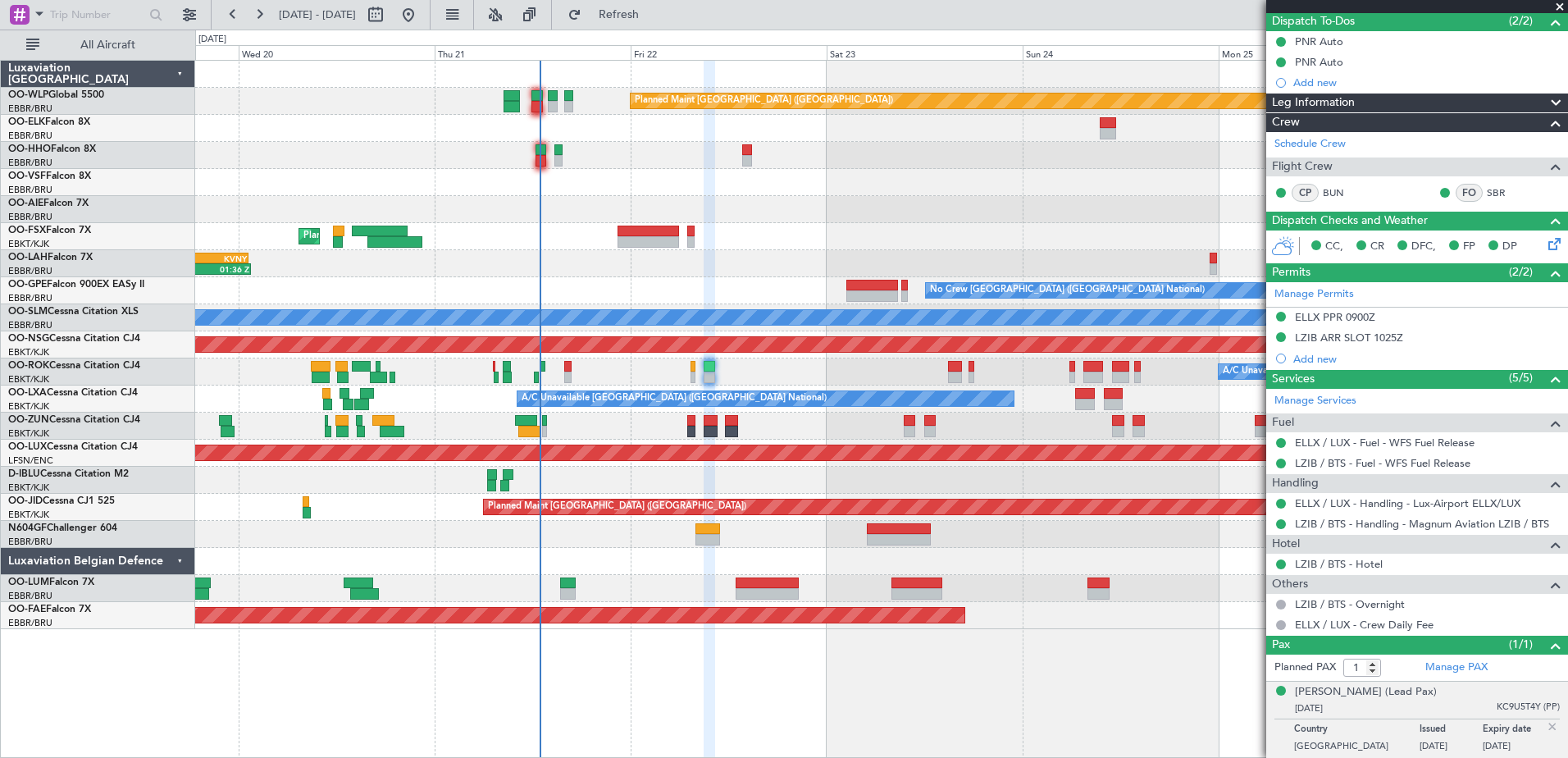
click at [1554, 6] on span at bounding box center [1560, 7] width 16 height 15
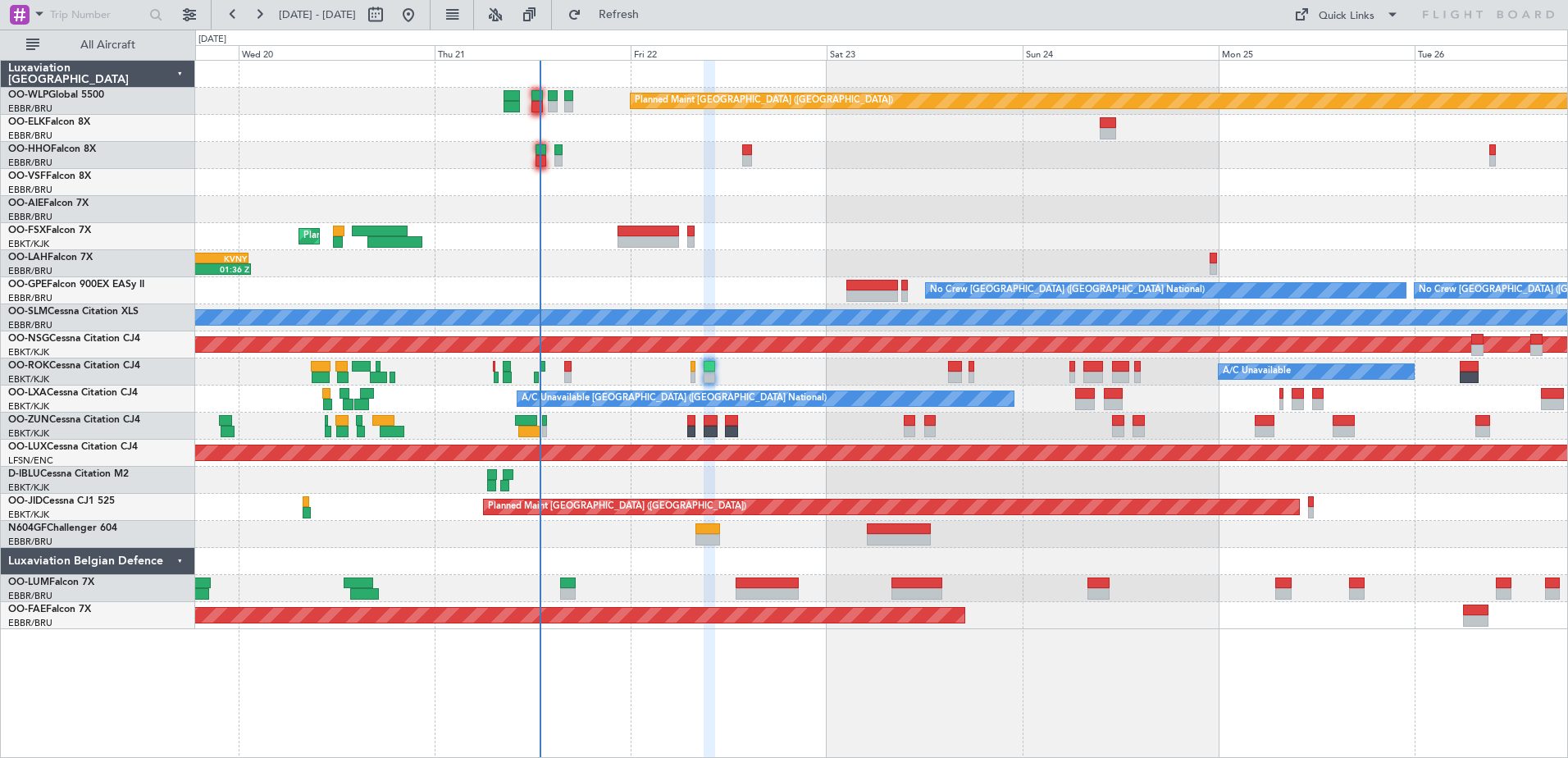
type input "0"
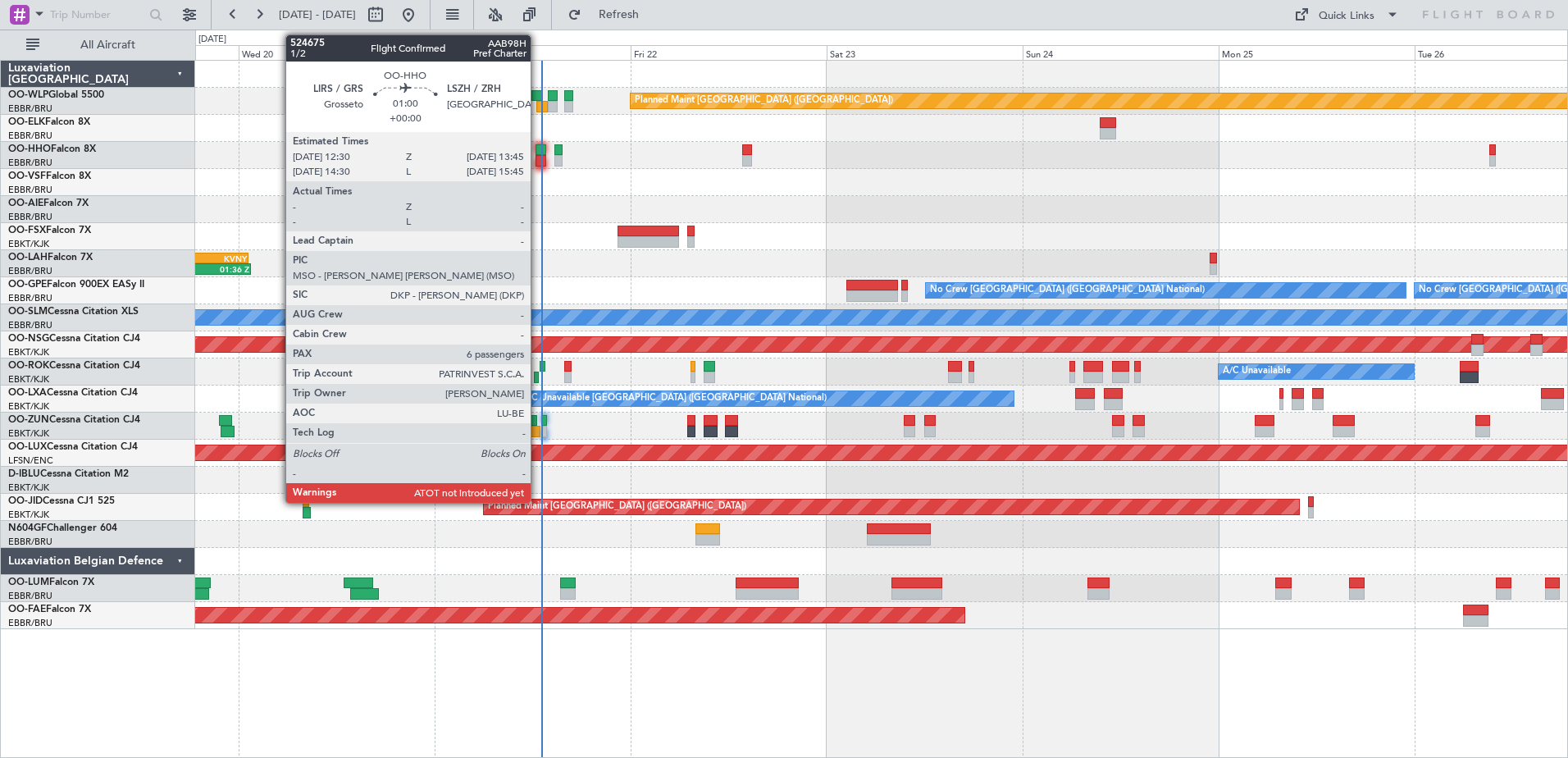
click at [538, 154] on div at bounding box center [541, 149] width 11 height 12
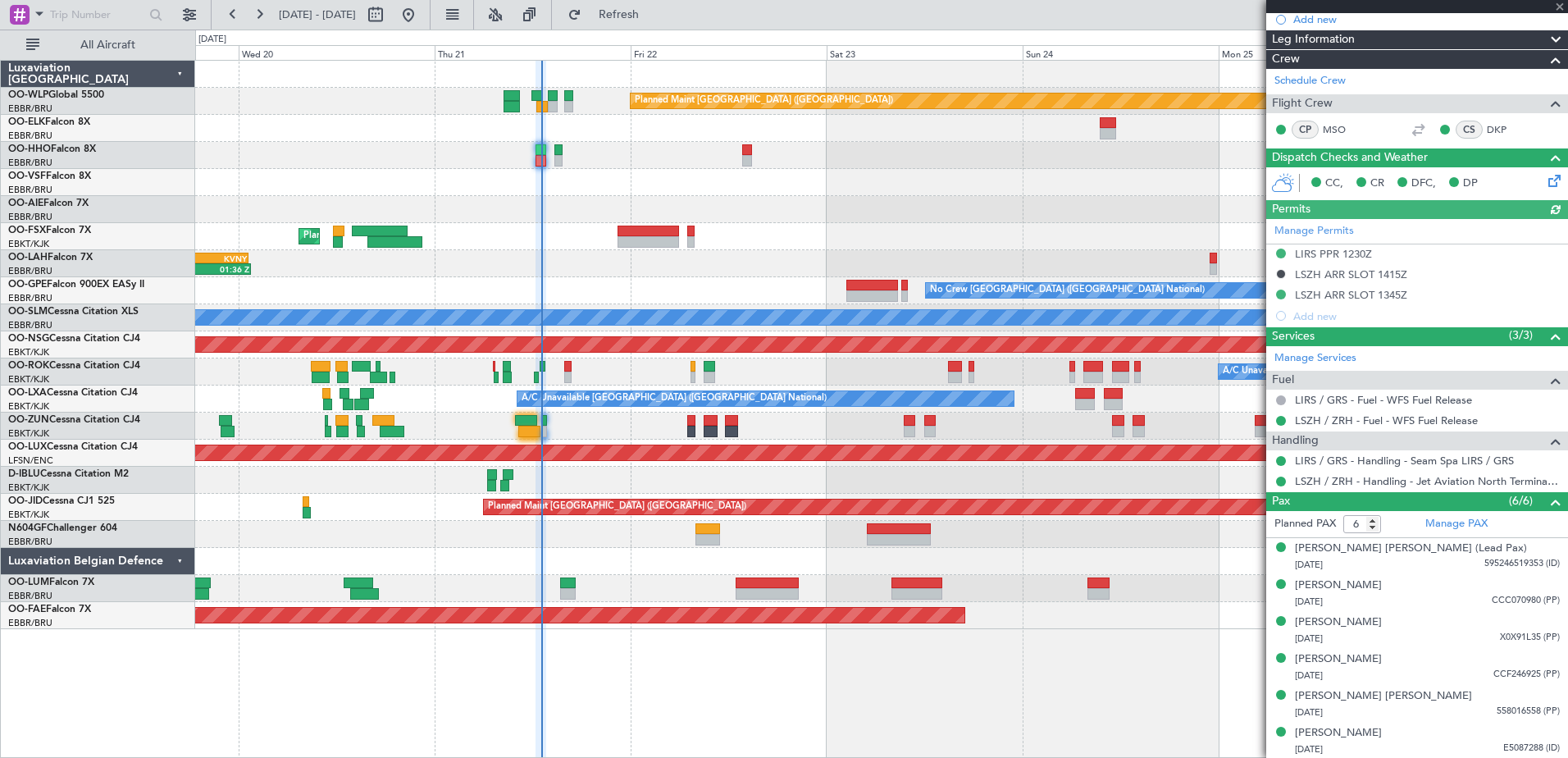
scroll to position [294, 0]
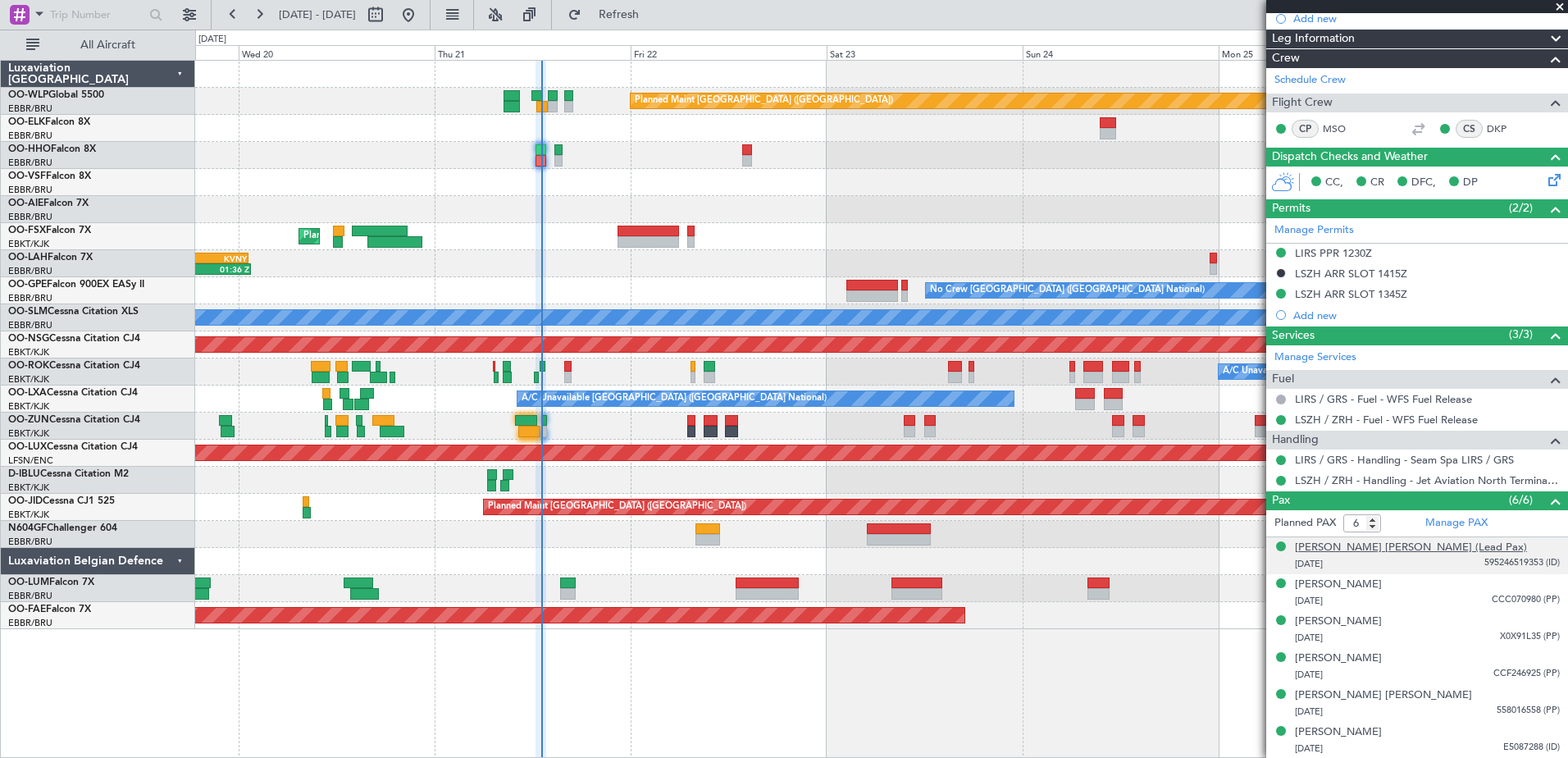
click at [1480, 552] on div "[PERSON_NAME] [PERSON_NAME] (Lead Pax)" at bounding box center [1411, 547] width 232 height 16
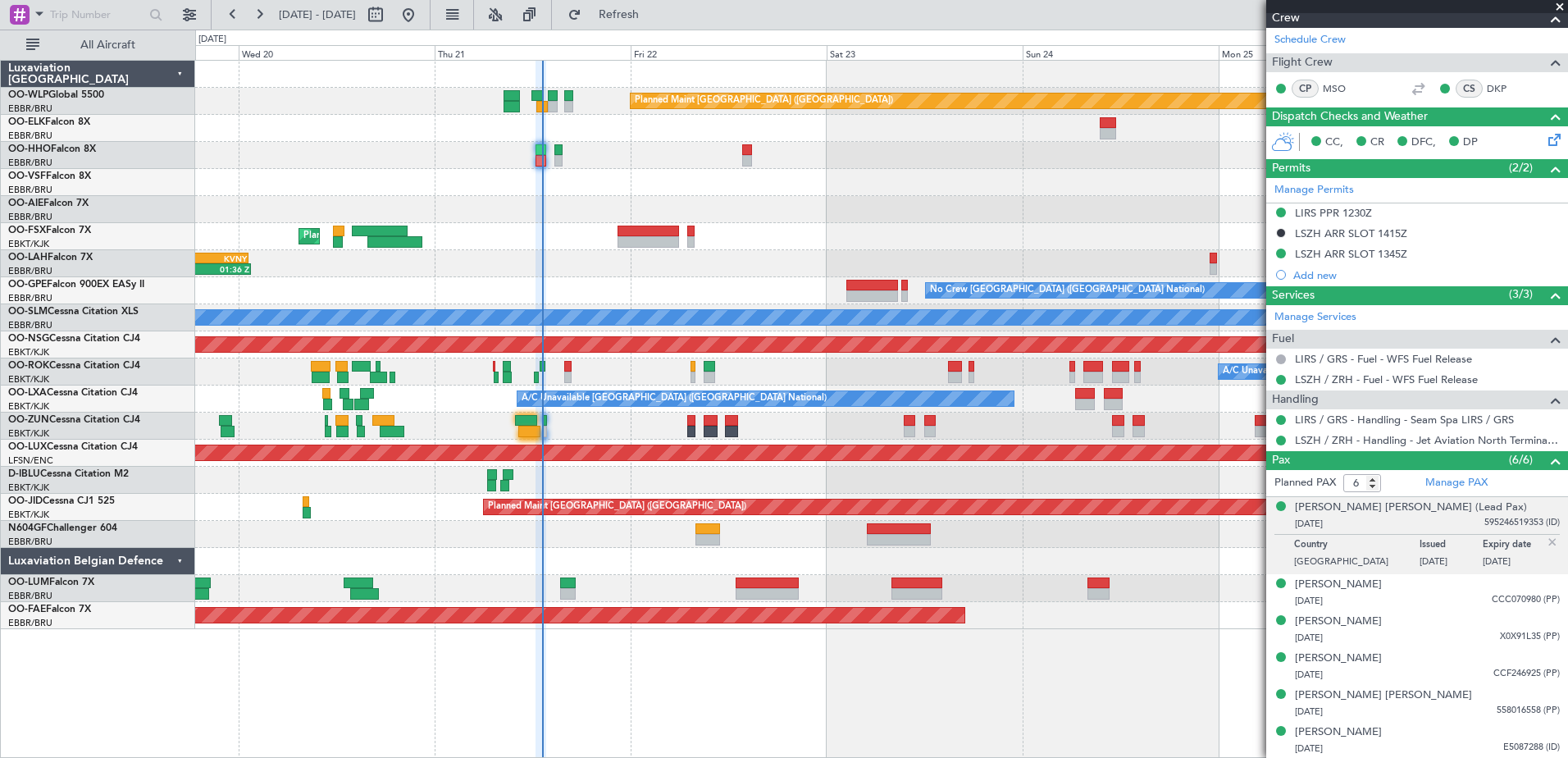
scroll to position [89, 0]
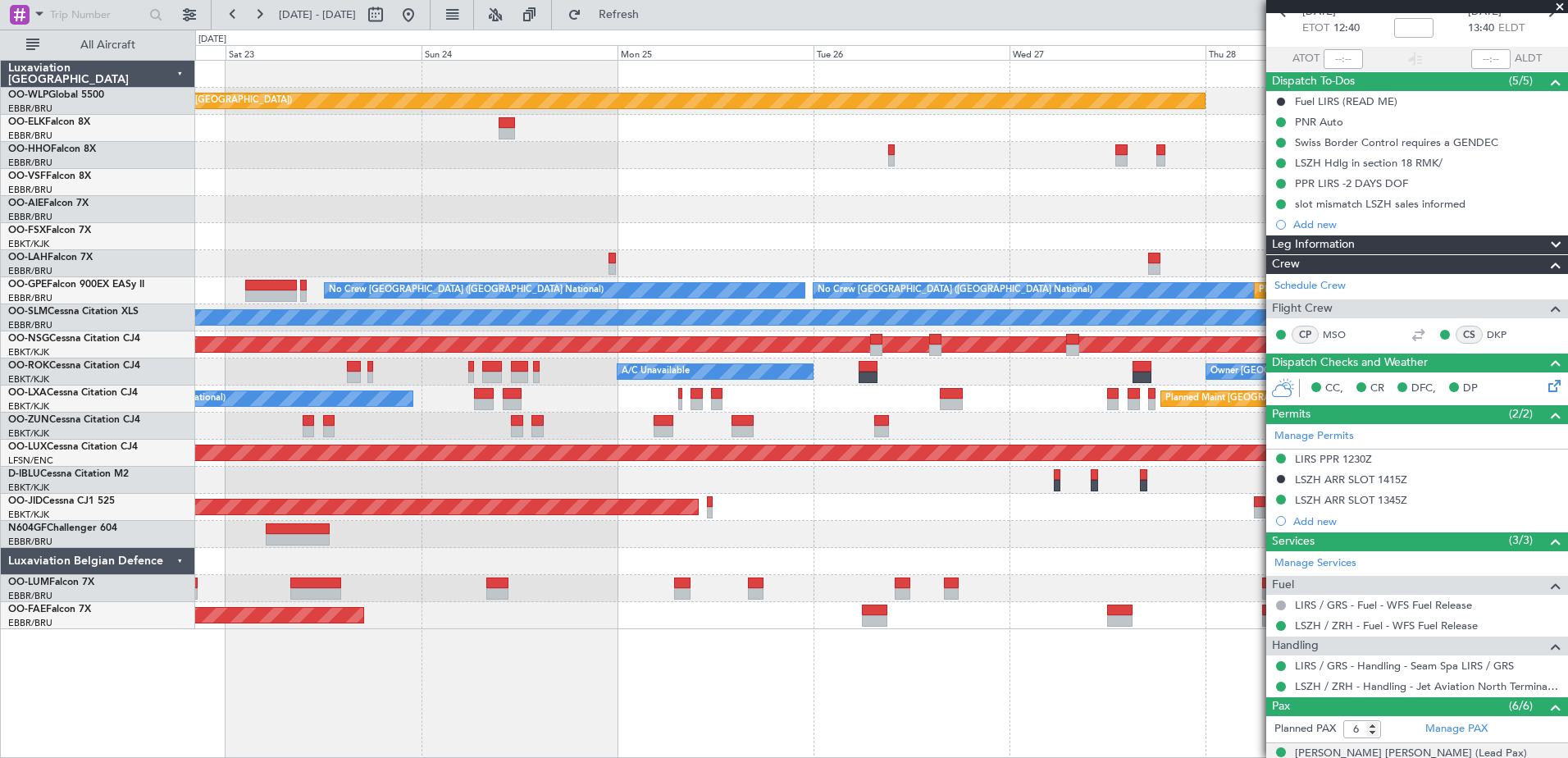
click at [748, 692] on div "Planned Maint [GEOGRAPHIC_DATA] ([GEOGRAPHIC_DATA]) - - [PERSON_NAME] 10:00 Z K…" at bounding box center [882, 408] width 1373 height 698
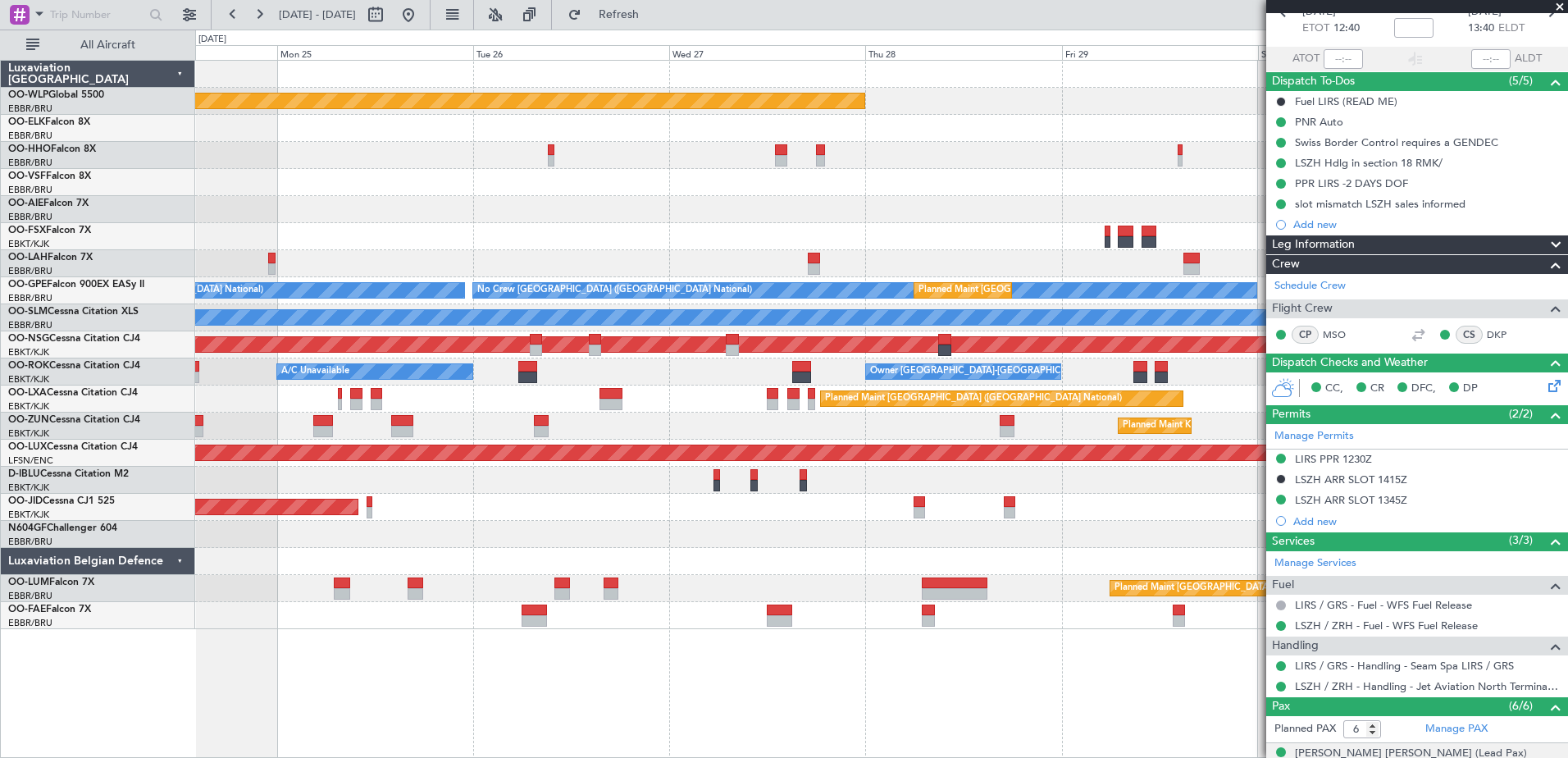
click at [824, 704] on div "Planned Maint [GEOGRAPHIC_DATA] ([GEOGRAPHIC_DATA]) - - [PERSON_NAME] 10:00 Z K…" at bounding box center [882, 408] width 1373 height 698
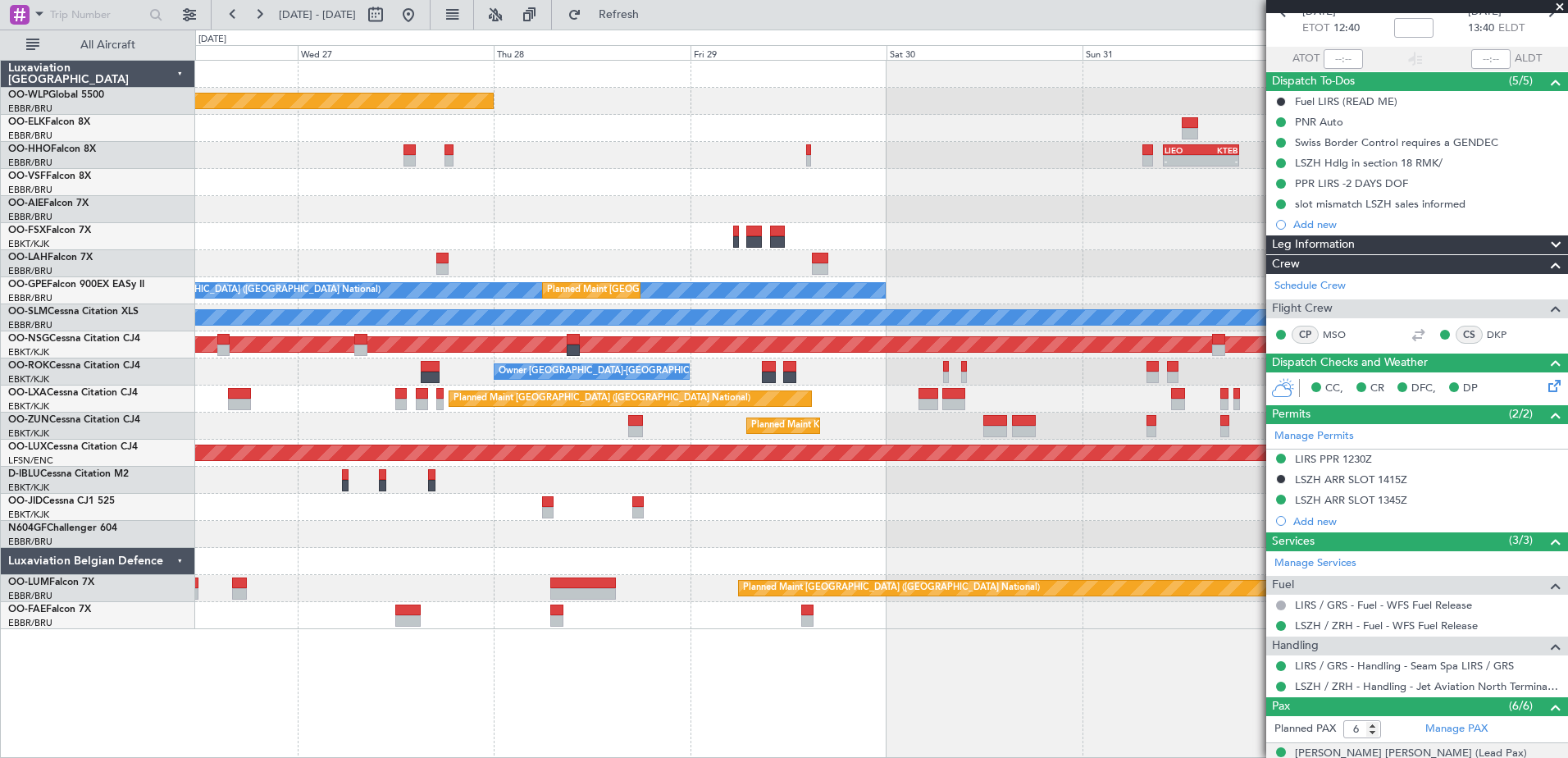
click at [649, 757] on div "Planned Maint [GEOGRAPHIC_DATA] ([GEOGRAPHIC_DATA]) - - [PERSON_NAME] 10:00 Z K…" at bounding box center [784, 393] width 1568 height 728
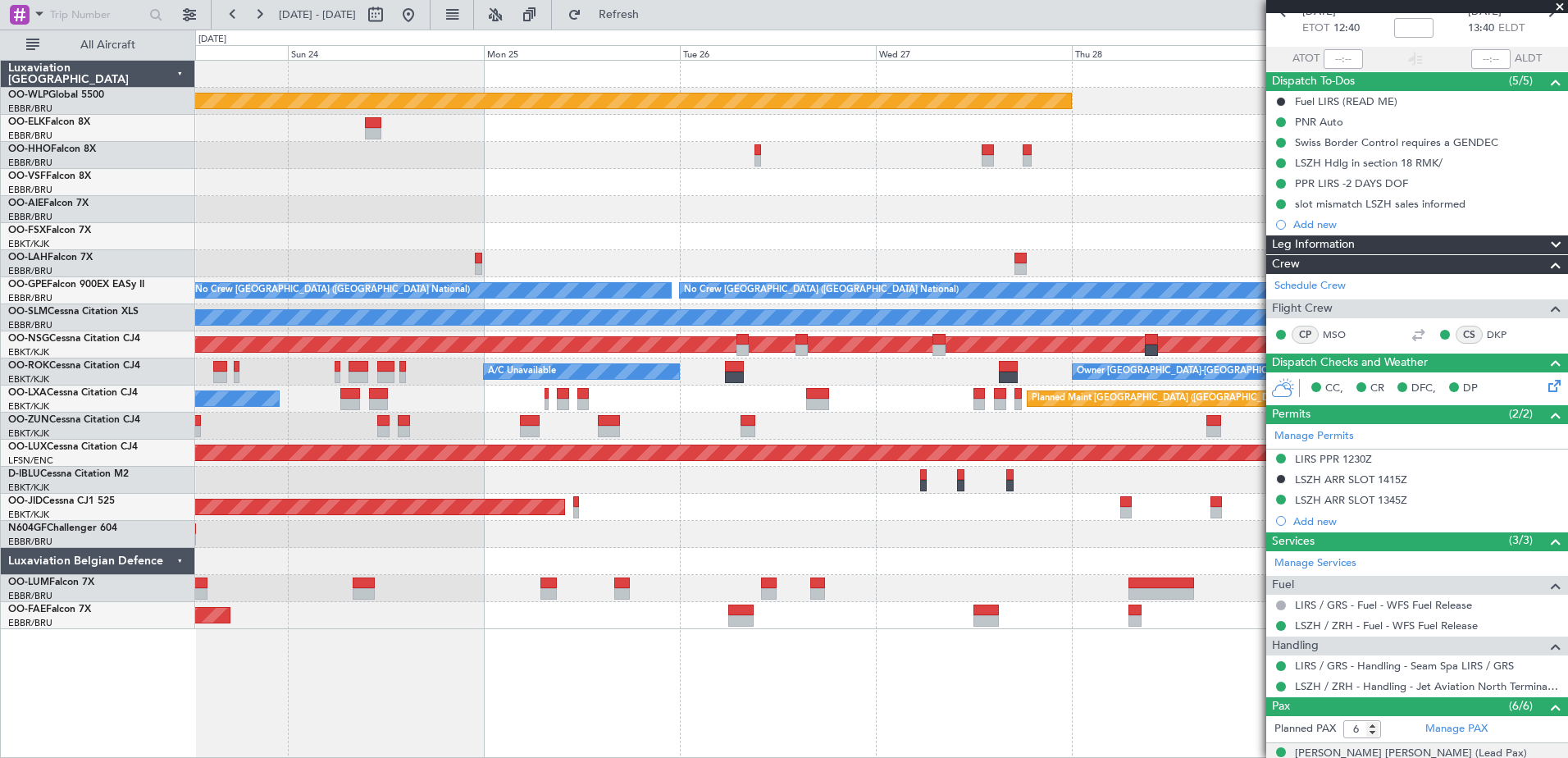
click at [1053, 185] on div at bounding box center [882, 182] width 1372 height 27
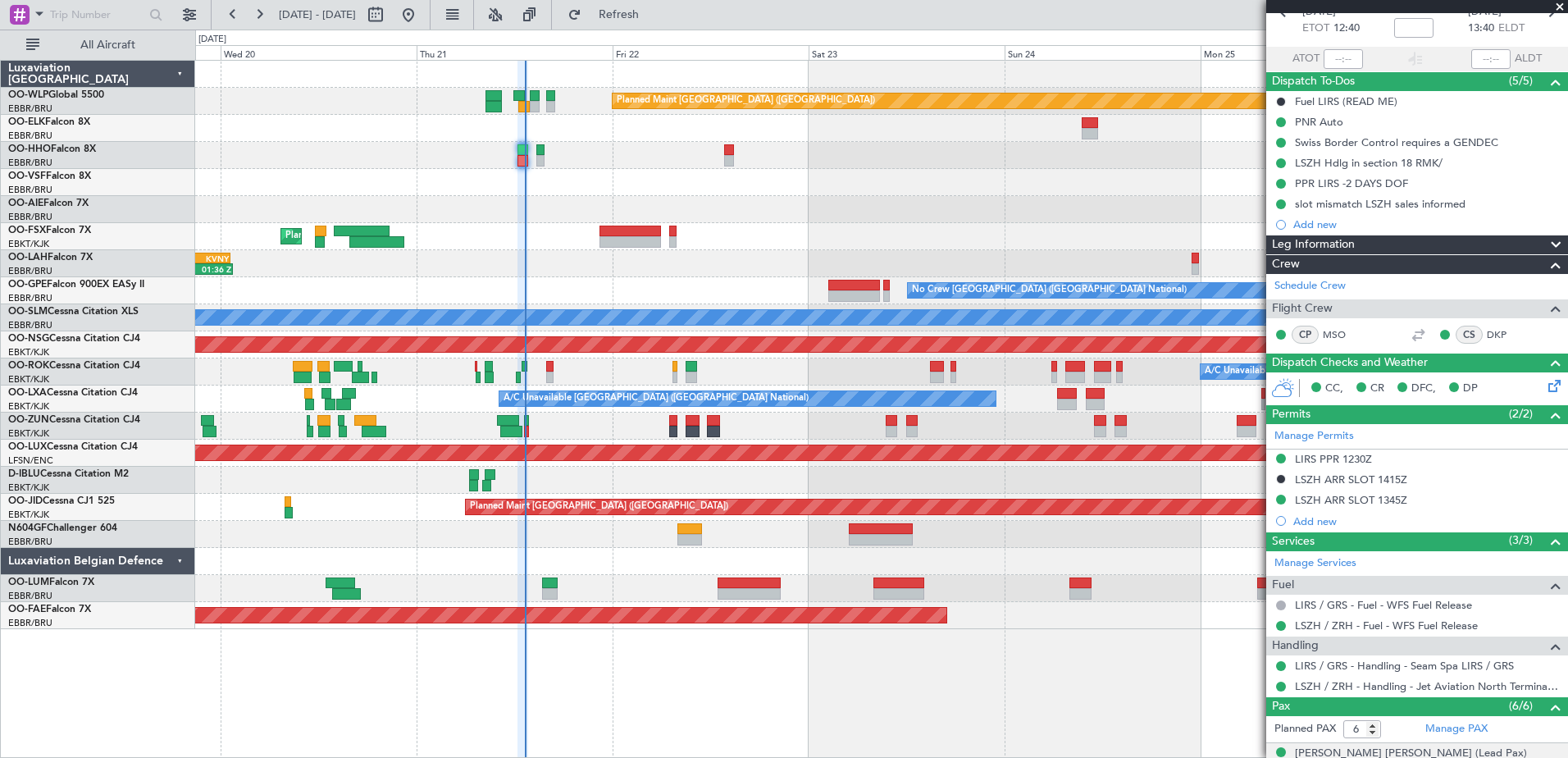
click at [1110, 746] on div "Planned Maint [GEOGRAPHIC_DATA] ([GEOGRAPHIC_DATA]) Planned Maint [GEOGRAPHIC_D…" at bounding box center [882, 408] width 1373 height 698
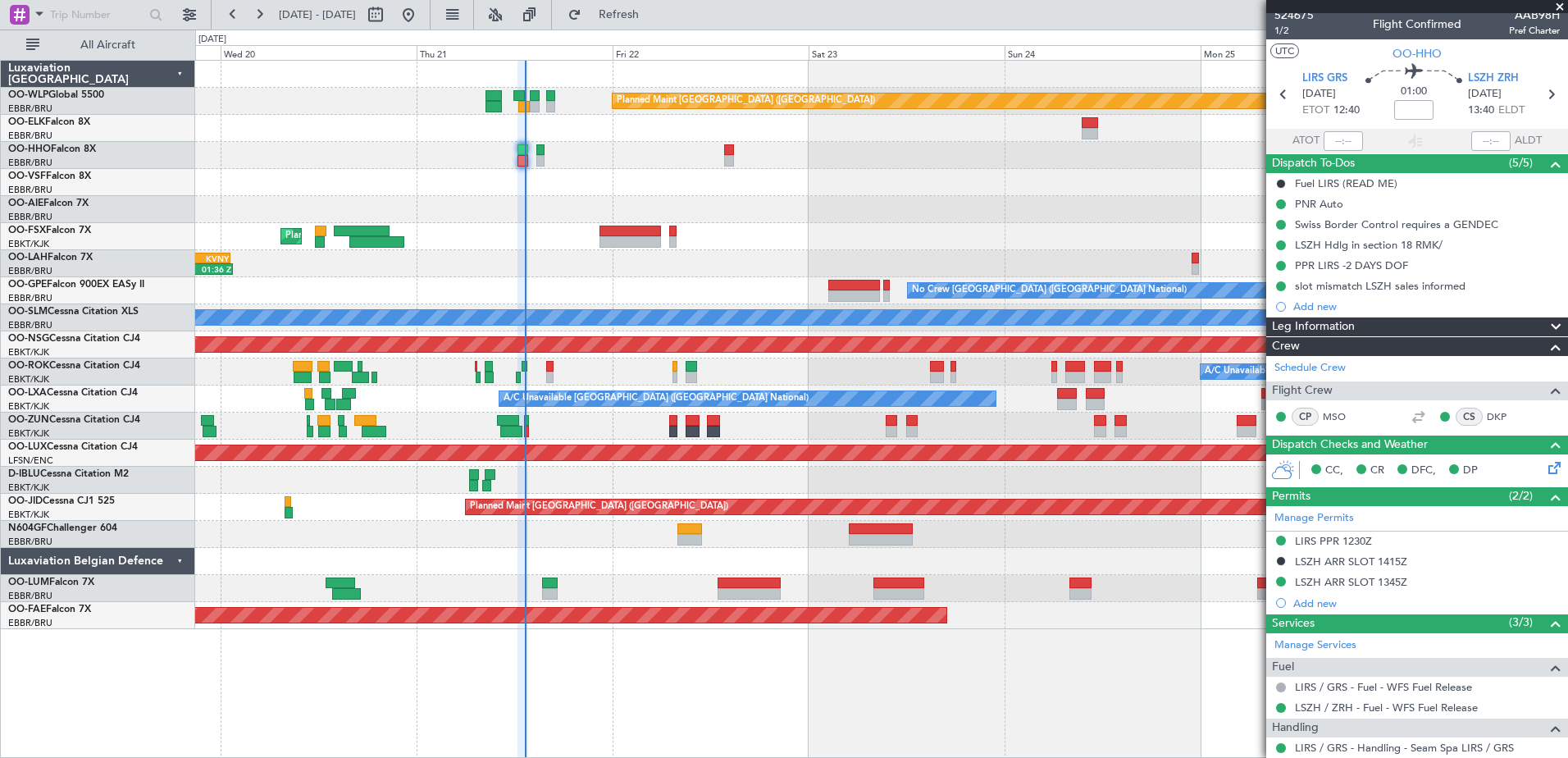
scroll to position [0, 0]
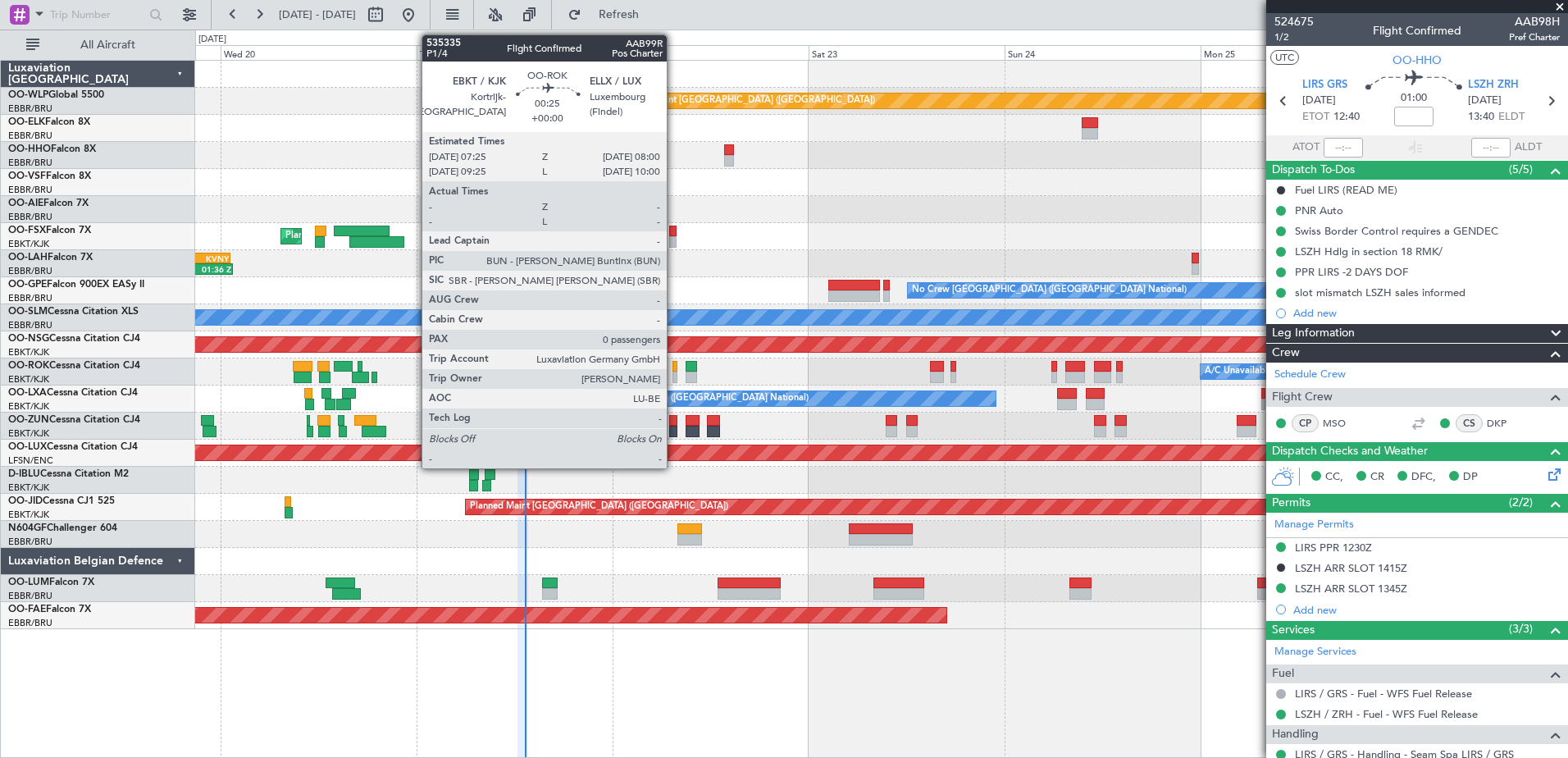
click at [674, 370] on div at bounding box center [676, 366] width 5 height 12
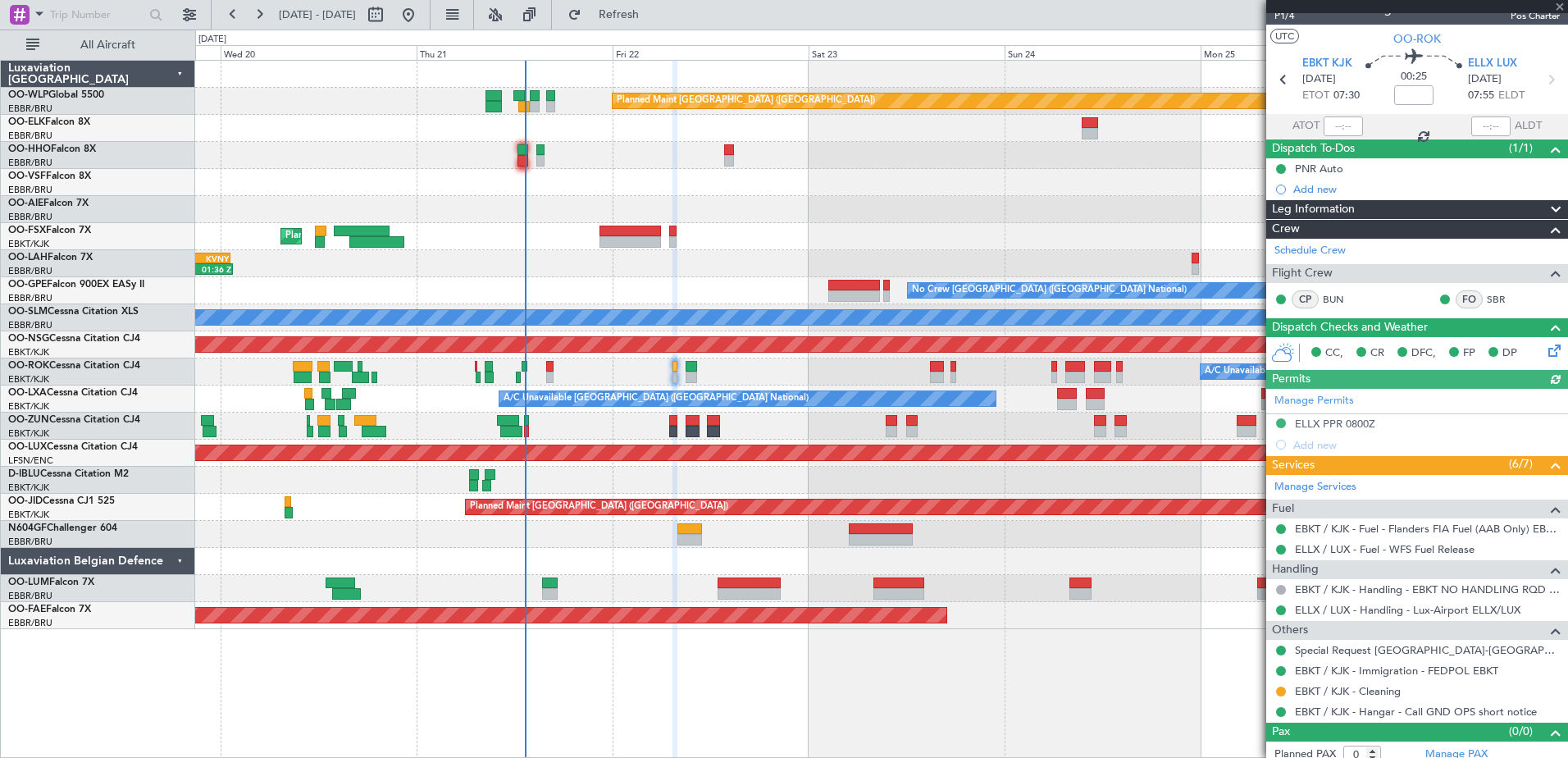
scroll to position [31, 0]
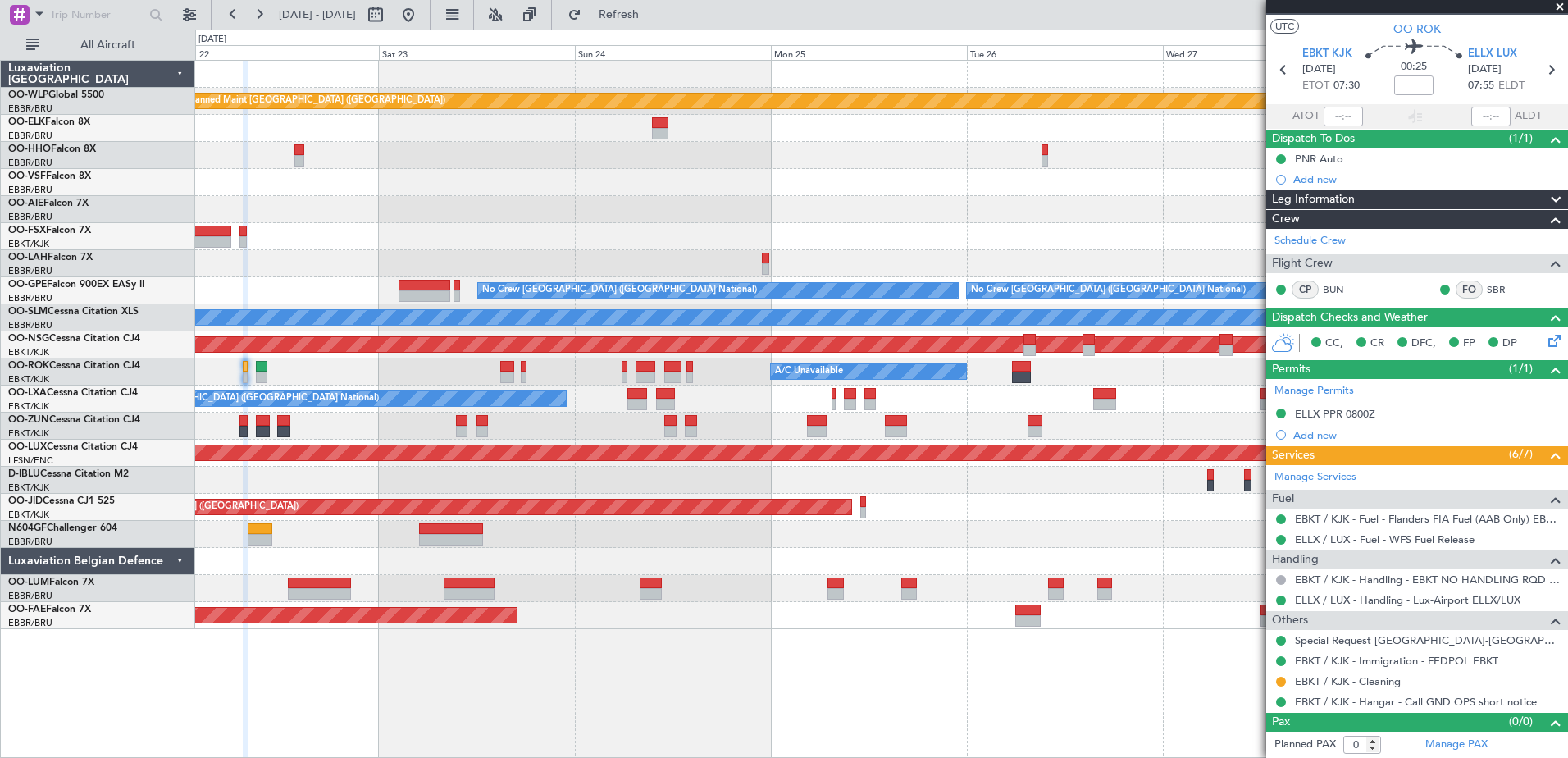
click at [805, 732] on div "Planned Maint [GEOGRAPHIC_DATA] ([GEOGRAPHIC_DATA]) Planned Maint [GEOGRAPHIC_D…" at bounding box center [882, 408] width 1373 height 698
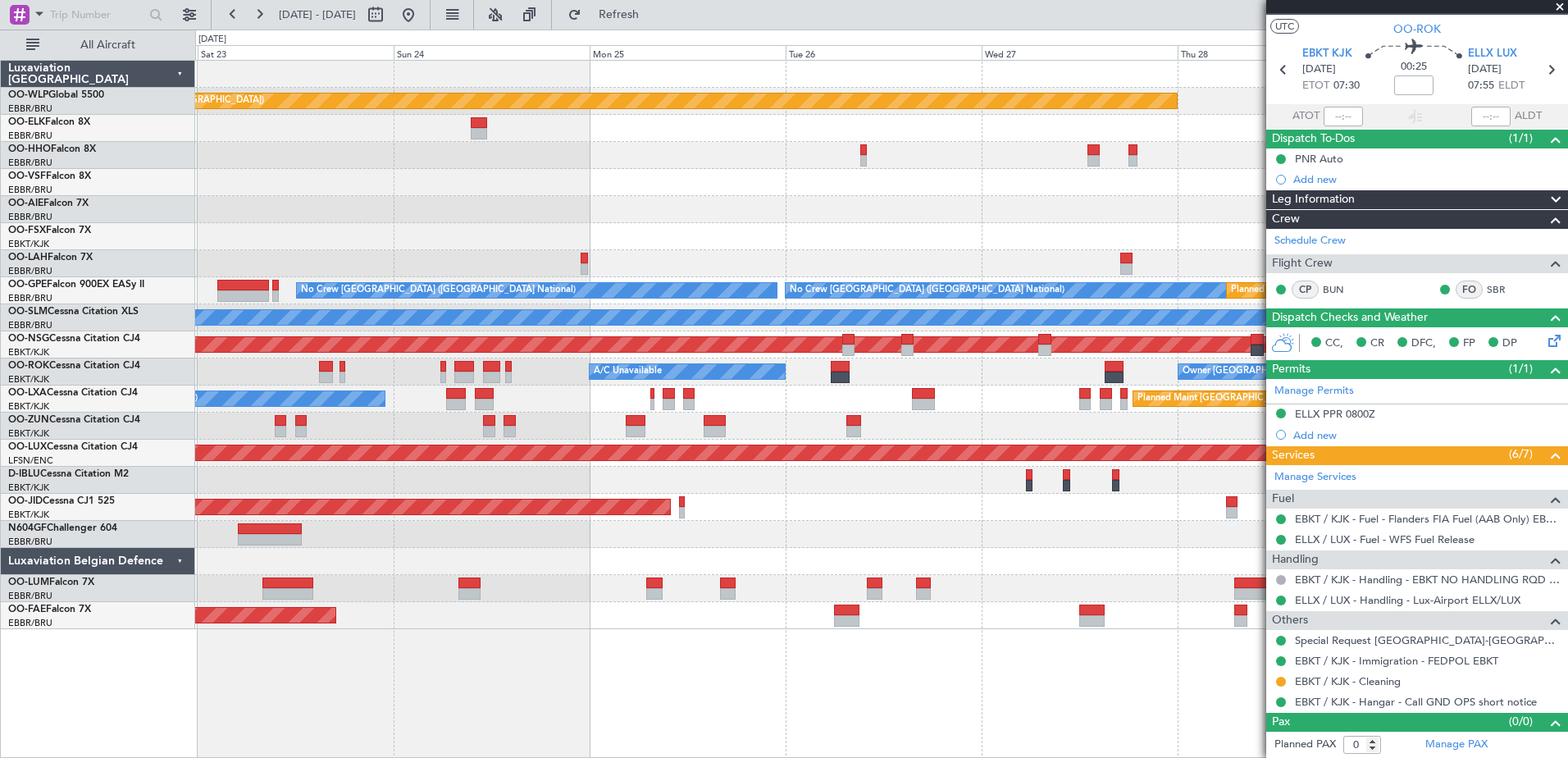
click at [1021, 668] on div "Planned Maint [GEOGRAPHIC_DATA] ([GEOGRAPHIC_DATA]) - - [PERSON_NAME] 10:00 Z K…" at bounding box center [882, 408] width 1373 height 698
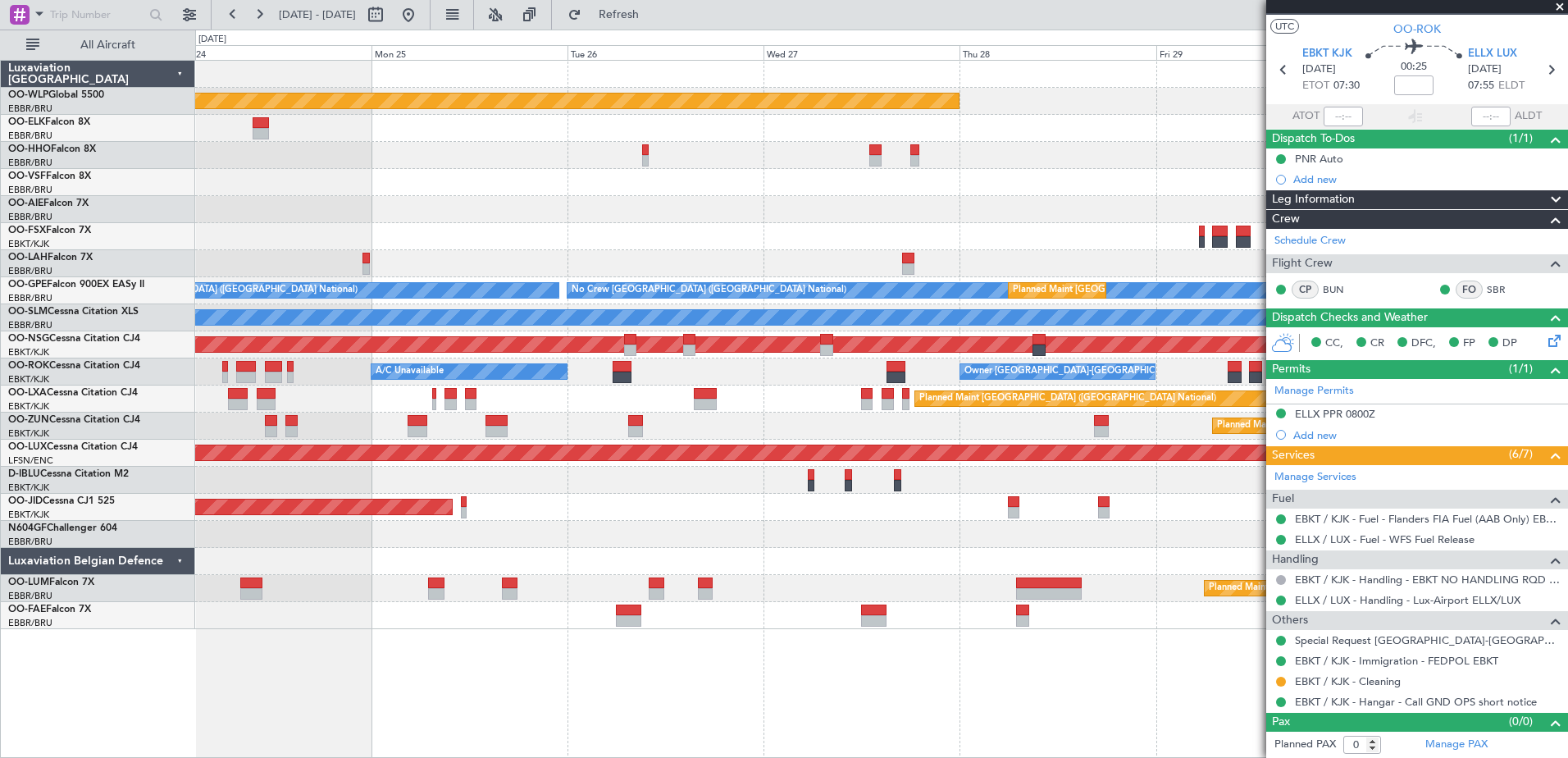
click at [924, 706] on div "Planned Maint [GEOGRAPHIC_DATA] ([GEOGRAPHIC_DATA]) - - [PERSON_NAME] 10:00 Z K…" at bounding box center [882, 408] width 1373 height 698
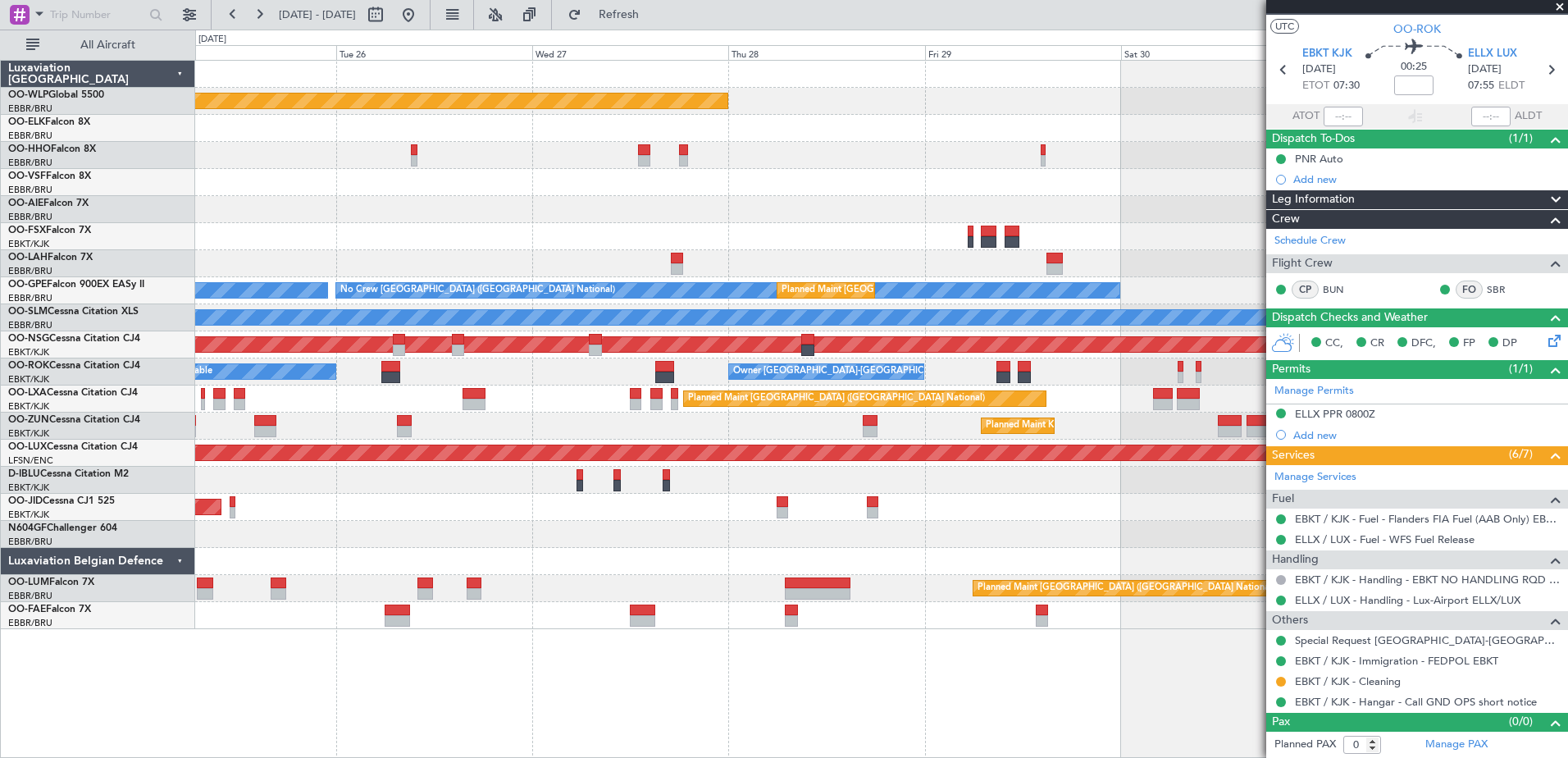
click at [944, 682] on div "Planned Maint [GEOGRAPHIC_DATA] ([GEOGRAPHIC_DATA]) - - [PERSON_NAME] 10:00 Z K…" at bounding box center [882, 408] width 1373 height 698
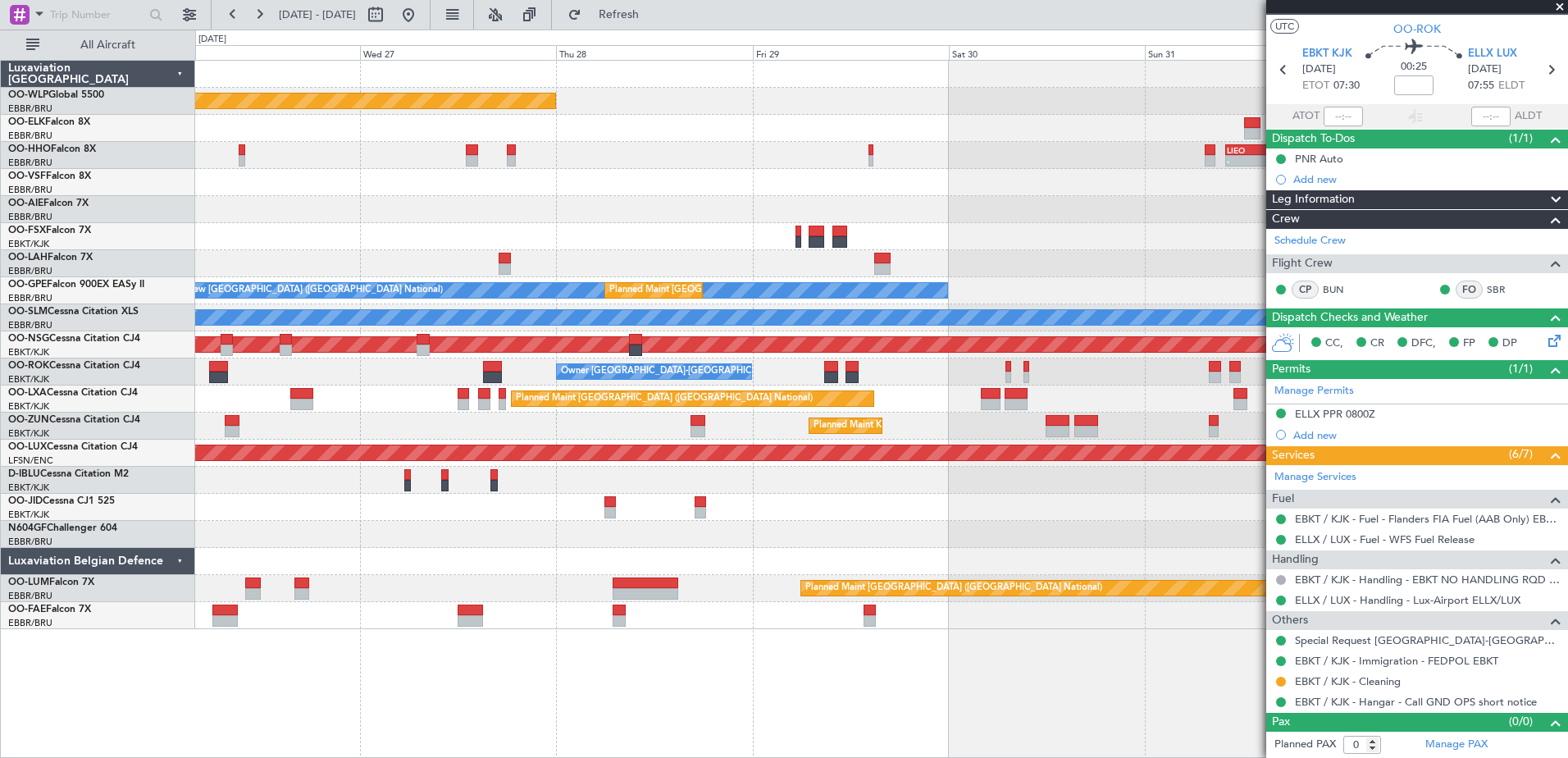
click at [1079, 757] on html "[DATE] - [DATE] Refresh Quick Links All Aircraft Planned Maint [GEOGRAPHIC_DATA…" at bounding box center [784, 379] width 1568 height 758
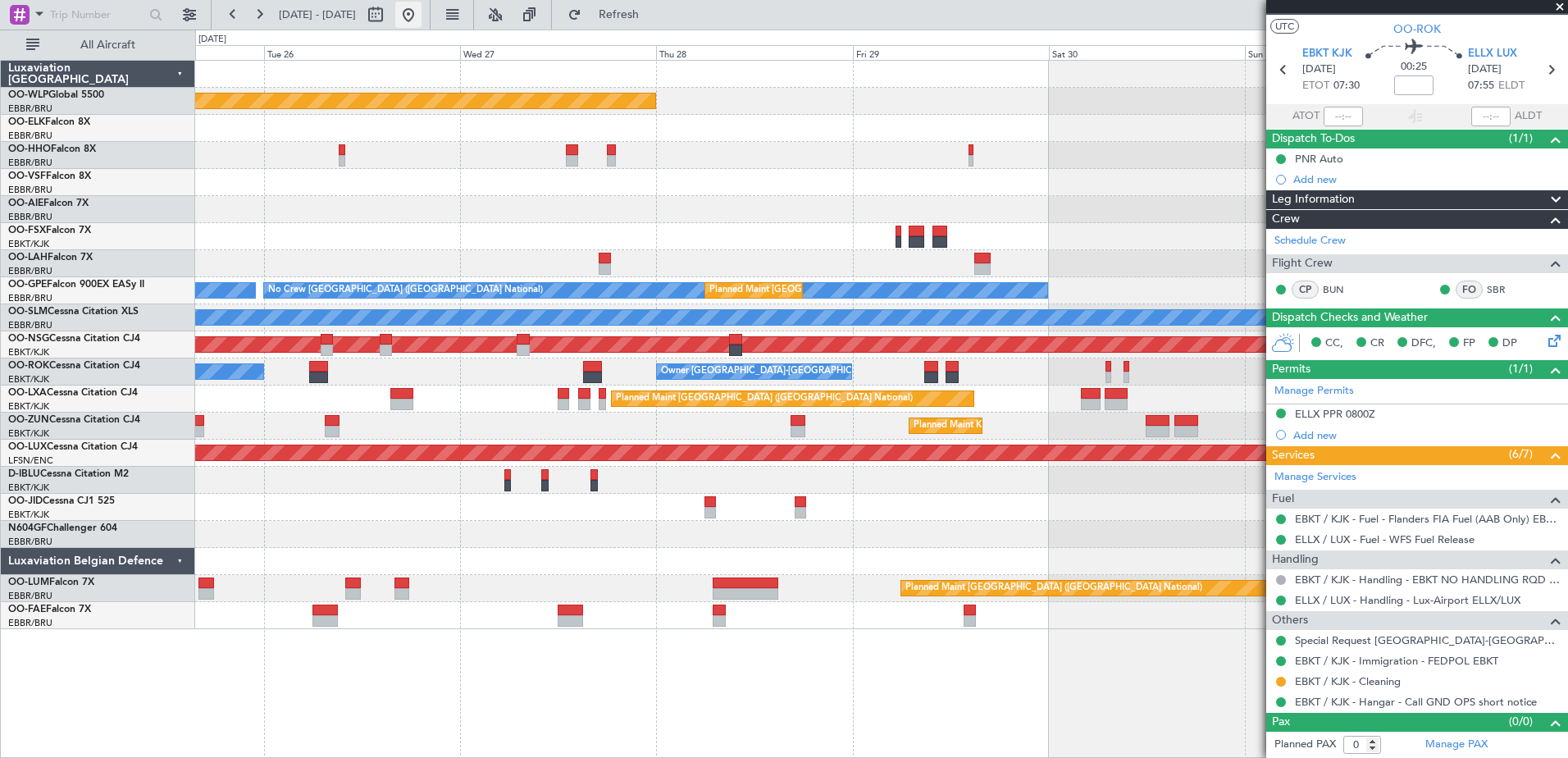
click at [421, 16] on button at bounding box center [409, 15] width 27 height 27
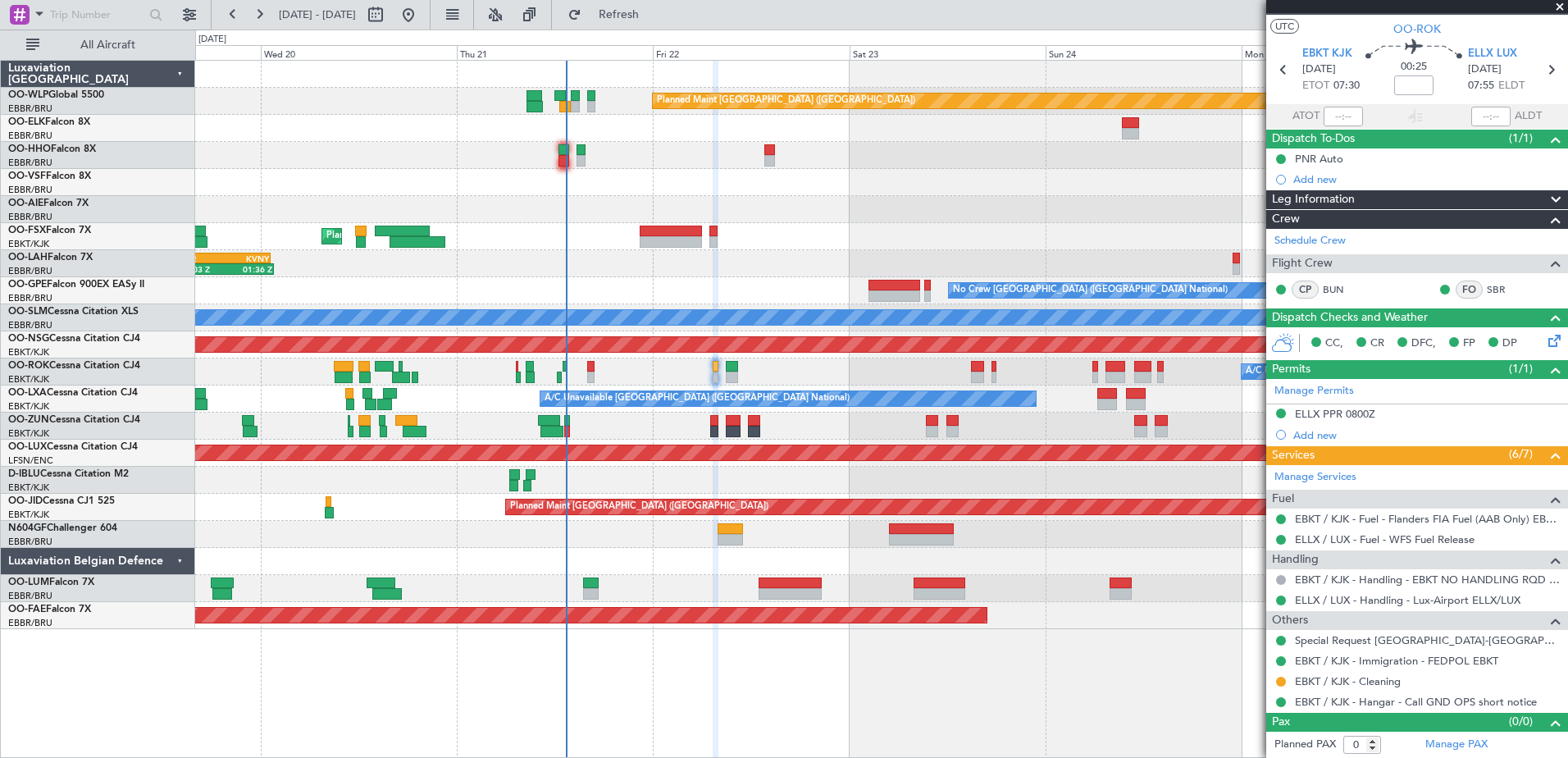
click at [803, 396] on div "Planned Maint [GEOGRAPHIC_DATA] ([GEOGRAPHIC_DATA]) Planned Maint [GEOGRAPHIC_D…" at bounding box center [882, 344] width 1372 height 568
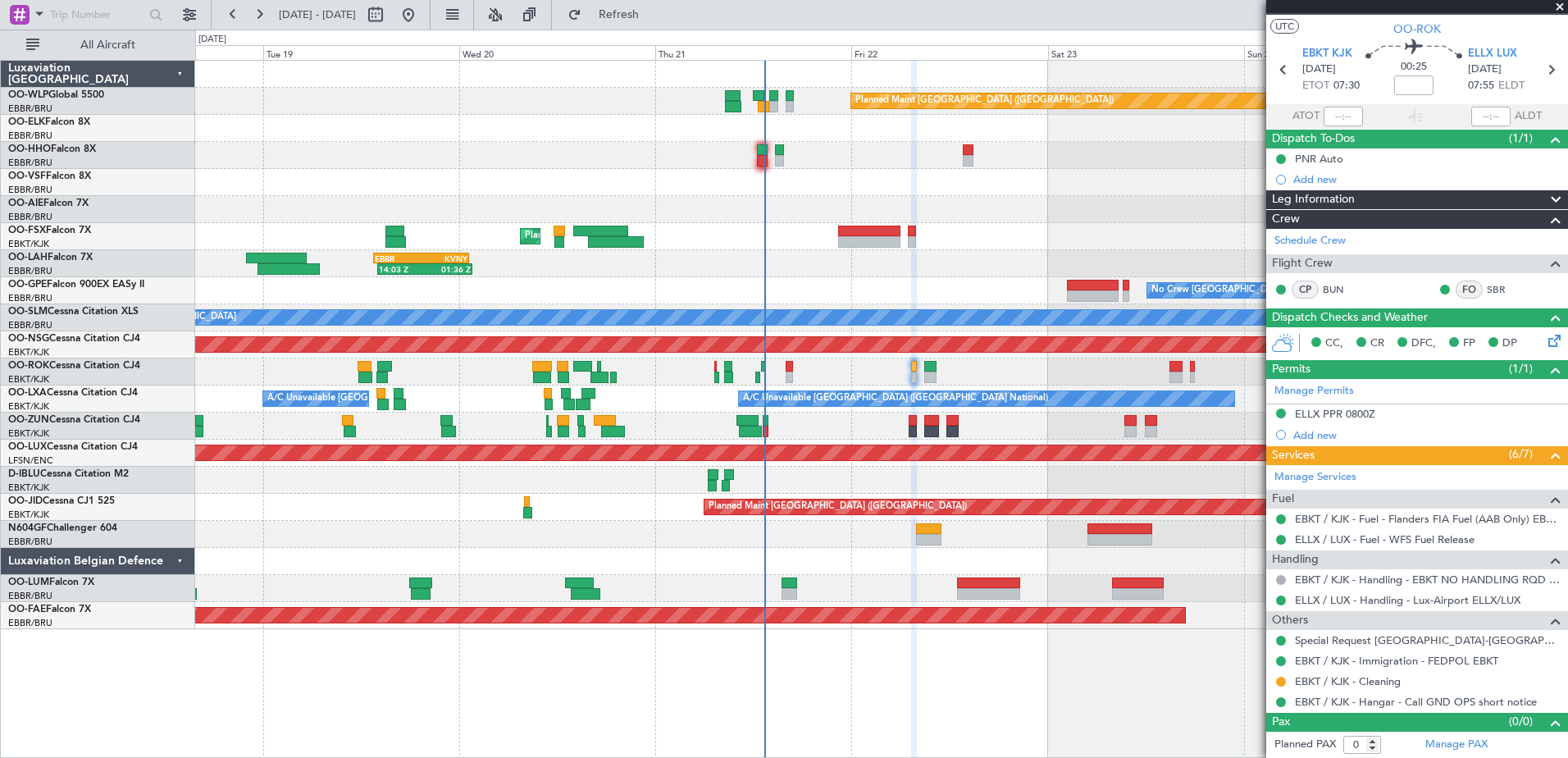
click at [672, 541] on div at bounding box center [882, 534] width 1372 height 27
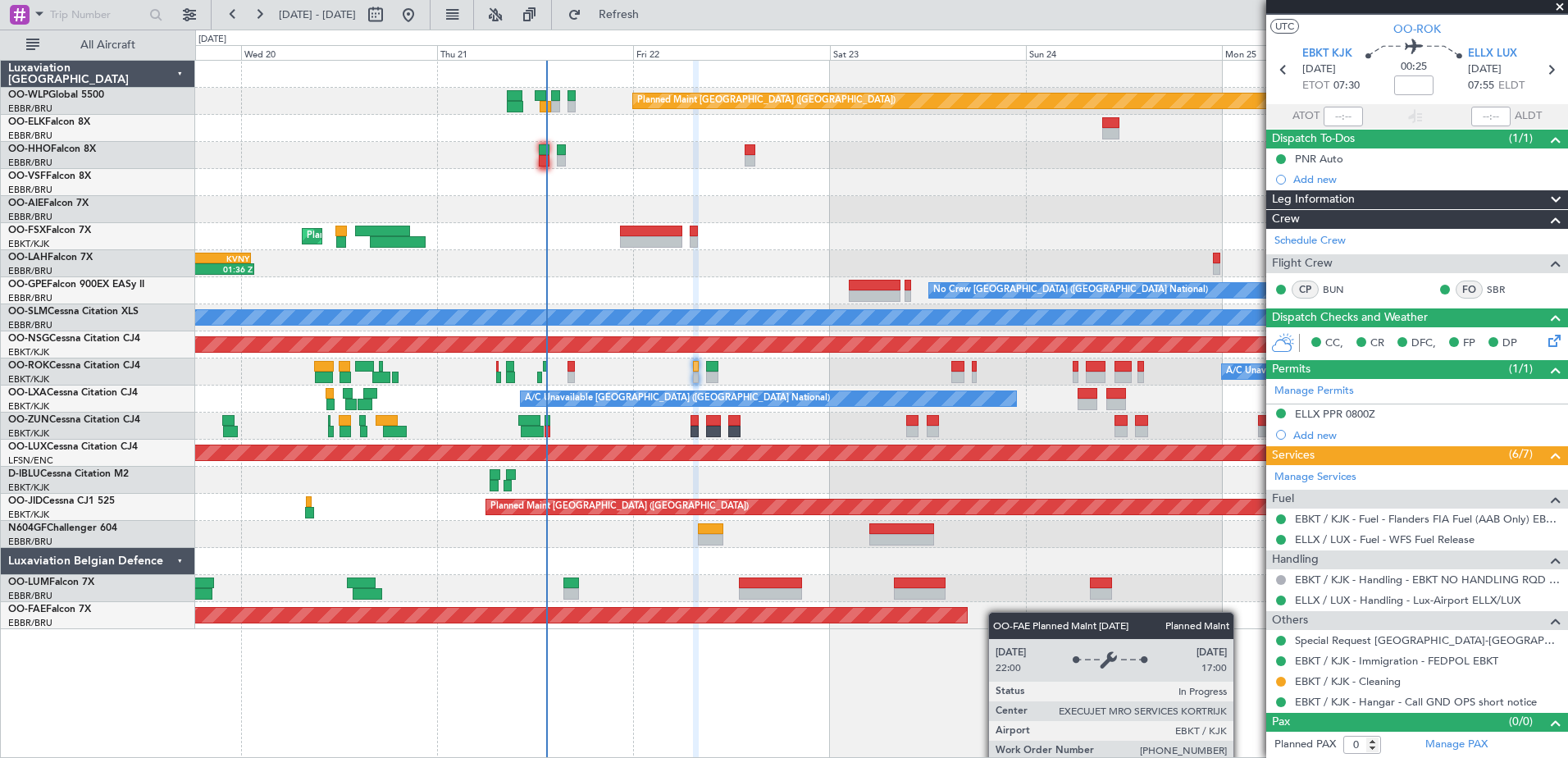
click at [860, 622] on div "Planned Maint [GEOGRAPHIC_DATA] ([GEOGRAPHIC_DATA]) Planned Maint [GEOGRAPHIC_D…" at bounding box center [882, 344] width 1372 height 568
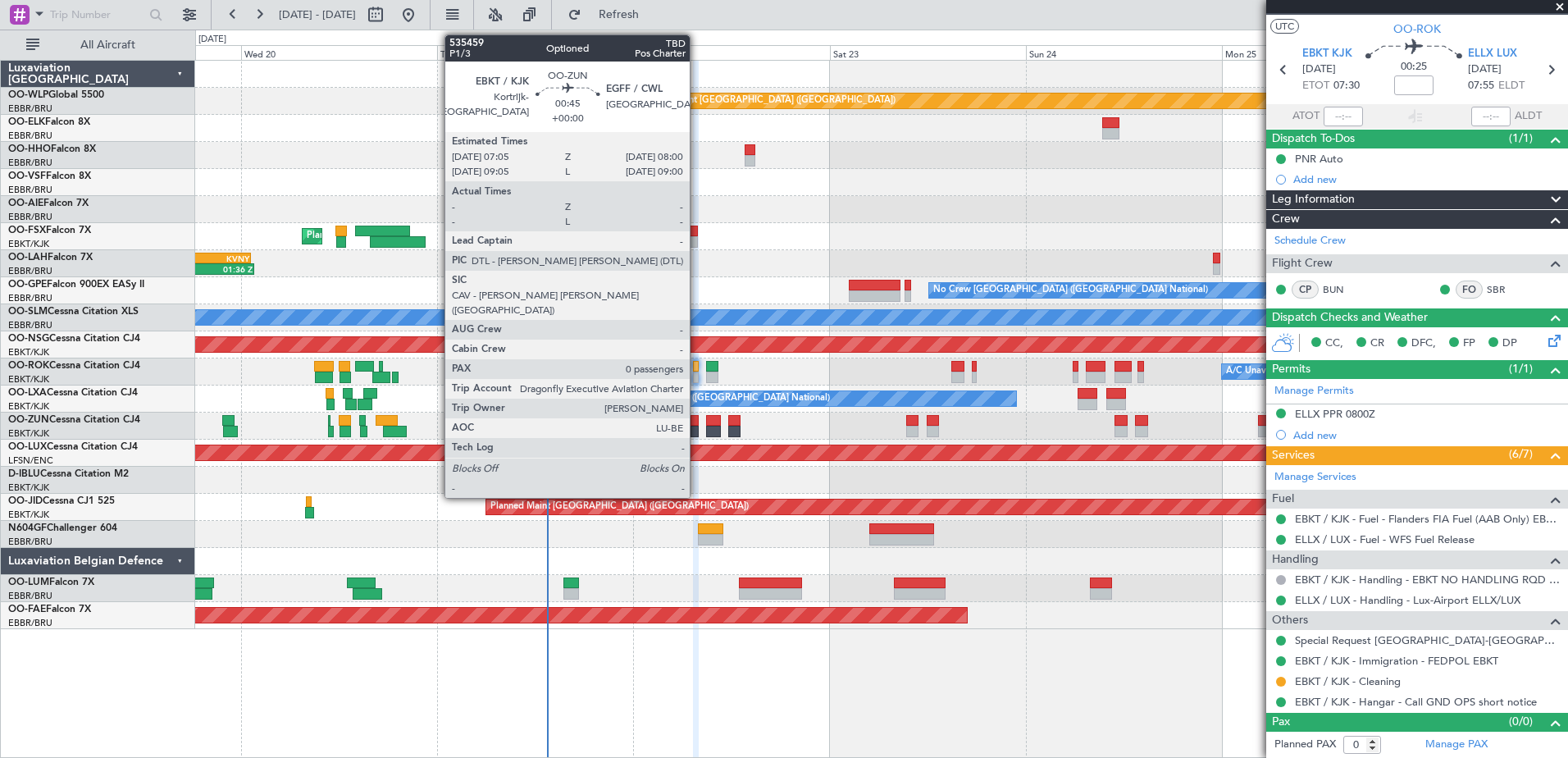
click at [697, 423] on div at bounding box center [694, 420] width 8 height 12
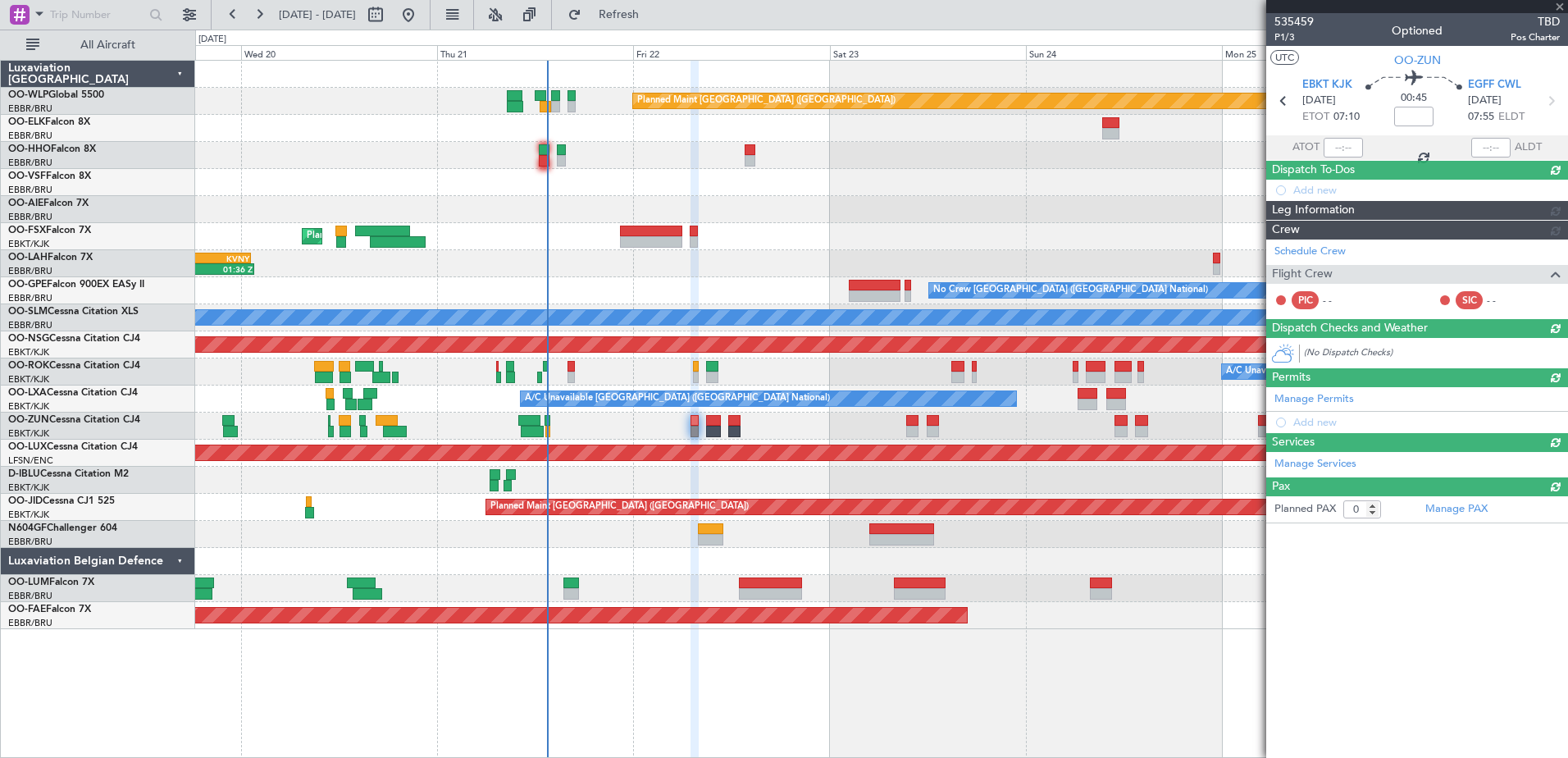
scroll to position [0, 0]
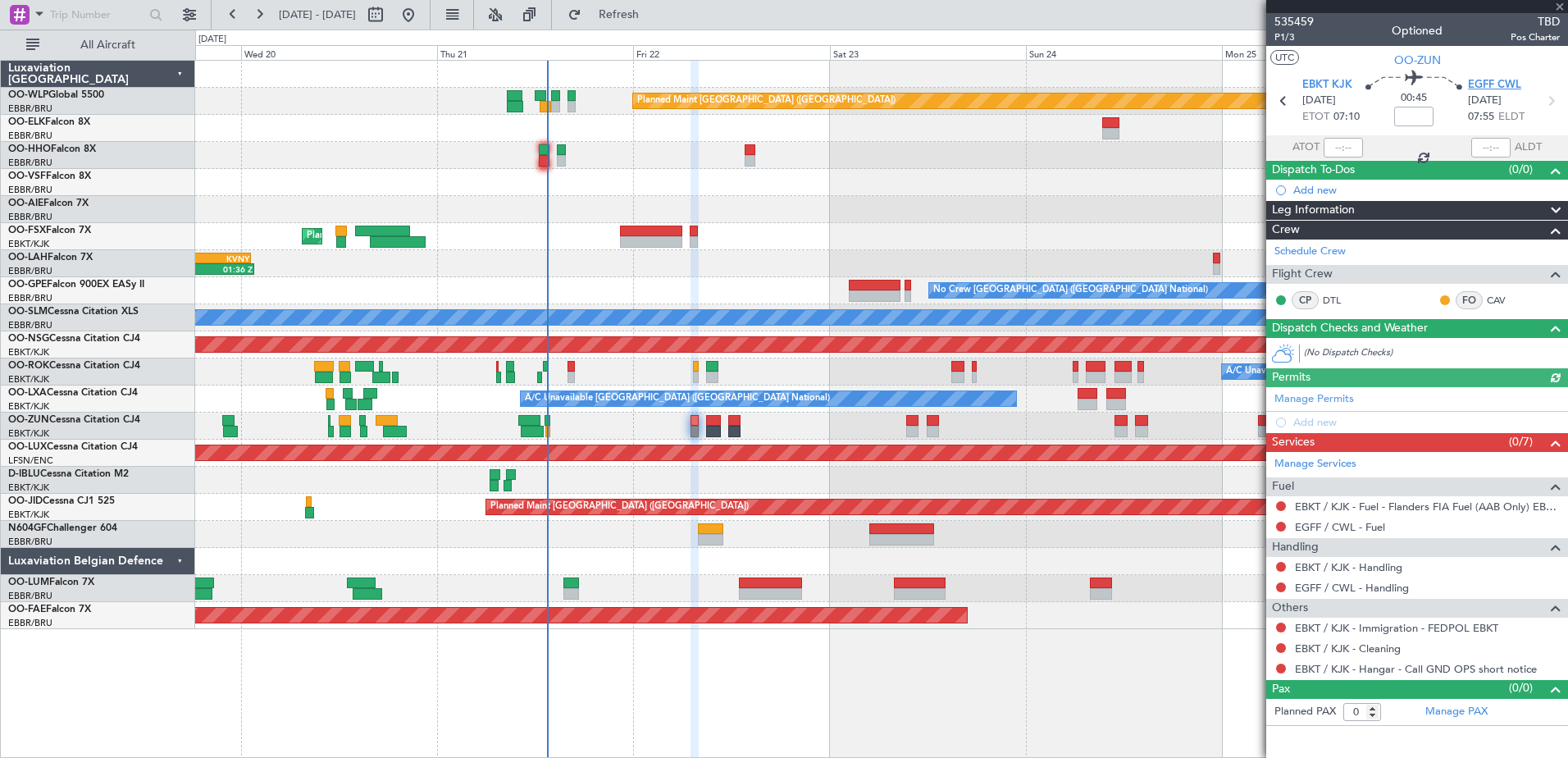
click at [1468, 77] on span "EGFF CWL" at bounding box center [1495, 85] width 53 height 16
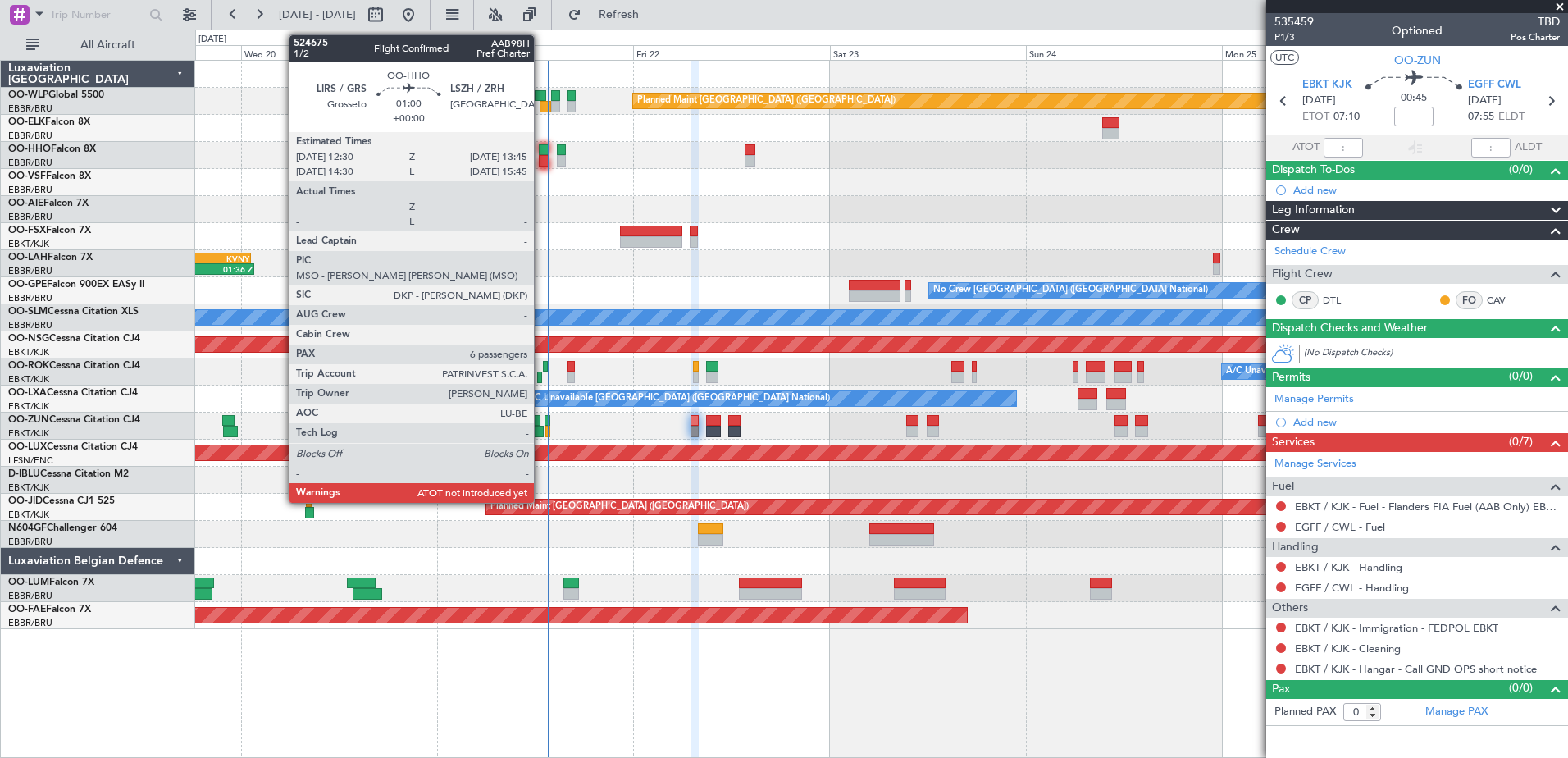
click at [541, 159] on div at bounding box center [544, 160] width 11 height 12
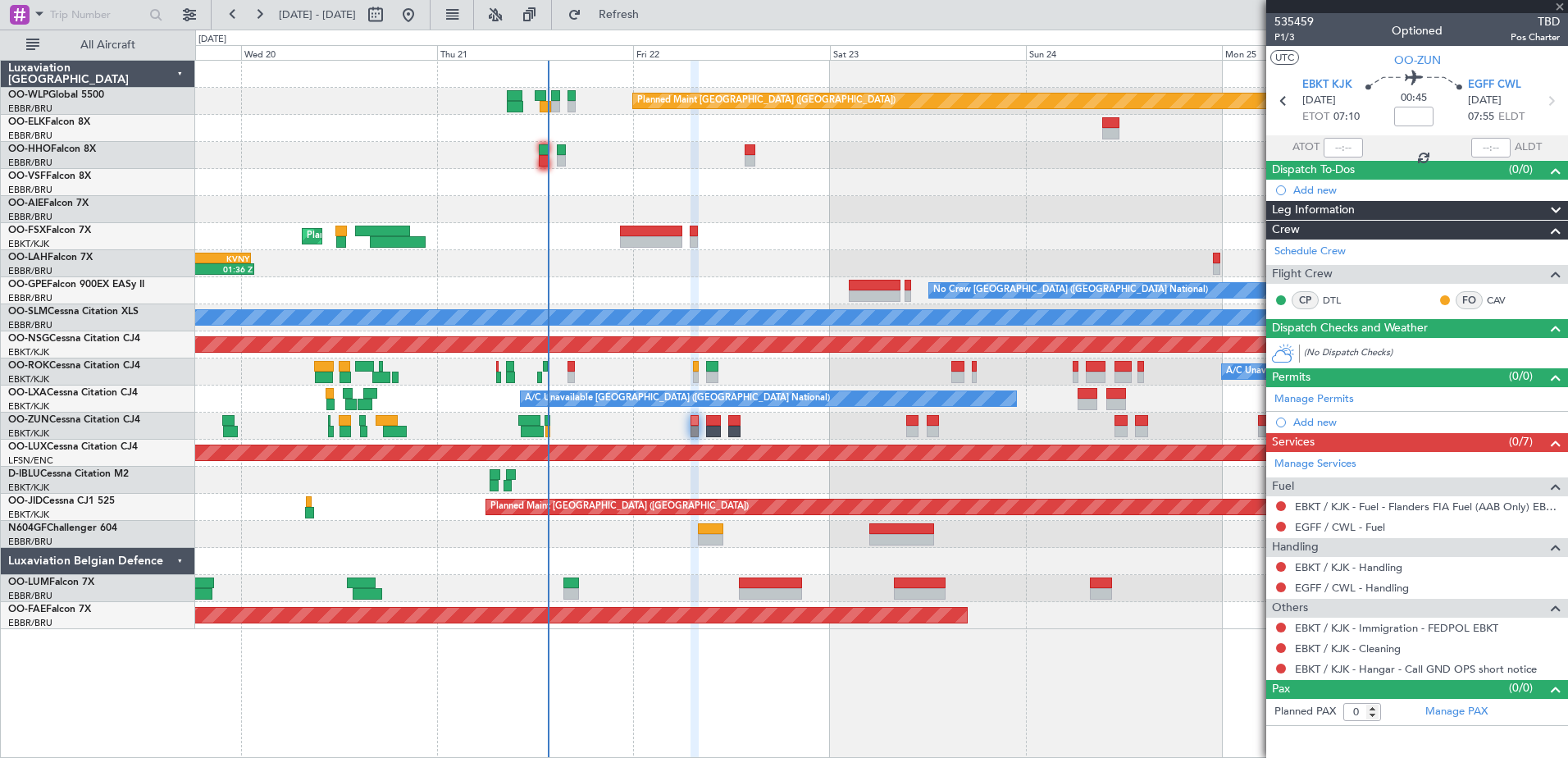
type input "6"
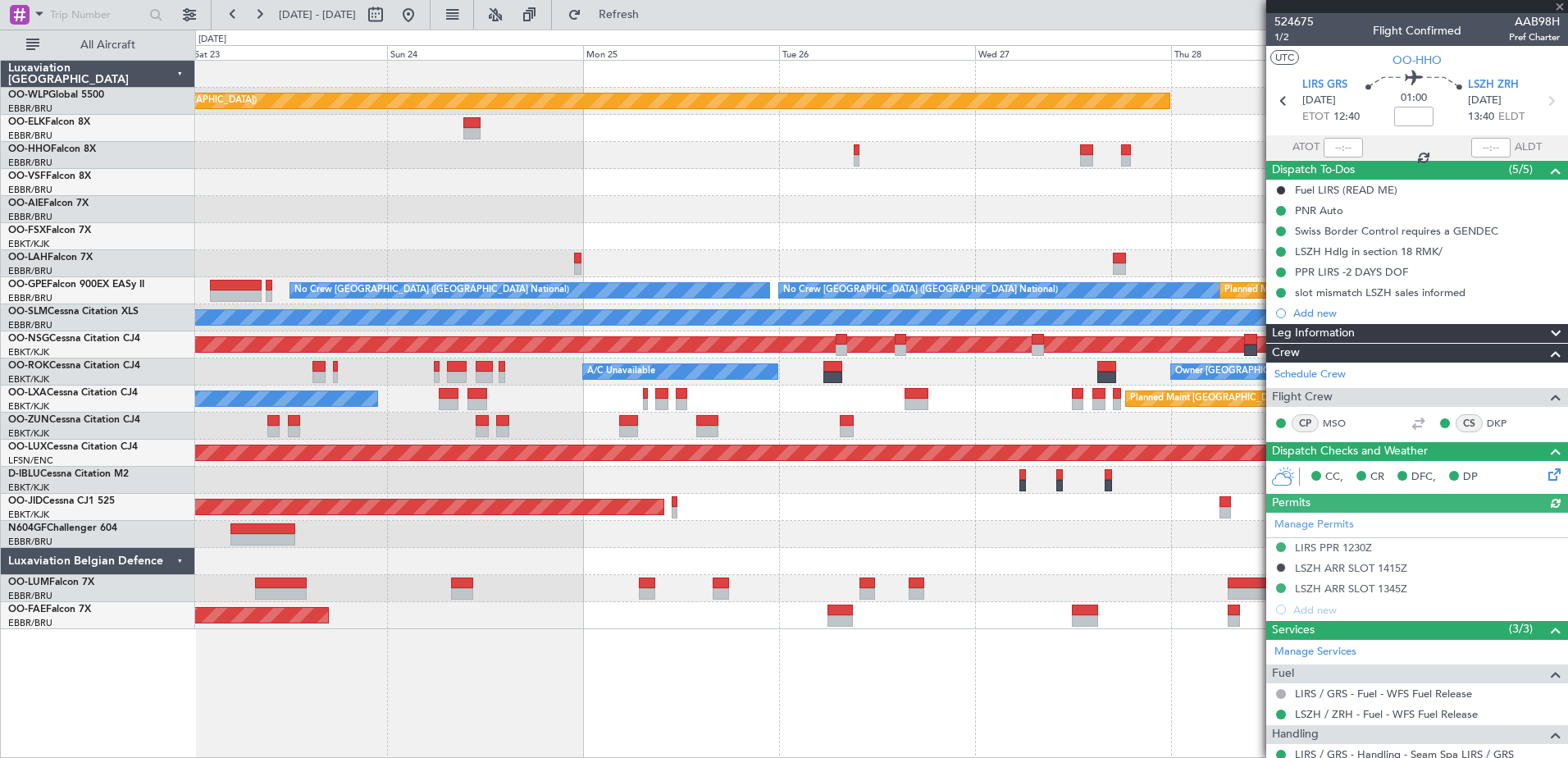
click at [473, 263] on div "Planned Maint [GEOGRAPHIC_DATA] ([GEOGRAPHIC_DATA]) - - [PERSON_NAME] 10:00 Z K…" at bounding box center [882, 344] width 1372 height 568
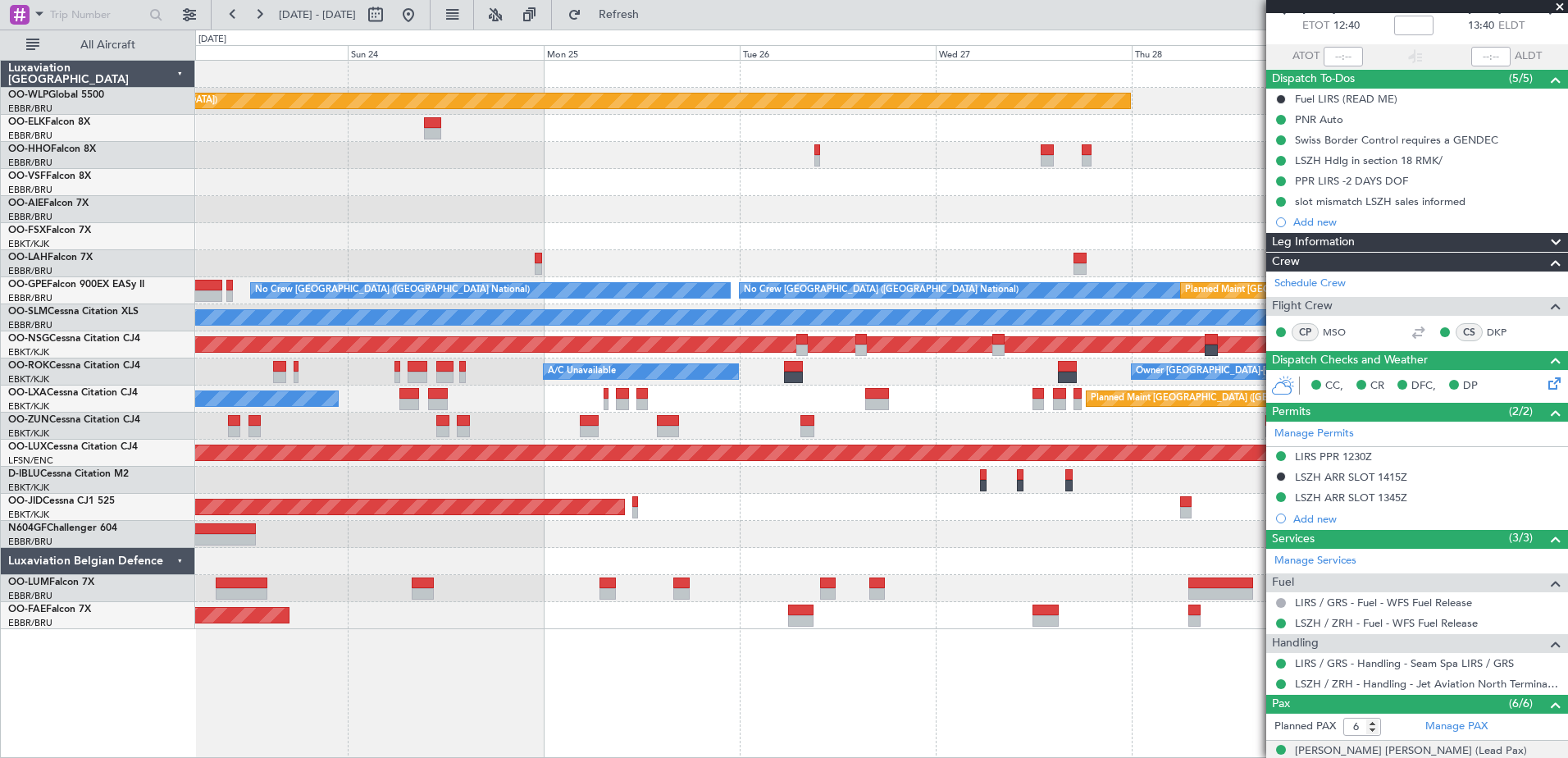
scroll to position [246, 0]
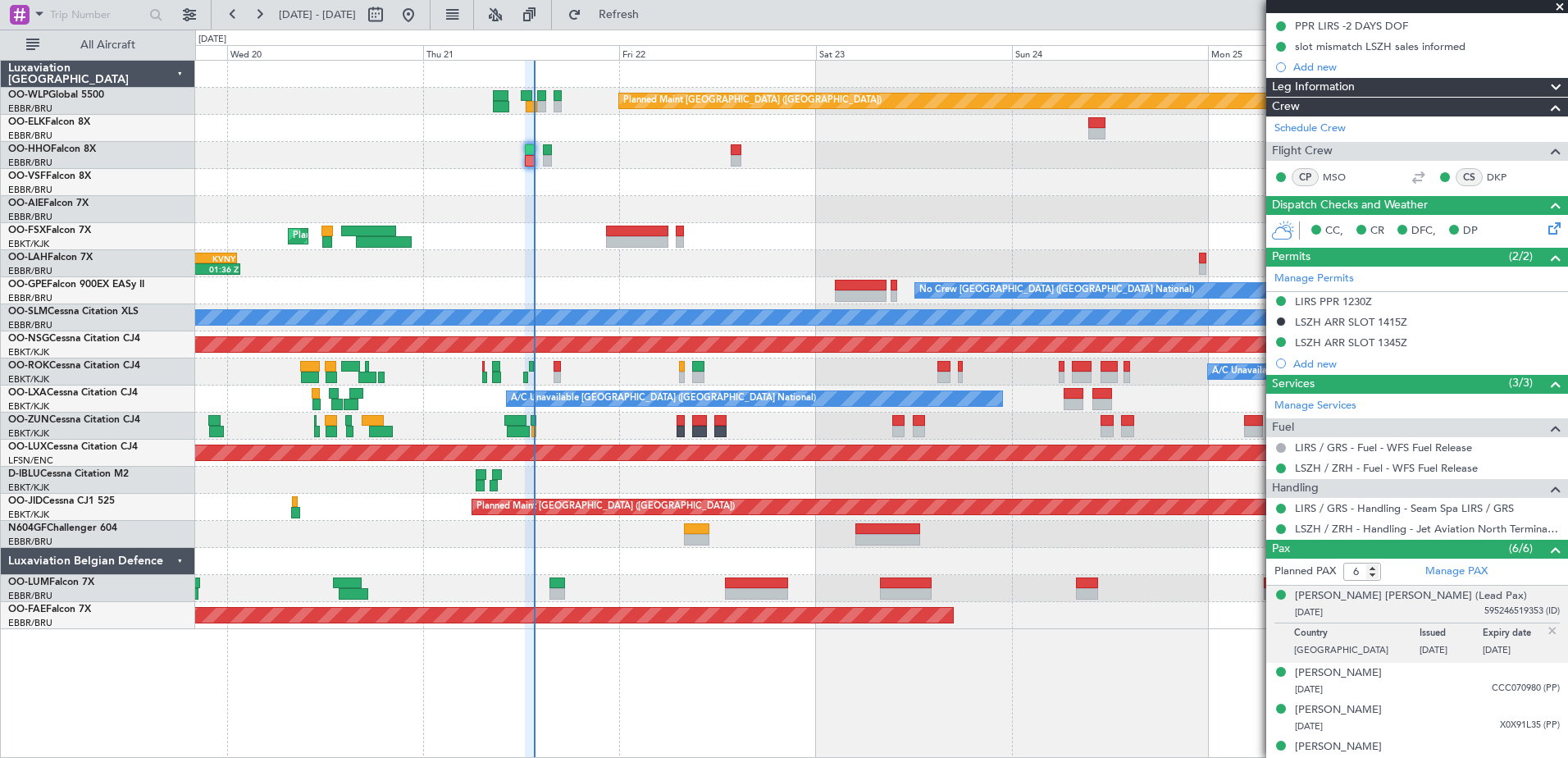
click at [1060, 206] on div "Planned Maint [GEOGRAPHIC_DATA] ([GEOGRAPHIC_DATA]) Planned Maint [GEOGRAPHIC_D…" at bounding box center [882, 344] width 1372 height 568
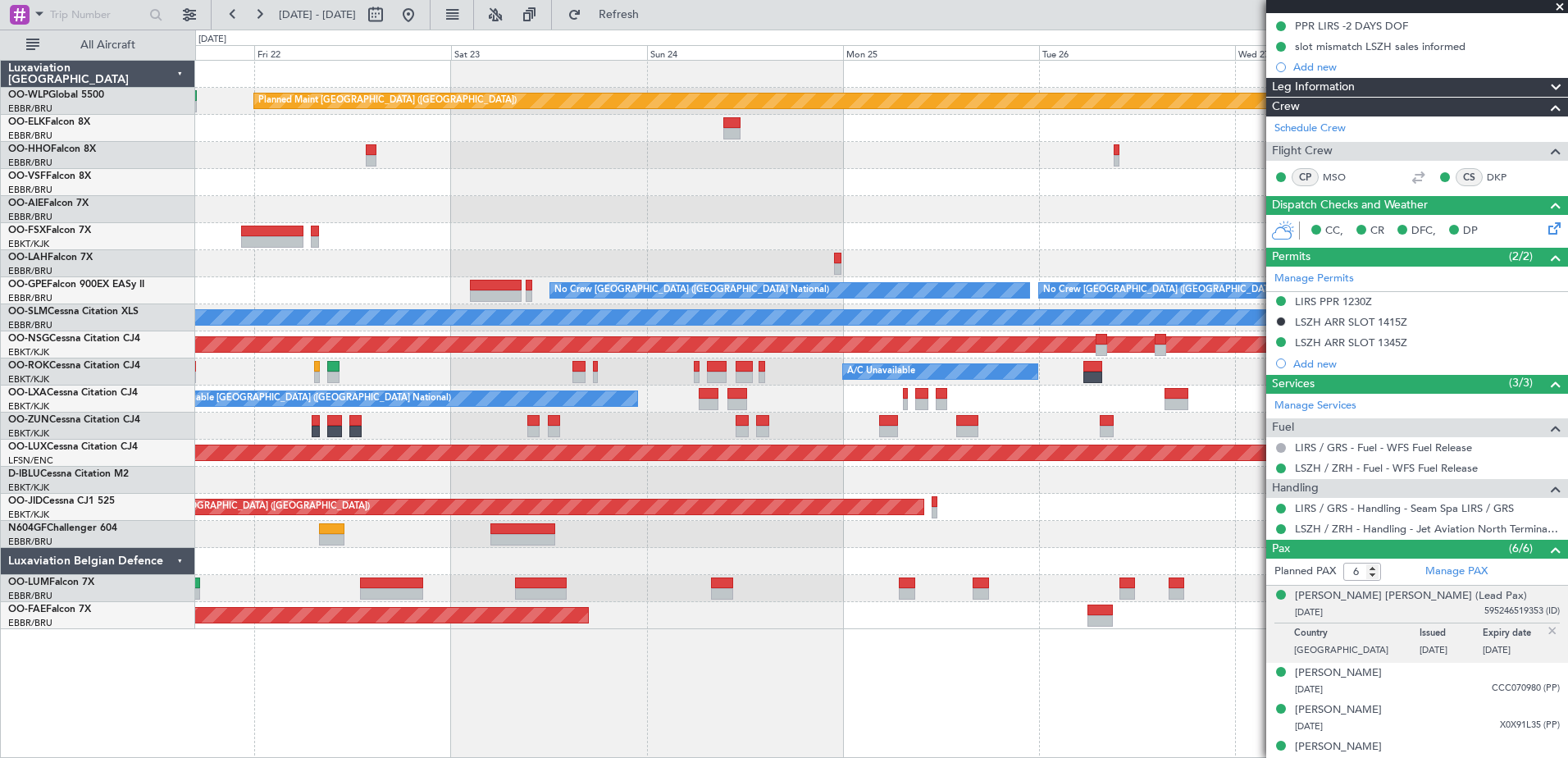
click at [502, 219] on div "Planned Maint [GEOGRAPHIC_DATA] ([GEOGRAPHIC_DATA]) Planned Maint [GEOGRAPHIC_D…" at bounding box center [882, 344] width 1372 height 568
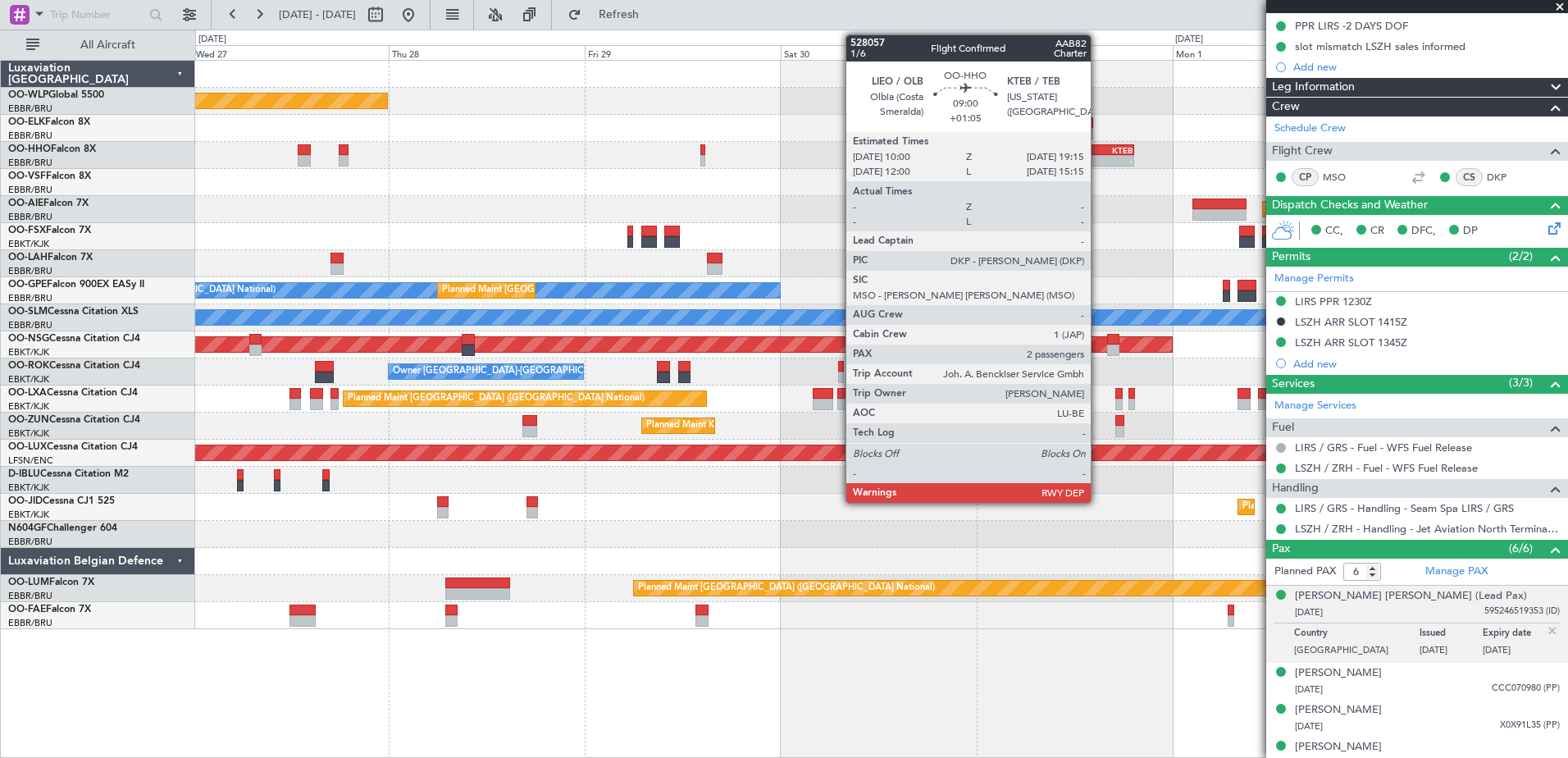
click at [1099, 152] on div "KTEB" at bounding box center [1114, 149] width 36 height 10
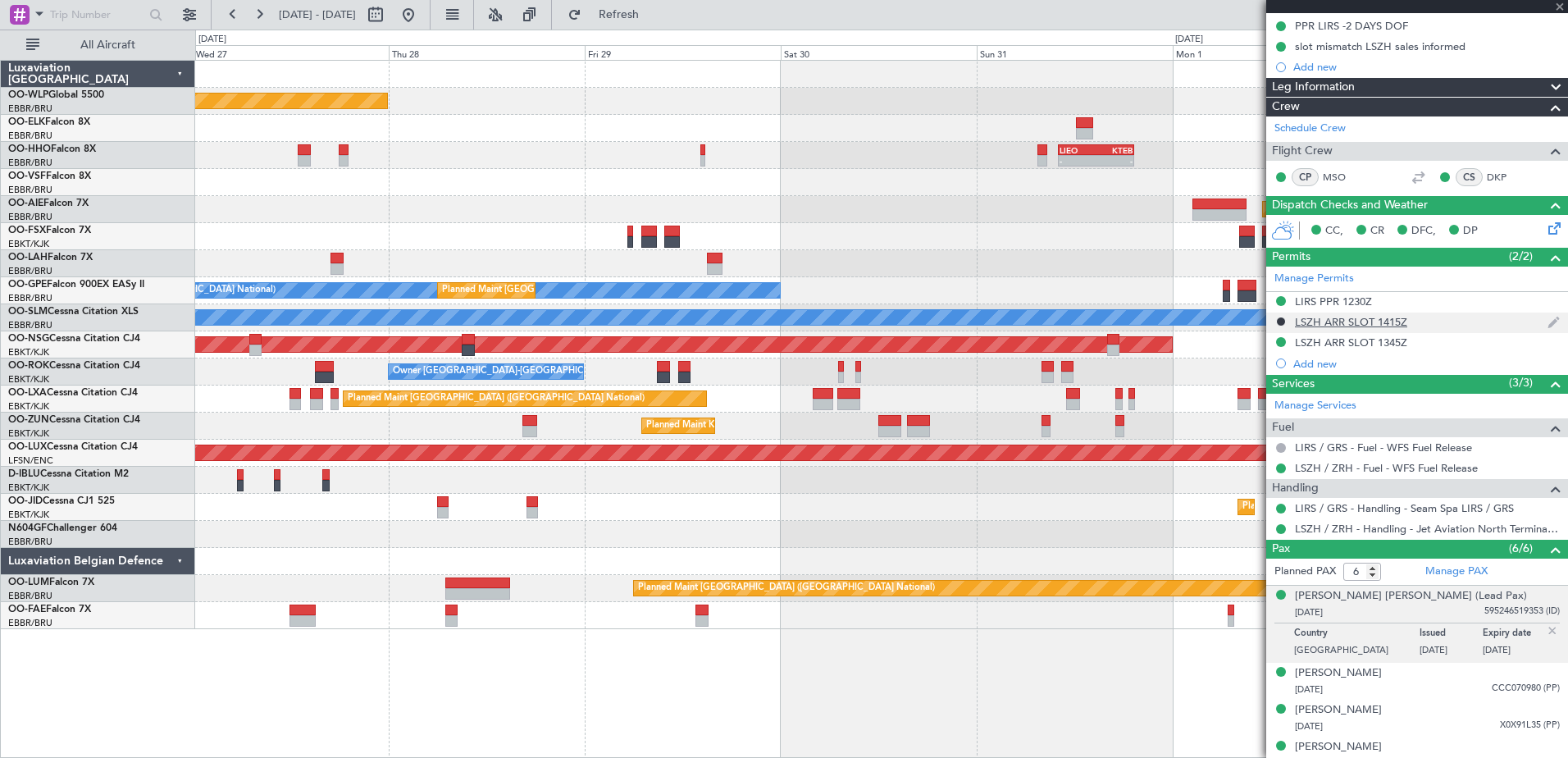
type input "+01:05"
type input "2"
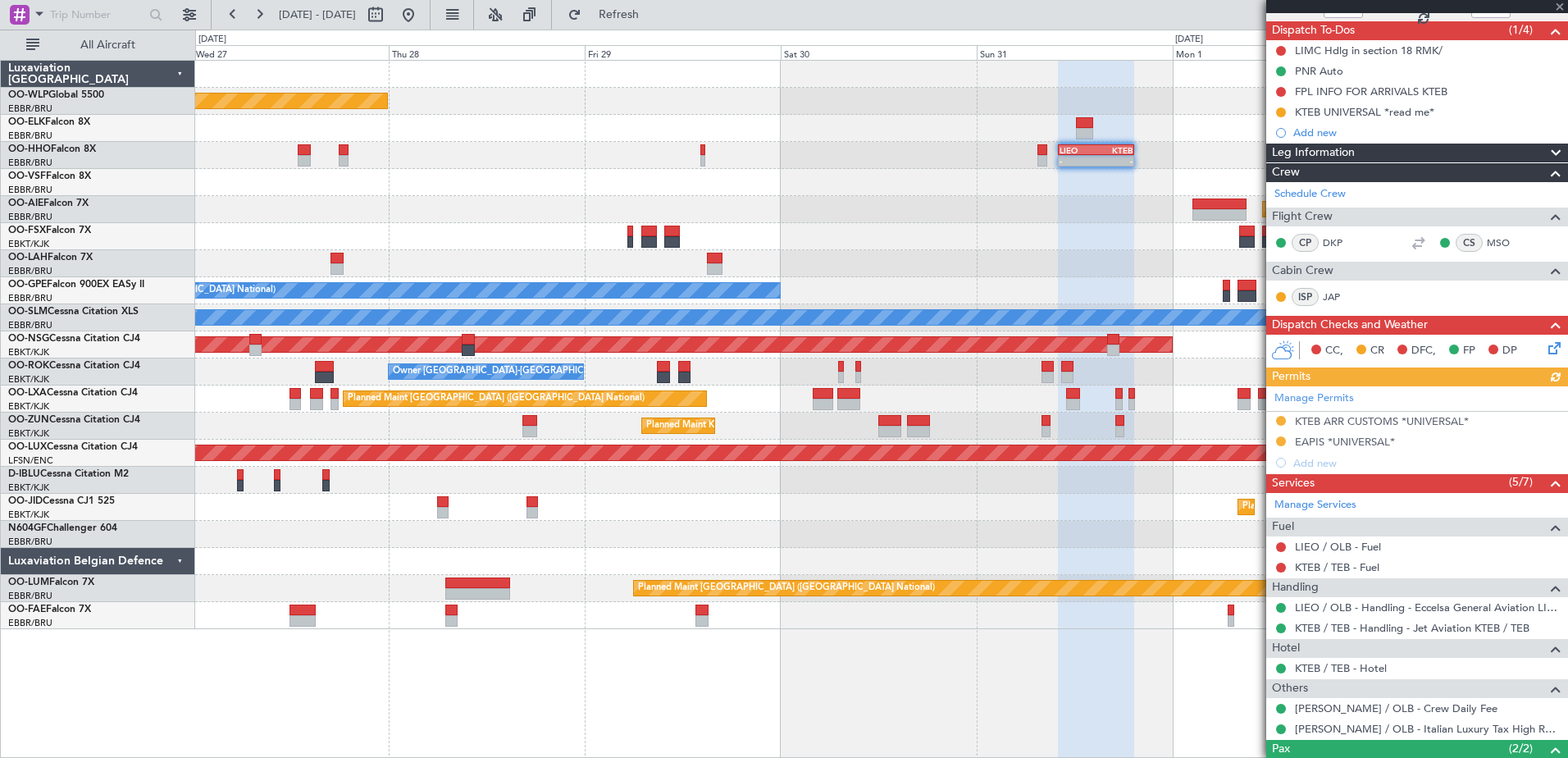
scroll to position [164, 0]
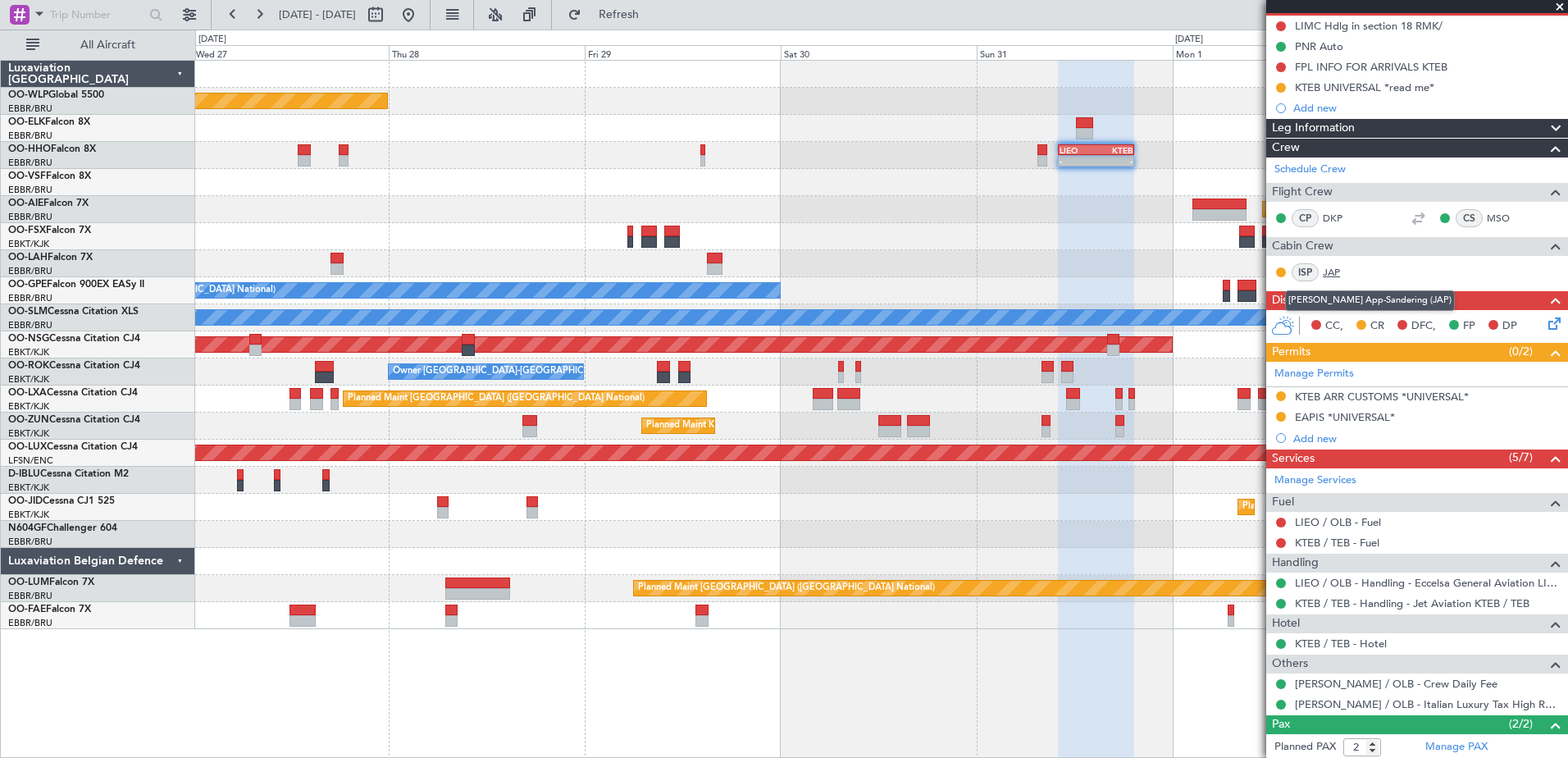
click at [1332, 267] on link "JAP" at bounding box center [1341, 272] width 37 height 15
click at [421, 17] on button at bounding box center [409, 15] width 27 height 27
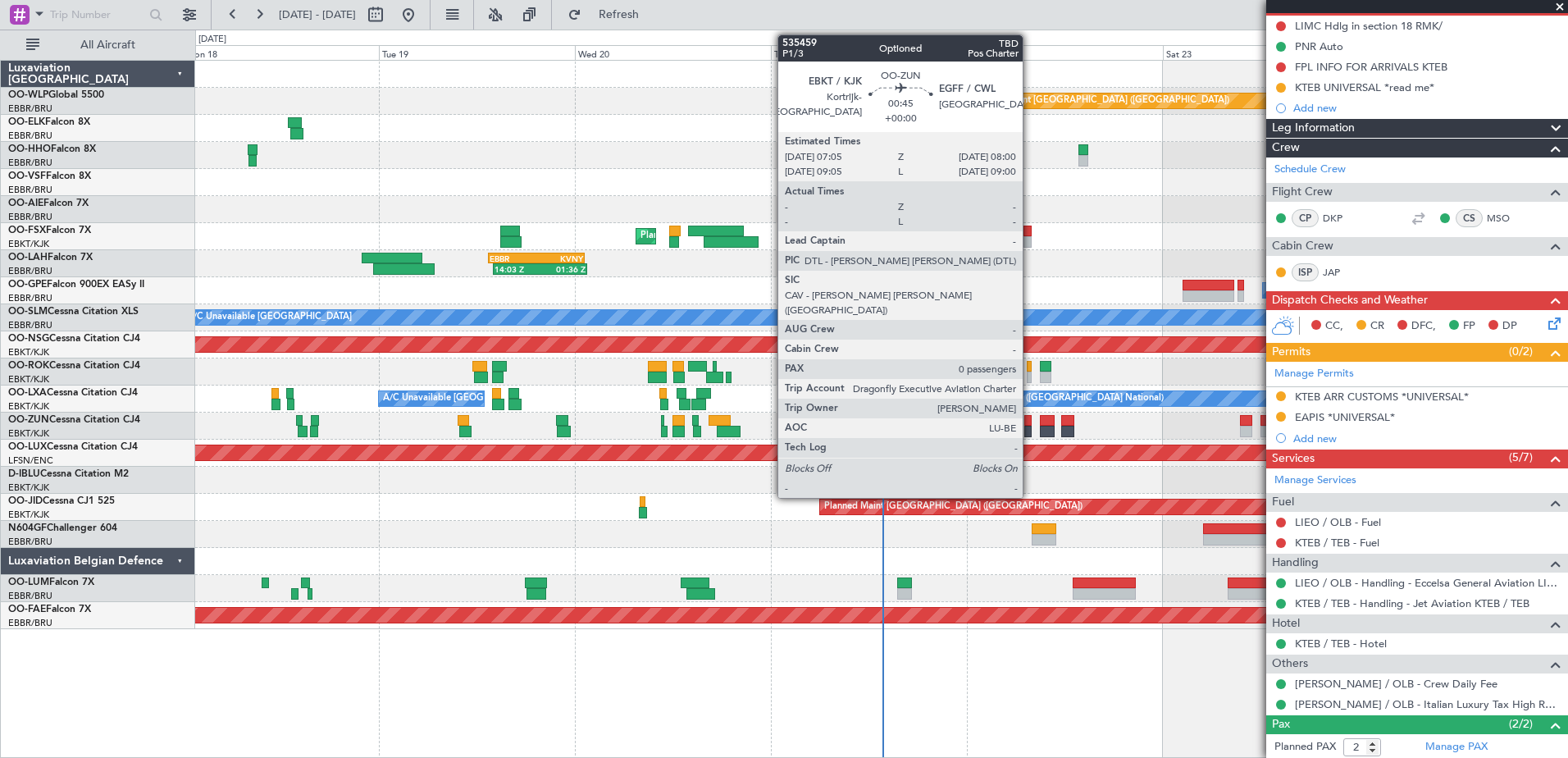
click at [1030, 431] on div at bounding box center [1028, 431] width 8 height 12
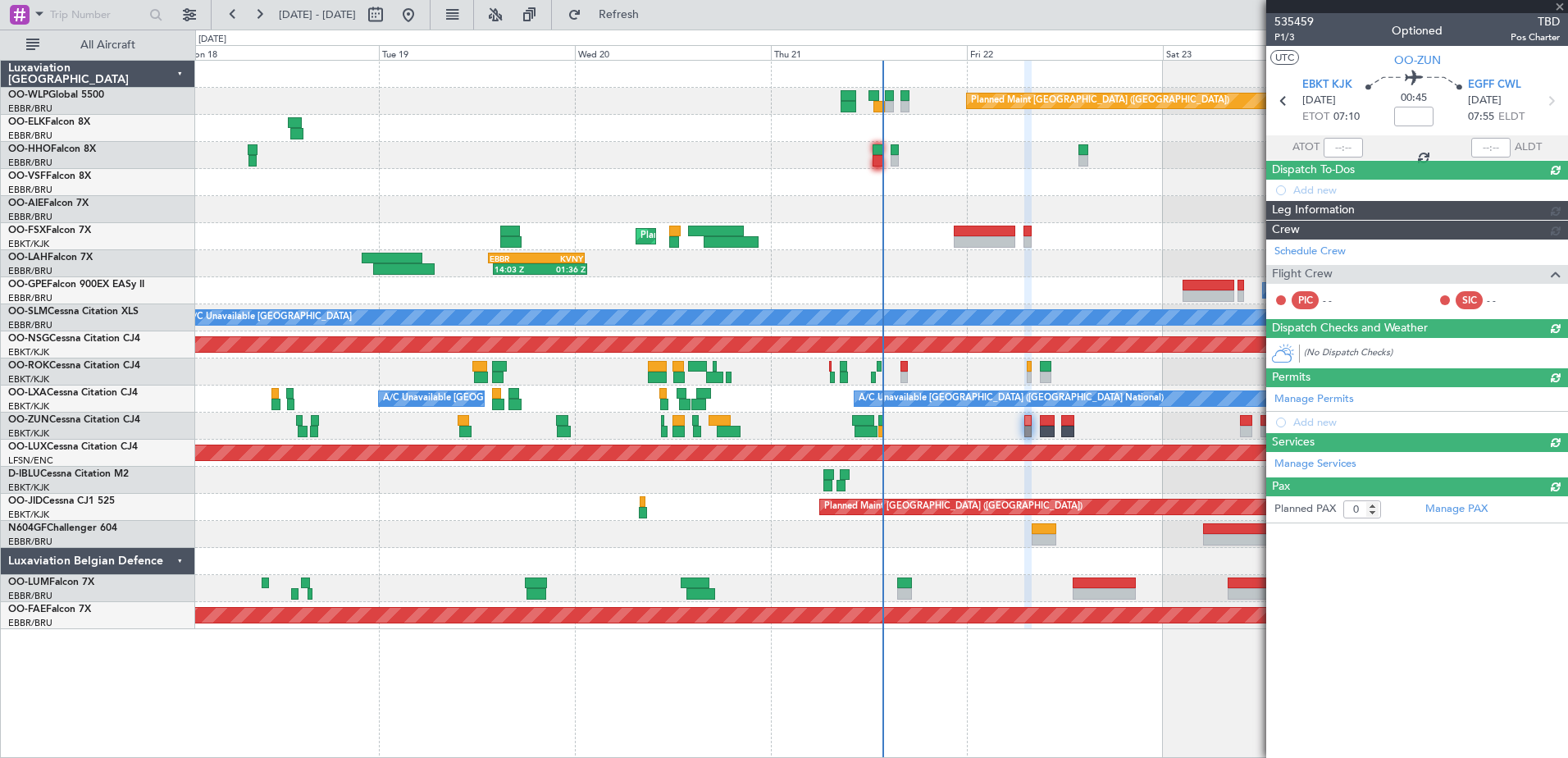
scroll to position [0, 0]
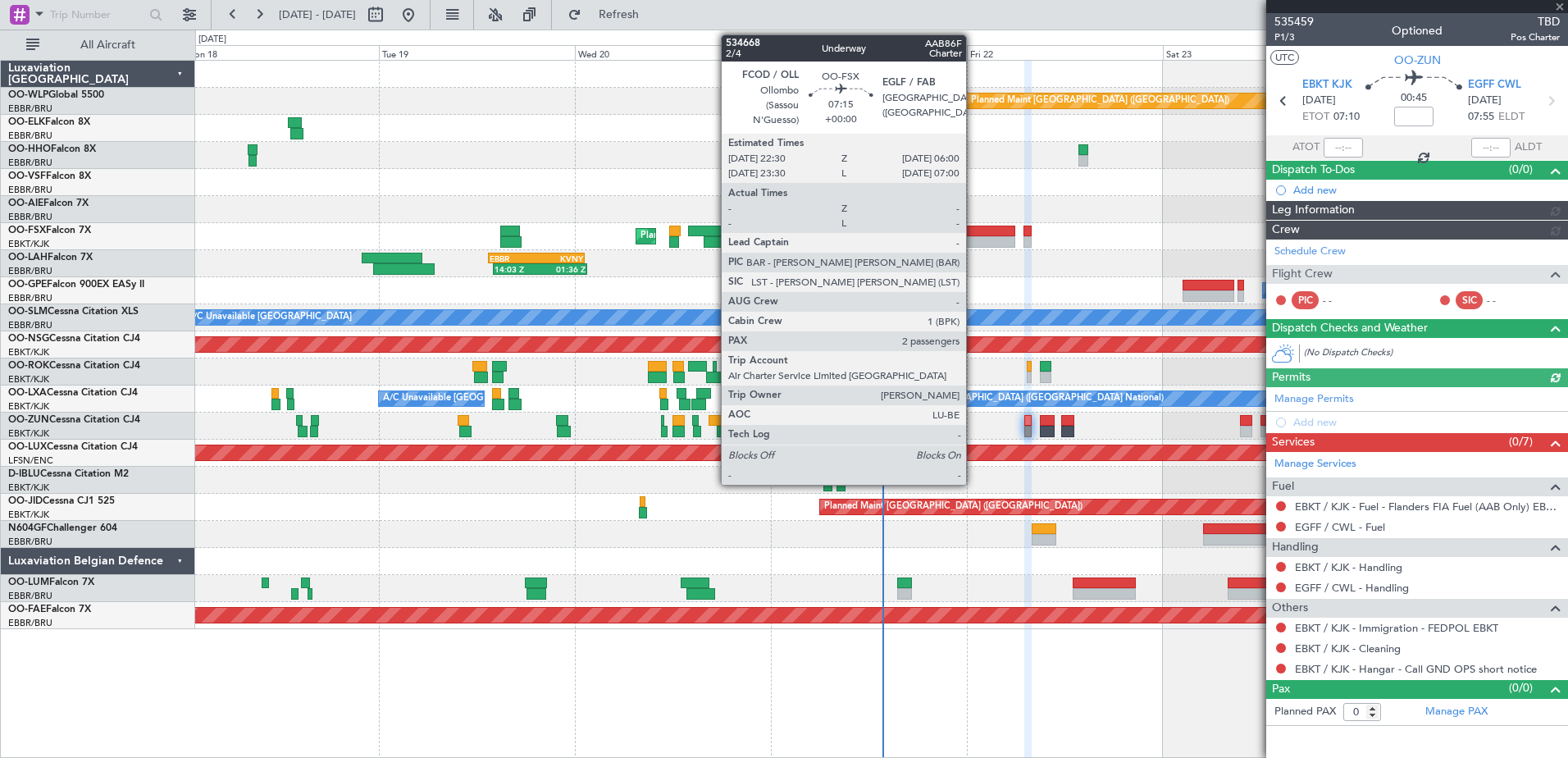
click at [973, 232] on div at bounding box center [984, 231] width 61 height 12
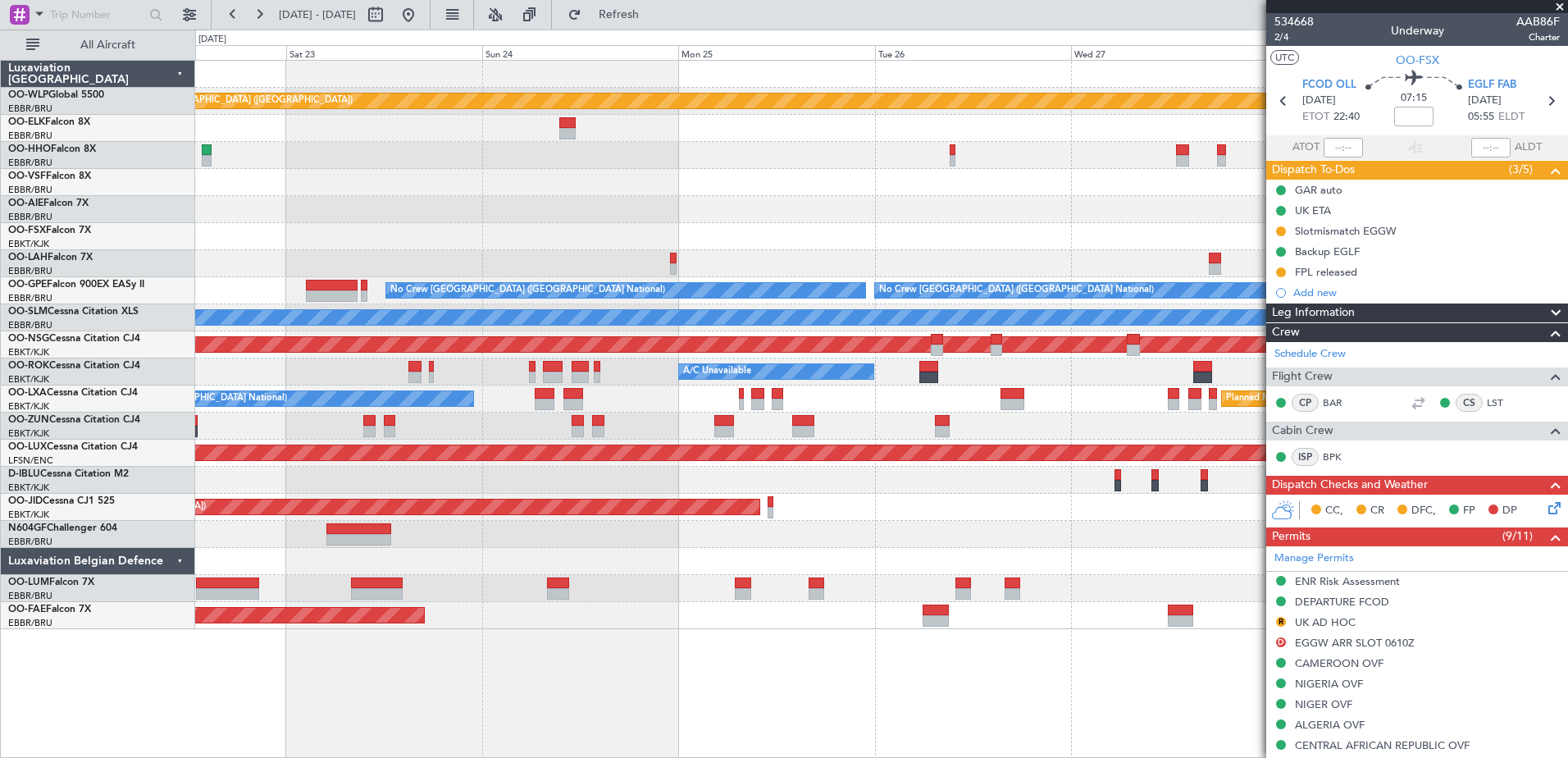
click at [312, 543] on div "Planned Maint Berlin (Brandenburg) No Crew Brussels (Brussels National) No Crew…" at bounding box center [882, 344] width 1372 height 568
click at [421, 15] on button at bounding box center [409, 15] width 27 height 27
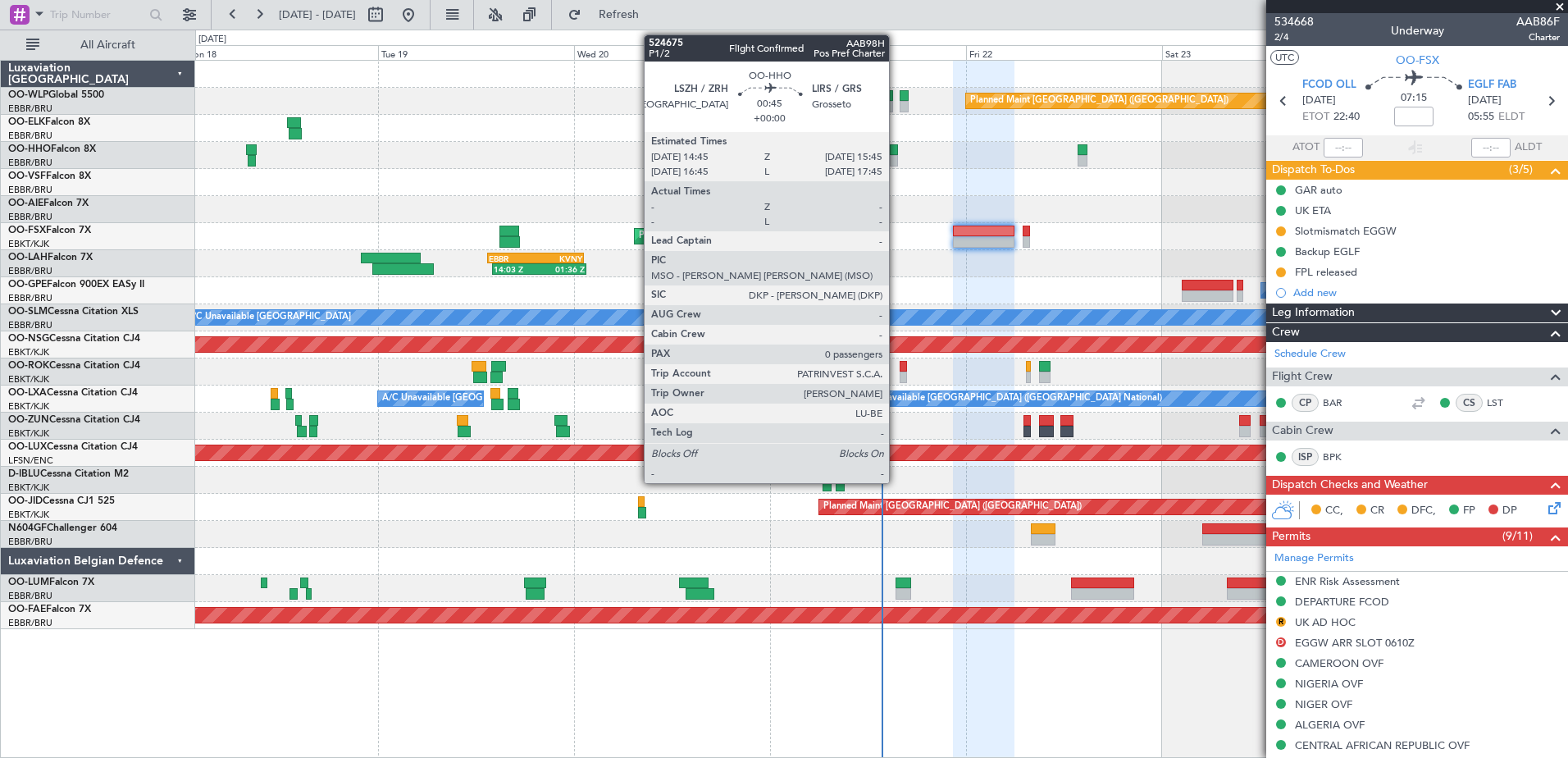
click at [896, 151] on div at bounding box center [893, 149] width 8 height 12
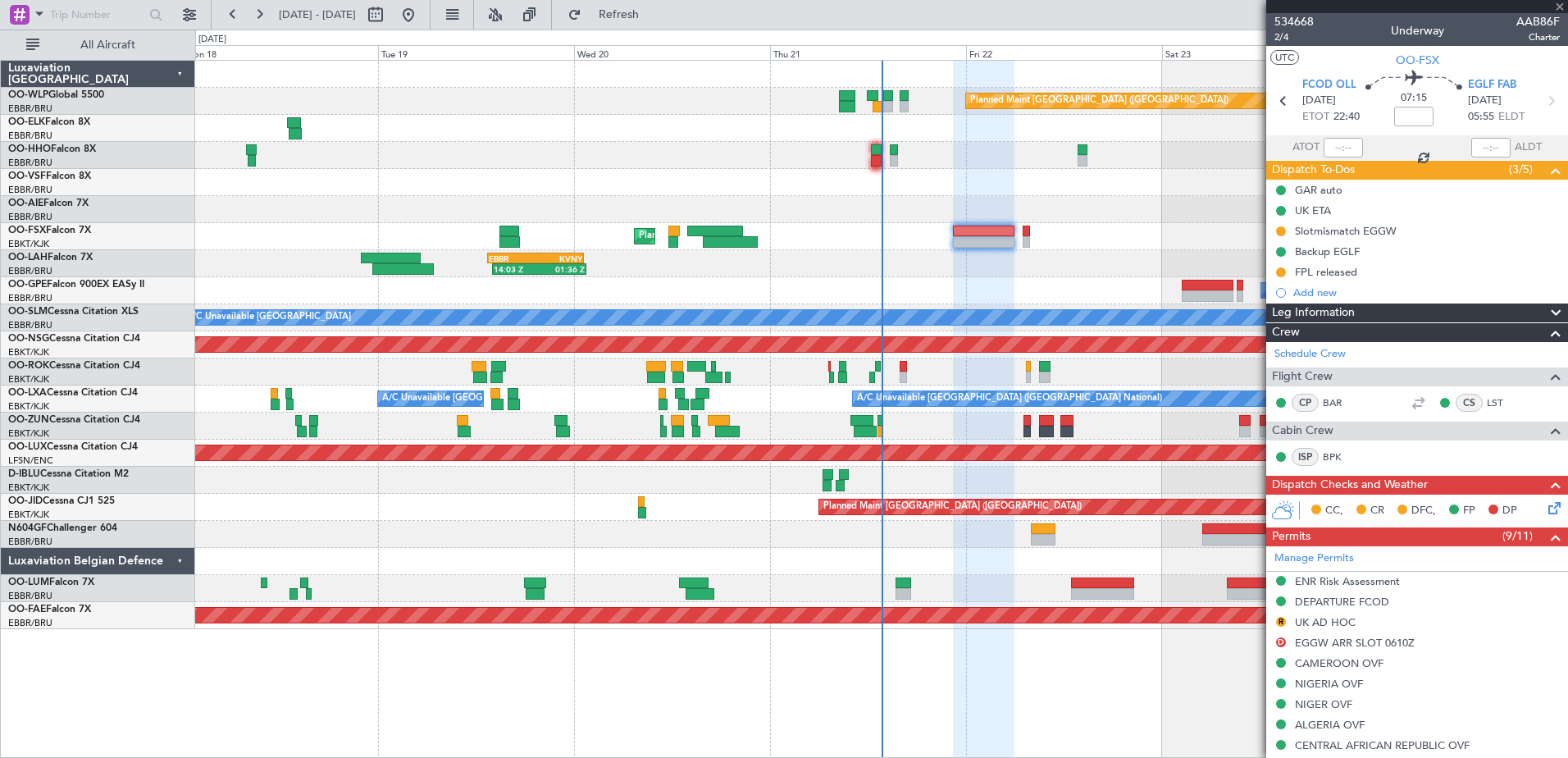
type input "0"
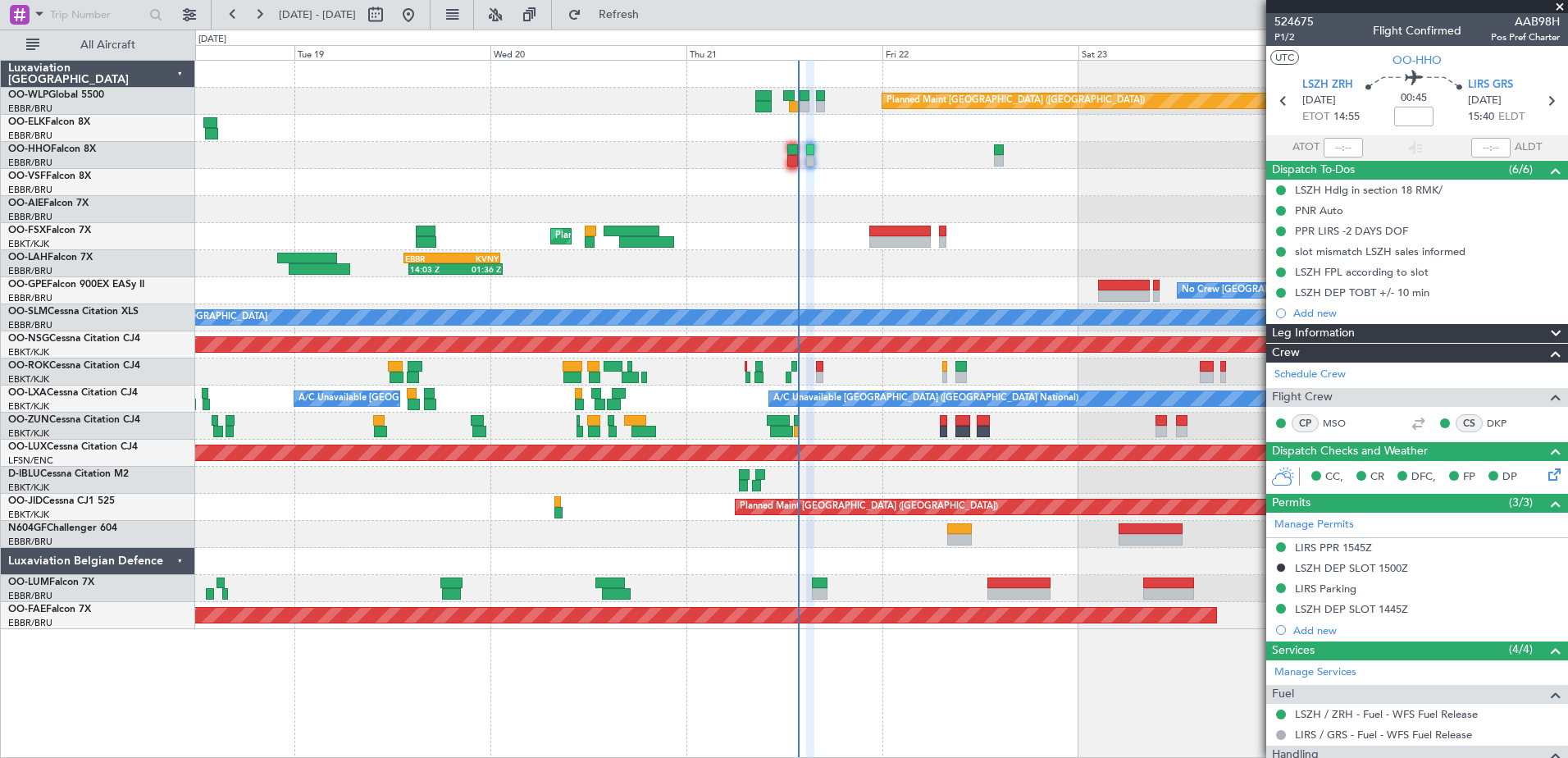
click at [1098, 562] on div "Planned Maint Berlin (Brandenburg) AOG Maint Geneva (Cointrin) Planned Maint Ko…" at bounding box center [882, 344] width 1372 height 568
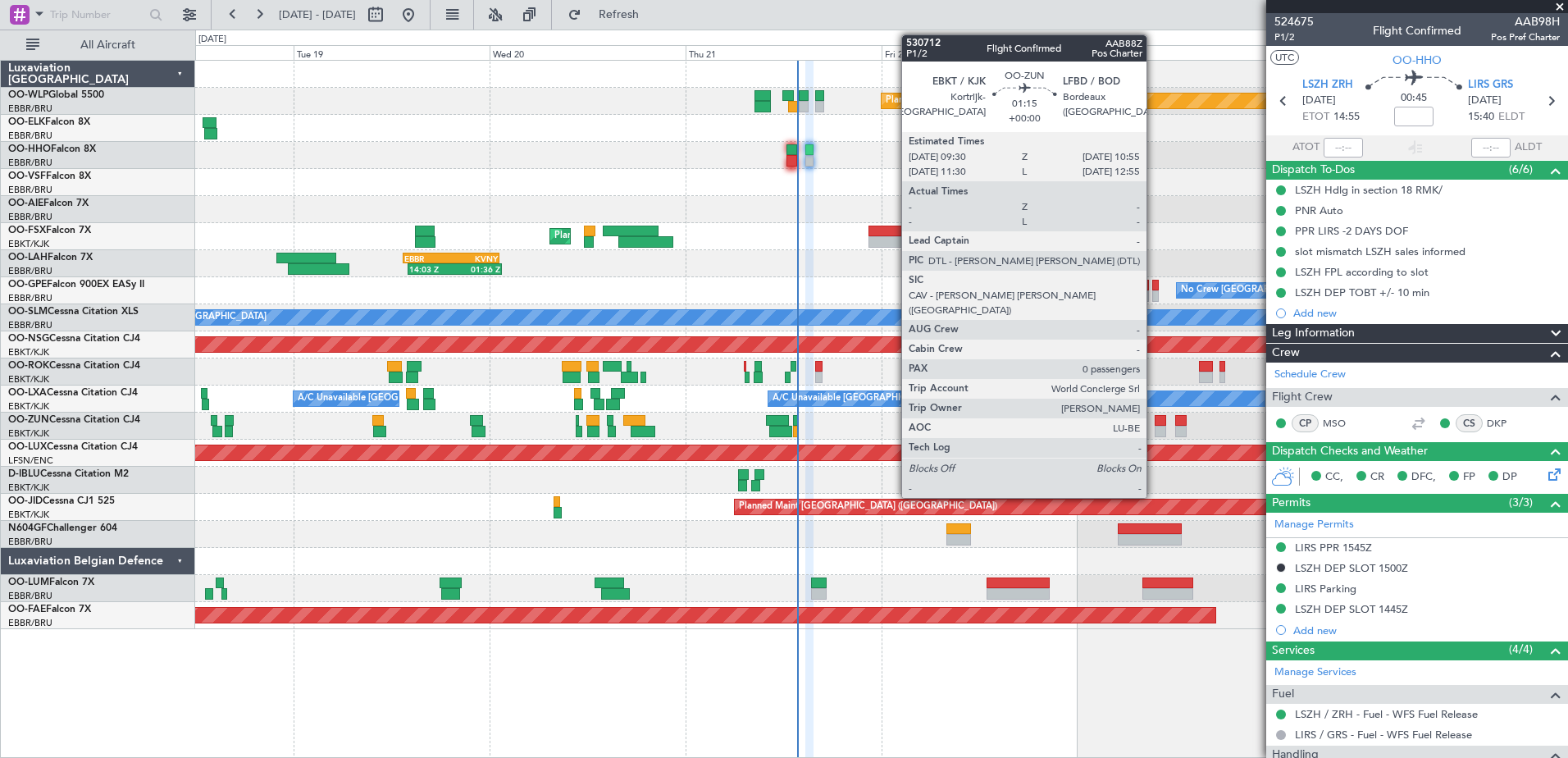
click at [1155, 419] on div at bounding box center [1161, 420] width 12 height 12
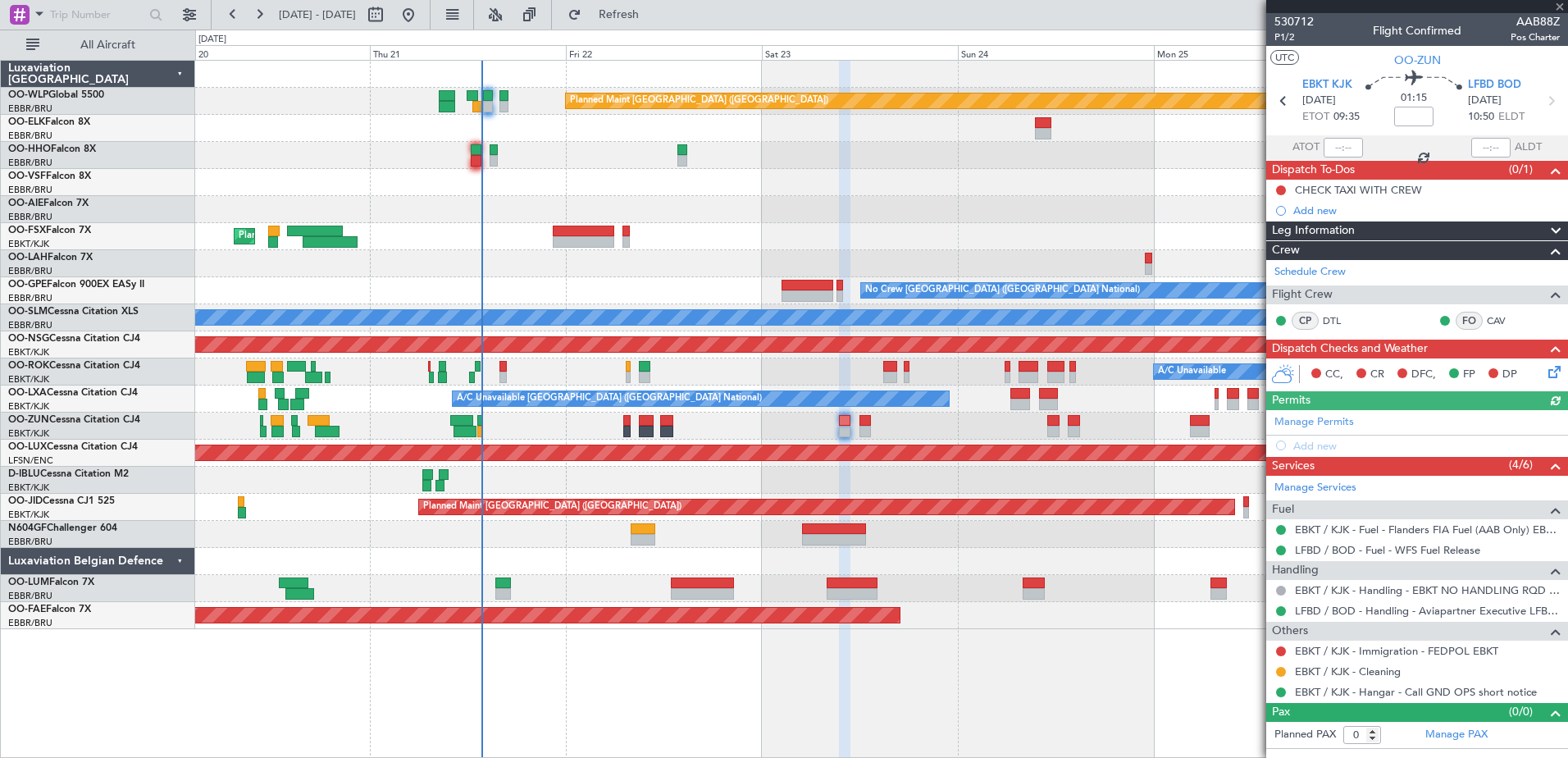
click at [874, 602] on div "Planned Maint Berlin (Brandenburg) Planned Maint Kortrijk-Wevelgem EBBR 13:30 Z…" at bounding box center [882, 344] width 1372 height 568
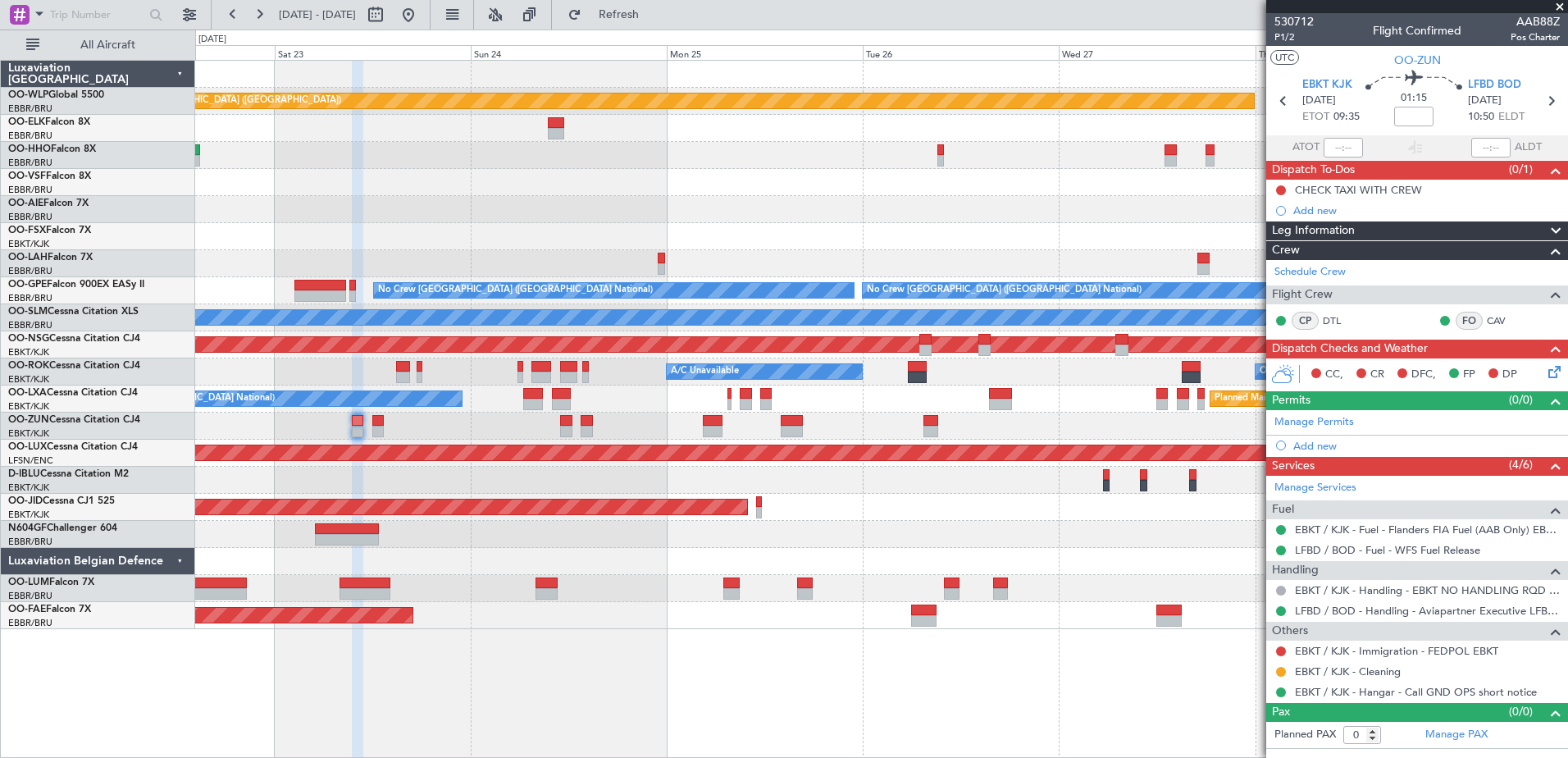
click at [607, 639] on div "Planned Maint Berlin (Brandenburg) No Crew Brussels (Brussels National) No Crew…" at bounding box center [882, 408] width 1373 height 698
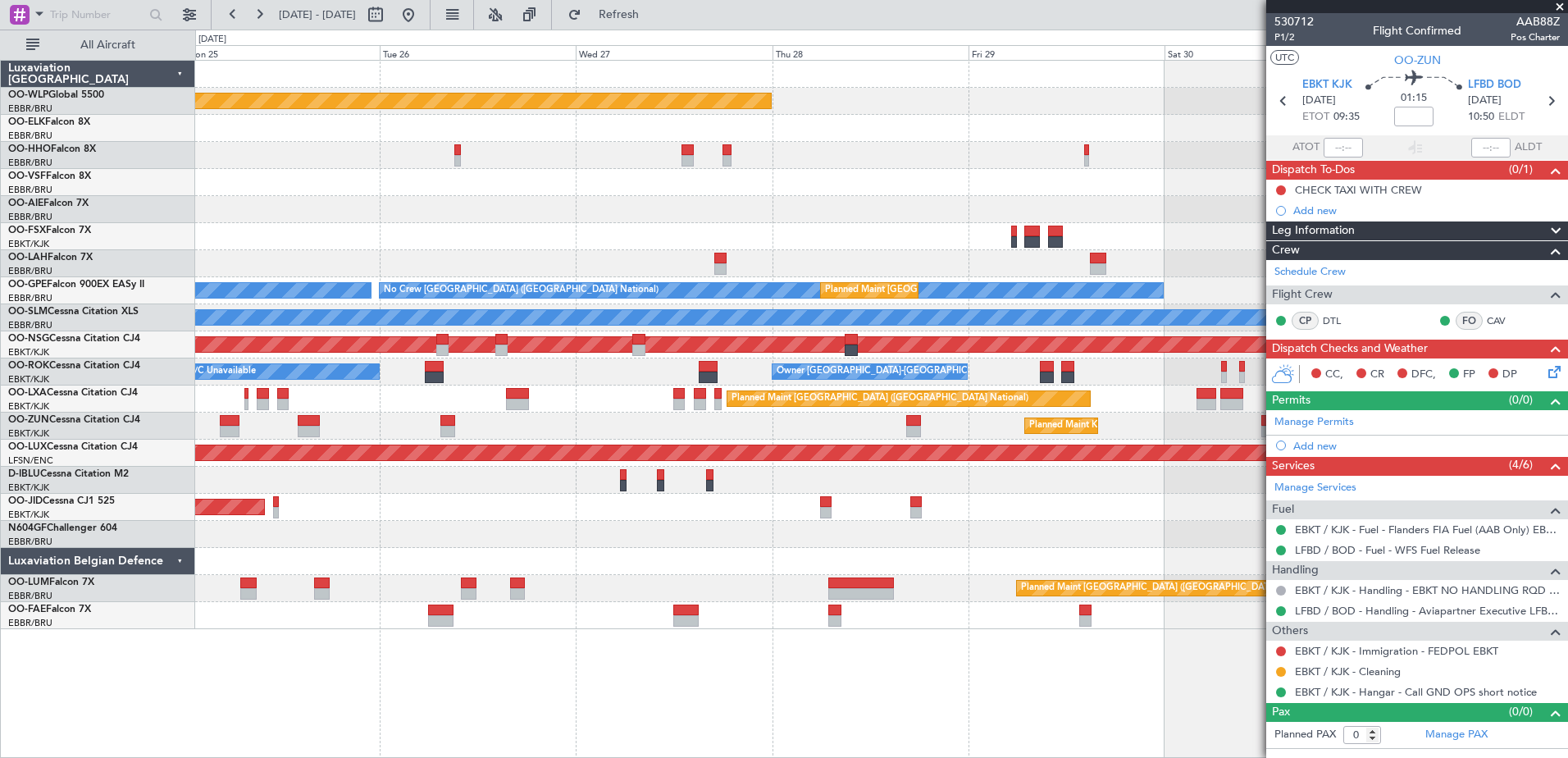
click at [611, 524] on div "Planned Maint Berlin (Brandenburg) - - LIEO 10:00 Z KTEB 19:15 Z Planned Maint …" at bounding box center [882, 344] width 1372 height 568
click at [421, 17] on button at bounding box center [409, 15] width 27 height 27
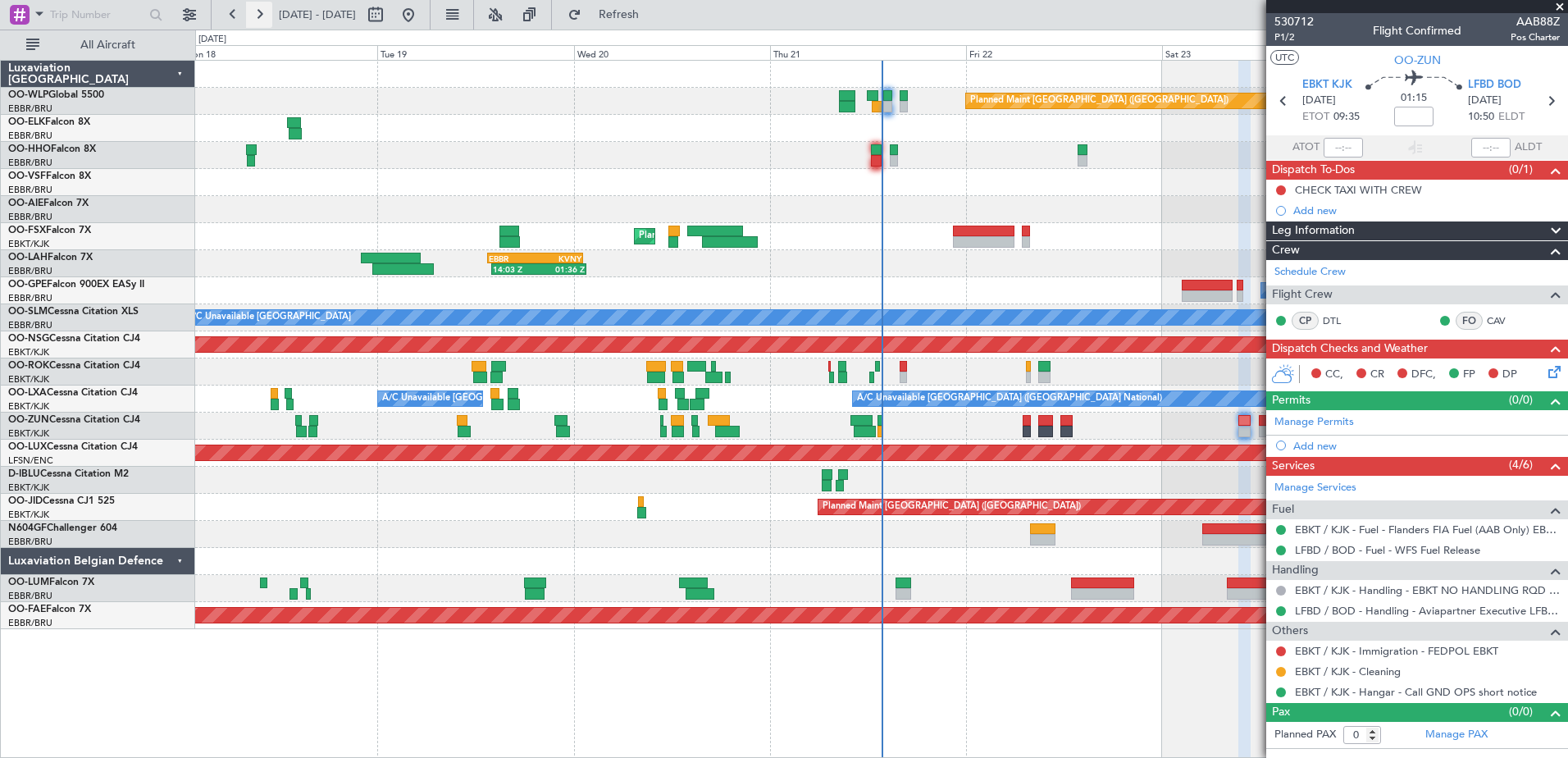
click at [251, 23] on button at bounding box center [260, 15] width 27 height 27
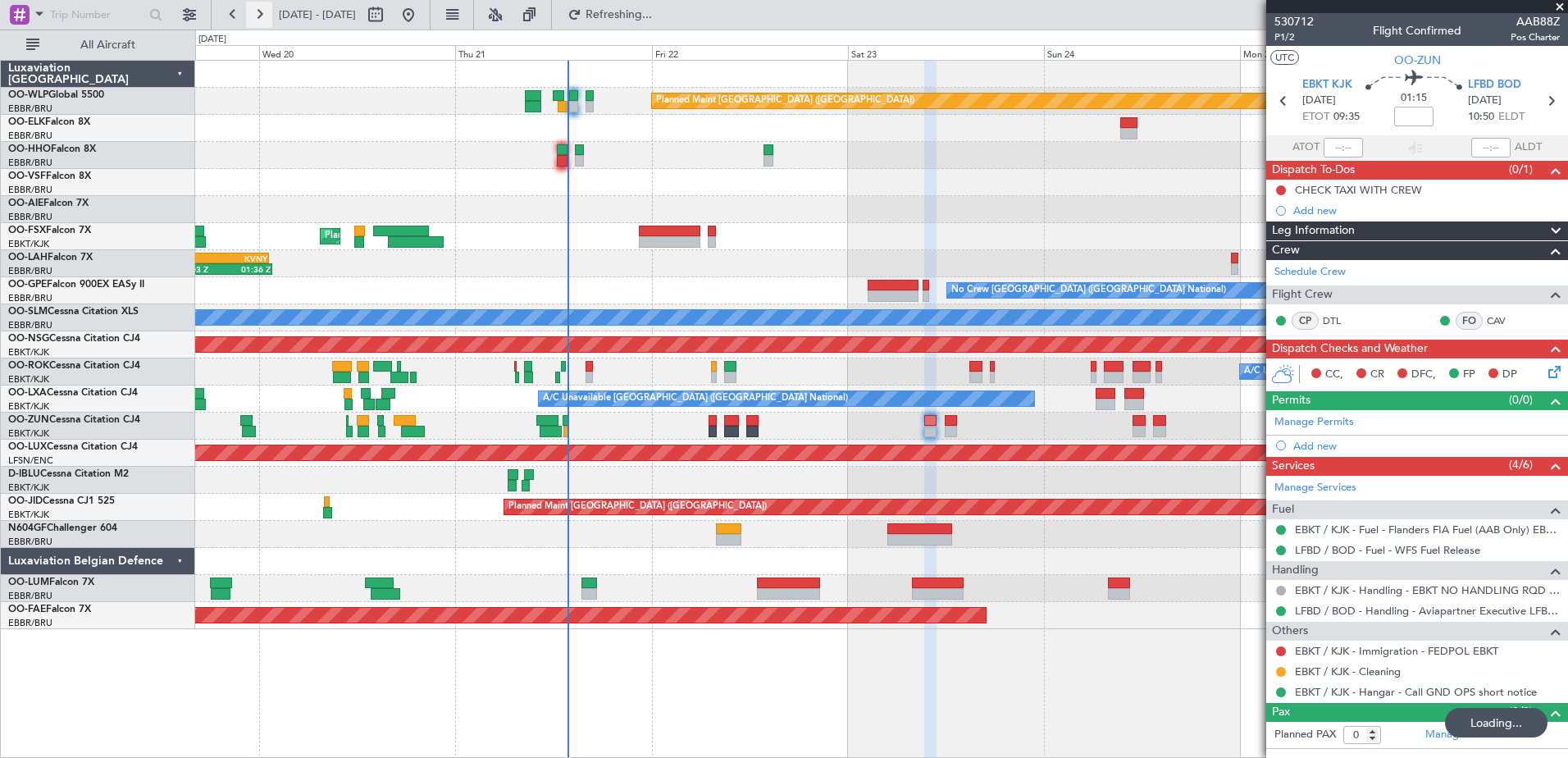
click at [251, 23] on button at bounding box center [260, 15] width 27 height 27
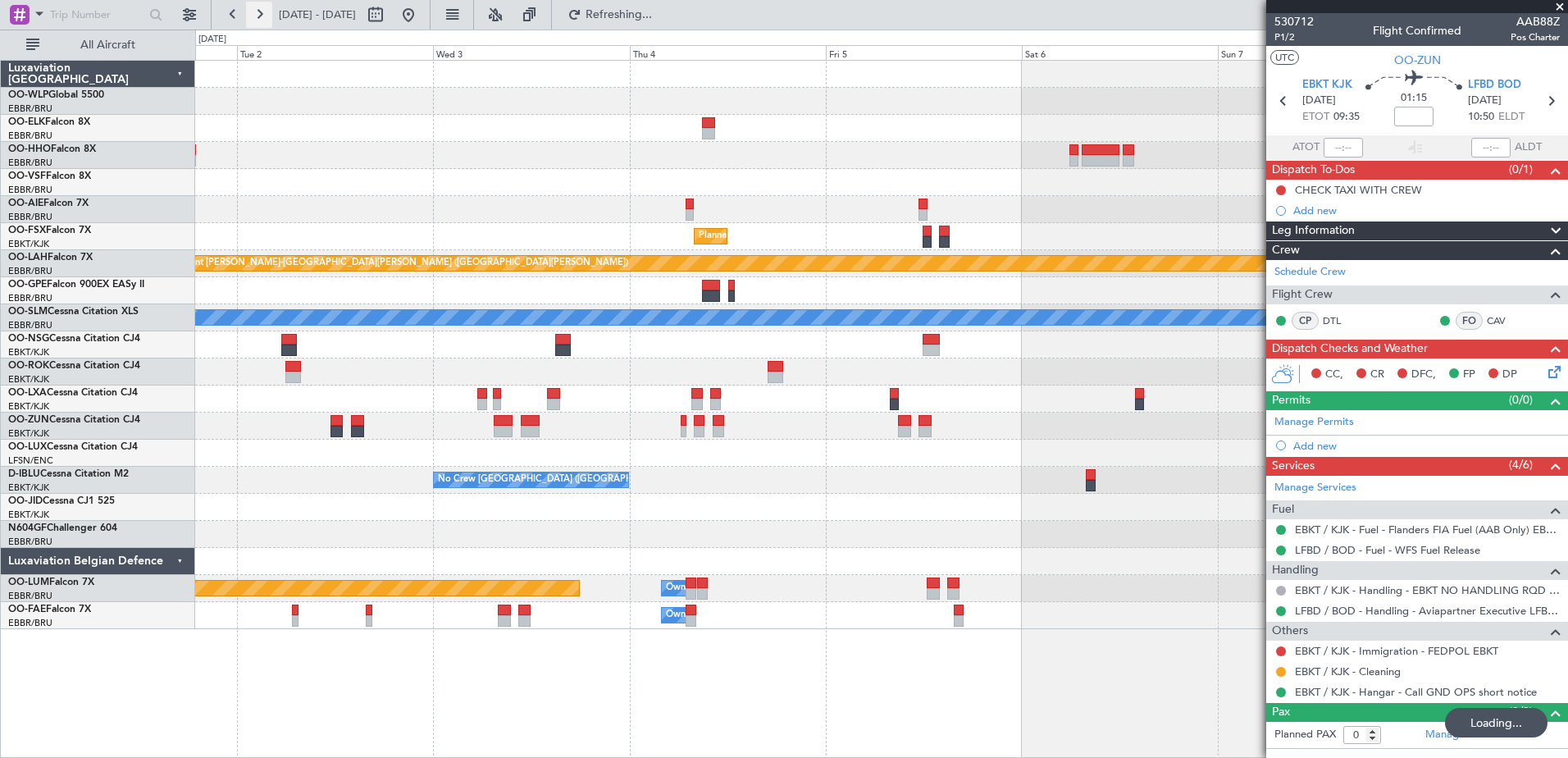
click at [251, 23] on button at bounding box center [260, 15] width 27 height 27
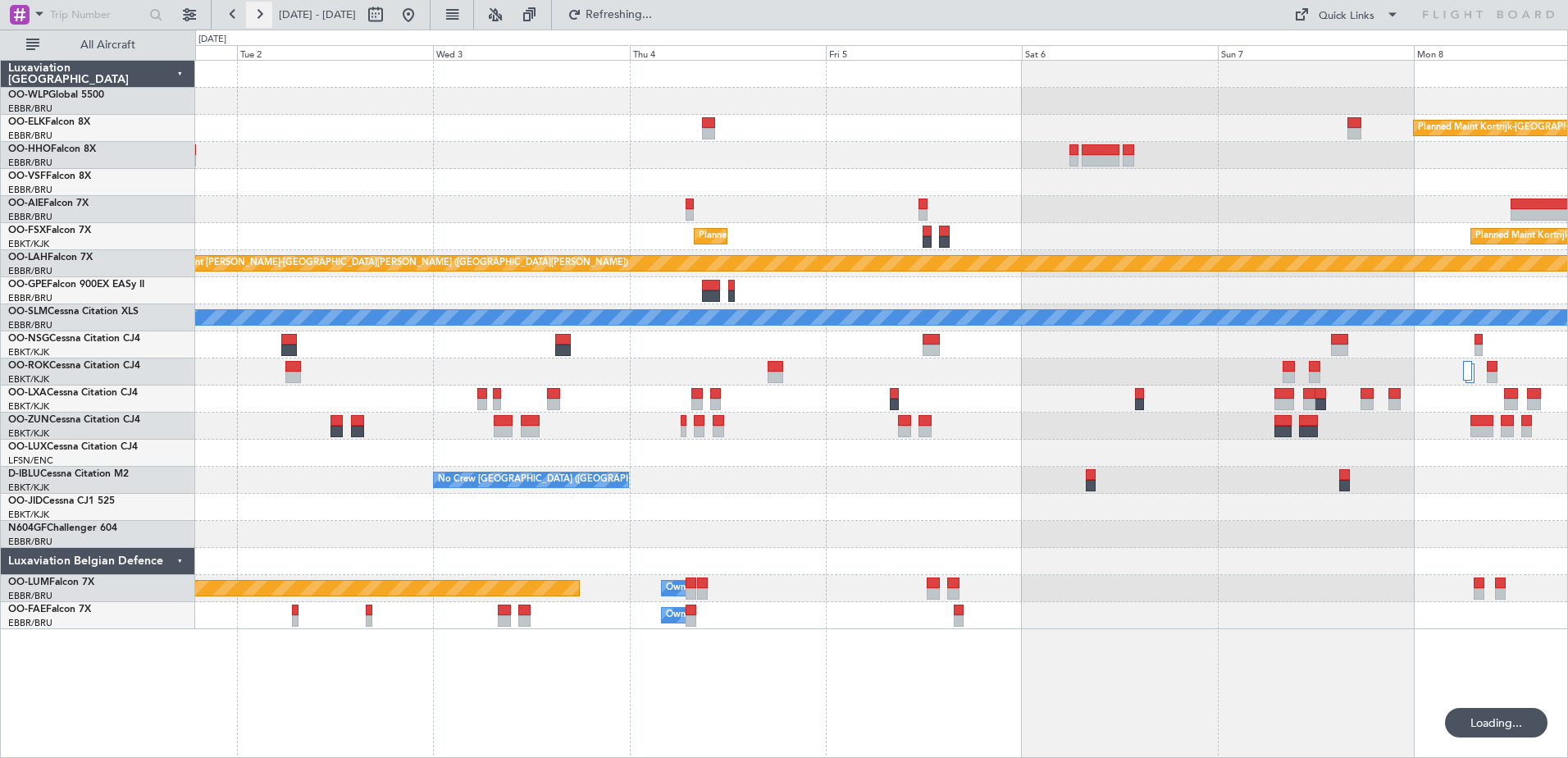
click at [251, 23] on button at bounding box center [260, 15] width 27 height 27
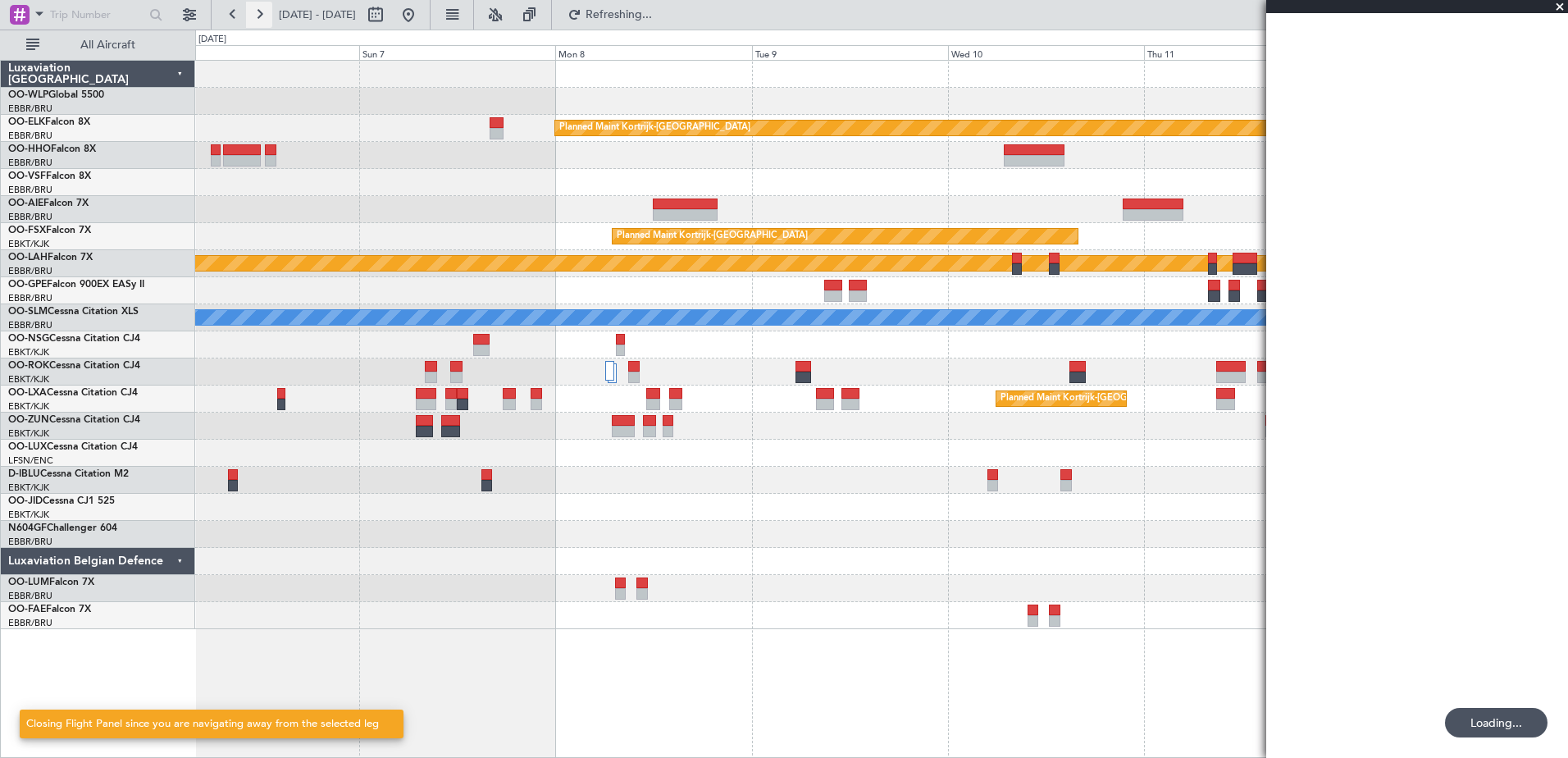
click at [251, 23] on button at bounding box center [260, 15] width 27 height 27
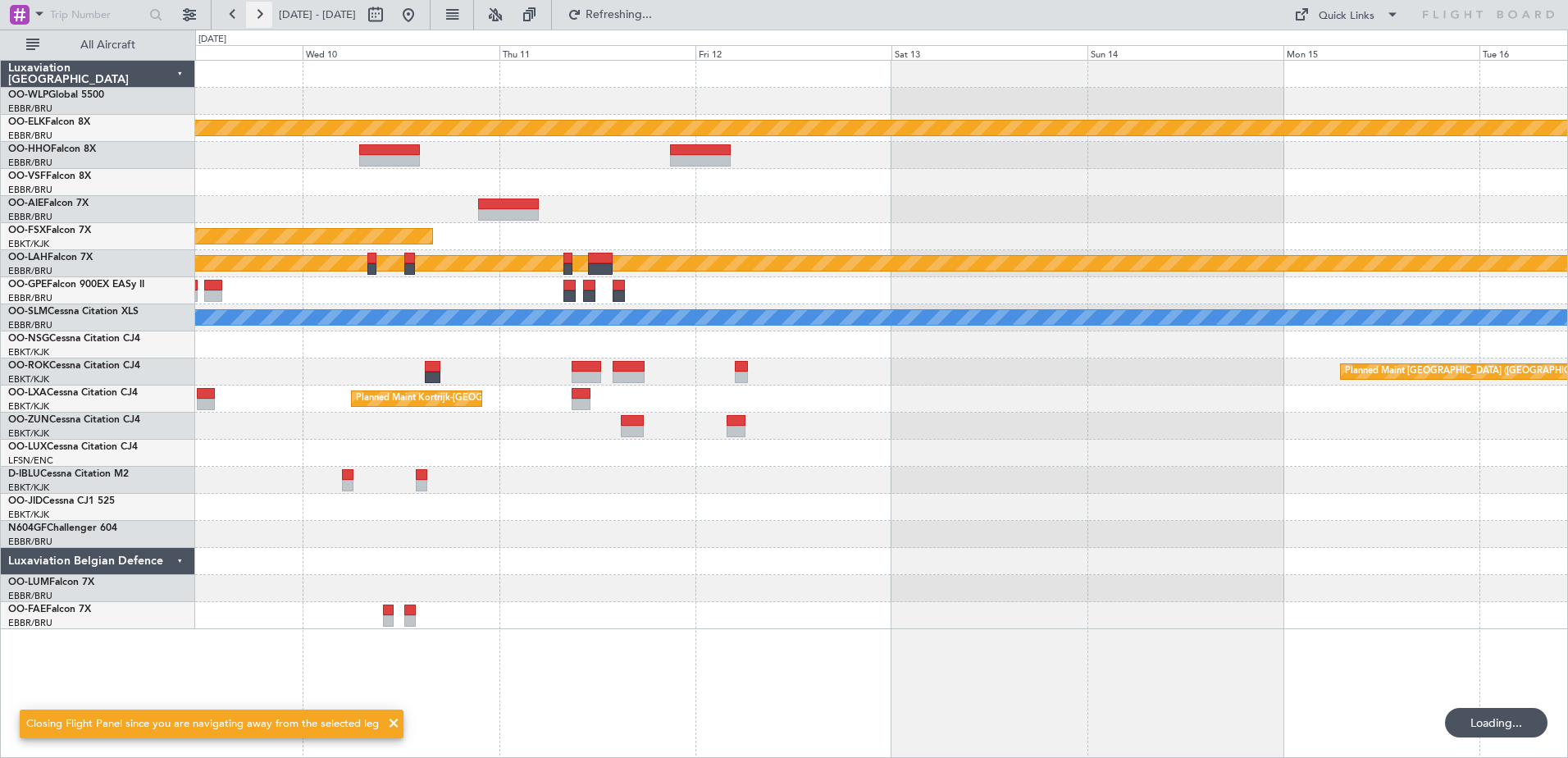
click at [251, 23] on button at bounding box center [260, 15] width 27 height 27
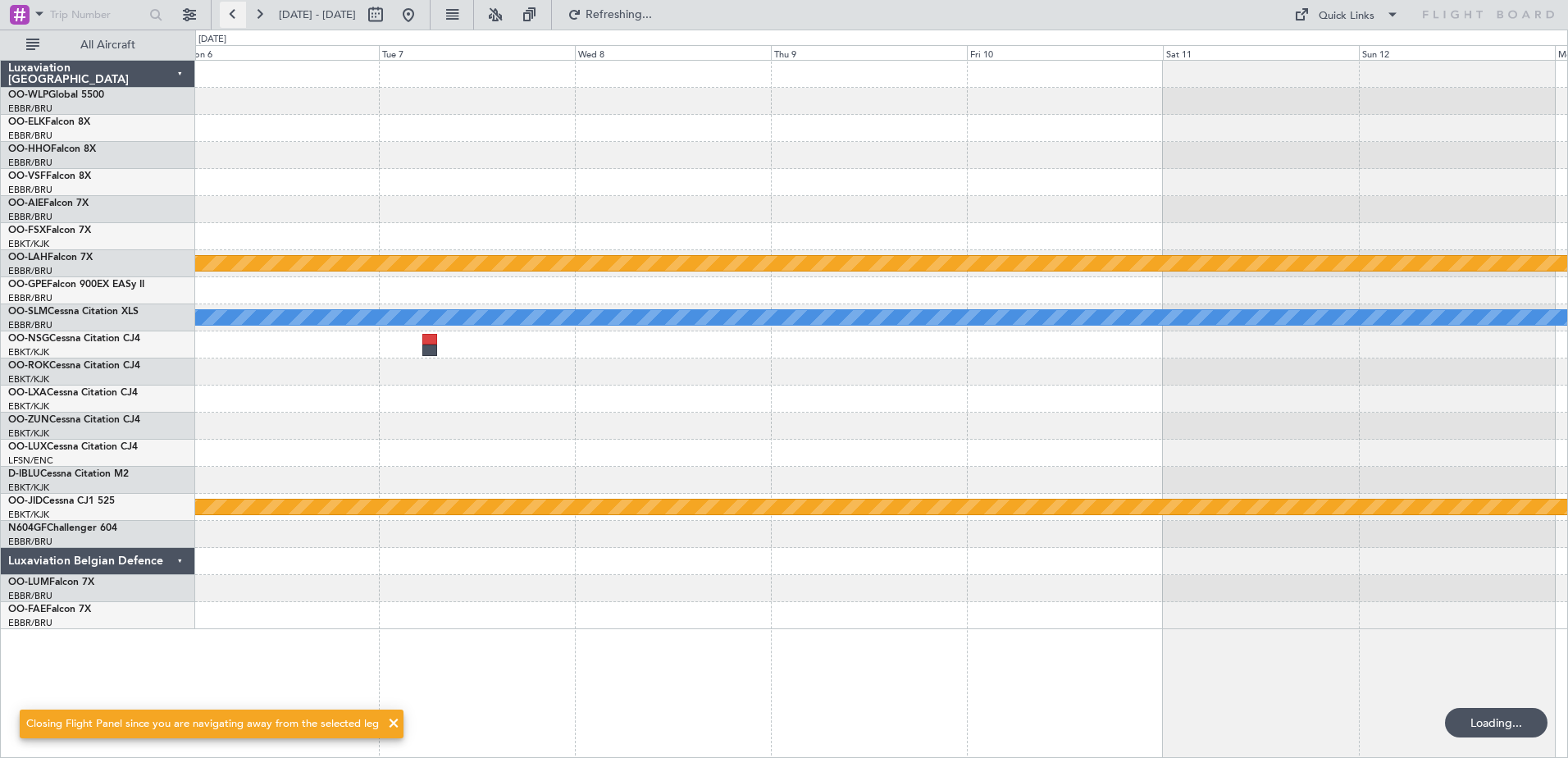
click at [235, 11] on button at bounding box center [233, 15] width 27 height 27
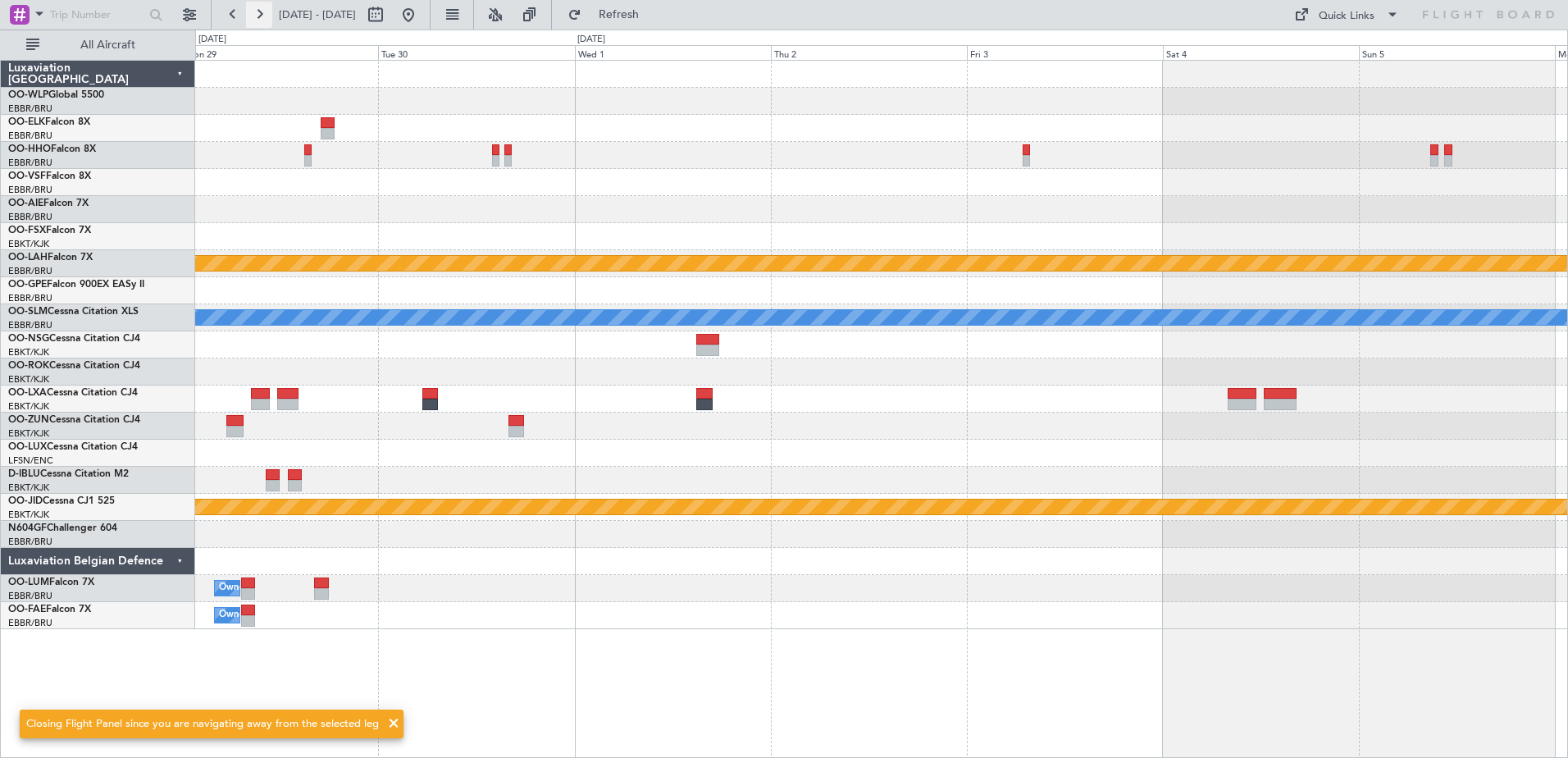
click at [267, 16] on button at bounding box center [260, 15] width 27 height 27
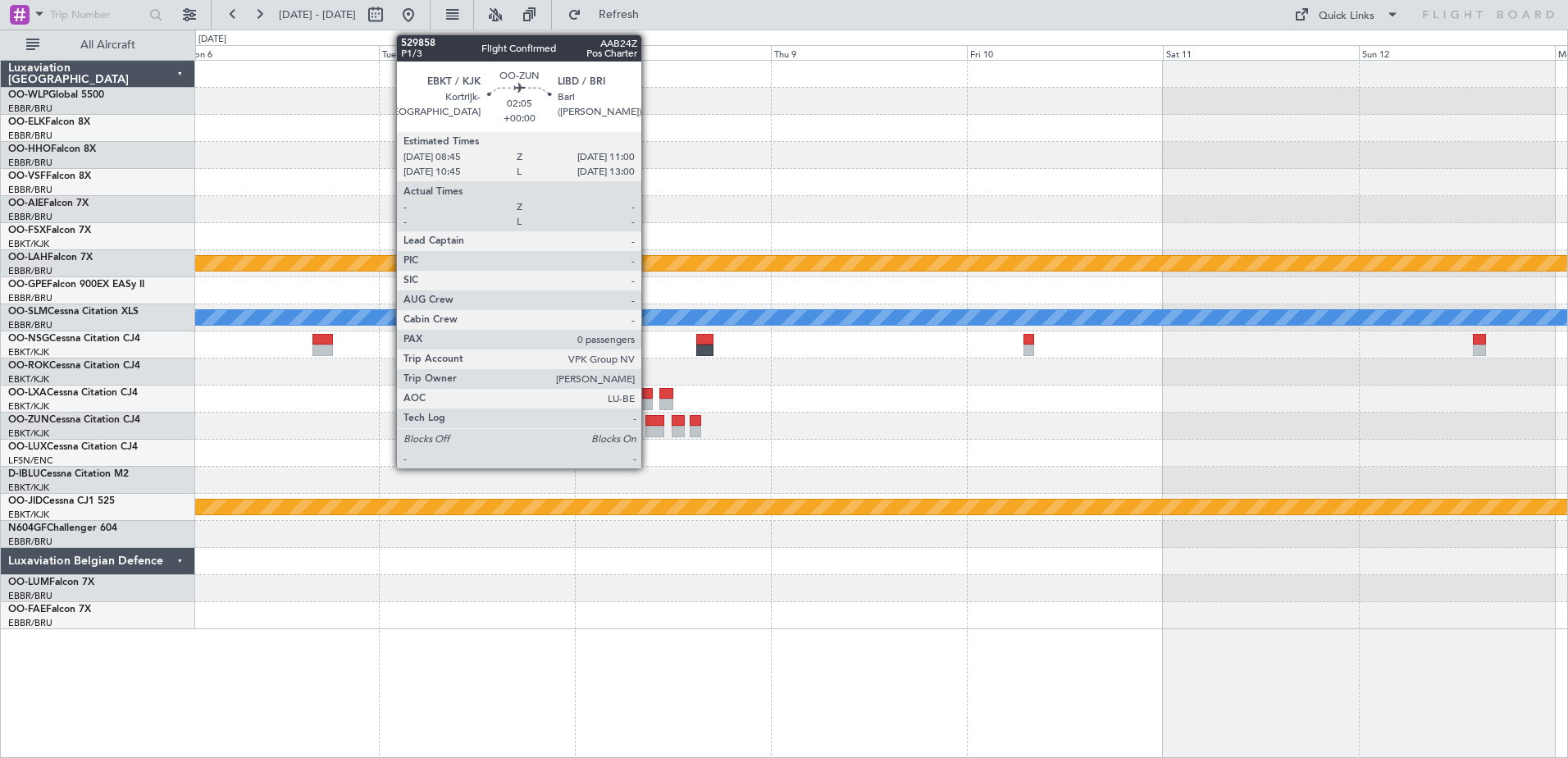
click at [649, 427] on div at bounding box center [654, 431] width 19 height 12
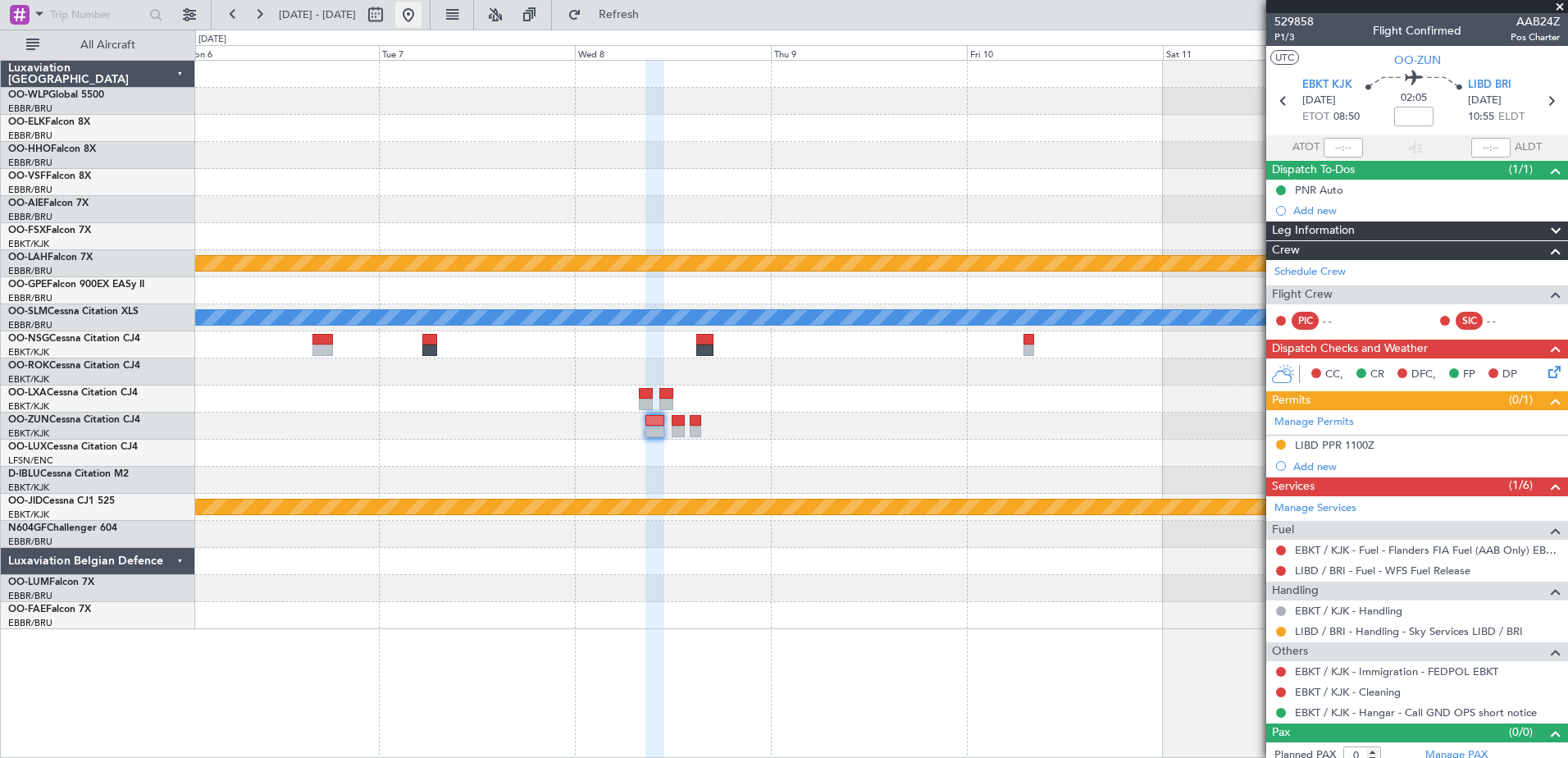
click at [421, 16] on button at bounding box center [409, 15] width 27 height 27
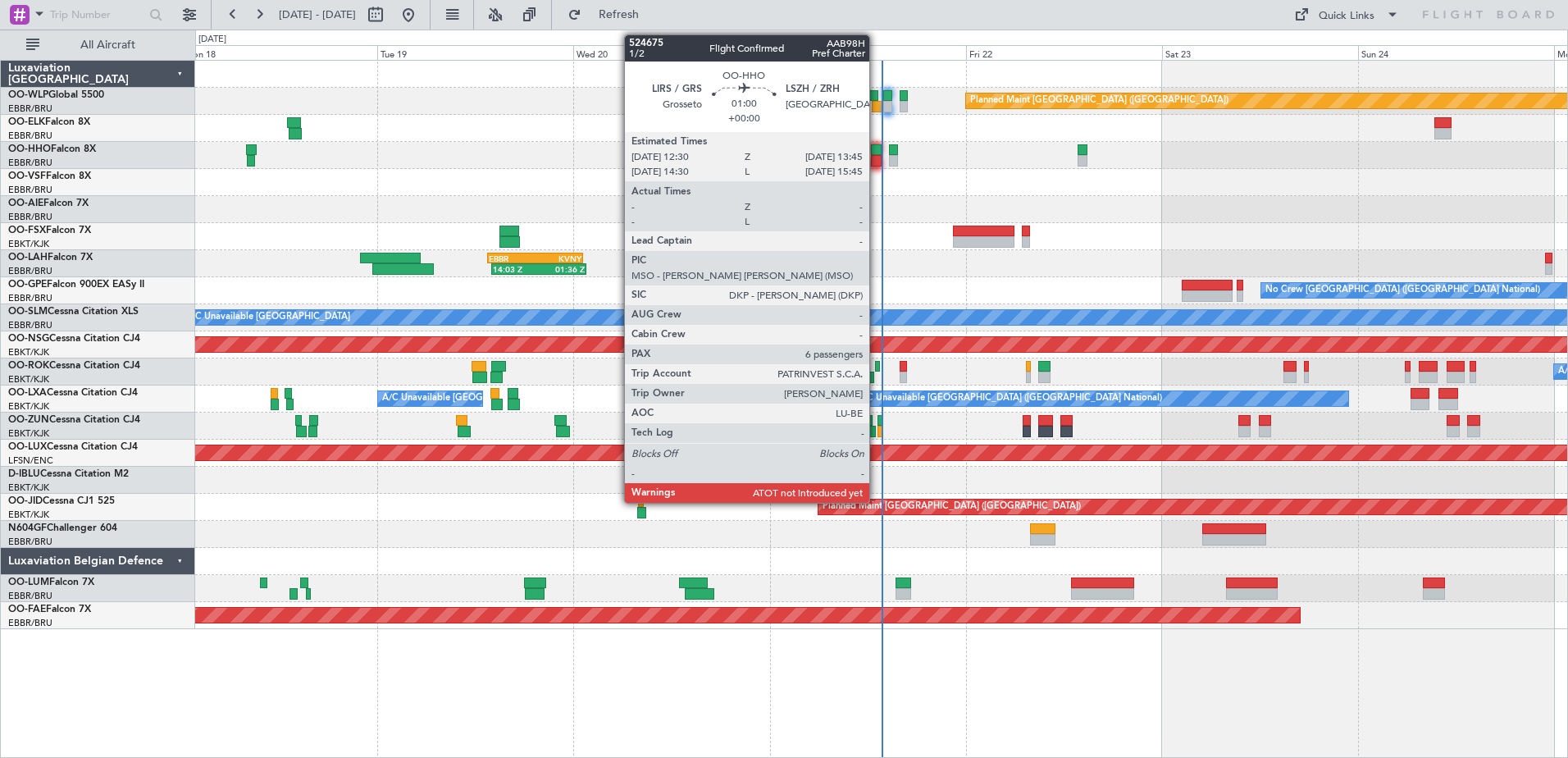
click at [876, 152] on div at bounding box center [876, 149] width 11 height 12
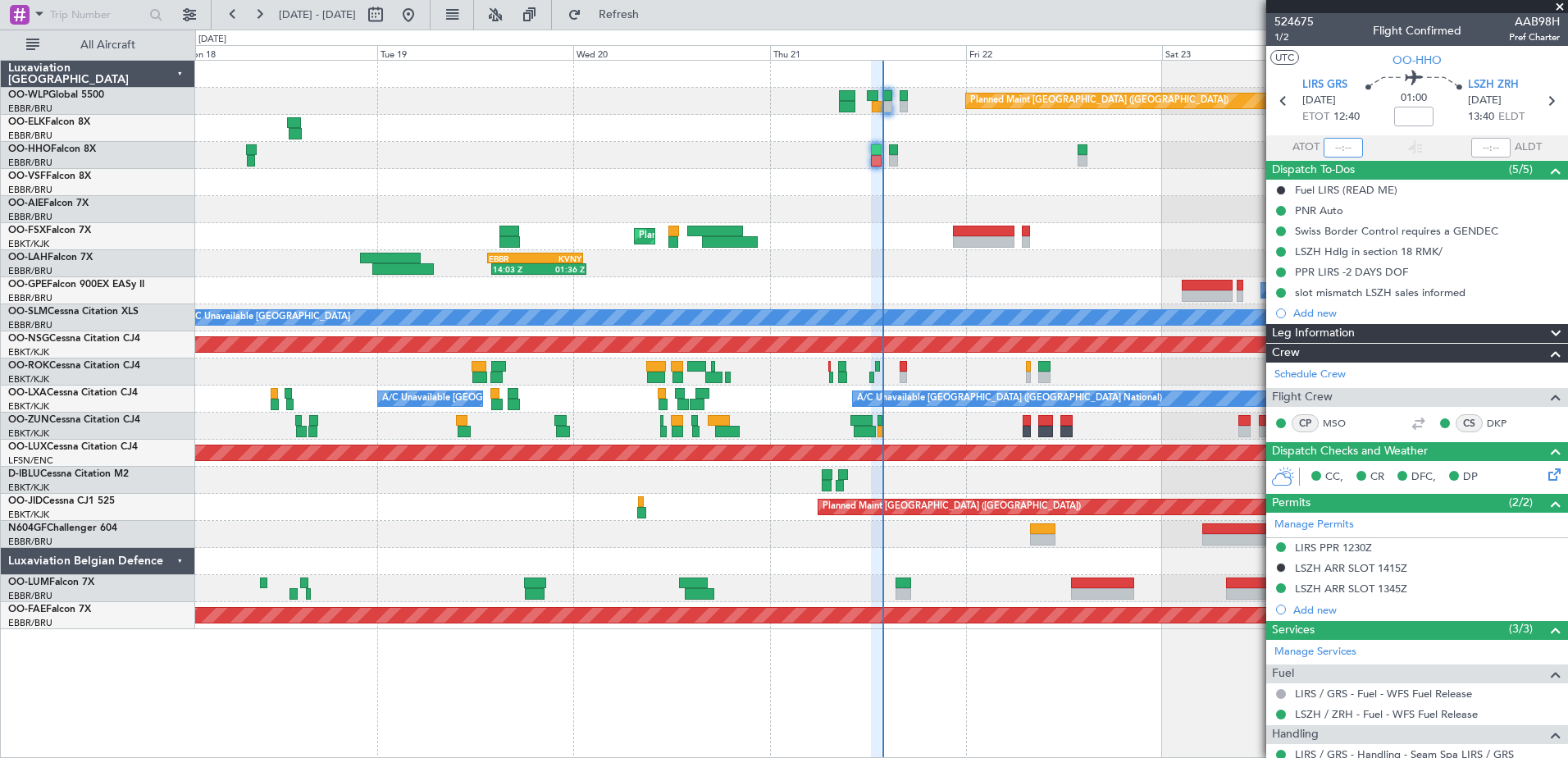
click at [1329, 144] on input "text" at bounding box center [1343, 148] width 39 height 20
type input "13:38"
click at [1566, 6] on span at bounding box center [1560, 7] width 16 height 15
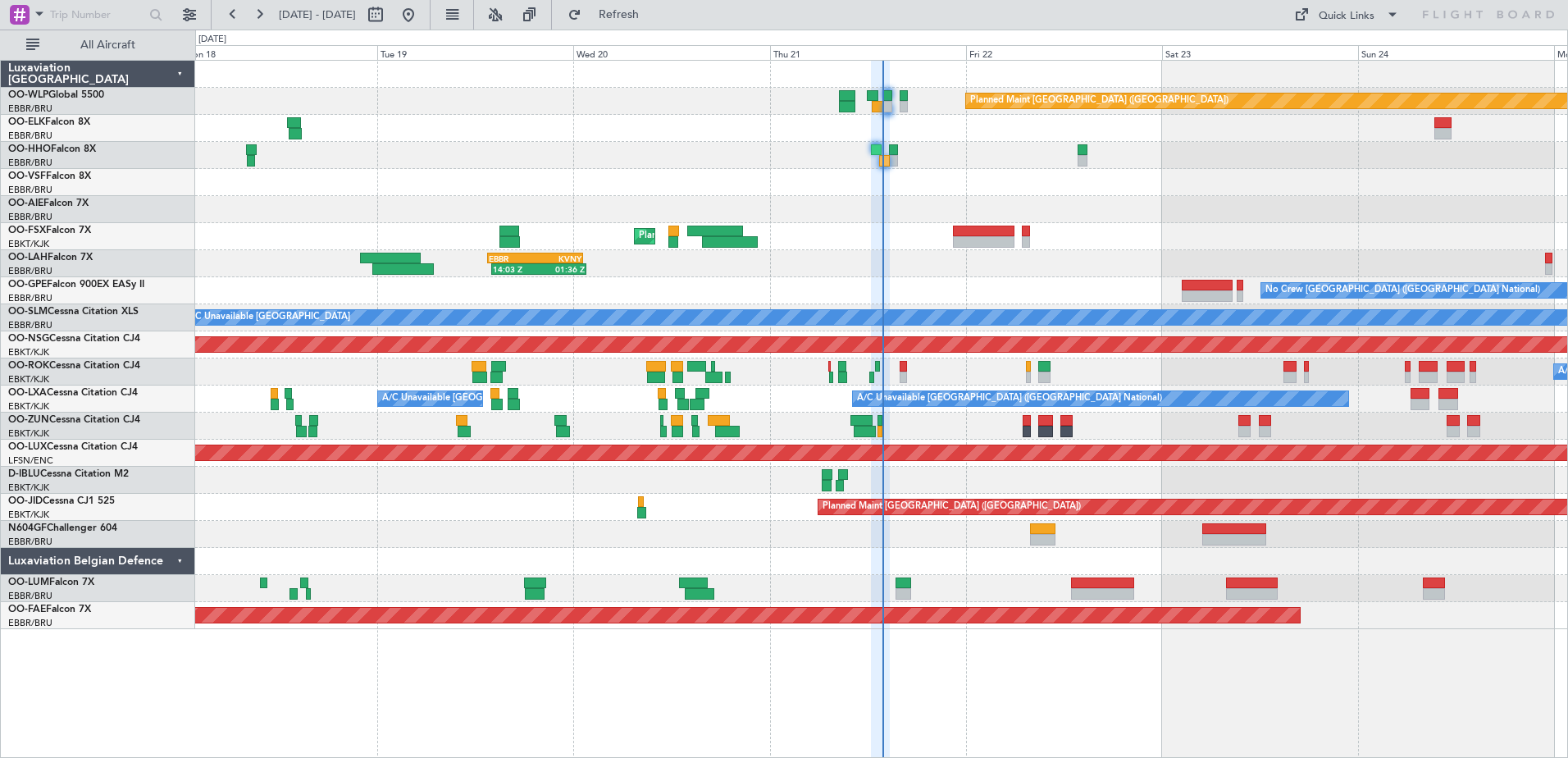
type input "0"
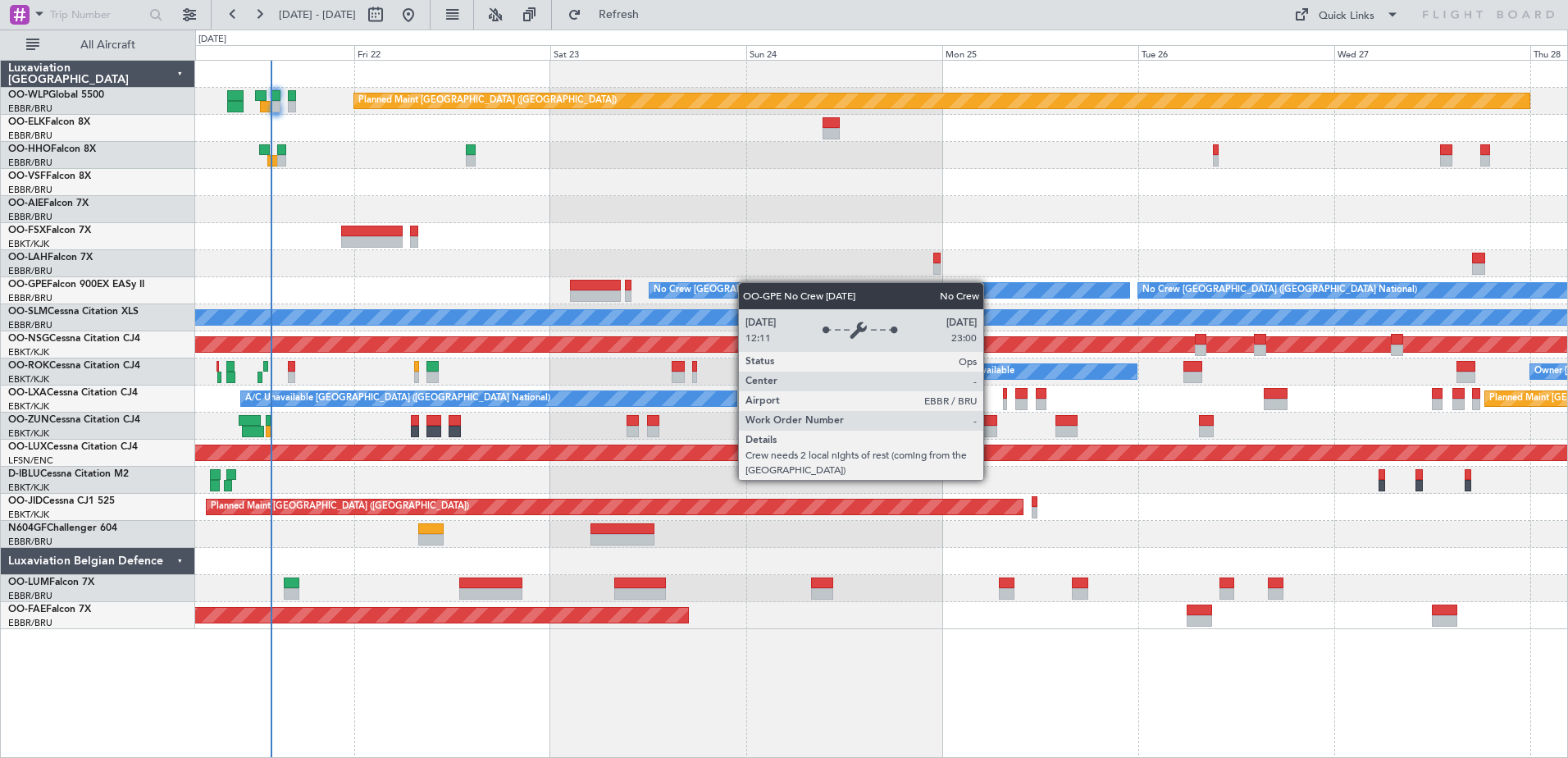
click at [717, 286] on div "Planned Maint [GEOGRAPHIC_DATA] ([GEOGRAPHIC_DATA]) Planned Maint [GEOGRAPHIC_D…" at bounding box center [882, 344] width 1372 height 568
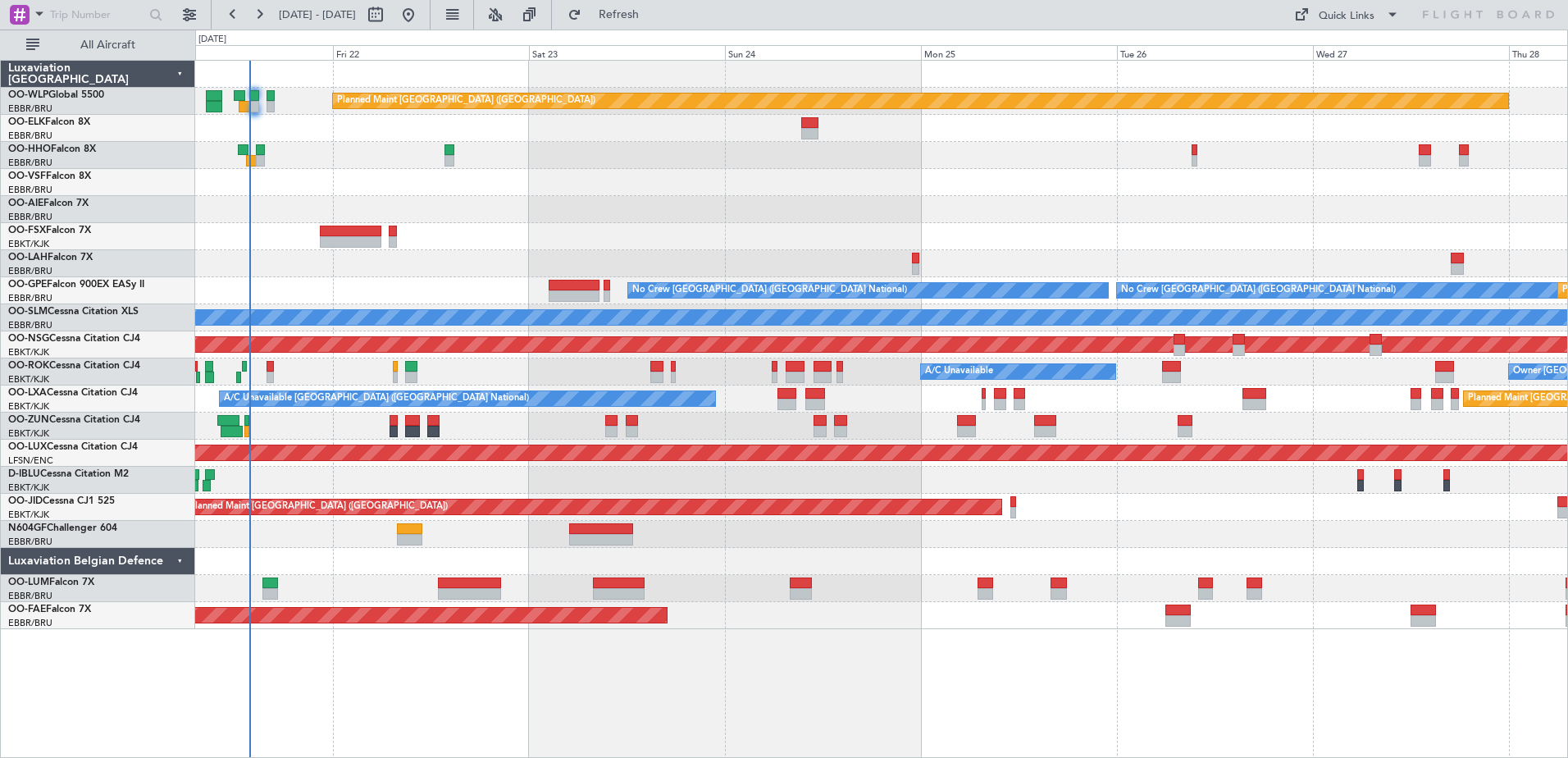
click at [1150, 188] on div "Planned Maint [GEOGRAPHIC_DATA] ([GEOGRAPHIC_DATA]) Planned Maint [GEOGRAPHIC_D…" at bounding box center [882, 344] width 1372 height 568
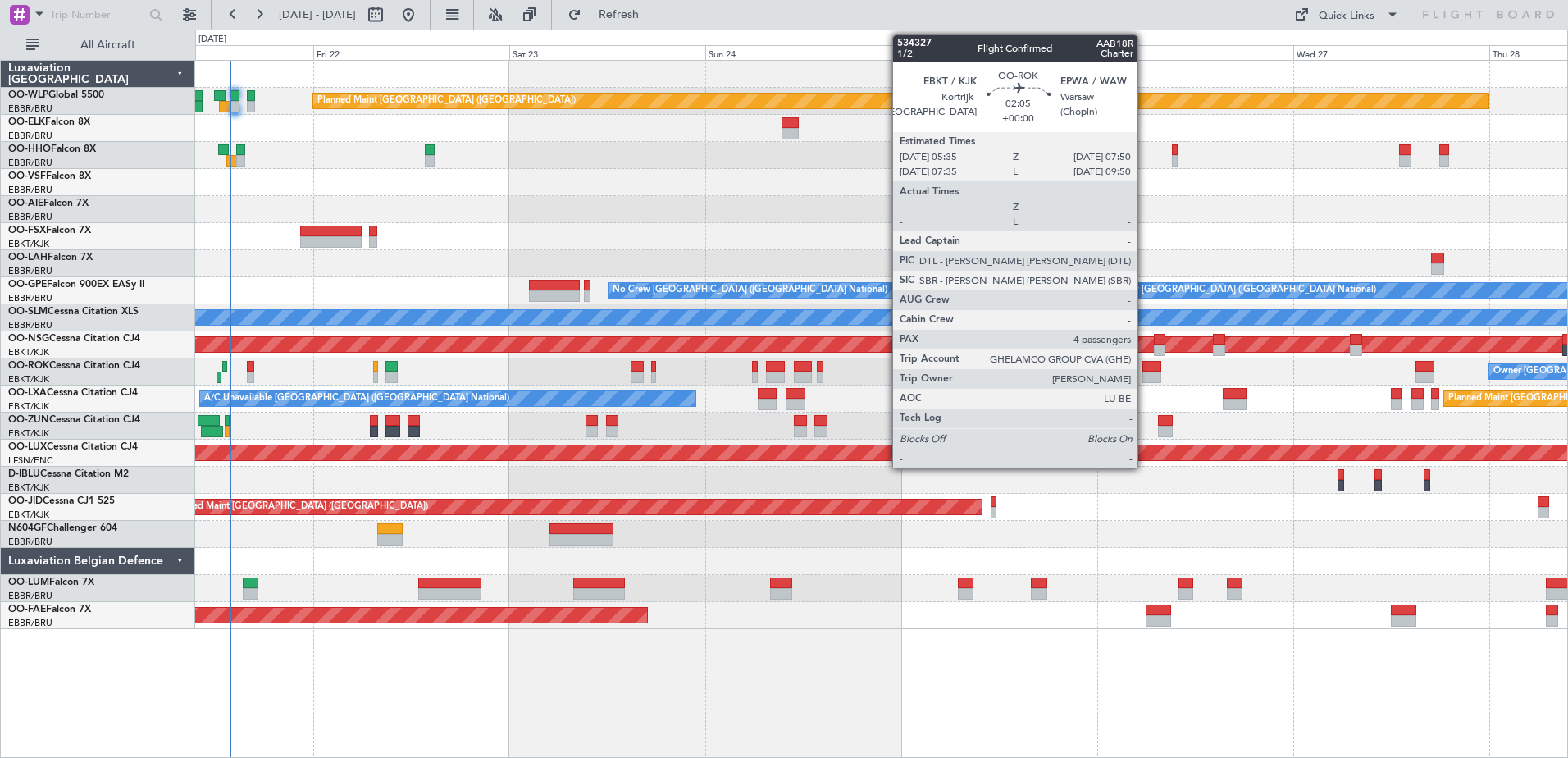
click at [1145, 376] on div at bounding box center [1151, 377] width 19 height 12
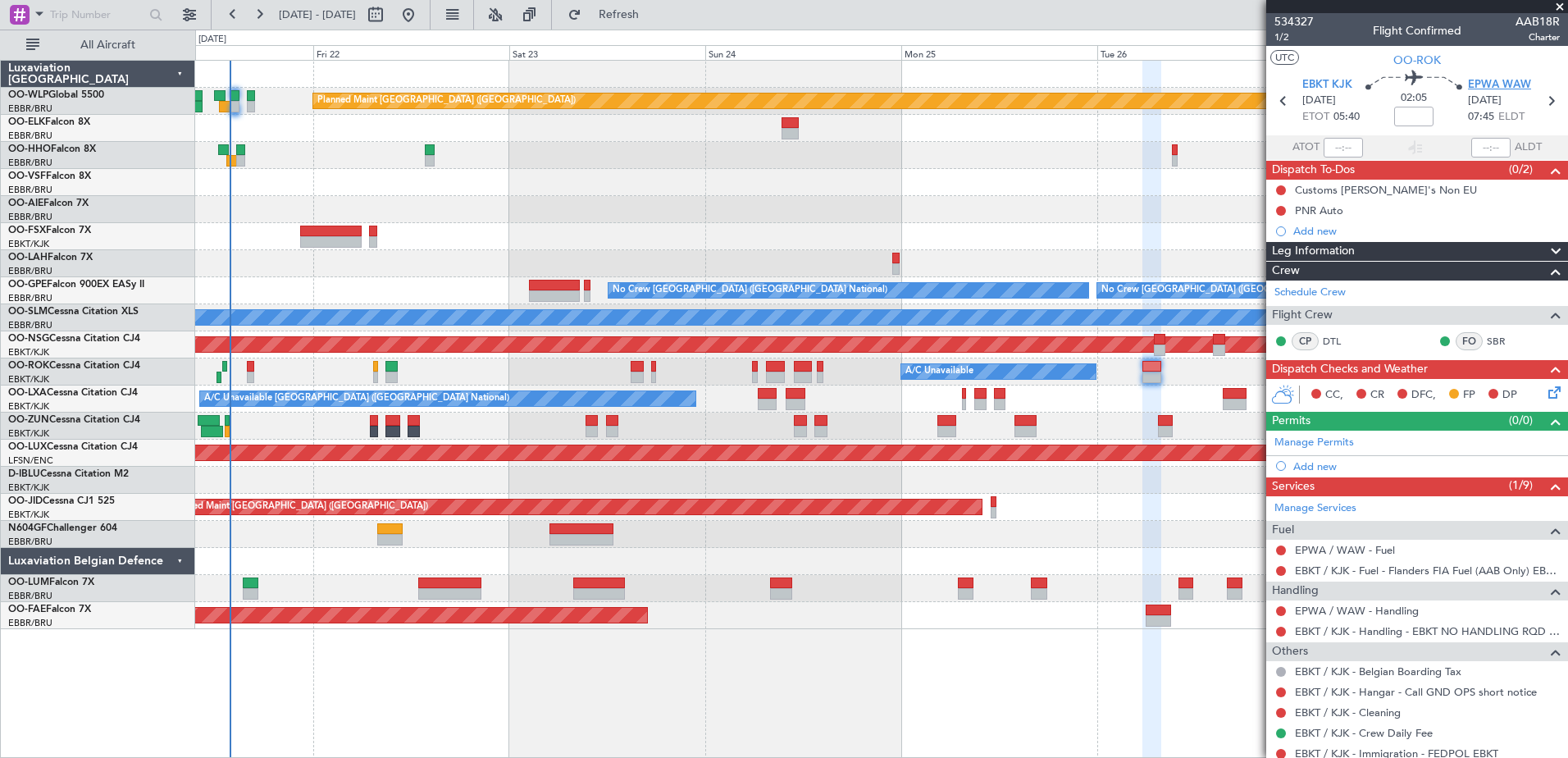
click at [1513, 88] on span "EPWA WAW" at bounding box center [1500, 85] width 63 height 16
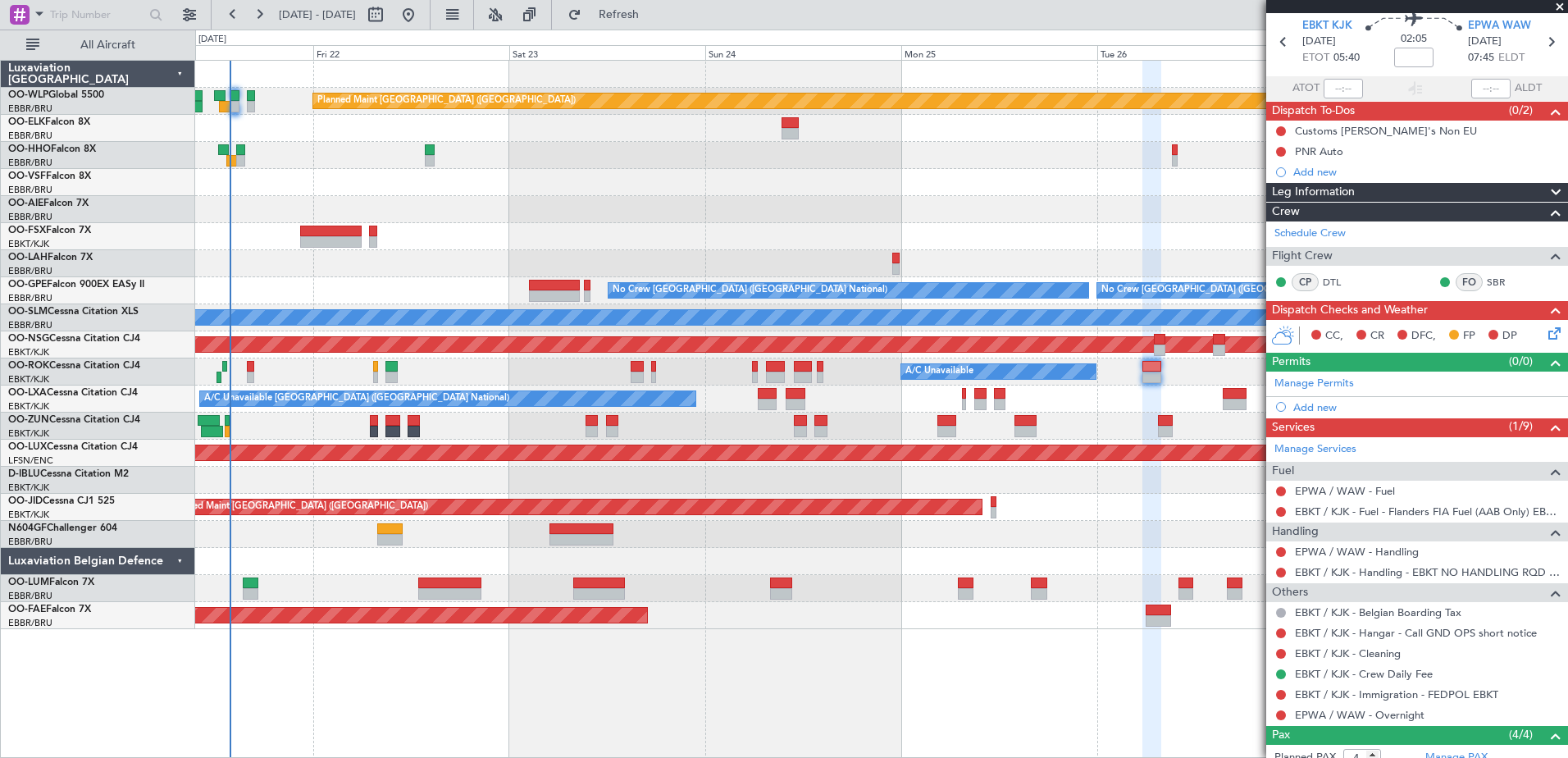
scroll to position [82, 0]
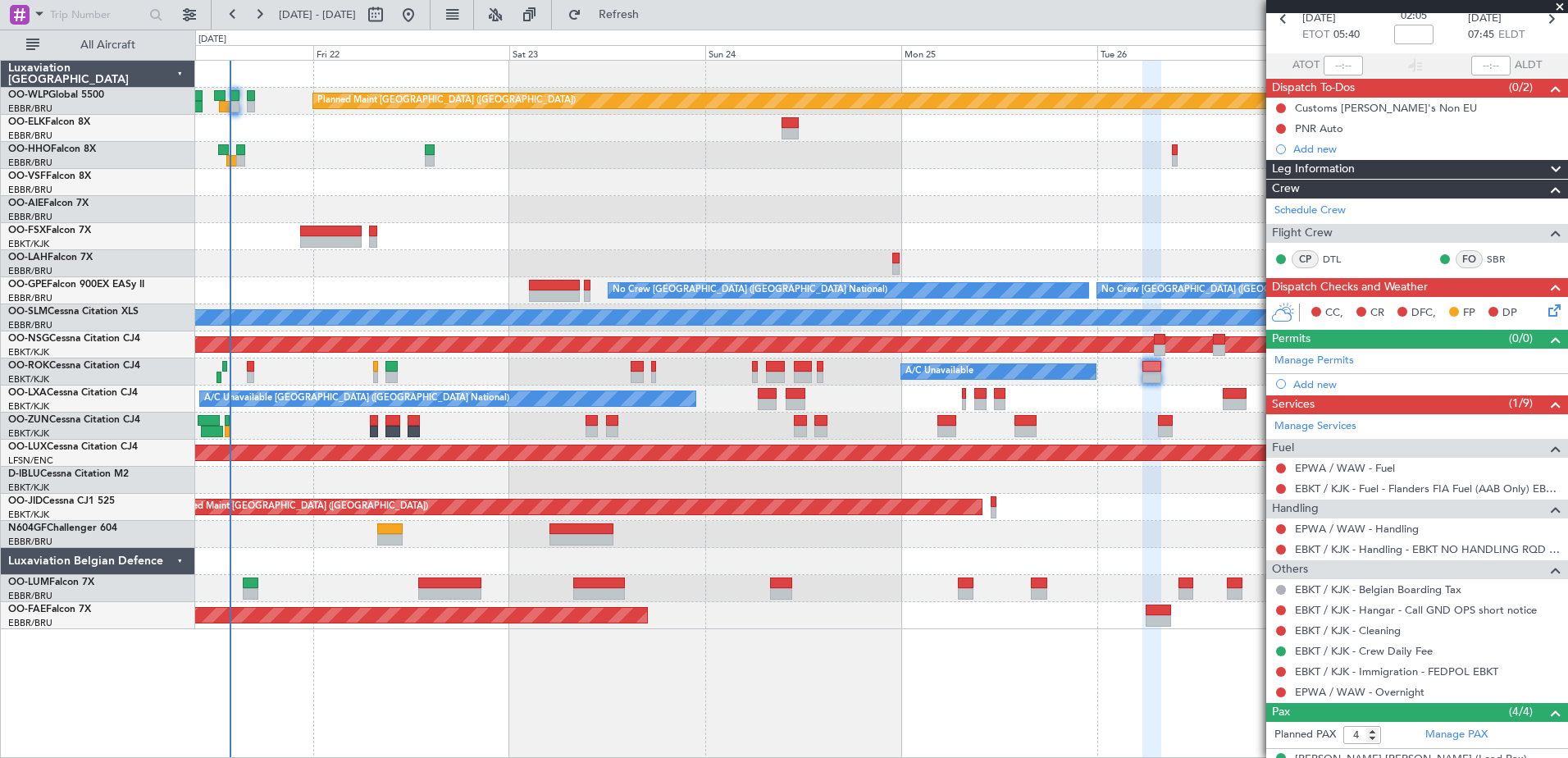
click at [1452, 472] on div "EPWA / WAW - Fuel" at bounding box center [1418, 467] width 302 height 20
click at [1387, 527] on link "EPWA / WAW - Handling" at bounding box center [1356, 529] width 124 height 14
click at [1545, 313] on icon at bounding box center [1551, 307] width 13 height 13
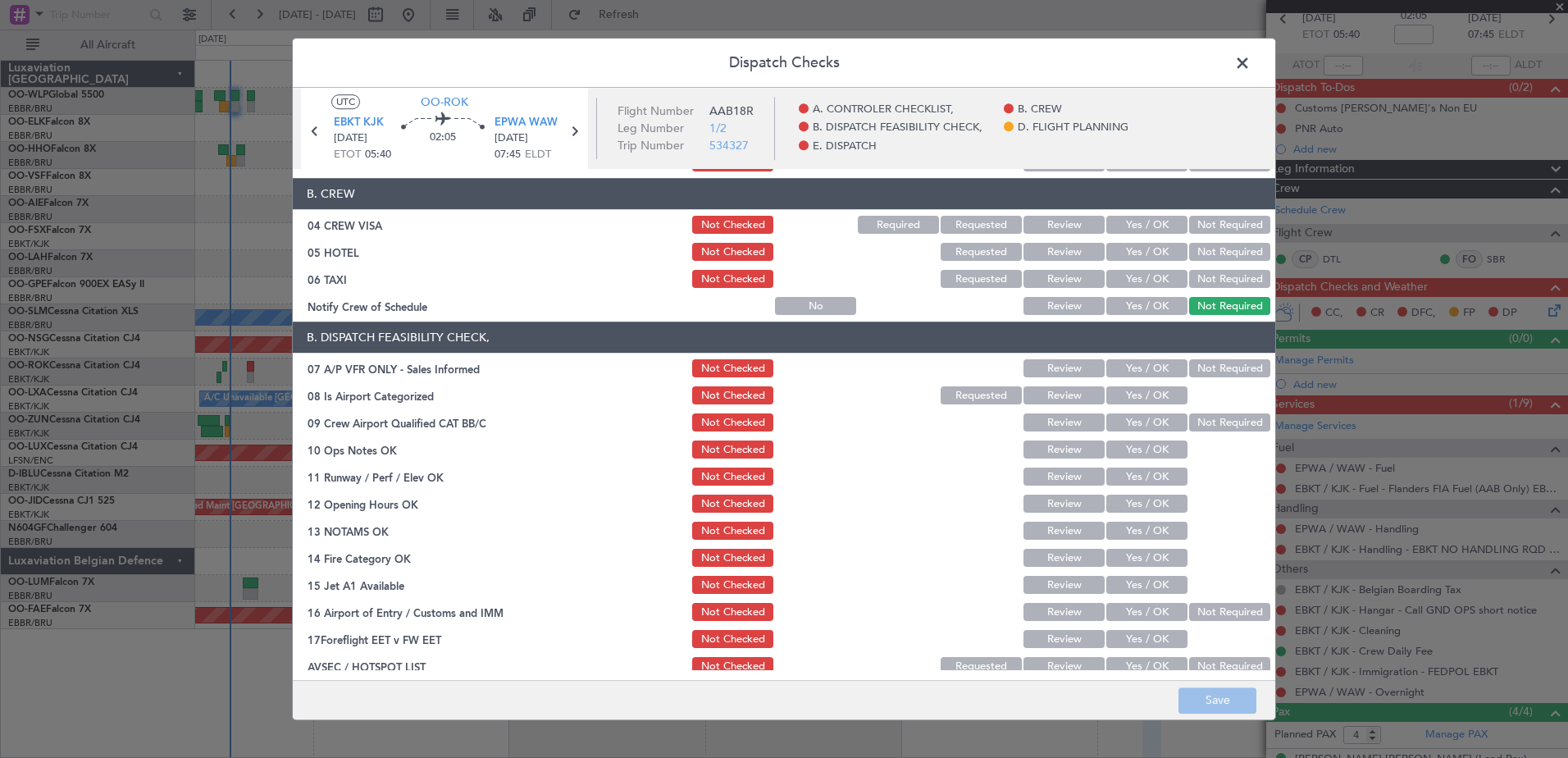
scroll to position [164, 0]
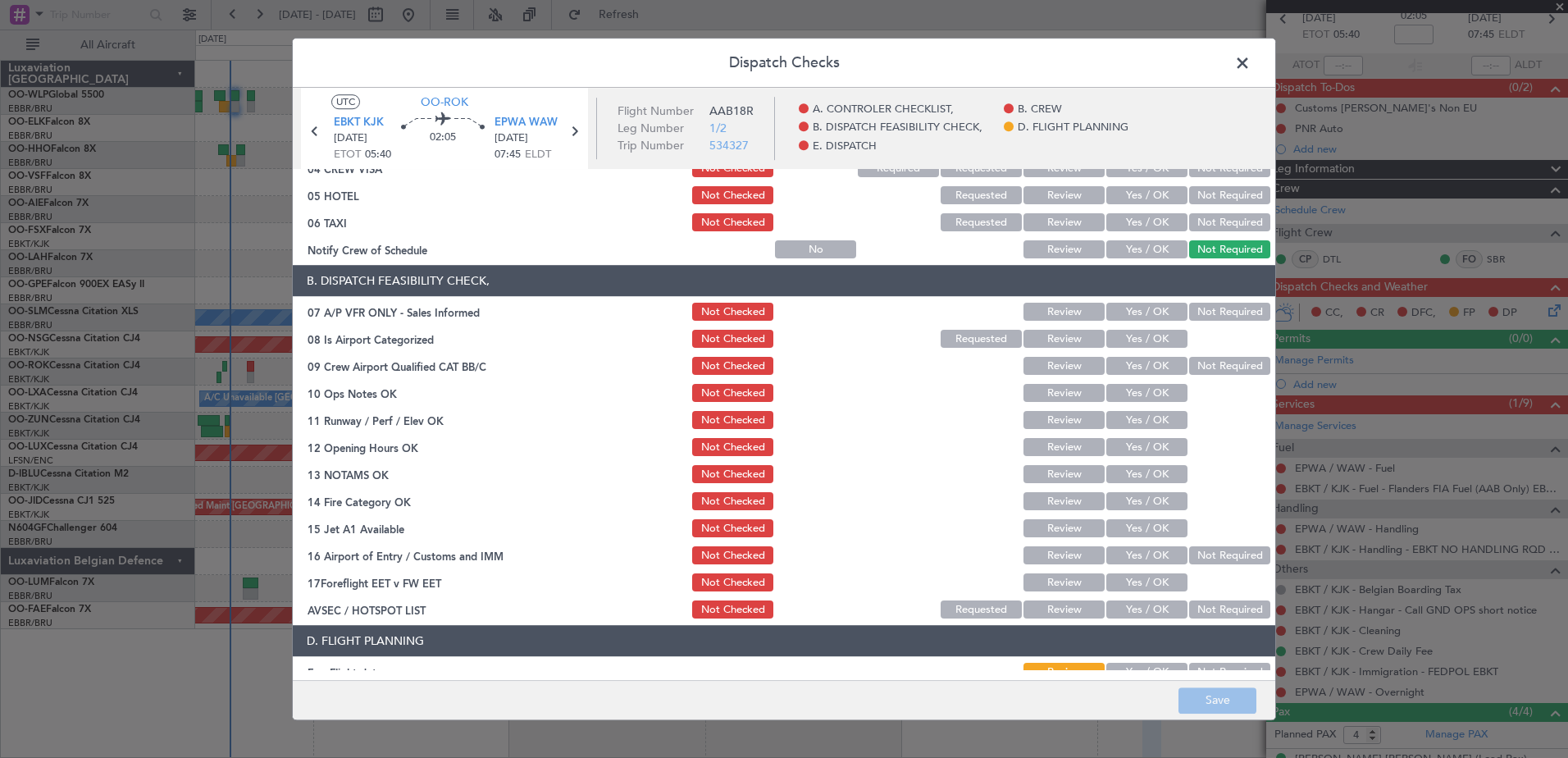
click at [1251, 73] on span at bounding box center [1251, 67] width 0 height 33
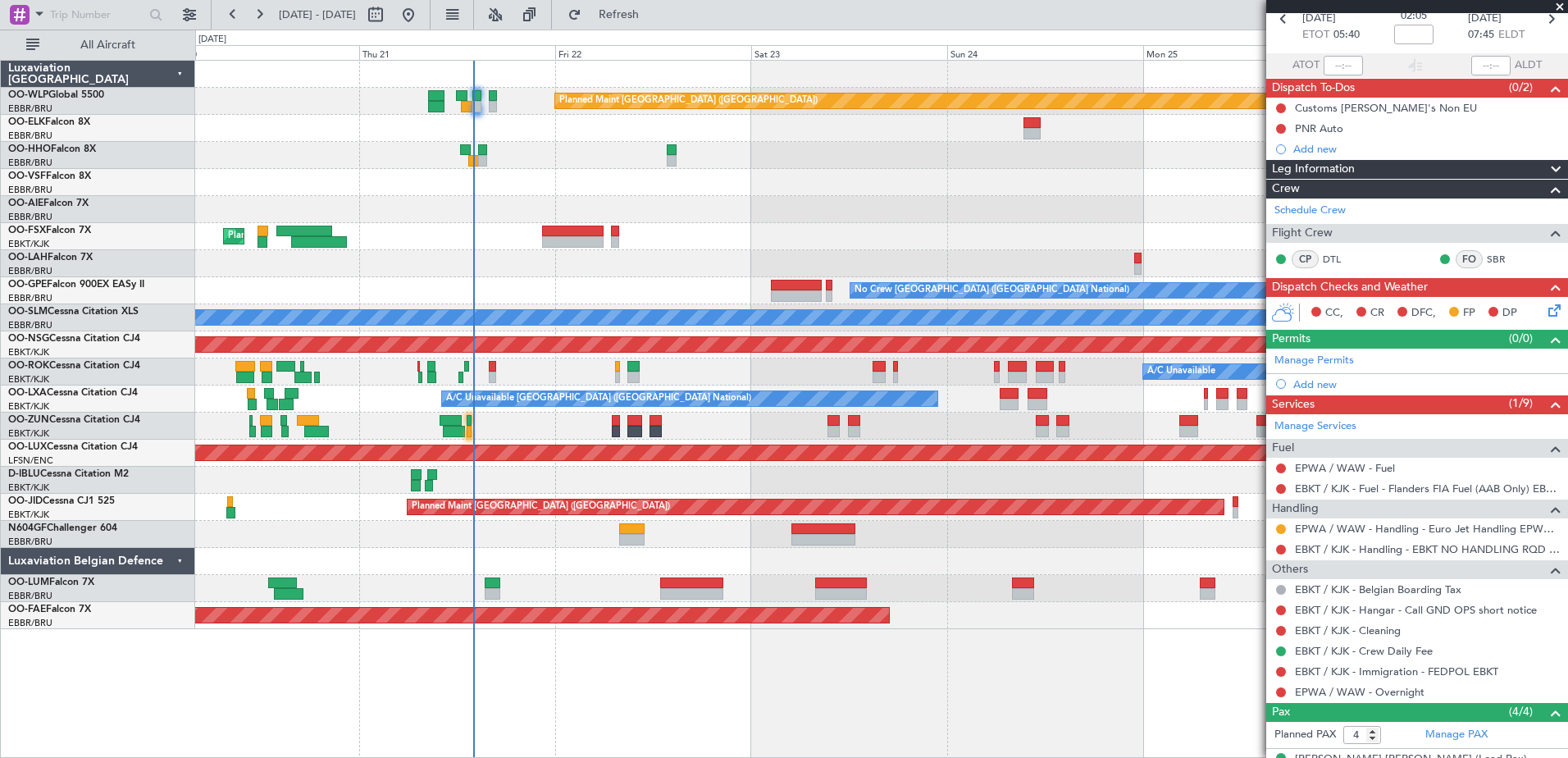
click at [662, 168] on div "Planned Maint [GEOGRAPHIC_DATA] ([GEOGRAPHIC_DATA]) Planned Maint [GEOGRAPHIC_D…" at bounding box center [882, 344] width 1372 height 568
